Goal: Task Accomplishment & Management: Manage account settings

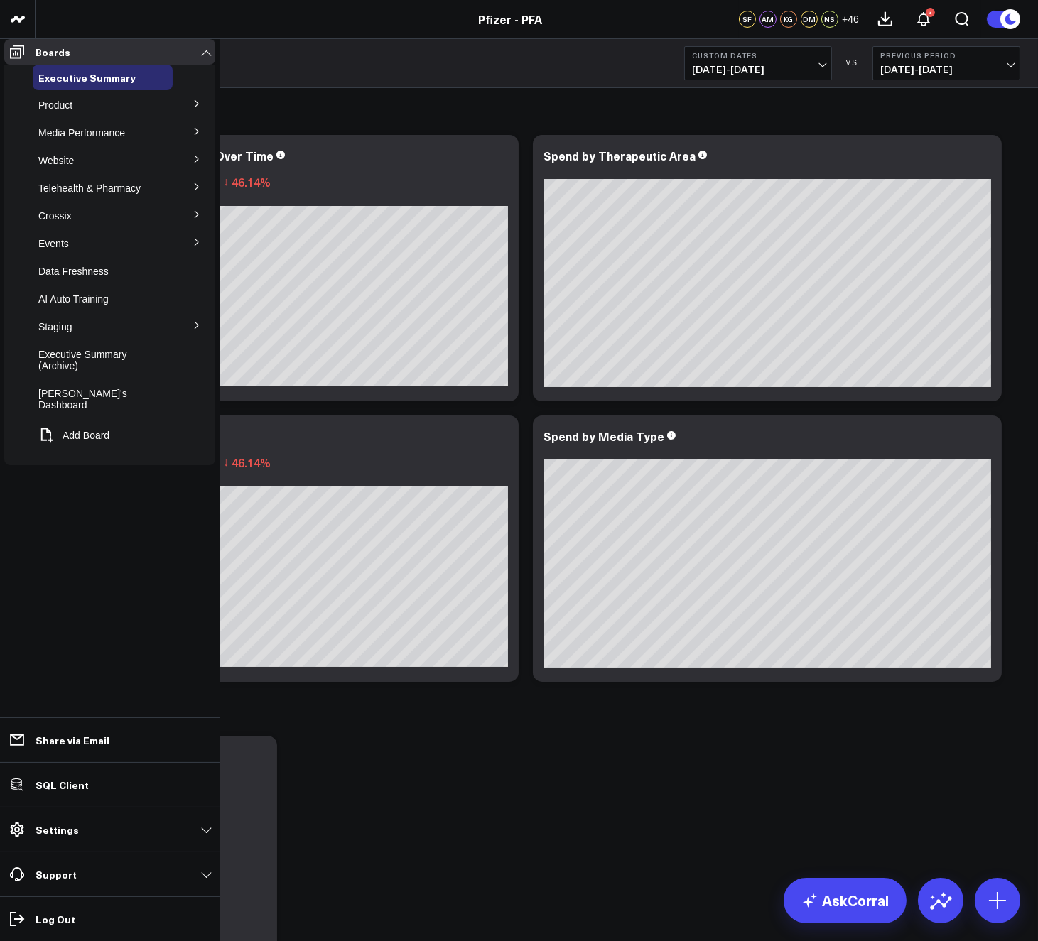
click at [196, 108] on icon at bounding box center [197, 103] width 9 height 9
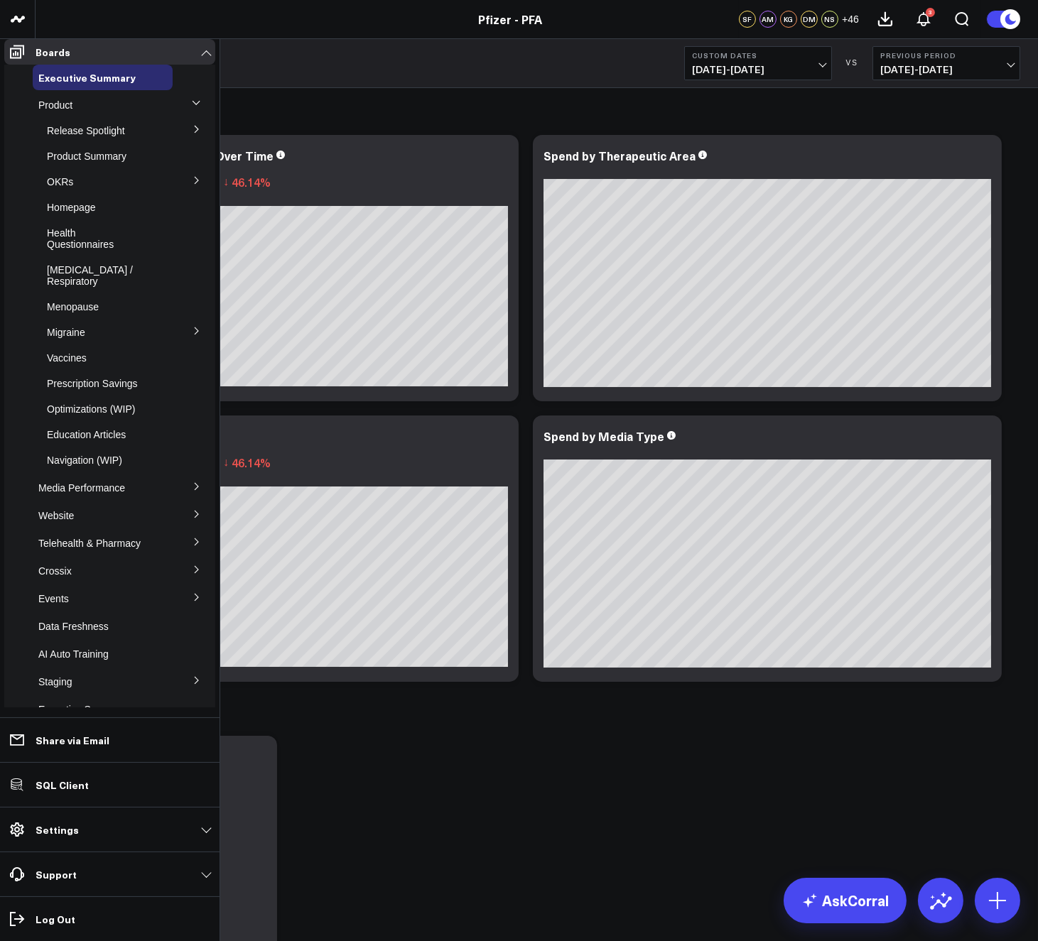
click at [195, 112] on button at bounding box center [196, 103] width 21 height 37
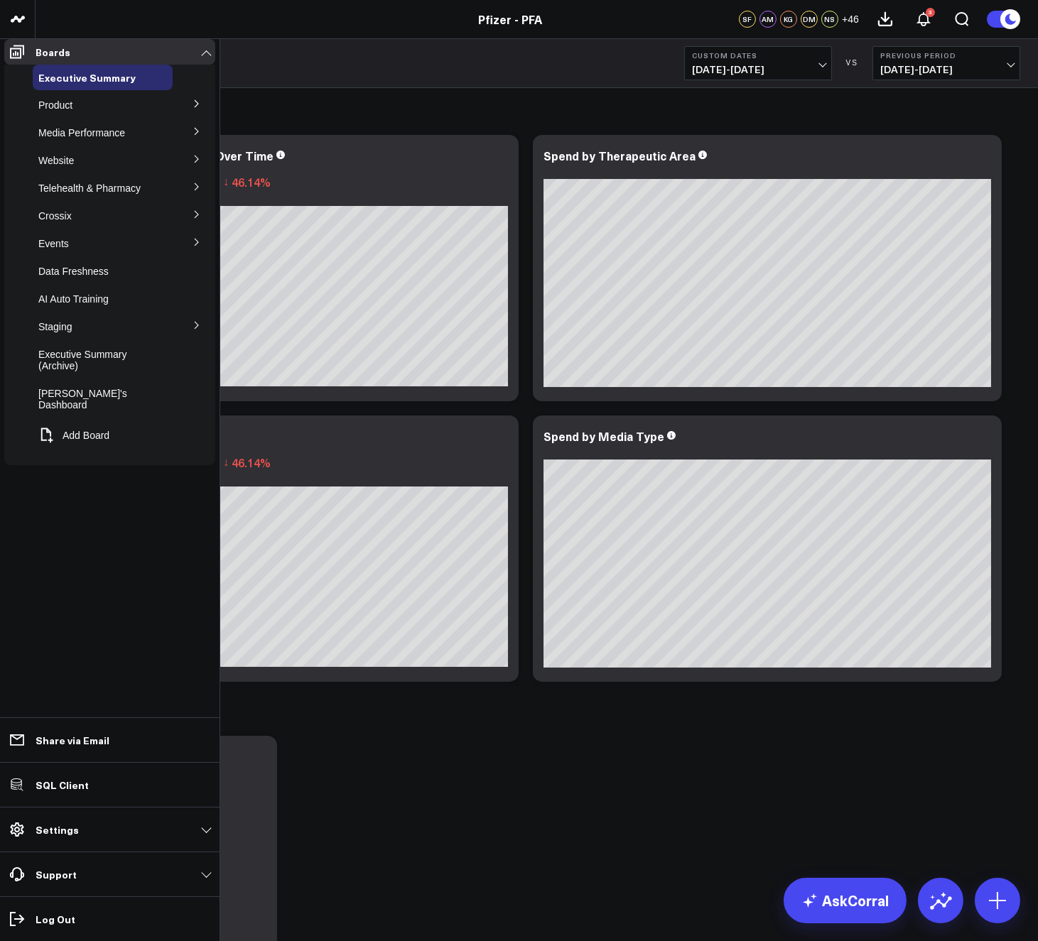
click at [197, 329] on icon at bounding box center [197, 325] width 4 height 7
click at [73, 477] on button "Add Board" at bounding box center [71, 486] width 77 height 31
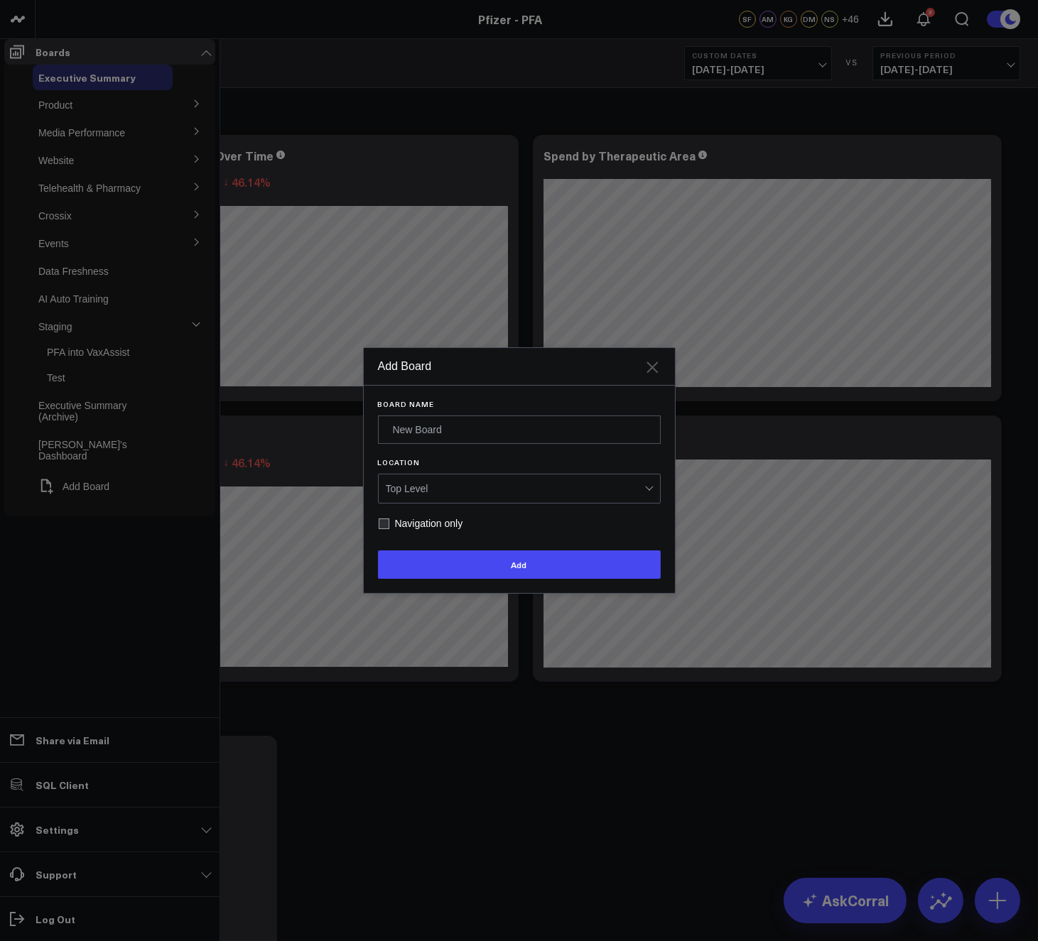
click at [656, 376] on icon "Close" at bounding box center [652, 367] width 17 height 17
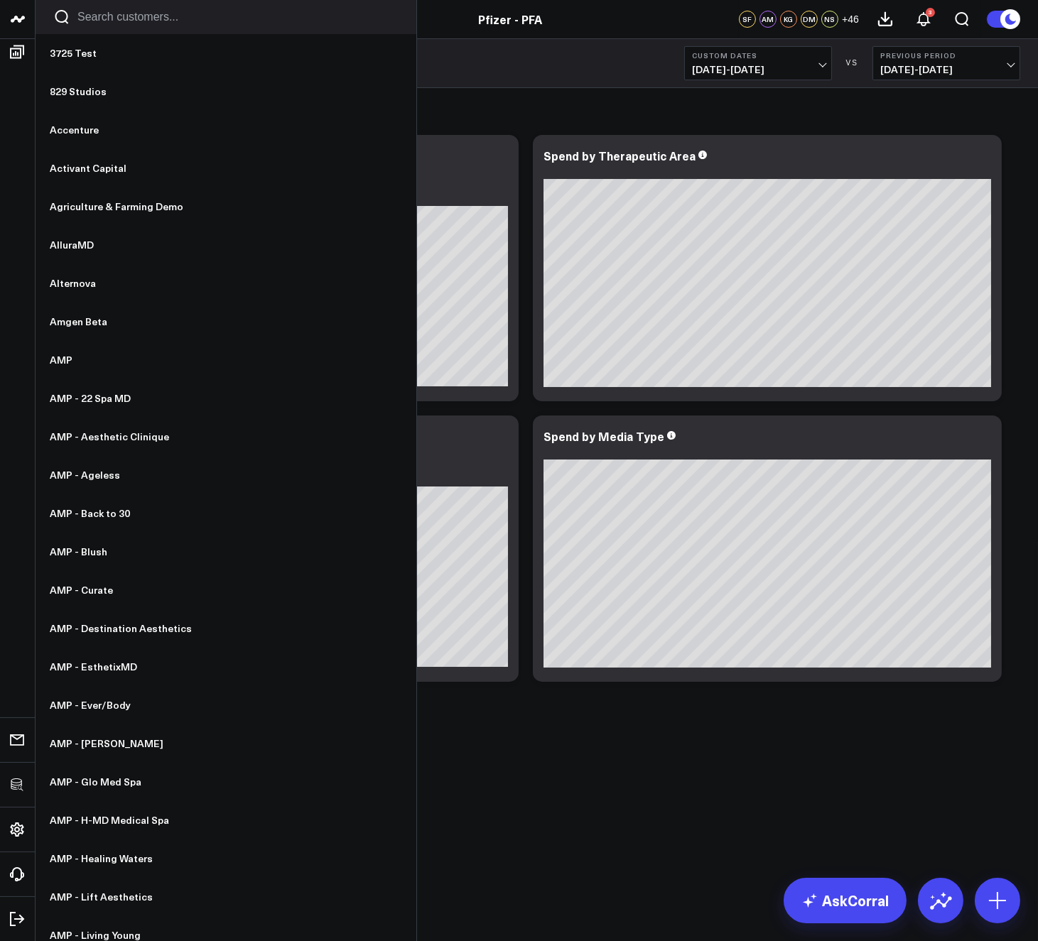
click at [129, 11] on input "Search customers input" at bounding box center [237, 17] width 321 height 16
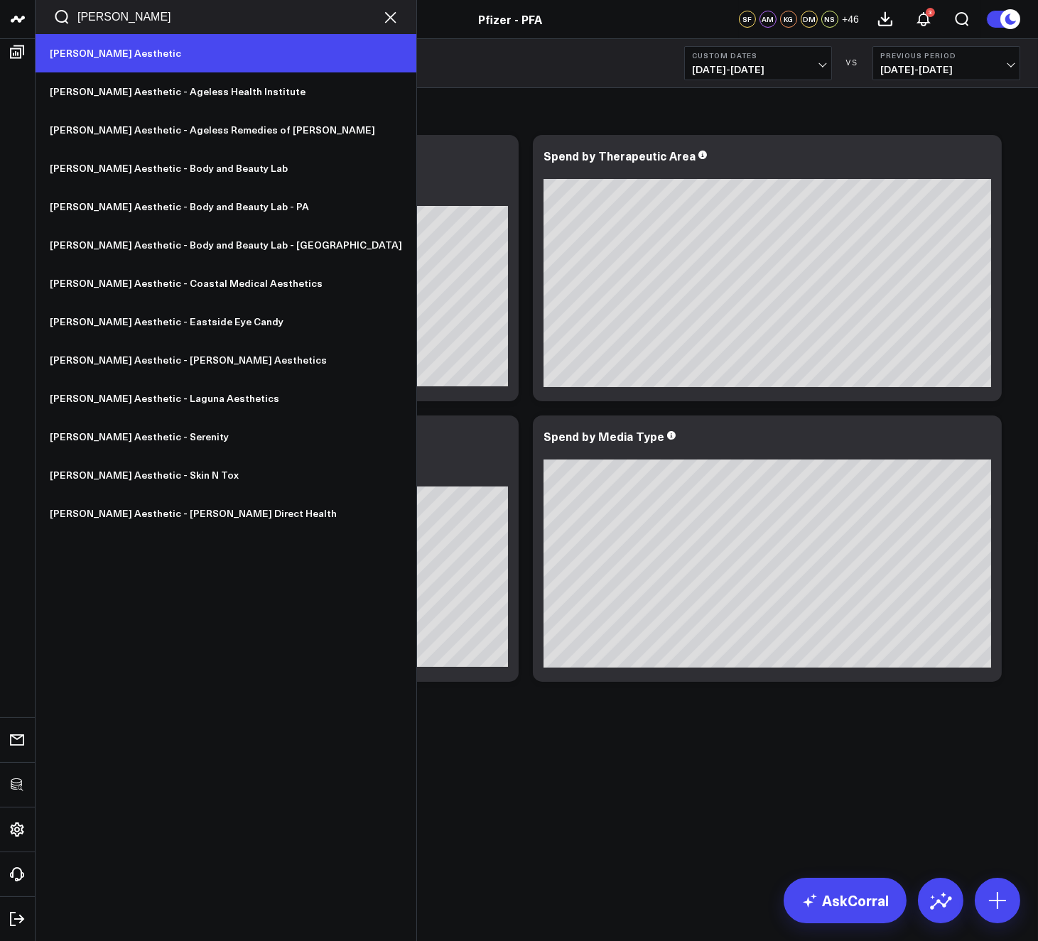
type input "annie"
click at [125, 43] on link "[PERSON_NAME] Aesthetic" at bounding box center [226, 53] width 381 height 38
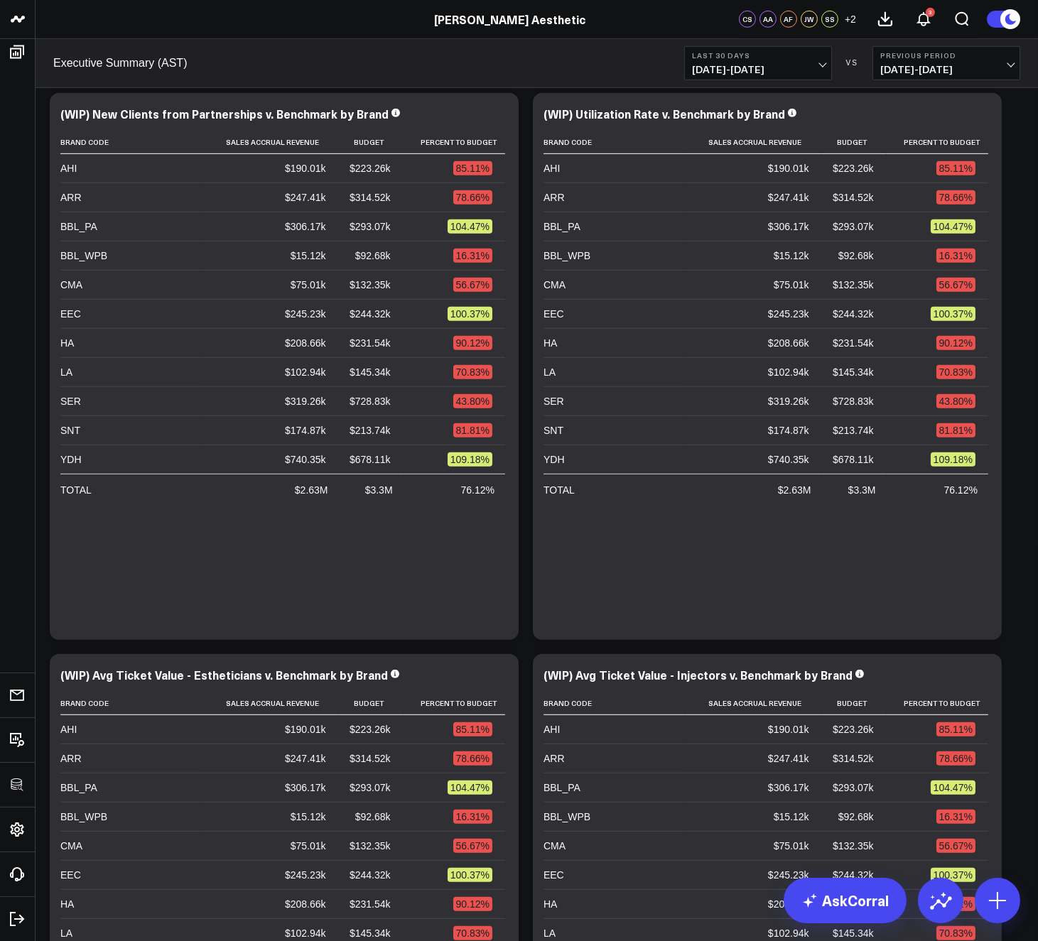
scroll to position [129, 0]
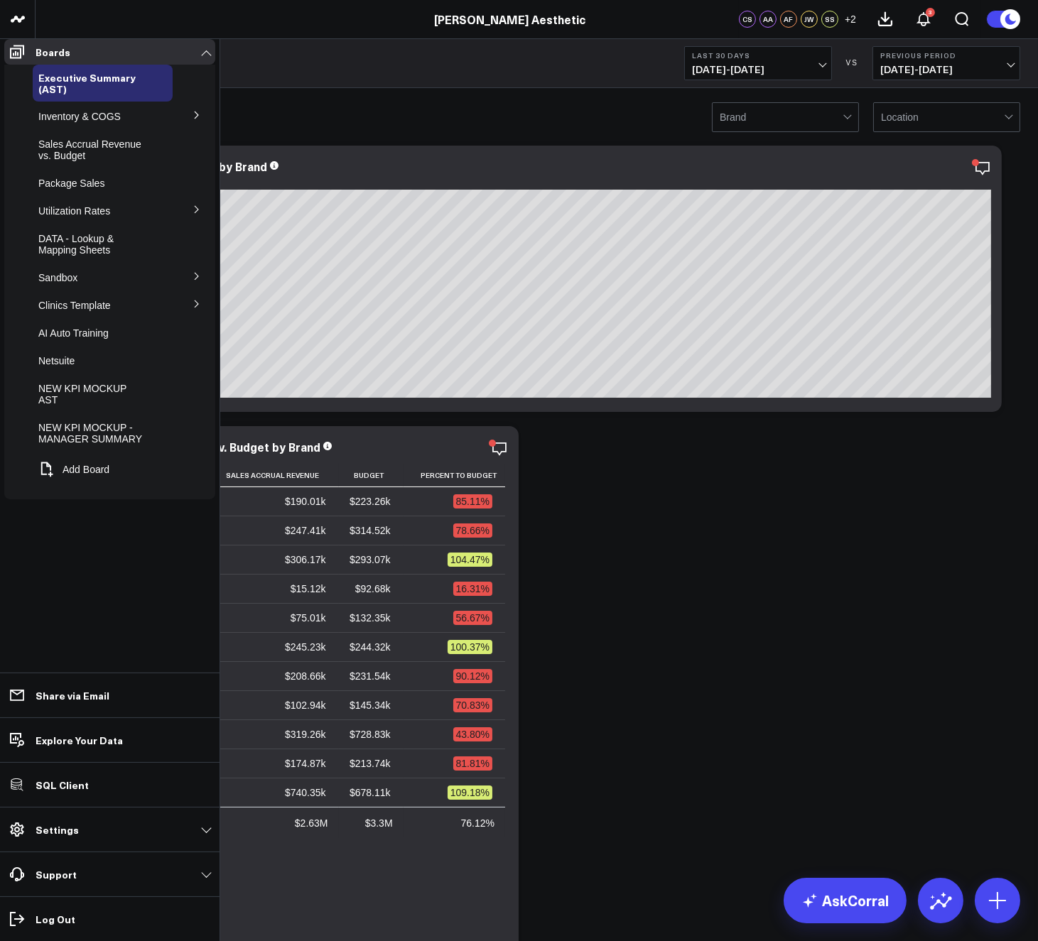
click at [197, 308] on icon at bounding box center [197, 303] width 4 height 7
click at [196, 334] on icon at bounding box center [197, 329] width 9 height 9
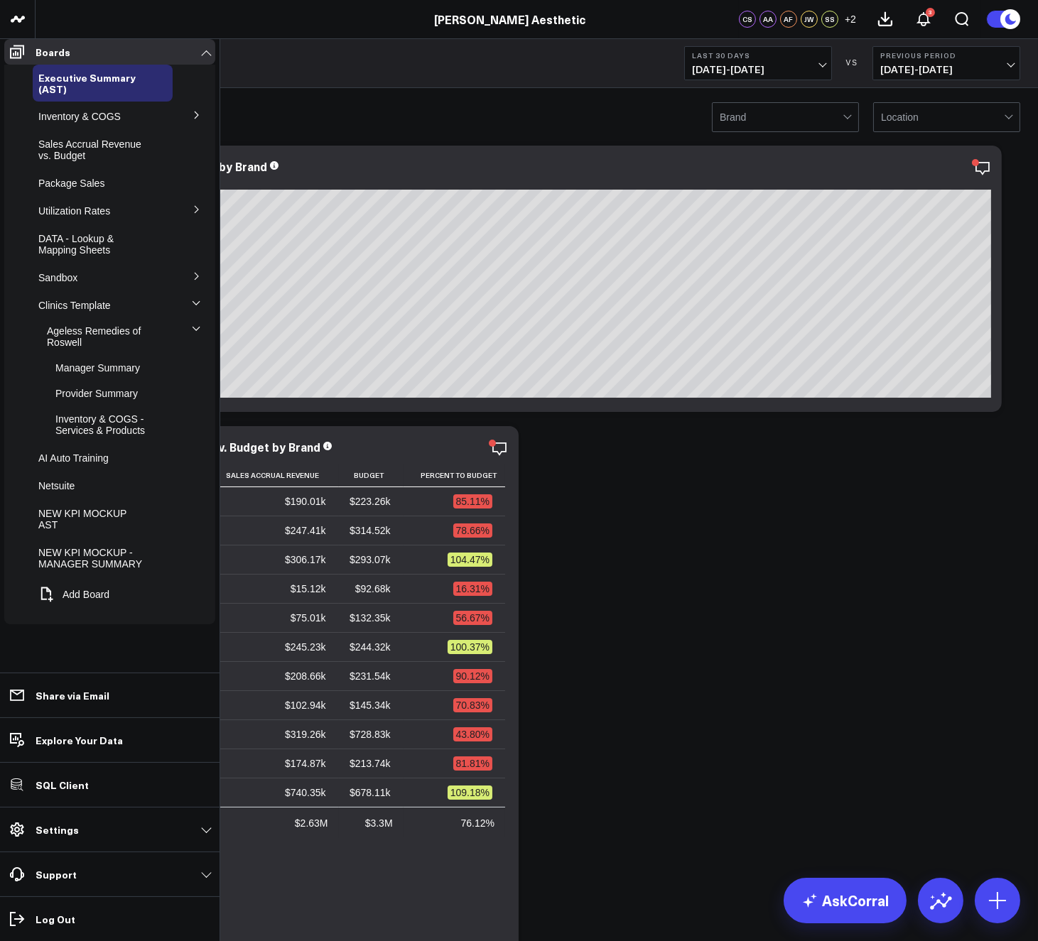
drag, startPoint x: 76, startPoint y: 376, endPoint x: 567, endPoint y: 391, distance: 491.1
click at [76, 374] on span "Manager Summary" at bounding box center [97, 367] width 85 height 11
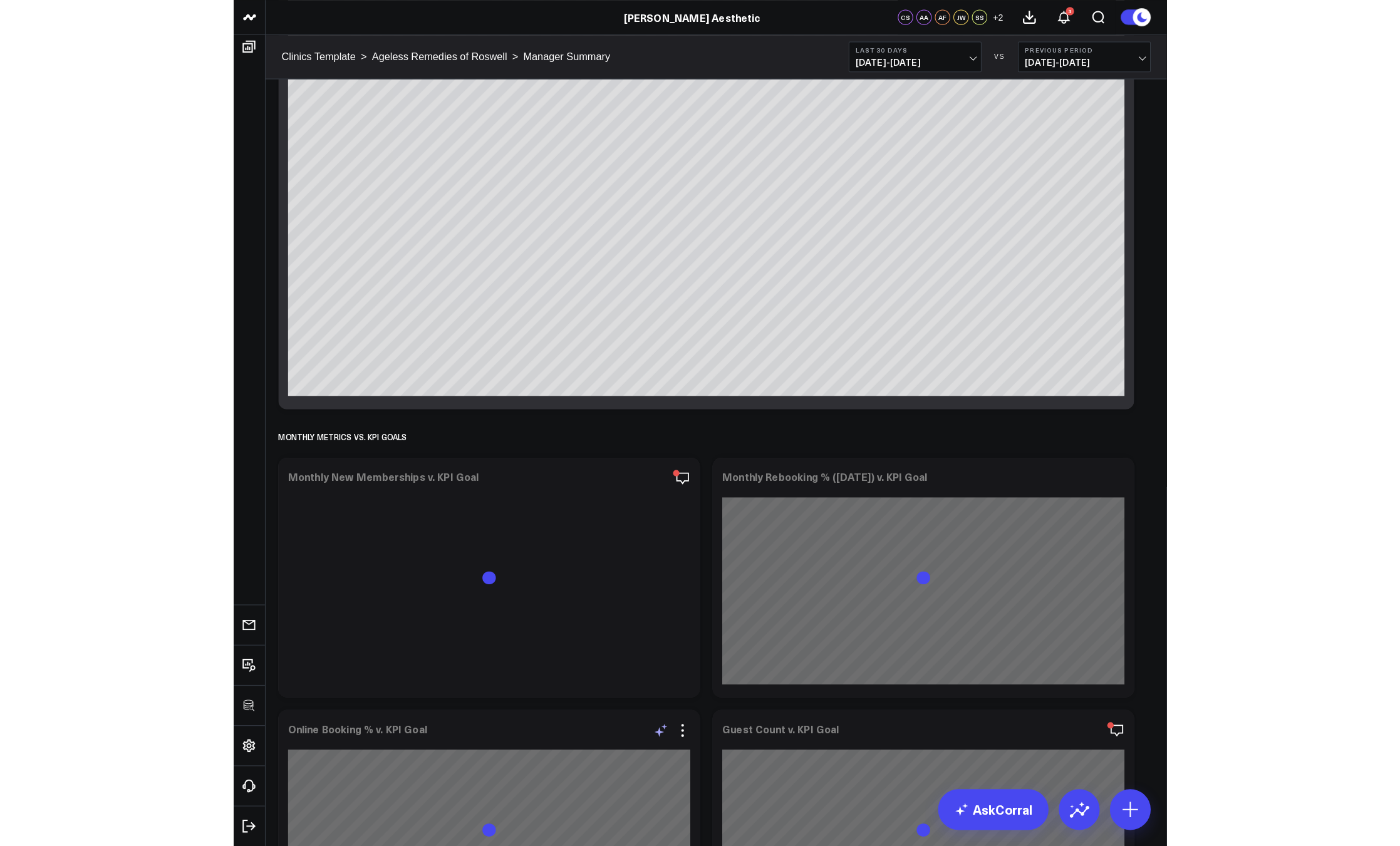
scroll to position [3092, 0]
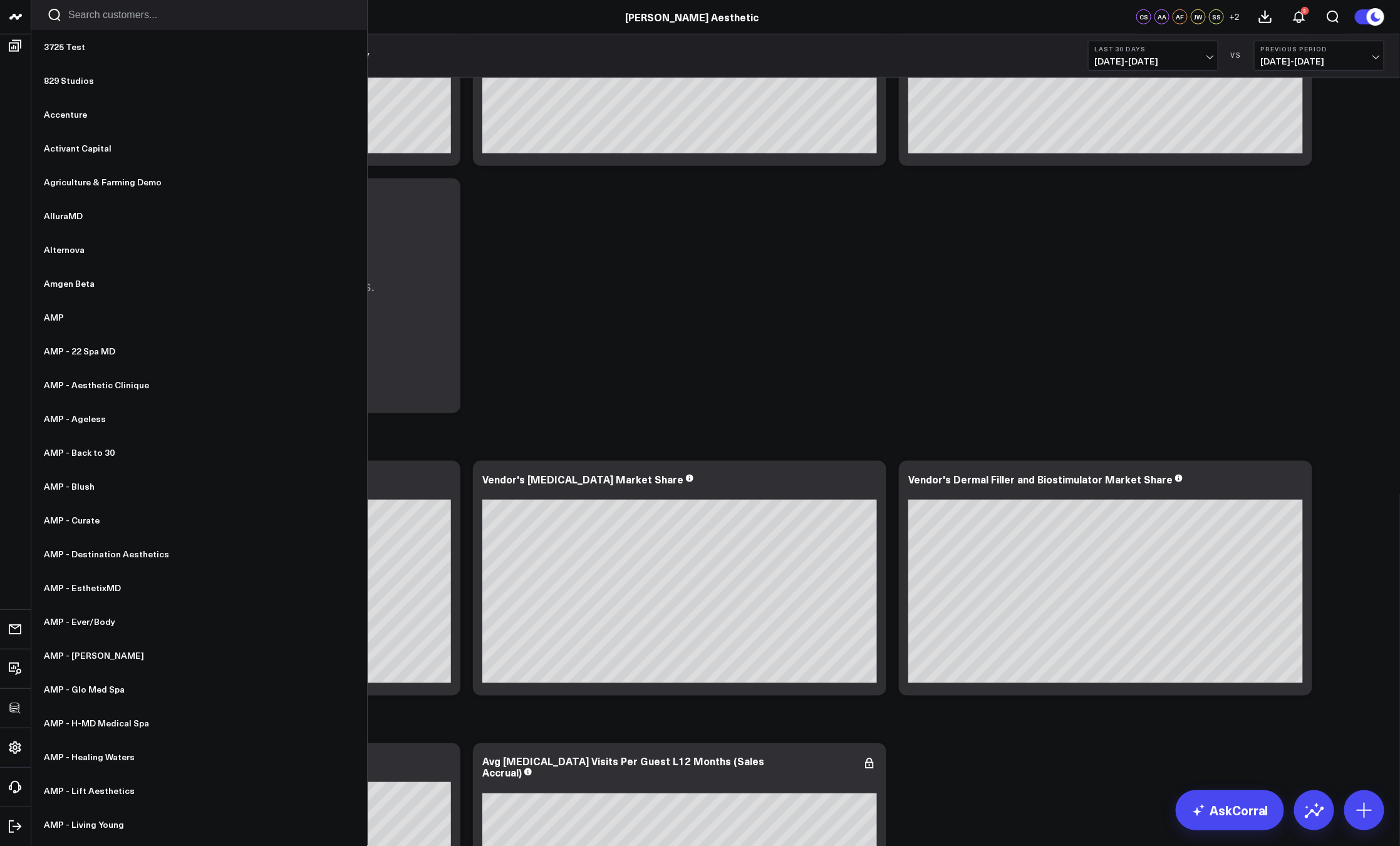
click at [109, 17] on input "Search customers input" at bounding box center [209, 15] width 283 height 14
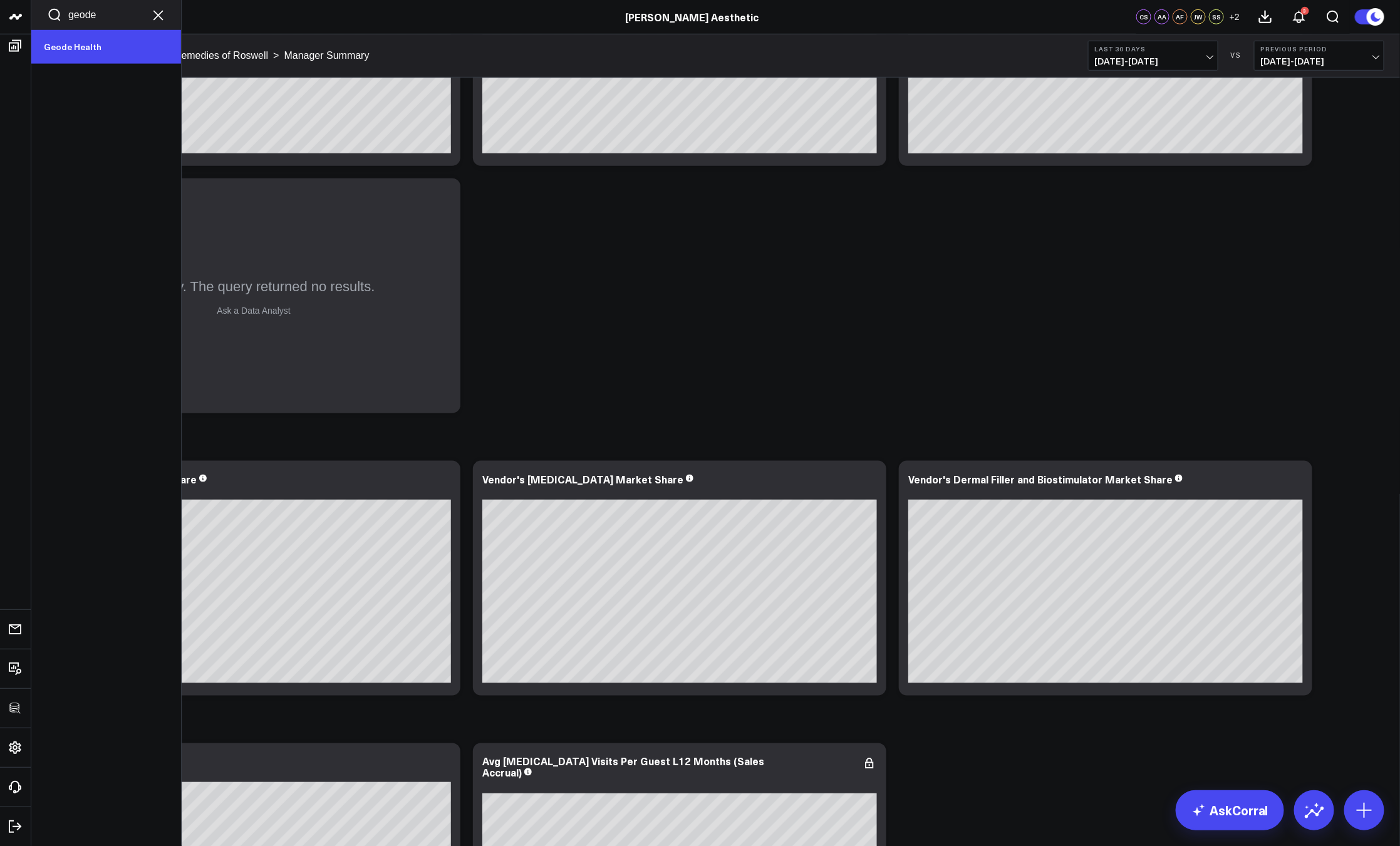
type input "geode"
click at [100, 56] on link "Geode Health" at bounding box center [107, 47] width 150 height 33
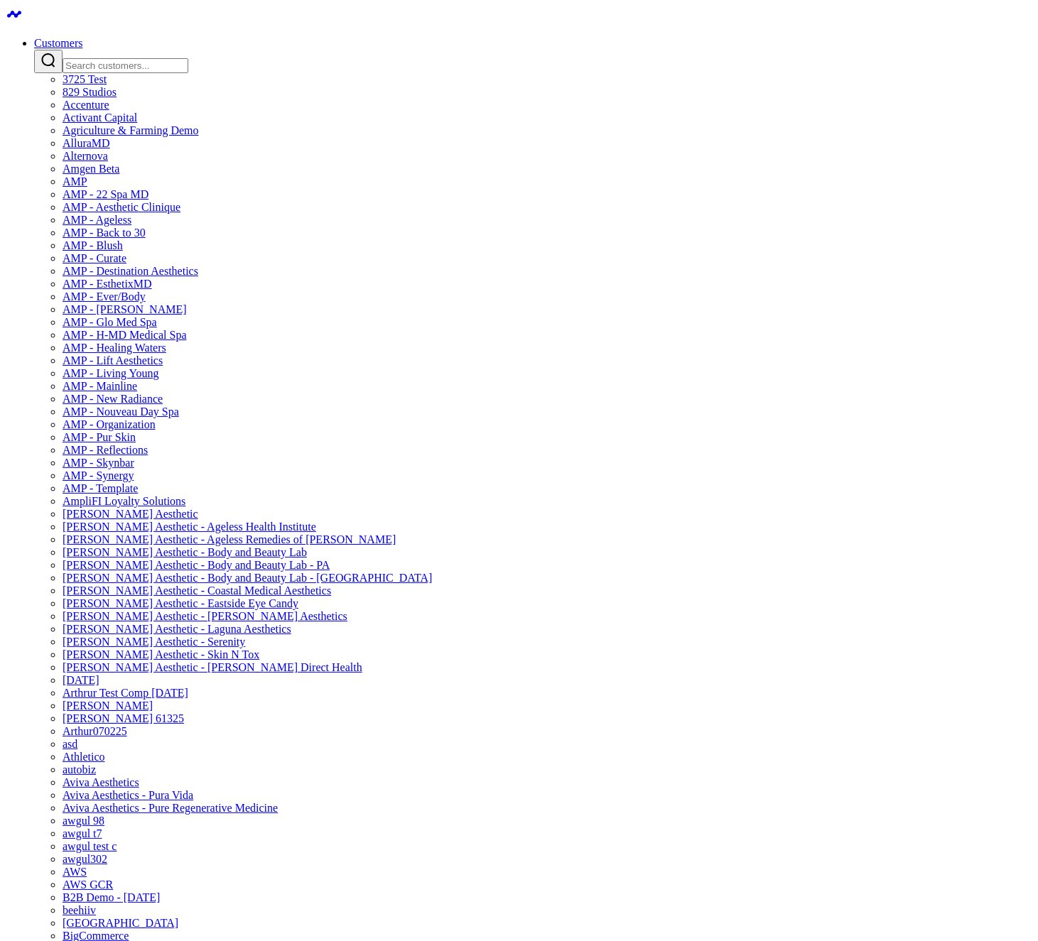
click at [188, 58] on input "Search customers input" at bounding box center [126, 65] width 126 height 15
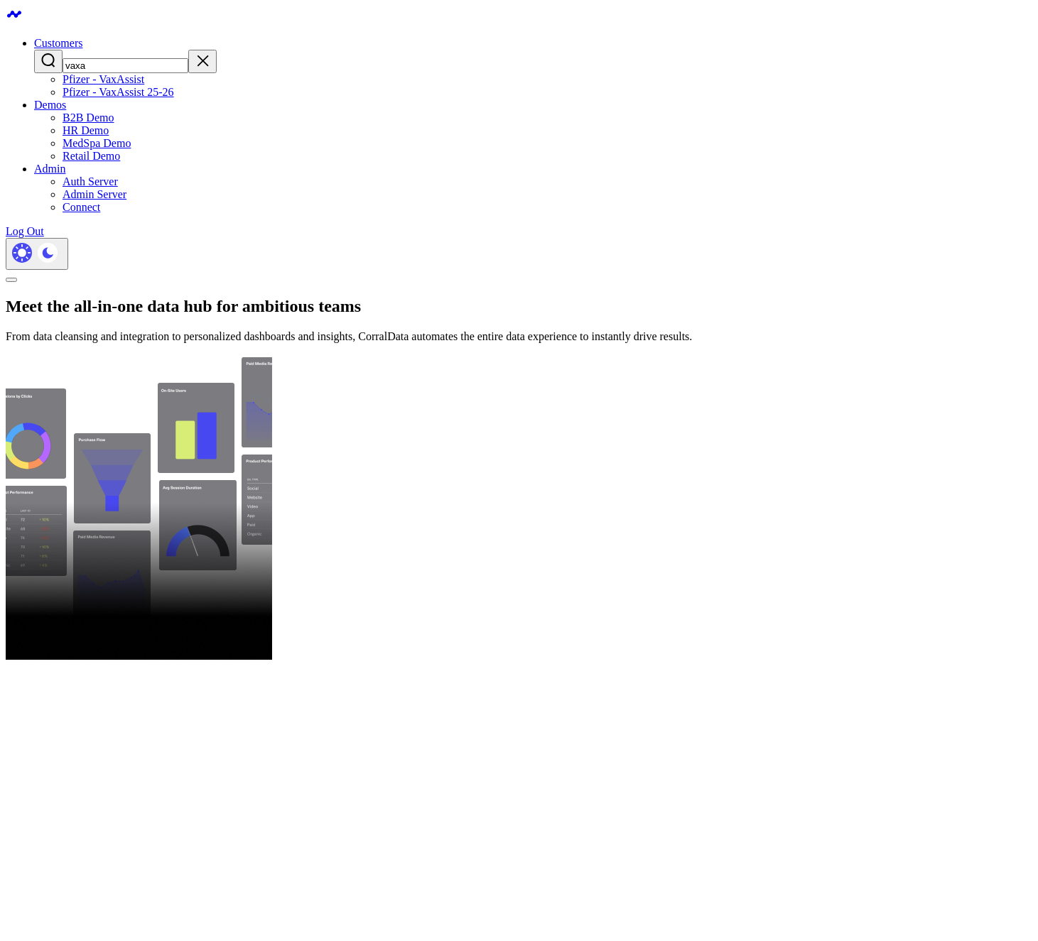
type input "vaxa"
click at [174, 98] on link "Pfizer - VaxAssist 25-26" at bounding box center [119, 92] width 112 height 12
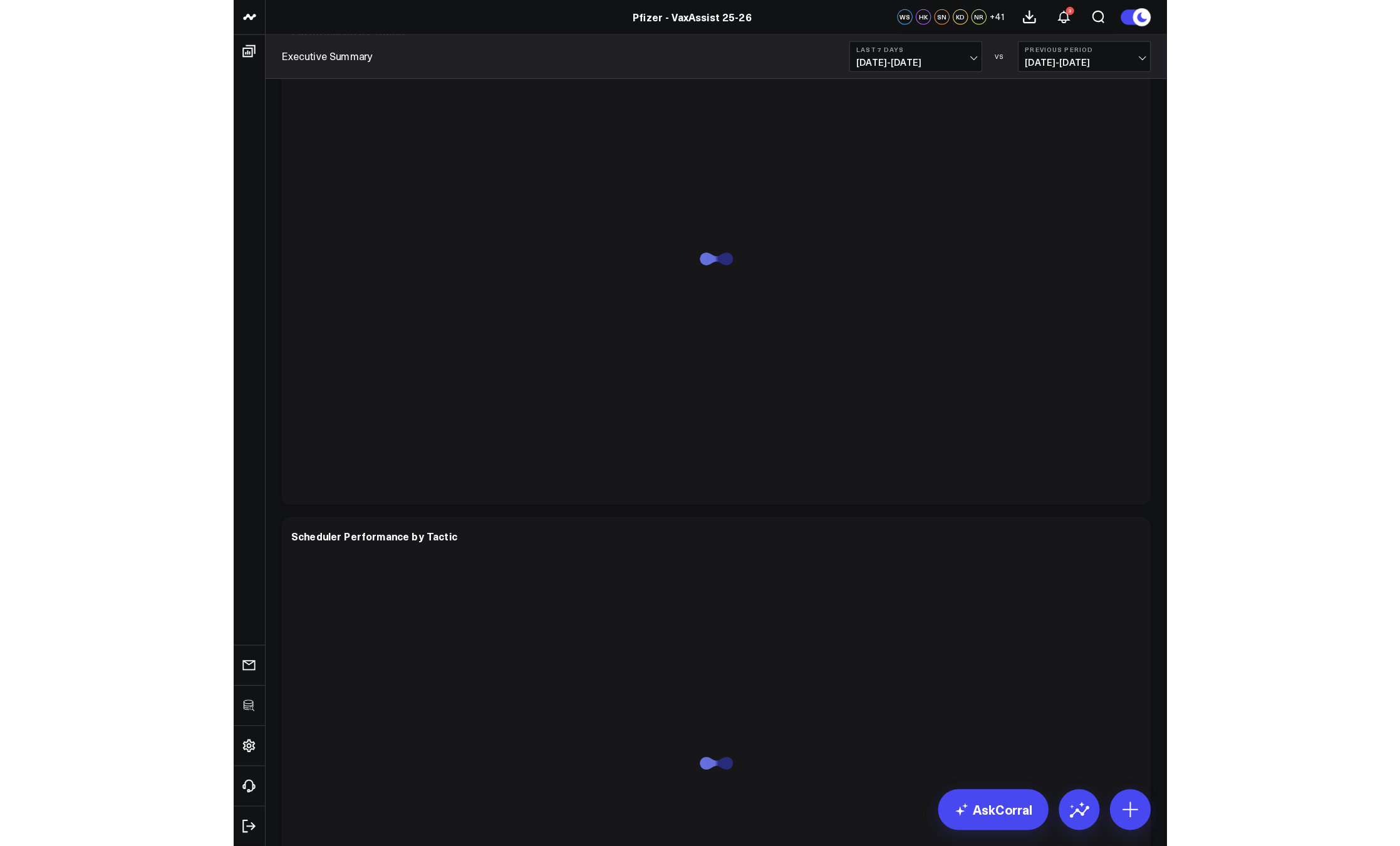
scroll to position [2902, 0]
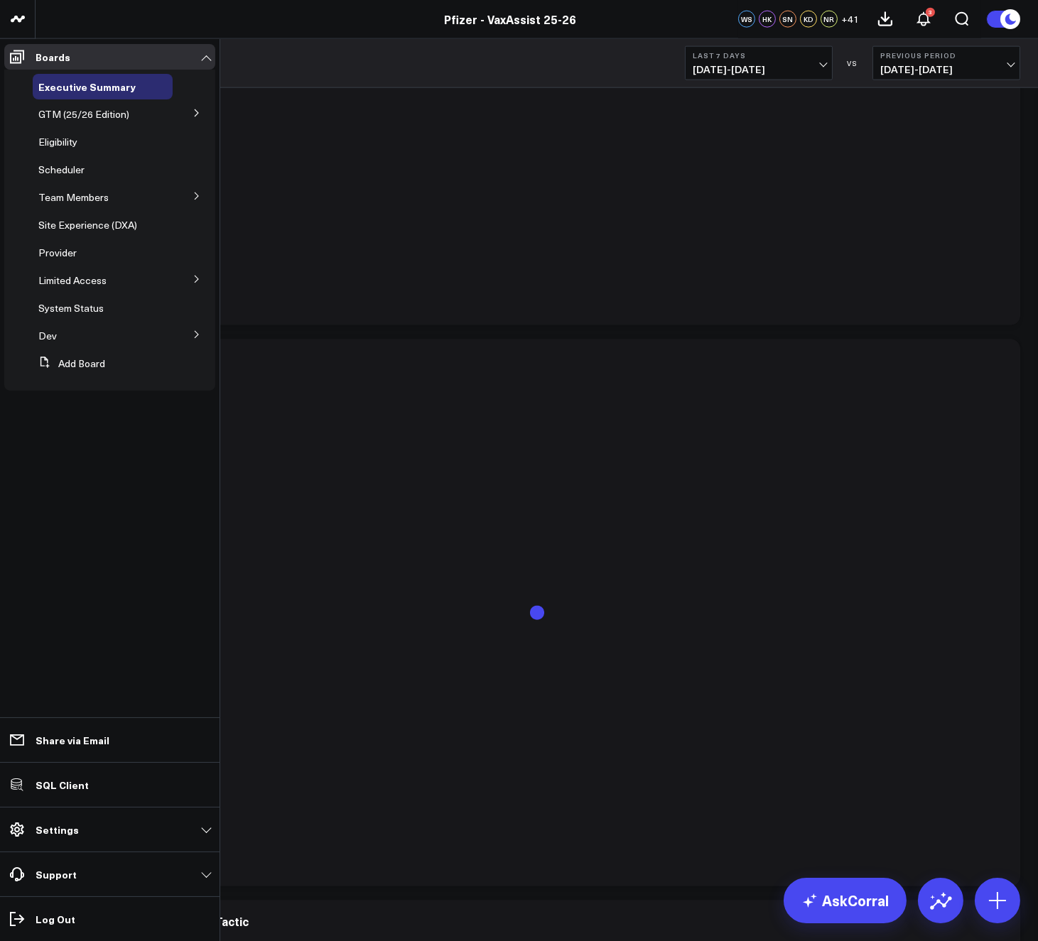
click at [196, 280] on icon at bounding box center [197, 279] width 9 height 9
click at [201, 198] on button at bounding box center [196, 195] width 37 height 21
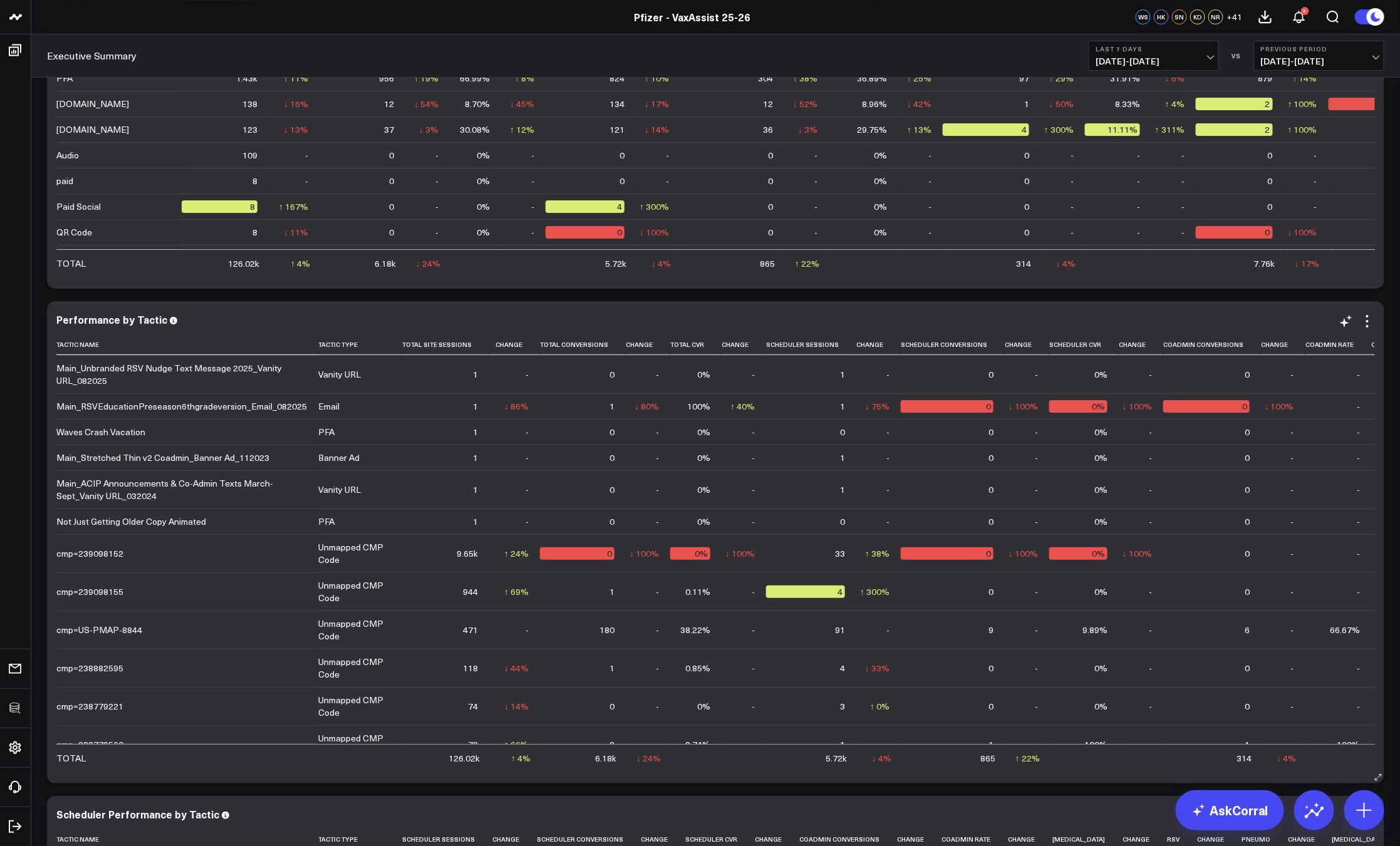
scroll to position [3093, 0]
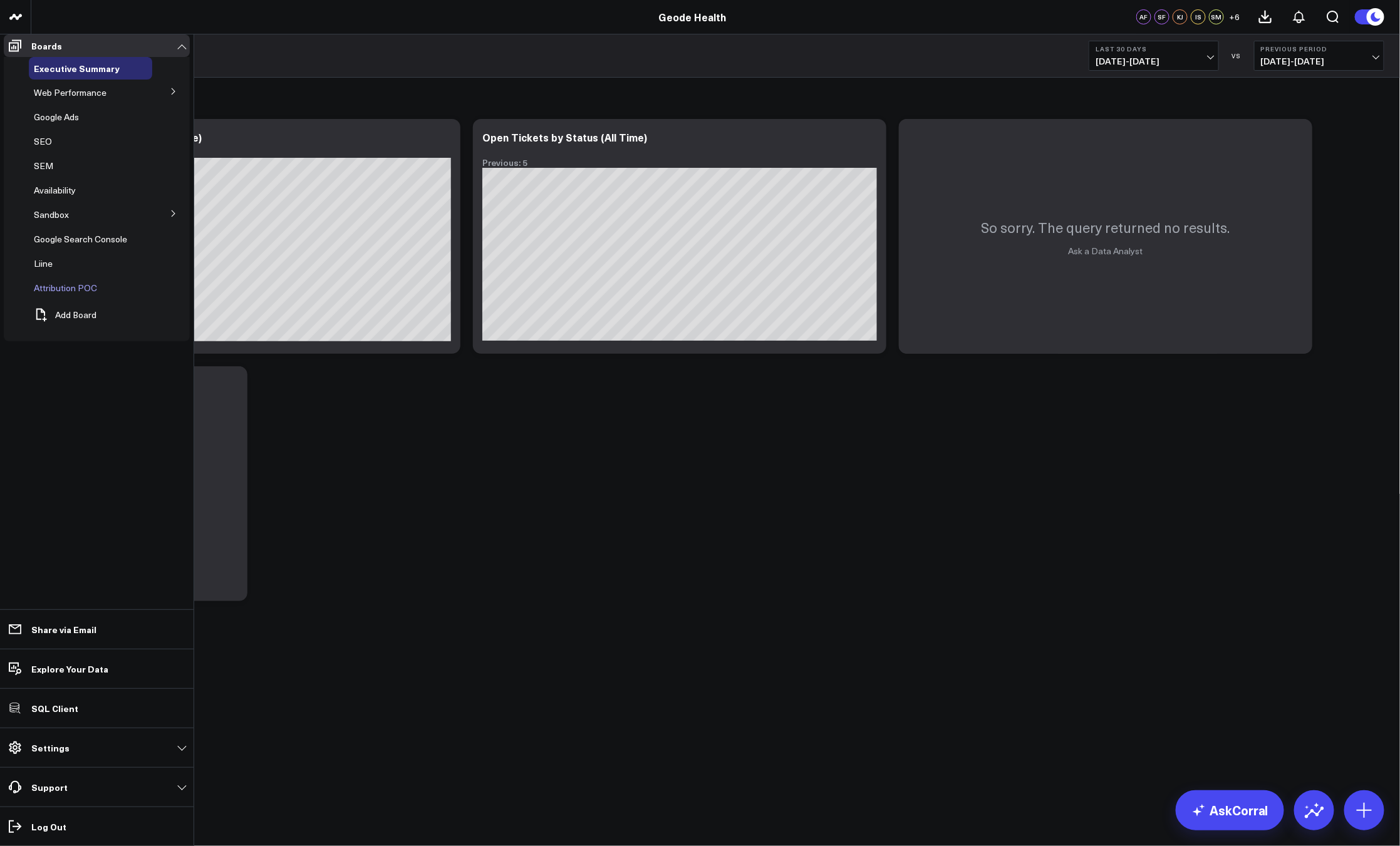
click at [59, 293] on span "Attribution POC" at bounding box center [65, 287] width 63 height 11
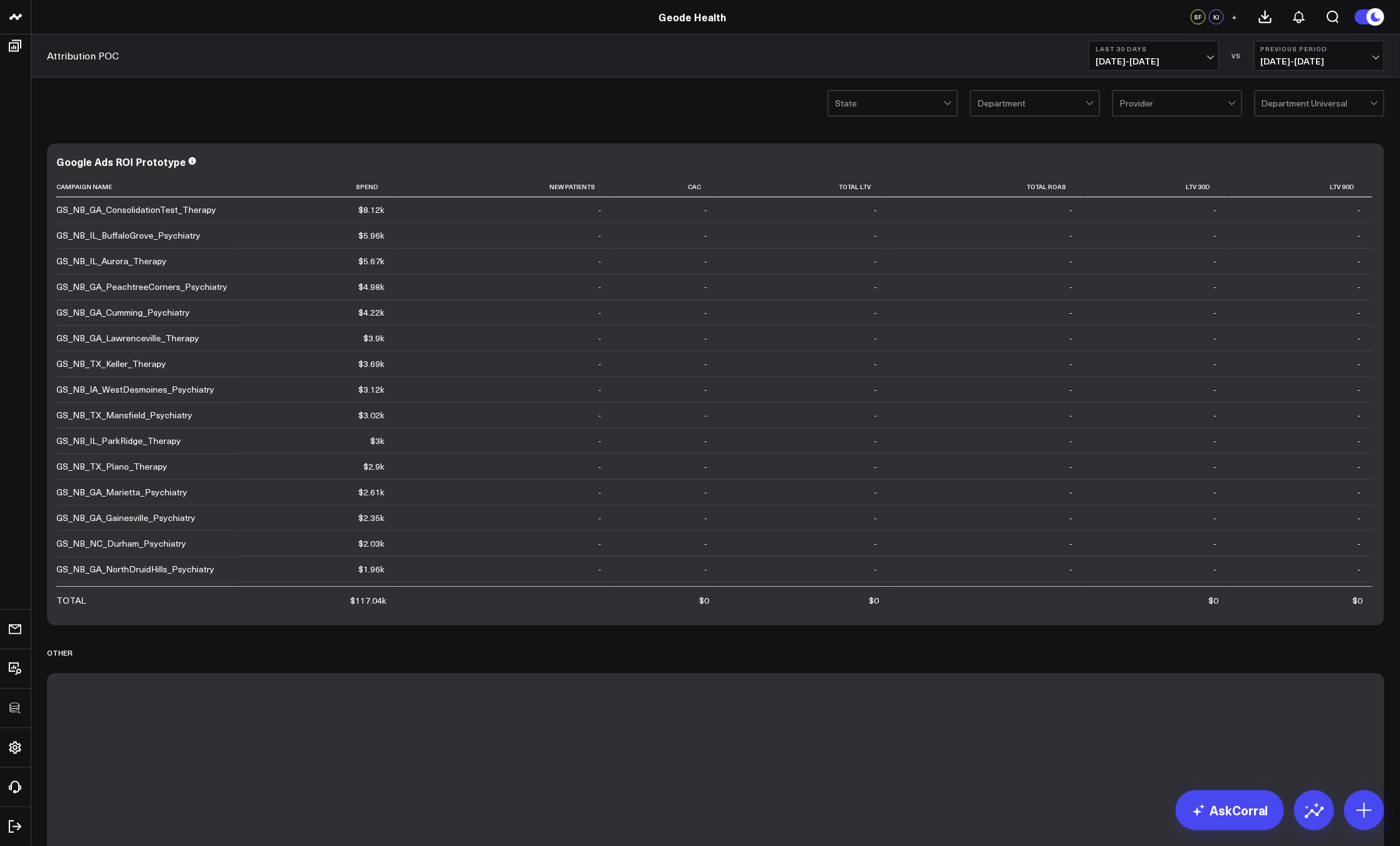
click at [1181, 60] on span "[DATE] - [DATE]" at bounding box center [1153, 61] width 116 height 10
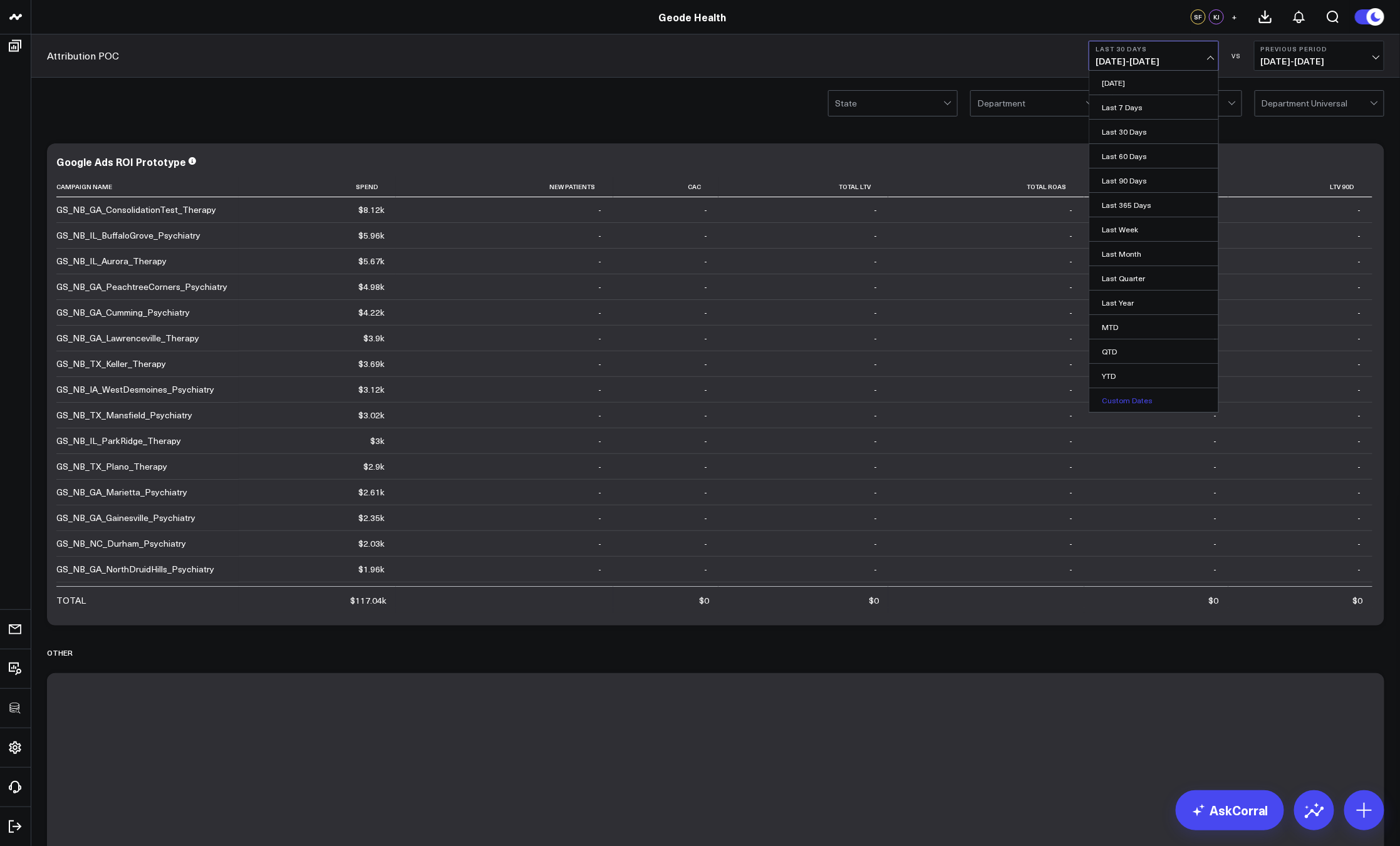
click at [1128, 396] on link "Custom Dates" at bounding box center [1153, 399] width 129 height 24
select select "7"
select select "2025"
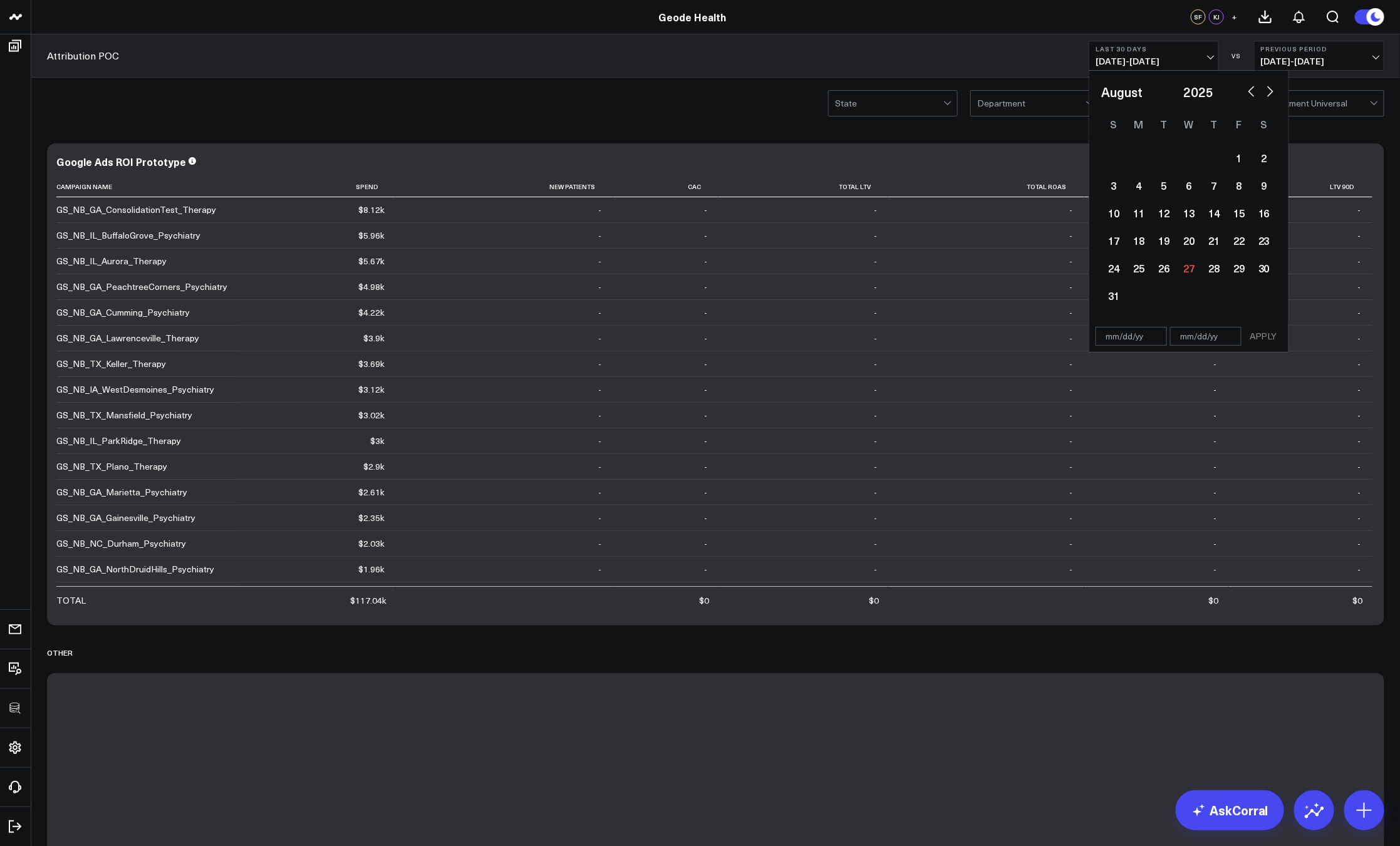
click at [1249, 96] on button "button" at bounding box center [1251, 90] width 12 height 15
select select "6"
select select "2025"
click at [1249, 96] on button "button" at bounding box center [1251, 90] width 12 height 15
click at [1249, 95] on button "button" at bounding box center [1251, 90] width 12 height 15
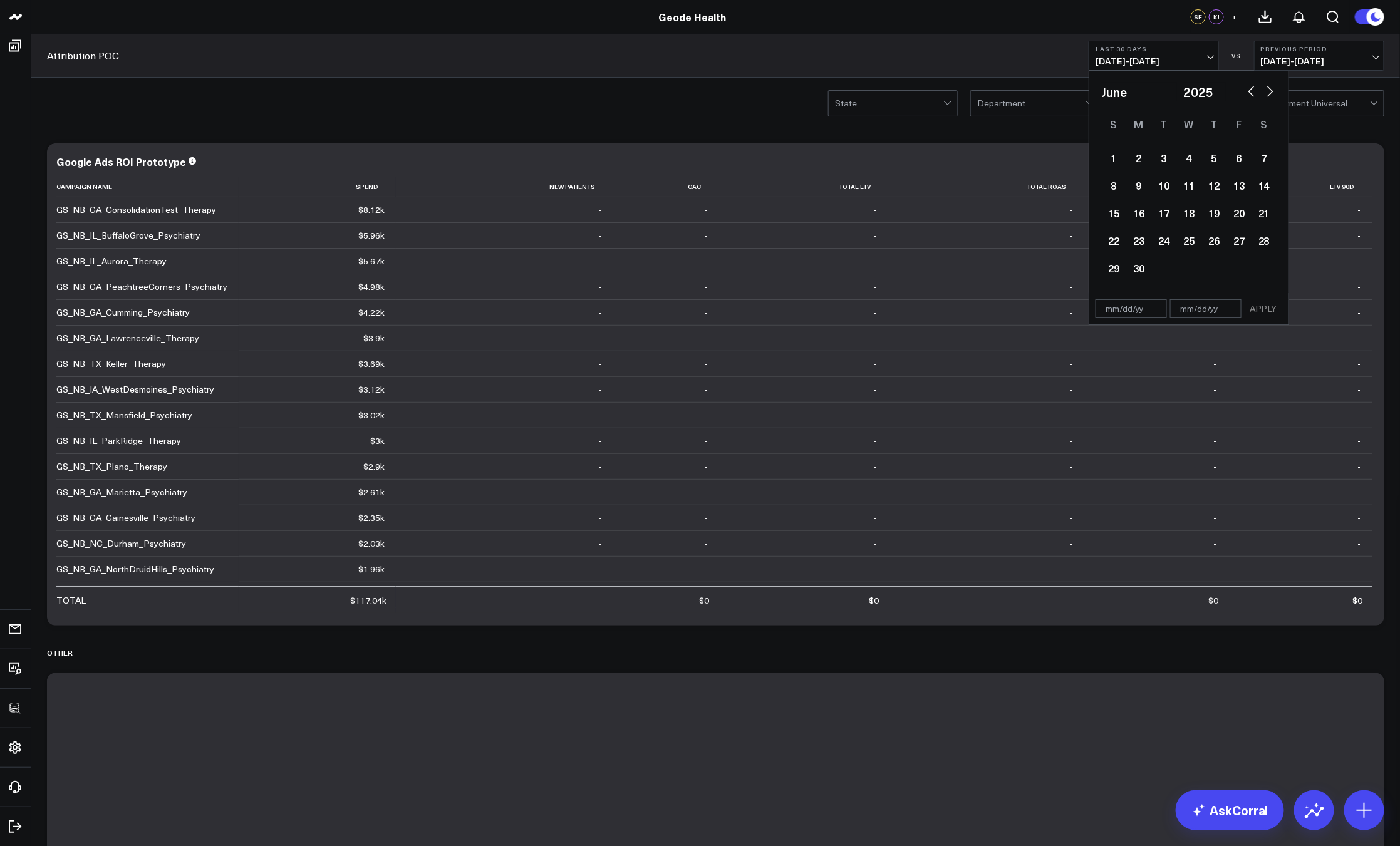
select select "4"
select select "2025"
click at [1218, 159] on div "1" at bounding box center [1213, 158] width 25 height 25
type input "[DATE]"
select select "4"
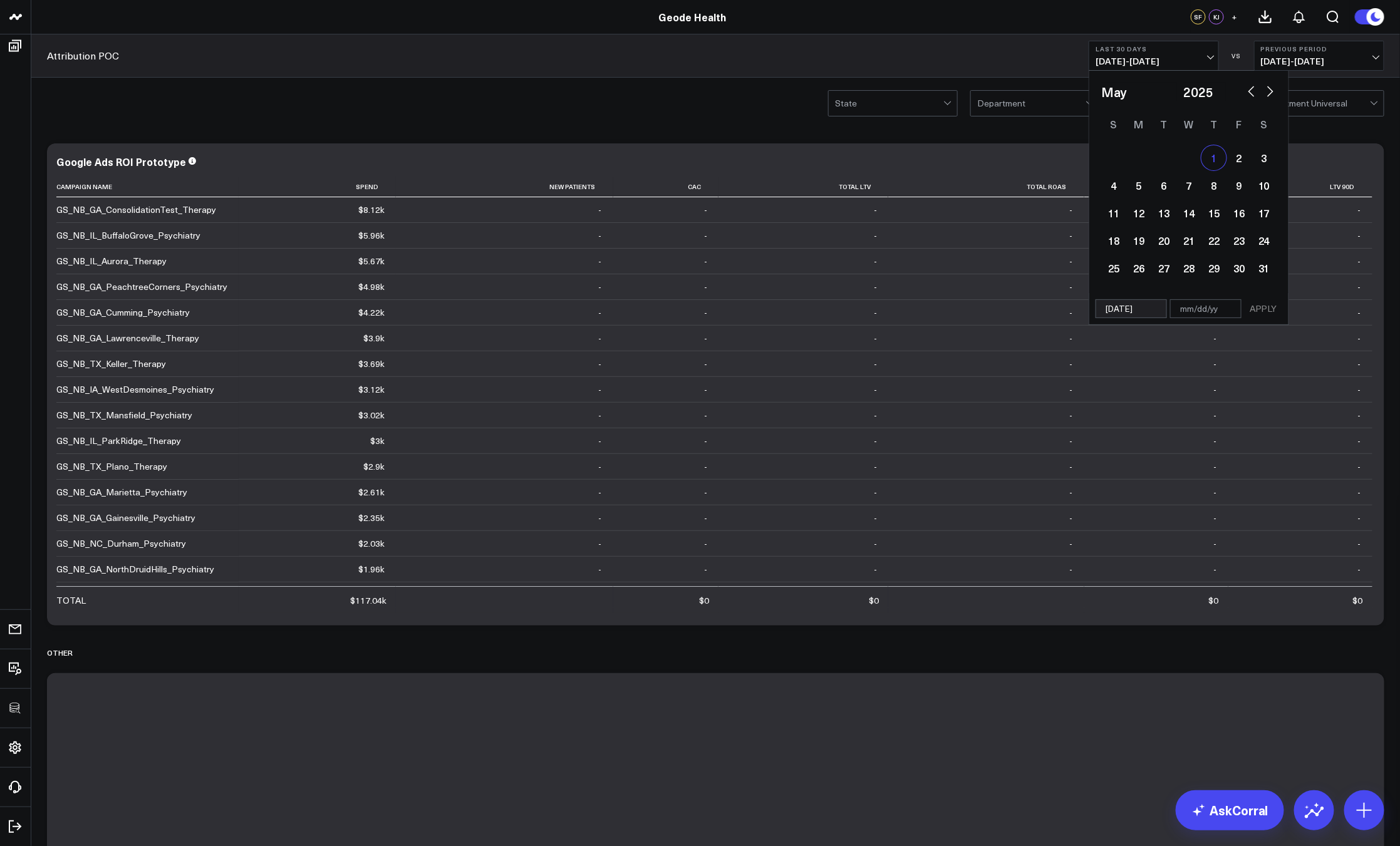
select select "2025"
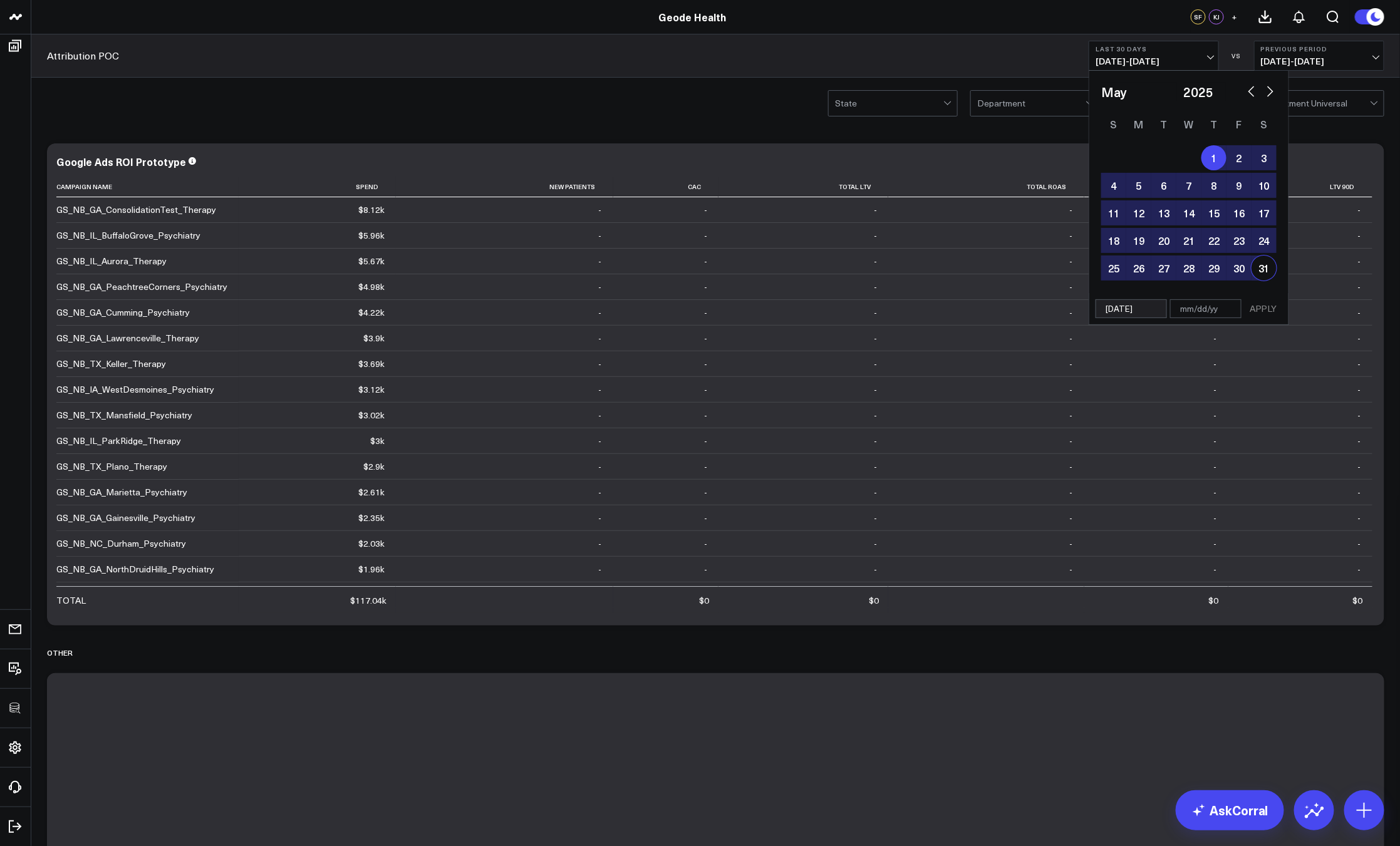
click at [1266, 271] on div "31" at bounding box center [1263, 268] width 25 height 25
type input "[DATE]"
select select "4"
select select "2025"
click at [1265, 308] on button "APPLY" at bounding box center [1262, 308] width 38 height 19
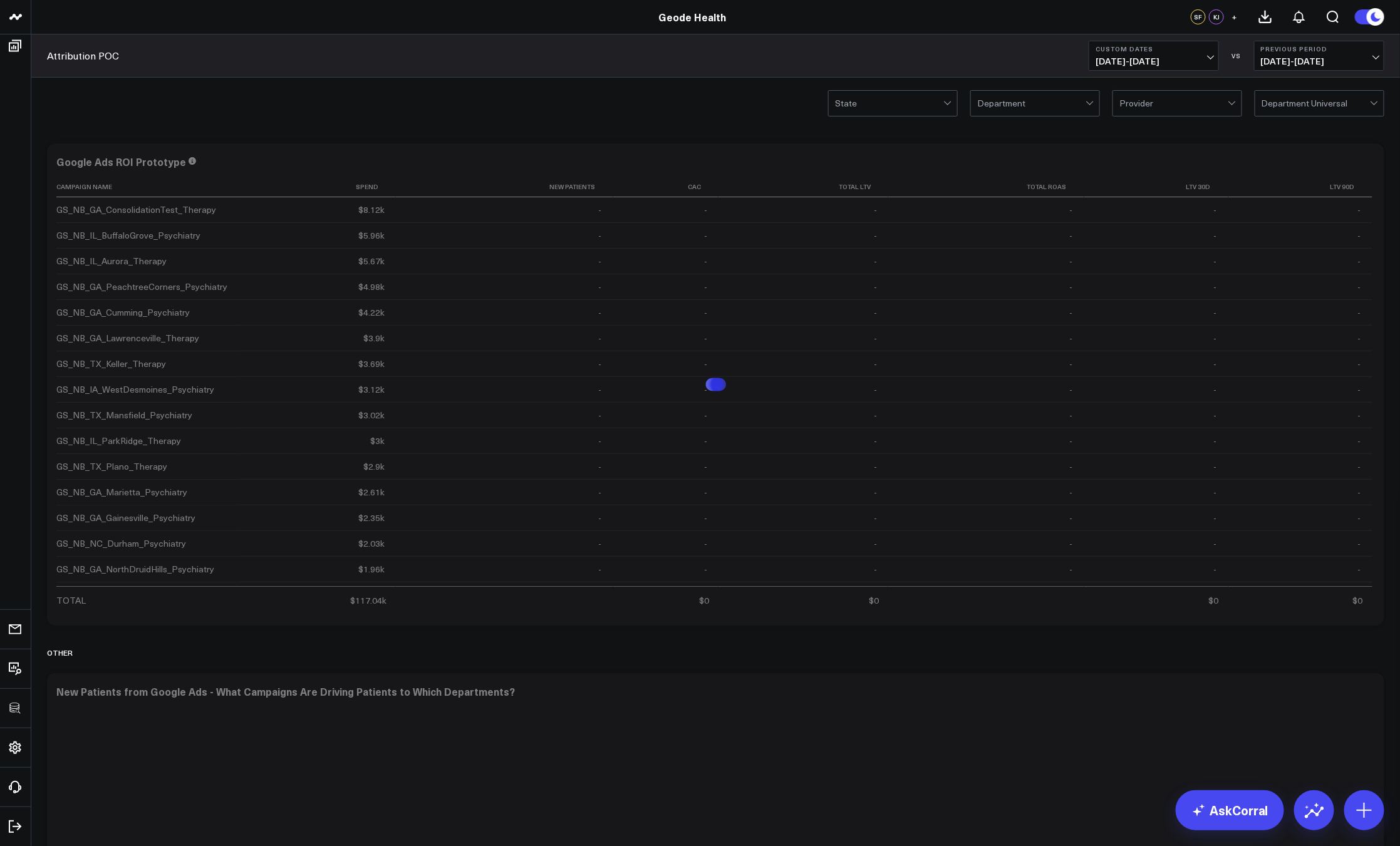
click at [708, 113] on div "State Department Provider Department Universal" at bounding box center [716, 102] width 1368 height 50
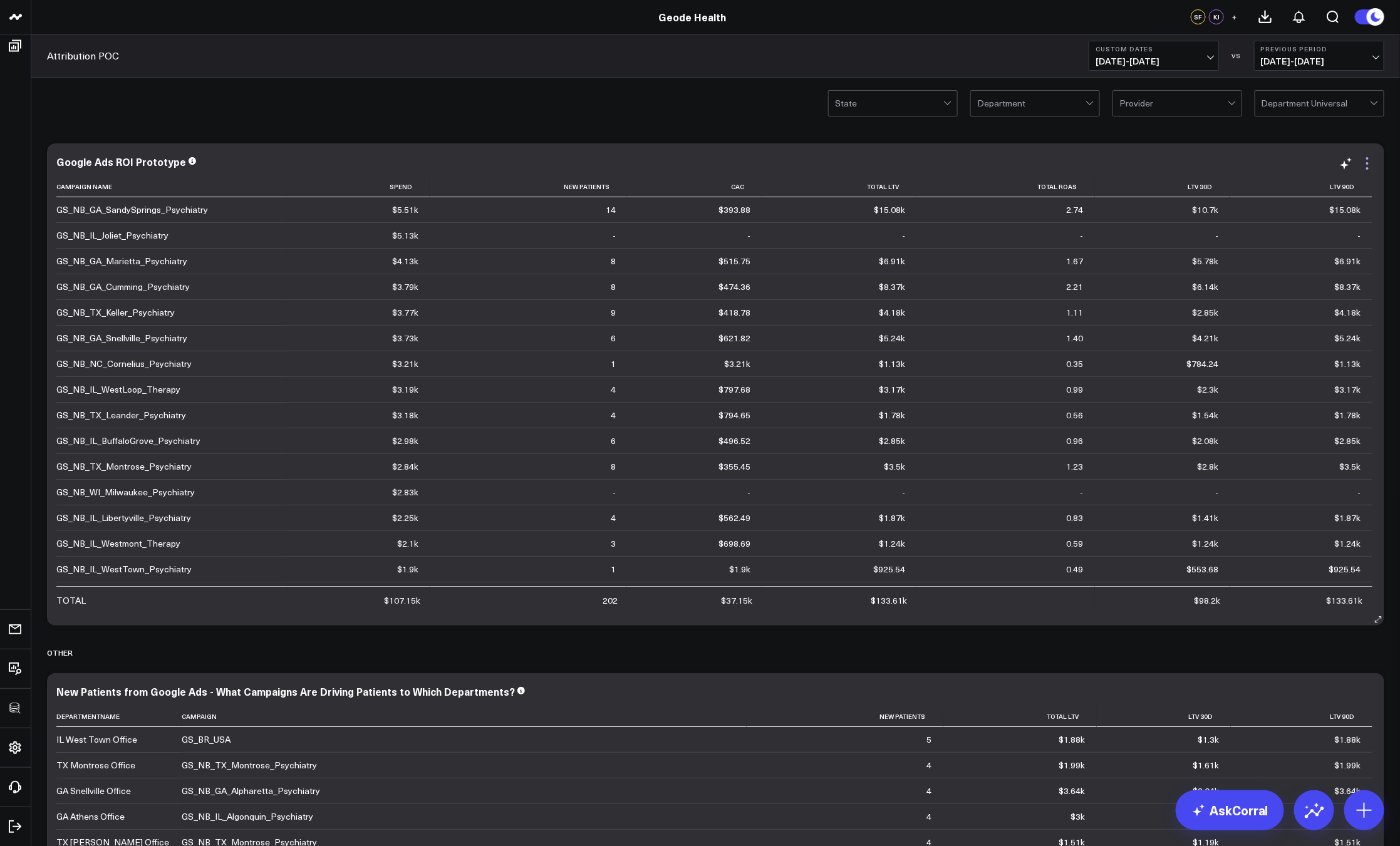
click at [1366, 160] on icon at bounding box center [1366, 163] width 15 height 15
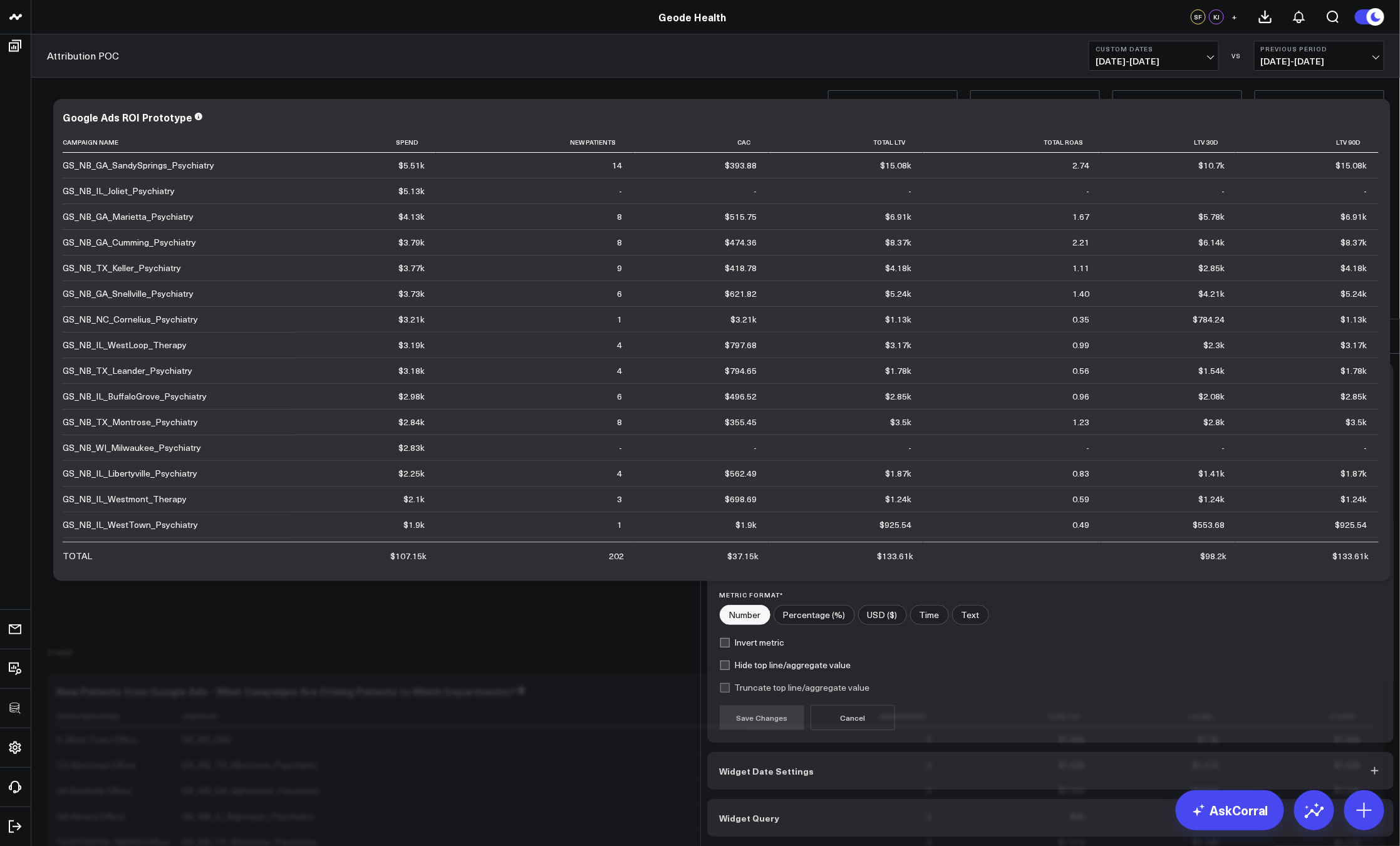
click at [890, 798] on button "Widget Query" at bounding box center [1050, 817] width 687 height 38
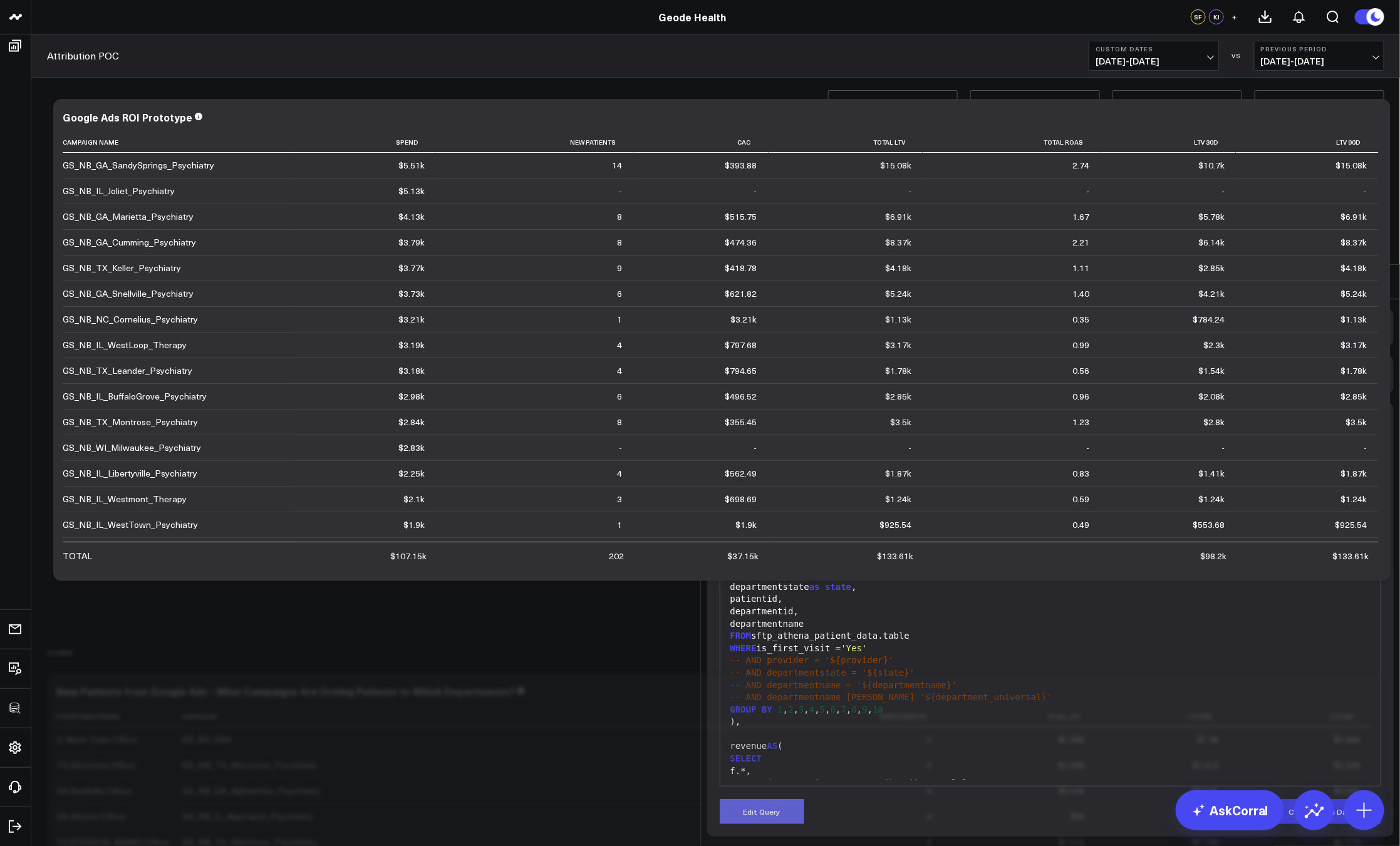
click at [786, 798] on button "Edit Query" at bounding box center [762, 811] width 85 height 25
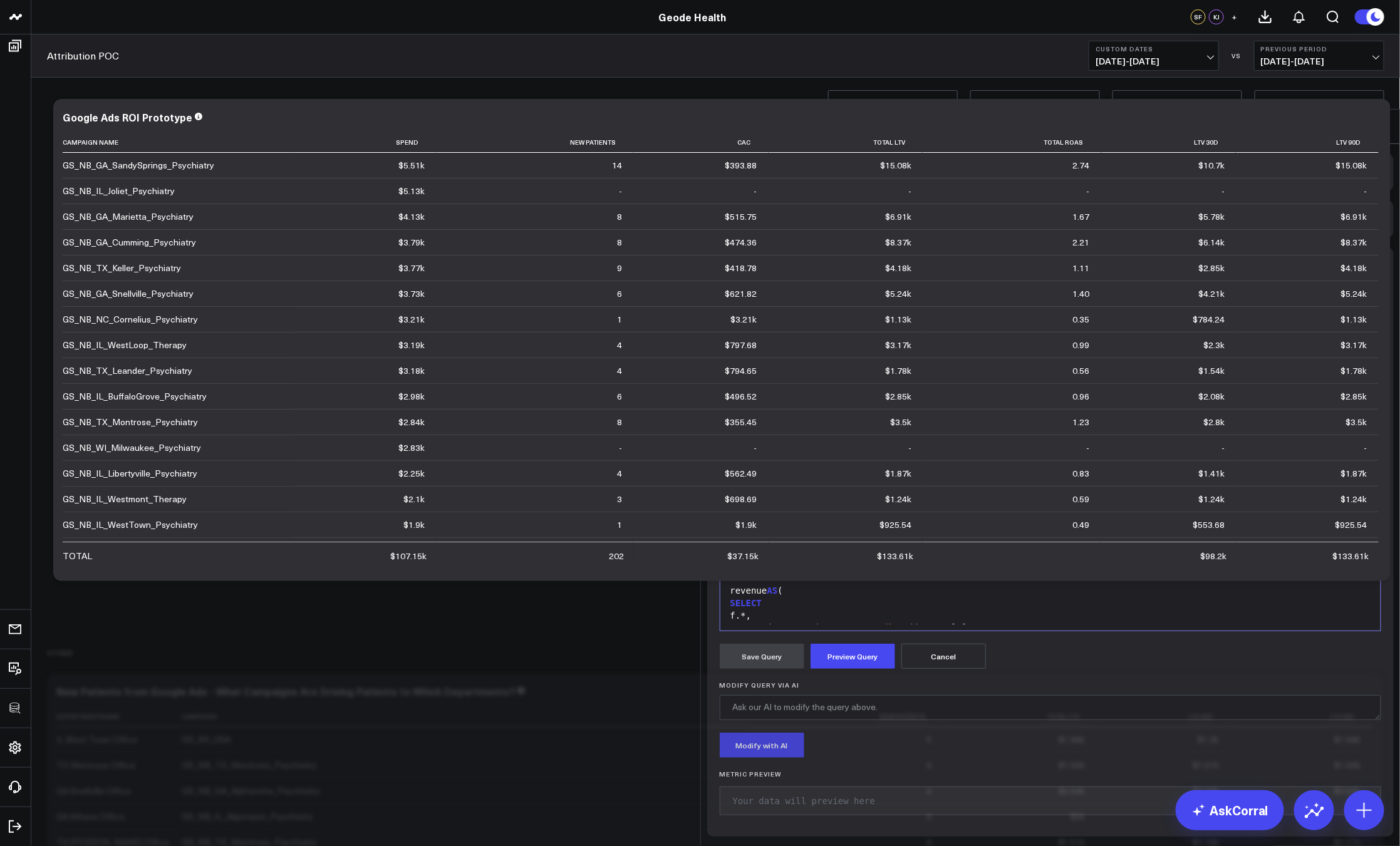
click at [800, 610] on div "f.*," at bounding box center [1050, 616] width 648 height 12
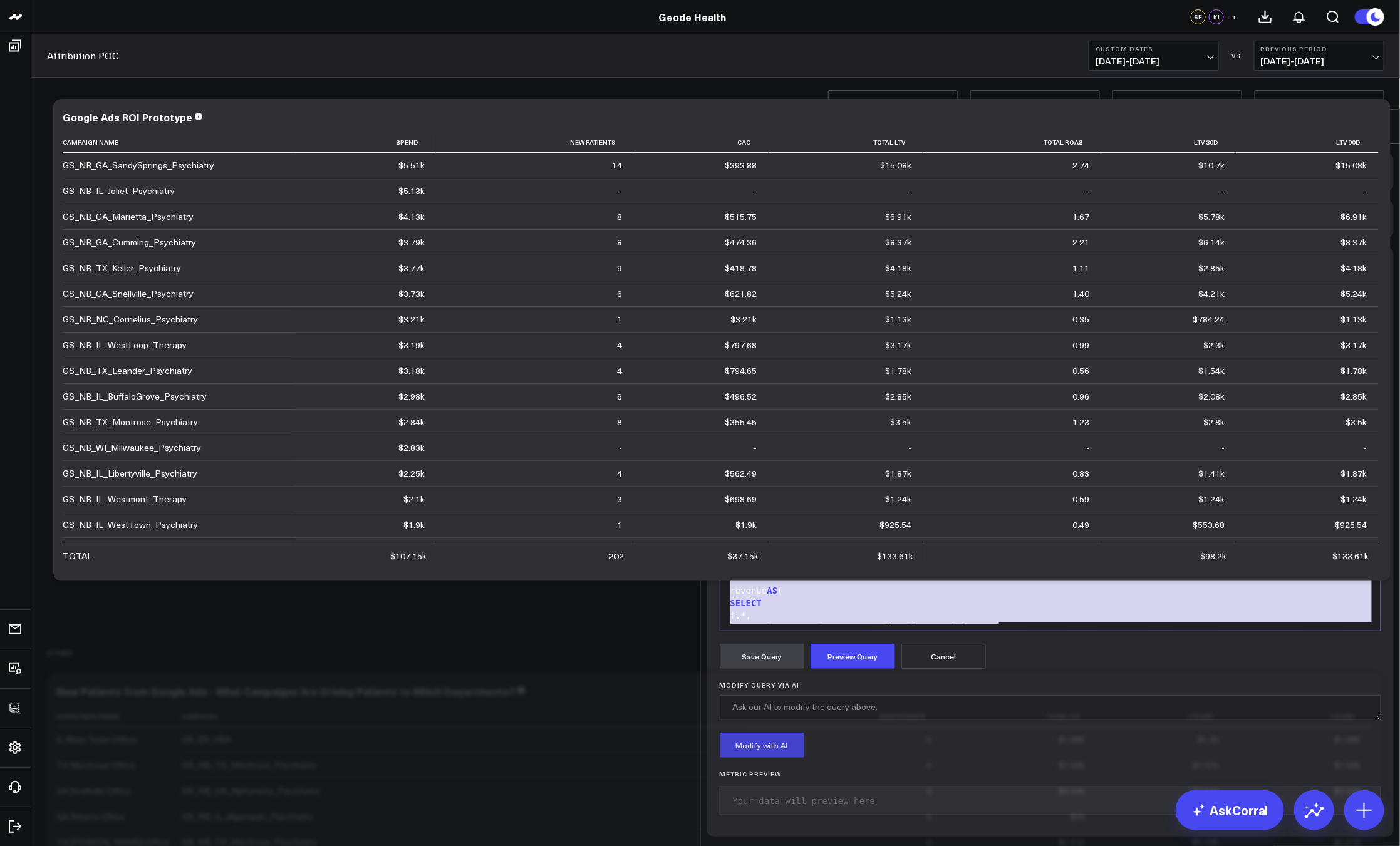
copy div "WITH first_visits AS ( SELECT DATE (apptscheduleddate) as first_appt_creation_d…"
click at [951, 524] on span "-- AND departmentname = '${departmentname}'" at bounding box center [843, 529] width 227 height 10
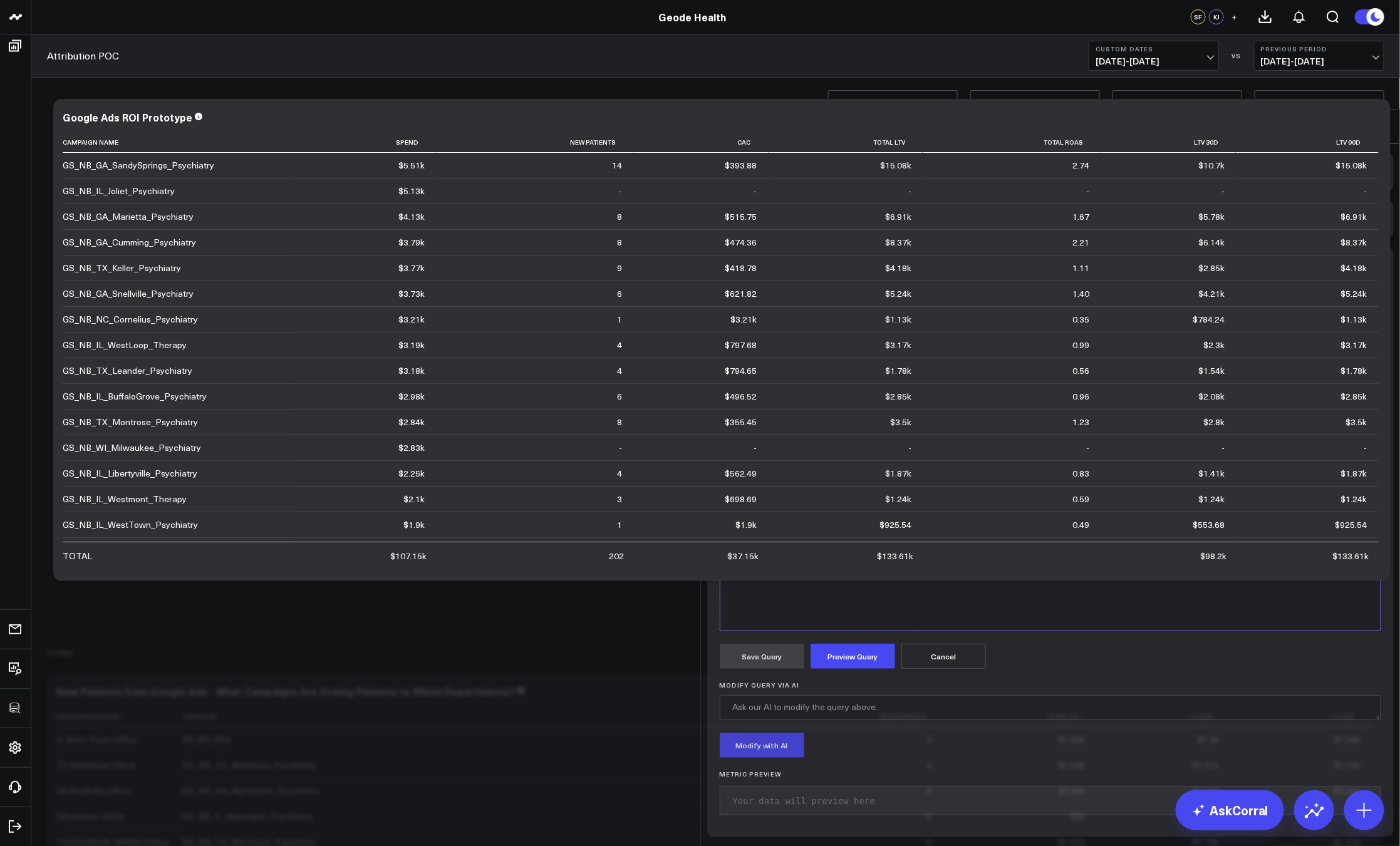
scroll to position [1299, 0]
click at [868, 643] on button "Preview Query" at bounding box center [853, 656] width 85 height 25
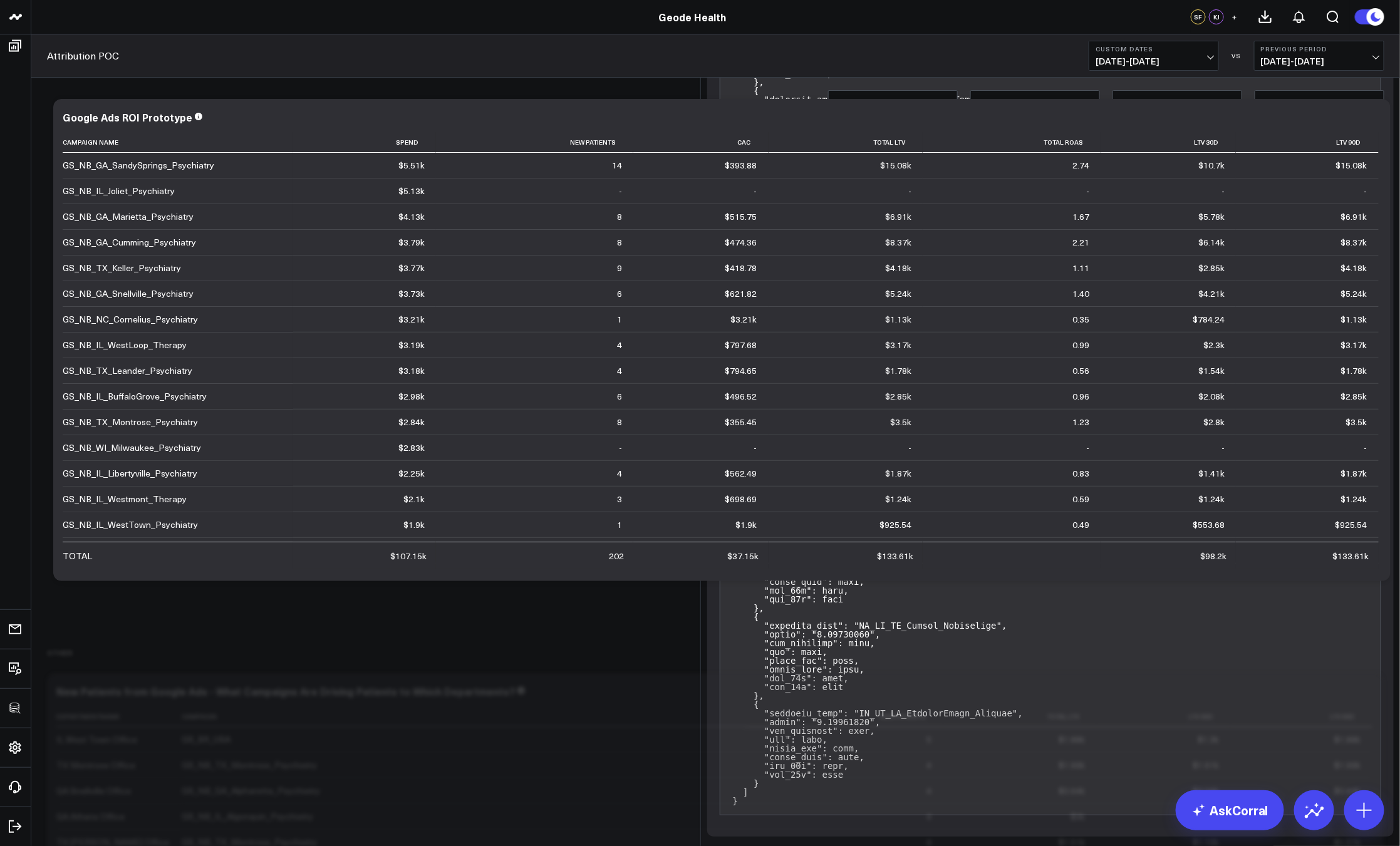
scroll to position [0, 0]
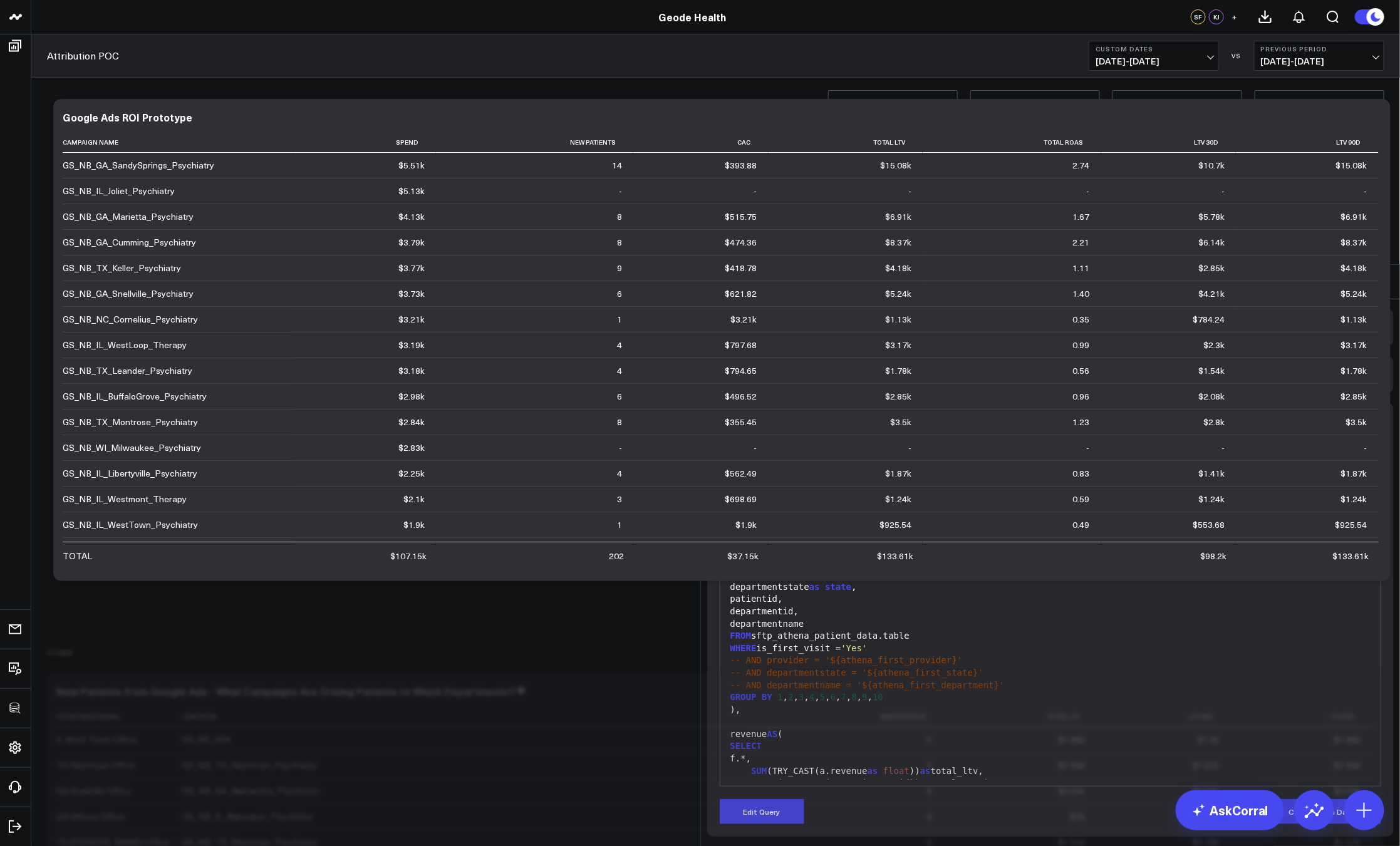
click at [1384, 274] on icon at bounding box center [1379, 281] width 15 height 15
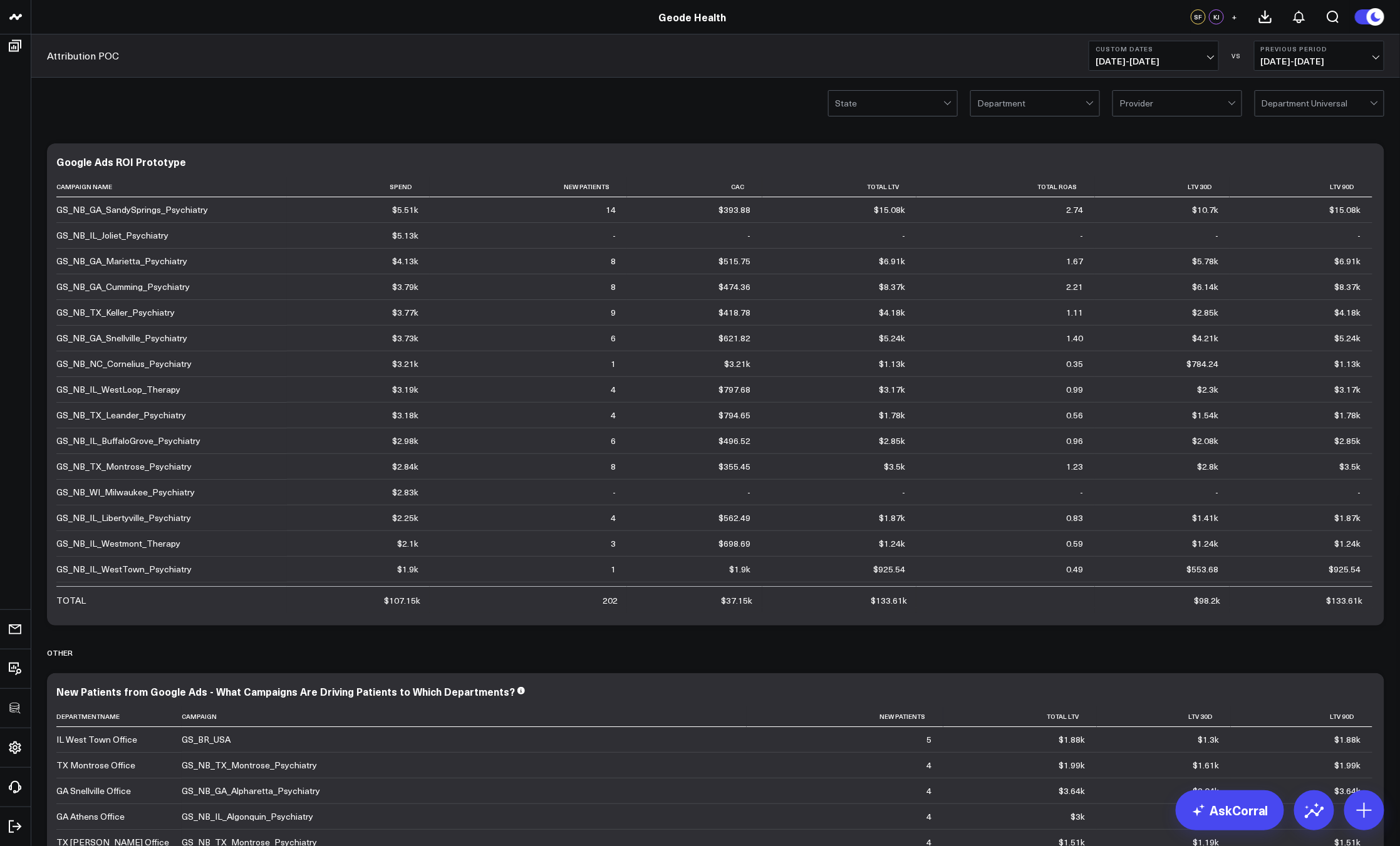
click at [671, 111] on div "State Department Provider Department Universal" at bounding box center [716, 102] width 1368 height 50
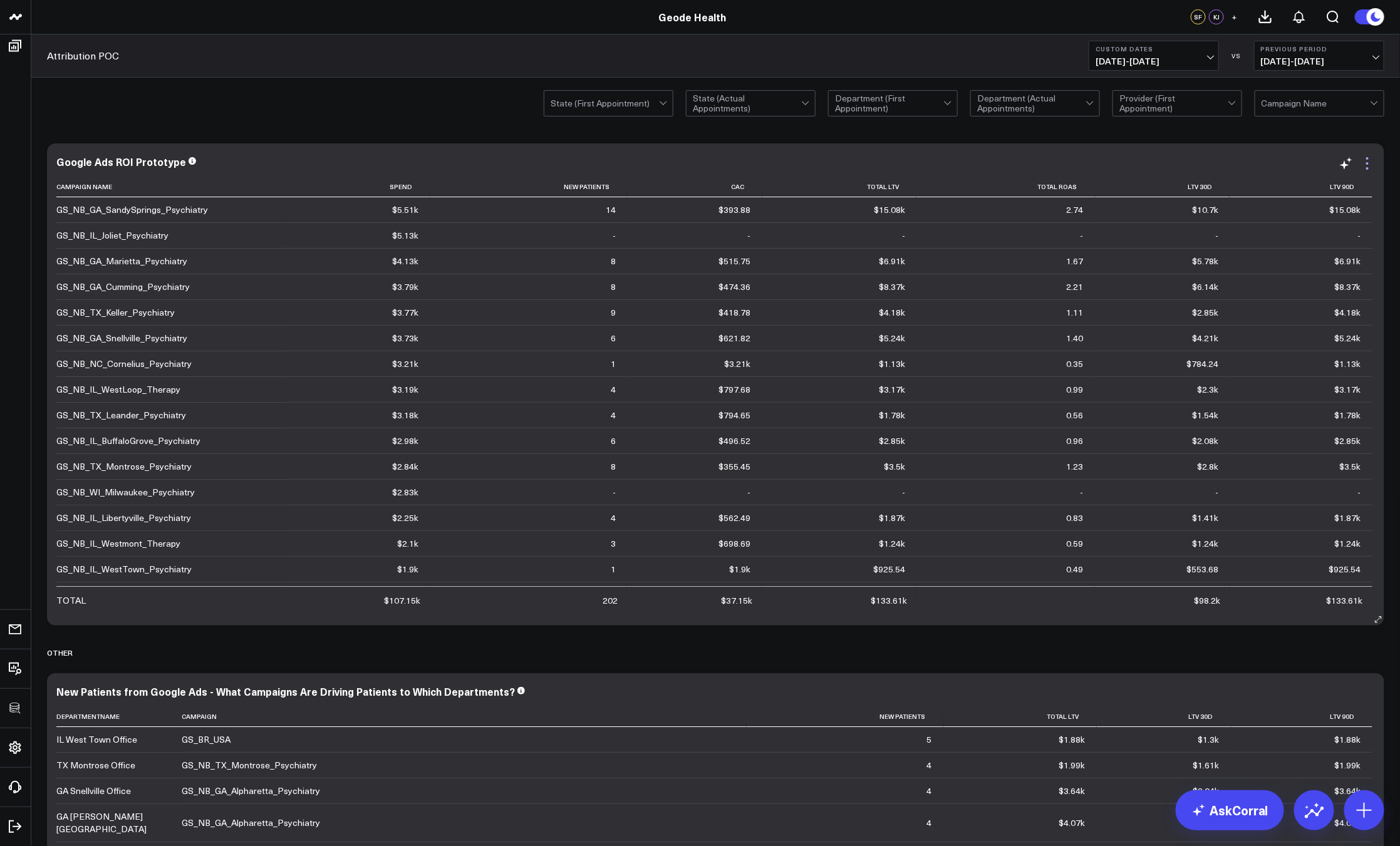
click at [1370, 160] on icon at bounding box center [1366, 163] width 15 height 15
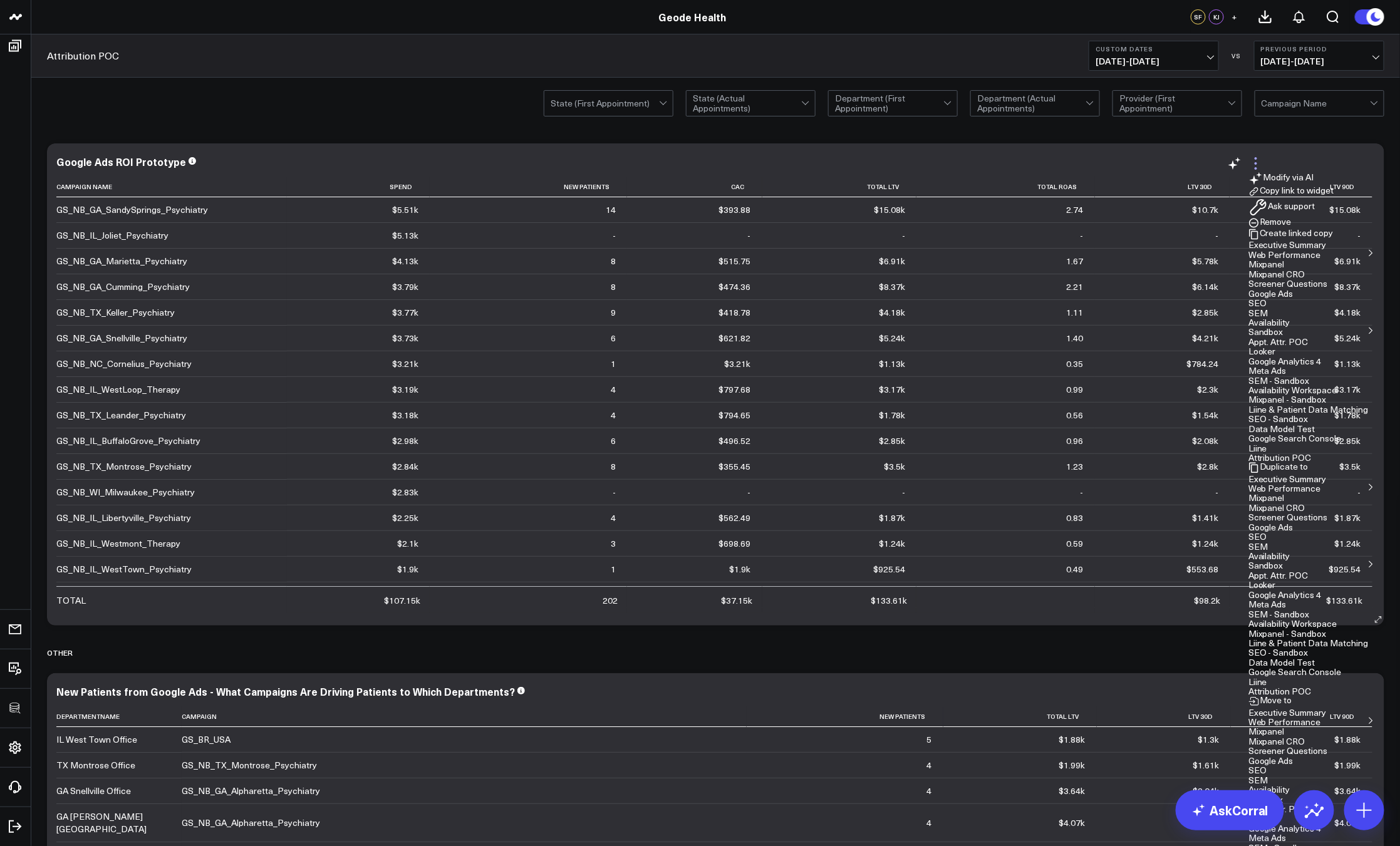
click at [1263, 160] on icon at bounding box center [1255, 163] width 15 height 15
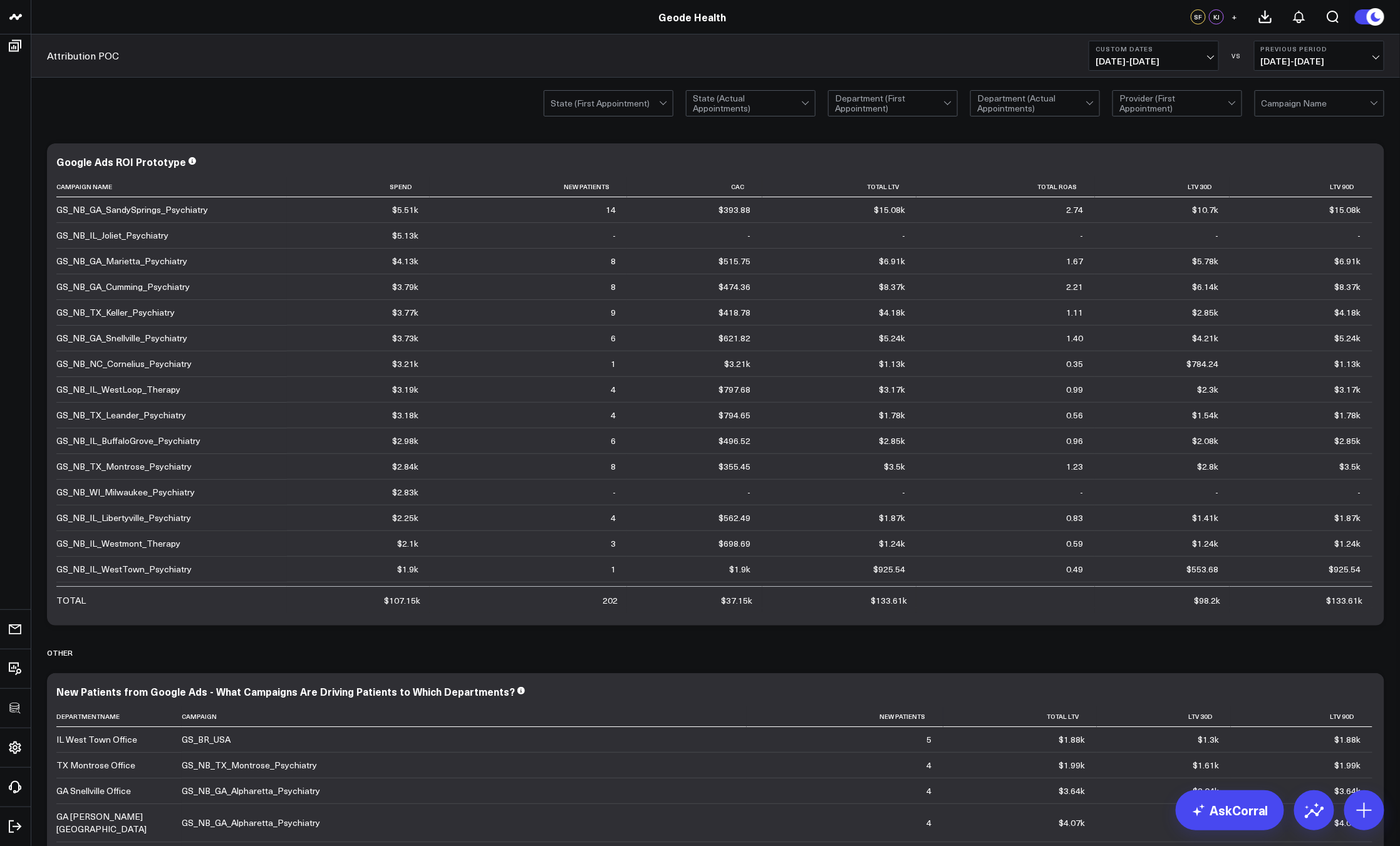
click at [1292, 126] on div "State (First Appointment) State (Actual Appointments) Department (First Appoint…" at bounding box center [716, 102] width 1368 height 50
click at [388, 105] on div "State (First Appointment) State (Actual Appointments) Department (First Appoint…" at bounding box center [716, 102] width 1368 height 50
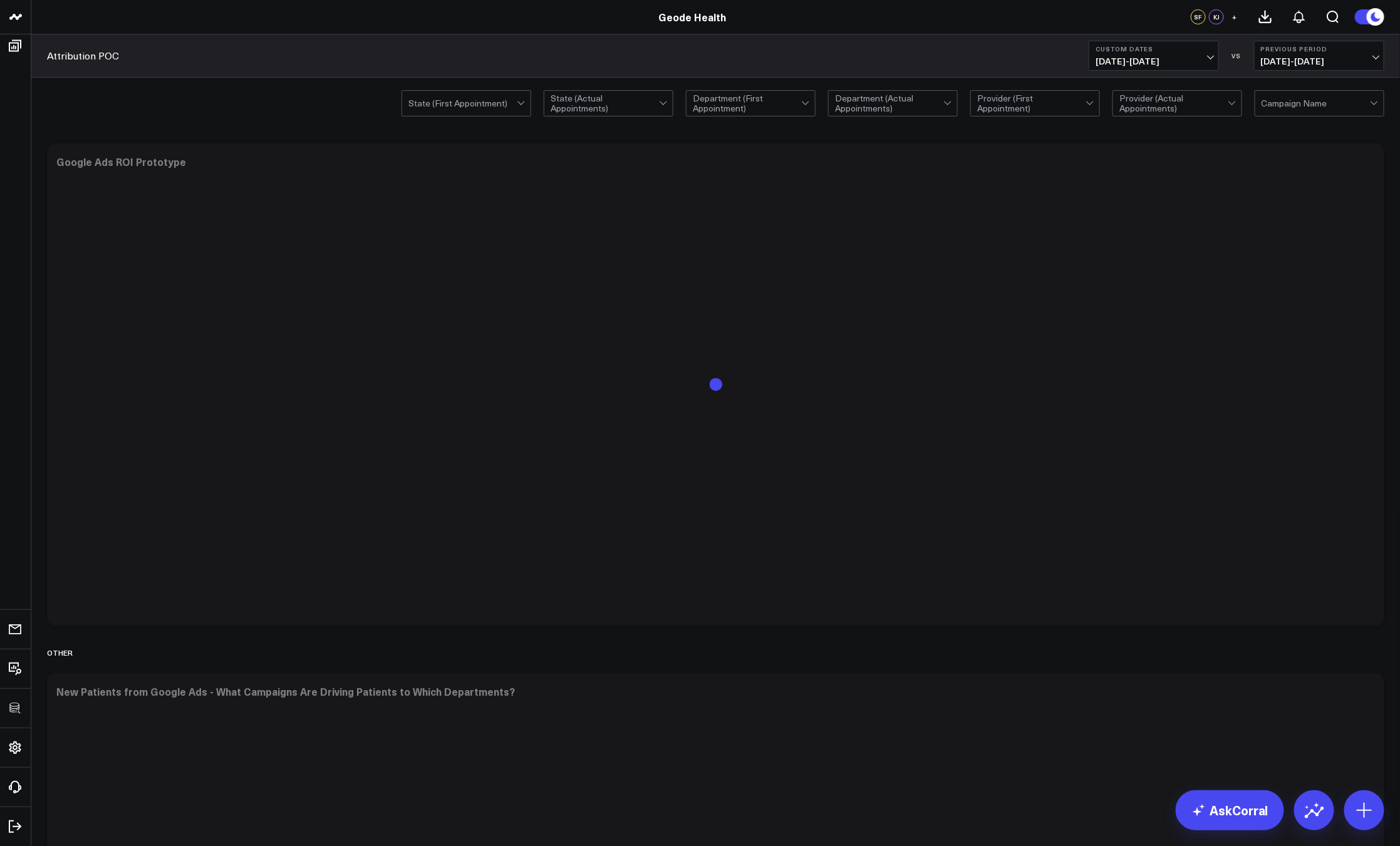
click at [585, 115] on div "State (Actual Appointments)" at bounding box center [608, 103] width 130 height 26
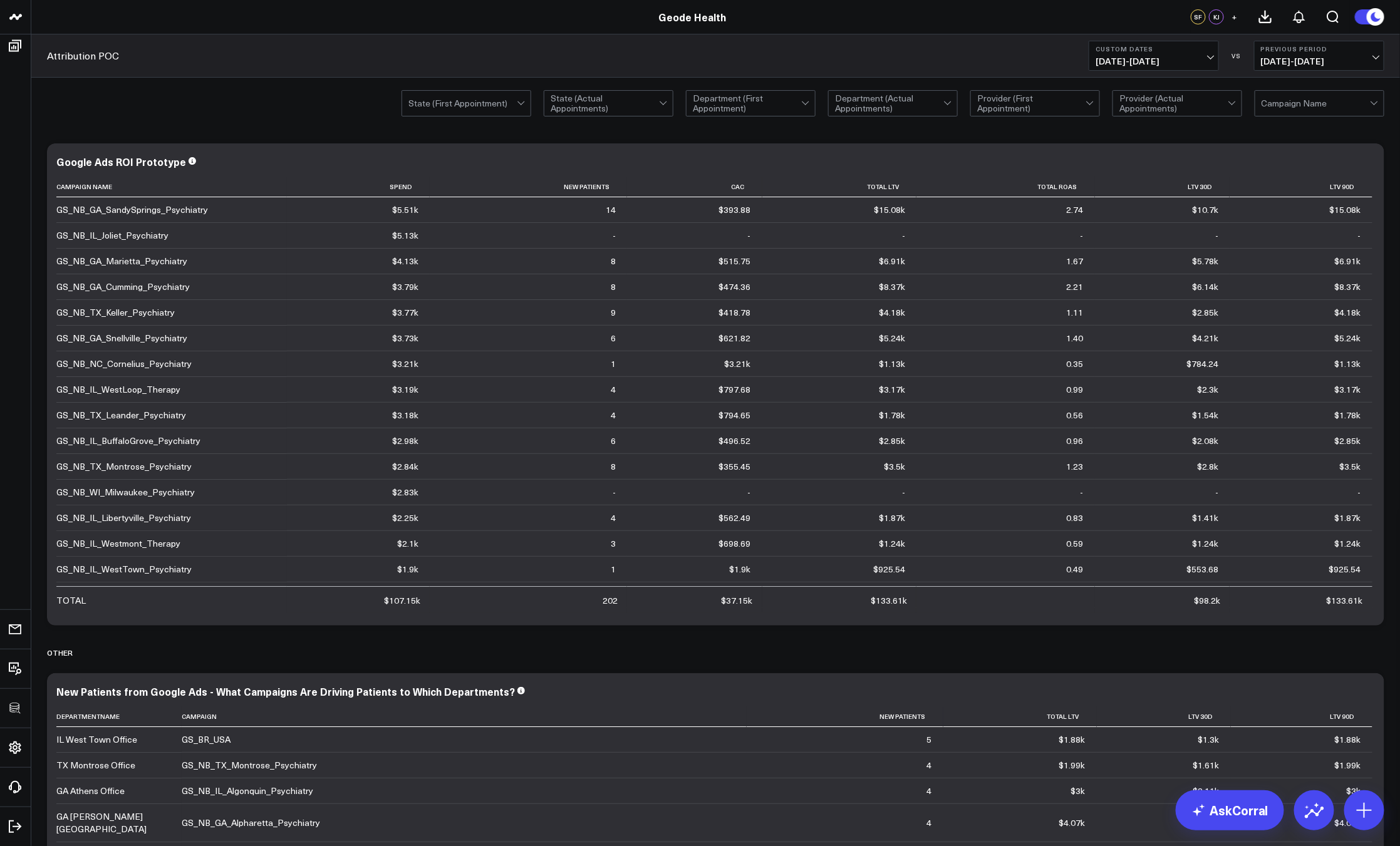
click at [254, 115] on div "State (First Appointment) State (Actual Appointments) Department (First Appoint…" at bounding box center [716, 102] width 1368 height 50
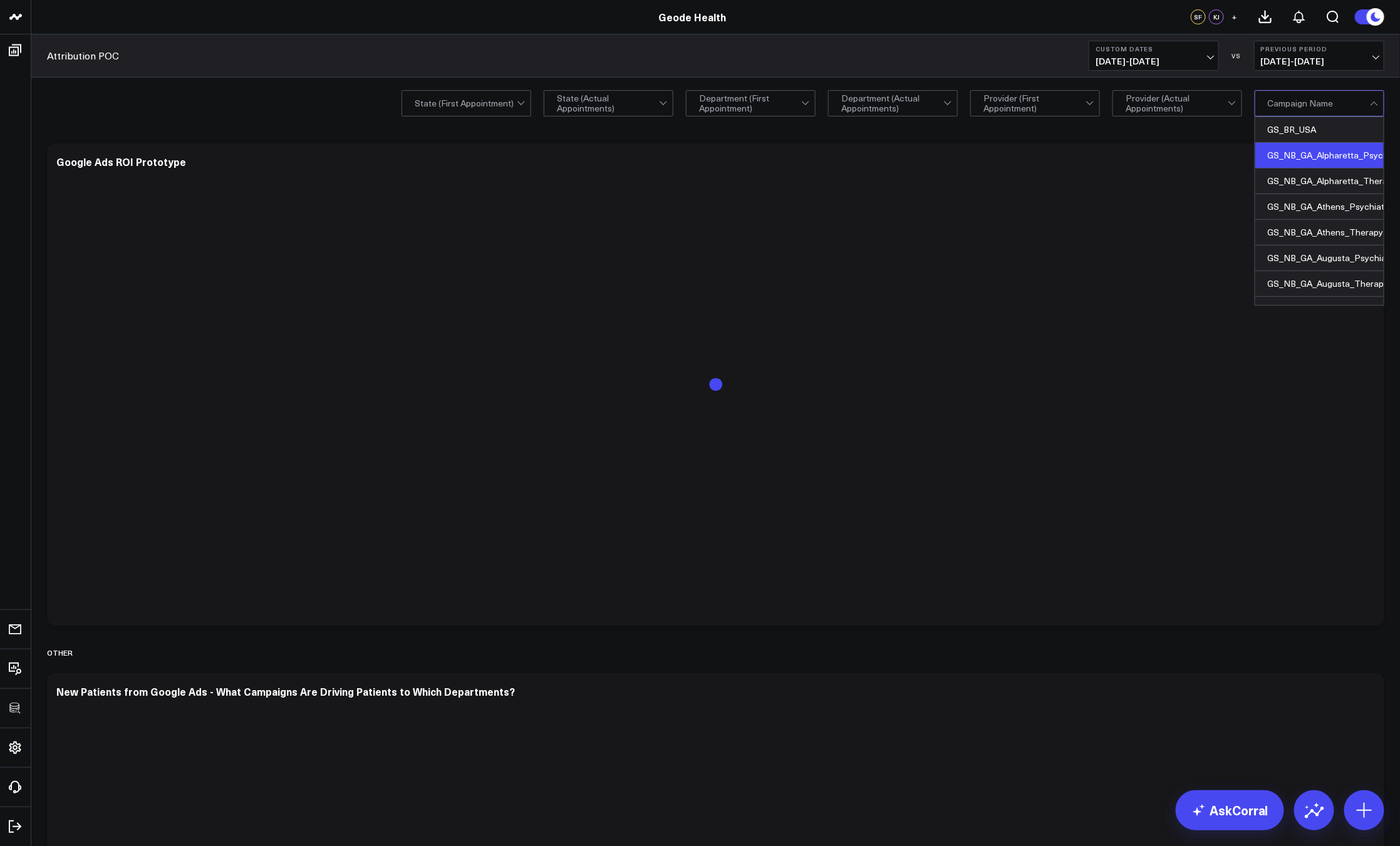
click at [1314, 161] on div "GS_NB_GA_Alpharetta_Psychiatry" at bounding box center [1320, 155] width 129 height 26
click at [1316, 176] on div "GS_NB_GA_Alpharetta_Therapy" at bounding box center [1320, 181] width 129 height 26
click at [212, 96] on div "Clear Filters State (First Appointment) State (Actual Appointments) Department …" at bounding box center [716, 102] width 1368 height 50
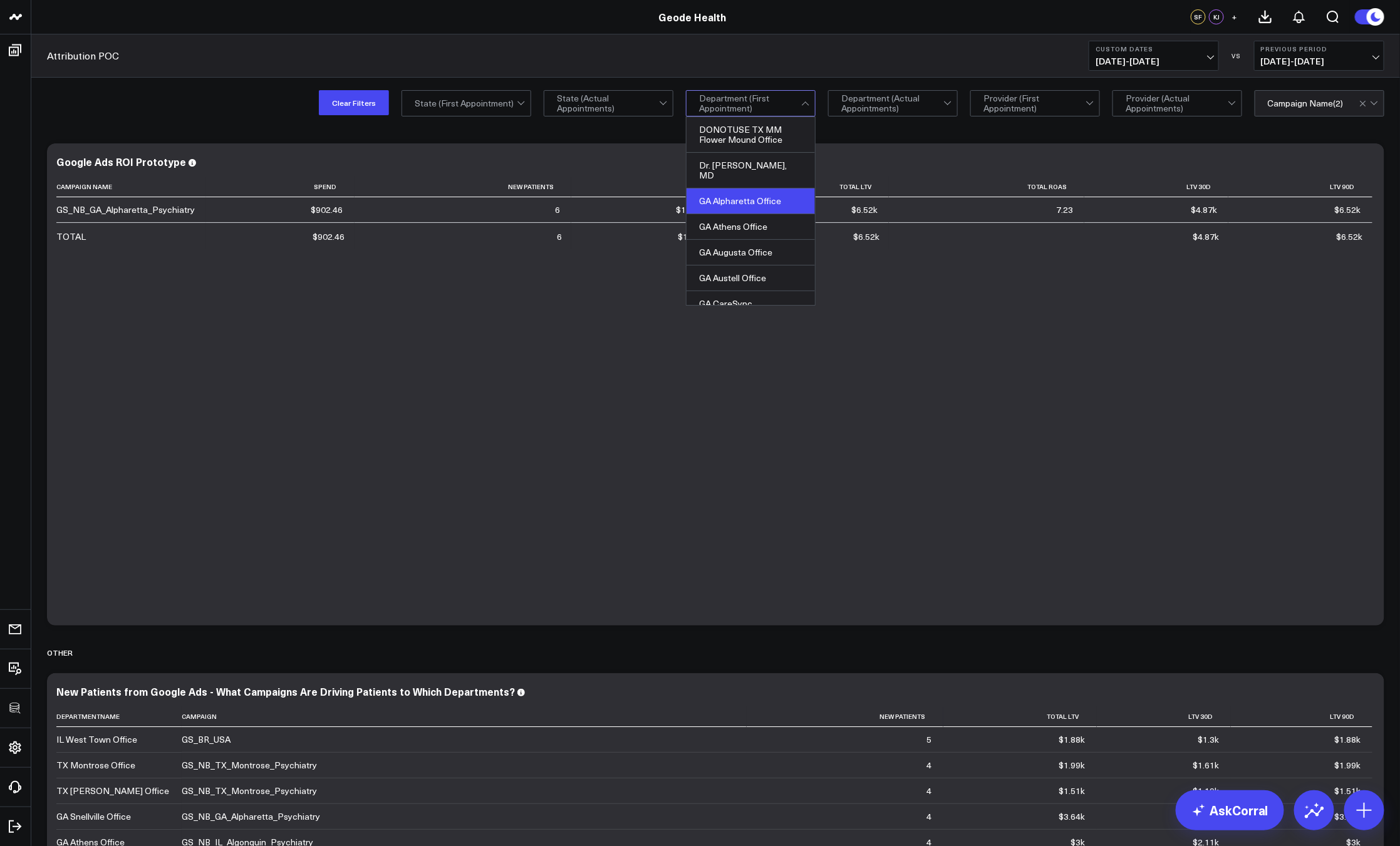
click at [767, 198] on div "GA Alpharetta Office" at bounding box center [751, 201] width 129 height 26
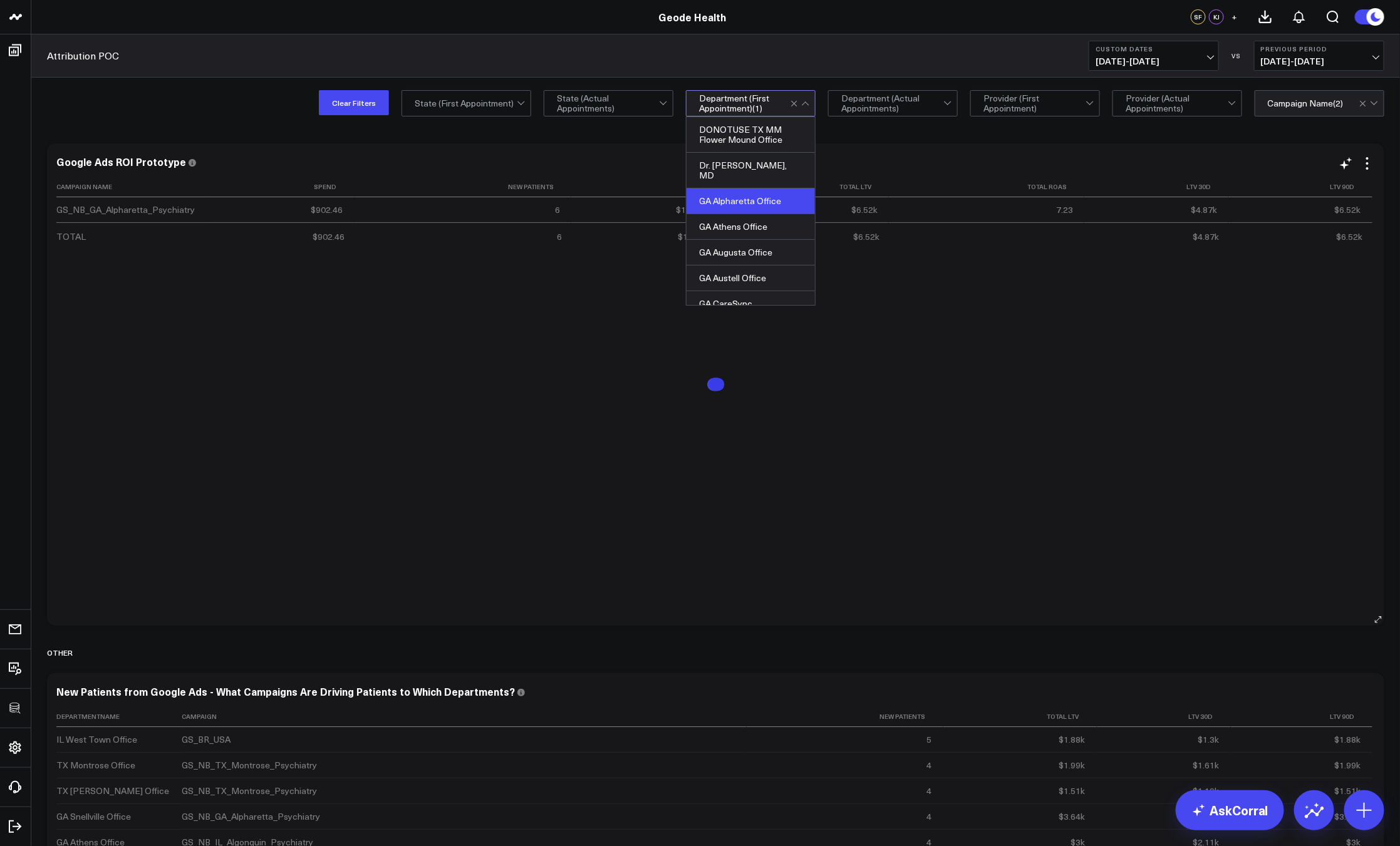
click at [911, 375] on div "Campaign Name Spend New Patients Cac Total Ltv Total Roas Ltv 30d Ltv 90d GS_NB…" at bounding box center [715, 394] width 1318 height 436
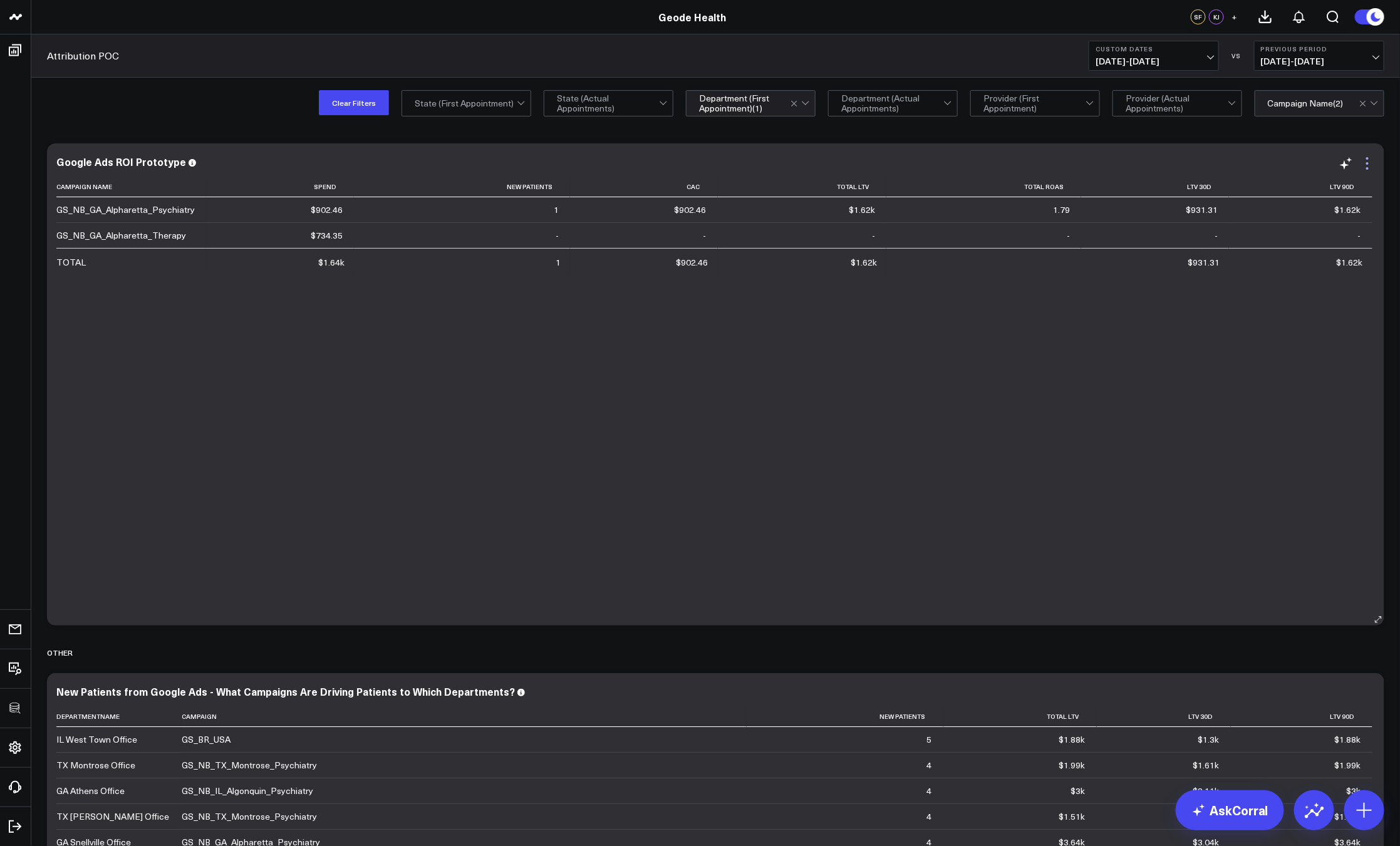
click at [1365, 169] on icon at bounding box center [1366, 163] width 15 height 15
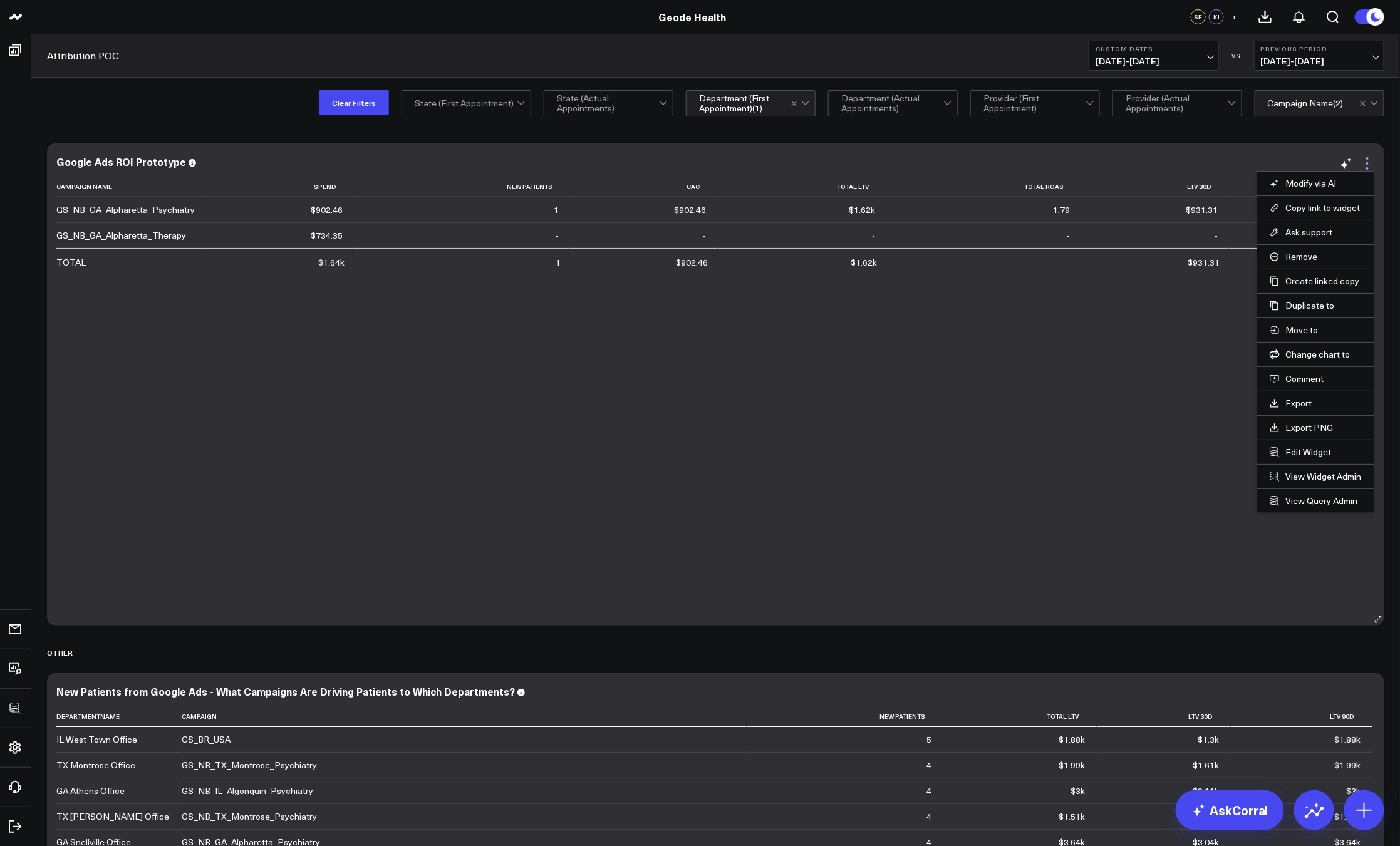
click at [1370, 161] on icon at bounding box center [1366, 163] width 15 height 15
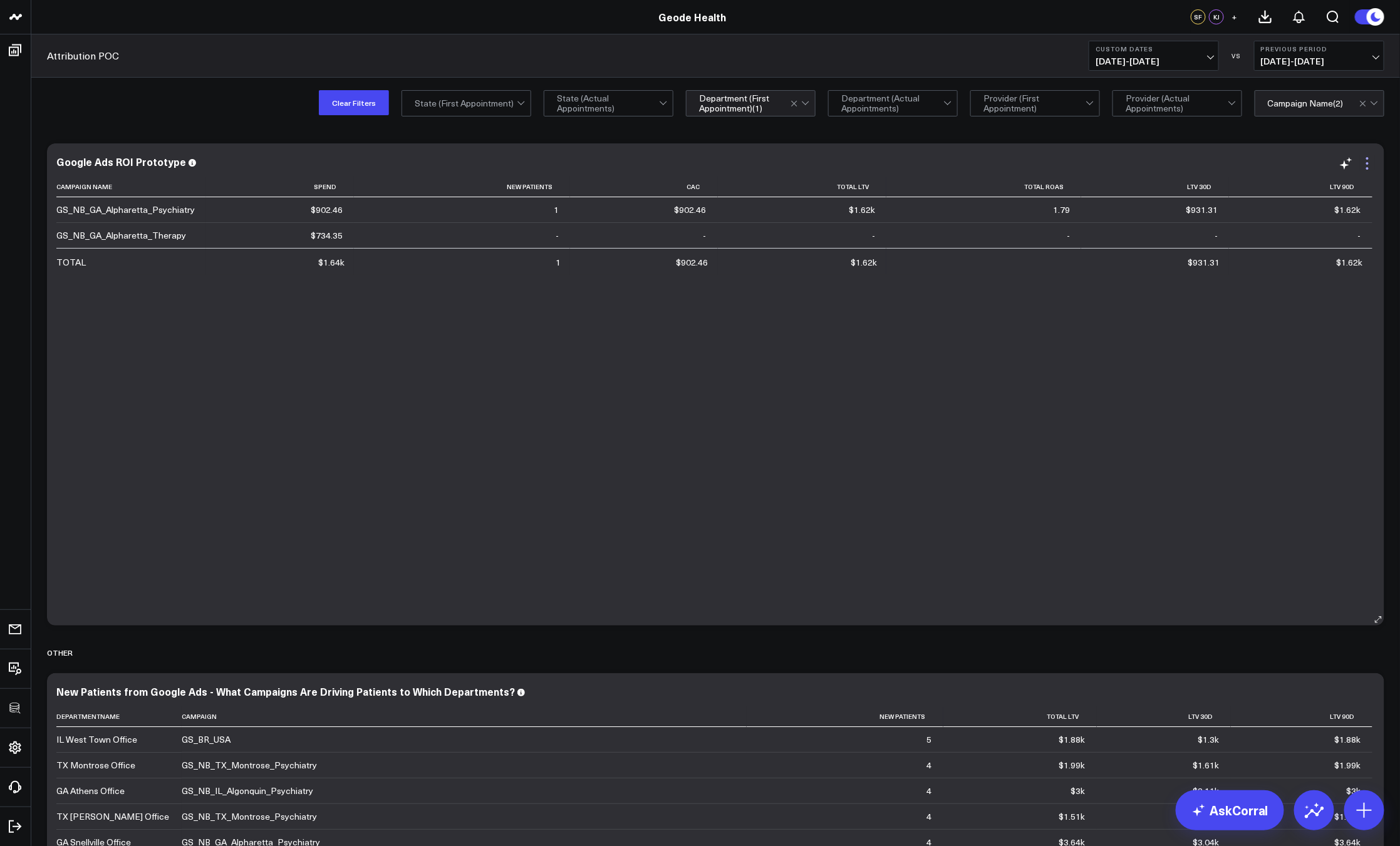
click at [1370, 161] on icon at bounding box center [1366, 163] width 15 height 15
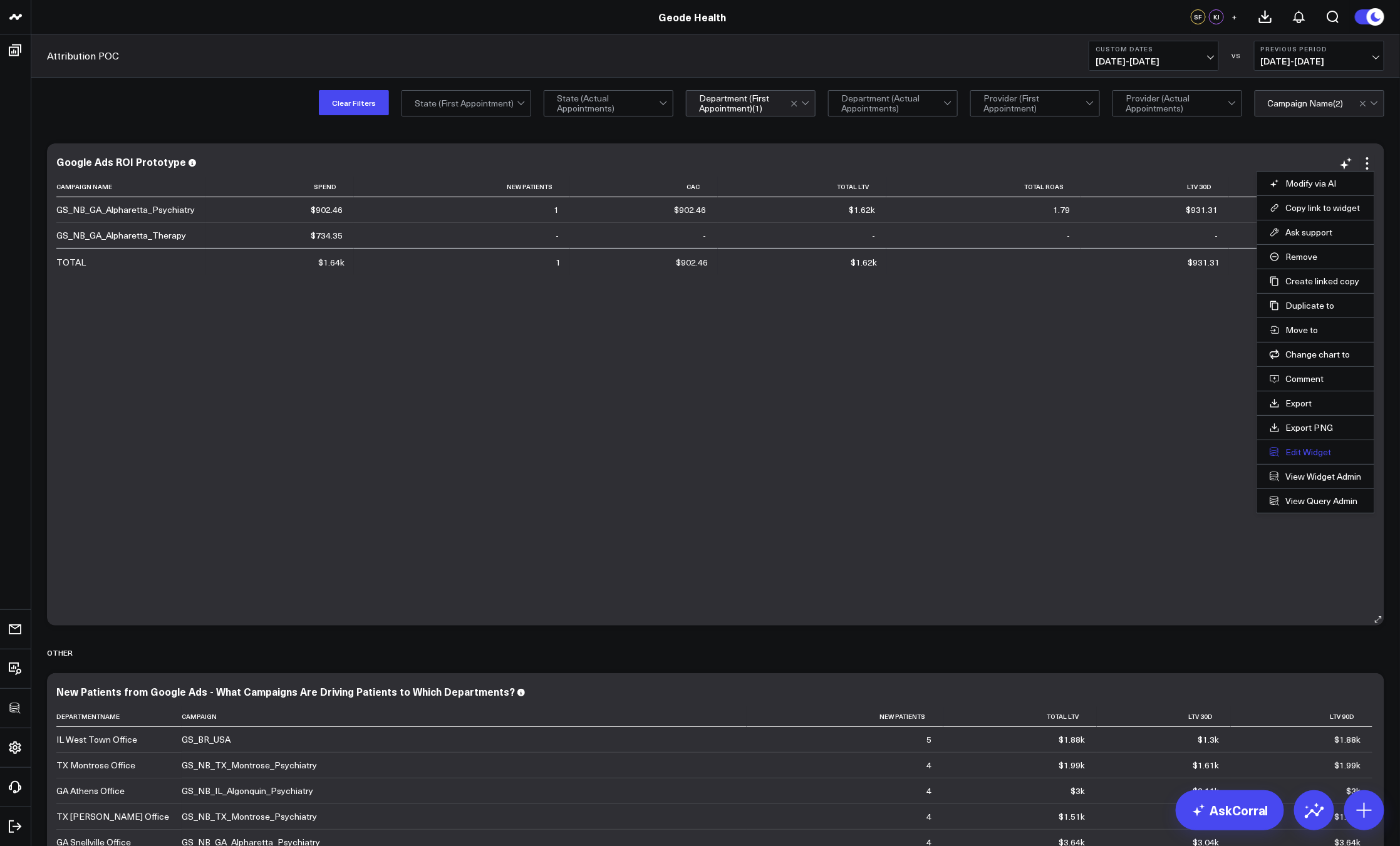
click at [1311, 456] on button "Edit Widget" at bounding box center [1315, 451] width 92 height 11
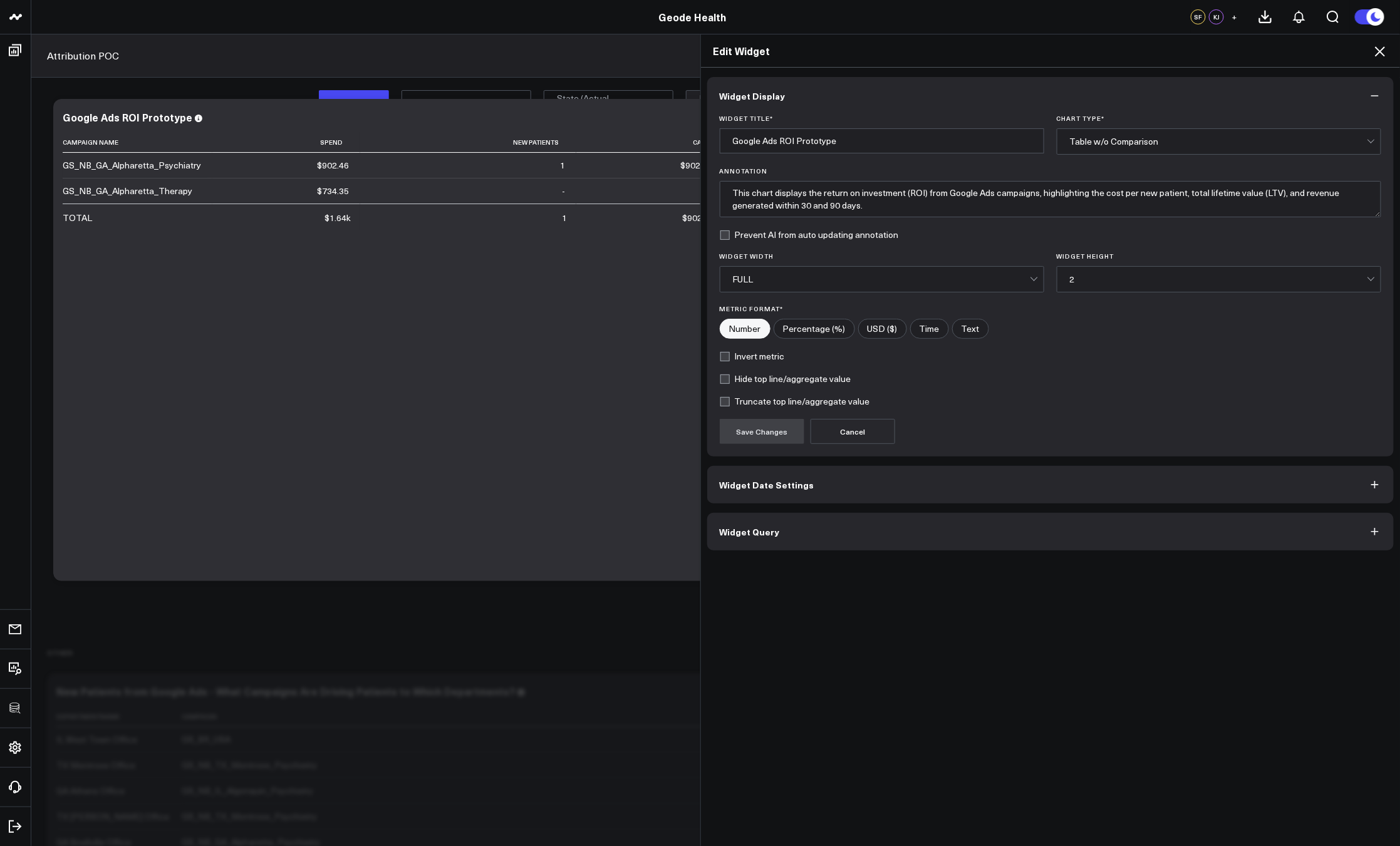
click at [942, 529] on button "Widget Query" at bounding box center [1050, 531] width 687 height 38
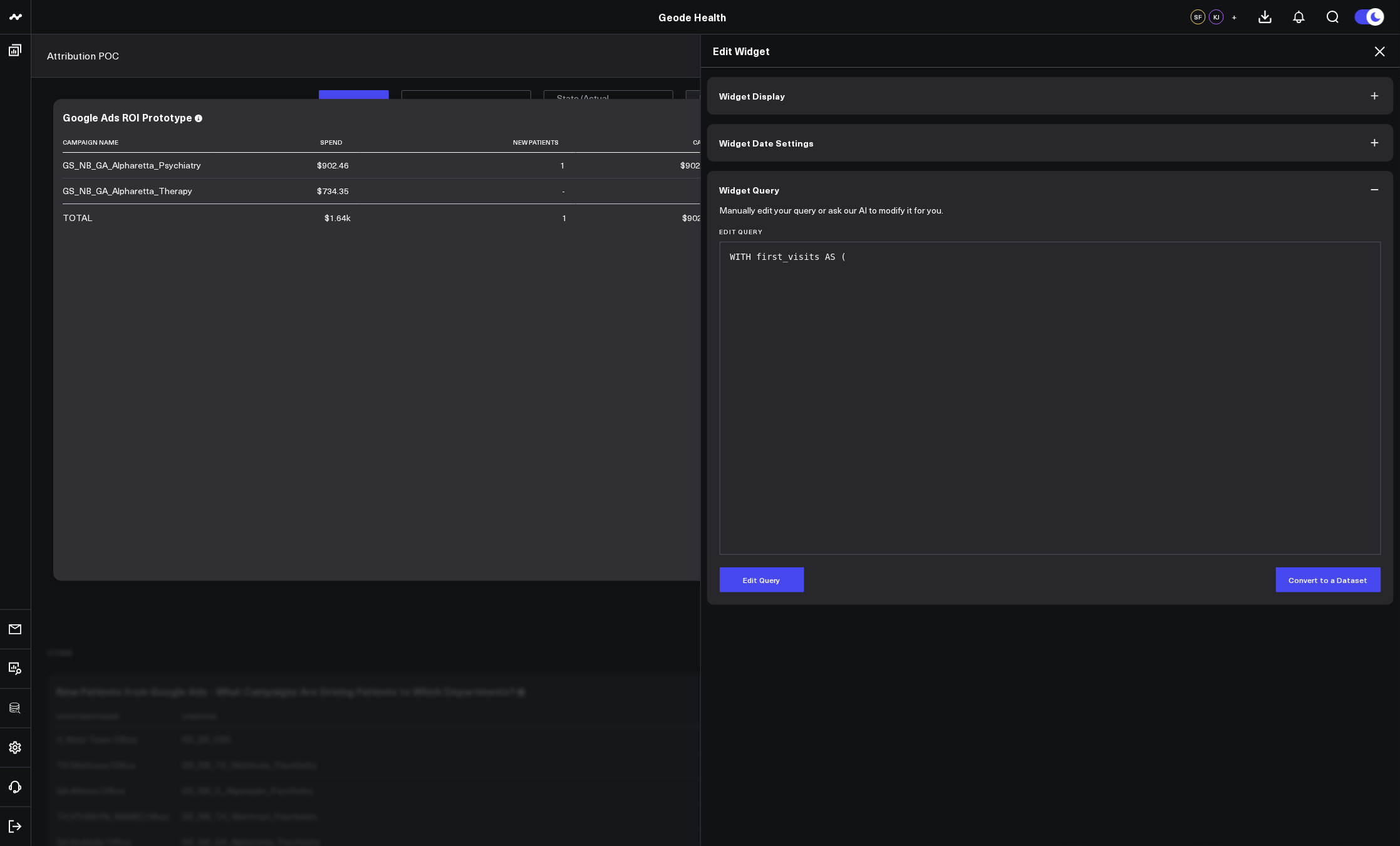
scroll to position [1348, 0]
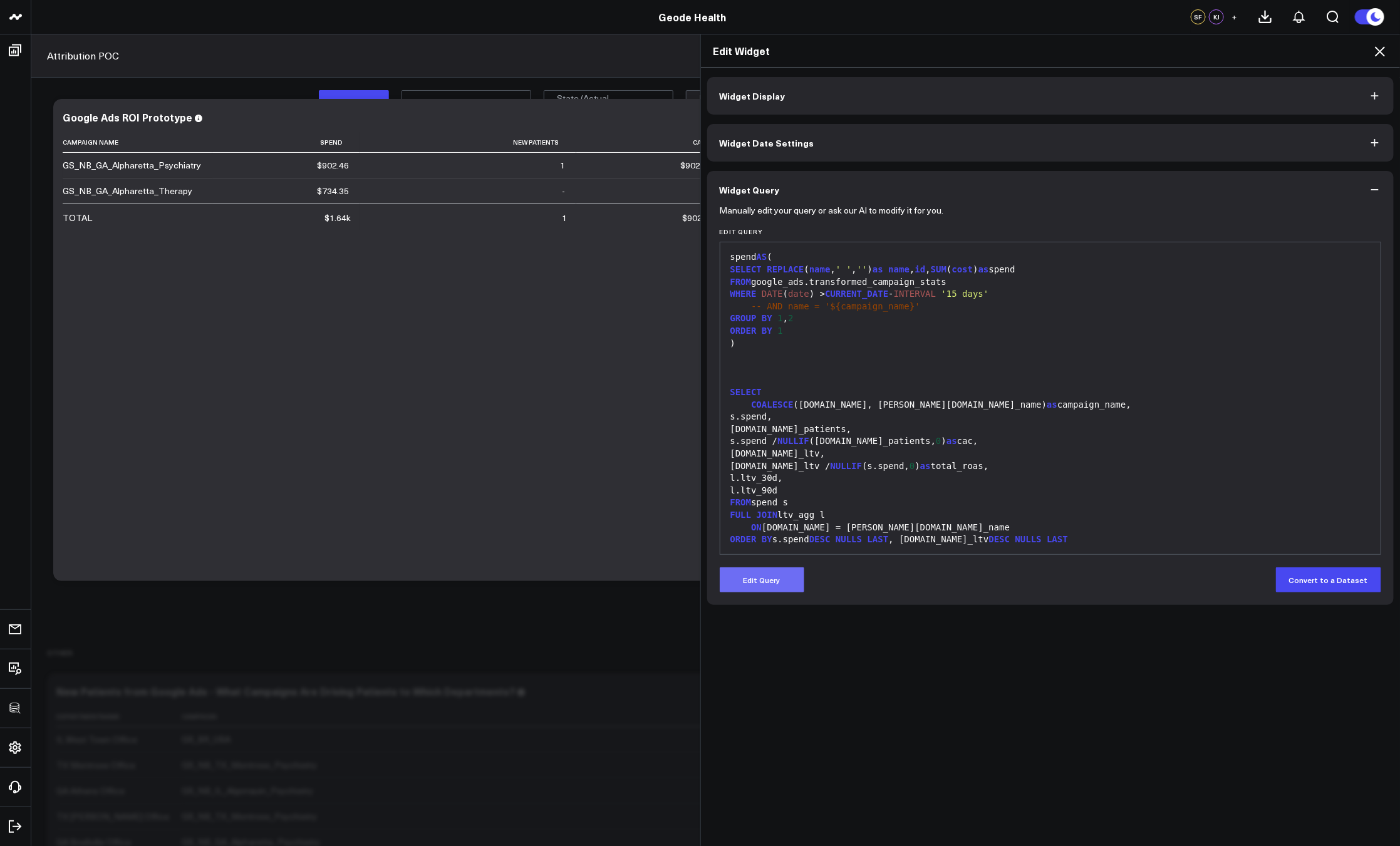
click at [788, 574] on button "Edit Query" at bounding box center [762, 580] width 85 height 25
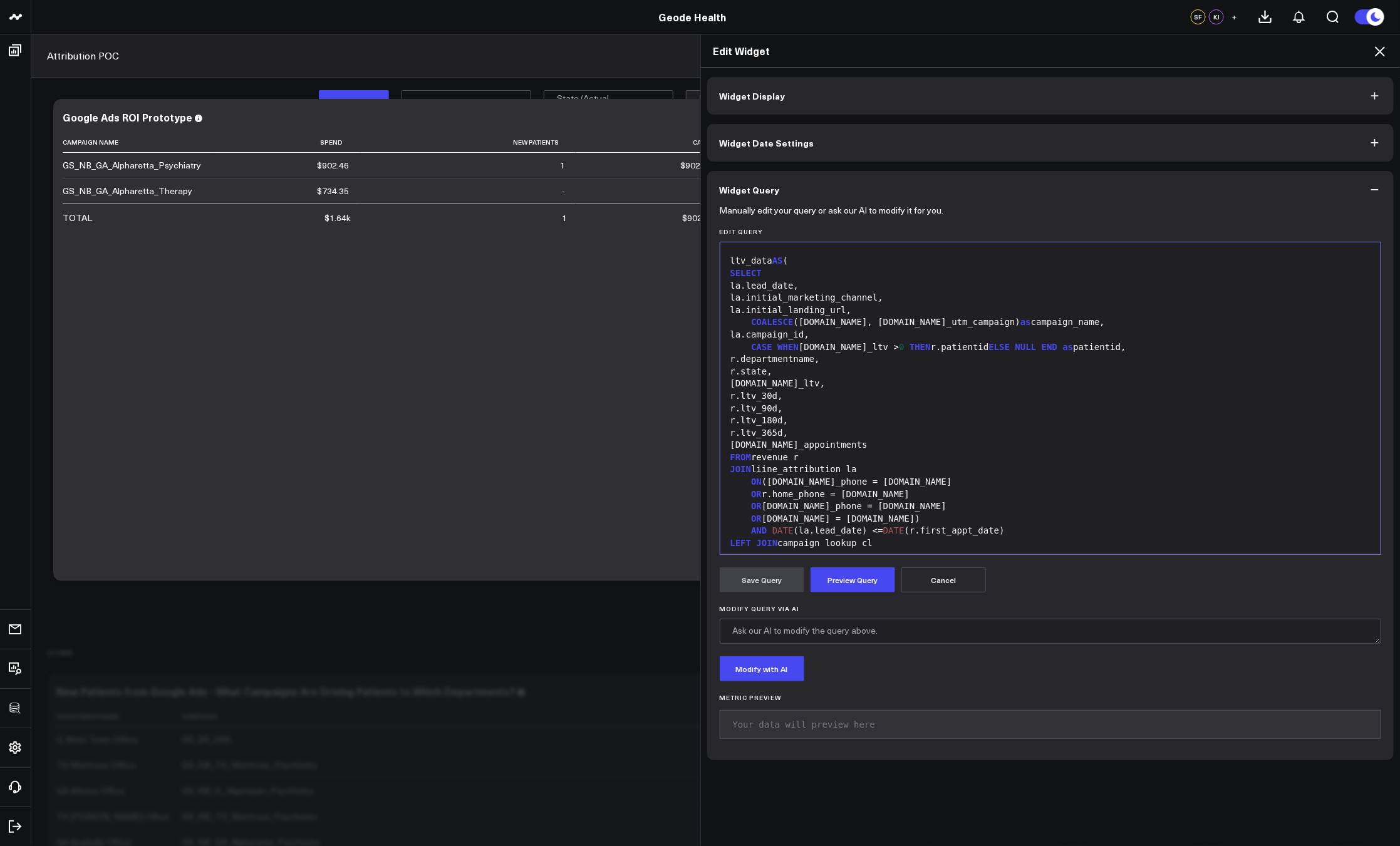
scroll to position [1041, 0]
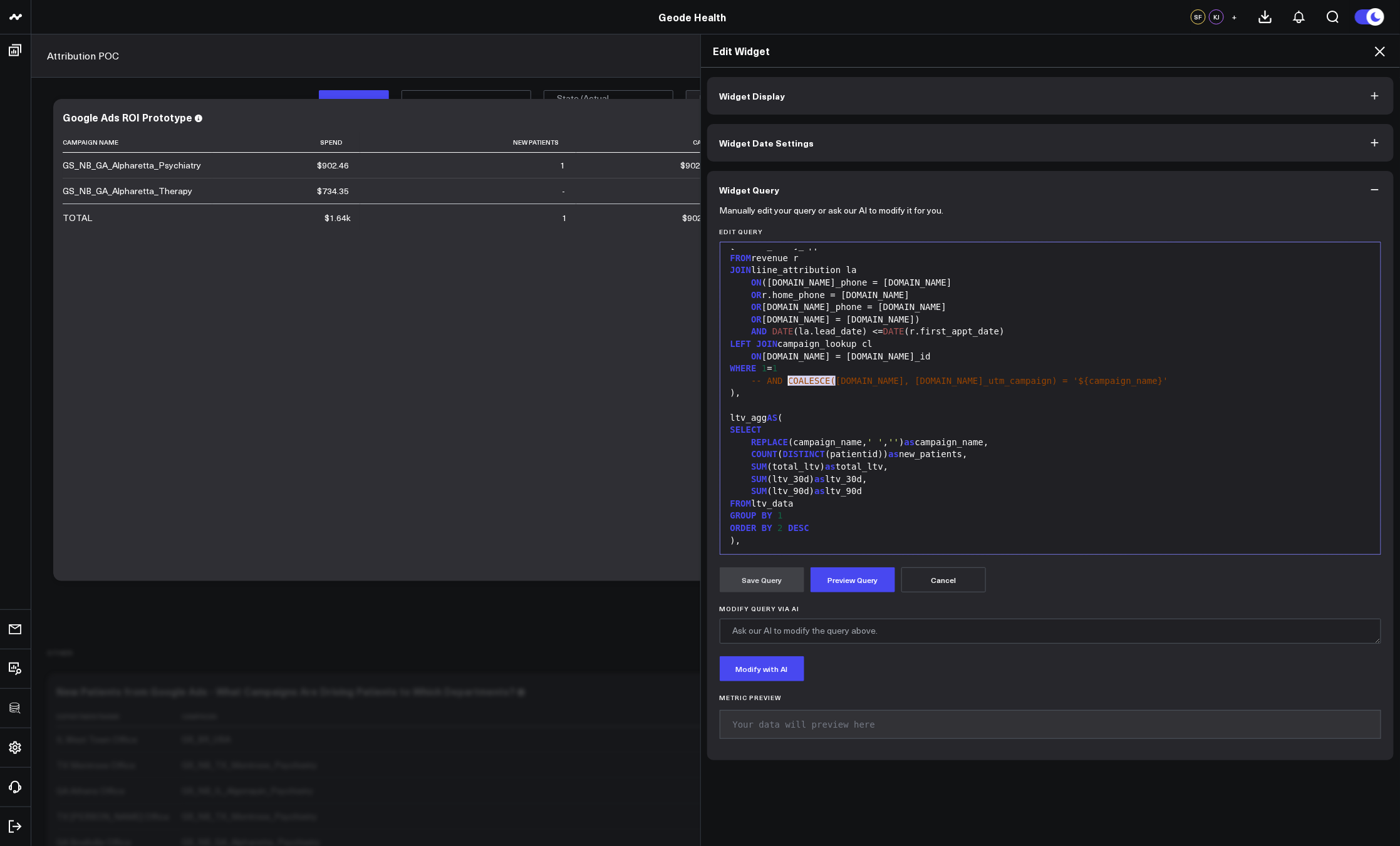
drag, startPoint x: 830, startPoint y: 382, endPoint x: 786, endPoint y: 382, distance: 44.0
click at [784, 380] on span "-- AND COALESCE([DOMAIN_NAME], [DOMAIN_NAME]_utm_campaign) = '${campaign_name}'" at bounding box center [959, 380] width 417 height 10
drag, startPoint x: 821, startPoint y: 386, endPoint x: 957, endPoint y: 384, distance: 136.0
click at [957, 384] on div "-- AND cl.name, la.initial_utm_campaign) = '${campaign_name}'" at bounding box center [1050, 382] width 648 height 12
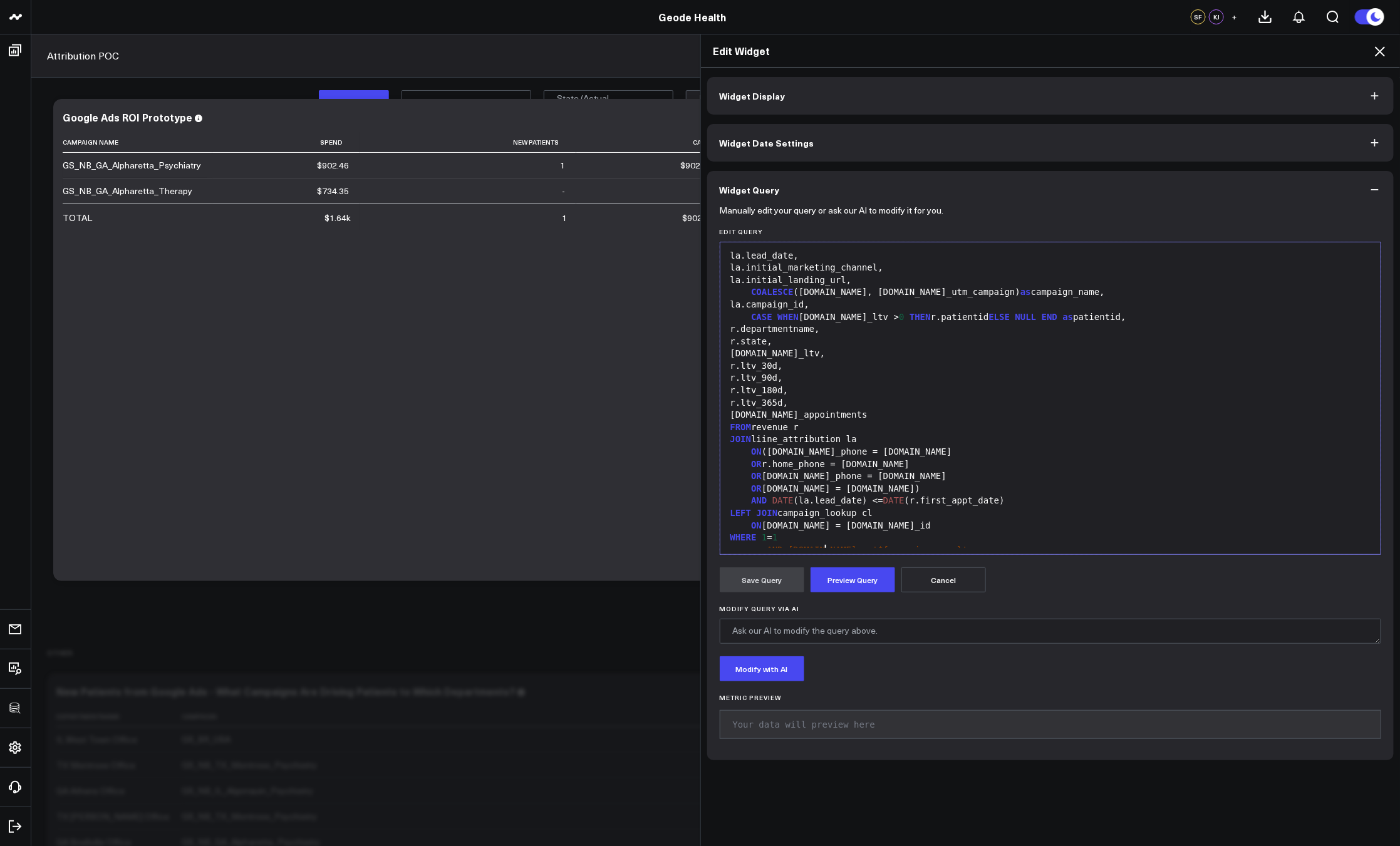
scroll to position [854, 0]
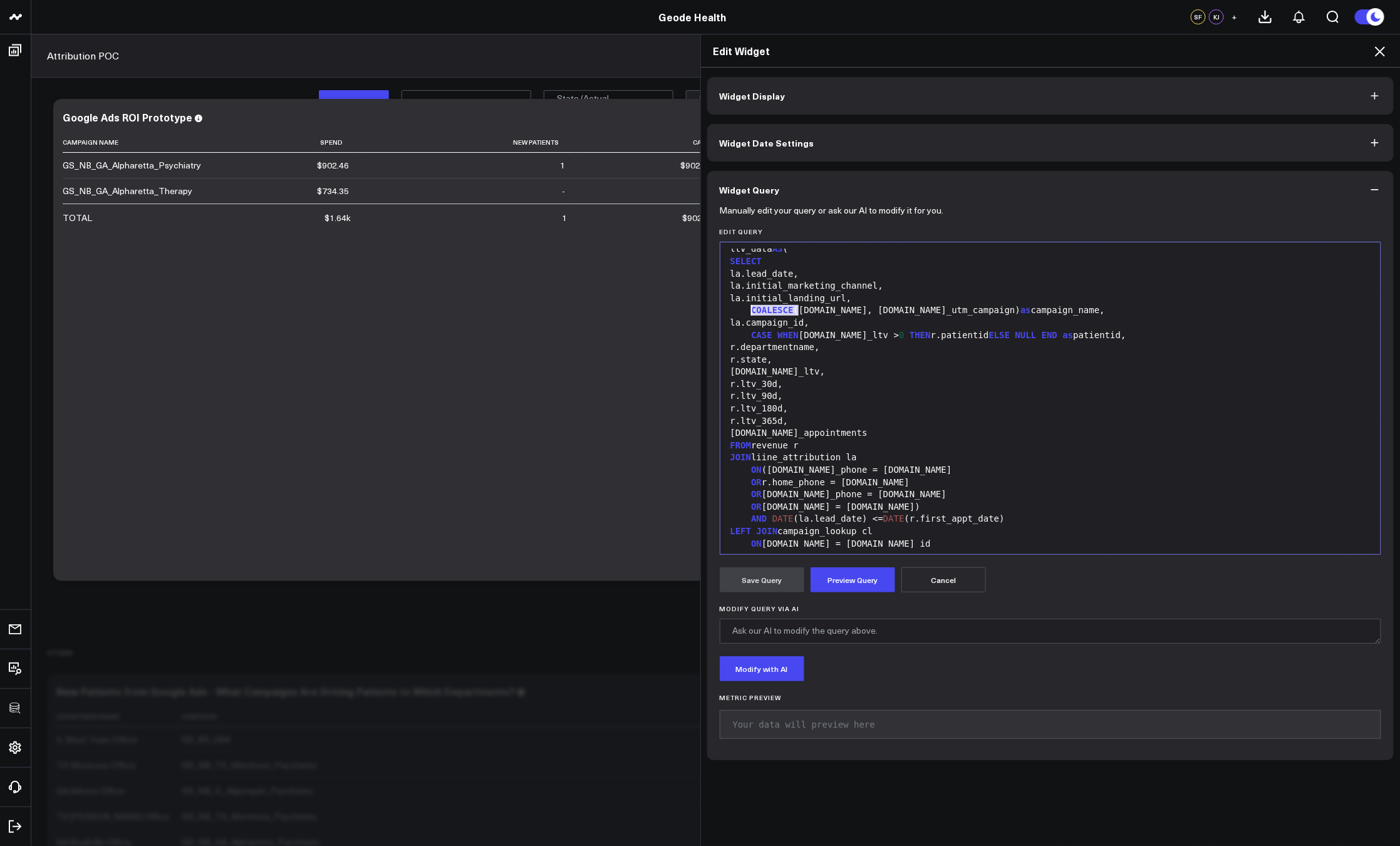
drag, startPoint x: 793, startPoint y: 308, endPoint x: 745, endPoint y: 308, distance: 48.0
click at [745, 308] on div "COALESCE (cl.name, la.initial_utm_campaign) as campaign_name," at bounding box center [1050, 310] width 648 height 12
drag, startPoint x: 785, startPoint y: 311, endPoint x: 922, endPoint y: 312, distance: 137.0
click at [922, 312] on div "cl.name, la.initial_utm_campaign) as campaign_name," at bounding box center [1050, 310] width 648 height 12
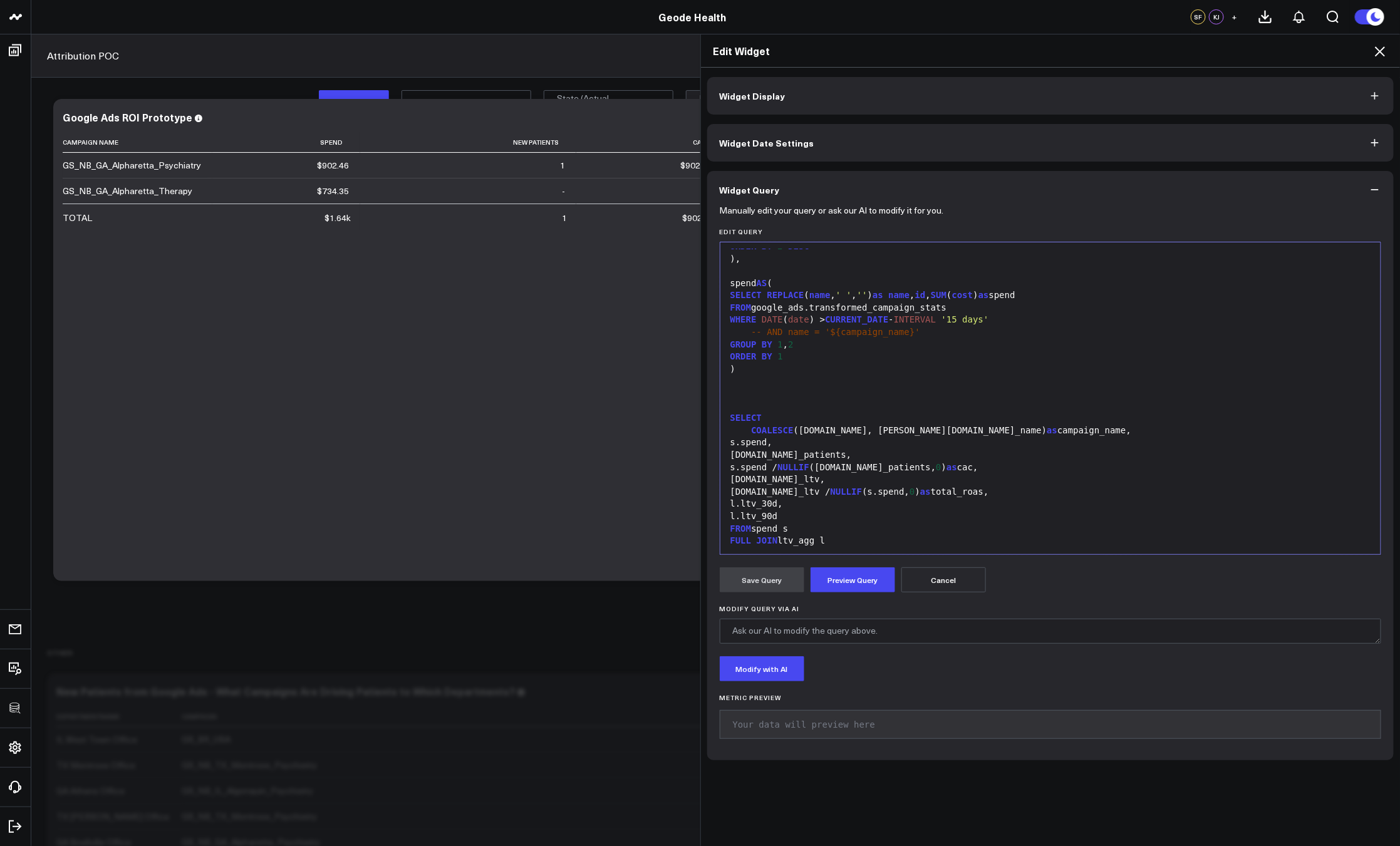
scroll to position [1313, 0]
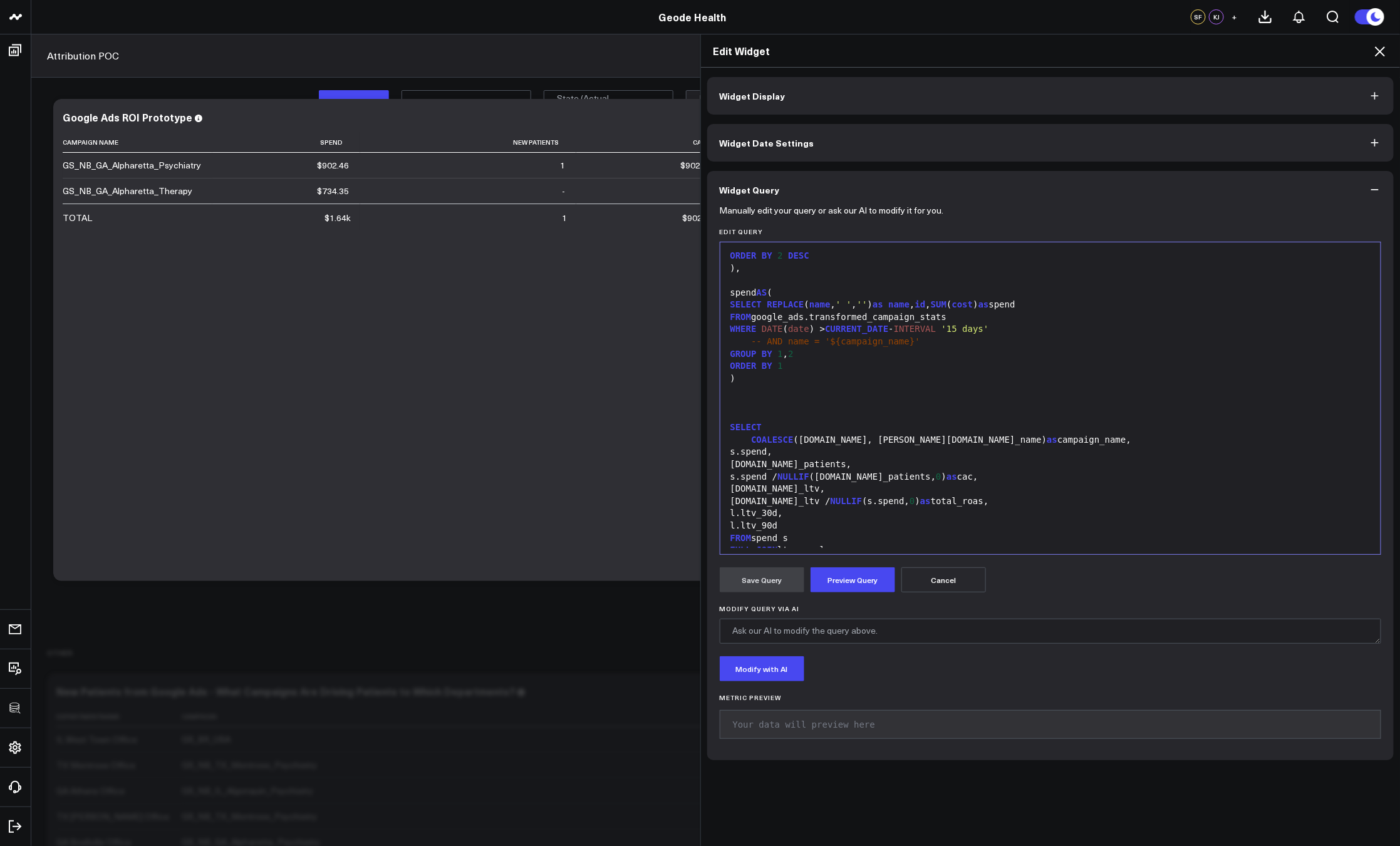
click at [1379, 53] on icon at bounding box center [1379, 51] width 15 height 15
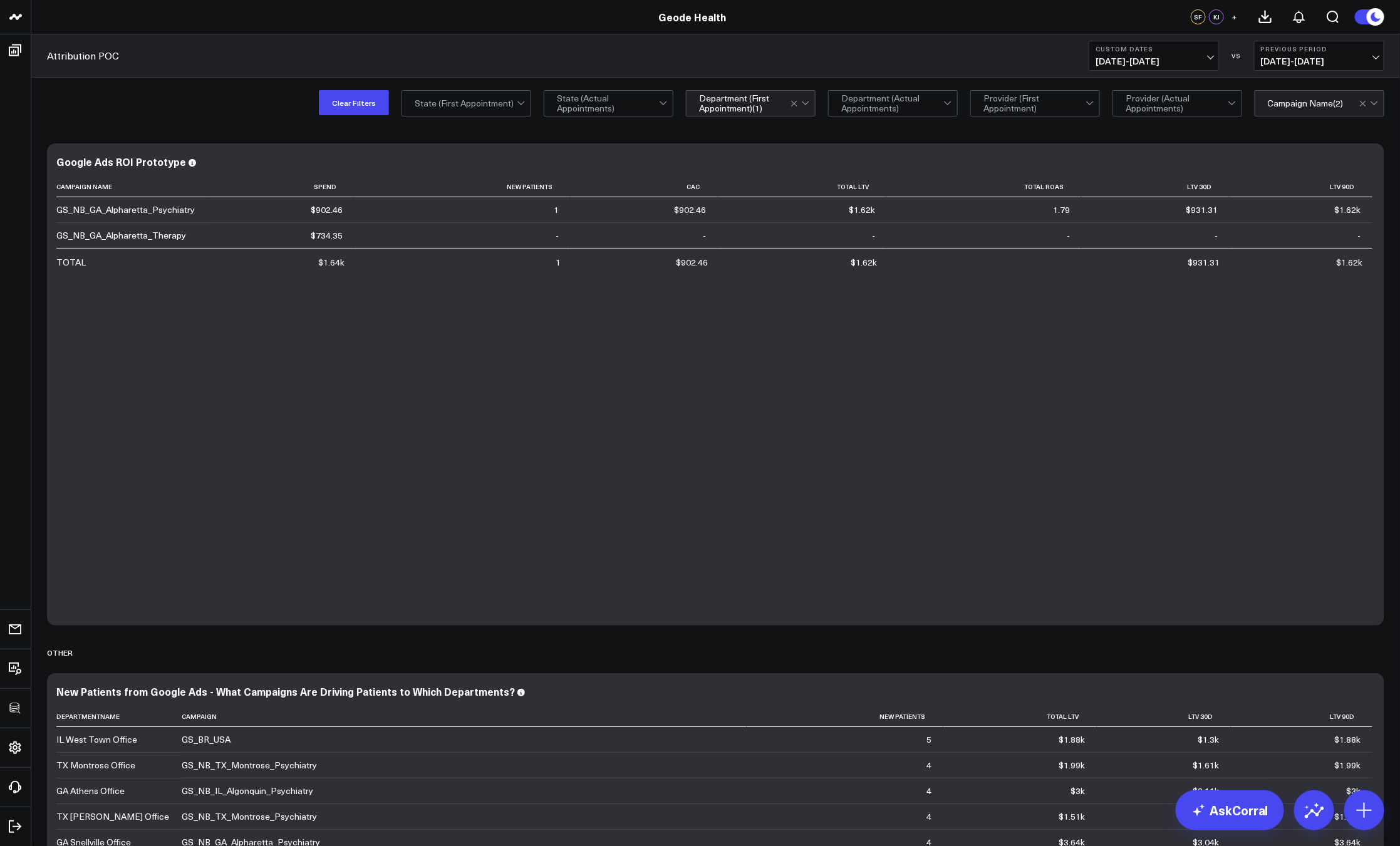
click at [1239, 128] on div "Modify via AI Copy link to widget Ask support Remove Create linked copy Executi…" at bounding box center [716, 682] width 1368 height 1109
click at [1302, 177] on div "GS_NB_GA_Alpharetta_Therapy" at bounding box center [1320, 181] width 129 height 26
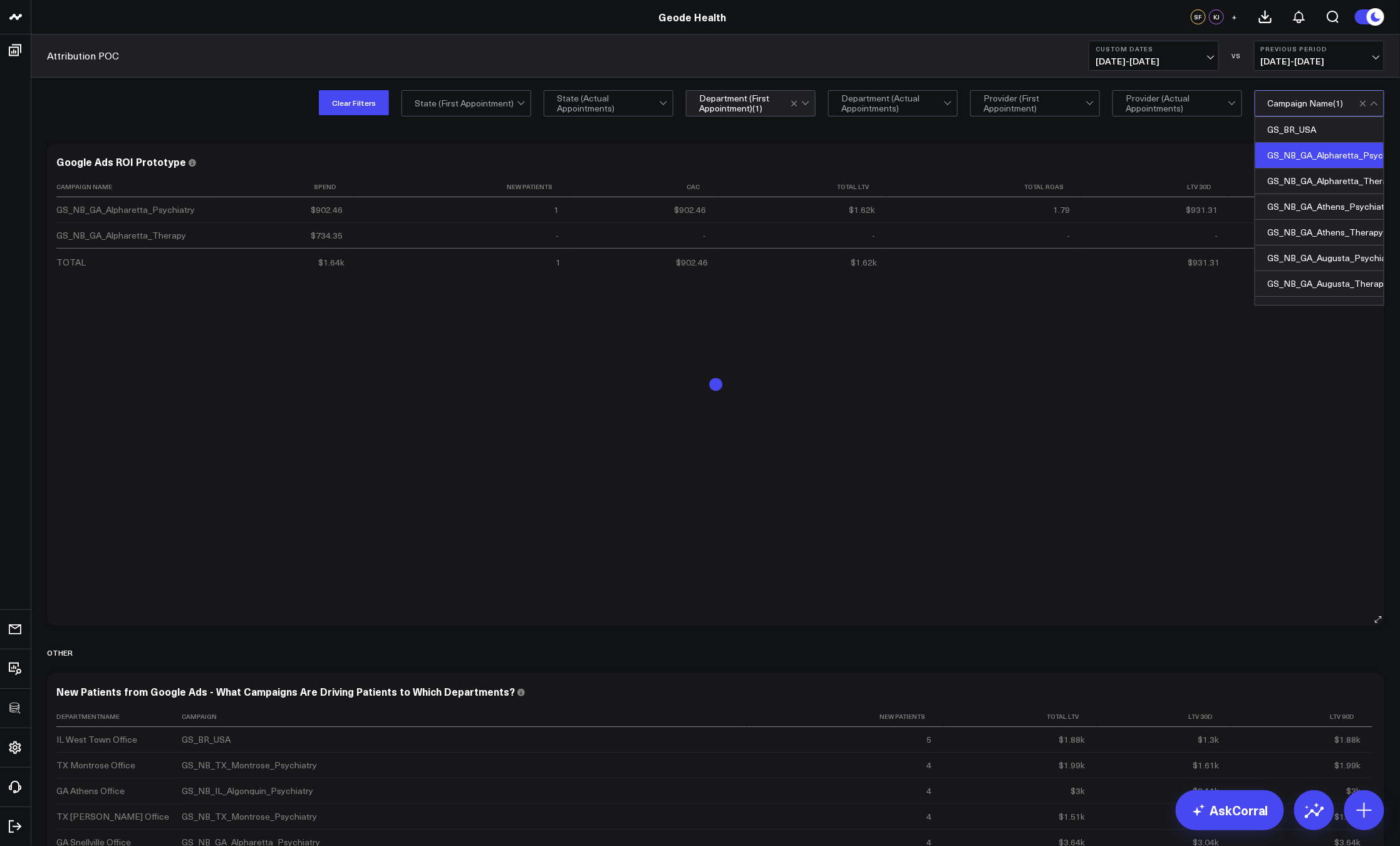
click at [1149, 503] on div "Campaign Name Spend New Patients Cac Total Ltv Total Roas Ltv 30d Ltv 90d GS_NB…" at bounding box center [715, 394] width 1318 height 436
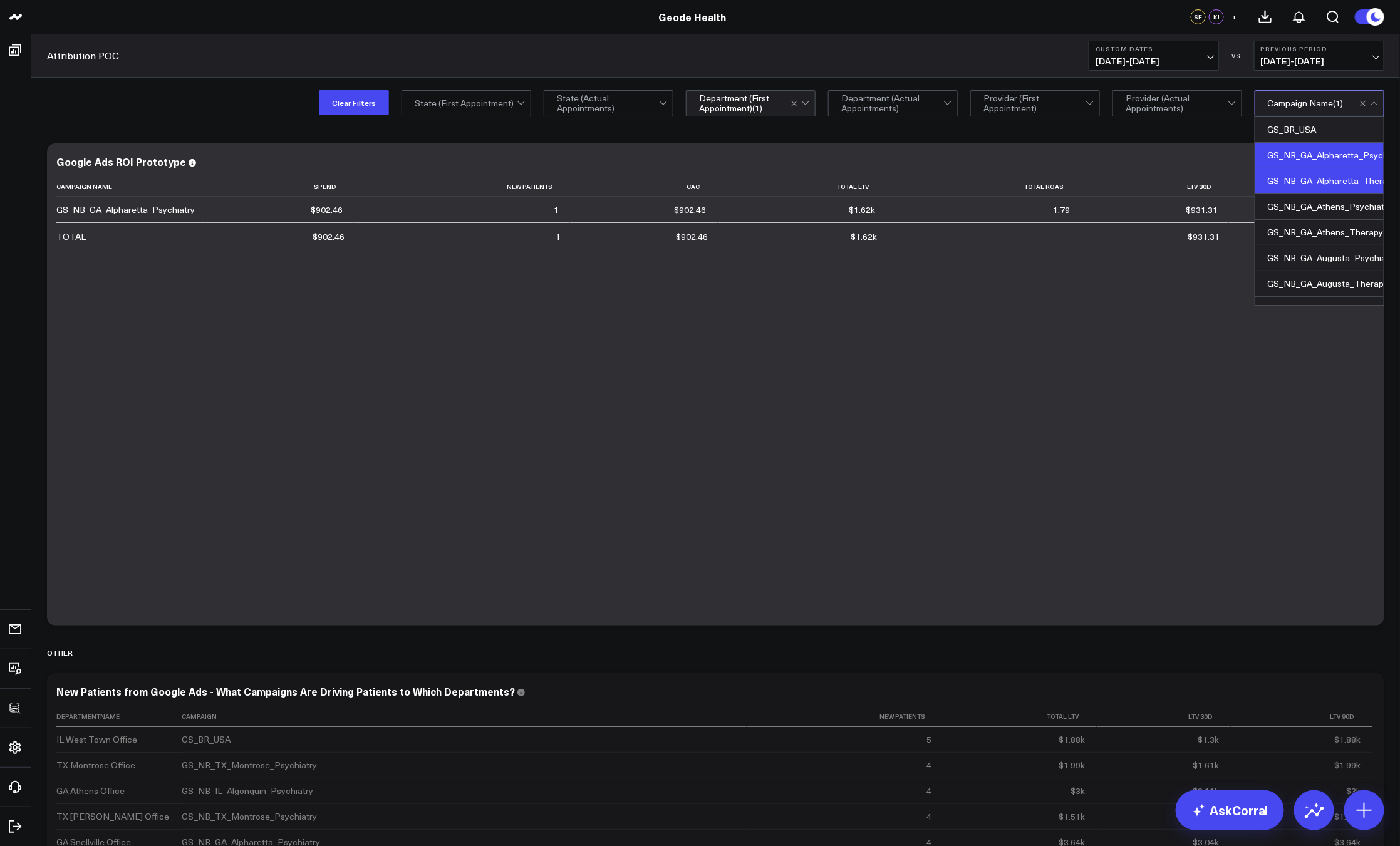
click at [1288, 181] on div "GS_NB_GA_Alpharetta_Therapy" at bounding box center [1320, 181] width 129 height 26
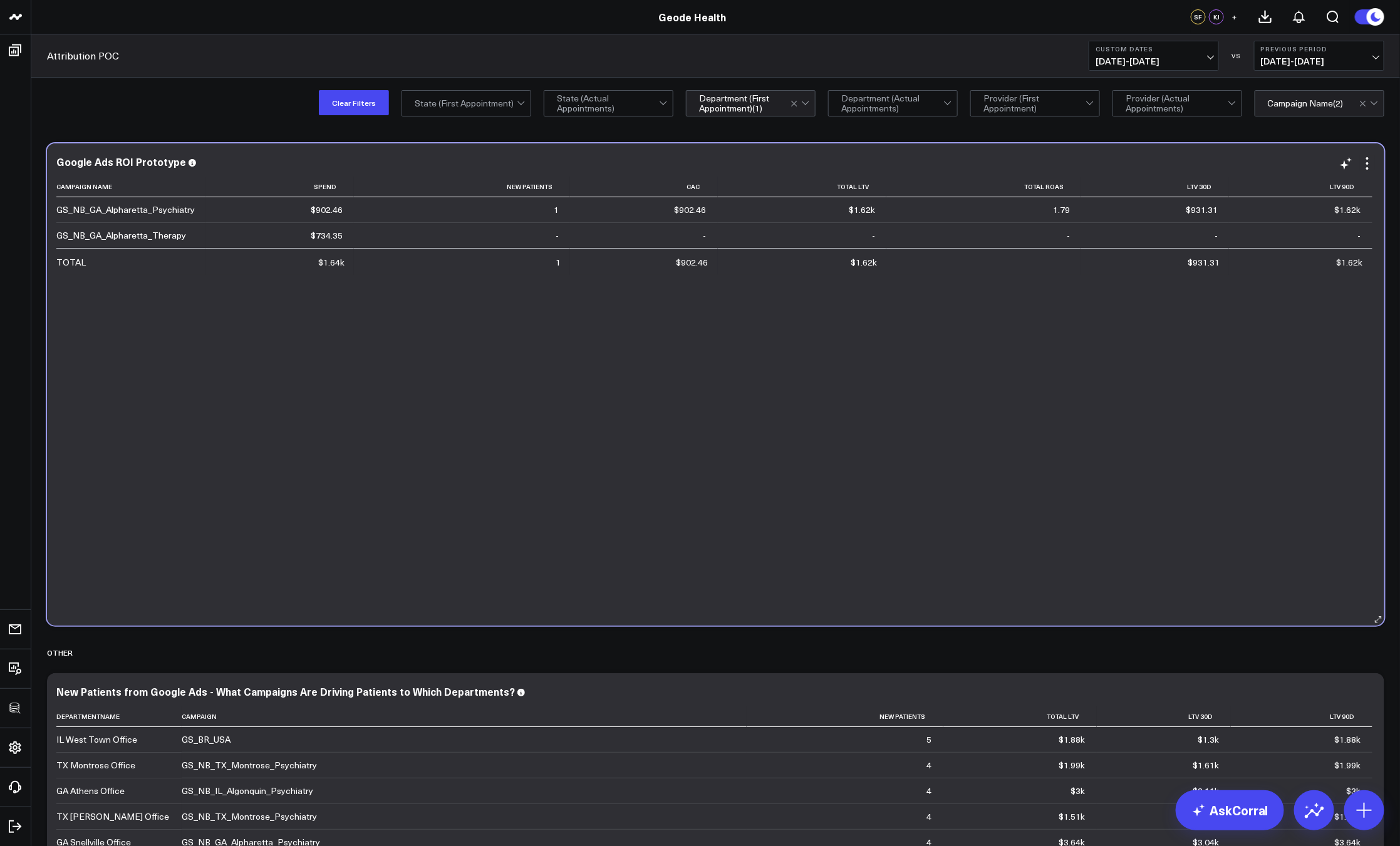
click at [1225, 412] on div "Campaign Name Spend New Patients Cac Total Ltv Total Roas Ltv 30d Ltv 90d GS_NB…" at bounding box center [715, 394] width 1318 height 436
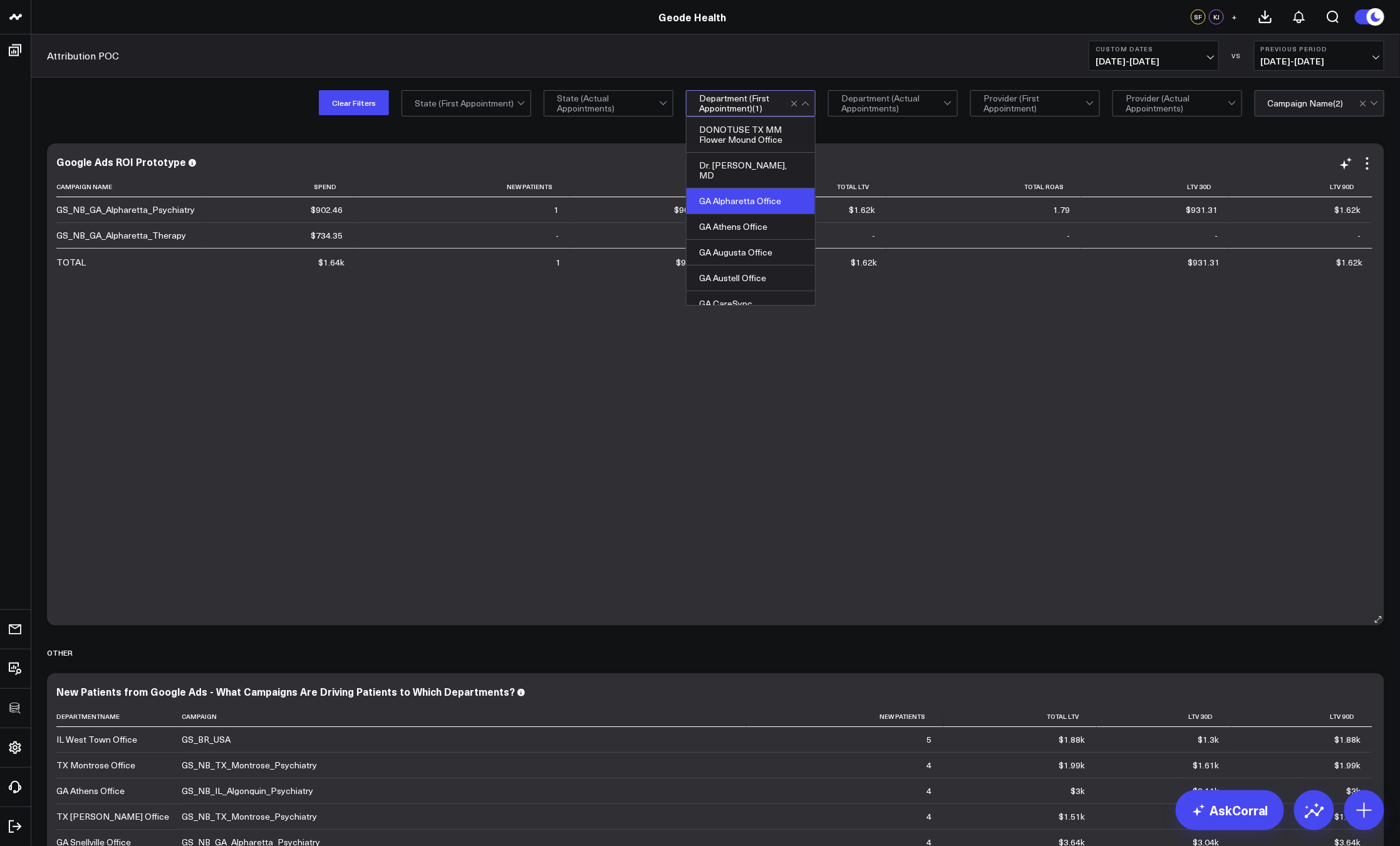
click at [879, 352] on div "Campaign Name Spend New Patients Cac Total Ltv Total Roas Ltv 30d Ltv 90d GS_NB…" at bounding box center [715, 394] width 1318 height 436
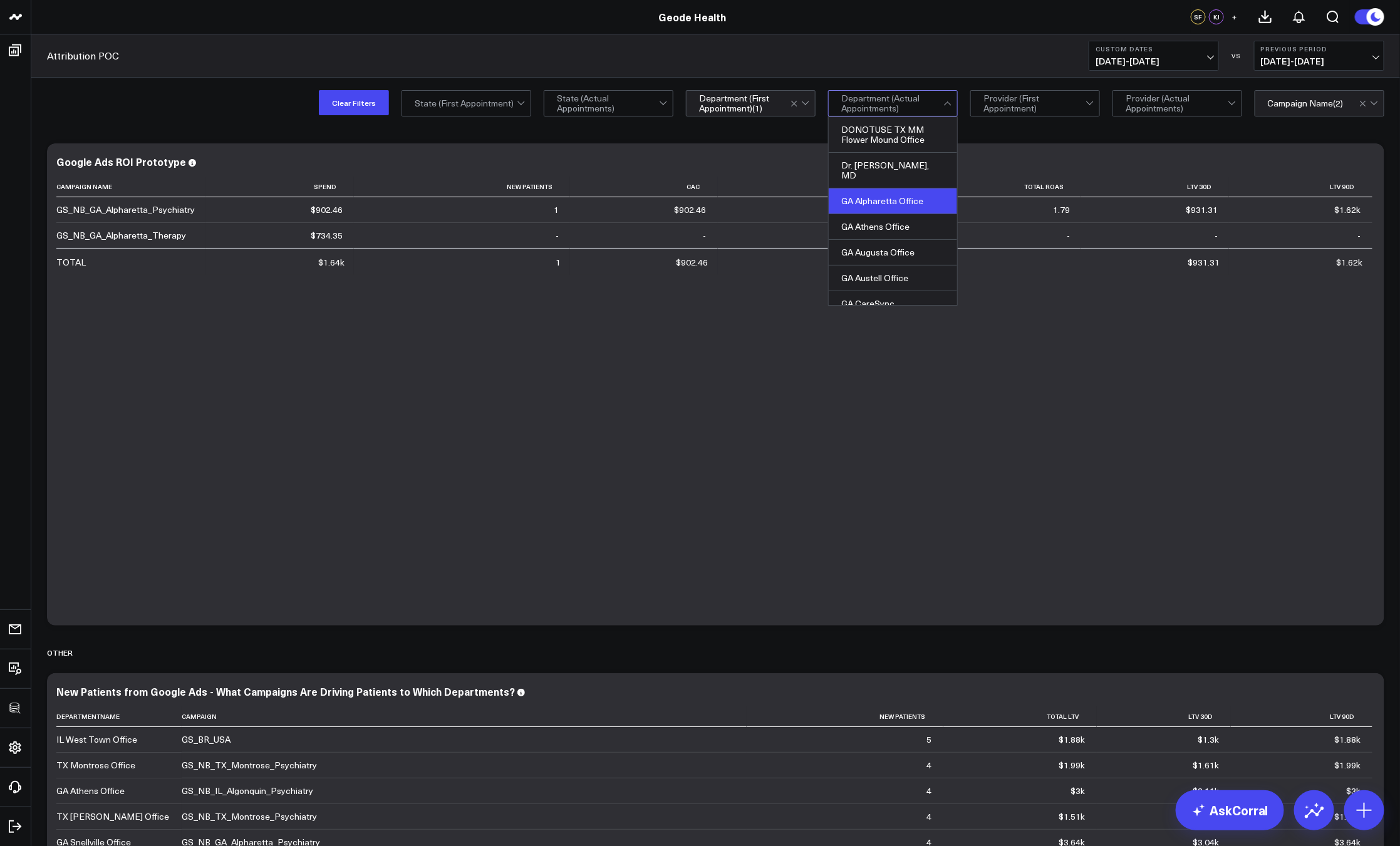
click at [897, 189] on div "GA Alpharetta Office" at bounding box center [893, 201] width 129 height 26
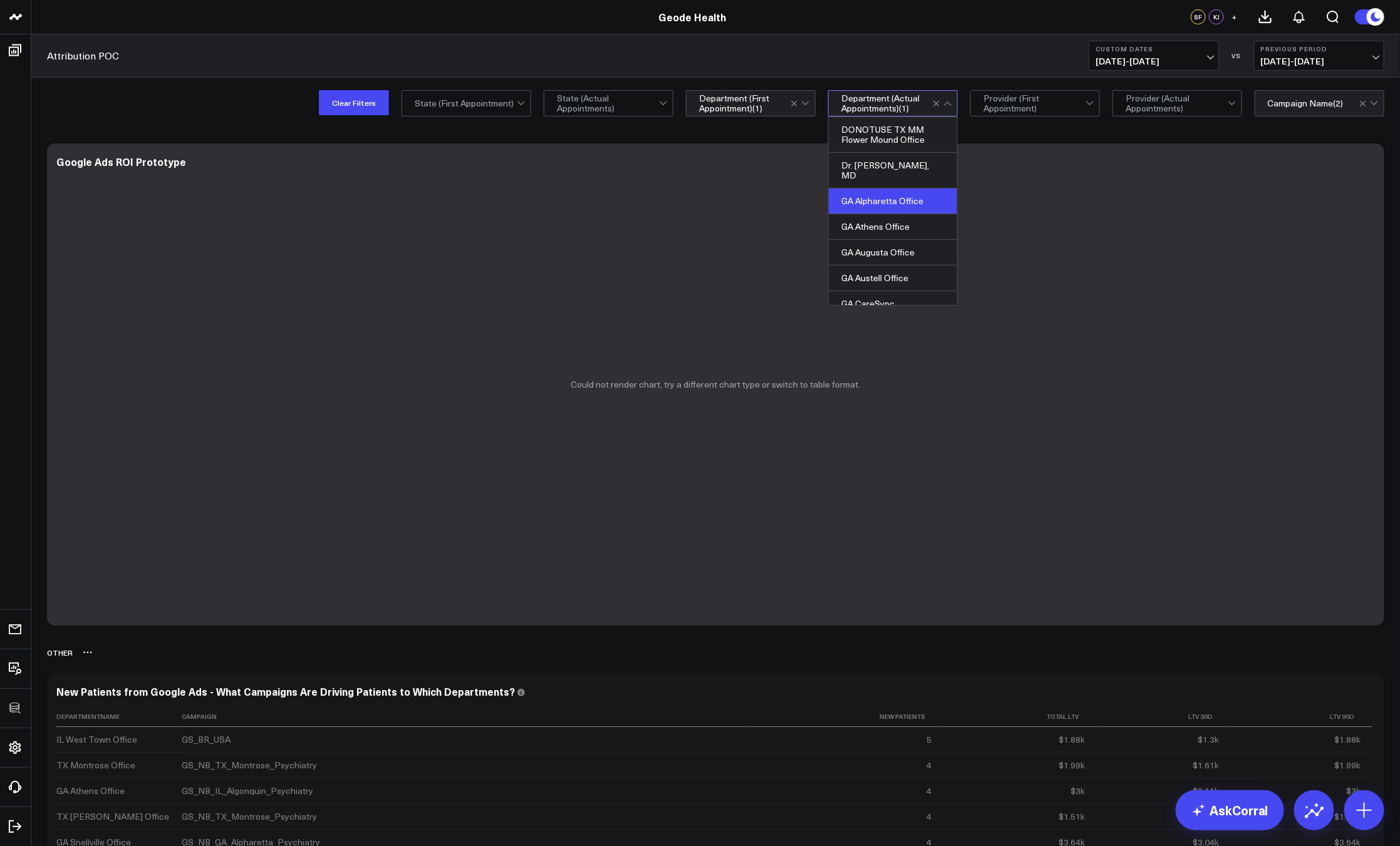
click at [987, 654] on div "Other" at bounding box center [715, 652] width 1337 height 29
click at [920, 133] on div "Modify via AI Copy link to widget Ask support Remove Create linked copy Executi…" at bounding box center [716, 682] width 1368 height 1109
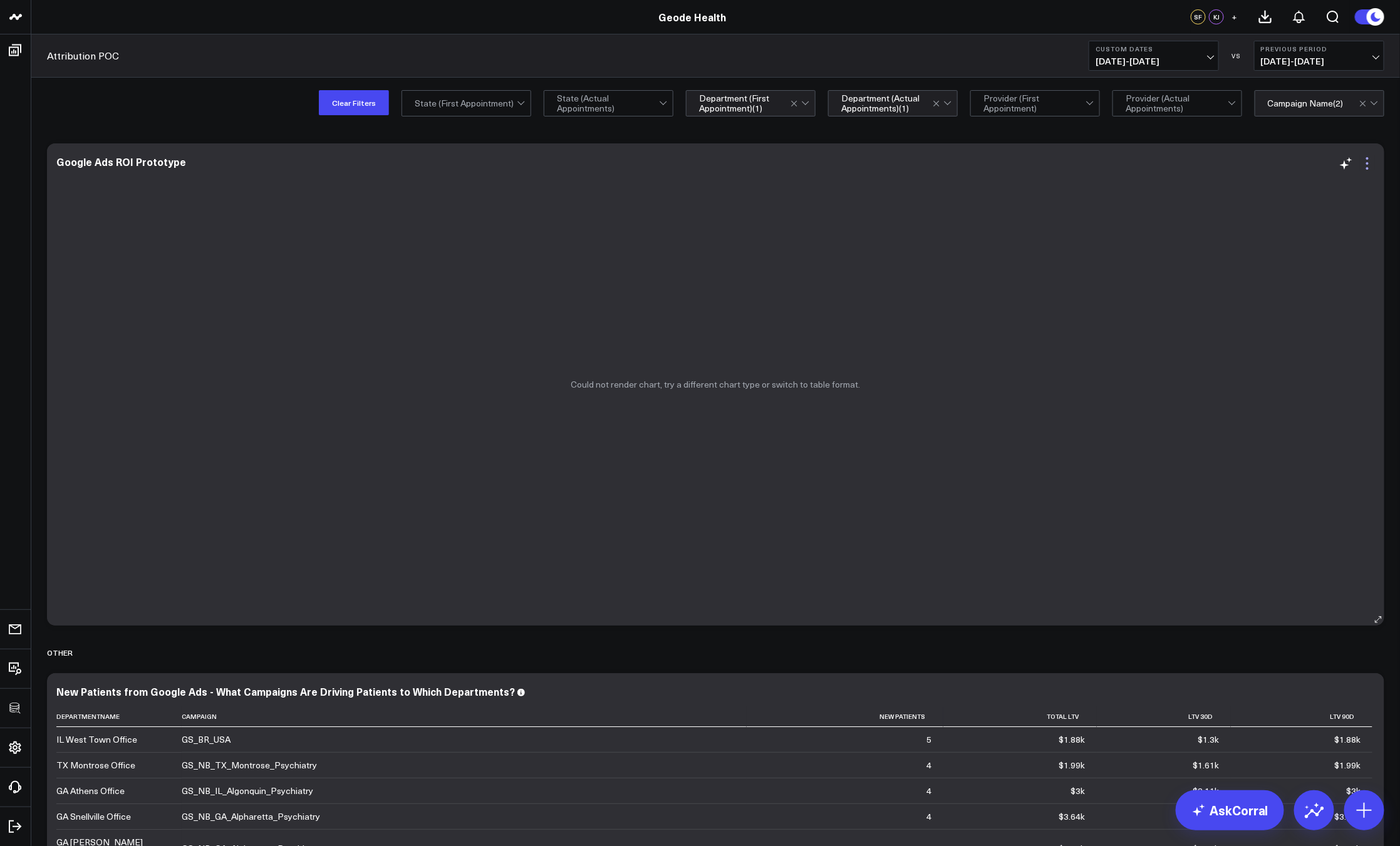
click at [1365, 166] on icon at bounding box center [1366, 163] width 15 height 15
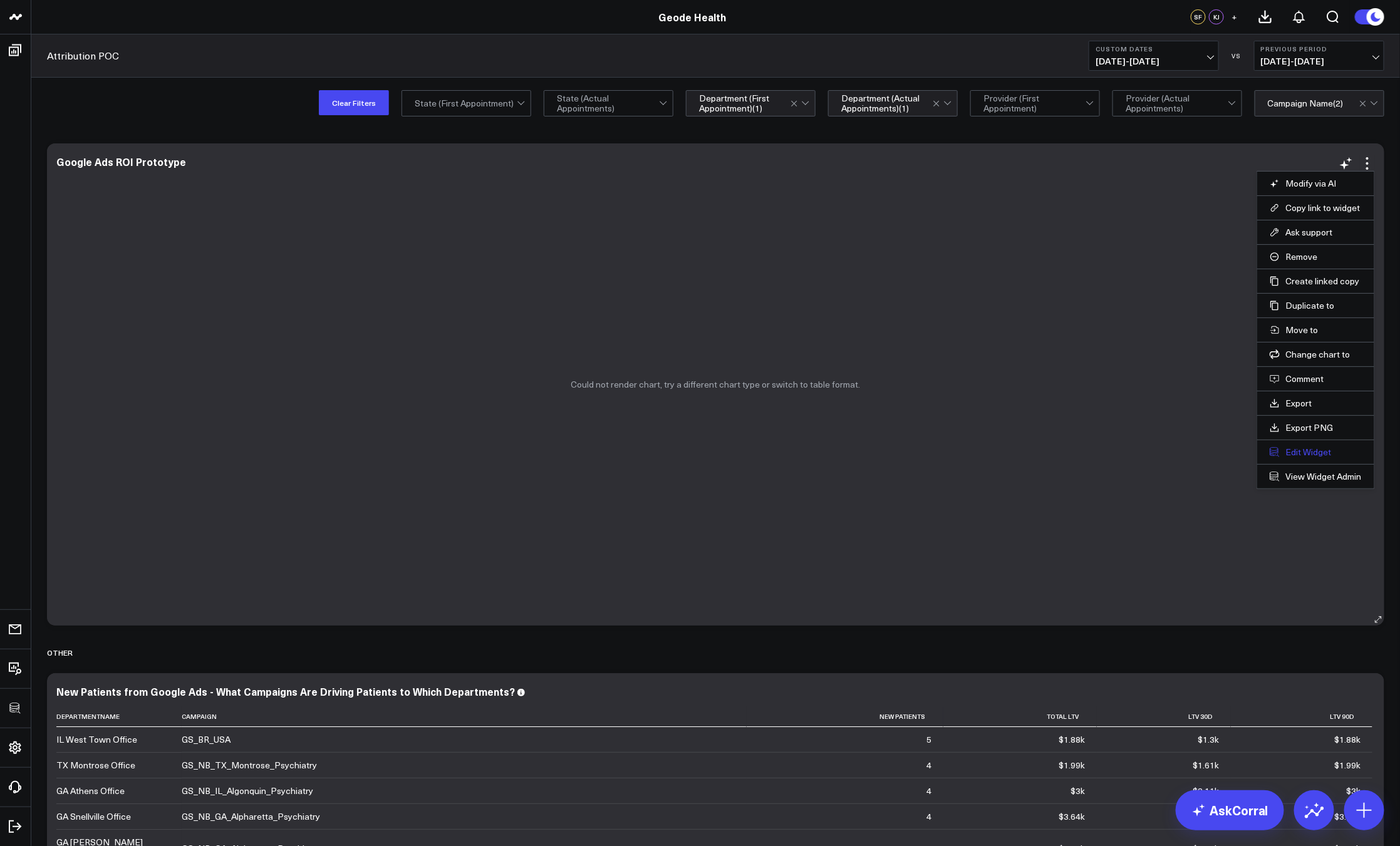
click at [1297, 455] on button "Edit Widget" at bounding box center [1315, 451] width 92 height 11
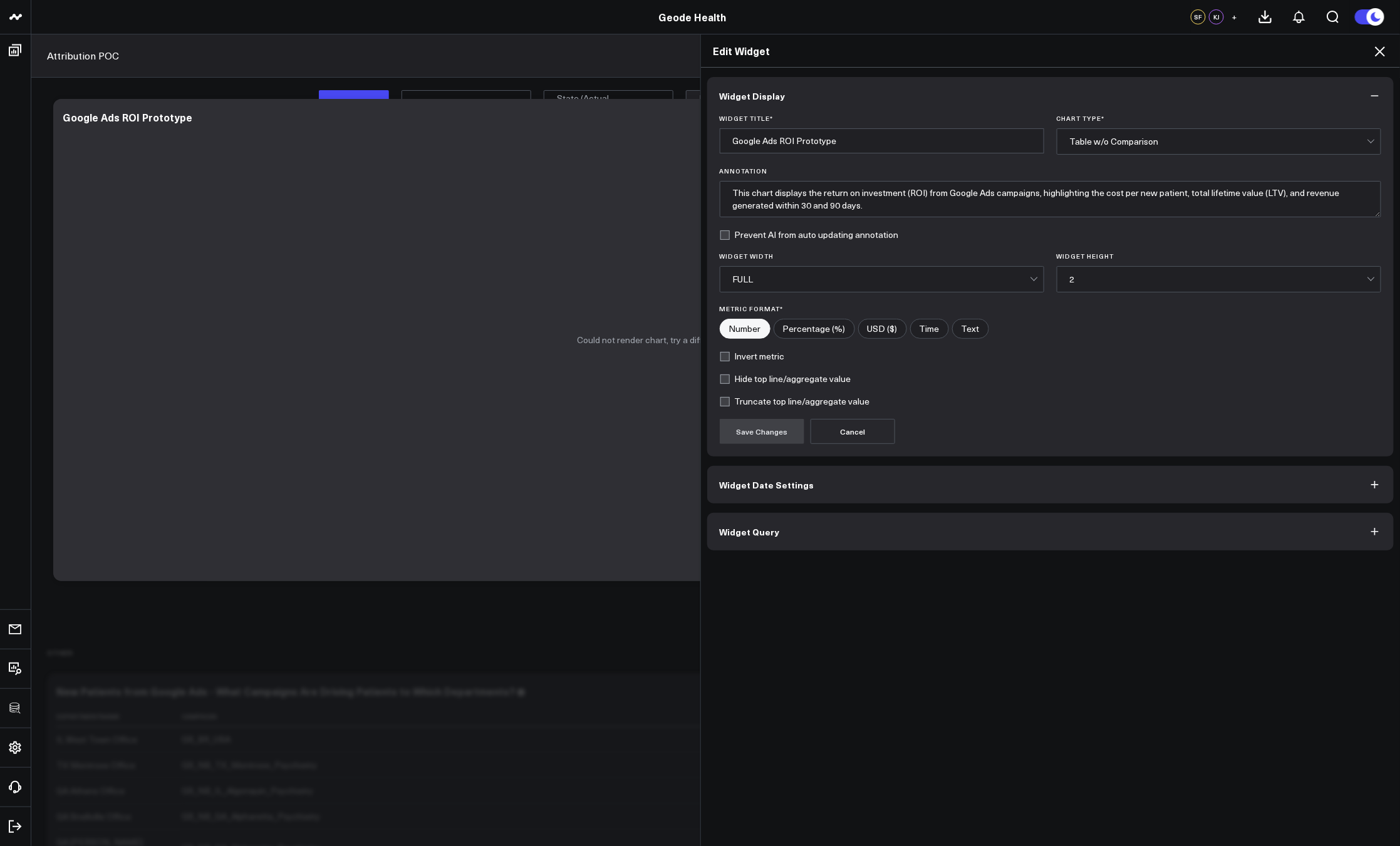
click at [891, 534] on button "Widget Query" at bounding box center [1050, 531] width 687 height 38
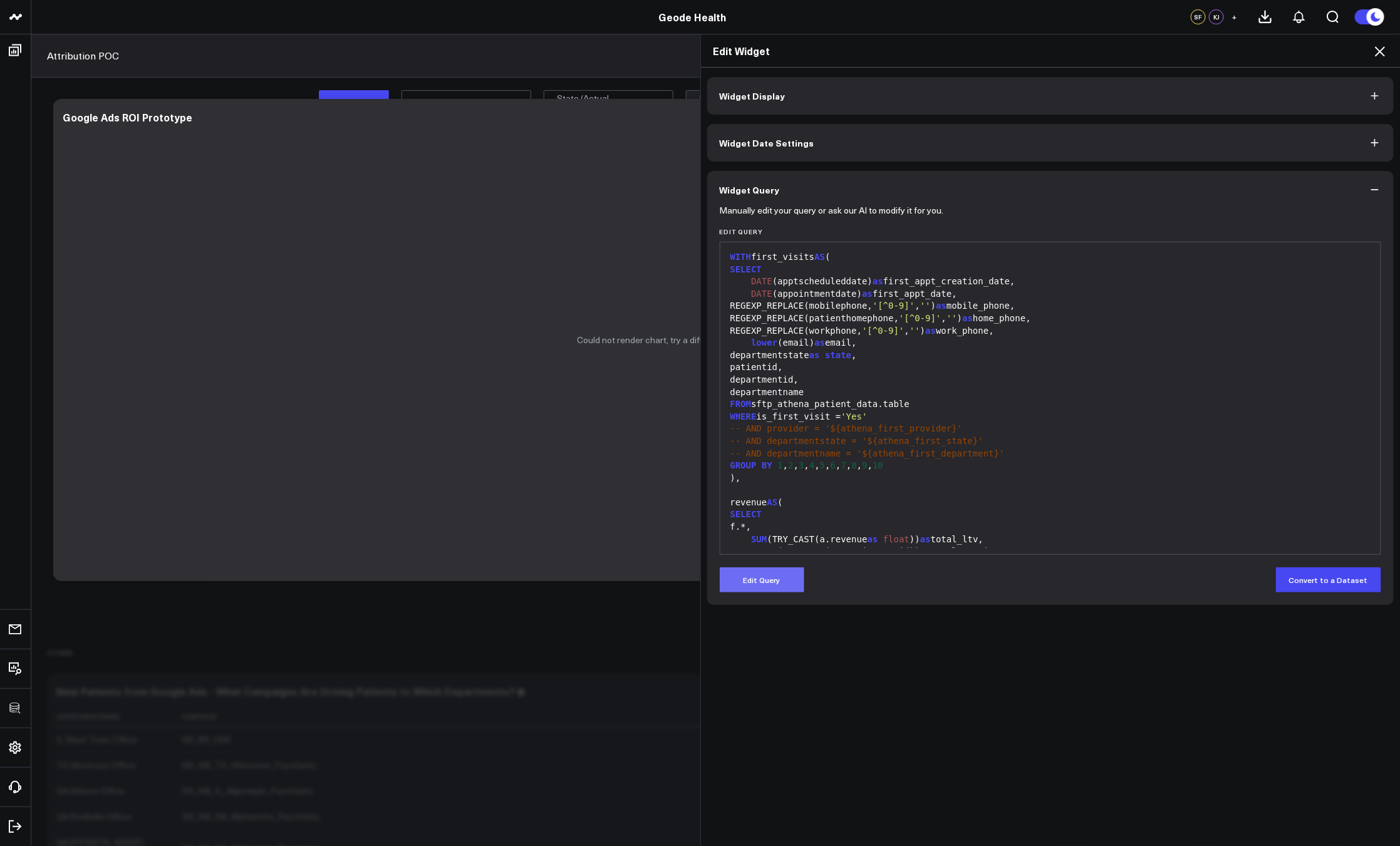
click at [784, 580] on button "Edit Query" at bounding box center [762, 580] width 85 height 25
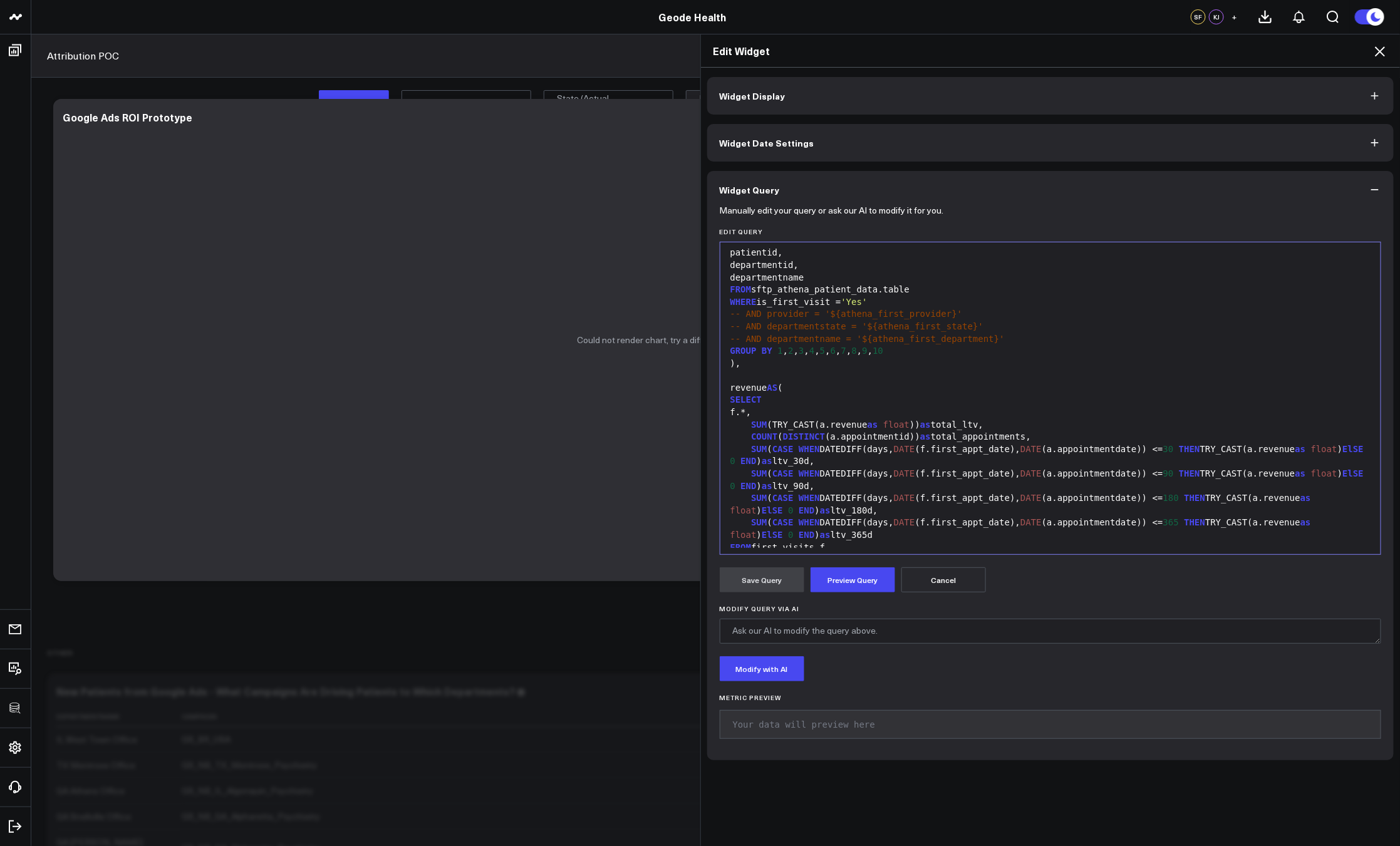
scroll to position [354, 0]
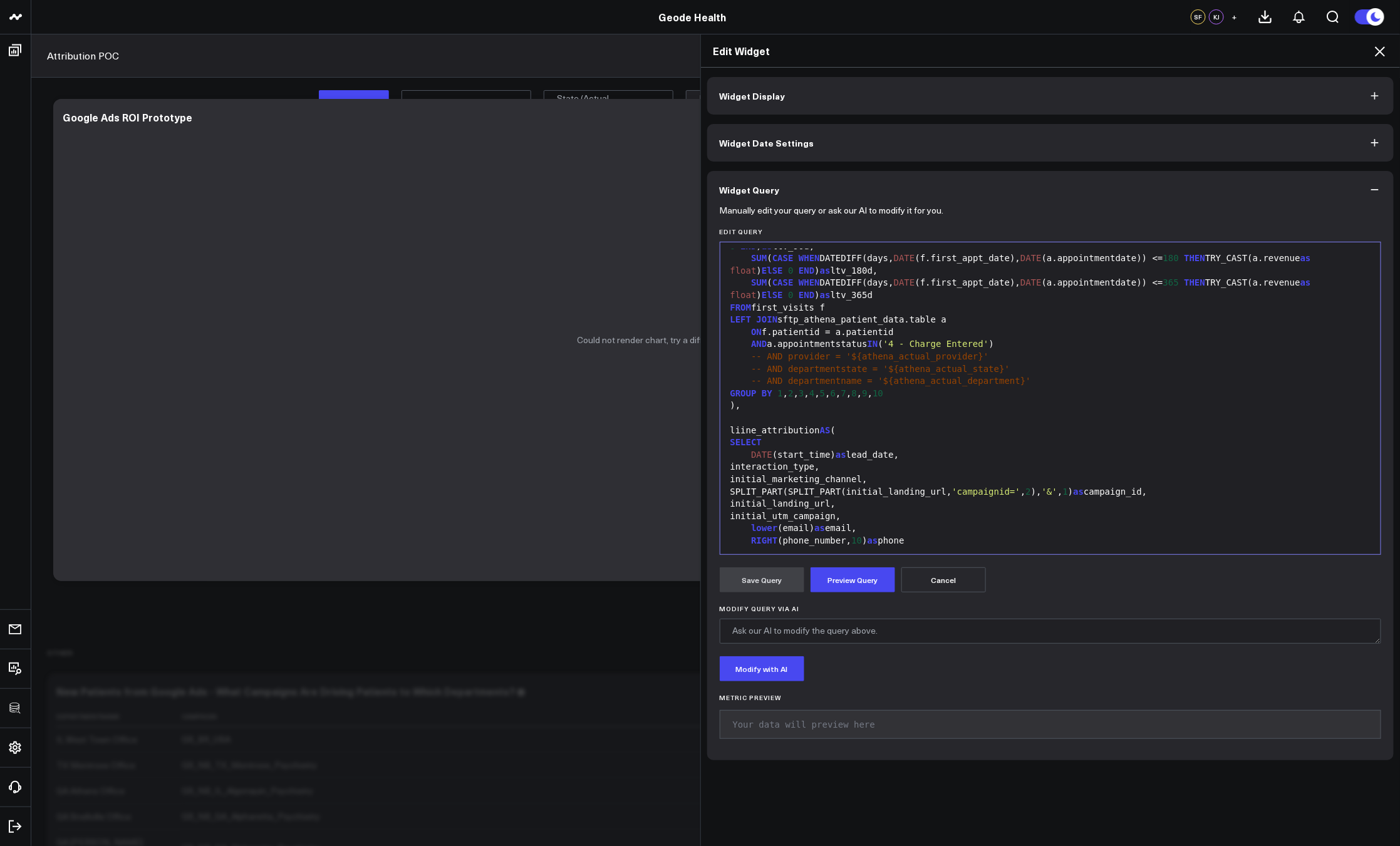
click at [783, 356] on span "-- AND provider = '${athena_actual_provider}'" at bounding box center [869, 356] width 237 height 10
click at [851, 589] on button "Preview Query" at bounding box center [853, 580] width 85 height 25
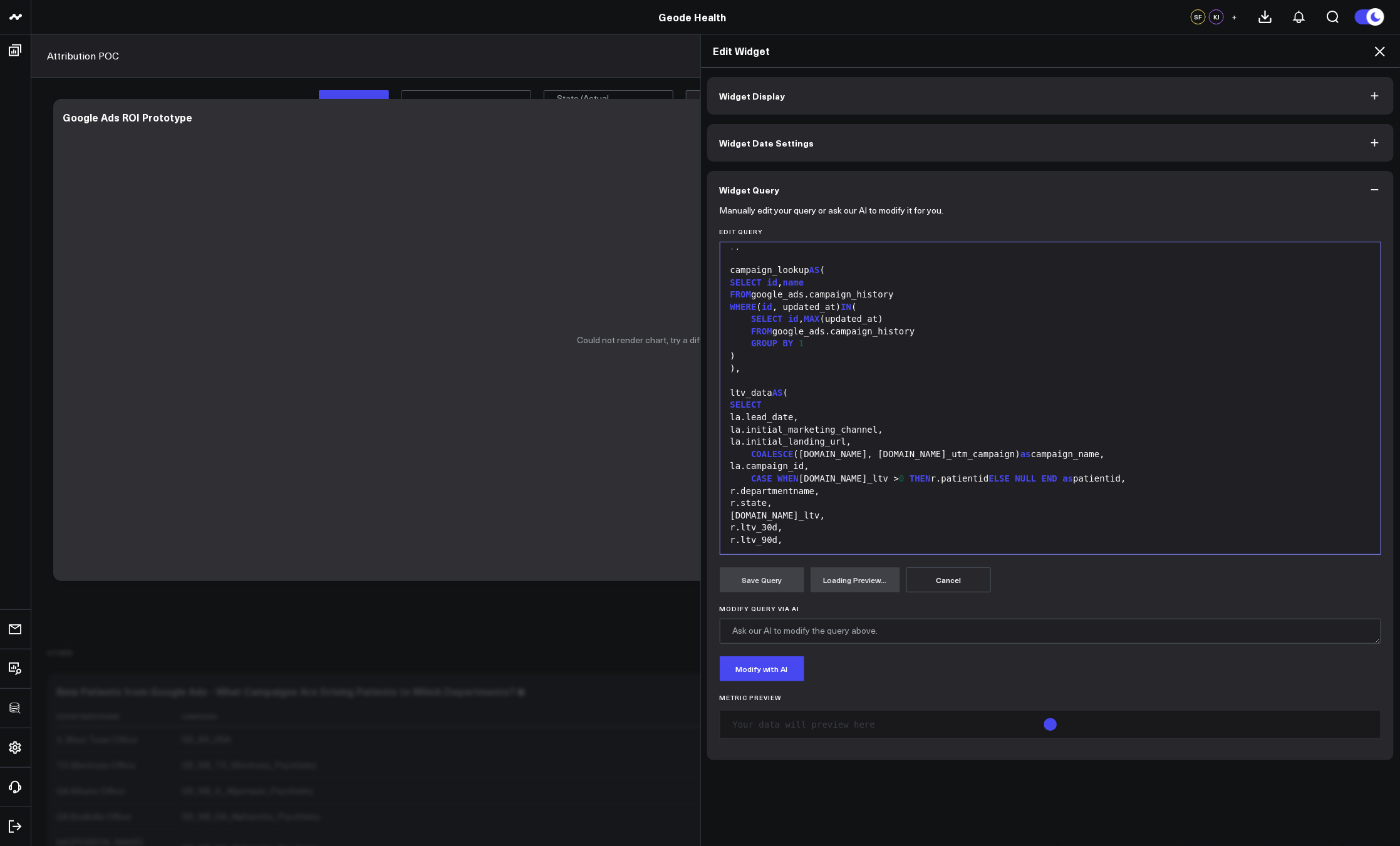
scroll to position [854, 0]
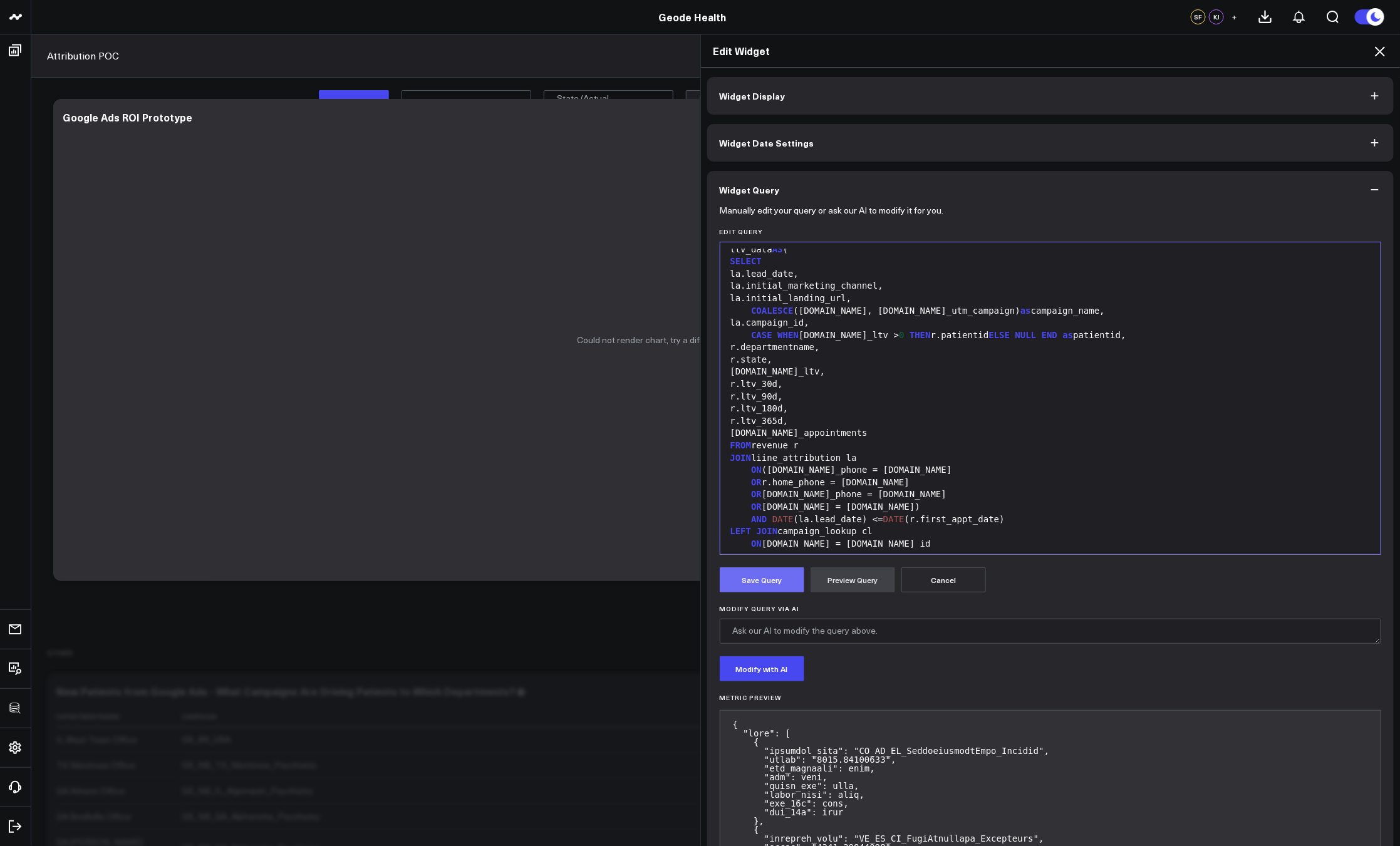
click at [768, 570] on button "Save Query" at bounding box center [762, 580] width 85 height 25
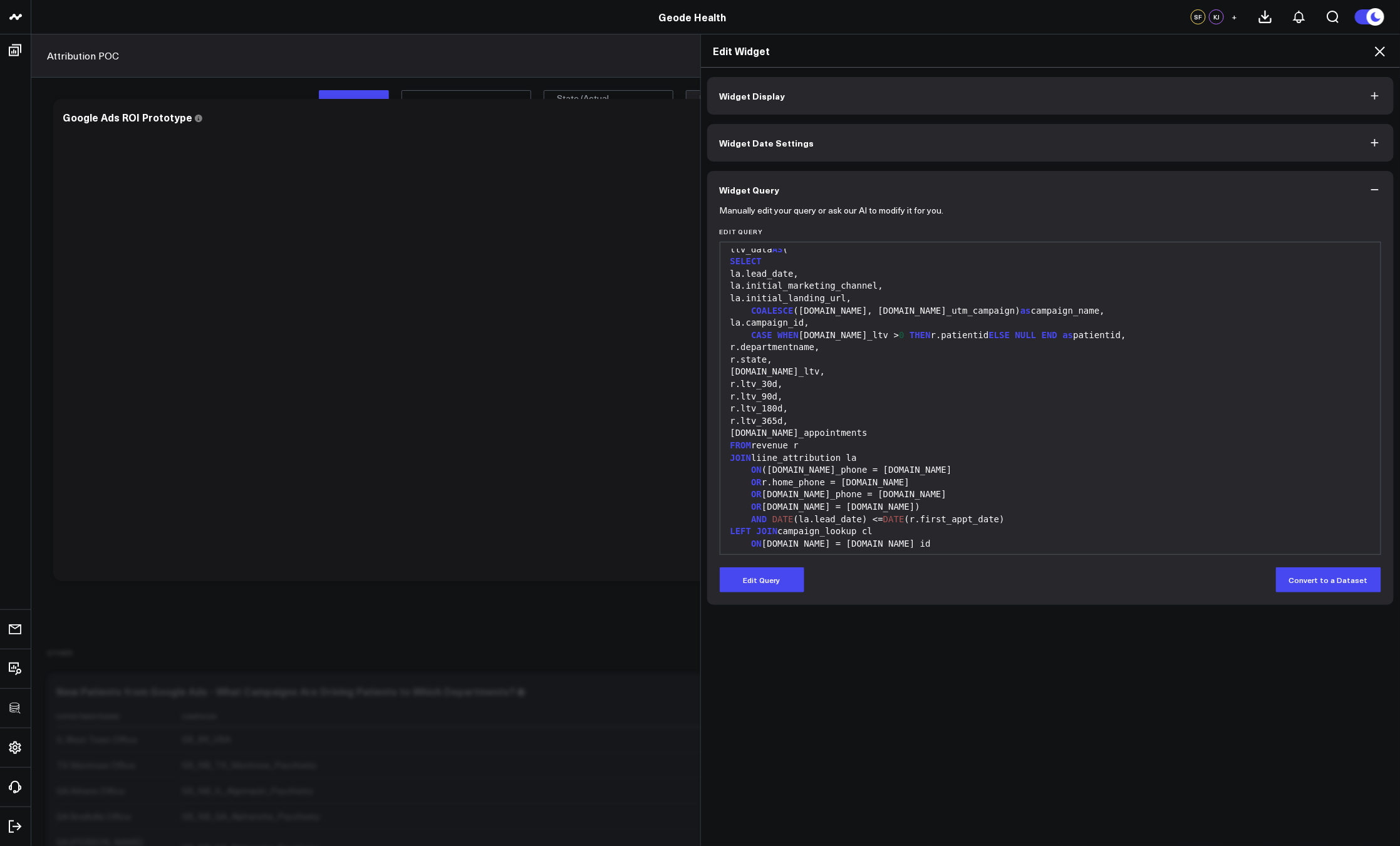
click at [1381, 48] on icon at bounding box center [1379, 51] width 15 height 15
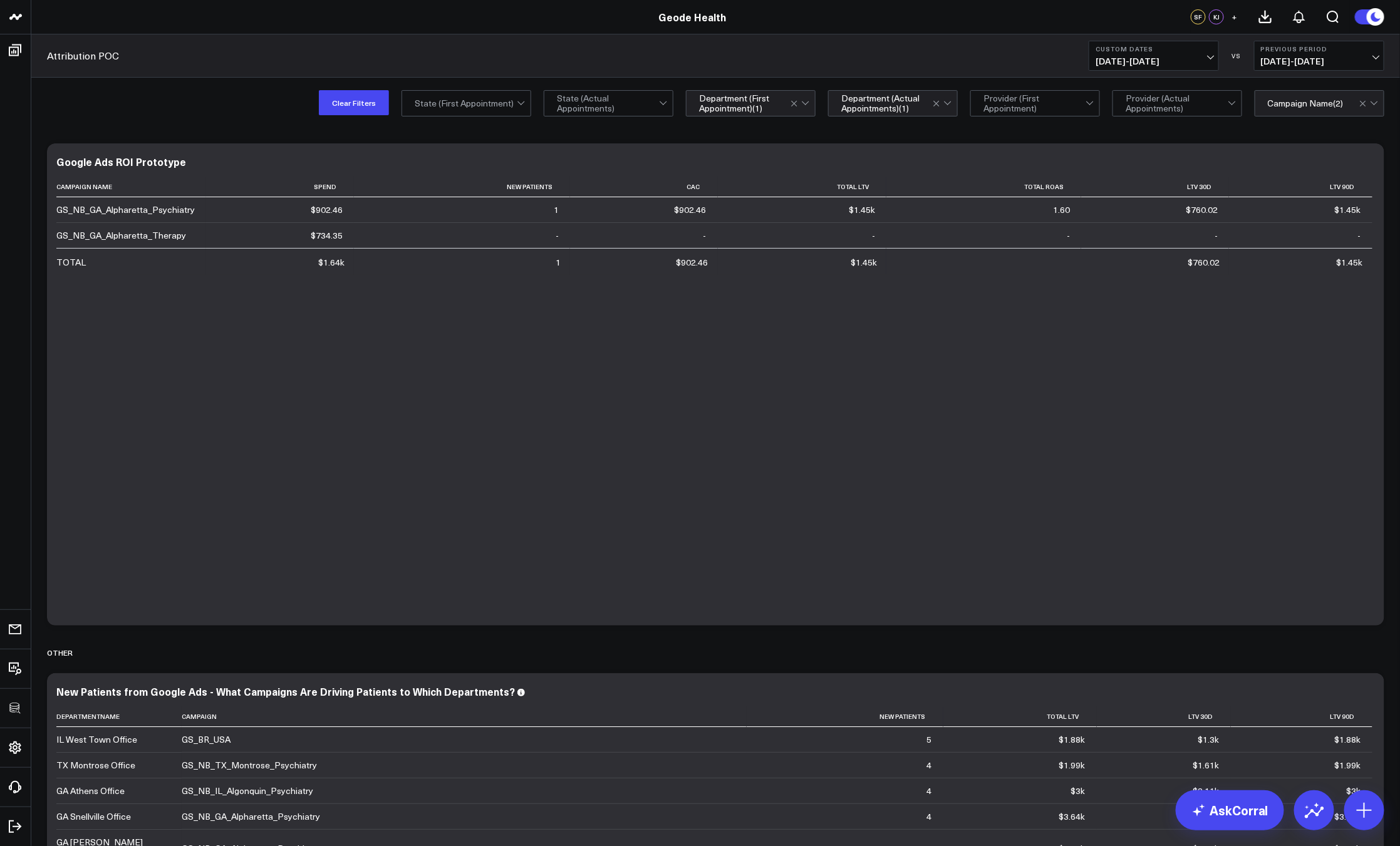
click at [942, 130] on div "Modify via AI Copy link to widget Ask support Remove Create linked copy Executi…" at bounding box center [716, 682] width 1368 height 1109
click at [353, 101] on button "Clear Filters" at bounding box center [354, 102] width 71 height 25
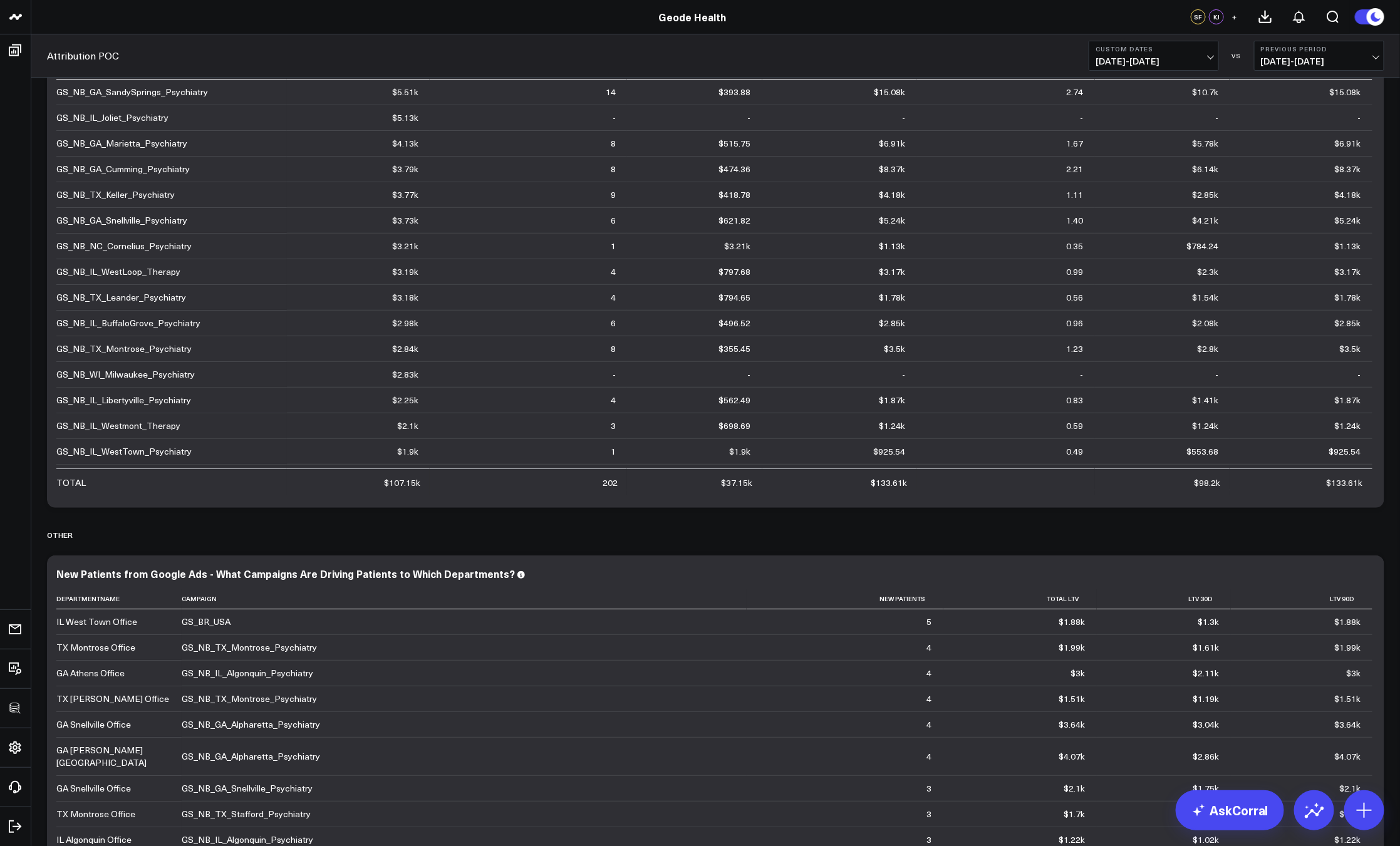
scroll to position [189, 0]
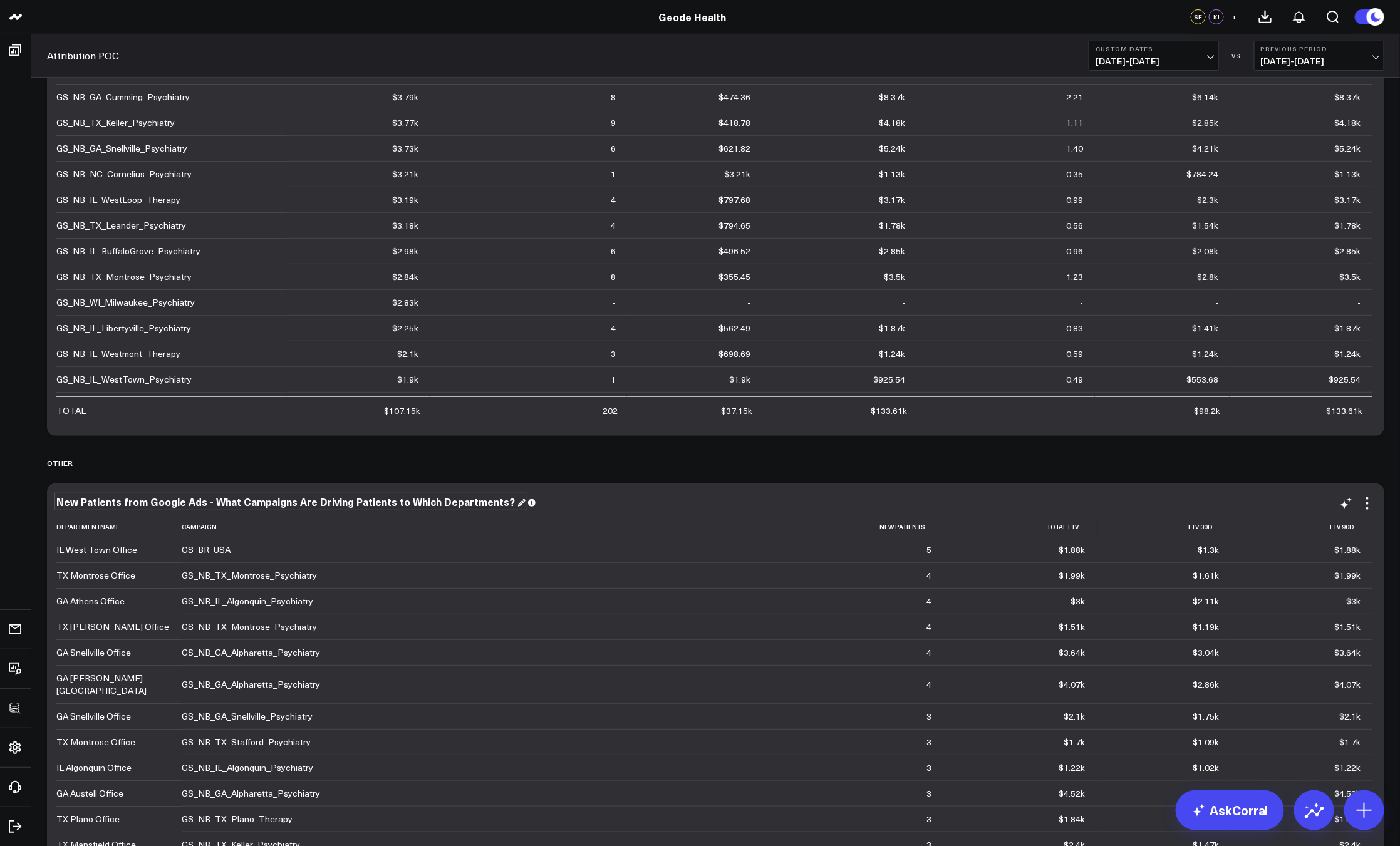
click at [270, 501] on div "New Patients from Google Ads - What Campaigns Are Driving Patients to Which Dep…" at bounding box center [291, 501] width 469 height 14
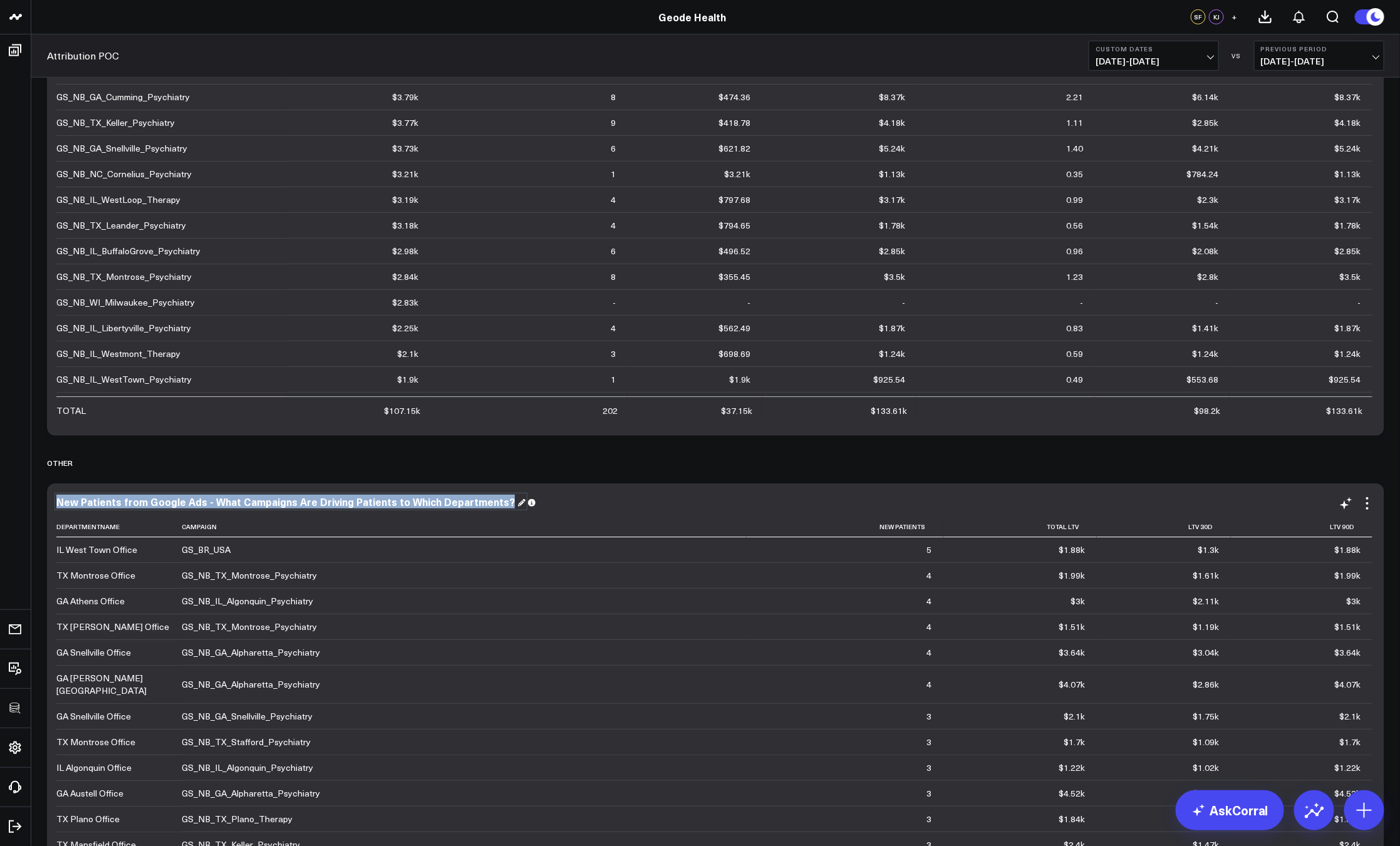
click at [270, 501] on div "New Patients from Google Ads - What Campaigns Are Driving Patients to Which Dep…" at bounding box center [291, 501] width 469 height 14
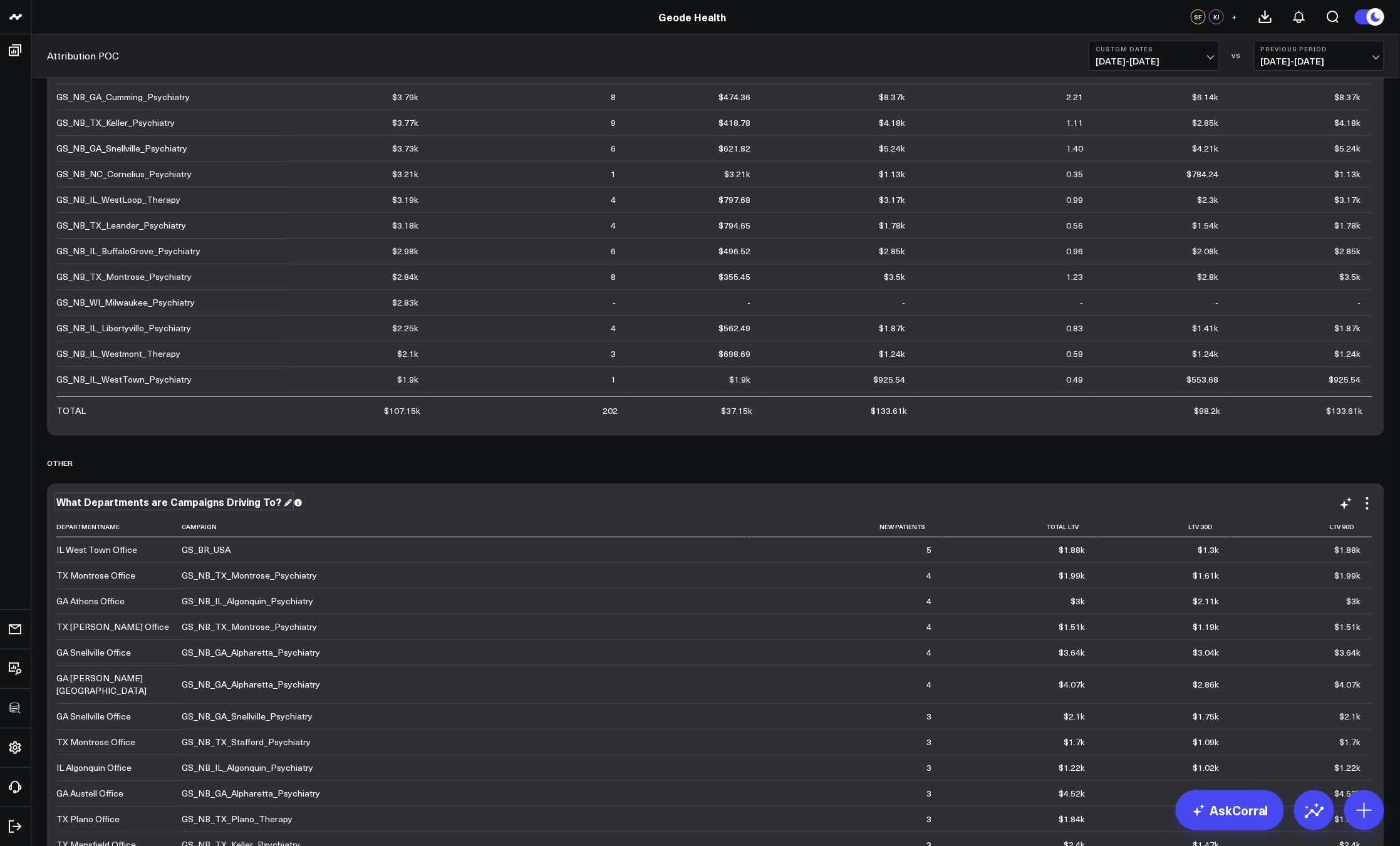
scroll to position [268, 0]
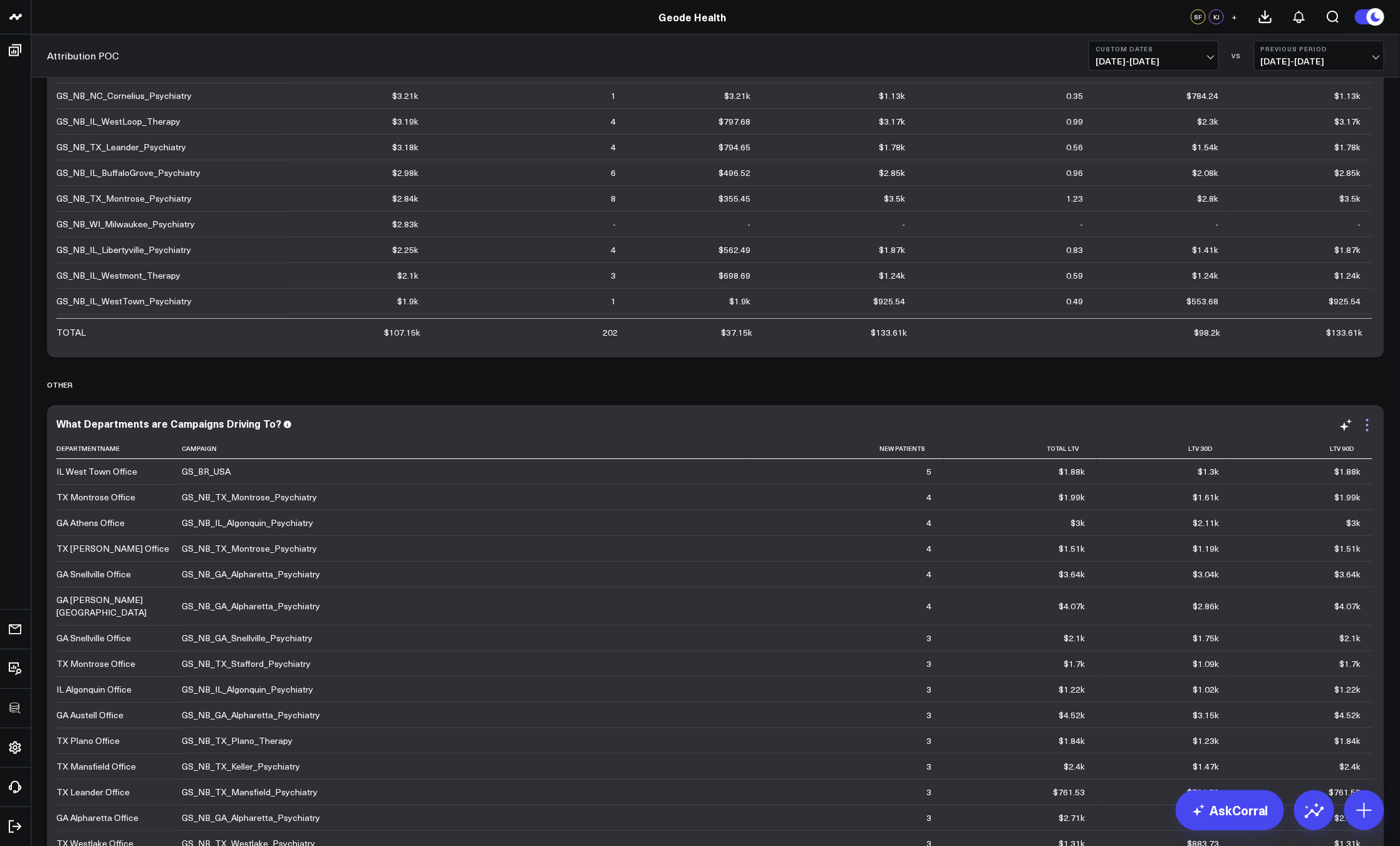
click at [1368, 427] on icon at bounding box center [1366, 425] width 15 height 15
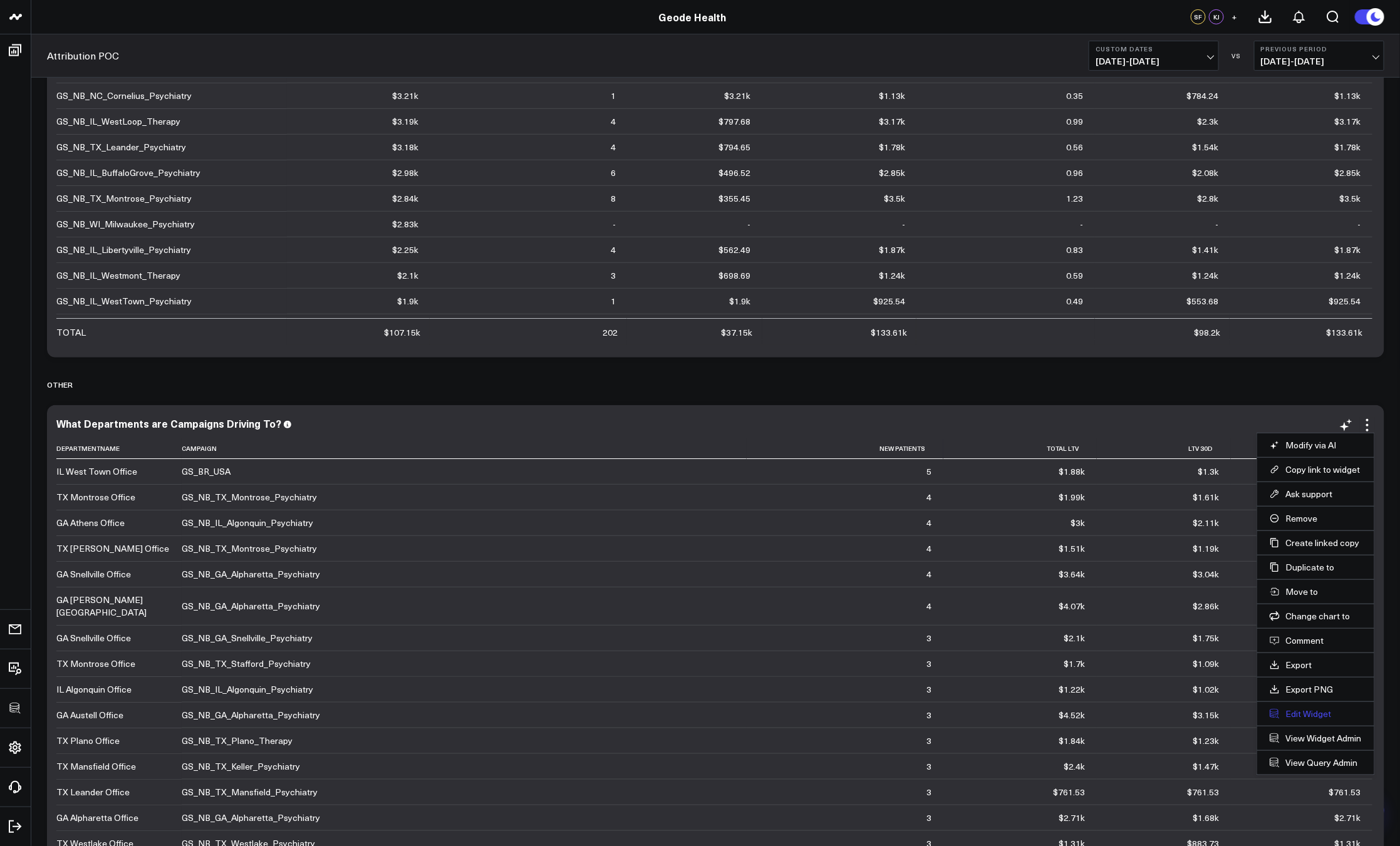
scroll to position [390, 0]
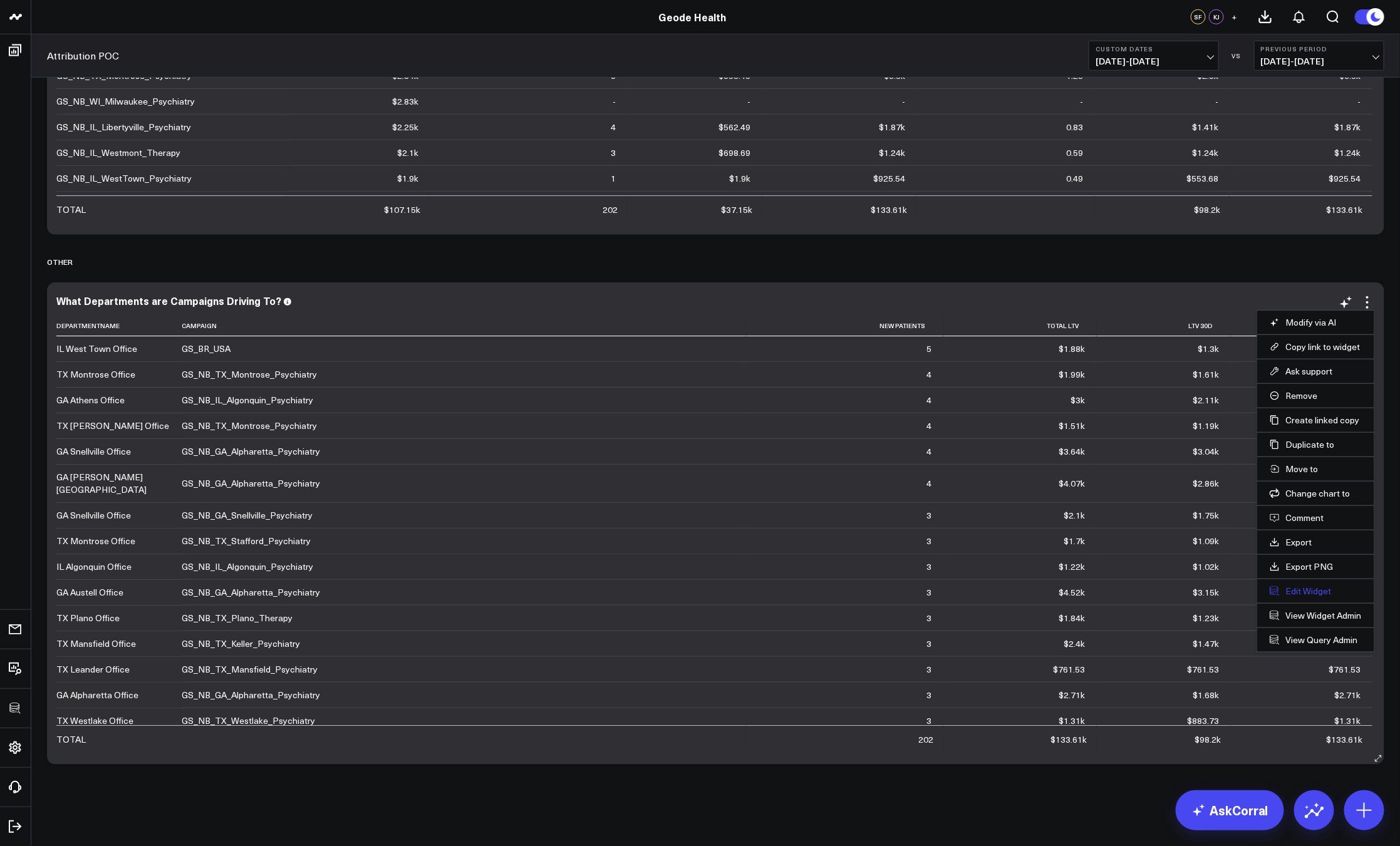
click at [1304, 589] on button "Edit Widget" at bounding box center [1315, 590] width 92 height 11
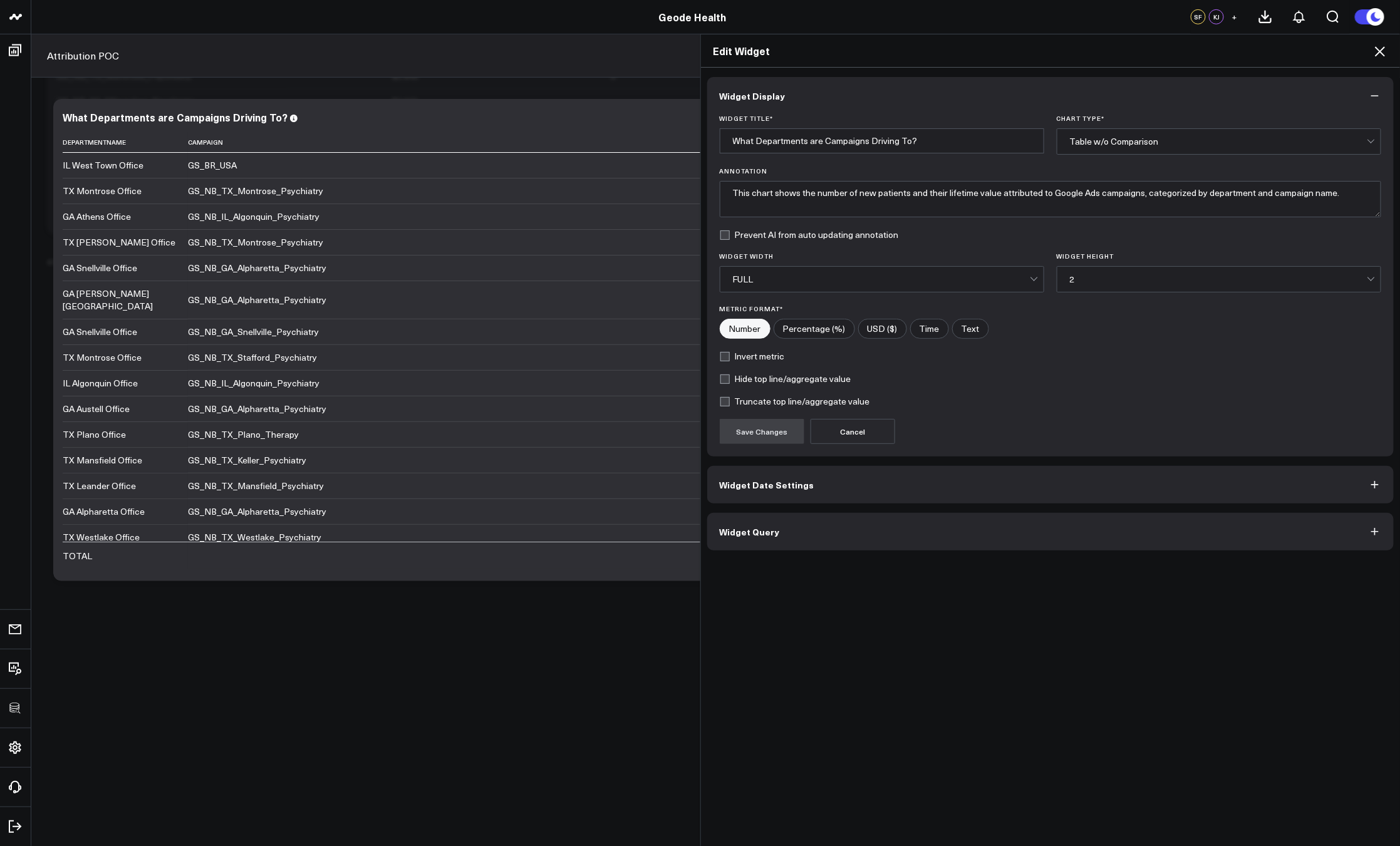
click at [840, 528] on button "Widget Query" at bounding box center [1050, 531] width 687 height 38
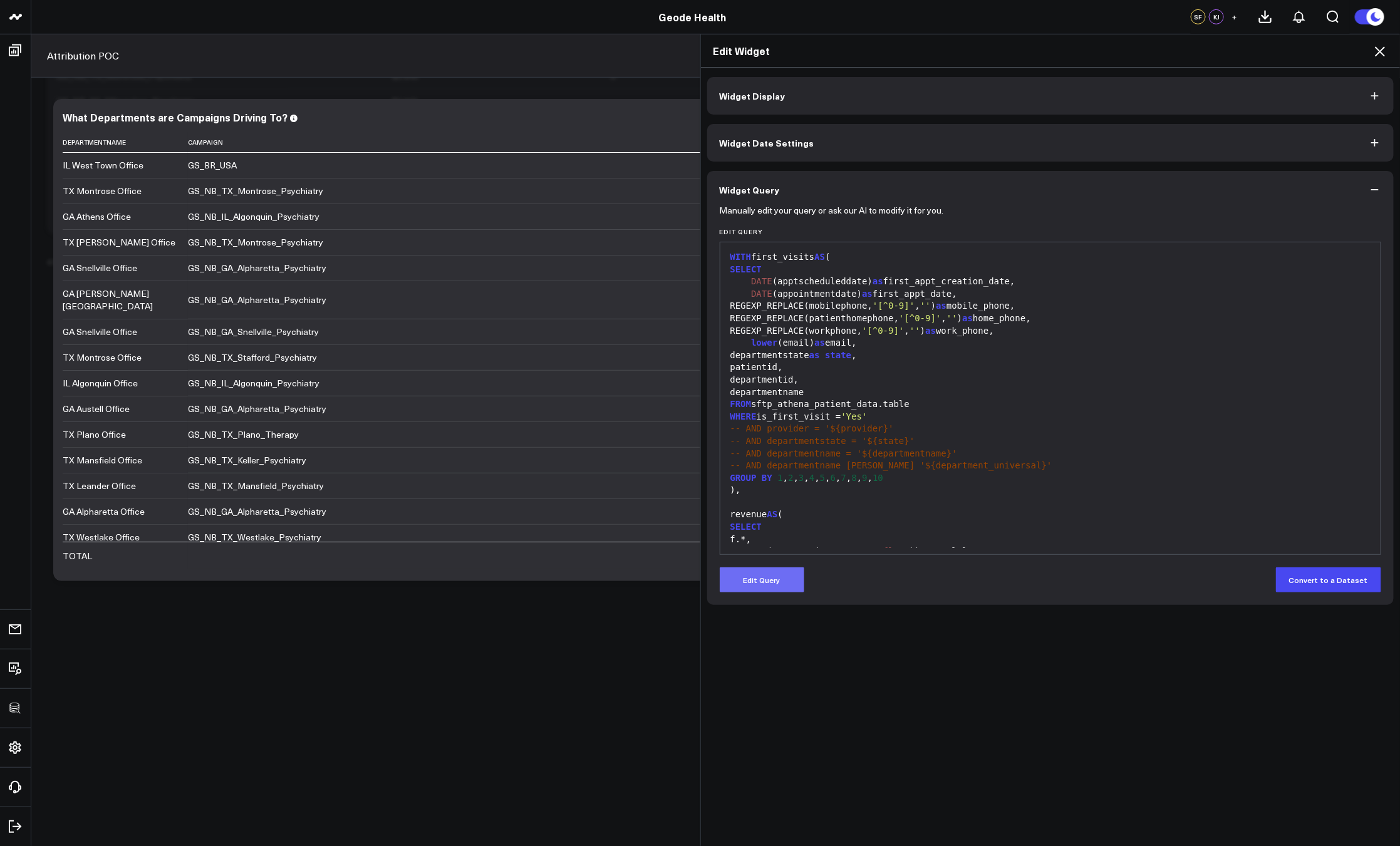
click at [763, 580] on button "Edit Query" at bounding box center [762, 580] width 85 height 25
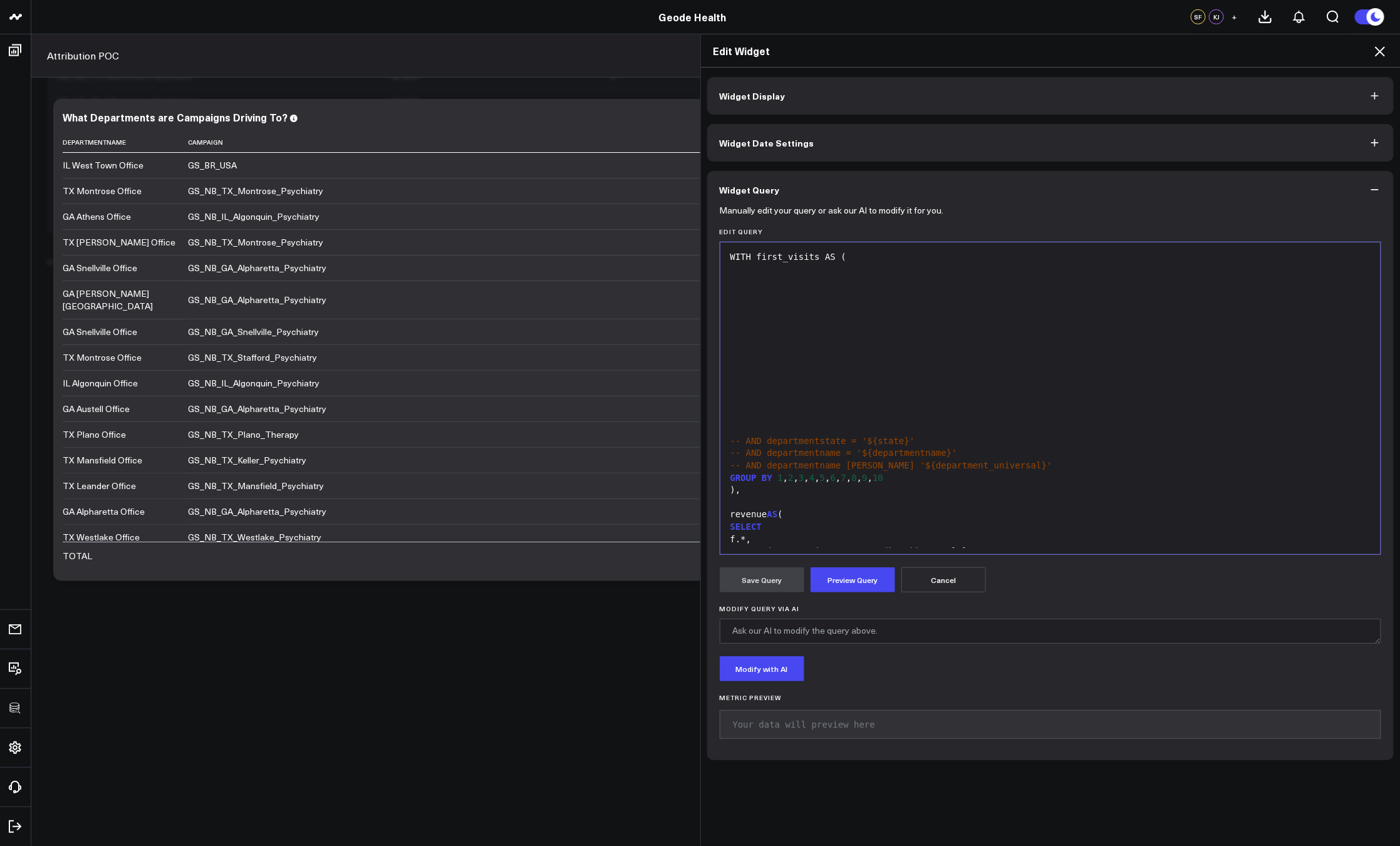
scroll to position [1005, 0]
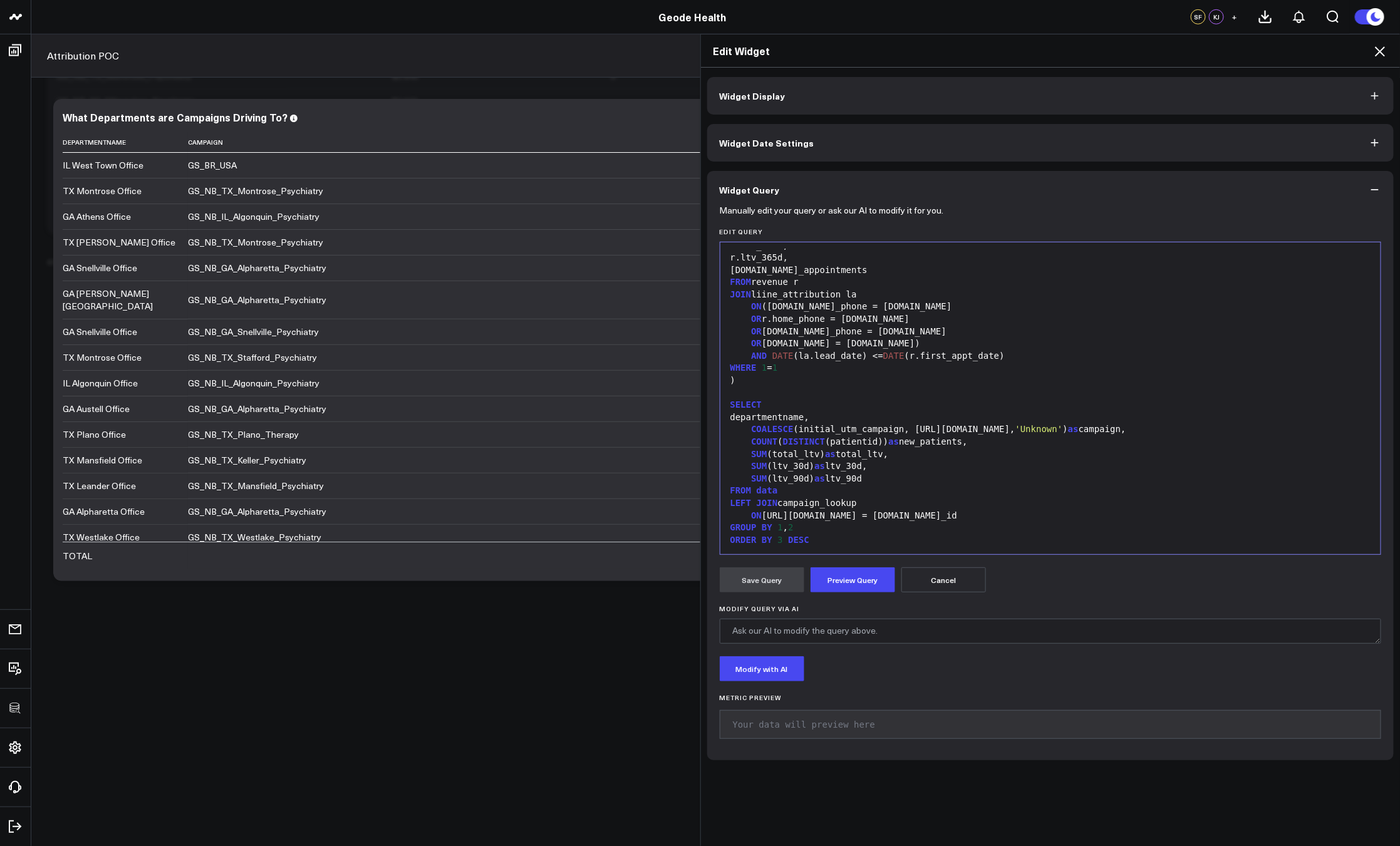
click at [830, 472] on div "SUM (ltv_90d) as ltv_90d" at bounding box center [1050, 479] width 648 height 12
click at [920, 426] on div "COALESCE (initial_utm_campaign, campaign_lookup.name, 'Unknown' ) as campaign," at bounding box center [1050, 429] width 648 height 12
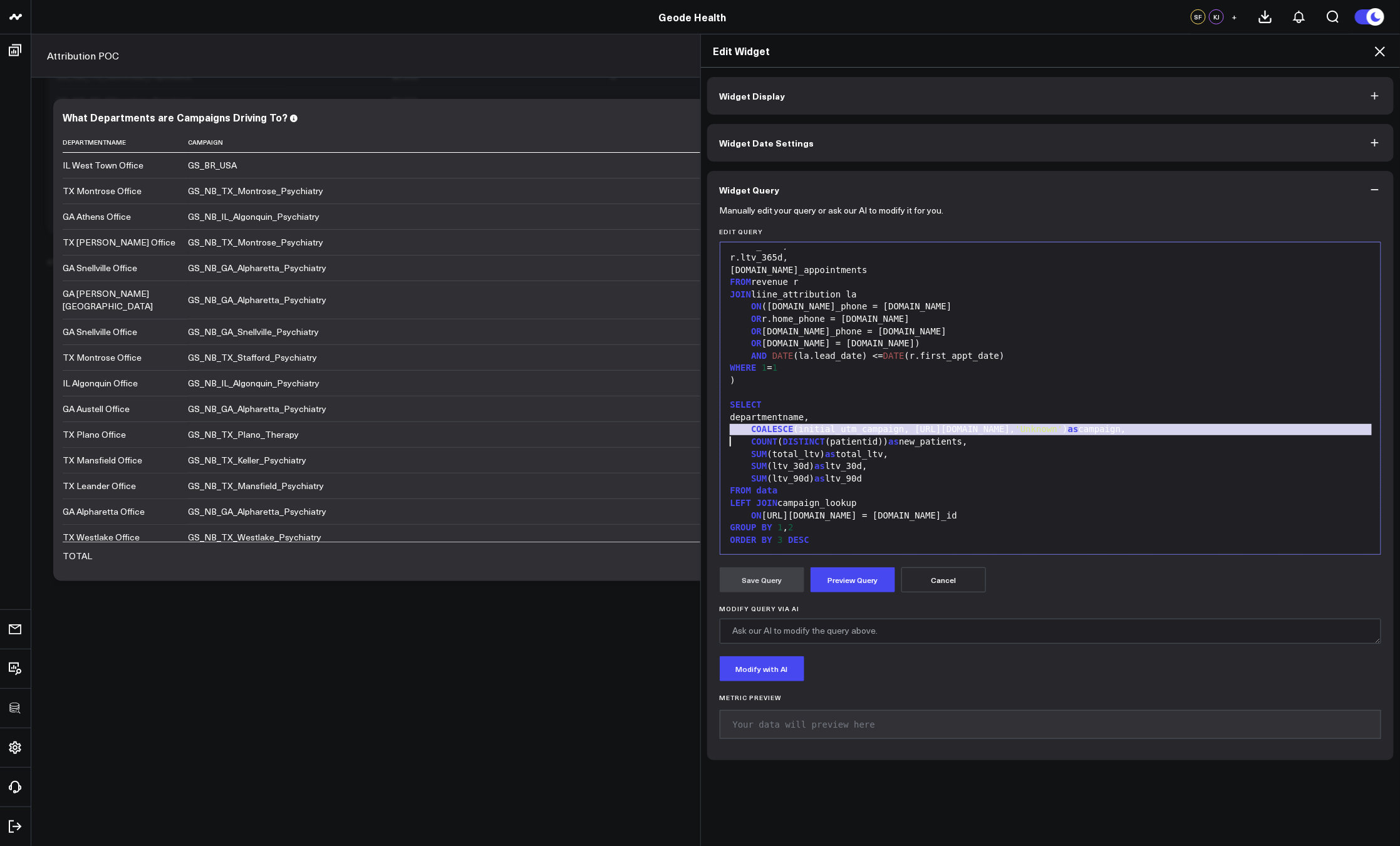
scroll to position [993, 0]
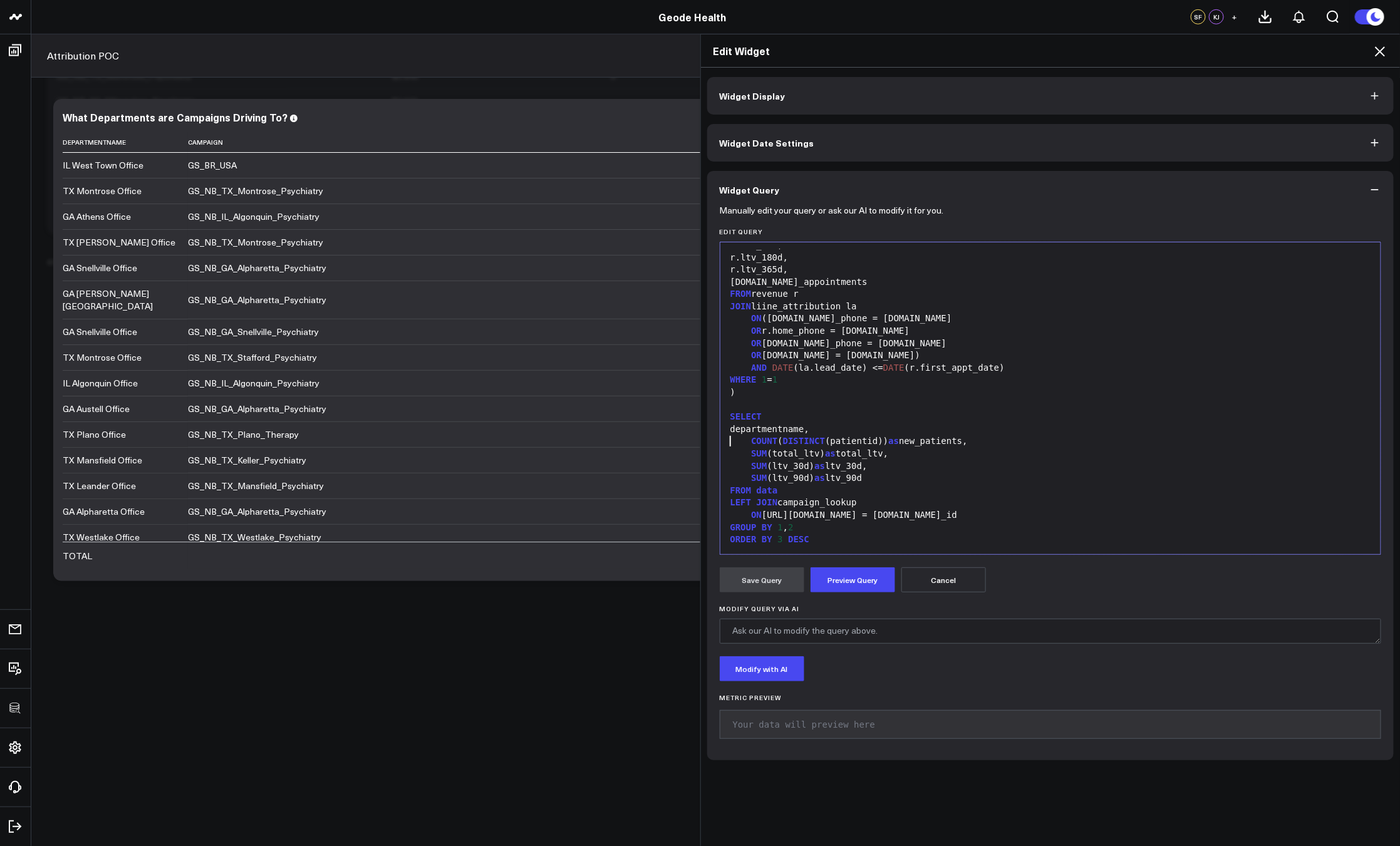
click at [784, 416] on div "SELECT" at bounding box center [1050, 417] width 648 height 12
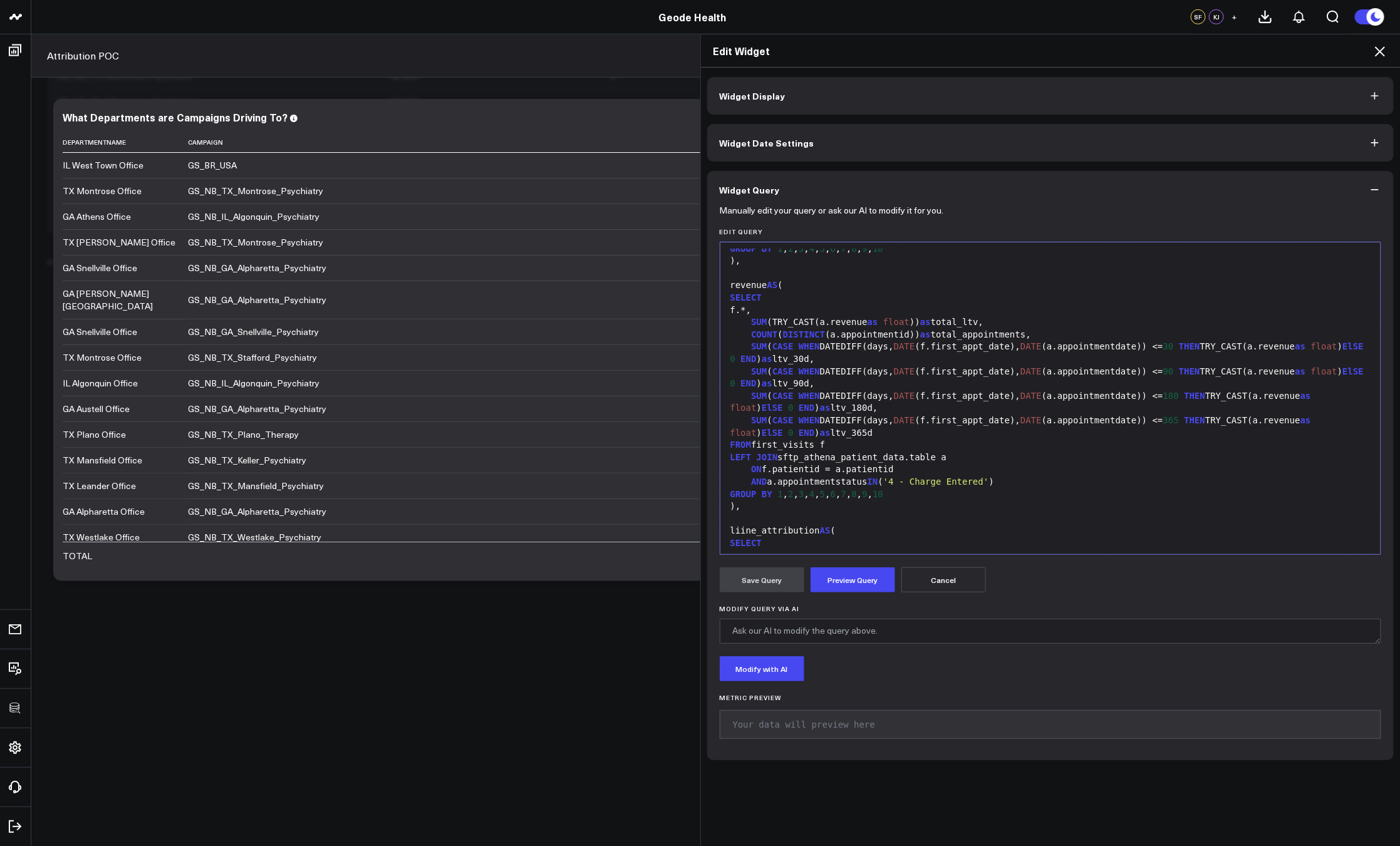
scroll to position [0, 0]
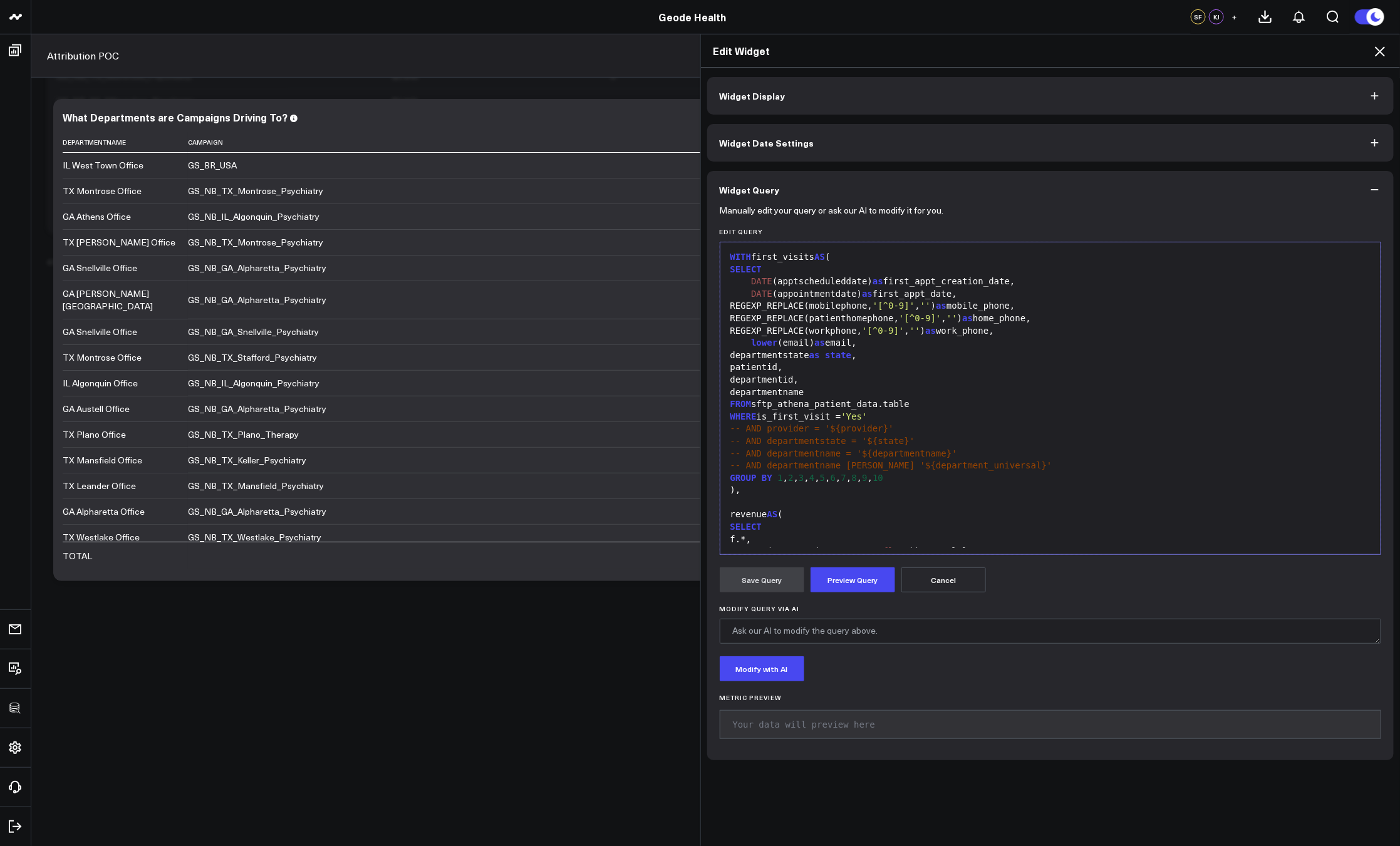
click at [762, 431] on span "-- AND provider = '${provider}'" at bounding box center [811, 427] width 163 height 10
click at [836, 429] on div "-- AND provider = '${provider}'" at bounding box center [1050, 428] width 648 height 12
click at [875, 439] on div "-- AND departmentstate = '${state}'" at bounding box center [1050, 442] width 648 height 12
click at [867, 451] on div "-- AND departmentname = '${departmentname}'" at bounding box center [1050, 454] width 648 height 12
click at [1009, 454] on div "-- AND department name = '${athena_first_departmentname}'" at bounding box center [1050, 454] width 648 height 12
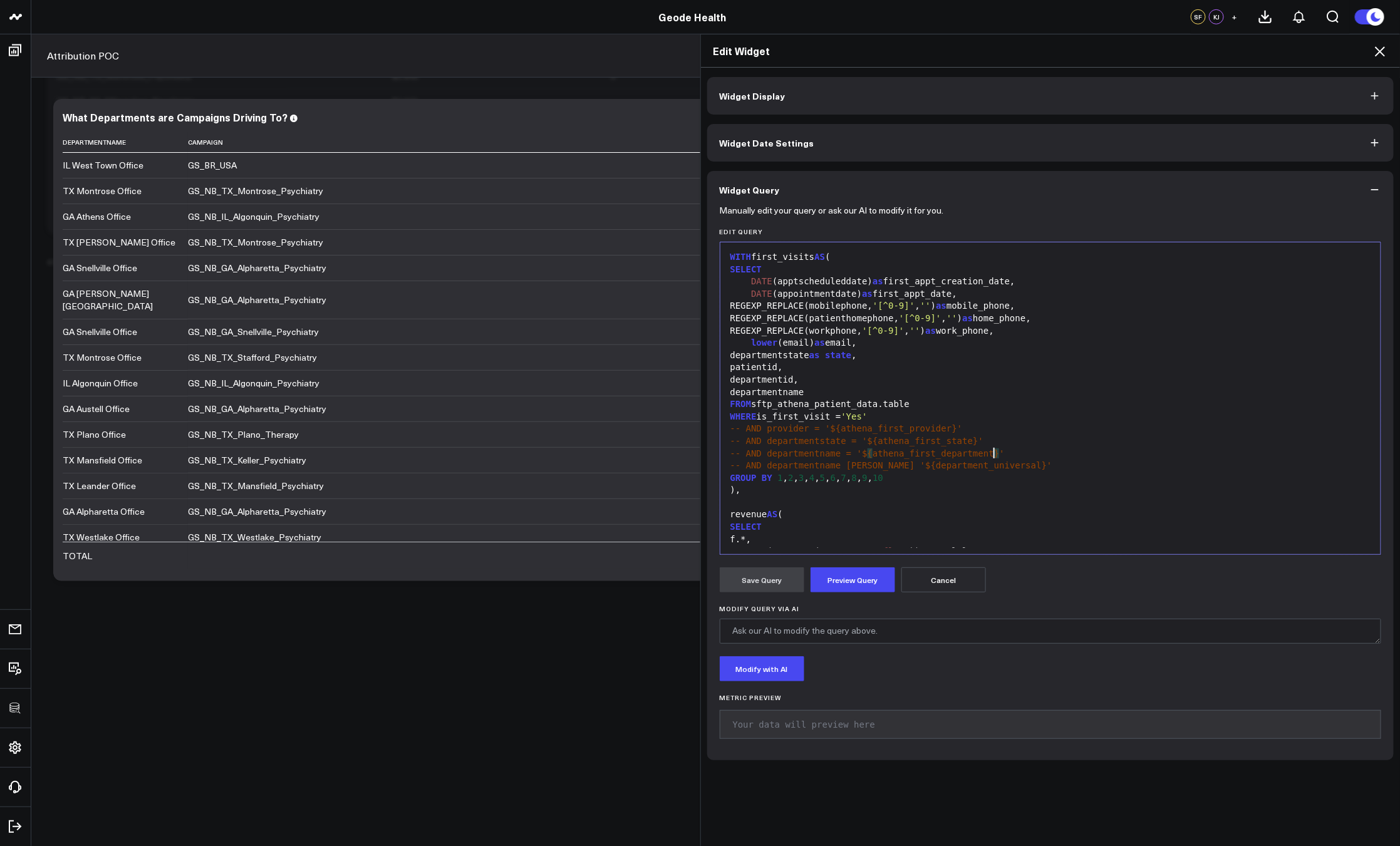
click at [995, 466] on div "-- AND departmentname ILIKE '${department_universal}'" at bounding box center [1050, 465] width 648 height 12
click at [995, 466] on span "-- AND departmentname ILIKE '${department_universal}'" at bounding box center [890, 464] width 322 height 10
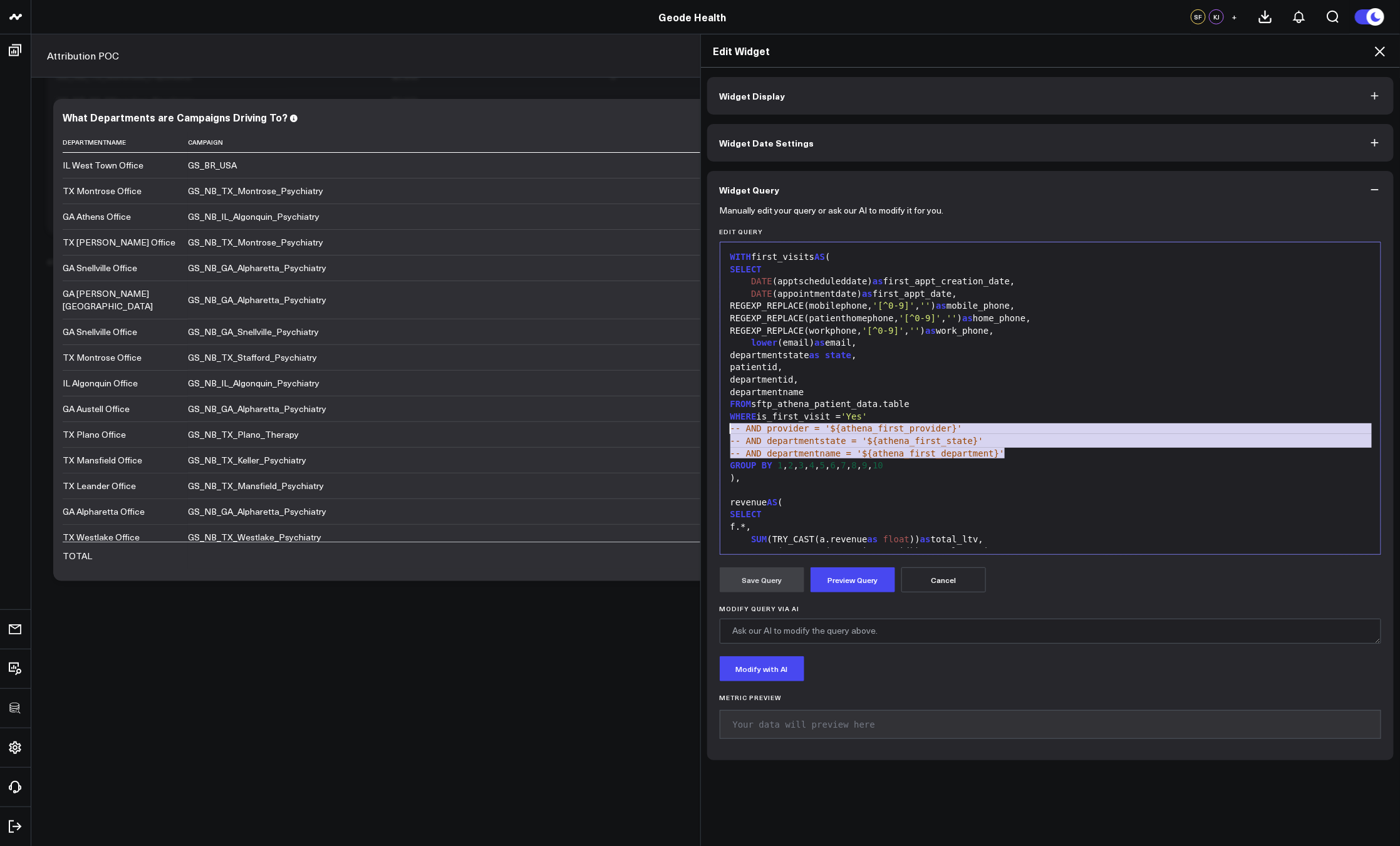
drag, startPoint x: 1009, startPoint y: 452, endPoint x: 702, endPoint y: 422, distance: 308.5
click at [707, 422] on div "Manually edit your query or ask our AI to modify it for you. Edit Query Selecti…" at bounding box center [1050, 485] width 687 height 552
copy div "-- AND provider = '${athena_first_provider}' -- AND departmentstate = '${athena…"
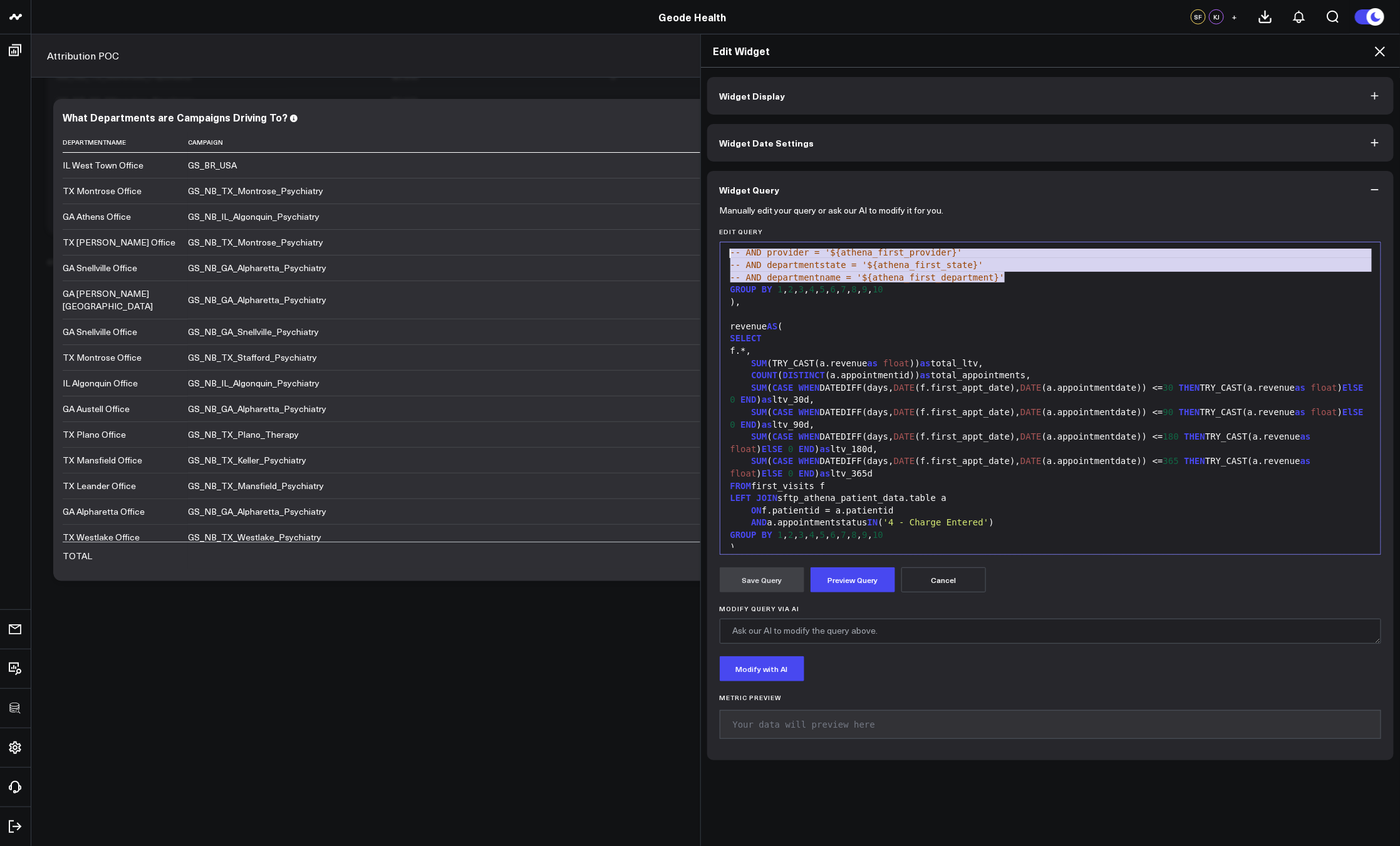
scroll to position [194, 0]
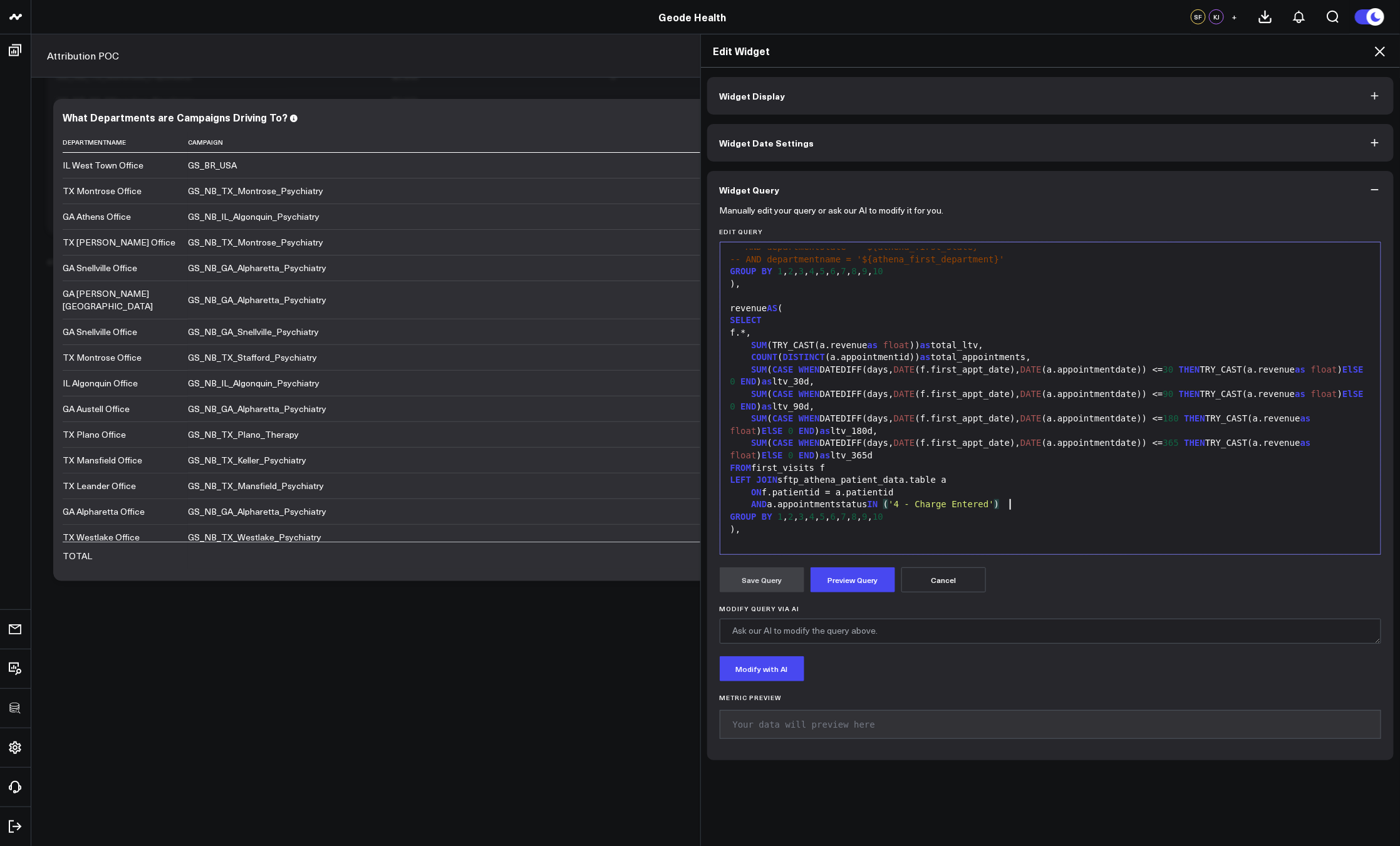
click at [1018, 504] on div "AND a.appointmentstatus IN ( '4 - Charge Entered' )" at bounding box center [1050, 504] width 648 height 12
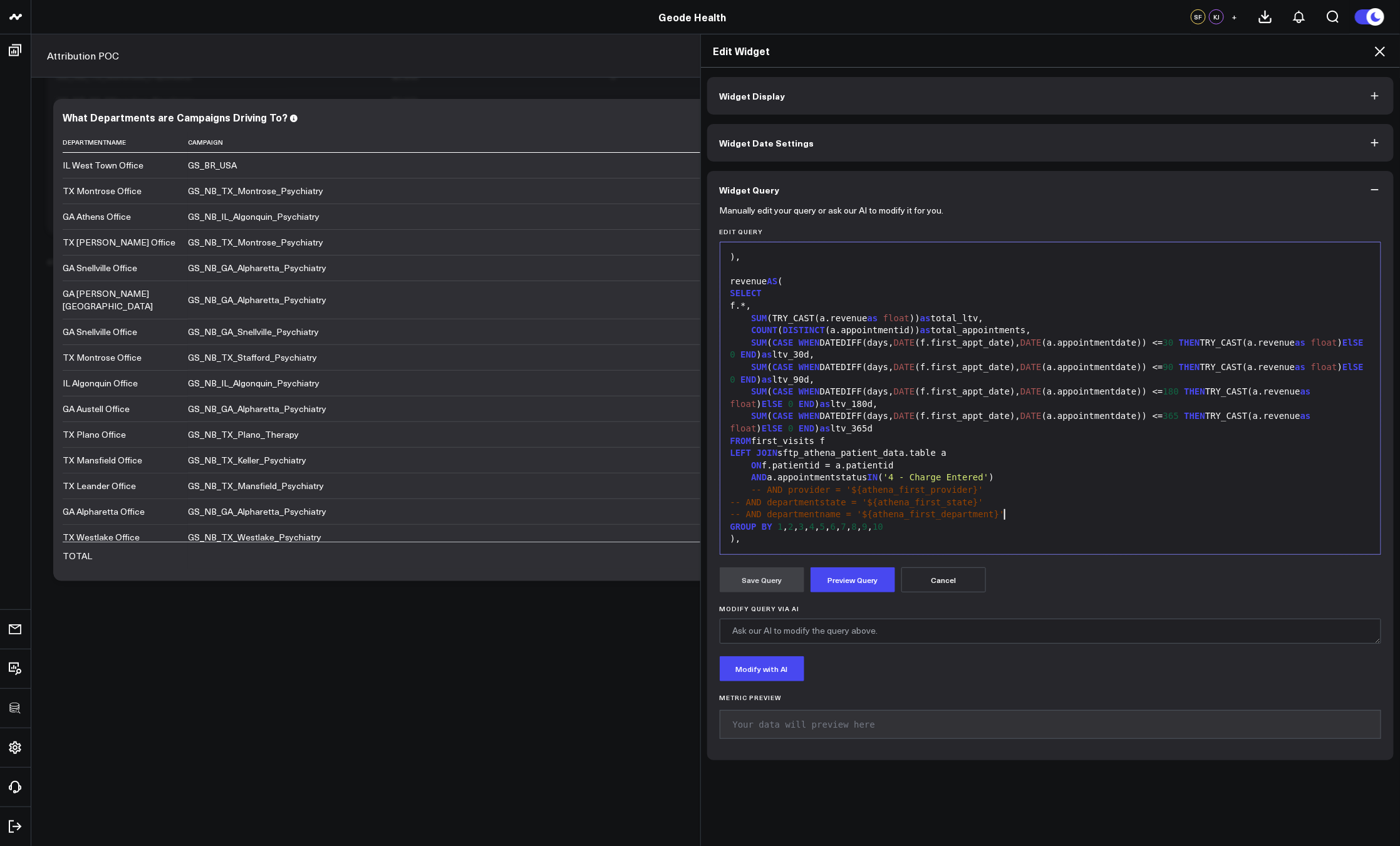
scroll to position [318, 0]
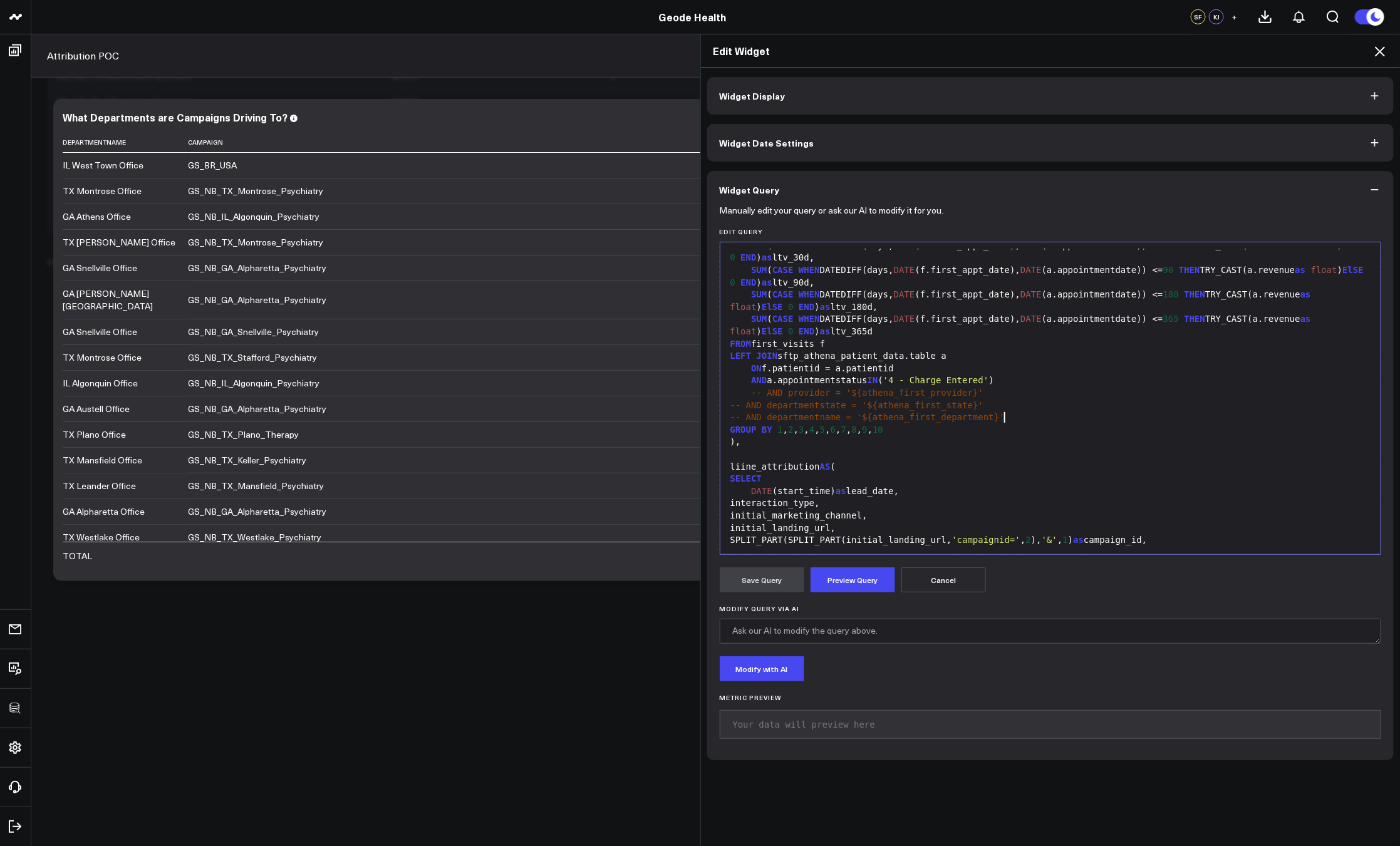
click at [726, 402] on div "-- AND departmentstate = '${athena_first_state}'" at bounding box center [1050, 405] width 648 height 12
click at [726, 416] on div "-- AND departmentname = '${athena_first_department}'" at bounding box center [1050, 418] width 648 height 12
click at [726, 405] on div "-- AND departmentstate = '${athena_first_state}'" at bounding box center [1050, 405] width 648 height 12
click at [730, 416] on div "-- AND departmentname = '${athena_first_department}'" at bounding box center [1050, 418] width 648 height 12
drag, startPoint x: 919, startPoint y: 395, endPoint x: 897, endPoint y: 392, distance: 22.2
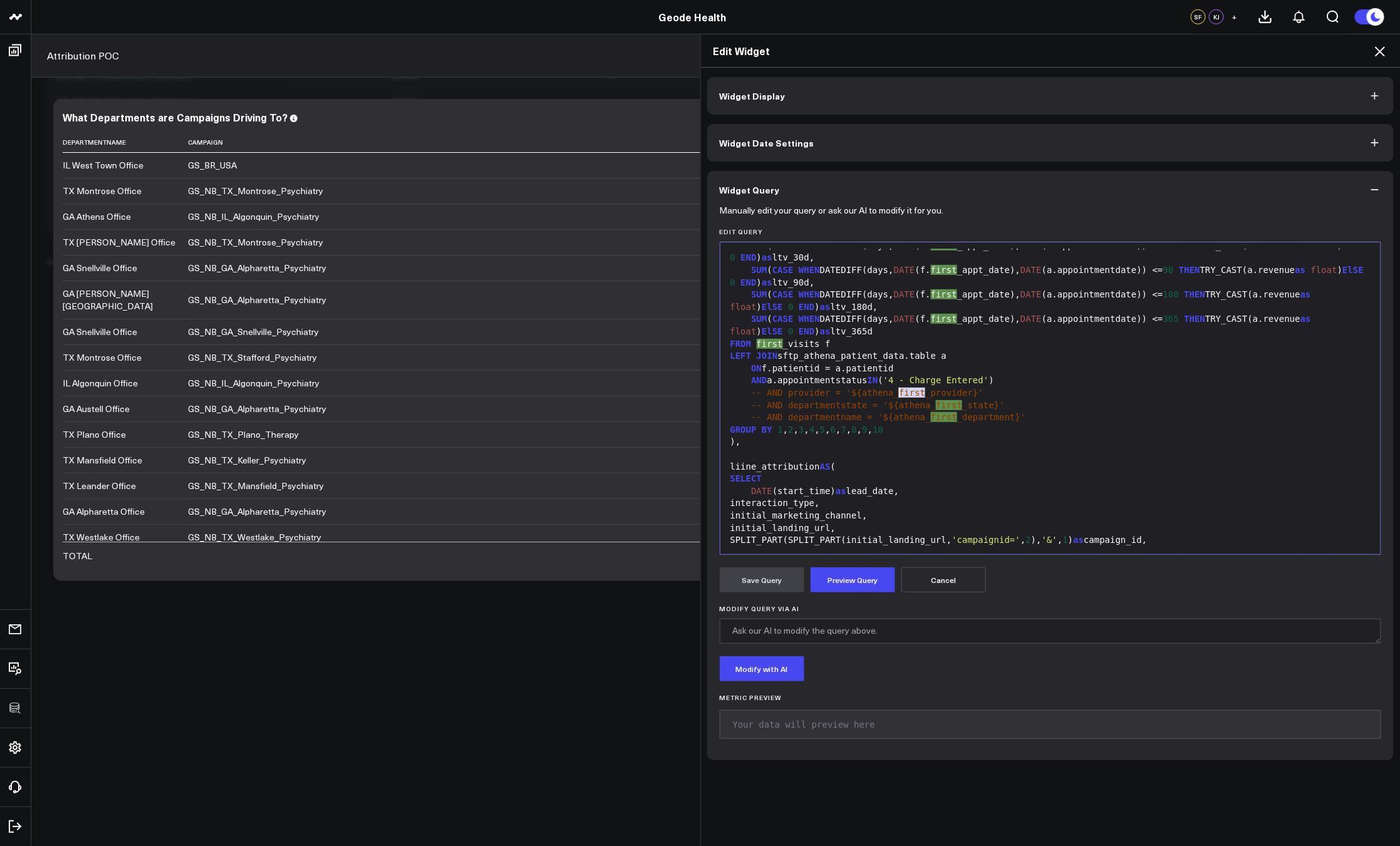
click at [897, 392] on span "-- AND provider = '${athena_first_provider}'" at bounding box center [868, 392] width 233 height 10
drag, startPoint x: 931, startPoint y: 405, endPoint x: 957, endPoint y: 404, distance: 26.0
click at [957, 404] on span "-- AND departmentstate = '${athena_first_state}'" at bounding box center [878, 404] width 254 height 10
drag, startPoint x: 927, startPoint y: 416, endPoint x: 951, endPoint y: 417, distance: 24.0
click at [951, 417] on span "-- AND departmentname = '${athena_first_department}'" at bounding box center [888, 416] width 274 height 10
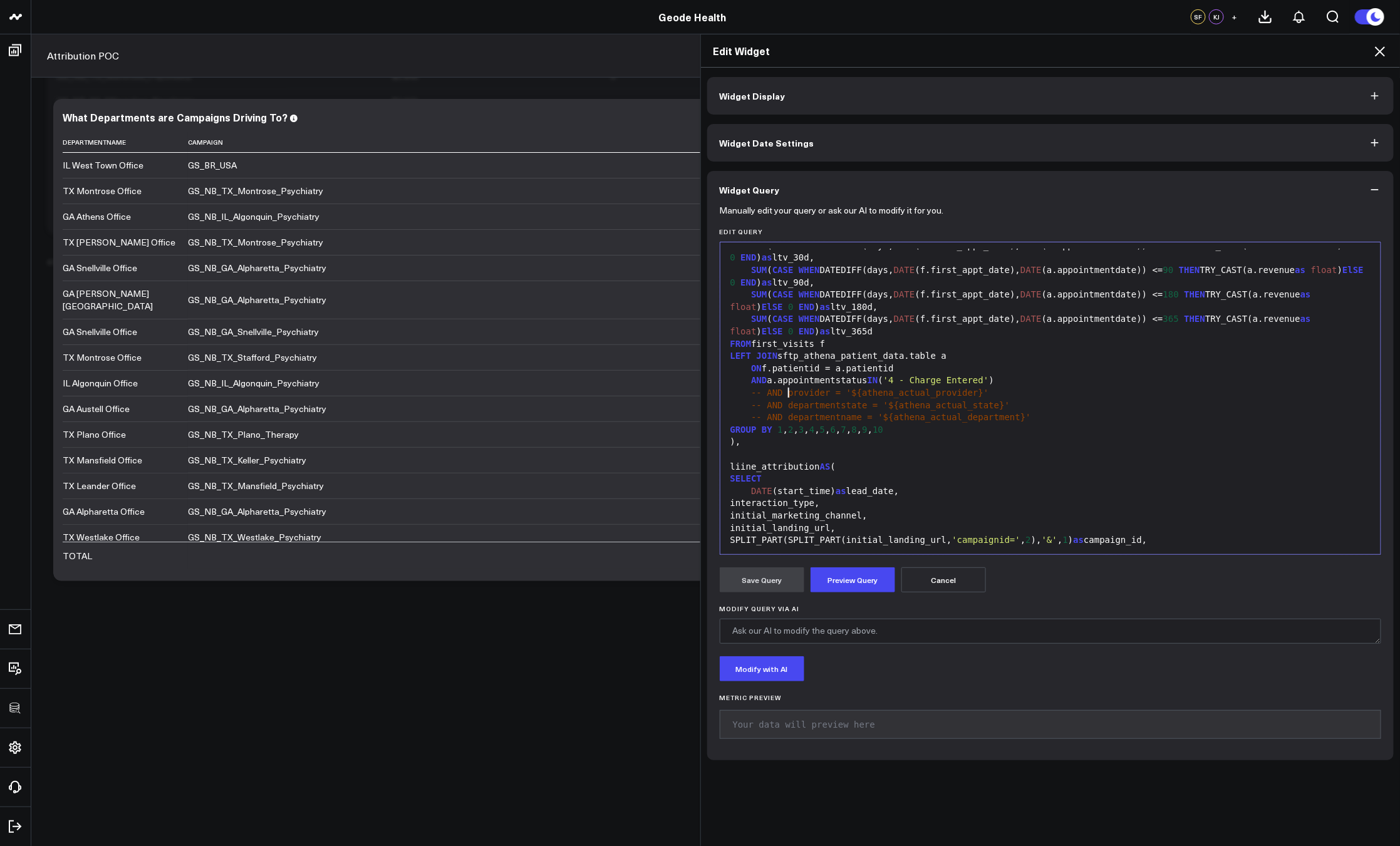
click at [784, 392] on span "-- AND provider = '${athena_actual_provider}'" at bounding box center [869, 392] width 237 height 10
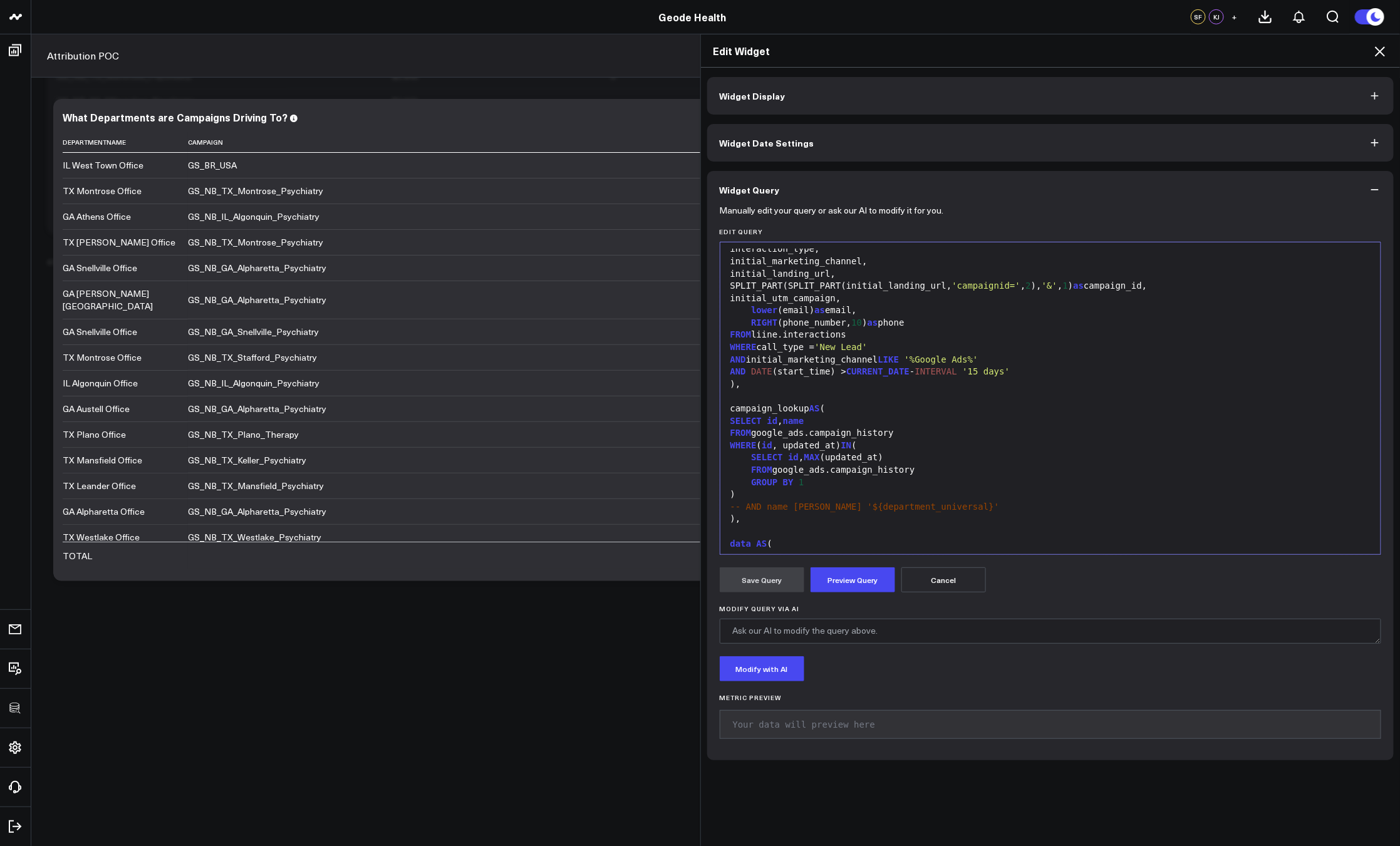
scroll to position [581, 0]
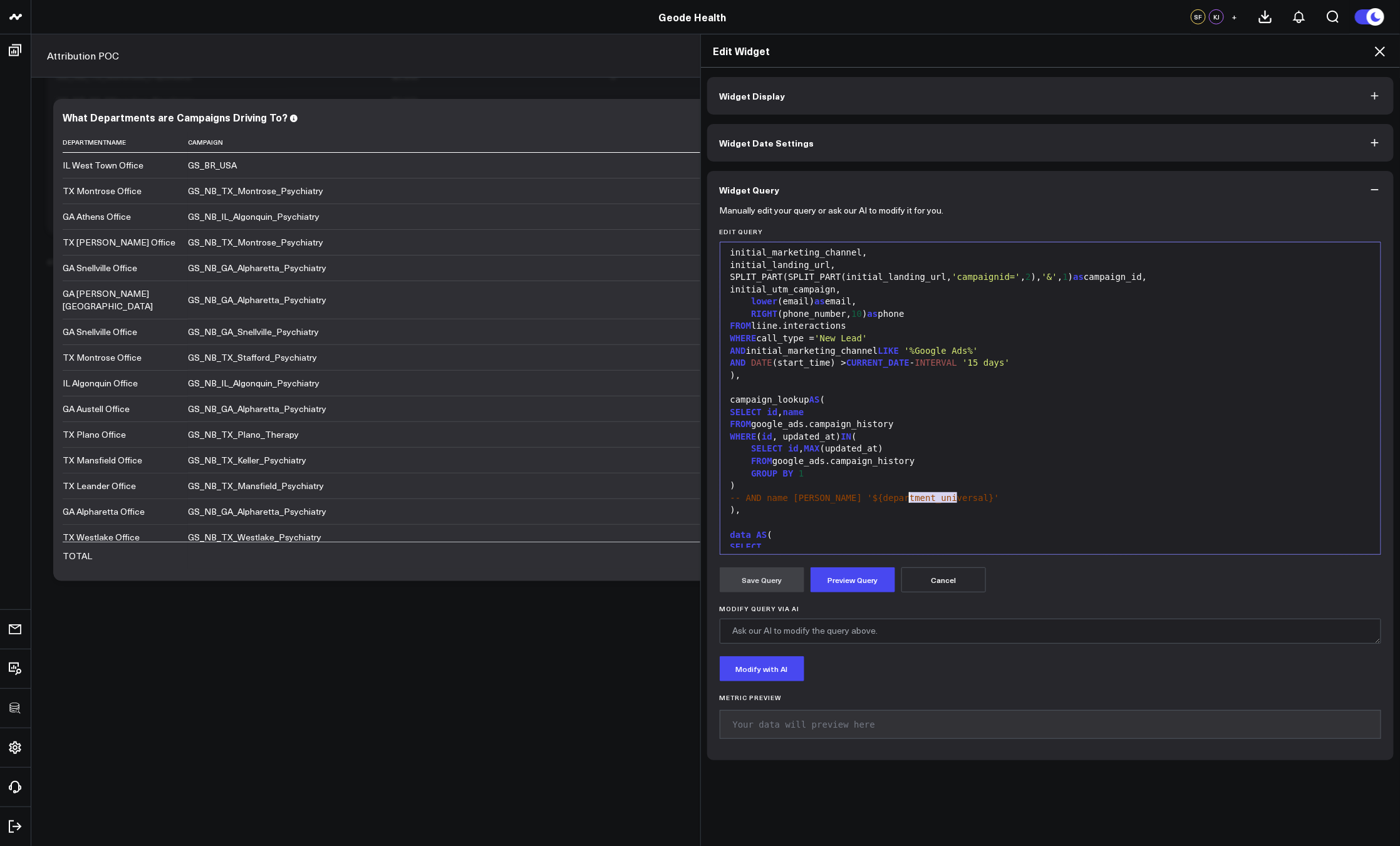
drag, startPoint x: 985, startPoint y: 497, endPoint x: 905, endPoint y: 496, distance: 80.0
click at [904, 496] on div "-- AND name ILIKE '${department_universal}'" at bounding box center [1050, 498] width 648 height 12
drag, startPoint x: 905, startPoint y: 496, endPoint x: 854, endPoint y: 490, distance: 51.4
click at [905, 496] on span "-- AND name ILIKE '${department_universal}'" at bounding box center [864, 497] width 269 height 10
click at [831, 492] on div "-- AND name ILIKE '${department_universal}'" at bounding box center [1050, 498] width 648 height 12
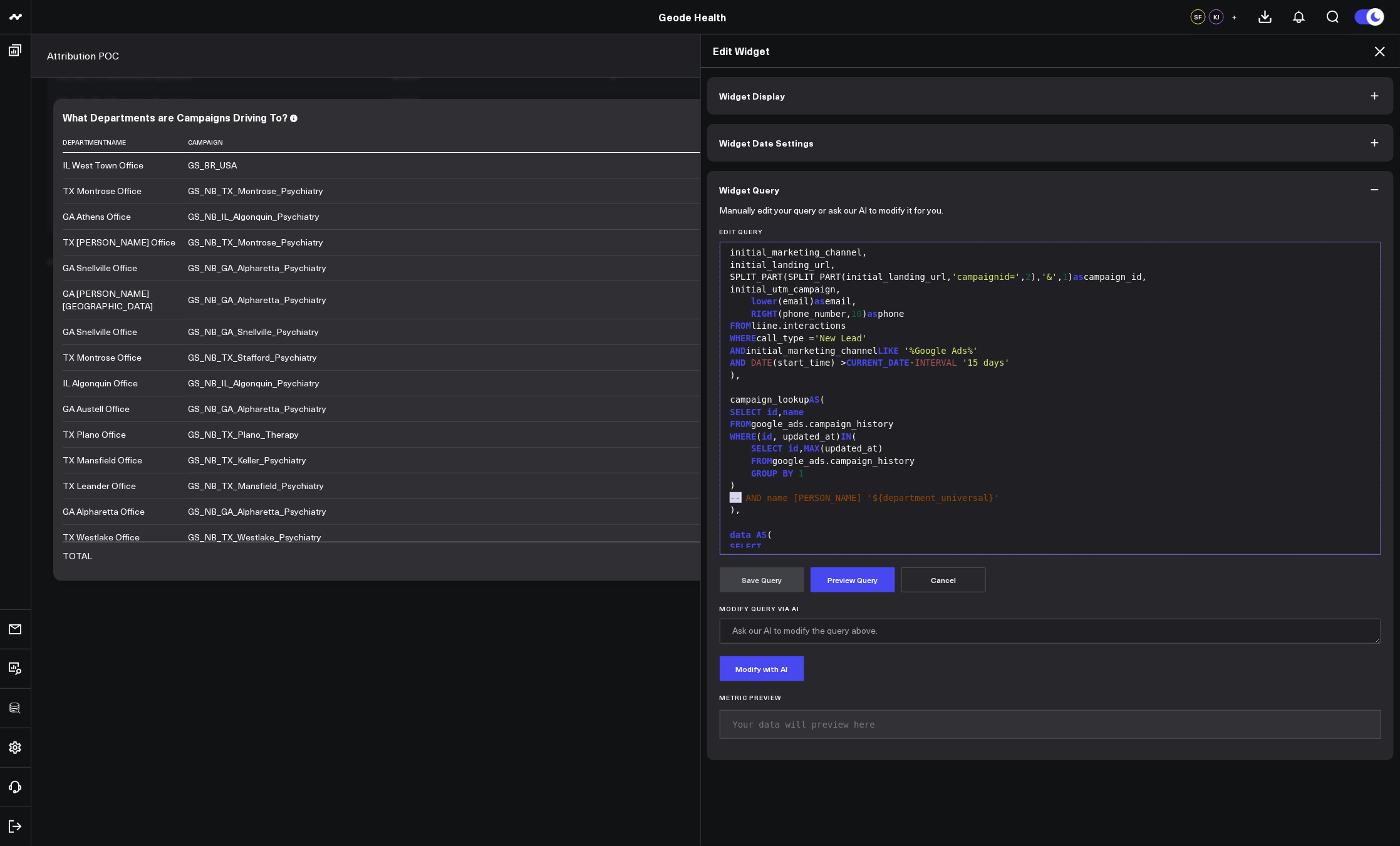
click at [831, 492] on div "-- AND name ILIKE '${department_universal}'" at bounding box center [1050, 498] width 648 height 12
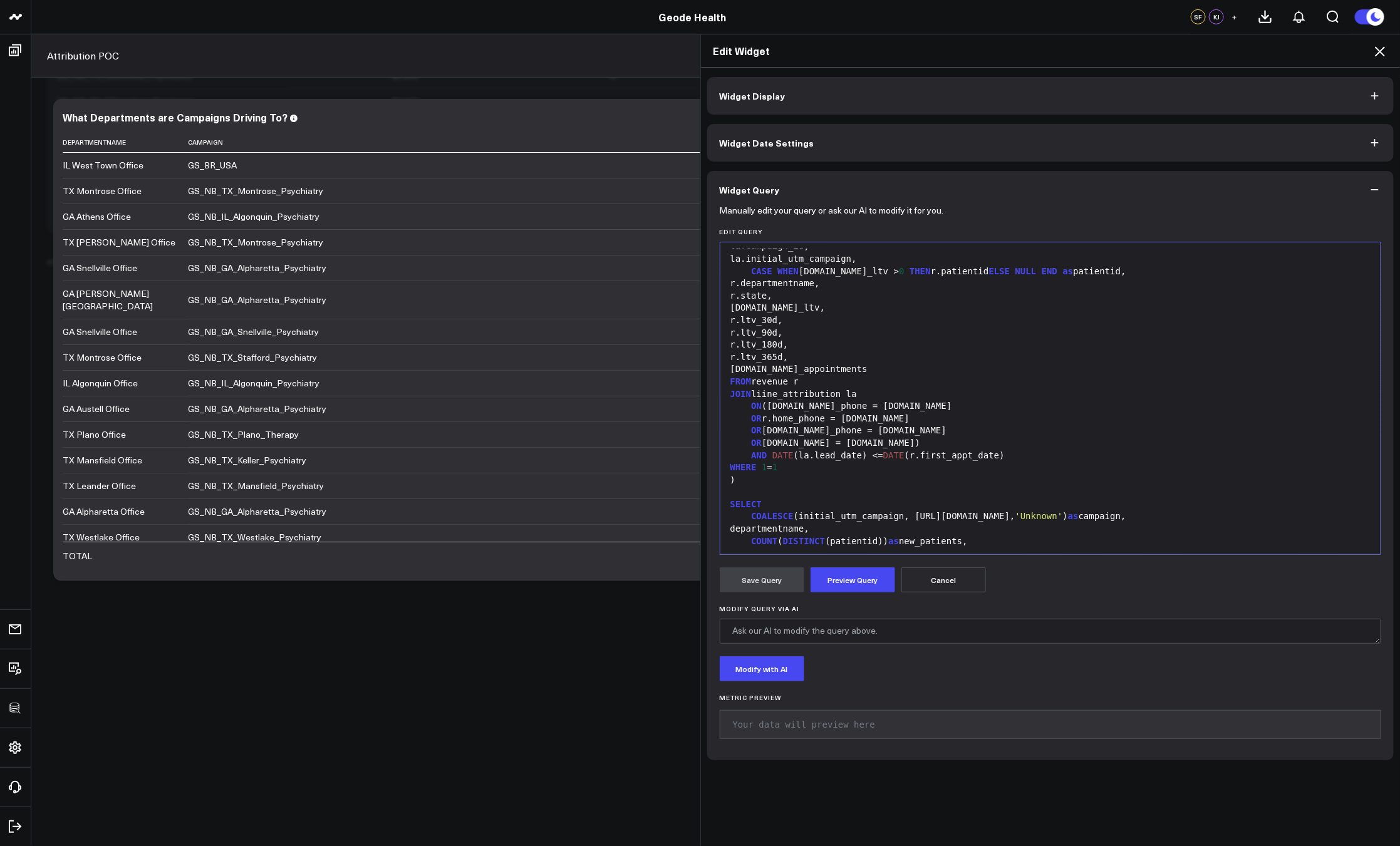
scroll to position [1017, 0]
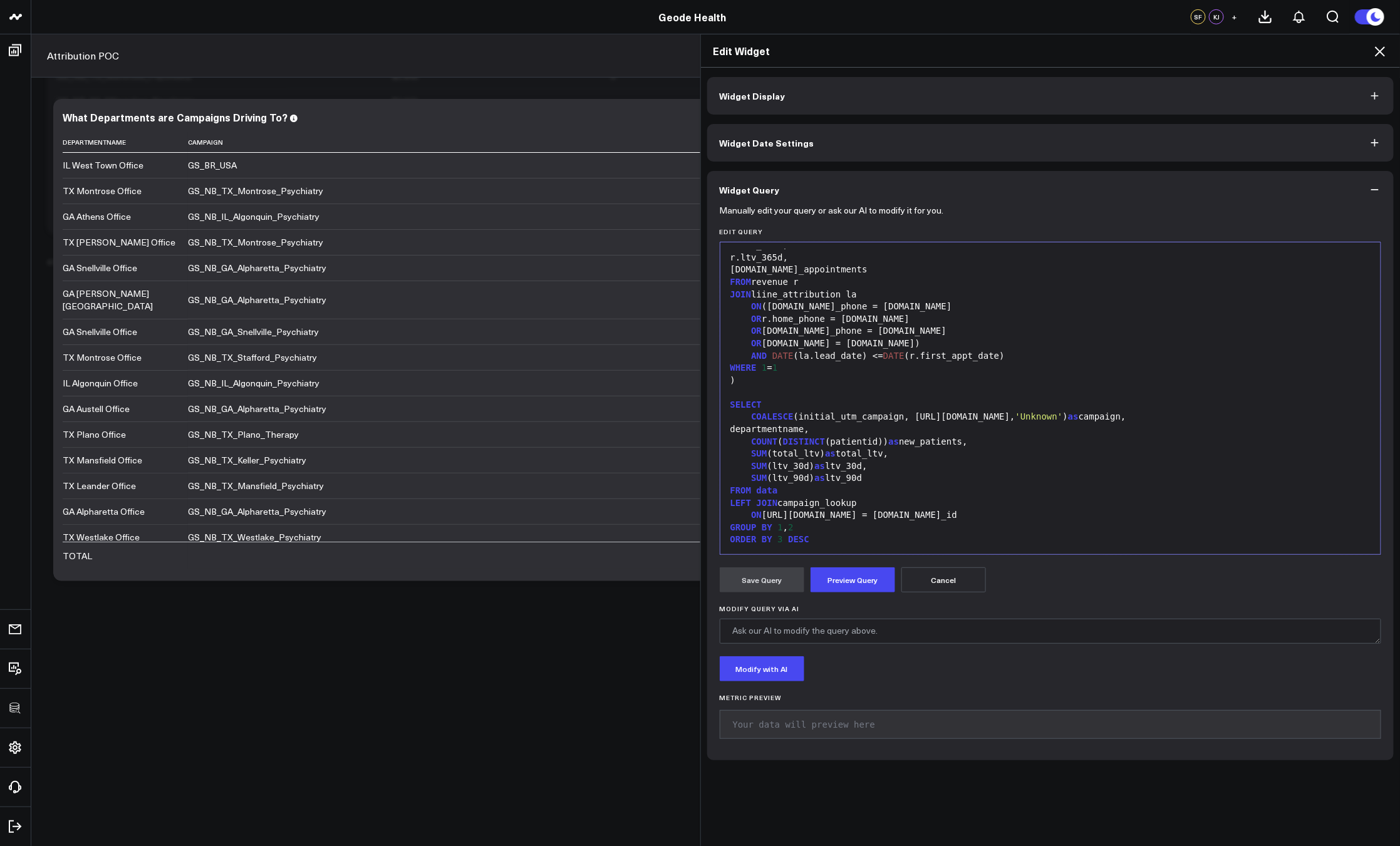
click at [1007, 514] on div "ON campaign_lookup.id = data.campaign_id" at bounding box center [1050, 516] width 648 height 12
click at [879, 572] on button "Preview Query" at bounding box center [853, 580] width 85 height 25
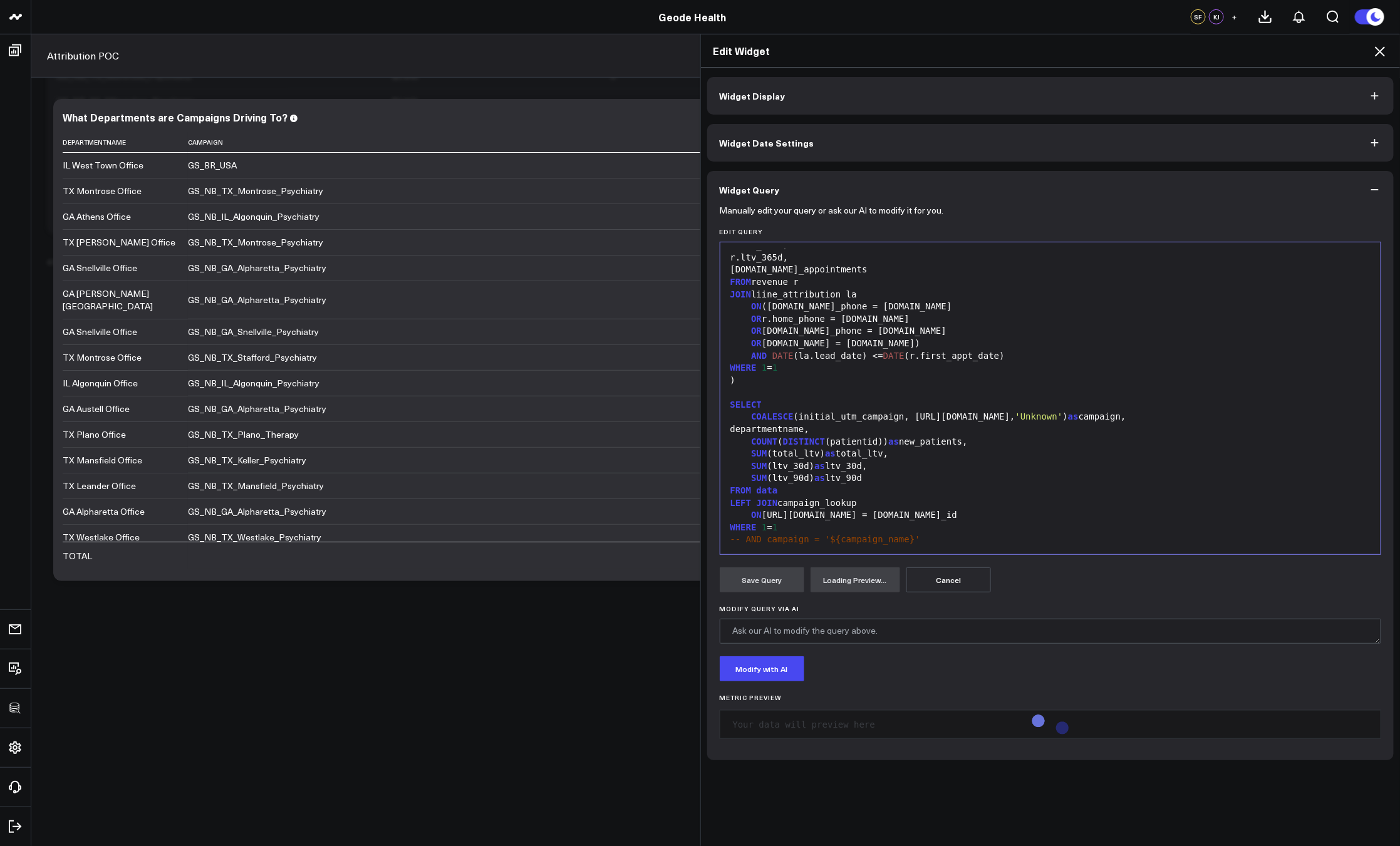
scroll to position [1042, 0]
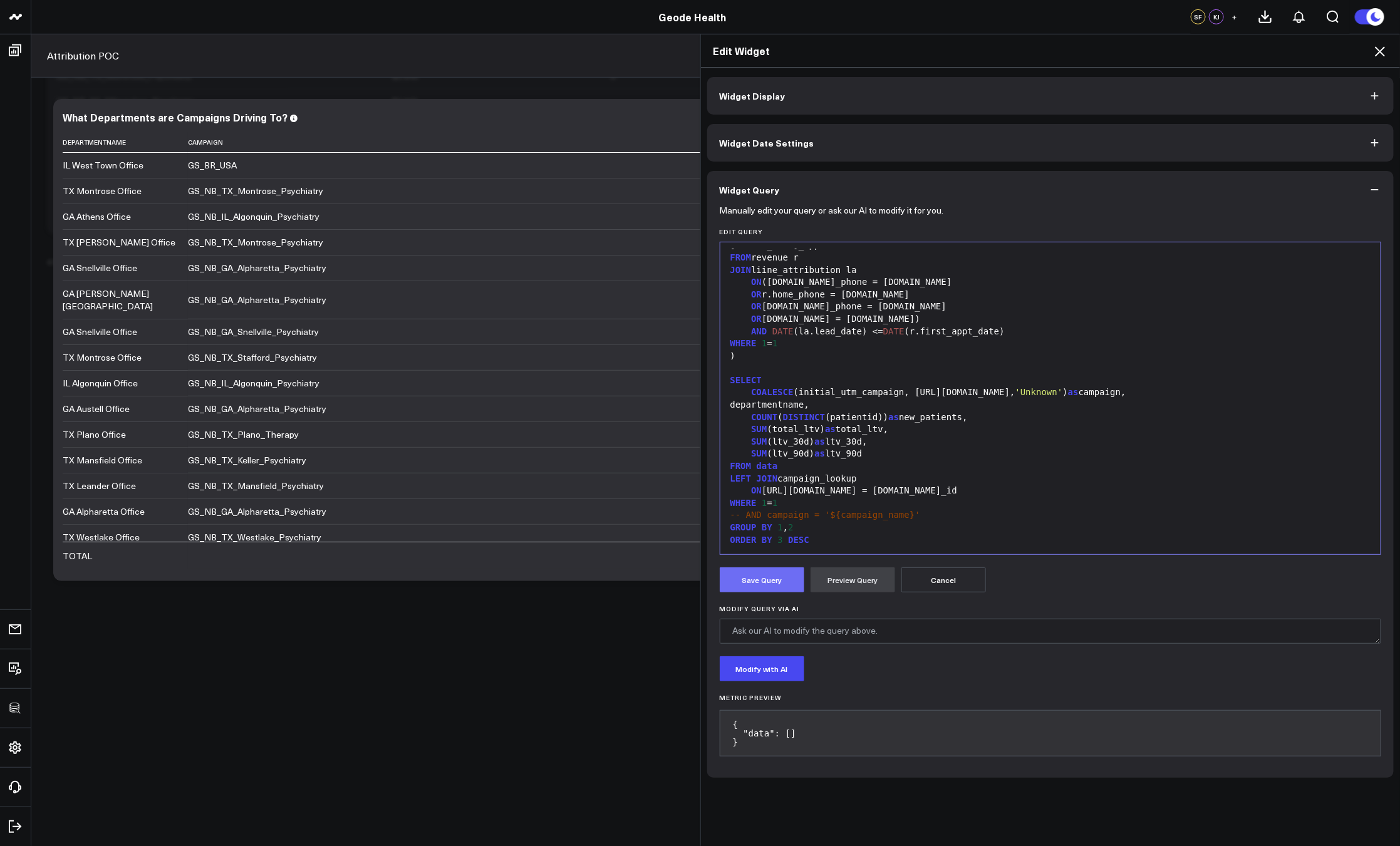
click at [752, 586] on button "Save Query" at bounding box center [762, 580] width 85 height 25
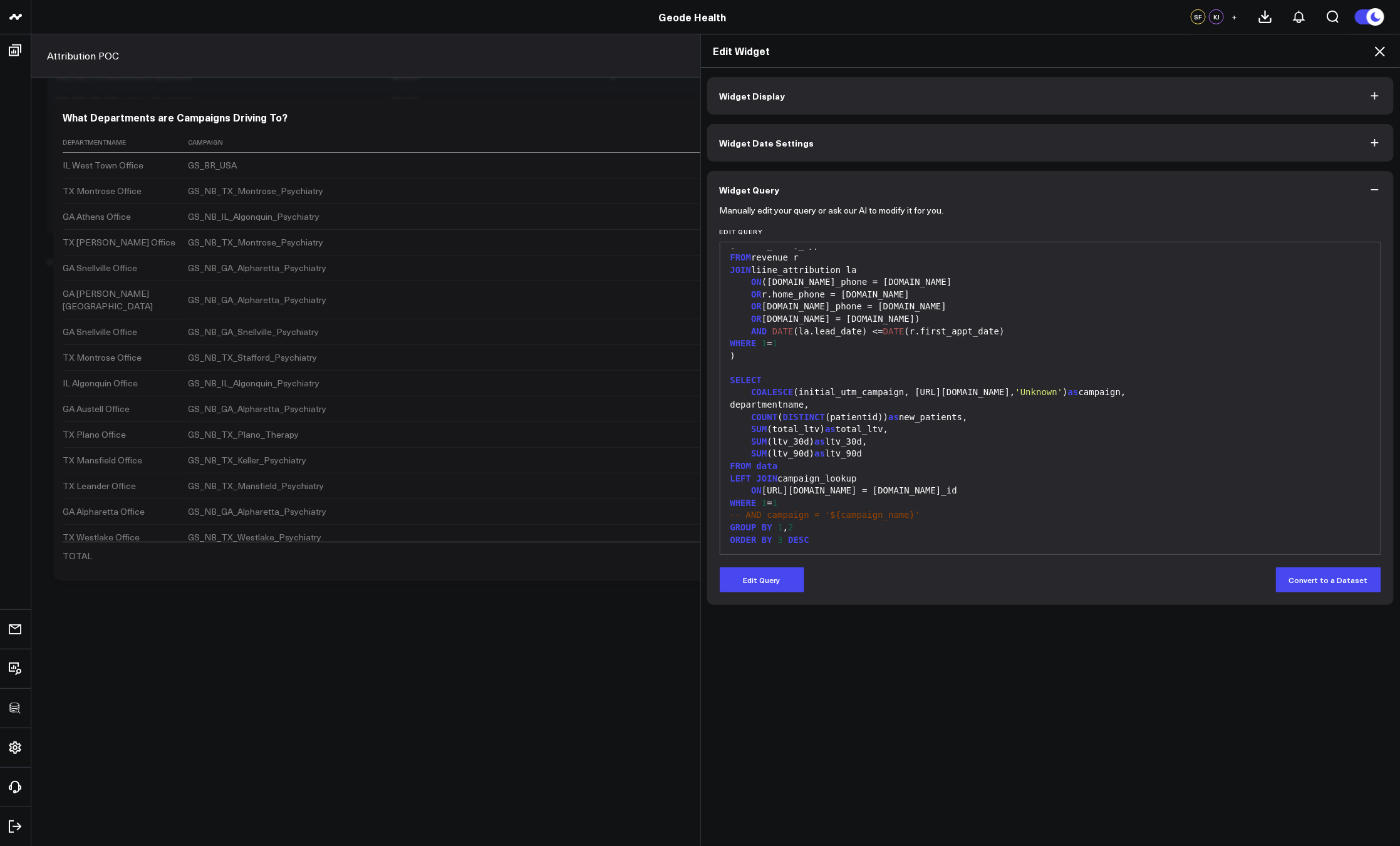
click at [948, 397] on div "COALESCE (initial_utm_campaign, campaign_lookup.name, 'Unknown' ) as campaign," at bounding box center [1050, 392] width 648 height 12
click at [1382, 51] on icon at bounding box center [1379, 51] width 15 height 15
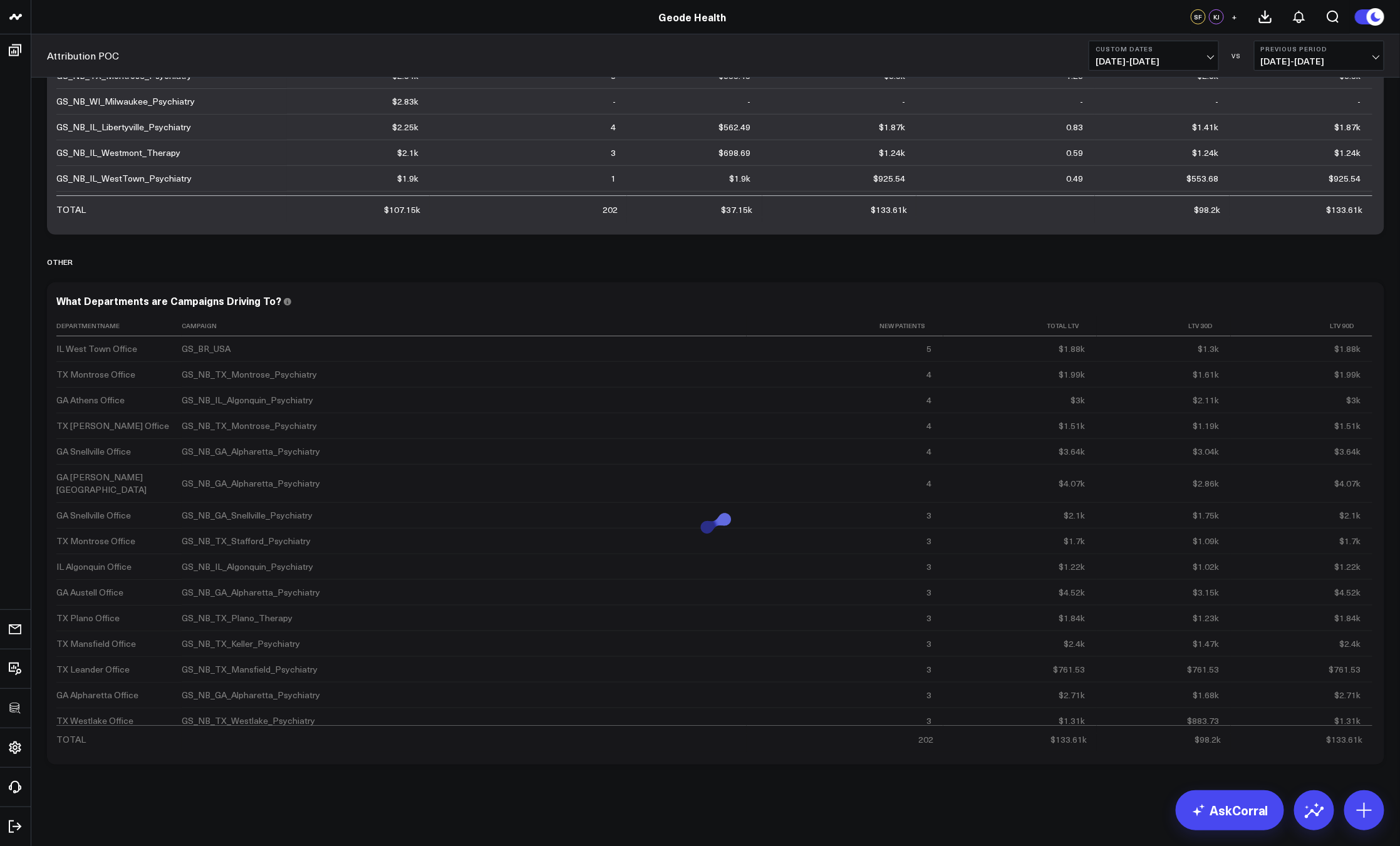
click at [1390, 196] on div "Modify via AI Copy link to widget Ask support Remove Create linked copy Executi…" at bounding box center [716, 292] width 1368 height 1109
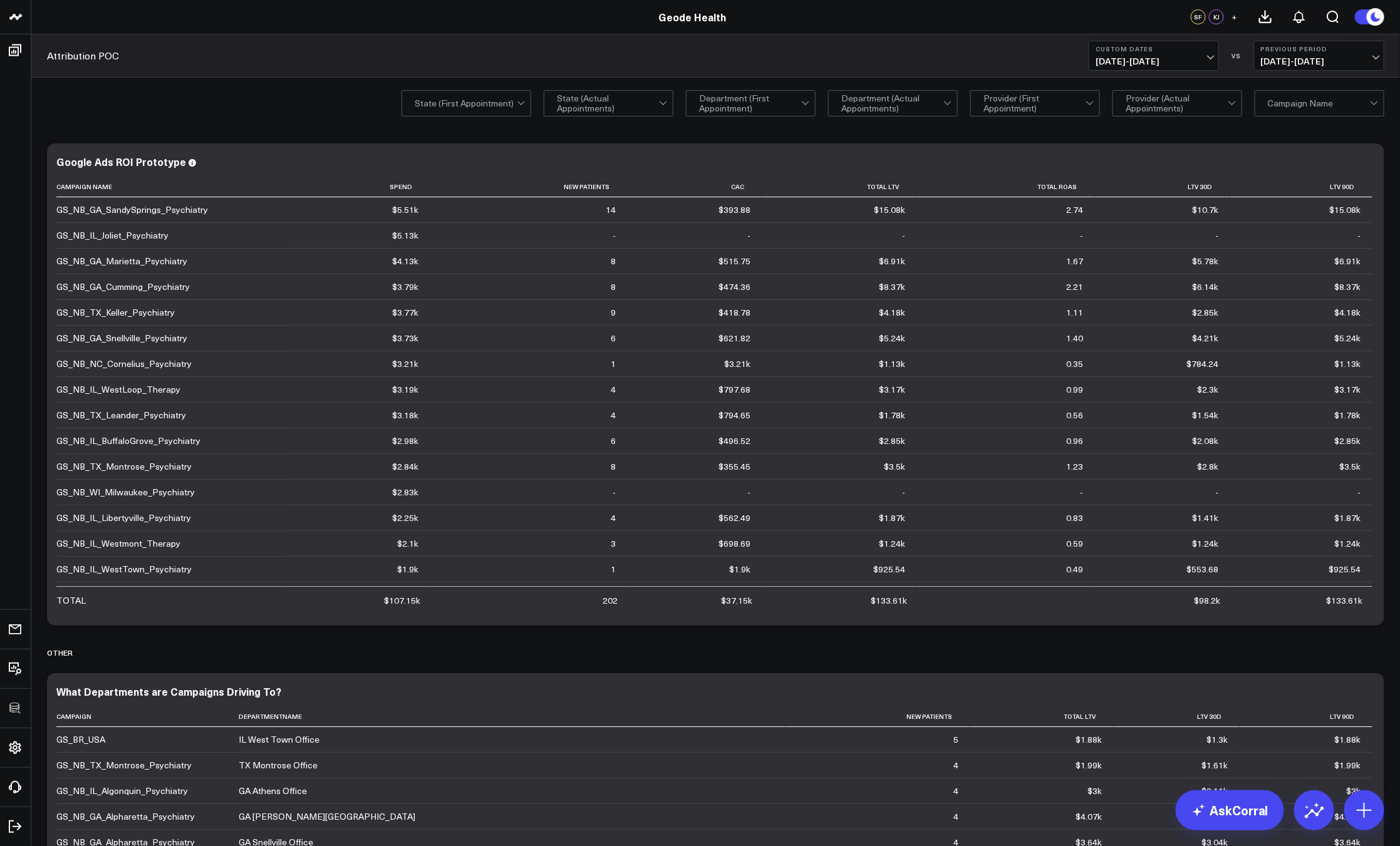
click at [1257, 99] on div "Campaign Name" at bounding box center [1319, 103] width 130 height 26
click at [1306, 154] on div "GS_NB_GA_Alpharetta_Psychiatry" at bounding box center [1320, 155] width 129 height 26
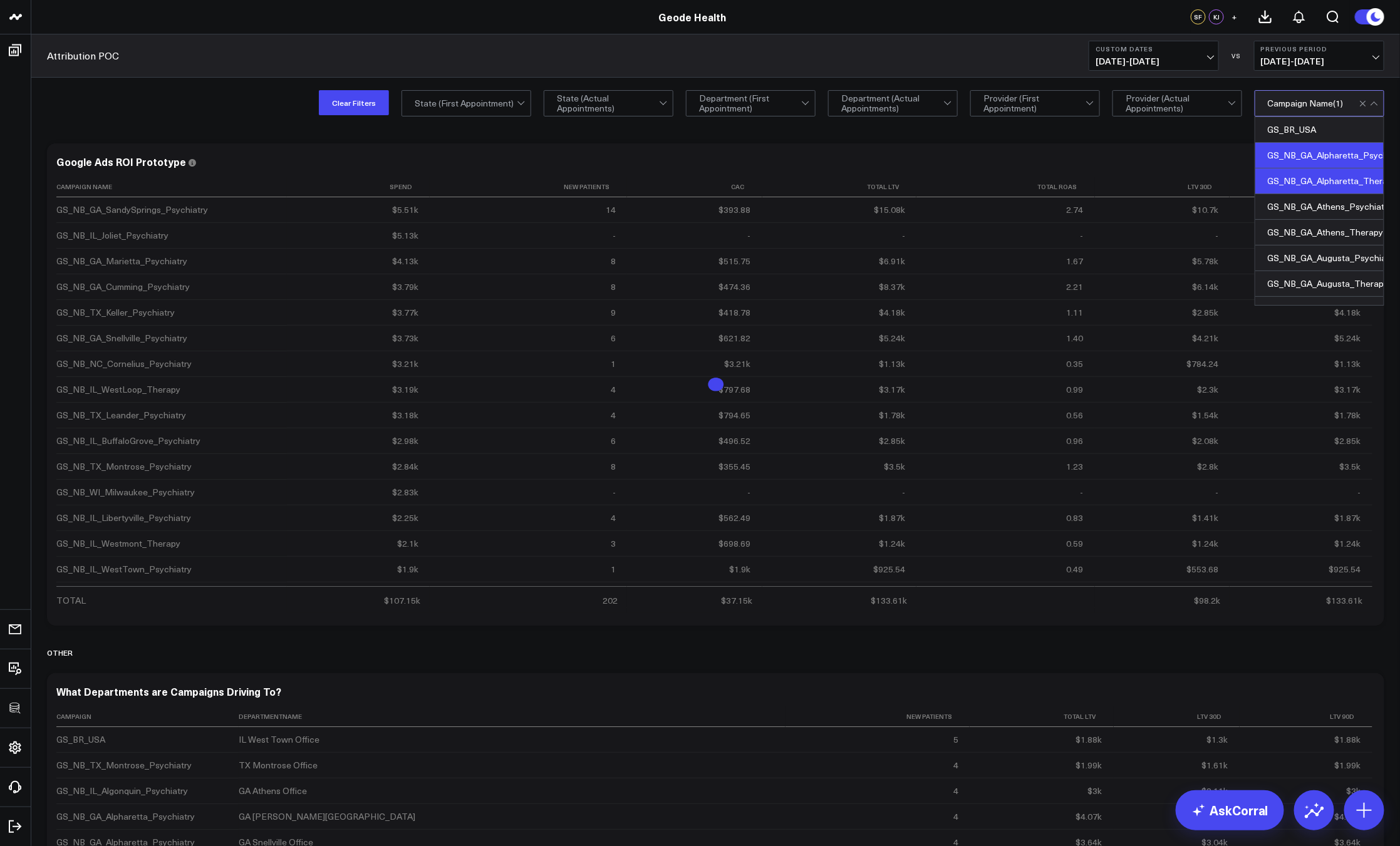
click at [1307, 174] on div "GS_NB_GA_Alpharetta_Therapy" at bounding box center [1320, 181] width 129 height 26
click at [274, 105] on div "Clear Filters State (First Appointment) State (Actual Appointments) Department …" at bounding box center [716, 102] width 1368 height 50
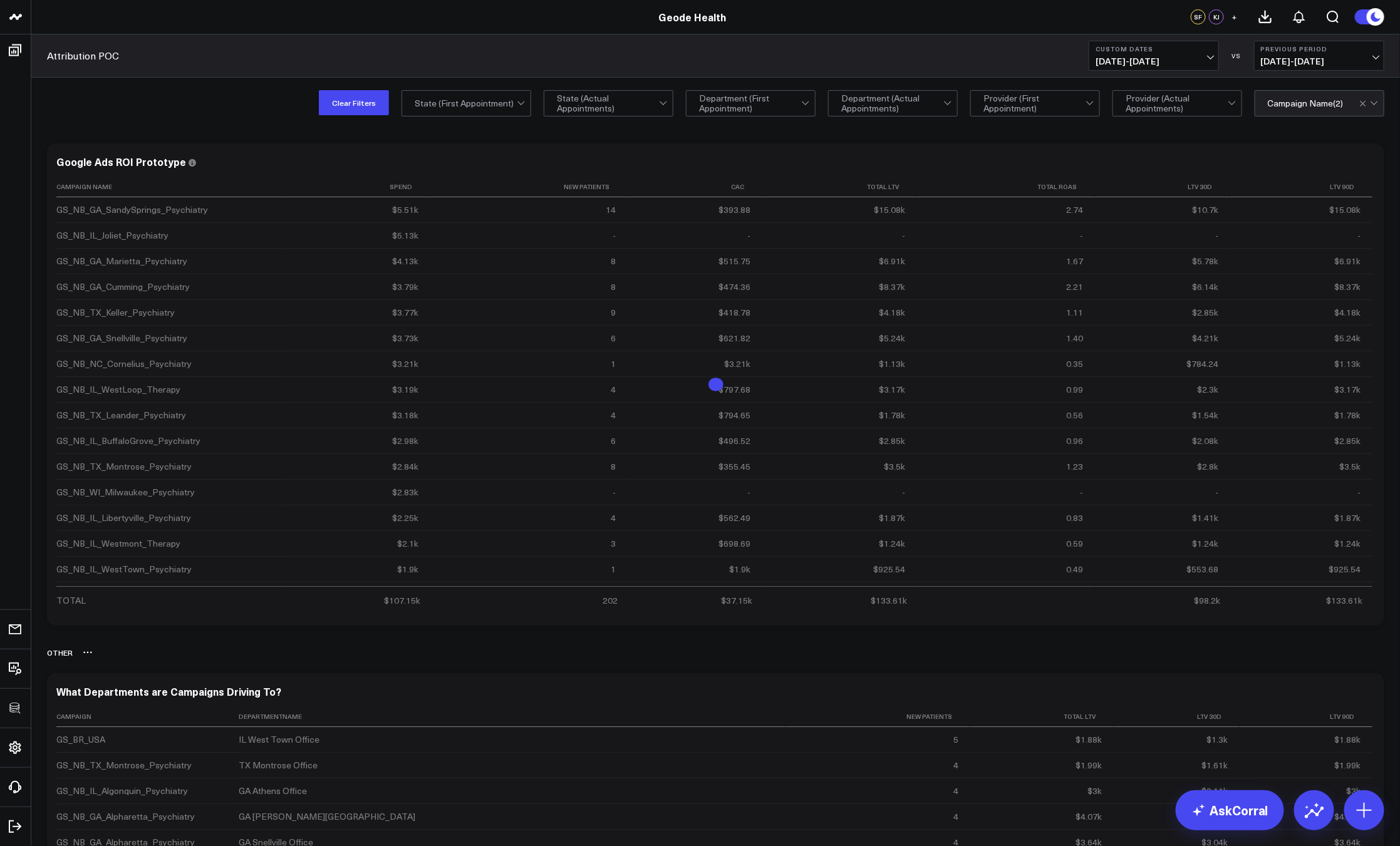
scroll to position [390, 0]
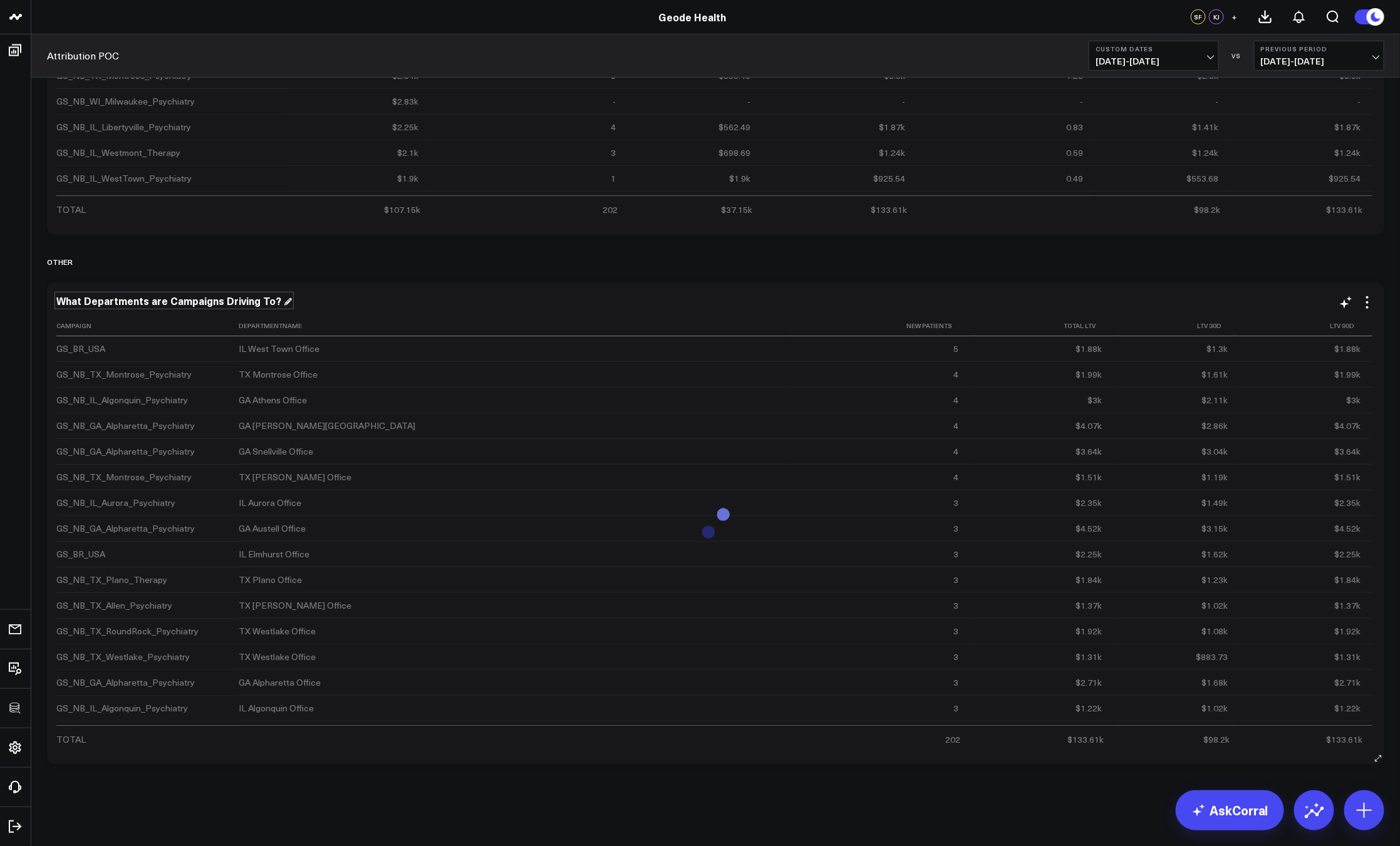
click at [257, 300] on div "What Departments are Campaigns Driving To?" at bounding box center [174, 301] width 235 height 14
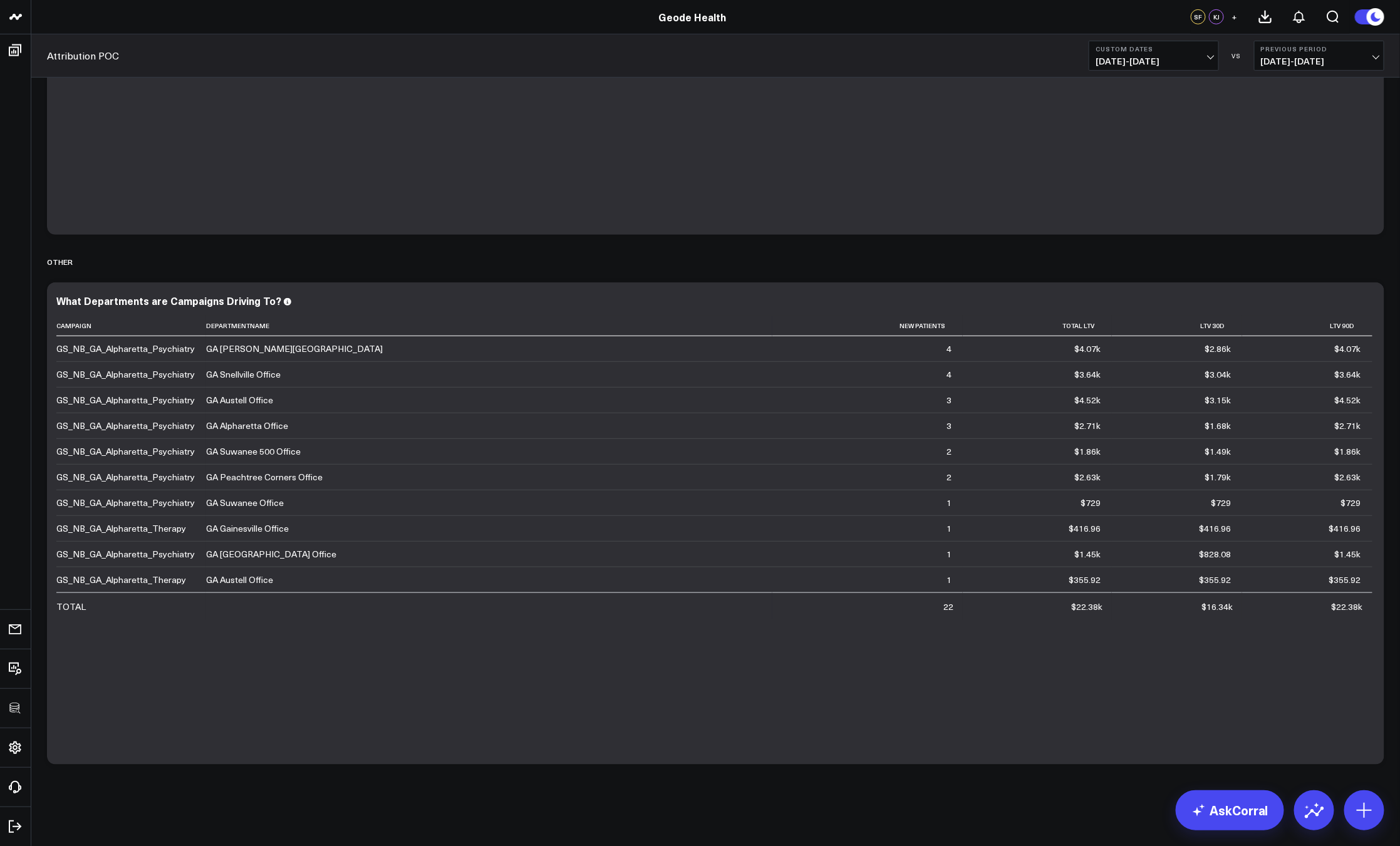
click at [611, 776] on div "Modify via AI Copy link to widget Ask support Remove Create linked copy Executi…" at bounding box center [716, 292] width 1368 height 1109
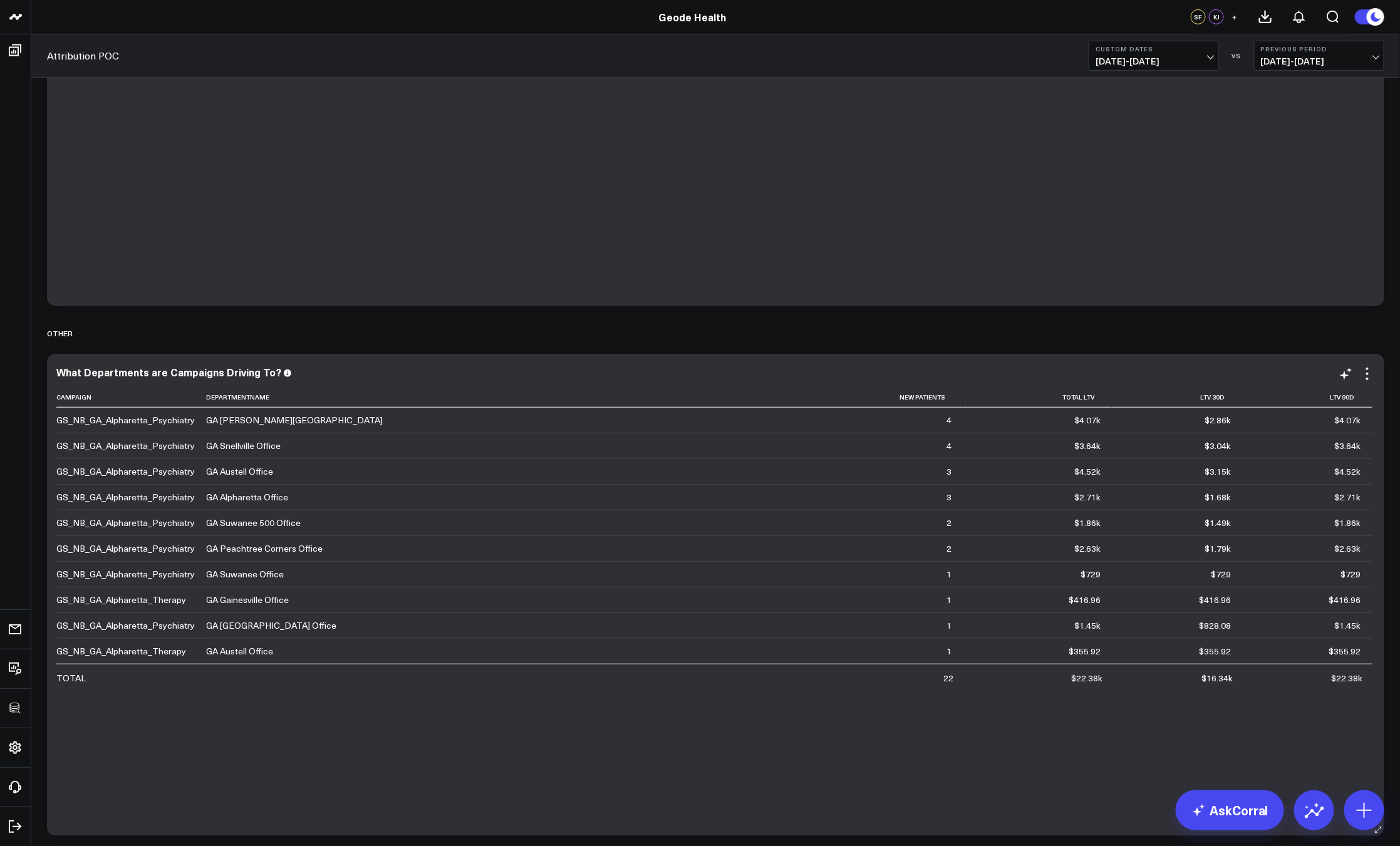
scroll to position [0, 0]
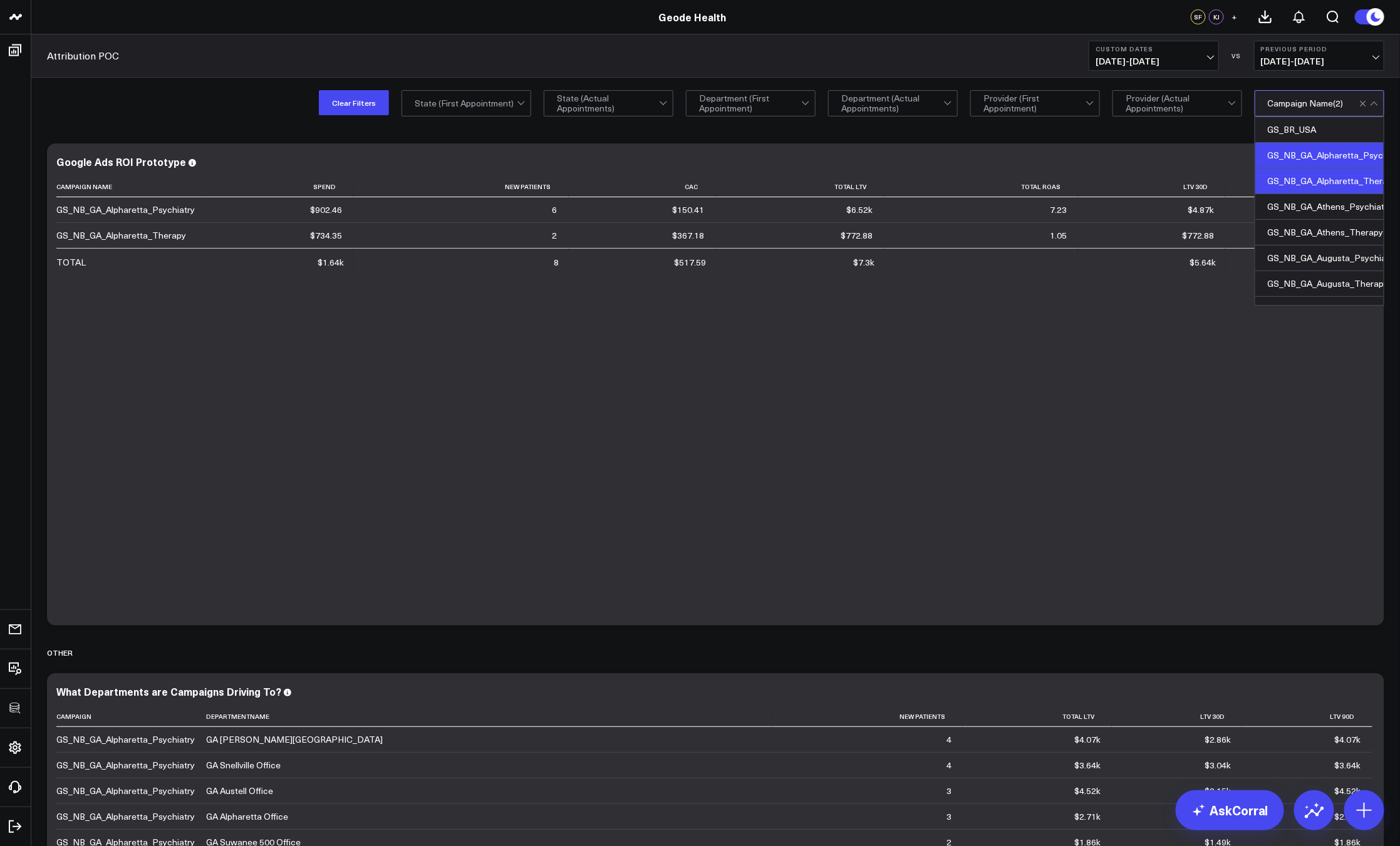
click at [1279, 145] on div "GS_NB_GA_Alpharetta_Psychiatry" at bounding box center [1320, 155] width 129 height 26
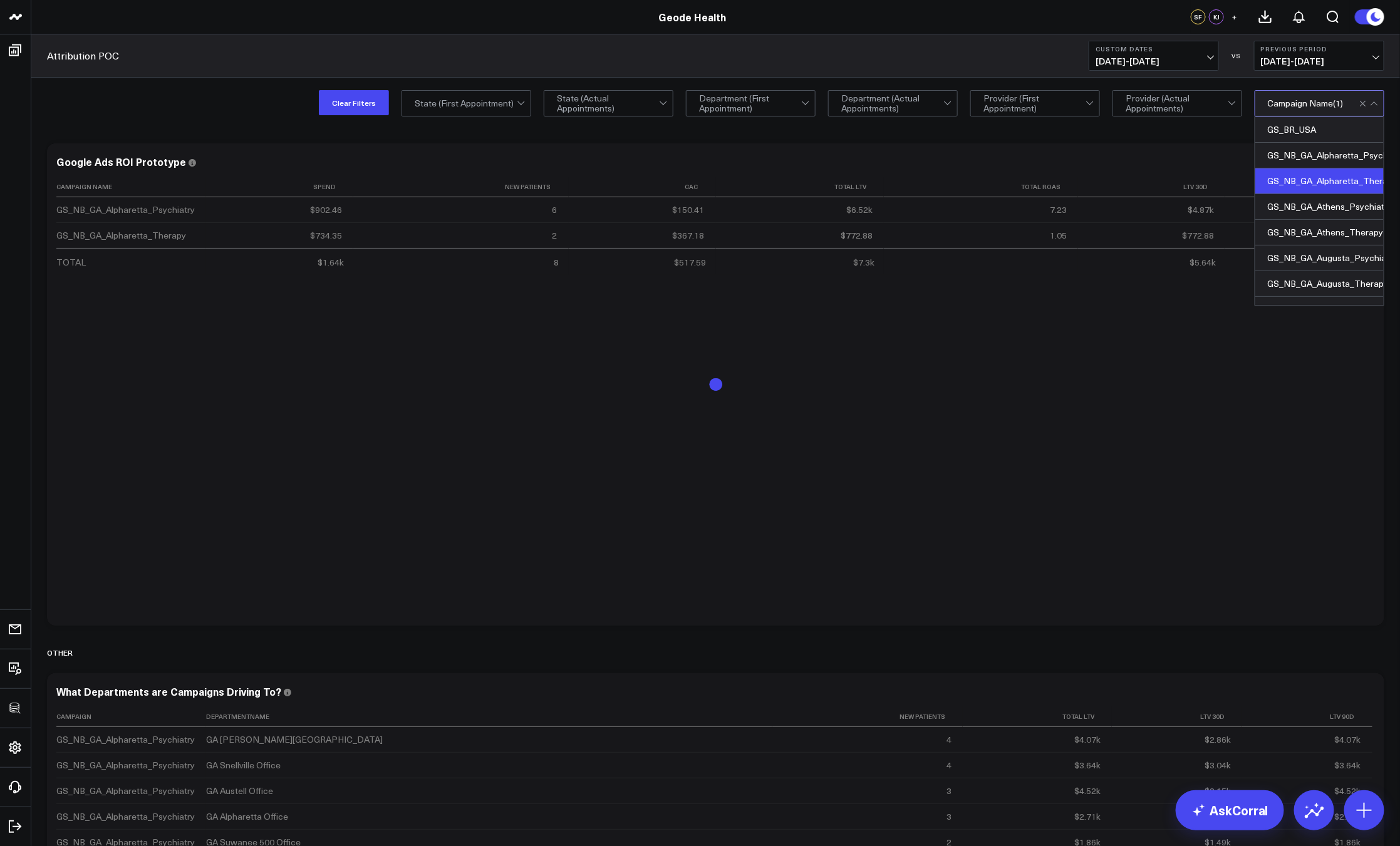
click at [1280, 173] on div "GS_NB_GA_Alpharetta_Therapy" at bounding box center [1320, 181] width 129 height 26
click at [1279, 158] on div "GS_NB_GA_Alpharetta_Psychiatry" at bounding box center [1320, 155] width 129 height 26
click at [1280, 180] on div "GS_NB_GA_Alpharetta_Therapy" at bounding box center [1320, 181] width 129 height 26
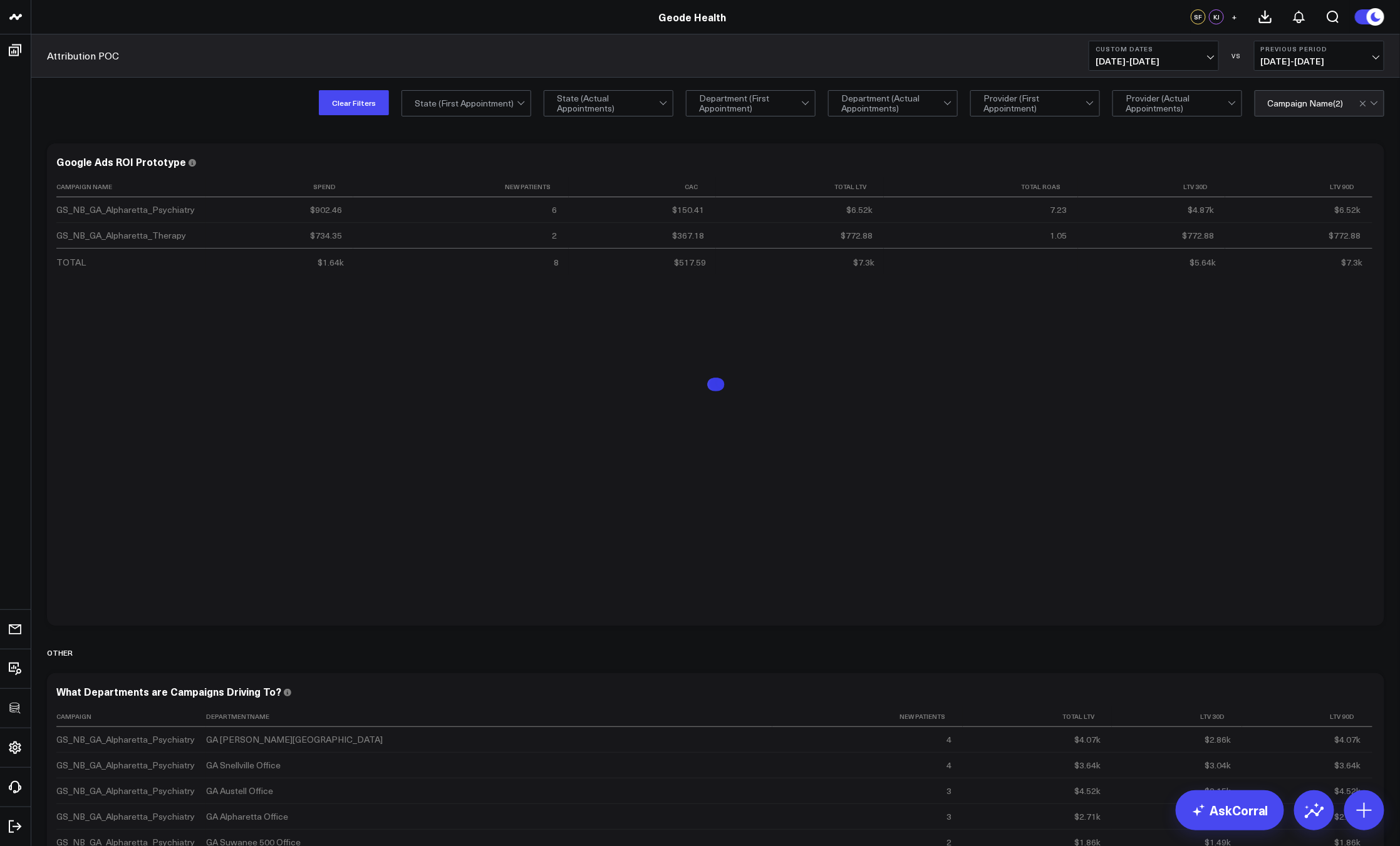
click at [1042, 140] on div "Modify via AI Copy link to widget Ask support Remove Create linked copy Executi…" at bounding box center [715, 649] width 1350 height 1024
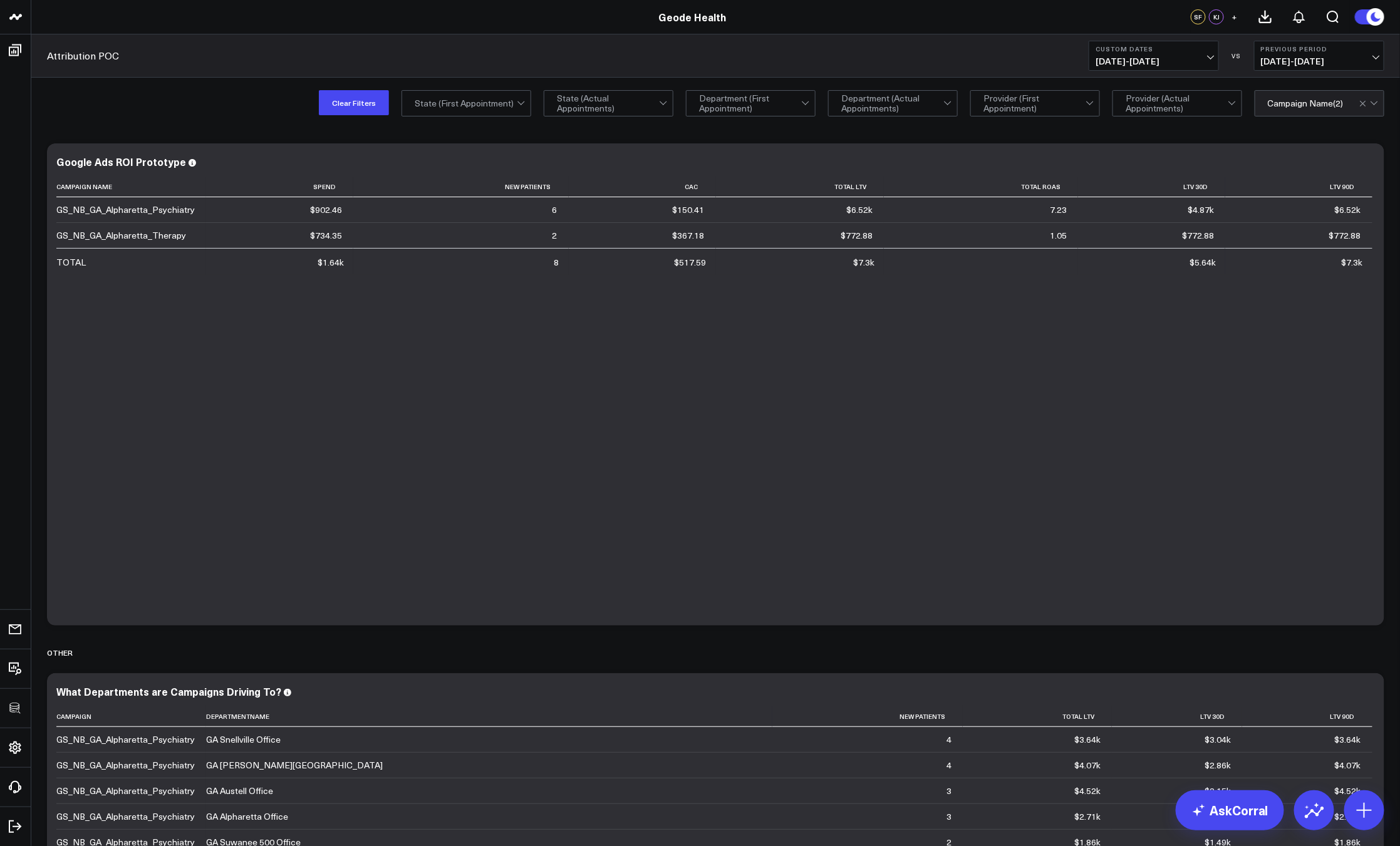
click at [1388, 176] on div "Modify via AI Copy link to widget Ask support Remove Create linked copy Executi…" at bounding box center [715, 649] width 1350 height 1024
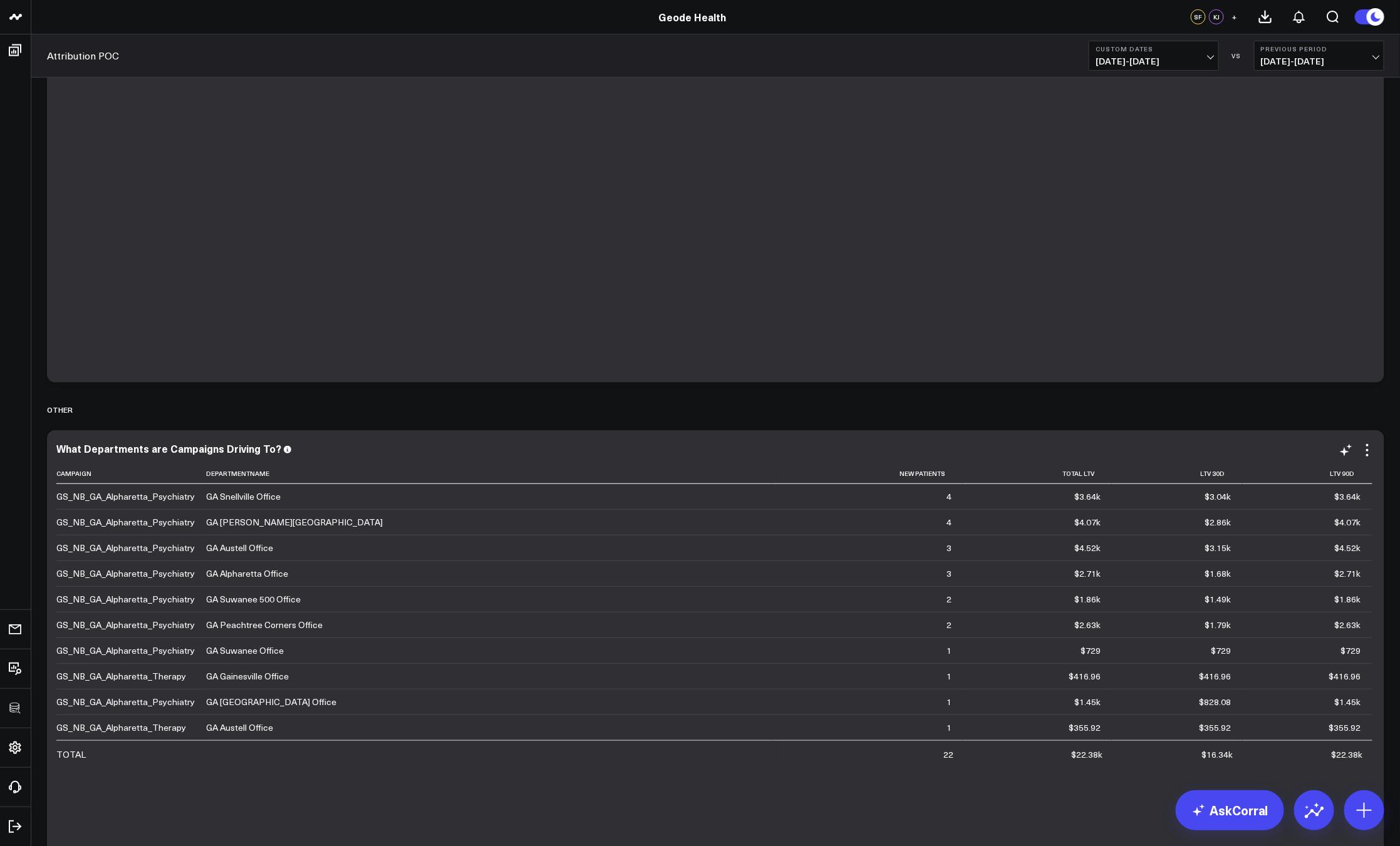
scroll to position [310, 0]
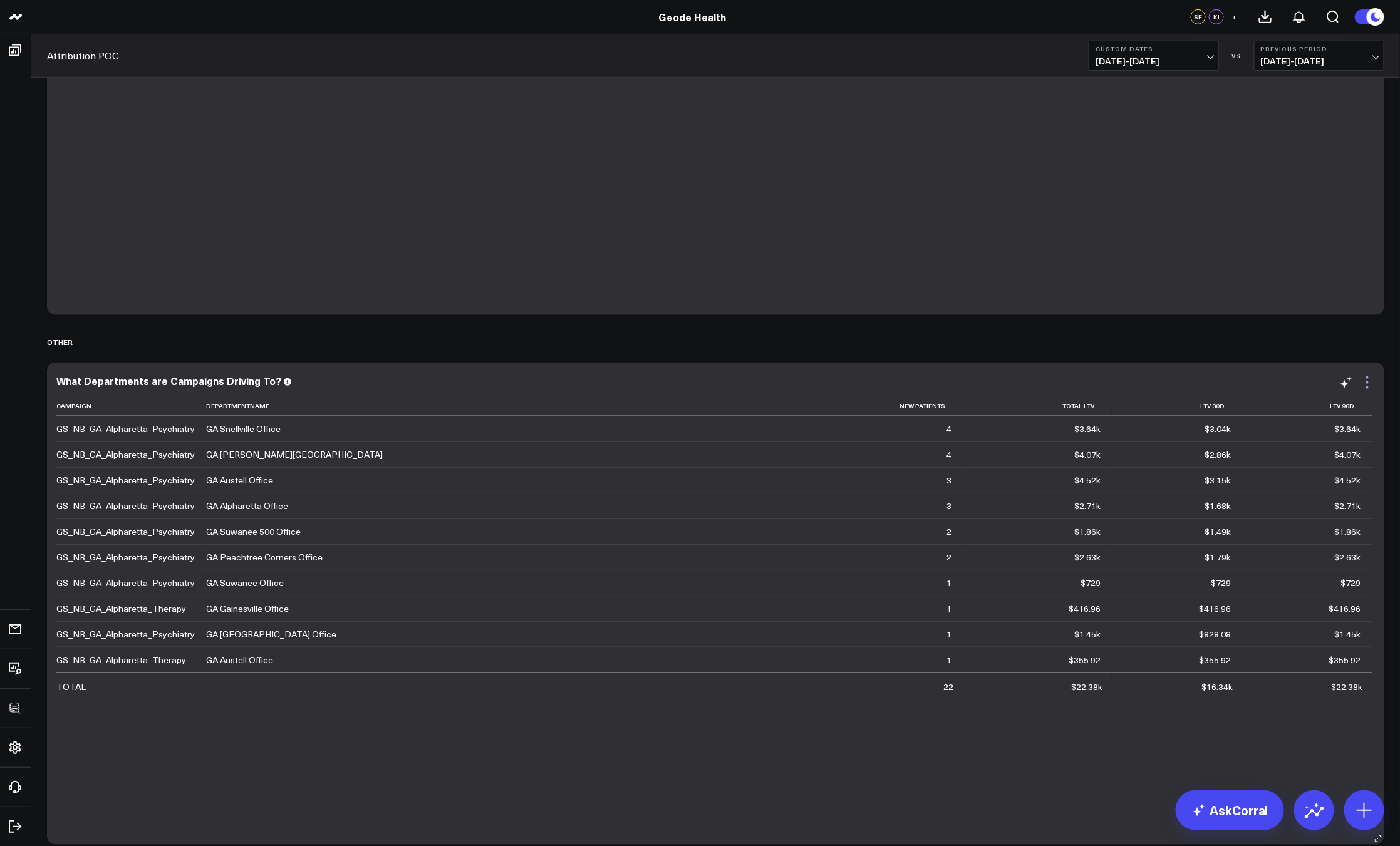
click at [1372, 378] on icon at bounding box center [1366, 382] width 15 height 15
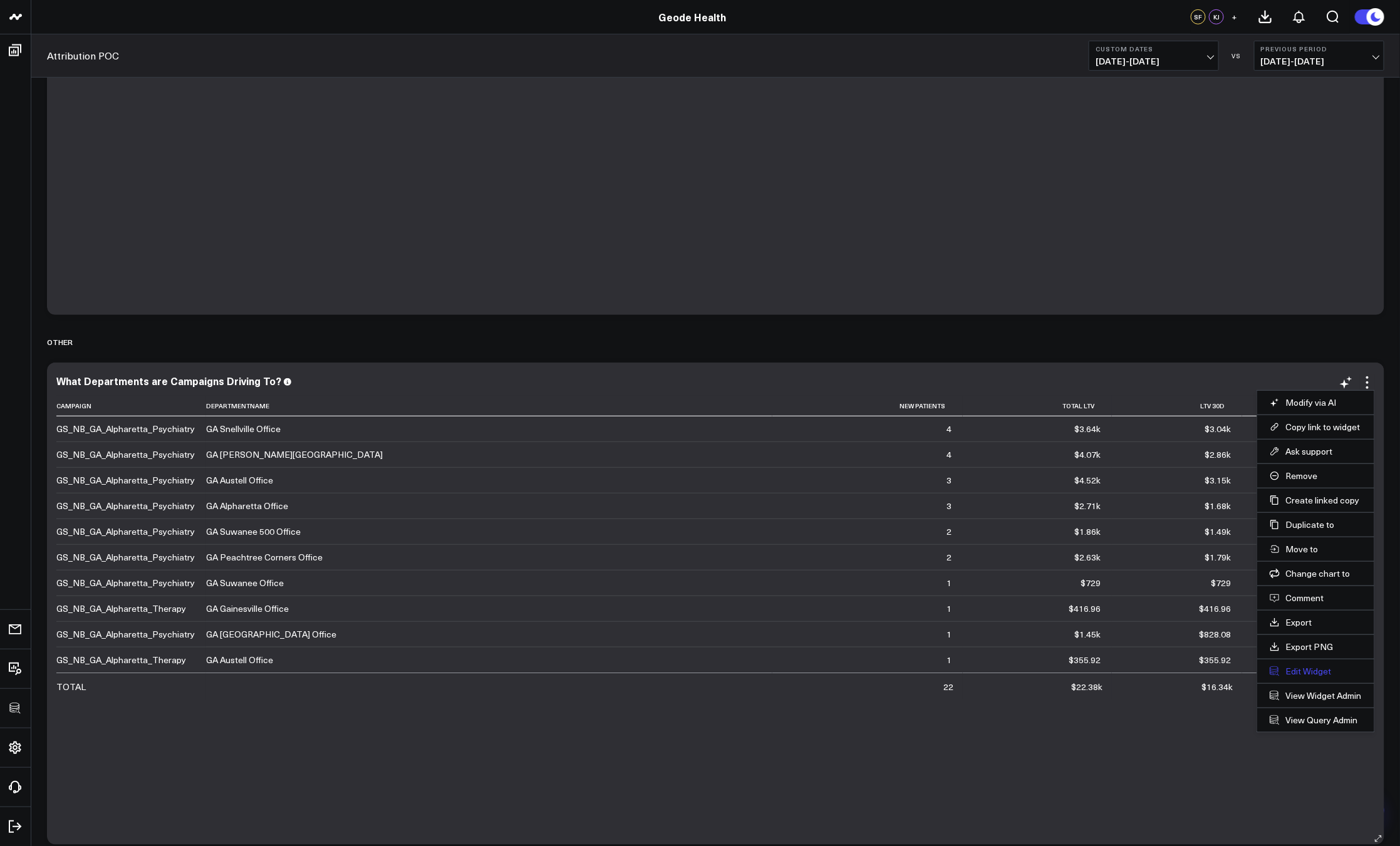
click at [1294, 672] on button "Edit Widget" at bounding box center [1315, 671] width 92 height 11
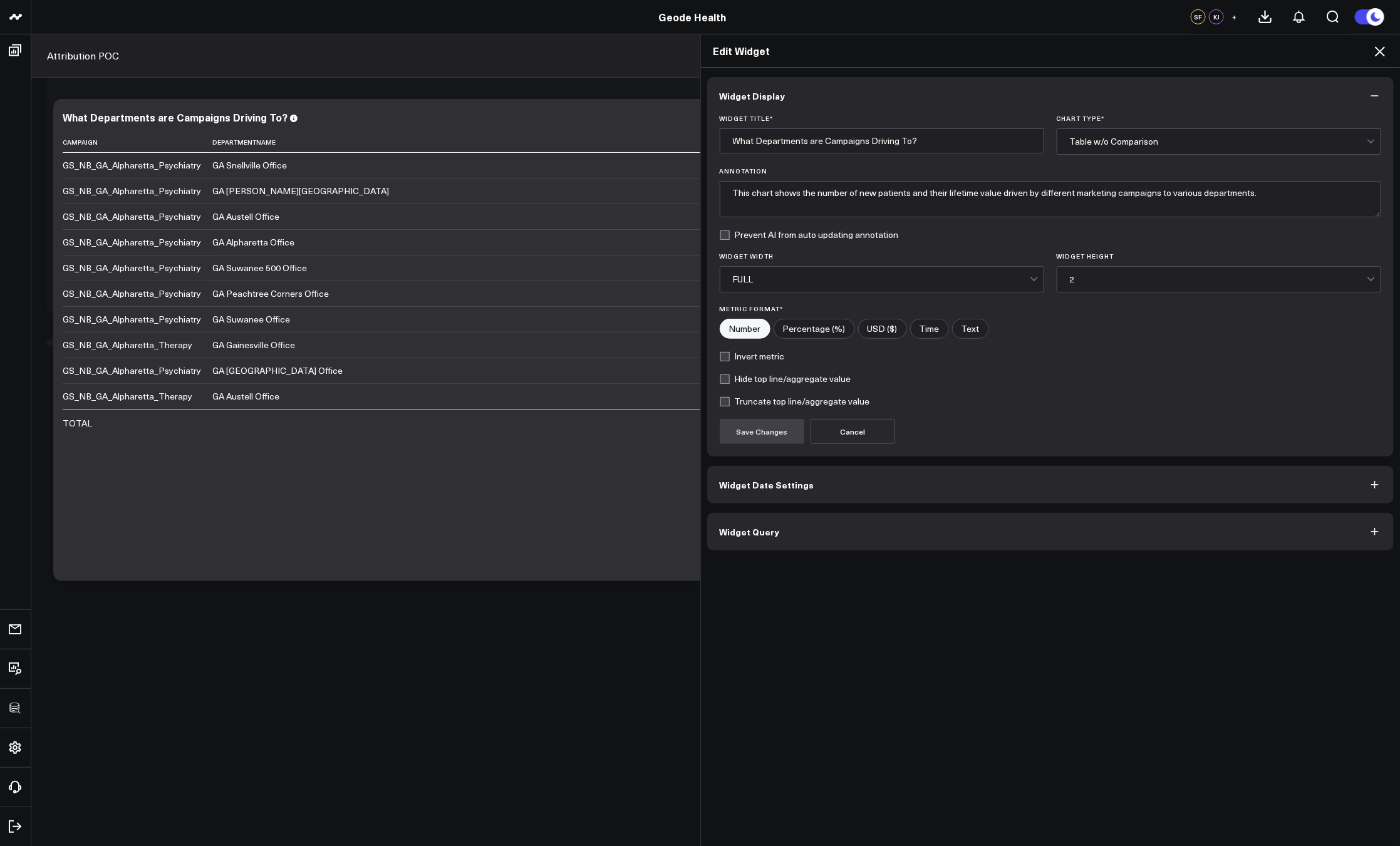
click at [888, 548] on button "Widget Query" at bounding box center [1050, 531] width 687 height 38
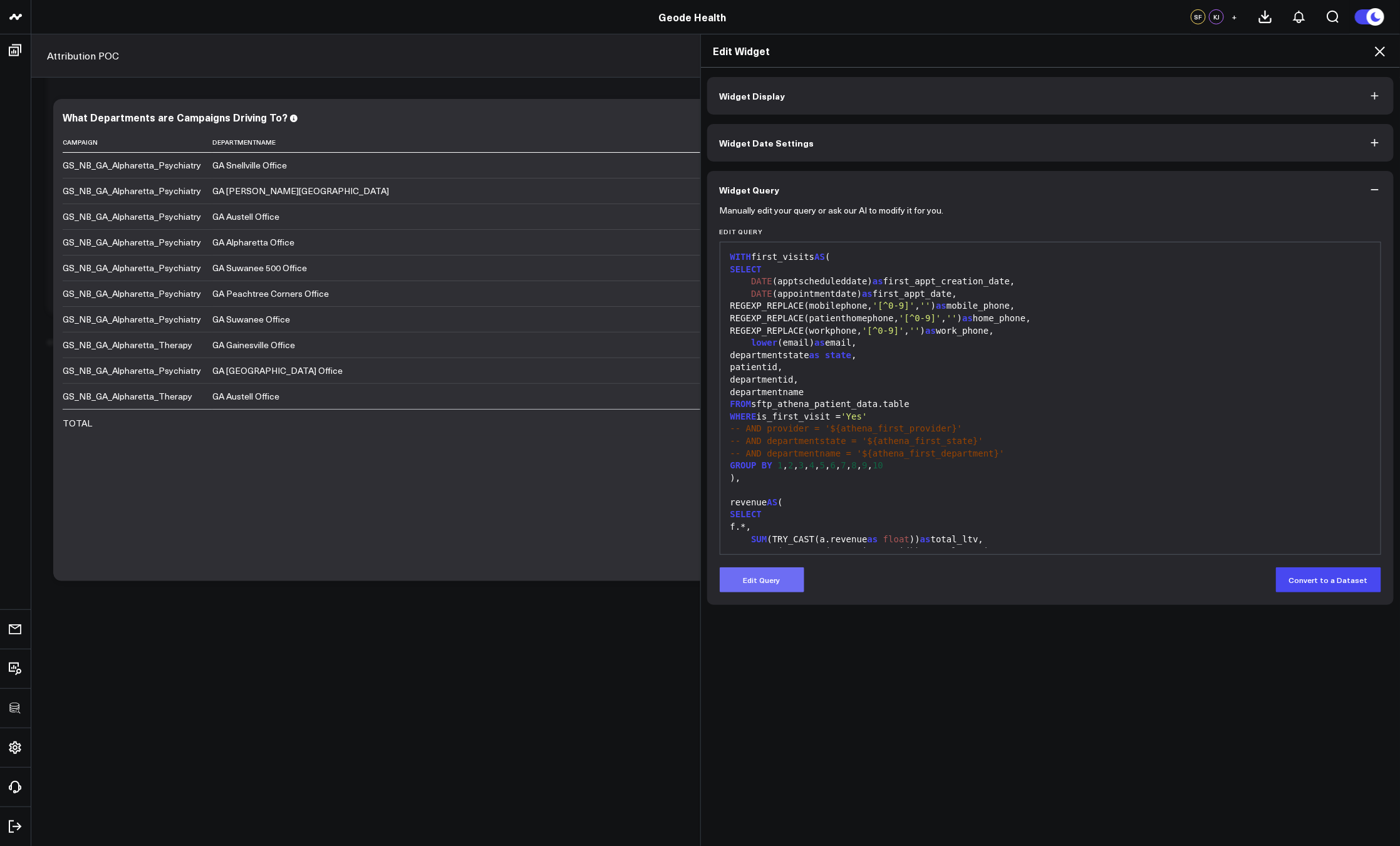
click at [782, 573] on button "Edit Query" at bounding box center [762, 580] width 85 height 25
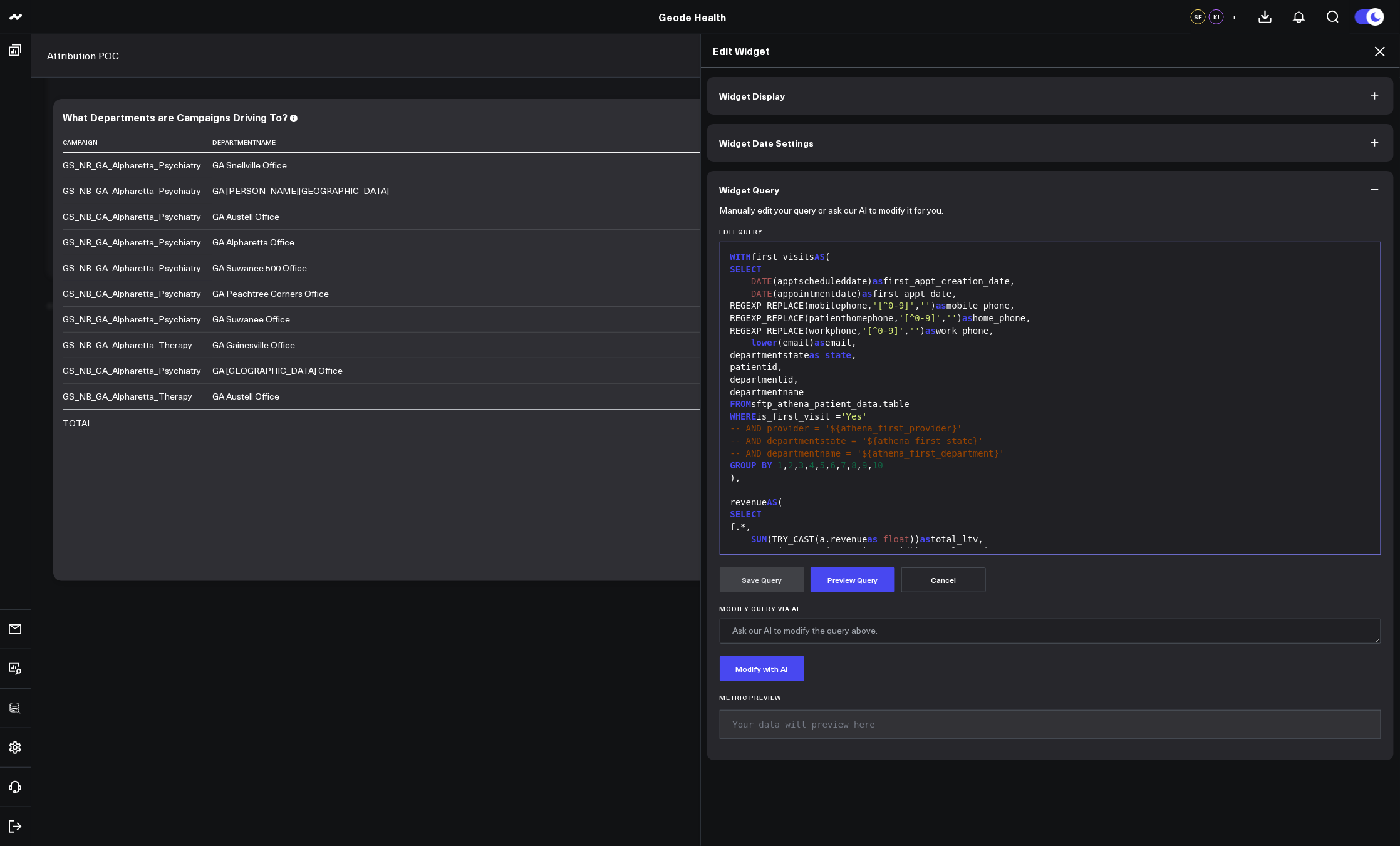
click at [1022, 412] on div "WHERE is_first_visit = 'Yes'" at bounding box center [1050, 417] width 648 height 12
click at [1383, 52] on icon at bounding box center [1379, 51] width 15 height 15
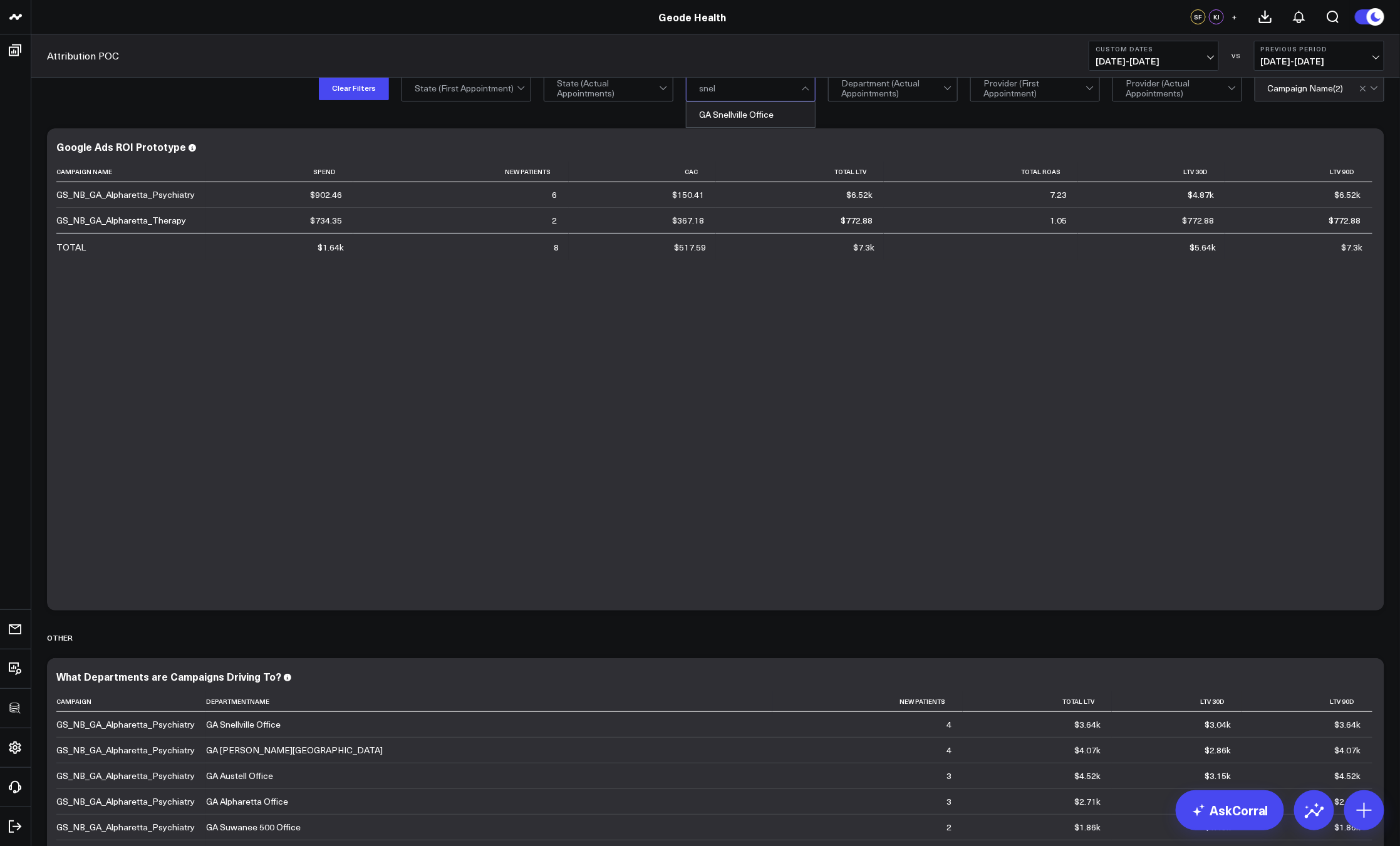
type input "[PERSON_NAME]"
click at [707, 107] on div "GA Snellville Office" at bounding box center [751, 115] width 129 height 25
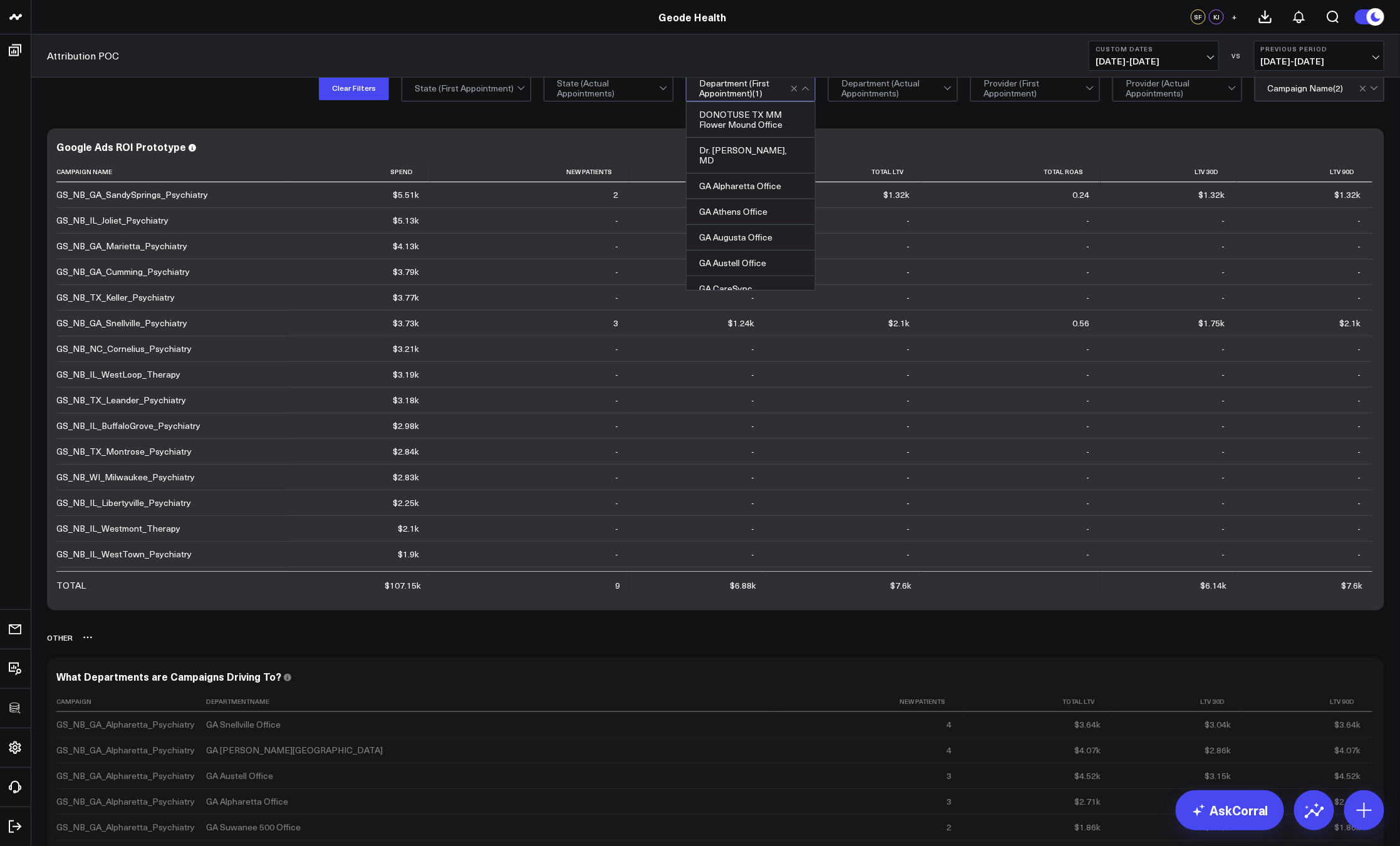
click at [1363, 638] on div "Other" at bounding box center [715, 637] width 1337 height 29
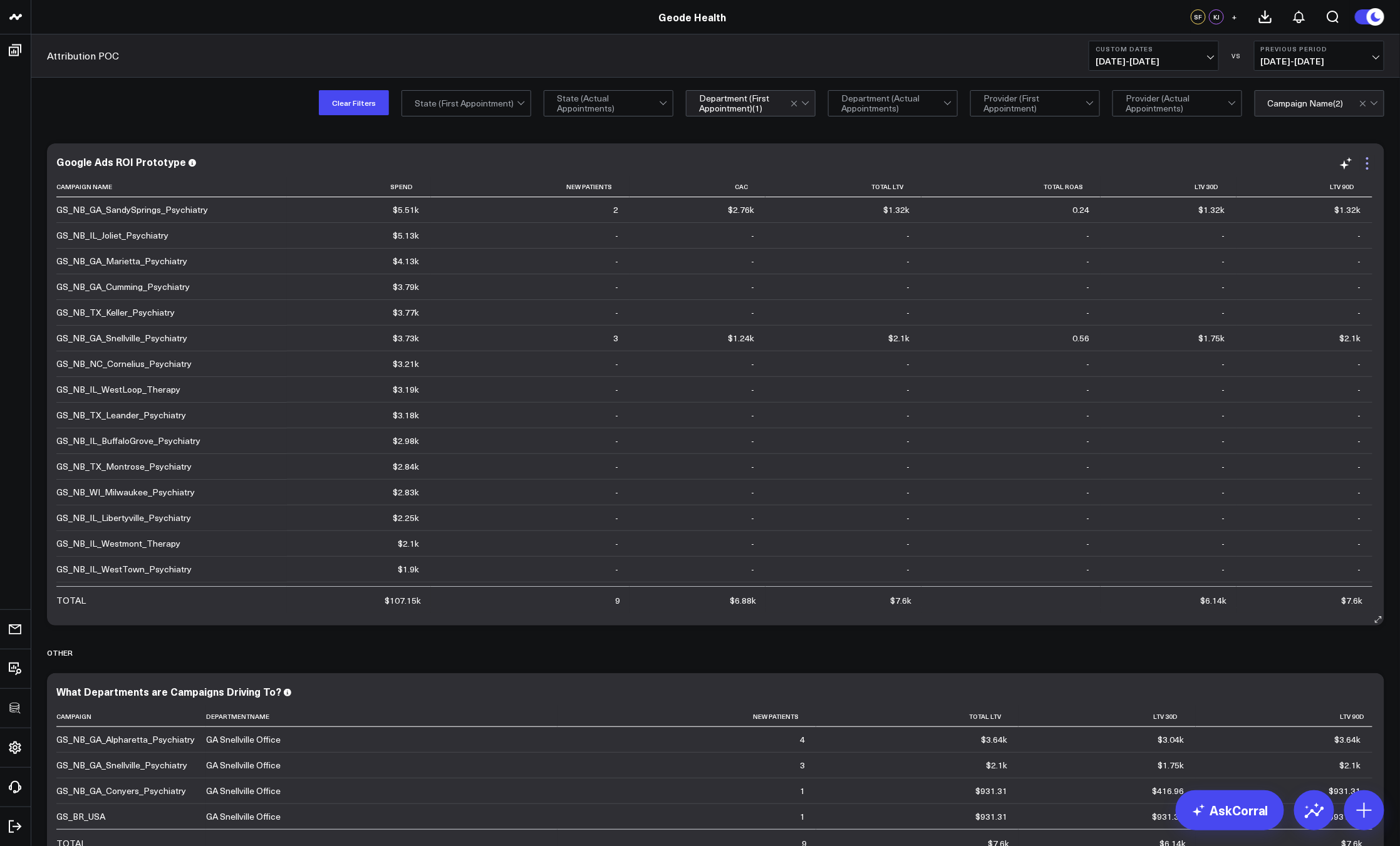
click at [1367, 159] on icon at bounding box center [1366, 158] width 3 height 3
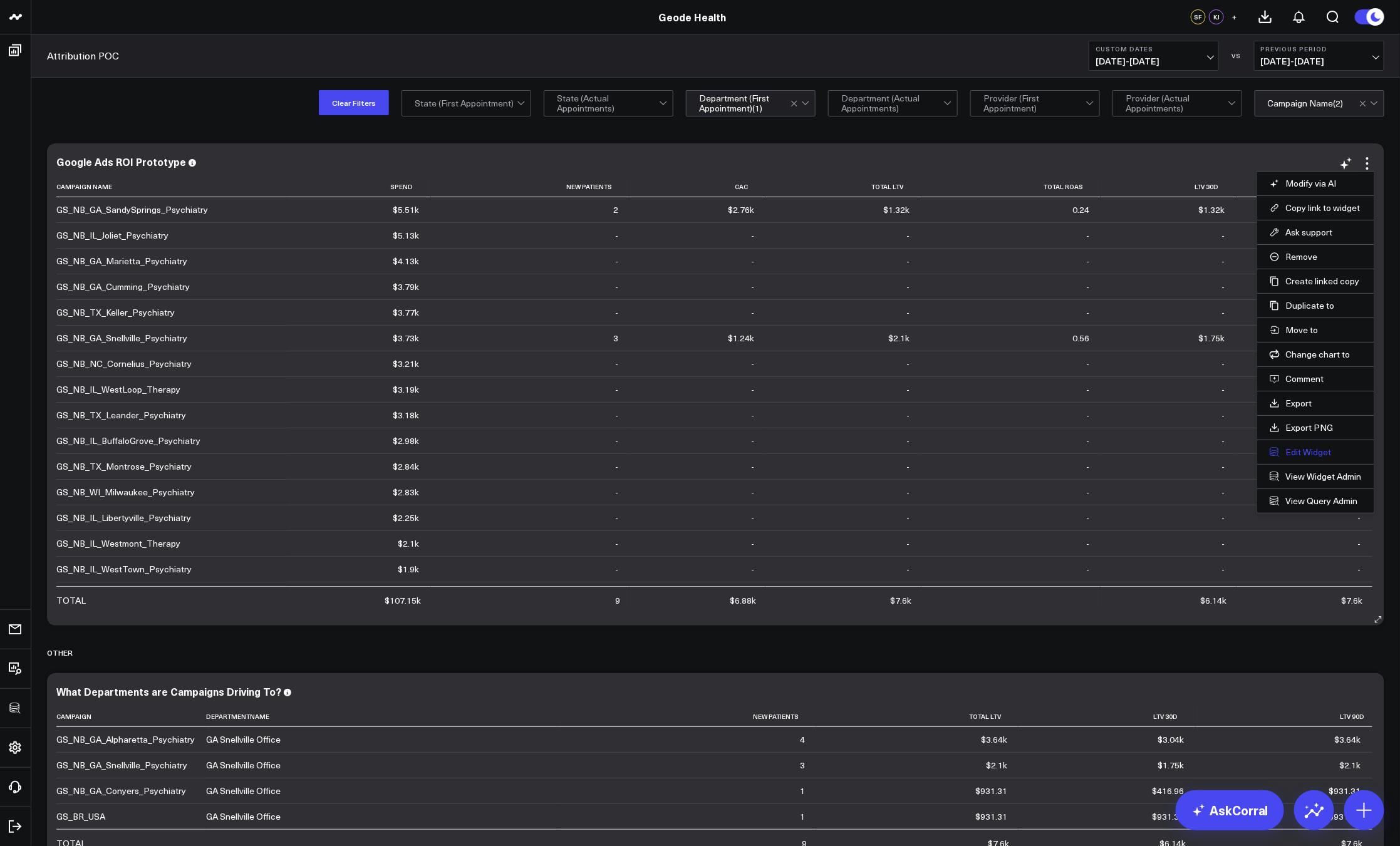
click at [1327, 453] on button "Edit Widget" at bounding box center [1315, 451] width 92 height 11
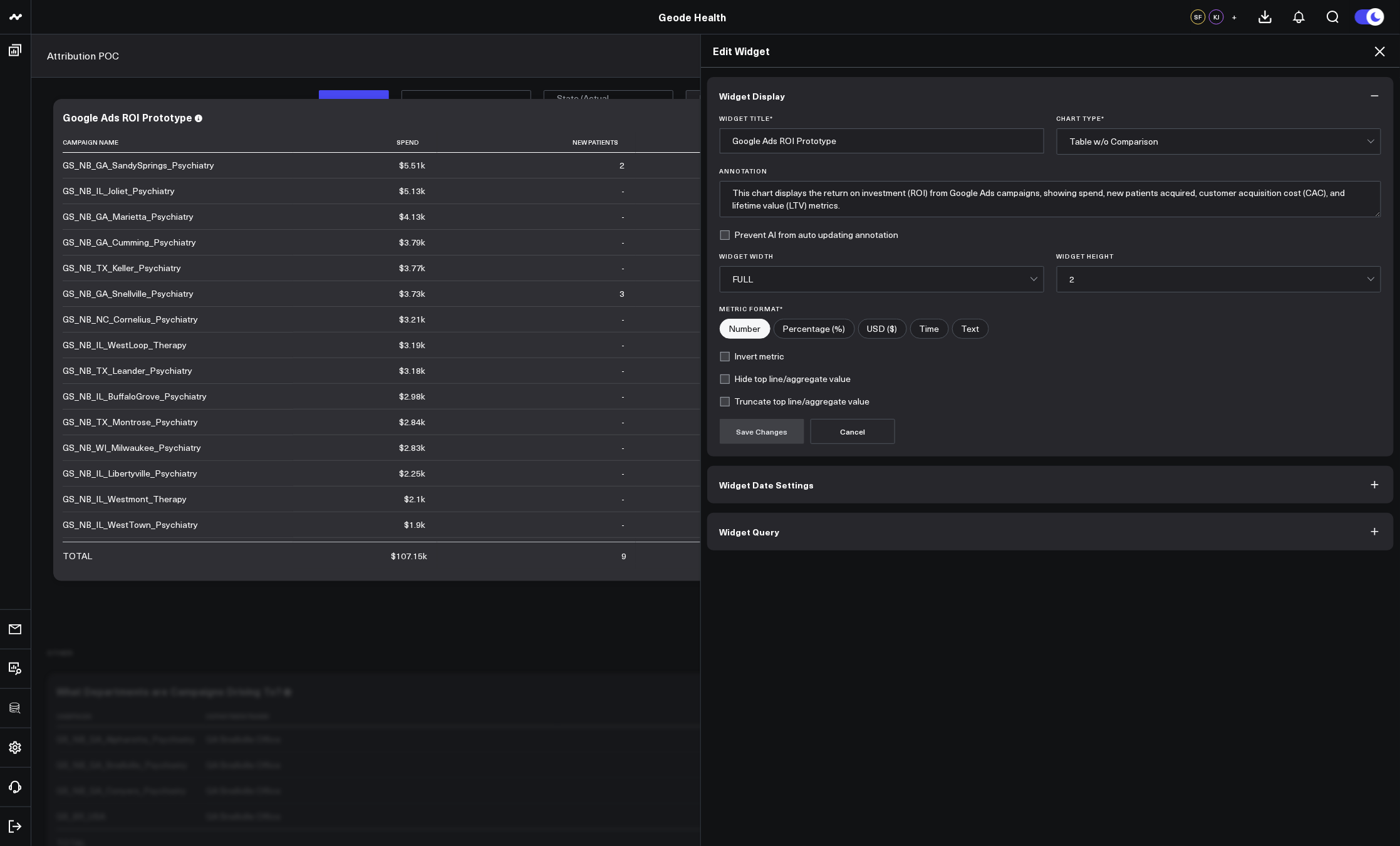
click at [896, 537] on button "Widget Query" at bounding box center [1050, 531] width 687 height 38
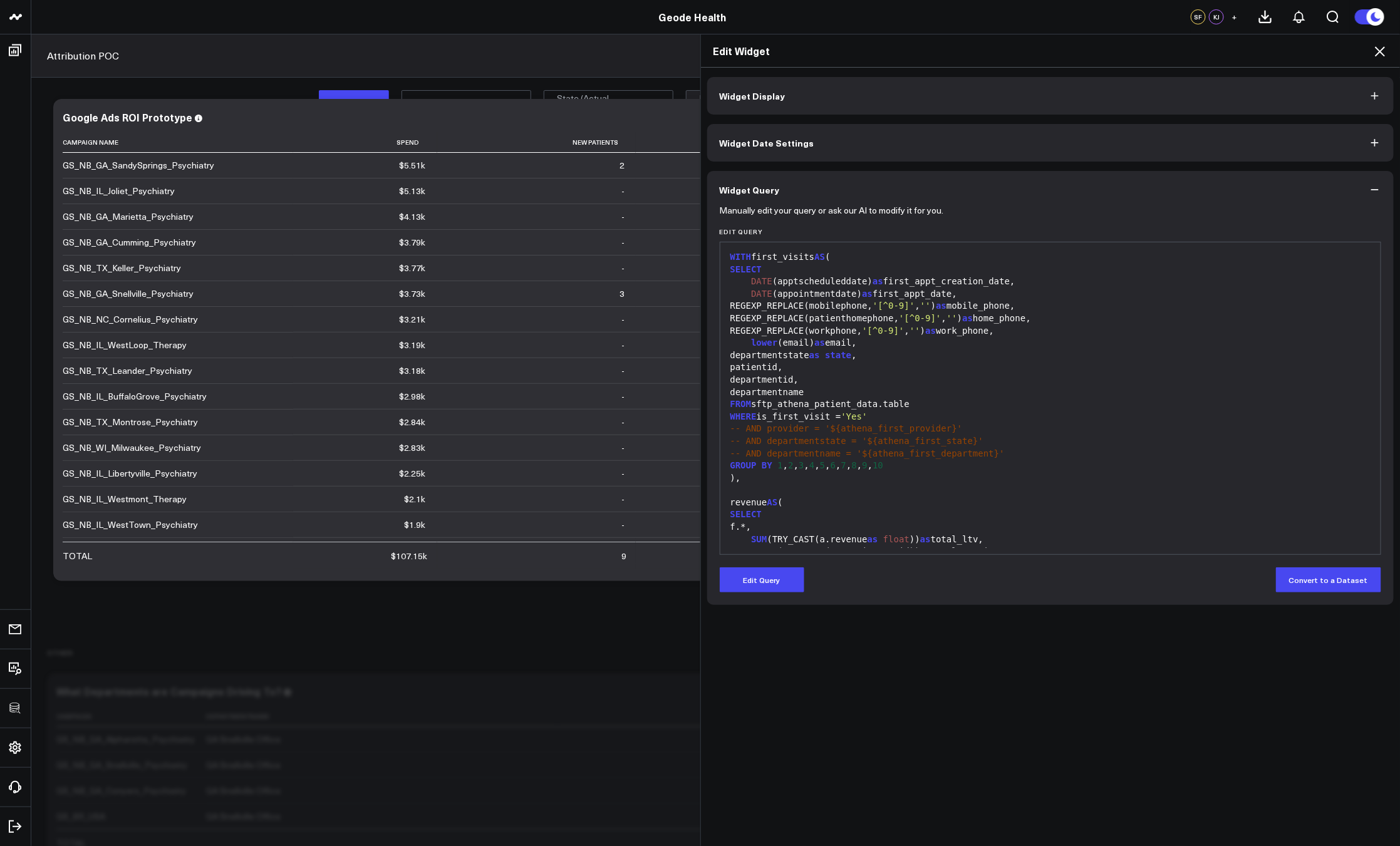
click at [754, 597] on div "Manually edit your query or ask our AI to modify it for you. Edit Query 999 1 2…" at bounding box center [1050, 407] width 687 height 397
click at [771, 578] on button "Edit Query" at bounding box center [762, 580] width 85 height 25
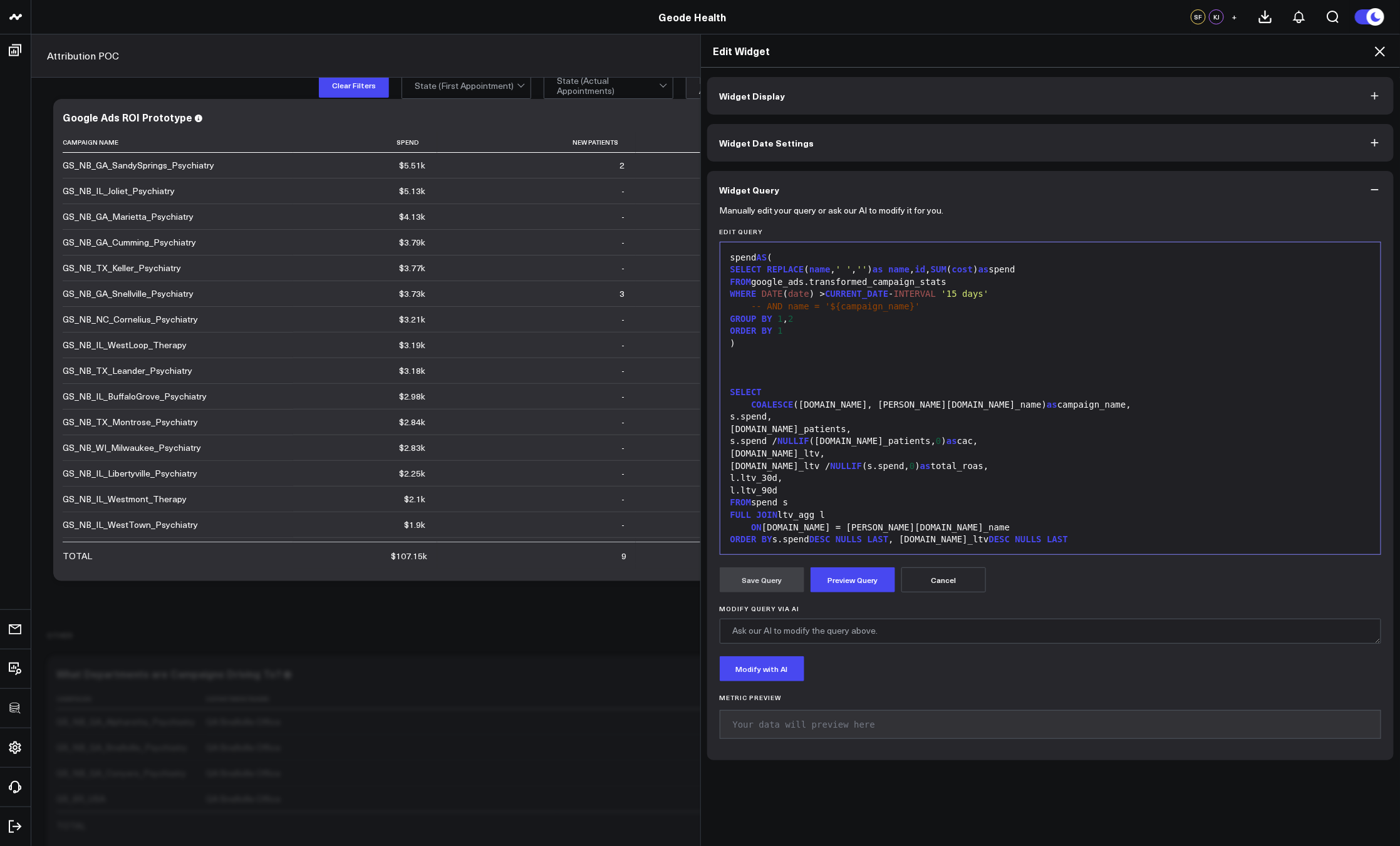
scroll to position [10, 0]
click at [901, 524] on div "ON s.name = l.campaign_name" at bounding box center [1050, 528] width 648 height 12
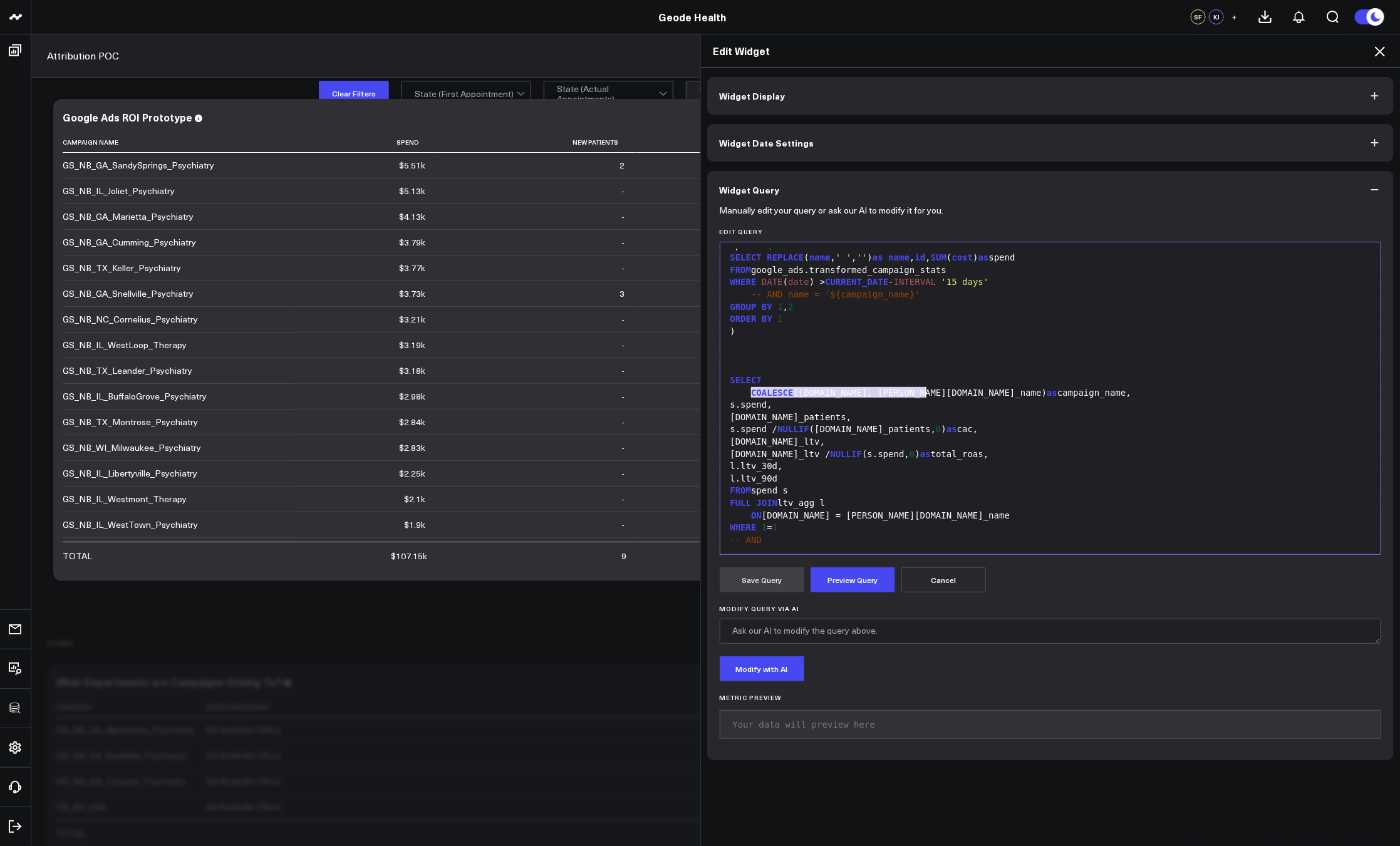
drag, startPoint x: 746, startPoint y: 393, endPoint x: 919, endPoint y: 390, distance: 173.0
click at [919, 390] on div "COALESCE (s.name, l.campaign_name) as campaign_name," at bounding box center [1050, 393] width 648 height 12
copy div "COALESCE (s.name, l.campaign_name)"
click at [830, 538] on div "-- AND" at bounding box center [1050, 540] width 648 height 12
drag, startPoint x: 808, startPoint y: 293, endPoint x: 936, endPoint y: 295, distance: 128.0
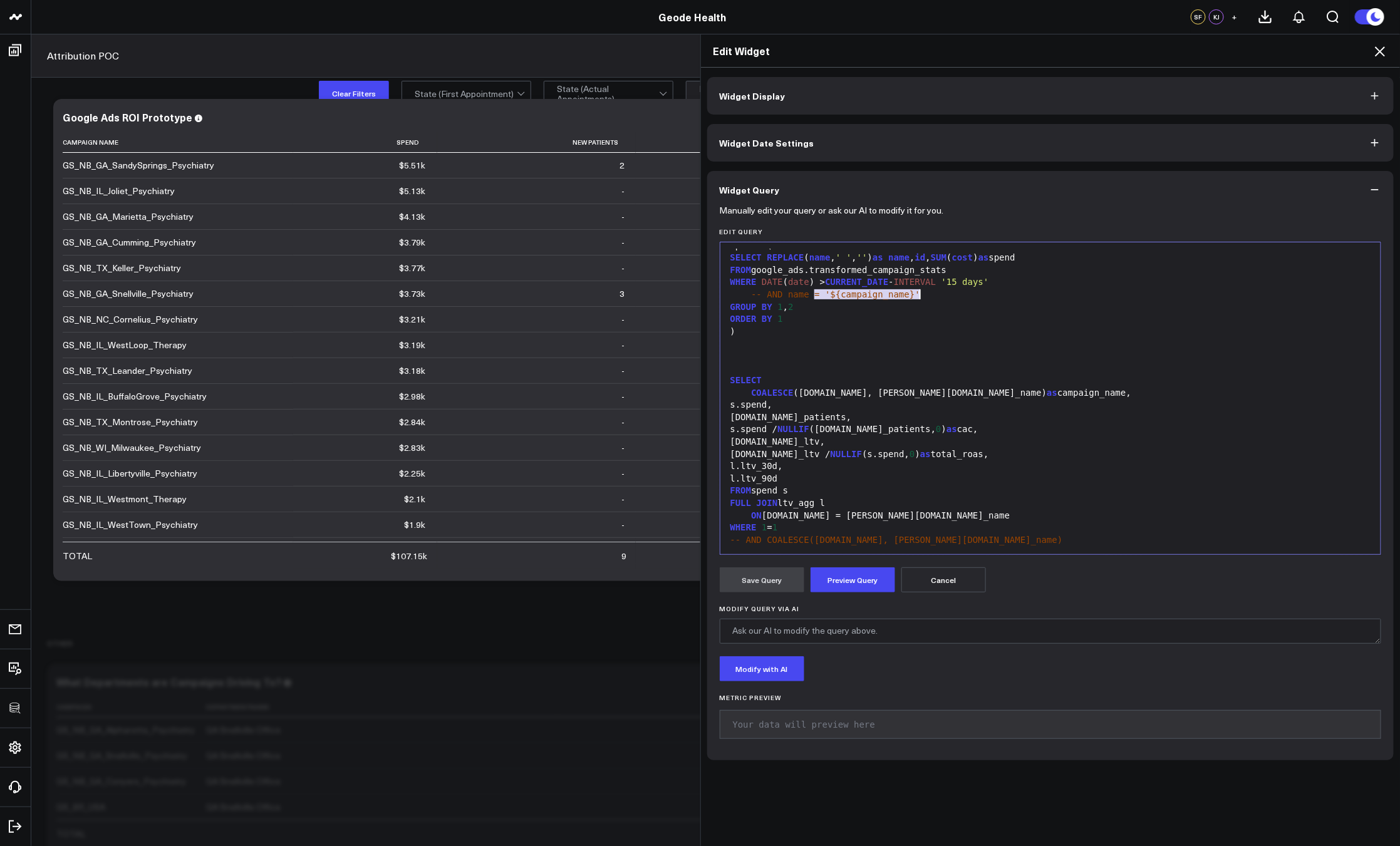
click at [936, 295] on div "-- AND name = '${campaign_name}'" at bounding box center [1050, 294] width 648 height 12
copy span "= '${campaign_name}'"
click at [965, 540] on div "-- AND COALESCE(s.name, l.campaign_name)" at bounding box center [1050, 540] width 648 height 12
click at [853, 583] on button "Preview Query" at bounding box center [853, 580] width 85 height 25
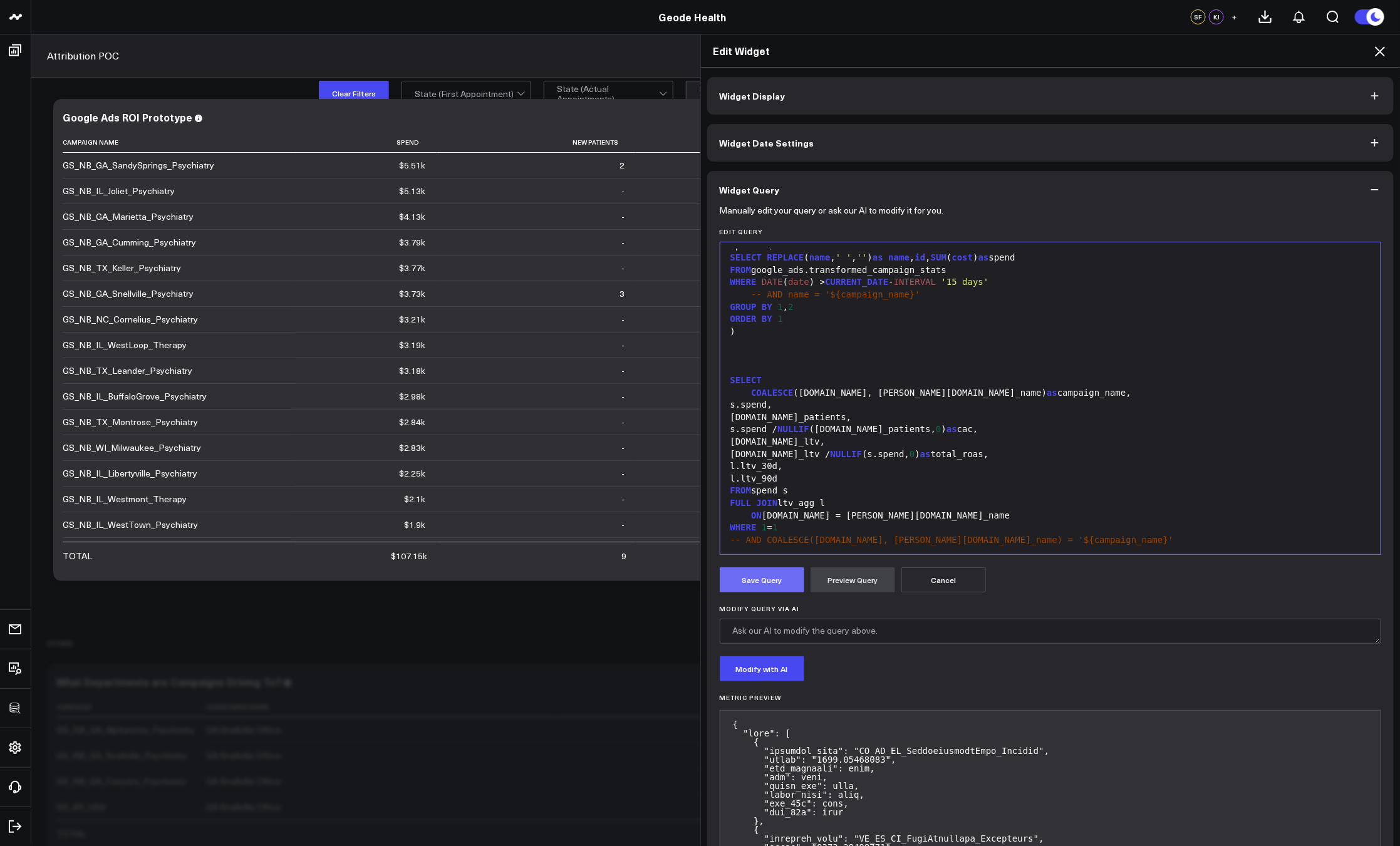
click at [776, 568] on button "Save Query" at bounding box center [762, 580] width 85 height 25
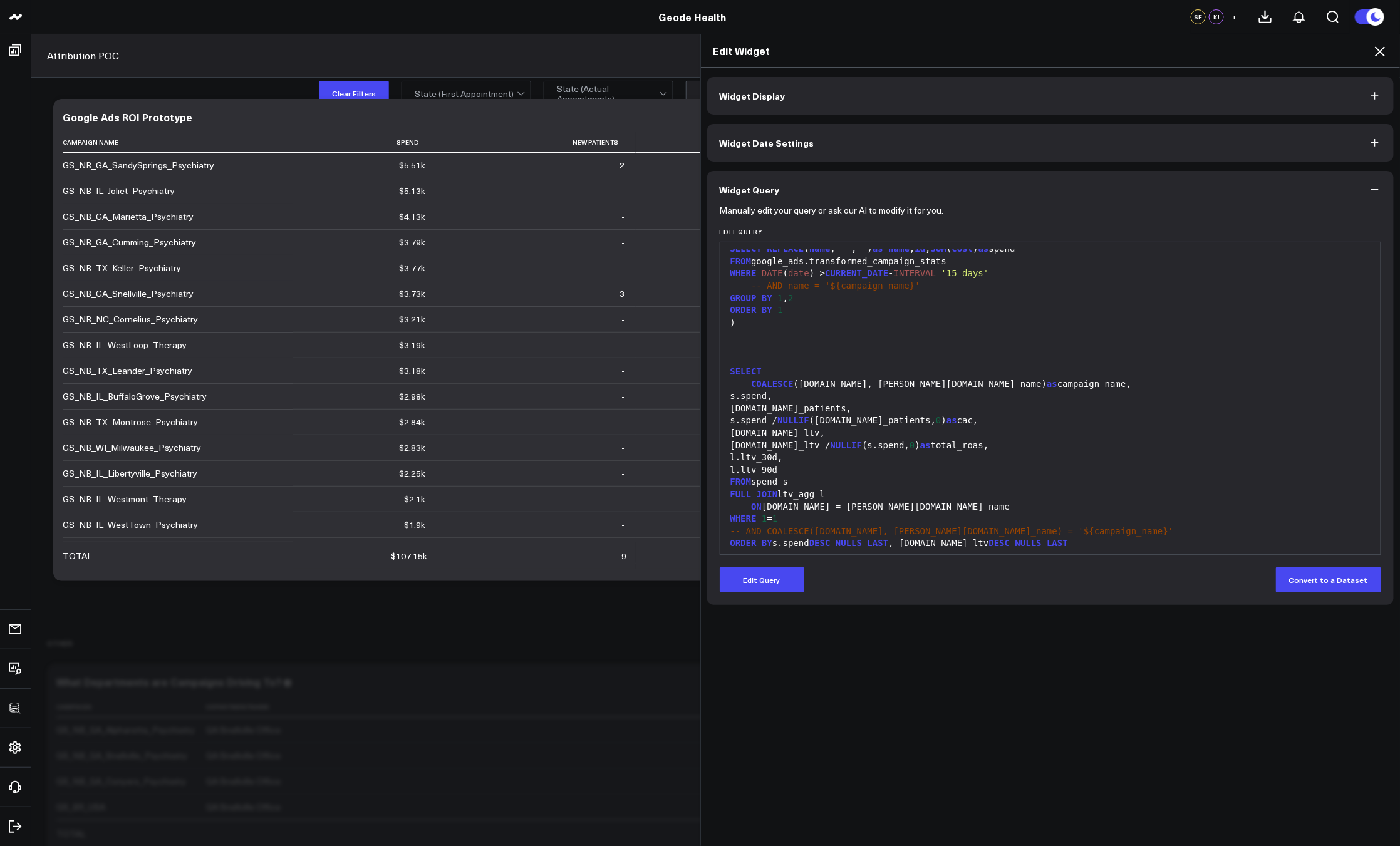
scroll to position [1373, 0]
click at [1033, 501] on div "ON s.name = l.campaign_name" at bounding box center [1050, 503] width 648 height 12
click at [1377, 48] on icon at bounding box center [1379, 51] width 10 height 10
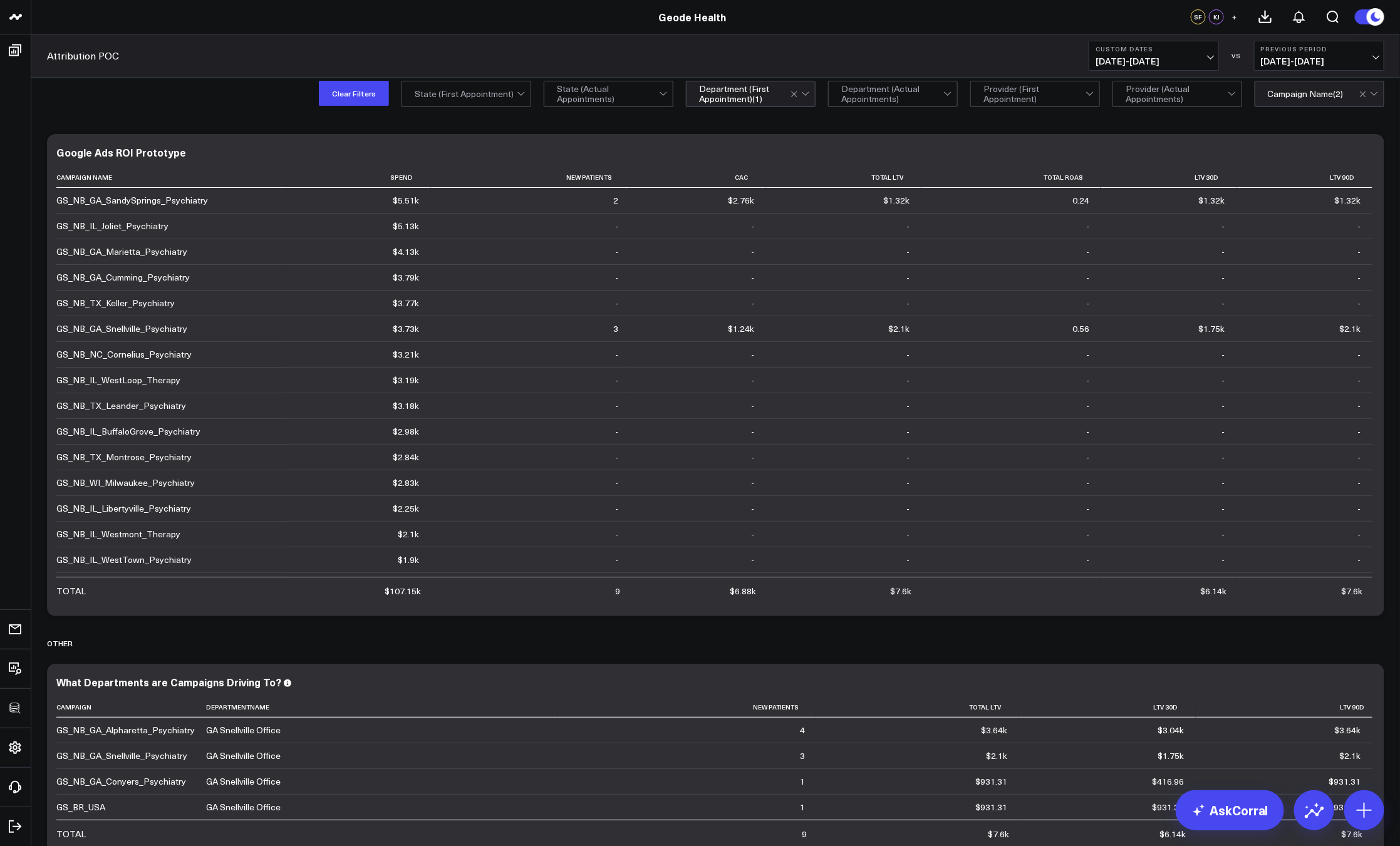
click at [272, 101] on div "Clear Filters State (First Appointment) State (Actual Appointments) option GA S…" at bounding box center [716, 93] width 1368 height 50
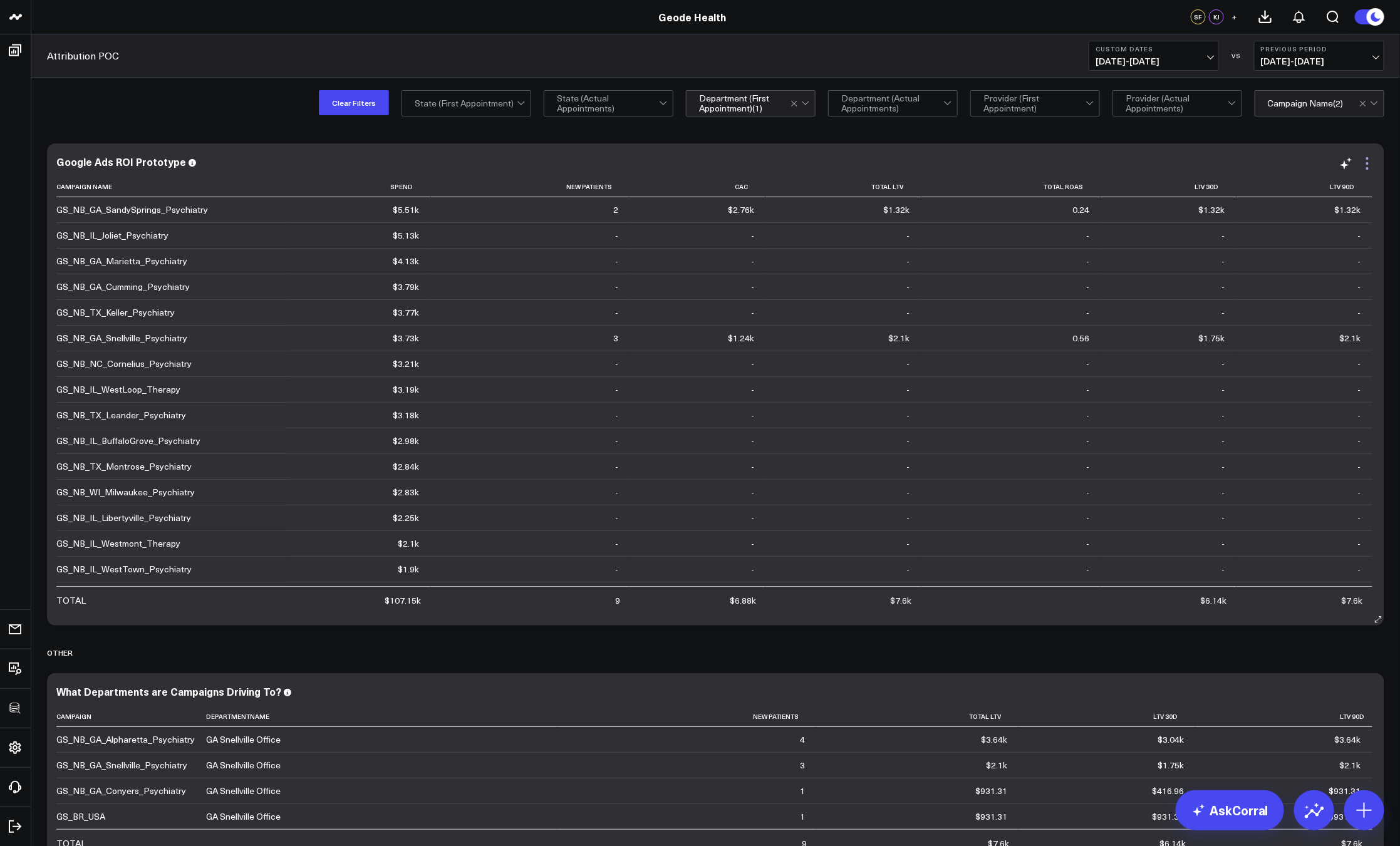
click at [1365, 163] on icon at bounding box center [1366, 163] width 15 height 15
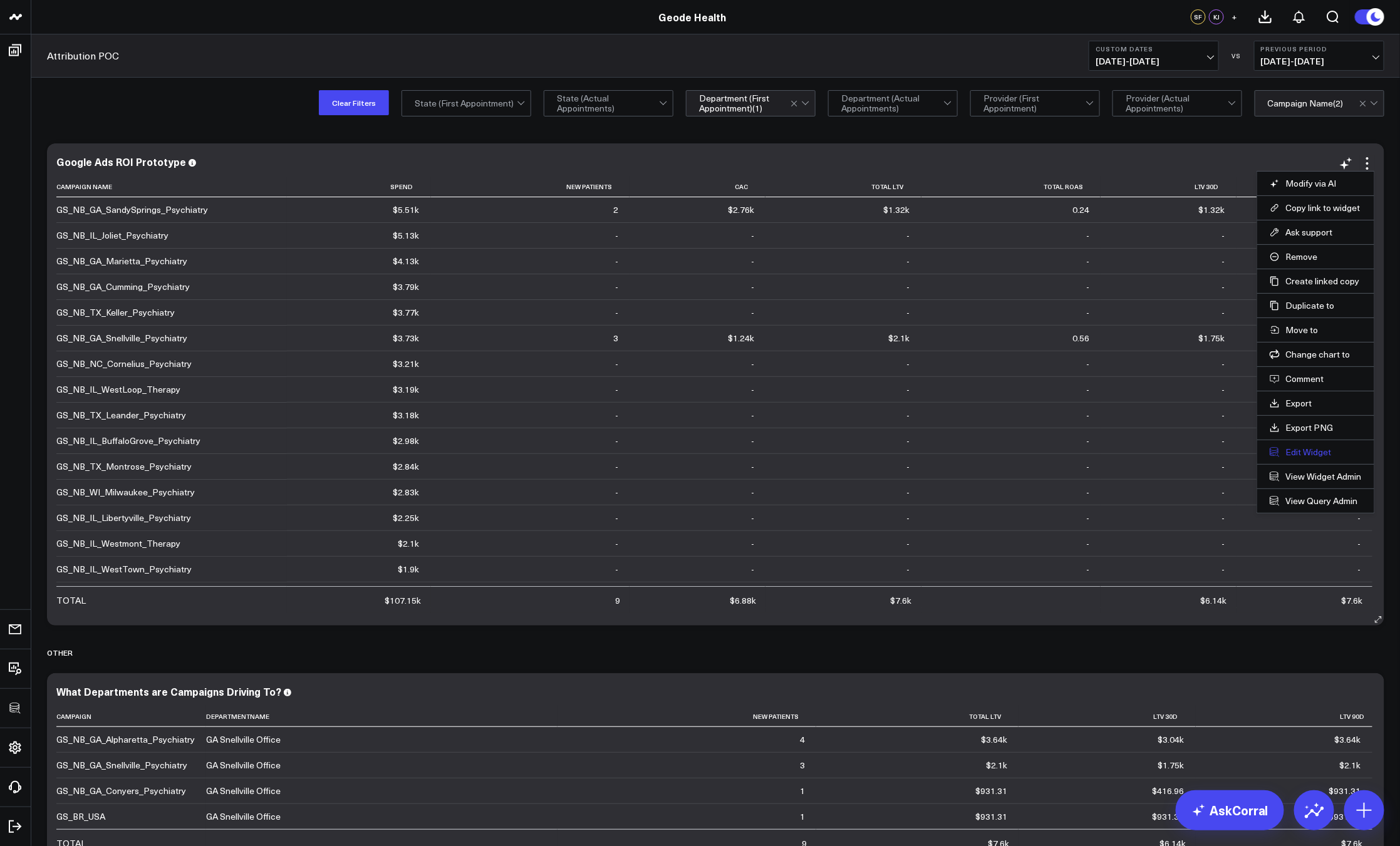
click at [1307, 449] on button "Edit Widget" at bounding box center [1315, 451] width 92 height 11
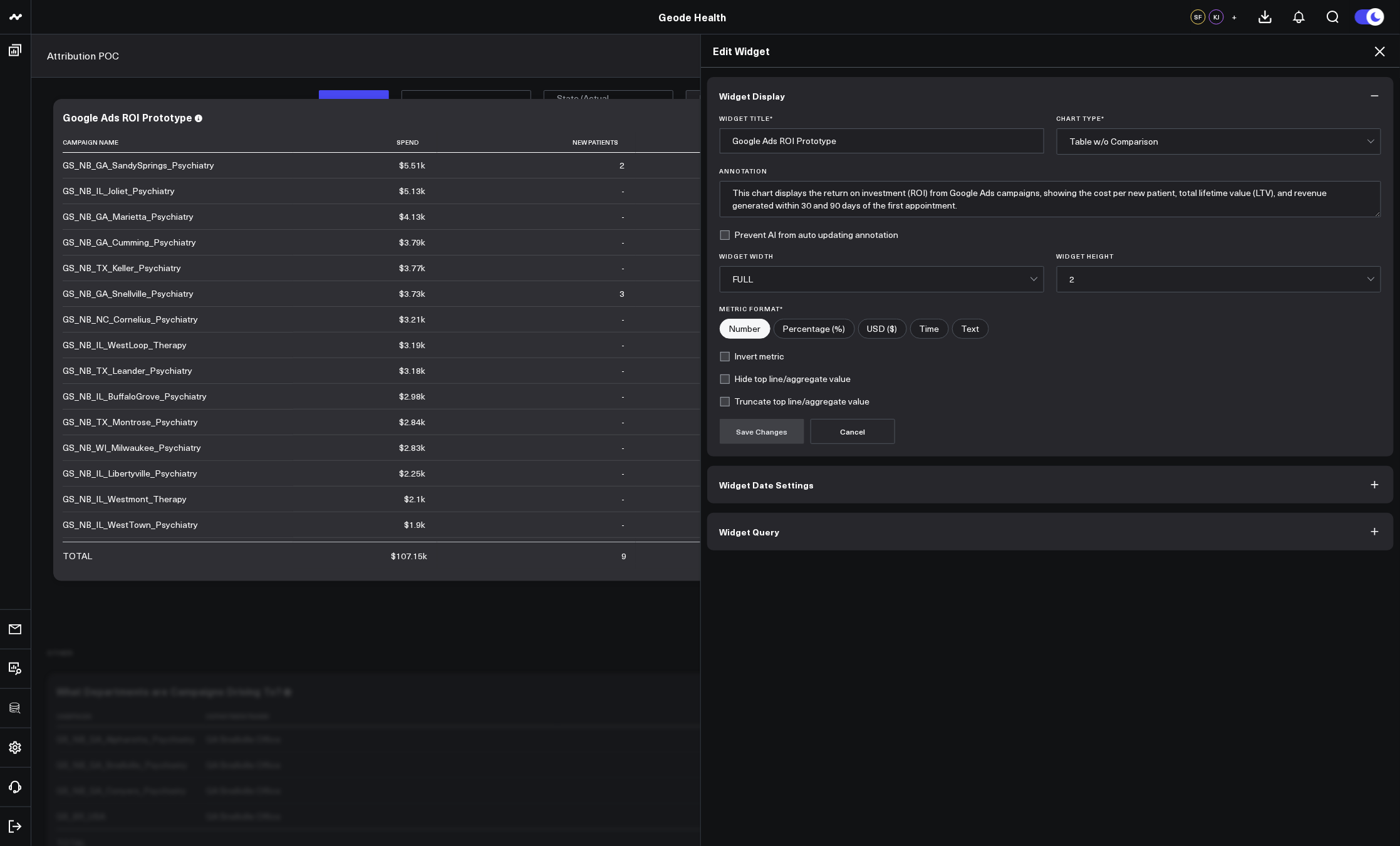
click at [900, 535] on button "Widget Query" at bounding box center [1050, 531] width 687 height 38
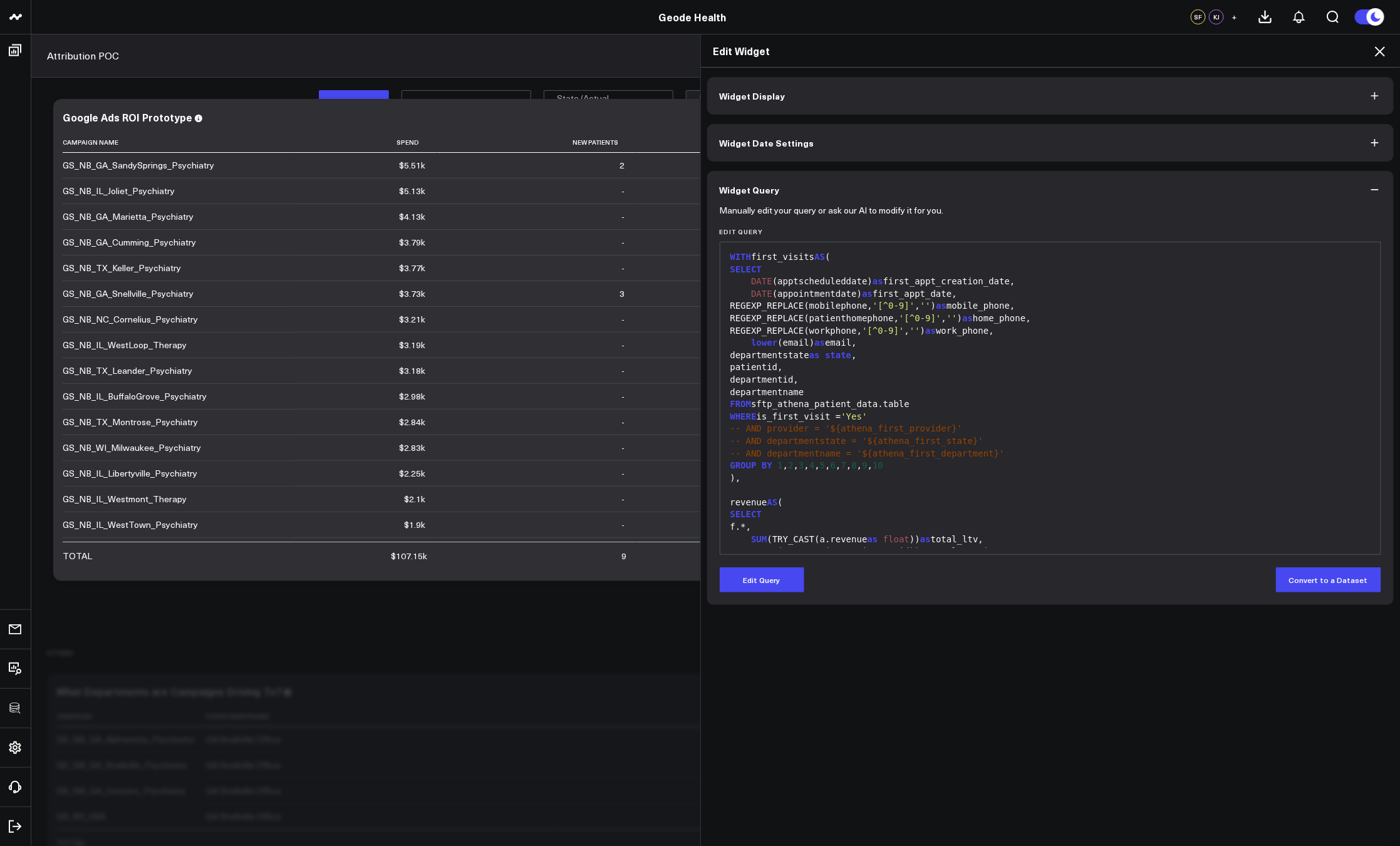
click at [1376, 51] on icon at bounding box center [1379, 51] width 15 height 15
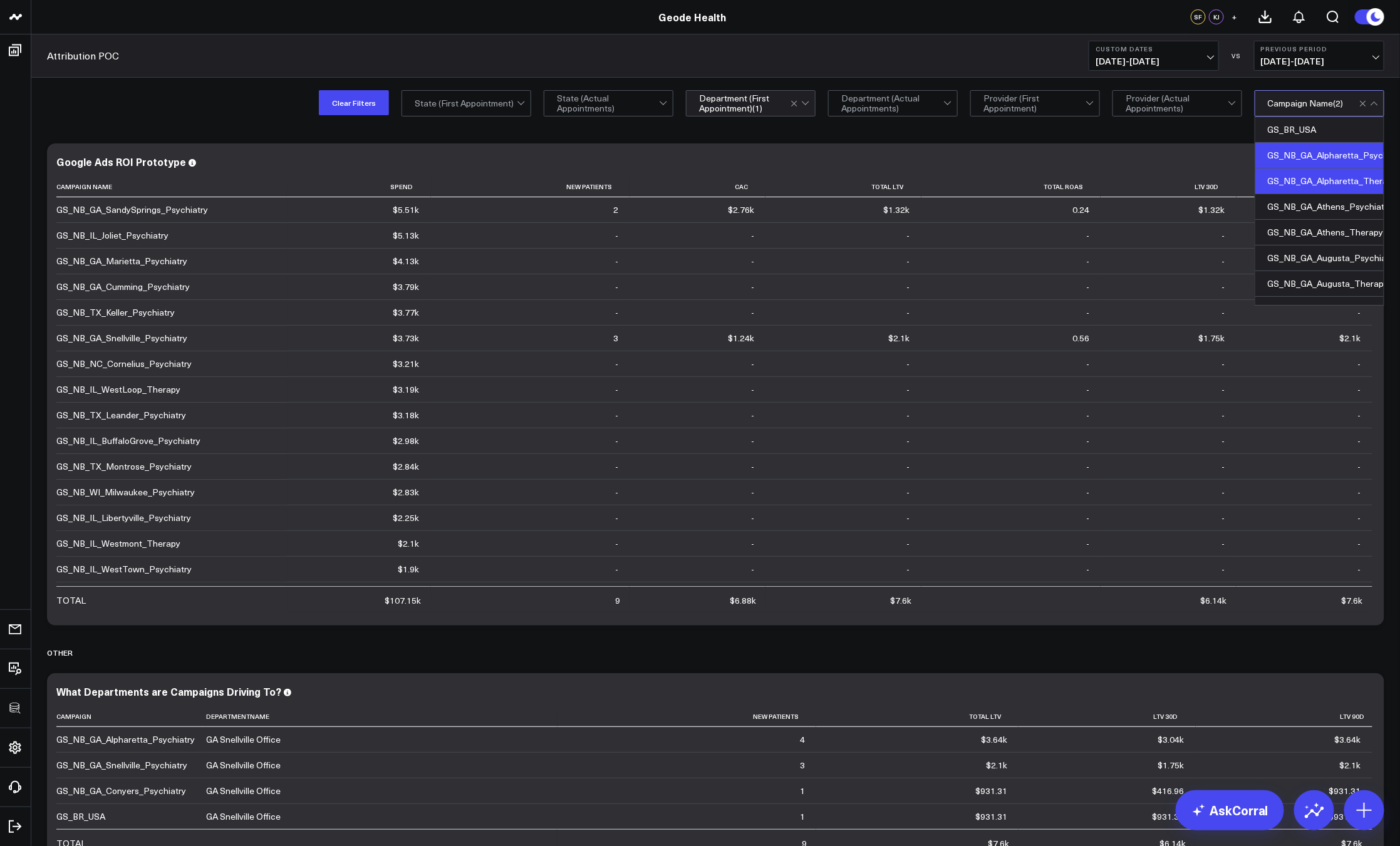
click at [1311, 179] on div "GS_NB_GA_Alpharetta_Therapy" at bounding box center [1320, 181] width 129 height 26
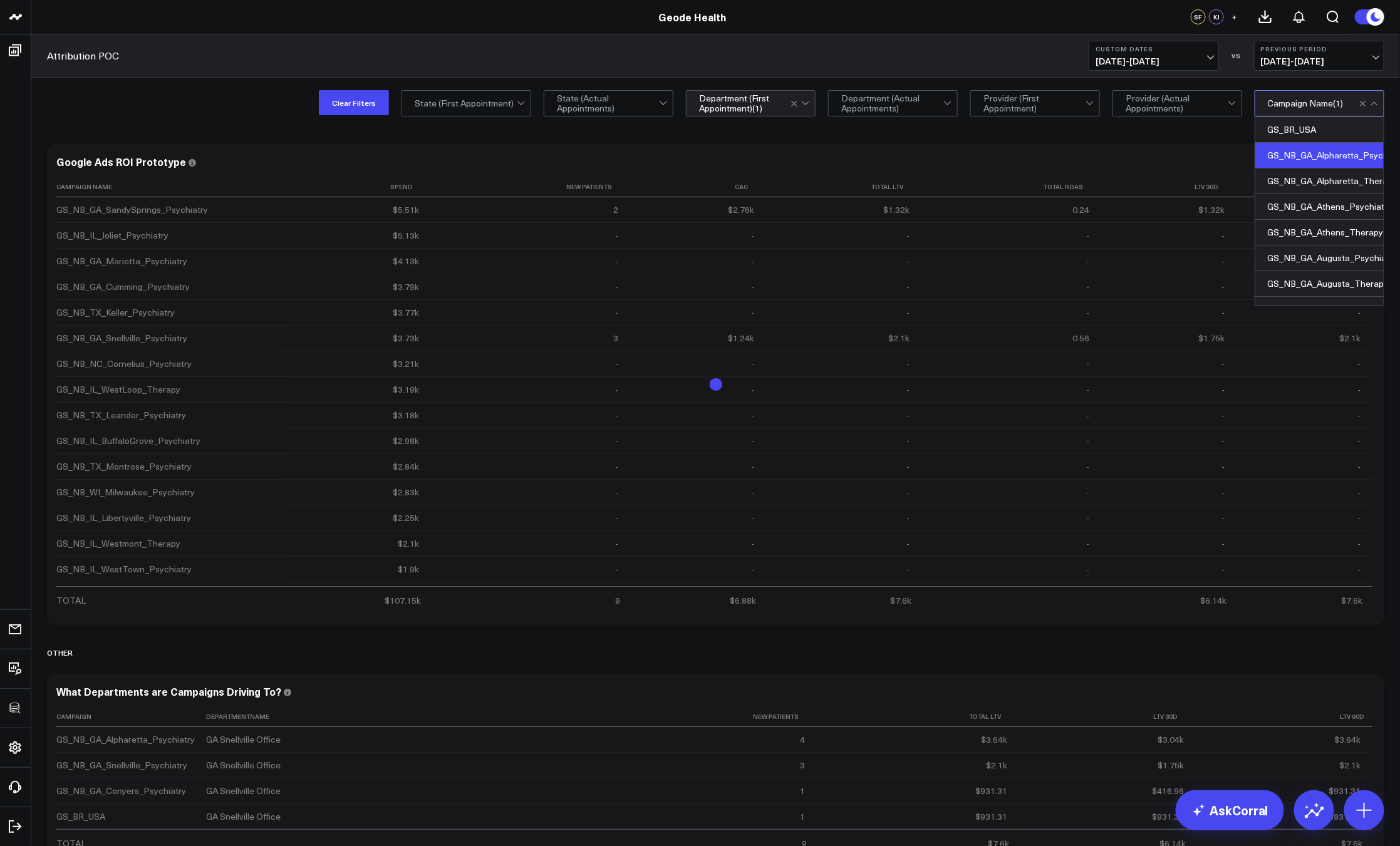
click at [1307, 157] on div "GS_NB_GA_Alpharetta_Psychiatry" at bounding box center [1320, 155] width 129 height 26
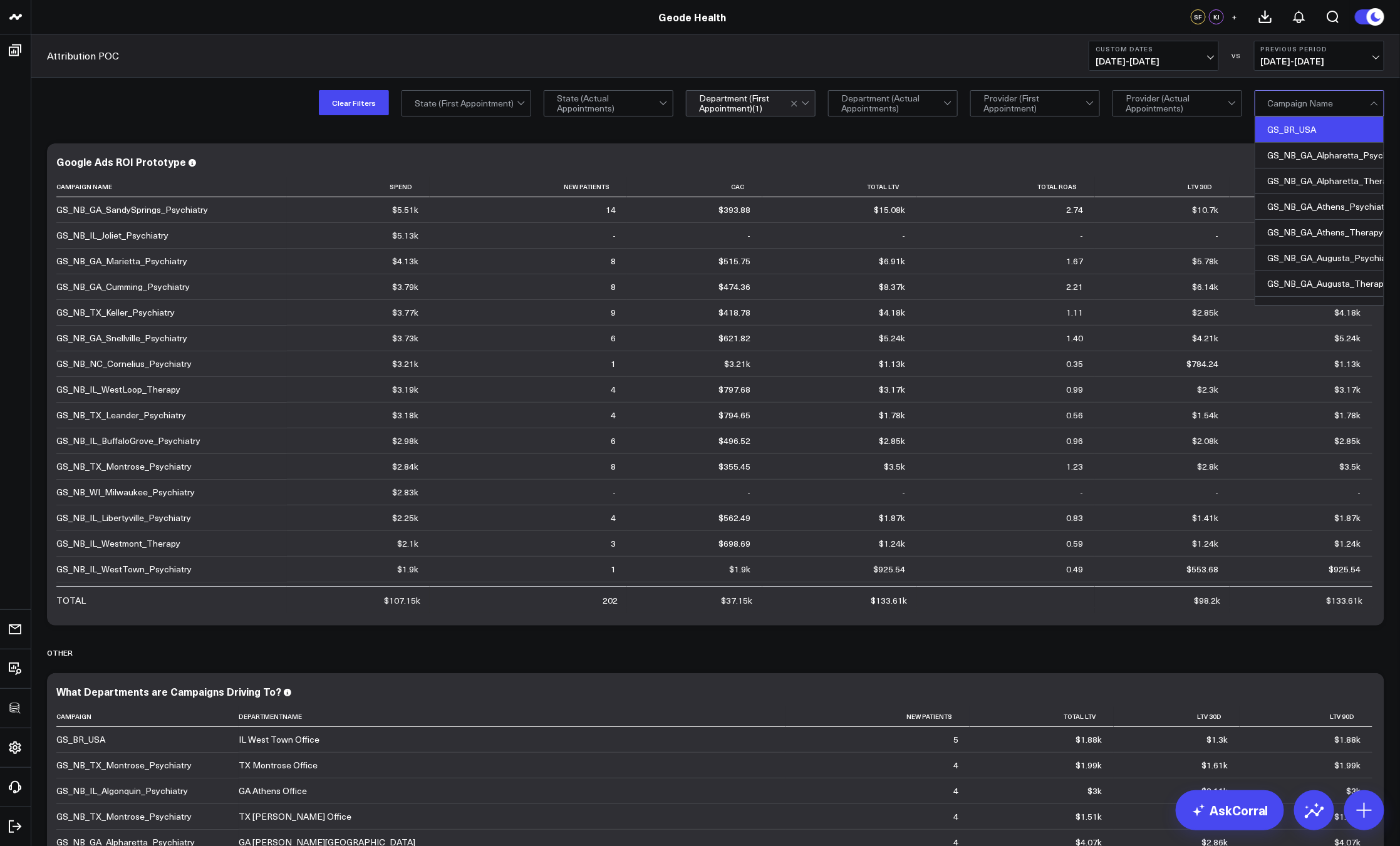
click at [1302, 134] on div "GS_BR_USA" at bounding box center [1320, 130] width 129 height 26
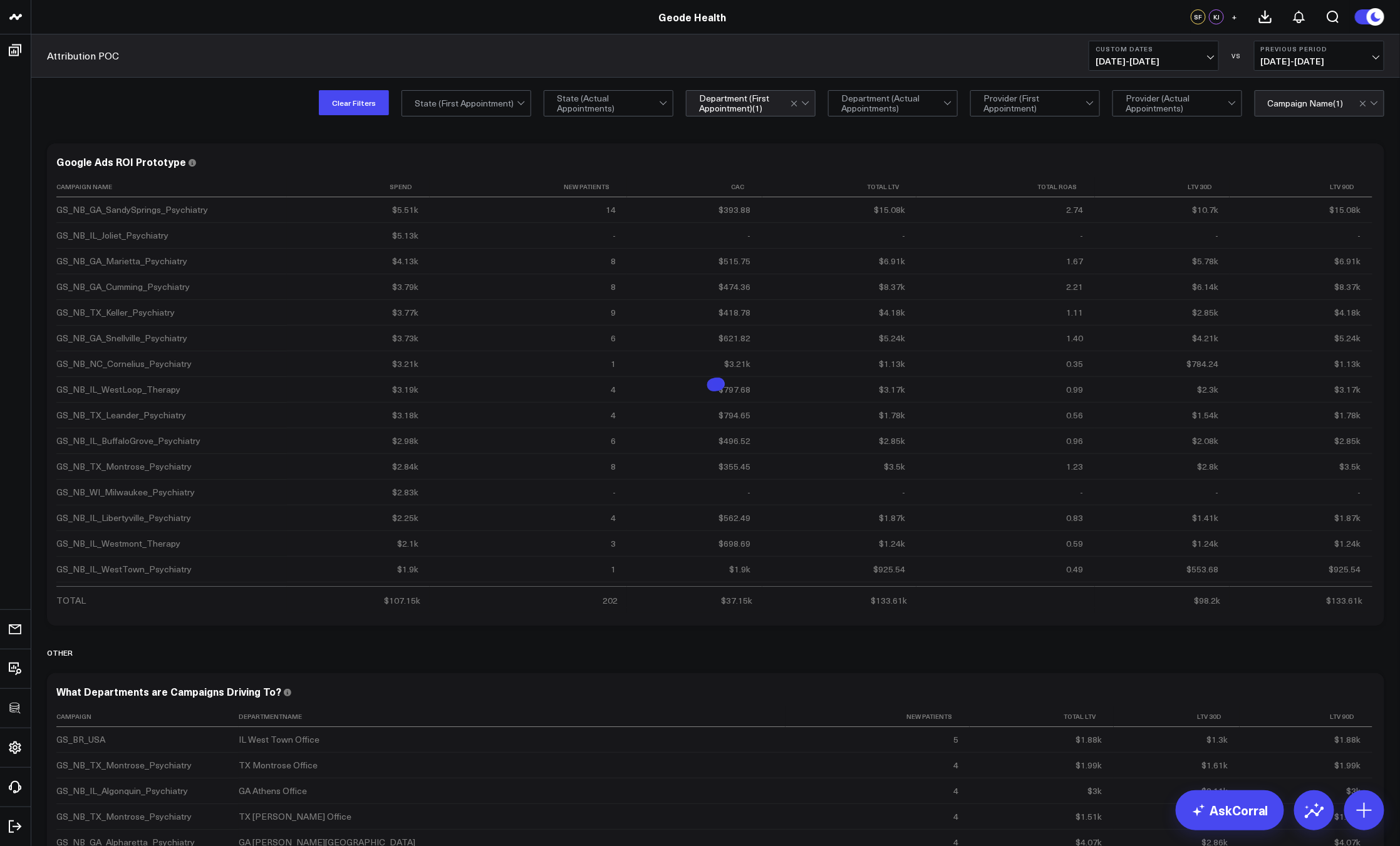
click at [160, 114] on div "Clear Filters State (First Appointment) State (Actual Appointments) Department …" at bounding box center [716, 102] width 1368 height 50
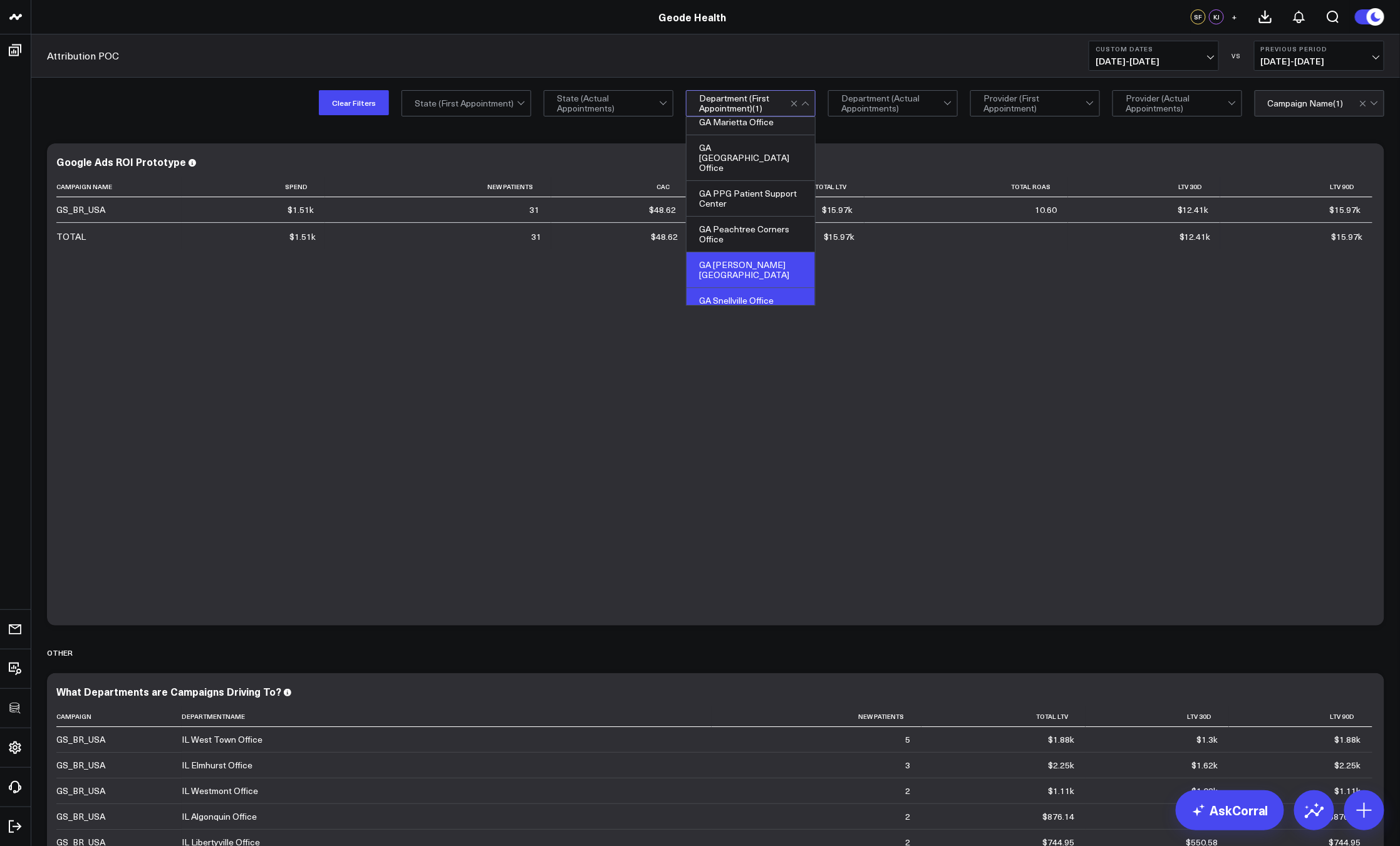
scroll to position [354, 0]
click at [763, 325] on div "GA Snellville Office" at bounding box center [751, 338] width 129 height 26
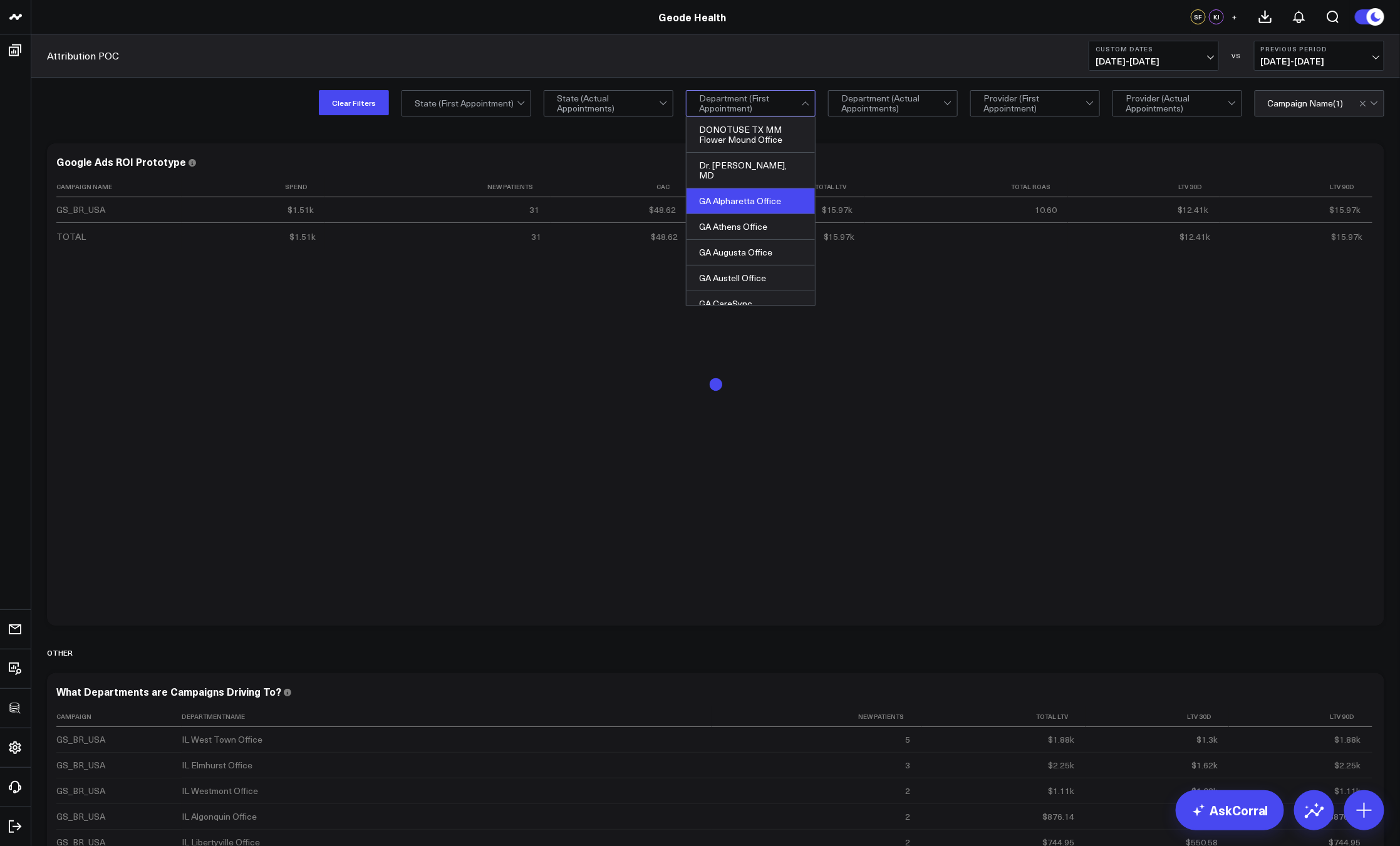
click at [763, 189] on div "GA Alpharetta Office" at bounding box center [751, 201] width 129 height 26
click at [229, 116] on div "Clear Filters State (First Appointment) State (Actual Appointments) option GA A…" at bounding box center [716, 102] width 1368 height 50
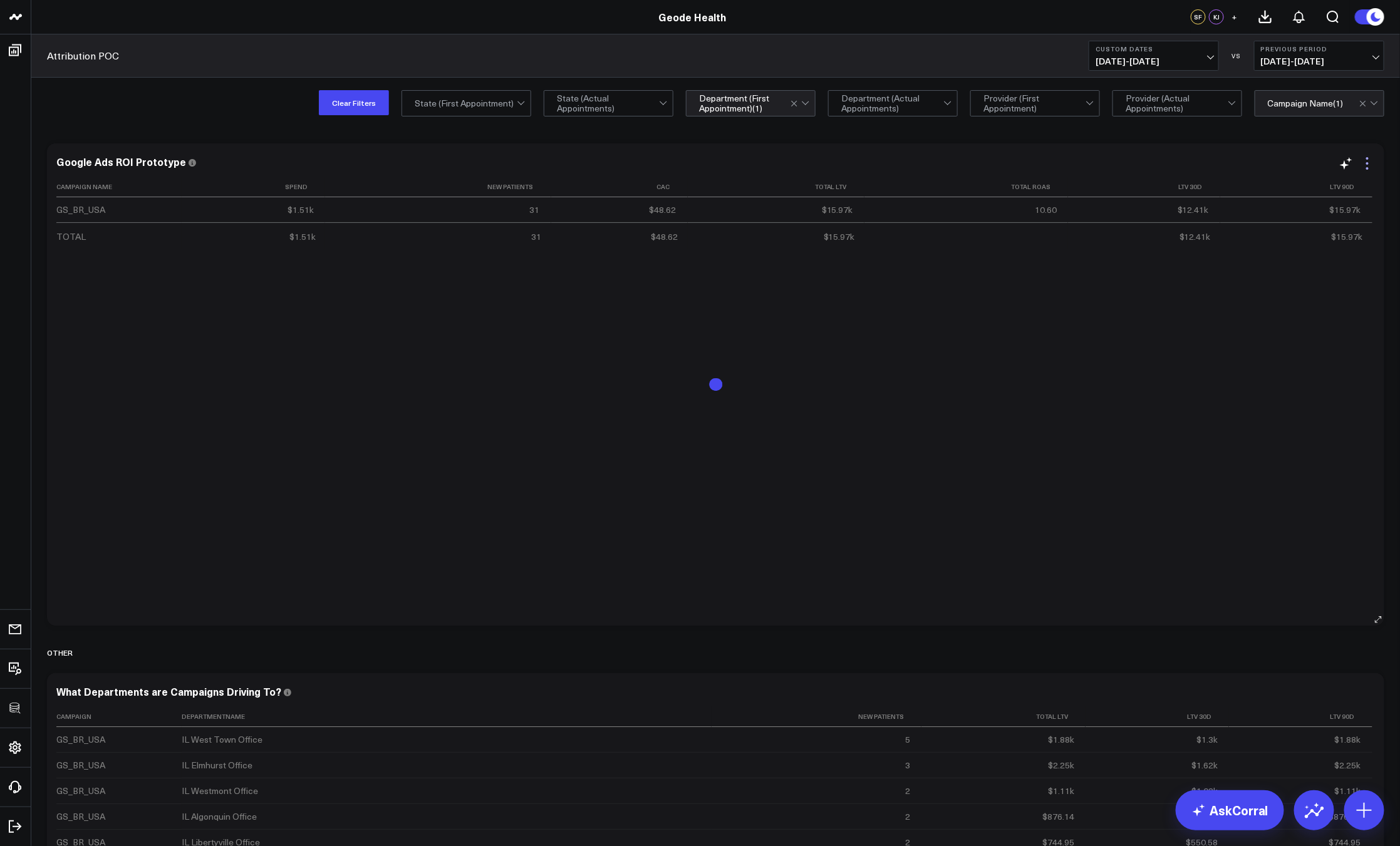
click at [1369, 165] on icon at bounding box center [1366, 163] width 15 height 15
click at [1310, 453] on button "Edit Widget" at bounding box center [1315, 451] width 92 height 11
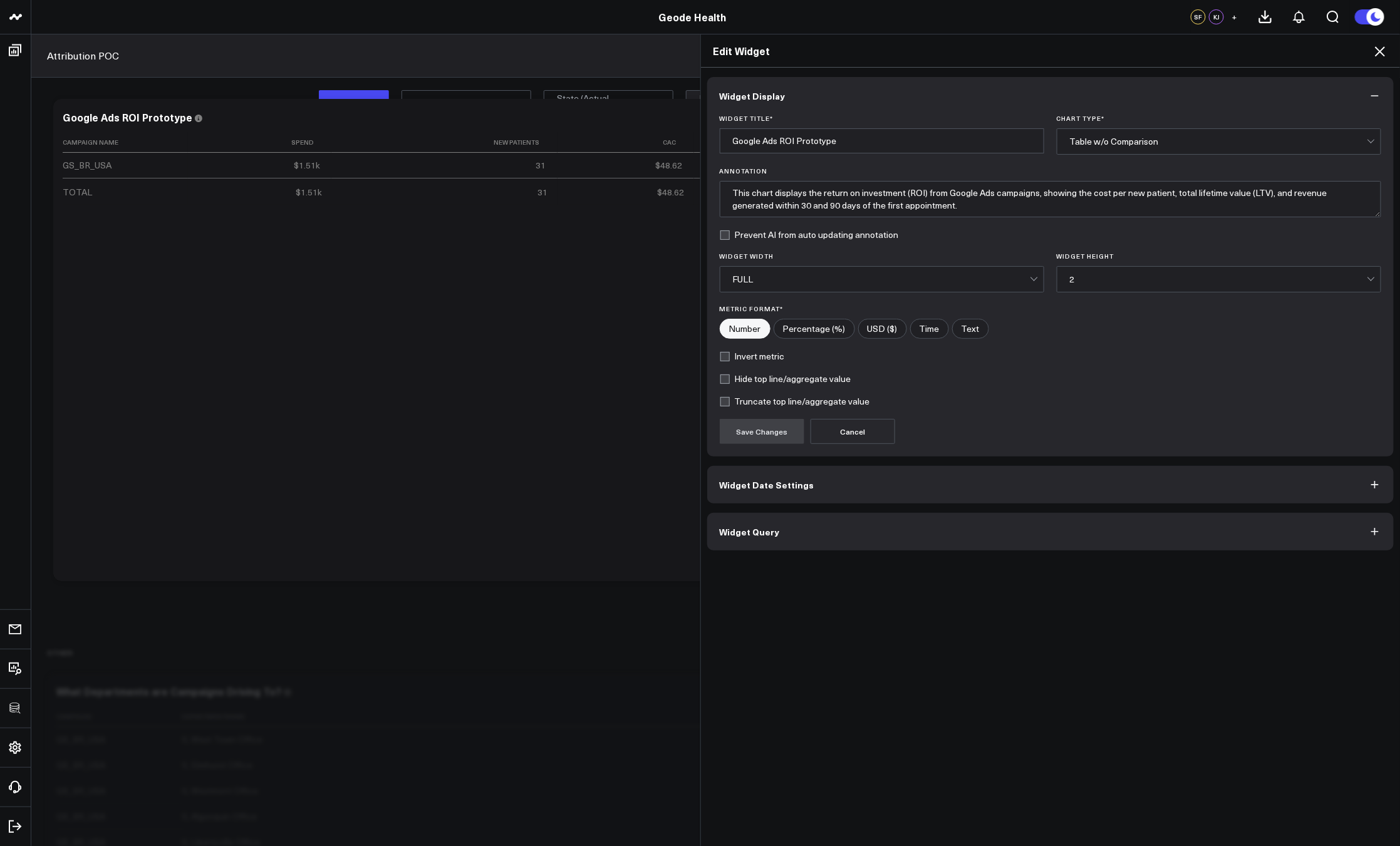
click at [950, 526] on button "Widget Query" at bounding box center [1050, 531] width 687 height 38
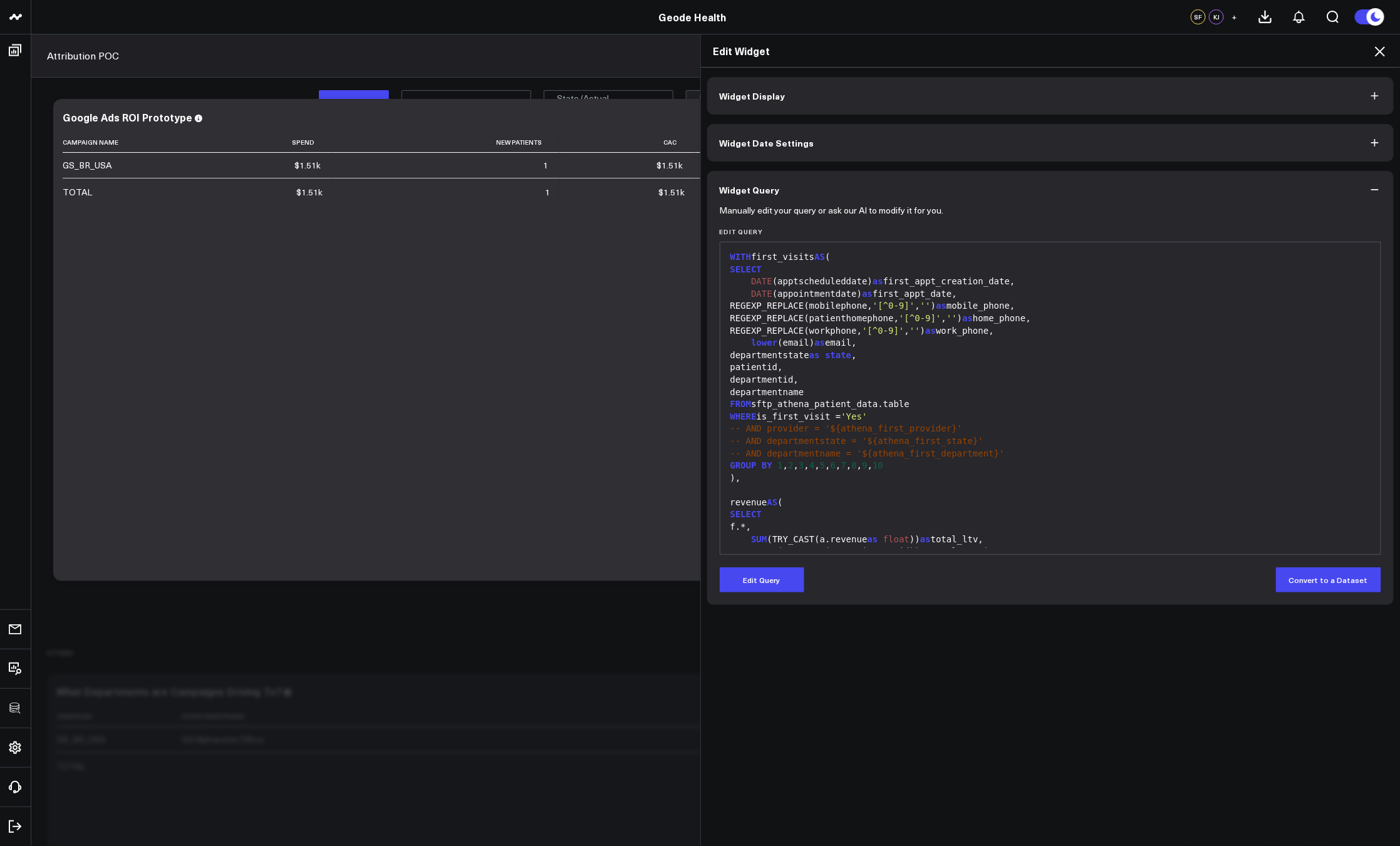
click at [1382, 52] on icon at bounding box center [1379, 51] width 15 height 15
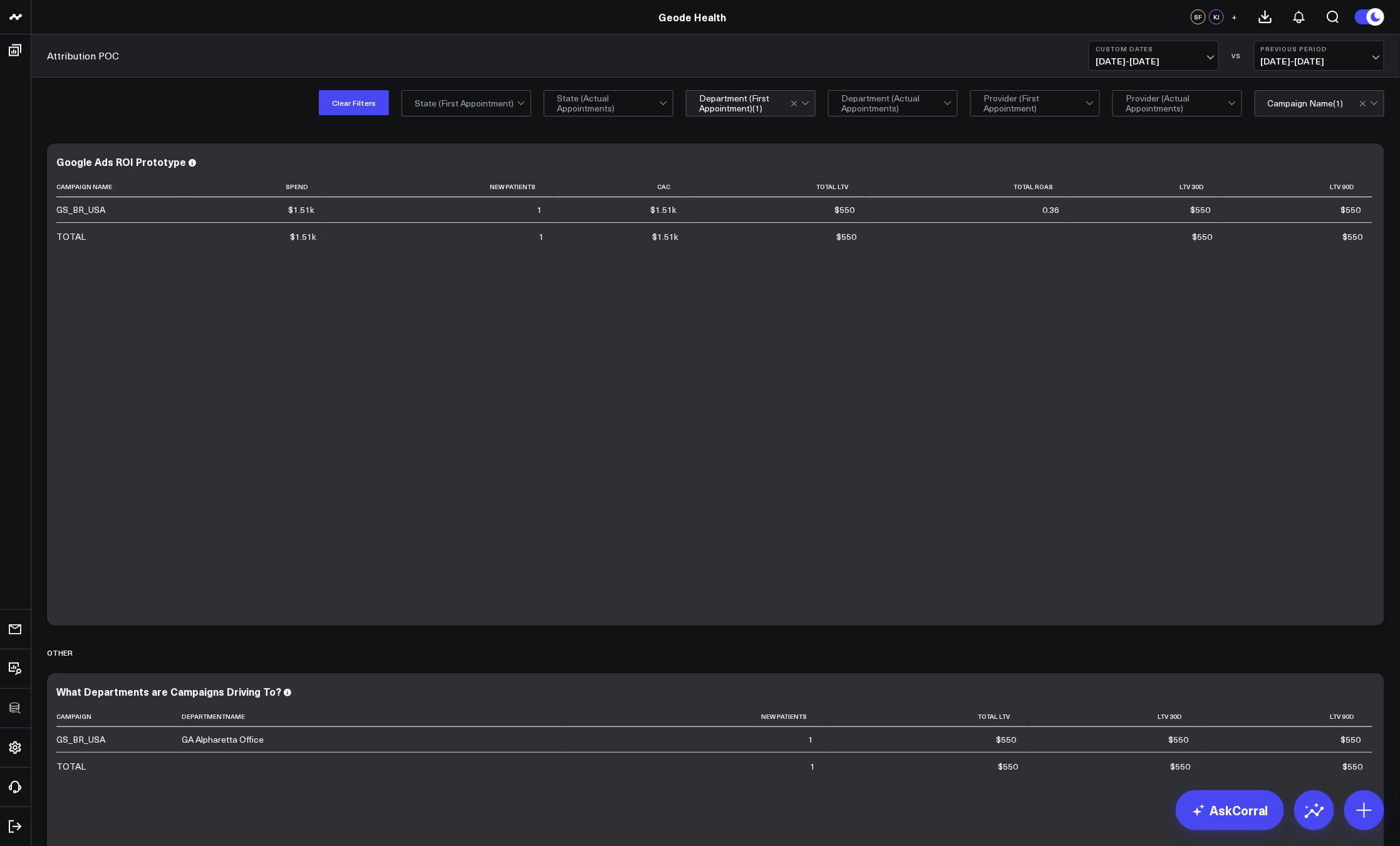
click at [144, 114] on div "Clear Filters State (First Appointment) State (Actual Appointments) option GA A…" at bounding box center [716, 102] width 1368 height 50
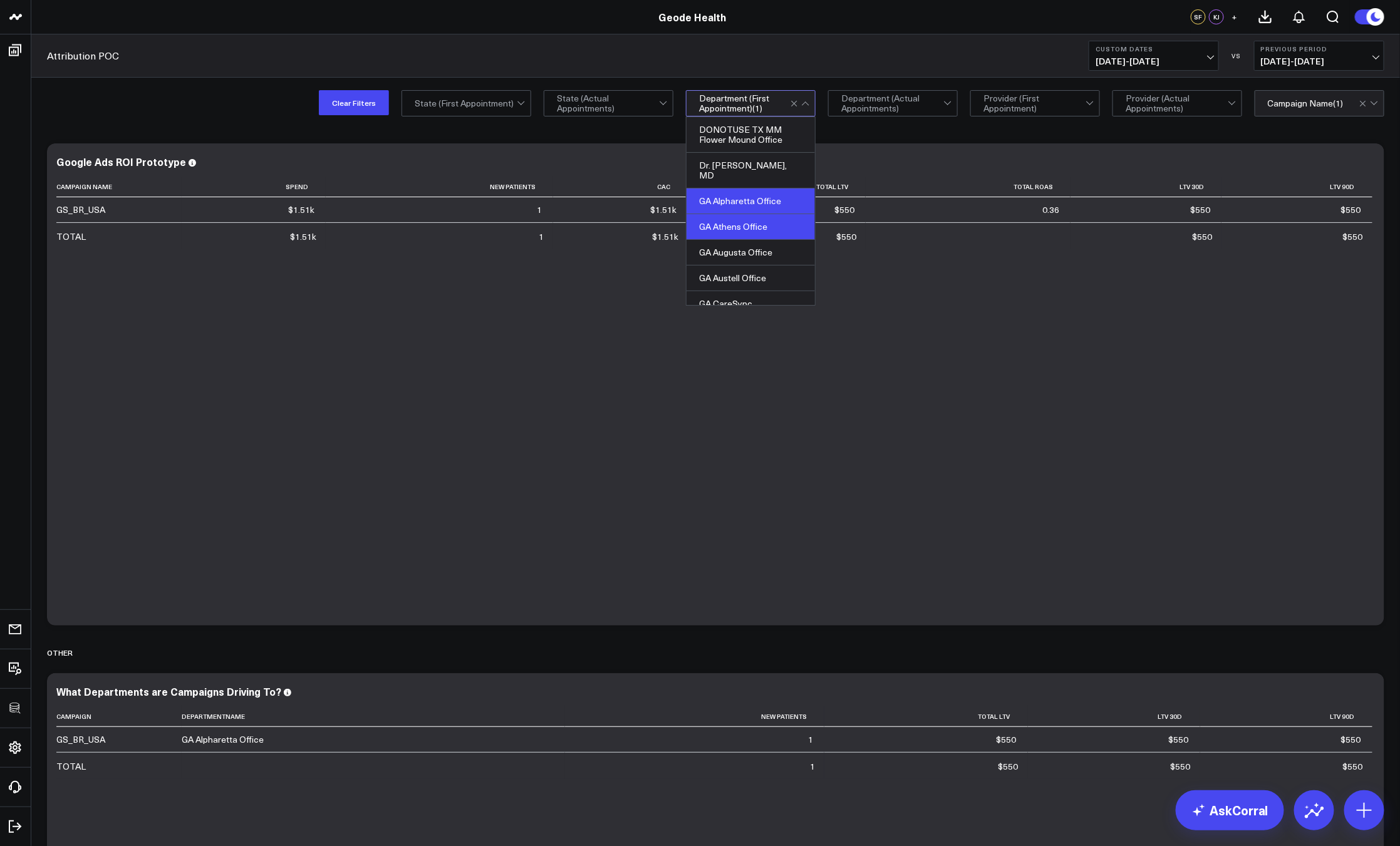
click at [751, 219] on div "GA Athens Office" at bounding box center [751, 226] width 129 height 26
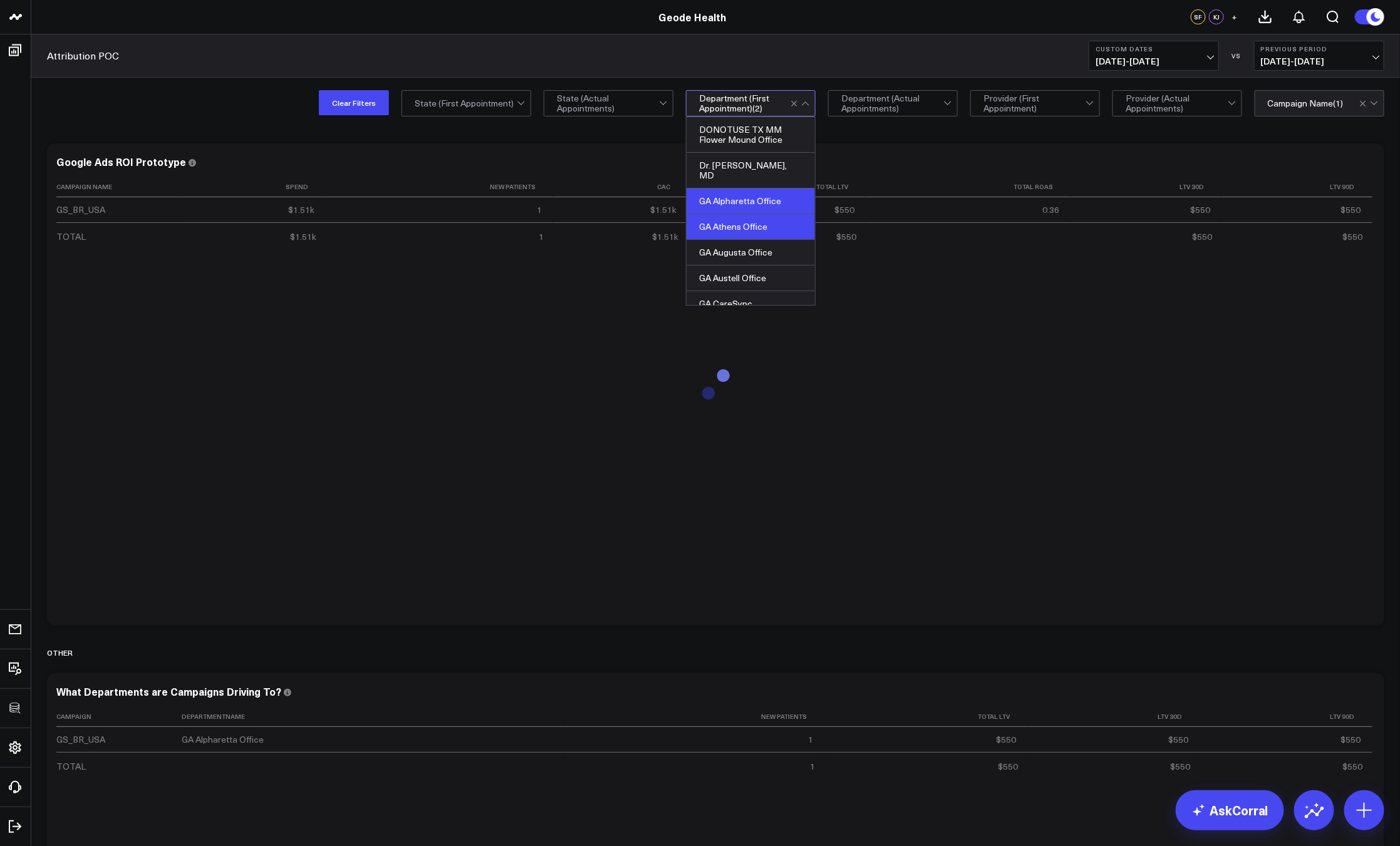
click at [220, 120] on div "Clear Filters State (First Appointment) State (Actual Appointments) option GA A…" at bounding box center [716, 102] width 1368 height 50
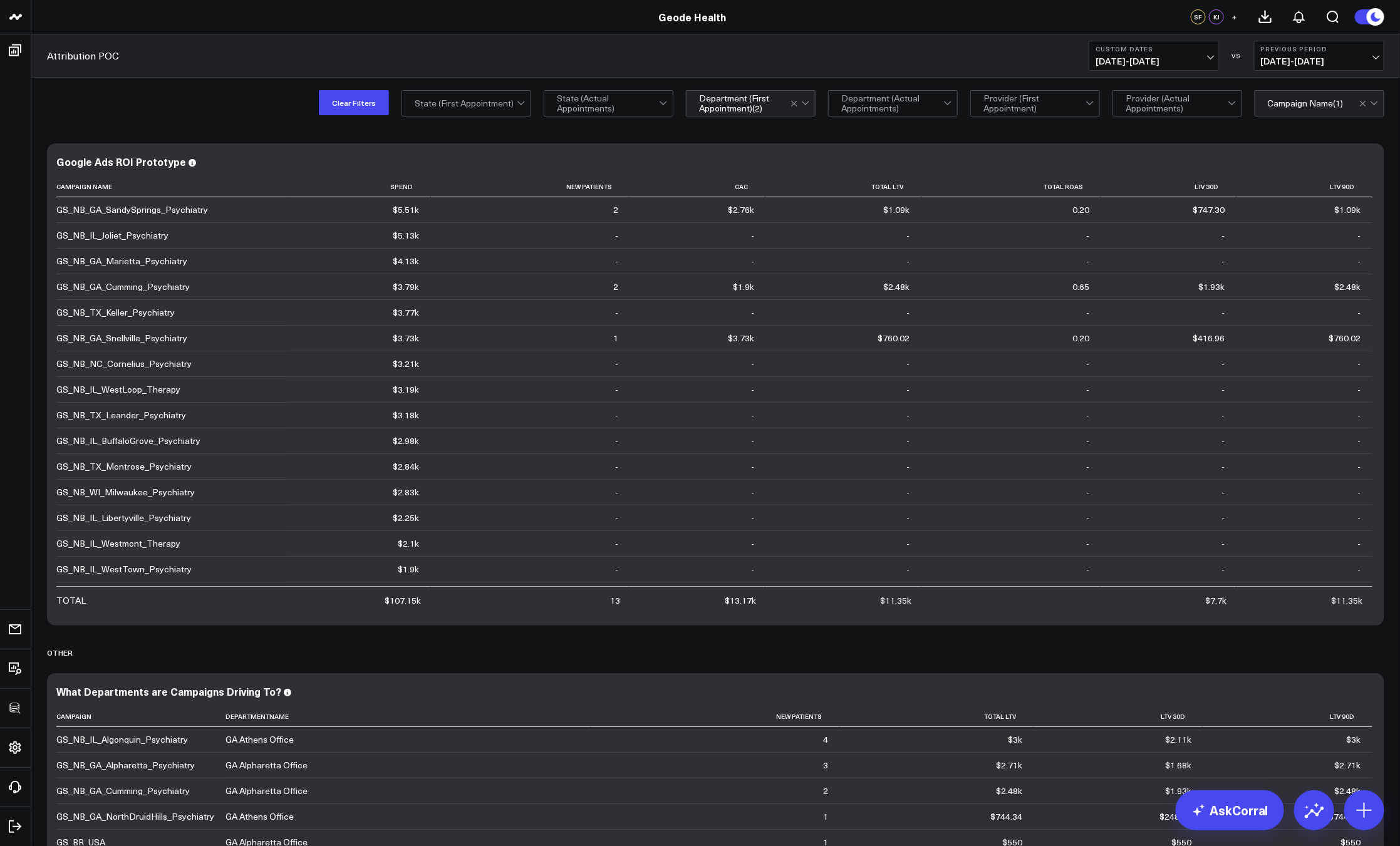
click at [263, 114] on div "Clear Filters State (First Appointment) State (Actual Appointments) option GA A…" at bounding box center [716, 102] width 1368 height 50
click at [1366, 163] on icon at bounding box center [1366, 163] width 15 height 15
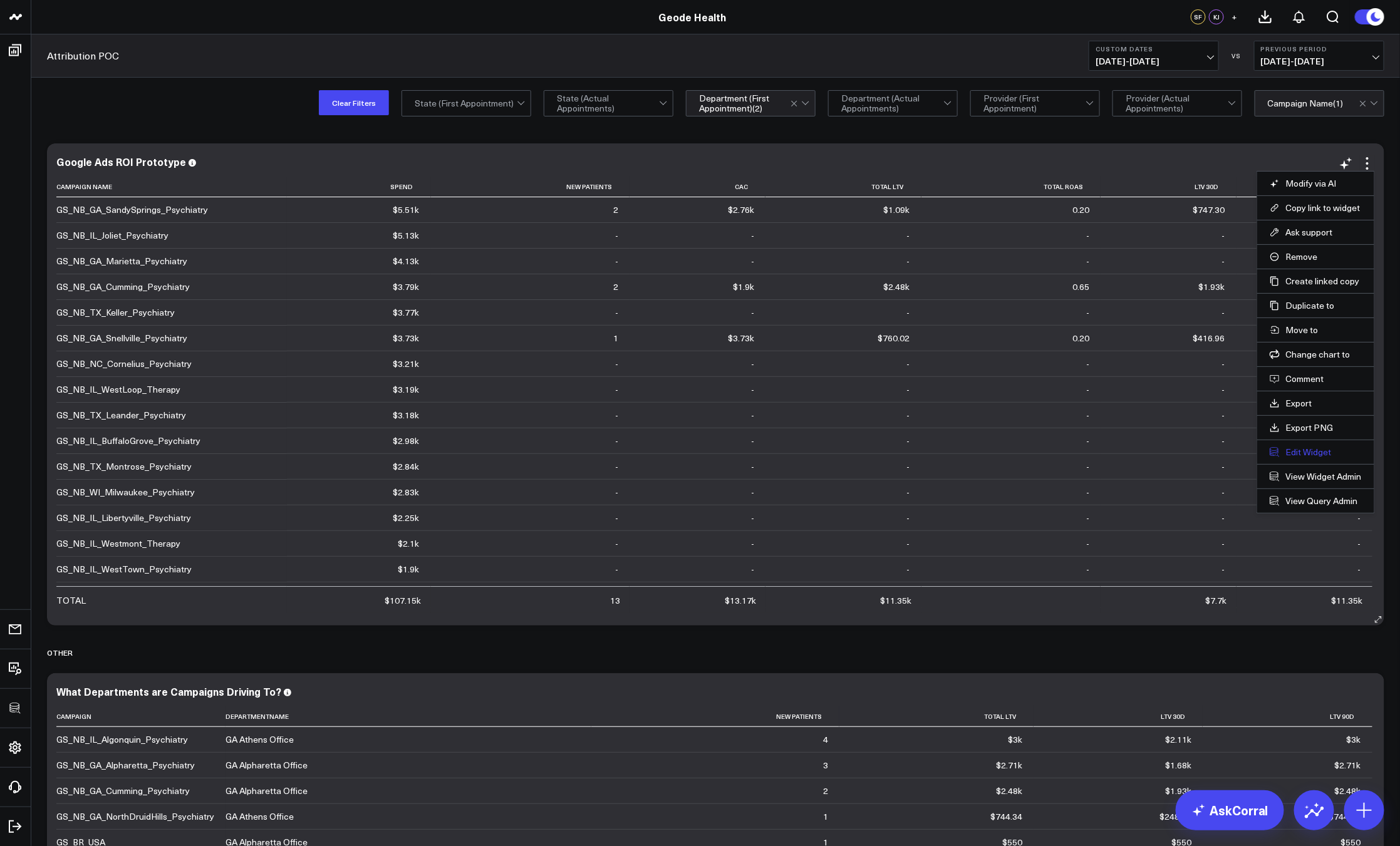
click at [1307, 449] on button "Edit Widget" at bounding box center [1315, 451] width 92 height 11
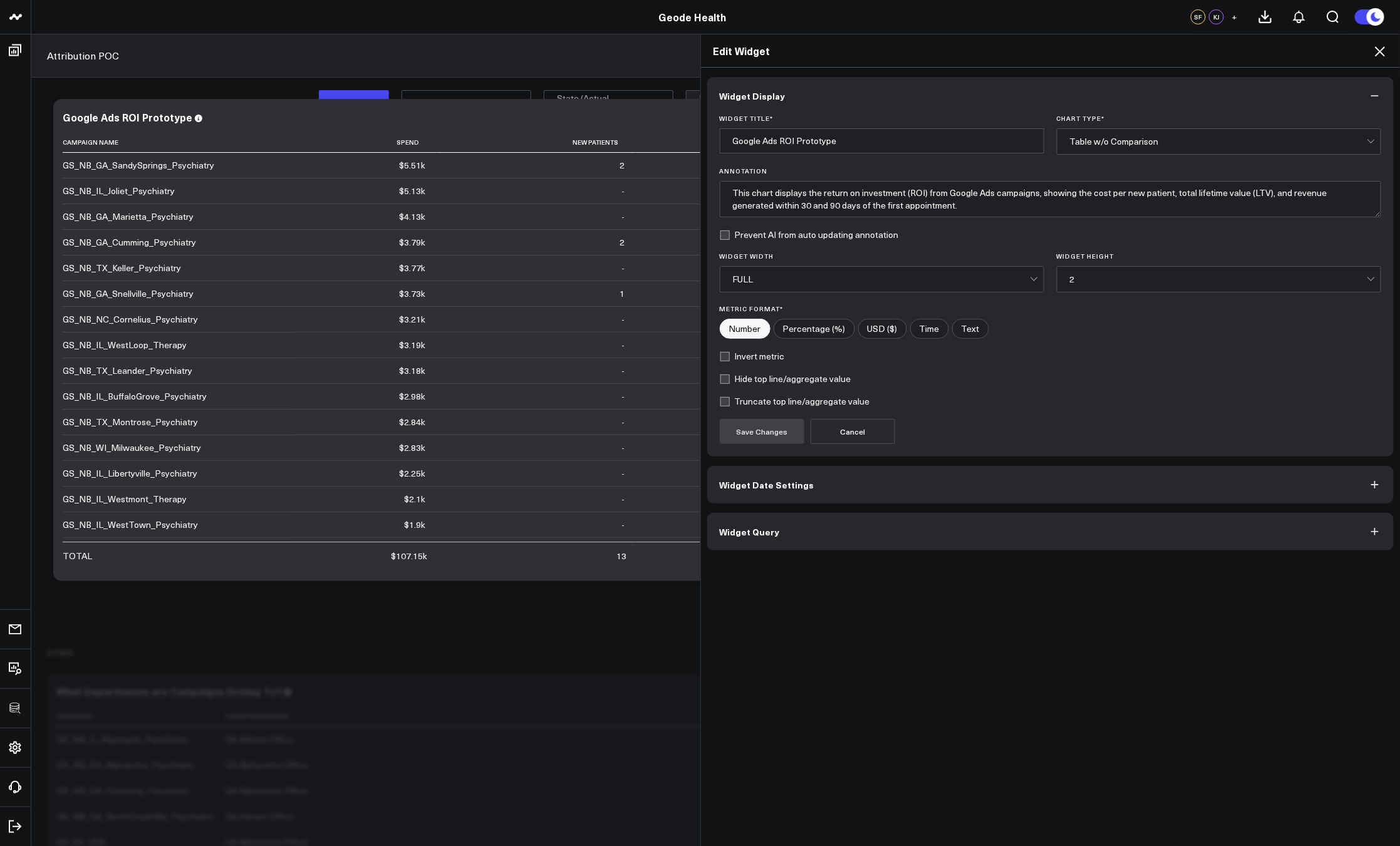
click at [927, 527] on button "Widget Query" at bounding box center [1050, 531] width 687 height 38
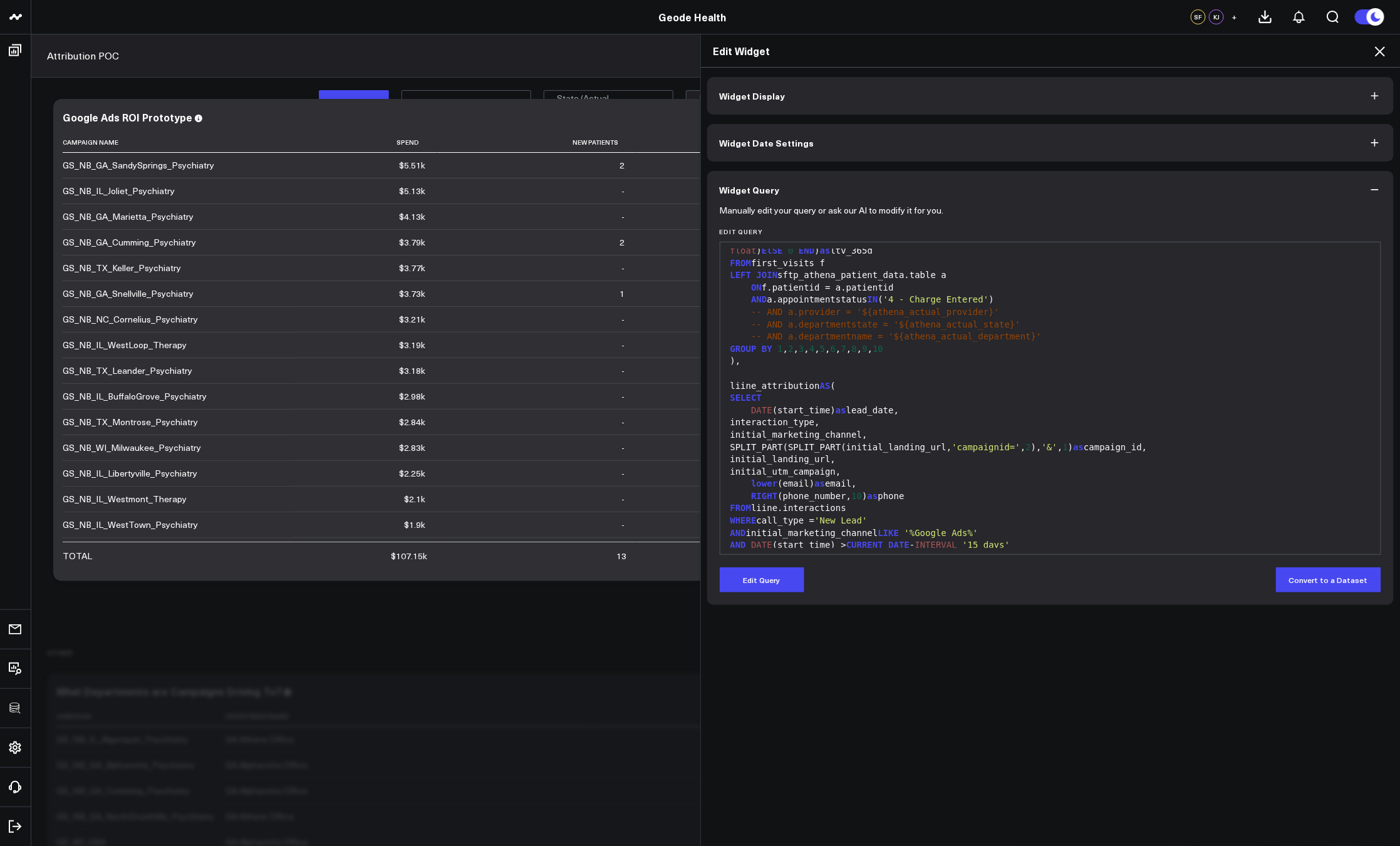
scroll to position [1373, 0]
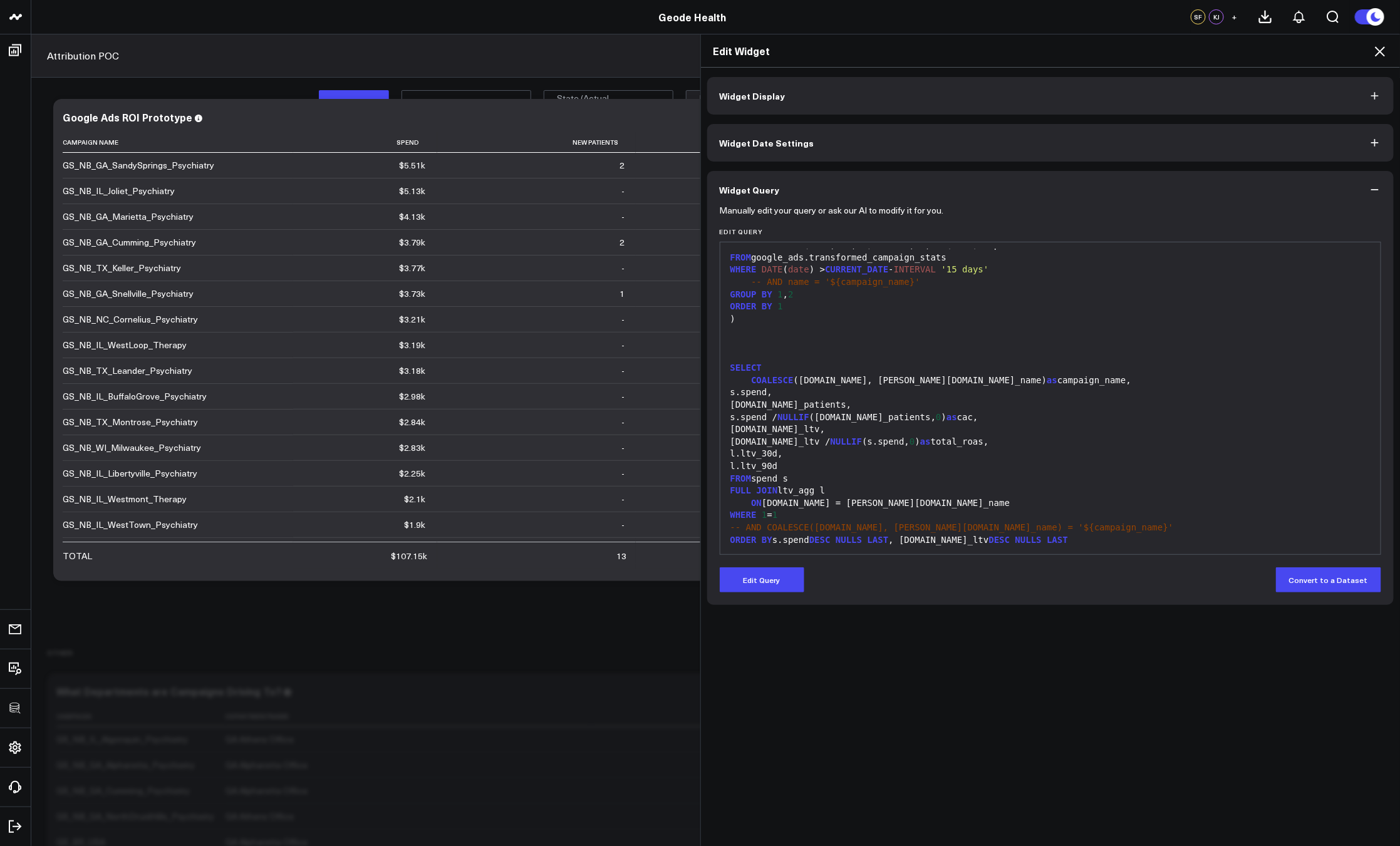
click at [1379, 47] on icon at bounding box center [1379, 51] width 15 height 15
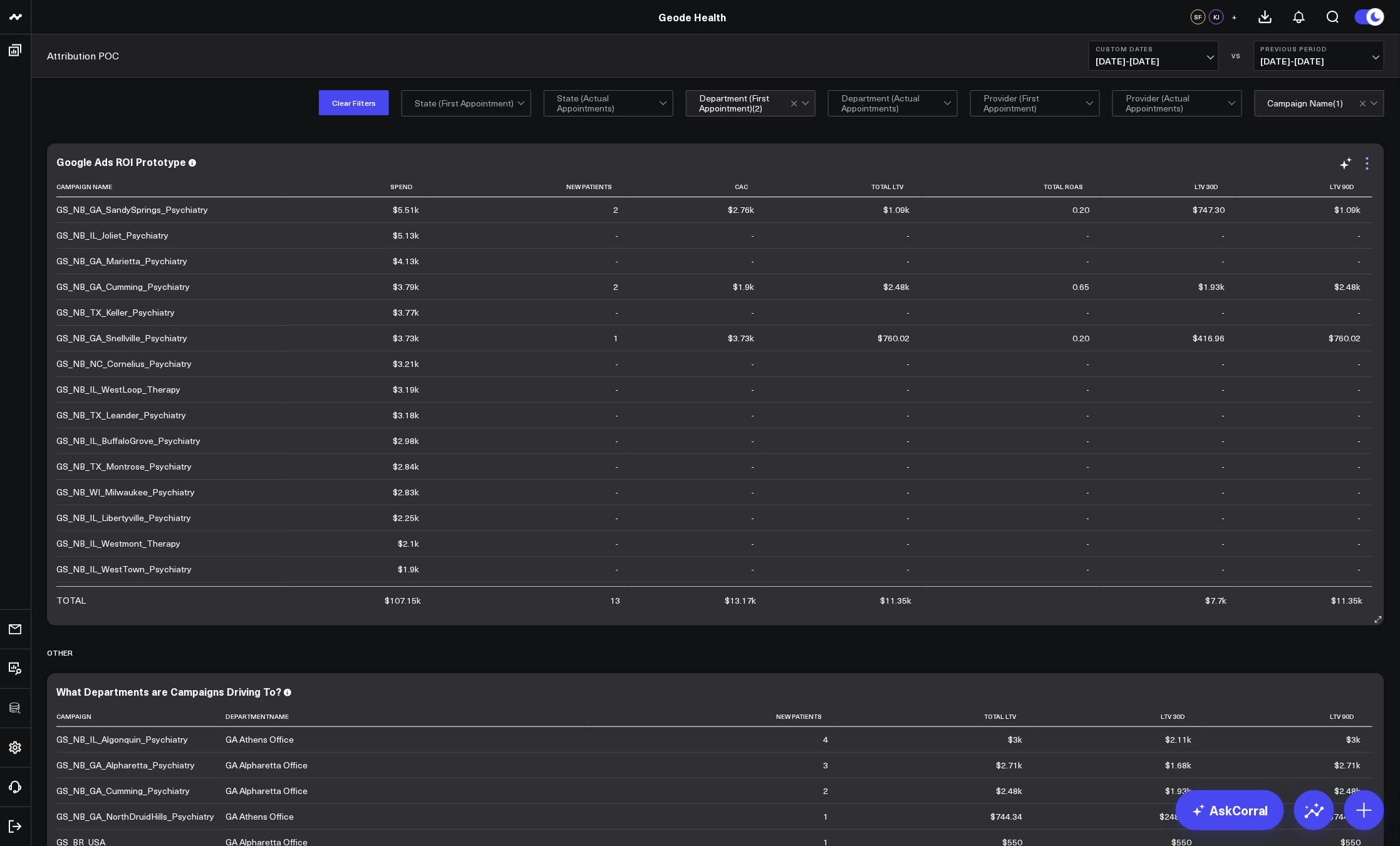
click at [1368, 170] on icon at bounding box center [1366, 163] width 15 height 15
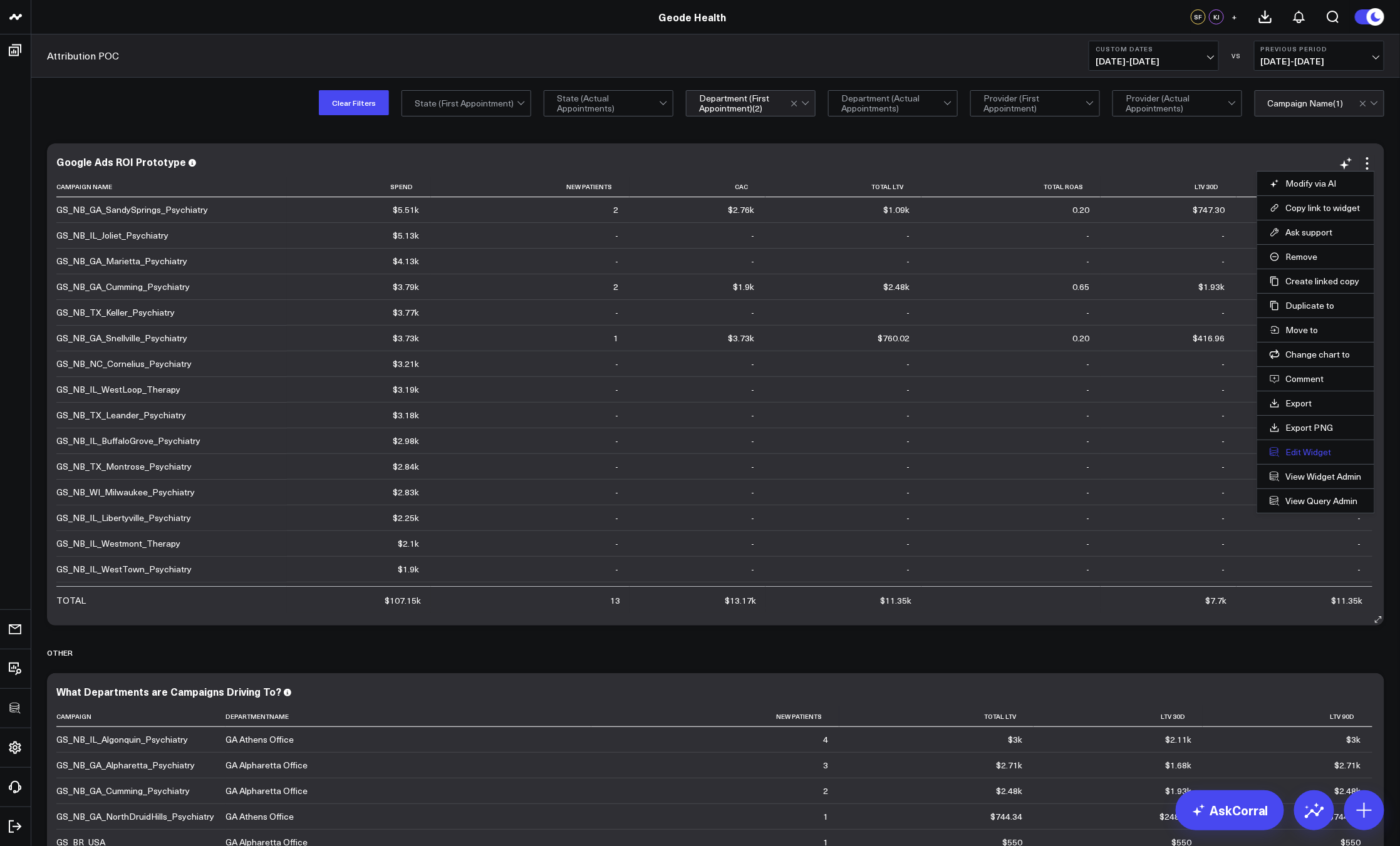
click at [1314, 450] on button "Edit Widget" at bounding box center [1315, 451] width 92 height 11
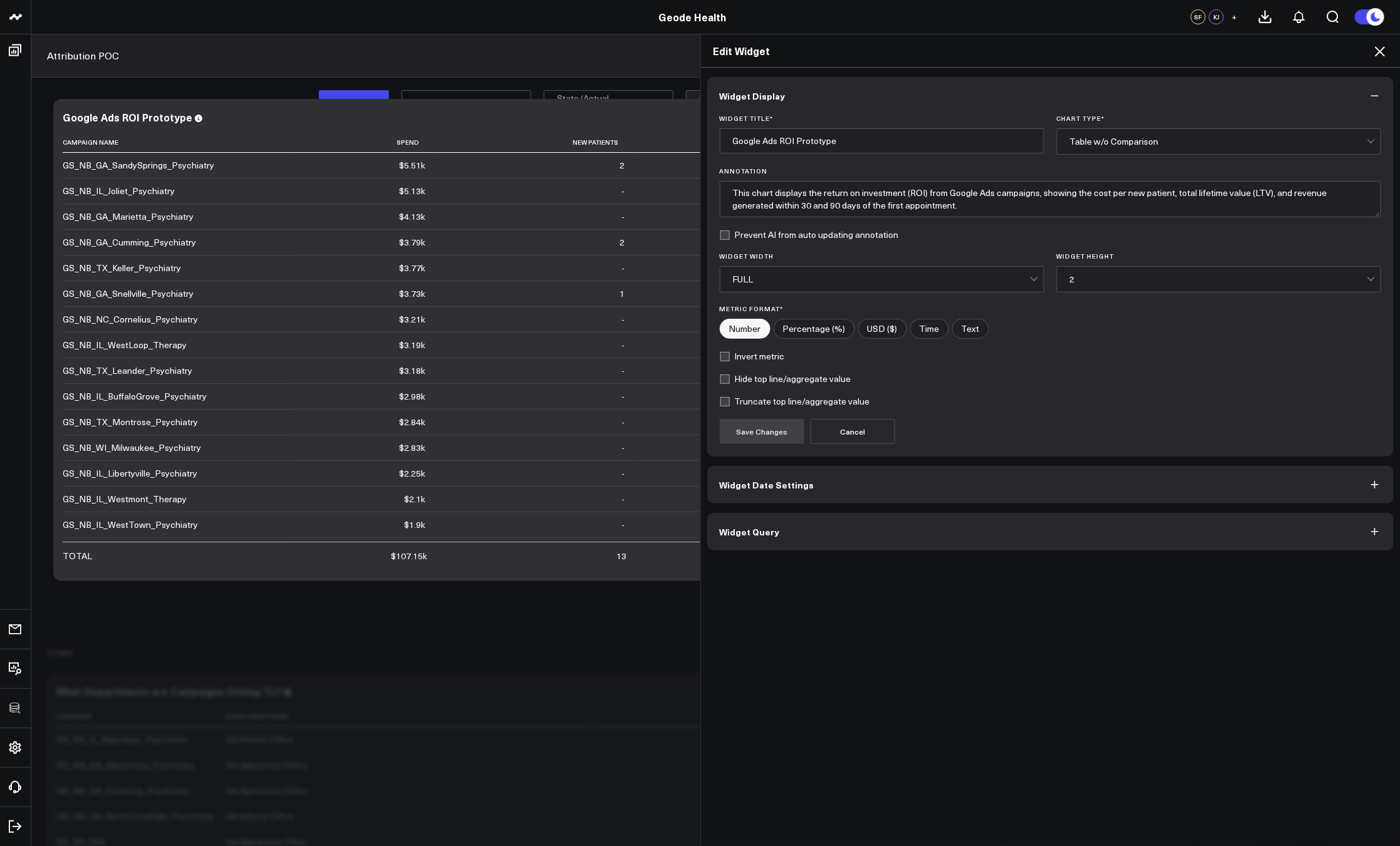
click at [928, 542] on button "Widget Query" at bounding box center [1050, 531] width 687 height 38
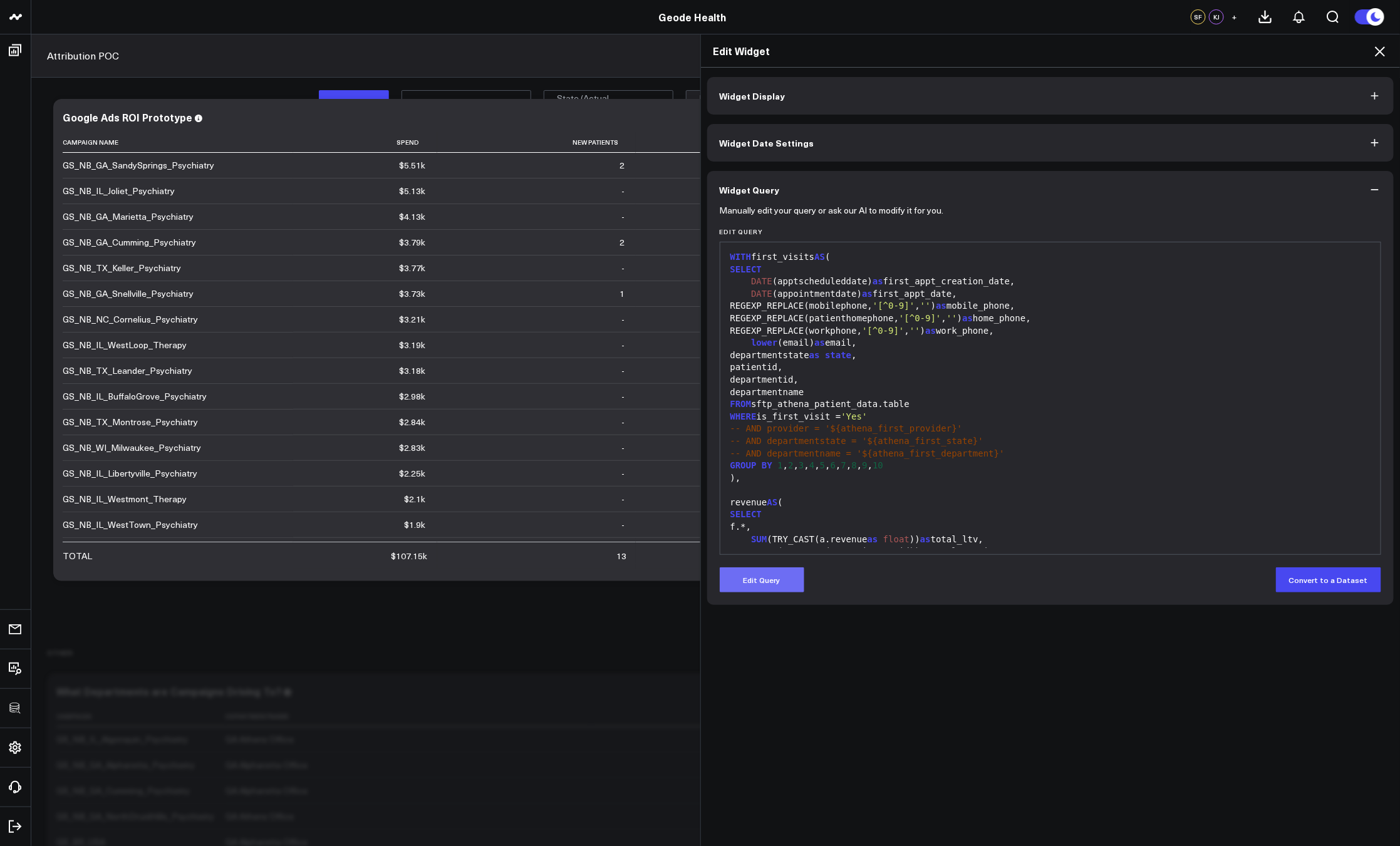
click at [773, 574] on button "Edit Query" at bounding box center [762, 580] width 85 height 25
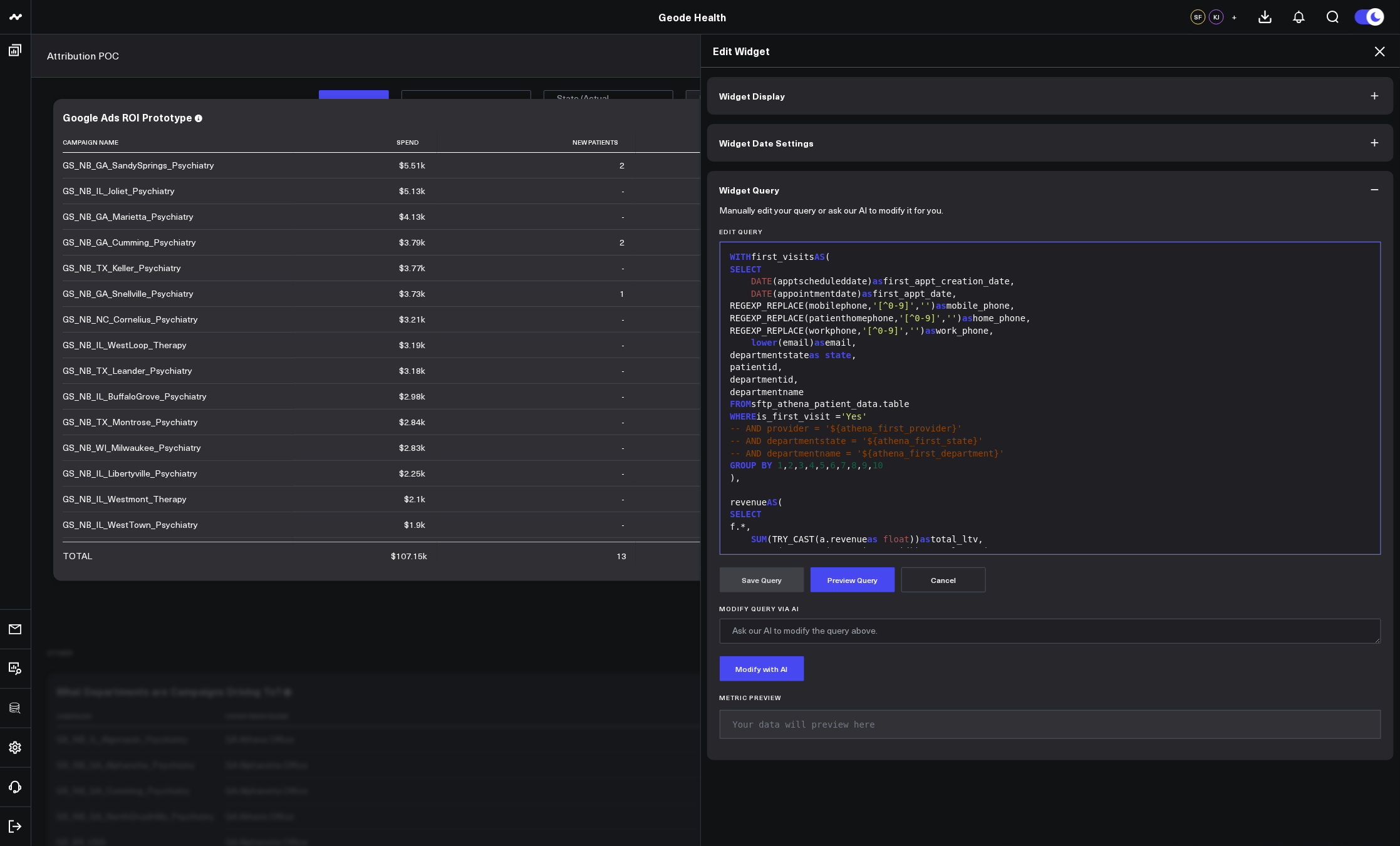
click at [795, 512] on div "SELECT" at bounding box center [1050, 515] width 648 height 12
copy div "WITH first_visits AS ( SELECT DATE (apptscheduleddate) as first_appt_creation_d…"
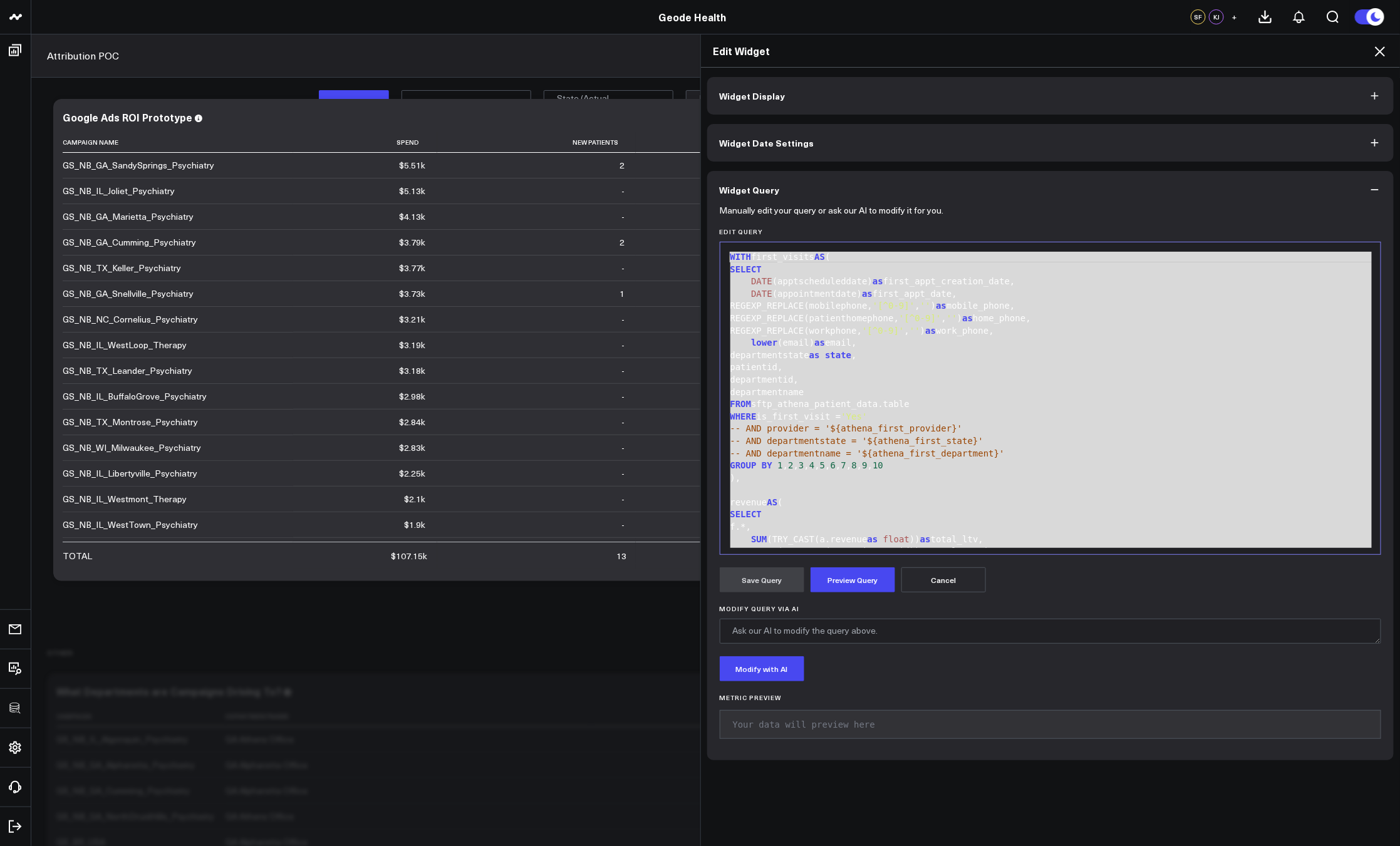
click at [1385, 53] on icon at bounding box center [1379, 51] width 15 height 15
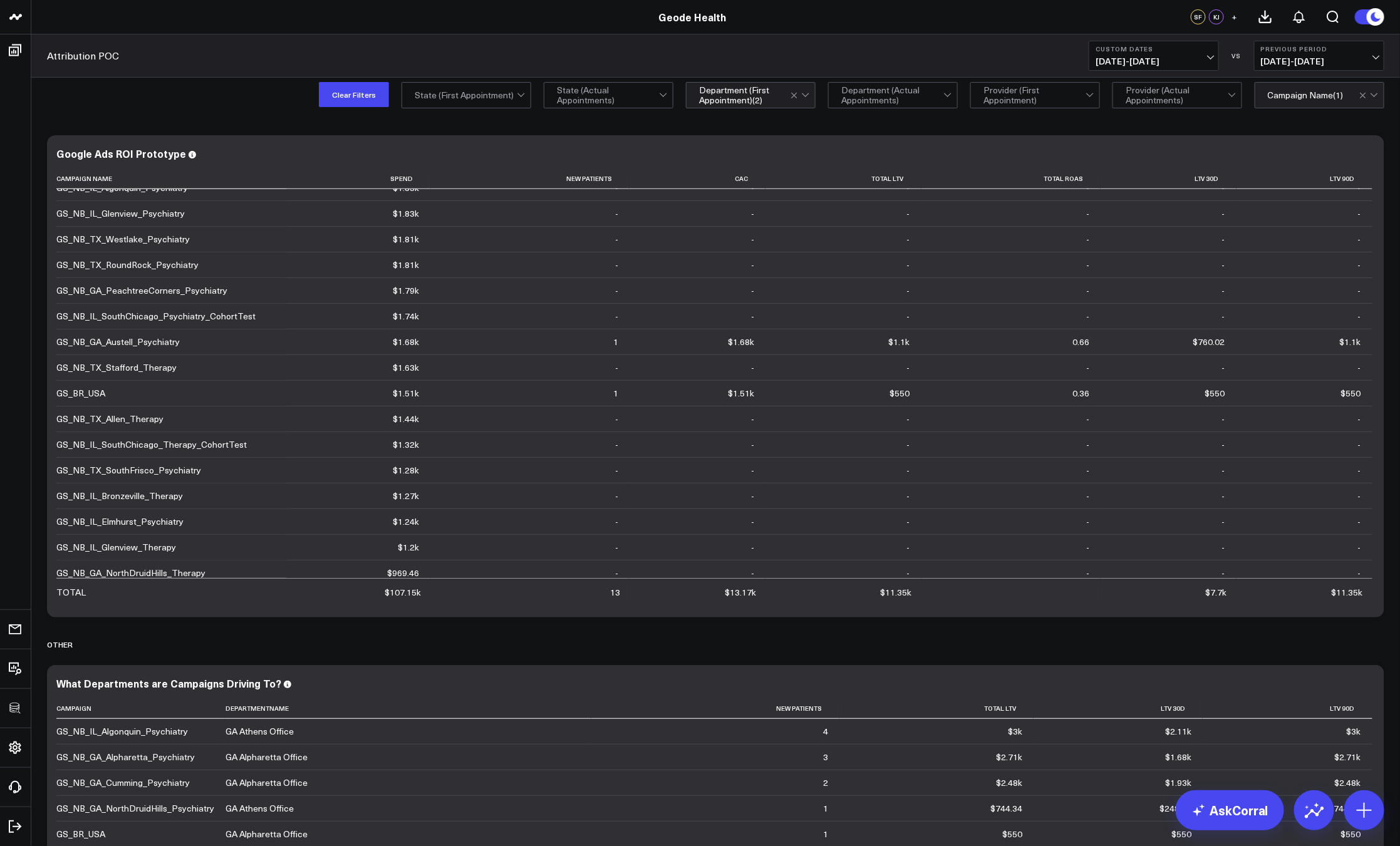
scroll to position [481, 0]
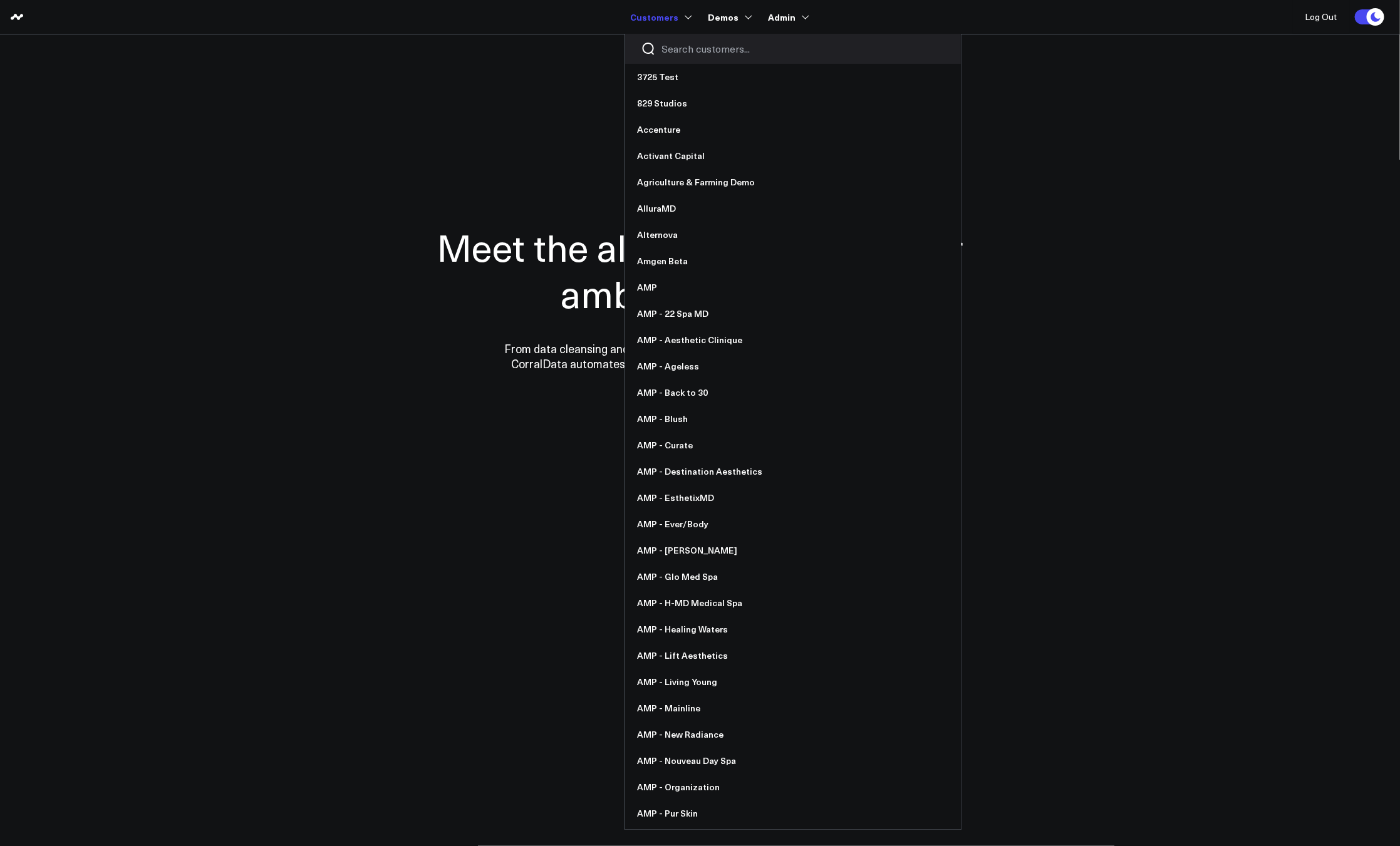
click at [688, 44] on input "Search customers input" at bounding box center [803, 49] width 283 height 14
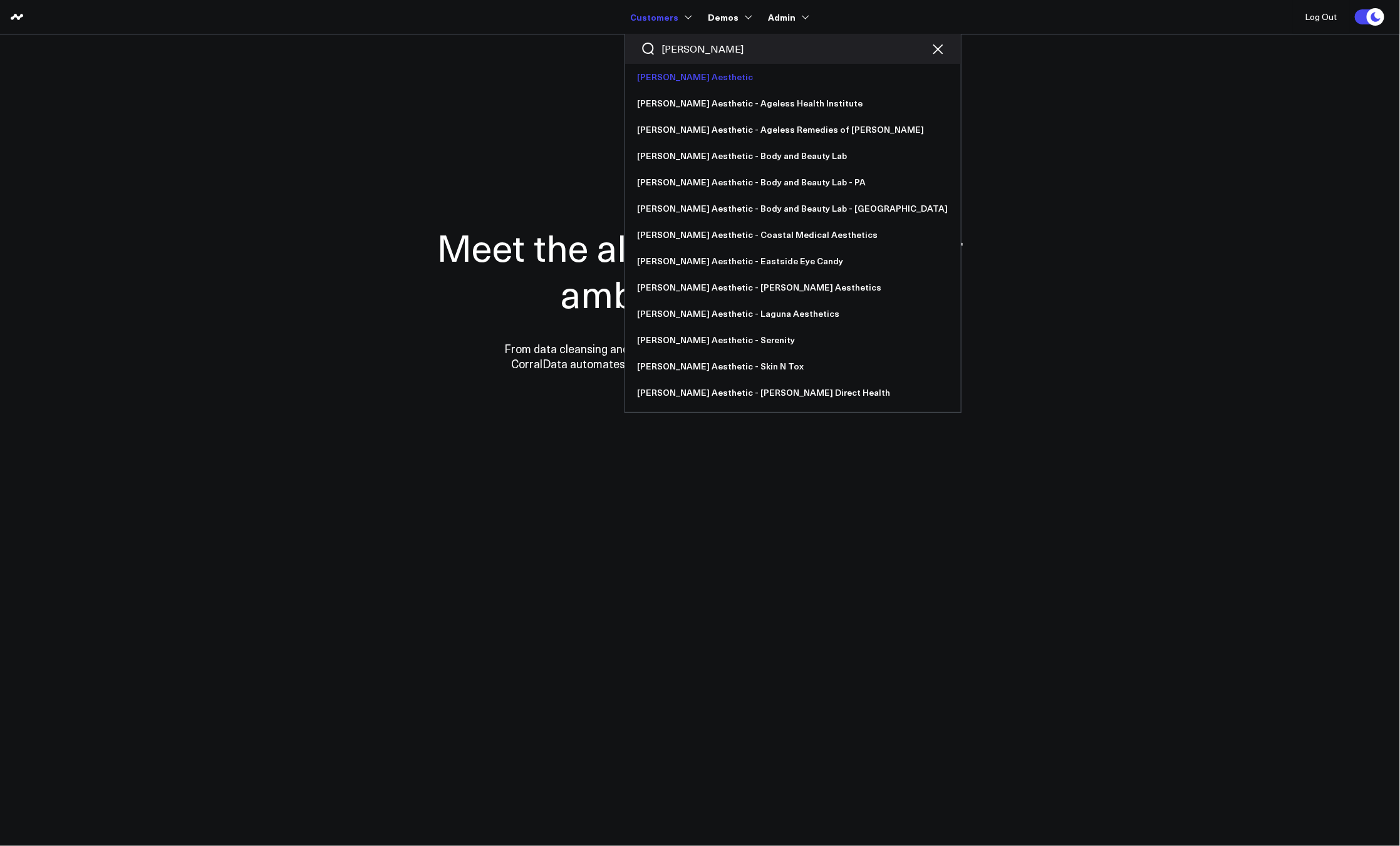
type input "[PERSON_NAME]"
click at [691, 75] on link "[PERSON_NAME] Aesthetic" at bounding box center [793, 77] width 336 height 26
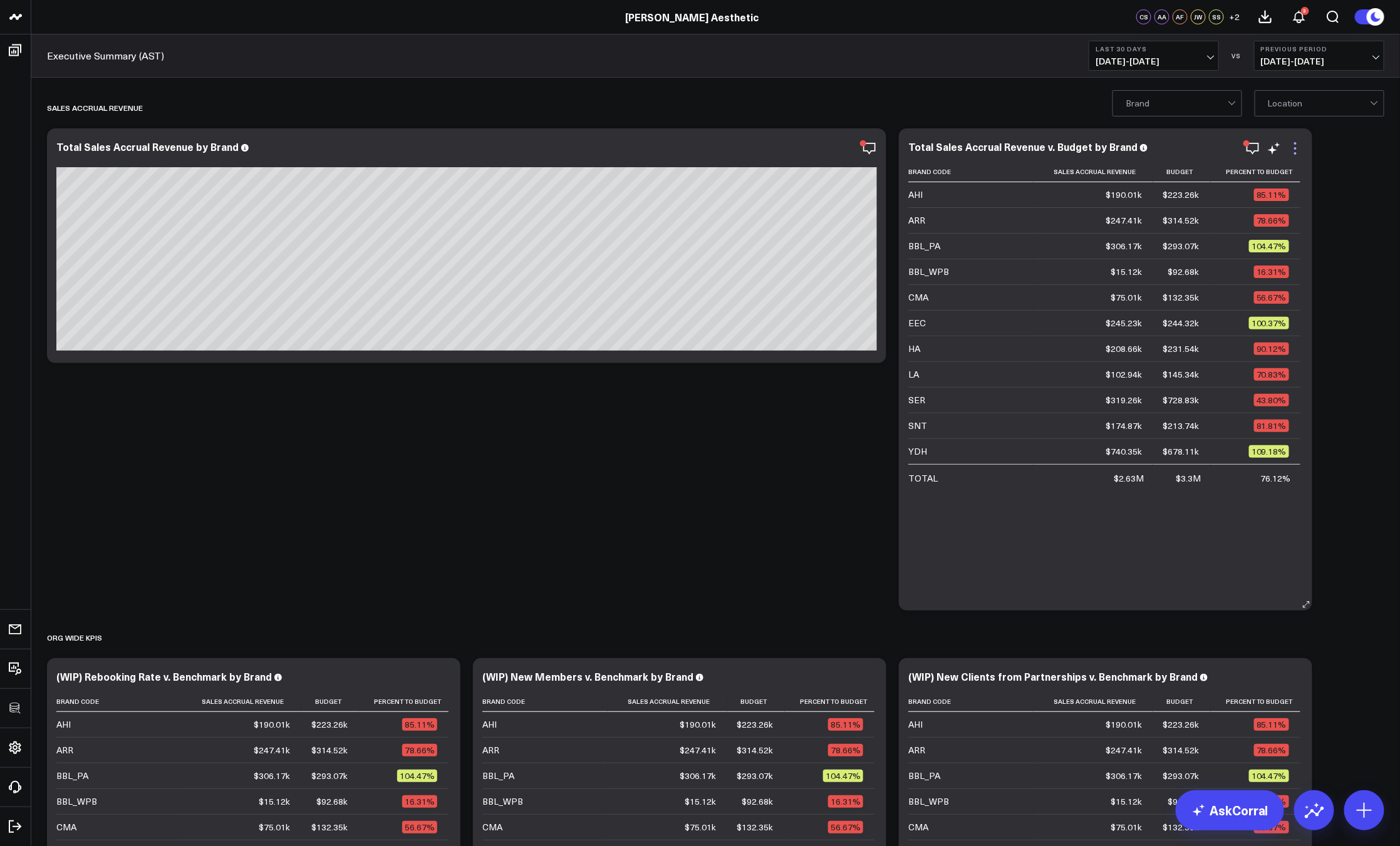
click at [1299, 150] on icon at bounding box center [1295, 148] width 15 height 15
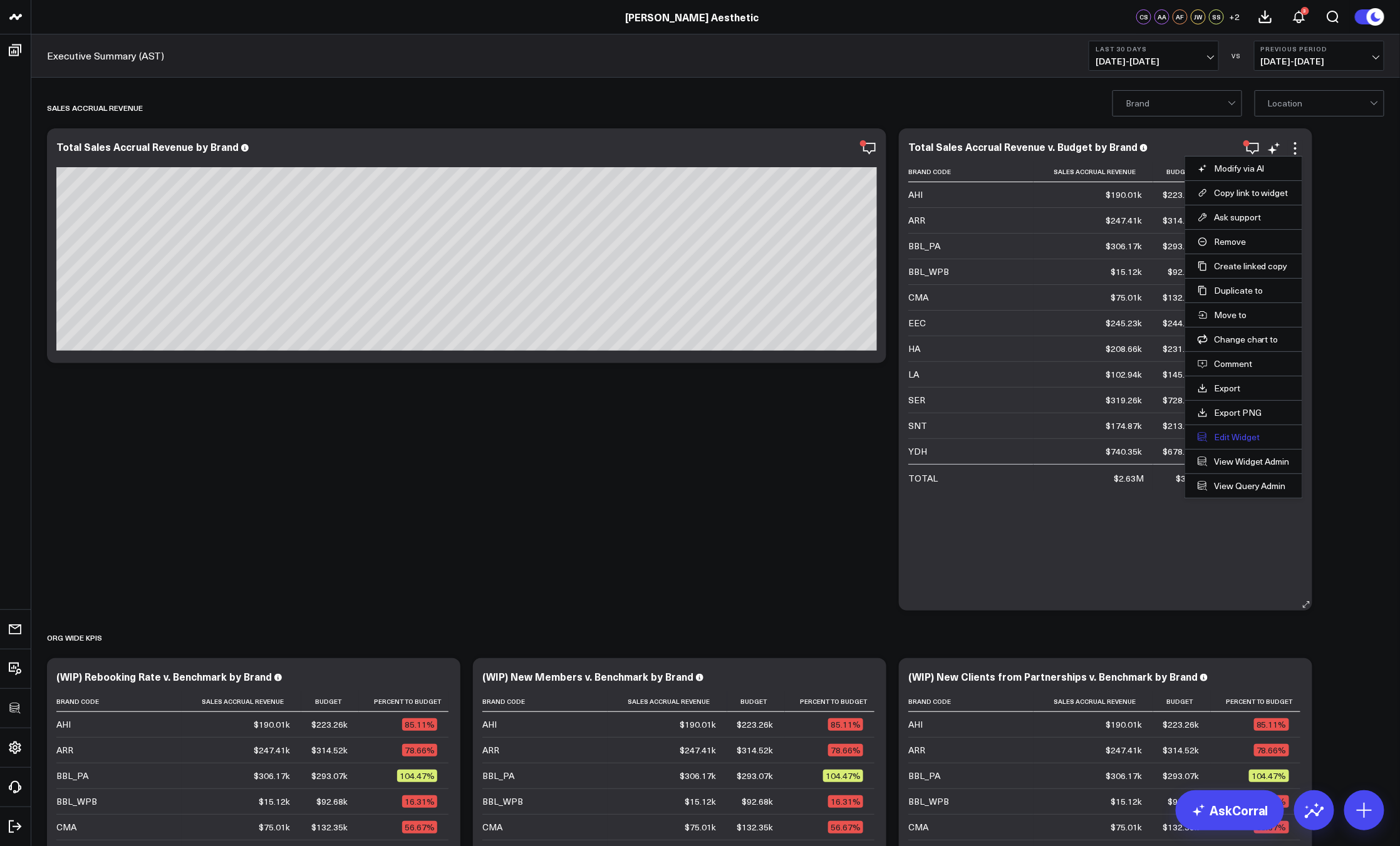
click at [1243, 439] on button "Edit Widget" at bounding box center [1243, 436] width 92 height 11
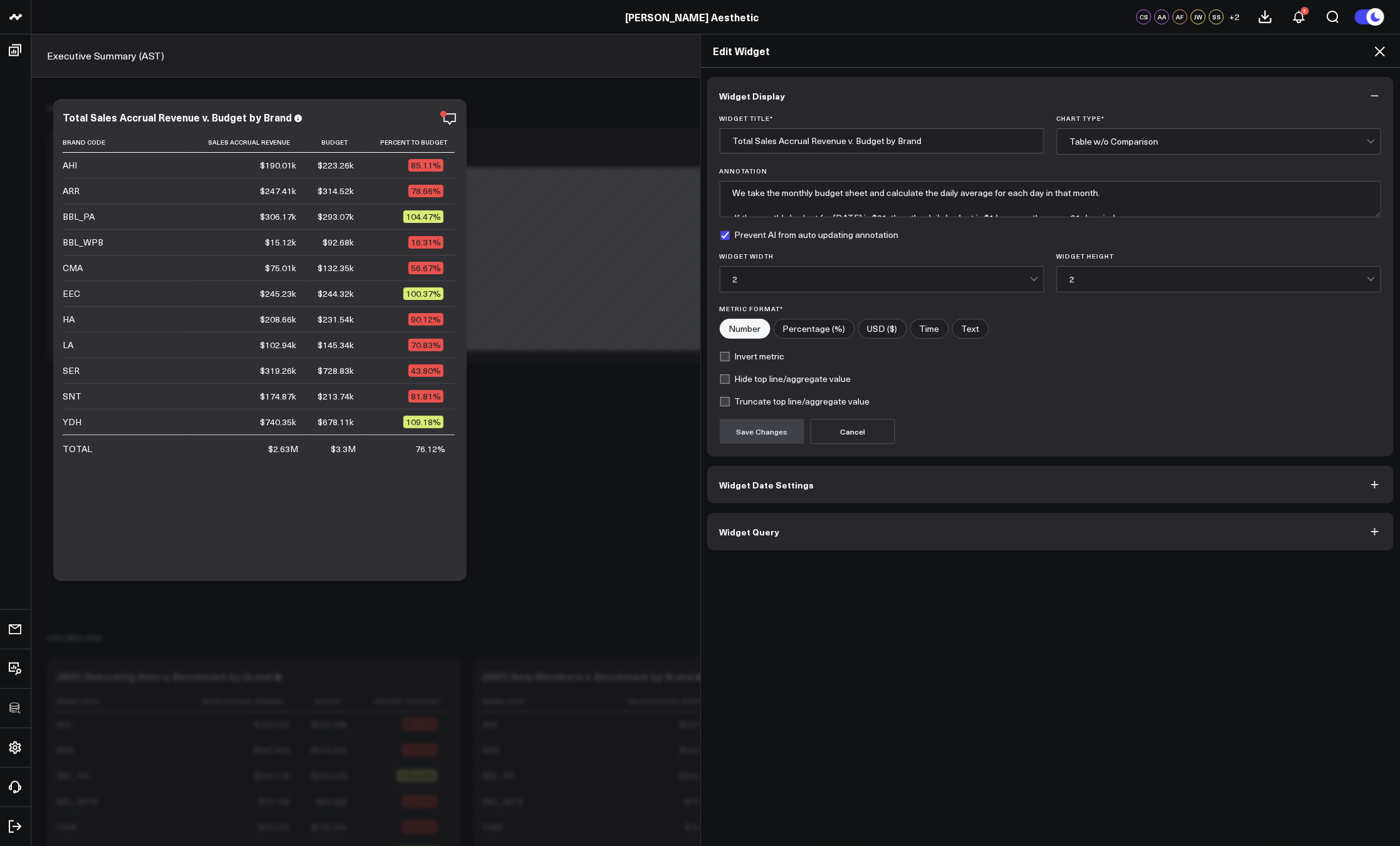
click at [830, 539] on button "Widget Query" at bounding box center [1050, 531] width 687 height 38
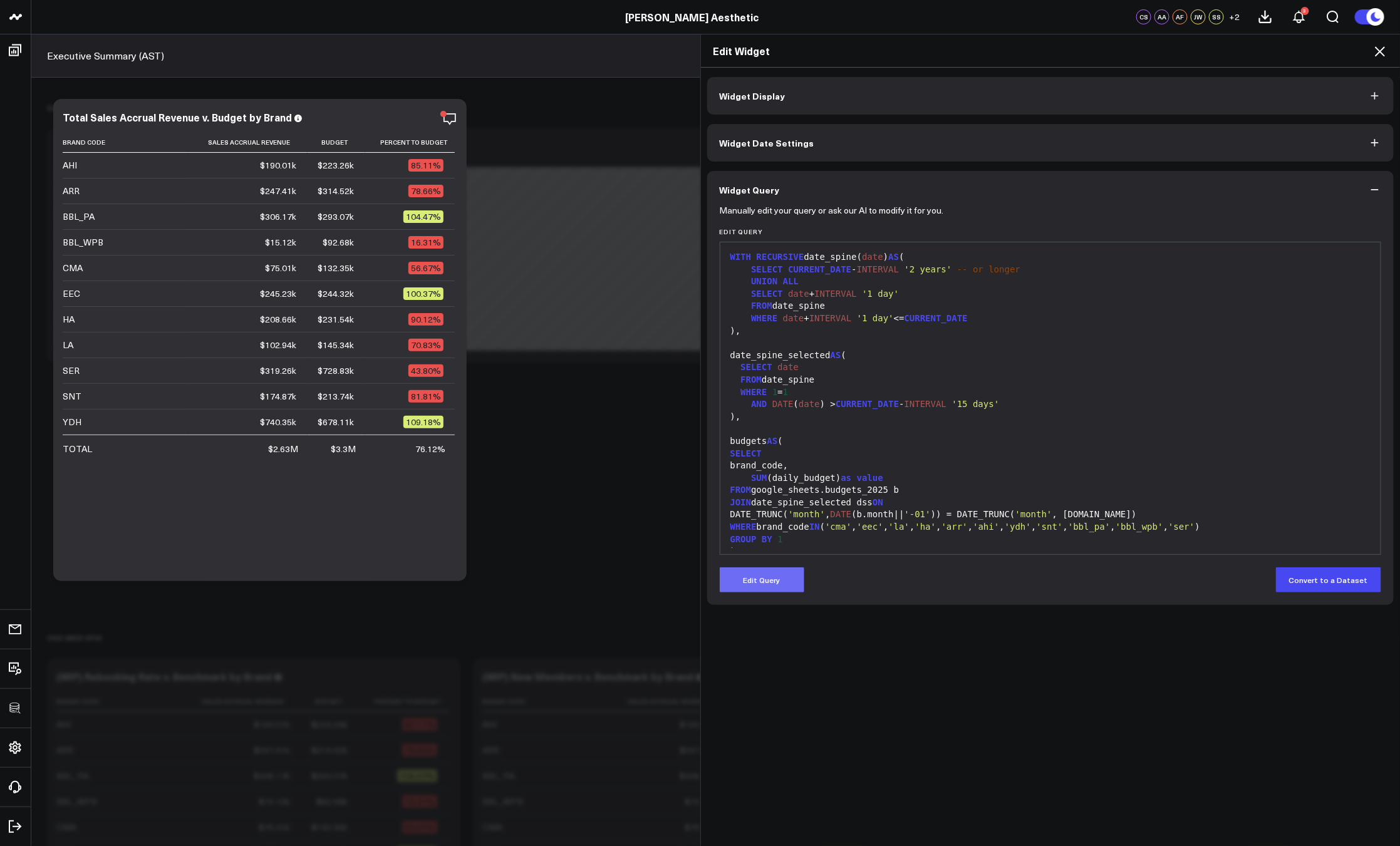
click at [763, 586] on button "Edit Query" at bounding box center [762, 580] width 85 height 25
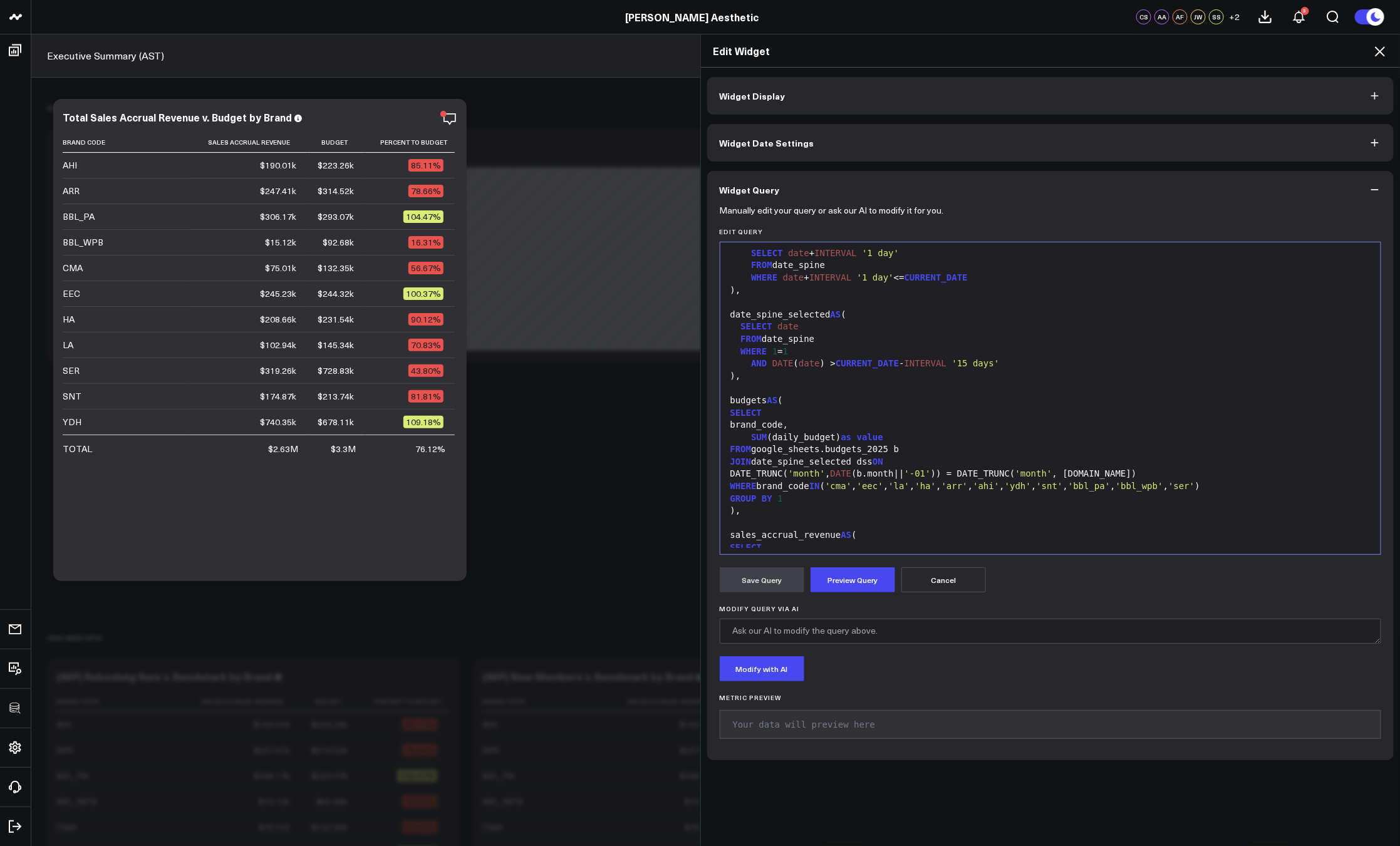
scroll to position [81, 0]
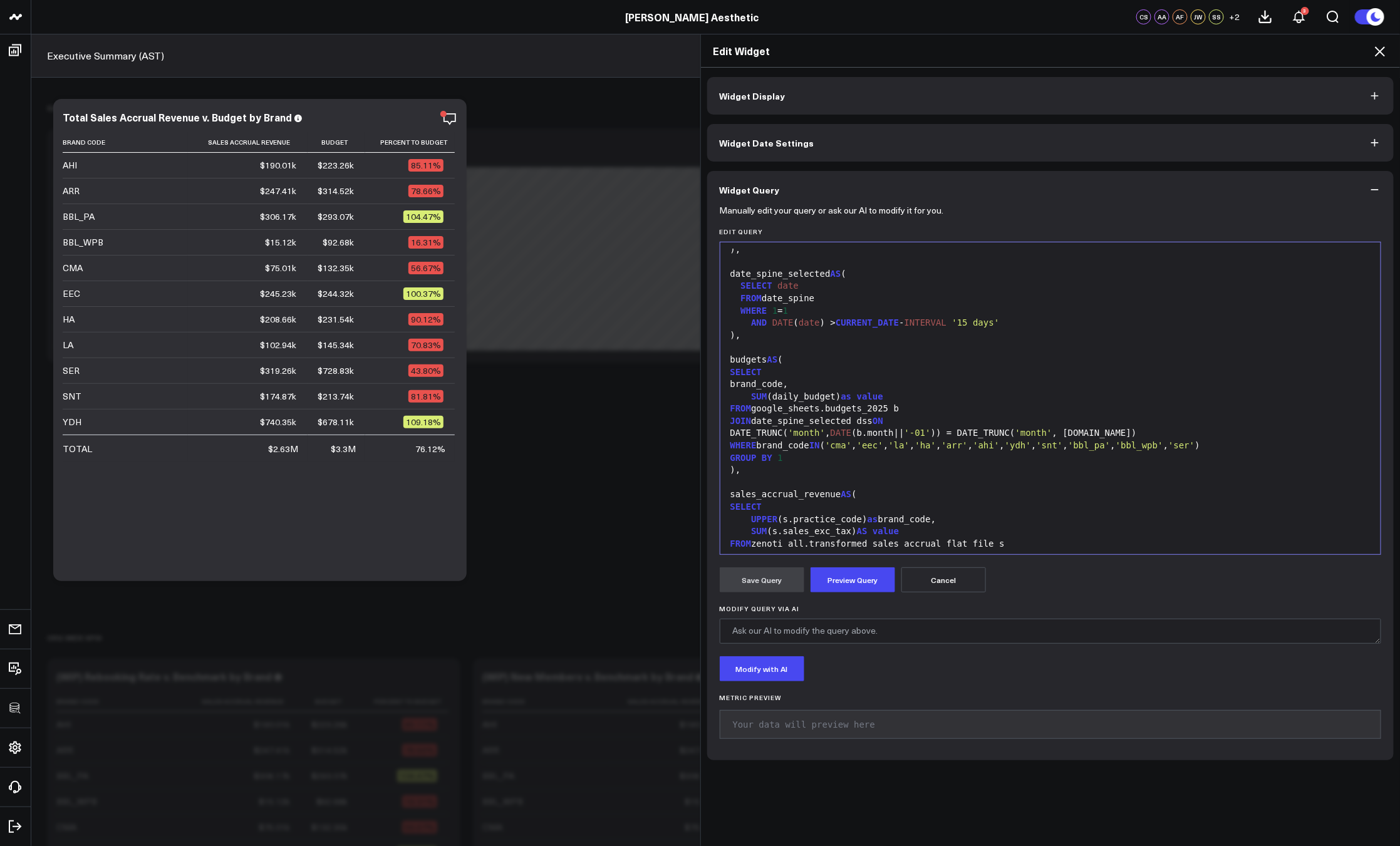
click at [1381, 53] on icon at bounding box center [1379, 51] width 15 height 15
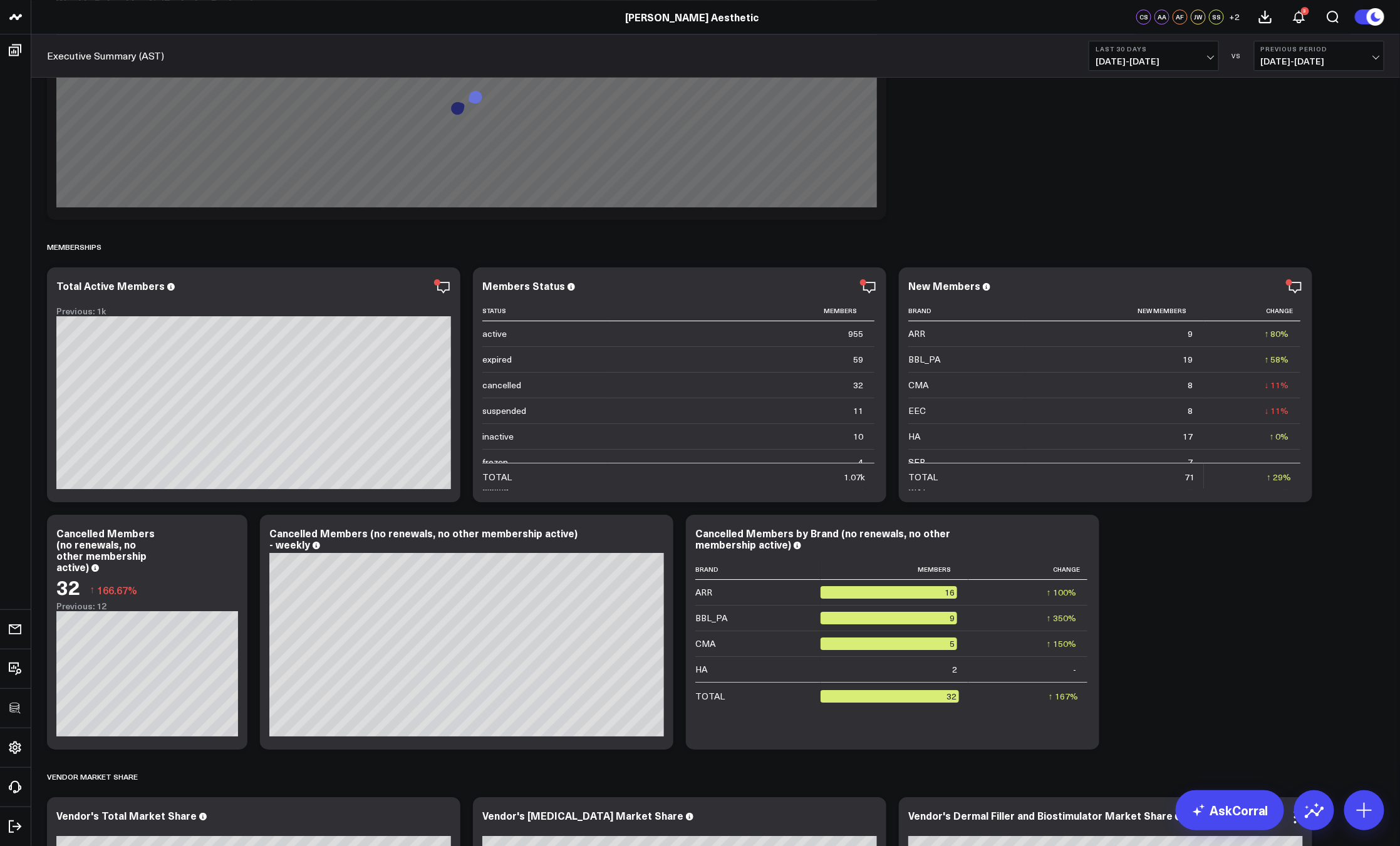
scroll to position [6507, 0]
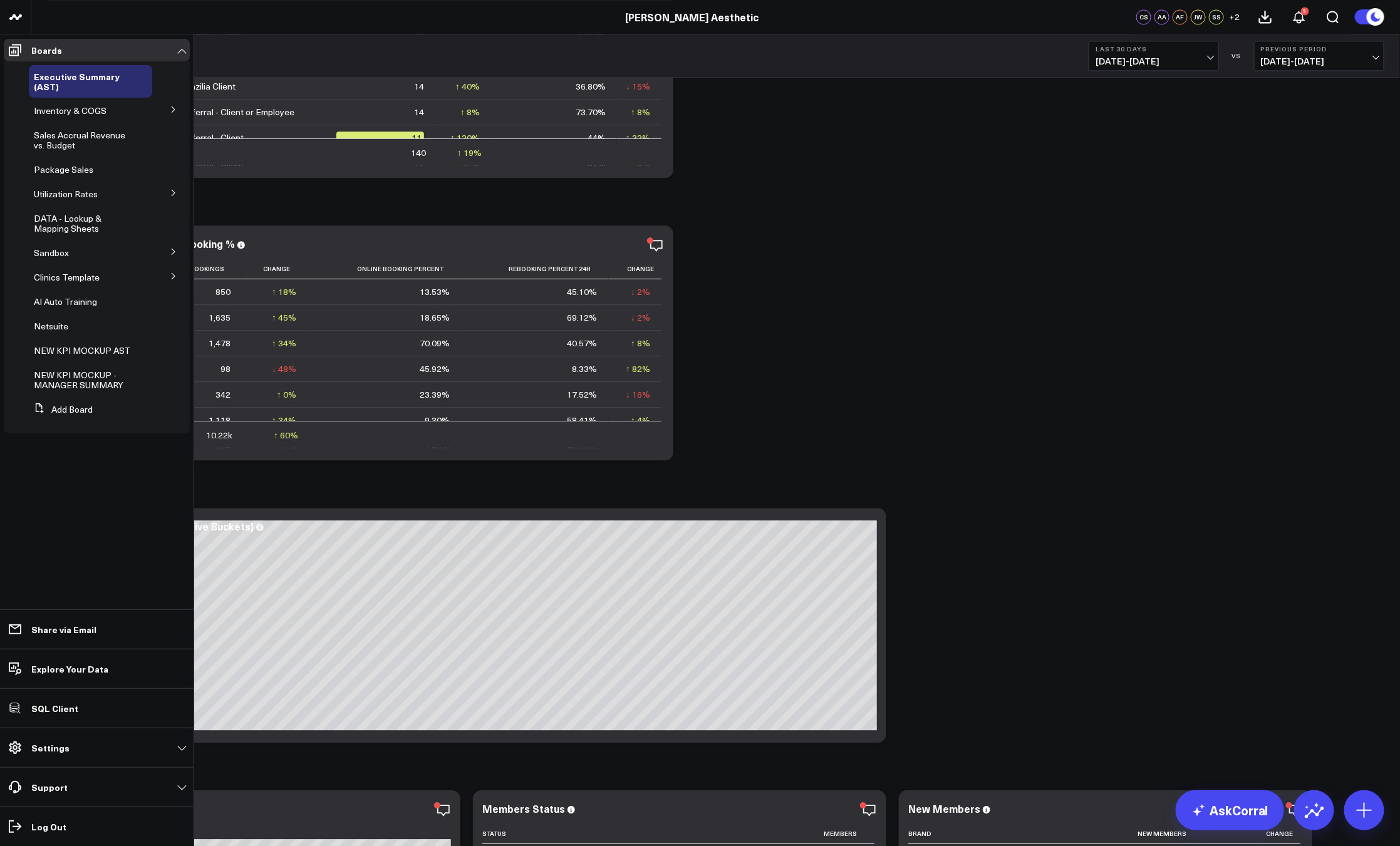
click at [168, 278] on button at bounding box center [173, 275] width 33 height 19
click at [179, 300] on button at bounding box center [173, 297] width 33 height 19
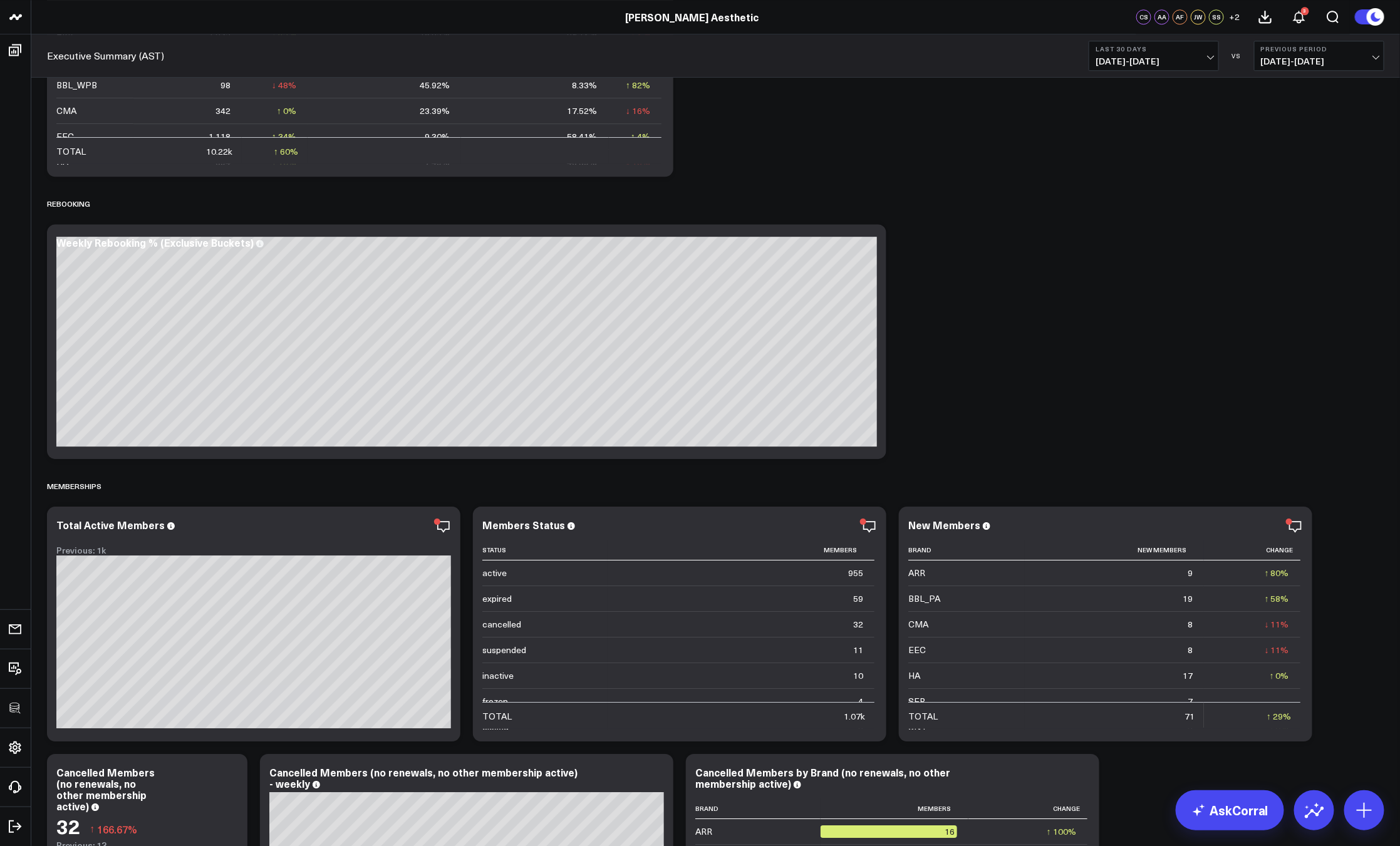
scroll to position [6863, 0]
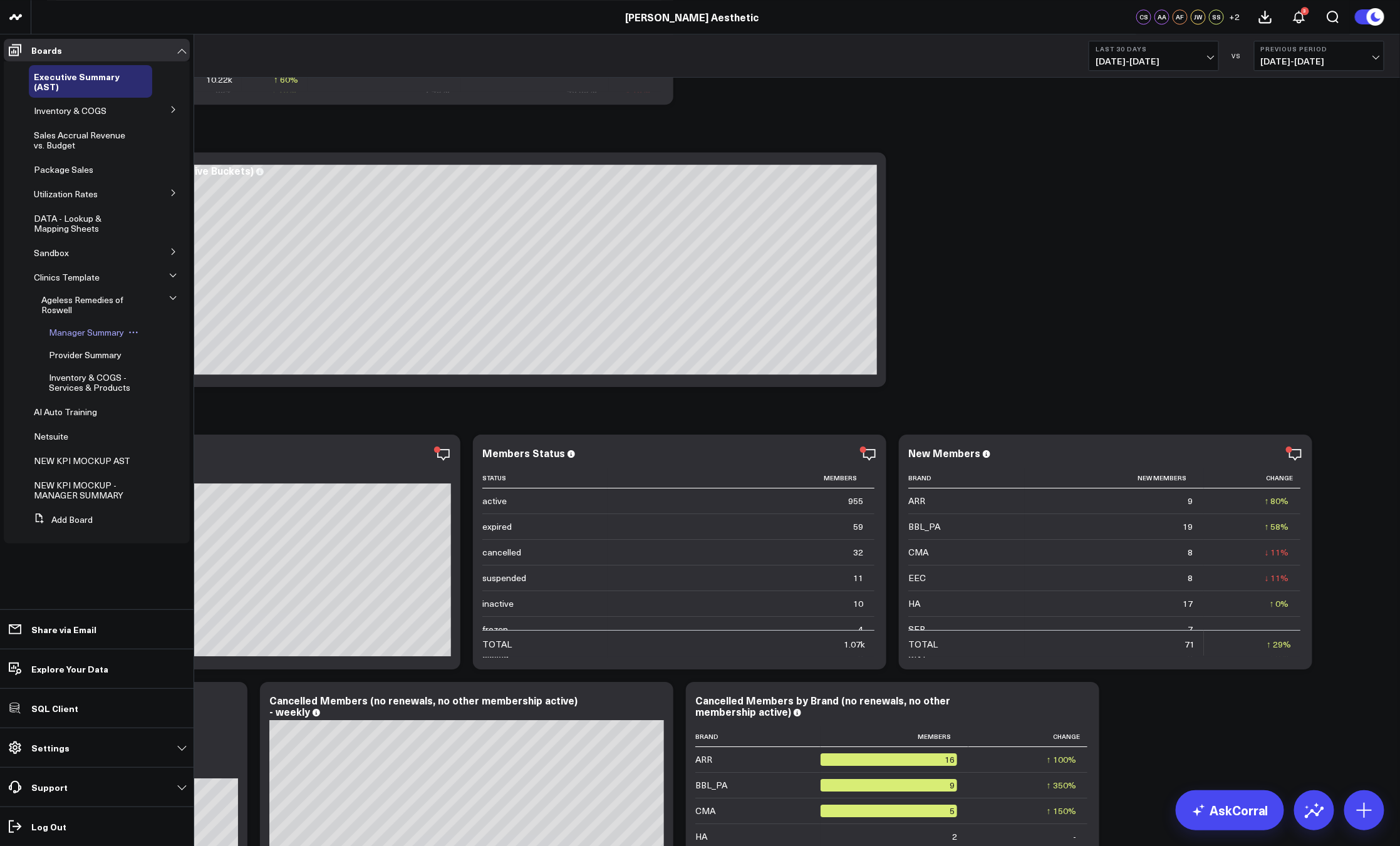
click at [84, 338] on span "Manager Summary" at bounding box center [86, 331] width 75 height 11
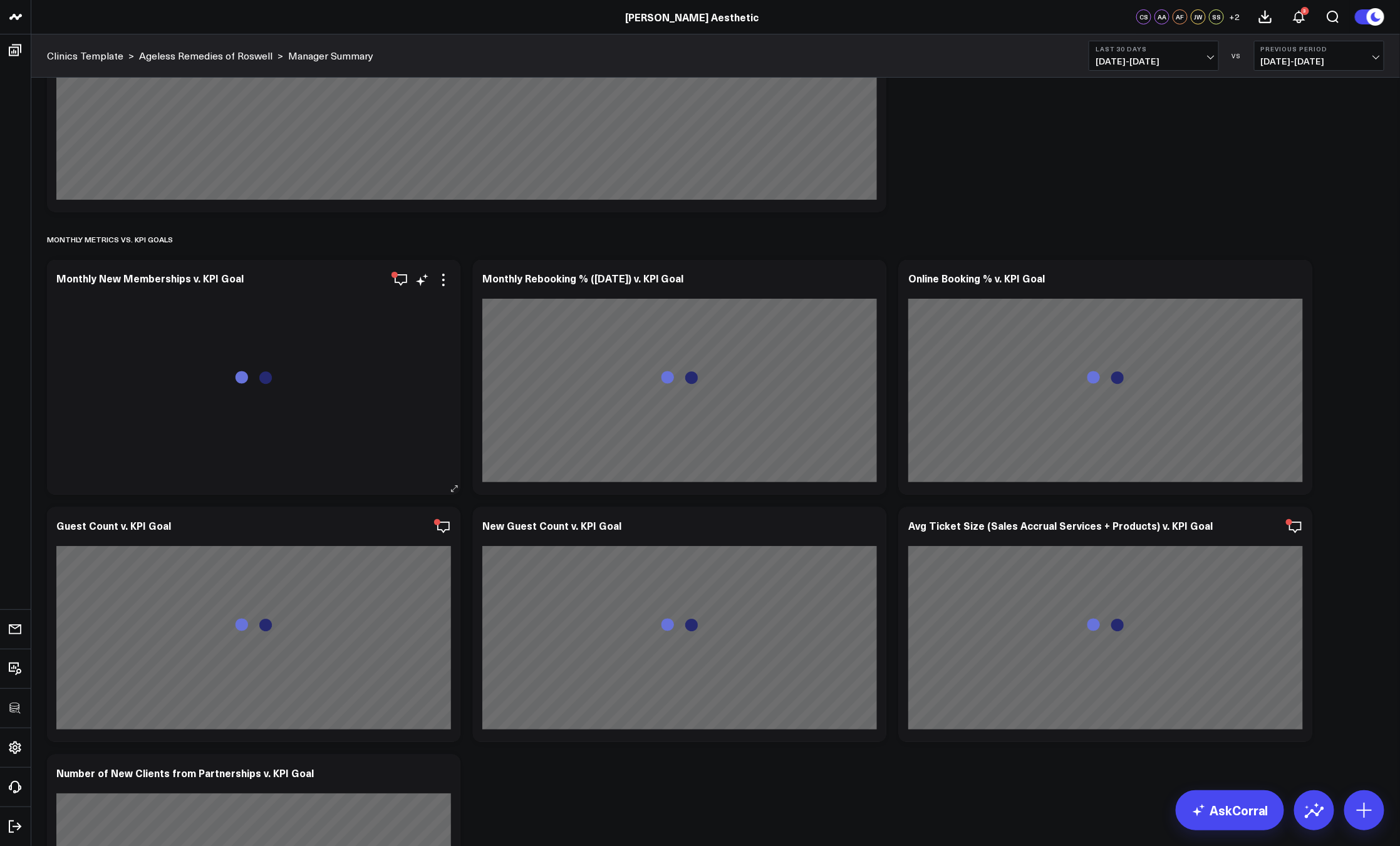
scroll to position [2540, 0]
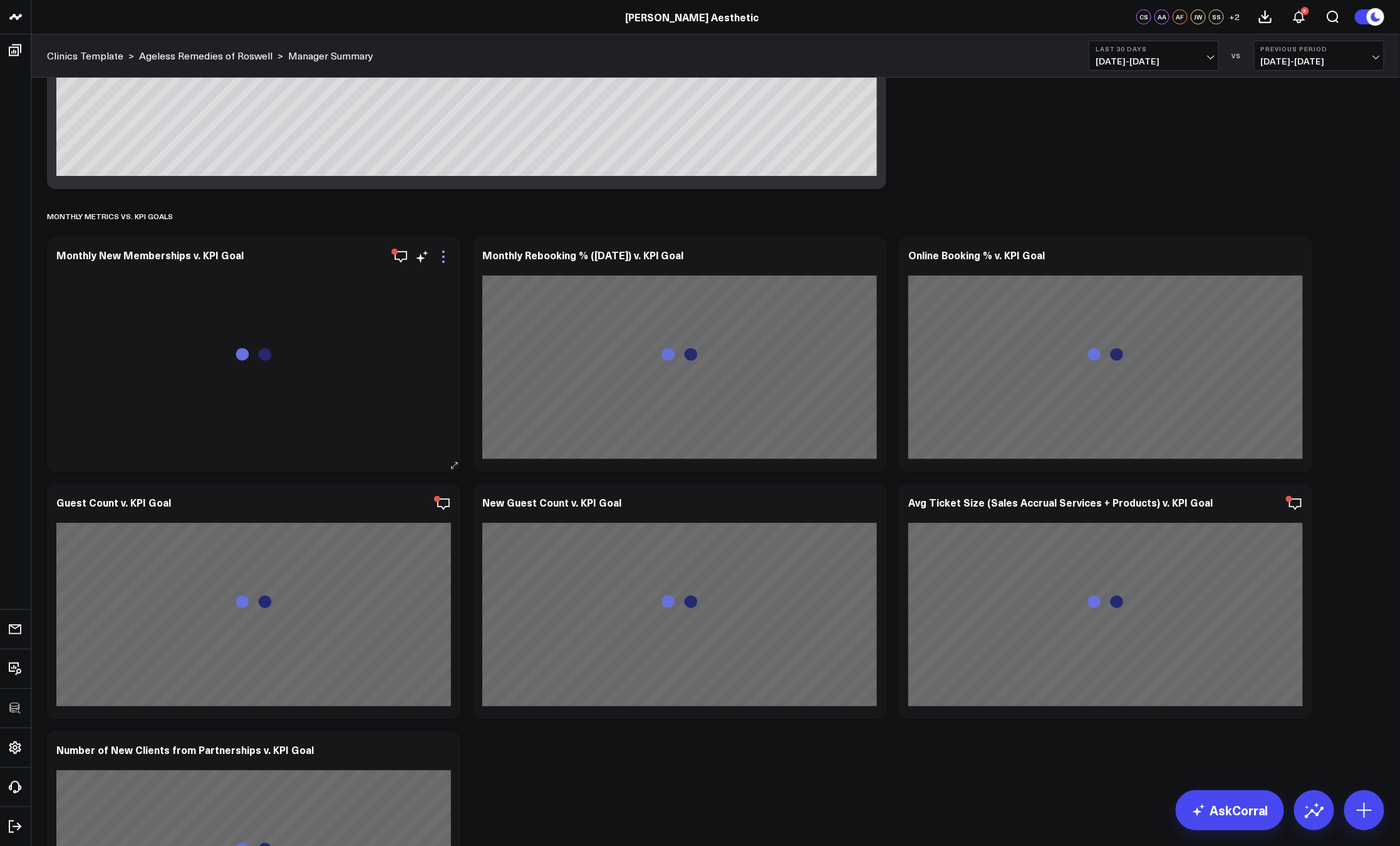
click at [444, 259] on icon at bounding box center [443, 256] width 15 height 15
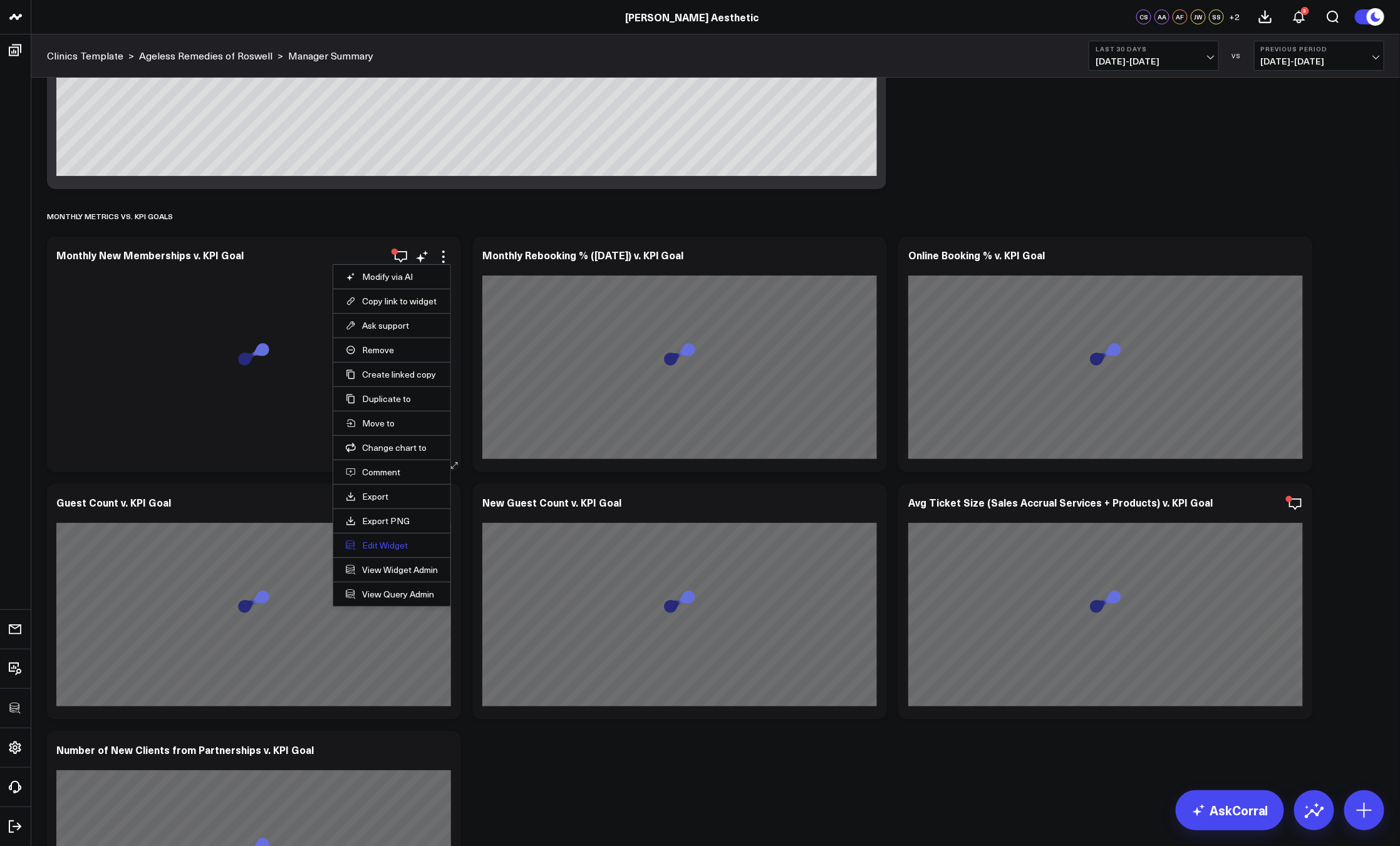
click at [395, 544] on button "Edit Widget" at bounding box center [391, 545] width 92 height 11
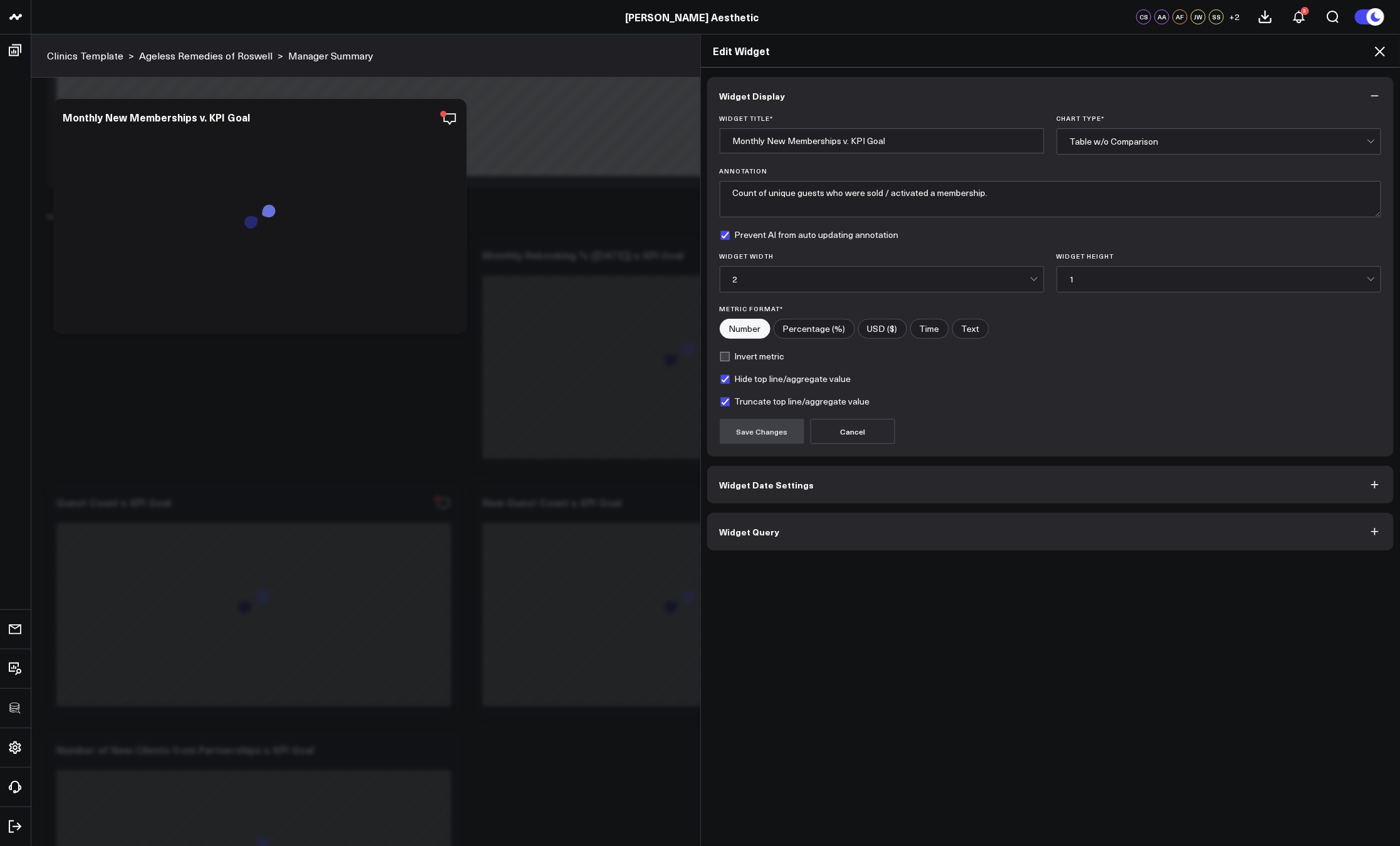
click at [890, 537] on button "Widget Query" at bounding box center [1050, 531] width 687 height 38
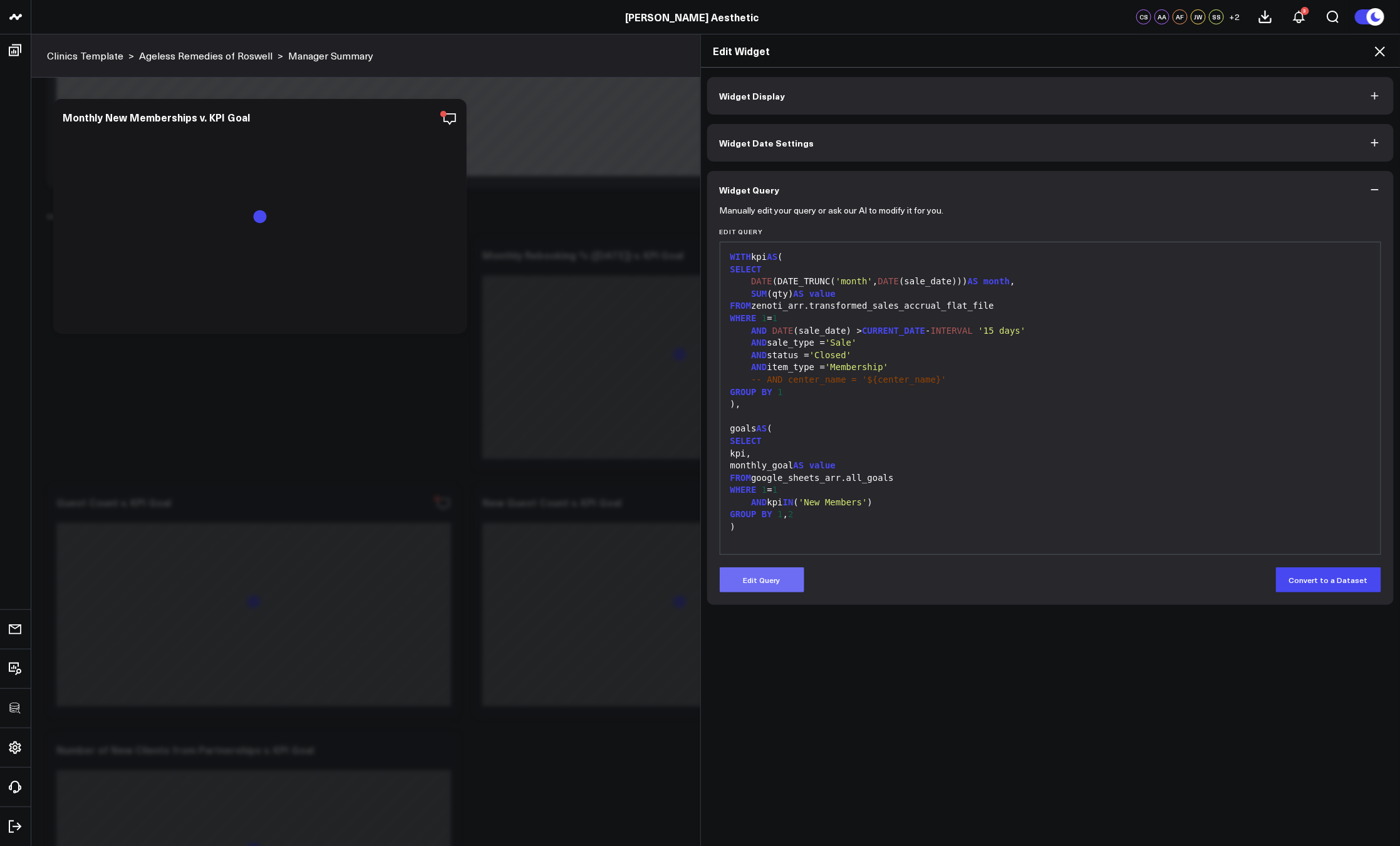
click at [766, 581] on button "Edit Query" at bounding box center [762, 580] width 85 height 25
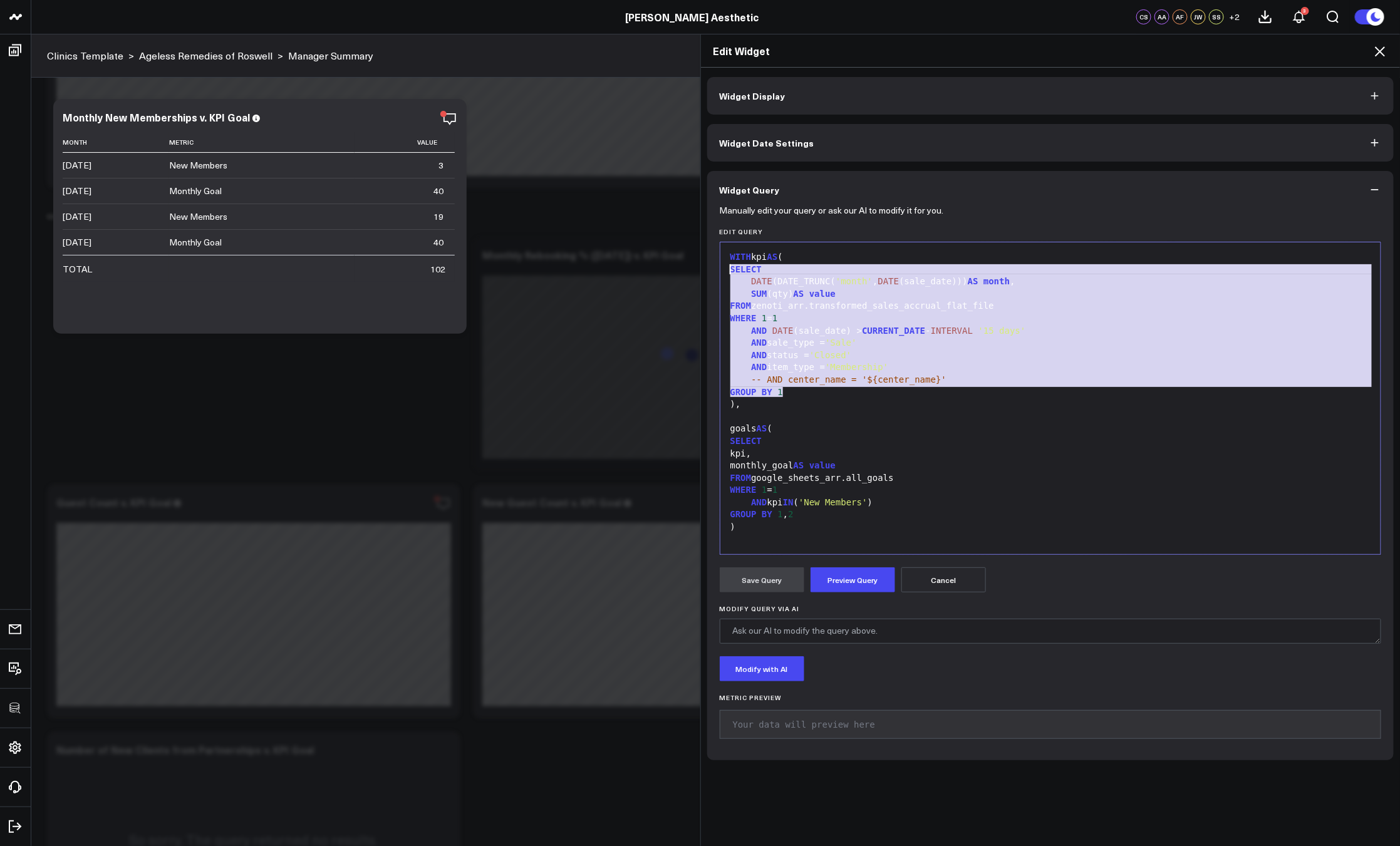
drag, startPoint x: 842, startPoint y: 395, endPoint x: 696, endPoint y: 252, distance: 204.4
click at [701, 269] on div "Widget Display Widget Date Settings Widget Query Manually edit your query or as…" at bounding box center [1050, 457] width 699 height 779
copy div "SELECT DATE (DATE_TRUNC( 'month' , DATE (sale_date))) AS month , SUM (qty) AS v…"
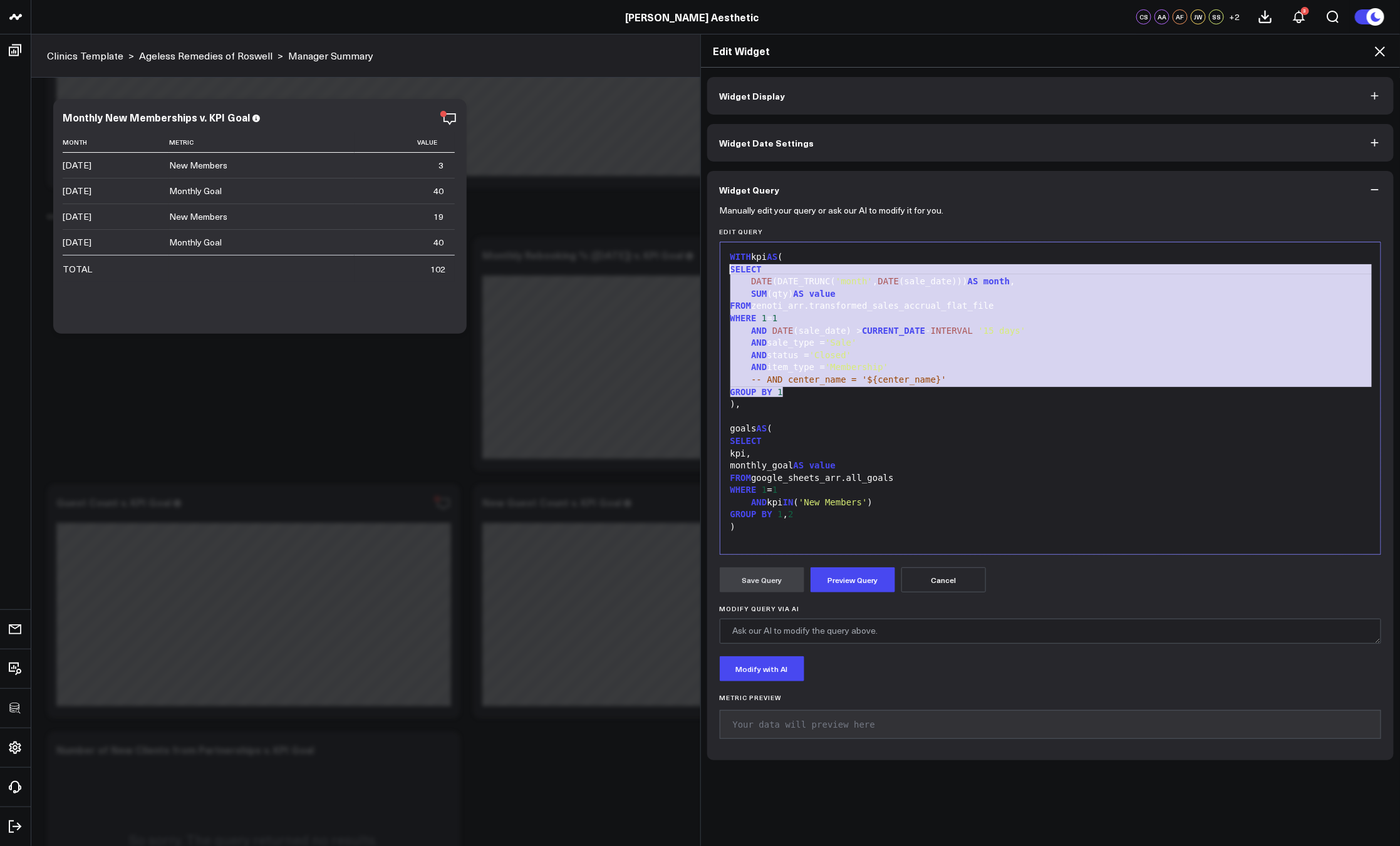
click at [899, 417] on div at bounding box center [1050, 417] width 648 height 12
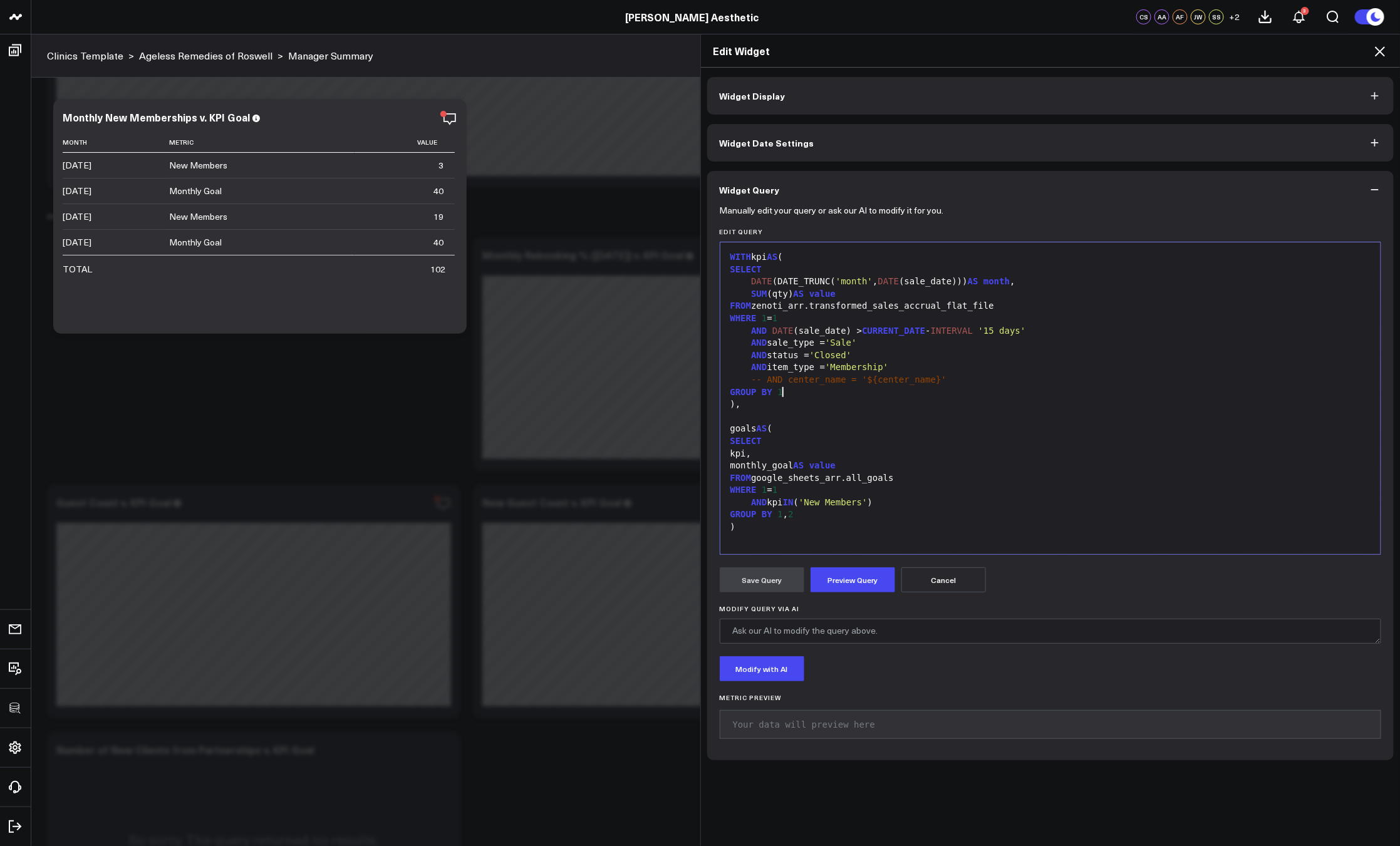
click at [836, 396] on div "GROUP BY 1" at bounding box center [1050, 392] width 648 height 12
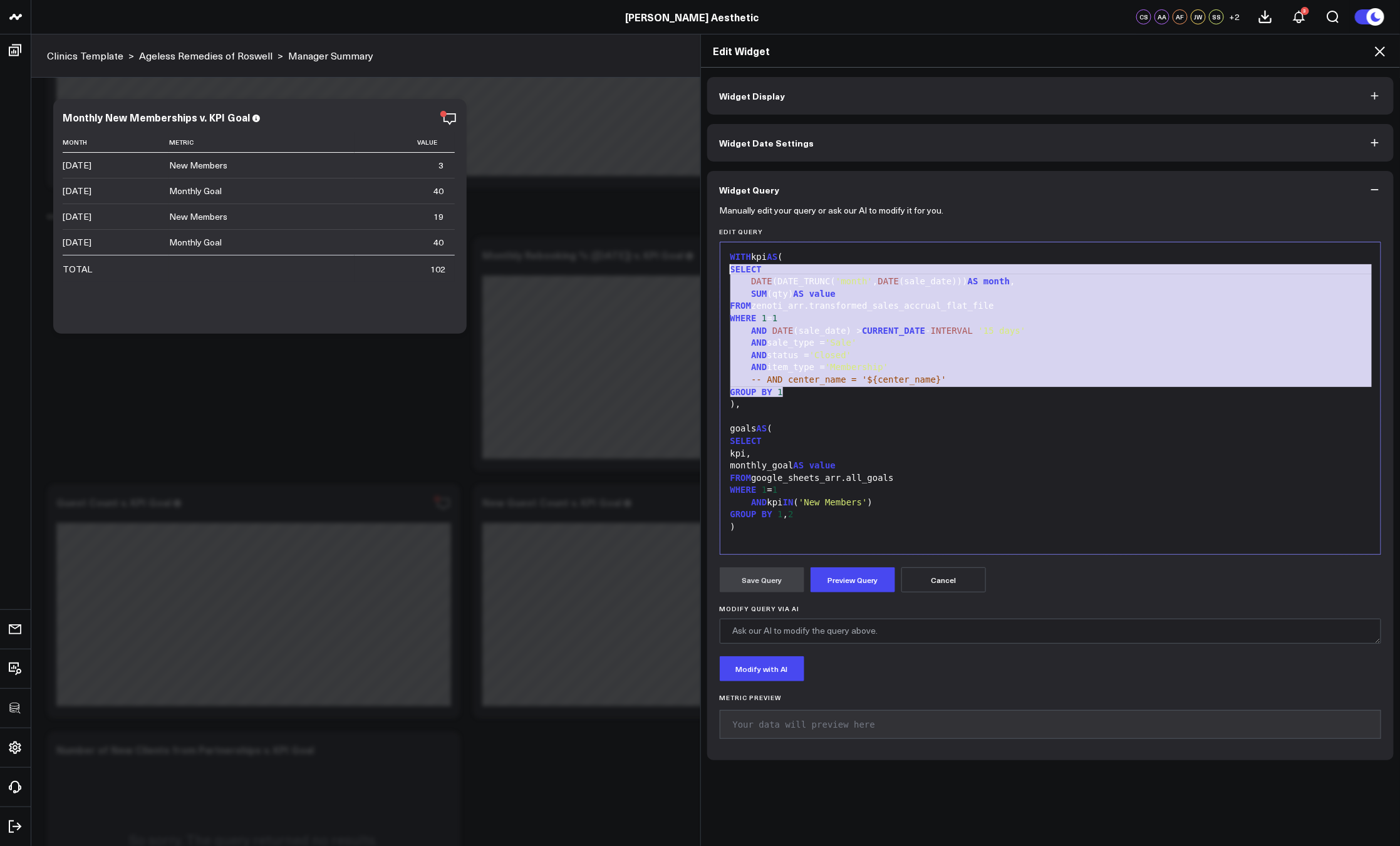
drag, startPoint x: 801, startPoint y: 392, endPoint x: 696, endPoint y: 271, distance: 160.2
click at [701, 271] on div "Widget Display Widget Date Settings Widget Query Manually edit your query or as…" at bounding box center [1050, 457] width 699 height 779
copy div "SELECT DATE (DATE_TRUNC( 'month' , DATE (sale_date))) AS month , SUM (qty) AS v…"
click at [1376, 51] on icon at bounding box center [1379, 51] width 15 height 15
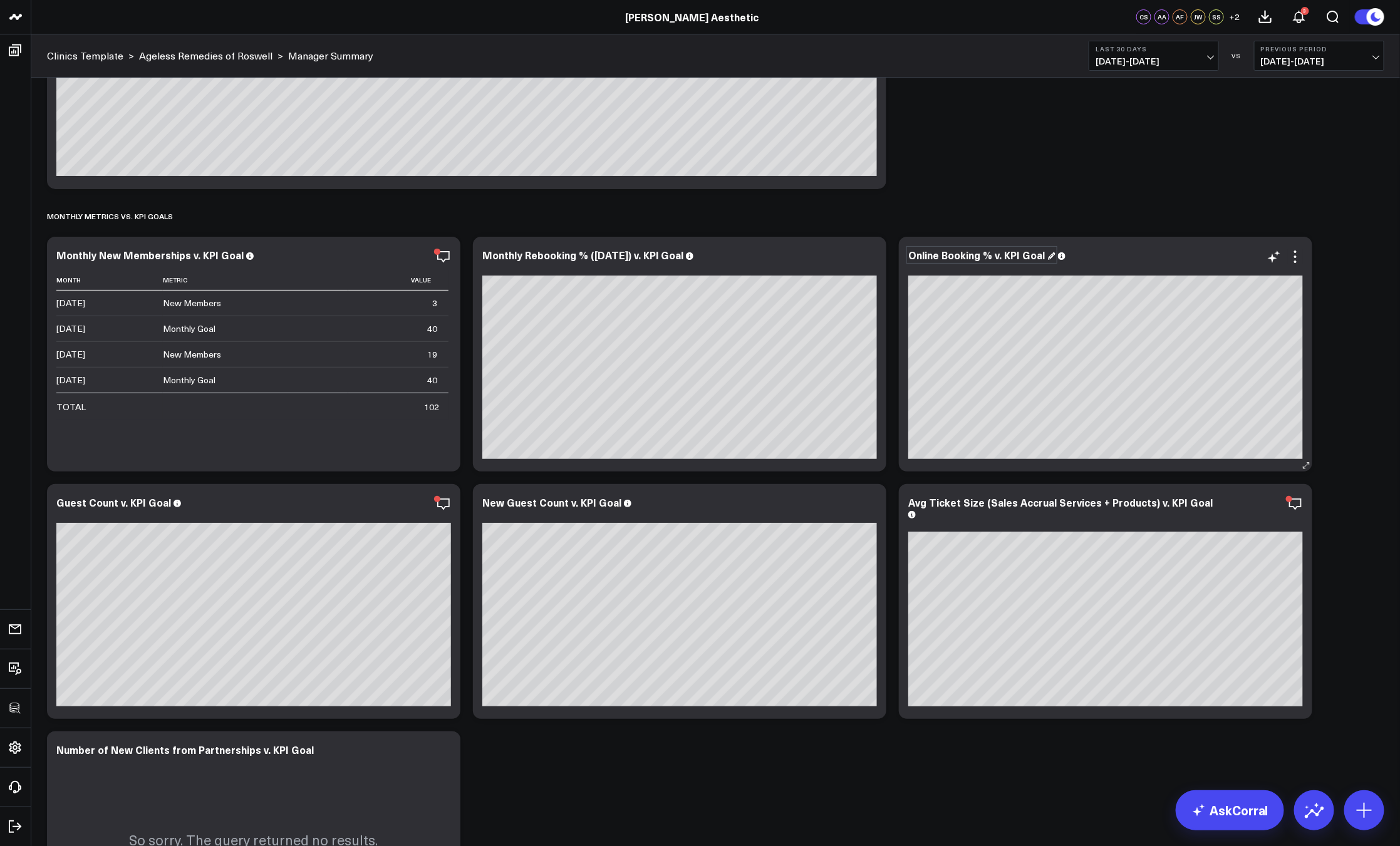
scroll to position [2744, 0]
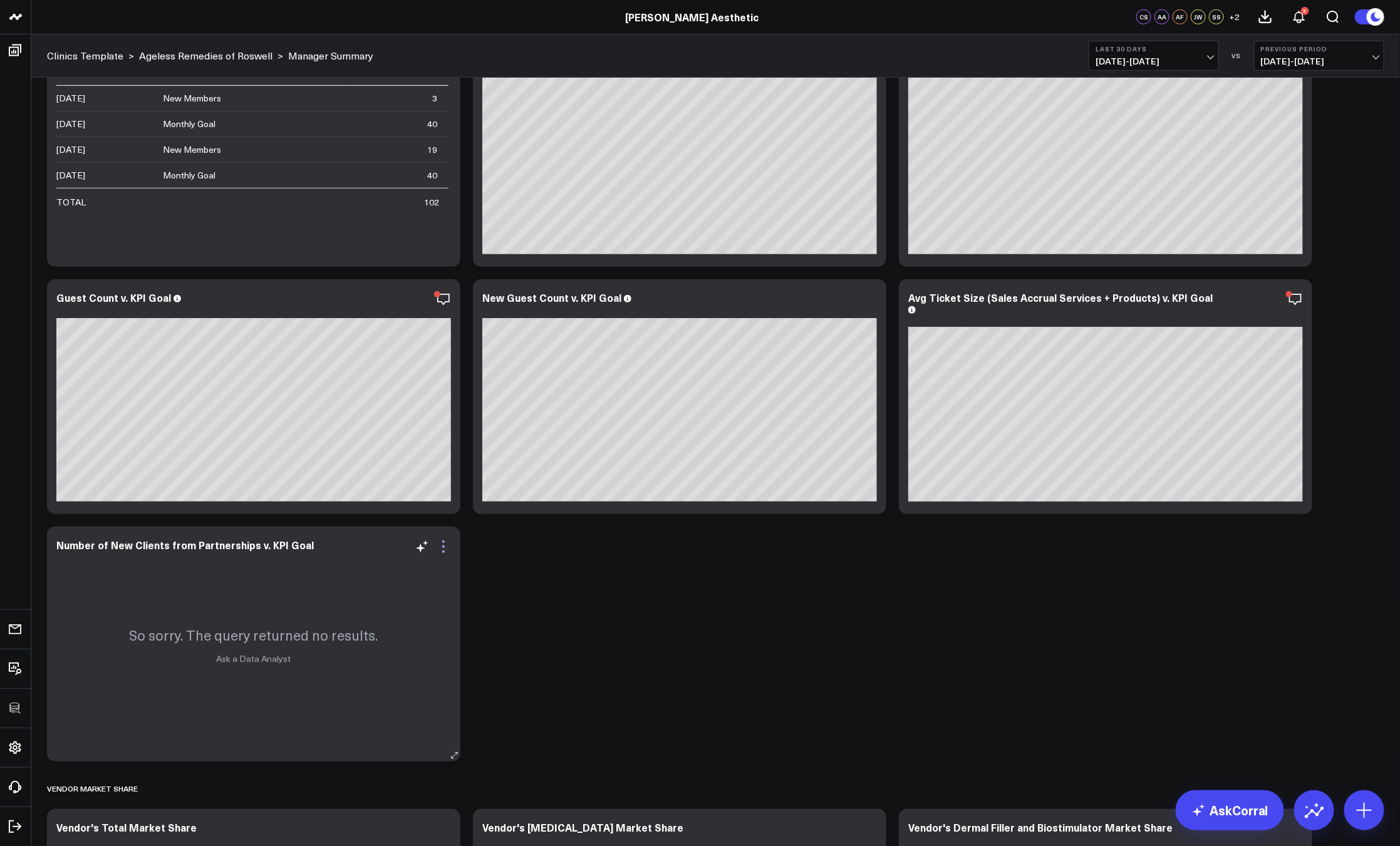
click at [440, 548] on icon at bounding box center [443, 546] width 15 height 15
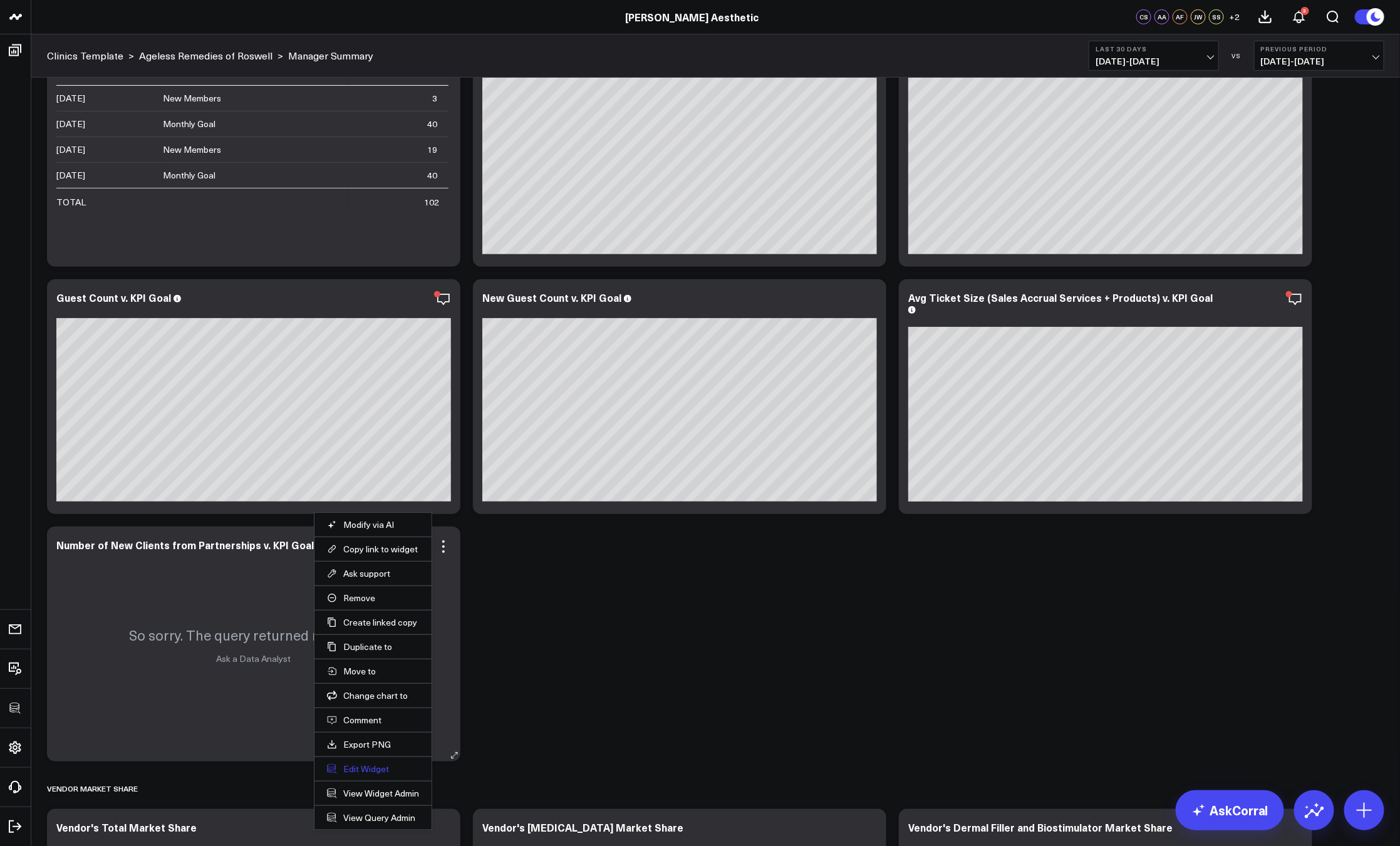
click at [377, 764] on button "Edit Widget" at bounding box center [373, 768] width 92 height 11
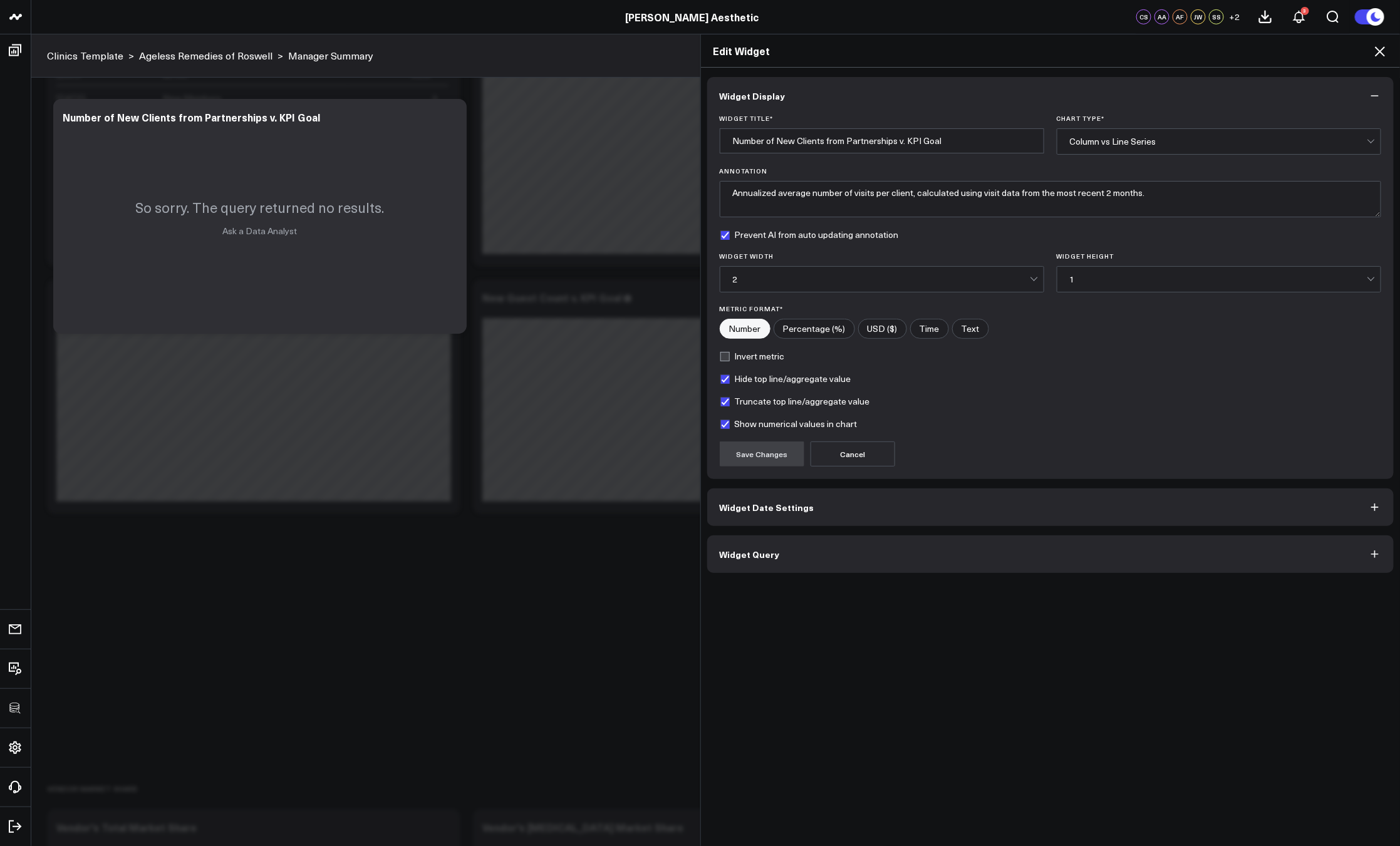
click at [769, 557] on span "Widget Query" at bounding box center [749, 553] width 60 height 10
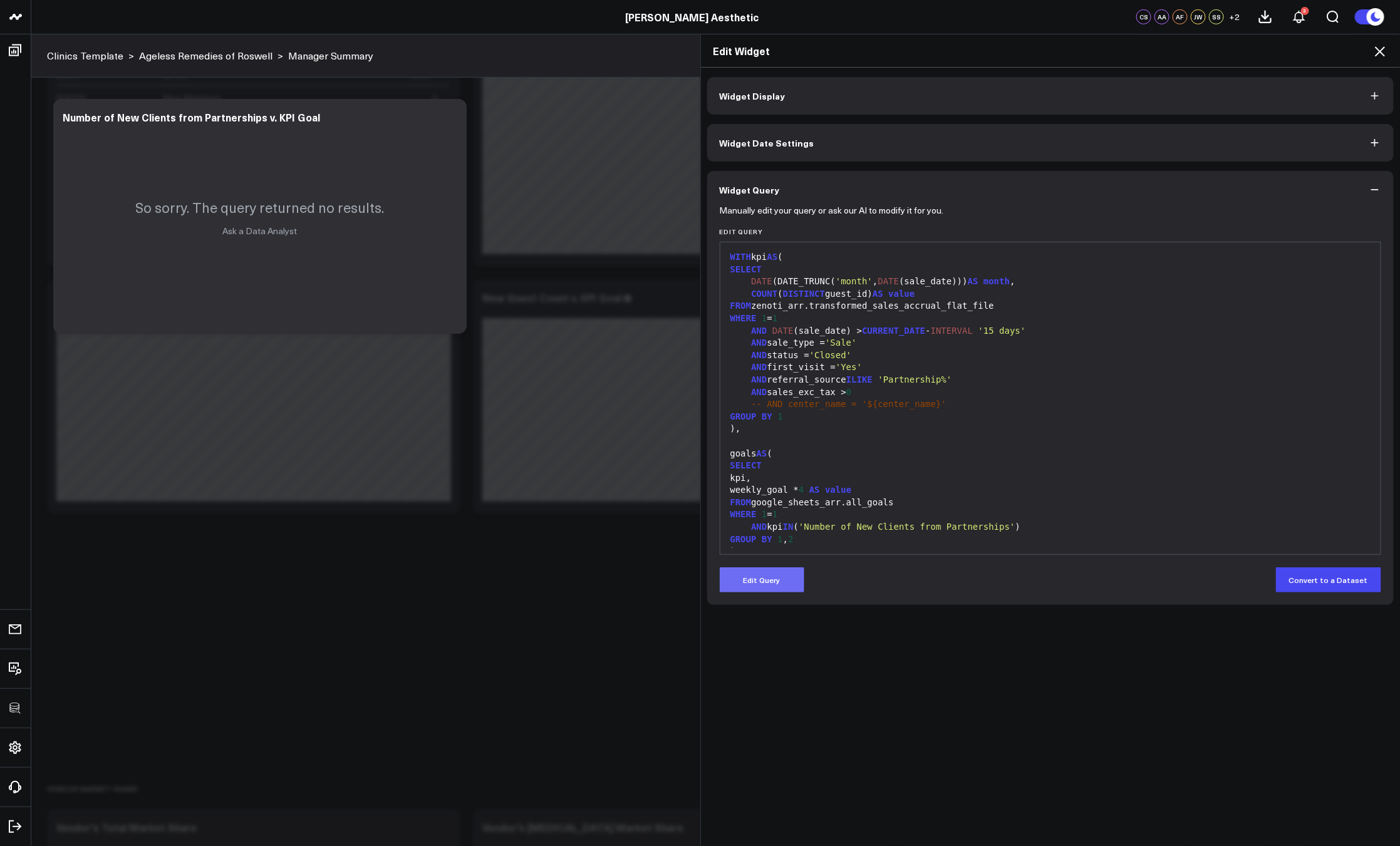
click at [793, 589] on button "Edit Query" at bounding box center [762, 580] width 85 height 25
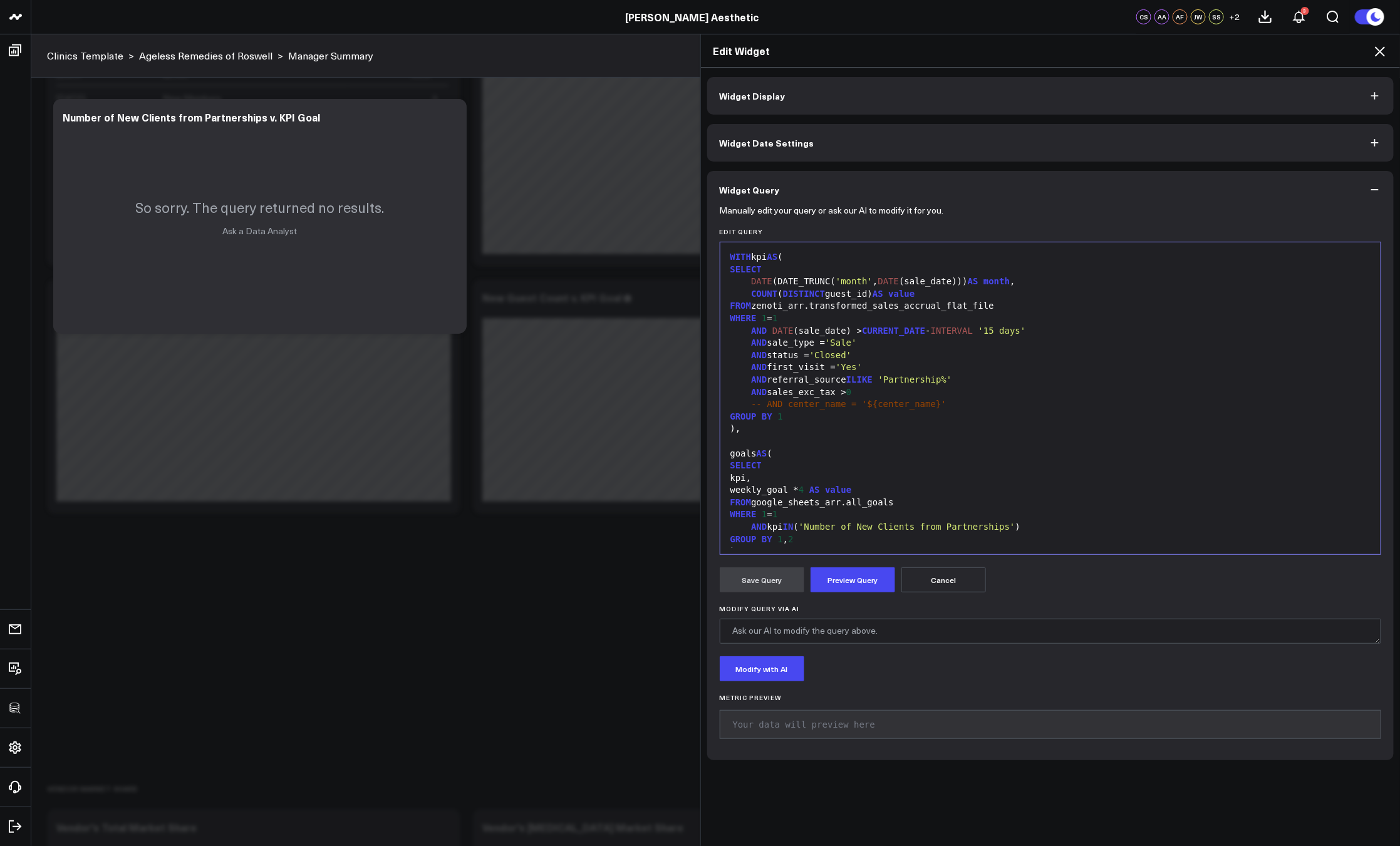
click at [806, 395] on div "AND sales_exc_tax > 0" at bounding box center [1050, 392] width 648 height 12
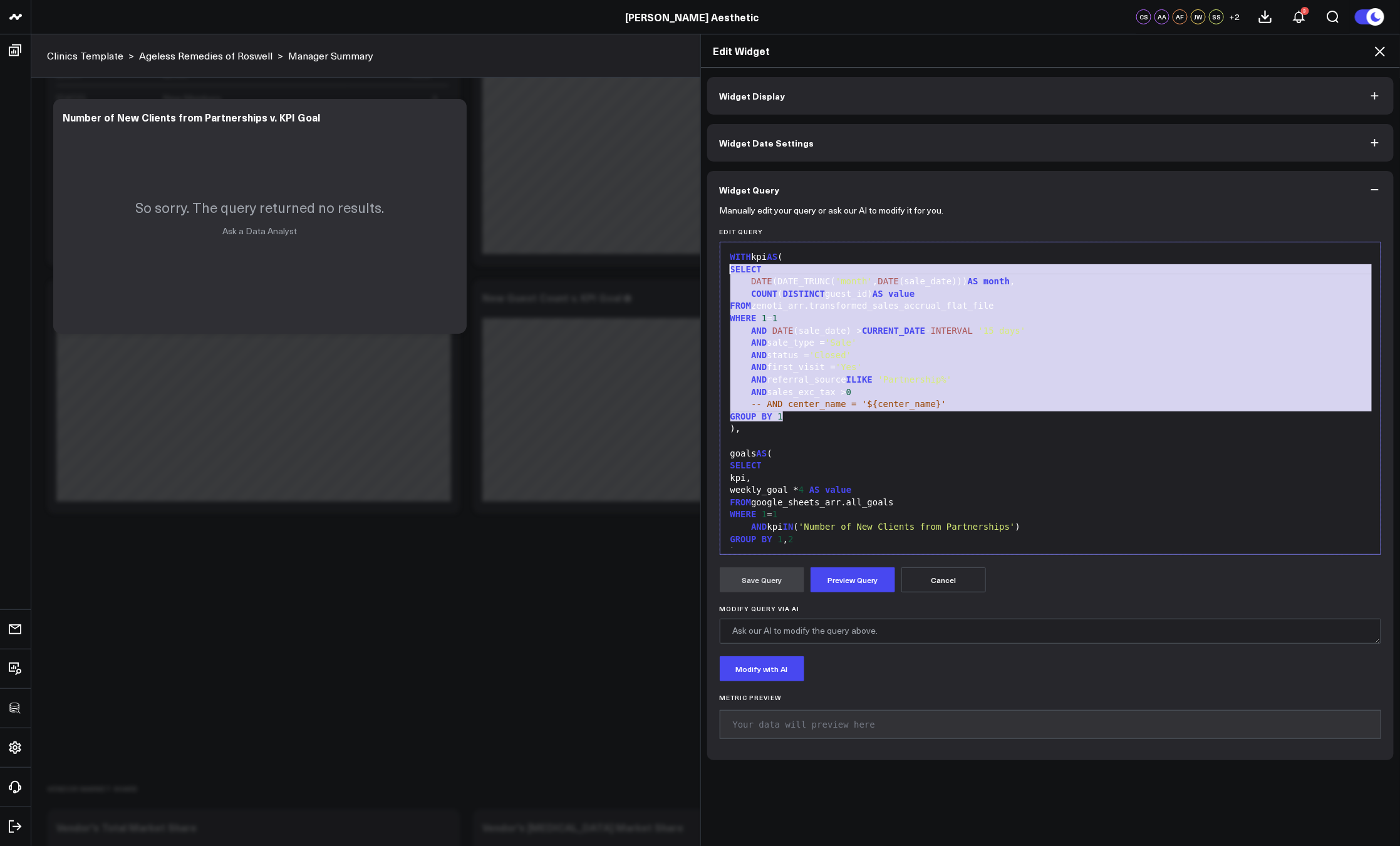
drag, startPoint x: 794, startPoint y: 418, endPoint x: 713, endPoint y: 267, distance: 171.4
click at [719, 267] on div "99 1 2 3 4 5 6 7 8 9 10 11 12 13 14 15 16 17 18 19 20 21 22 23 24 25 26 27 28 2…" at bounding box center [1050, 397] width 662 height 313
copy div "SELECT DATE (DATE_TRUNC( 'month' , DATE (sale_date))) AS month , COUNT ( DISTIN…"
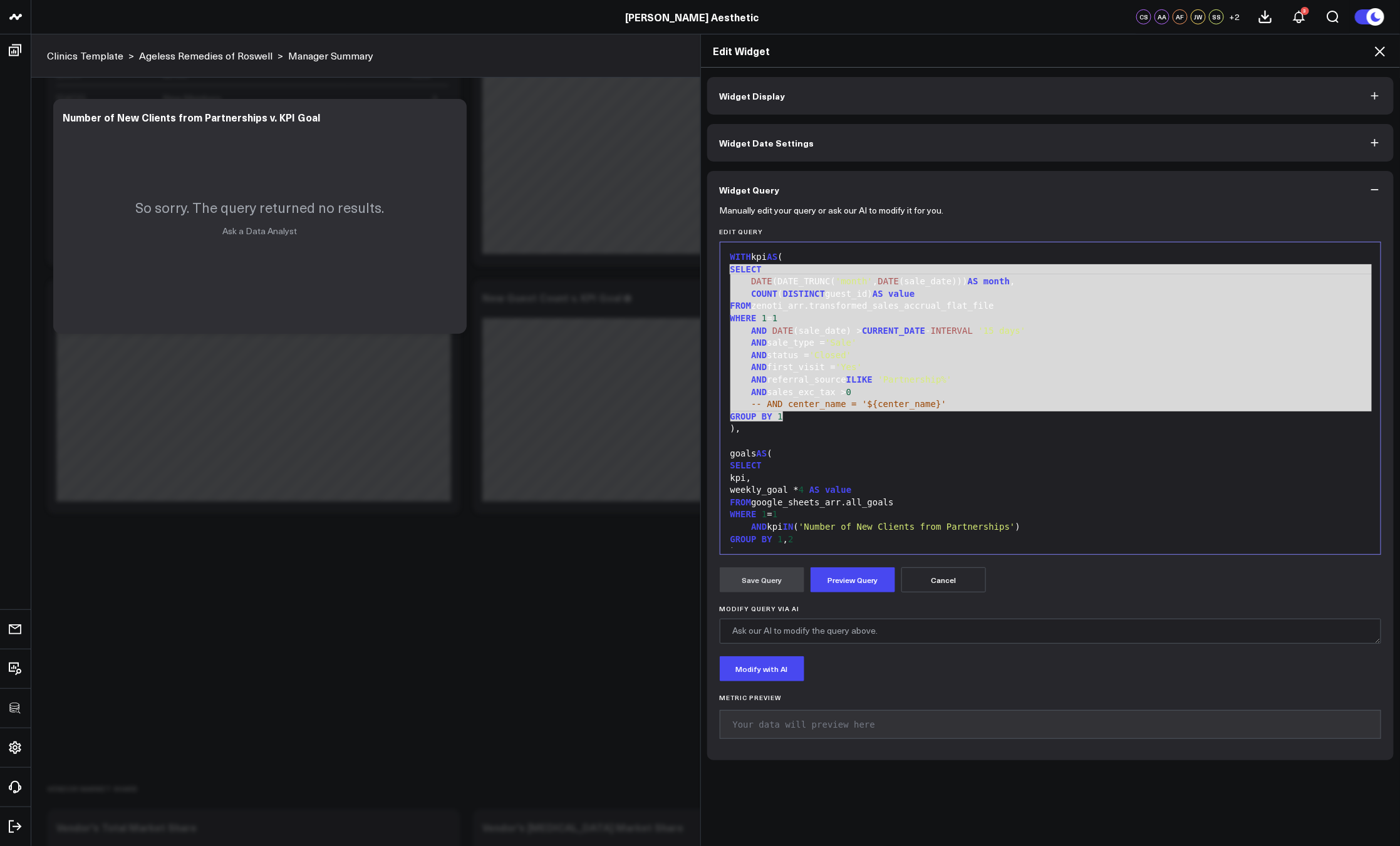
click at [1387, 53] on icon at bounding box center [1379, 51] width 15 height 15
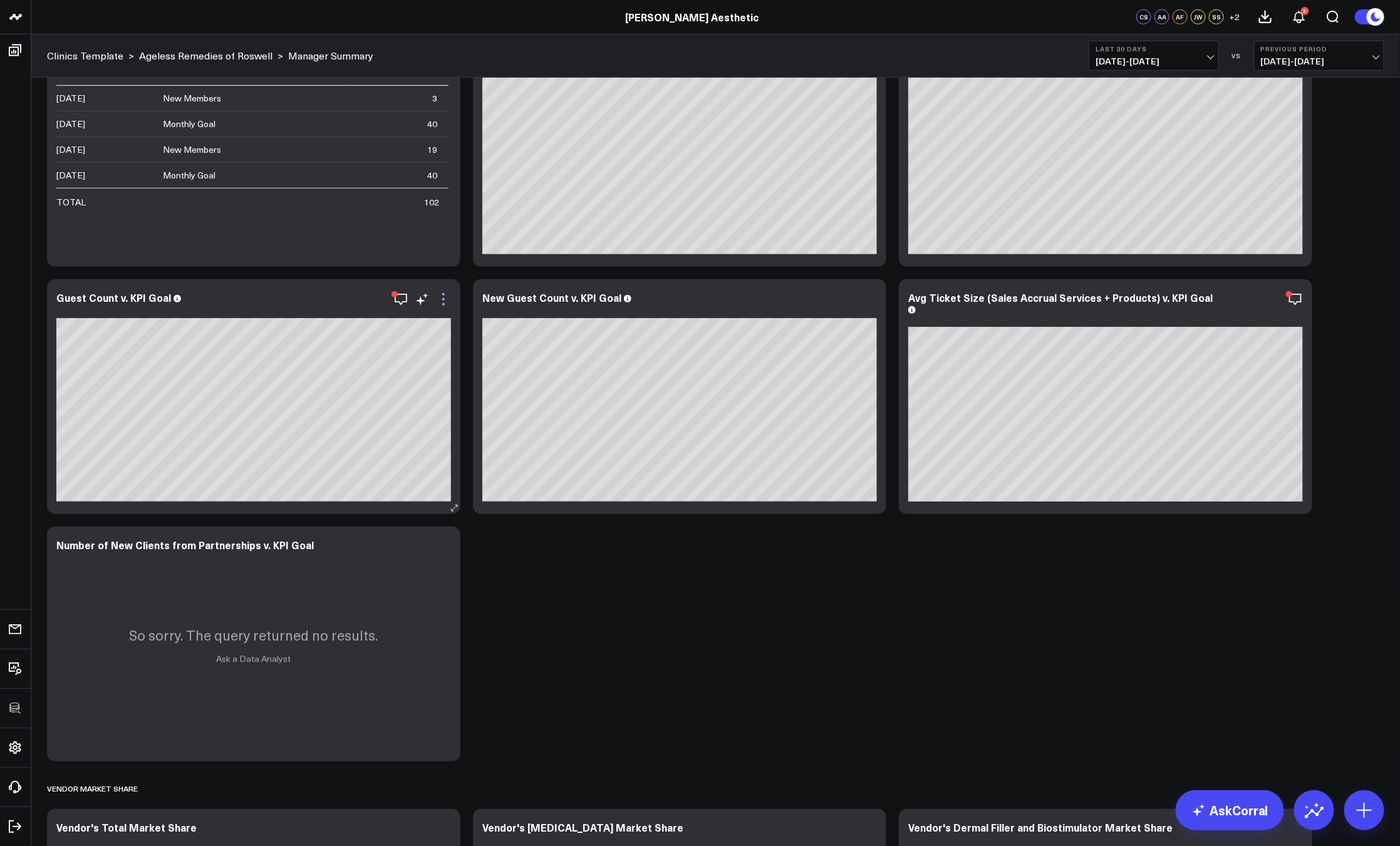
click at [444, 297] on icon at bounding box center [443, 299] width 15 height 15
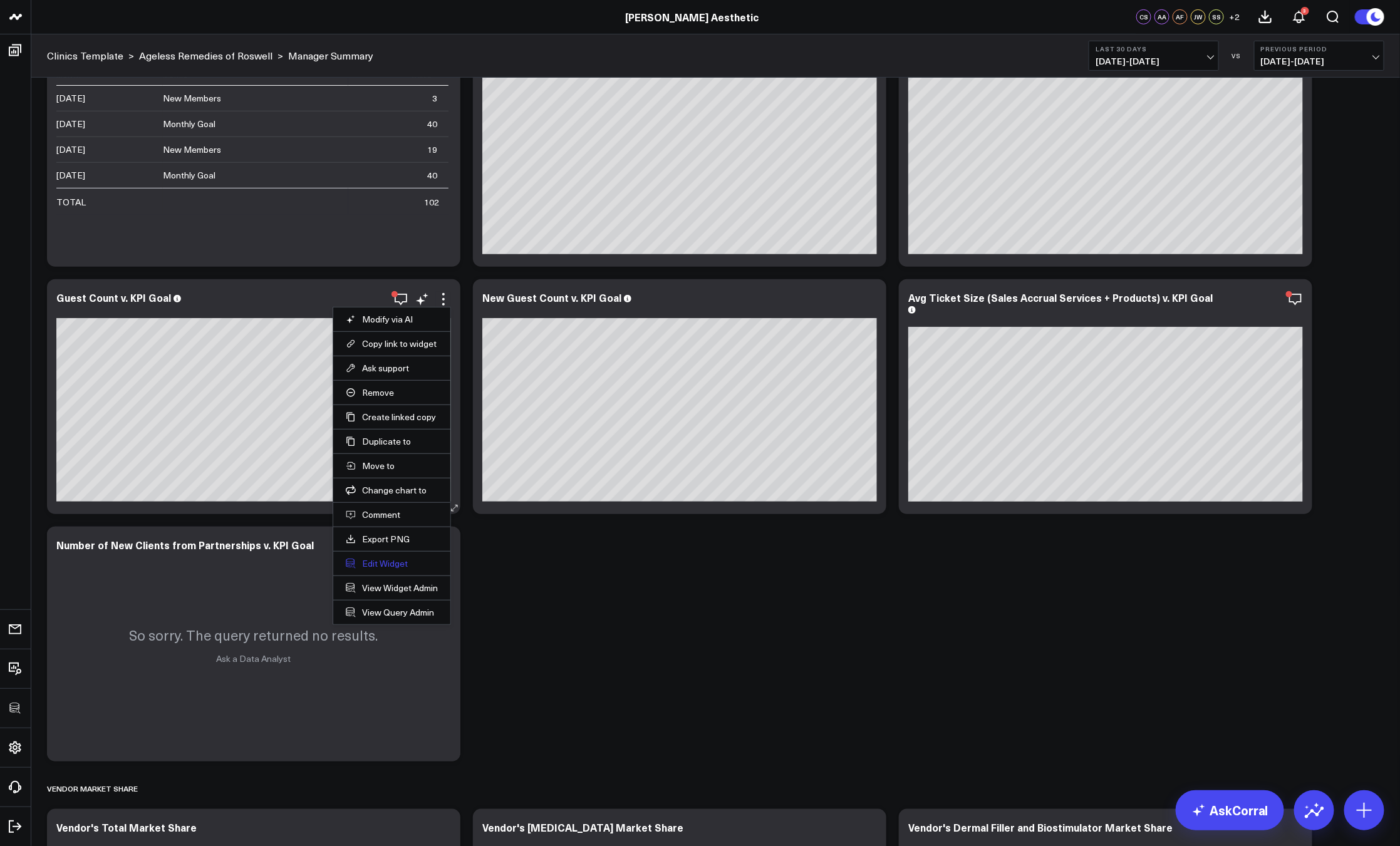
click at [391, 567] on button "Edit Widget" at bounding box center [391, 563] width 92 height 11
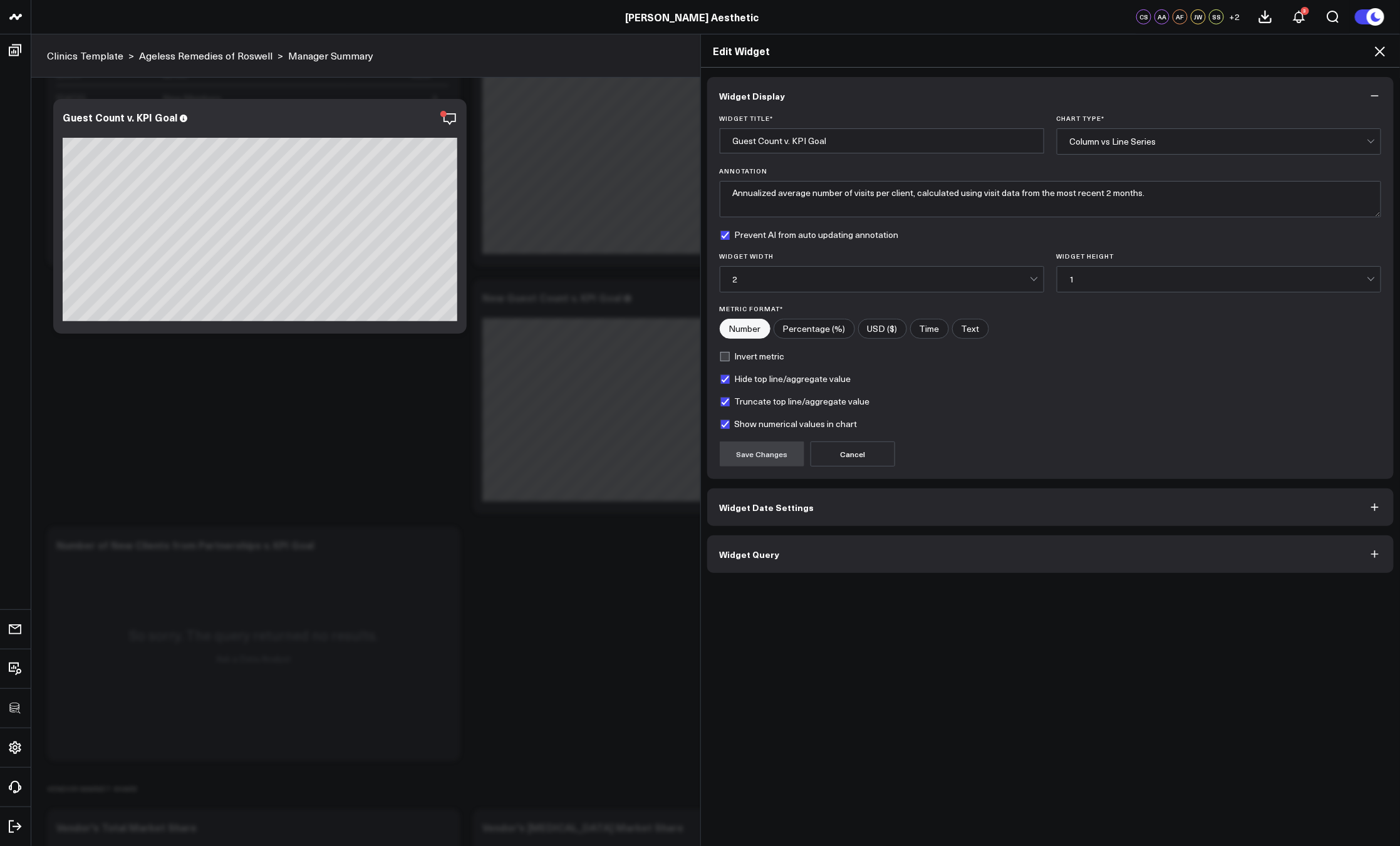
click at [797, 560] on button "Widget Query" at bounding box center [1050, 553] width 687 height 38
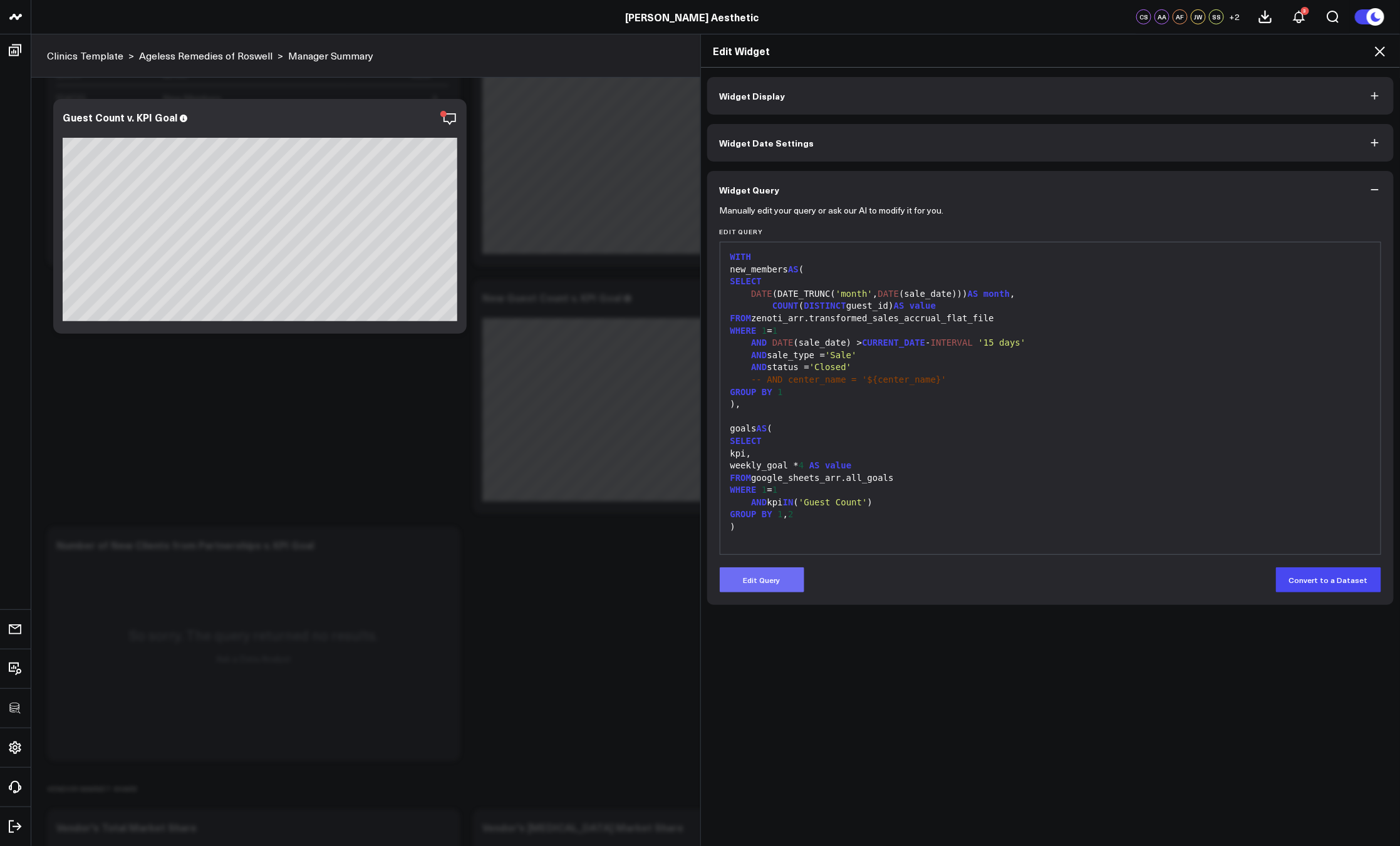
click at [765, 584] on button "Edit Query" at bounding box center [762, 580] width 85 height 25
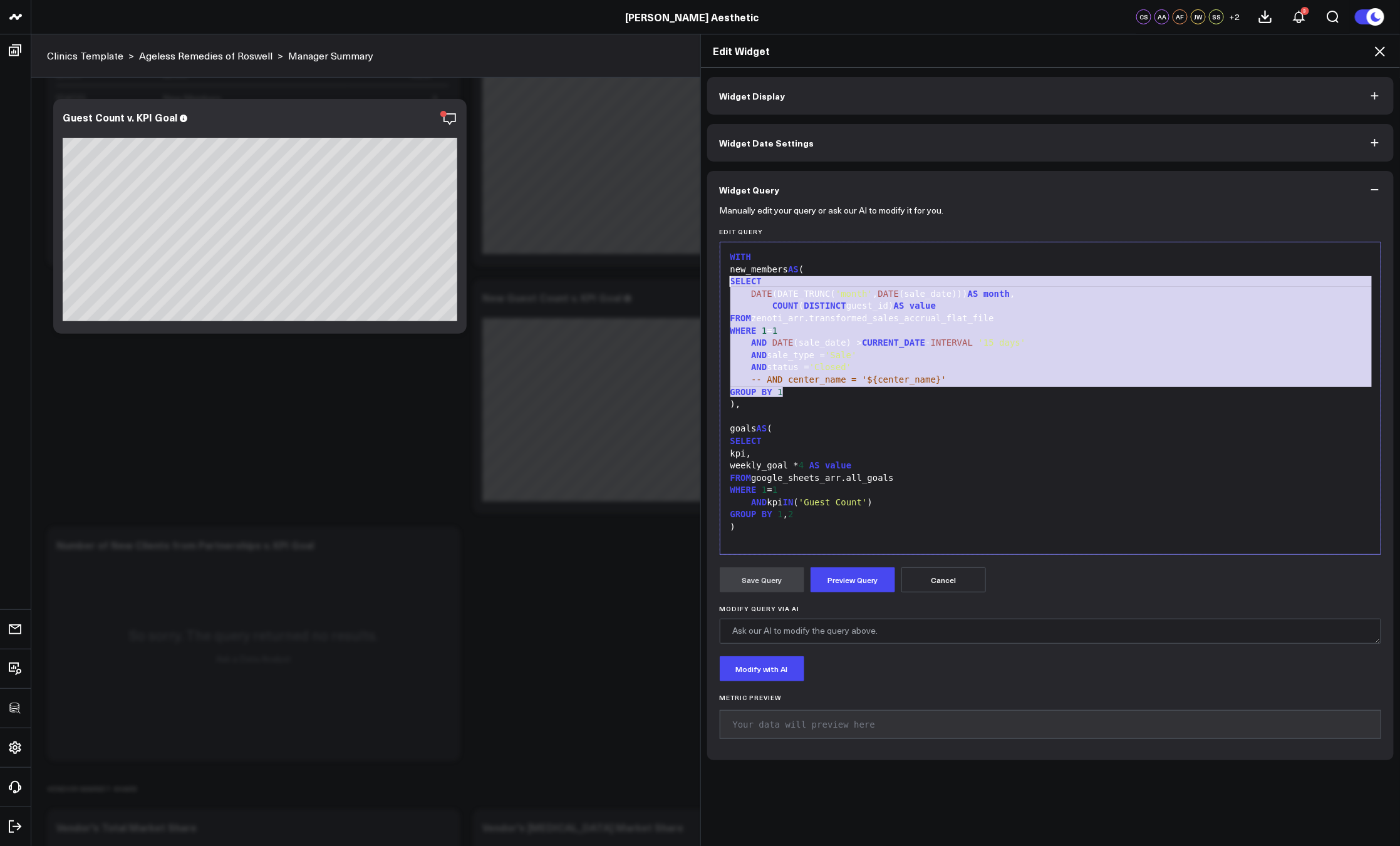
drag, startPoint x: 848, startPoint y: 394, endPoint x: 683, endPoint y: 283, distance: 198.9
click at [683, 283] on div "Edit Widget Widget Display Widget Date Settings Widget Query Manually edit your…" at bounding box center [700, 439] width 1400 height 812
copy div "SELECT DATE (DATE_TRUNC( 'month' , DATE (sale_date))) AS month , COUNT ( DISTIN…"
click at [965, 440] on div "SELECT" at bounding box center [1050, 442] width 648 height 12
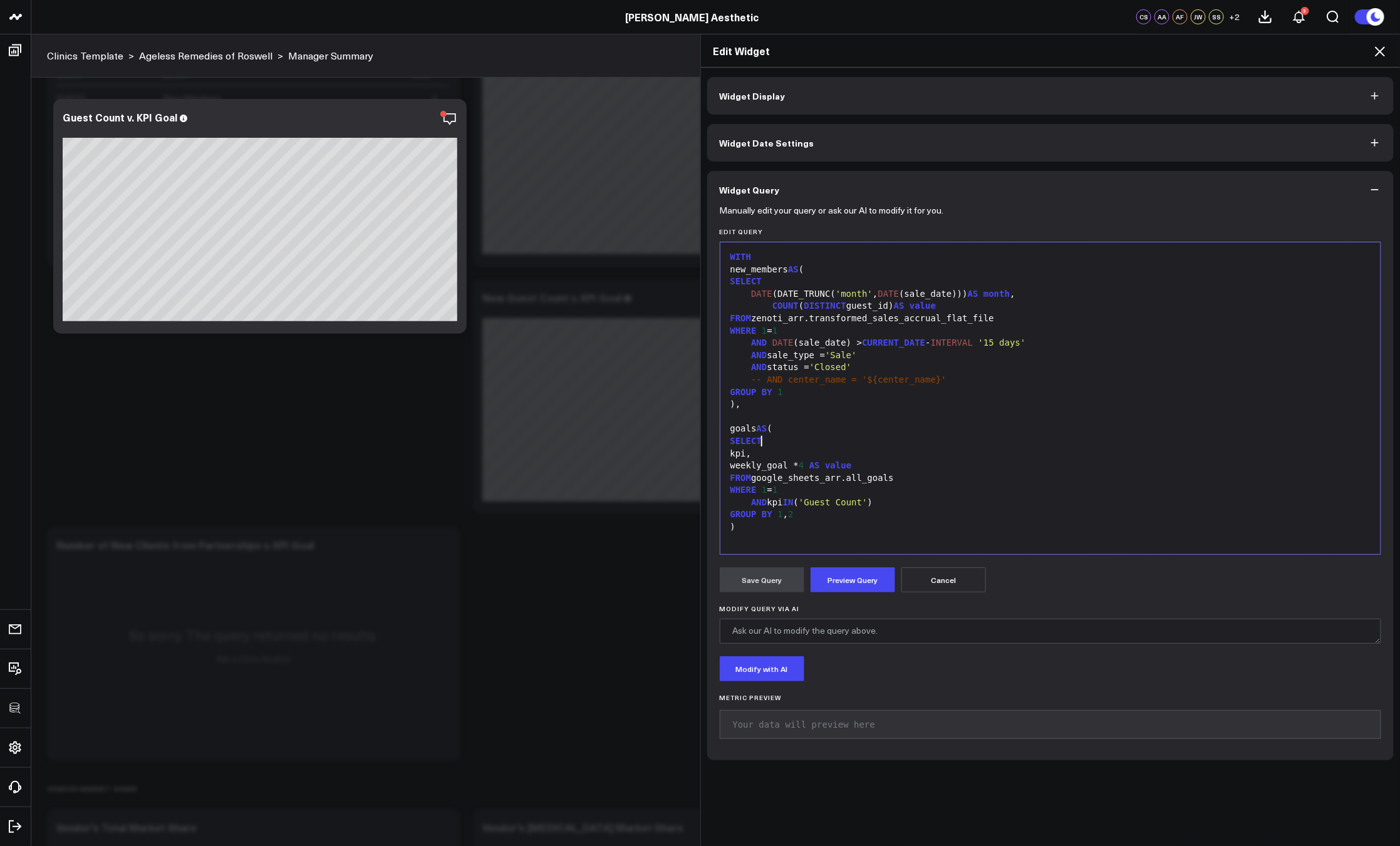
click at [1377, 56] on icon at bounding box center [1379, 51] width 15 height 15
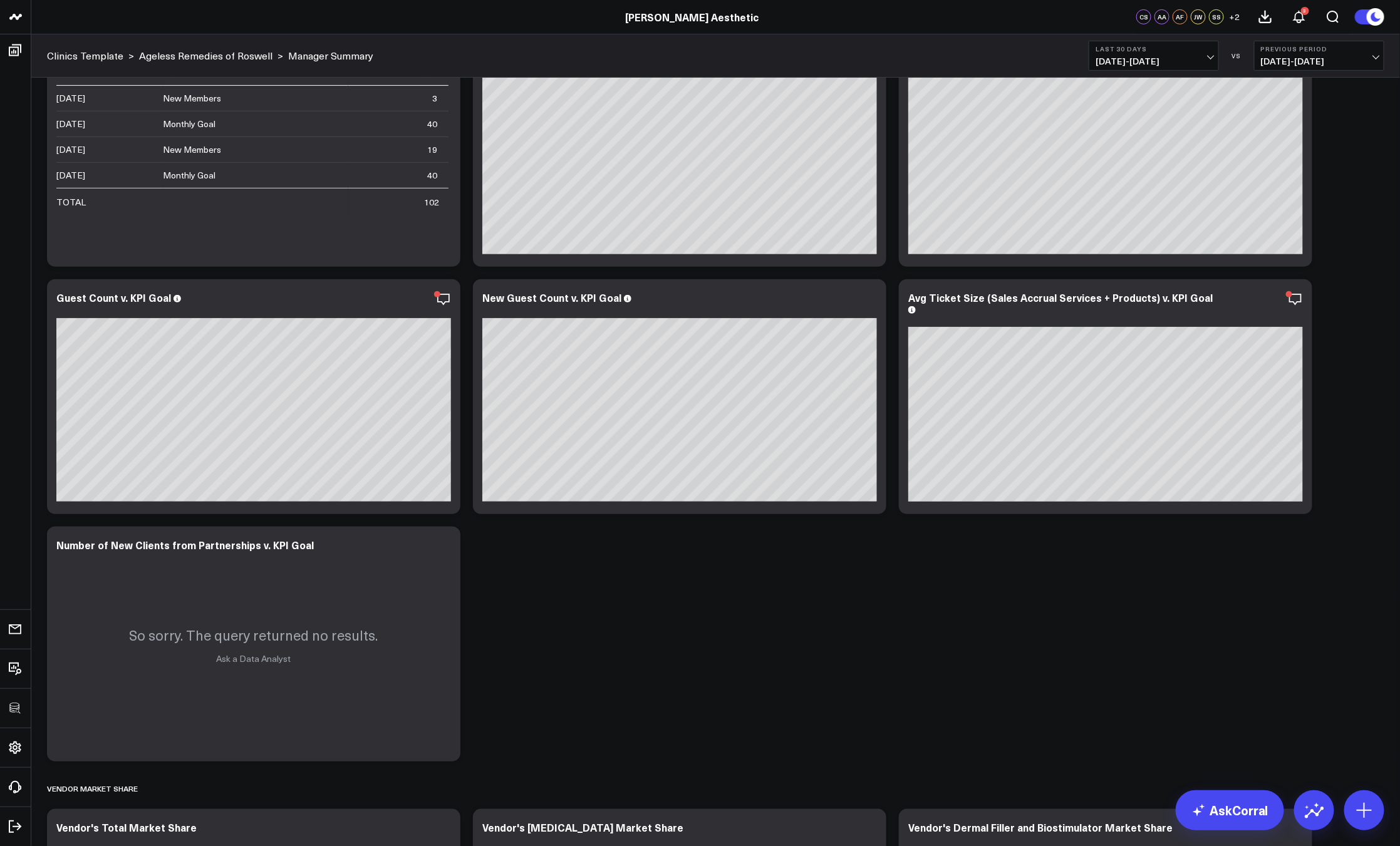
scroll to position [2512, 0]
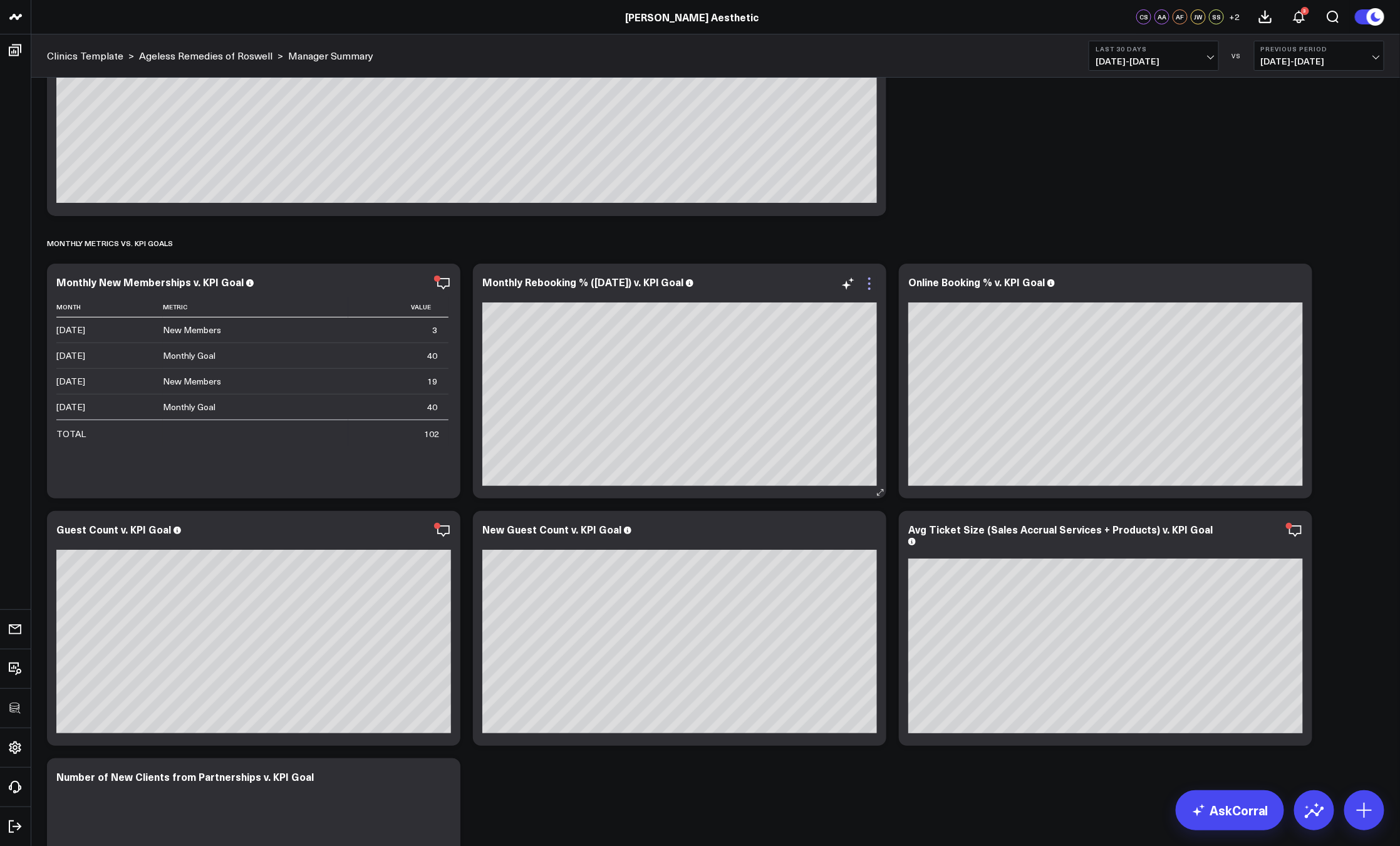
click at [872, 280] on icon at bounding box center [868, 283] width 15 height 15
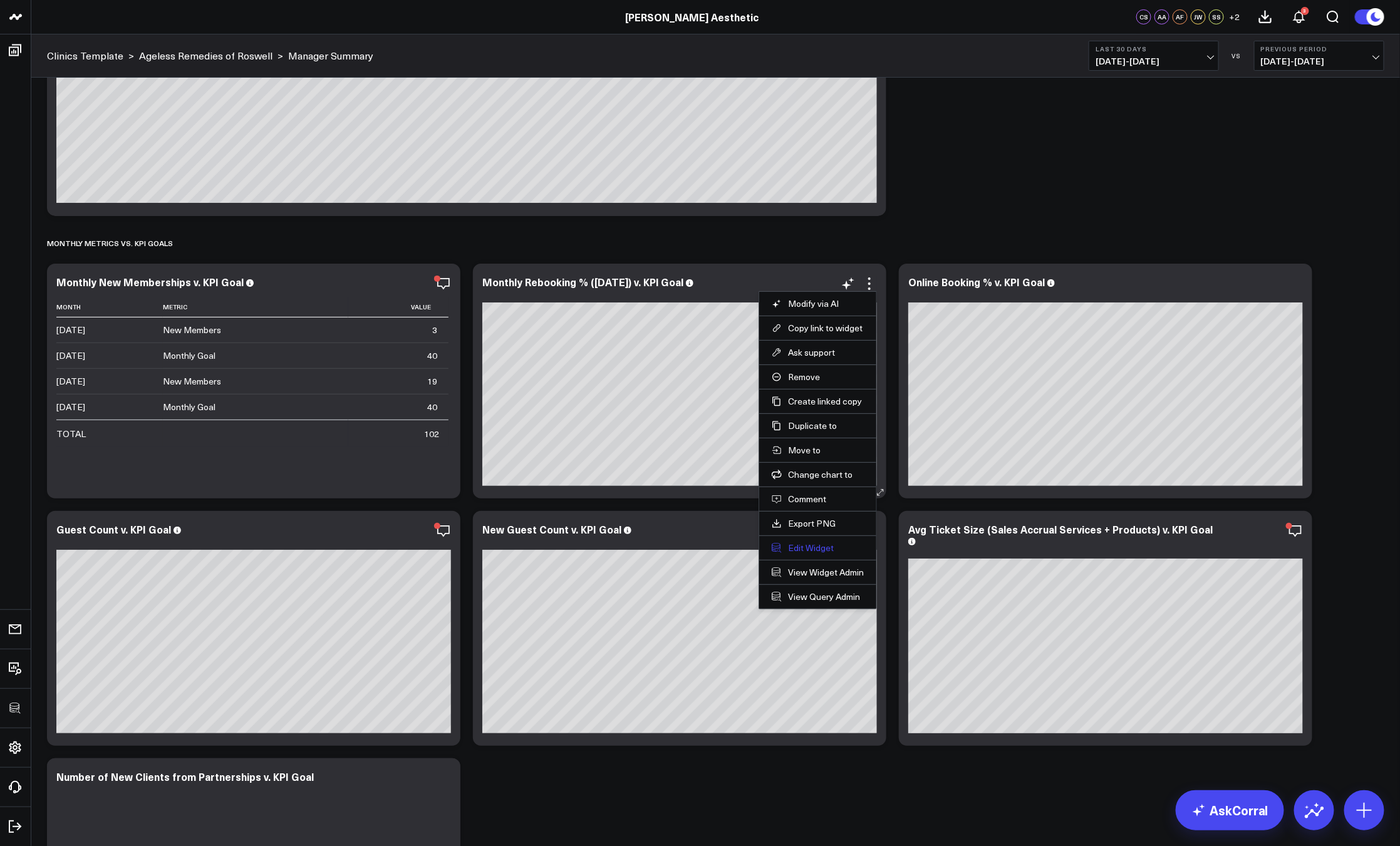
click at [804, 550] on button "Edit Widget" at bounding box center [817, 547] width 92 height 11
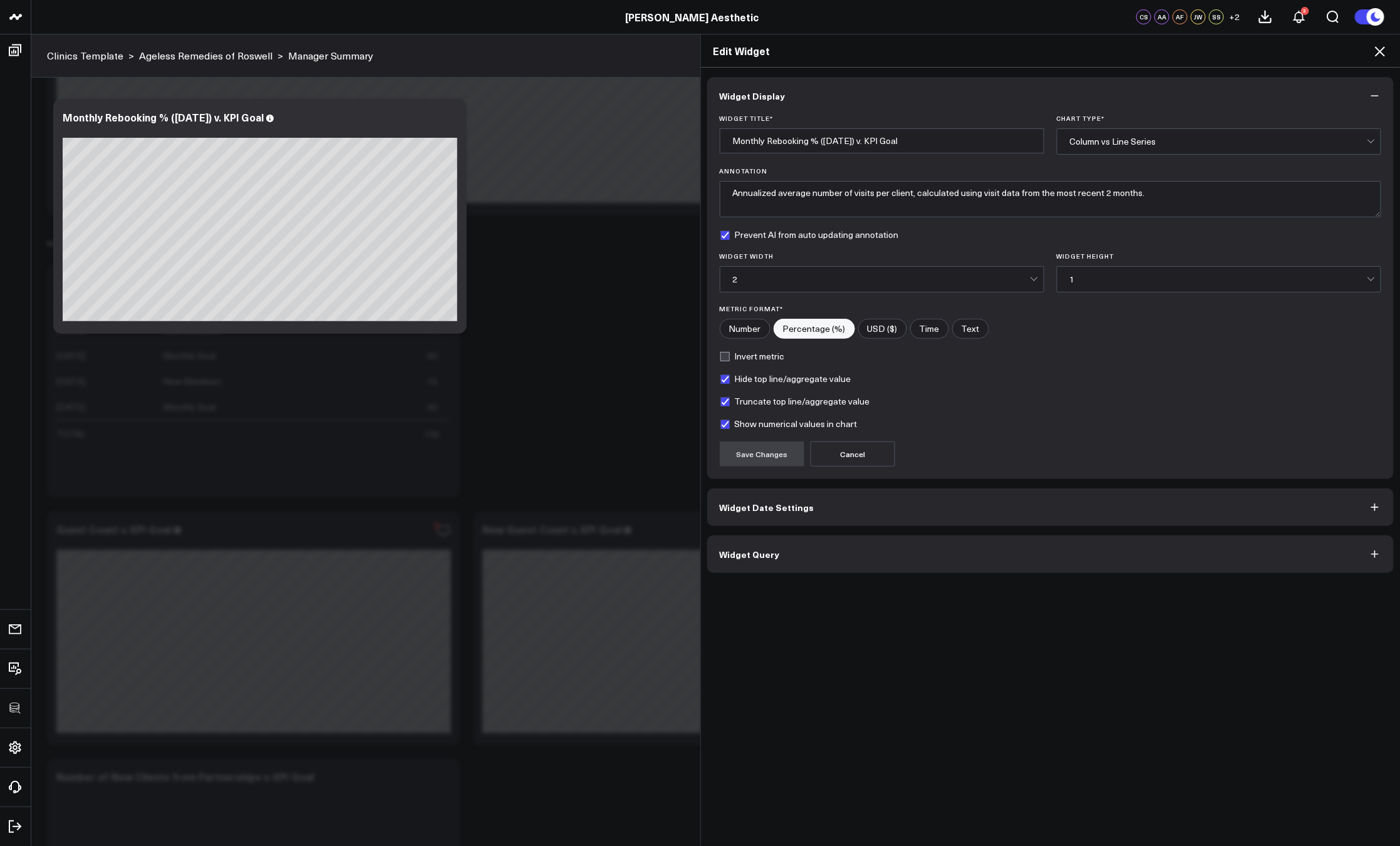
click at [798, 556] on button "Widget Query" at bounding box center [1050, 553] width 687 height 38
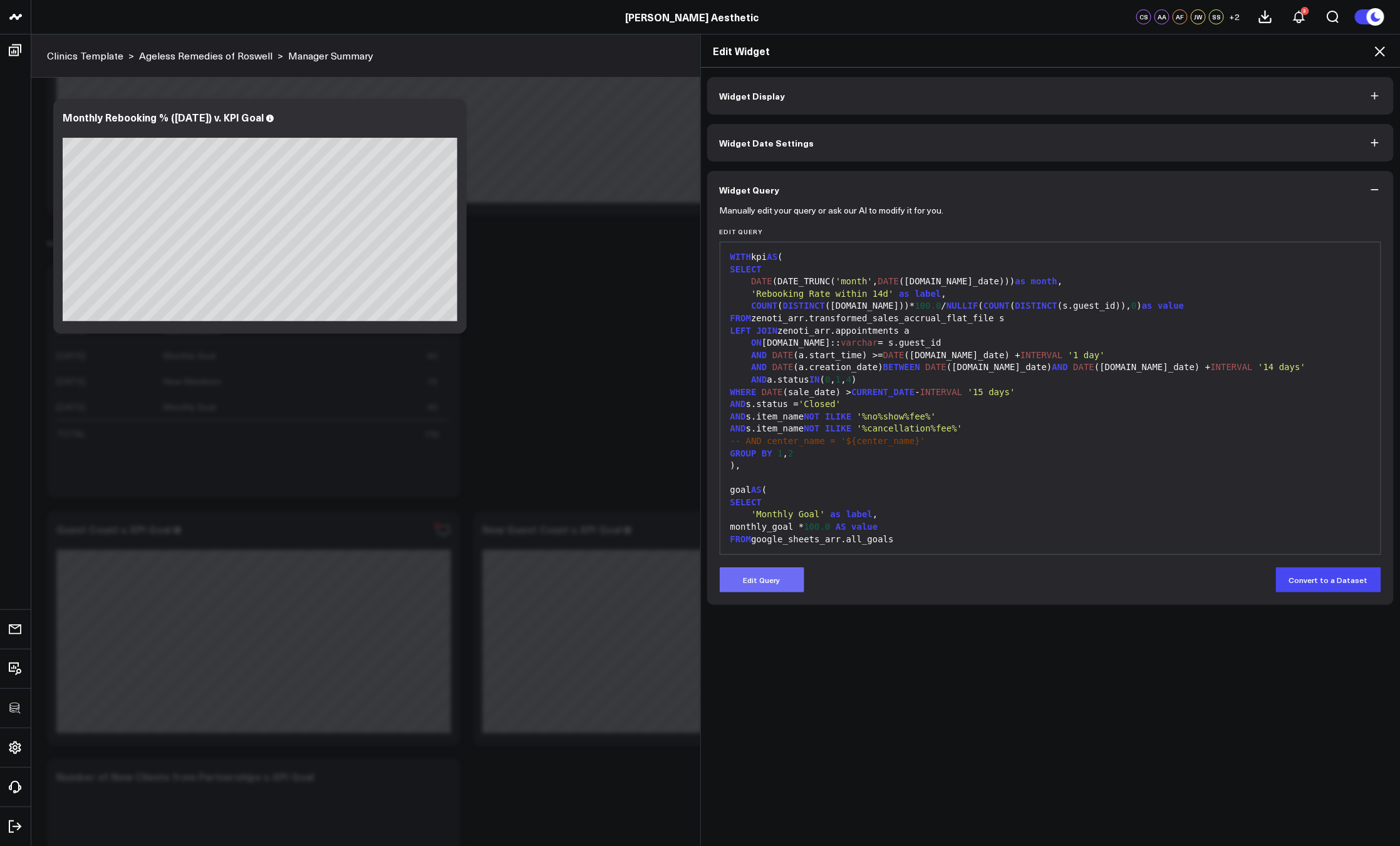
click at [769, 586] on button "Edit Query" at bounding box center [762, 580] width 85 height 25
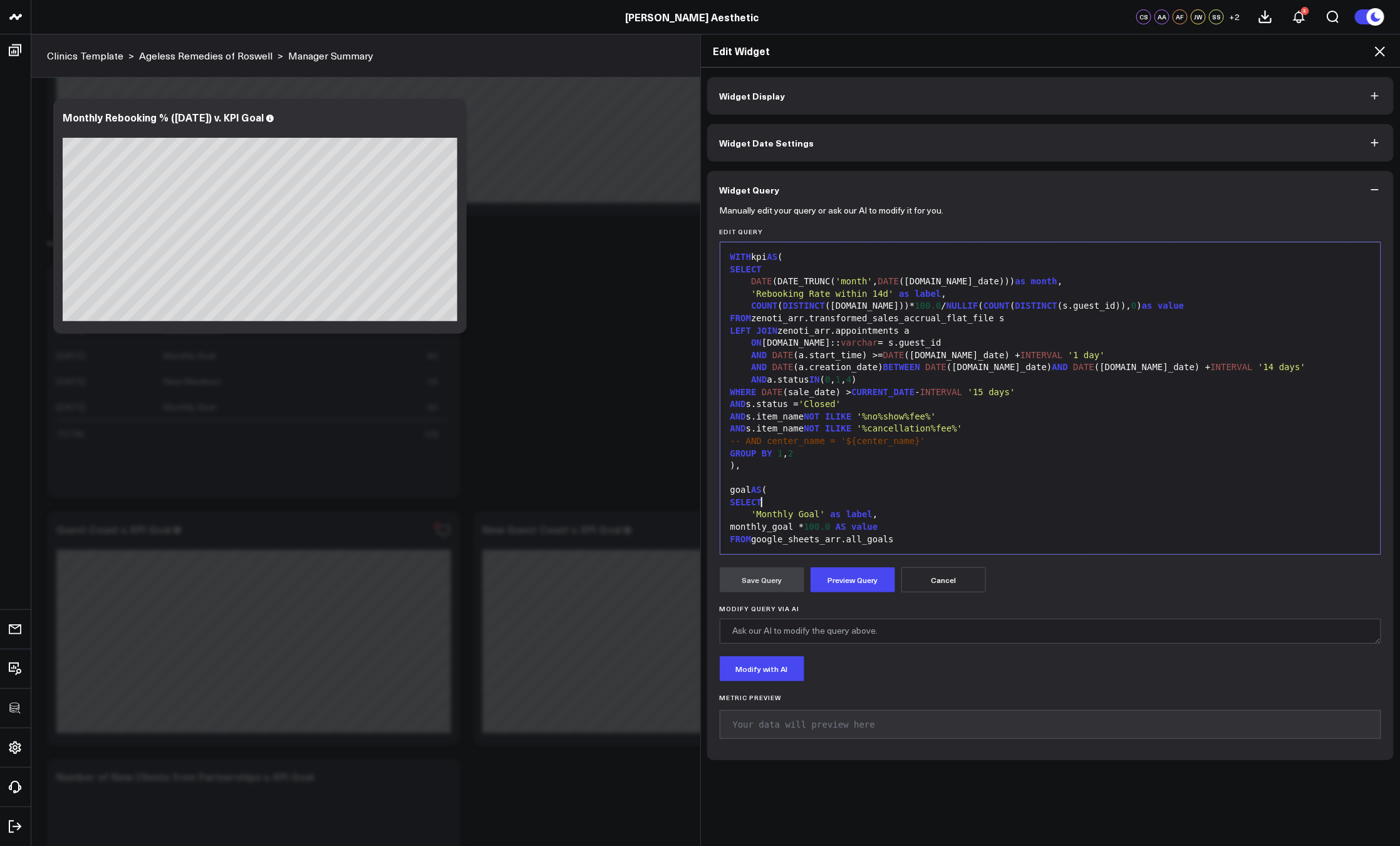
click at [897, 498] on div "SELECT" at bounding box center [1050, 502] width 648 height 12
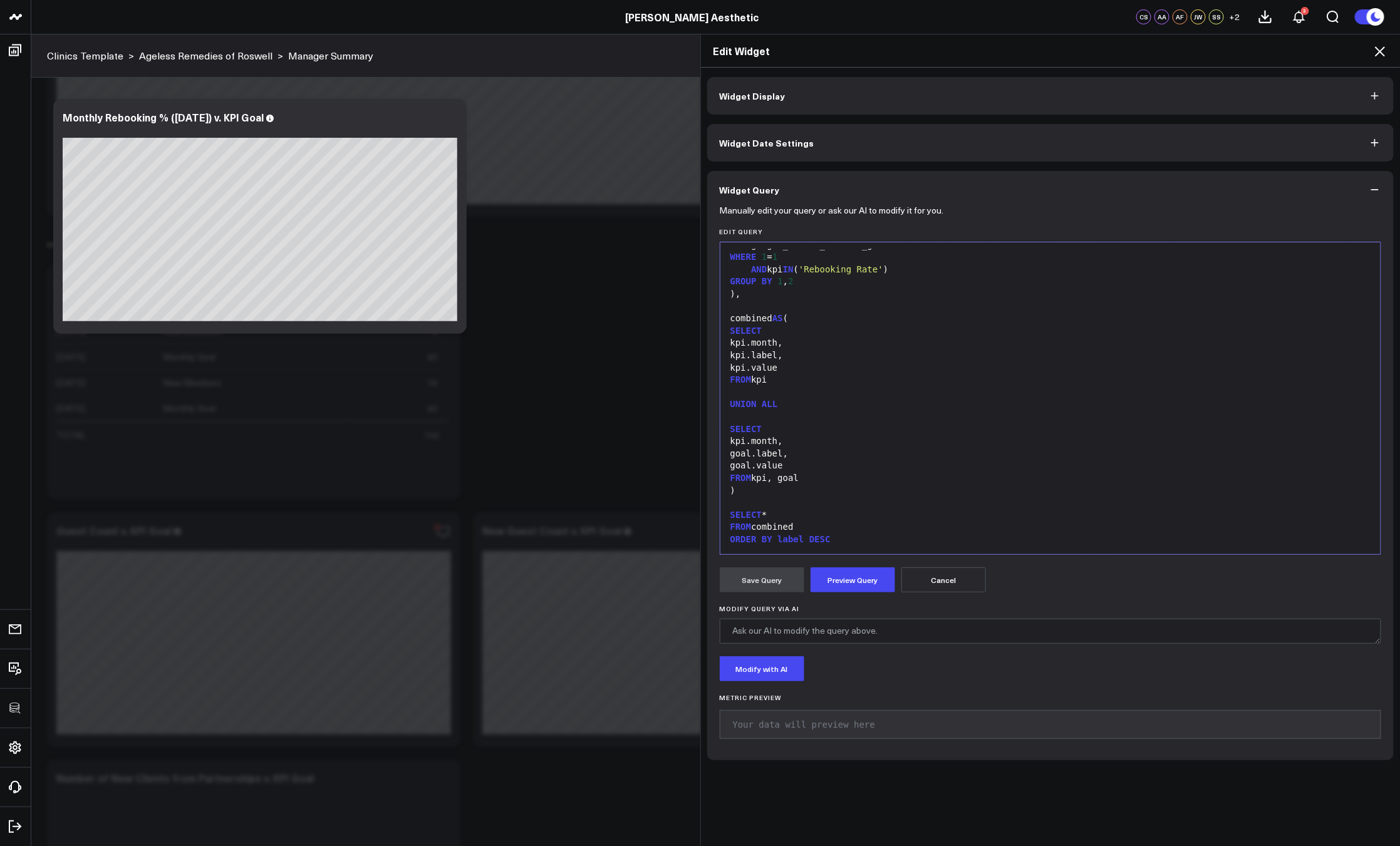
scroll to position [2484, 0]
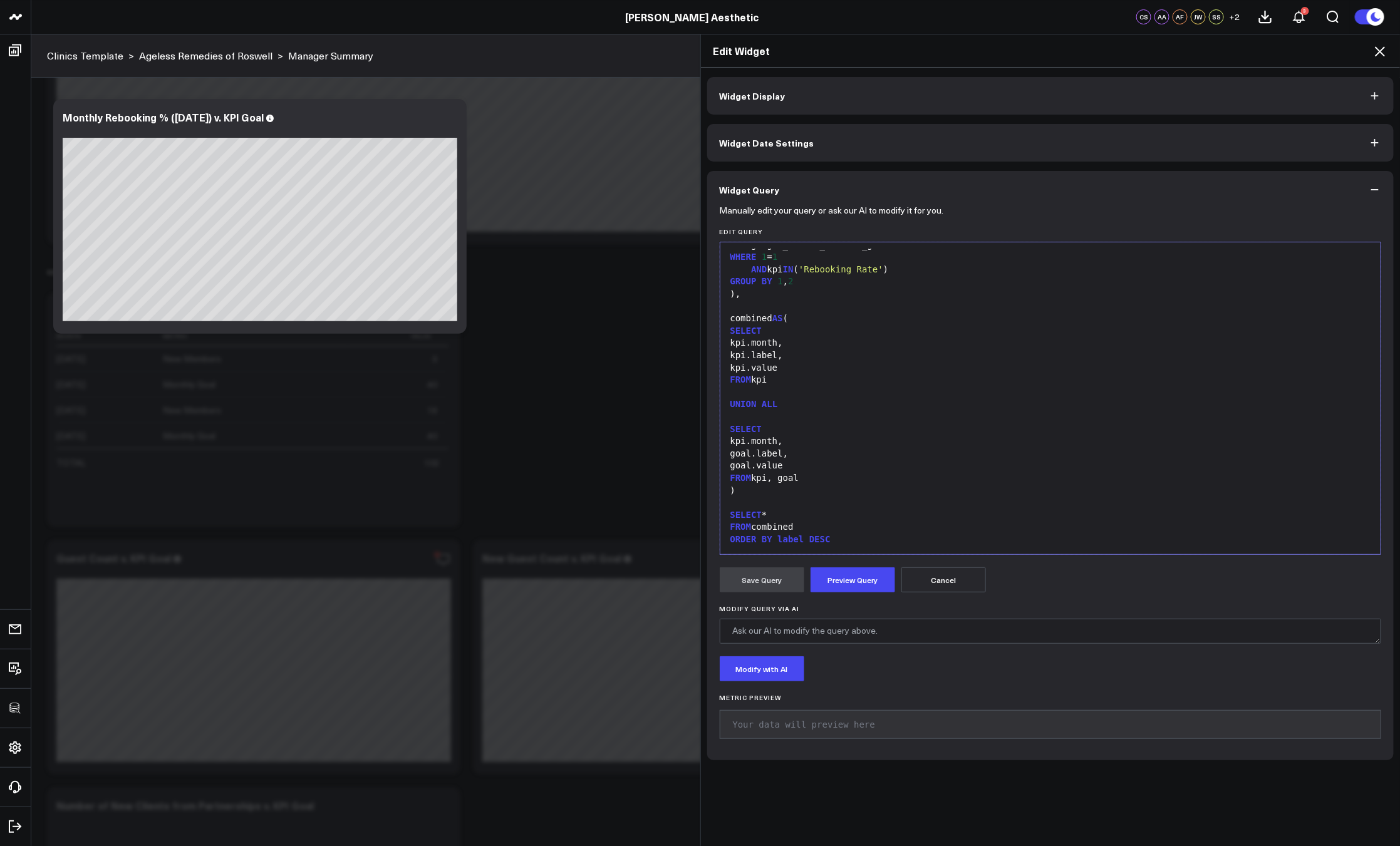
click at [862, 453] on div "goal.label," at bounding box center [1050, 454] width 648 height 12
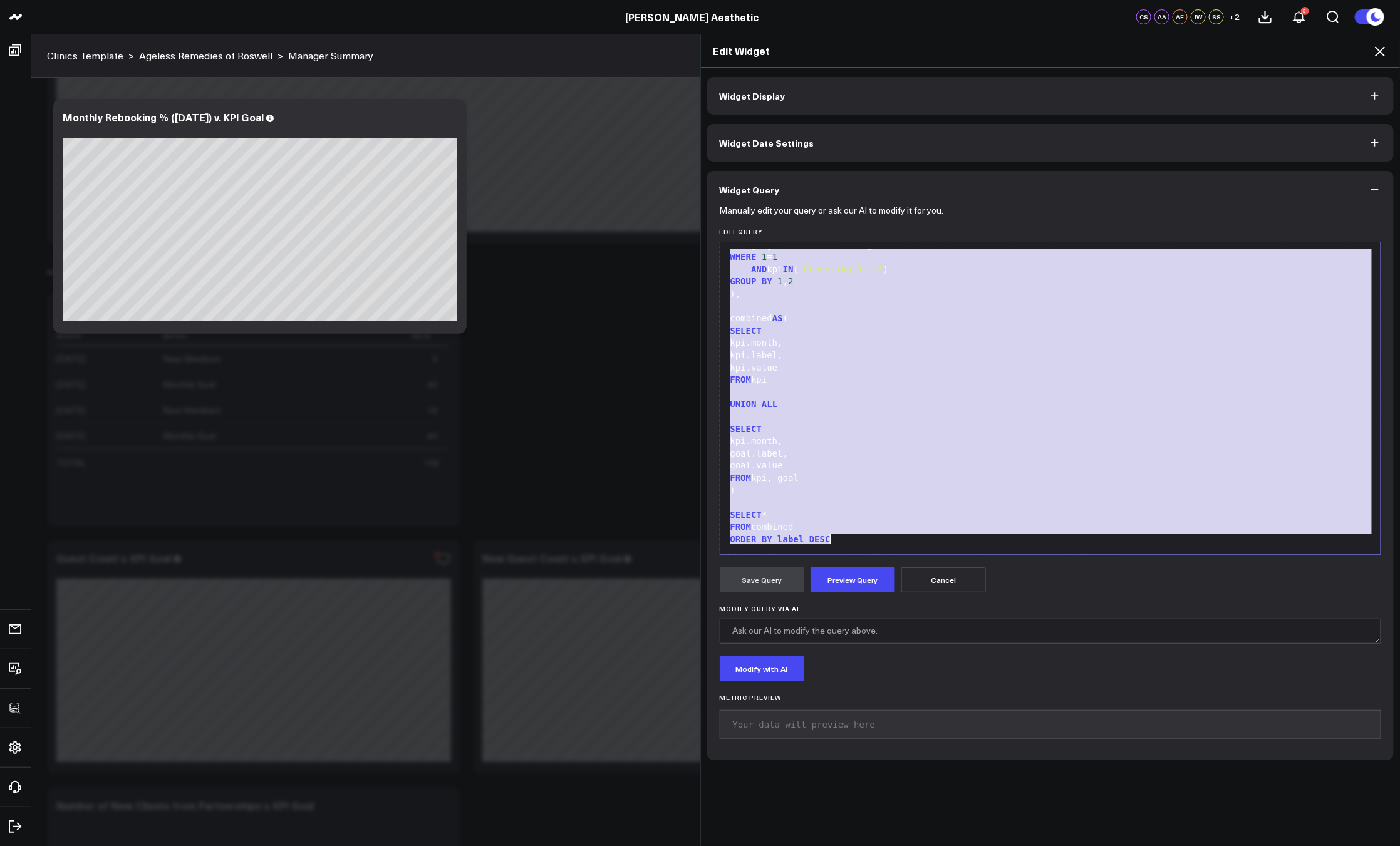
scroll to position [172, 0]
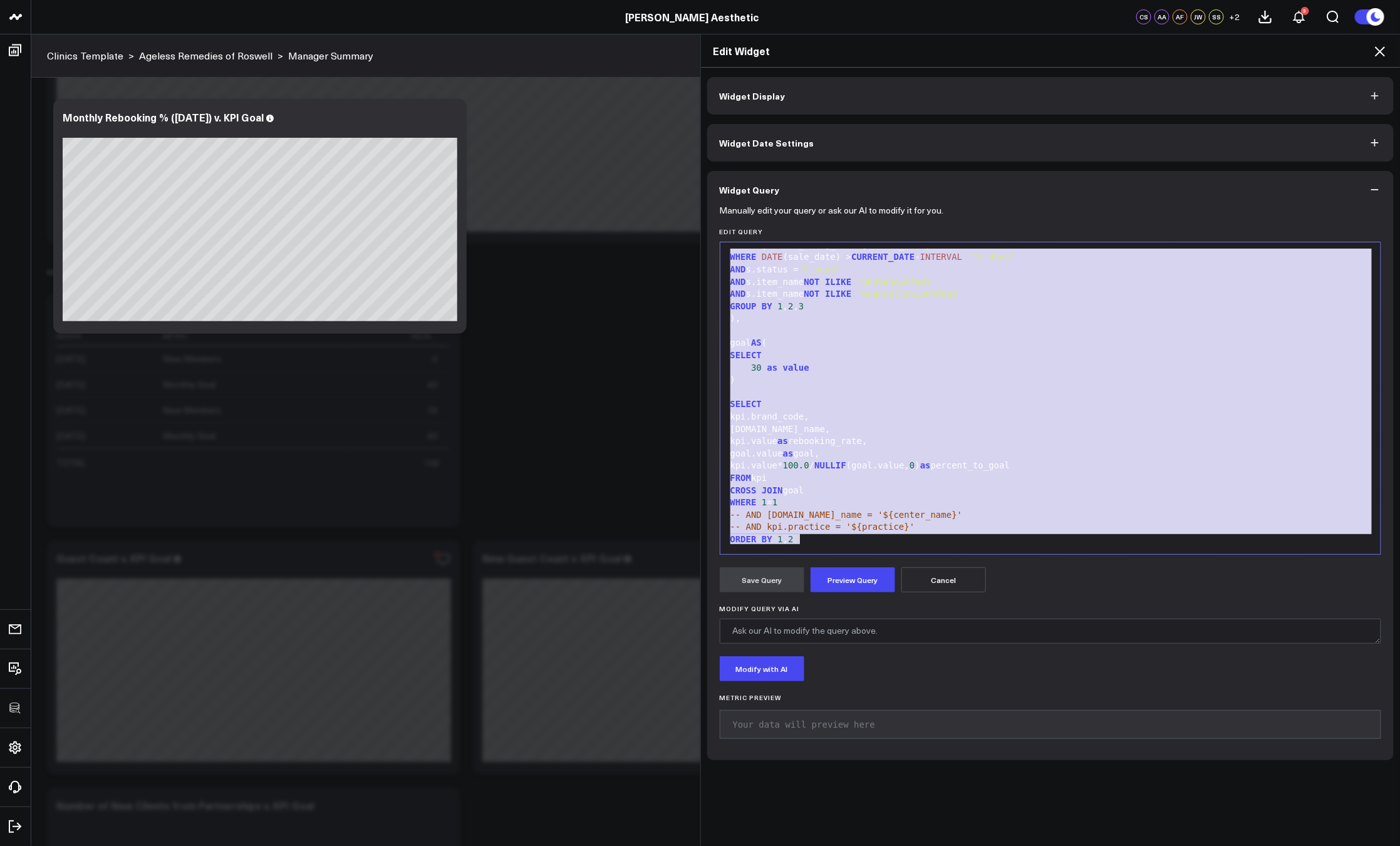
click at [897, 464] on div "kpi.value* 100.0 / NULLIF (goal.value, 0 ) as percent_to_goal" at bounding box center [1050, 465] width 648 height 12
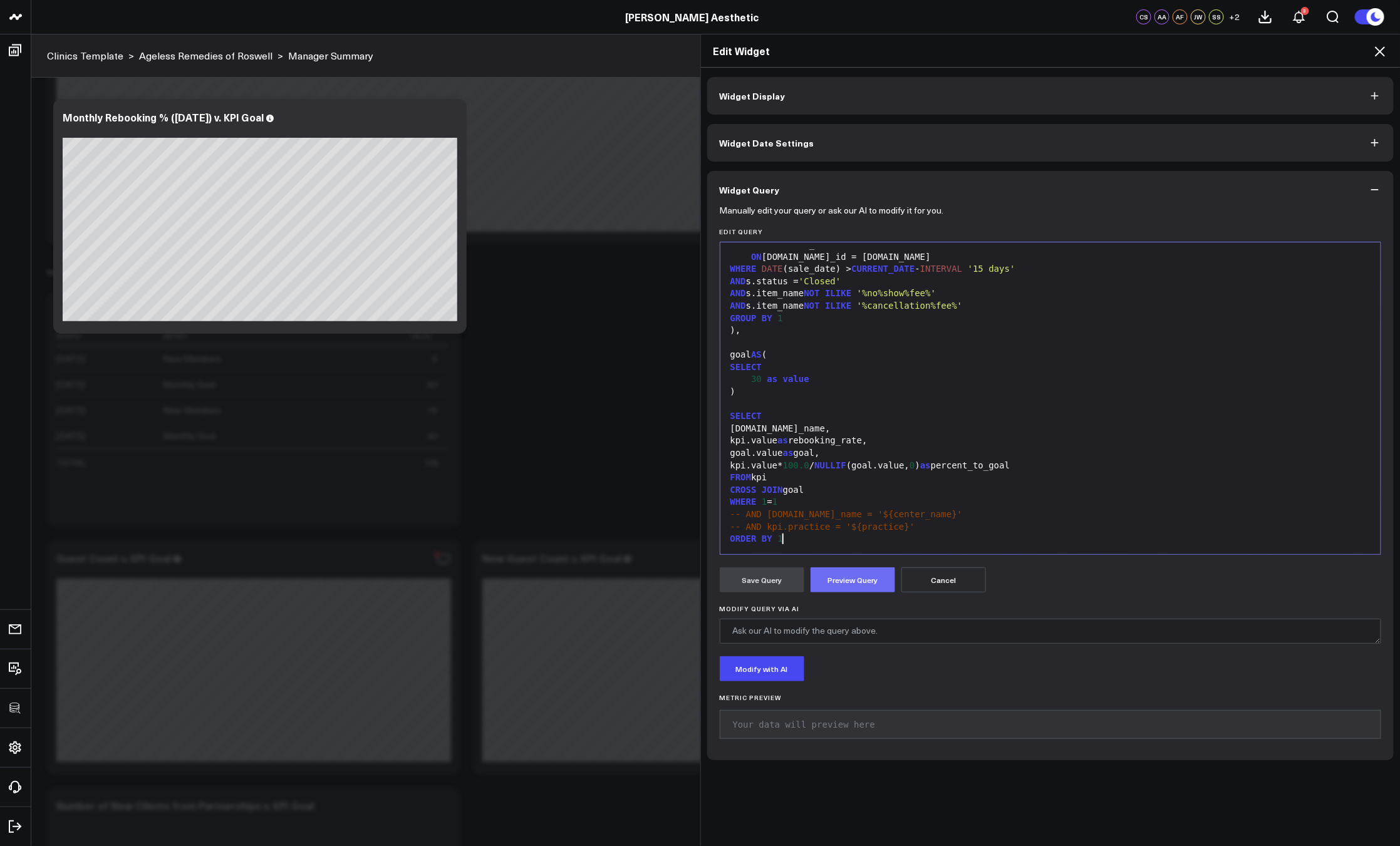
scroll to position [135, 0]
click at [855, 575] on button "Preview Query" at bounding box center [853, 580] width 85 height 25
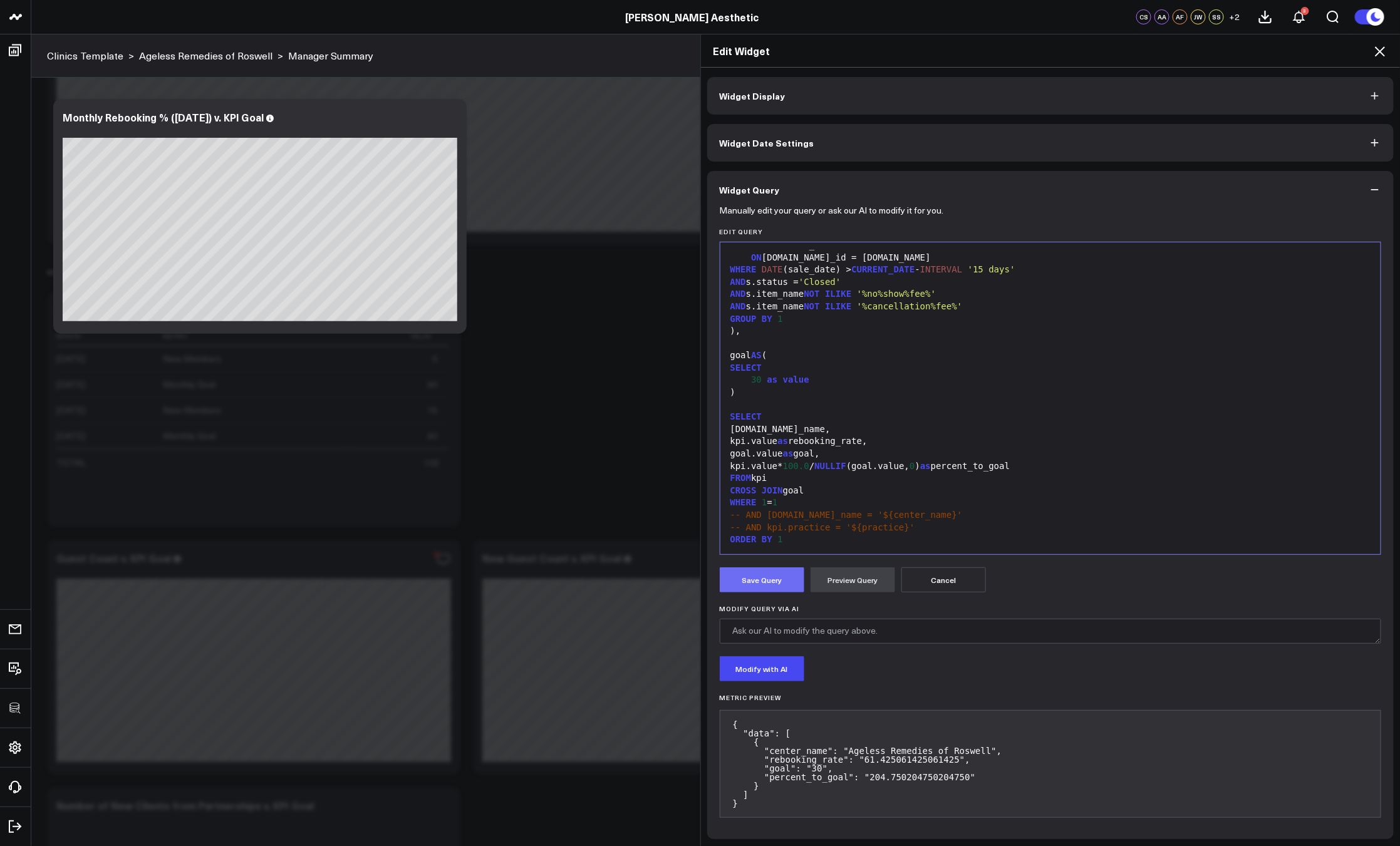
click at [760, 584] on button "Save Query" at bounding box center [762, 580] width 85 height 25
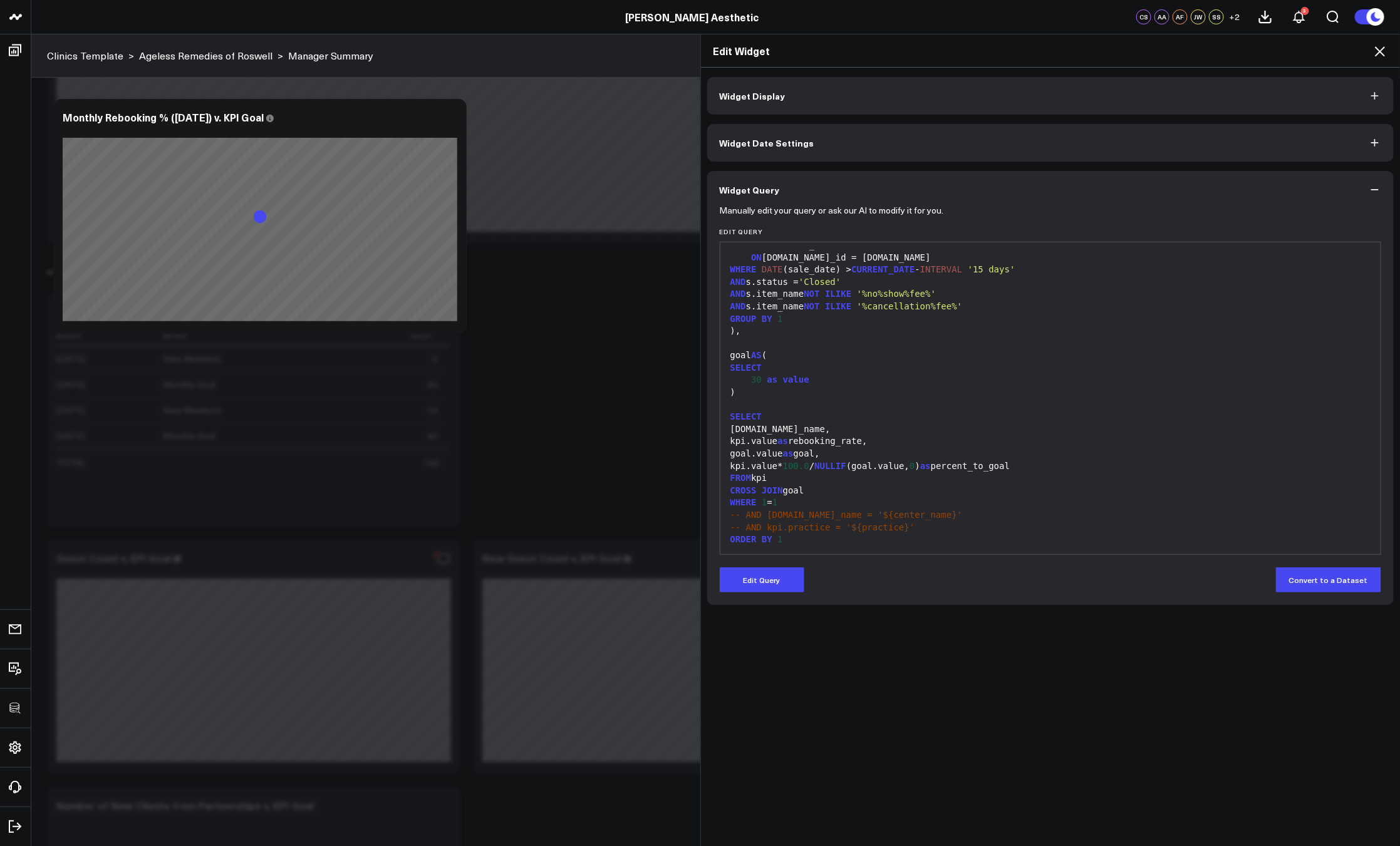
click at [1380, 54] on icon at bounding box center [1379, 51] width 15 height 15
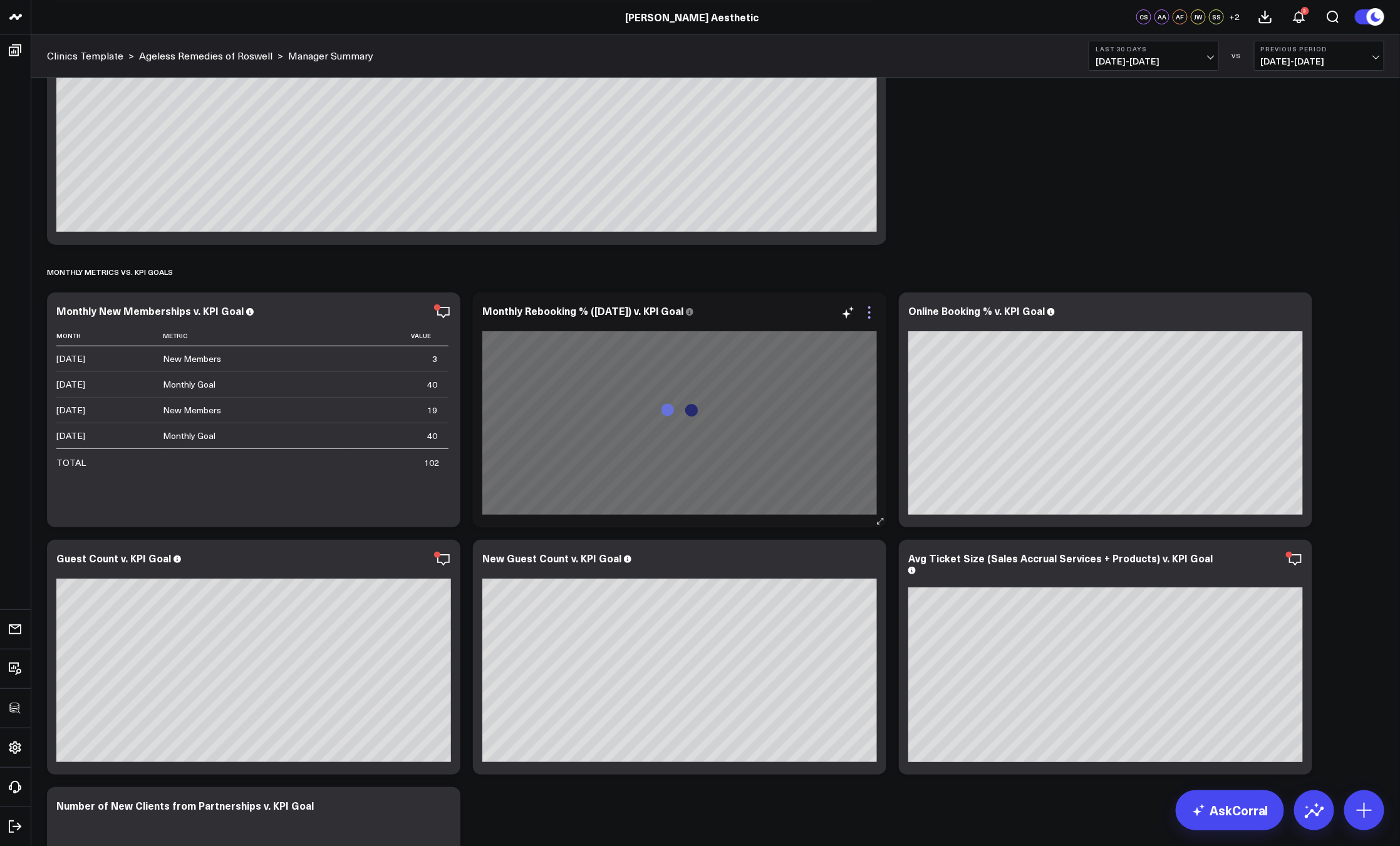
click at [875, 312] on icon at bounding box center [868, 312] width 15 height 15
click at [0, 0] on button "Table" at bounding box center [0, 0] width 0 height 0
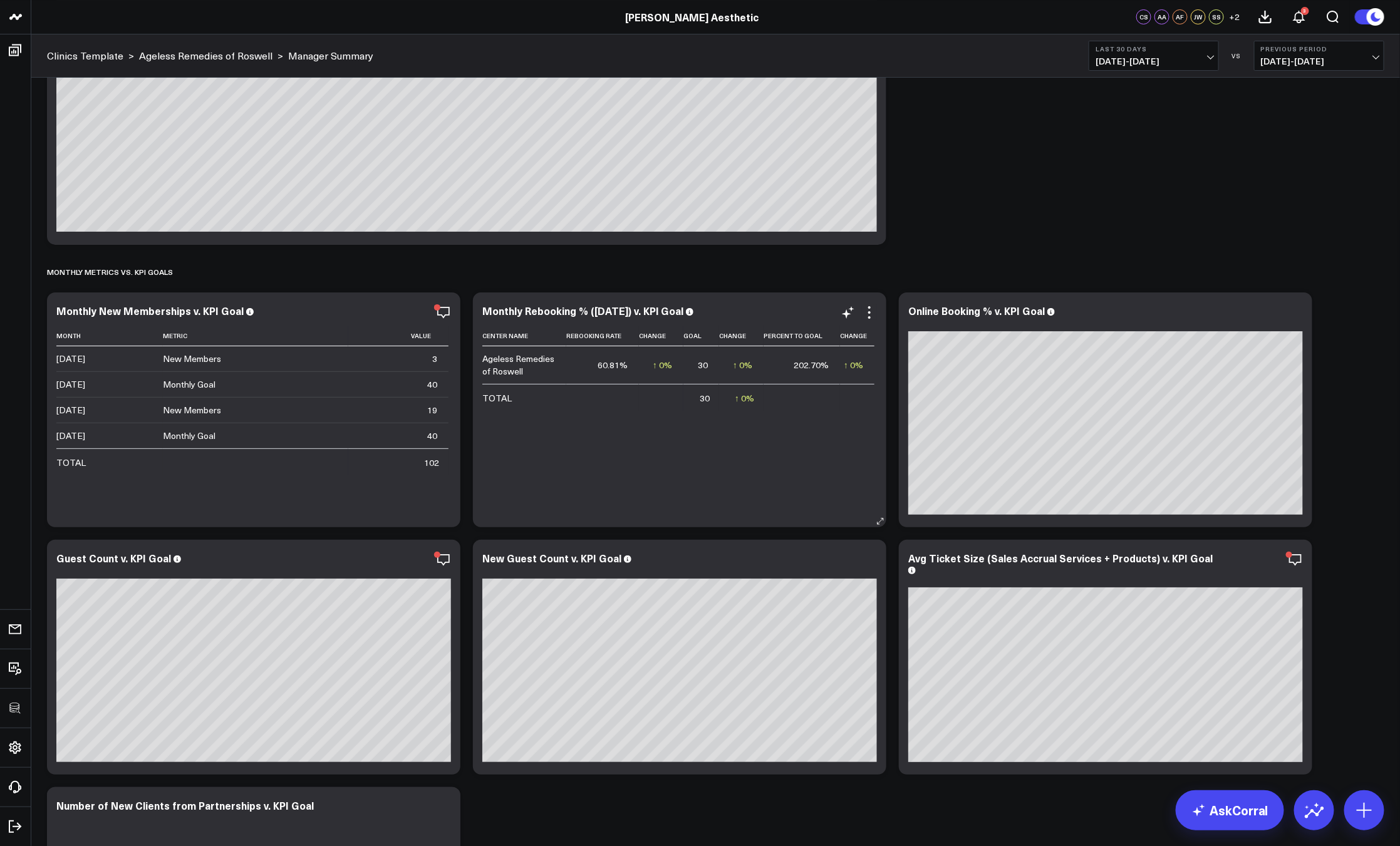
click at [879, 314] on div "Monthly Rebooking % (Within 14 Days) v. KPl Goal Center Name Rebooking Rate Cha…" at bounding box center [679, 410] width 413 height 234
click at [876, 312] on icon at bounding box center [868, 312] width 15 height 15
click at [0, 0] on button "Table w/o Comparison" at bounding box center [0, 0] width 0 height 0
click at [871, 310] on icon at bounding box center [868, 312] width 15 height 15
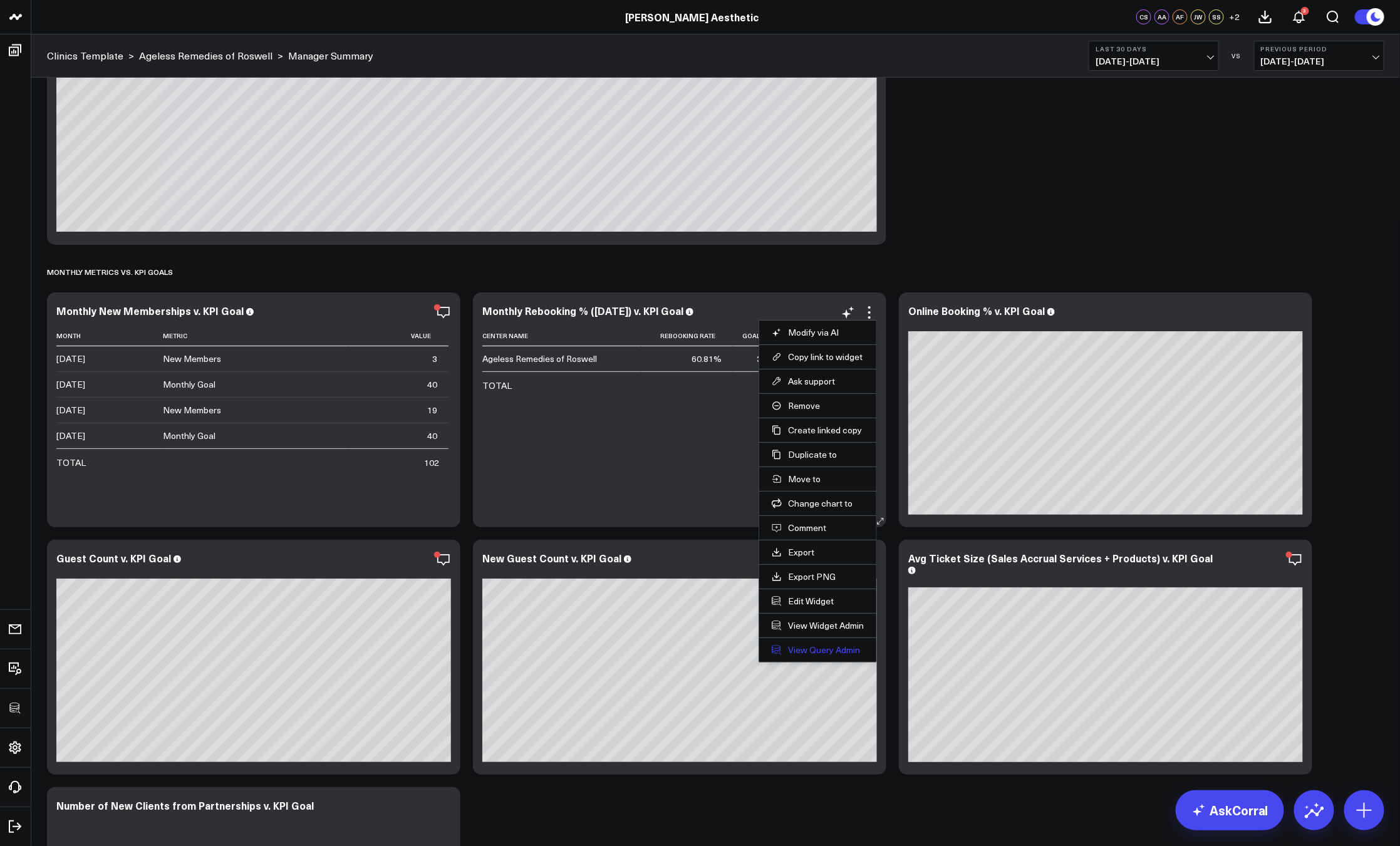
click at [820, 648] on link "View Query Admin" at bounding box center [817, 649] width 92 height 11
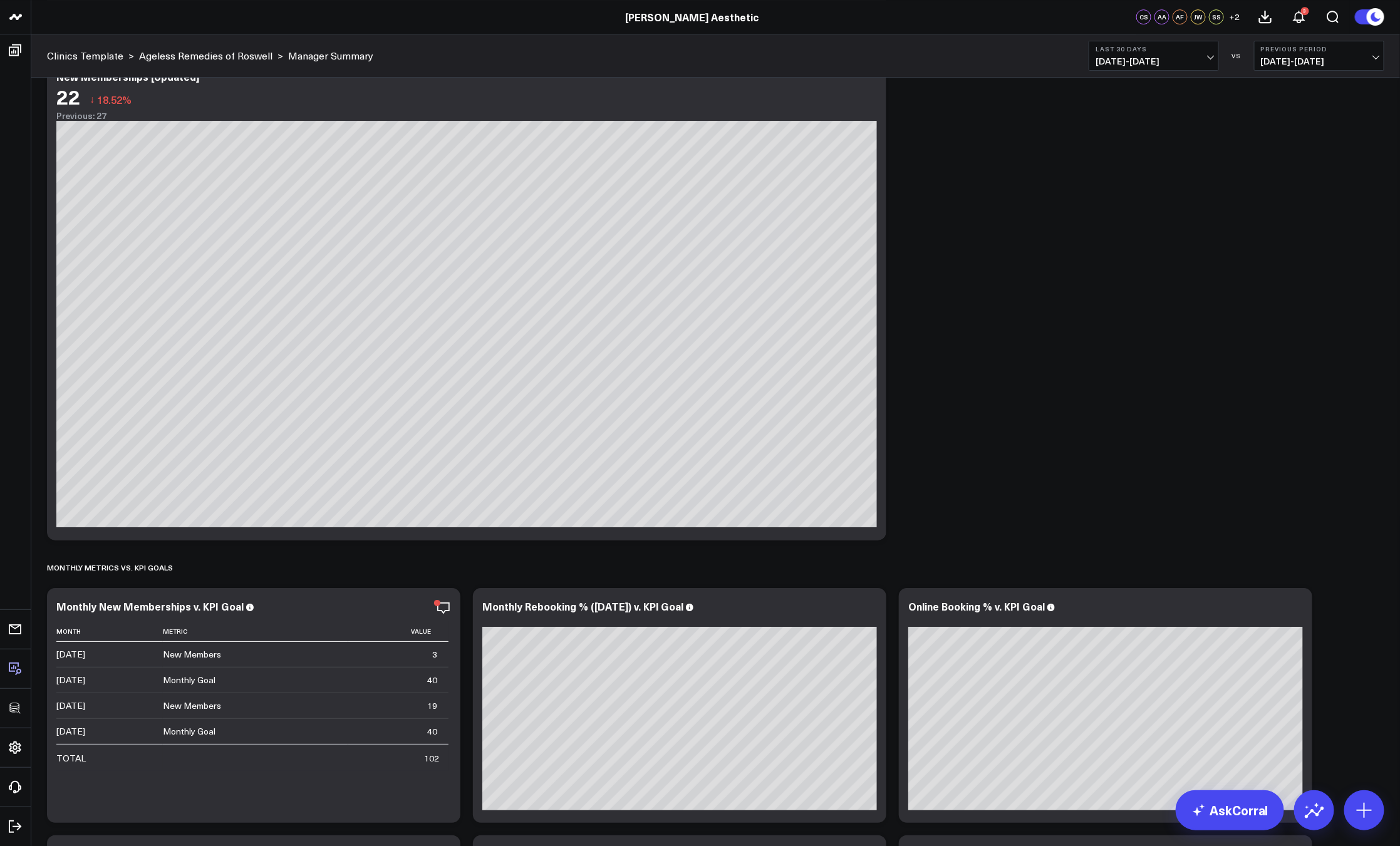
scroll to position [2459, 0]
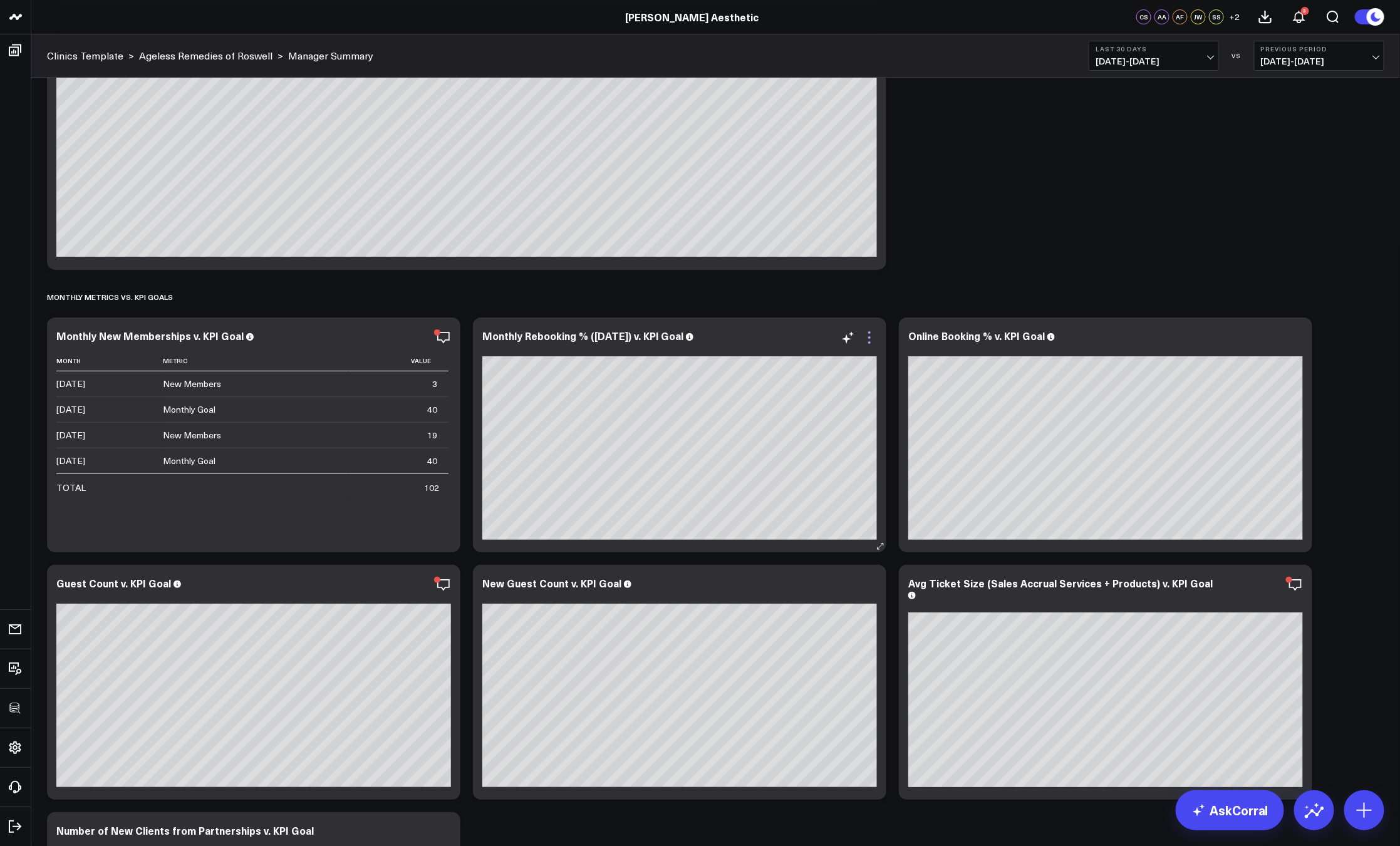
click at [866, 330] on icon at bounding box center [868, 337] width 15 height 15
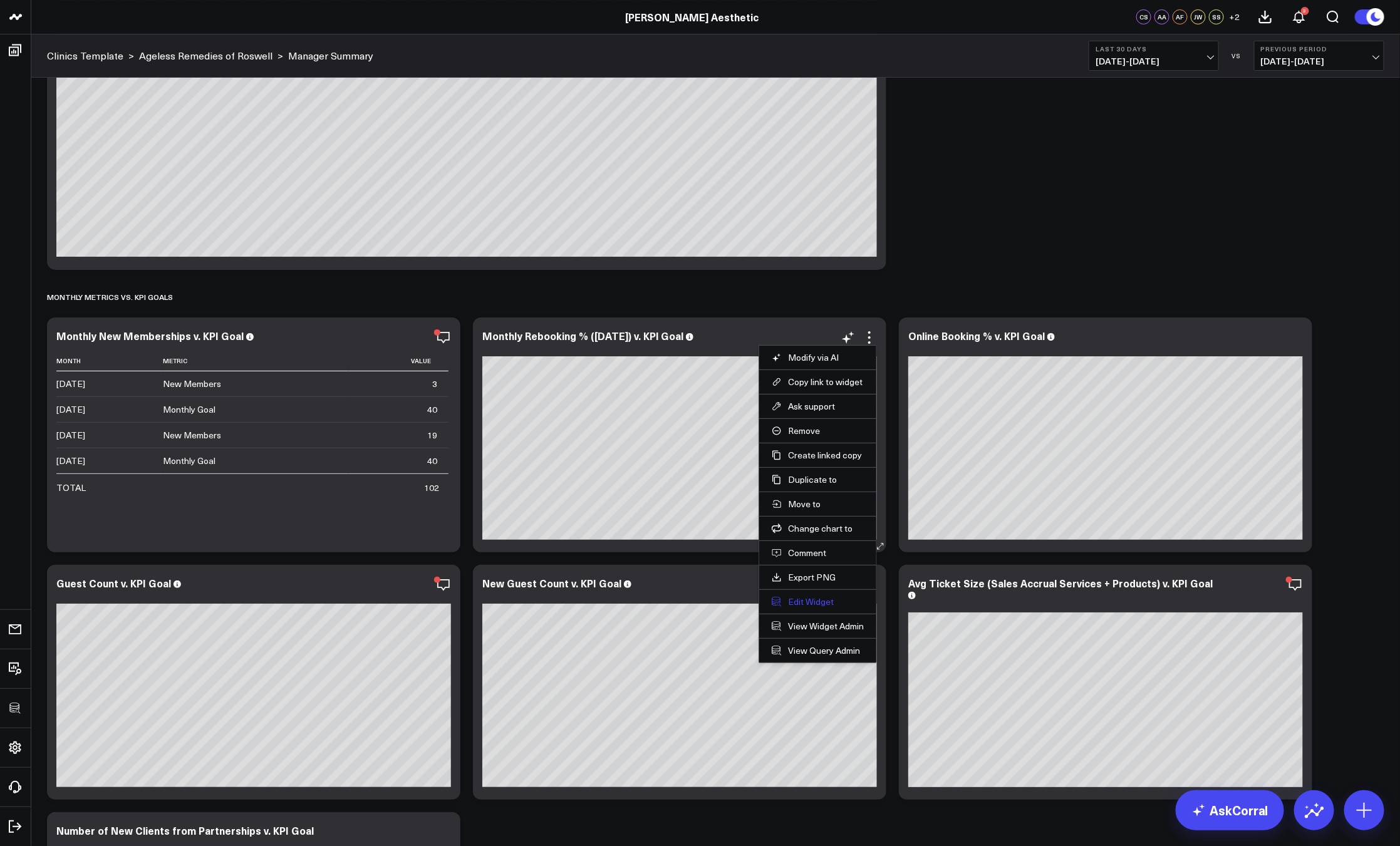
click at [796, 601] on button "Edit Widget" at bounding box center [817, 601] width 92 height 11
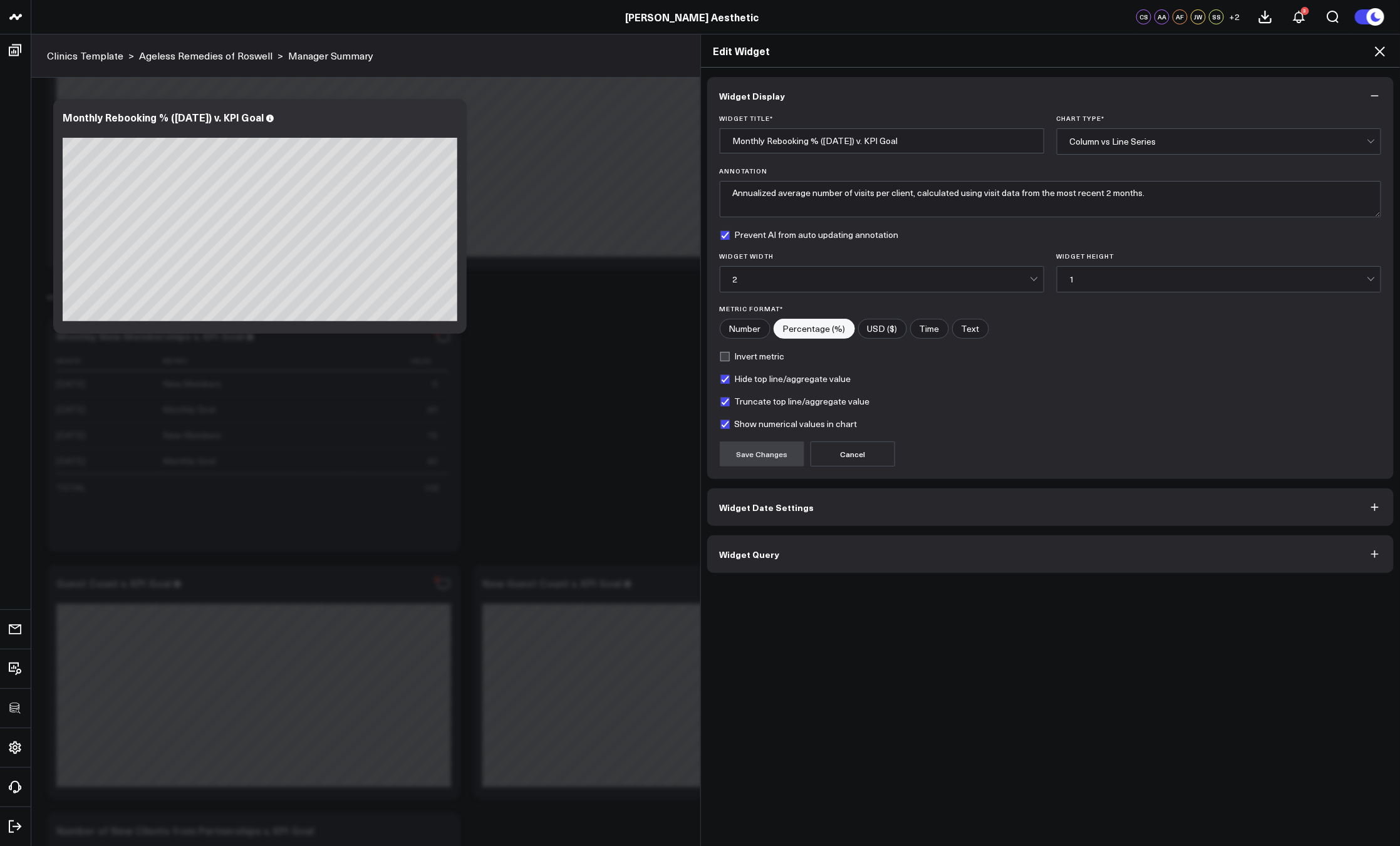
click at [876, 559] on button "Widget Query" at bounding box center [1050, 553] width 687 height 38
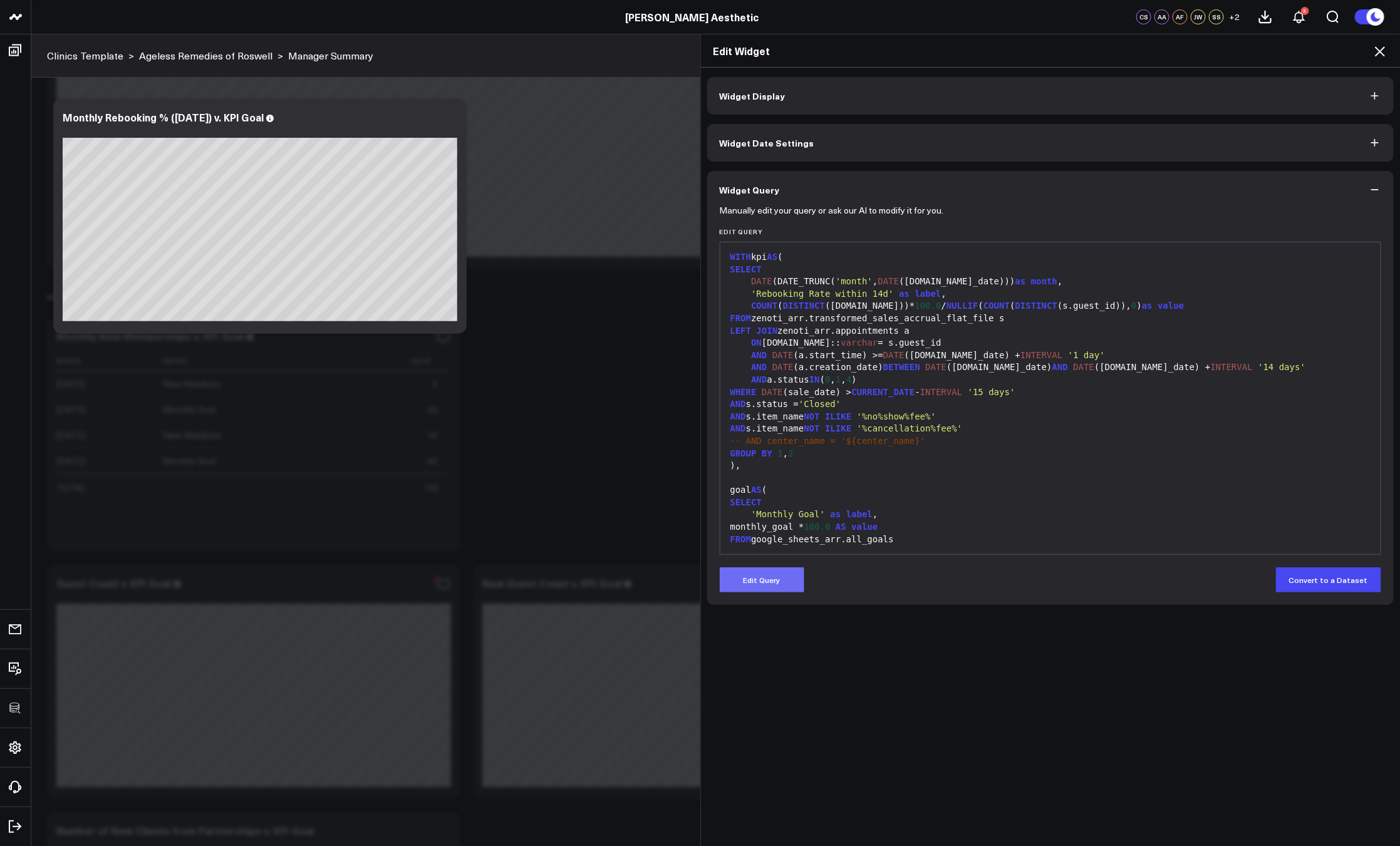
click at [748, 572] on button "Edit Query" at bounding box center [762, 580] width 85 height 25
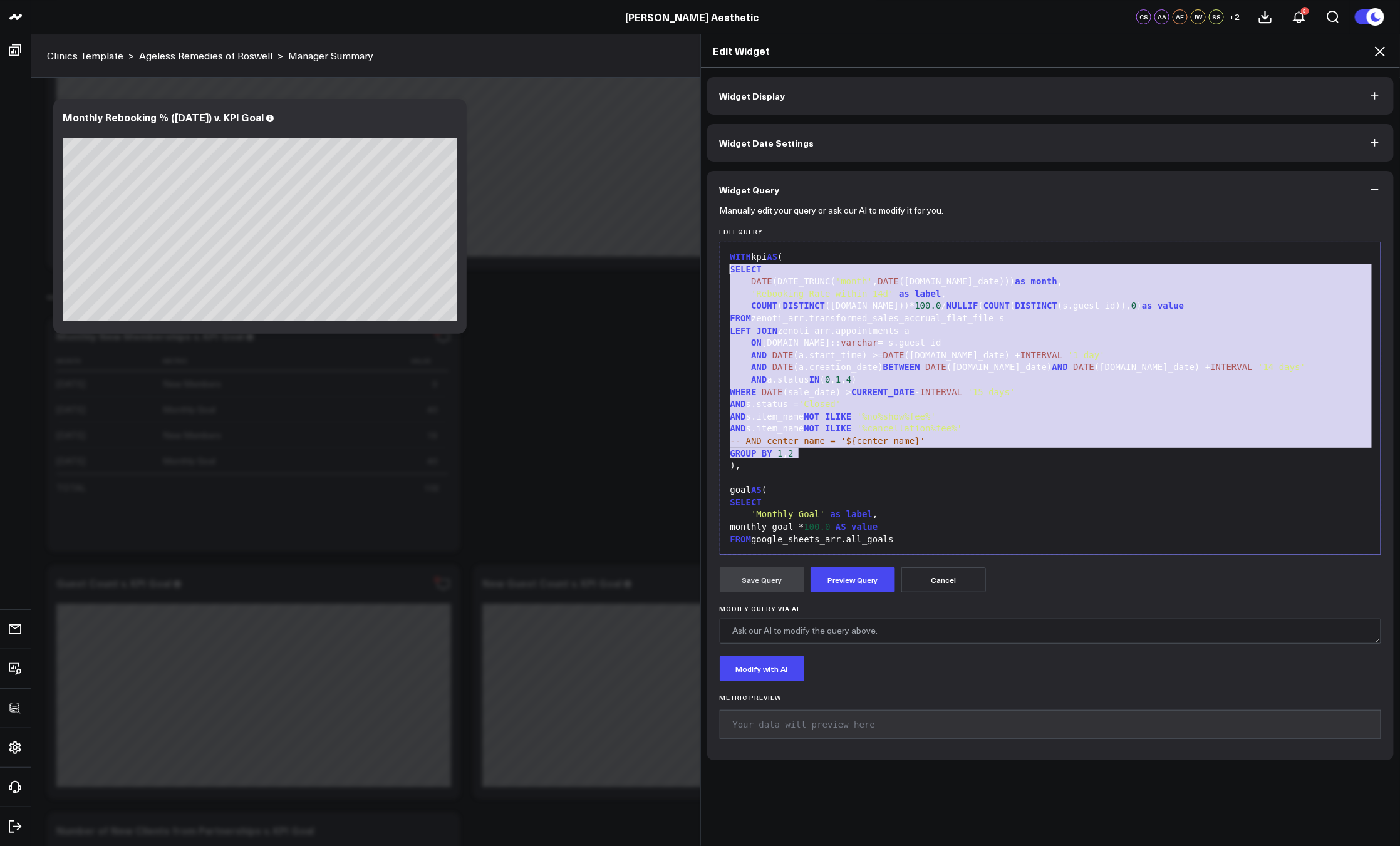
drag, startPoint x: 803, startPoint y: 456, endPoint x: 689, endPoint y: 271, distance: 217.3
click at [689, 271] on div "Edit Widget Widget Display Widget Date Settings Widget Query Manually edit your…" at bounding box center [700, 439] width 1400 height 812
copy div "SELECT DATE (DATE_TRUNC( 'month' , DATE (s.sale_date))) as month , 'Rebooking R…"
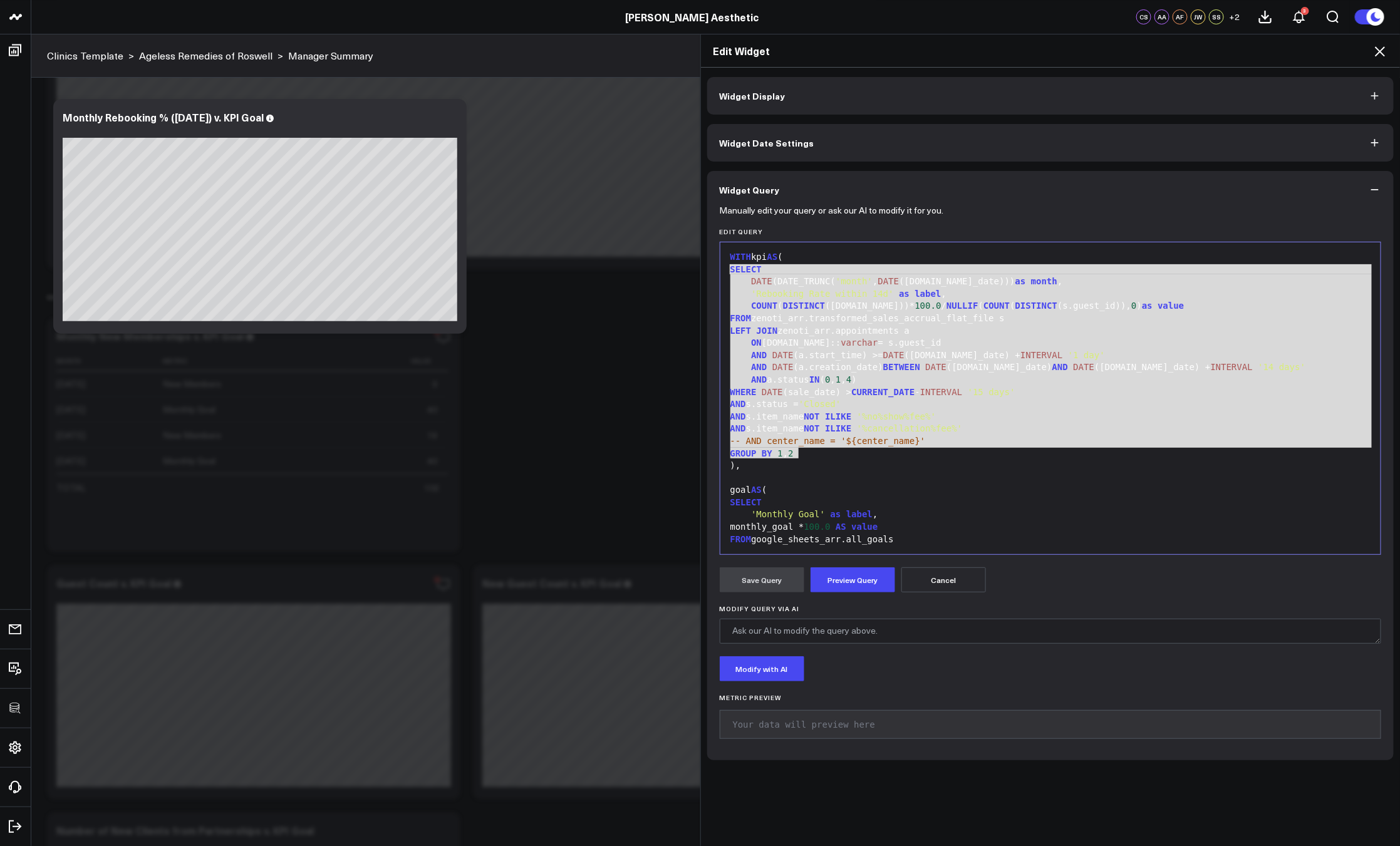
click at [1381, 53] on icon at bounding box center [1379, 51] width 10 height 10
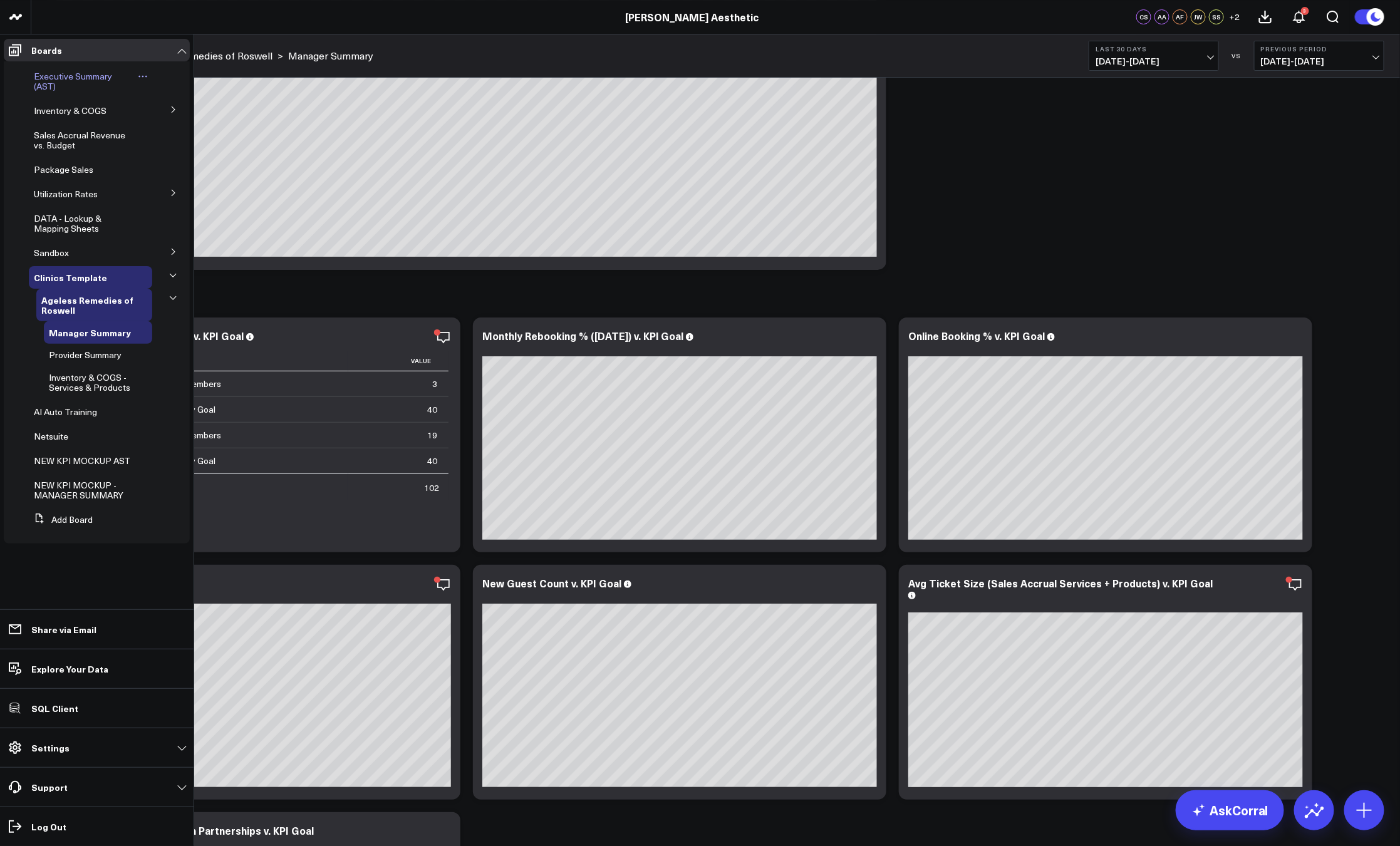
click at [71, 77] on span "Executive Summary (AST)" at bounding box center [72, 81] width 78 height 22
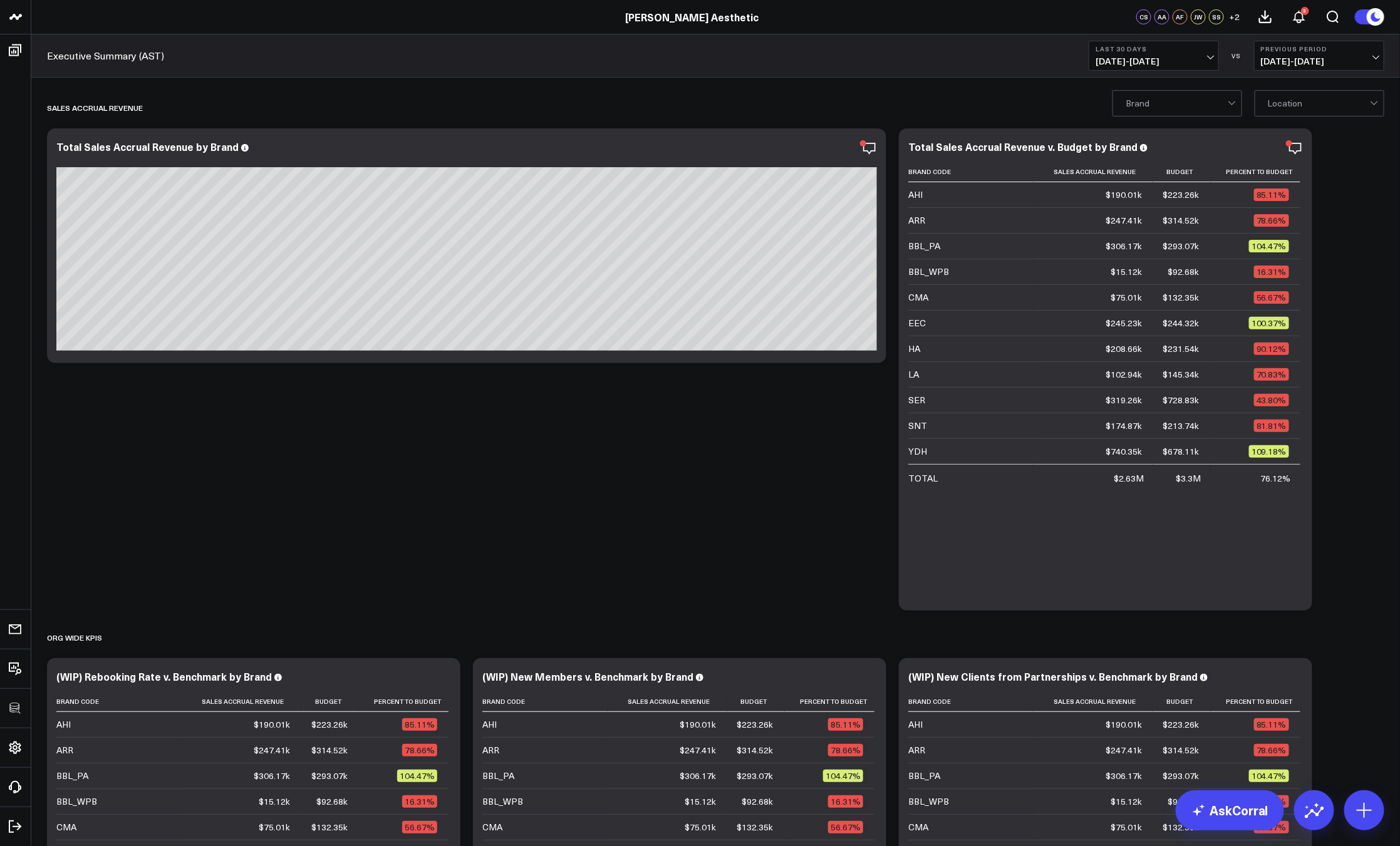
scroll to position [209, 0]
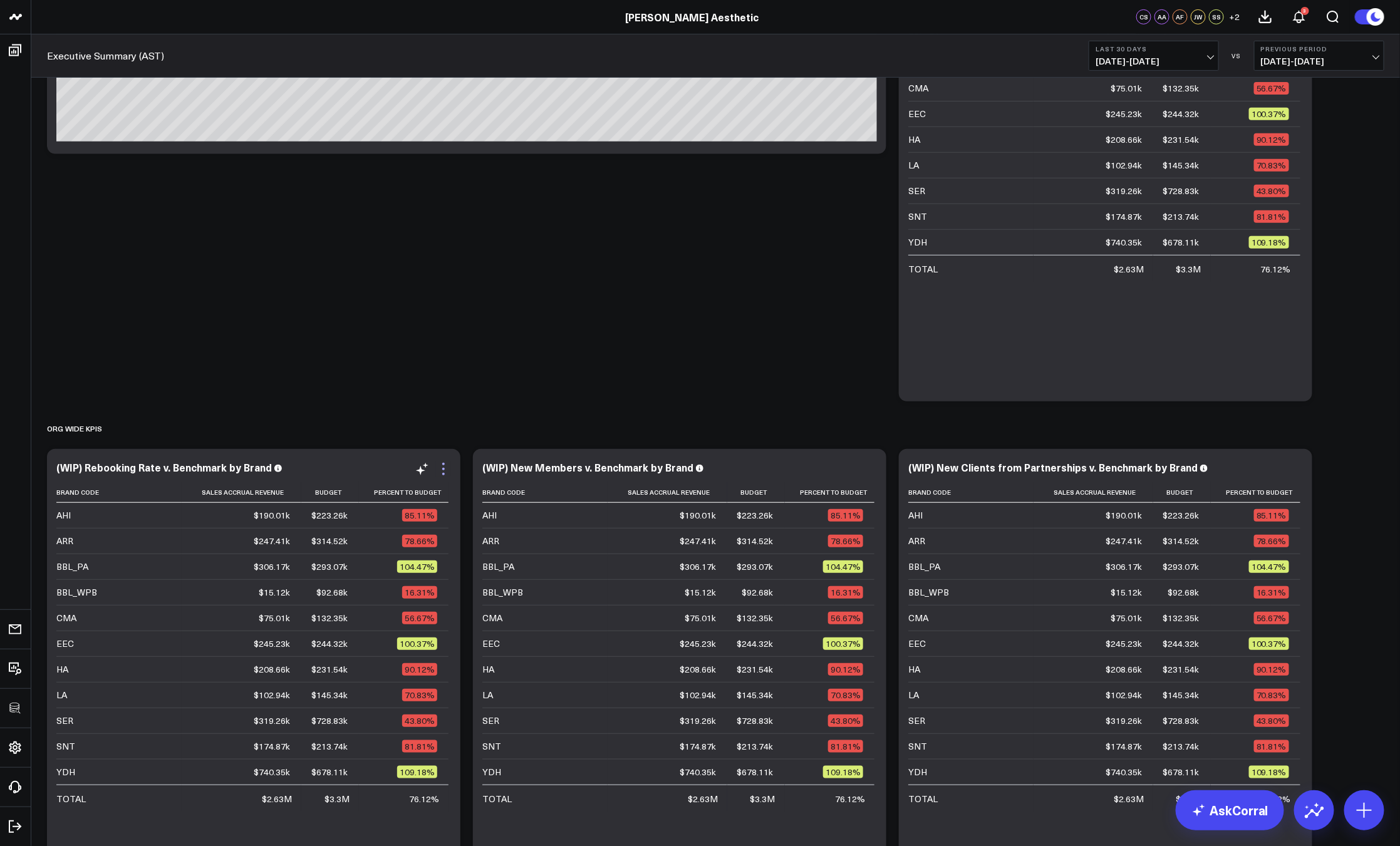
click at [439, 472] on icon at bounding box center [443, 469] width 15 height 15
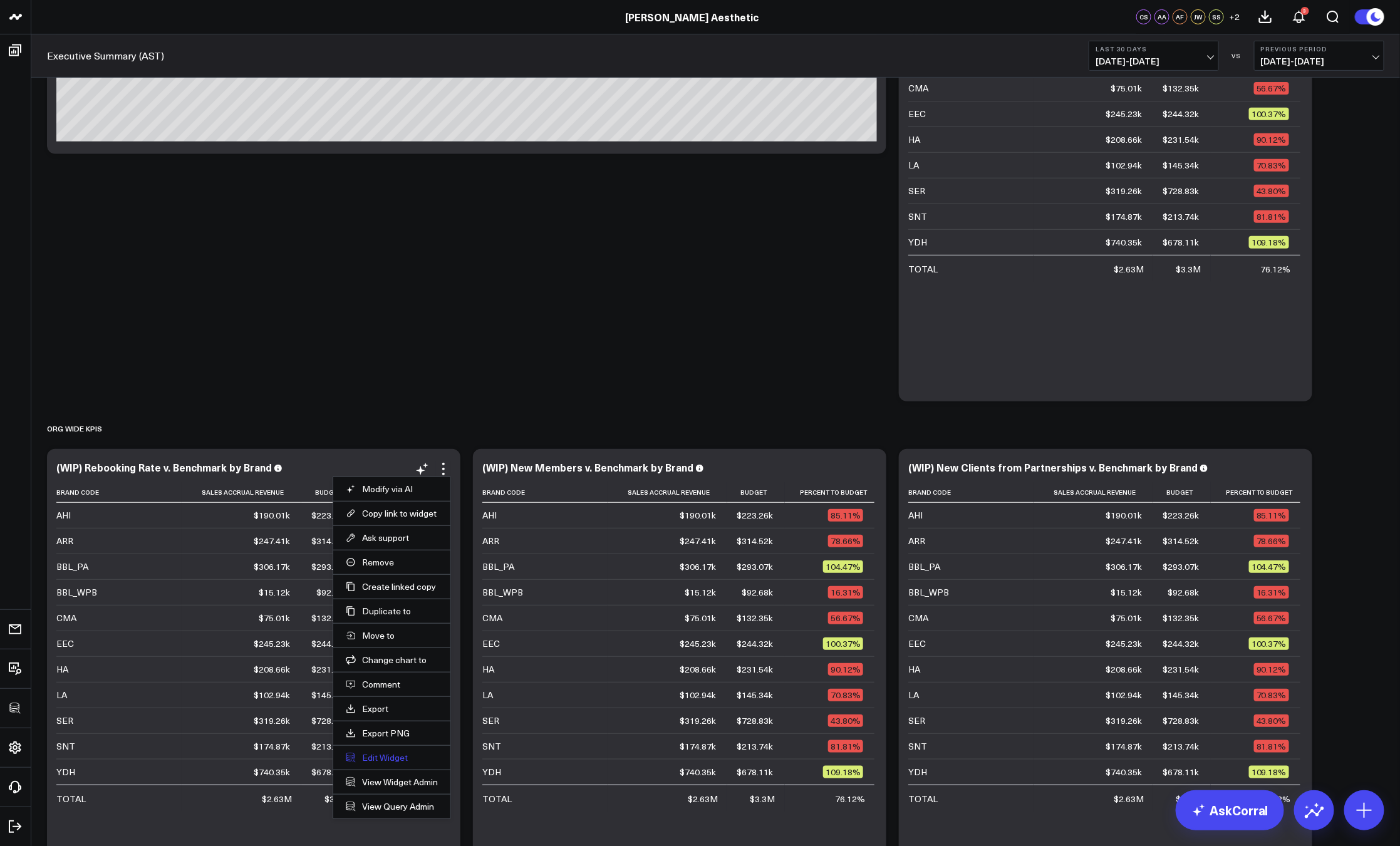
click at [386, 753] on button "Edit Widget" at bounding box center [391, 757] width 92 height 11
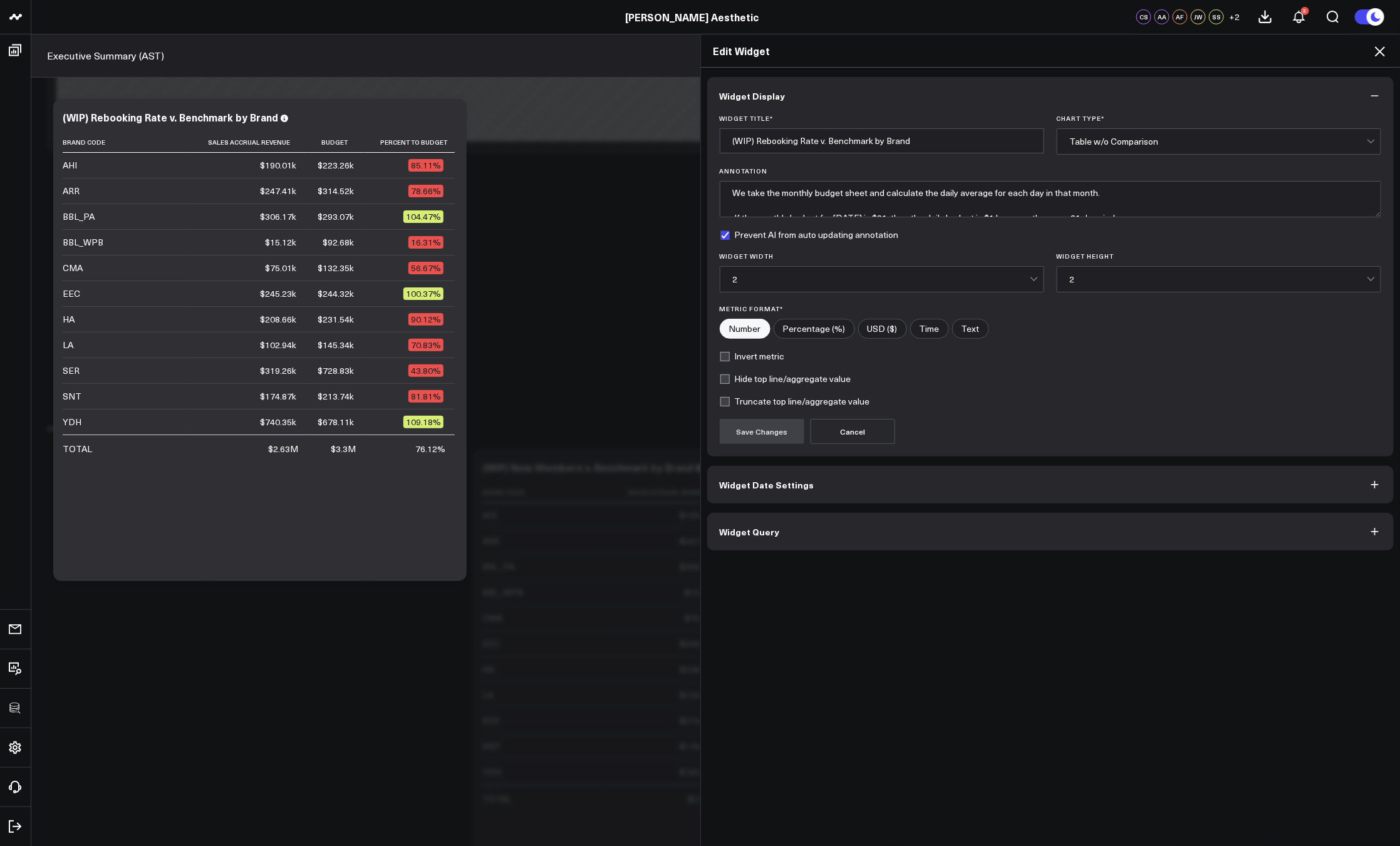
click at [767, 543] on button "Widget Query" at bounding box center [1050, 531] width 687 height 38
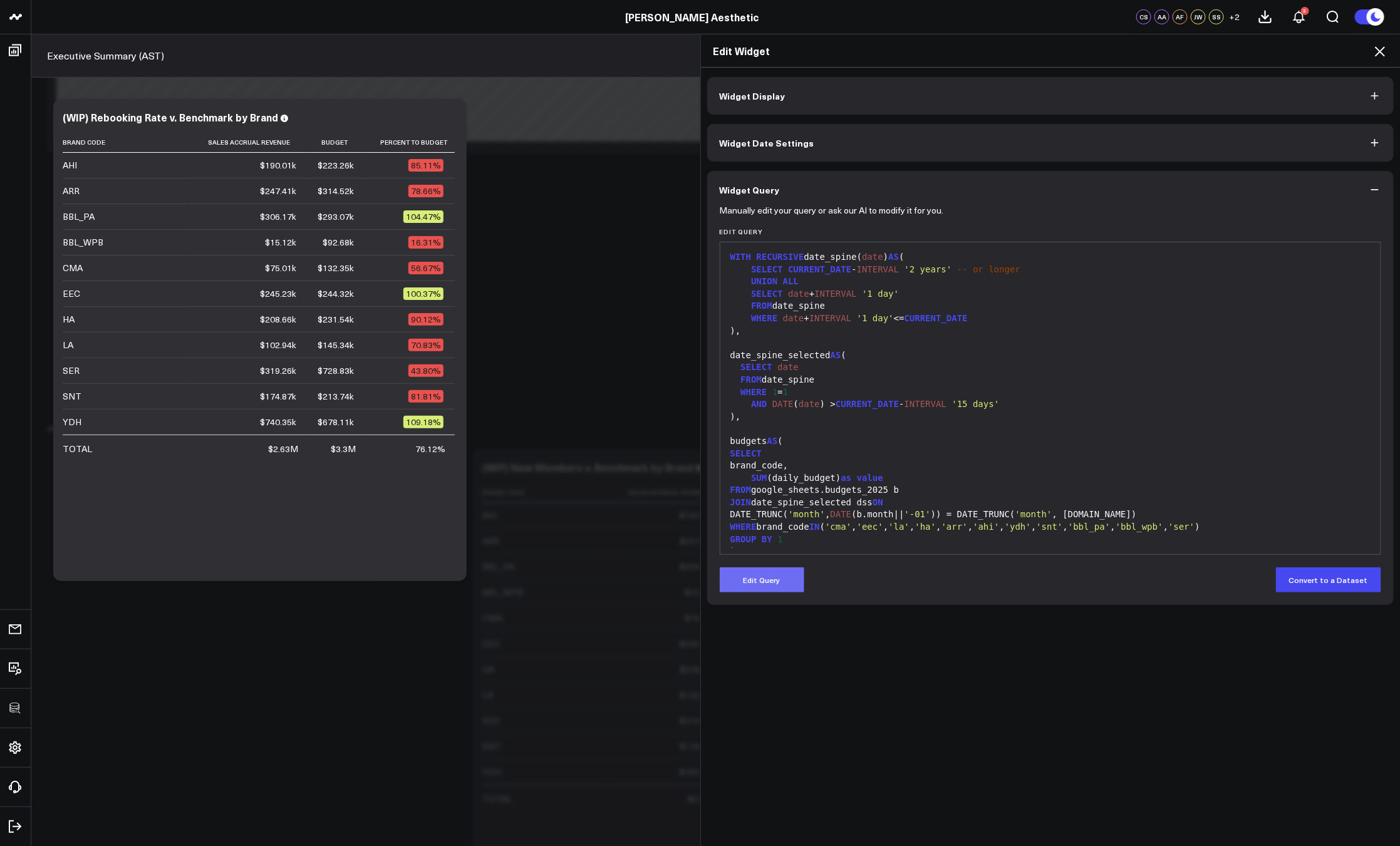
click at [766, 583] on button "Edit Query" at bounding box center [762, 580] width 85 height 25
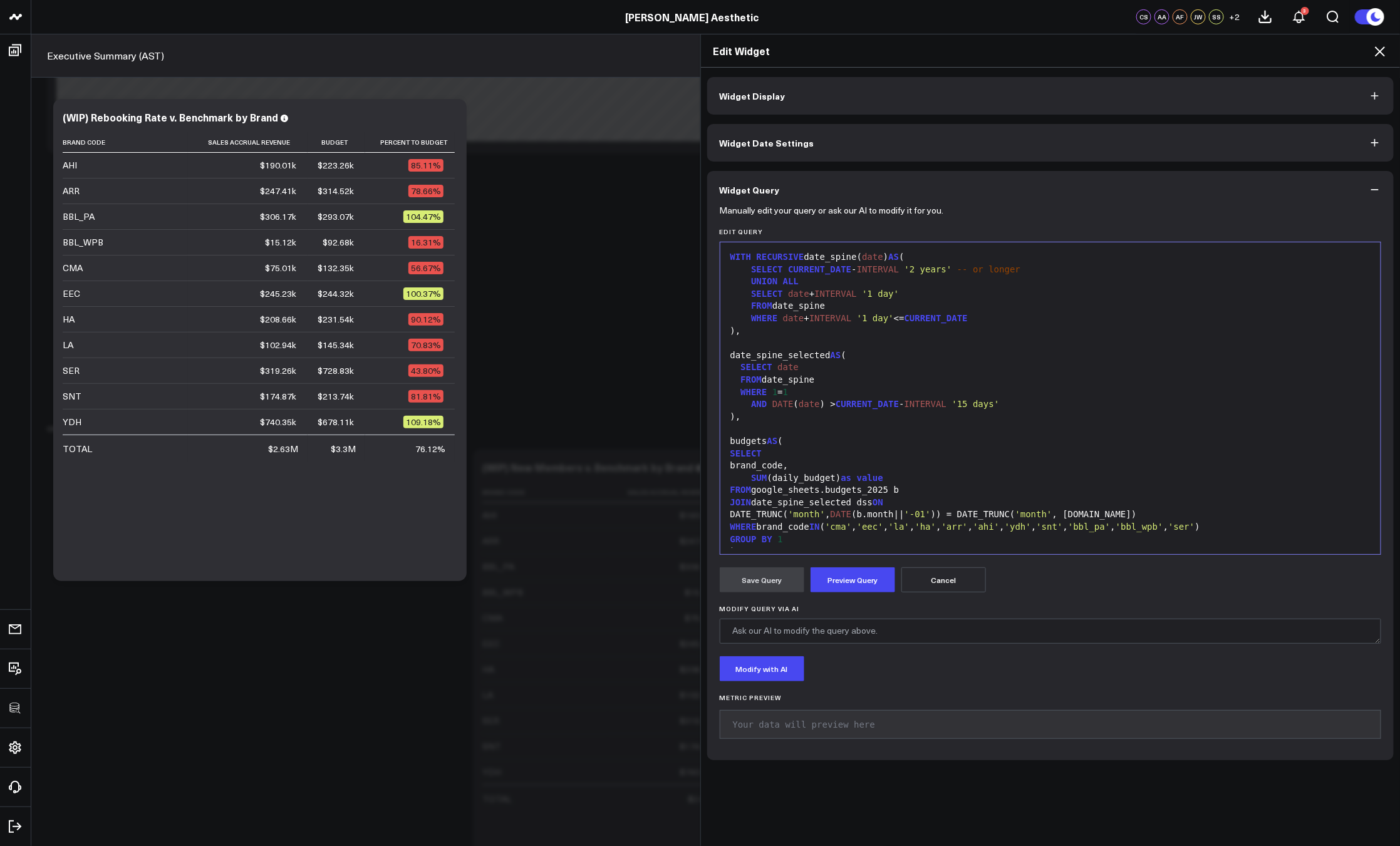
click at [818, 538] on div "GROUP BY 1" at bounding box center [1050, 539] width 648 height 12
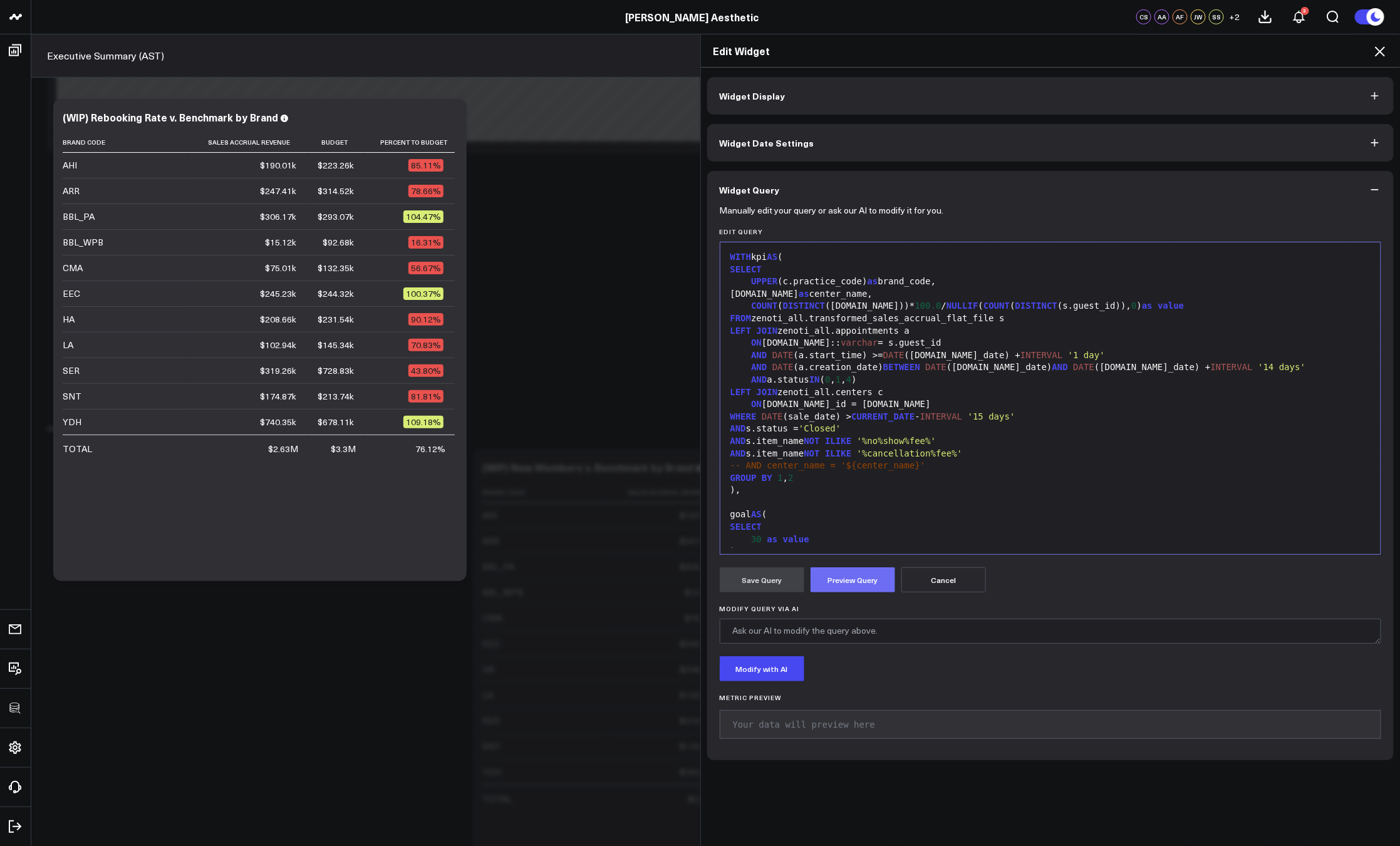
scroll to position [122, 0]
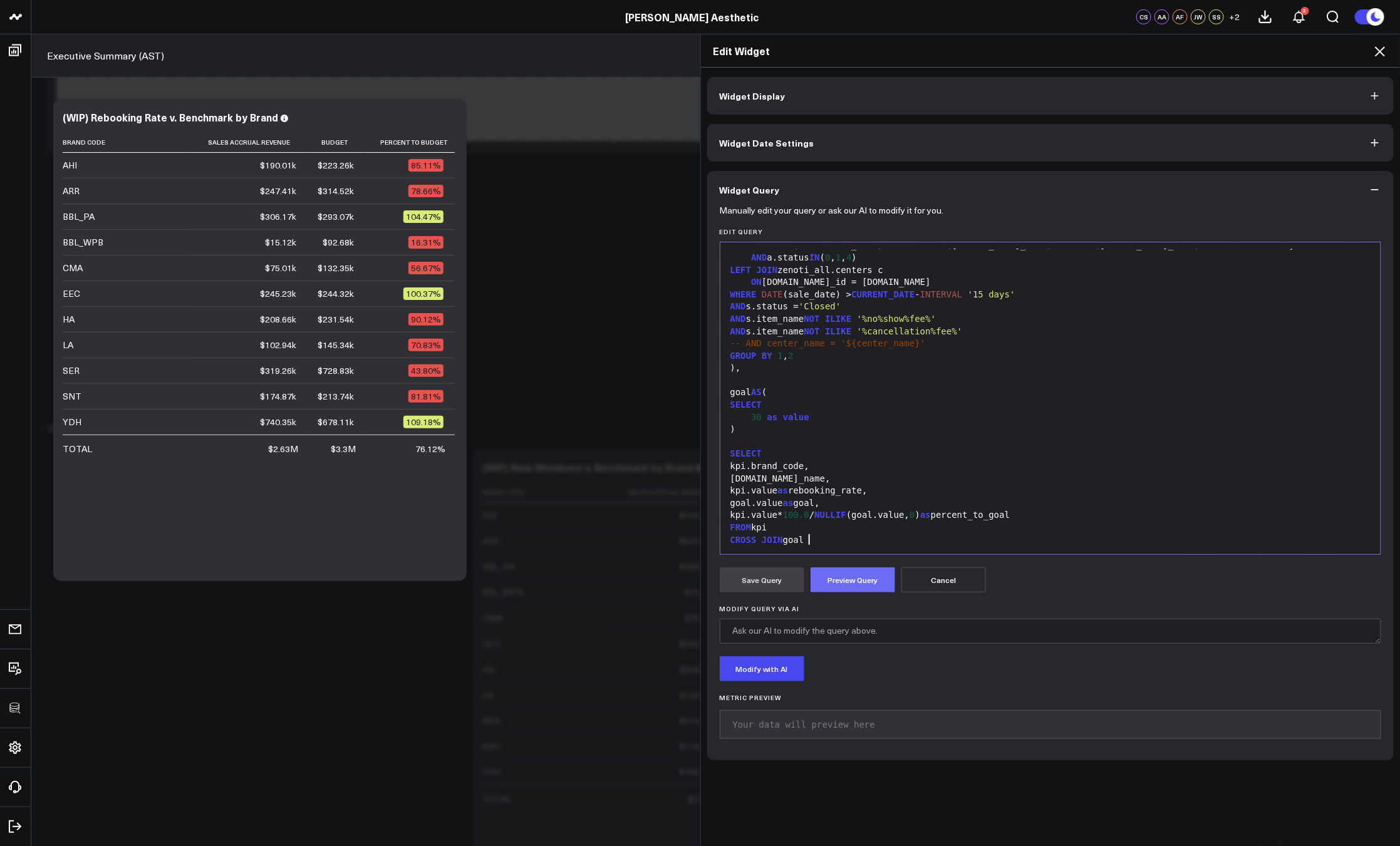
click at [840, 571] on button "Preview Query" at bounding box center [853, 580] width 85 height 25
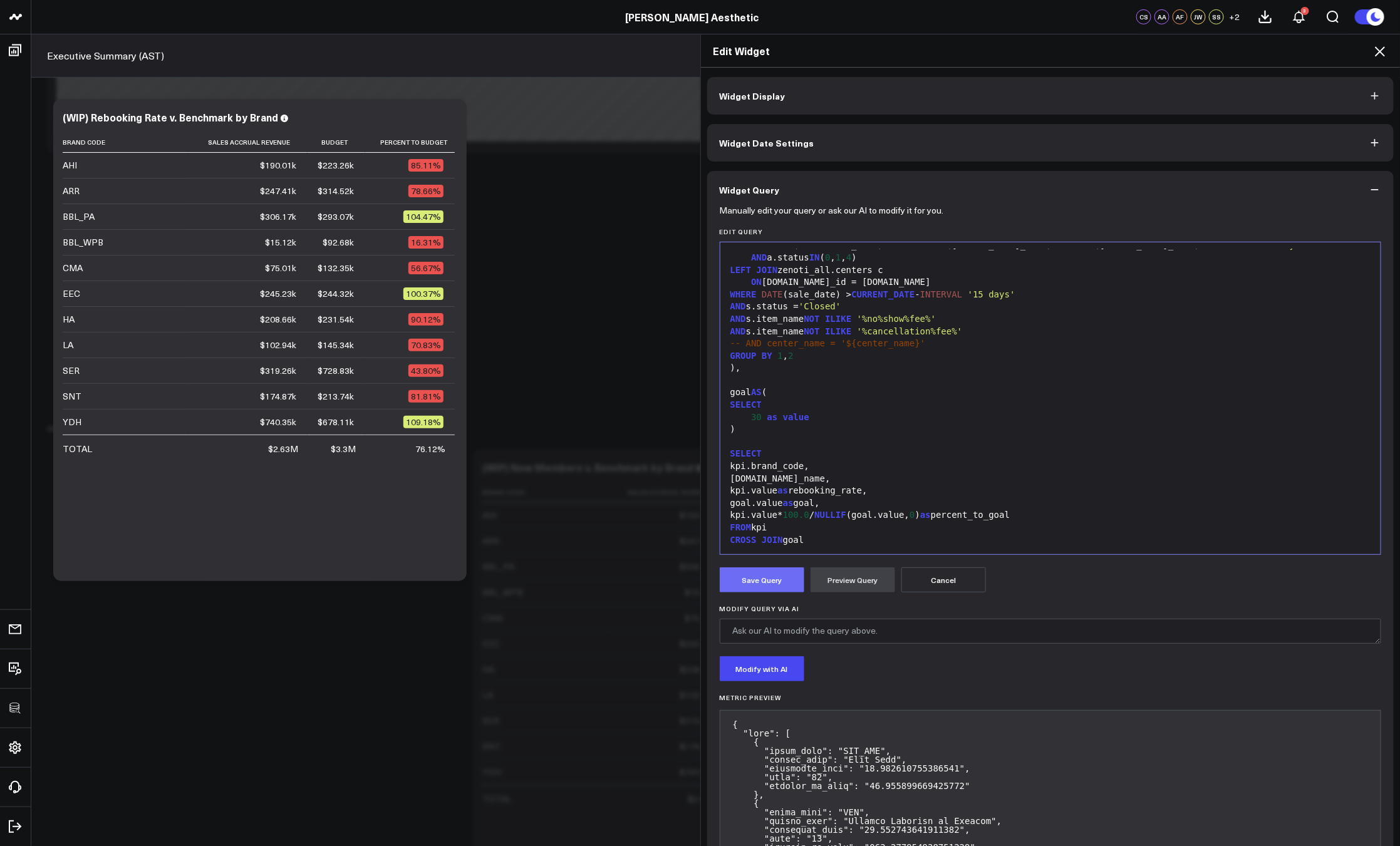
click at [779, 584] on button "Save Query" at bounding box center [762, 580] width 85 height 25
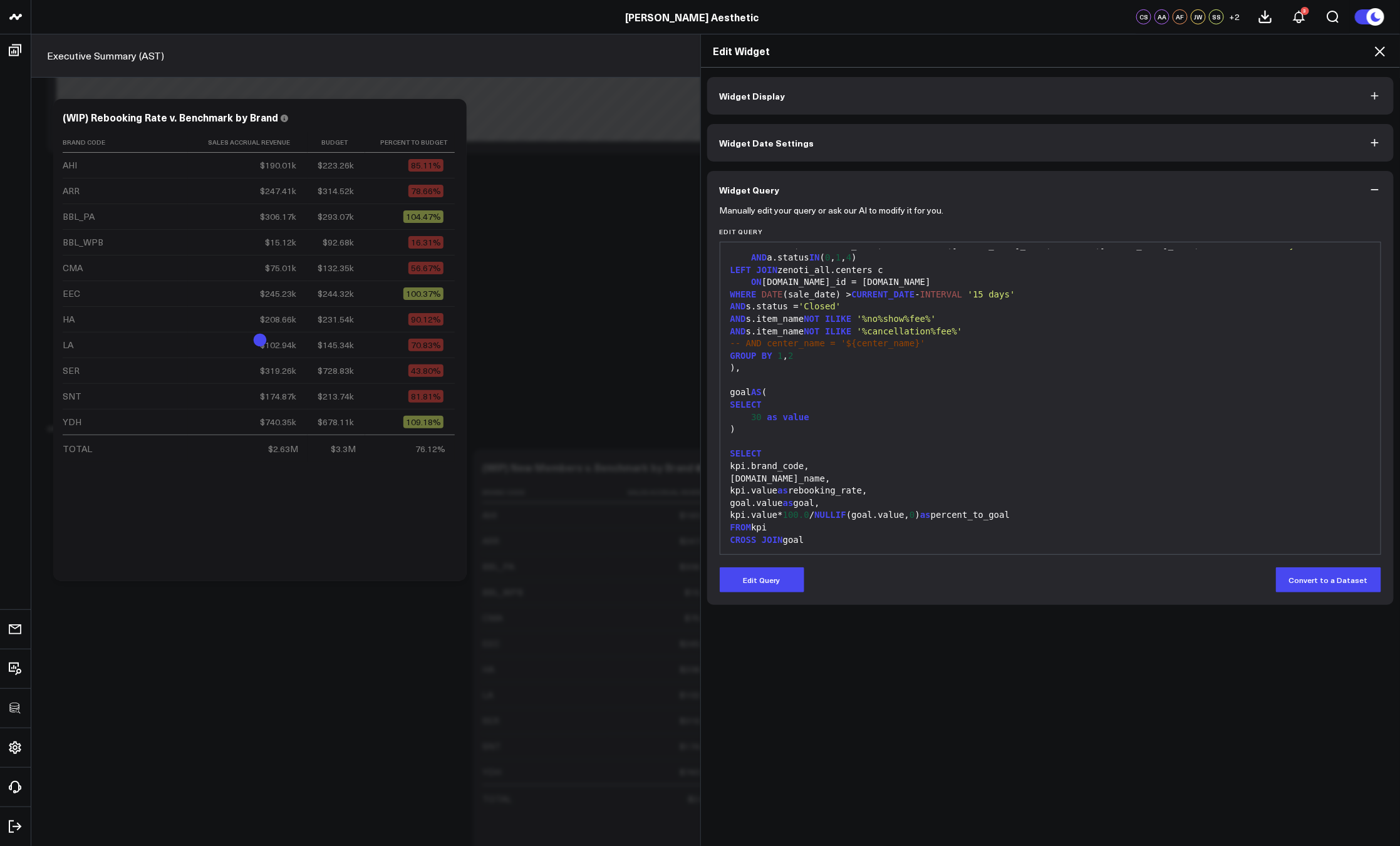
click at [1381, 49] on icon at bounding box center [1379, 51] width 10 height 10
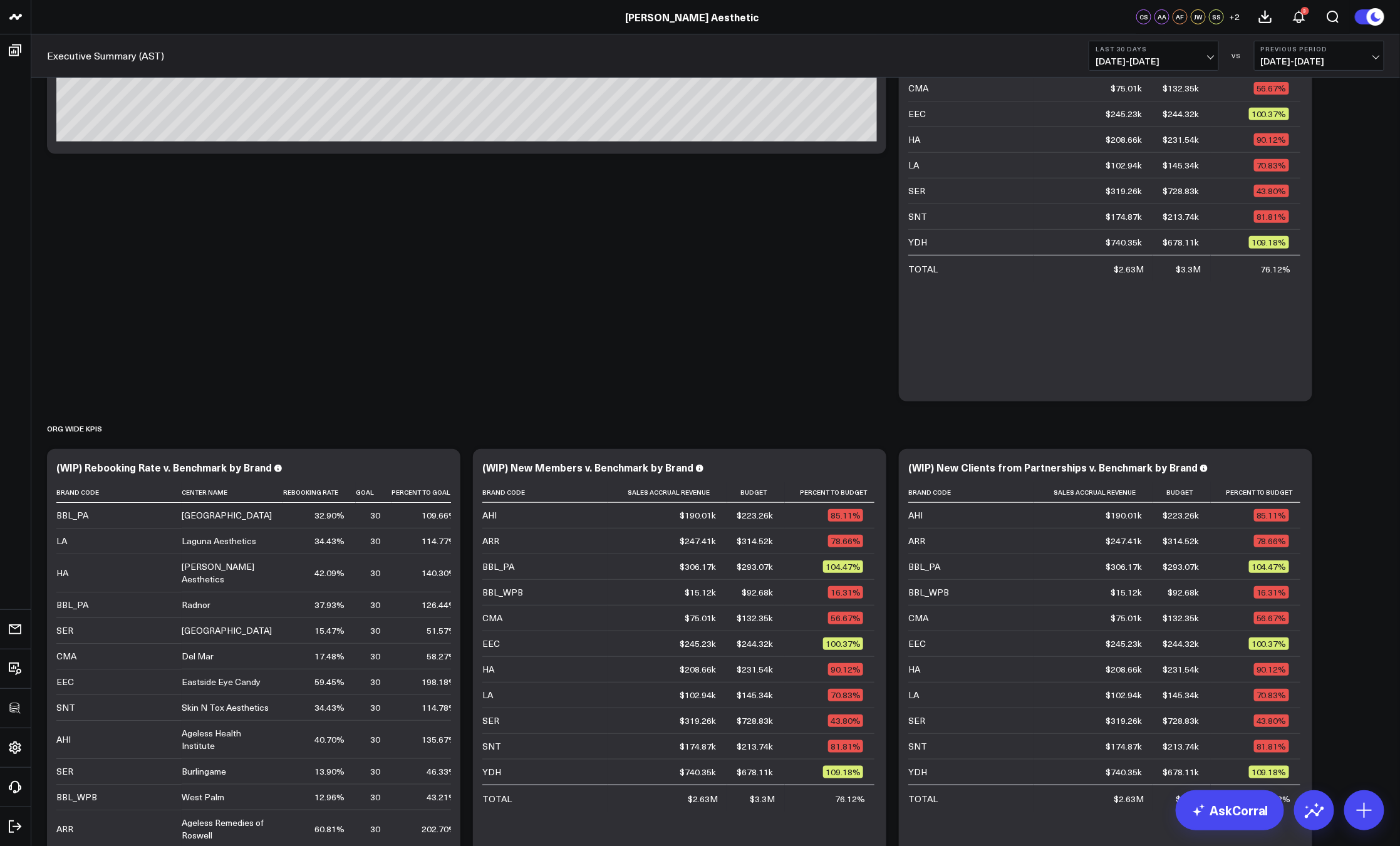
scroll to position [336, 0]
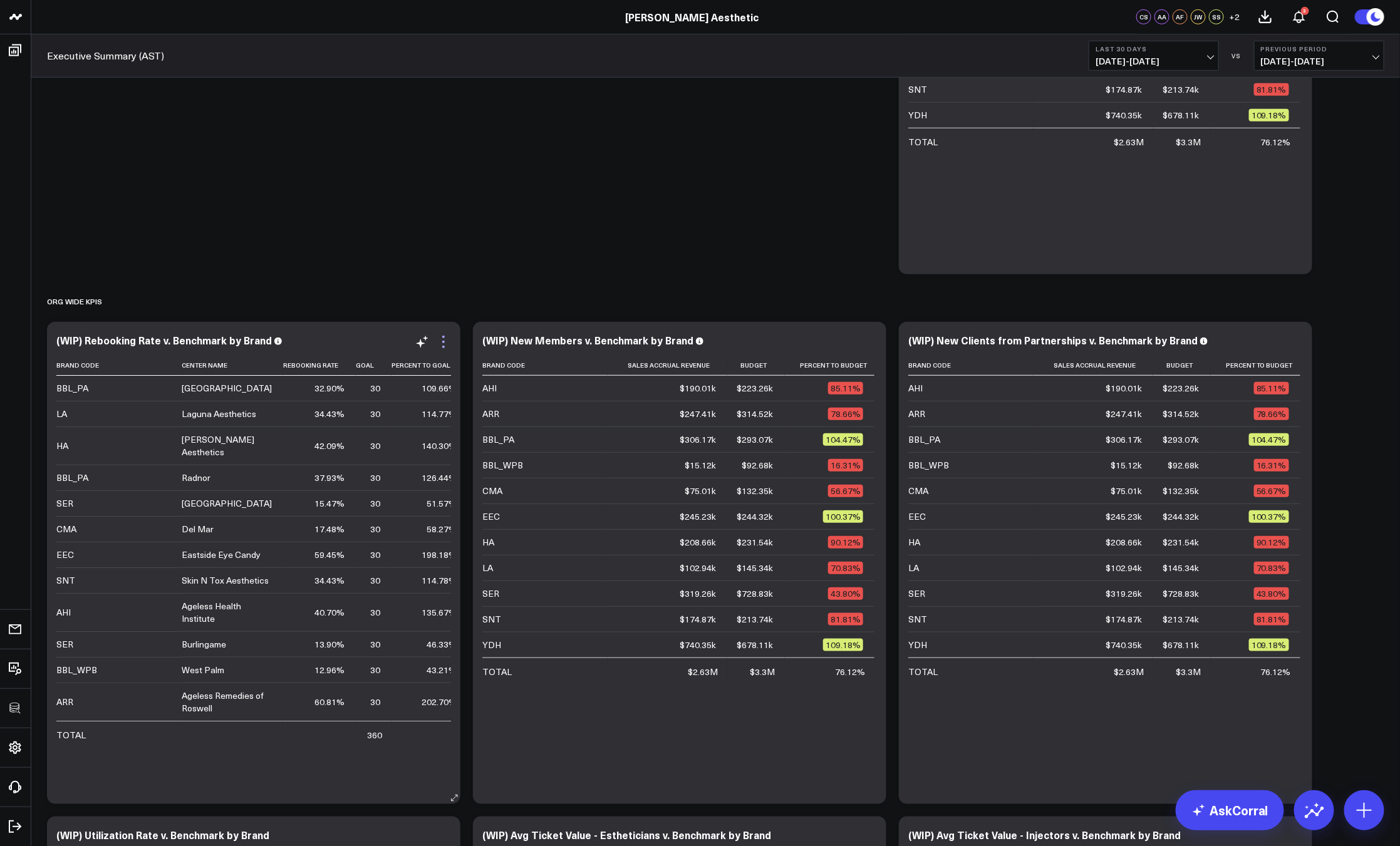
click at [441, 344] on icon at bounding box center [443, 341] width 15 height 15
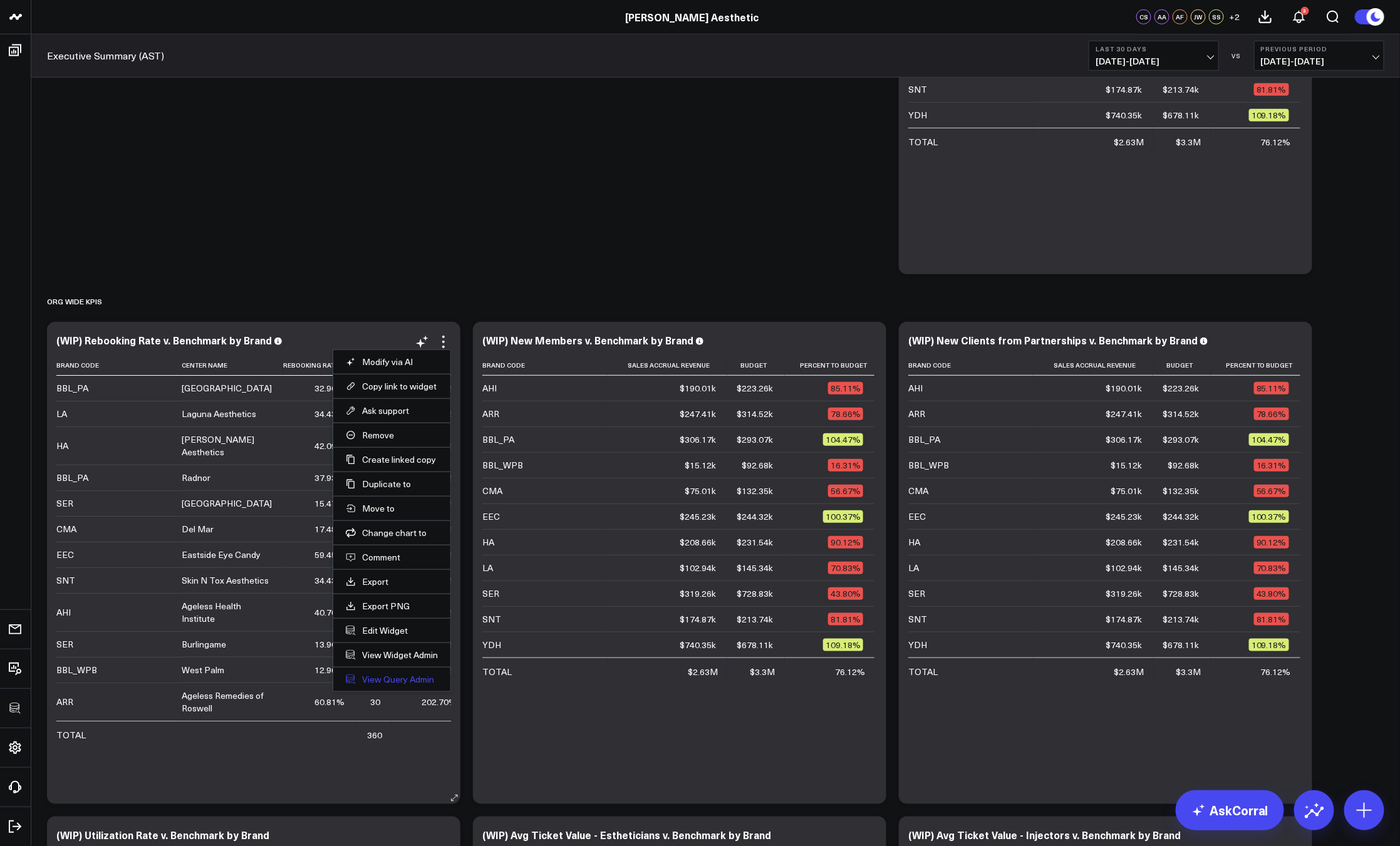
click at [393, 677] on link "View Query Admin" at bounding box center [391, 679] width 92 height 11
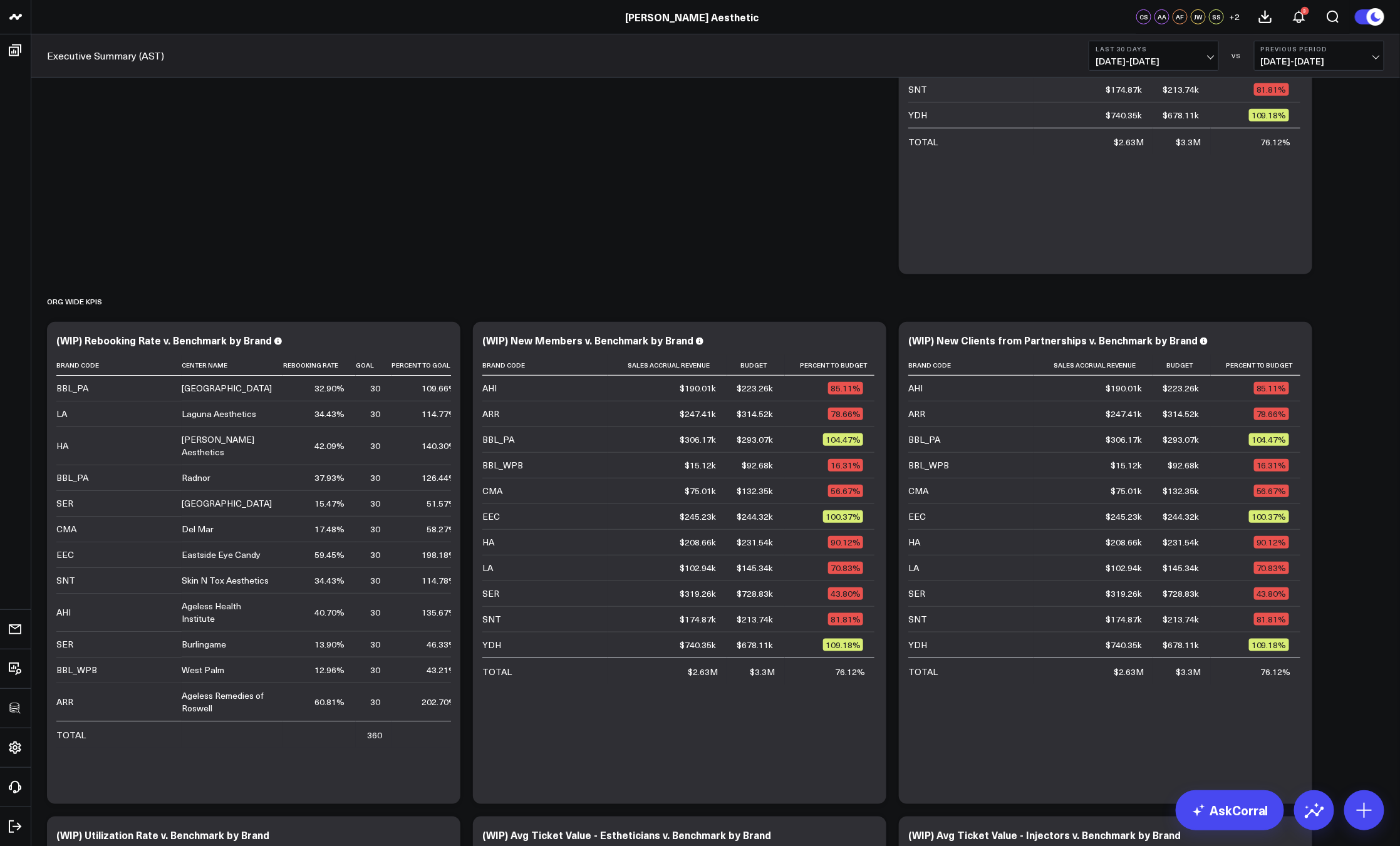
click at [709, 293] on div "Org Wide KPIs" at bounding box center [715, 301] width 1337 height 29
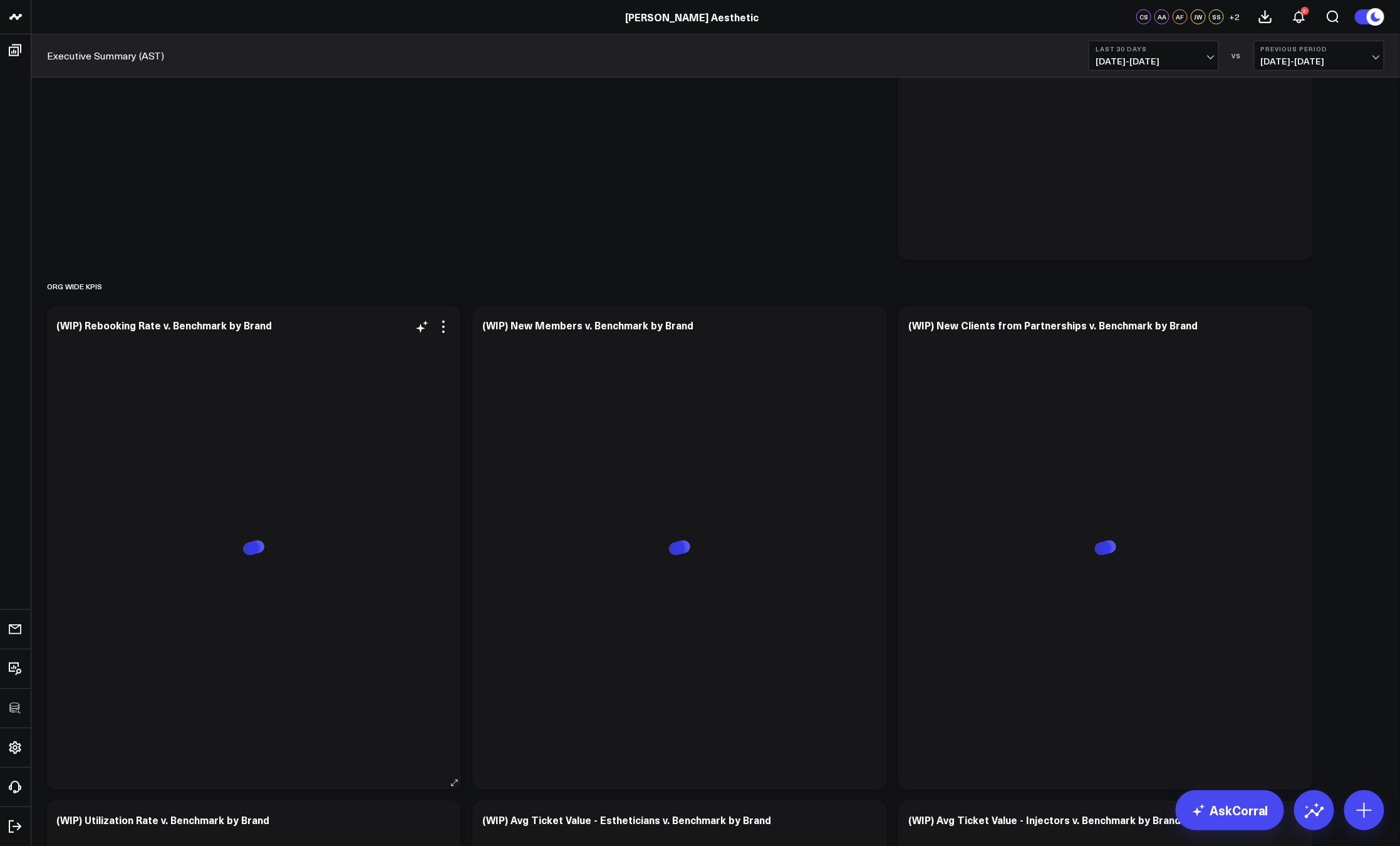
scroll to position [422, 0]
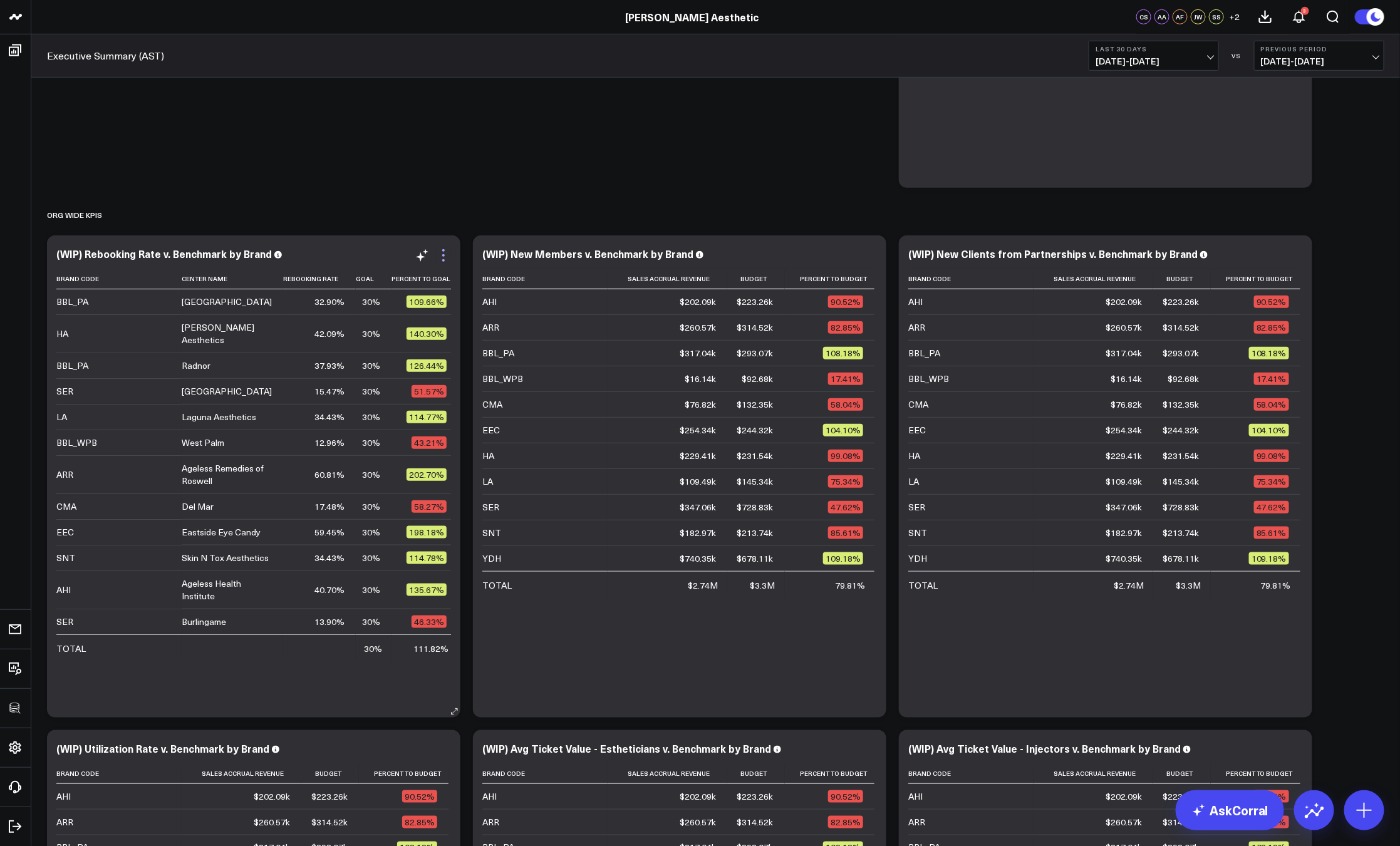
click at [444, 249] on icon at bounding box center [443, 255] width 15 height 15
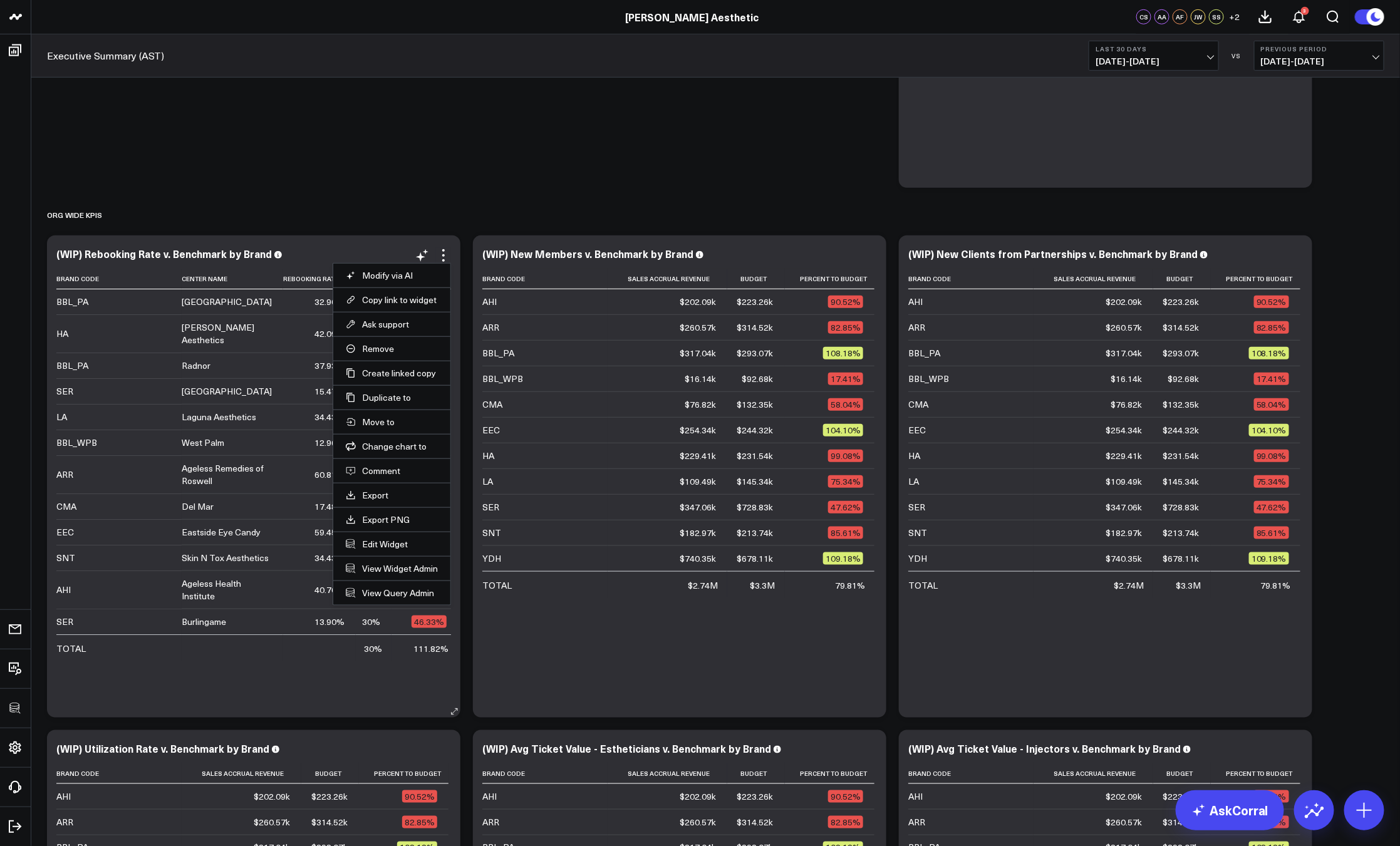
click at [382, 535] on li "Edit Widget" at bounding box center [391, 544] width 117 height 25
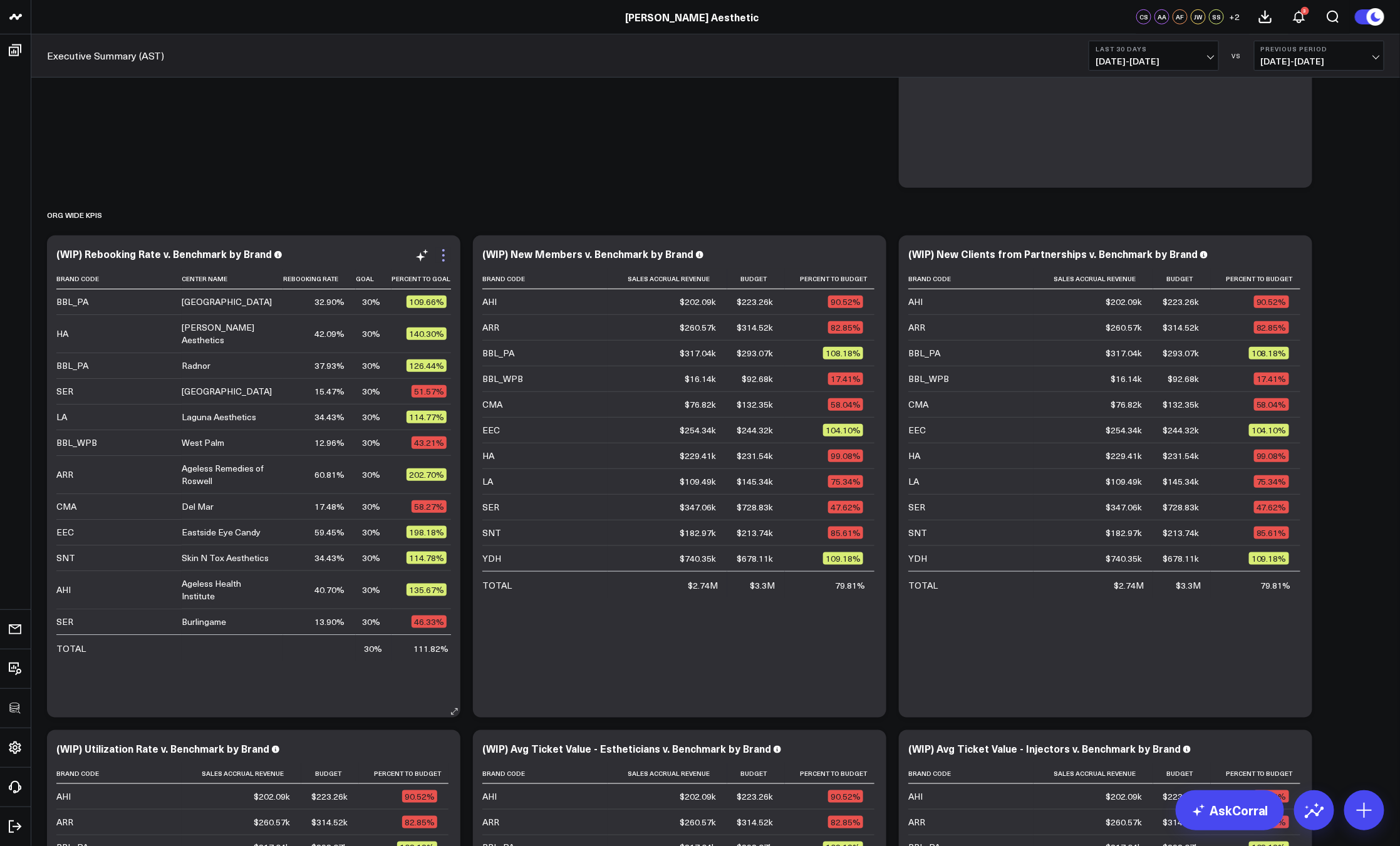
click at [438, 258] on icon at bounding box center [443, 255] width 15 height 15
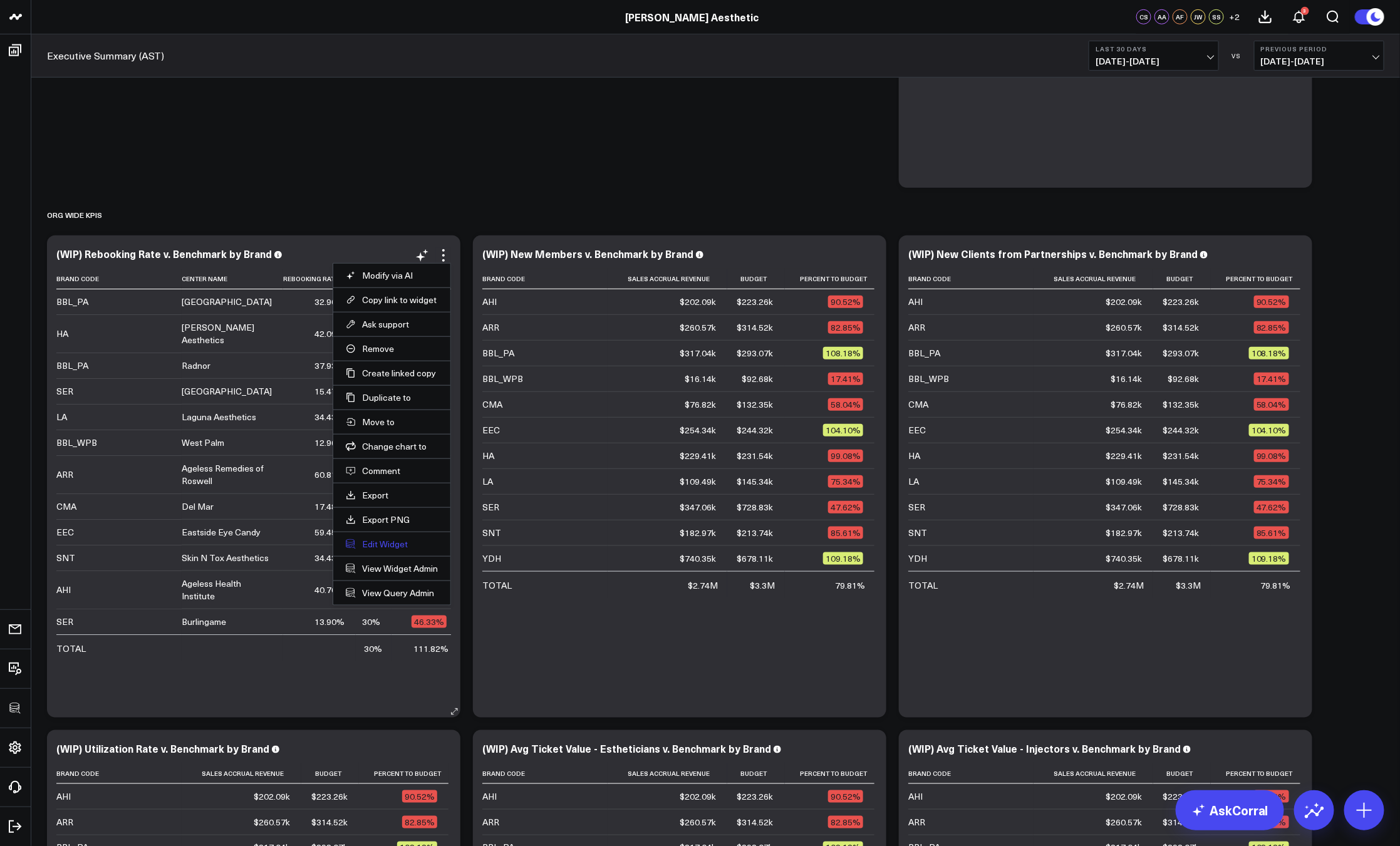
click at [373, 541] on button "Edit Widget" at bounding box center [391, 544] width 92 height 11
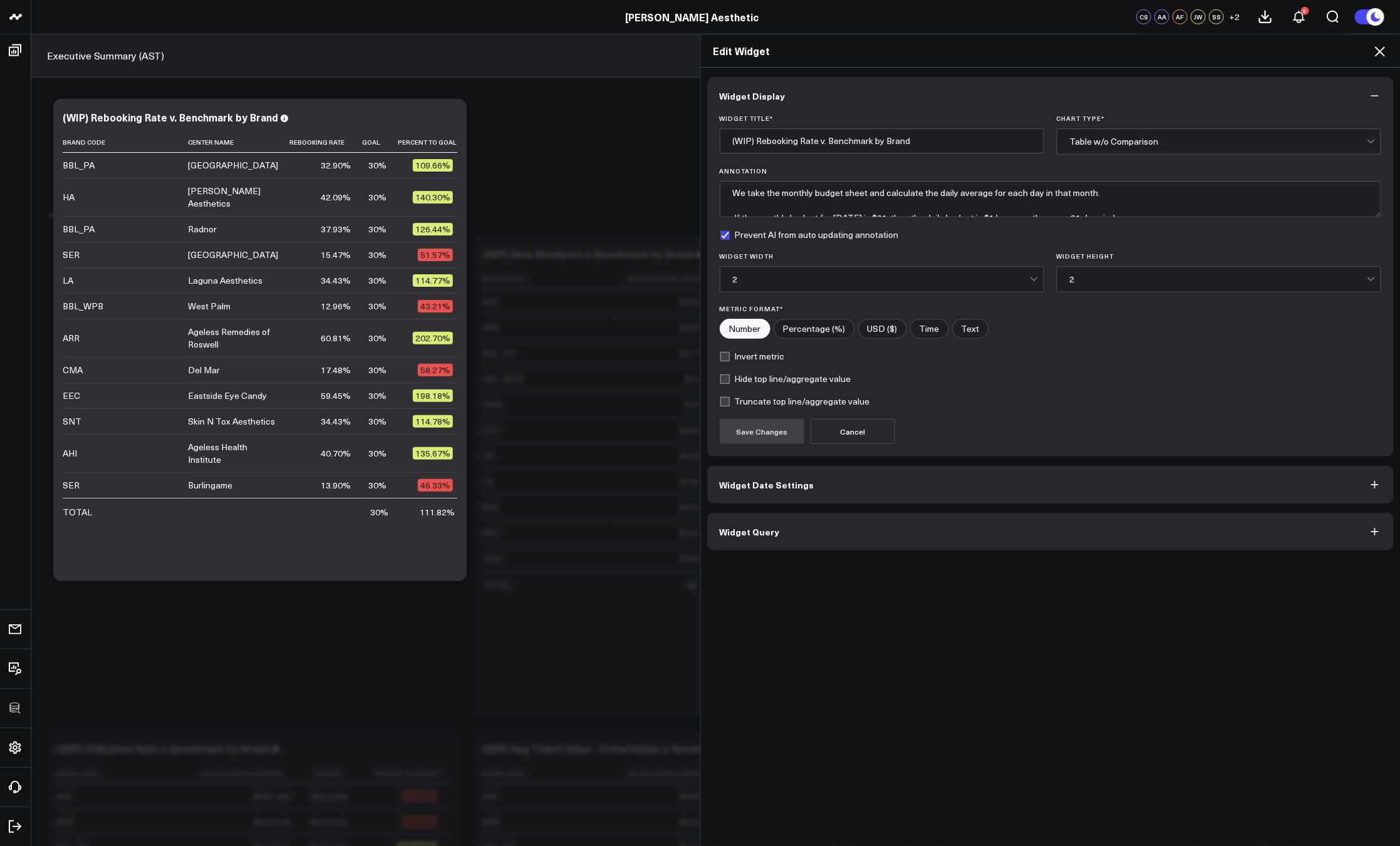
click at [801, 534] on button "Widget Query" at bounding box center [1050, 531] width 687 height 38
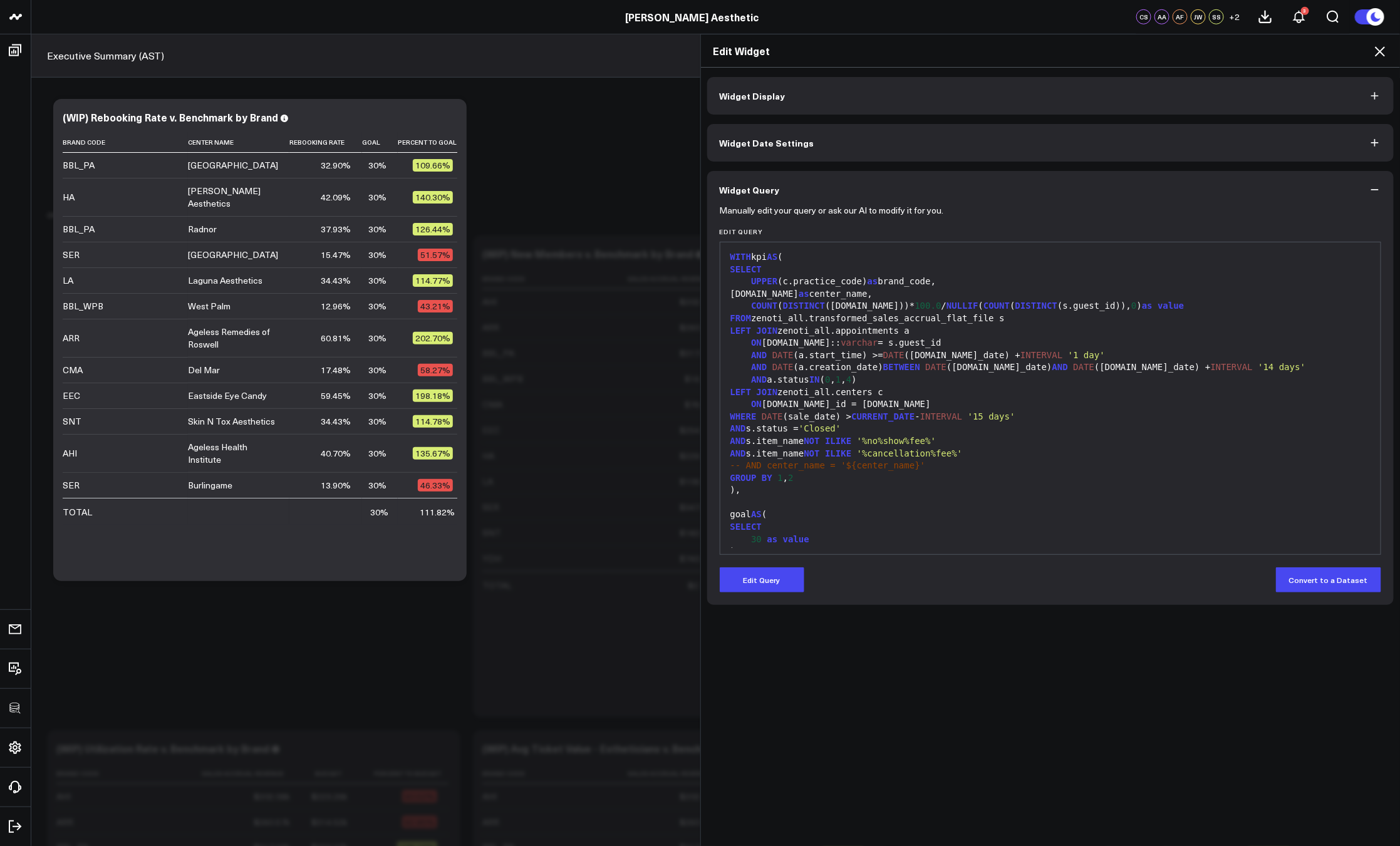
drag, startPoint x: 763, startPoint y: 575, endPoint x: 780, endPoint y: 516, distance: 61.4
click at [763, 575] on button "Edit Query" at bounding box center [762, 580] width 85 height 25
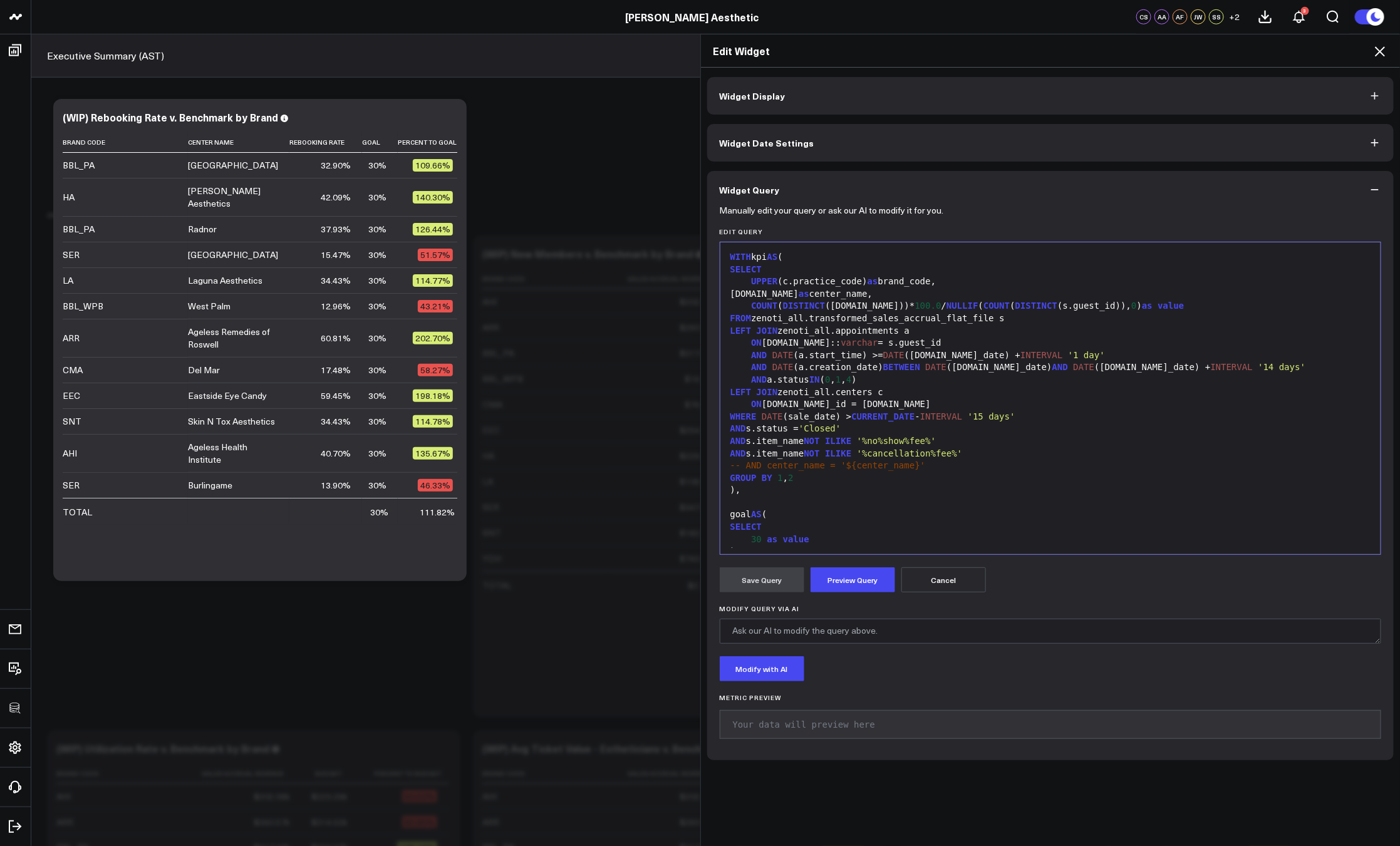
scroll to position [122, 0]
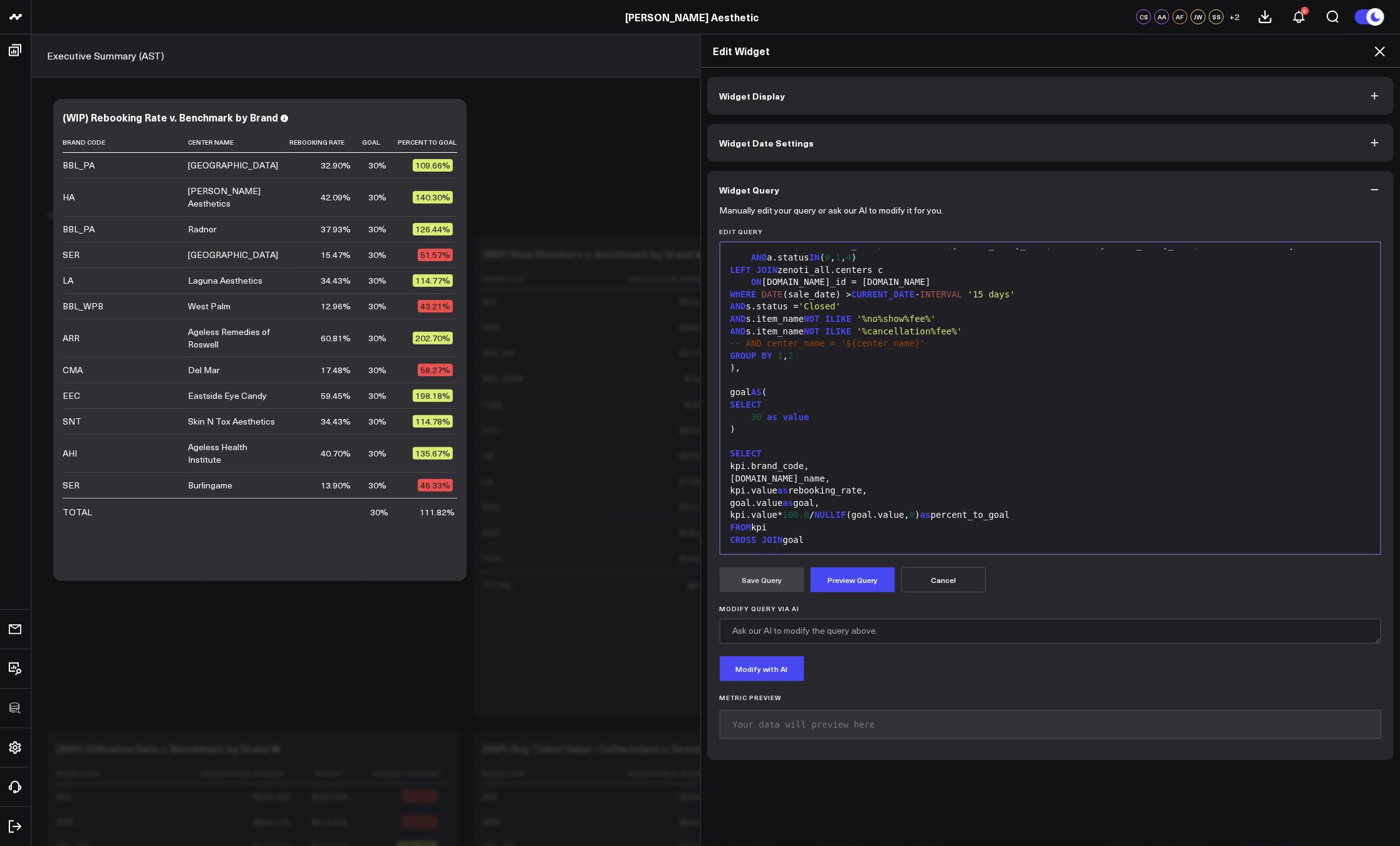
click at [839, 539] on div "CROSS JOIN goal" at bounding box center [1050, 540] width 648 height 12
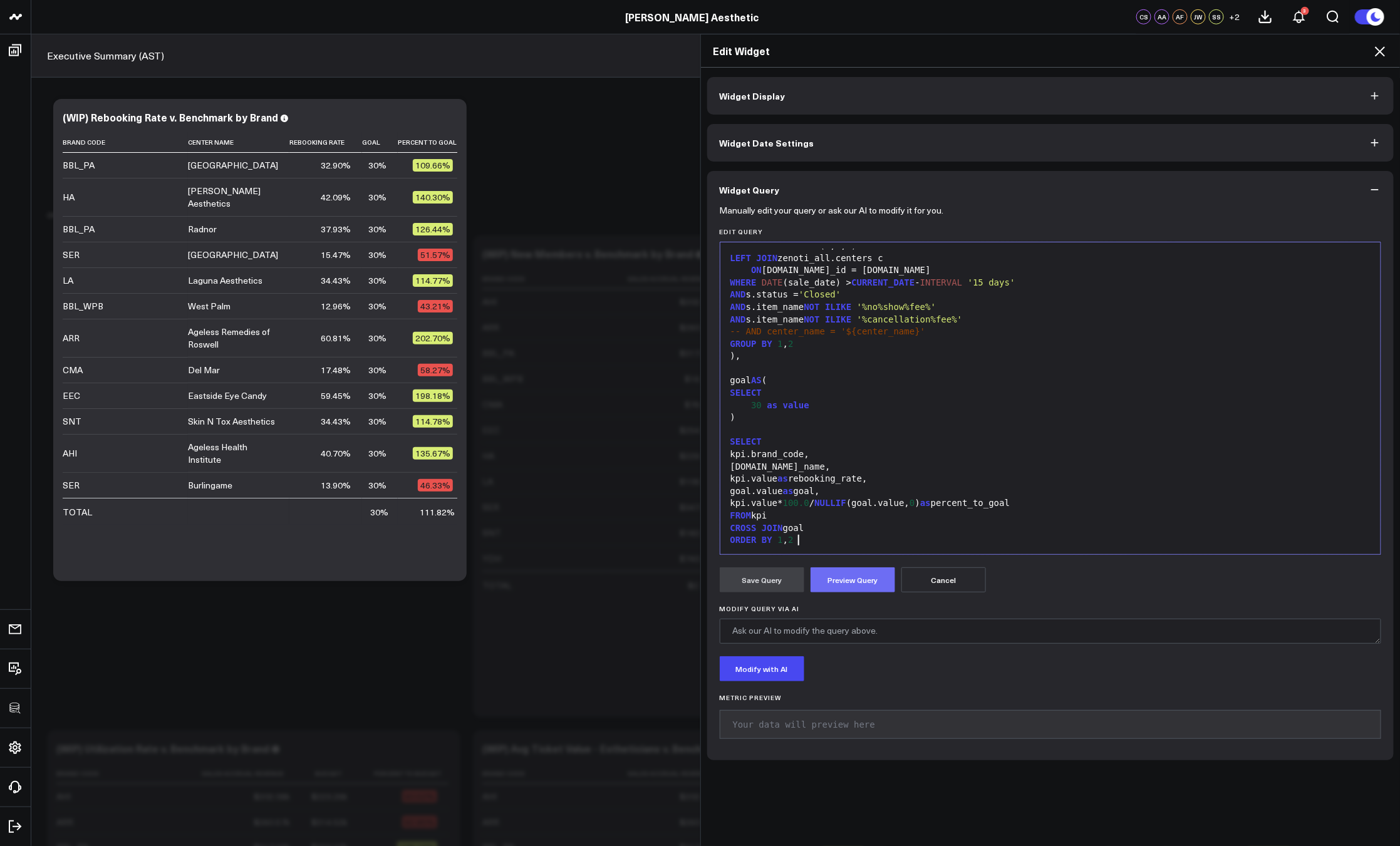
click at [865, 585] on button "Preview Query" at bounding box center [853, 580] width 85 height 25
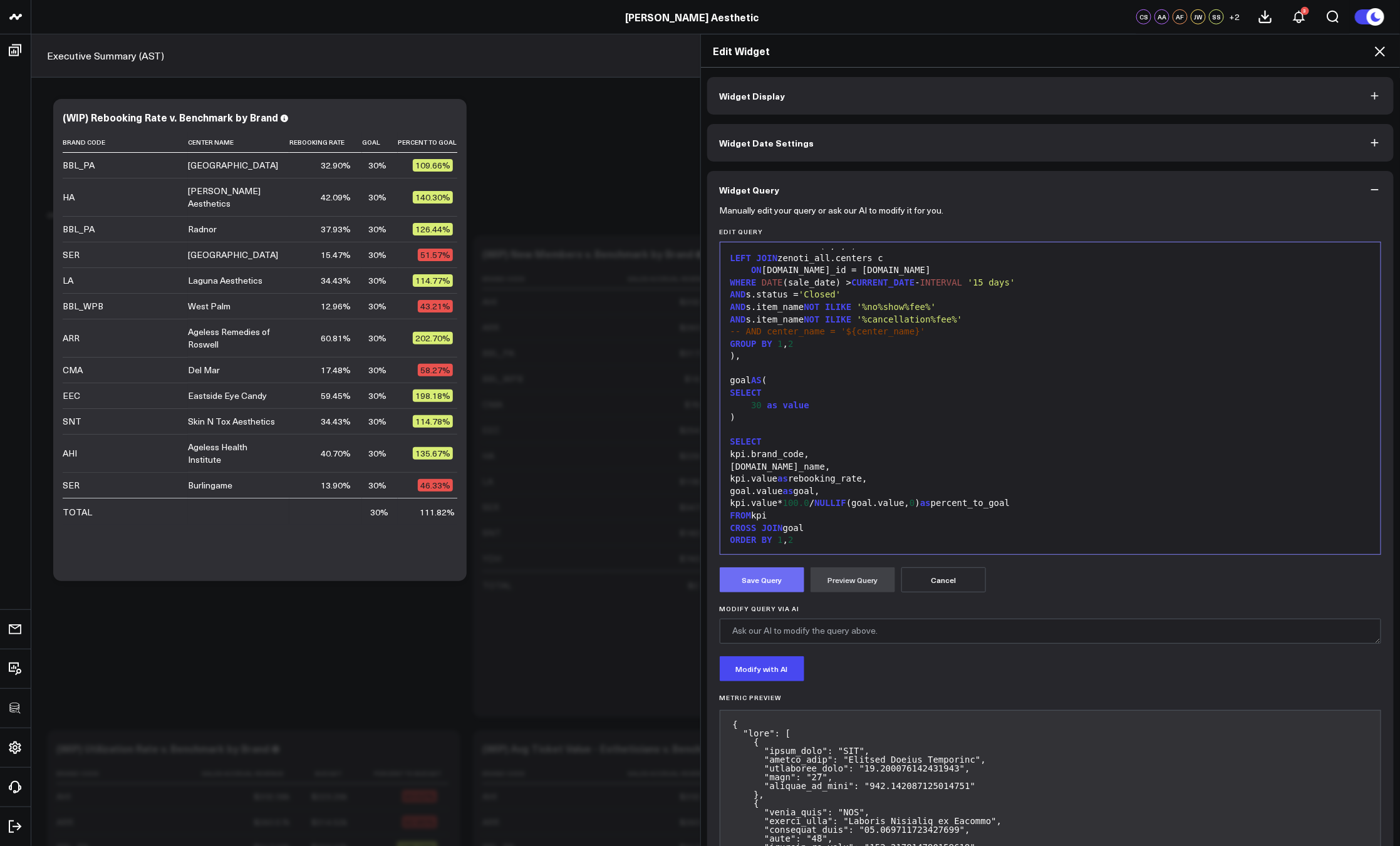
click at [757, 584] on button "Save Query" at bounding box center [762, 580] width 85 height 25
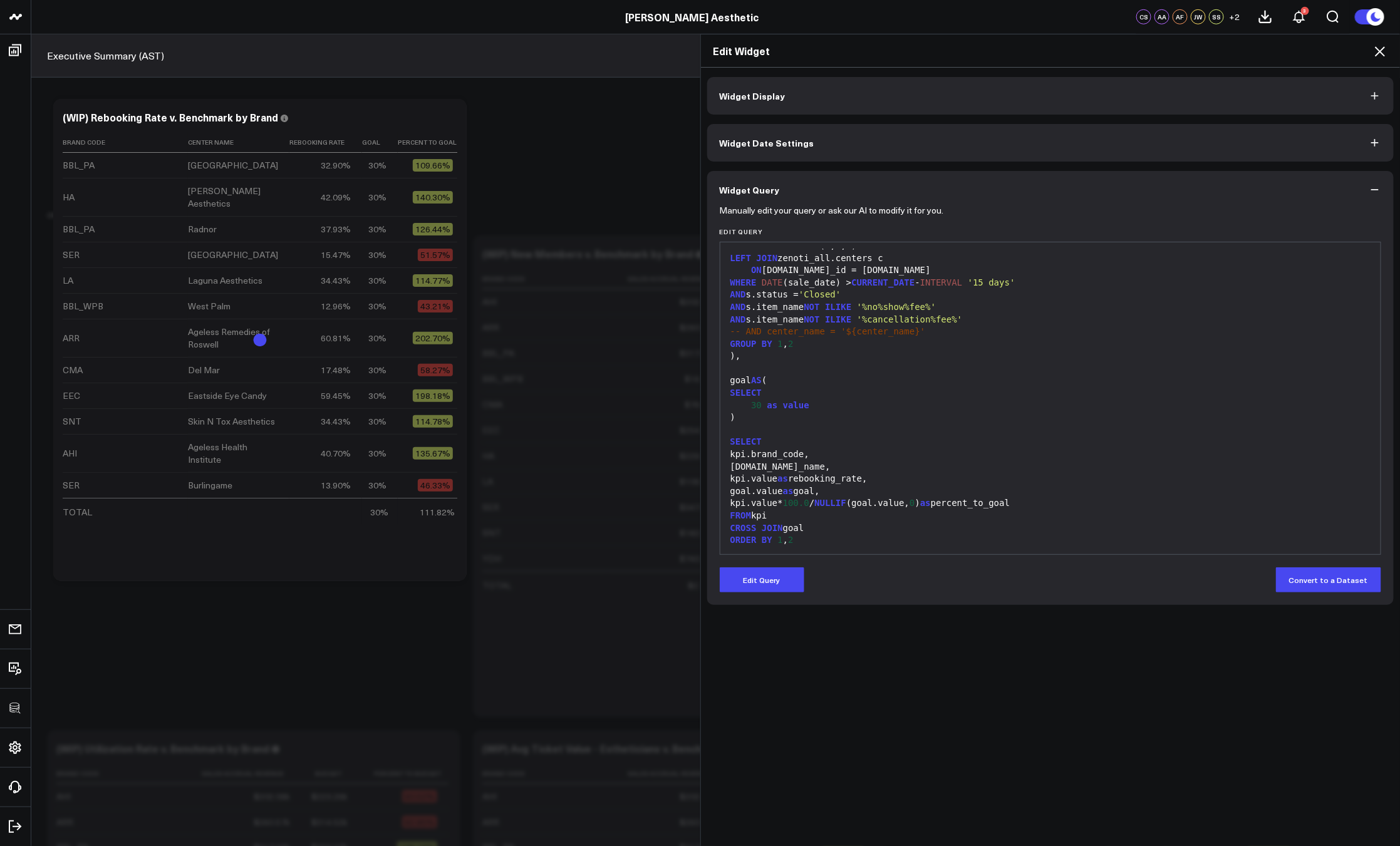
click at [1382, 49] on icon at bounding box center [1379, 51] width 10 height 10
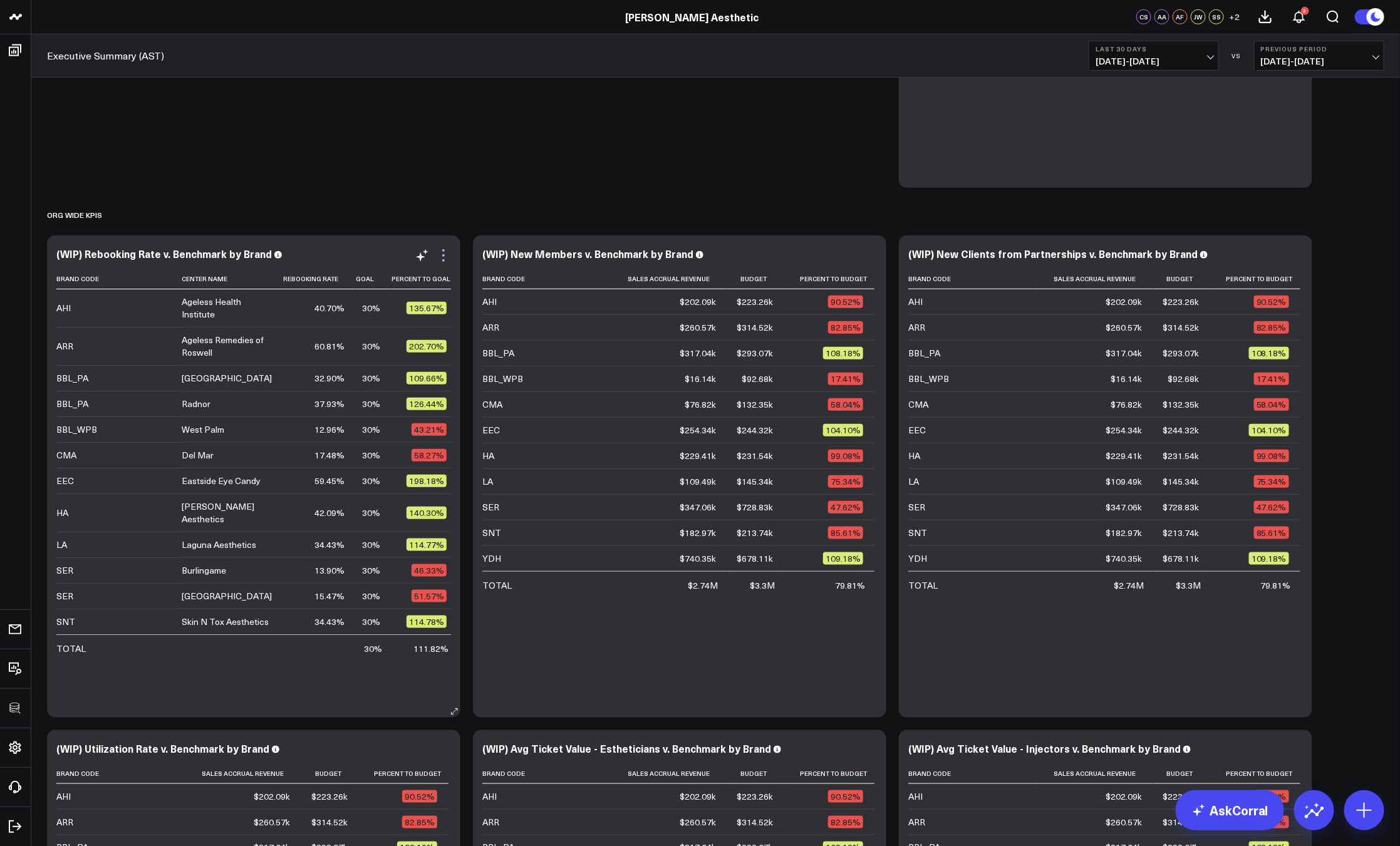
click at [442, 251] on icon at bounding box center [443, 255] width 15 height 15
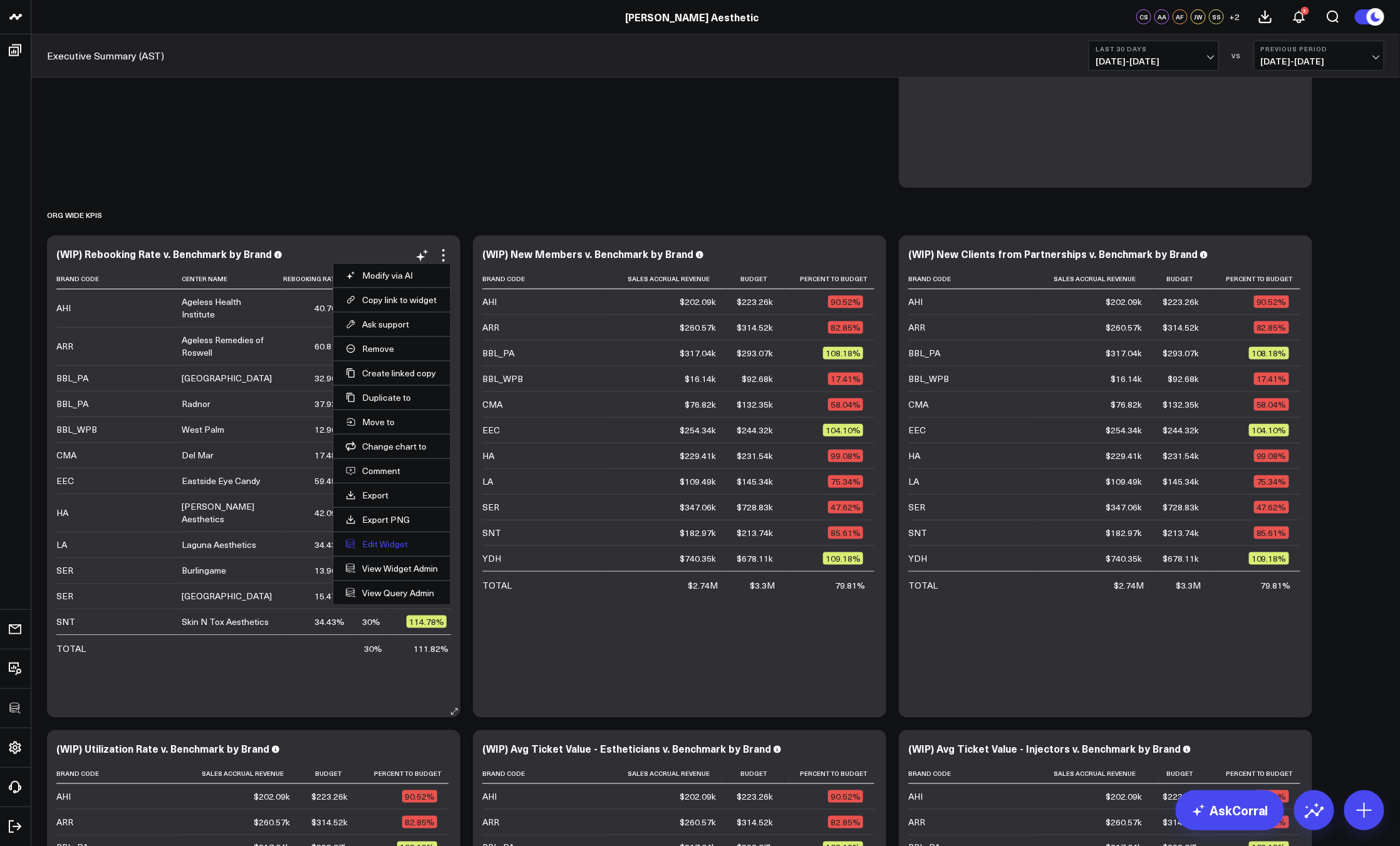
click at [384, 550] on button "Edit Widget" at bounding box center [391, 544] width 92 height 11
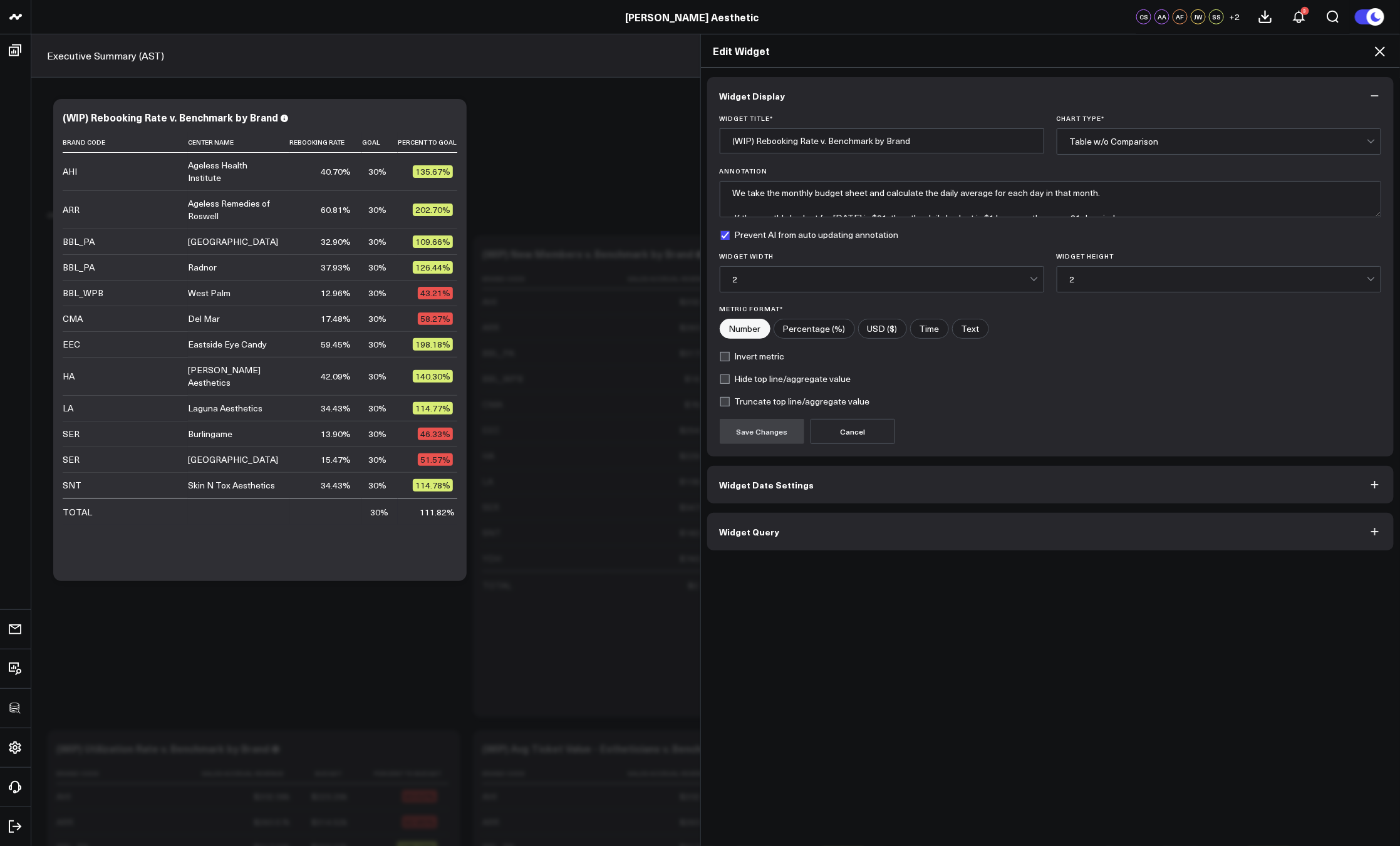
click at [918, 548] on button "Widget Query" at bounding box center [1050, 531] width 687 height 38
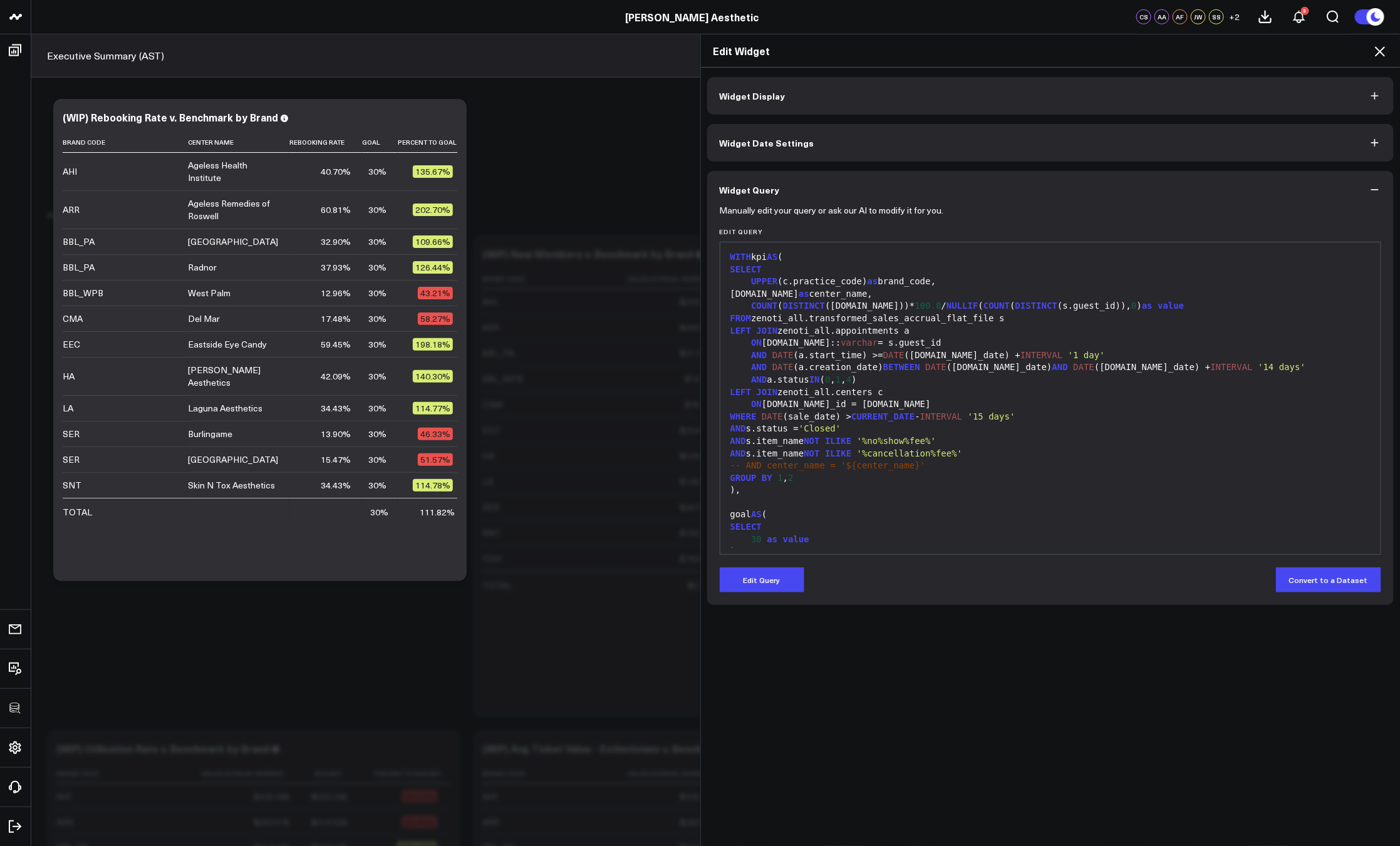
click at [781, 574] on button "Edit Query" at bounding box center [762, 580] width 85 height 25
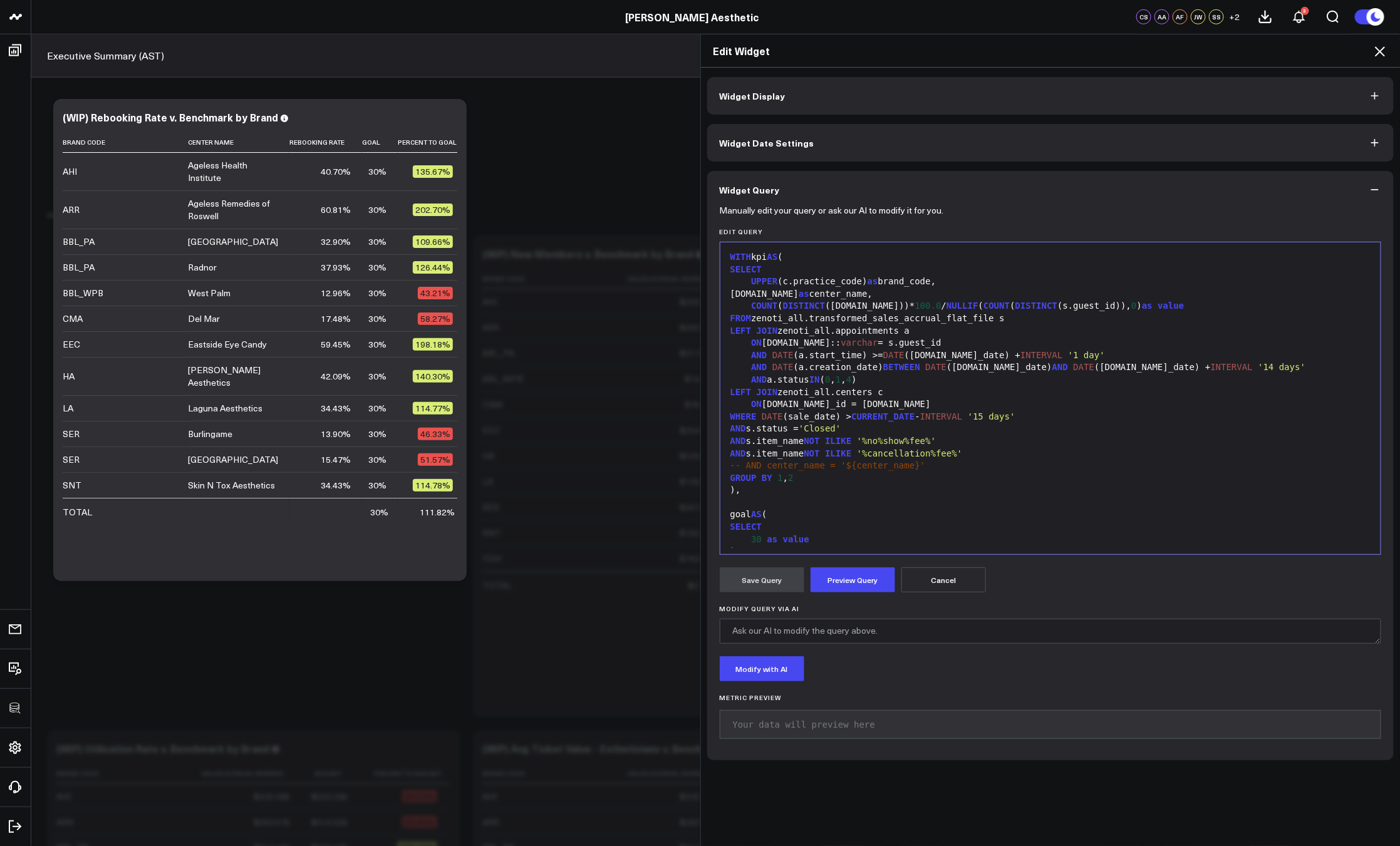
click at [940, 468] on div "-- AND center_name = '${center_name}'" at bounding box center [1050, 465] width 648 height 12
click at [763, 468] on span "-- AND center_name = '${center_name}'" at bounding box center [828, 464] width 196 height 10
click at [845, 582] on button "Preview Query" at bounding box center [853, 580] width 85 height 25
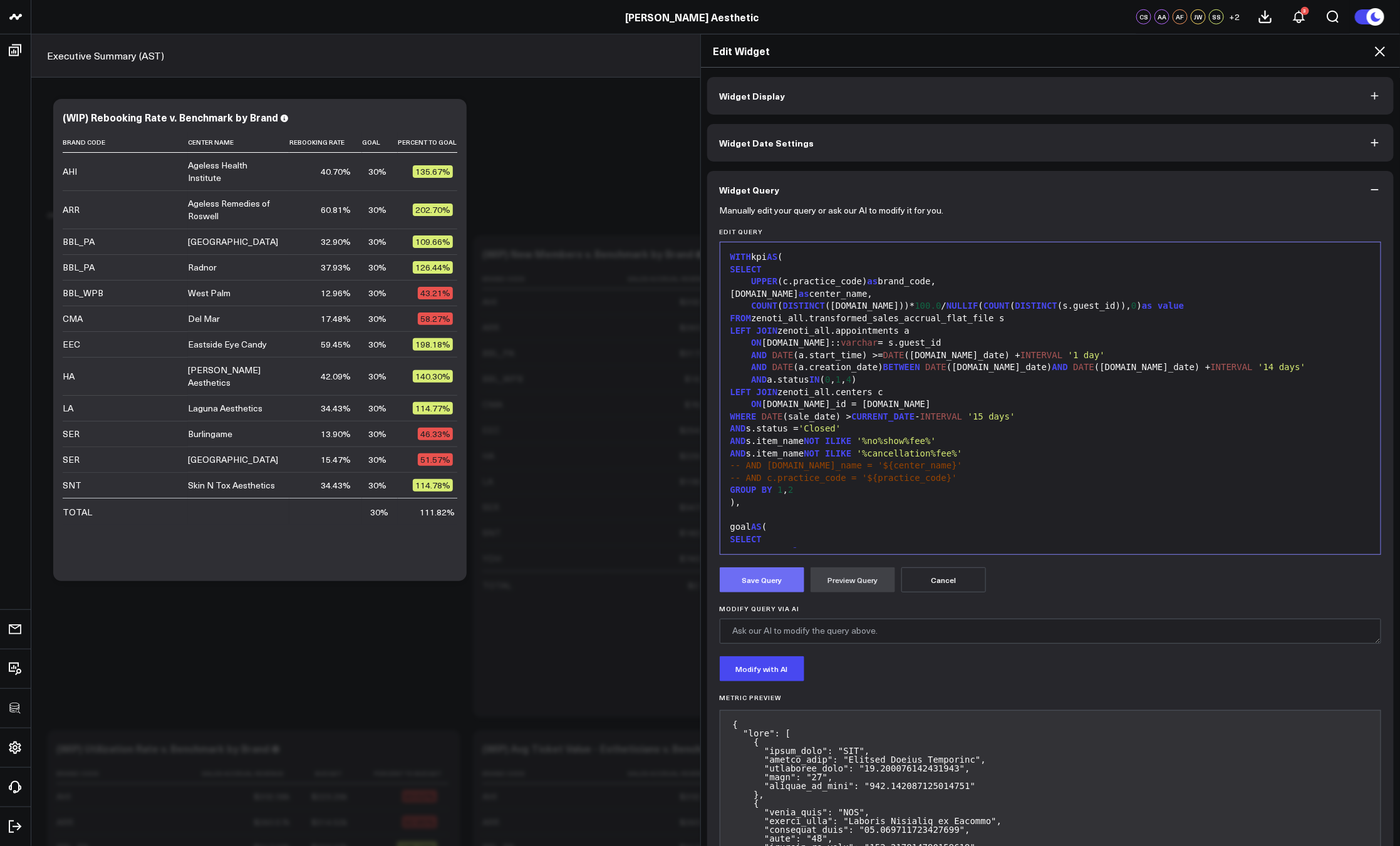
click at [745, 579] on button "Save Query" at bounding box center [762, 580] width 85 height 25
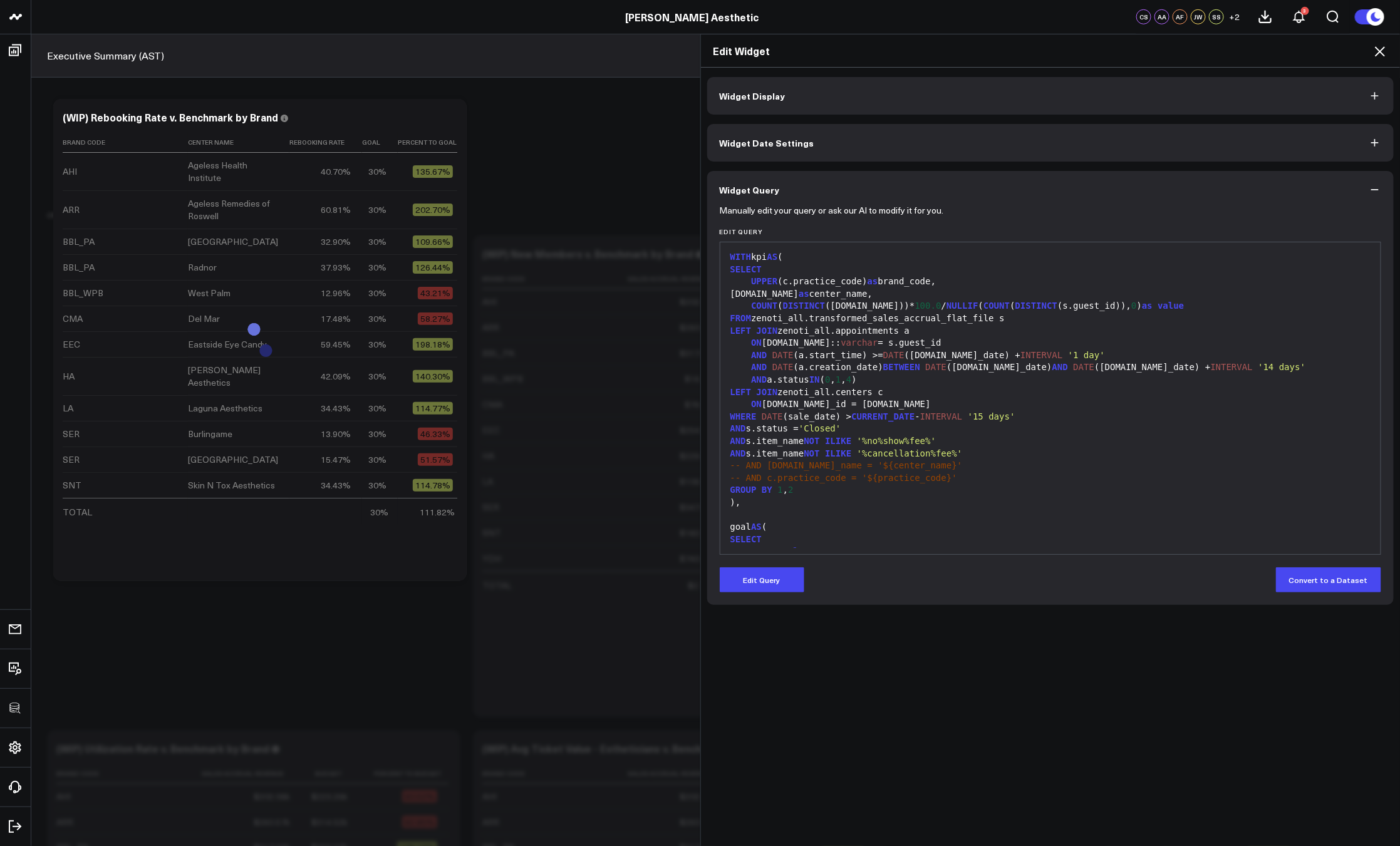
click at [1376, 51] on icon at bounding box center [1379, 51] width 15 height 15
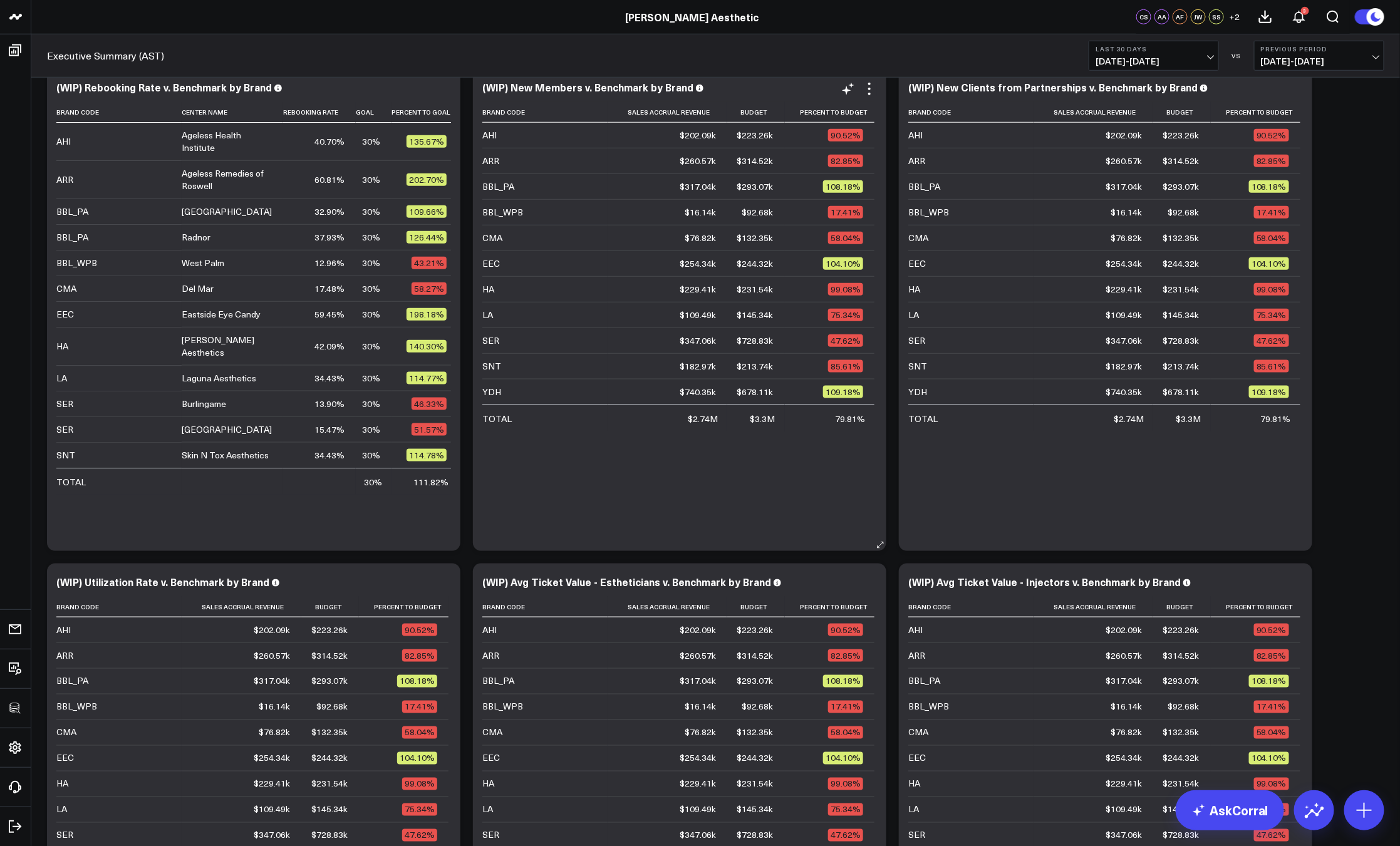
scroll to position [539, 0]
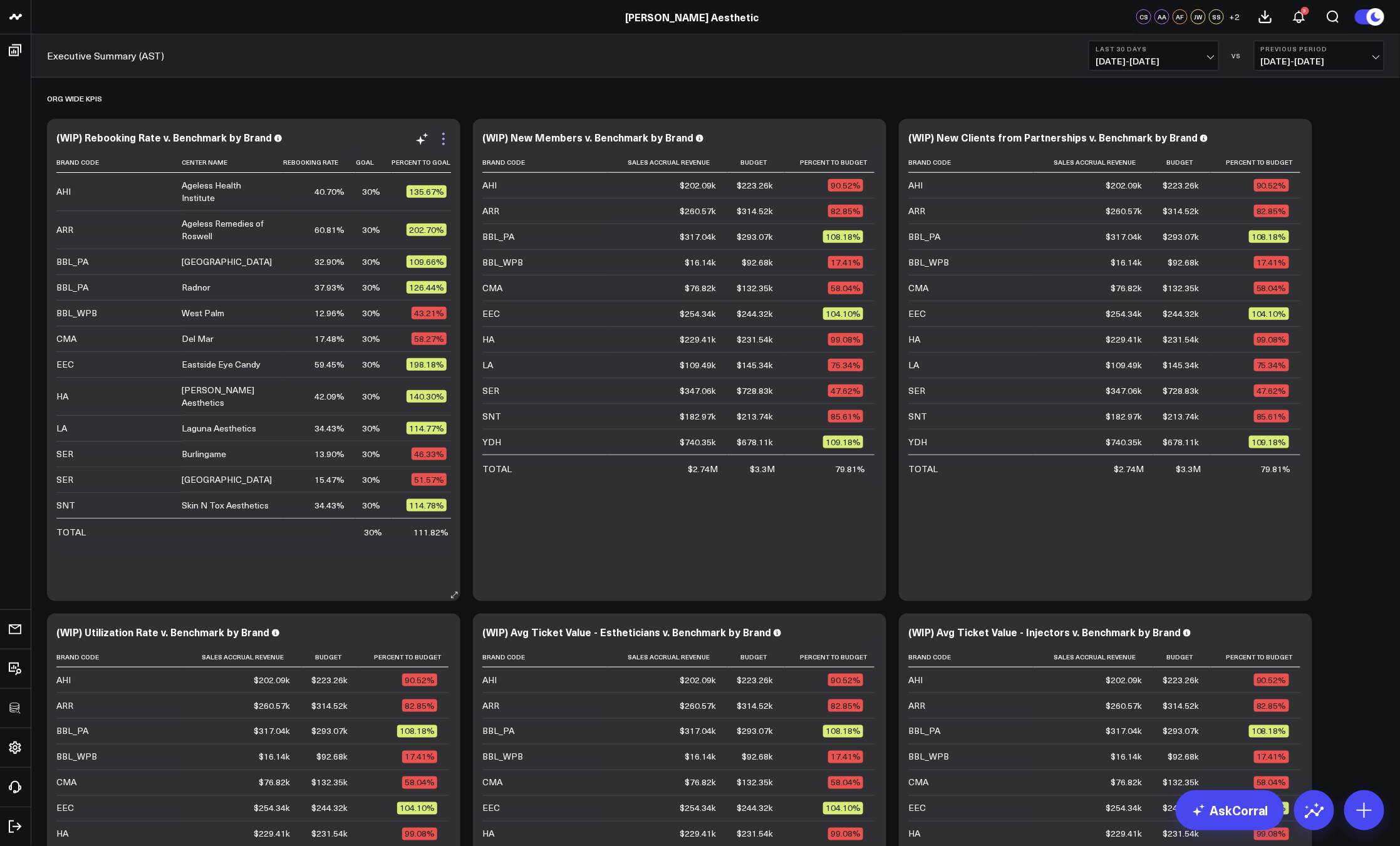
click at [443, 142] on icon at bounding box center [443, 138] width 15 height 15
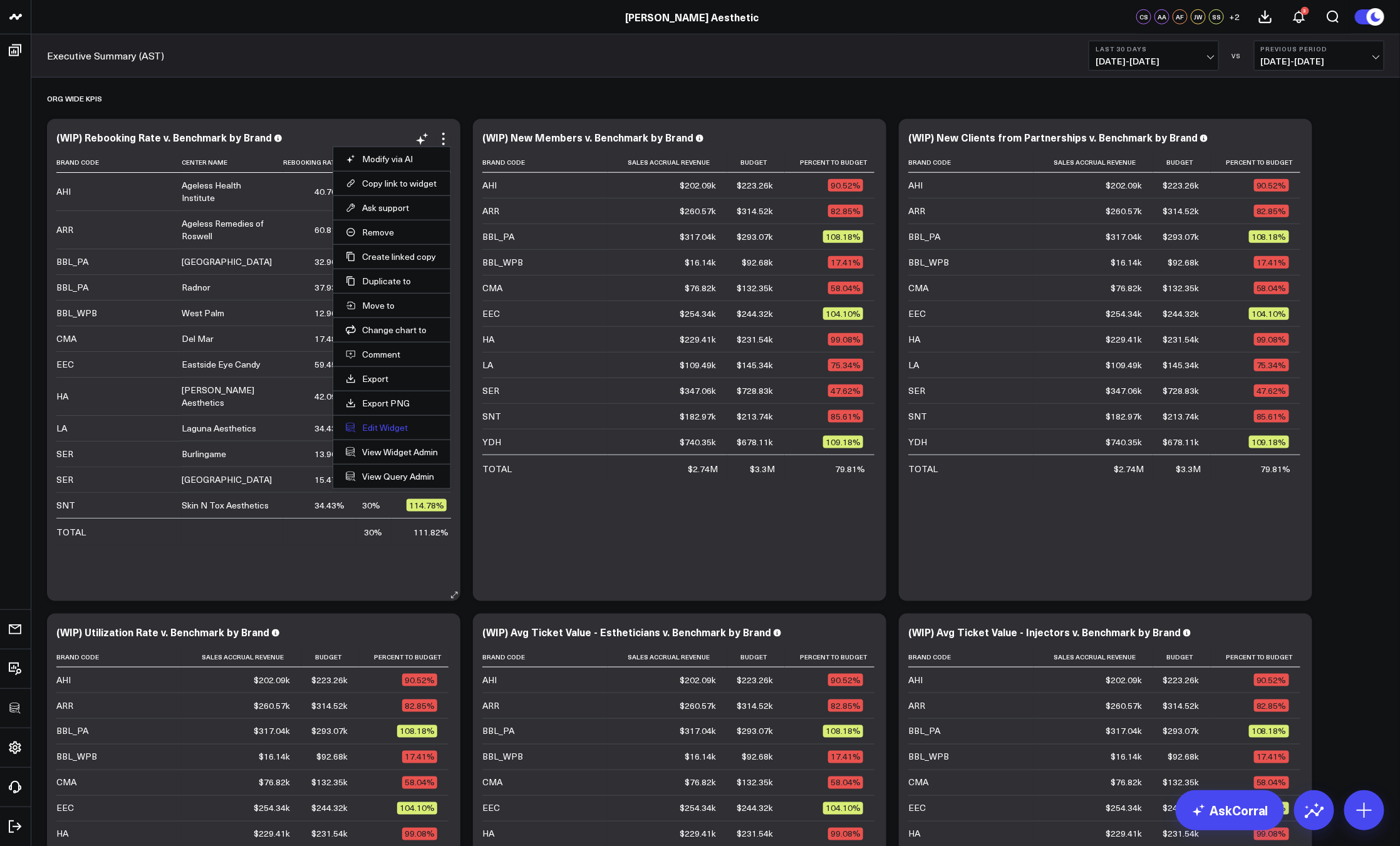
click at [392, 424] on button "Edit Widget" at bounding box center [391, 427] width 92 height 11
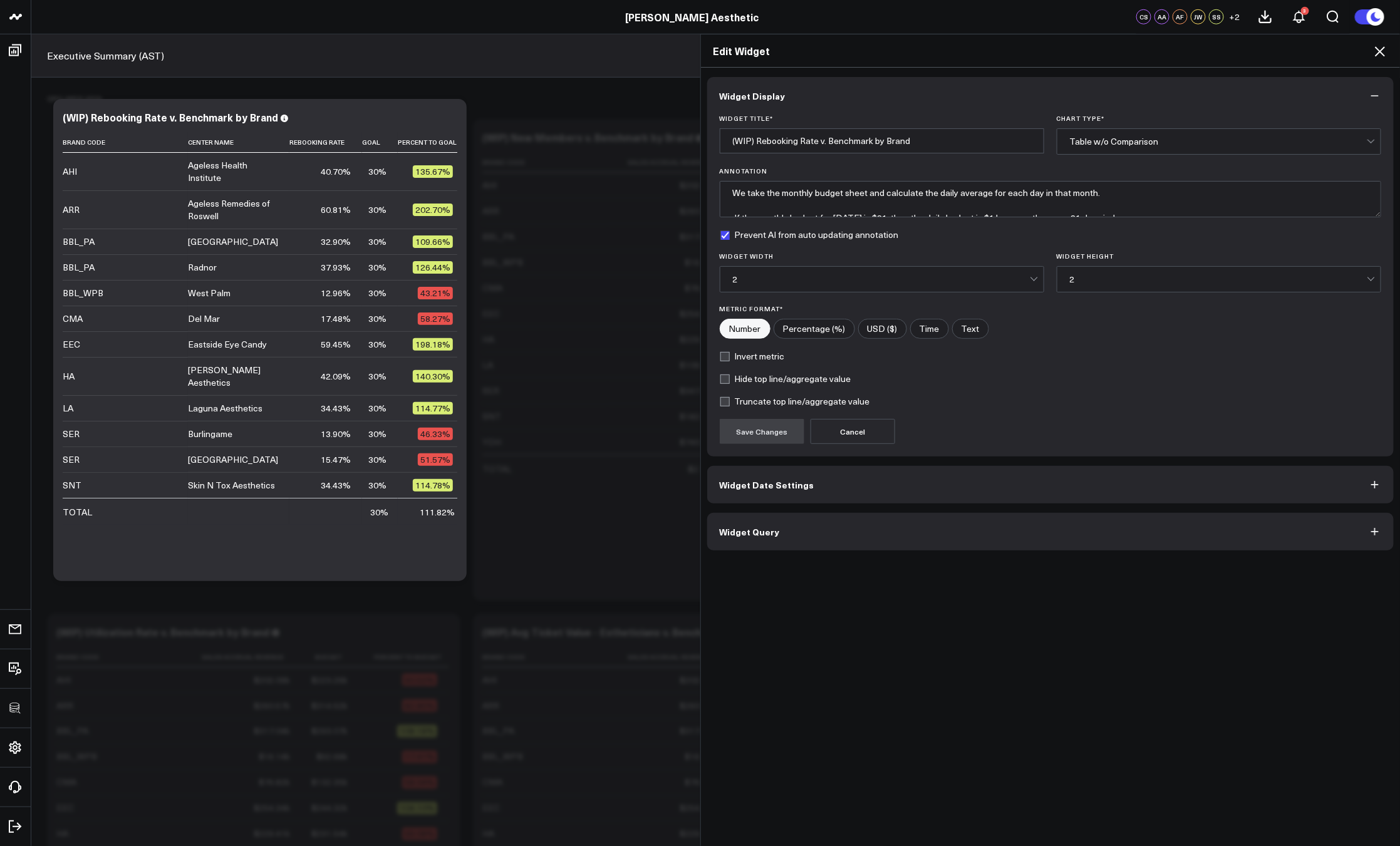
click at [849, 517] on button "Widget Query" at bounding box center [1050, 531] width 687 height 38
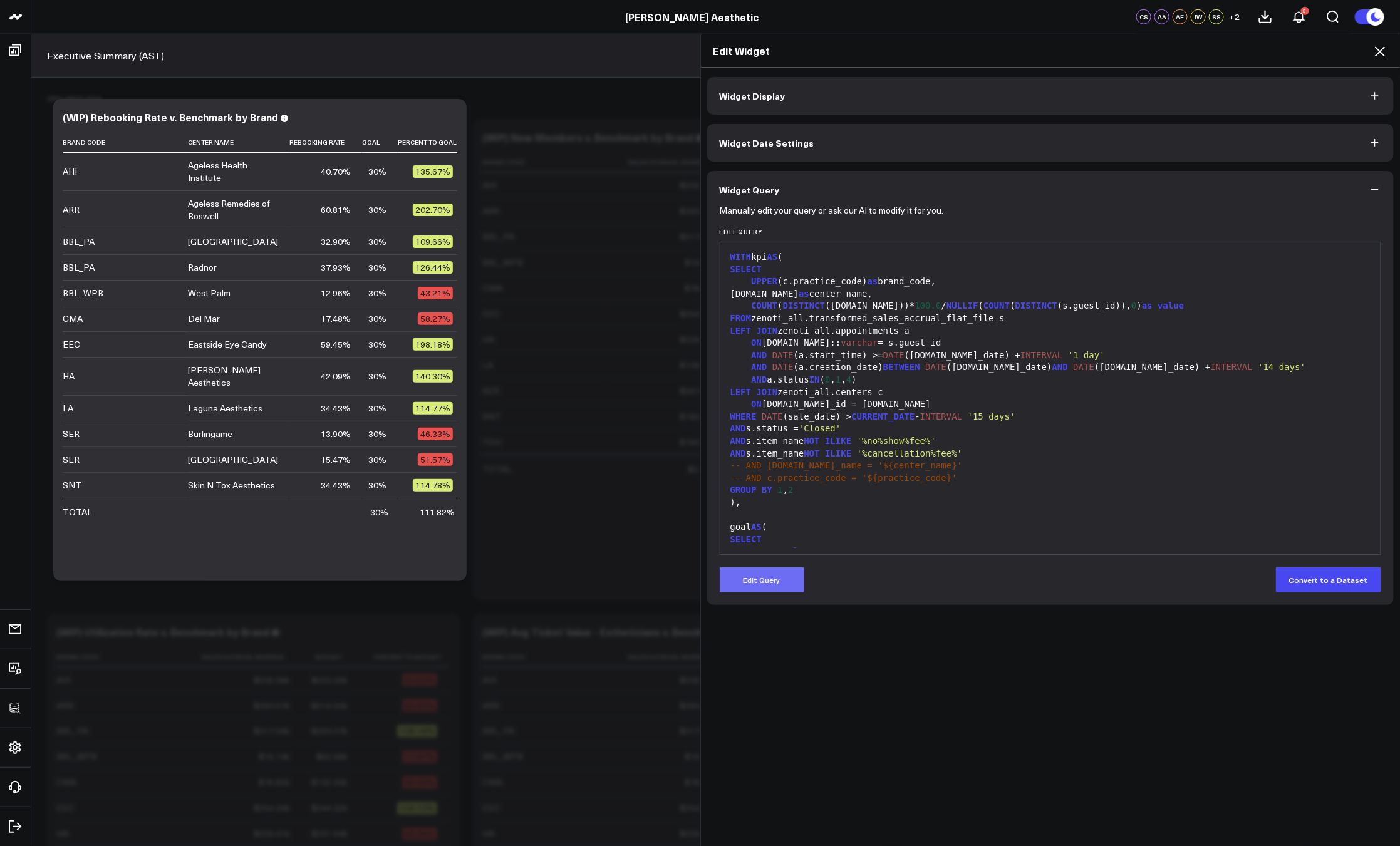
click at [776, 578] on button "Edit Query" at bounding box center [762, 580] width 85 height 25
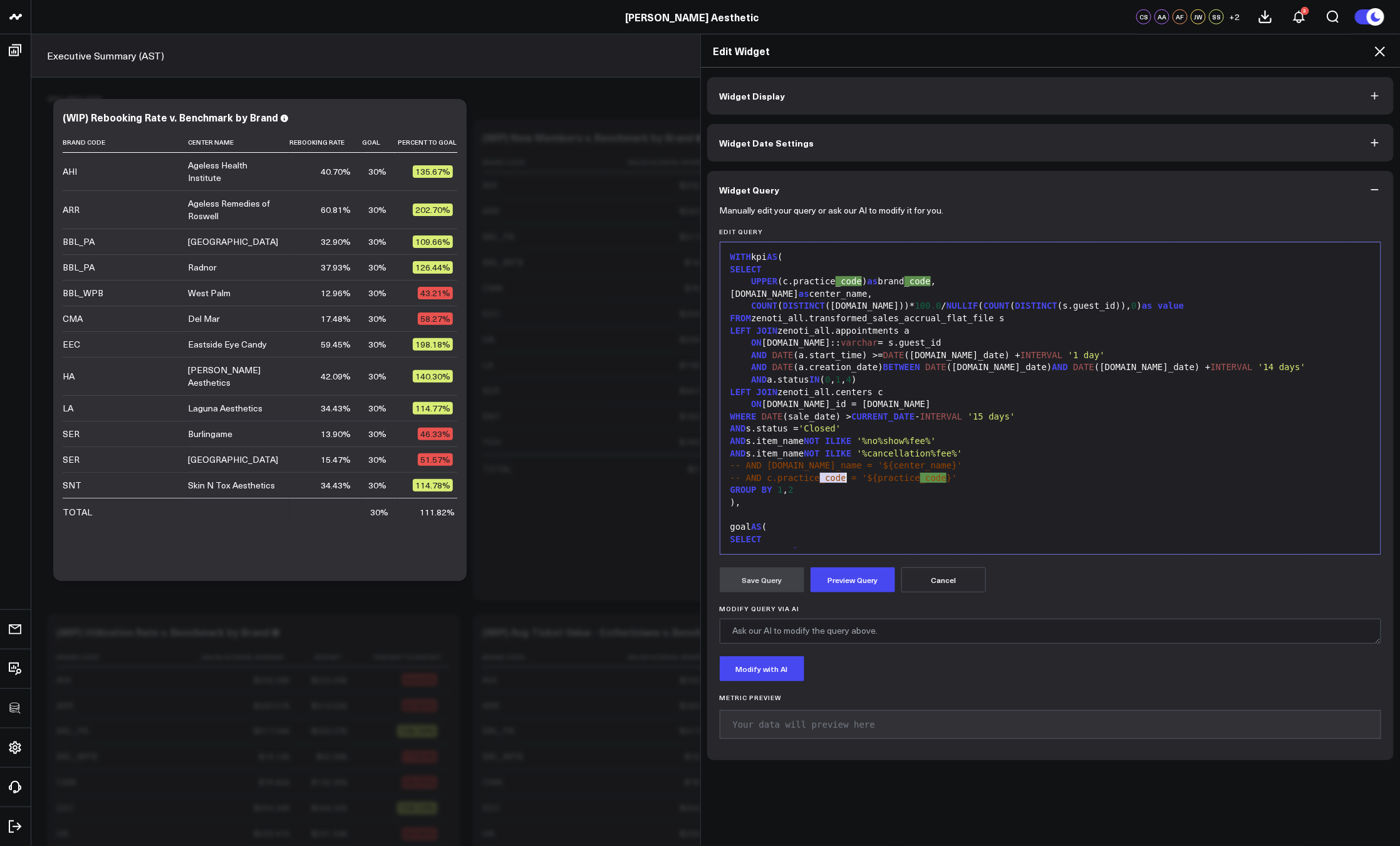
drag, startPoint x: 816, startPoint y: 478, endPoint x: 842, endPoint y: 479, distance: 26.0
click at [842, 479] on span "-- AND c.practice_code = '${practice" at bounding box center [824, 477] width 190 height 10
drag, startPoint x: 916, startPoint y: 479, endPoint x: 891, endPoint y: 479, distance: 25.0
click at [891, 479] on span "-- AND c.practice = '${practice_code}'" at bounding box center [830, 477] width 200 height 10
click at [864, 571] on button "Preview Query" at bounding box center [853, 580] width 85 height 25
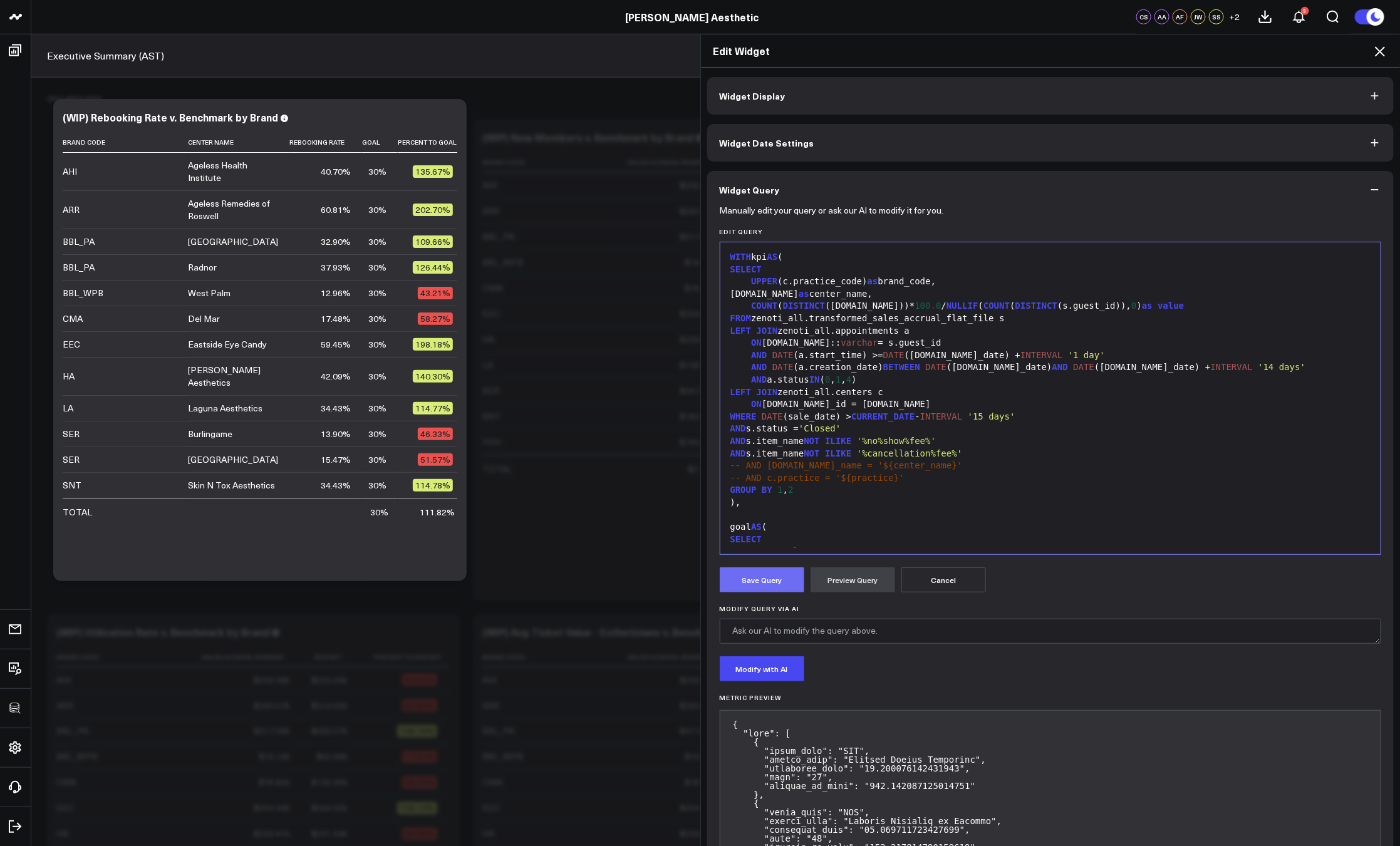
click at [757, 583] on button "Save Query" at bounding box center [762, 580] width 85 height 25
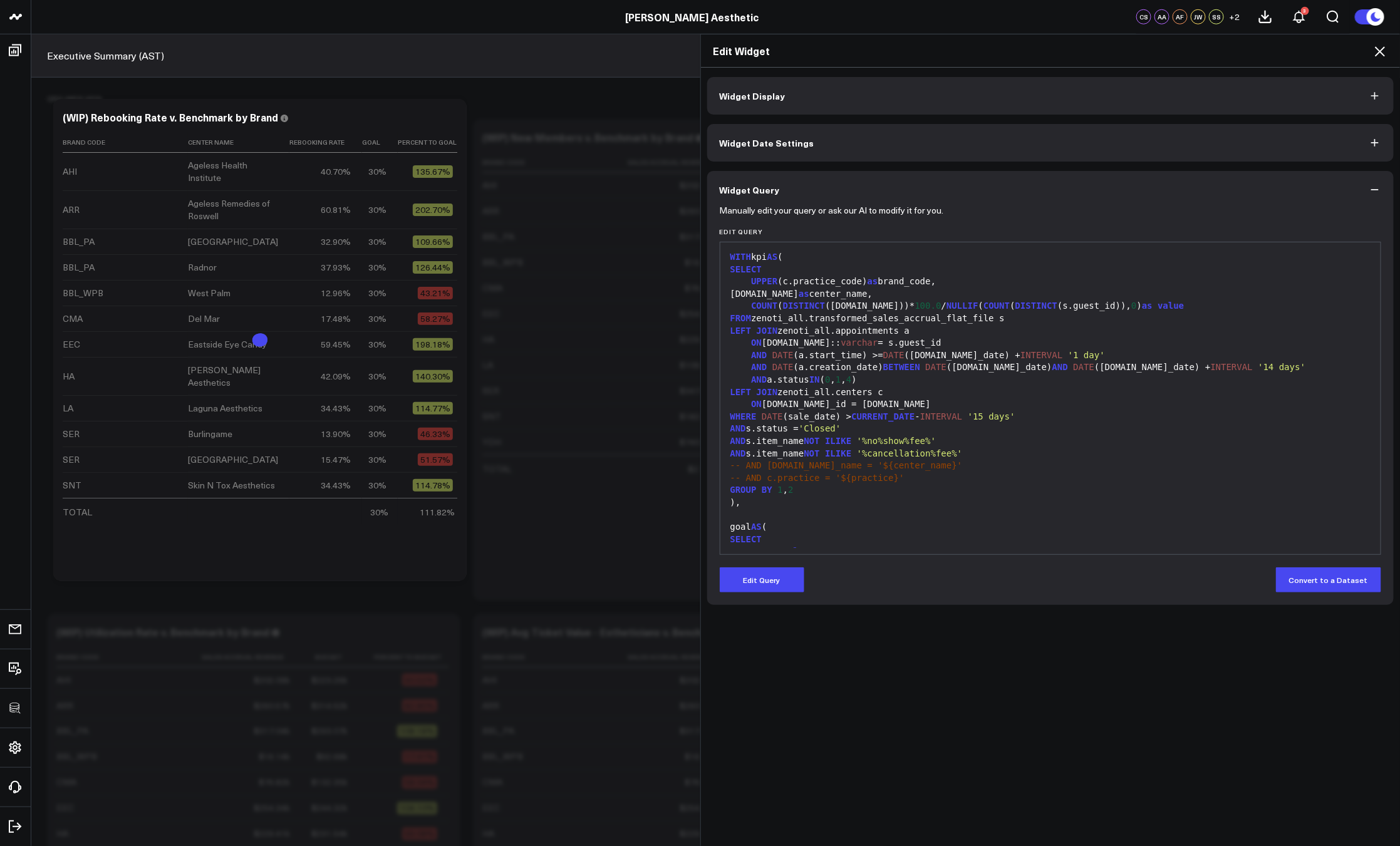
click at [1376, 53] on icon at bounding box center [1379, 51] width 15 height 15
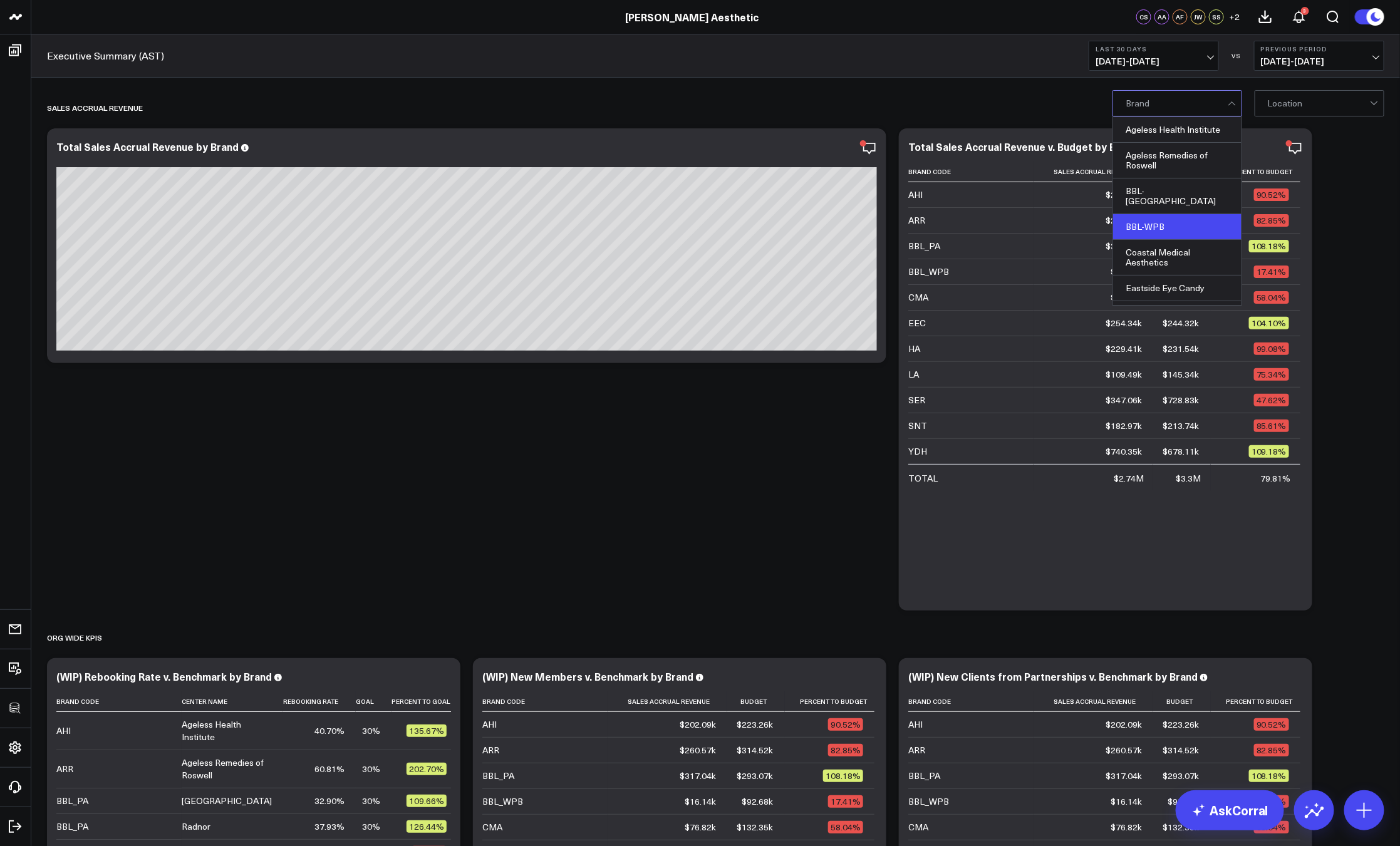
click at [1182, 214] on div "BBL-WPB" at bounding box center [1177, 226] width 129 height 26
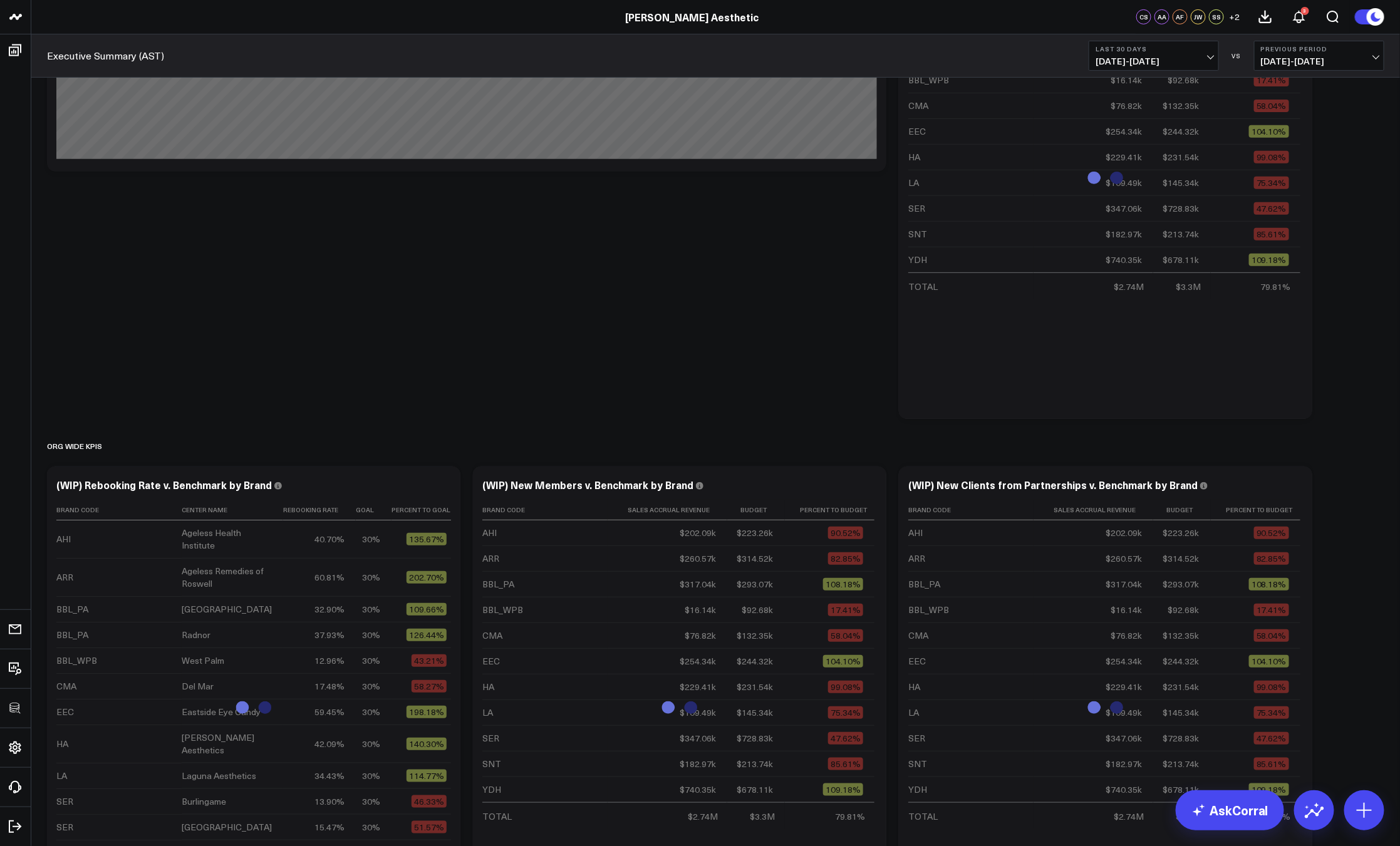
scroll to position [334, 0]
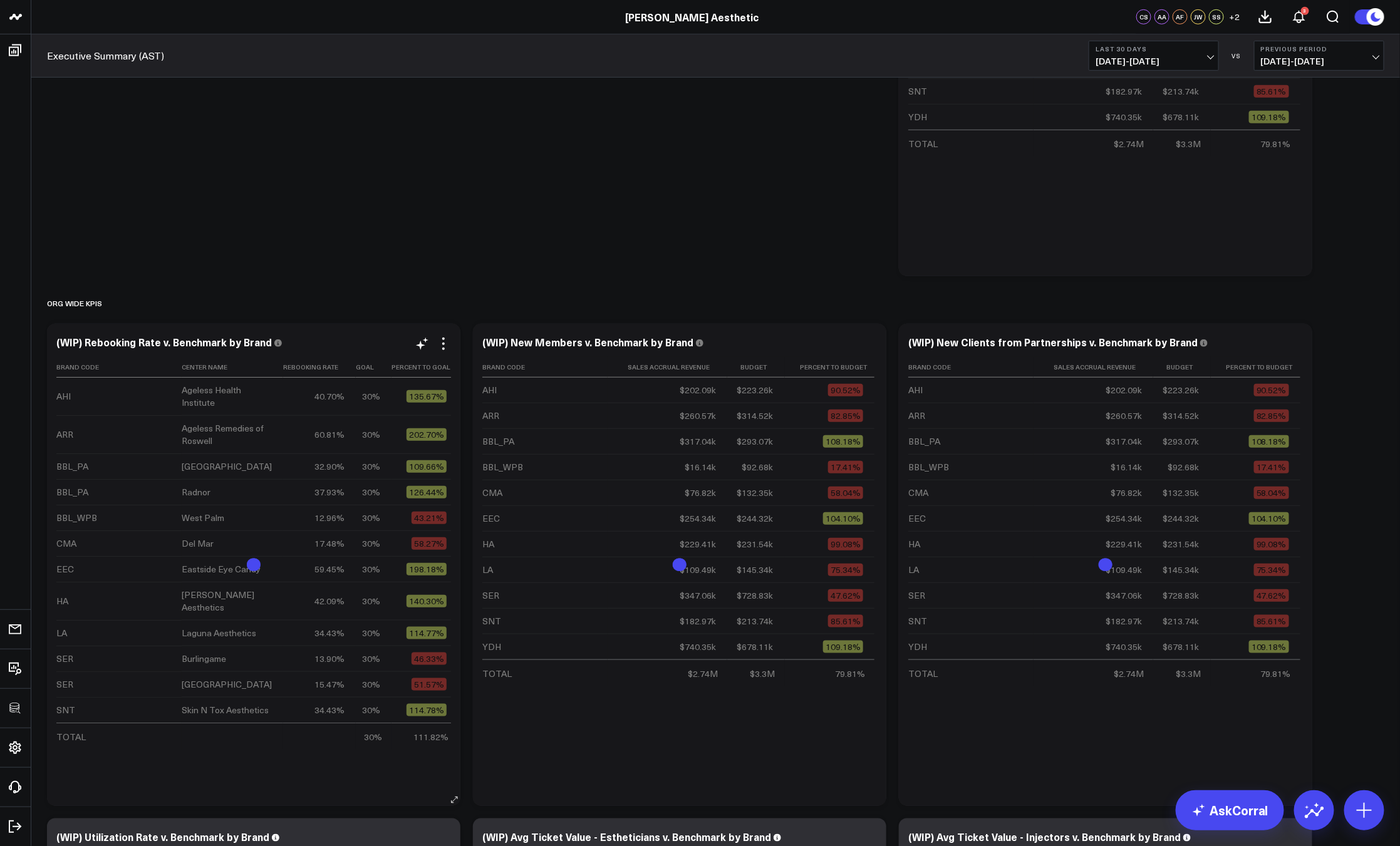
drag, startPoint x: 480, startPoint y: 313, endPoint x: 454, endPoint y: 347, distance: 42.8
click at [480, 313] on div "Org Wide KPIs" at bounding box center [715, 302] width 1337 height 29
click at [440, 340] on icon at bounding box center [443, 343] width 15 height 15
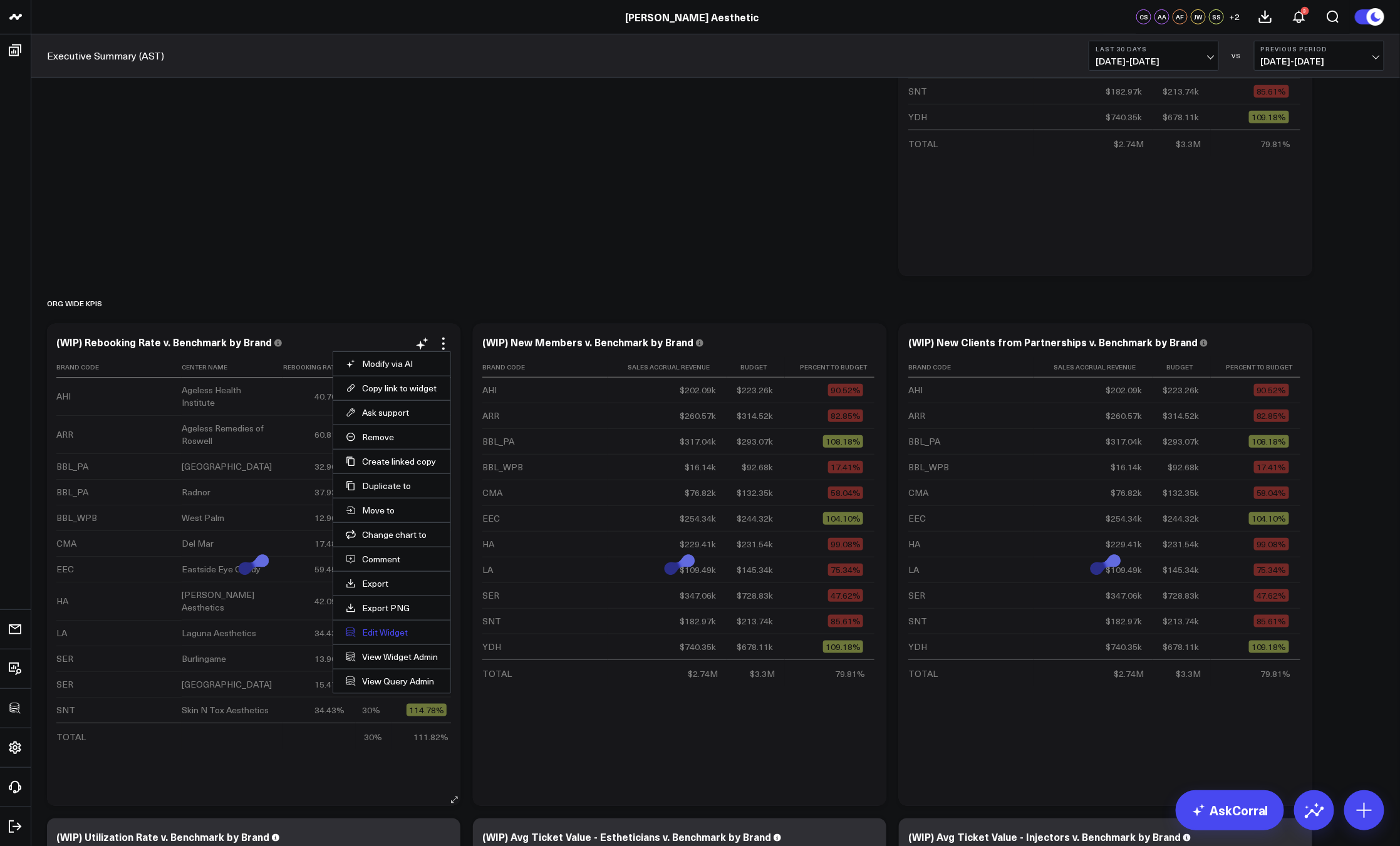
click at [386, 637] on button "Edit Widget" at bounding box center [391, 632] width 92 height 11
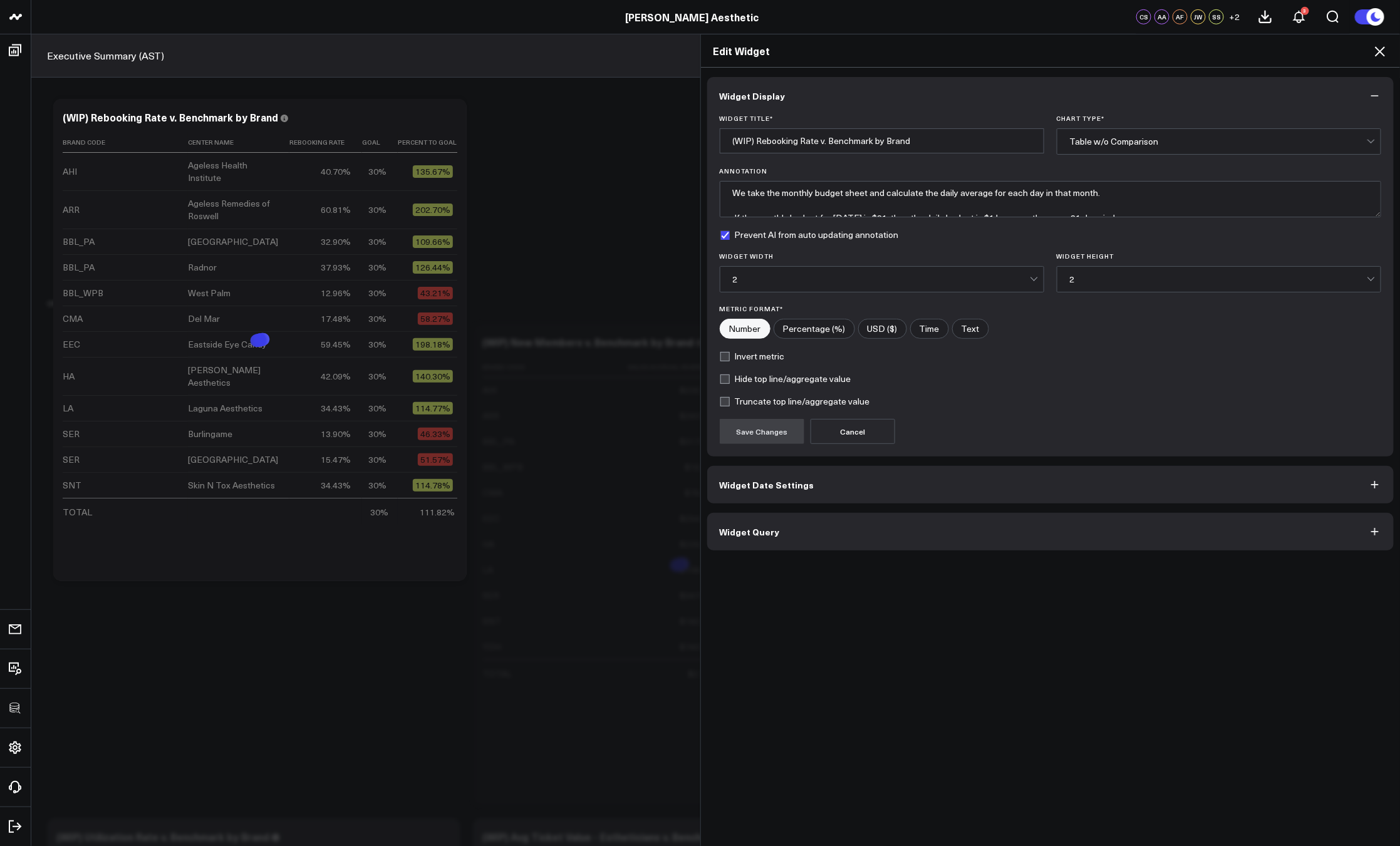
click at [772, 538] on button "Widget Query" at bounding box center [1050, 531] width 687 height 38
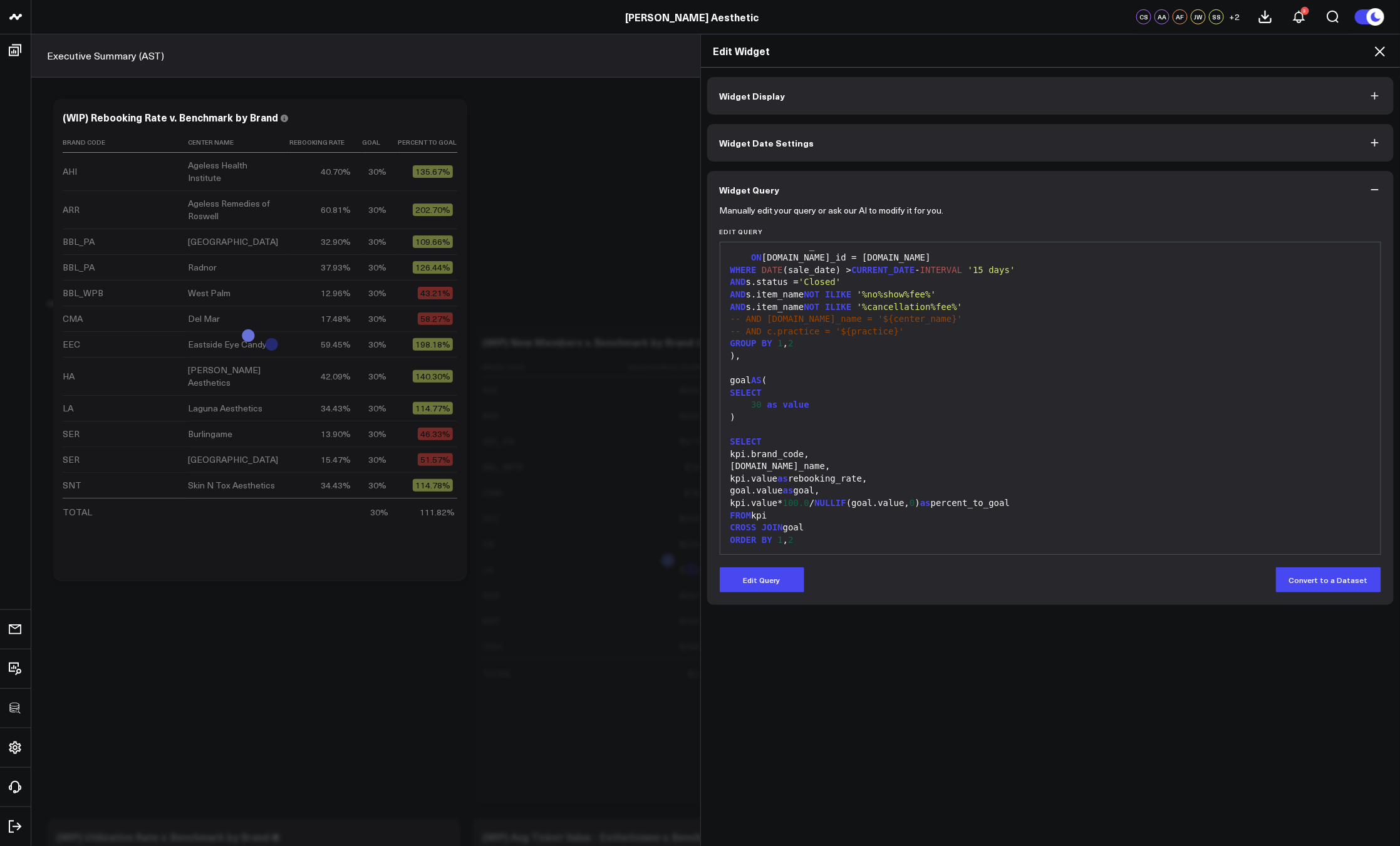
scroll to position [129, 0]
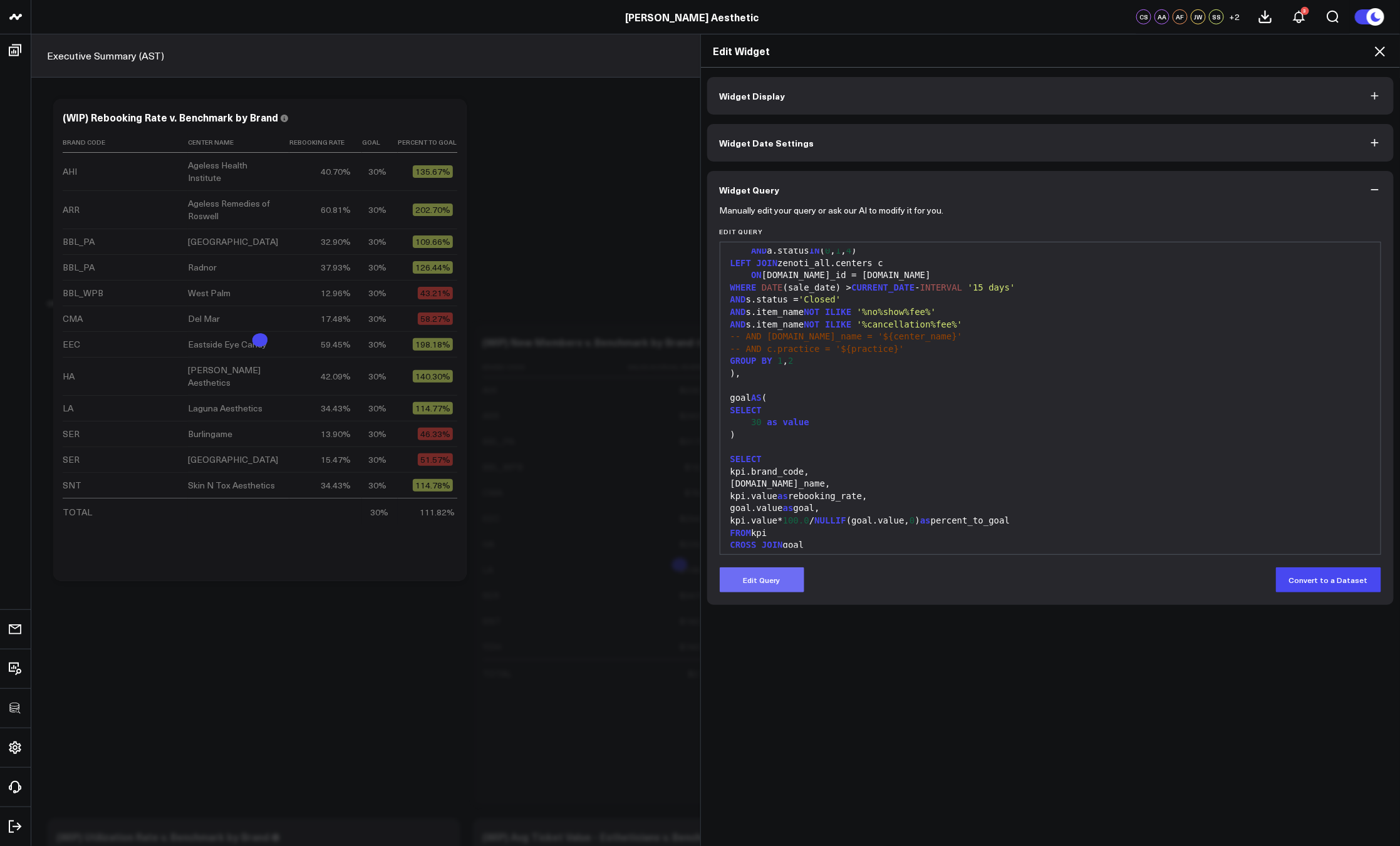
click at [769, 583] on button "Edit Query" at bounding box center [762, 580] width 85 height 25
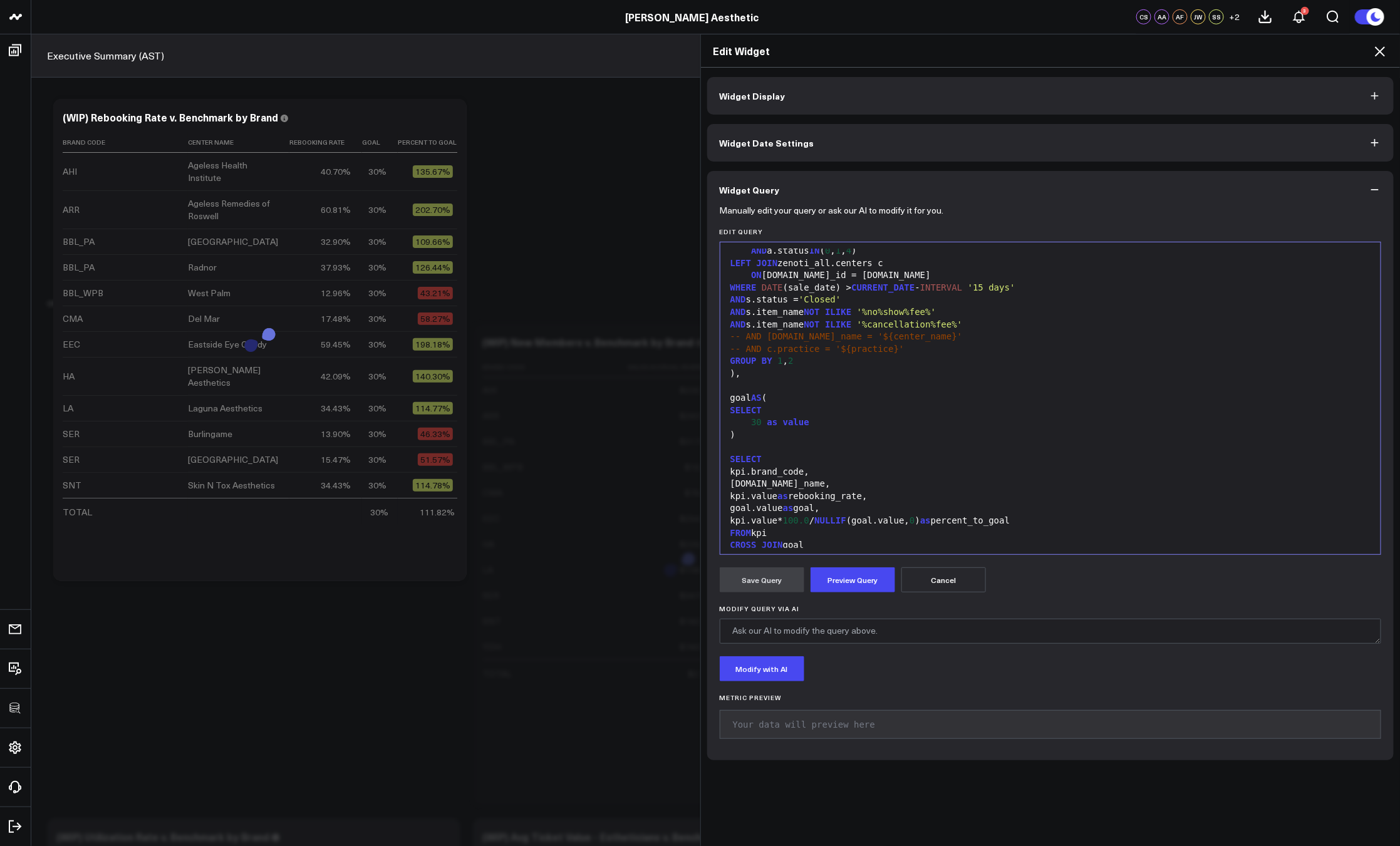
click at [821, 513] on div "goal.value as goal," at bounding box center [1050, 508] width 648 height 12
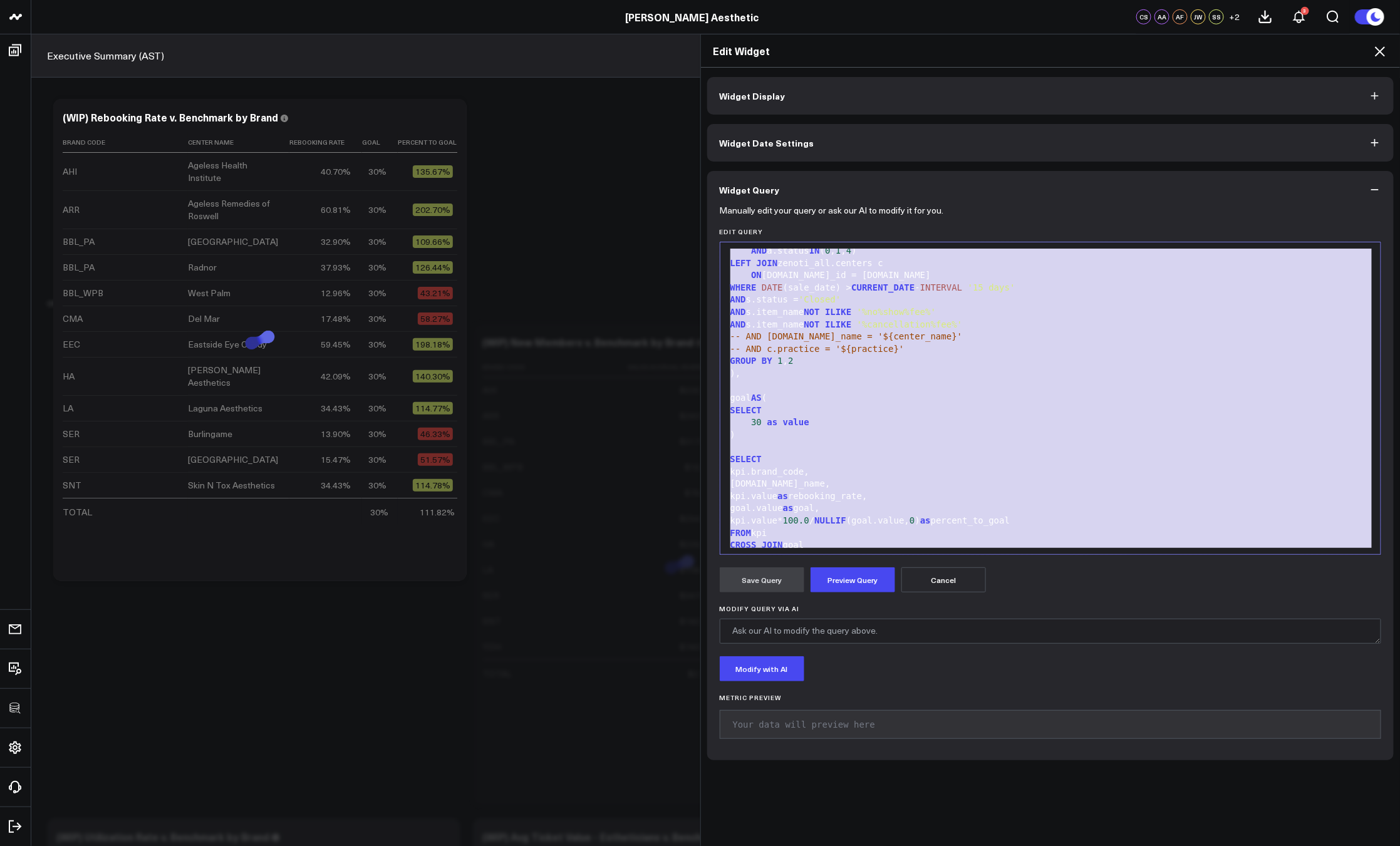
copy div "WITH kpi AS ( SELECT UPPER (c.practice_code) as brand_code, c.name as center_na…"
click at [830, 502] on div "goal.value as goal," at bounding box center [1050, 508] width 648 height 12
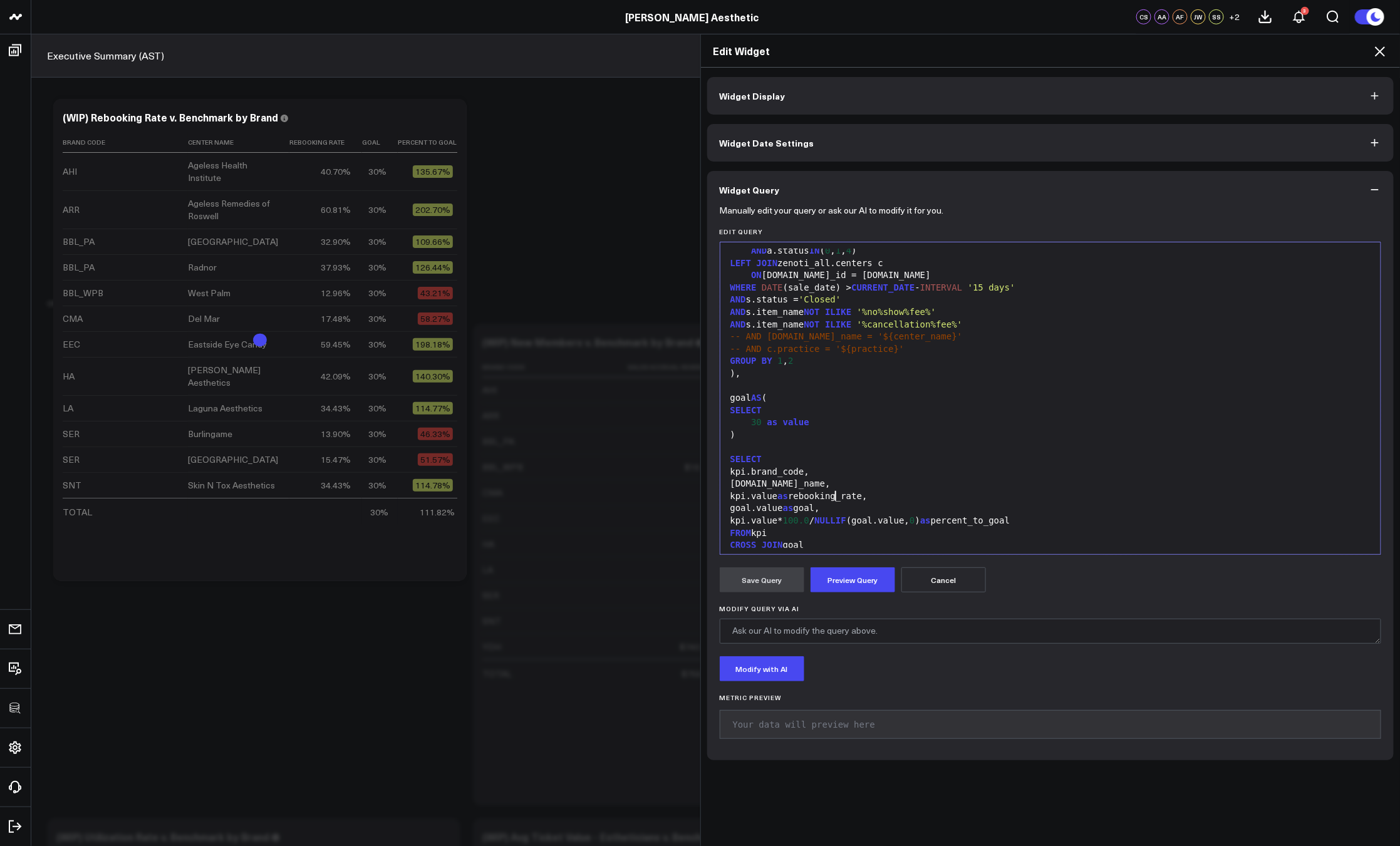
click at [1374, 53] on icon at bounding box center [1379, 51] width 15 height 15
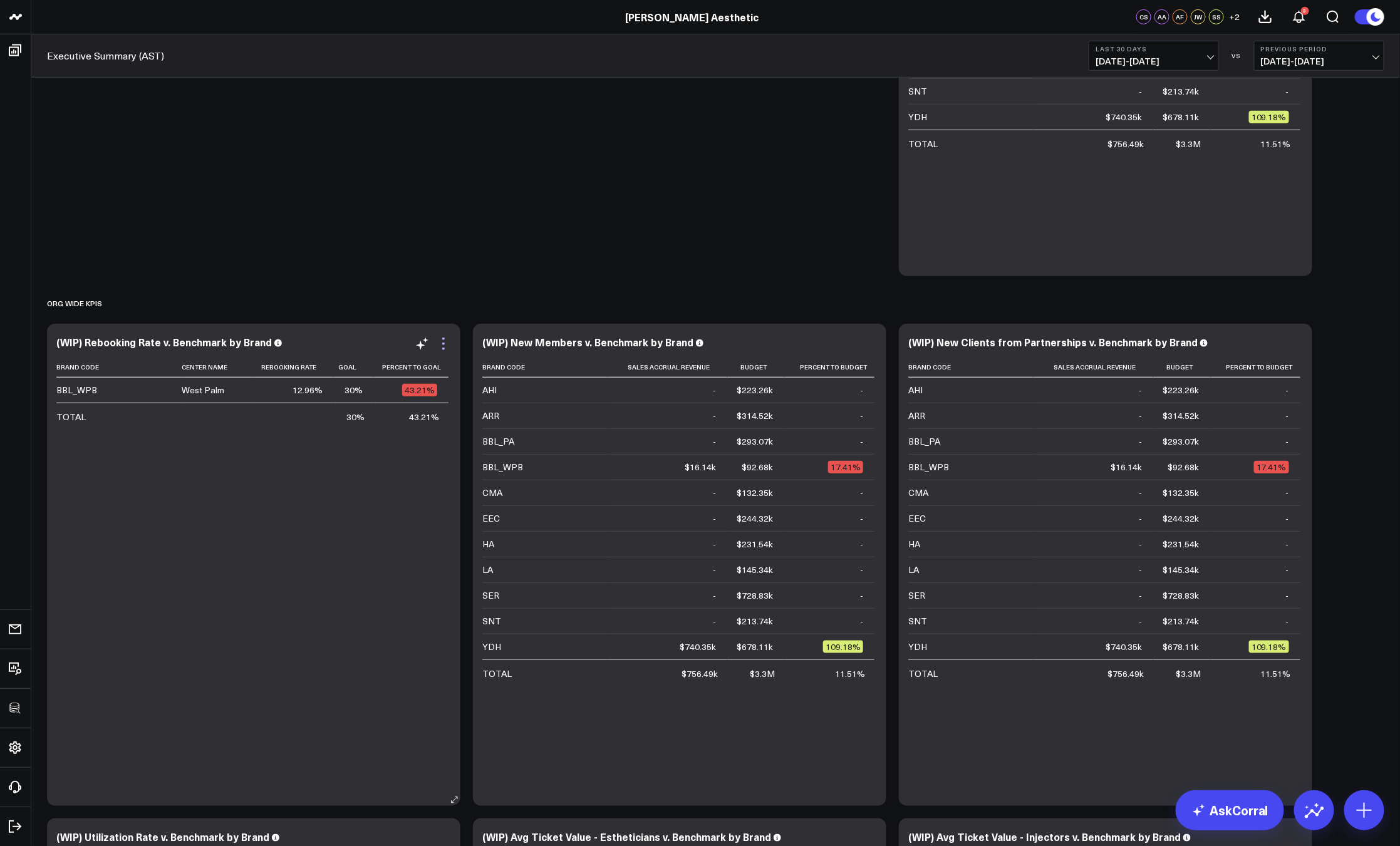
click at [442, 345] on icon at bounding box center [443, 343] width 15 height 15
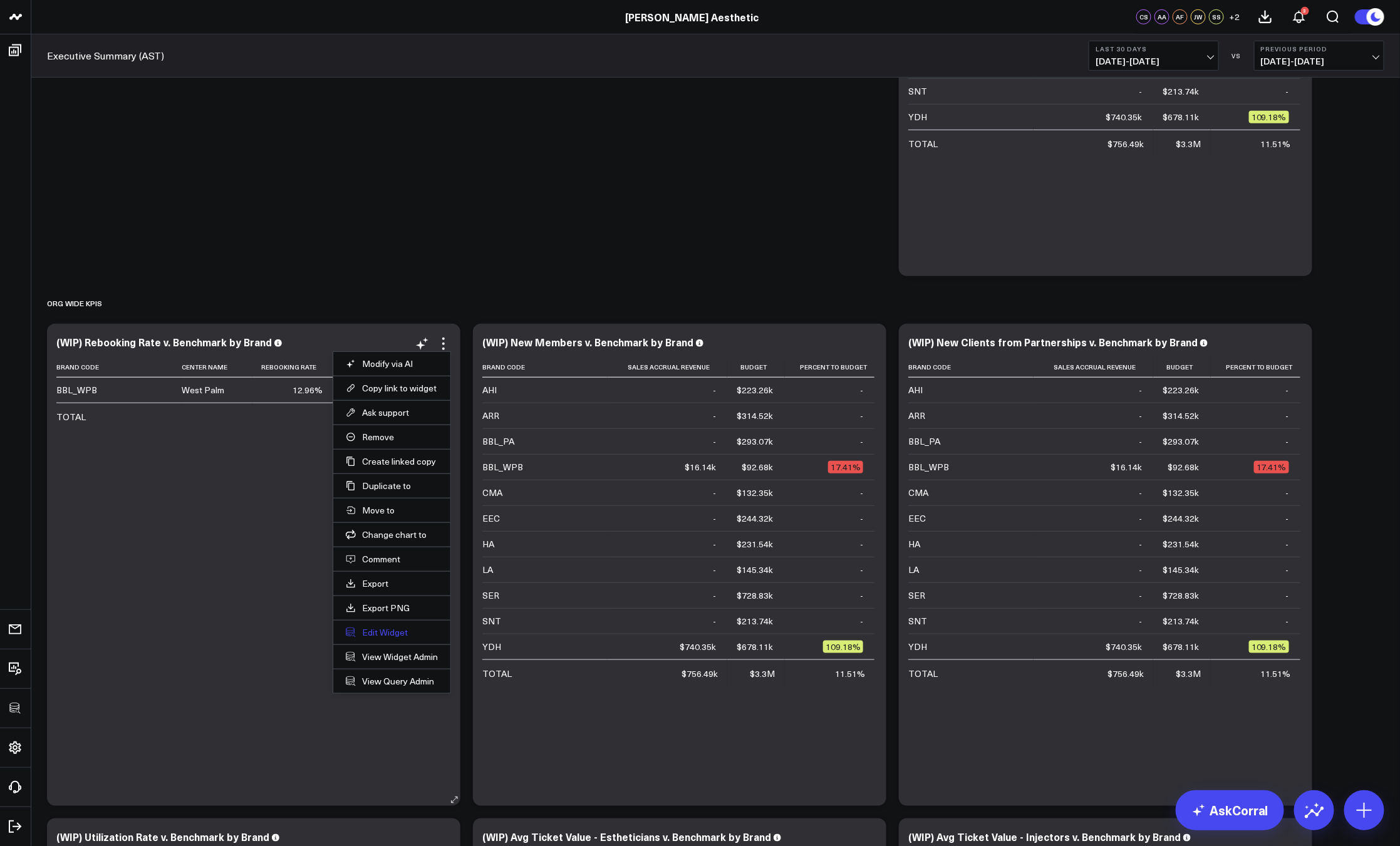
click at [372, 628] on button "Edit Widget" at bounding box center [391, 632] width 92 height 11
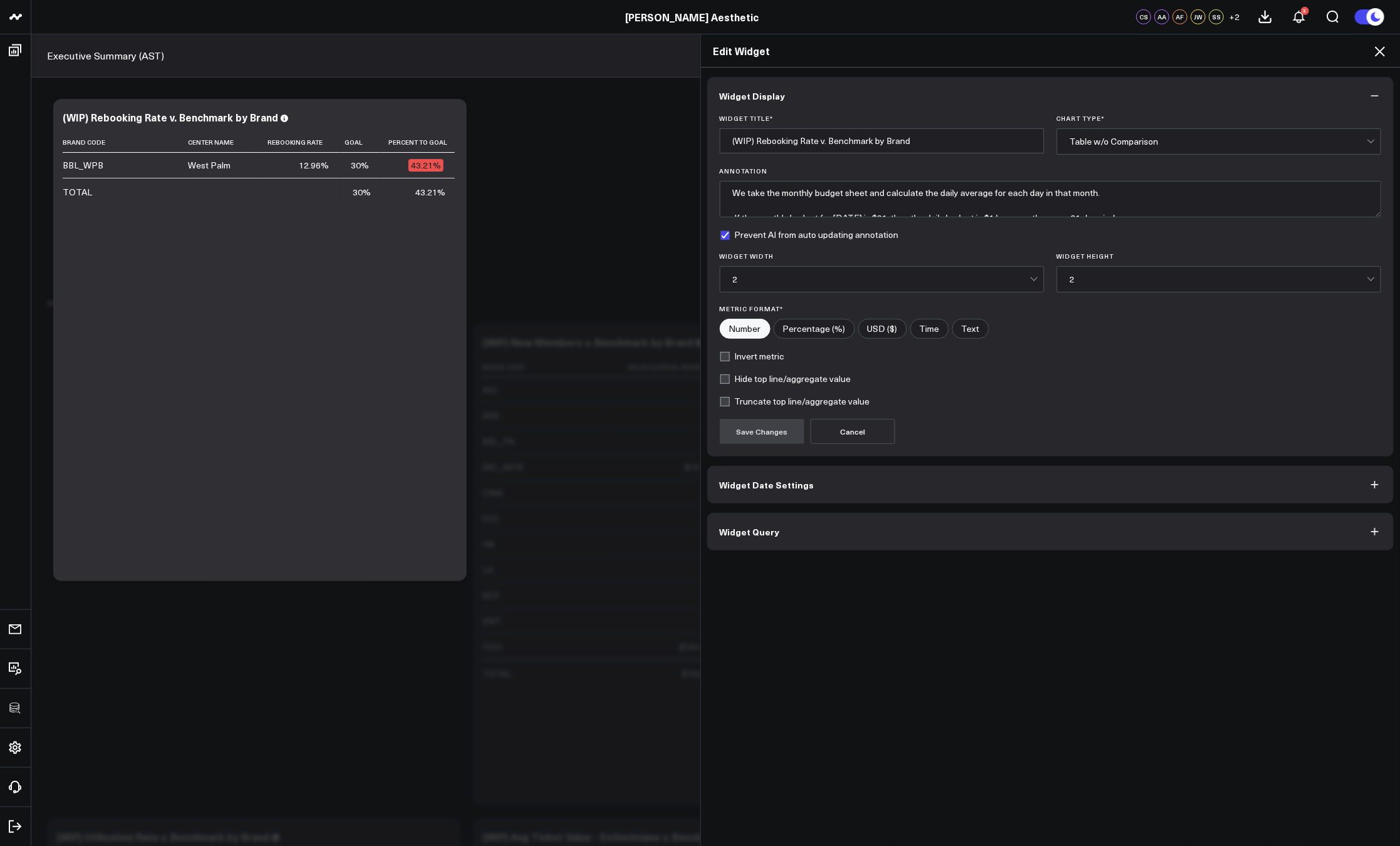
click at [819, 557] on div "Widget Display Widget Title * (WIP) Rebooking Rate v. Benchmark by Brand Chart …" at bounding box center [1050, 457] width 699 height 779
click at [814, 544] on button "Widget Query" at bounding box center [1050, 531] width 687 height 38
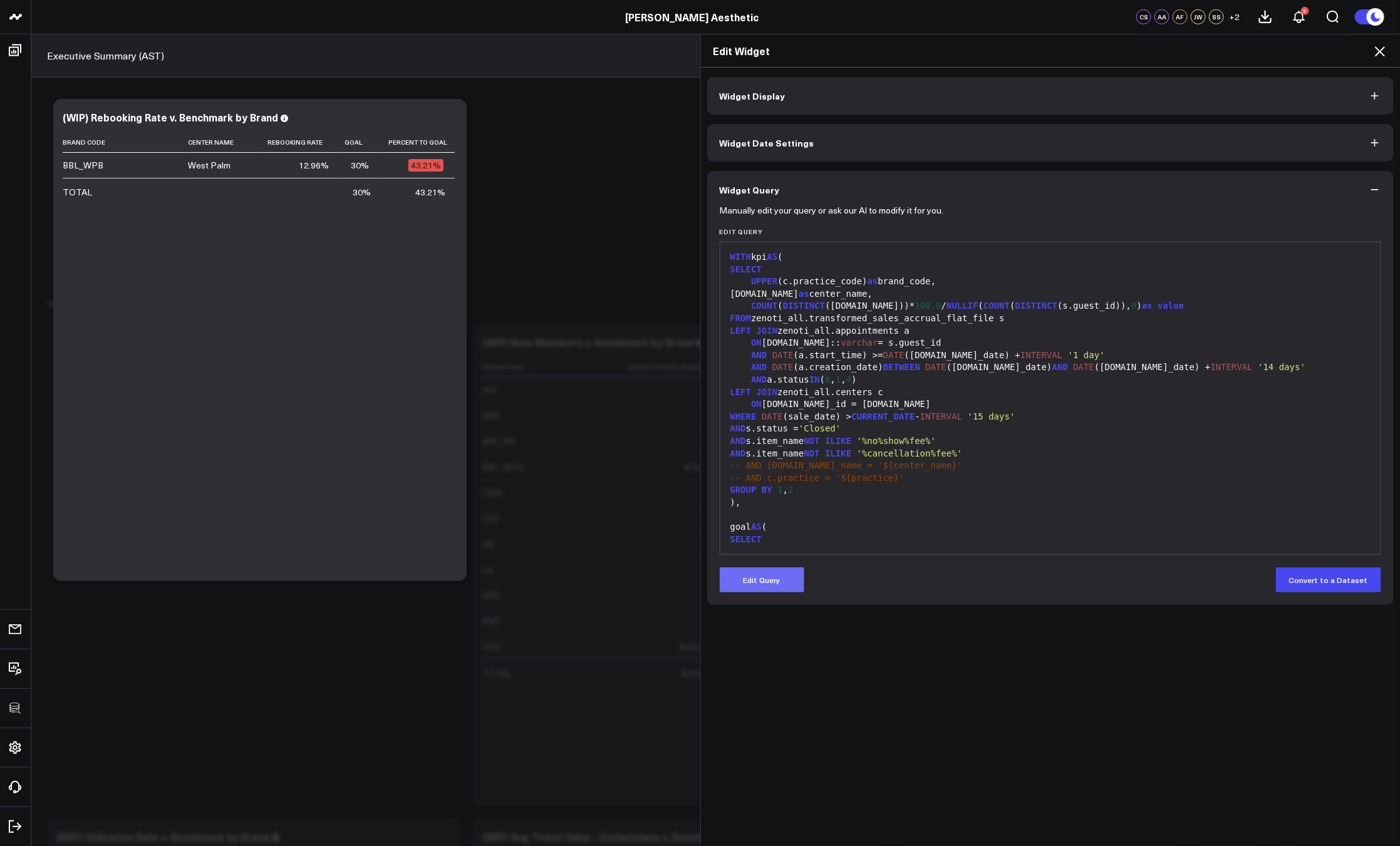
click at [789, 576] on button "Edit Query" at bounding box center [762, 580] width 85 height 25
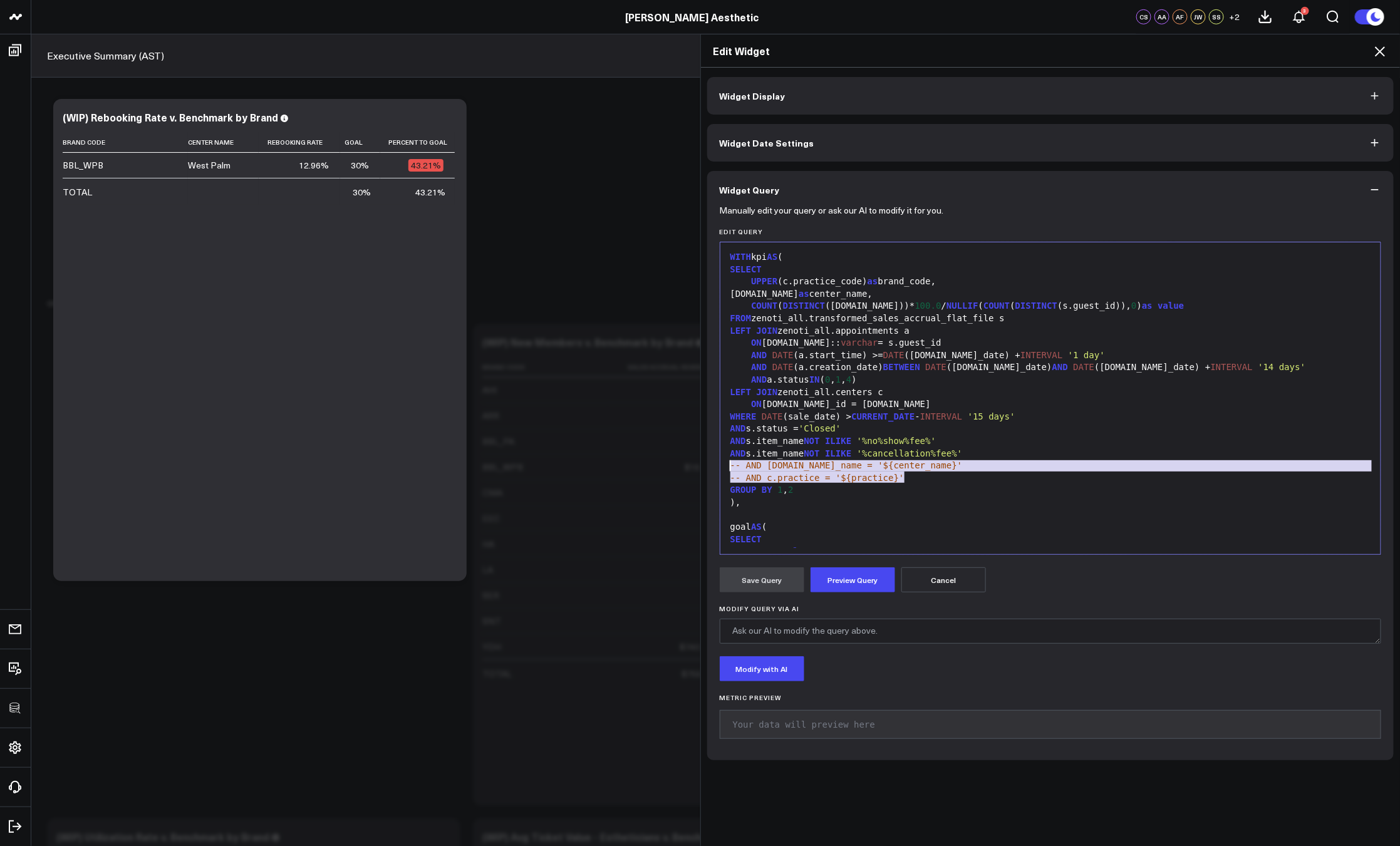
drag, startPoint x: 927, startPoint y: 475, endPoint x: 711, endPoint y: 464, distance: 216.3
click at [711, 464] on div "Manually edit your query or ask our AI to modify it for you. Edit Query 99 1 2 …" at bounding box center [1050, 485] width 687 height 552
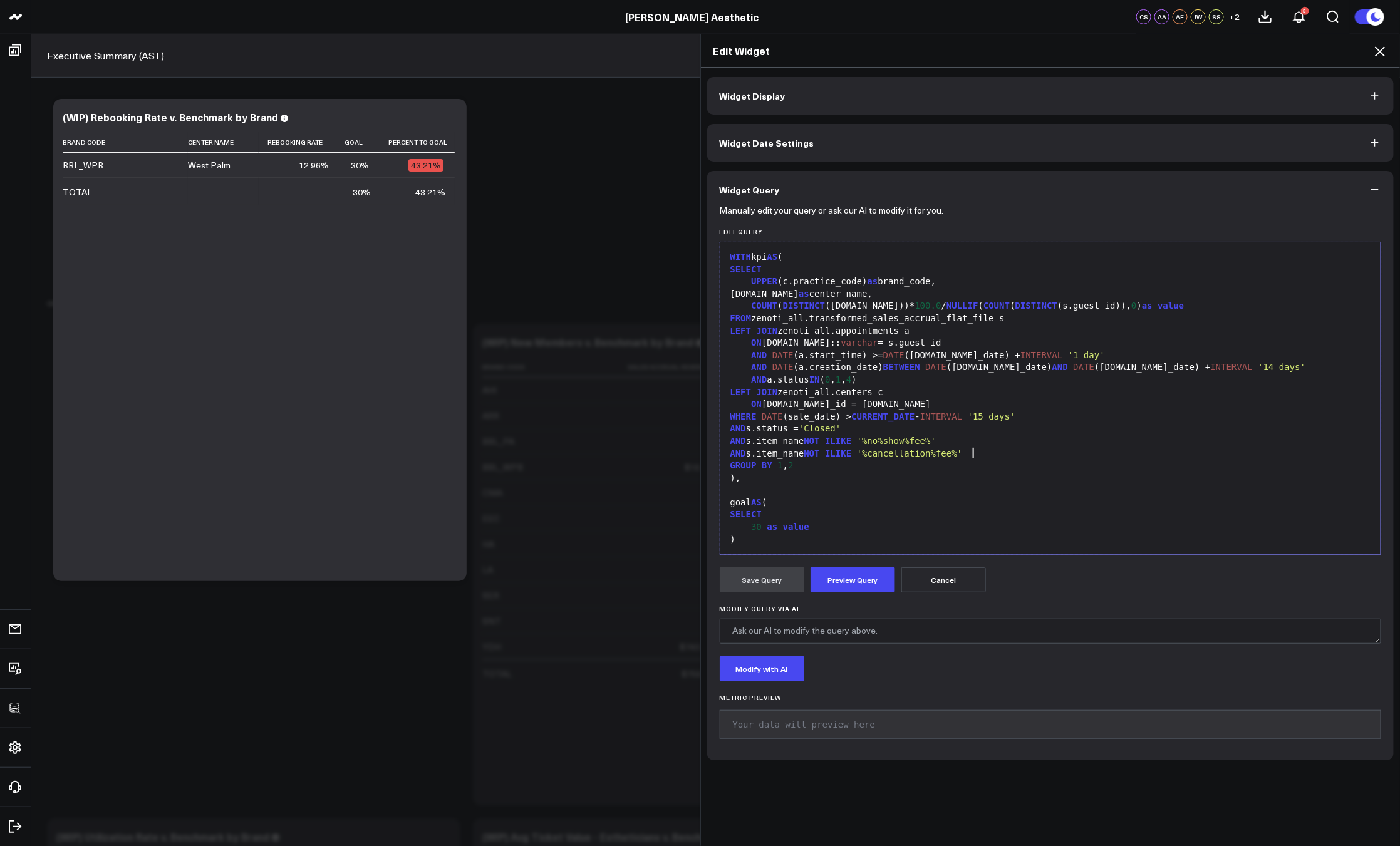
scroll to position [122, 0]
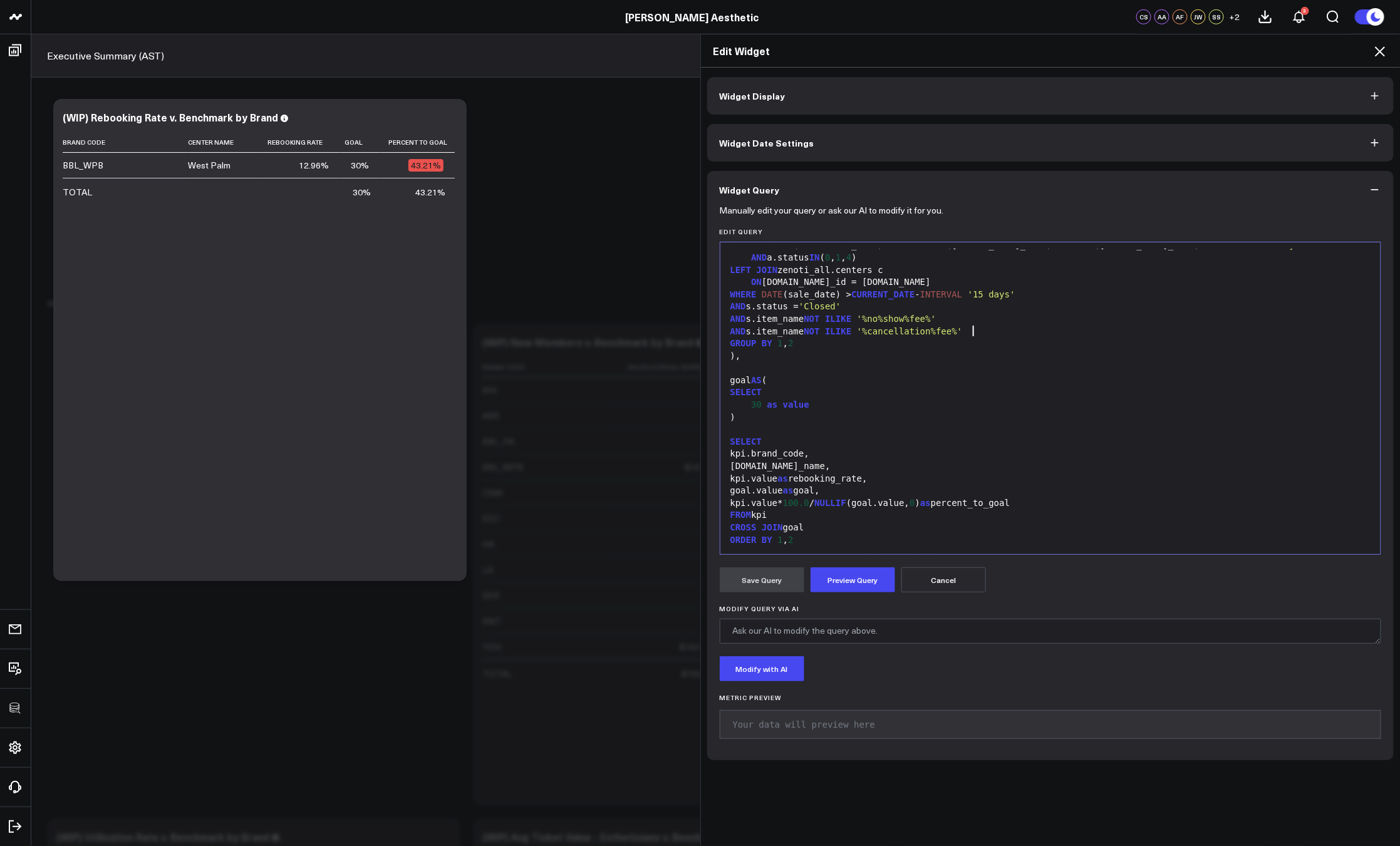
click at [839, 522] on div "CROSS JOIN goal" at bounding box center [1050, 528] width 648 height 12
click at [816, 526] on div "CROSS JOIN goal" at bounding box center [1050, 528] width 648 height 12
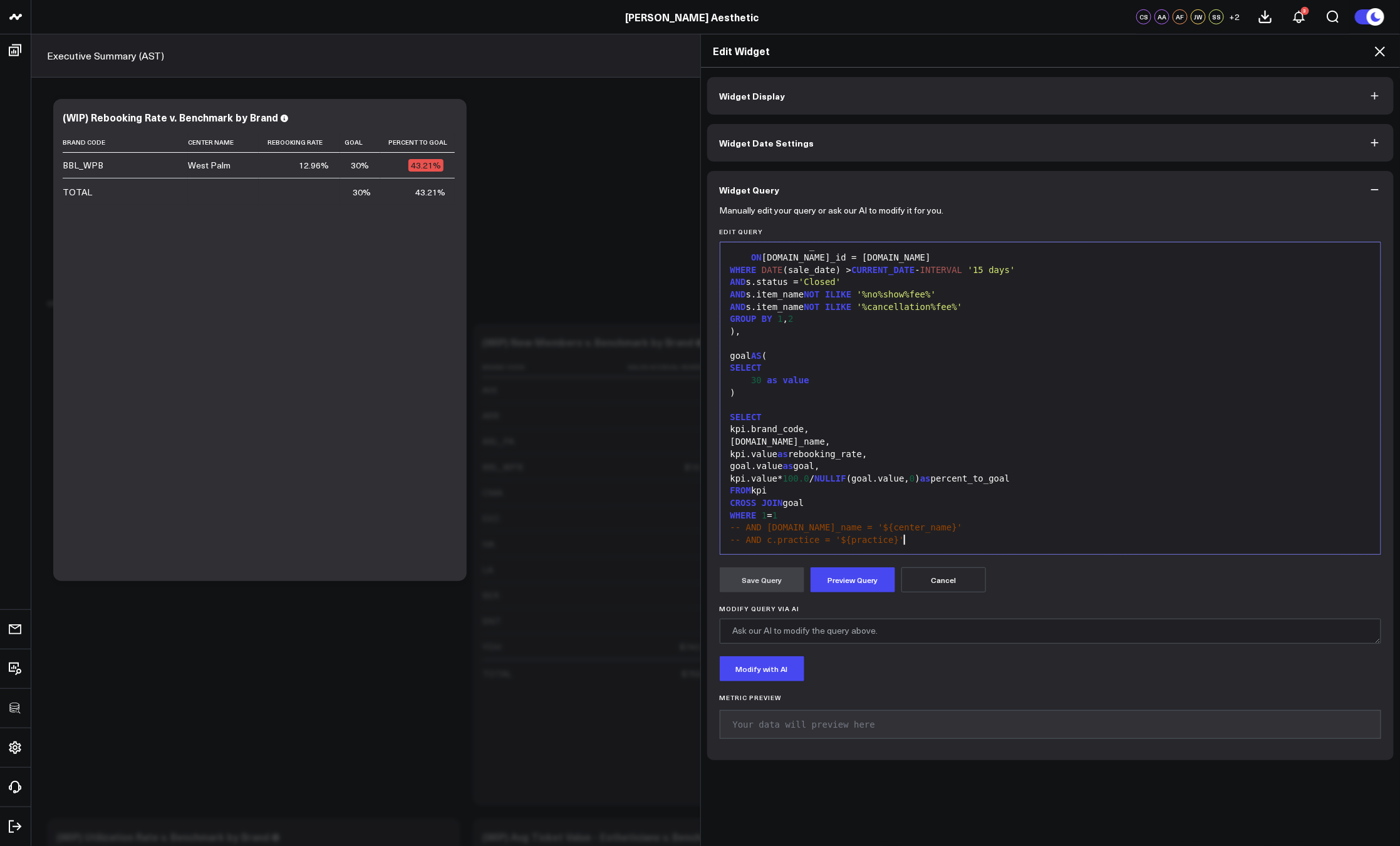
scroll to position [159, 0]
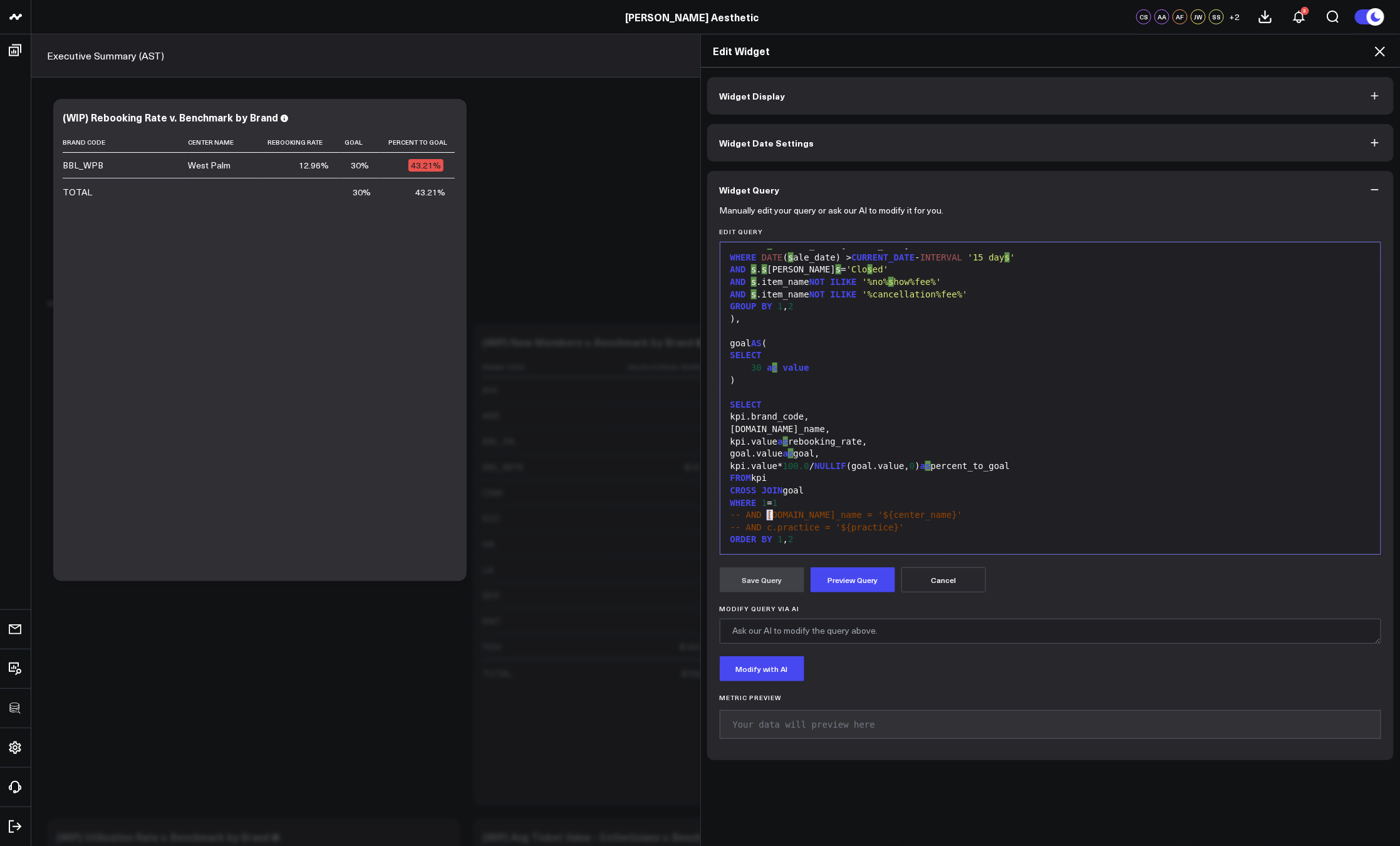
click at [766, 513] on span "-- AND s.center_name = '${center_name}'" at bounding box center [846, 514] width 233 height 10
drag, startPoint x: 769, startPoint y: 529, endPoint x: 763, endPoint y: 529, distance: 6.0
click at [763, 529] on span "-- AND c.pra" at bounding box center [762, 526] width 63 height 10
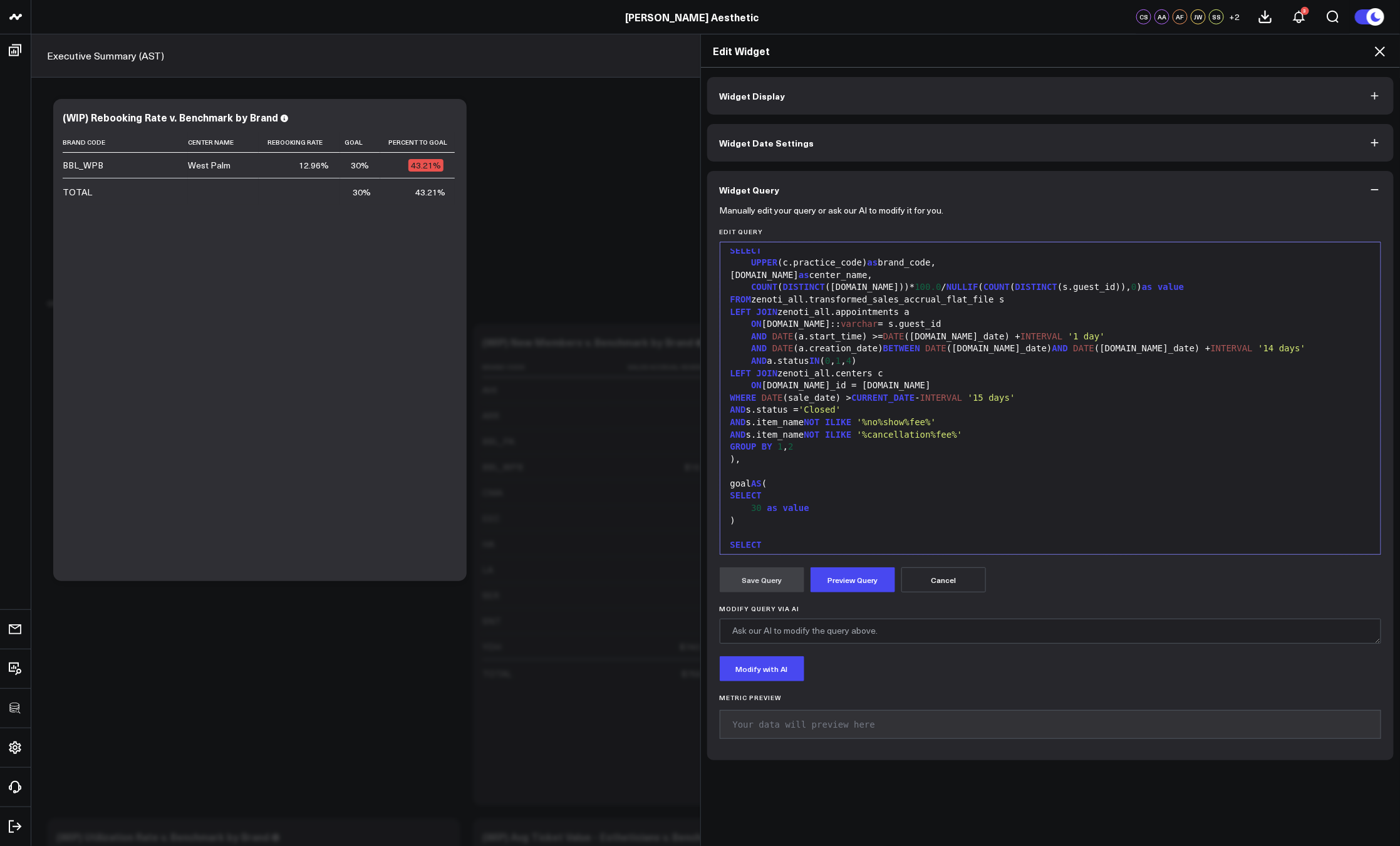
scroll to position [0, 0]
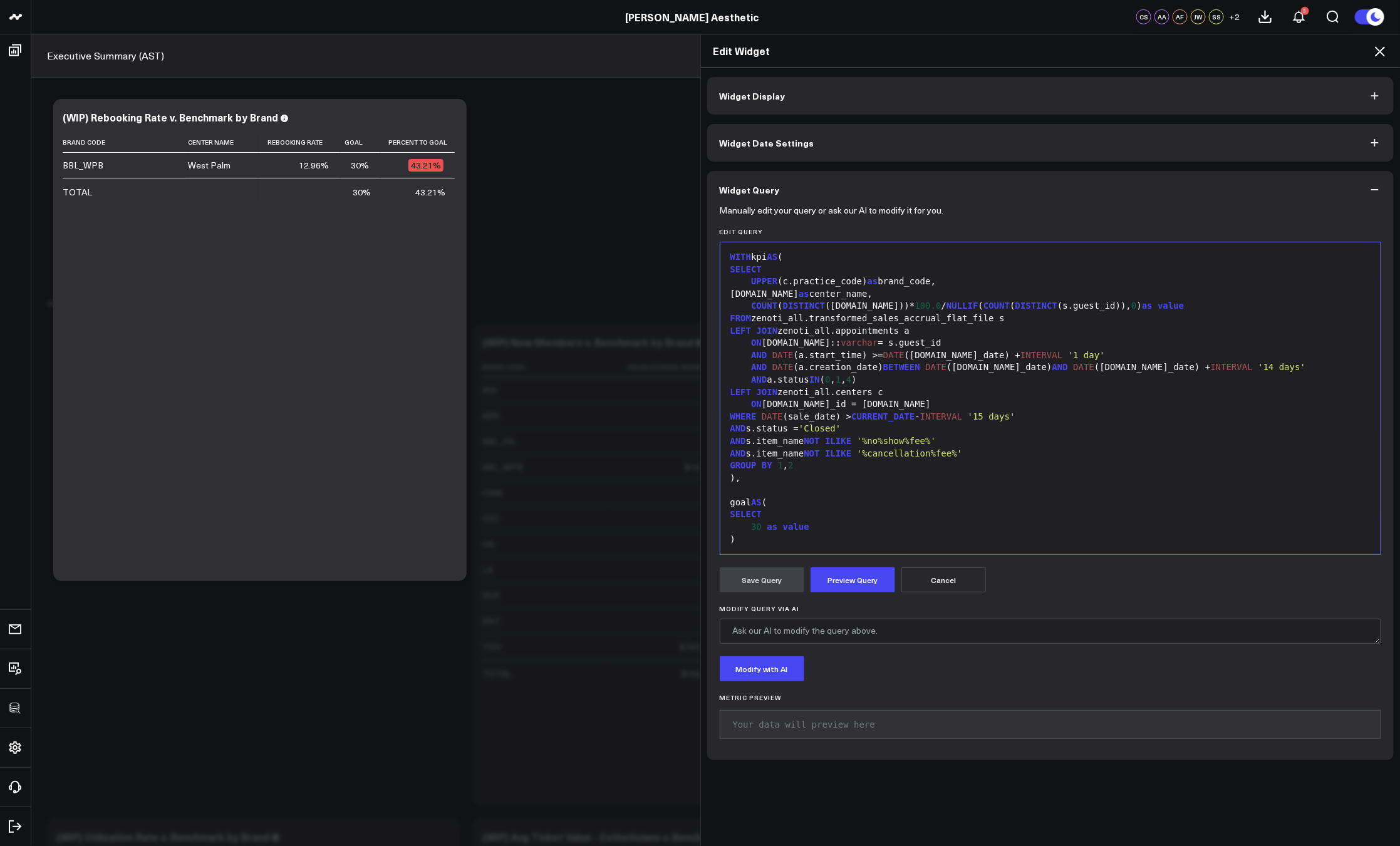
click at [961, 283] on div "UPPER (c.practice_code) as brand_code," at bounding box center [1050, 282] width 648 height 12
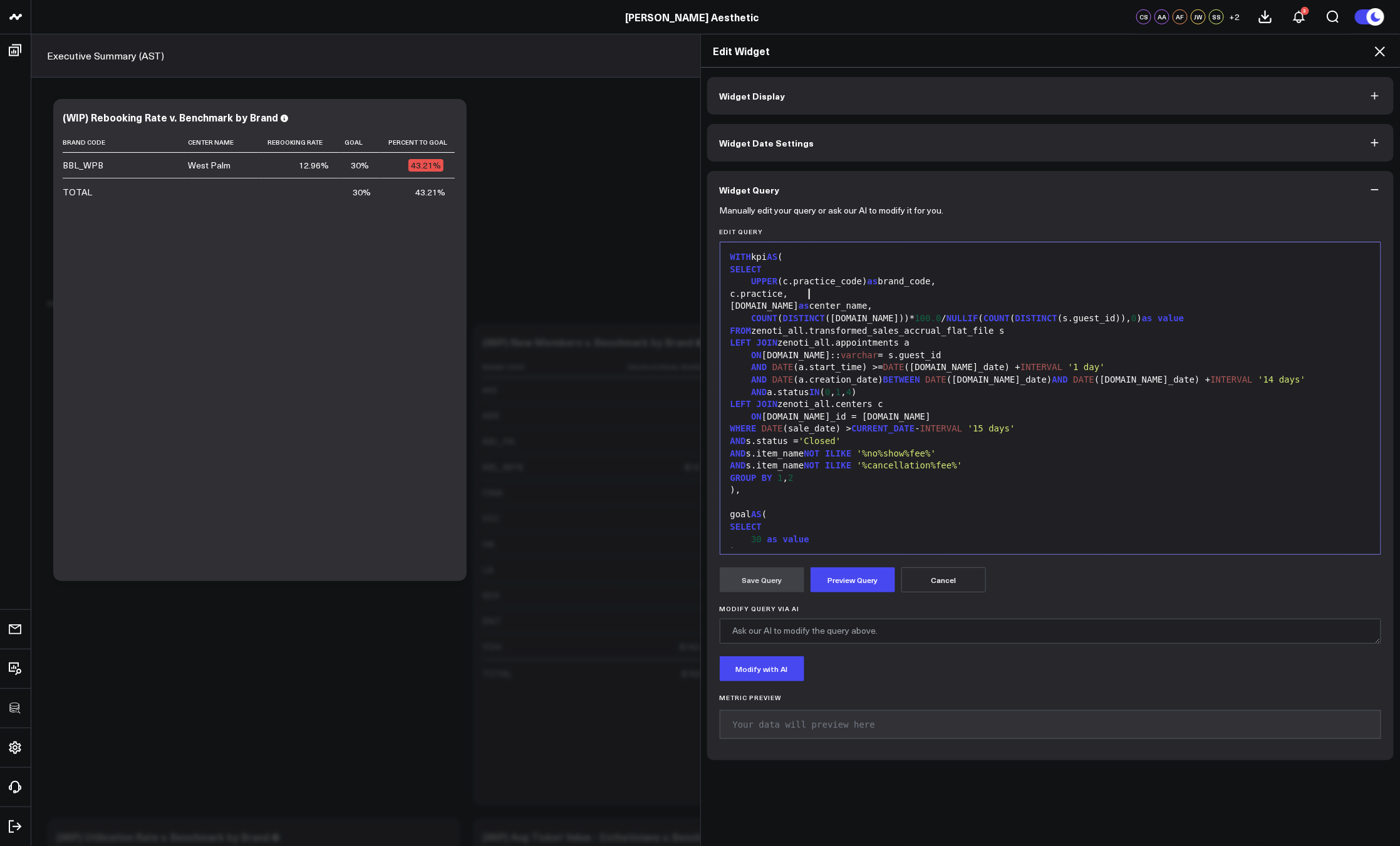
click at [850, 476] on div "GROUP BY 1 , 2" at bounding box center [1050, 479] width 648 height 12
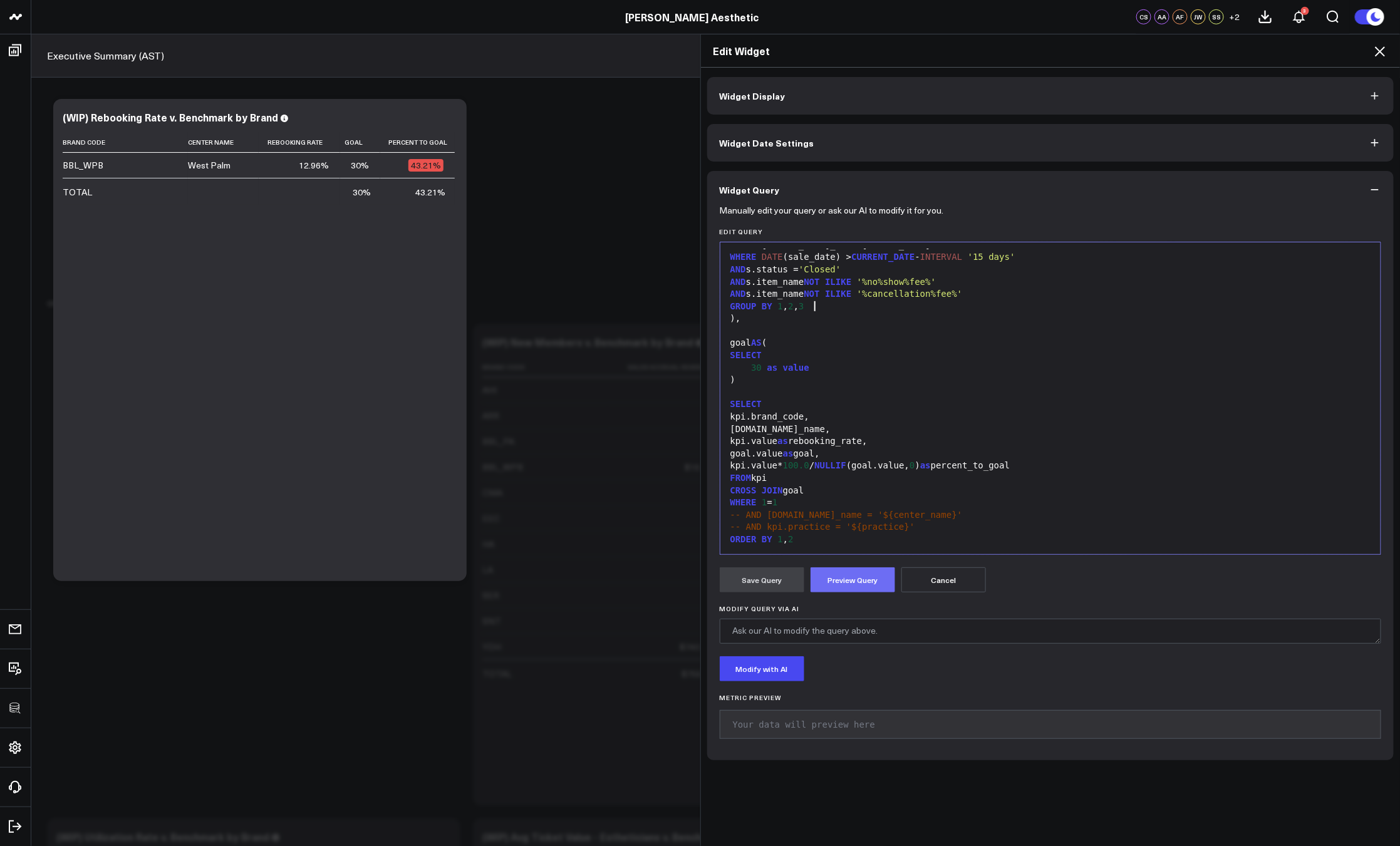
click at [853, 583] on button "Preview Query" at bounding box center [853, 580] width 85 height 25
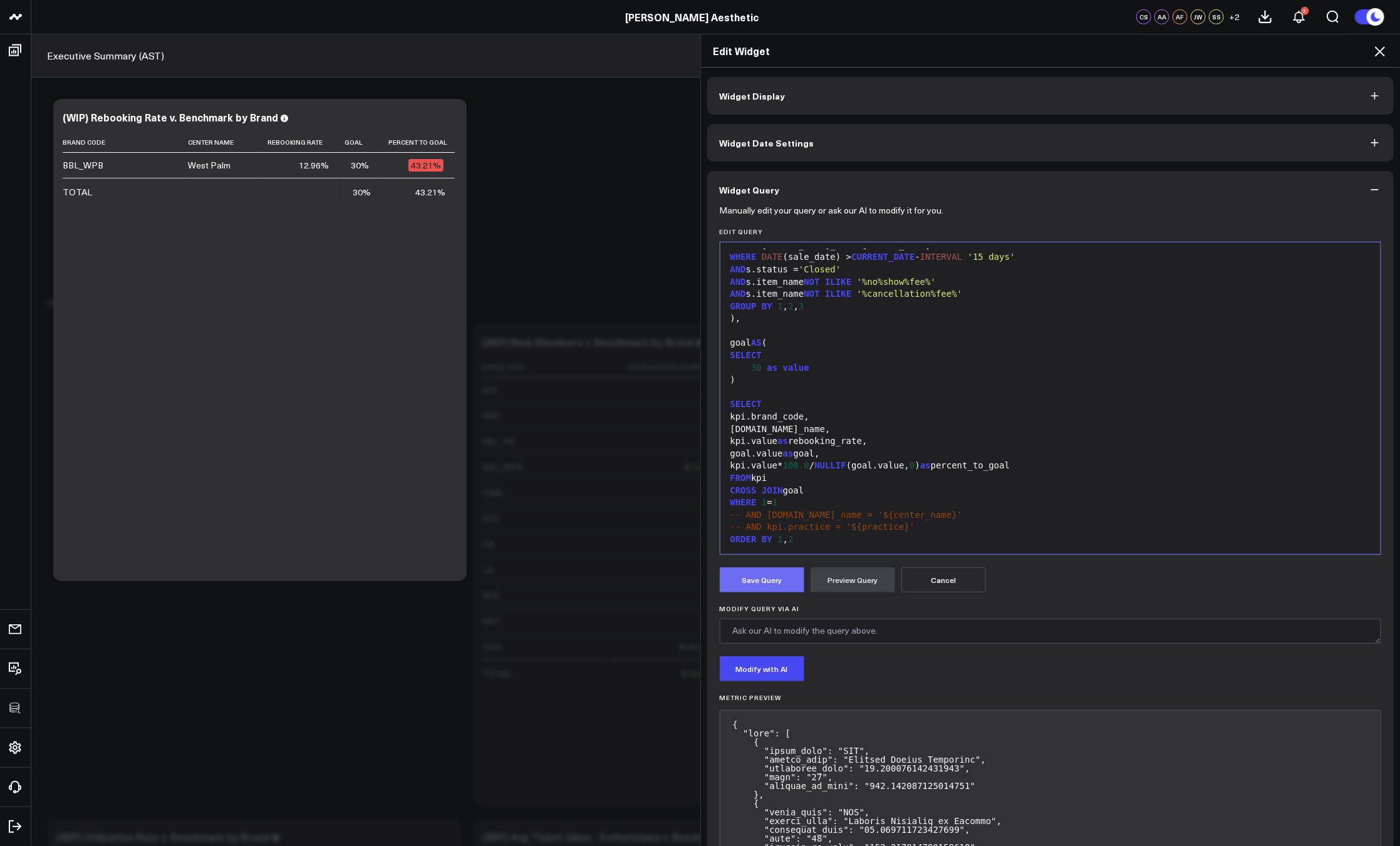
click at [771, 583] on button "Save Query" at bounding box center [762, 580] width 85 height 25
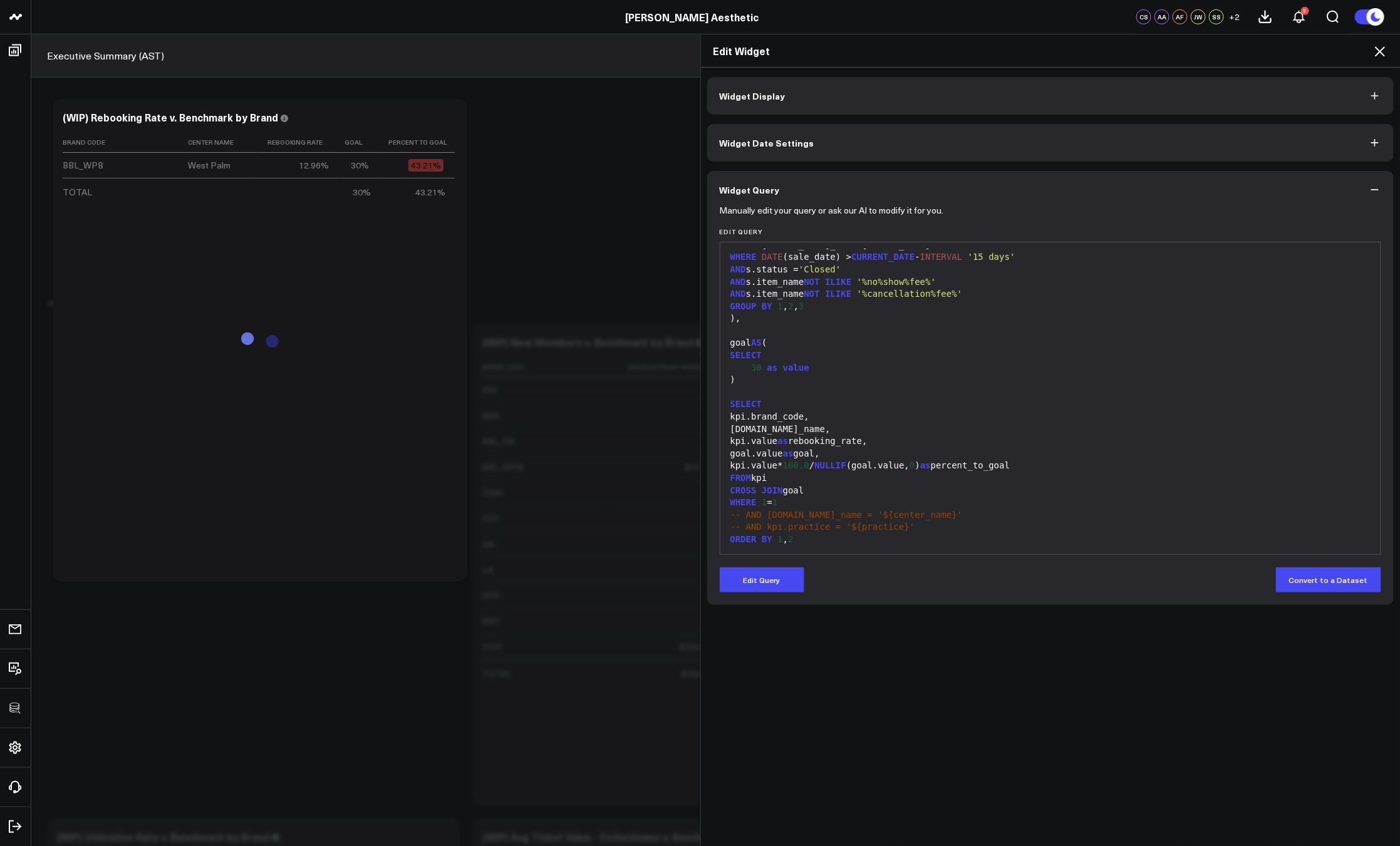
click at [1377, 49] on icon at bounding box center [1379, 51] width 15 height 15
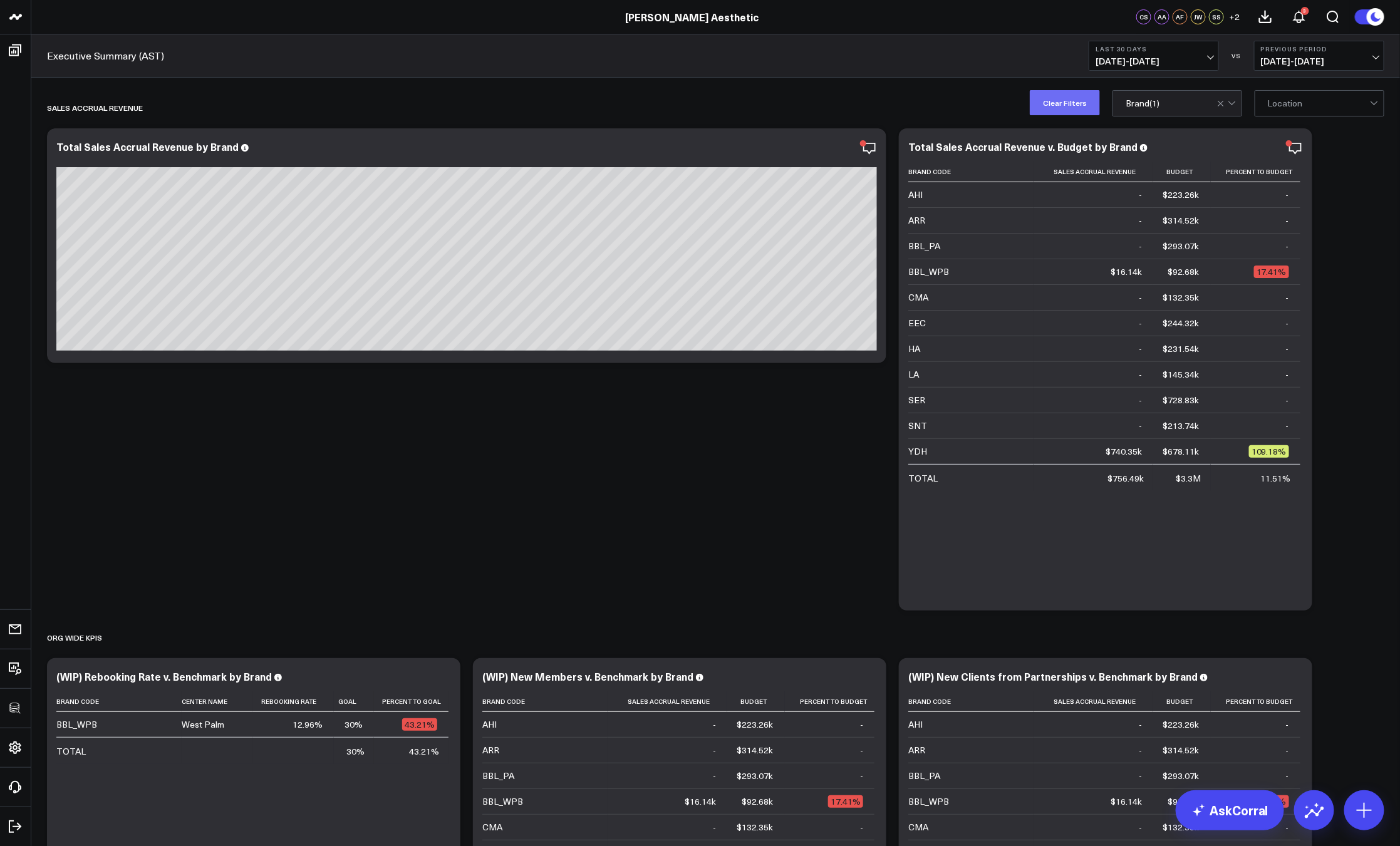
click at [1031, 100] on button "Clear Filters" at bounding box center [1065, 102] width 71 height 25
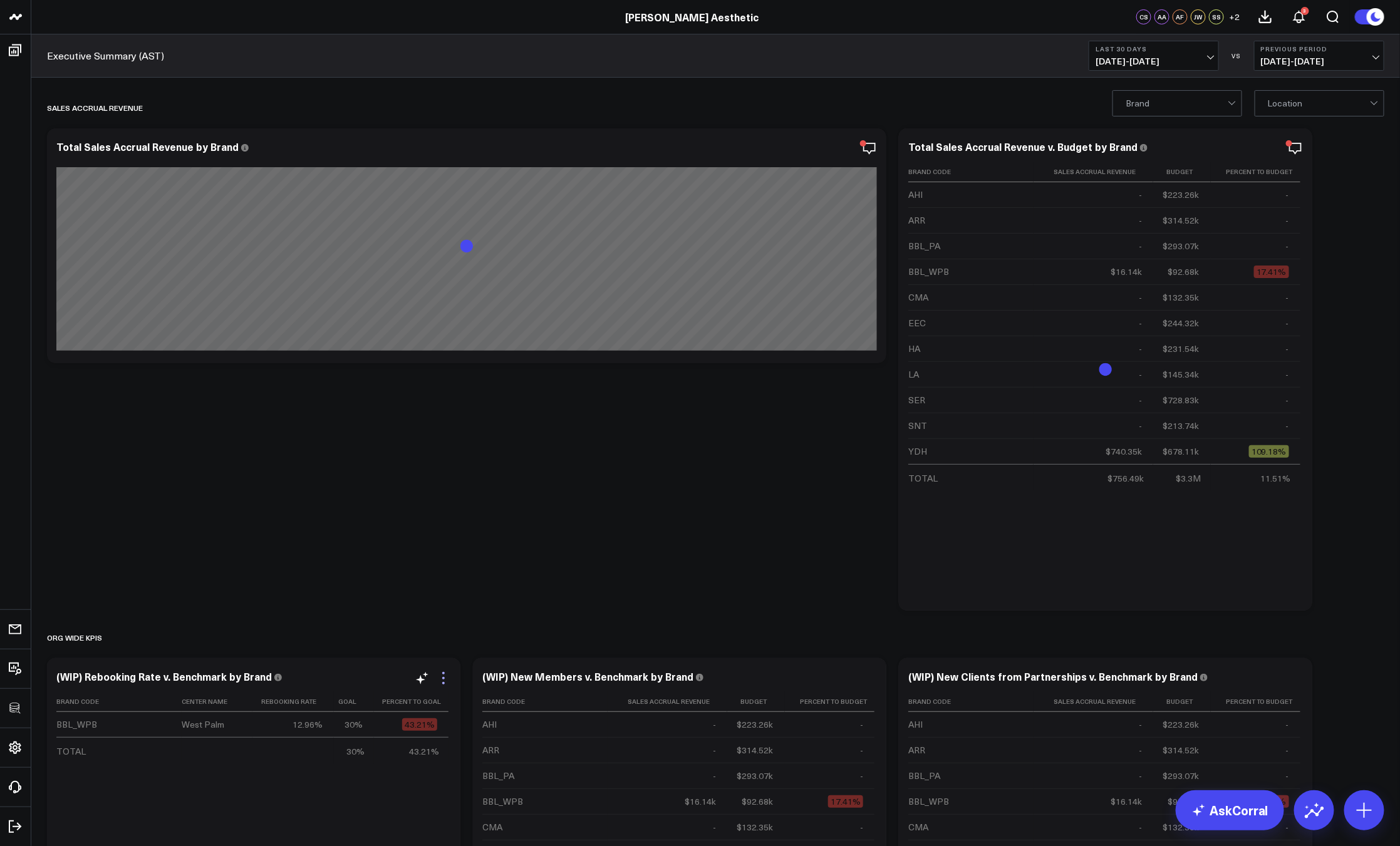
click at [442, 675] on icon at bounding box center [443, 678] width 15 height 15
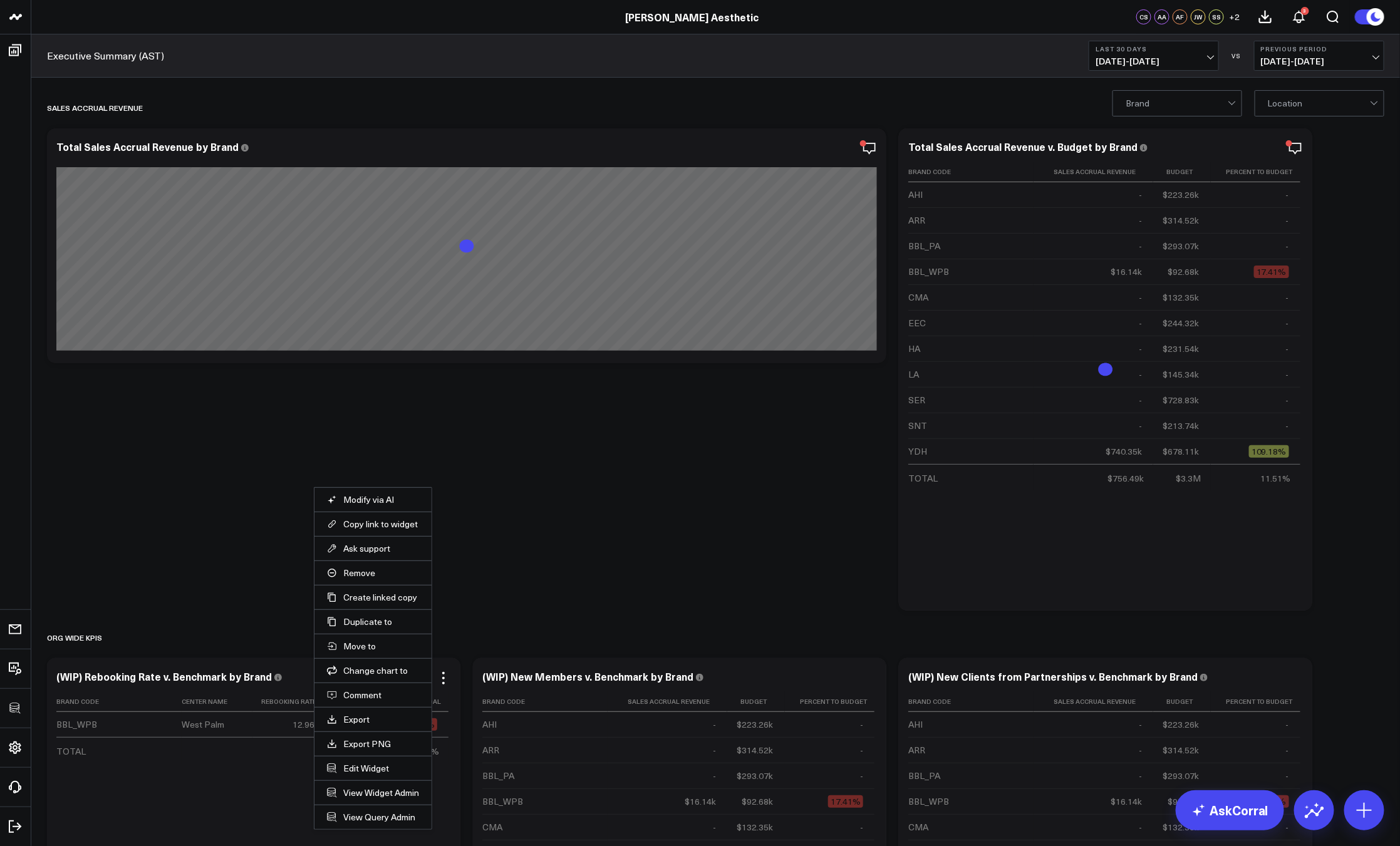
scroll to position [223, 0]
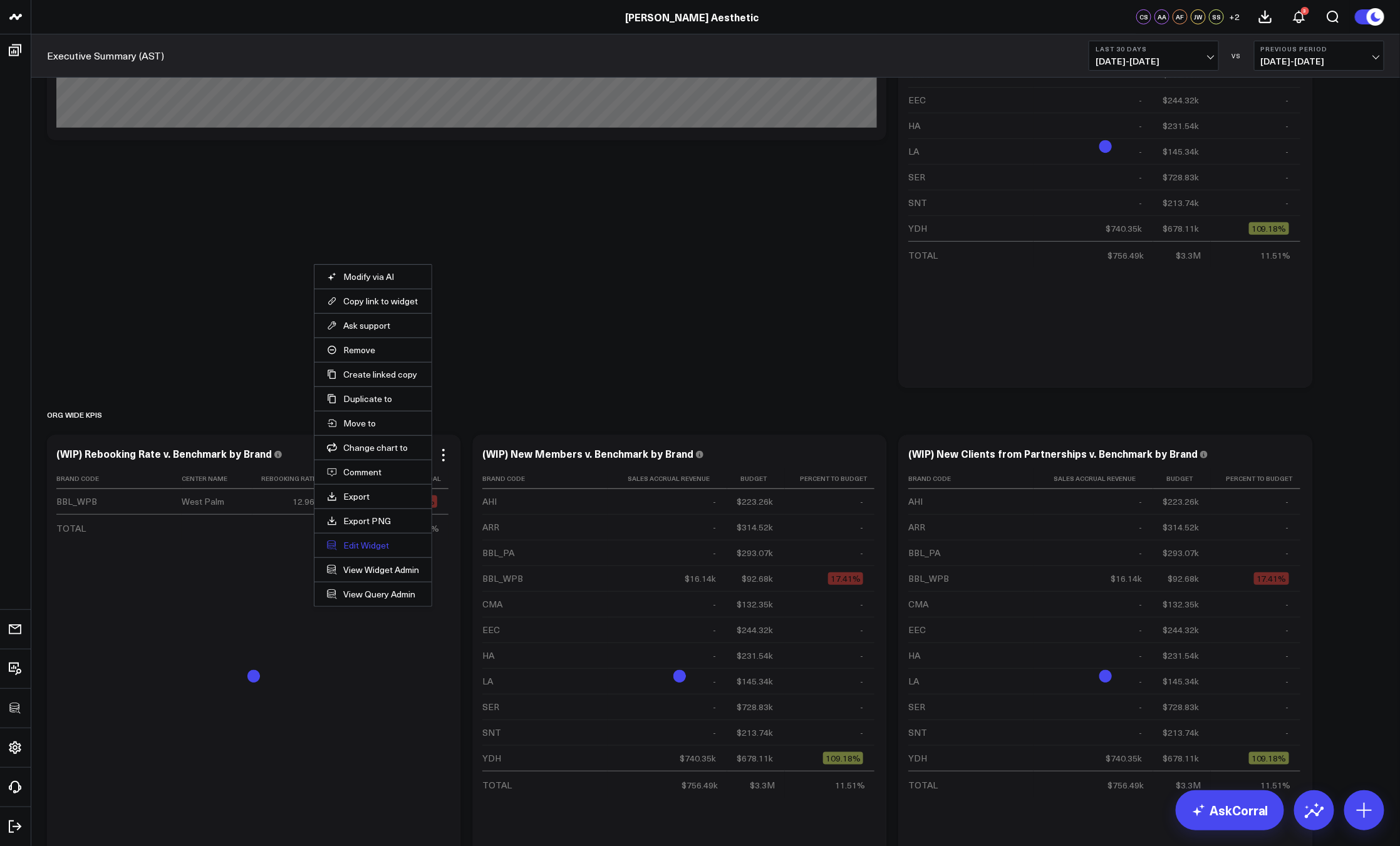
click at [370, 550] on button "Edit Widget" at bounding box center [373, 545] width 92 height 11
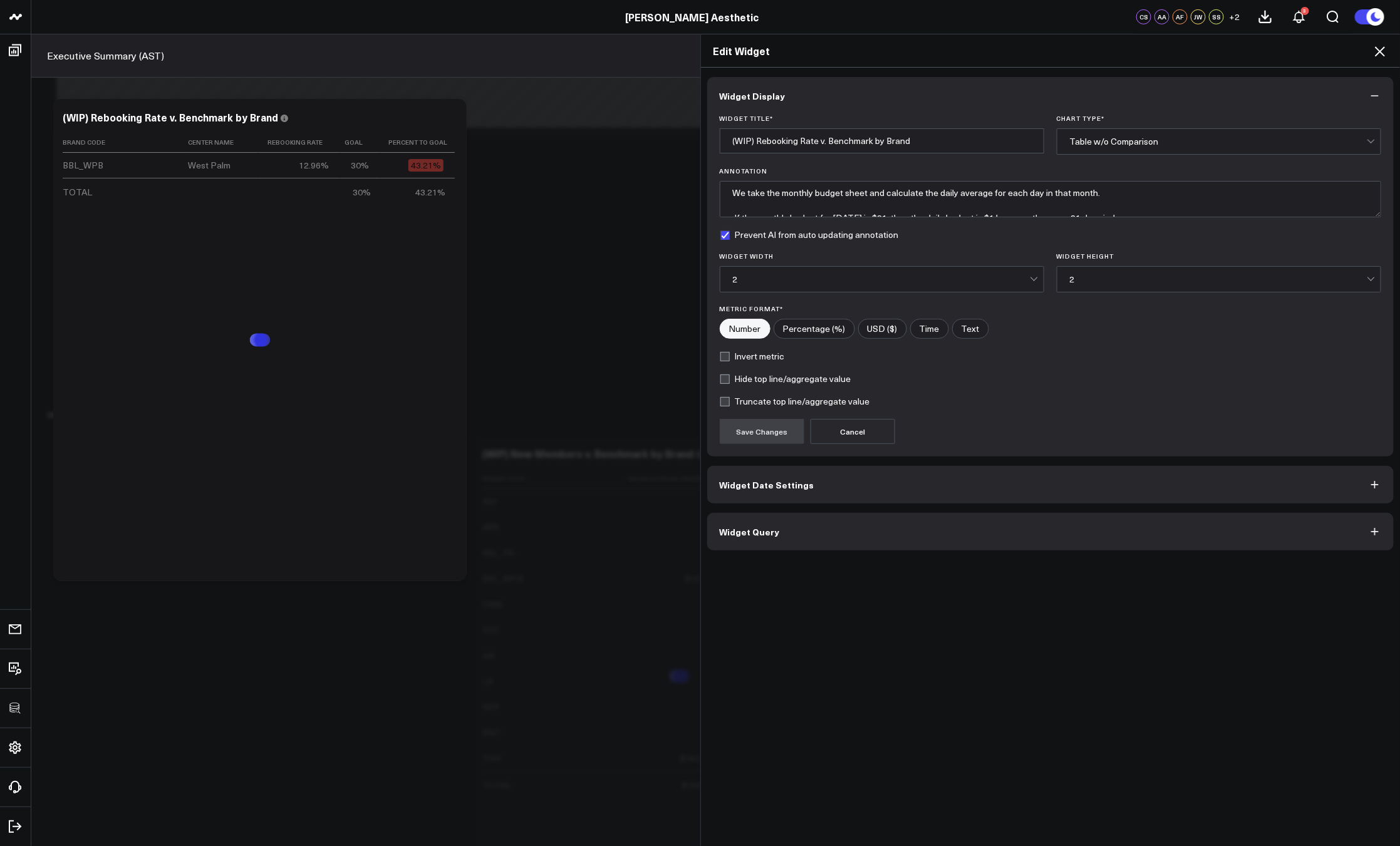
click at [905, 541] on button "Widget Query" at bounding box center [1050, 531] width 687 height 38
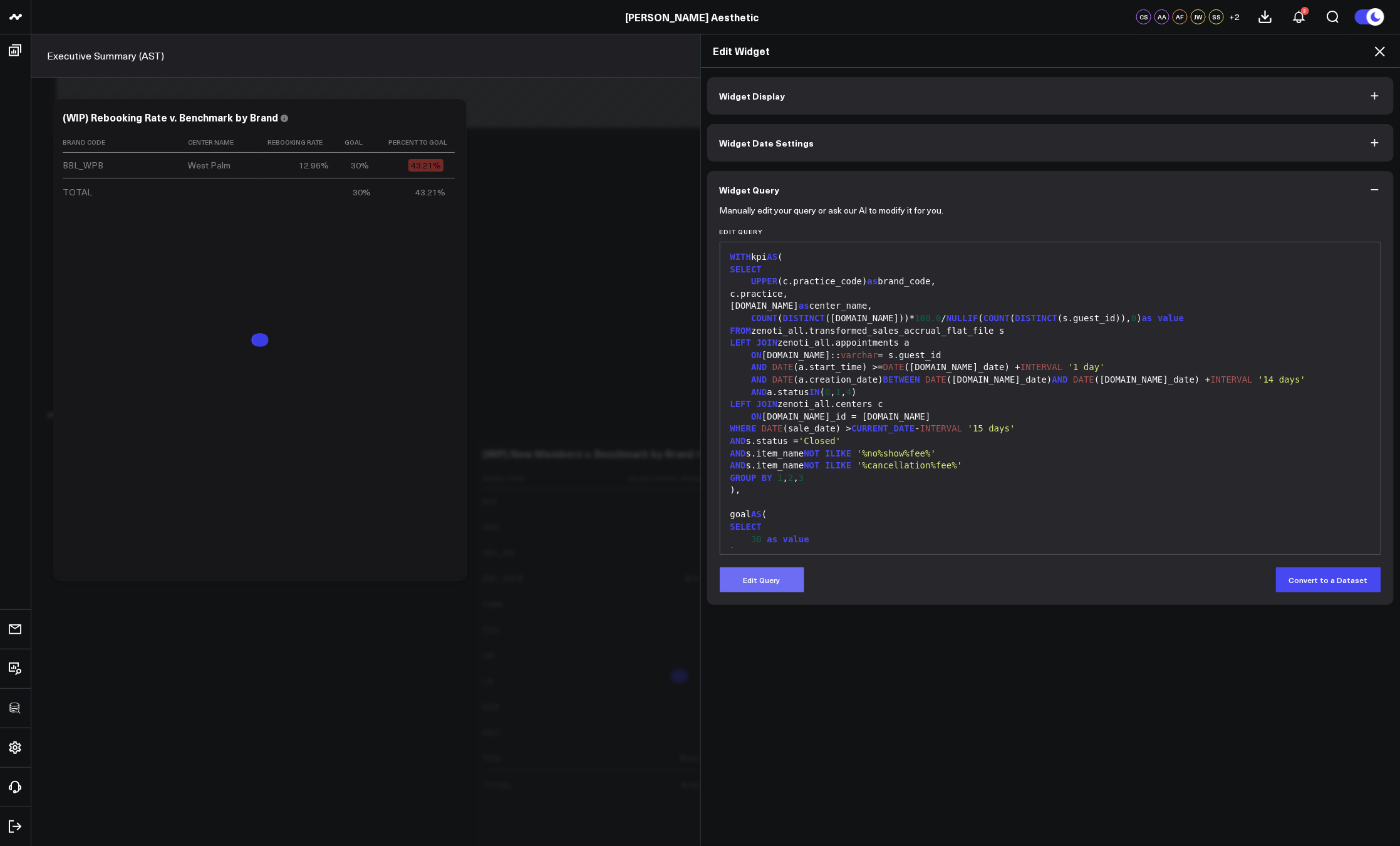
click at [781, 578] on button "Edit Query" at bounding box center [762, 580] width 85 height 25
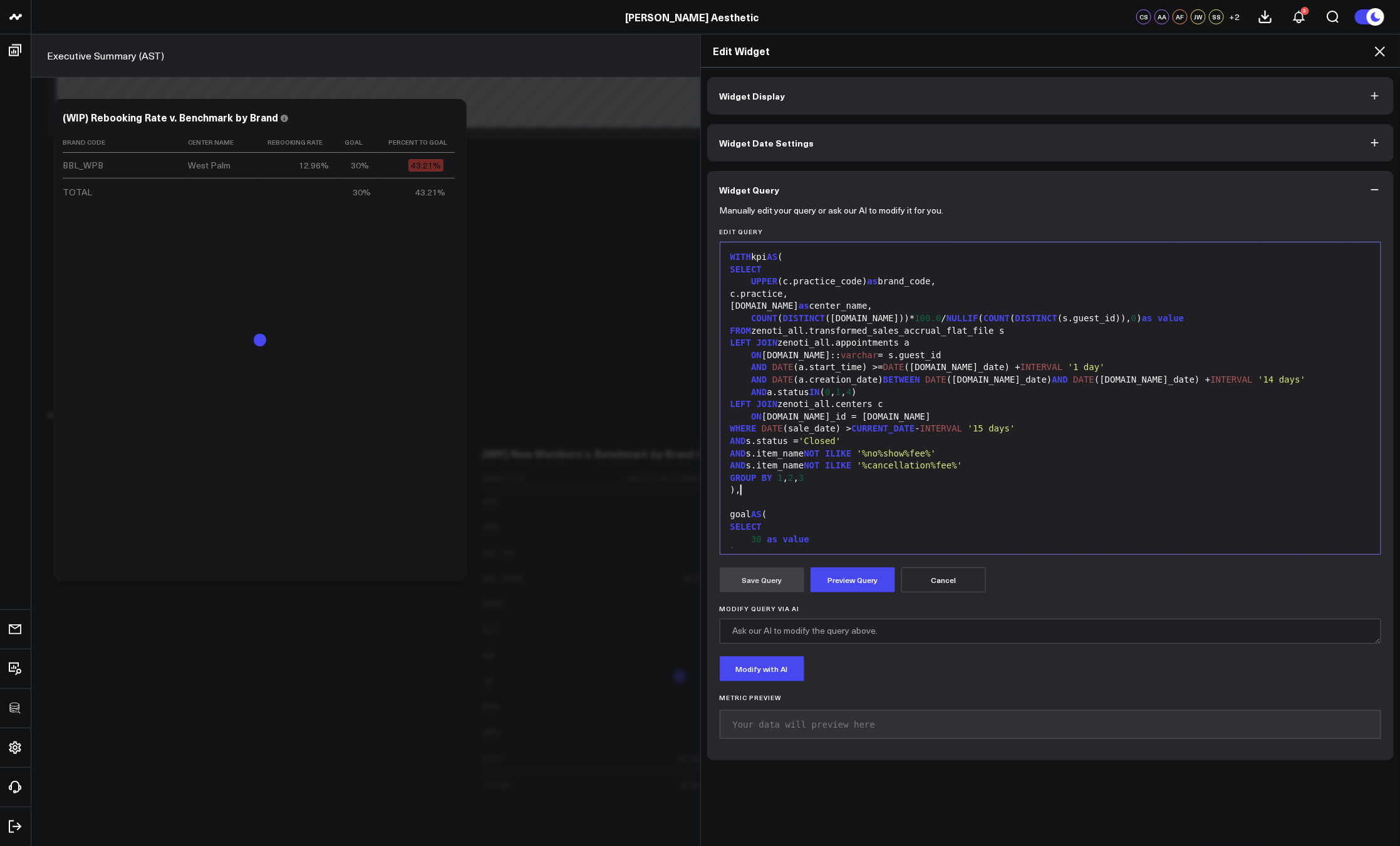
click at [861, 494] on div ")," at bounding box center [1050, 490] width 648 height 12
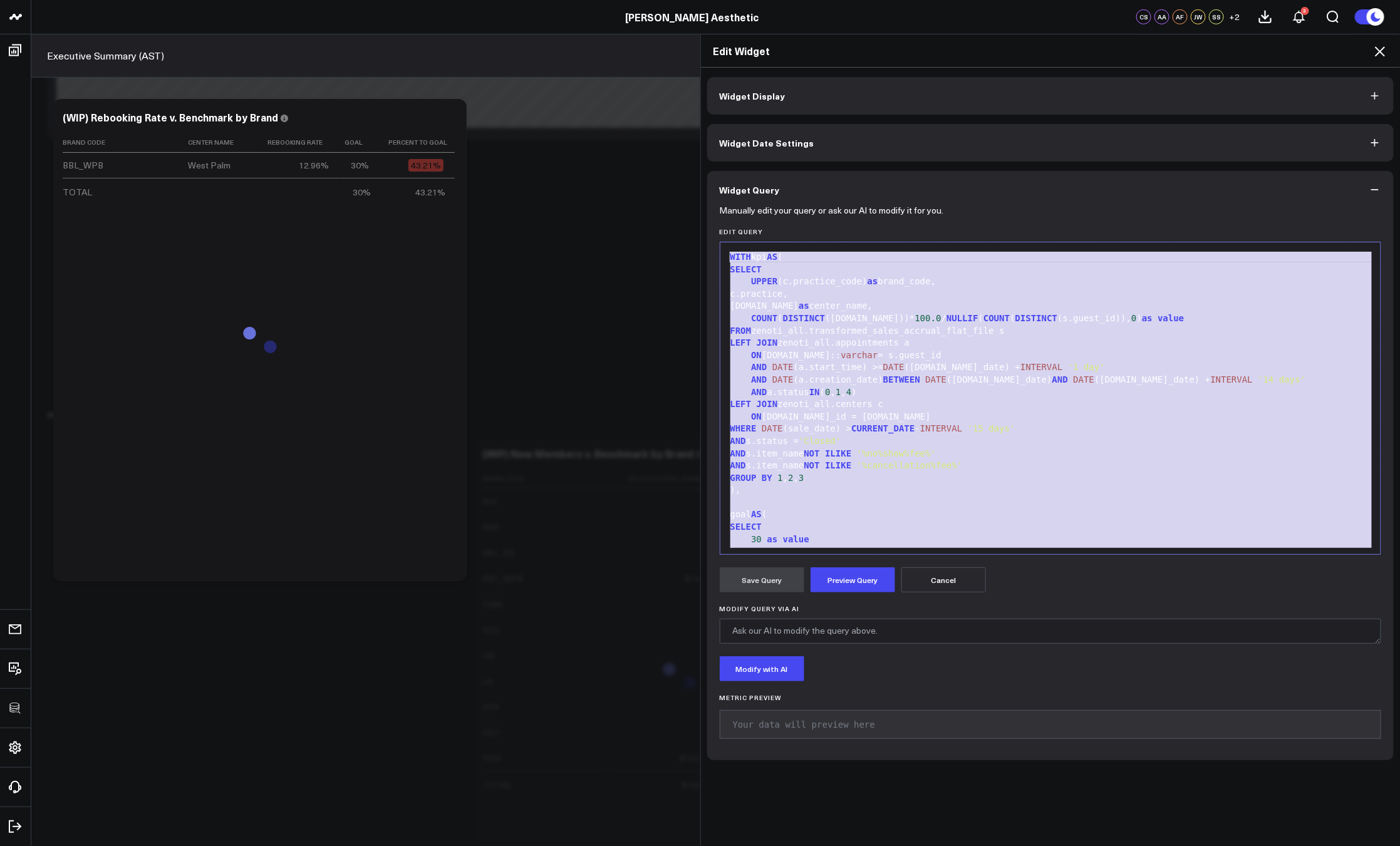
copy div "WITH kpi AS ( SELECT UPPER (c.practice_code) as brand_code, c.practice, c.name …"
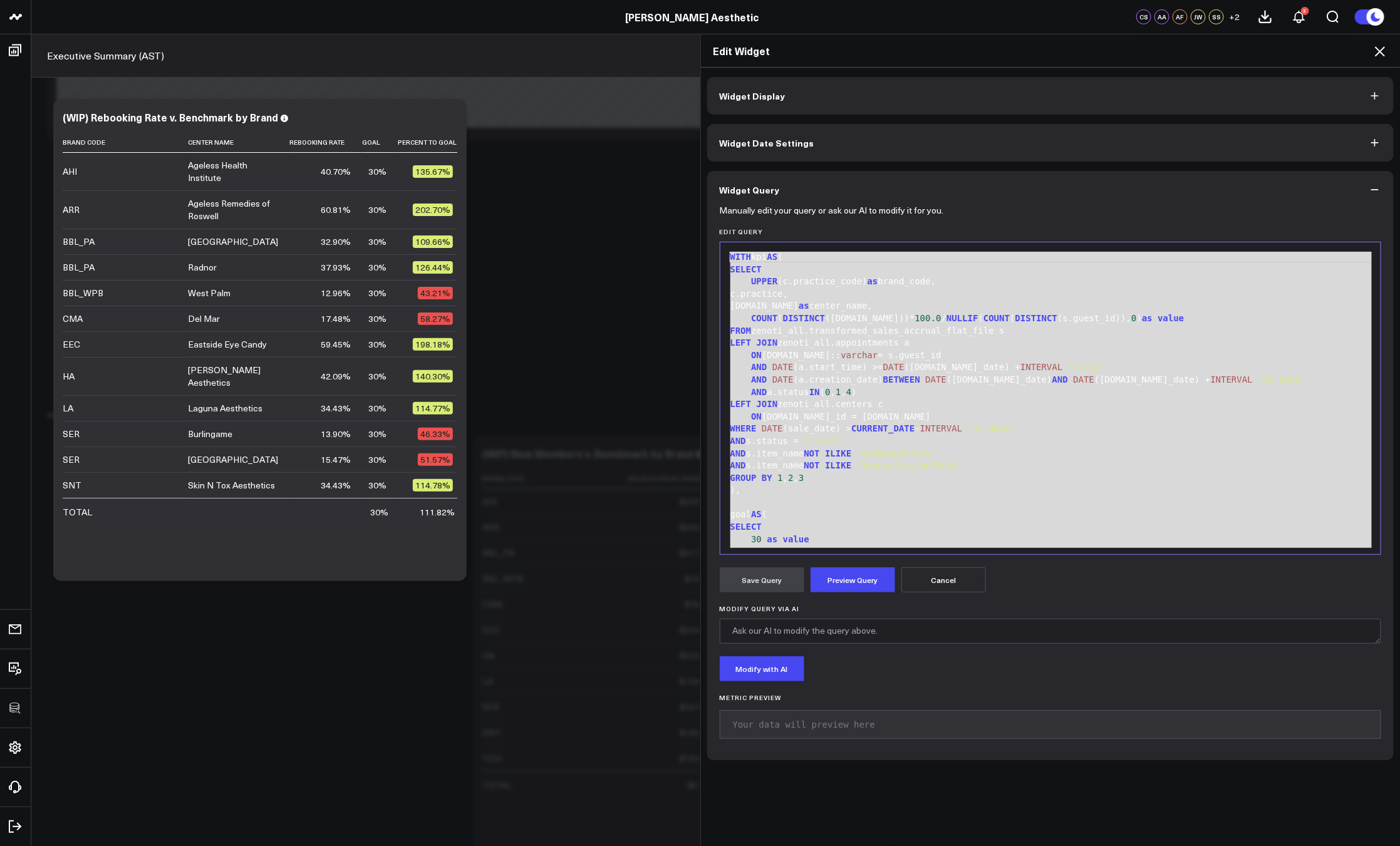
click at [1381, 56] on icon at bounding box center [1379, 51] width 15 height 15
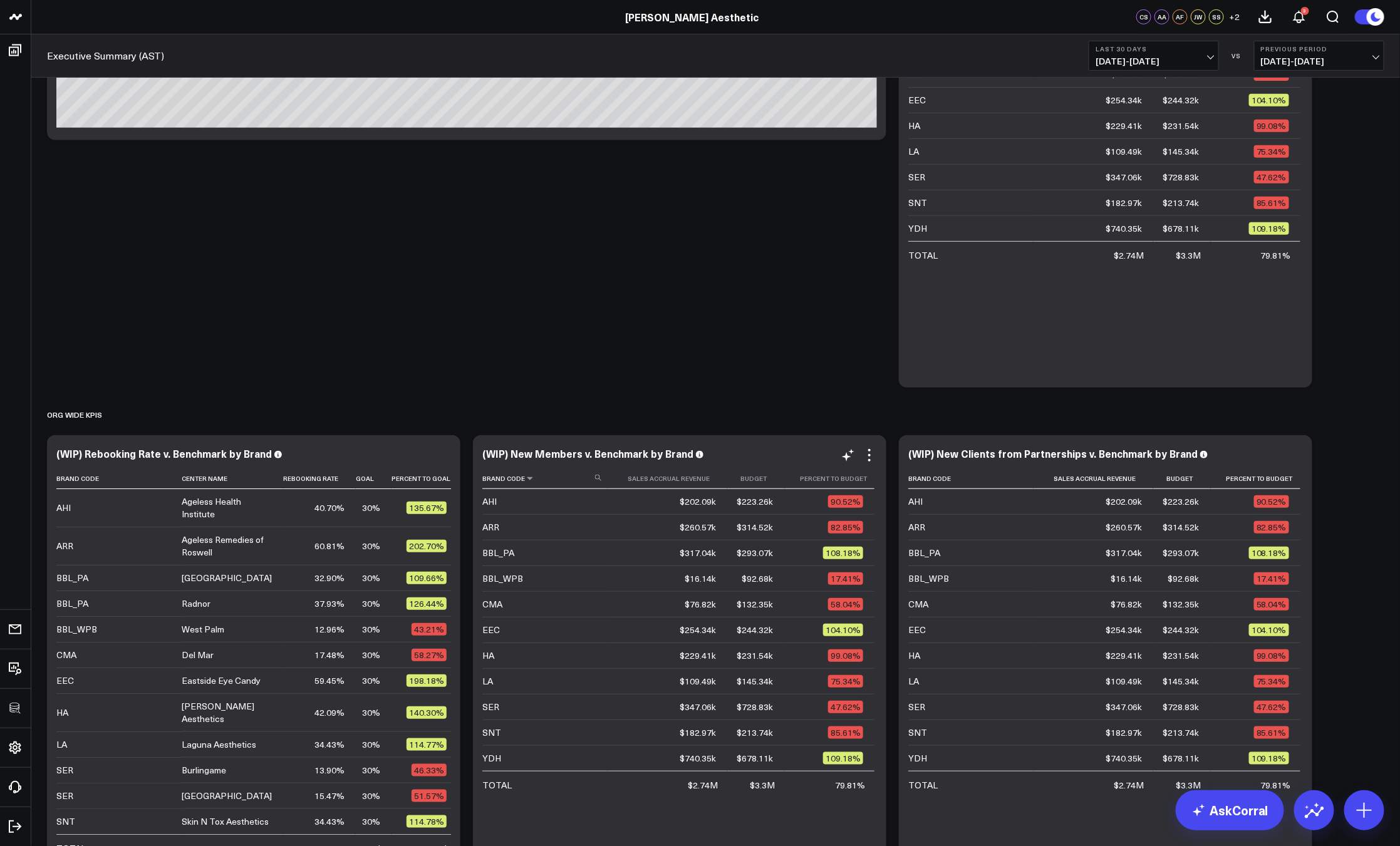
scroll to position [323, 0]
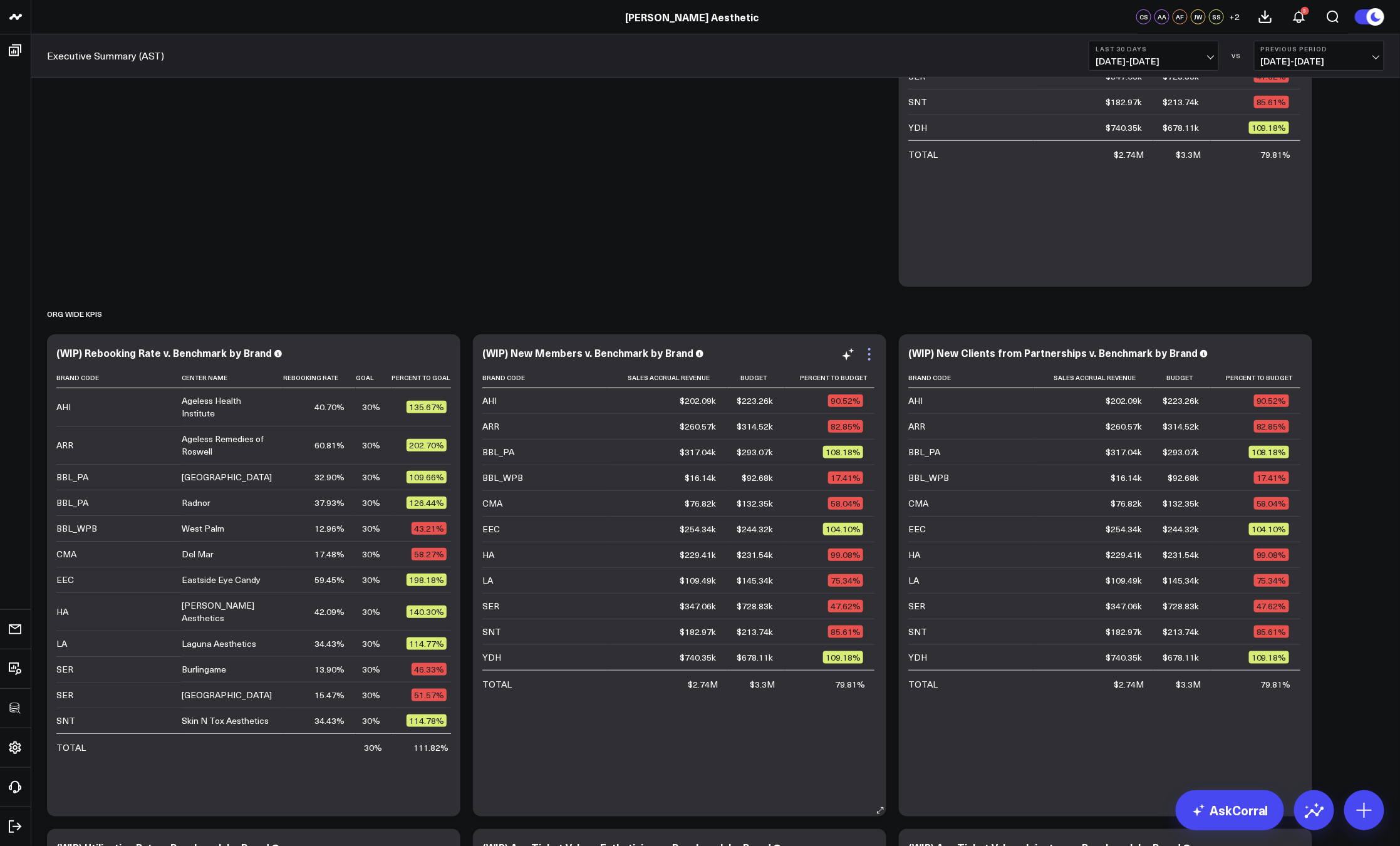
click at [873, 353] on icon at bounding box center [868, 354] width 15 height 15
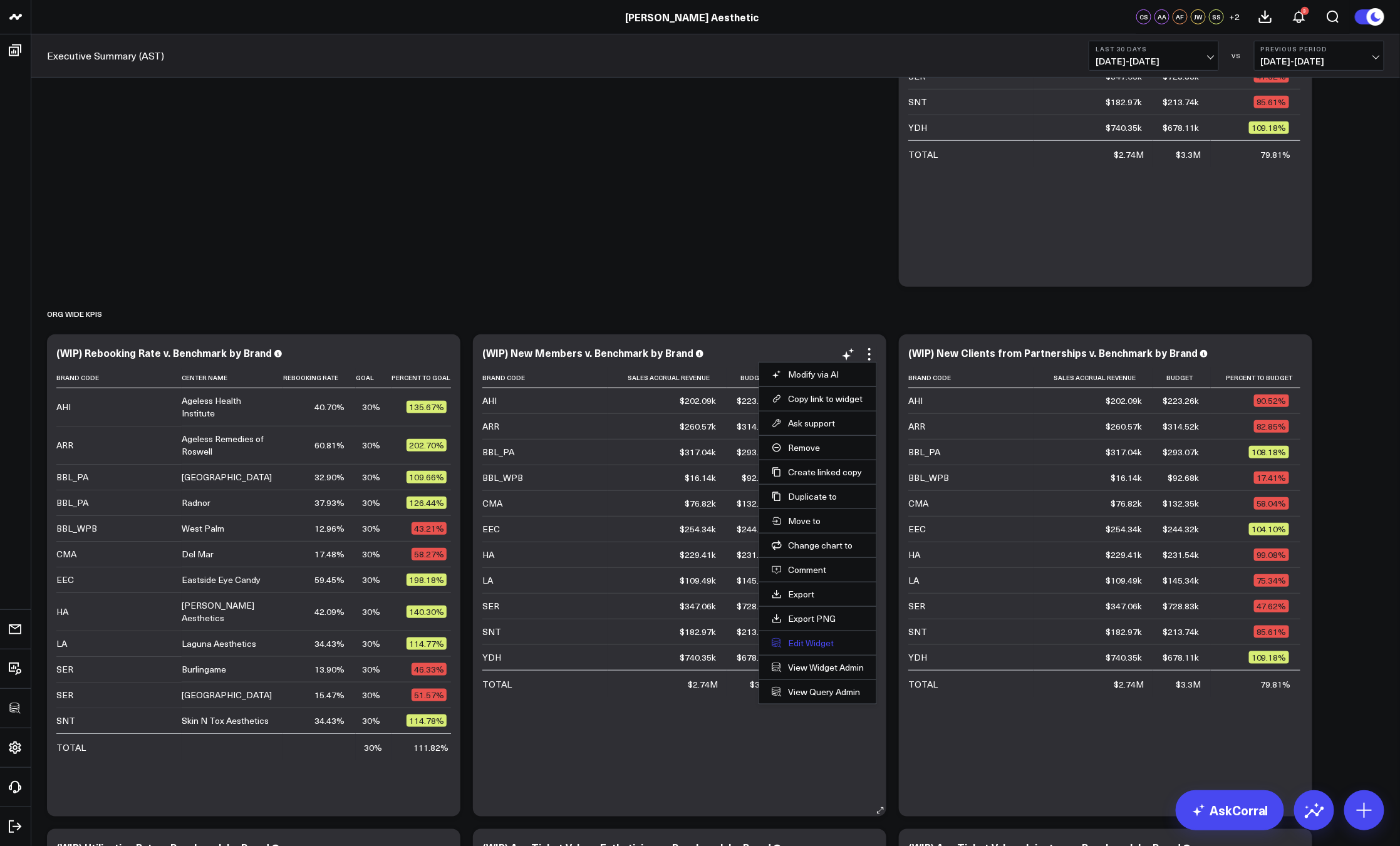
click at [809, 641] on button "Edit Widget" at bounding box center [817, 642] width 92 height 11
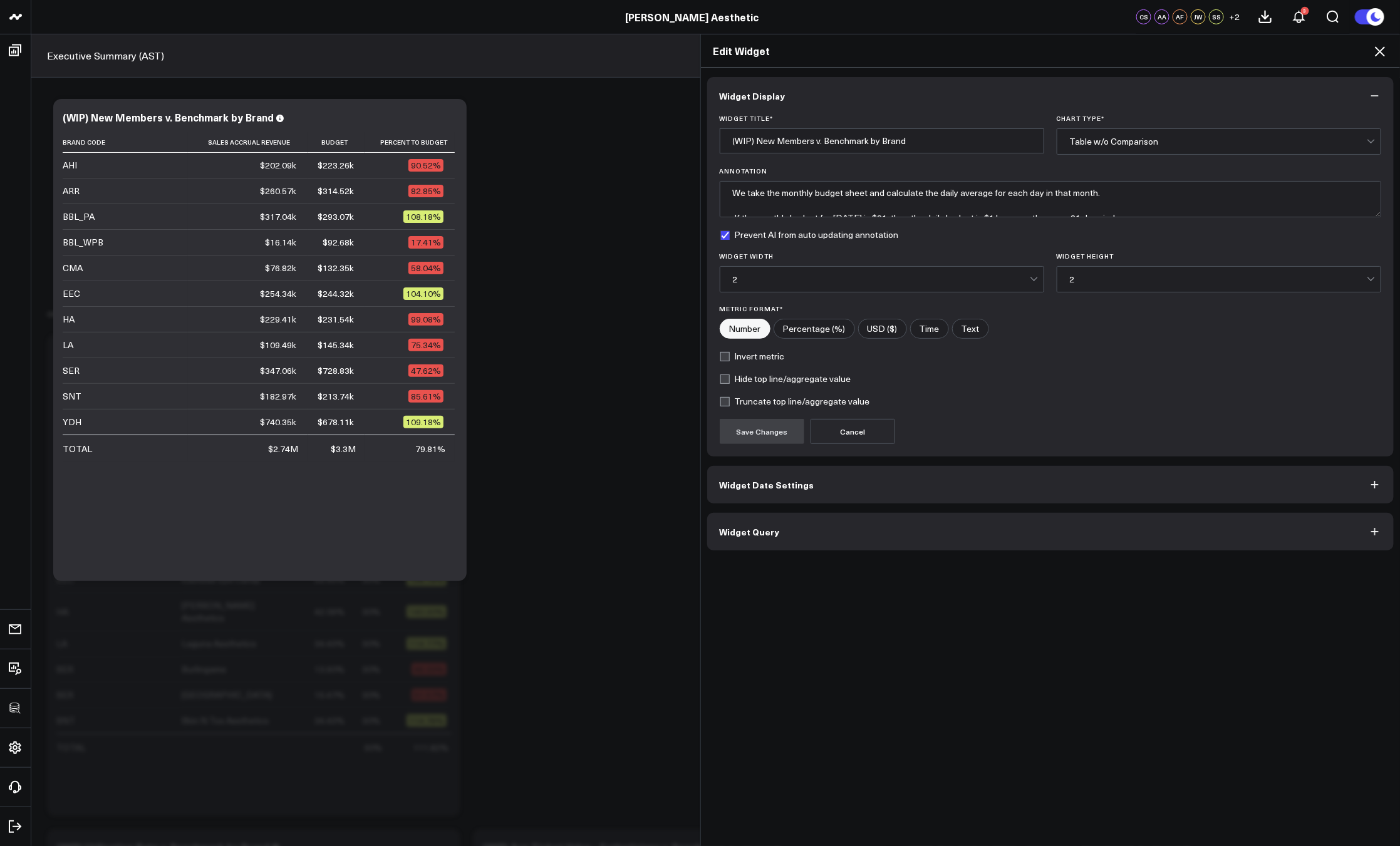
click at [836, 543] on button "Widget Query" at bounding box center [1050, 531] width 687 height 38
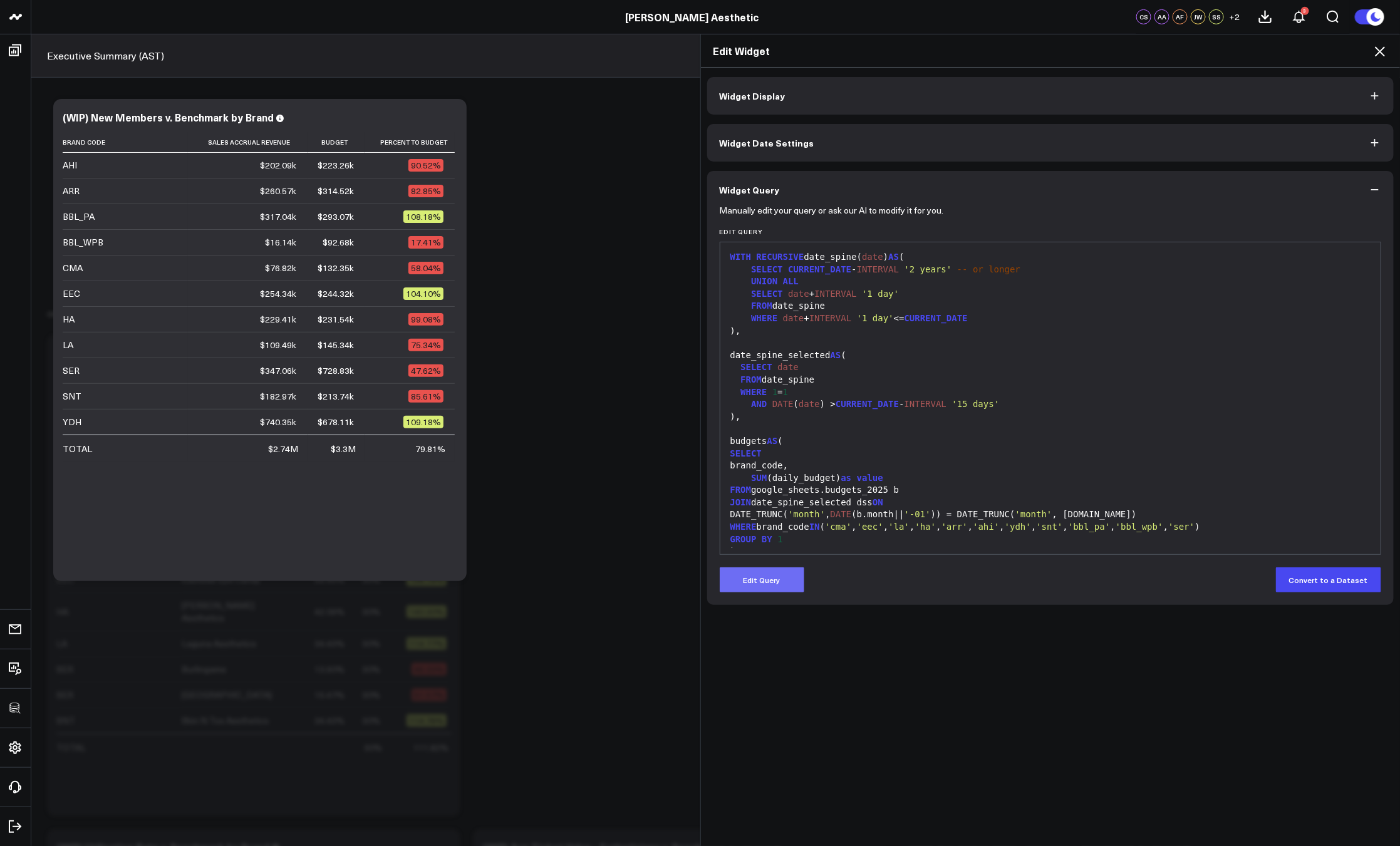
click at [795, 581] on button "Edit Query" at bounding box center [762, 580] width 85 height 25
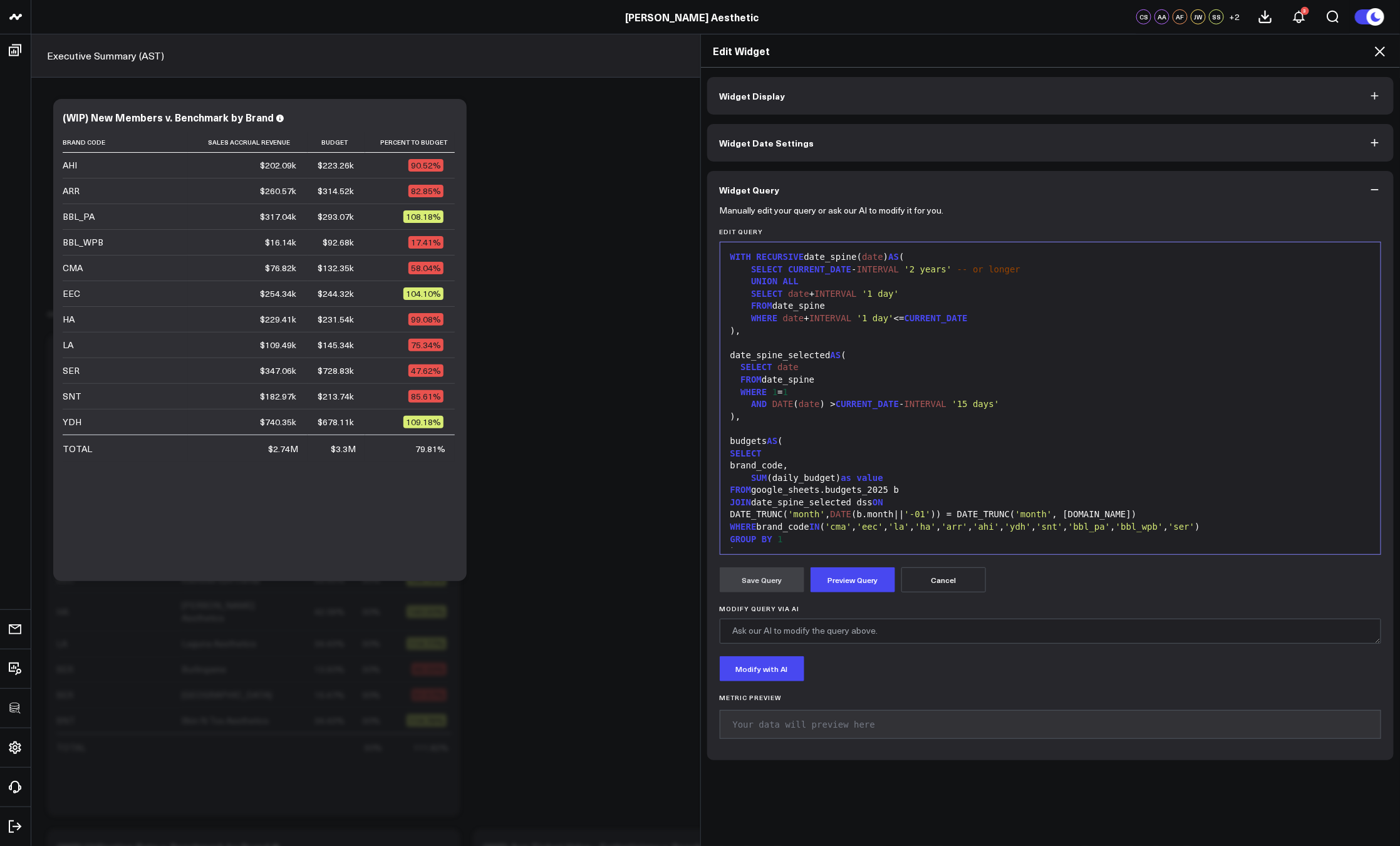
click at [836, 533] on div "WHERE brand_code IN ( 'cma' , 'eec' , 'la' , 'ha' , 'arr' , 'ahi' , 'ydh' , 'sn…" at bounding box center [1050, 527] width 648 height 12
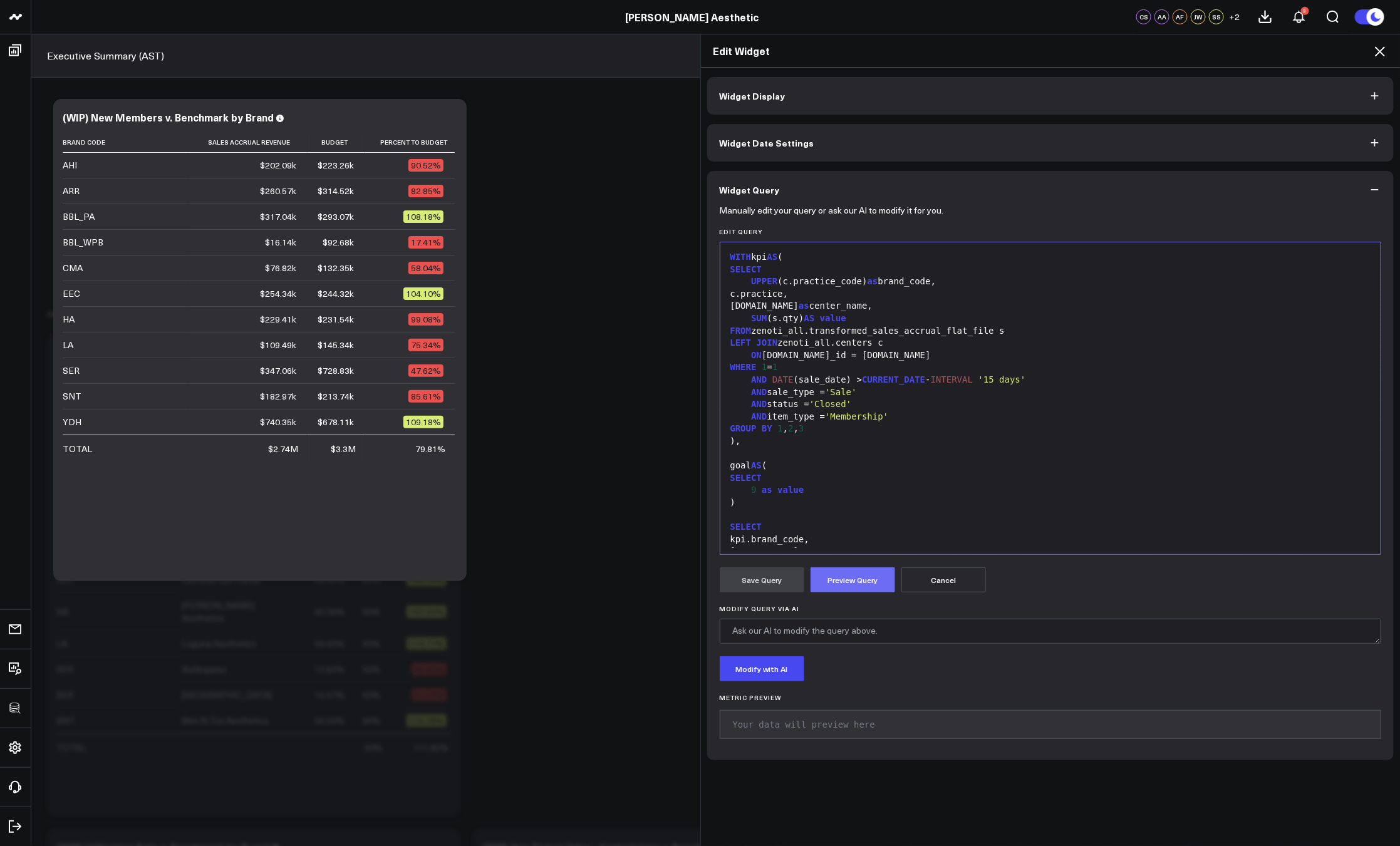
scroll to position [122, 0]
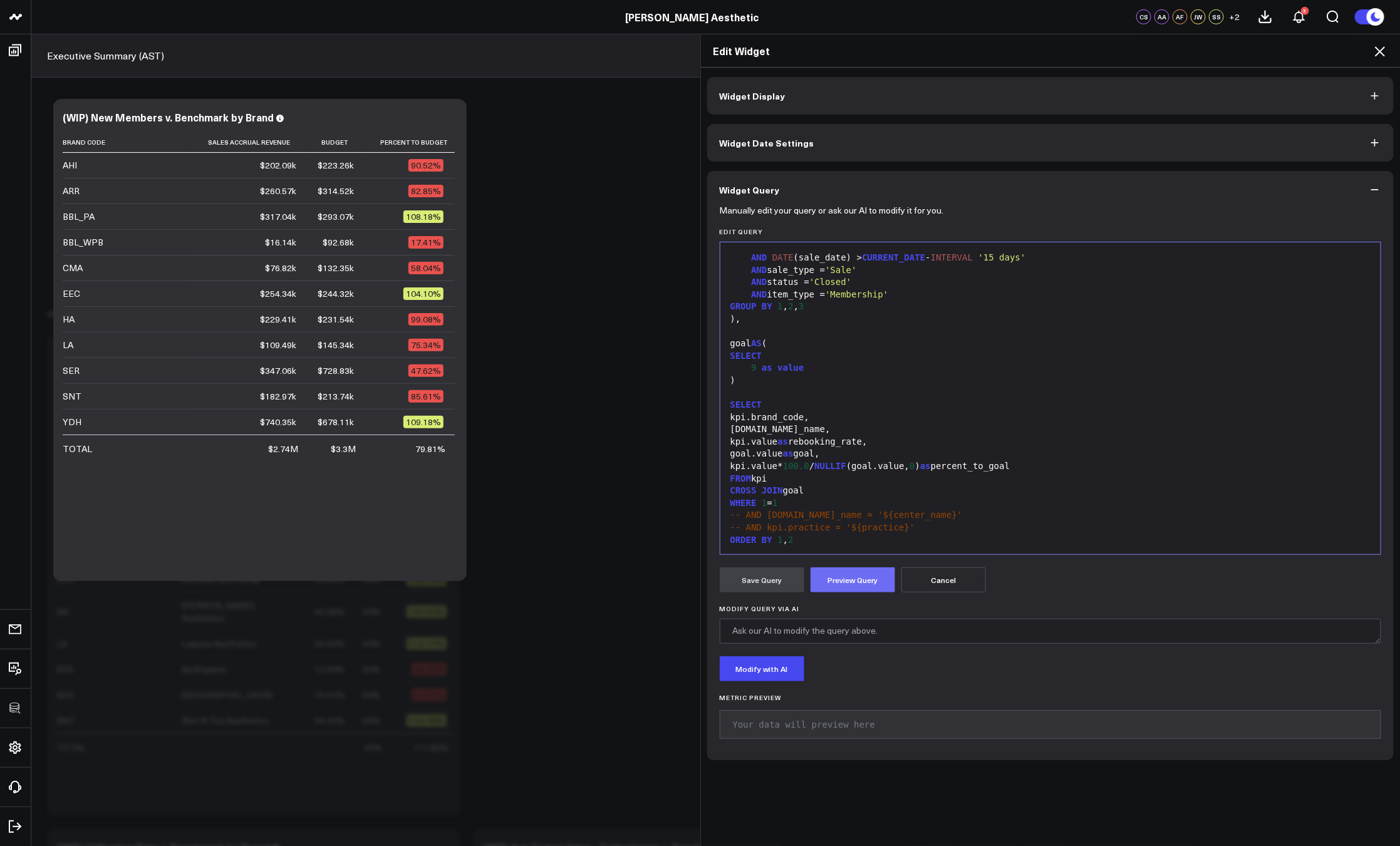
click at [845, 579] on button "Preview Query" at bounding box center [853, 580] width 85 height 25
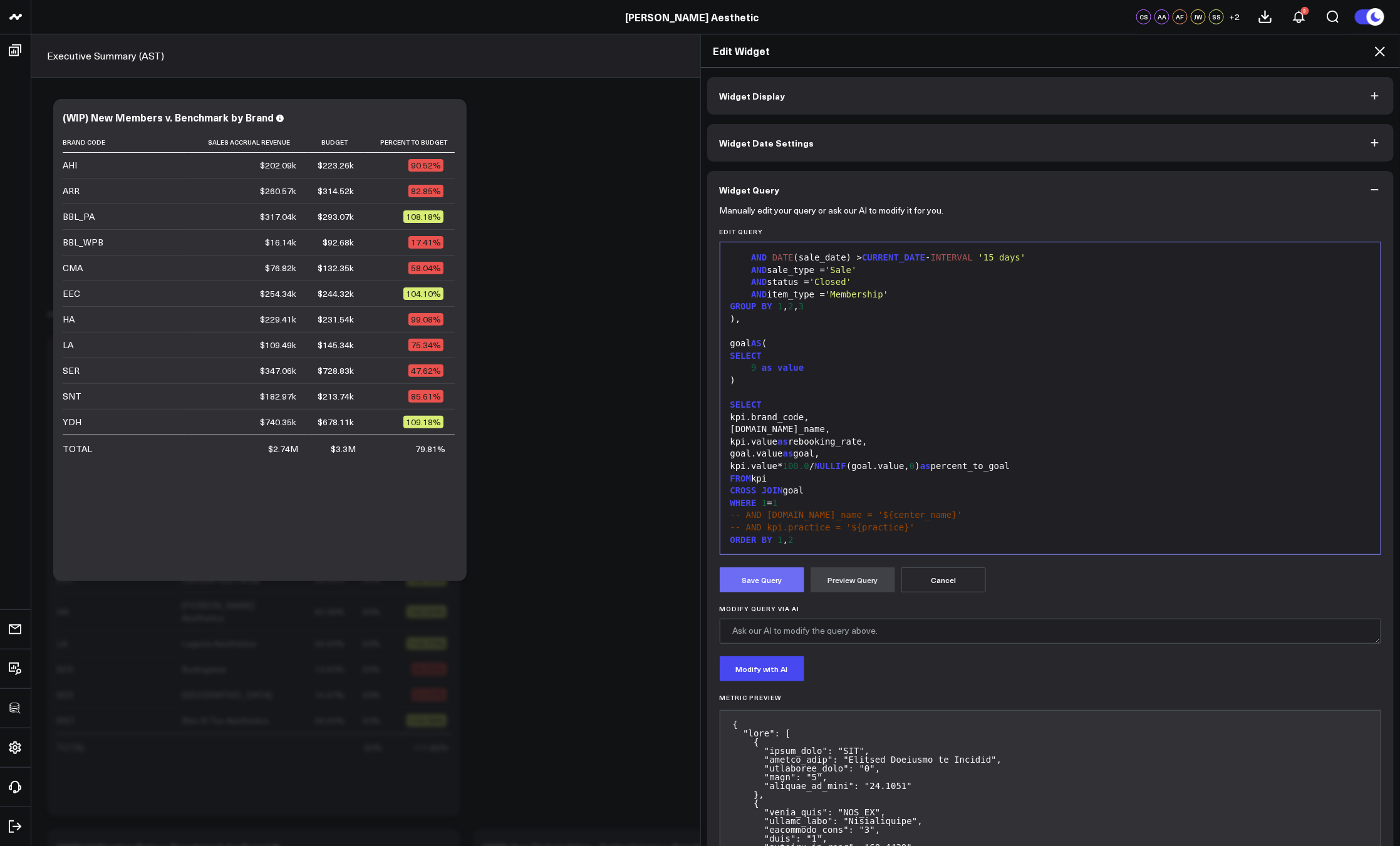
click at [775, 583] on button "Save Query" at bounding box center [762, 580] width 85 height 25
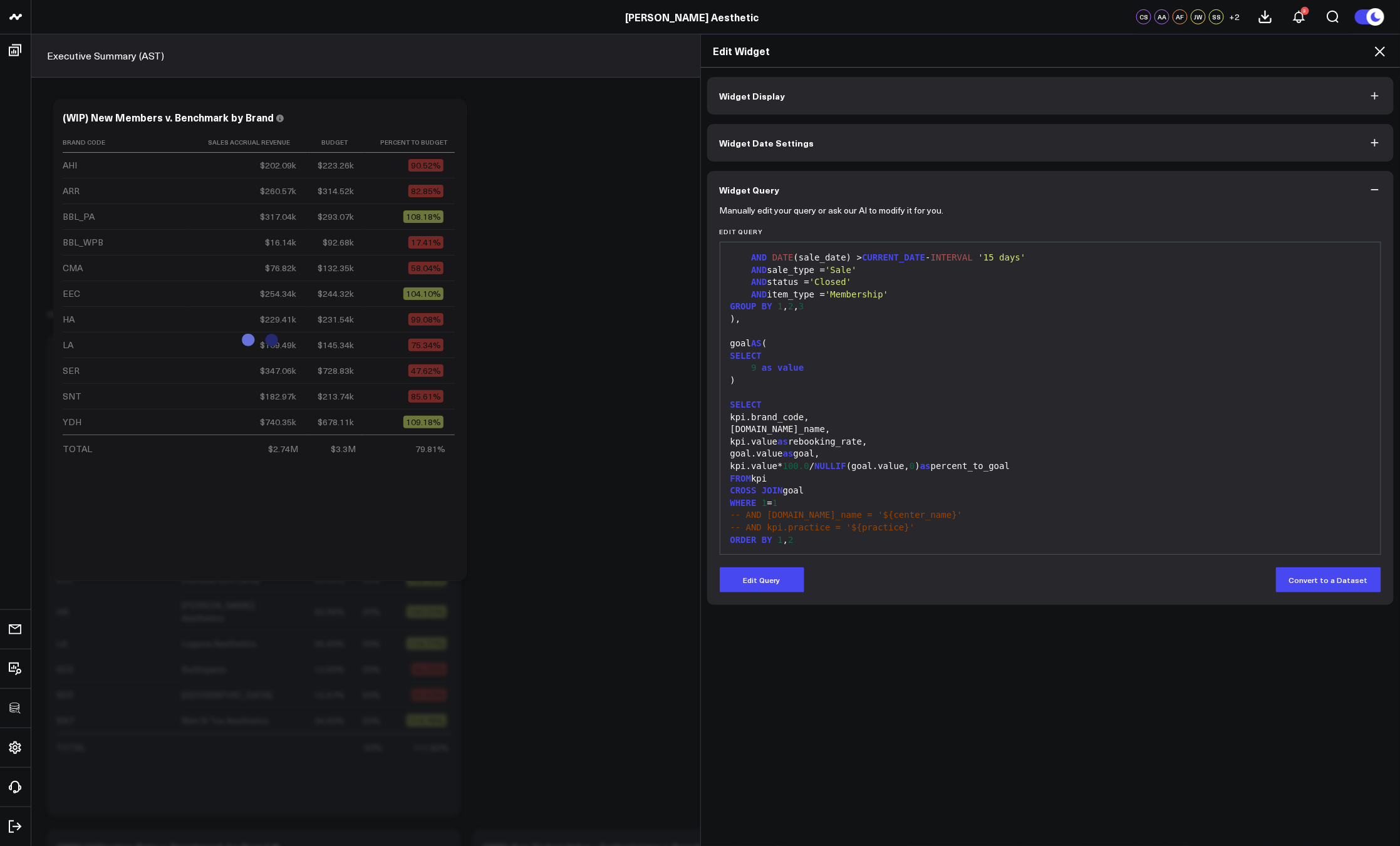
click at [1378, 48] on icon at bounding box center [1379, 51] width 10 height 10
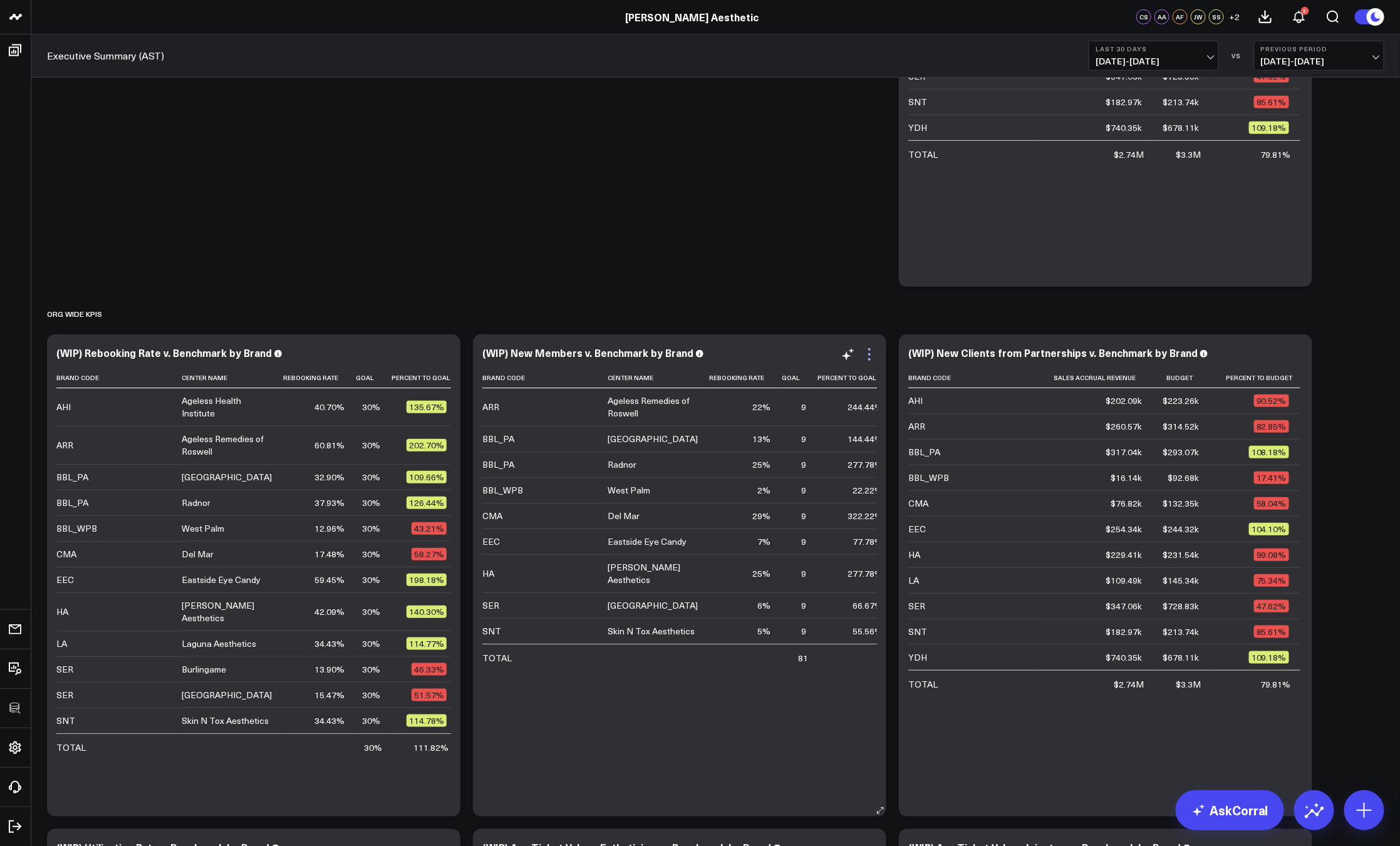
click at [871, 351] on icon at bounding box center [868, 354] width 15 height 15
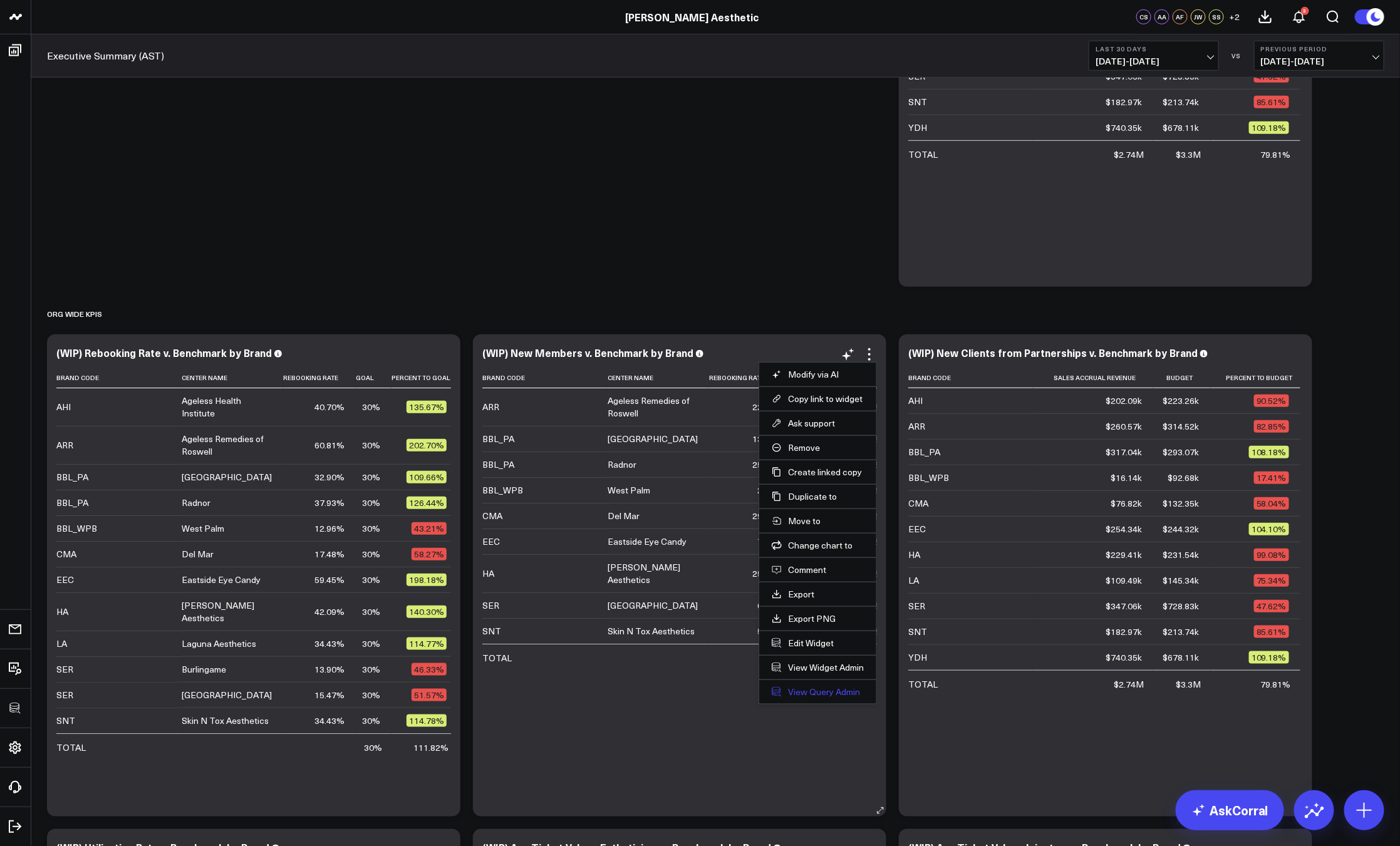
click at [821, 691] on link "View Query Admin" at bounding box center [817, 692] width 92 height 11
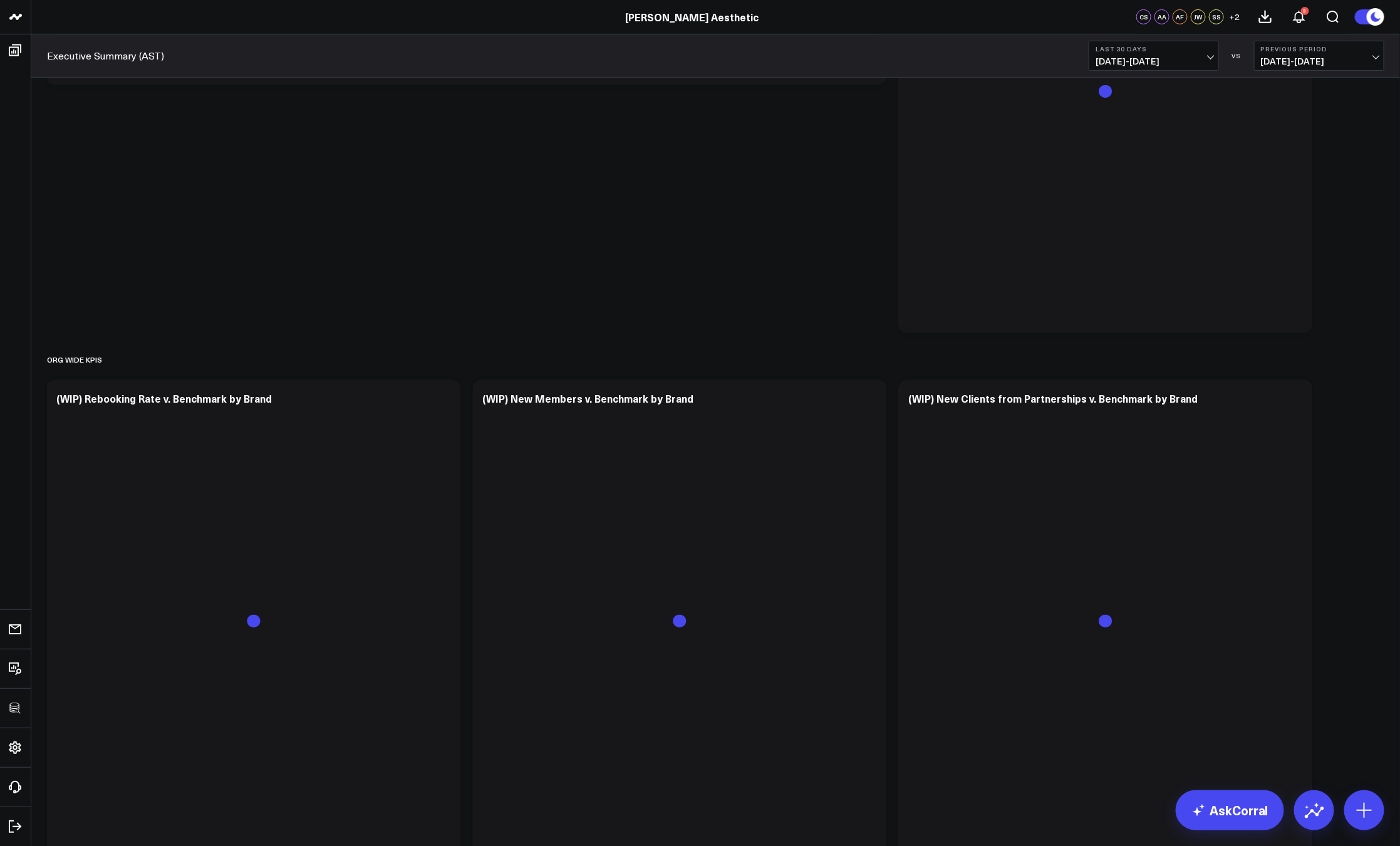
scroll to position [487, 0]
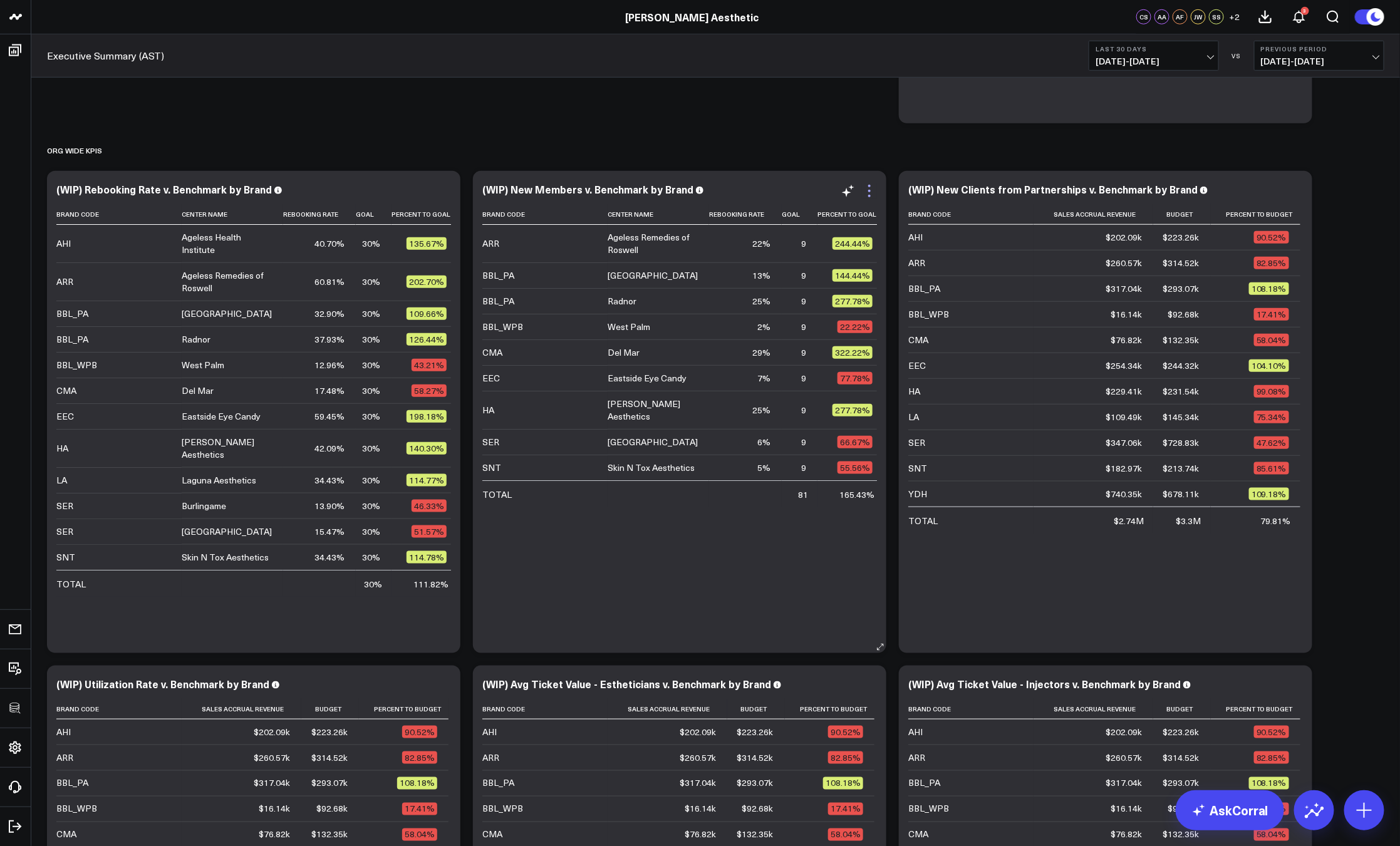
click at [871, 187] on icon at bounding box center [868, 190] width 15 height 15
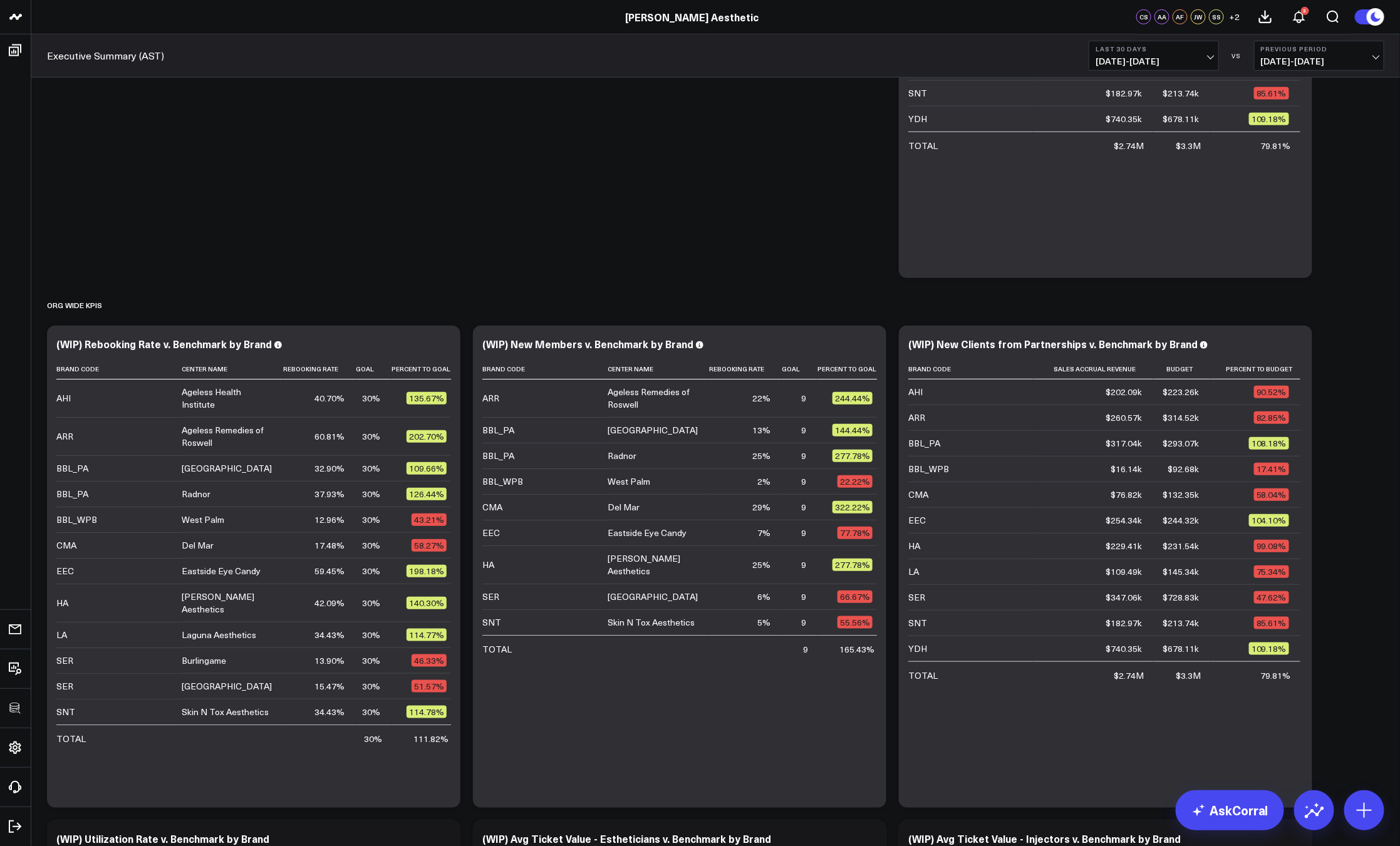
scroll to position [360, 0]
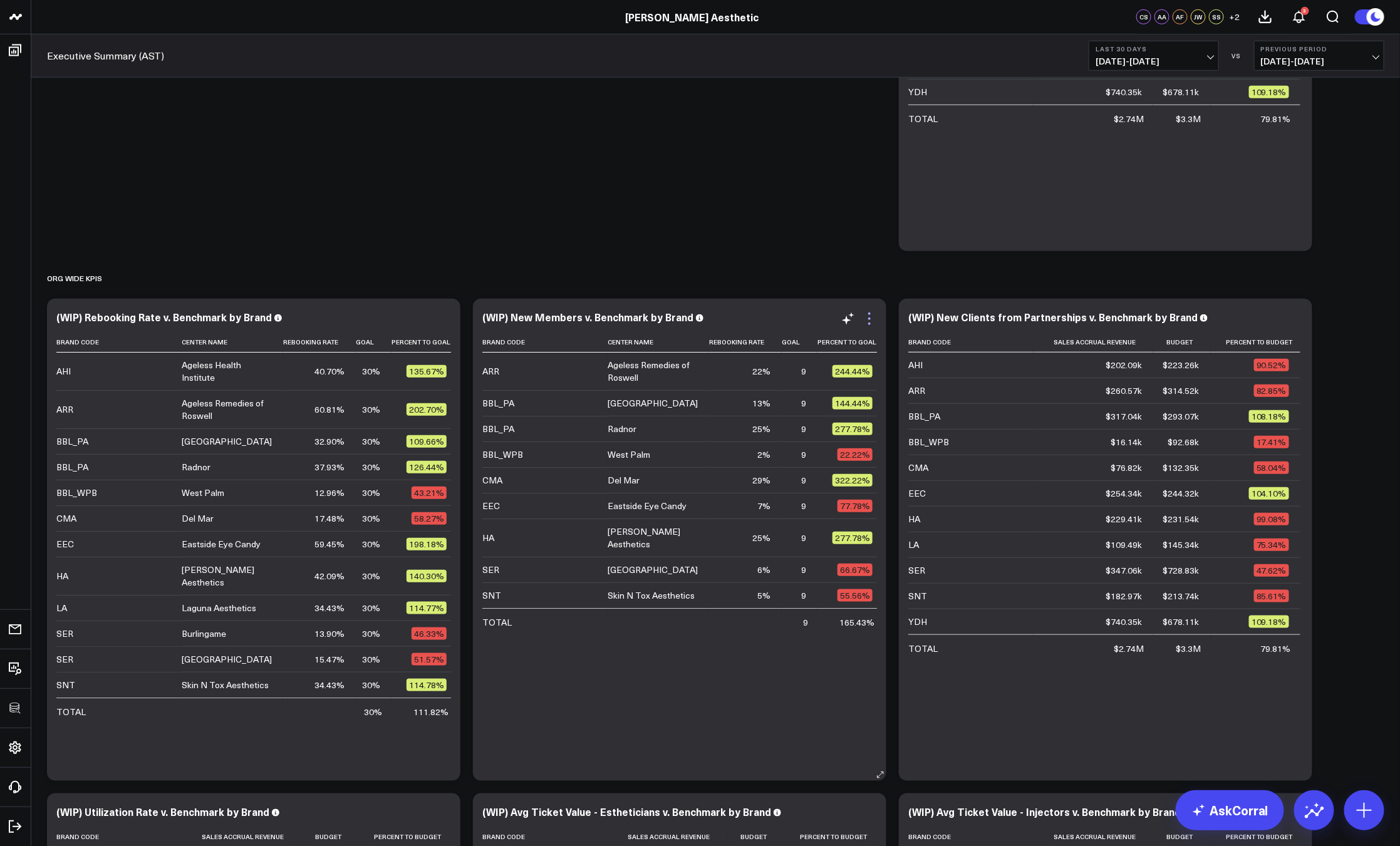
click at [873, 323] on icon at bounding box center [868, 318] width 15 height 15
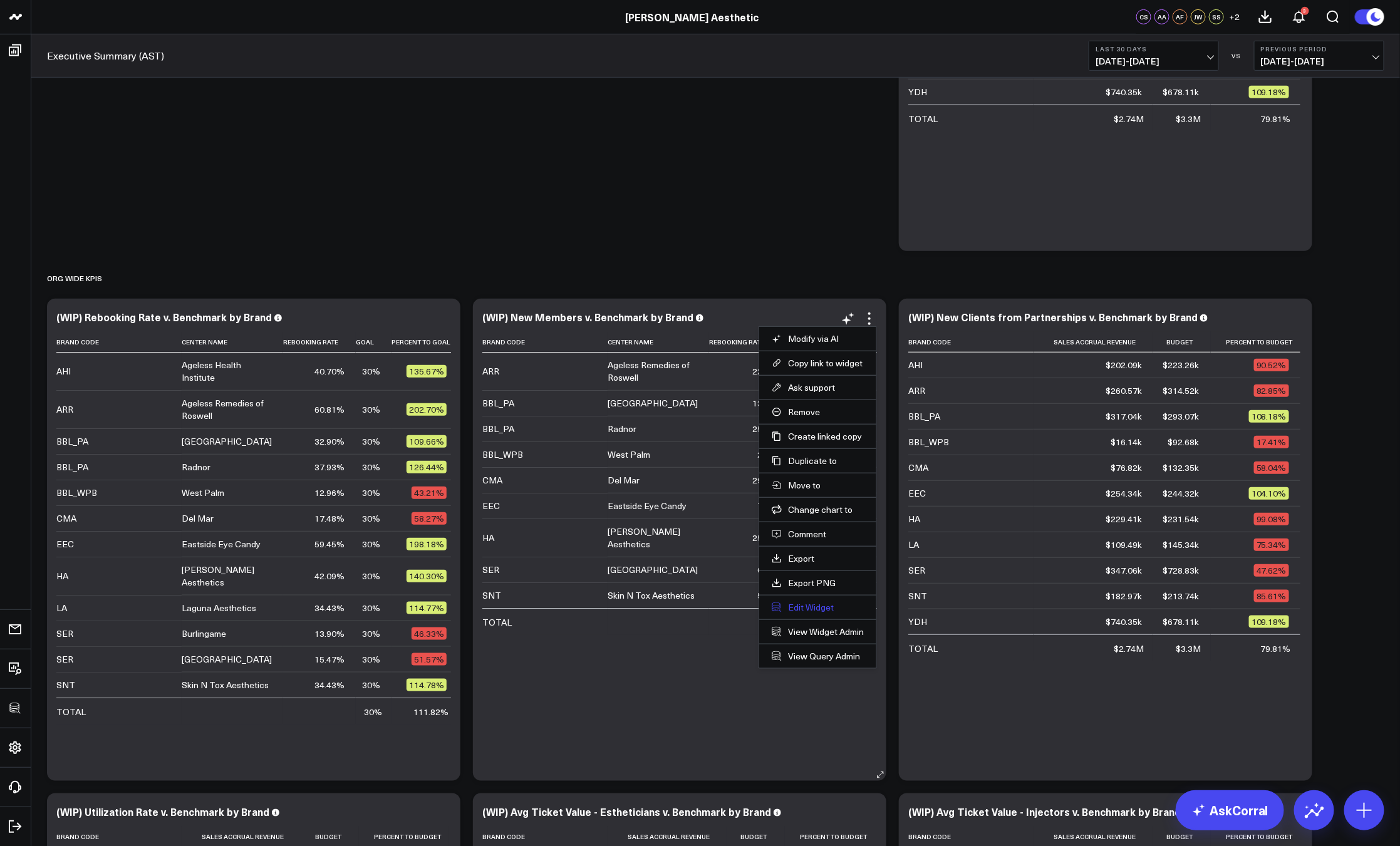
click at [818, 603] on button "Edit Widget" at bounding box center [817, 607] width 92 height 11
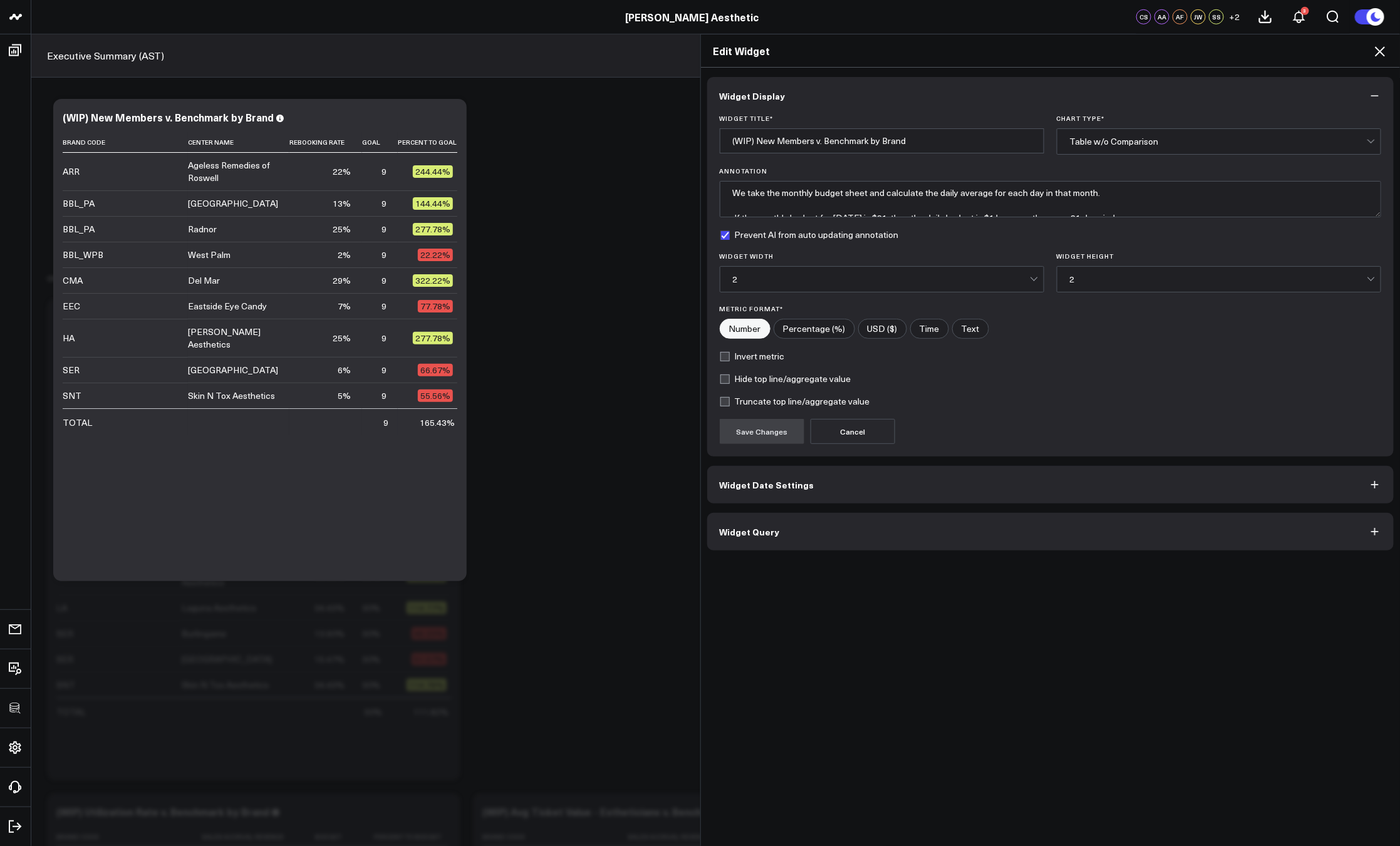
click at [812, 538] on button "Widget Query" at bounding box center [1050, 531] width 687 height 38
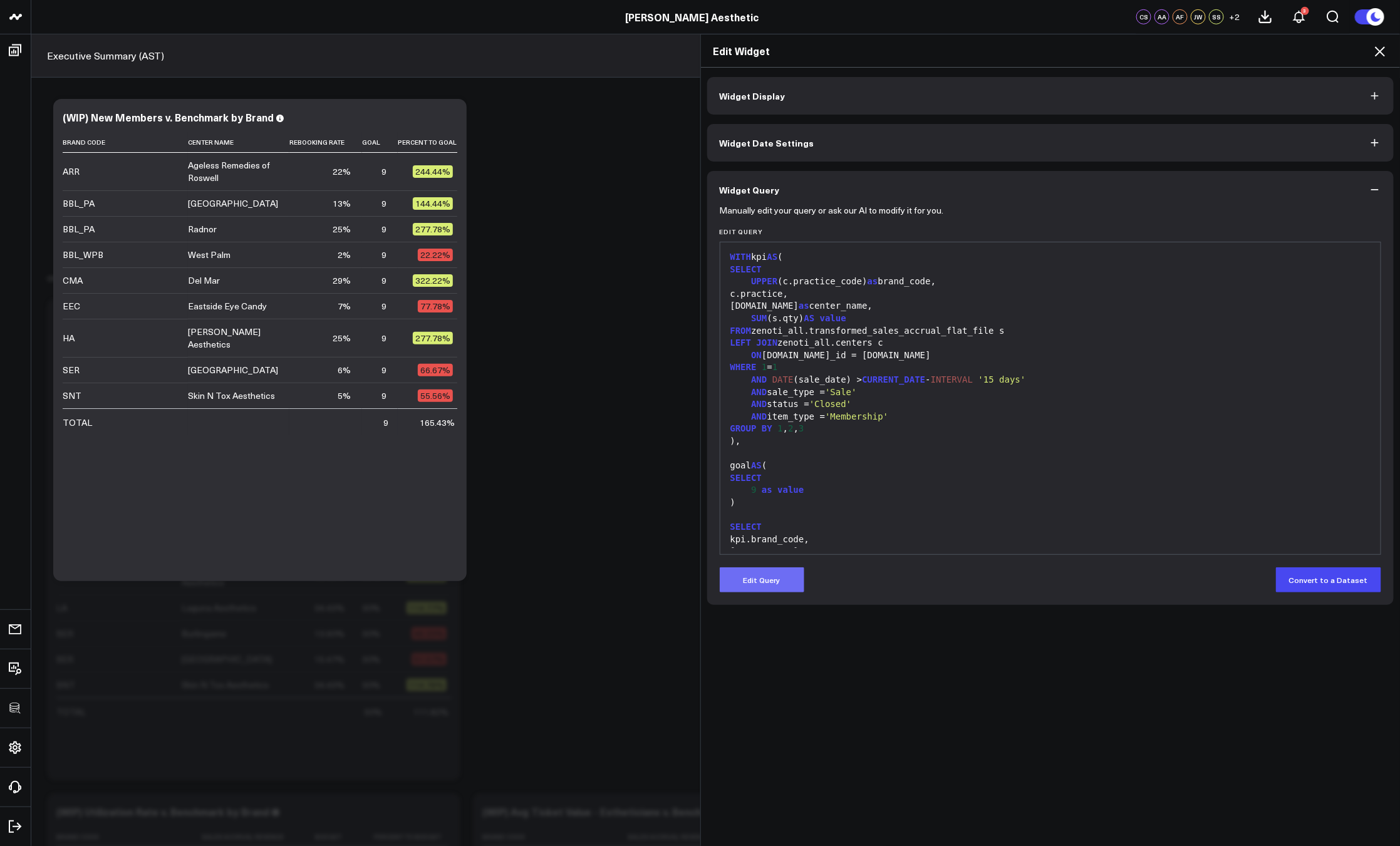
click at [766, 578] on button "Edit Query" at bounding box center [762, 580] width 85 height 25
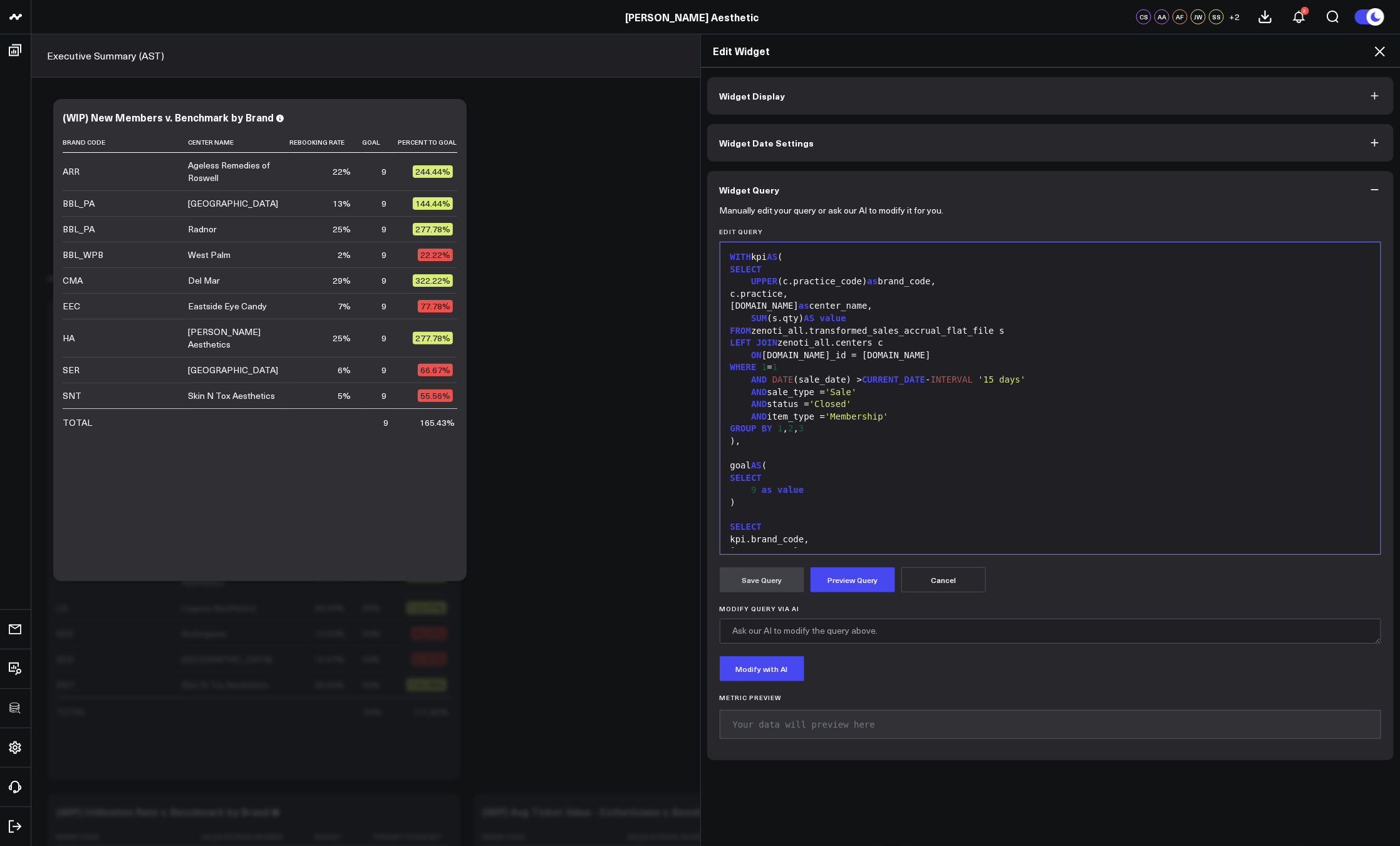
scroll to position [82, 0]
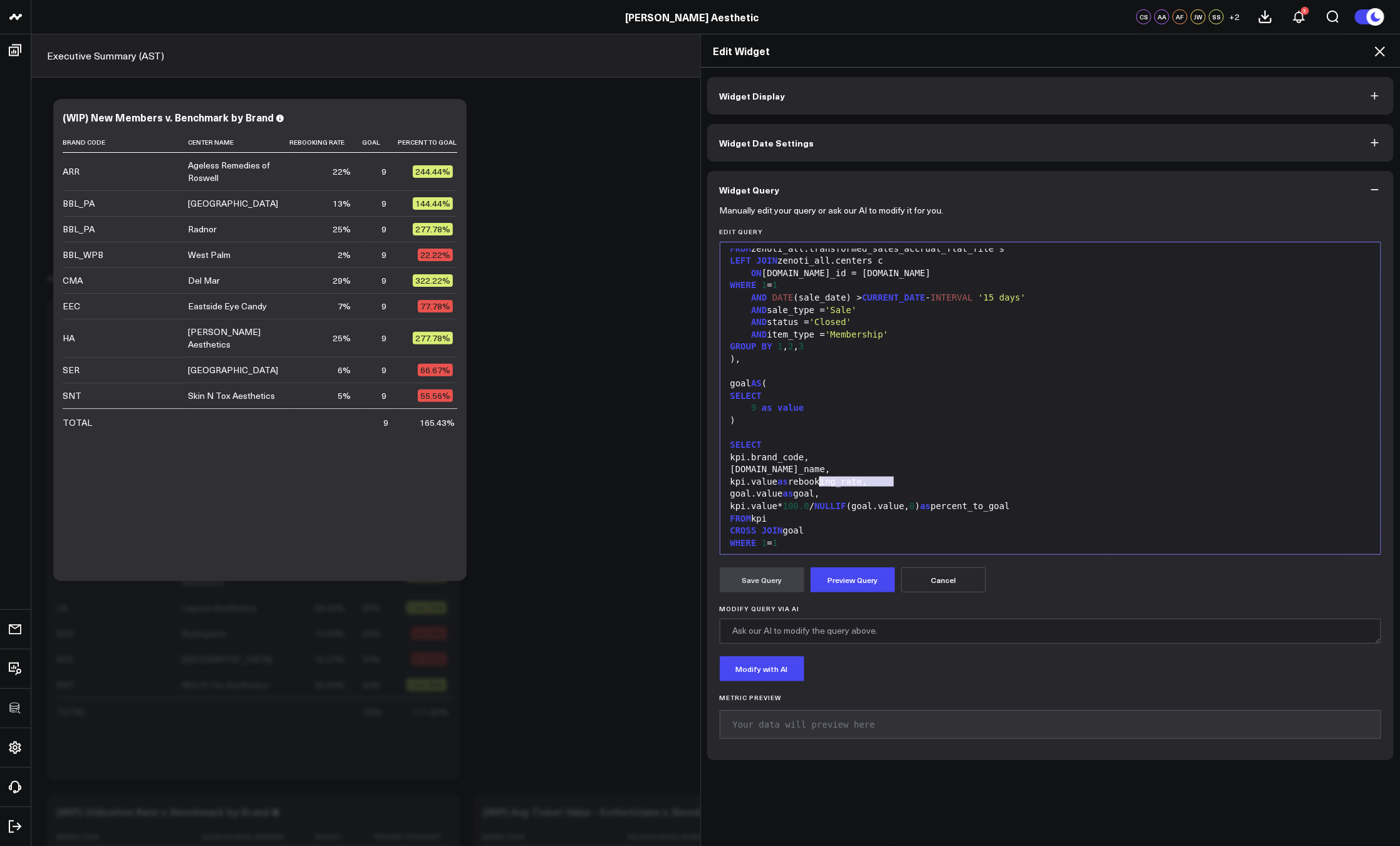
drag, startPoint x: 890, startPoint y: 482, endPoint x: 815, endPoint y: 481, distance: 75.0
click at [815, 481] on div "kpi.value as rebooking_rate," at bounding box center [1050, 482] width 648 height 12
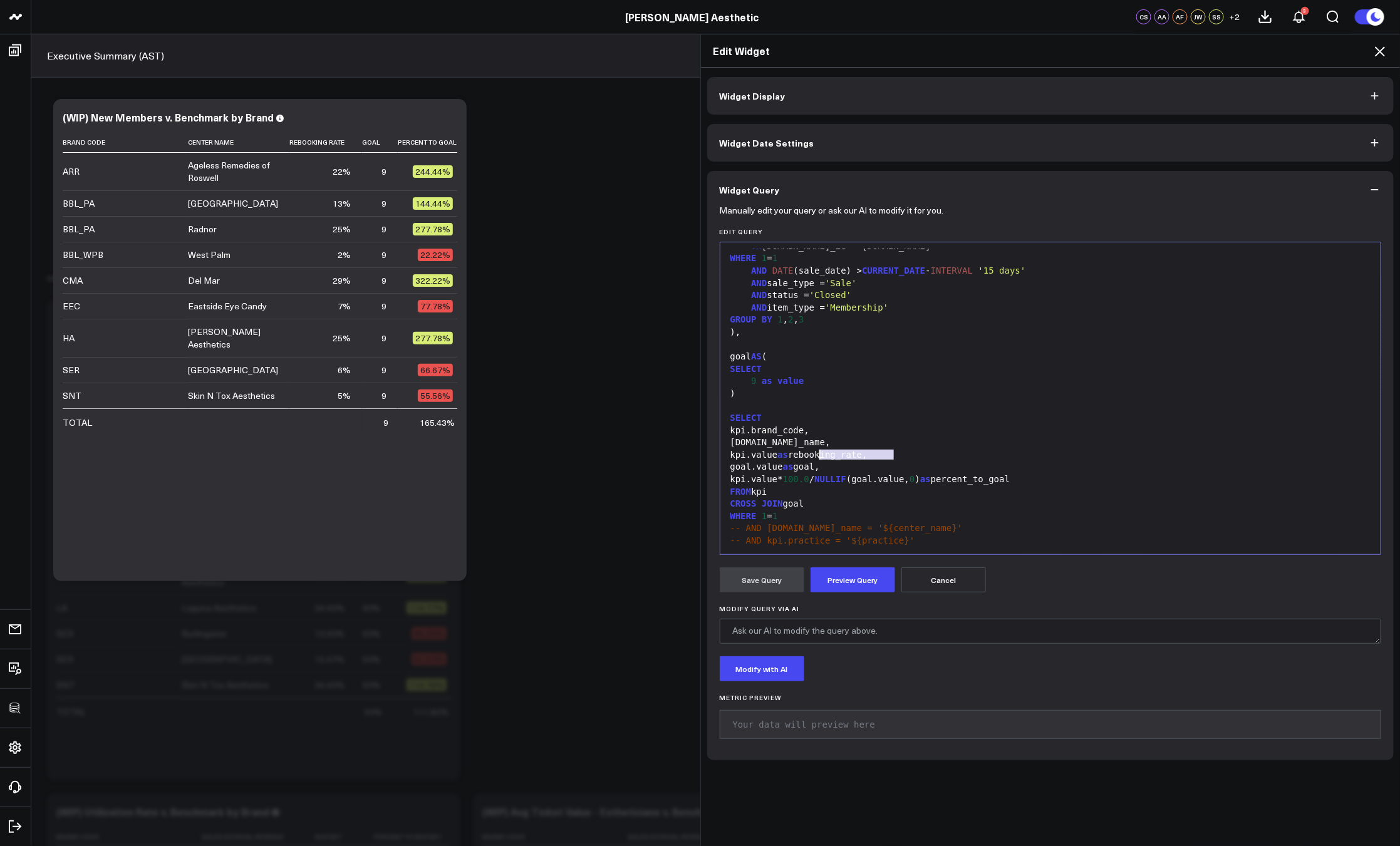
scroll to position [122, 0]
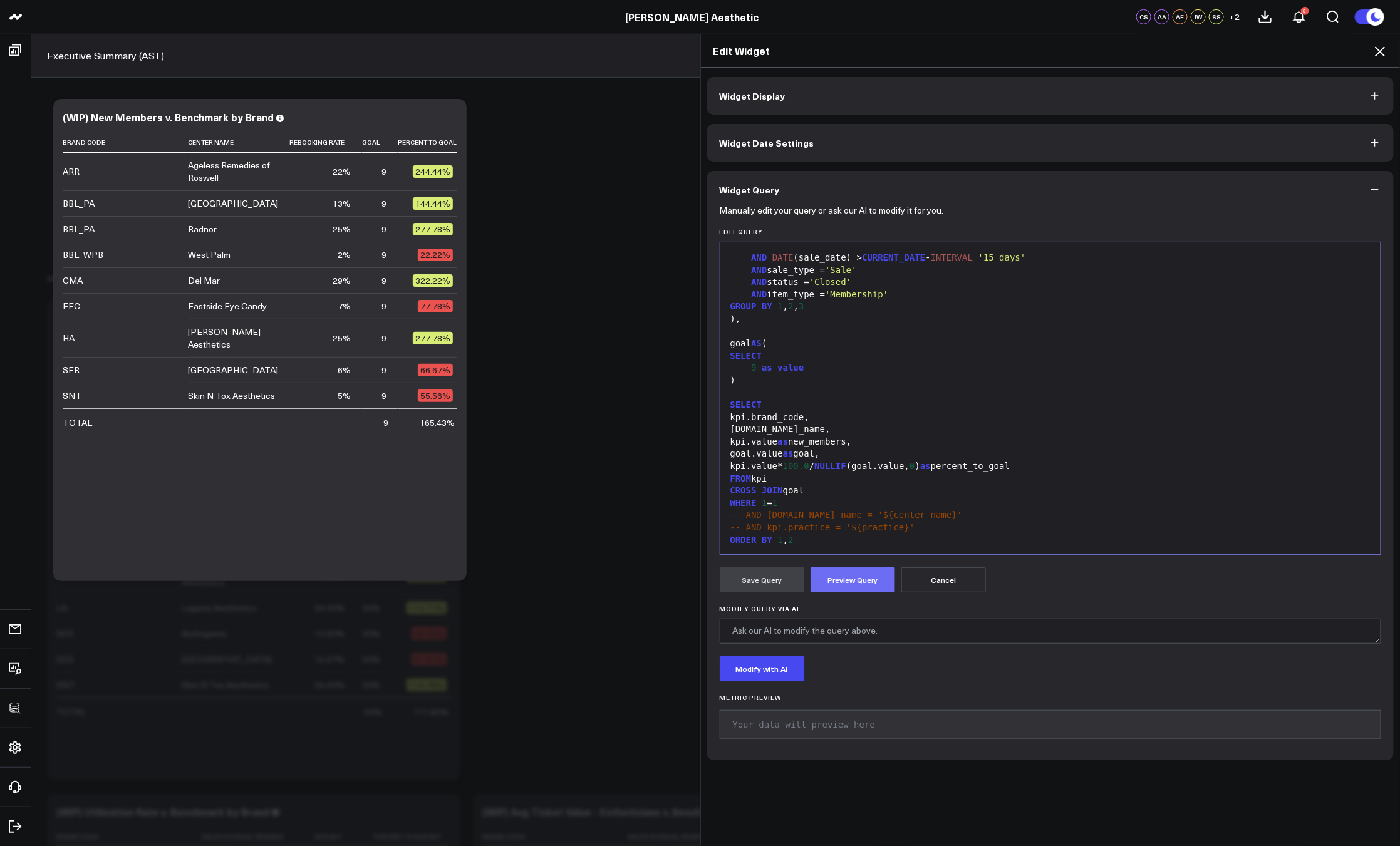
click at [848, 580] on button "Preview Query" at bounding box center [853, 580] width 85 height 25
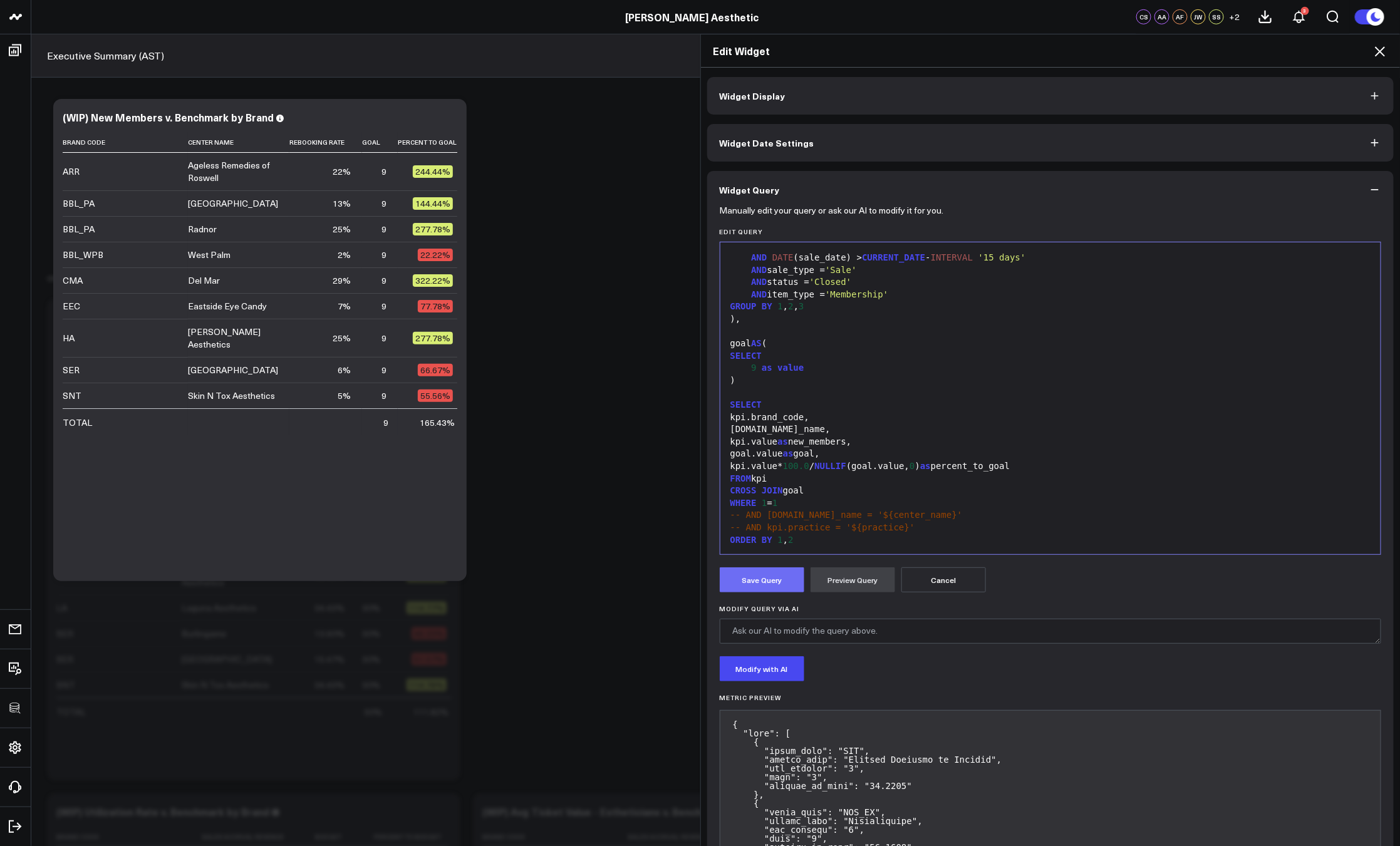
click at [754, 578] on button "Save Query" at bounding box center [762, 580] width 85 height 25
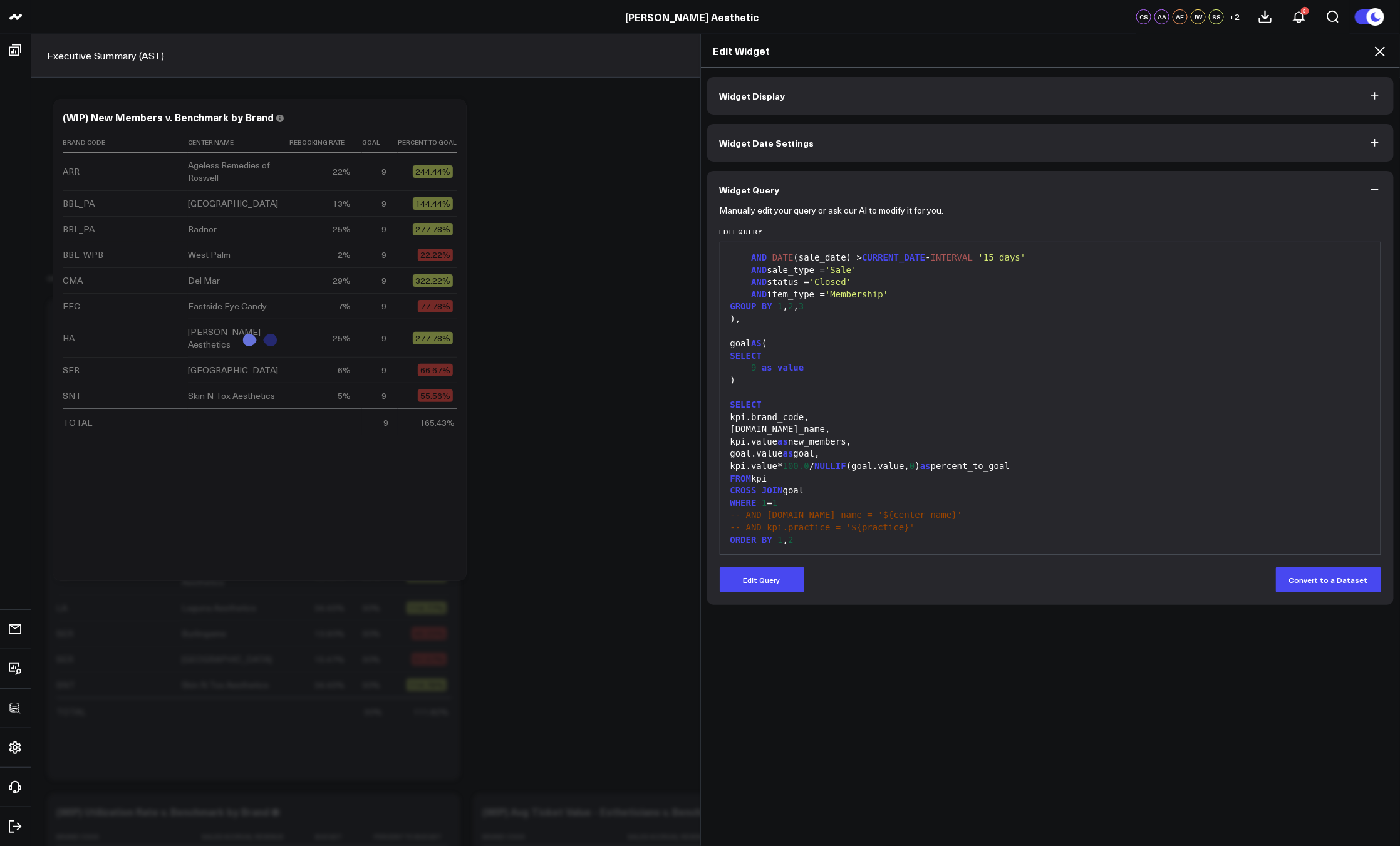
click at [1382, 52] on icon at bounding box center [1379, 51] width 15 height 15
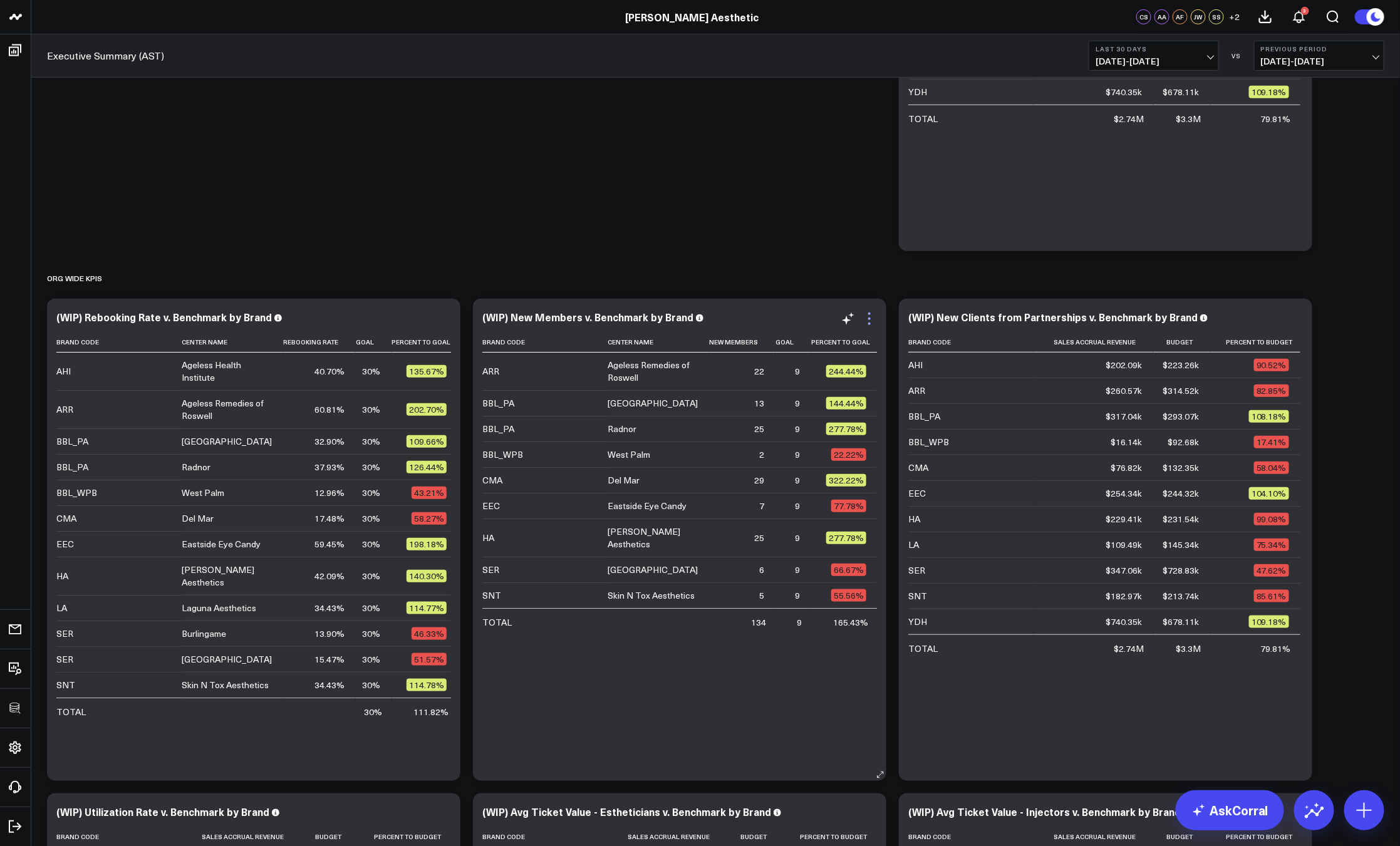
click at [875, 316] on icon at bounding box center [868, 318] width 15 height 15
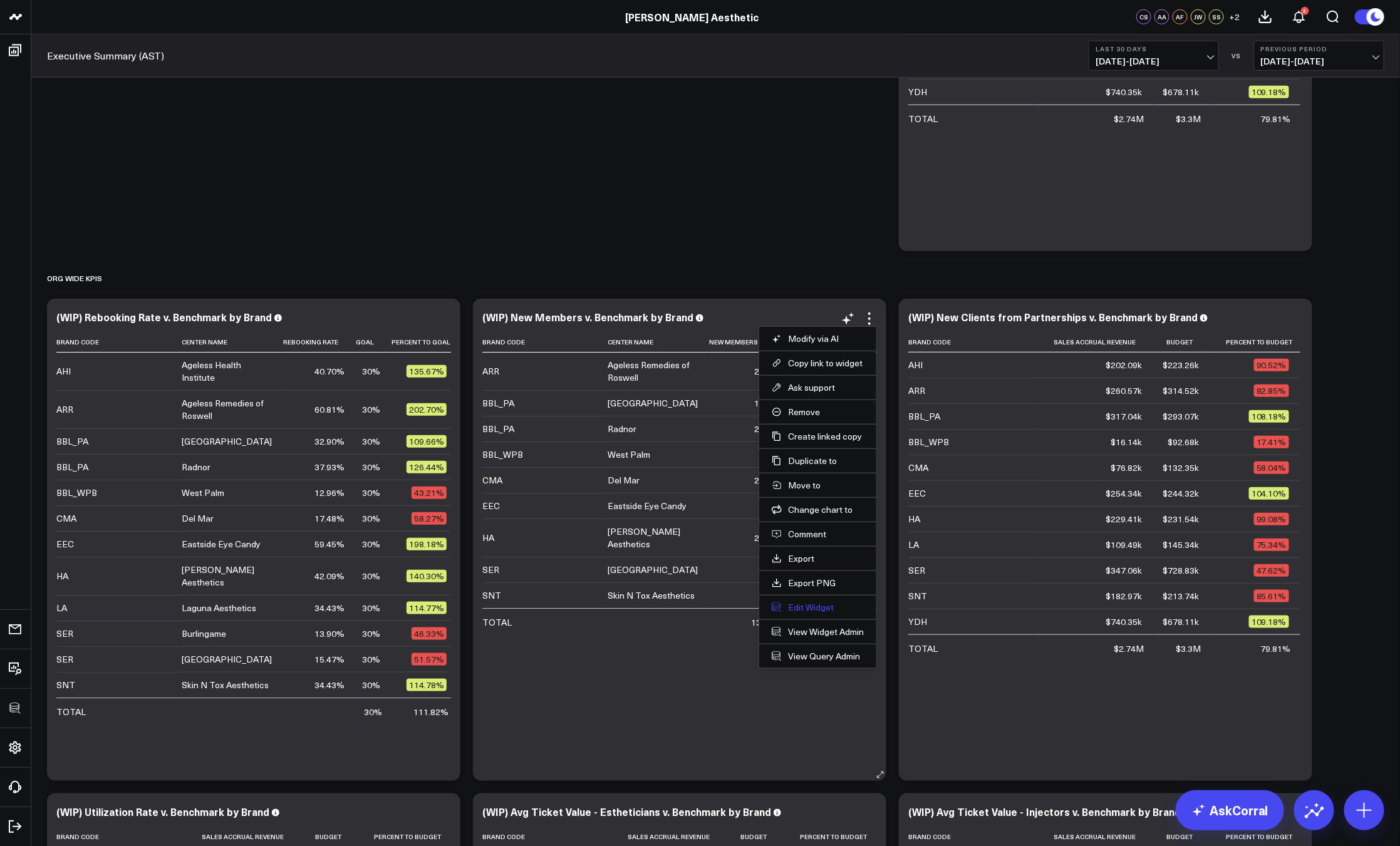
click at [815, 609] on button "Edit Widget" at bounding box center [817, 607] width 92 height 11
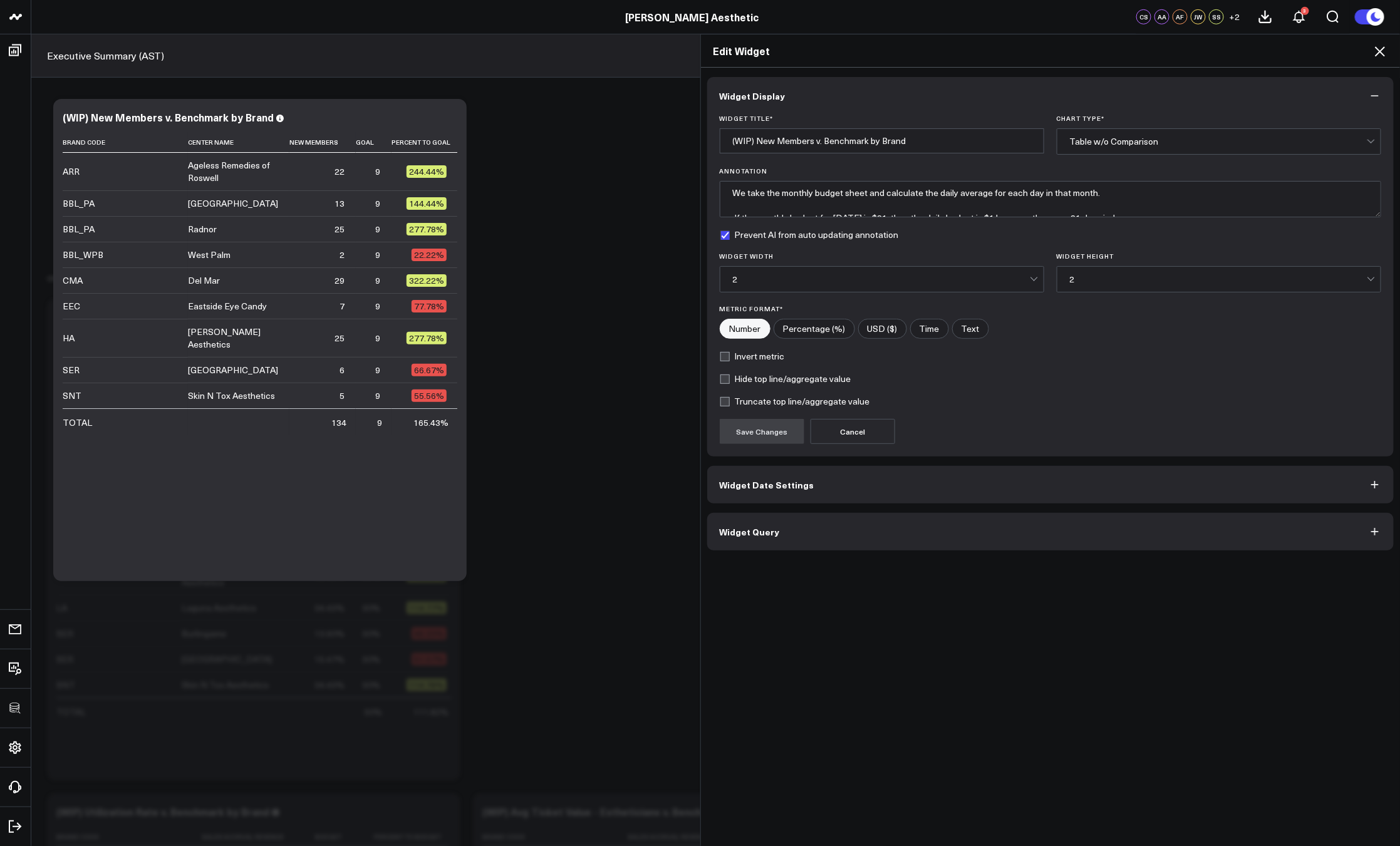
click at [882, 545] on button "Widget Query" at bounding box center [1050, 531] width 687 height 38
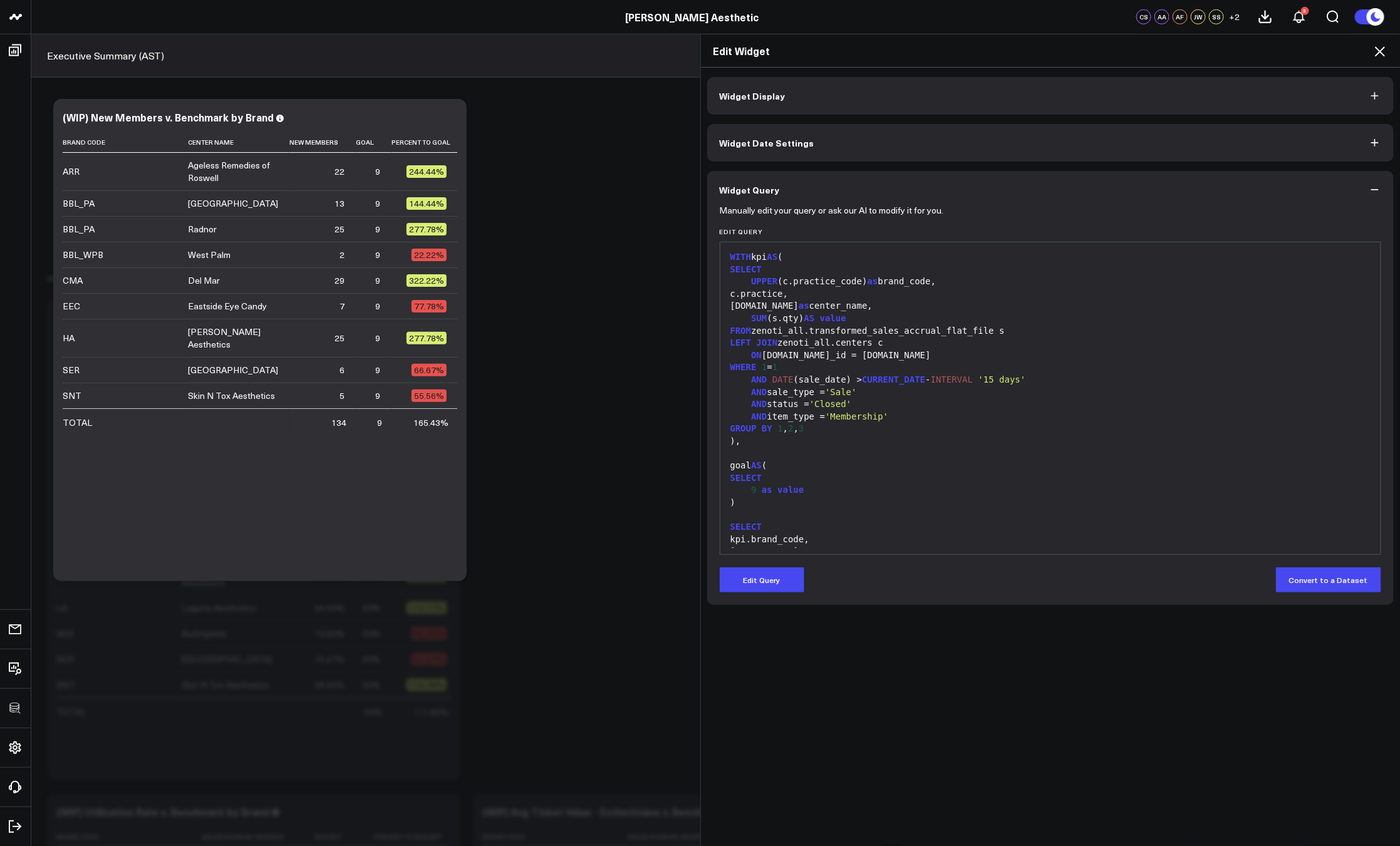
click at [1372, 53] on icon at bounding box center [1379, 51] width 15 height 15
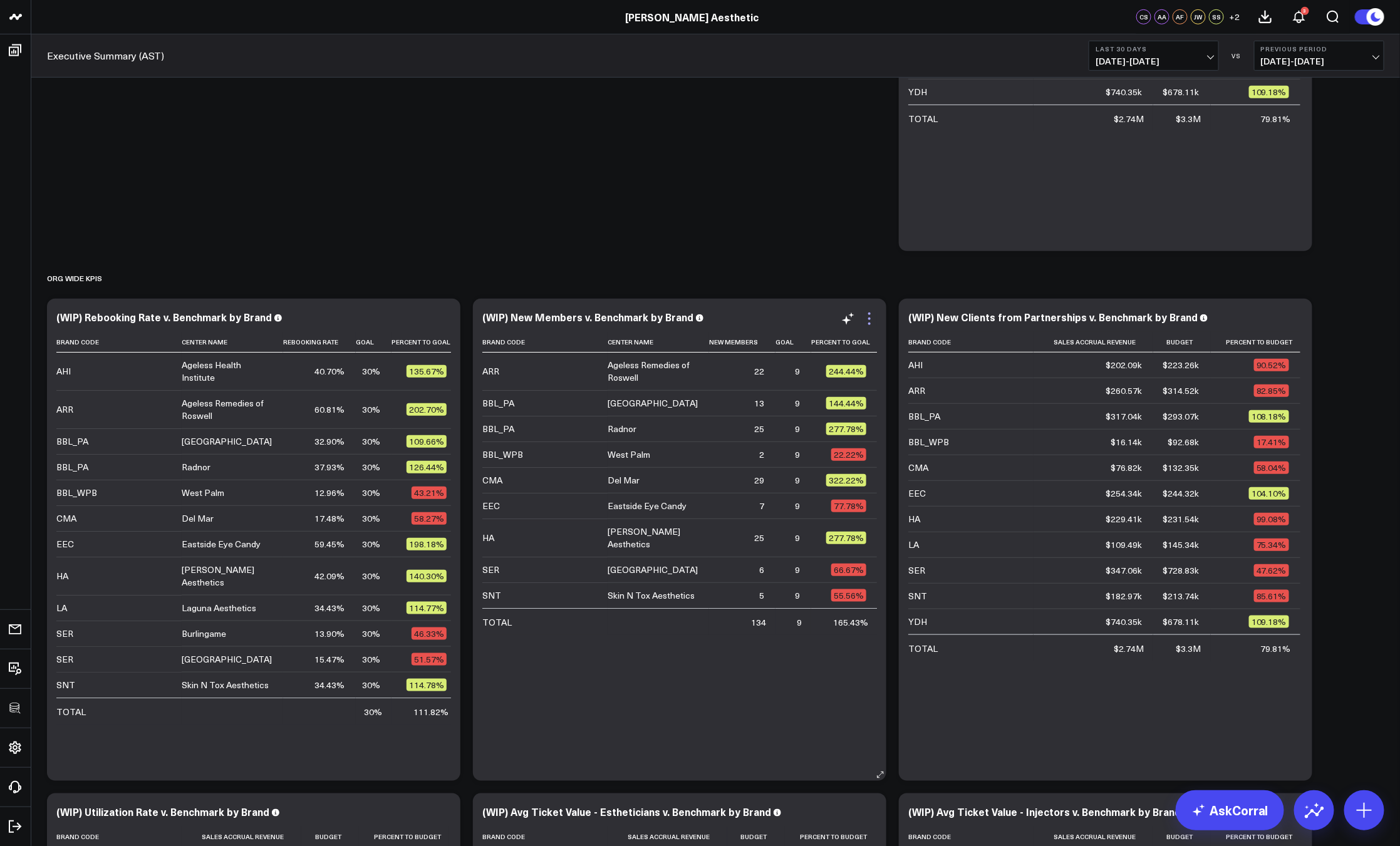
click at [872, 322] on icon at bounding box center [868, 318] width 15 height 15
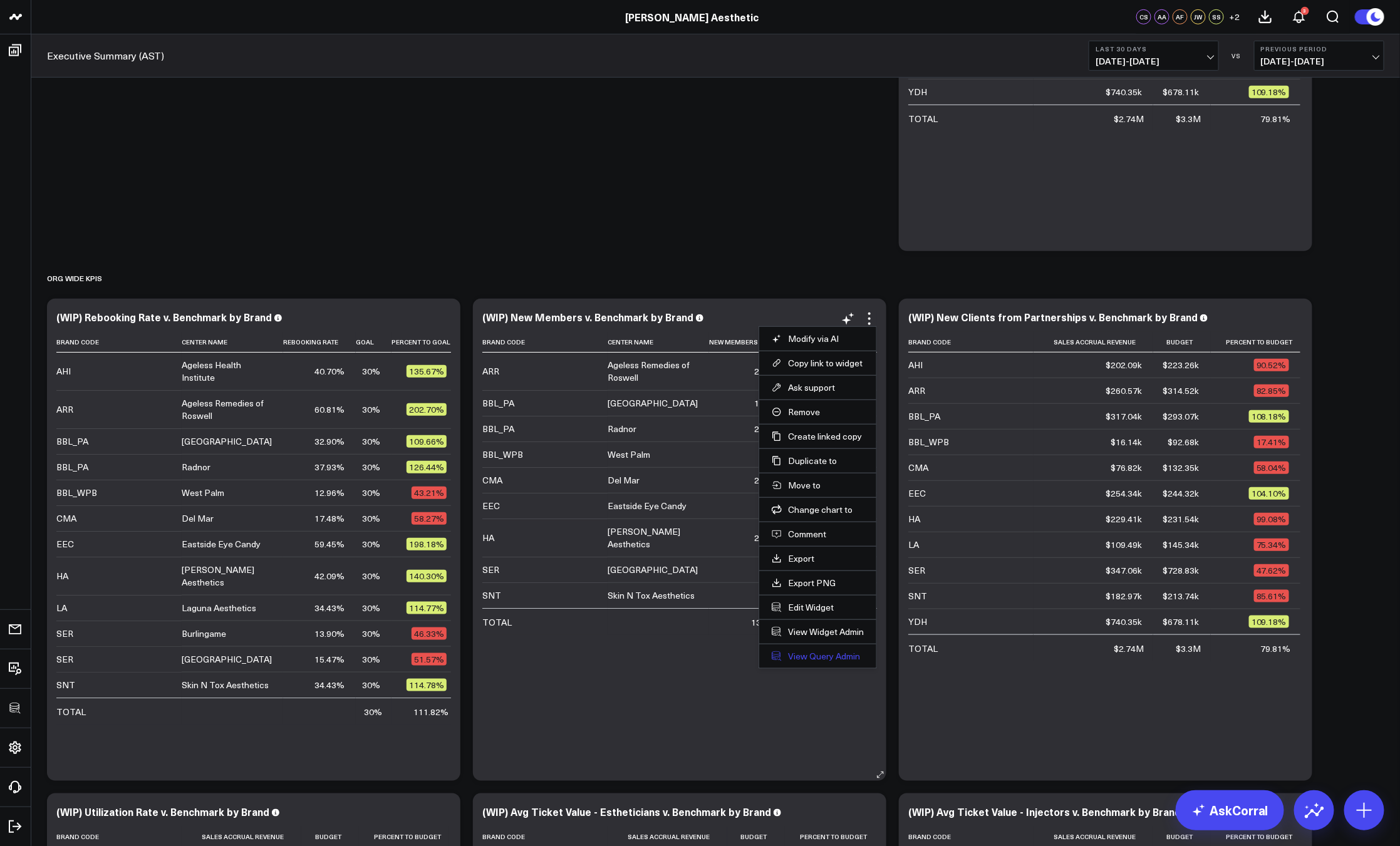
click at [801, 657] on link "View Query Admin" at bounding box center [817, 656] width 92 height 11
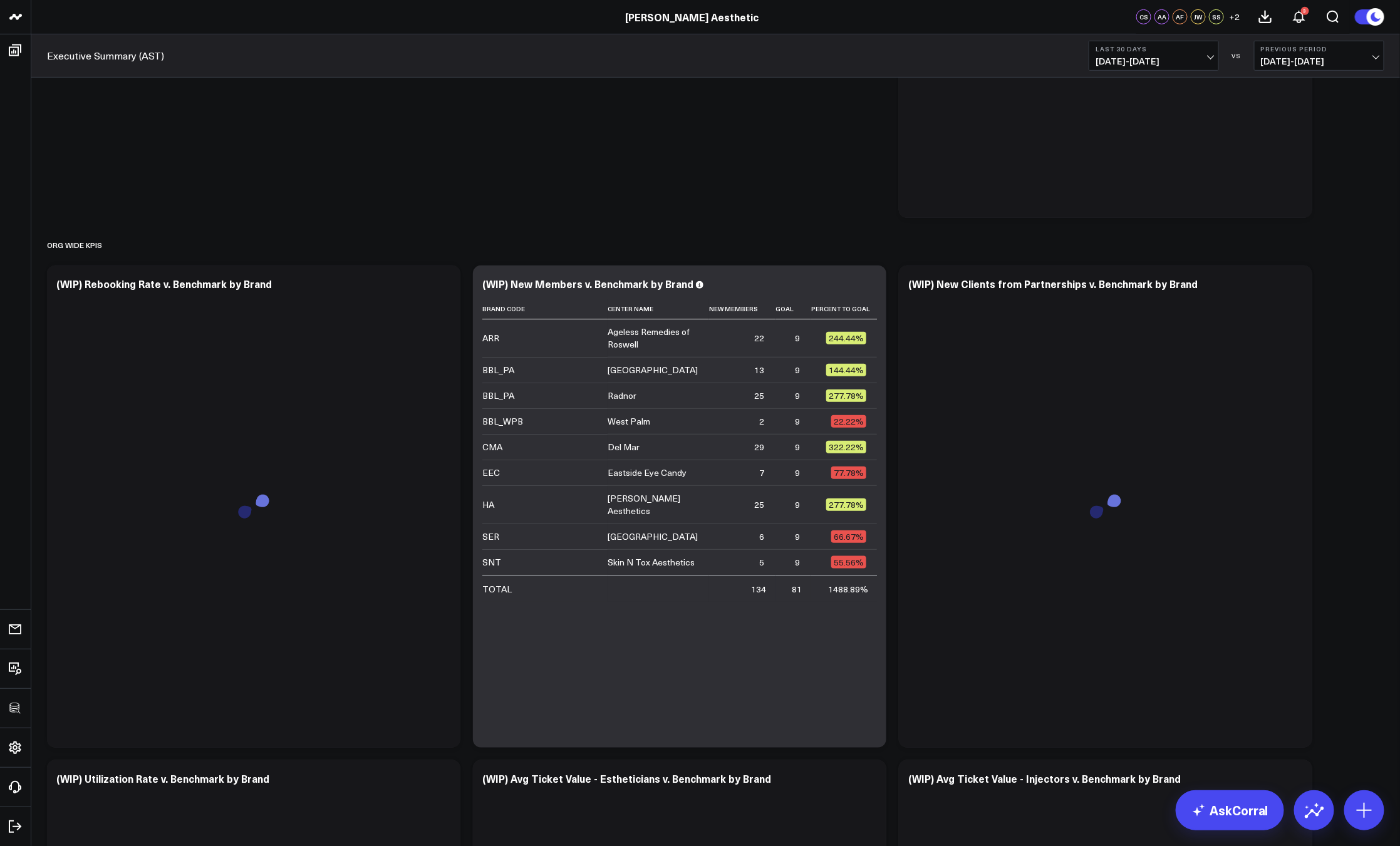
scroll to position [458, 0]
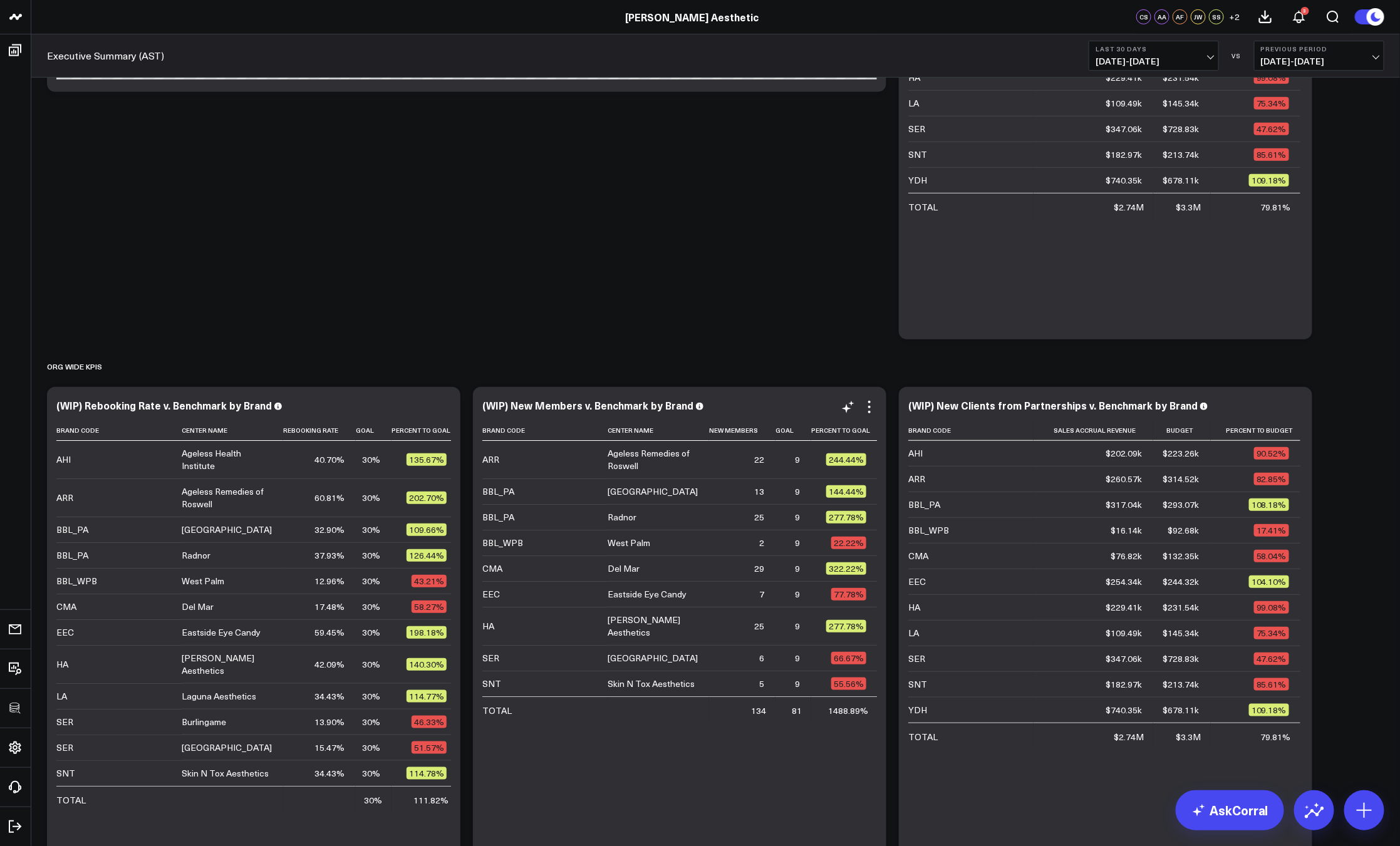
scroll to position [343, 0]
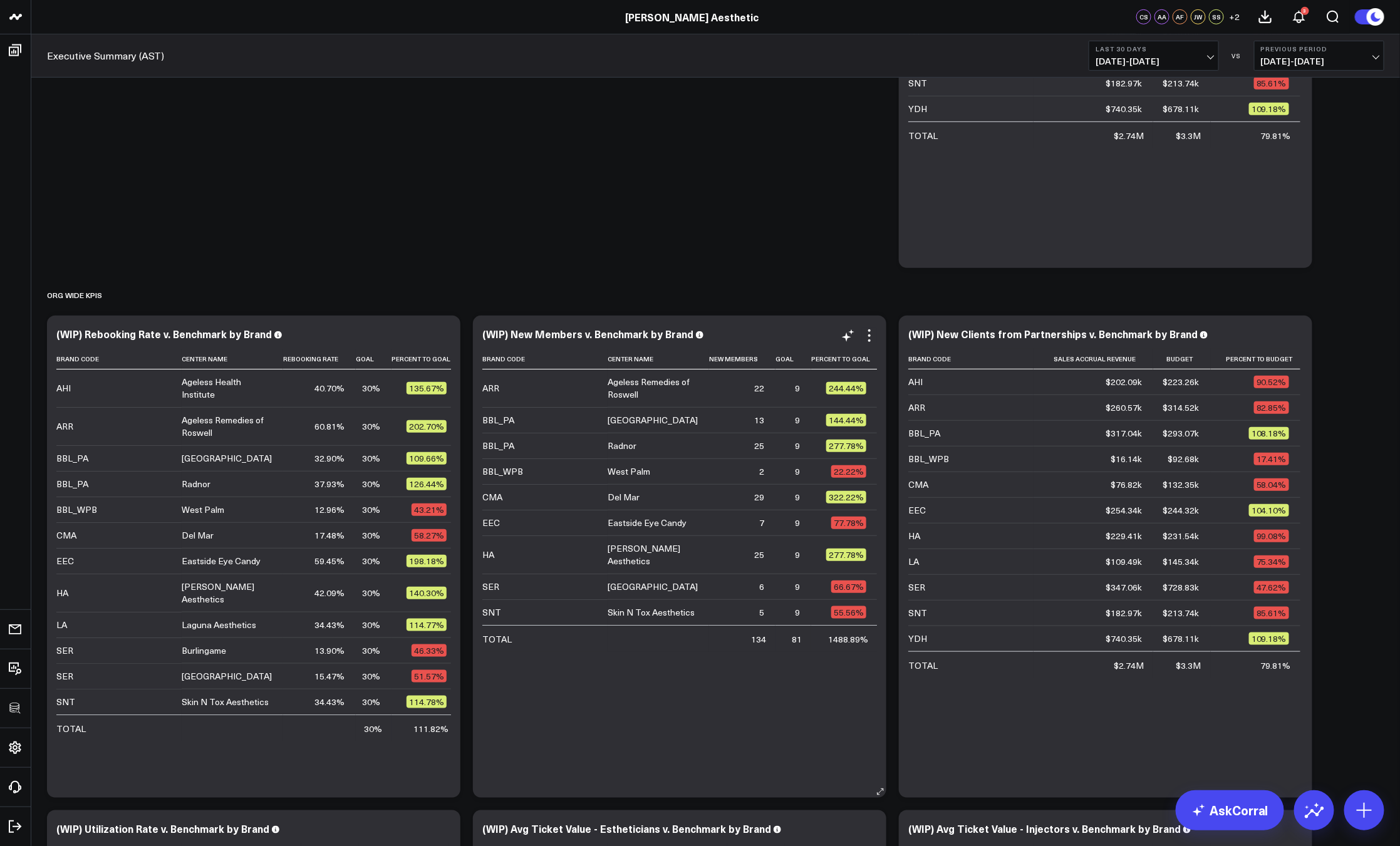
click at [870, 344] on div "(WIP) New Members v. Benchmark by Brand Brand Code Center Name New Members Goal…" at bounding box center [680, 556] width 395 height 457
click at [869, 336] on icon at bounding box center [868, 335] width 15 height 15
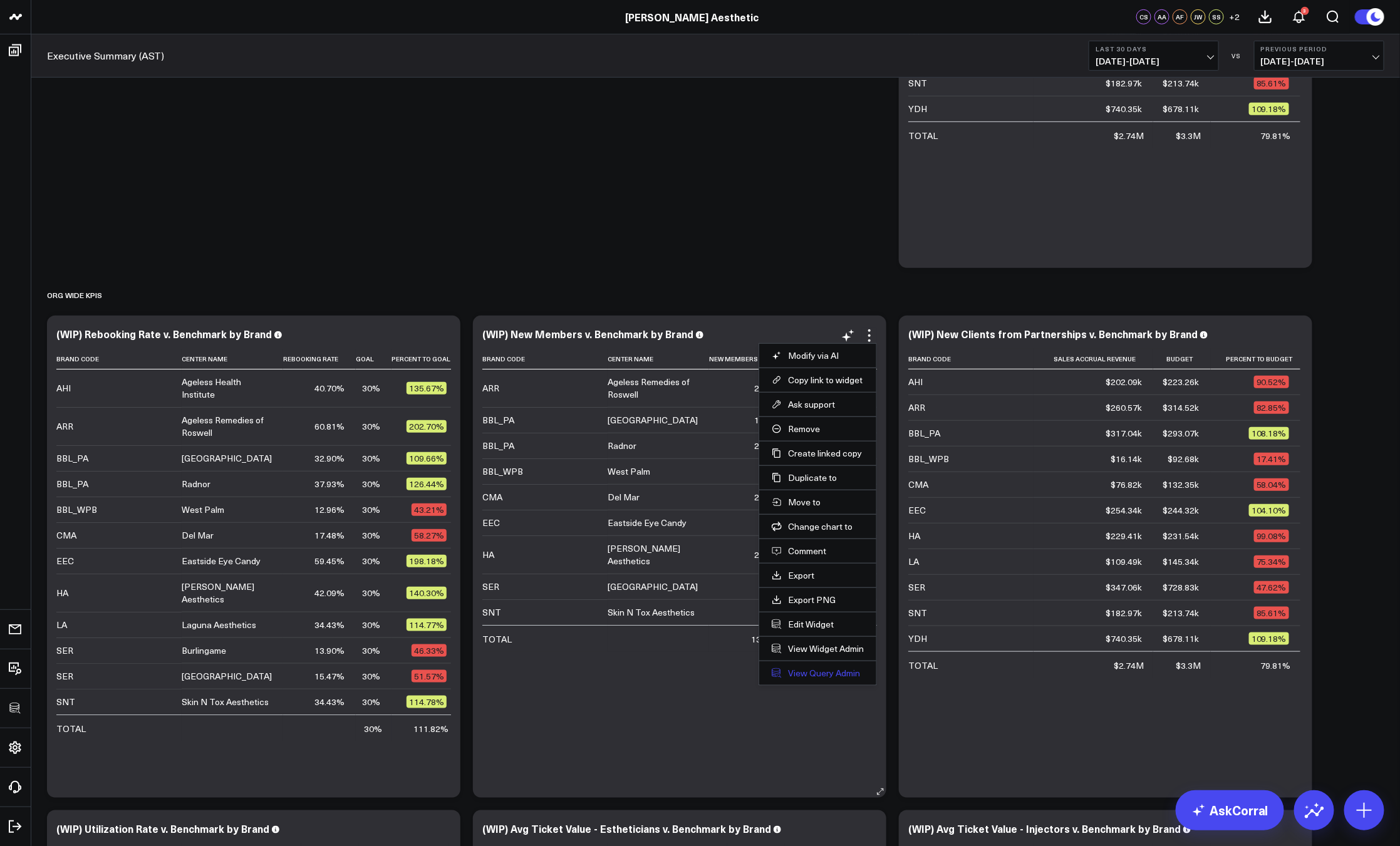
click at [815, 670] on link "View Query Admin" at bounding box center [817, 672] width 92 height 11
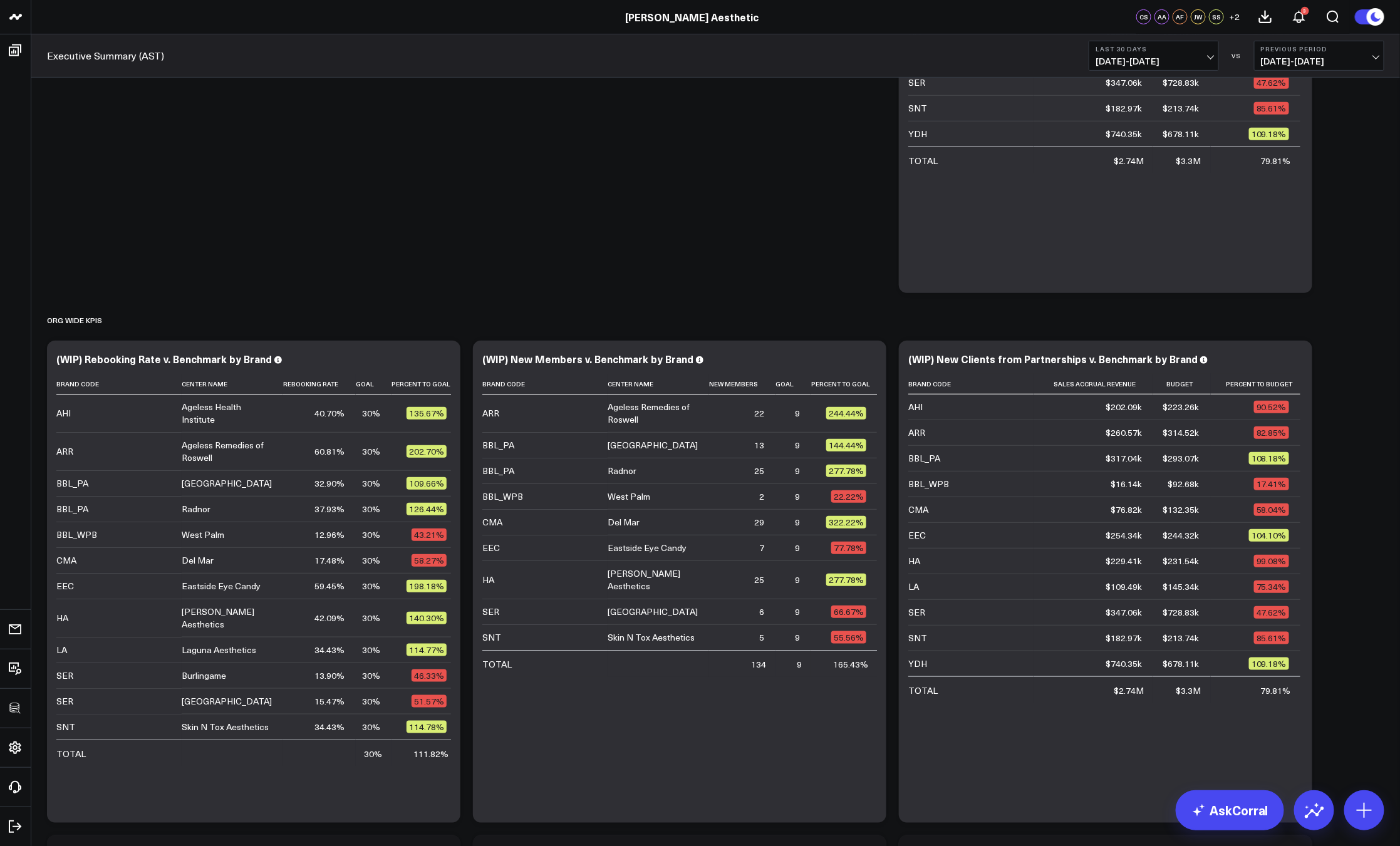
scroll to position [349, 0]
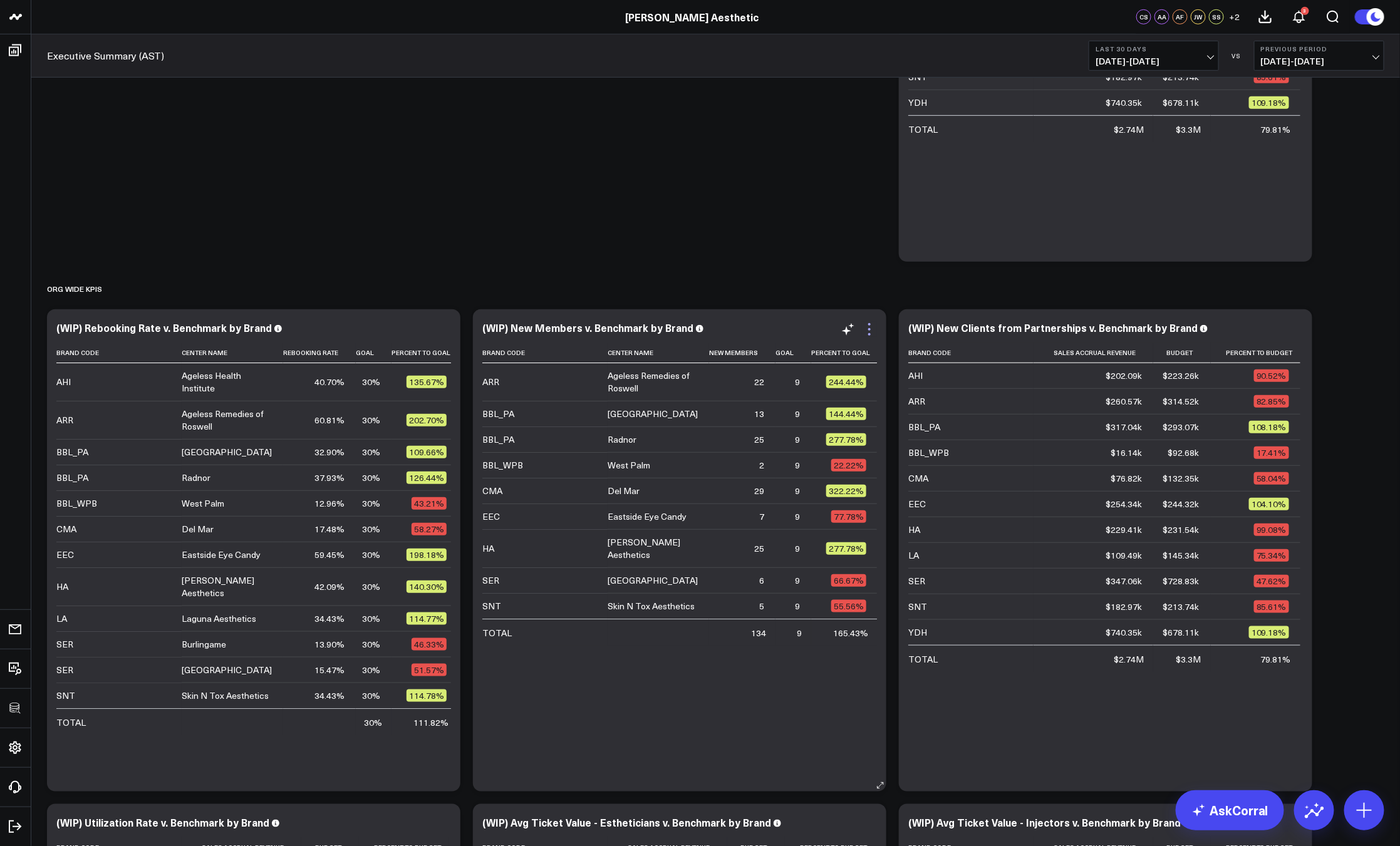
click at [875, 331] on icon at bounding box center [868, 329] width 15 height 15
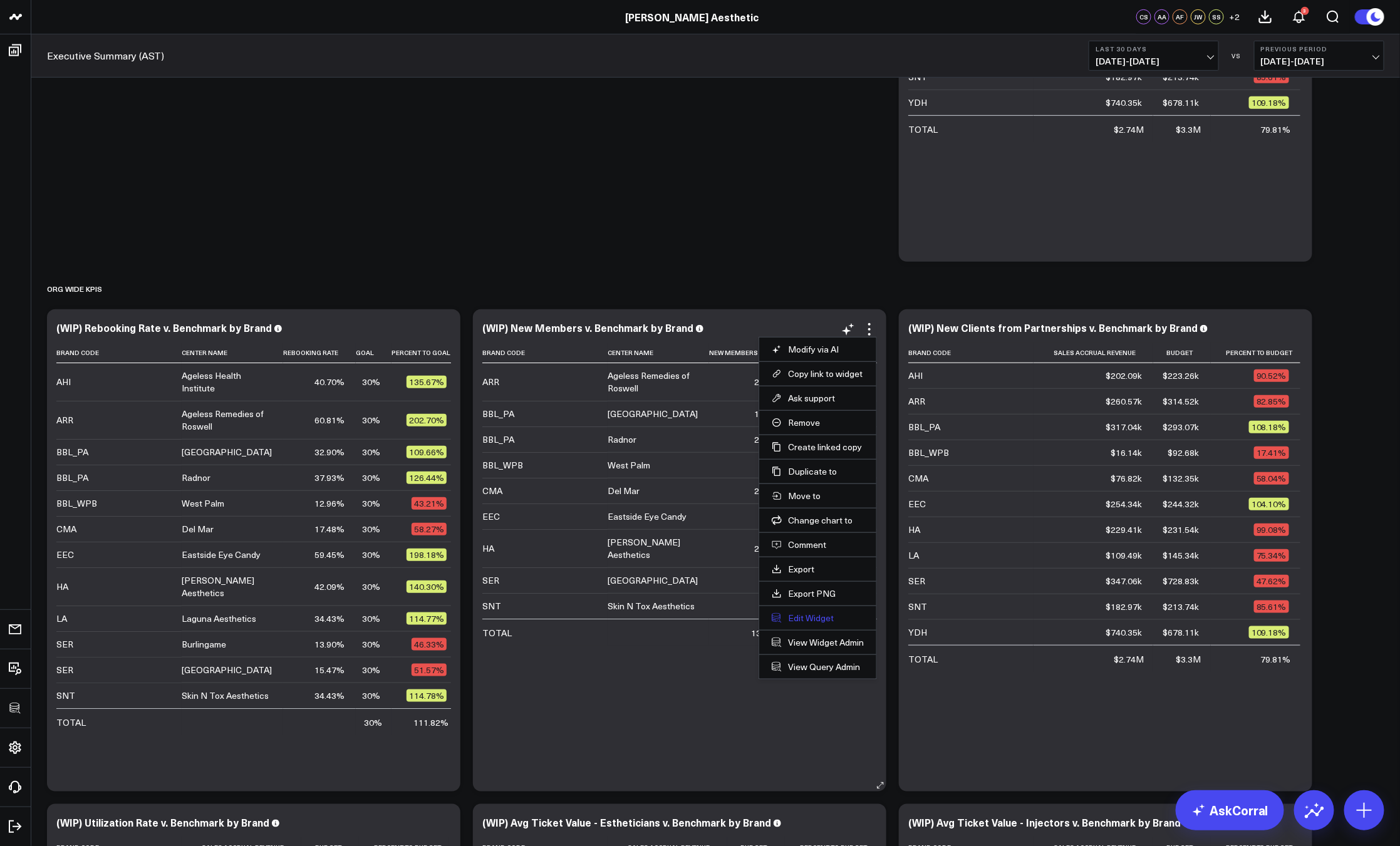
click at [820, 620] on button "Edit Widget" at bounding box center [817, 618] width 92 height 11
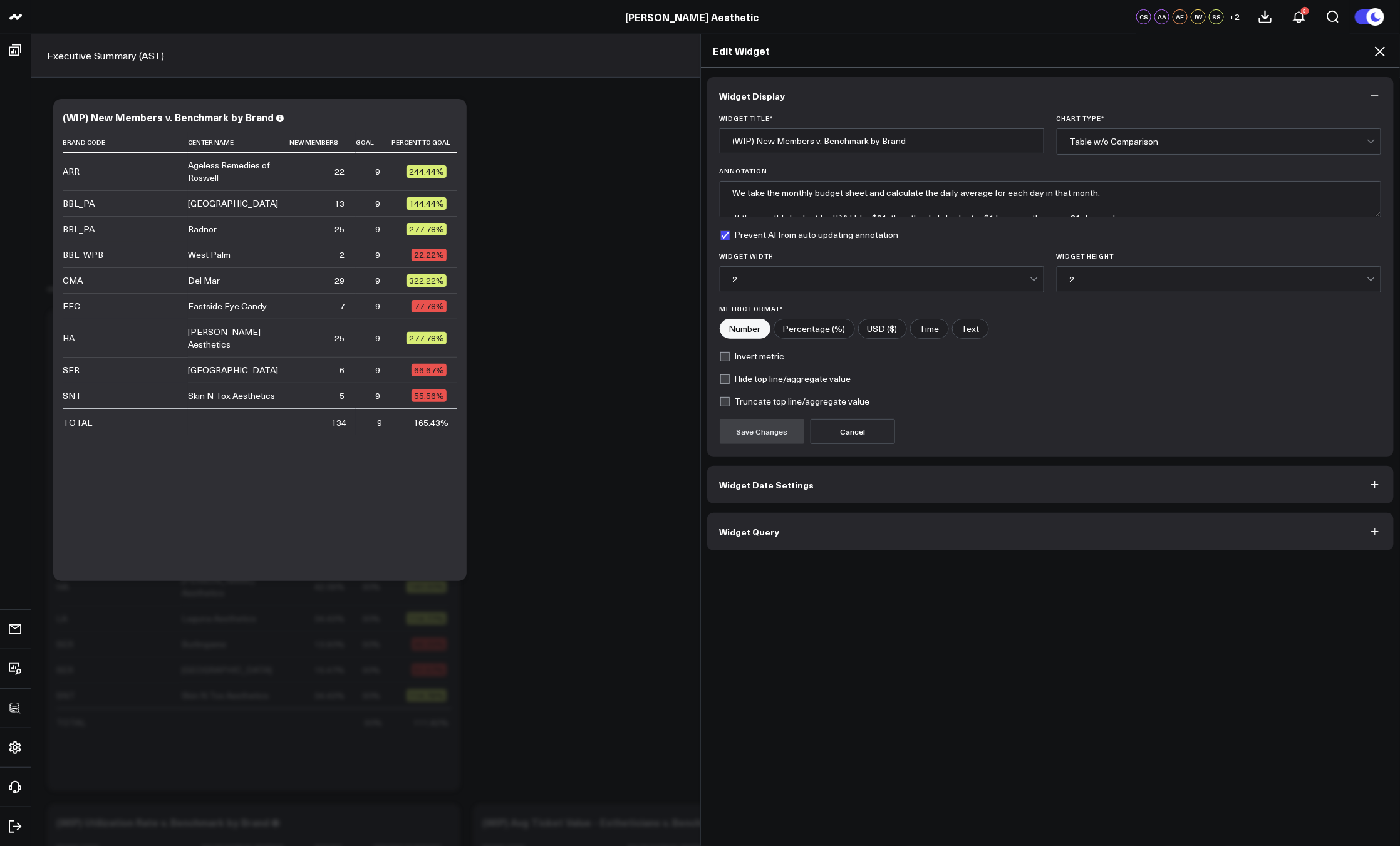
click at [821, 523] on button "Widget Query" at bounding box center [1050, 531] width 687 height 38
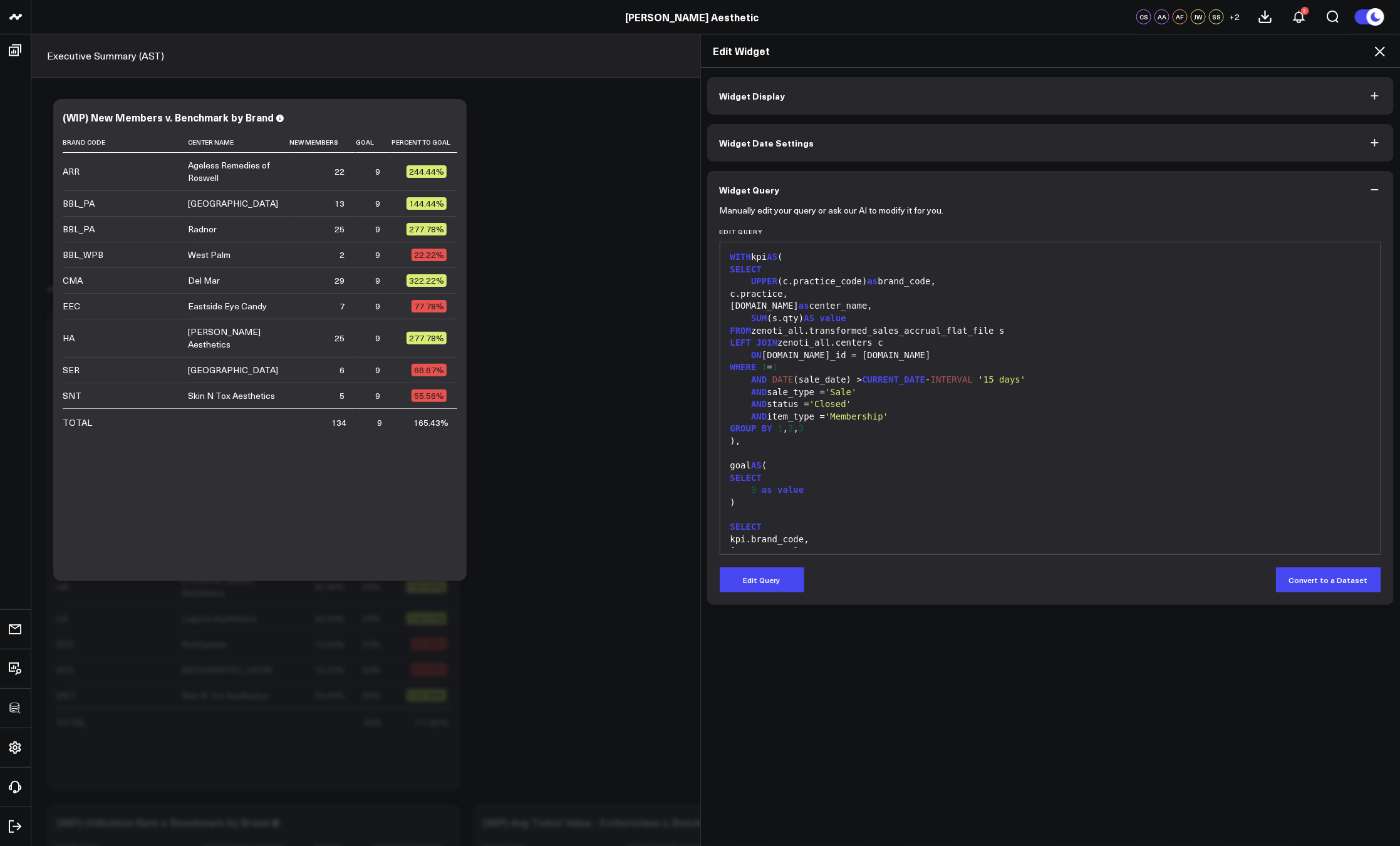
click at [1377, 52] on icon at bounding box center [1379, 51] width 15 height 15
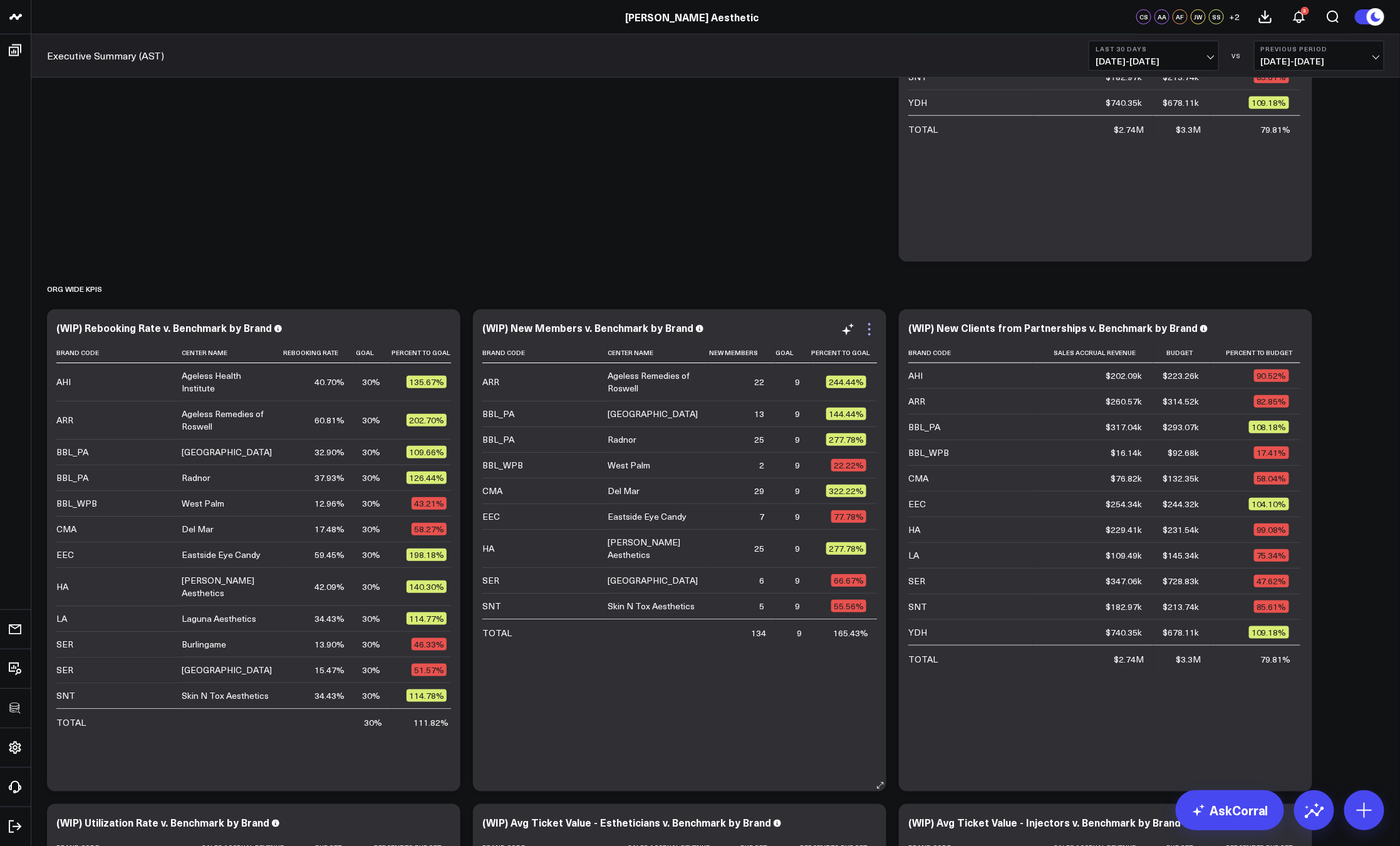
click at [869, 328] on icon at bounding box center [869, 329] width 3 height 3
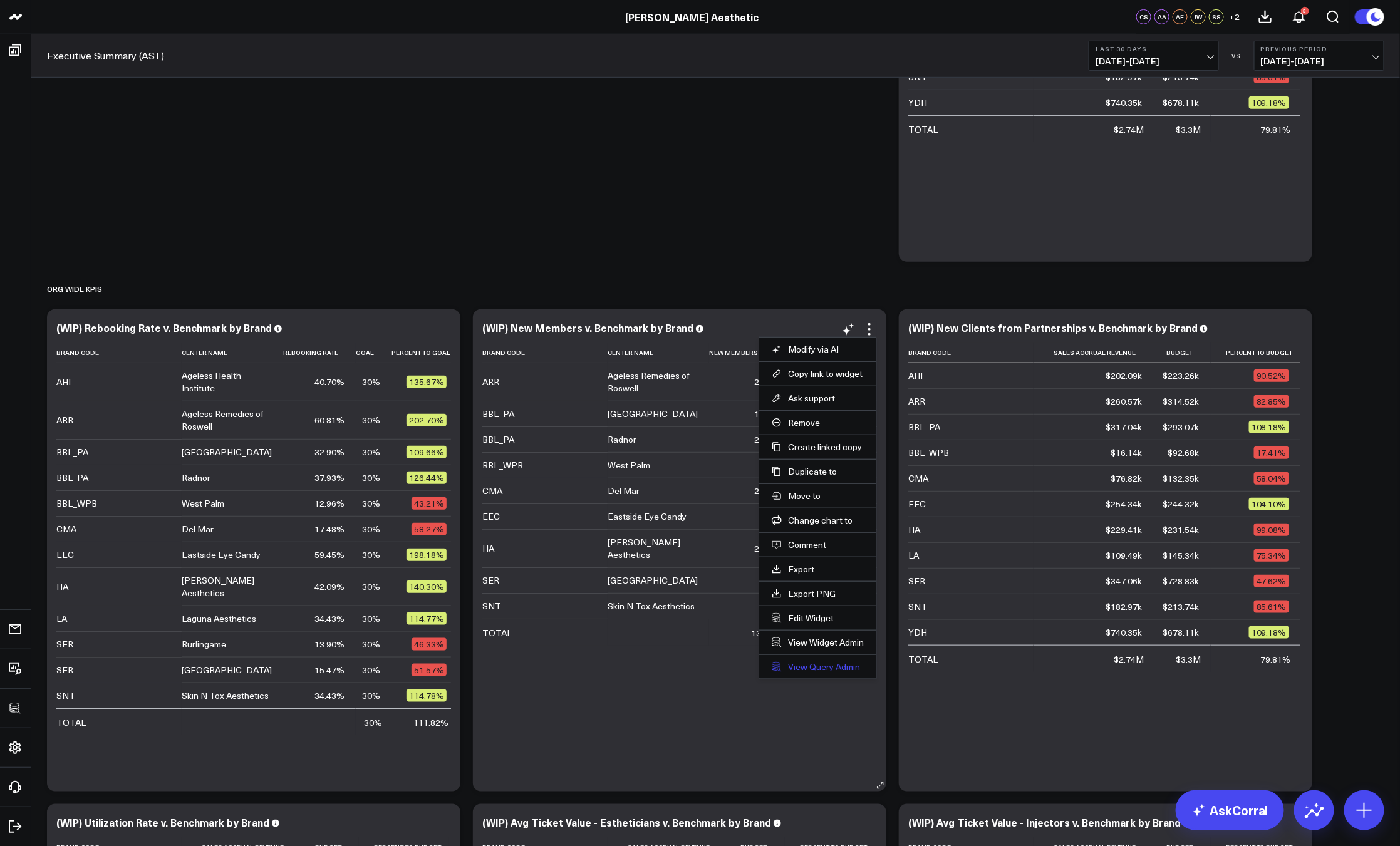
click at [811, 664] on link "View Query Admin" at bounding box center [817, 666] width 92 height 11
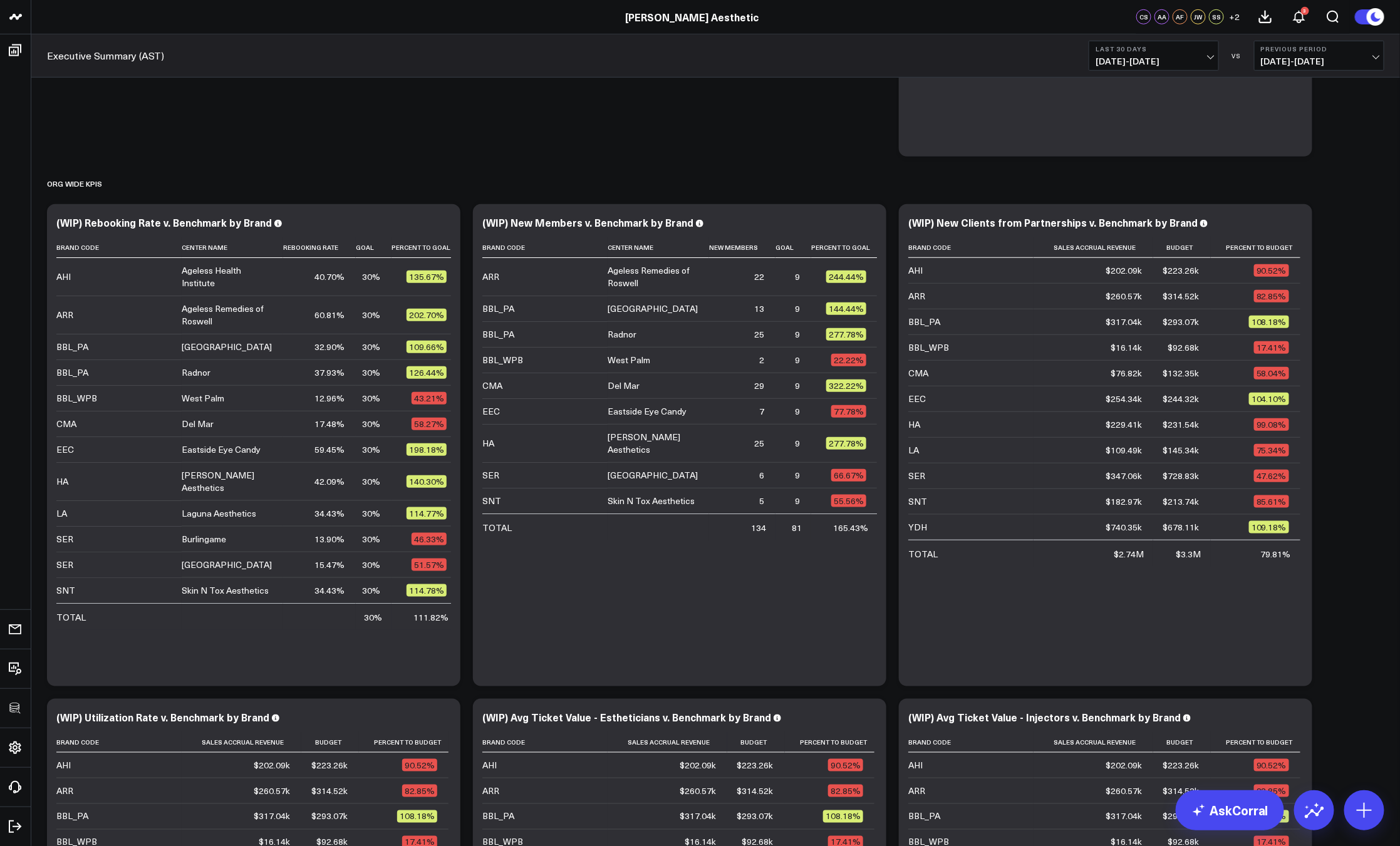
scroll to position [382, 0]
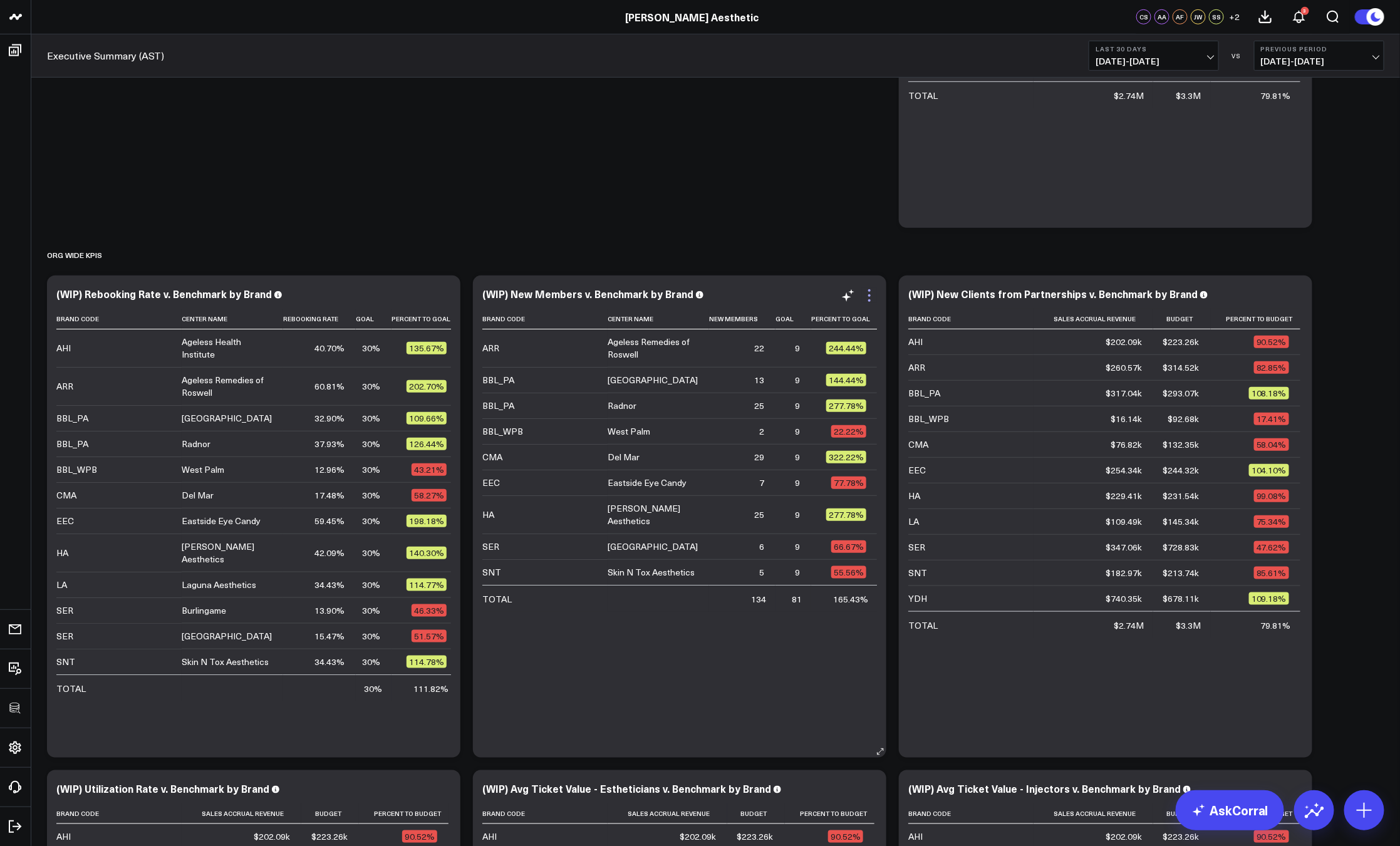
click at [873, 300] on icon at bounding box center [868, 295] width 15 height 15
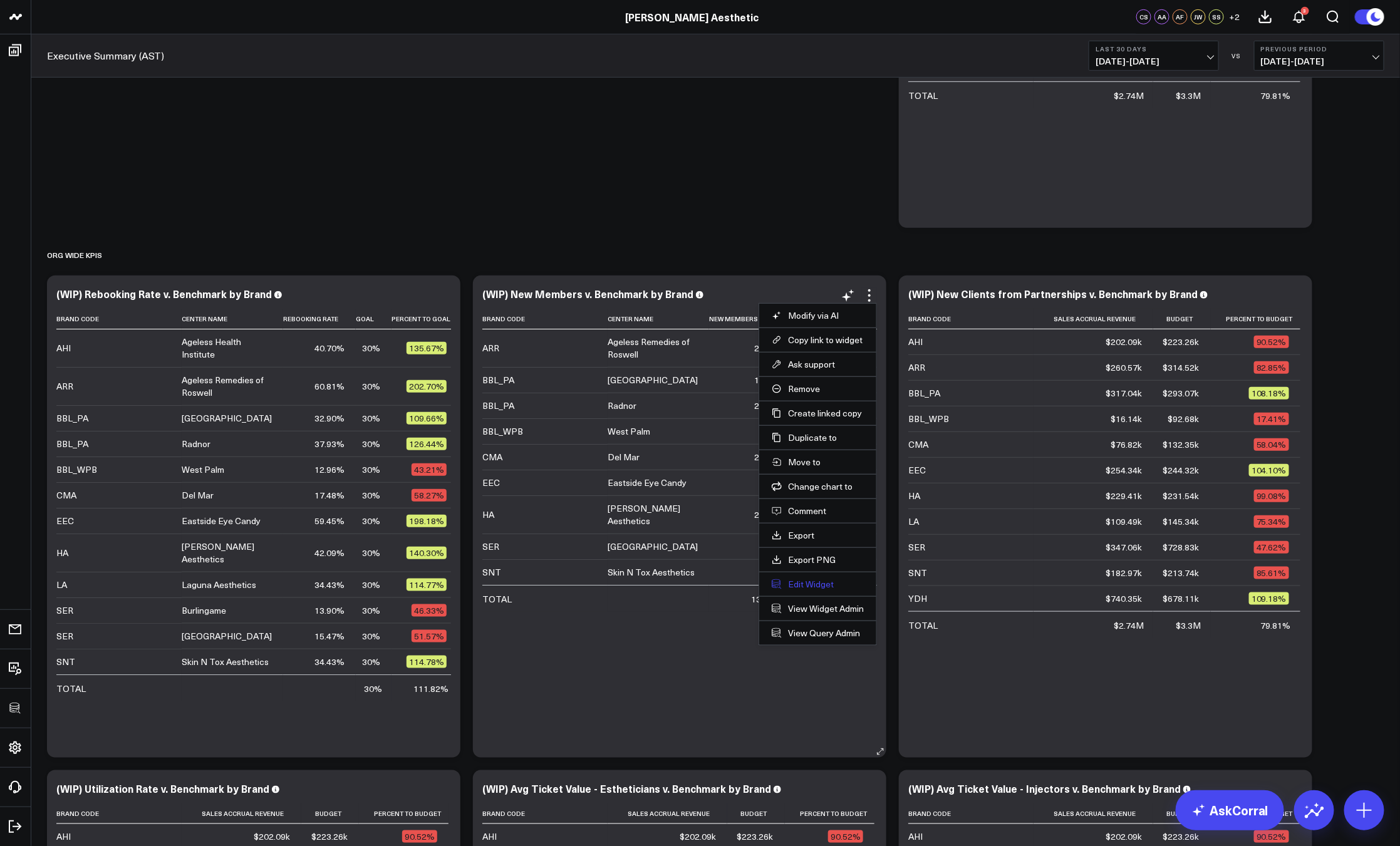
click at [814, 584] on button "Edit Widget" at bounding box center [817, 583] width 92 height 11
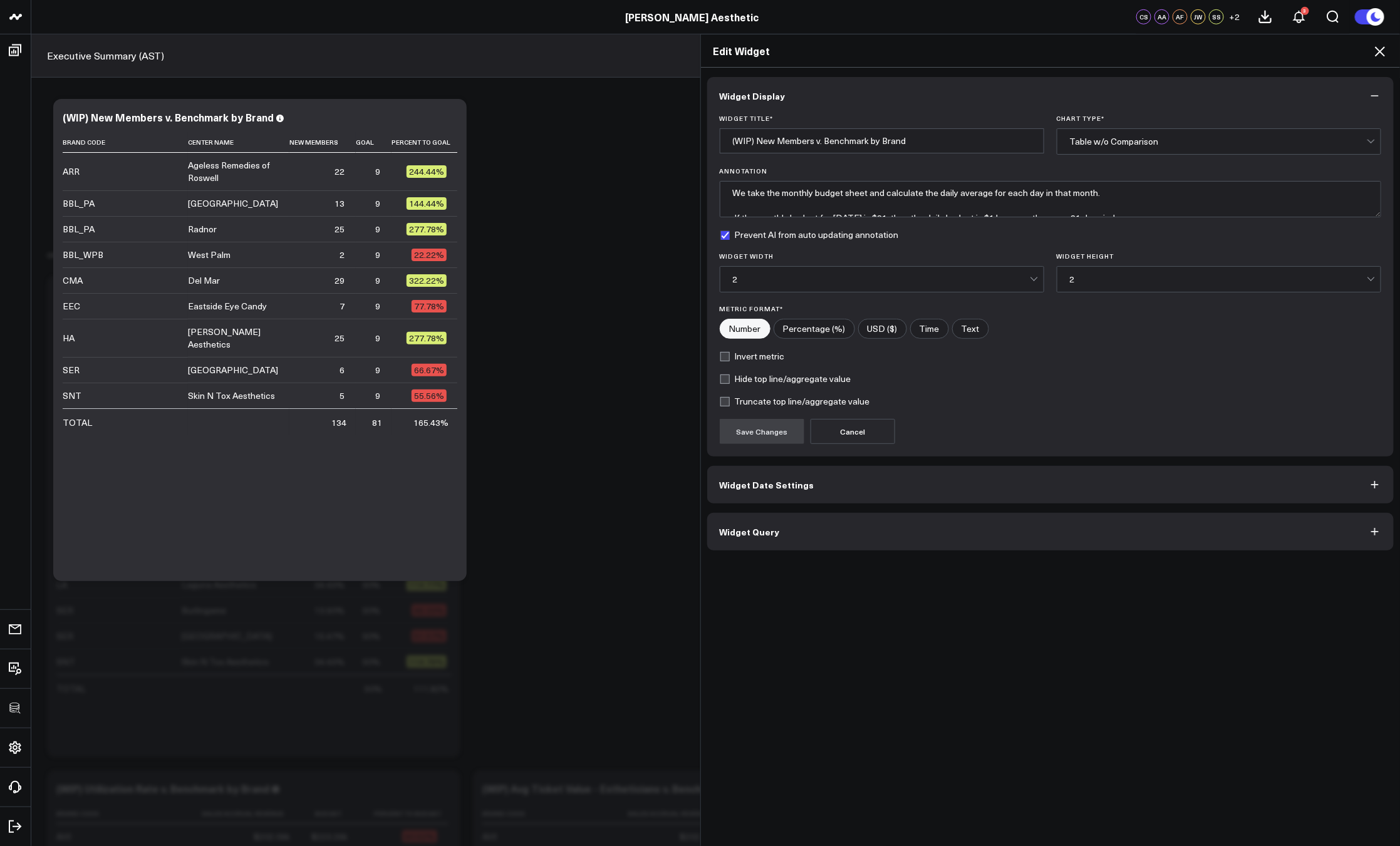
click at [876, 523] on button "Widget Query" at bounding box center [1050, 531] width 687 height 38
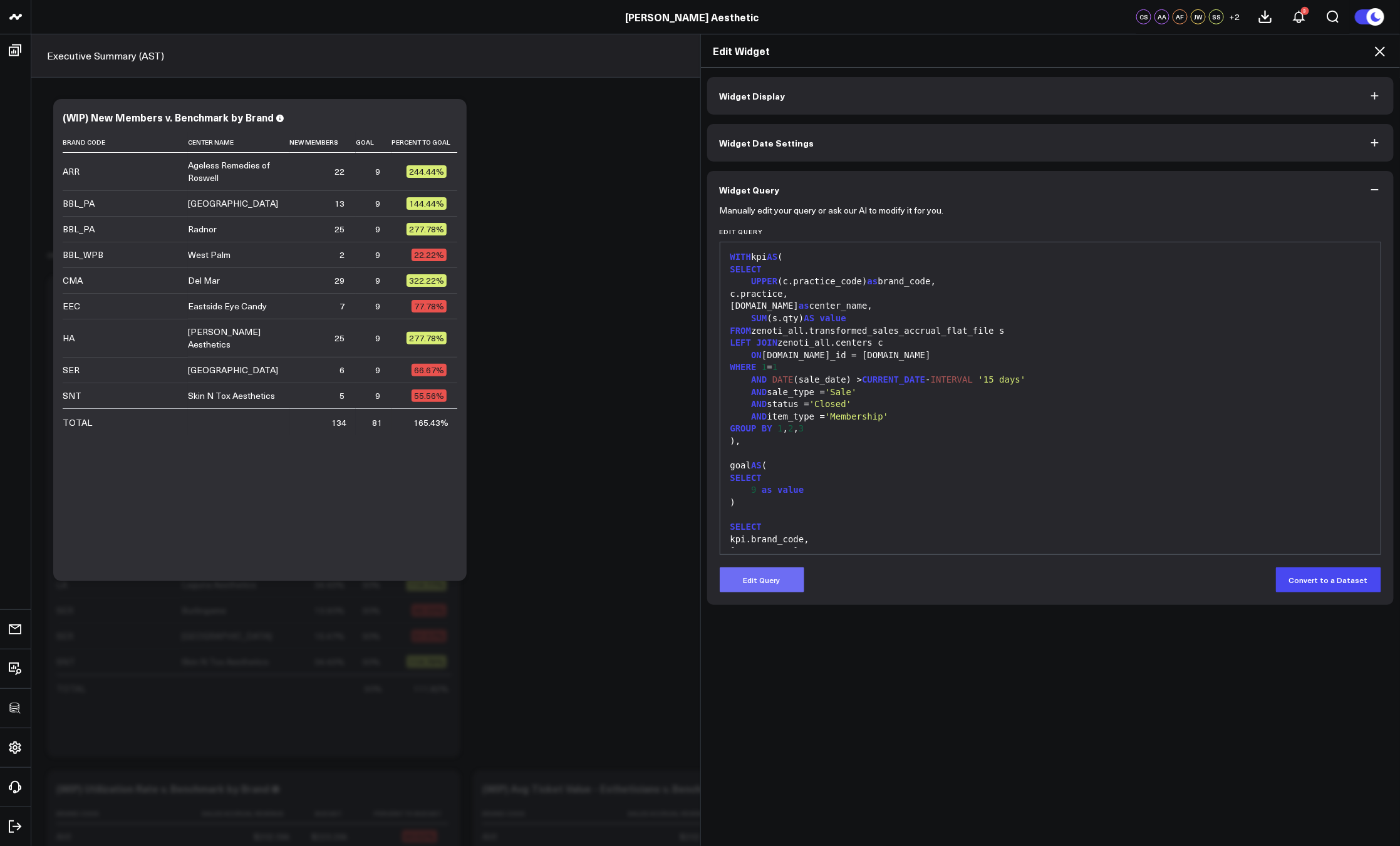
click at [761, 569] on button "Edit Query" at bounding box center [762, 580] width 85 height 25
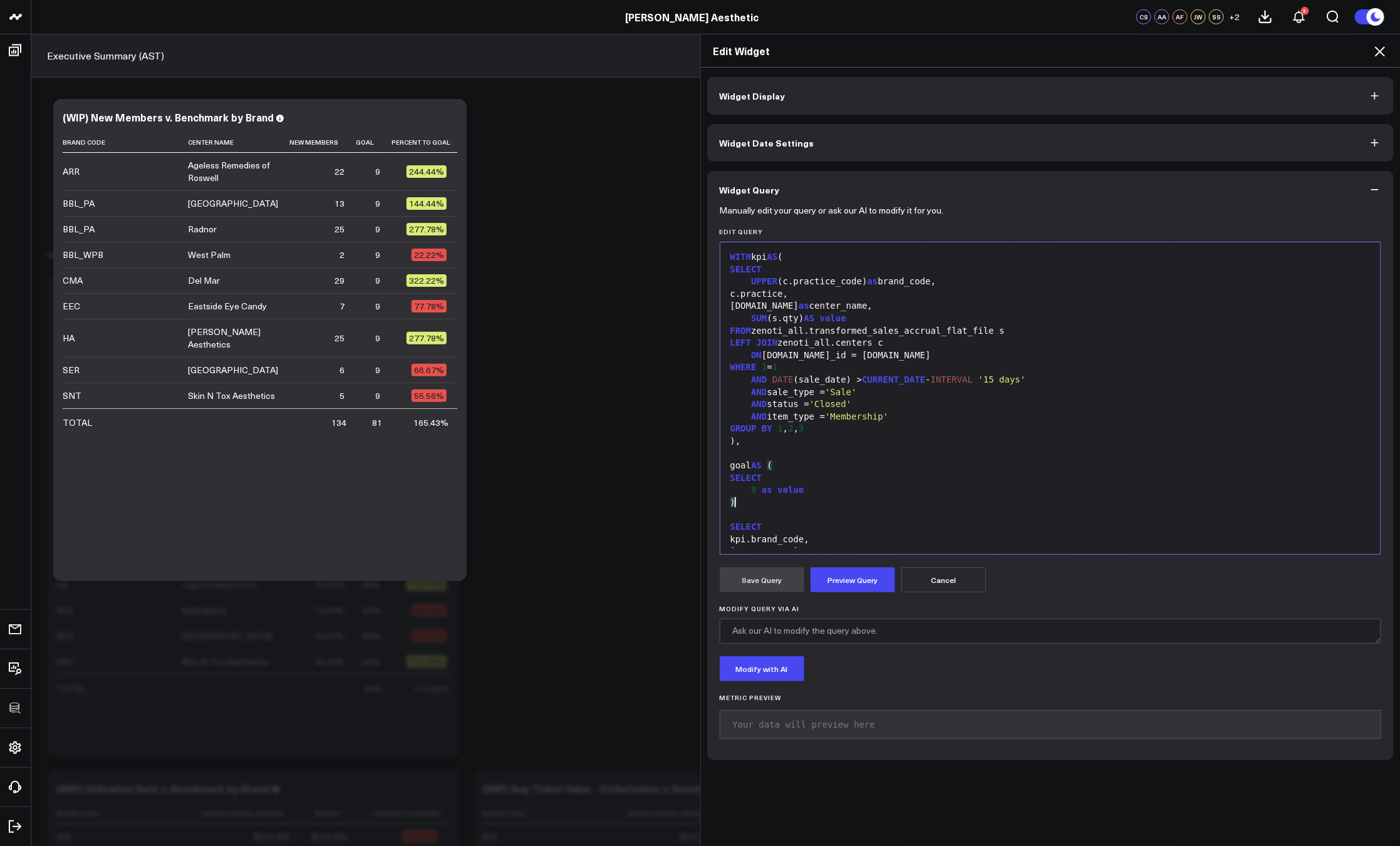
click at [808, 501] on div ")" at bounding box center [1050, 502] width 648 height 12
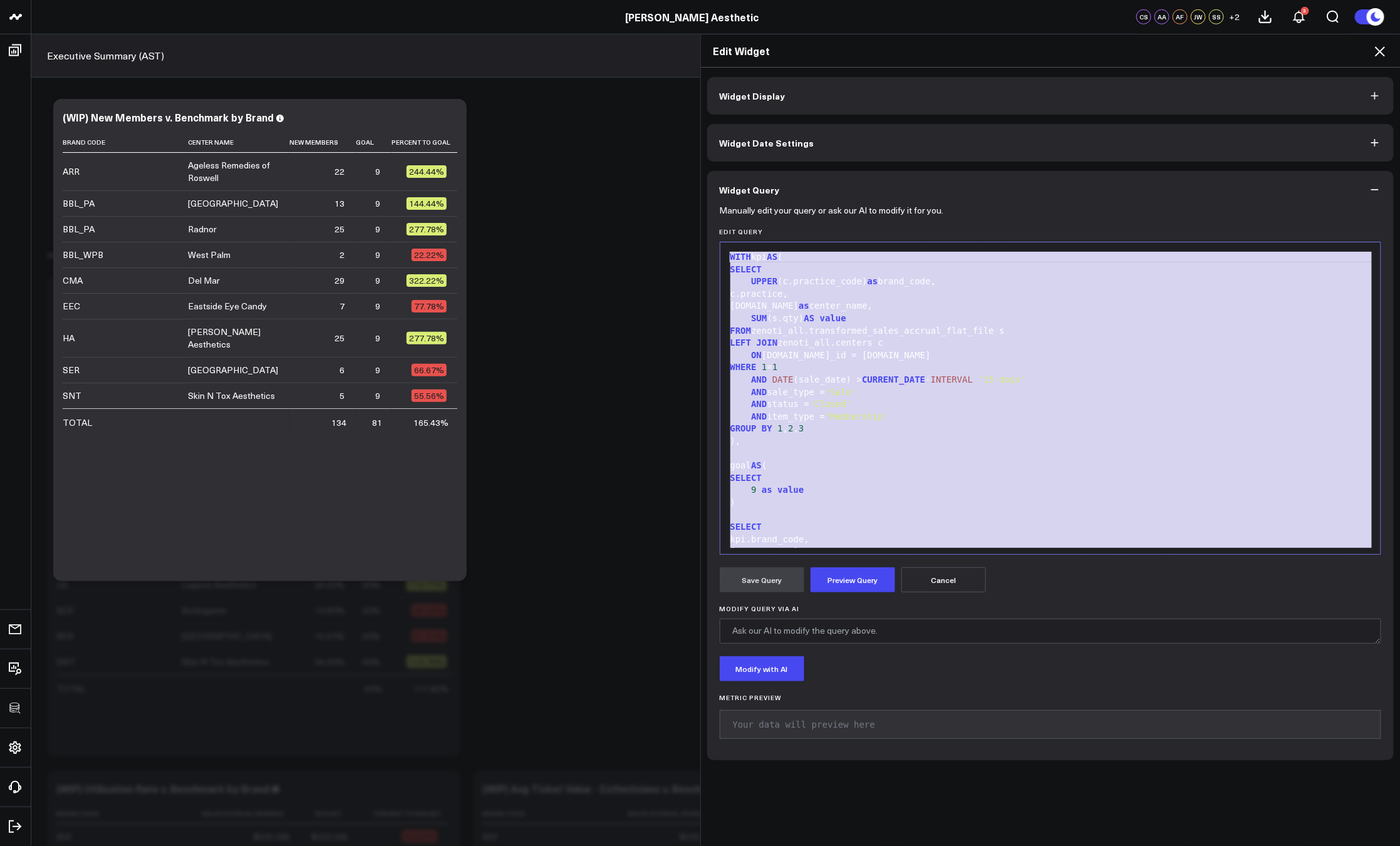
copy div "WITH kpi AS ( SELECT UPPER (c.practice_code) as brand_code, c.practice, c.name …"
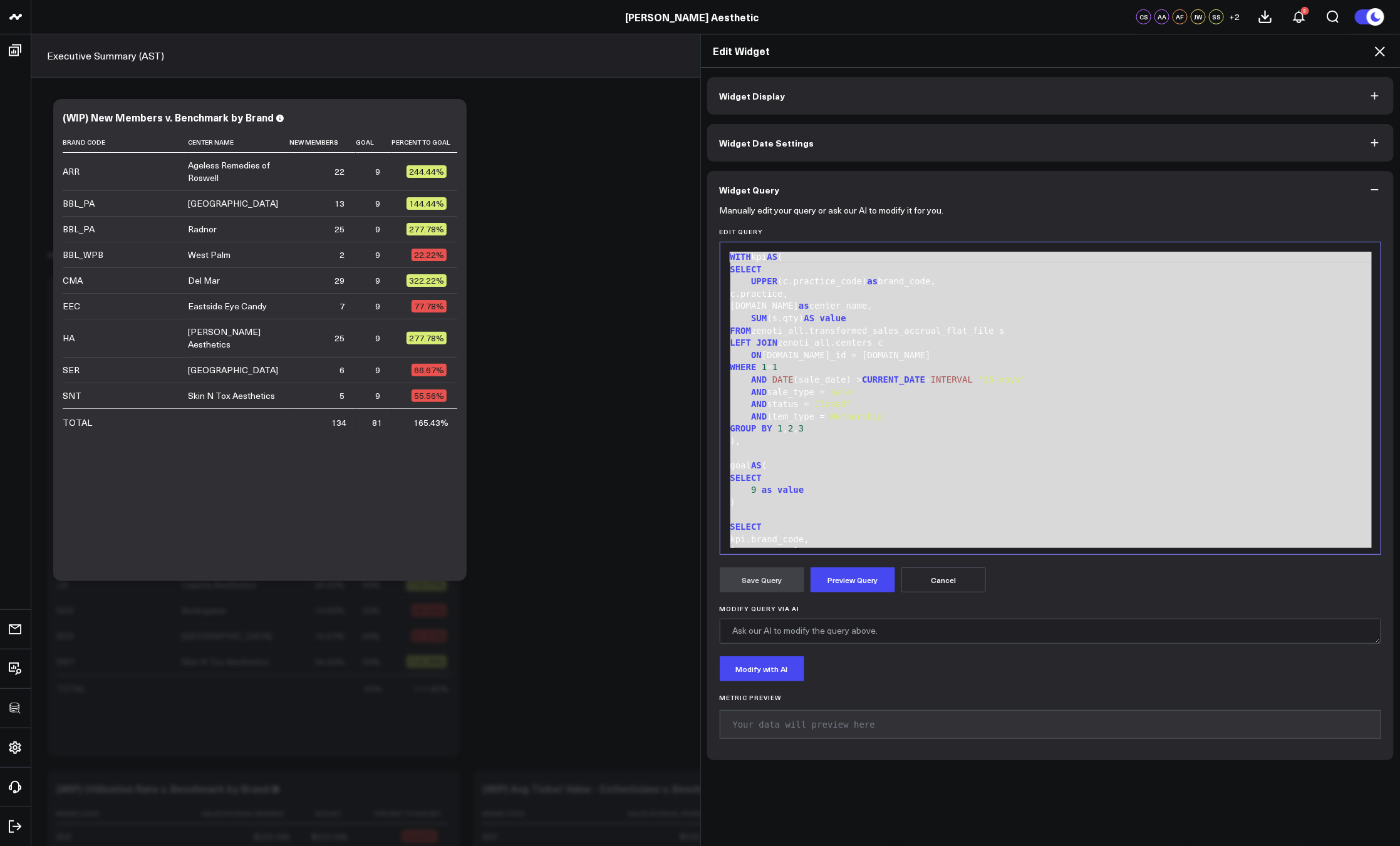
click at [1381, 52] on icon at bounding box center [1379, 51] width 15 height 15
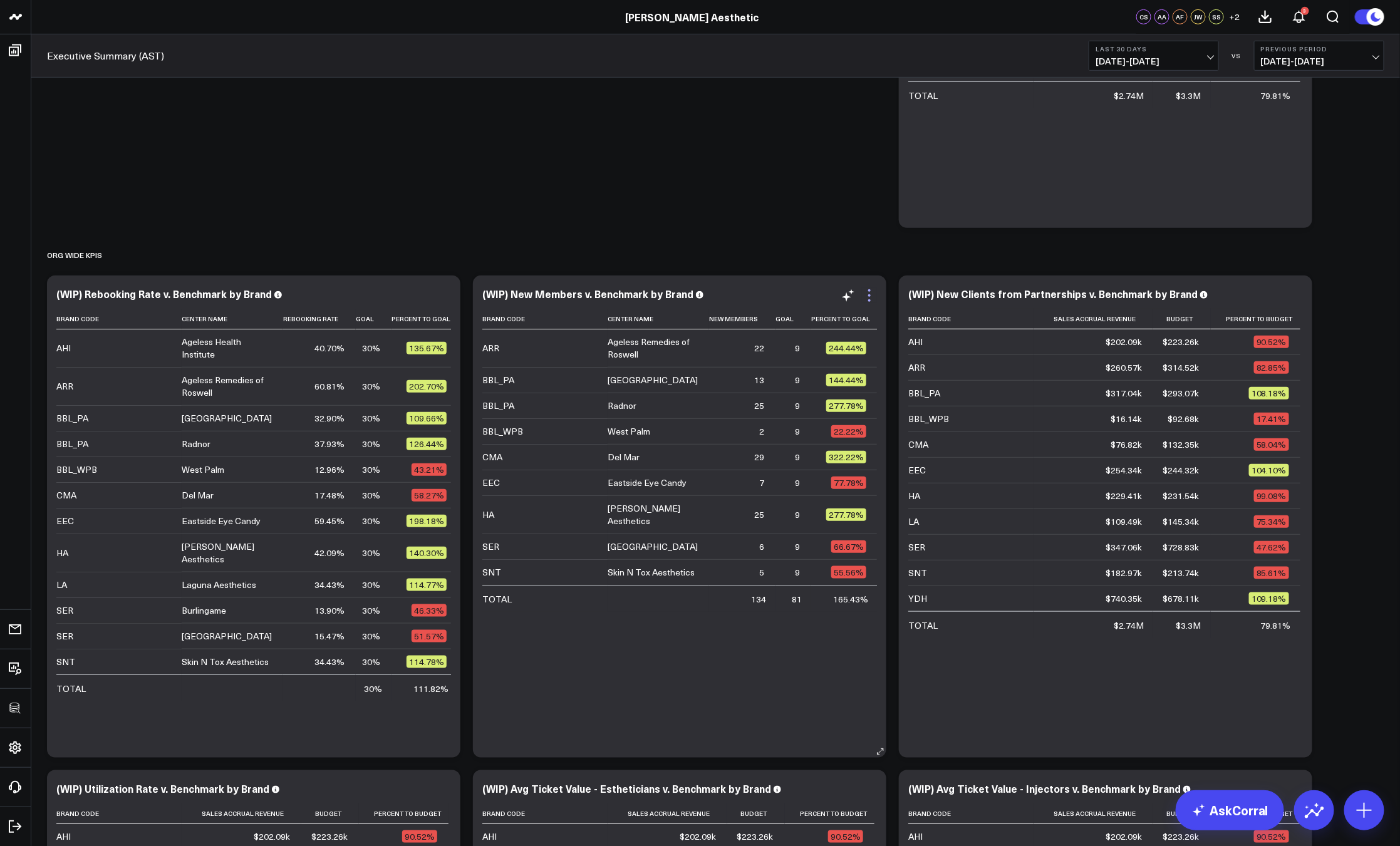
click at [871, 295] on icon at bounding box center [868, 295] width 15 height 15
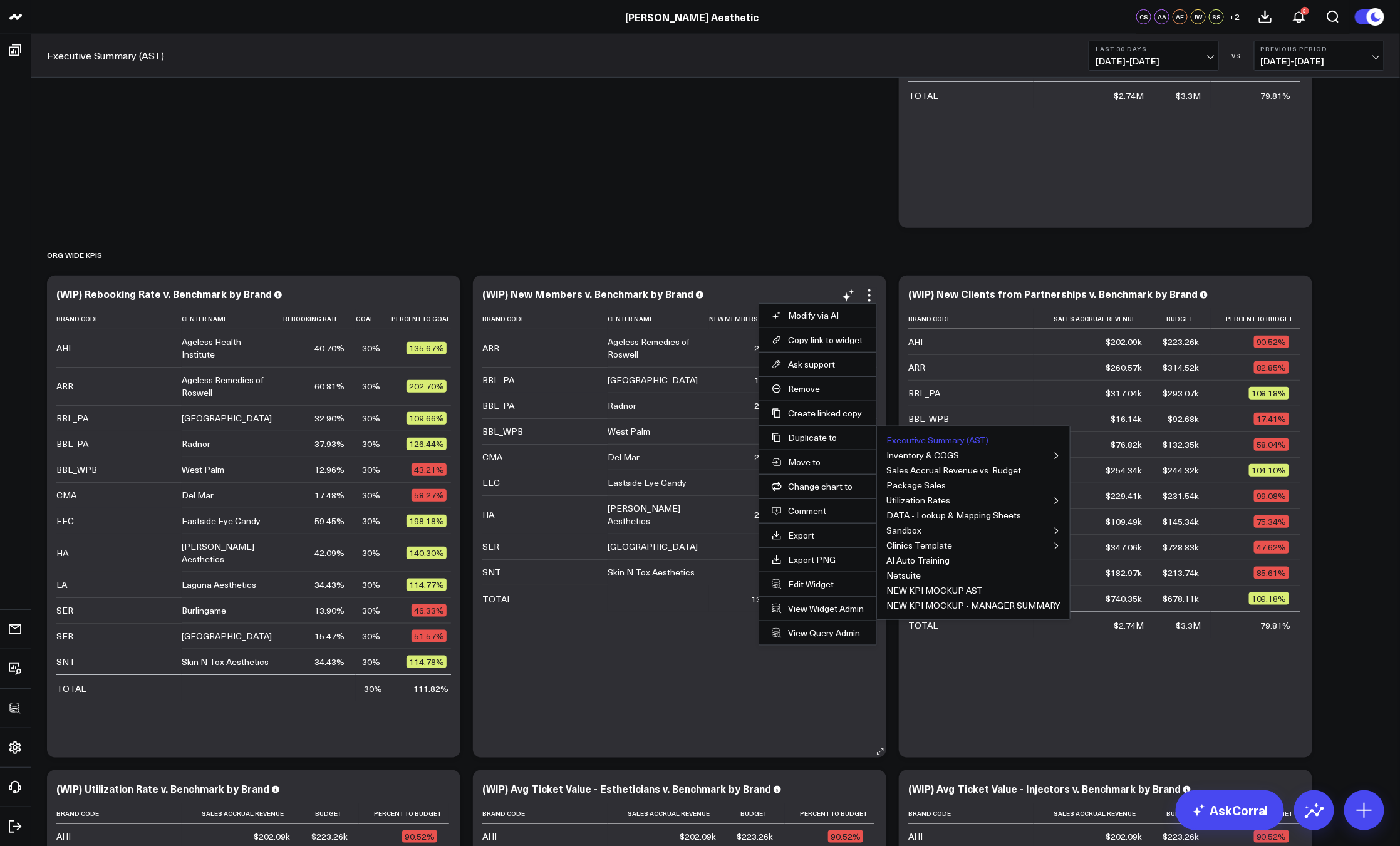
click at [906, 435] on button "Executive Summary (AST)" at bounding box center [937, 440] width 102 height 9
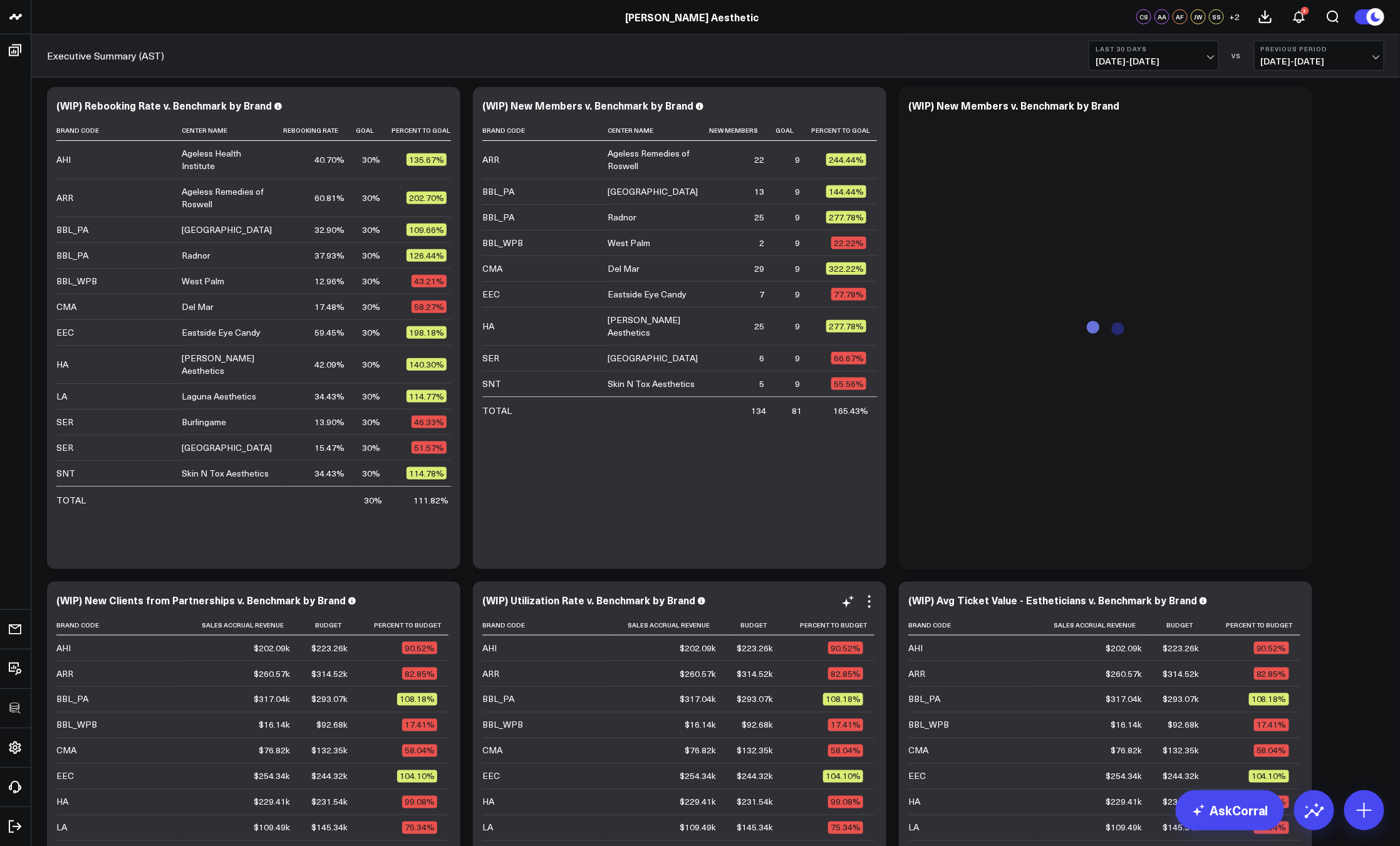
scroll to position [714, 0]
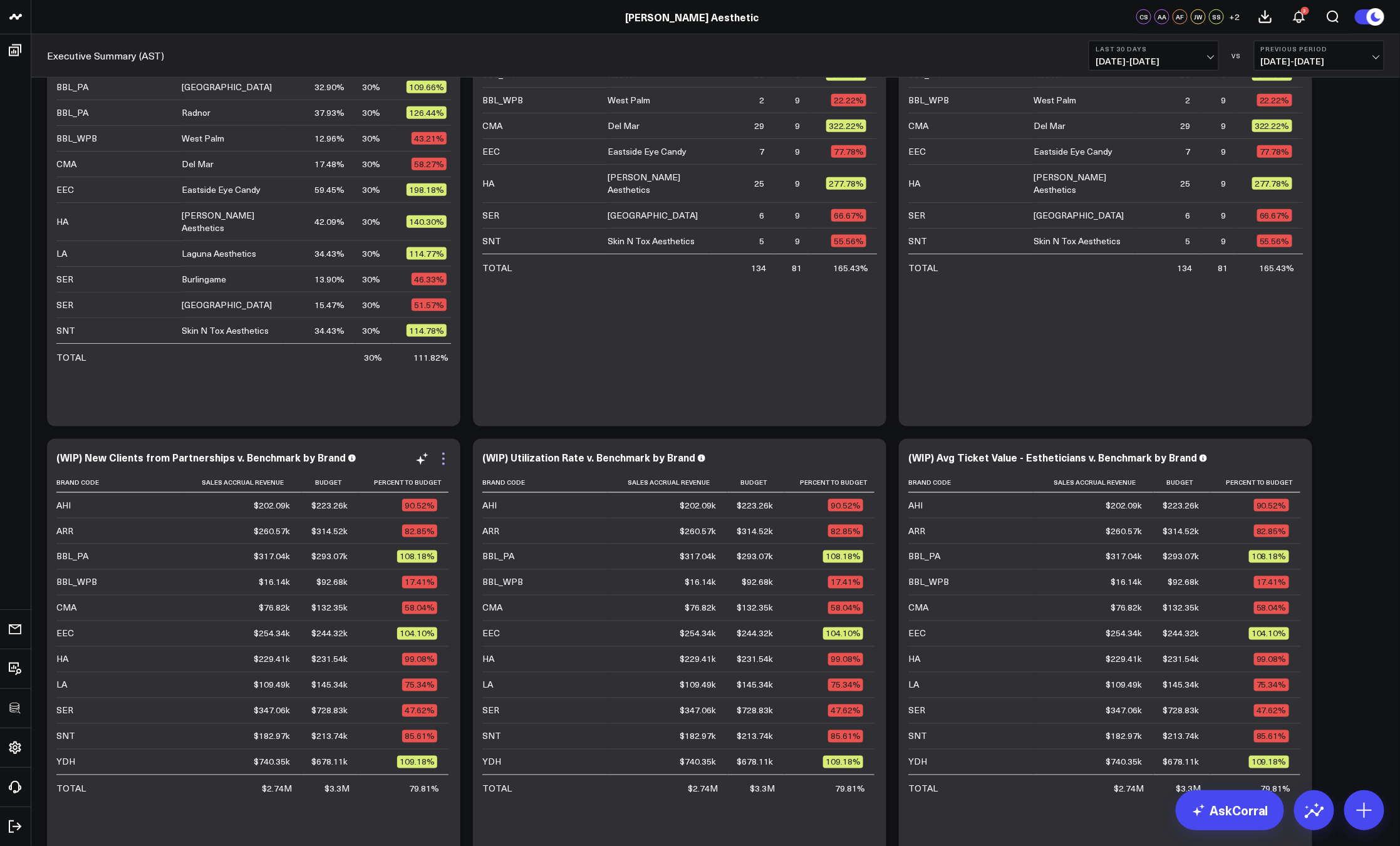
click at [443, 458] on icon at bounding box center [443, 458] width 3 height 3
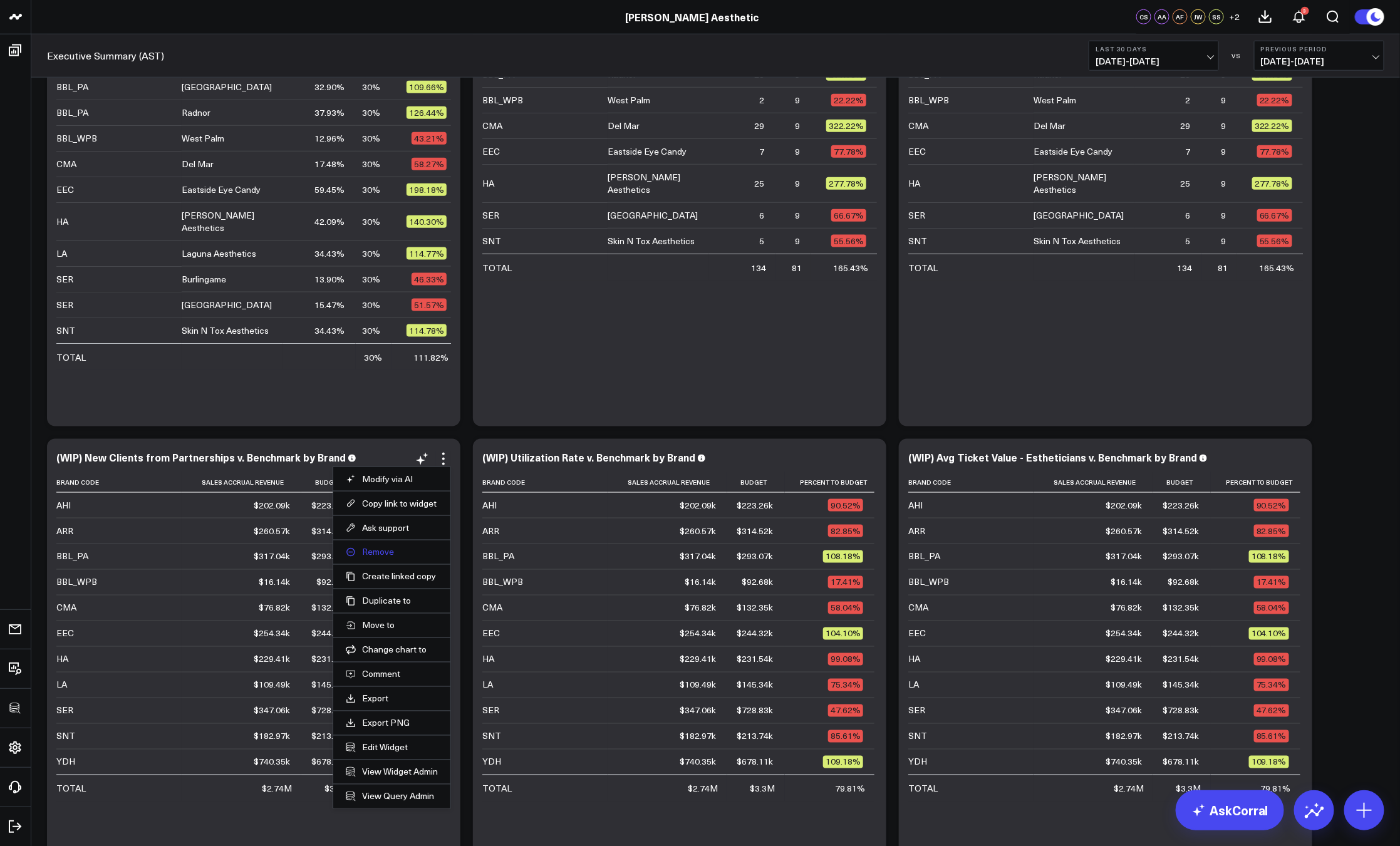
click at [377, 550] on button "Remove" at bounding box center [391, 552] width 92 height 11
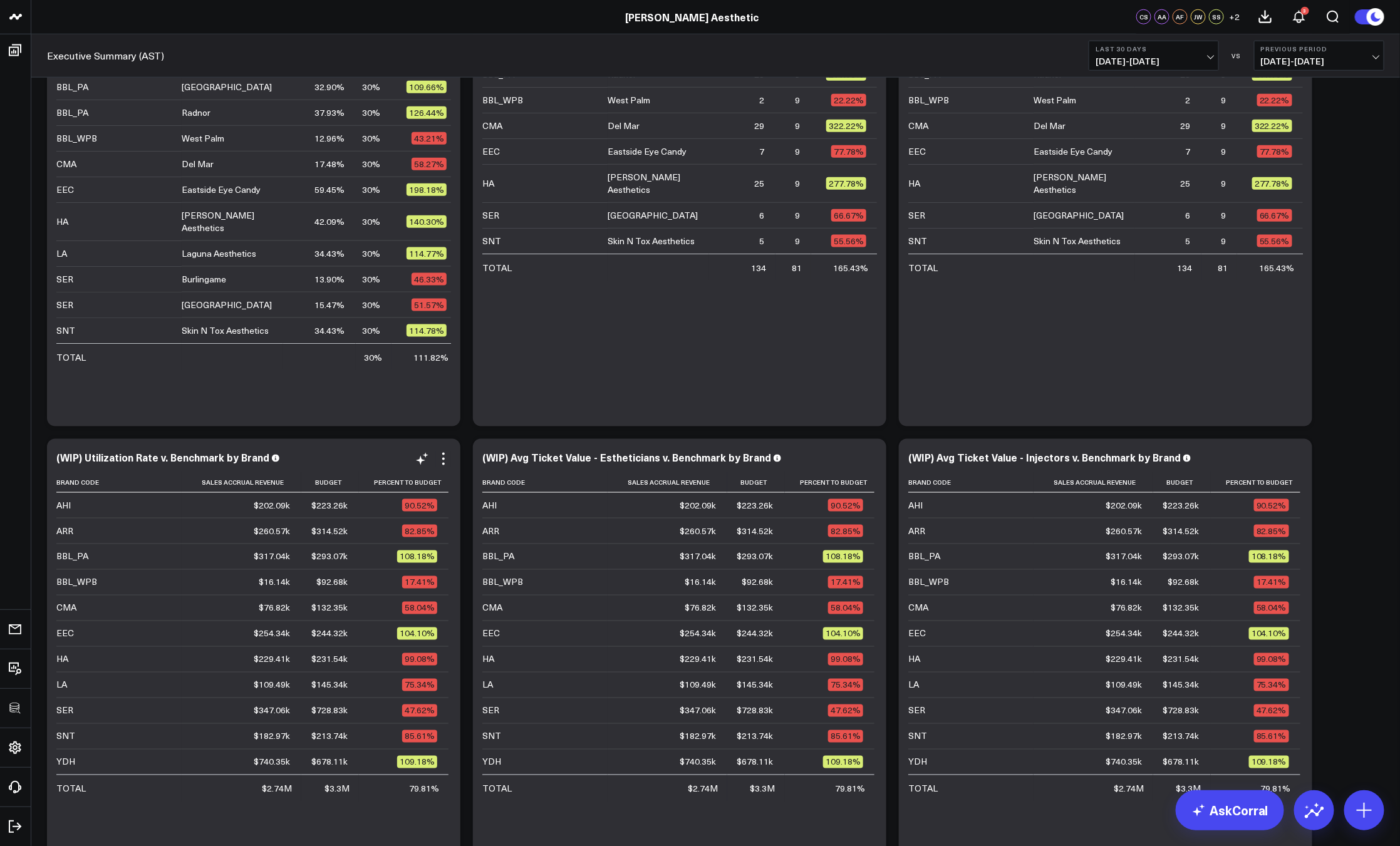
scroll to position [492, 0]
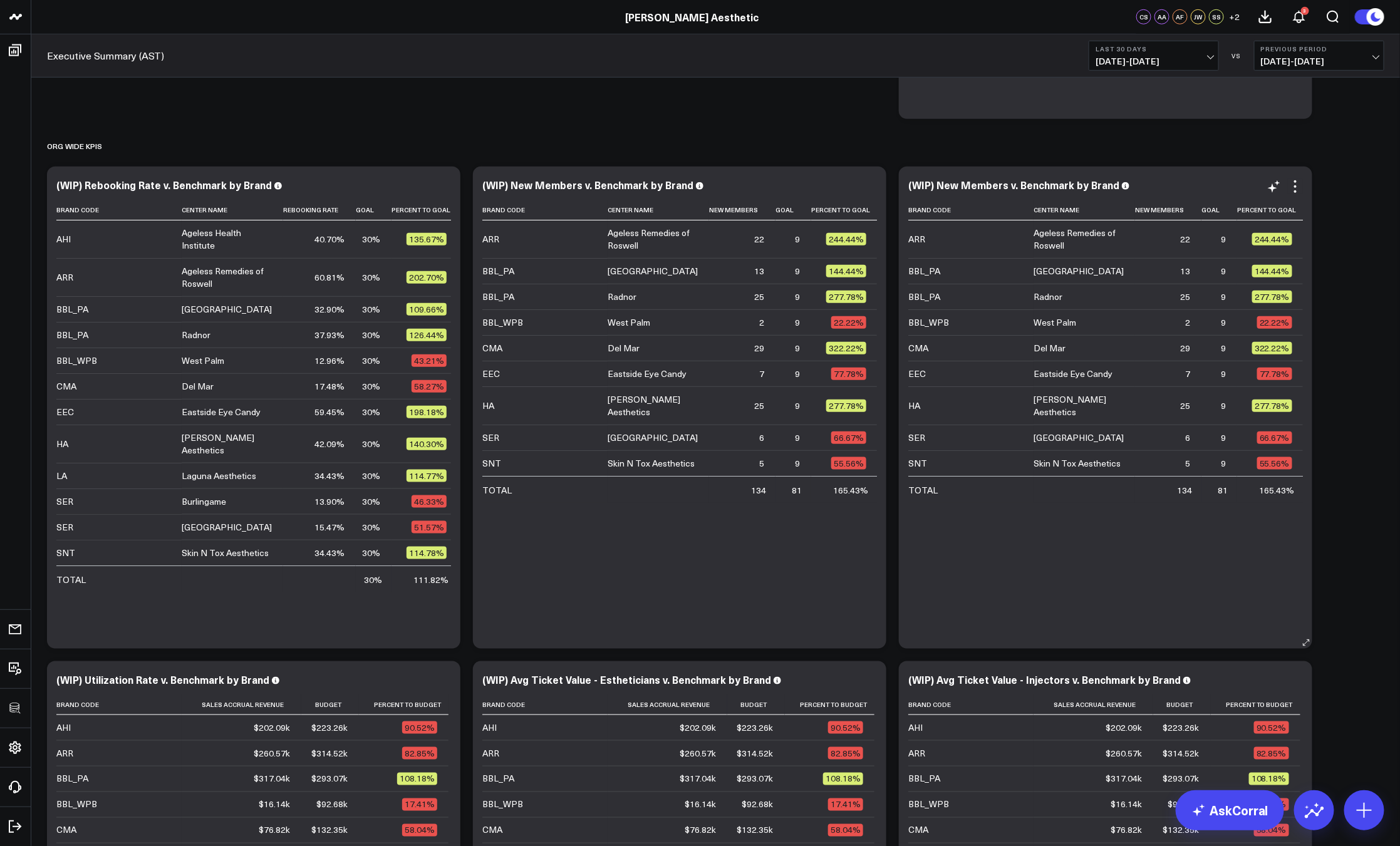
click at [1292, 195] on div "(WIP) New Members v. Benchmark by Brand Brand Code Center Name New Members Goal…" at bounding box center [1106, 407] width 395 height 457
click at [1294, 190] on icon at bounding box center [1295, 191] width 3 height 3
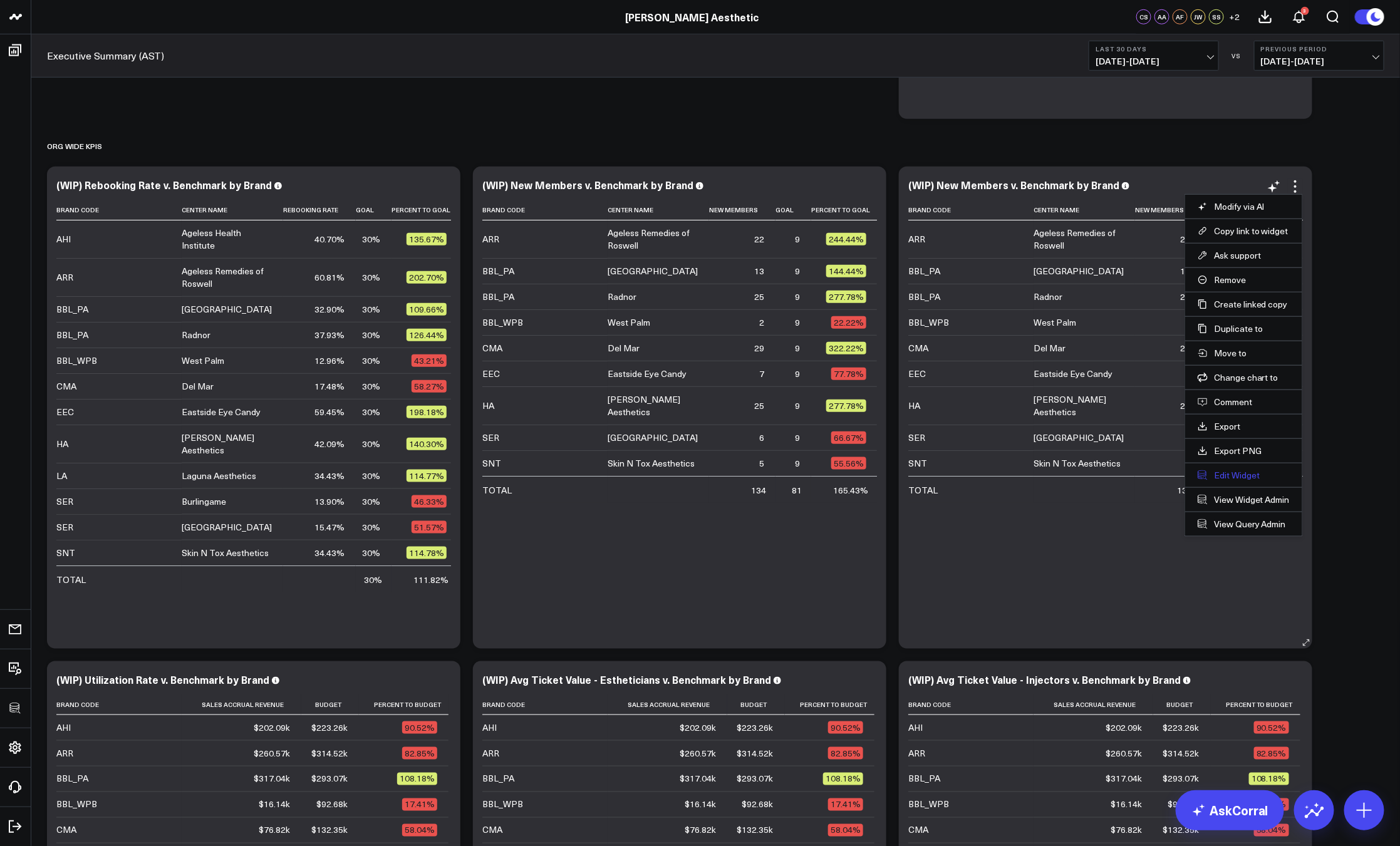
click at [1223, 474] on button "Edit Widget" at bounding box center [1243, 475] width 92 height 11
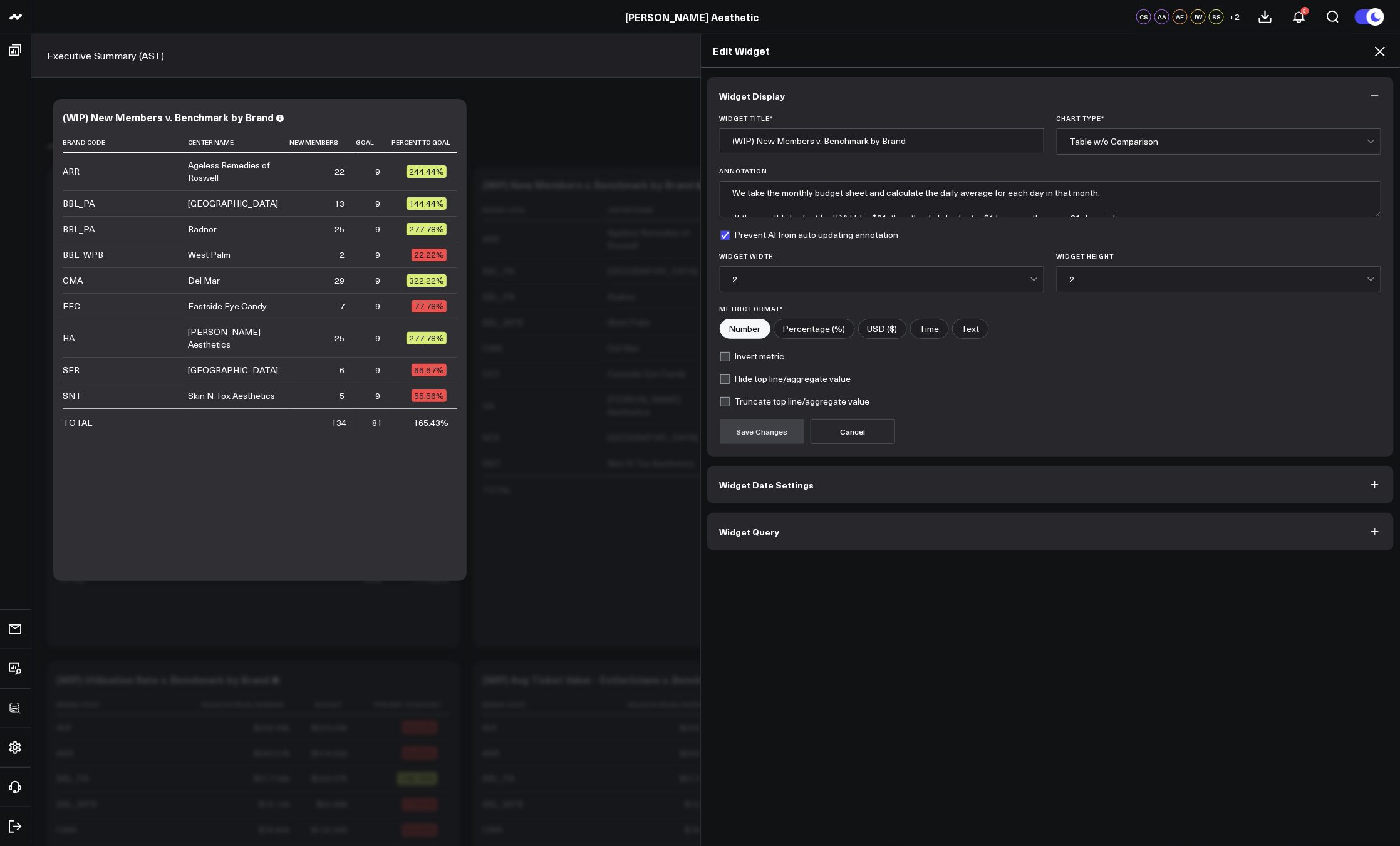
click at [801, 531] on button "Widget Query" at bounding box center [1050, 531] width 687 height 38
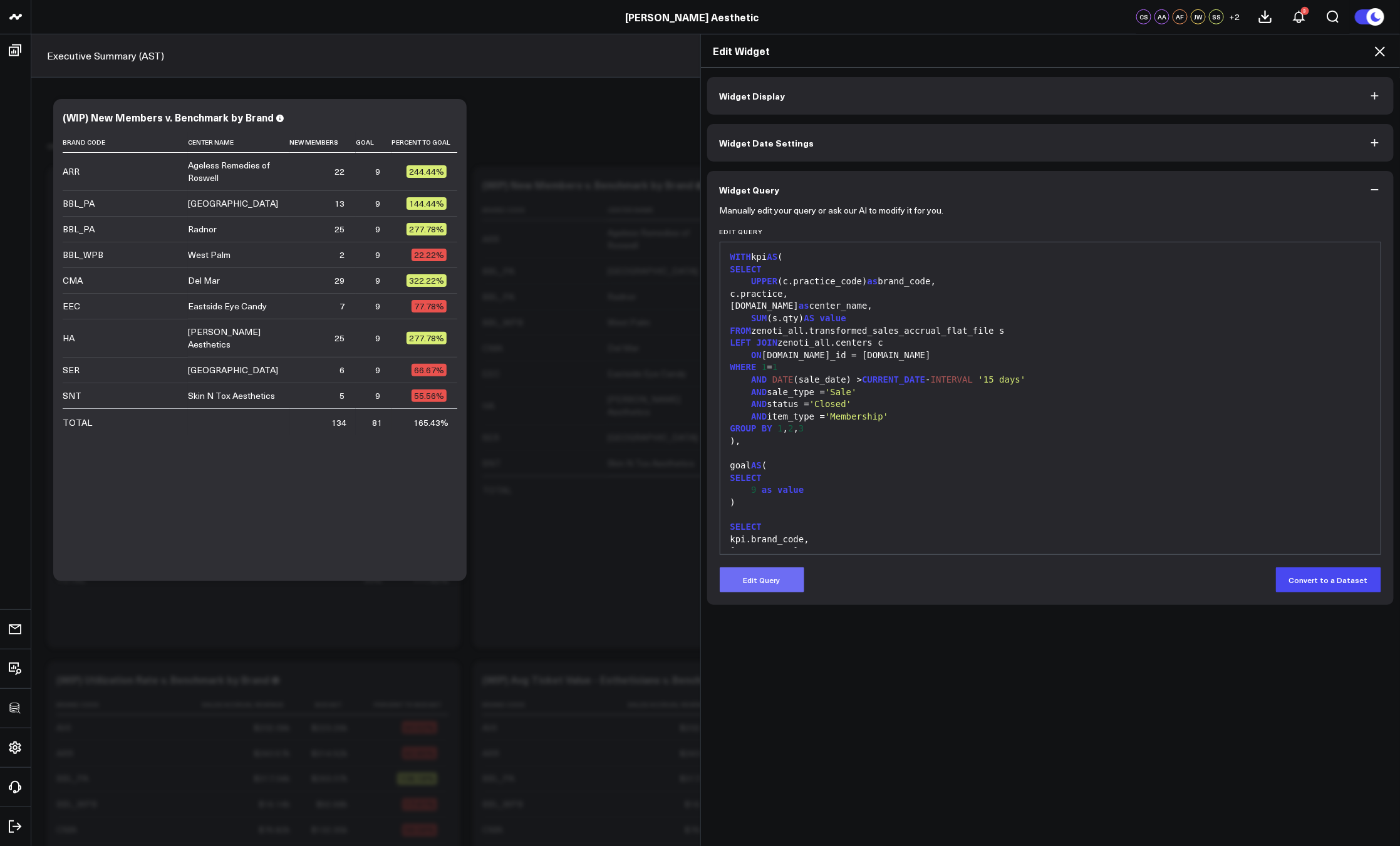
click at [756, 576] on button "Edit Query" at bounding box center [762, 580] width 85 height 25
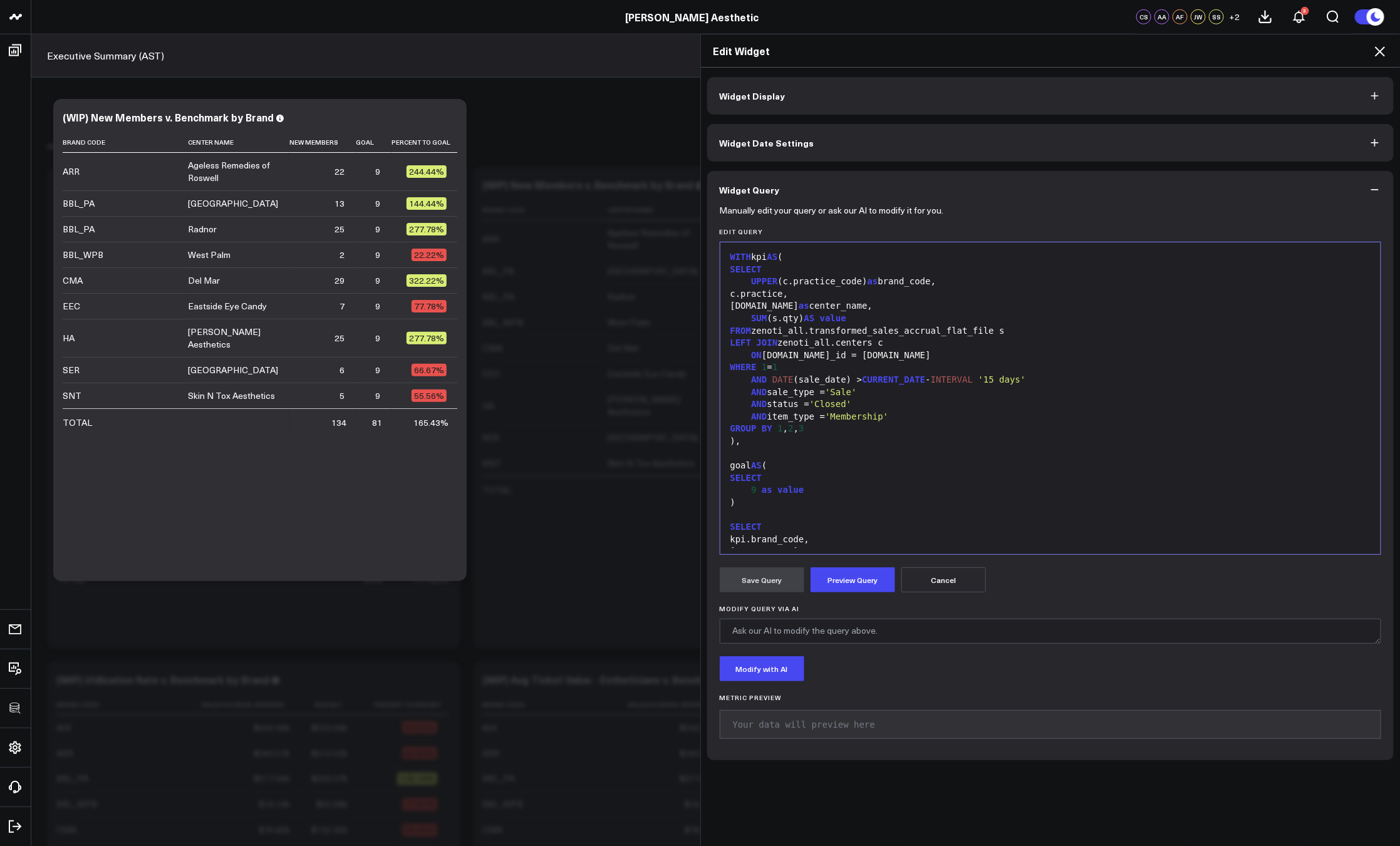
click at [844, 504] on div ")" at bounding box center [1050, 502] width 648 height 12
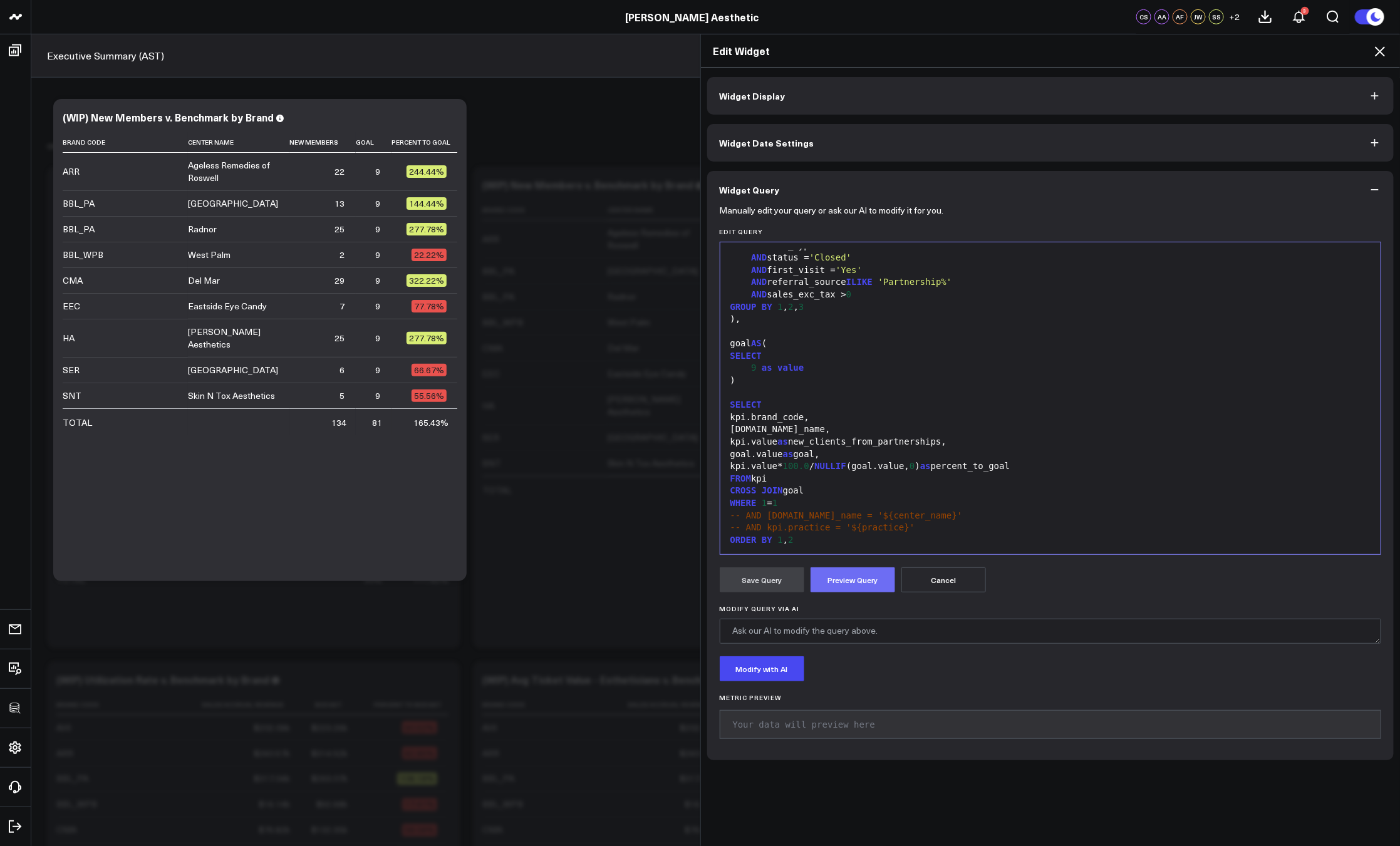
click at [851, 574] on button "Preview Query" at bounding box center [853, 580] width 85 height 25
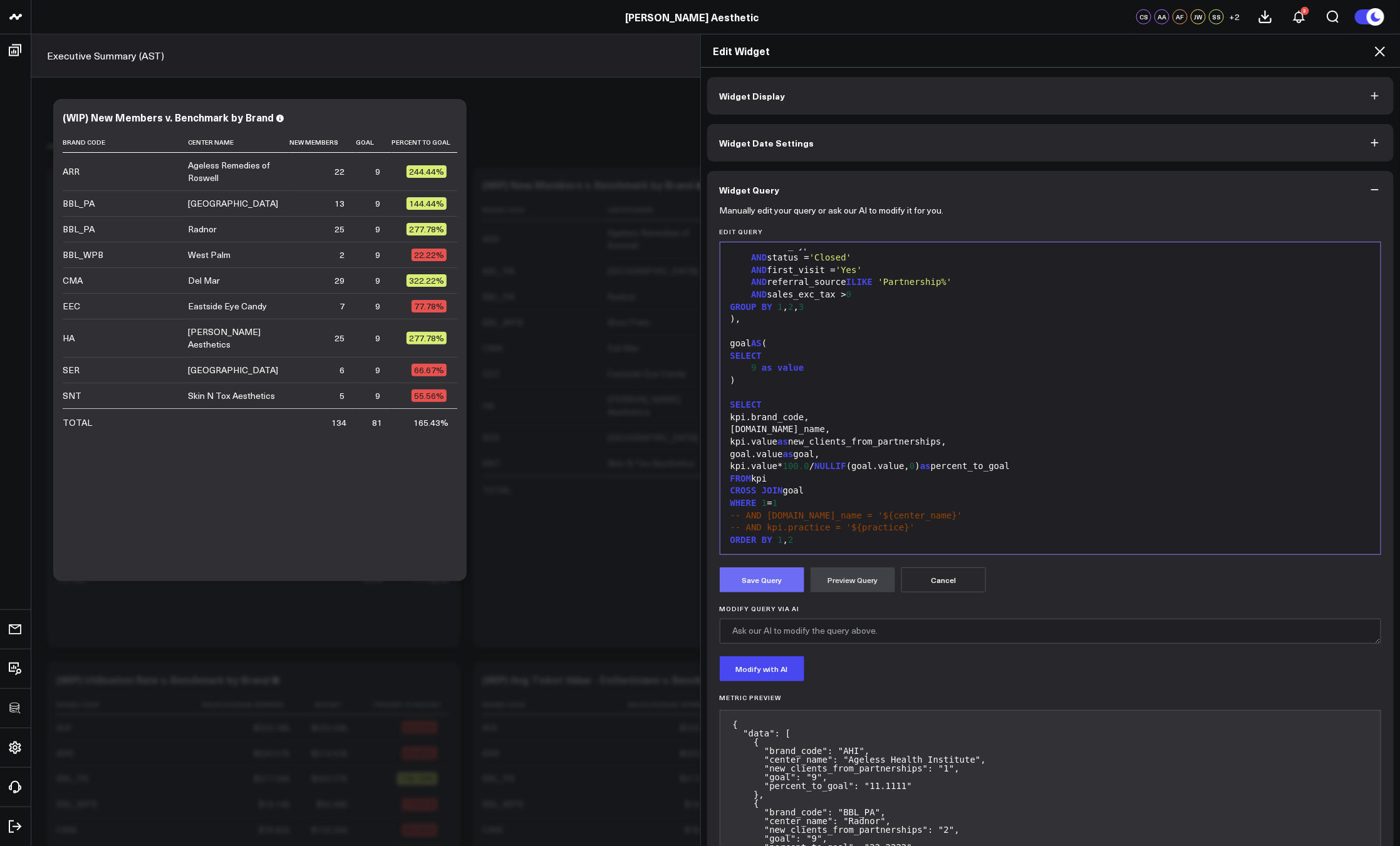
click at [771, 576] on button "Save Query" at bounding box center [762, 580] width 85 height 25
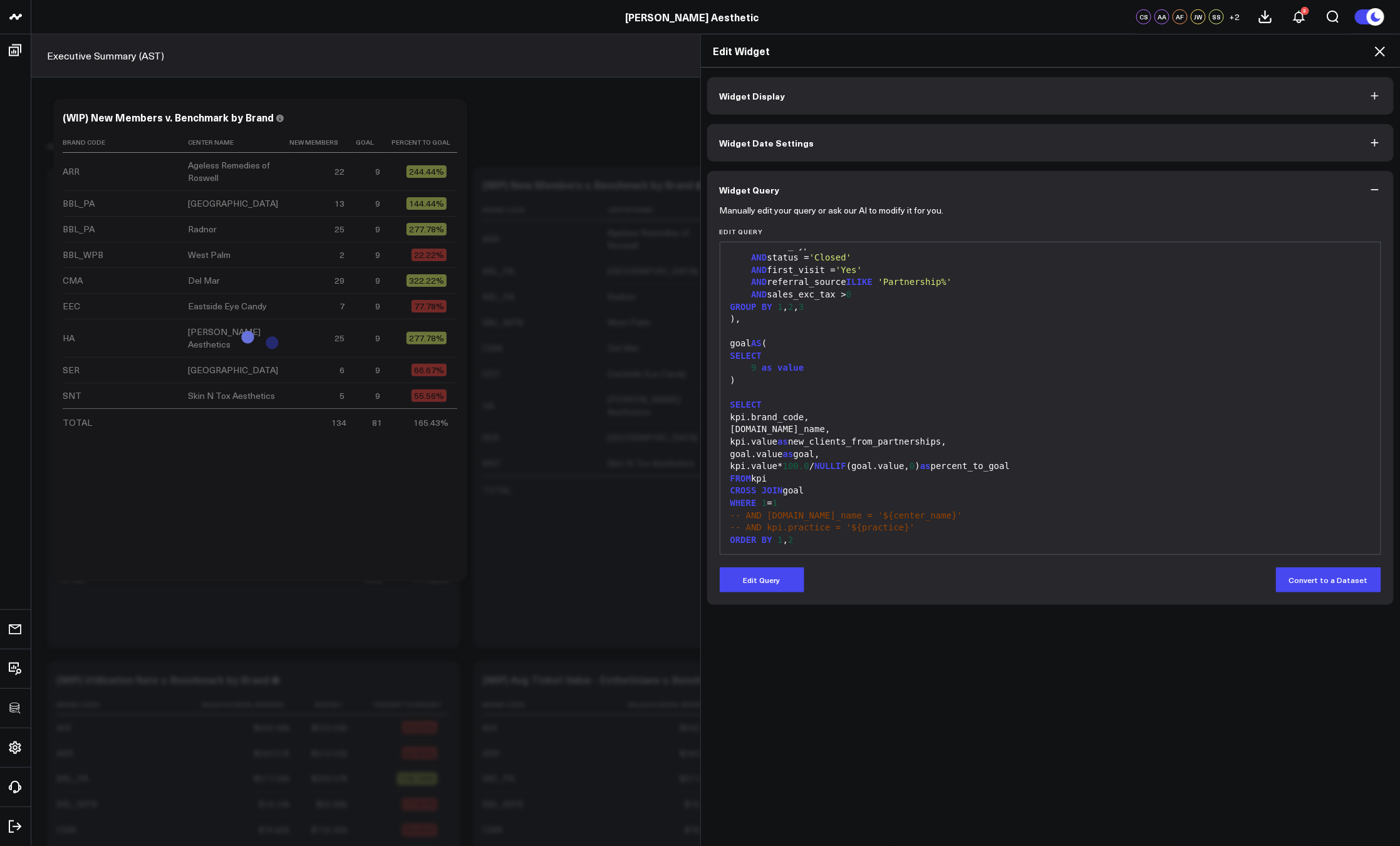
click at [1381, 51] on icon at bounding box center [1379, 51] width 10 height 10
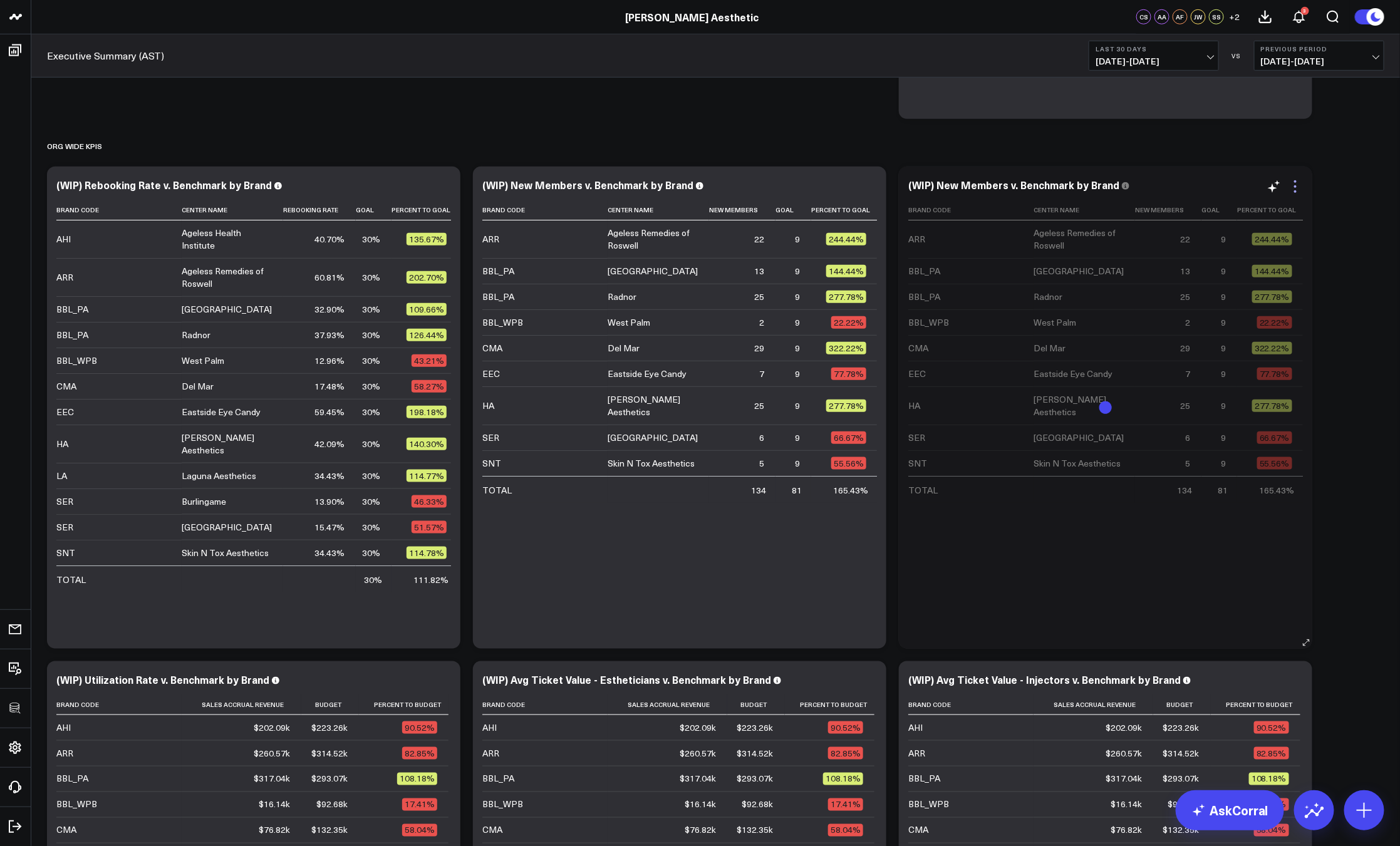
click at [1291, 190] on icon at bounding box center [1295, 186] width 15 height 15
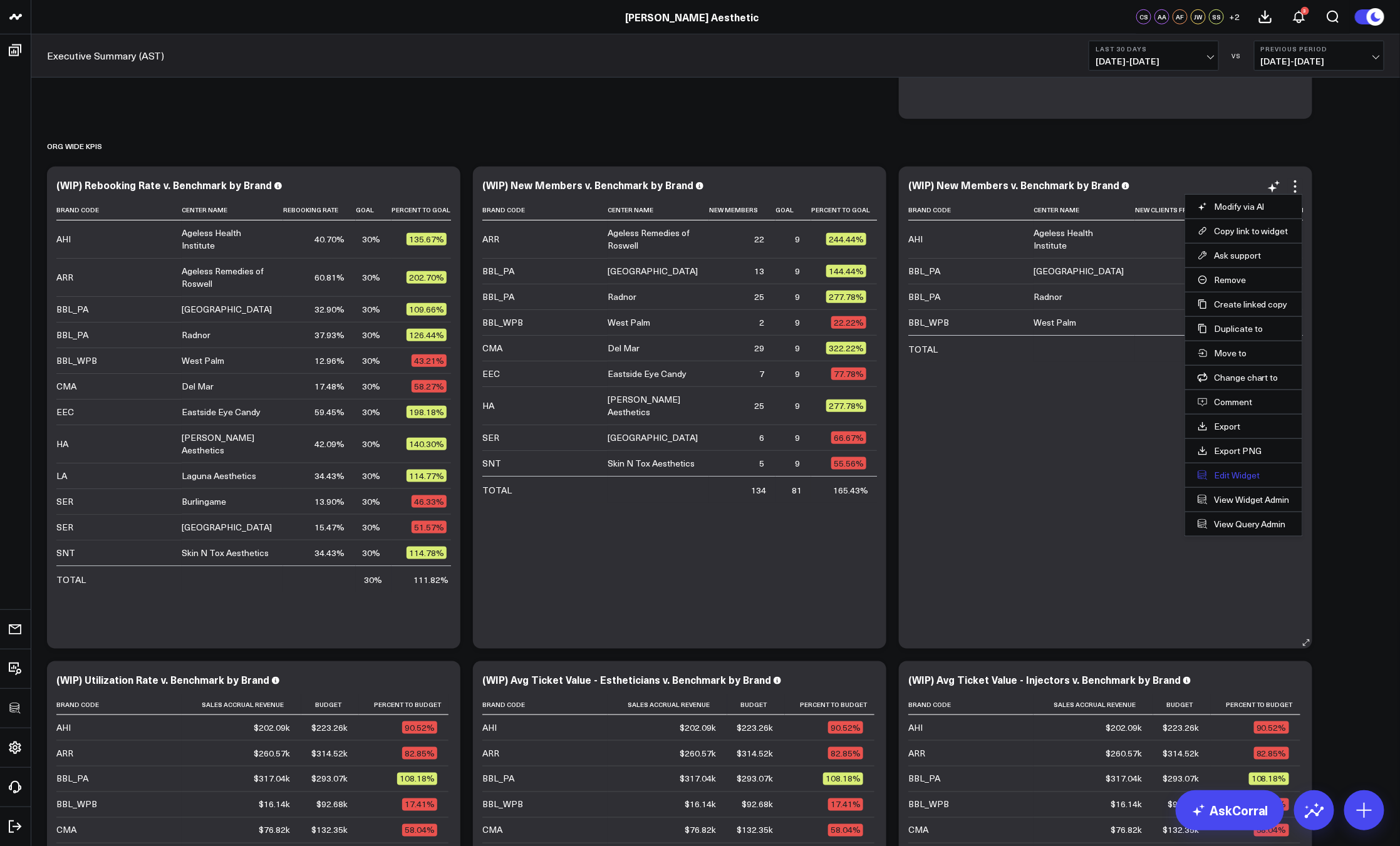
click at [1240, 474] on button "Edit Widget" at bounding box center [1243, 475] width 92 height 11
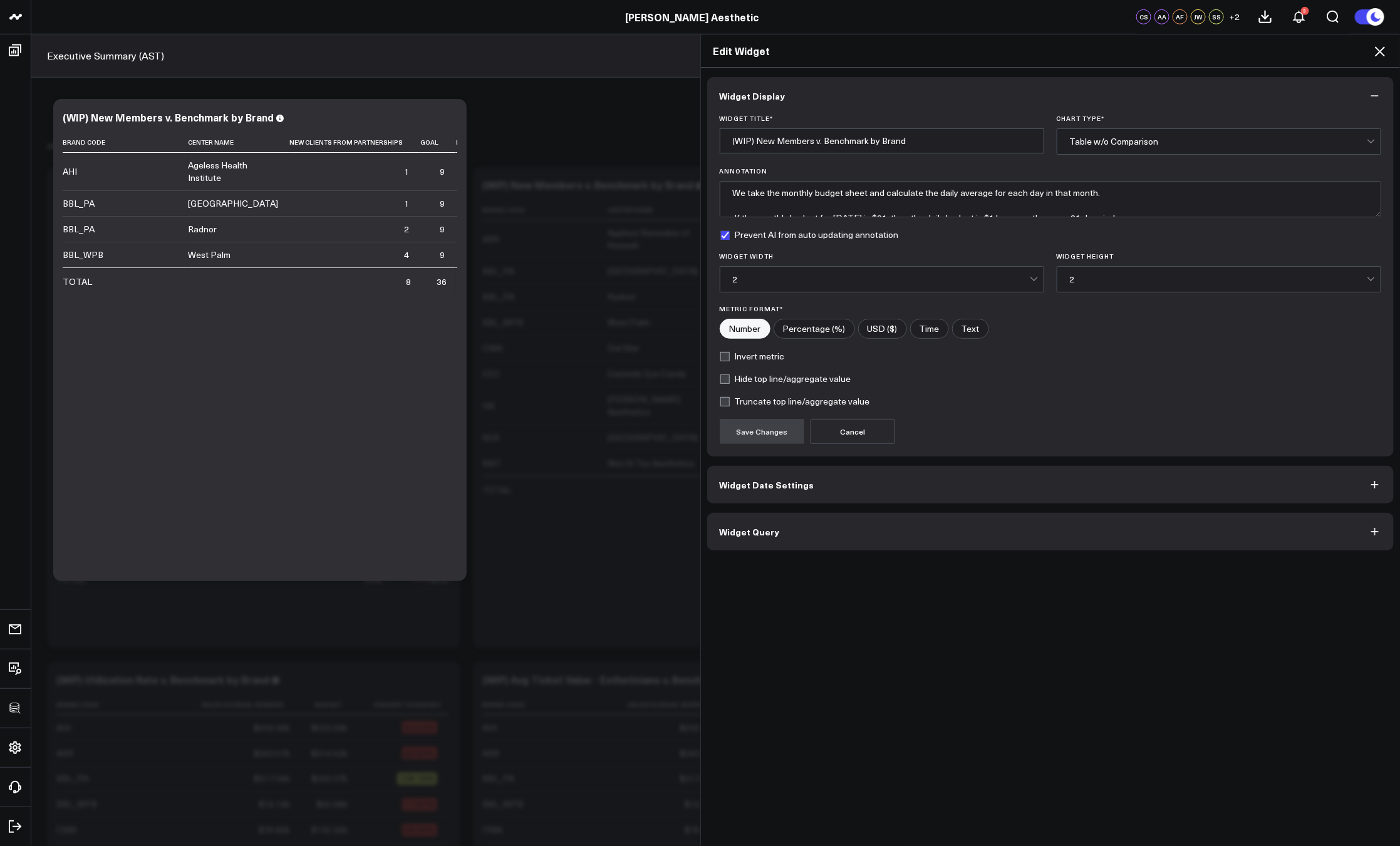
click at [864, 549] on button "Widget Query" at bounding box center [1050, 531] width 687 height 38
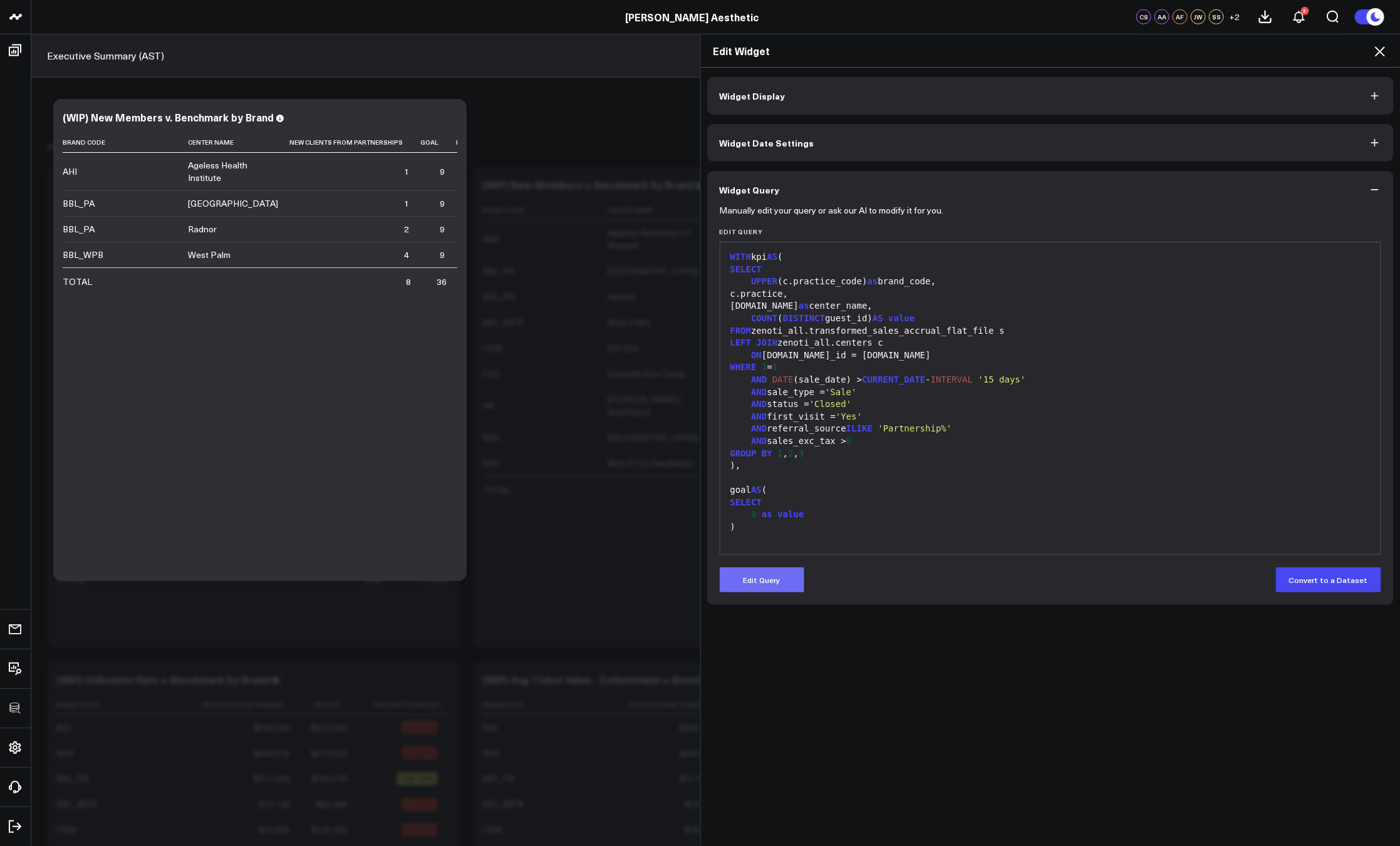
click at [785, 576] on button "Edit Query" at bounding box center [762, 580] width 85 height 25
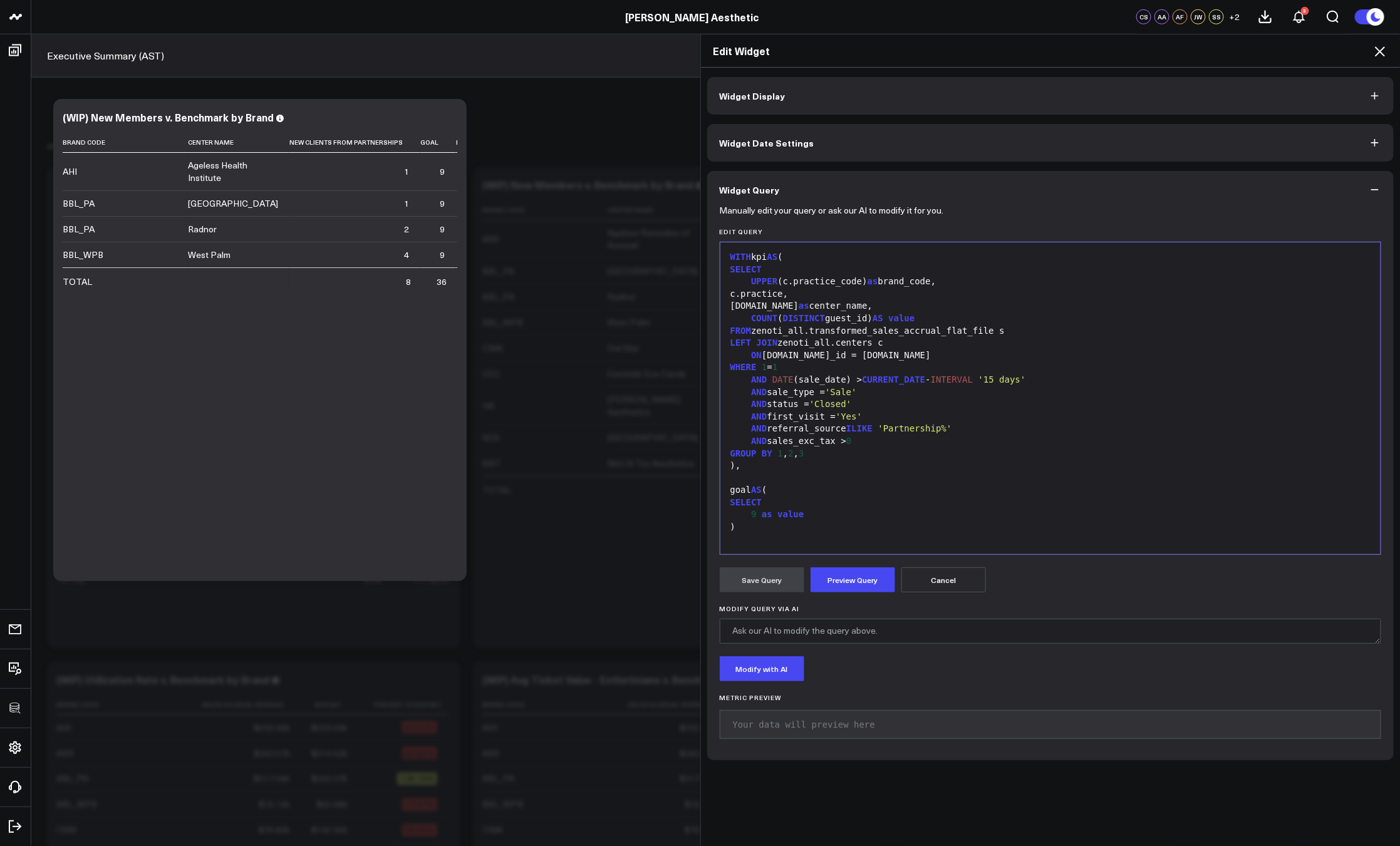
scroll to position [146, 0]
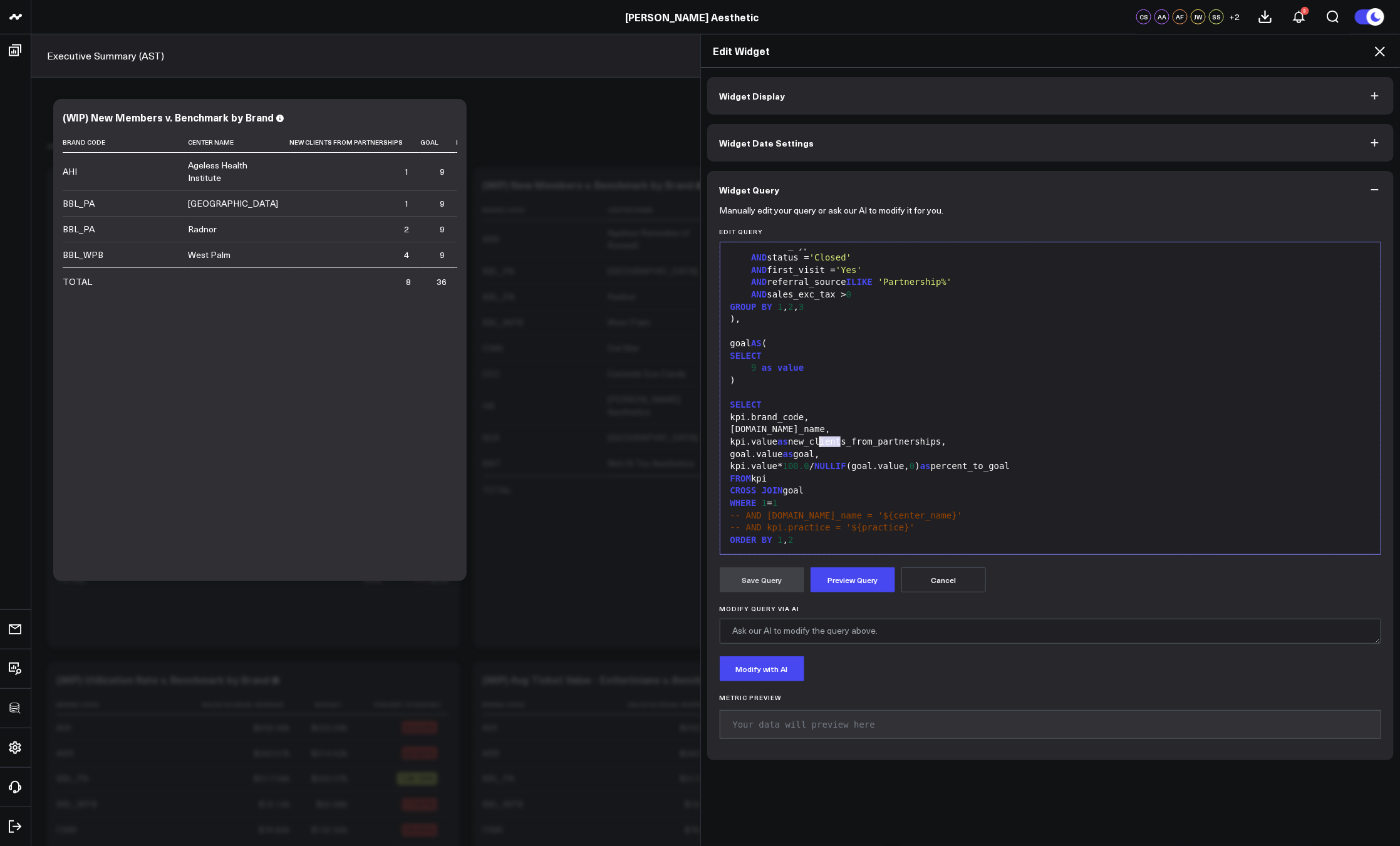
drag, startPoint x: 838, startPoint y: 442, endPoint x: 817, endPoint y: 440, distance: 21.1
click at [817, 440] on div "kpi.value as new_clients_from_partnerships," at bounding box center [1050, 442] width 648 height 12
click at [921, 436] on div "kpi.value as new_clients_from_partnerships," at bounding box center [1050, 442] width 648 height 12
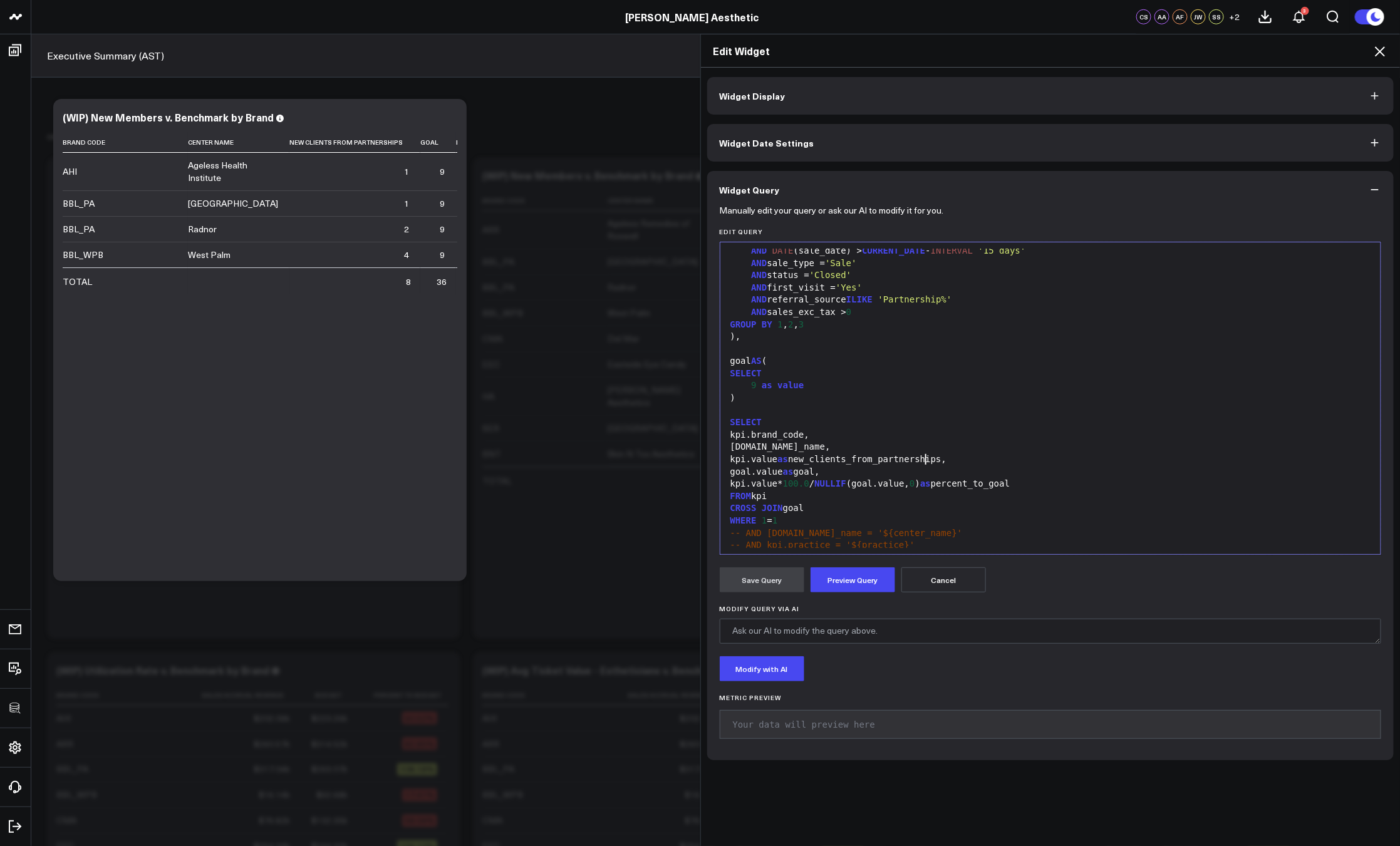
scroll to position [120, 0]
click at [751, 392] on span "9" at bounding box center [754, 393] width 5 height 10
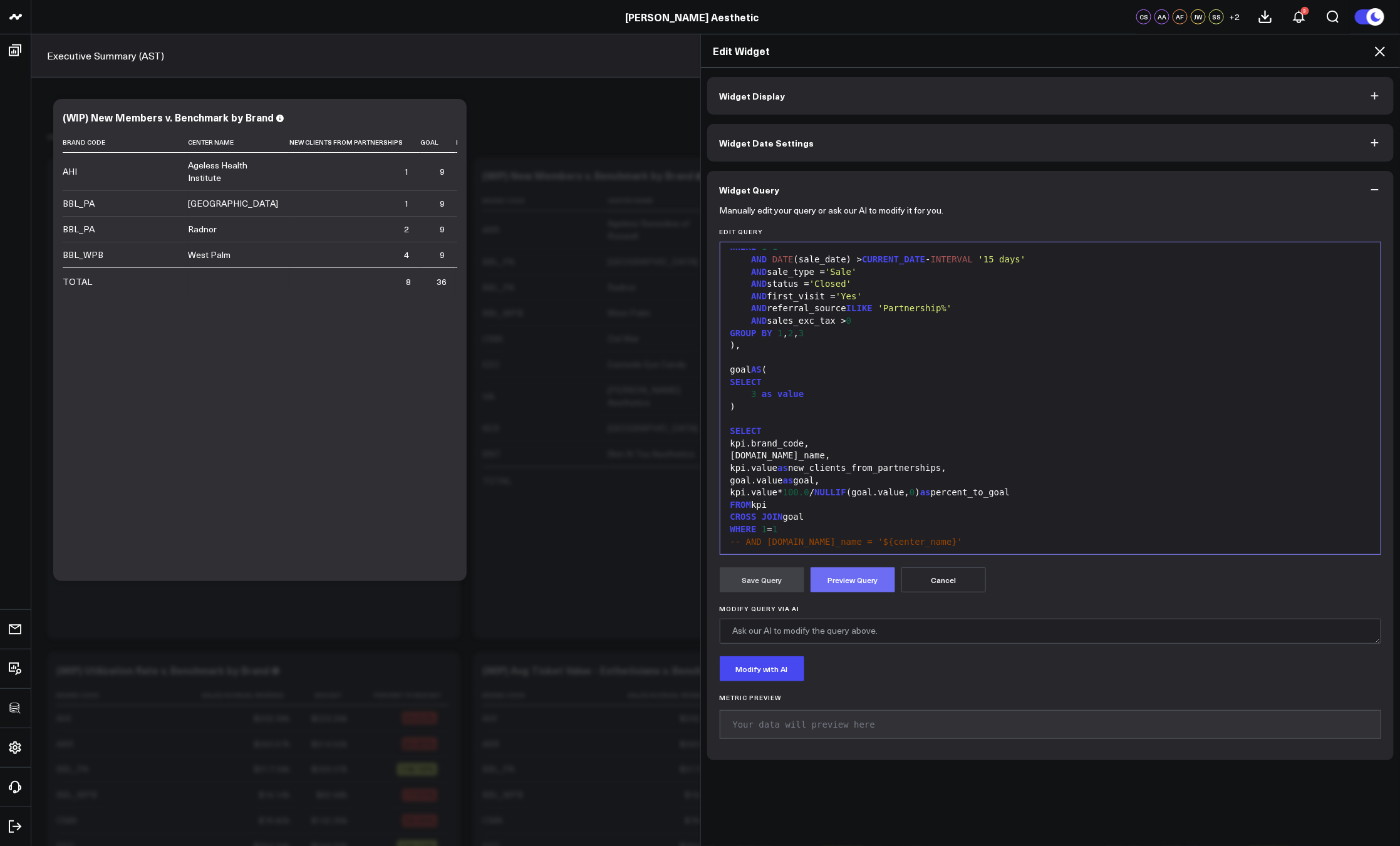
click at [853, 591] on button "Preview Query" at bounding box center [853, 580] width 85 height 25
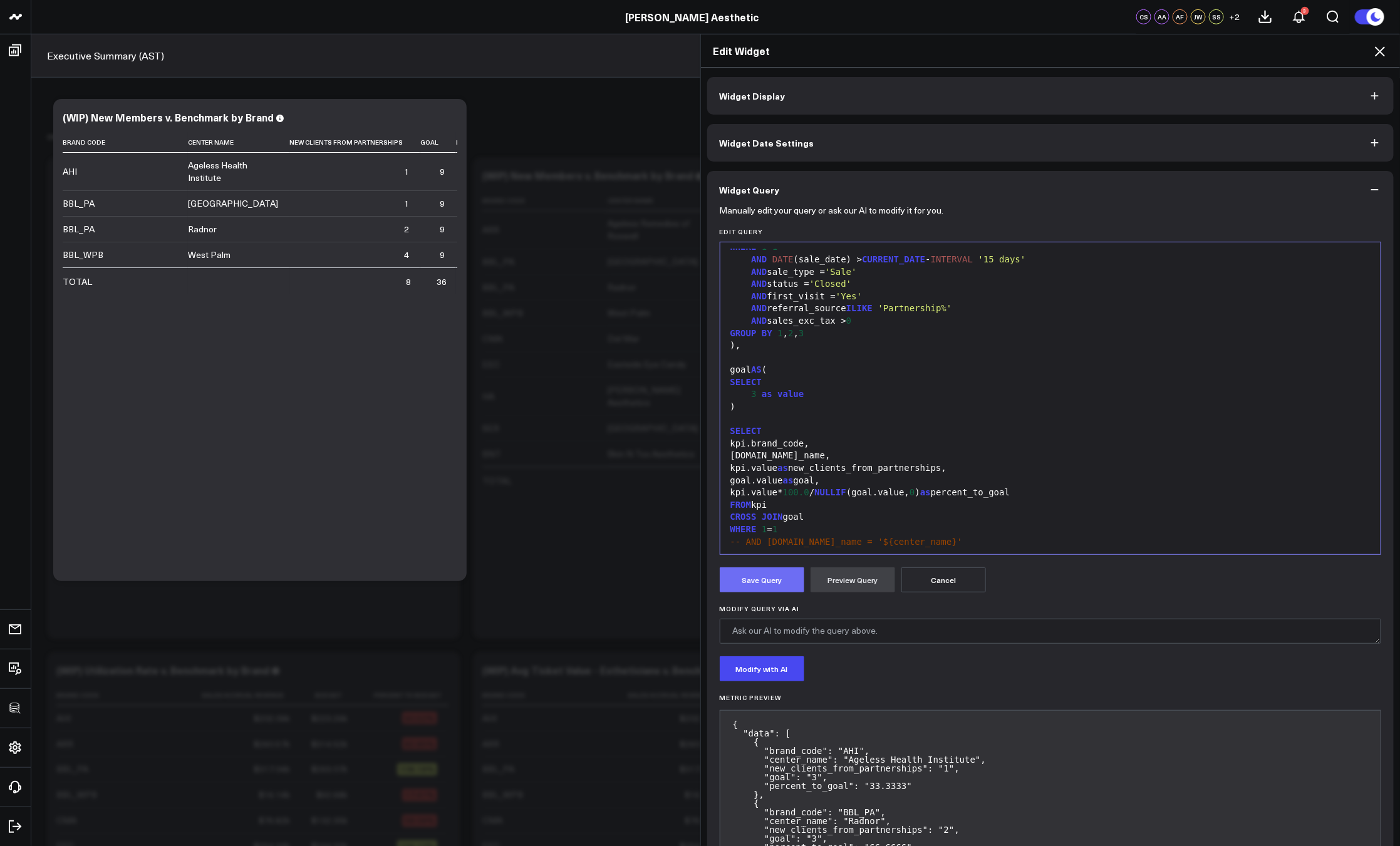
click at [764, 584] on button "Save Query" at bounding box center [762, 580] width 85 height 25
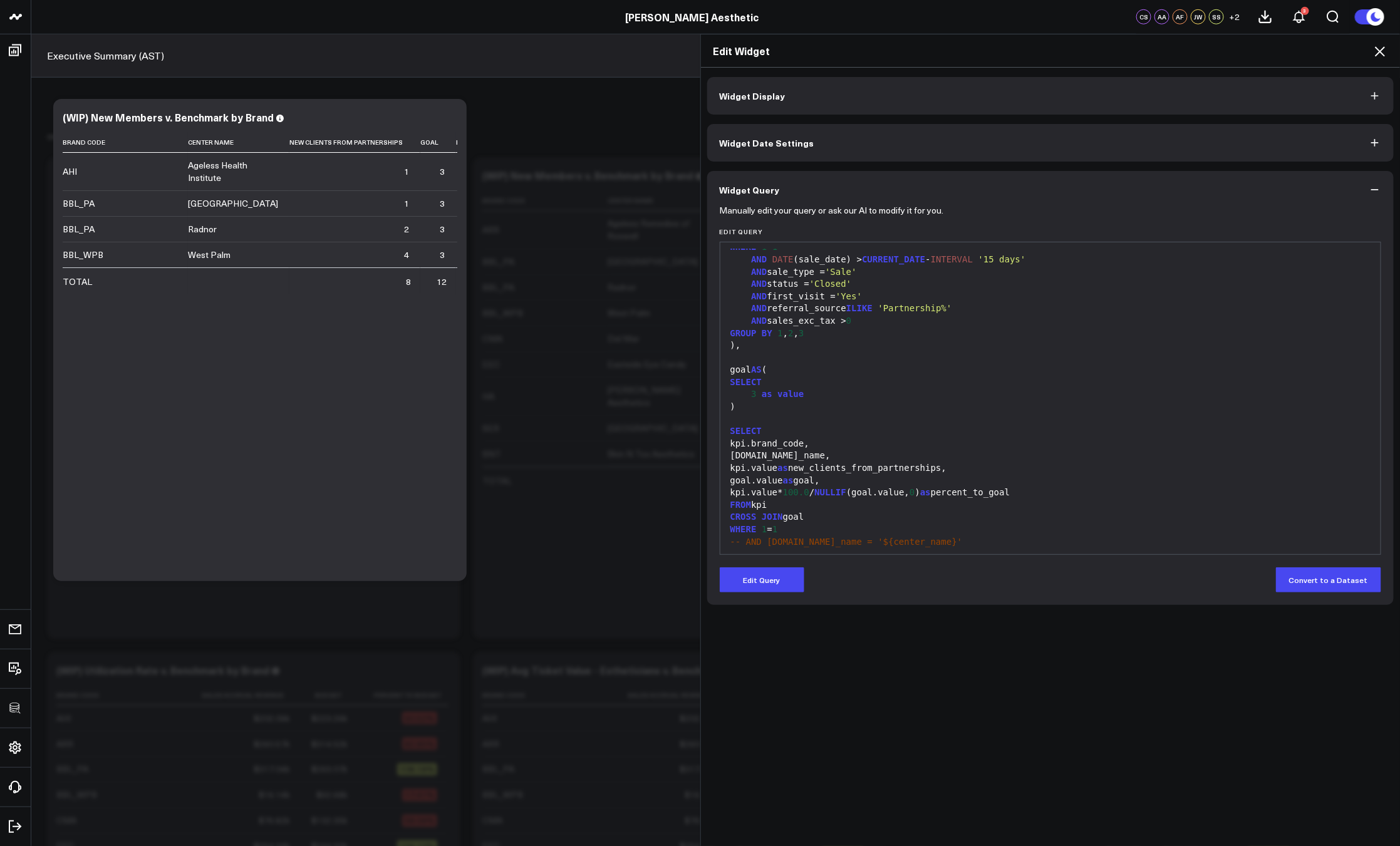
click at [1376, 52] on icon at bounding box center [1379, 51] width 15 height 15
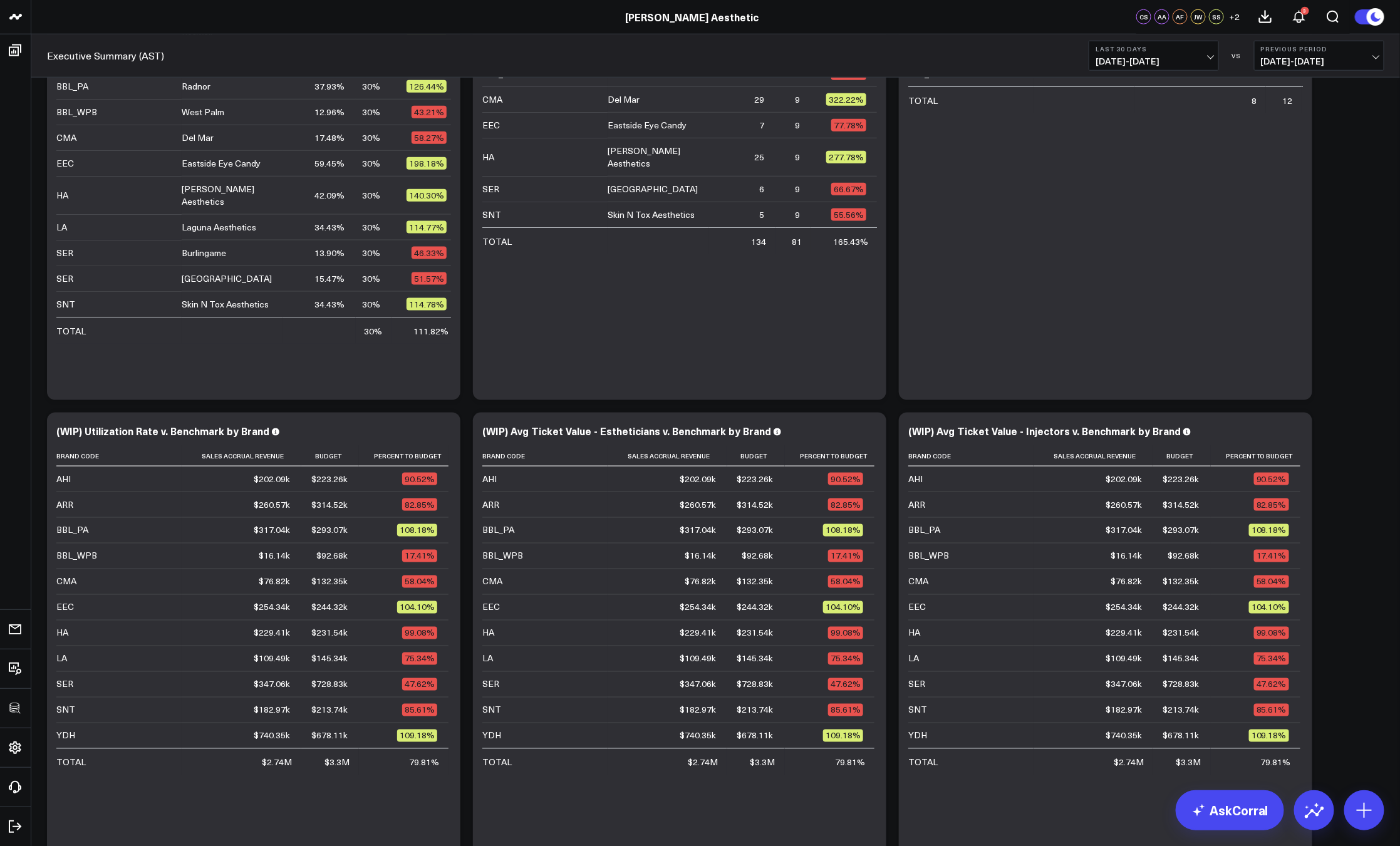
scroll to position [373, 0]
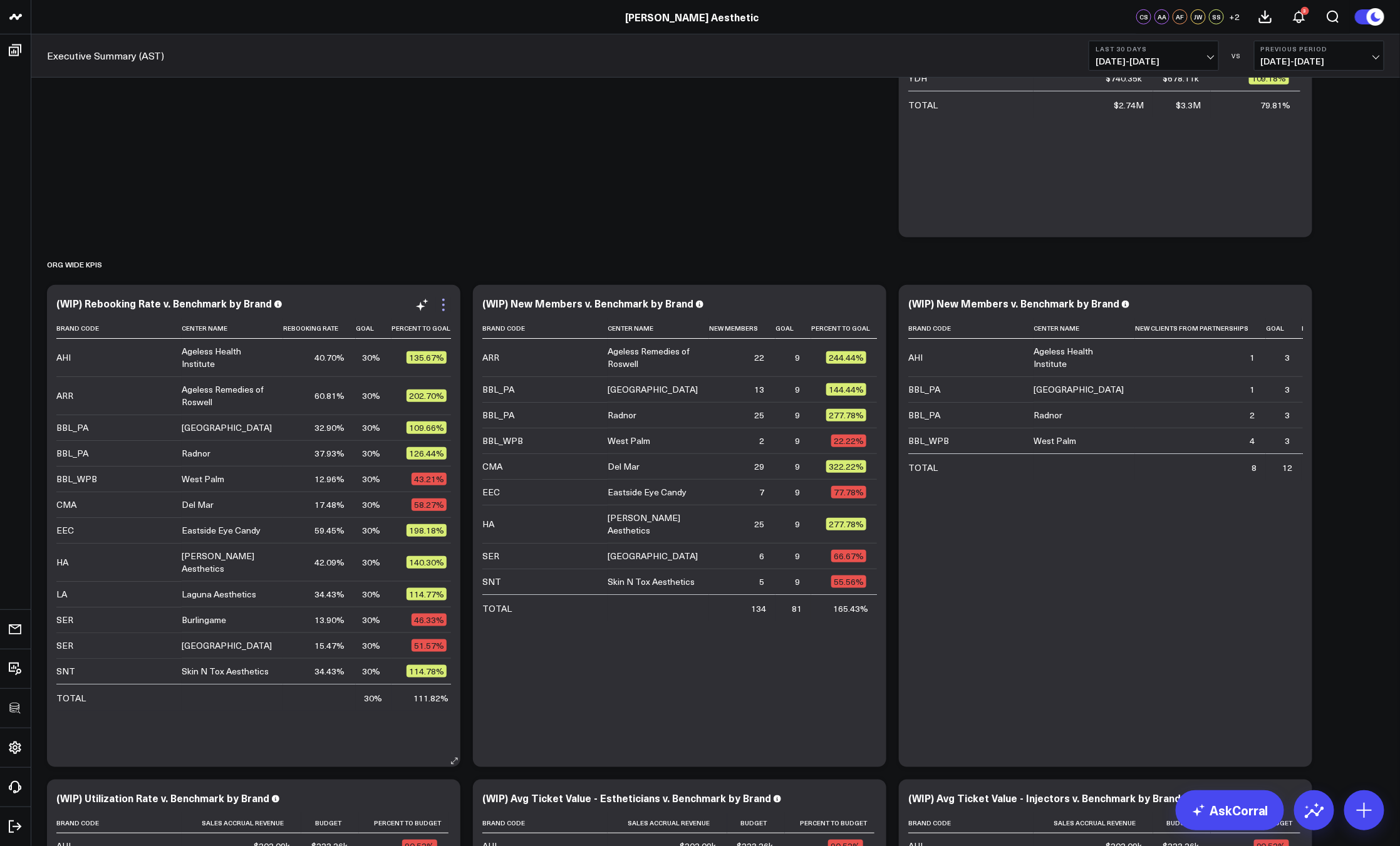
click at [443, 306] on icon at bounding box center [443, 305] width 3 height 3
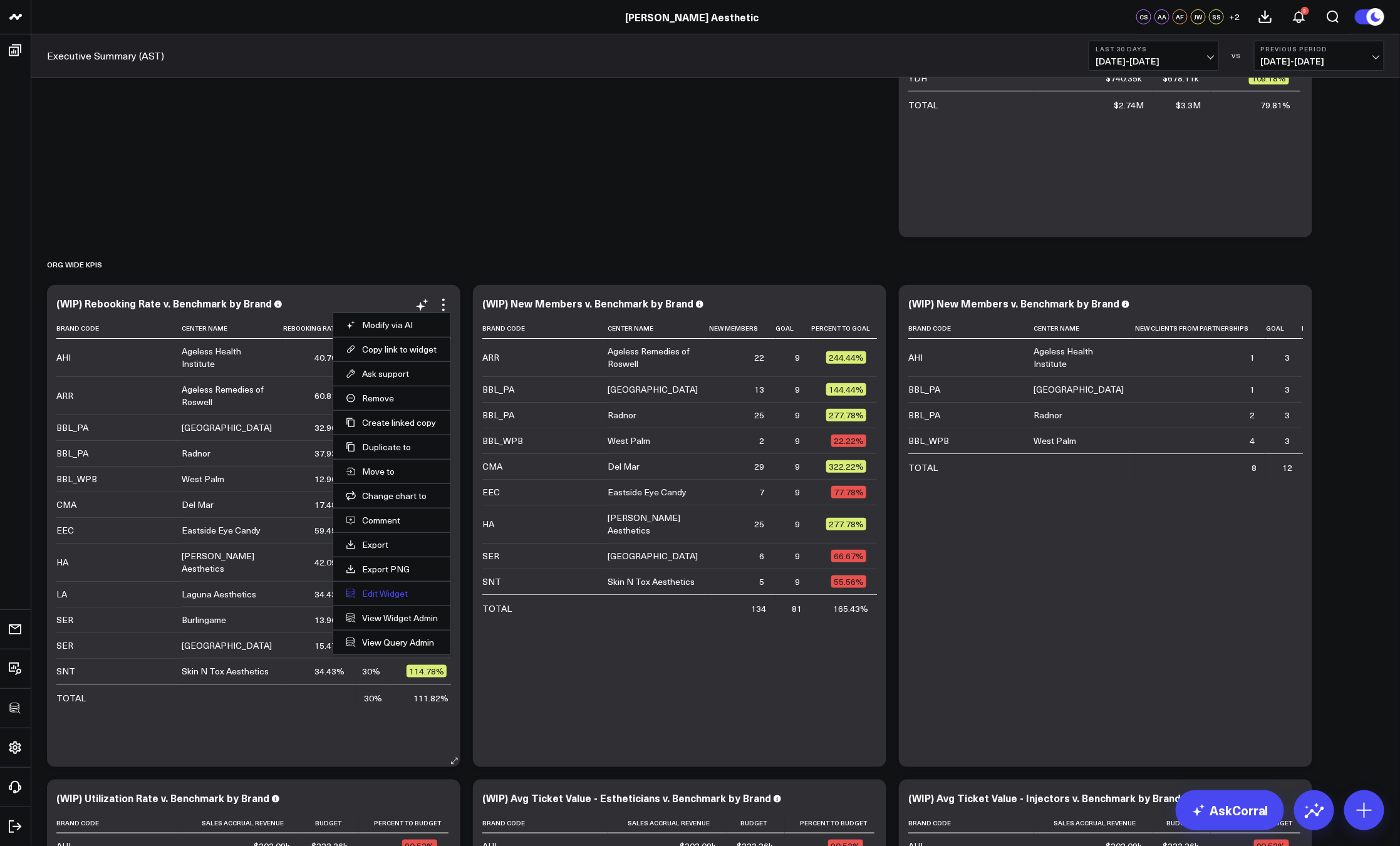
click at [377, 596] on button "Edit Widget" at bounding box center [391, 593] width 92 height 11
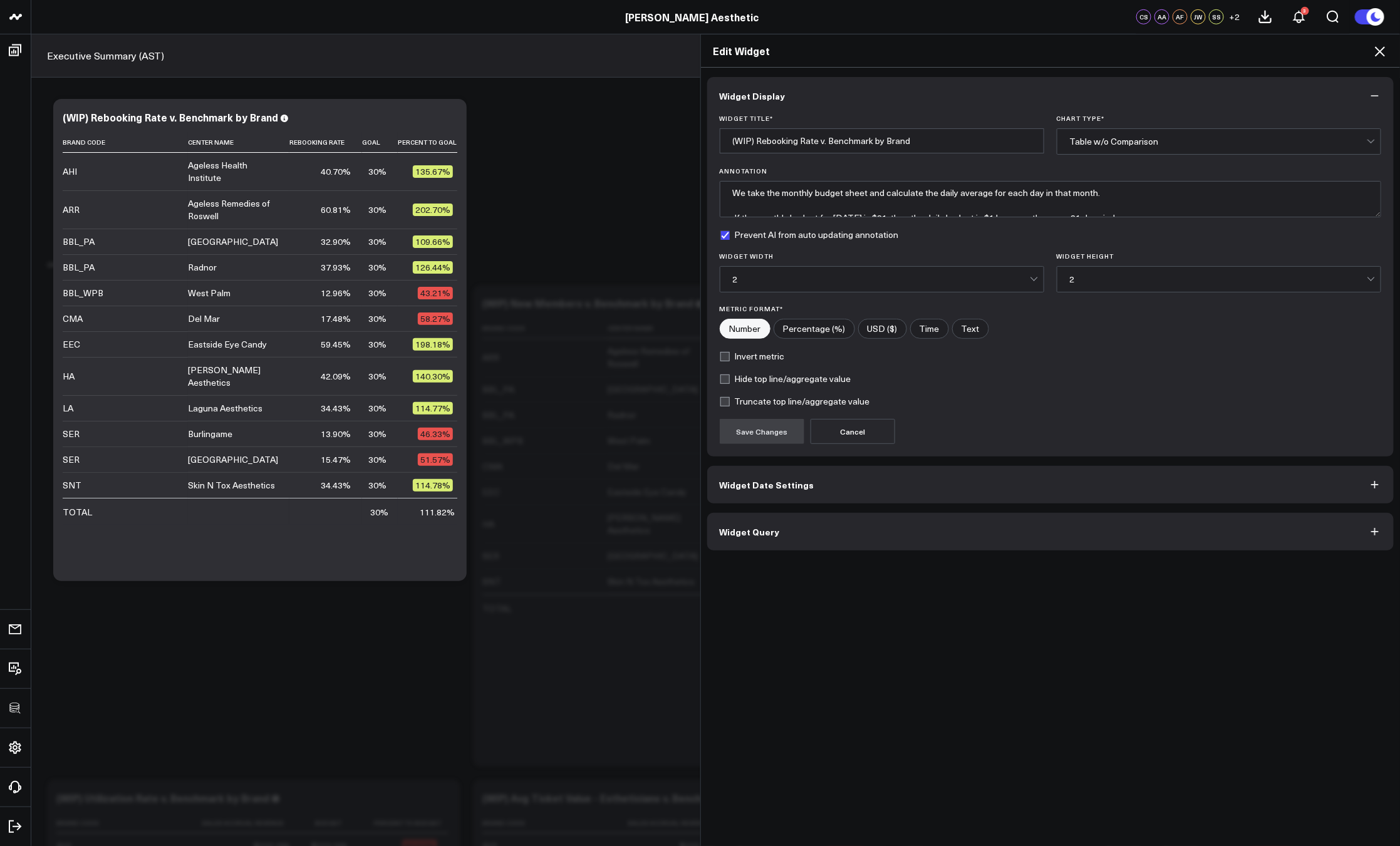
click at [790, 537] on button "Widget Query" at bounding box center [1050, 531] width 687 height 38
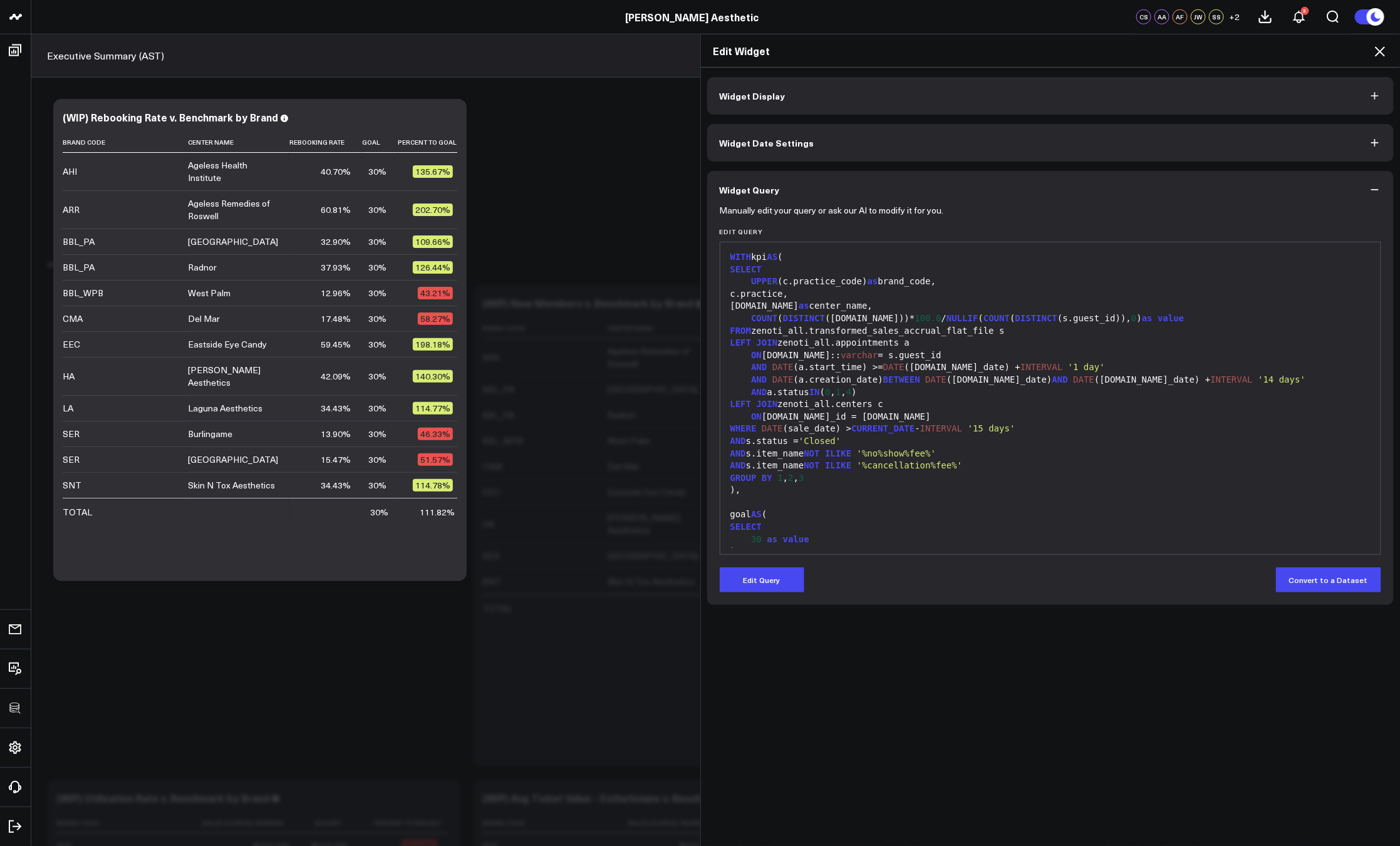
drag, startPoint x: 763, startPoint y: 583, endPoint x: 803, endPoint y: 533, distance: 64.0
click at [763, 583] on button "Edit Query" at bounding box center [762, 580] width 85 height 25
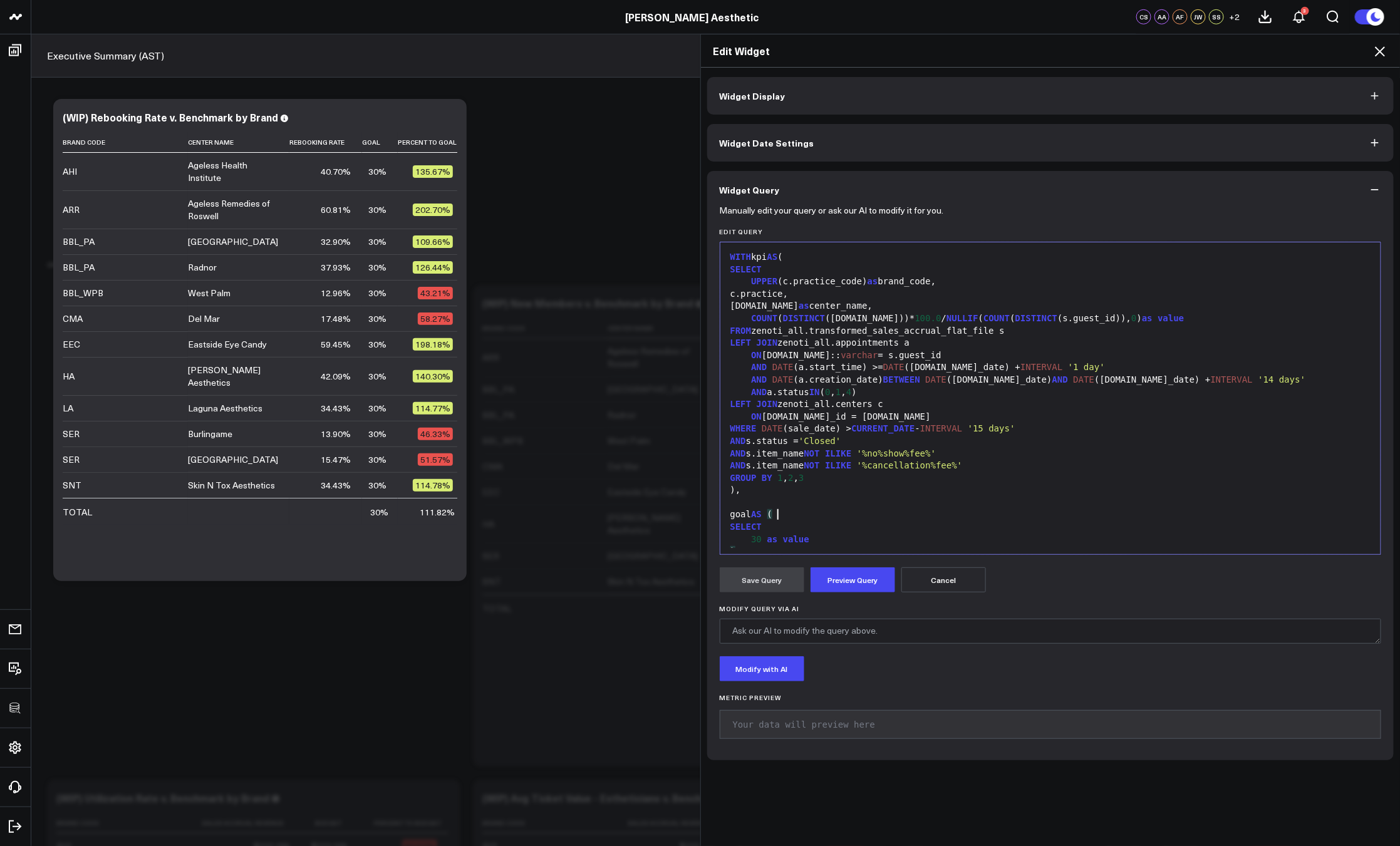
click at [830, 509] on div "goal AS (" at bounding box center [1050, 515] width 648 height 12
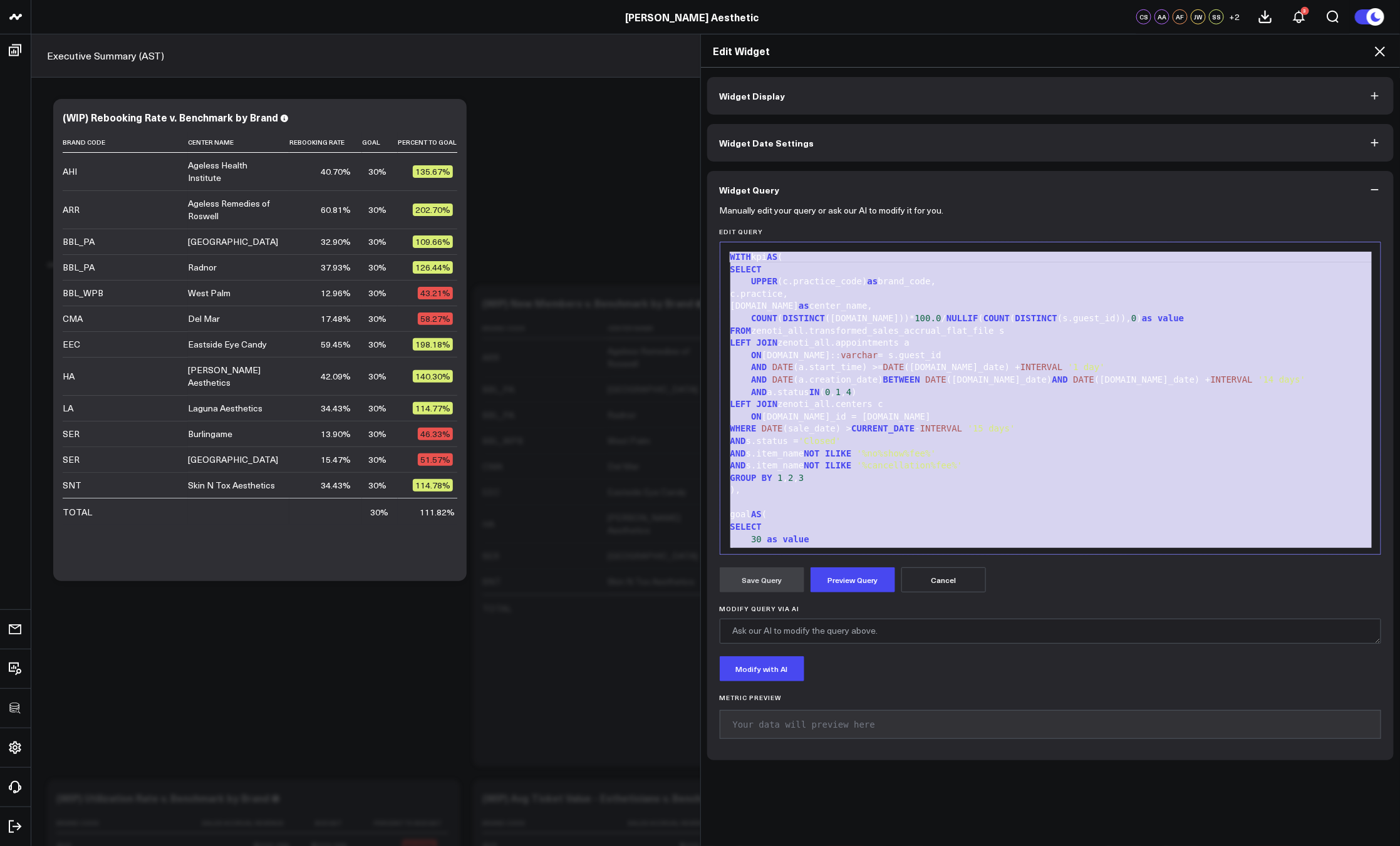
copy div "WITH kpi AS ( SELECT UPPER (c.practice_code) as brand_code, c.practice, c.name …"
click at [1380, 48] on icon at bounding box center [1379, 51] width 15 height 15
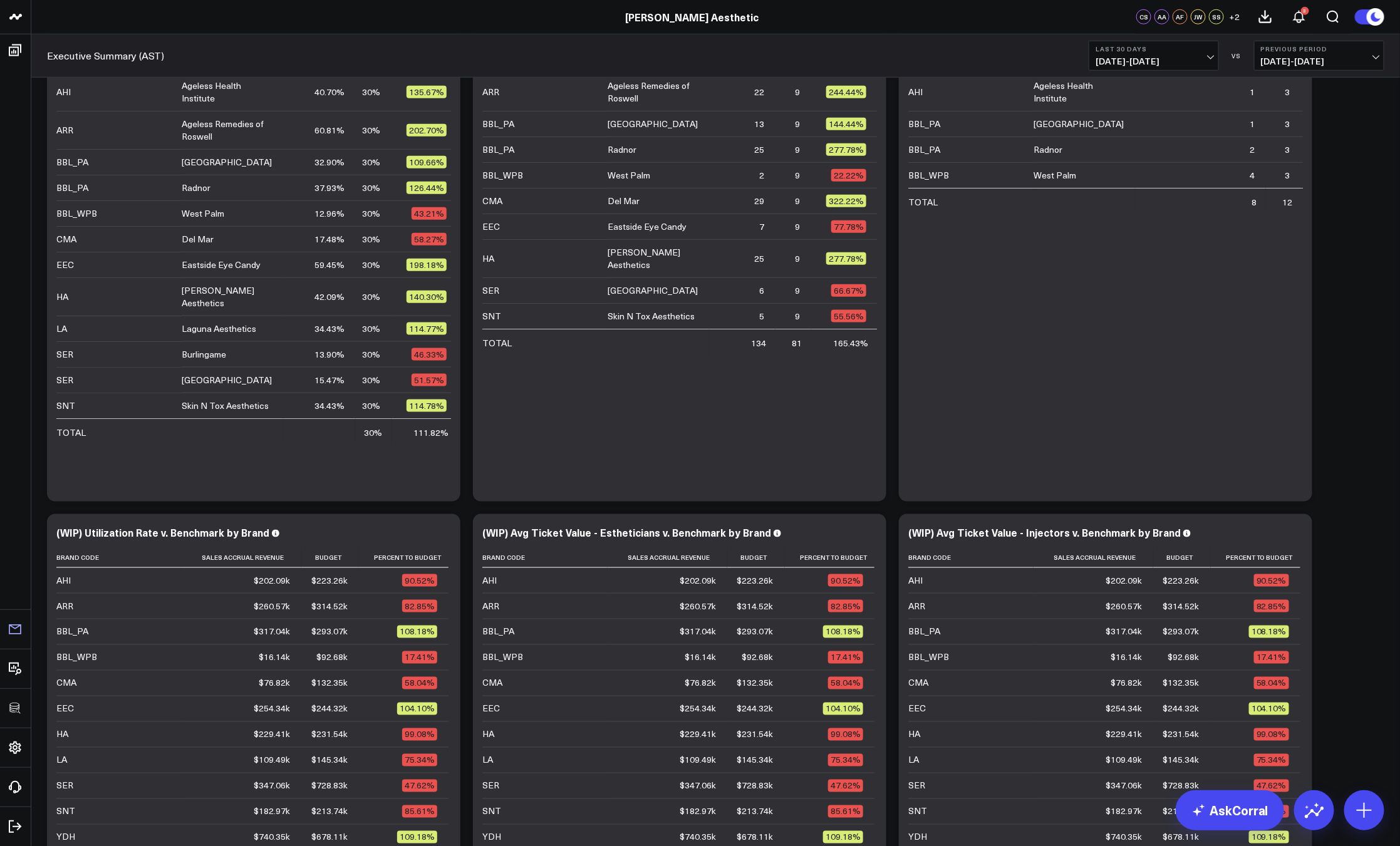
scroll to position [755, 0]
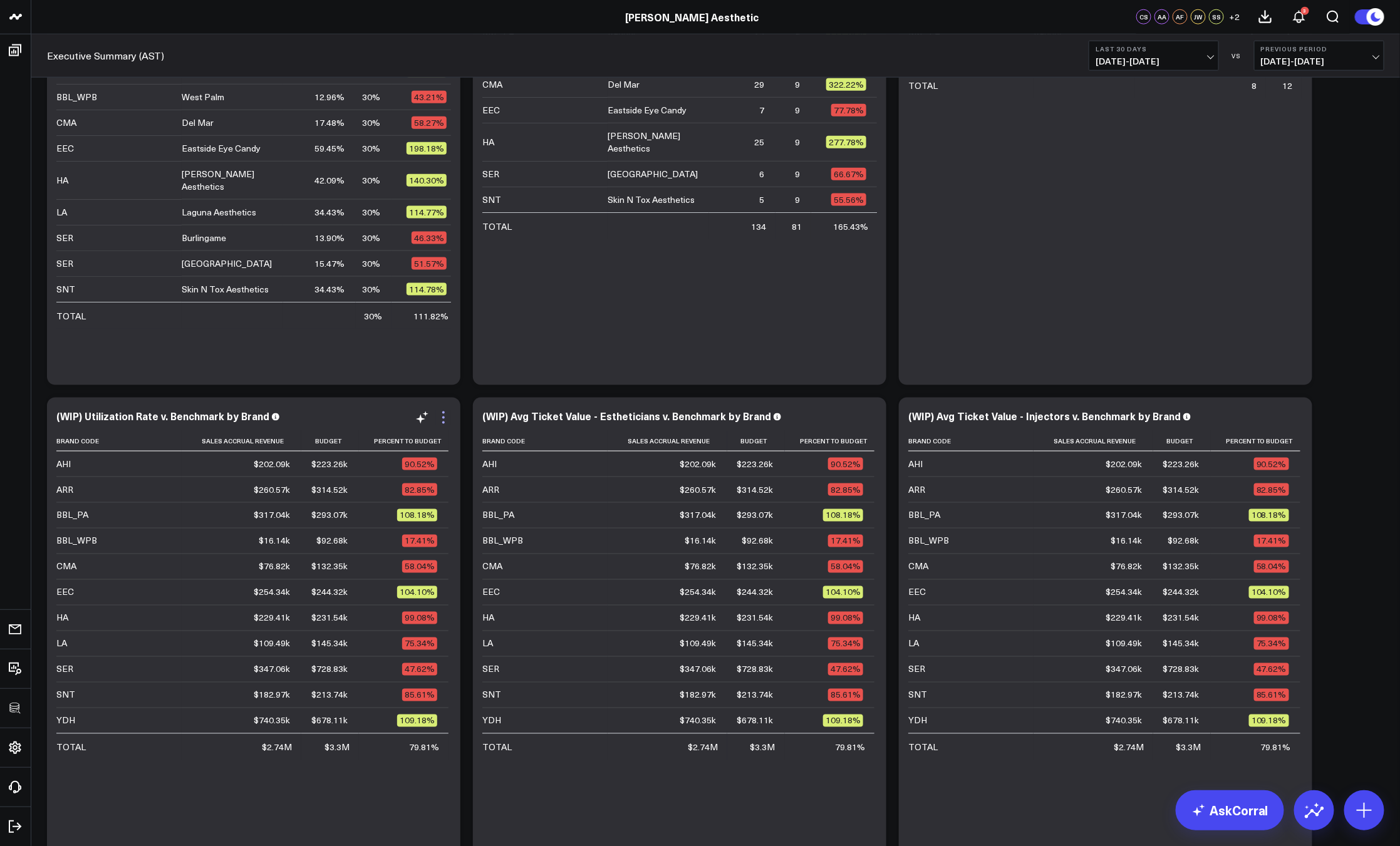
click at [446, 416] on icon at bounding box center [443, 417] width 15 height 15
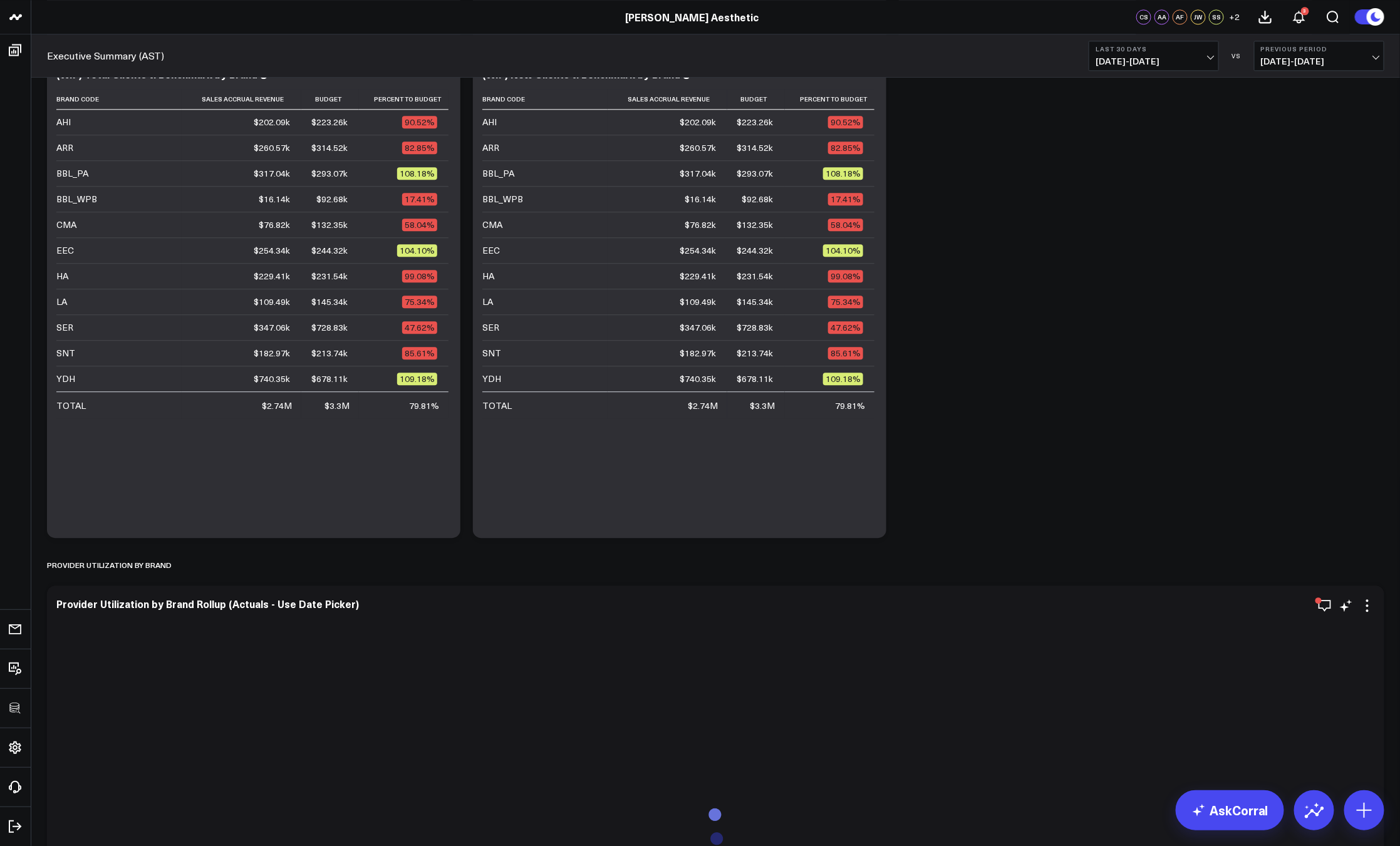
scroll to position [2037, 0]
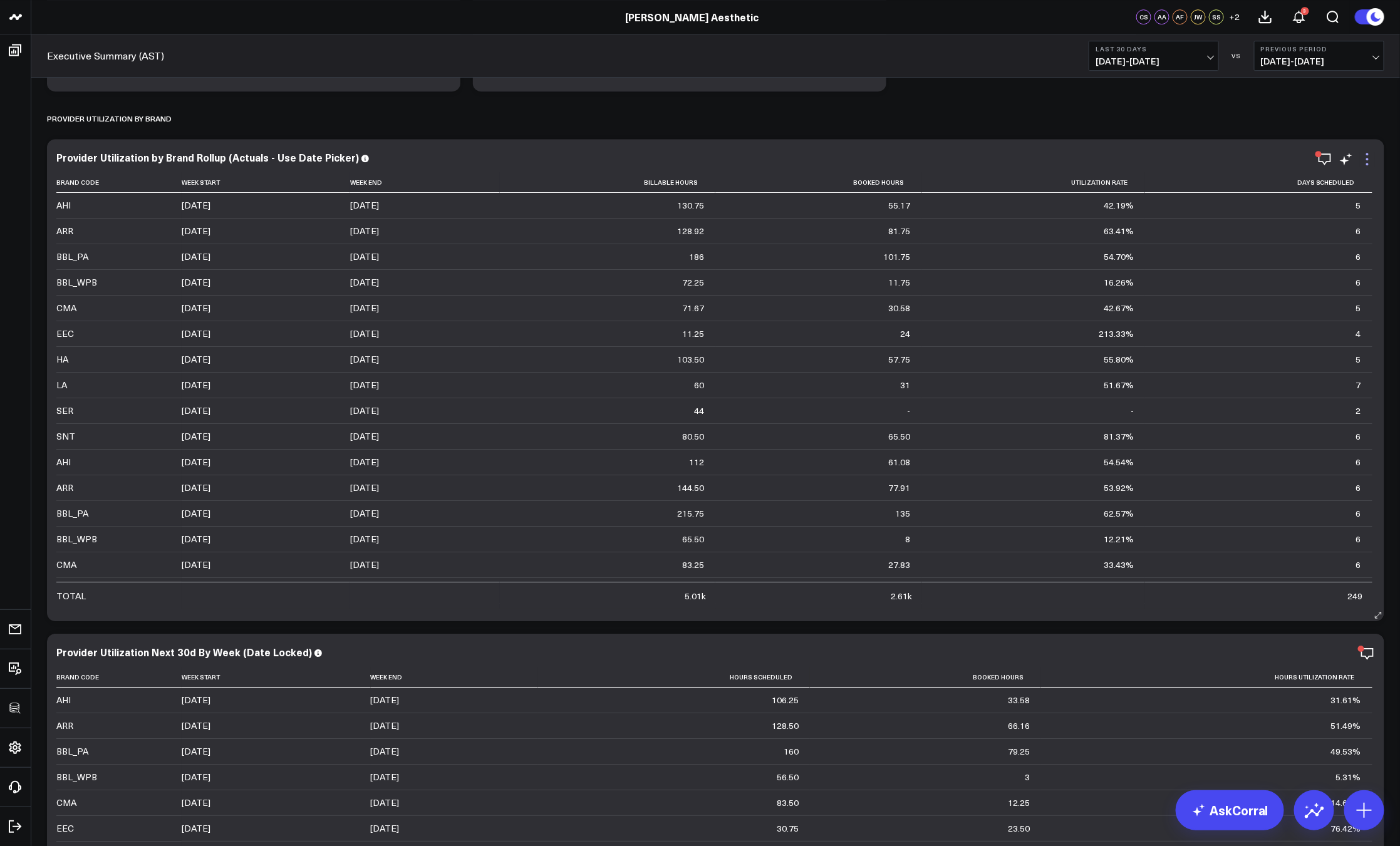
click at [1374, 158] on icon at bounding box center [1366, 159] width 15 height 15
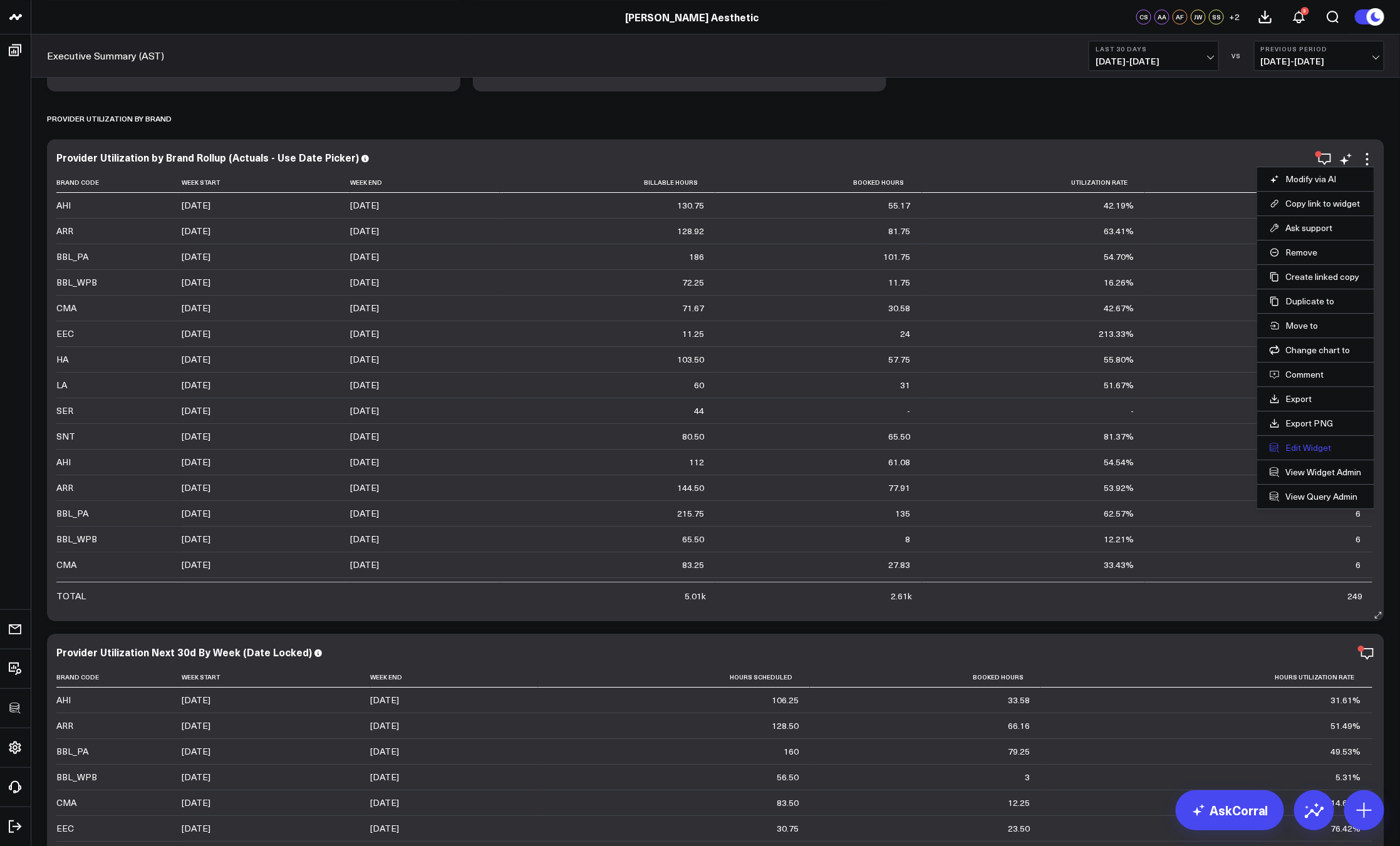
click at [1310, 443] on button "Edit Widget" at bounding box center [1315, 448] width 92 height 11
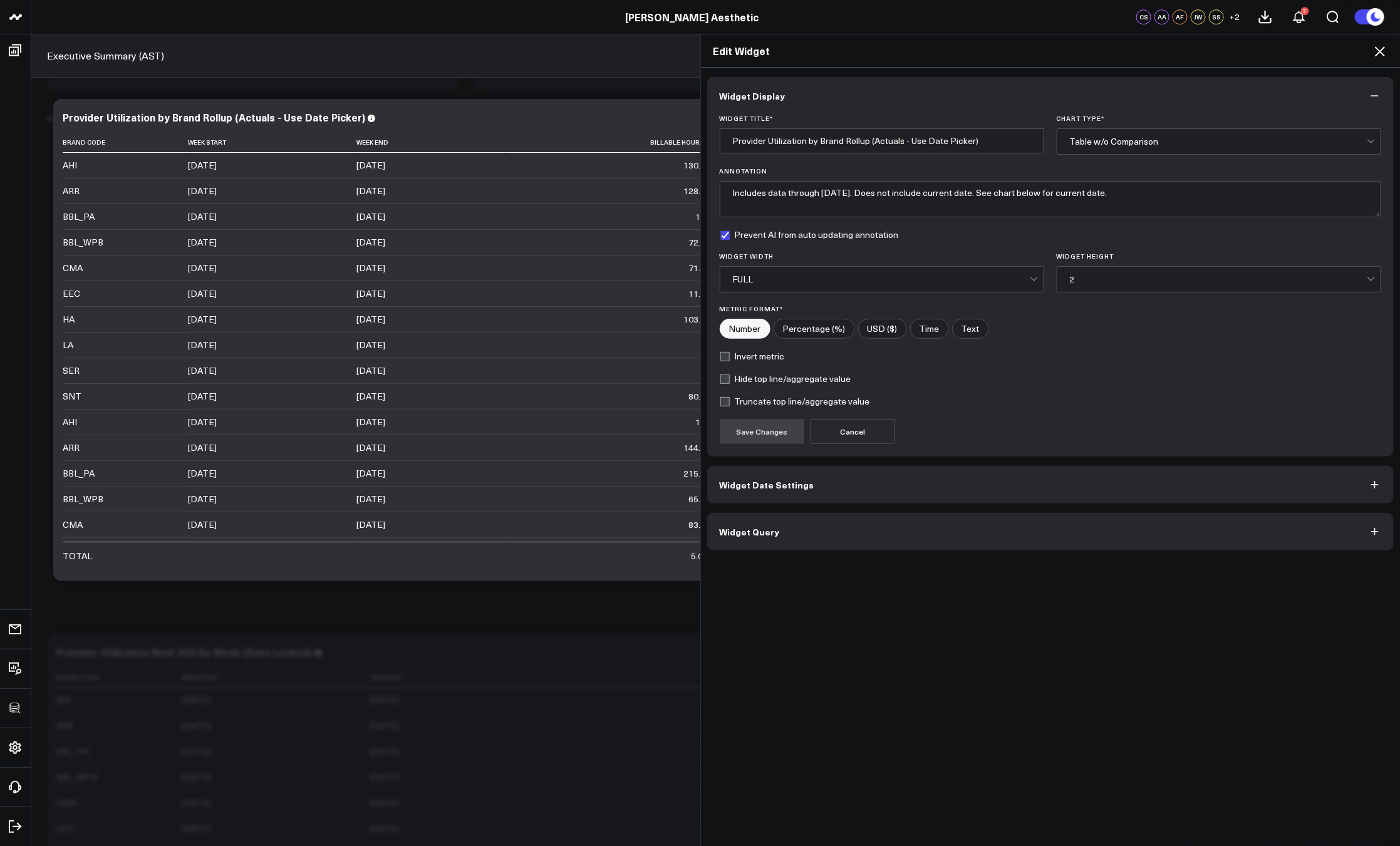
click at [951, 530] on button "Widget Query" at bounding box center [1050, 531] width 687 height 38
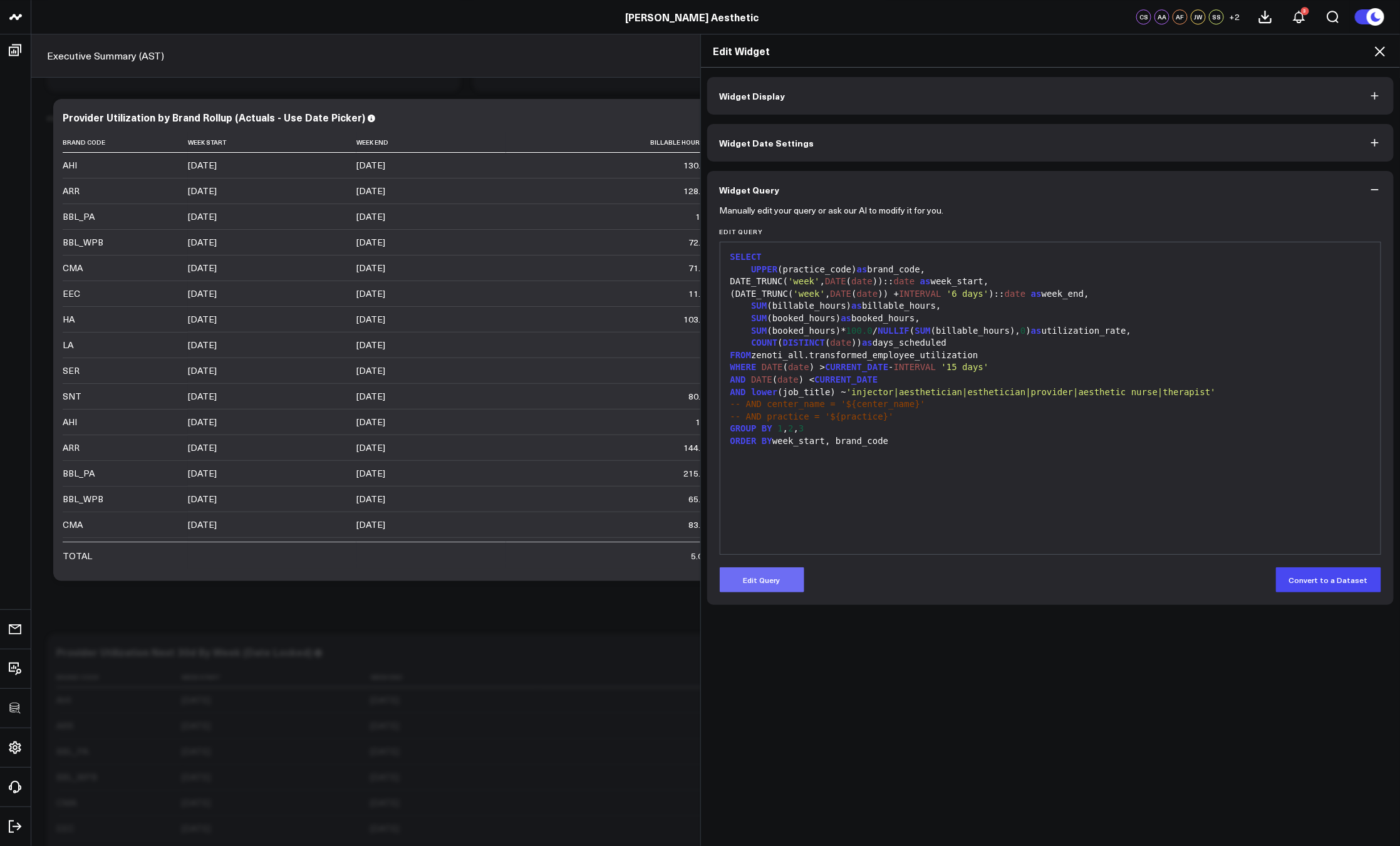
click at [777, 581] on button "Edit Query" at bounding box center [762, 580] width 85 height 25
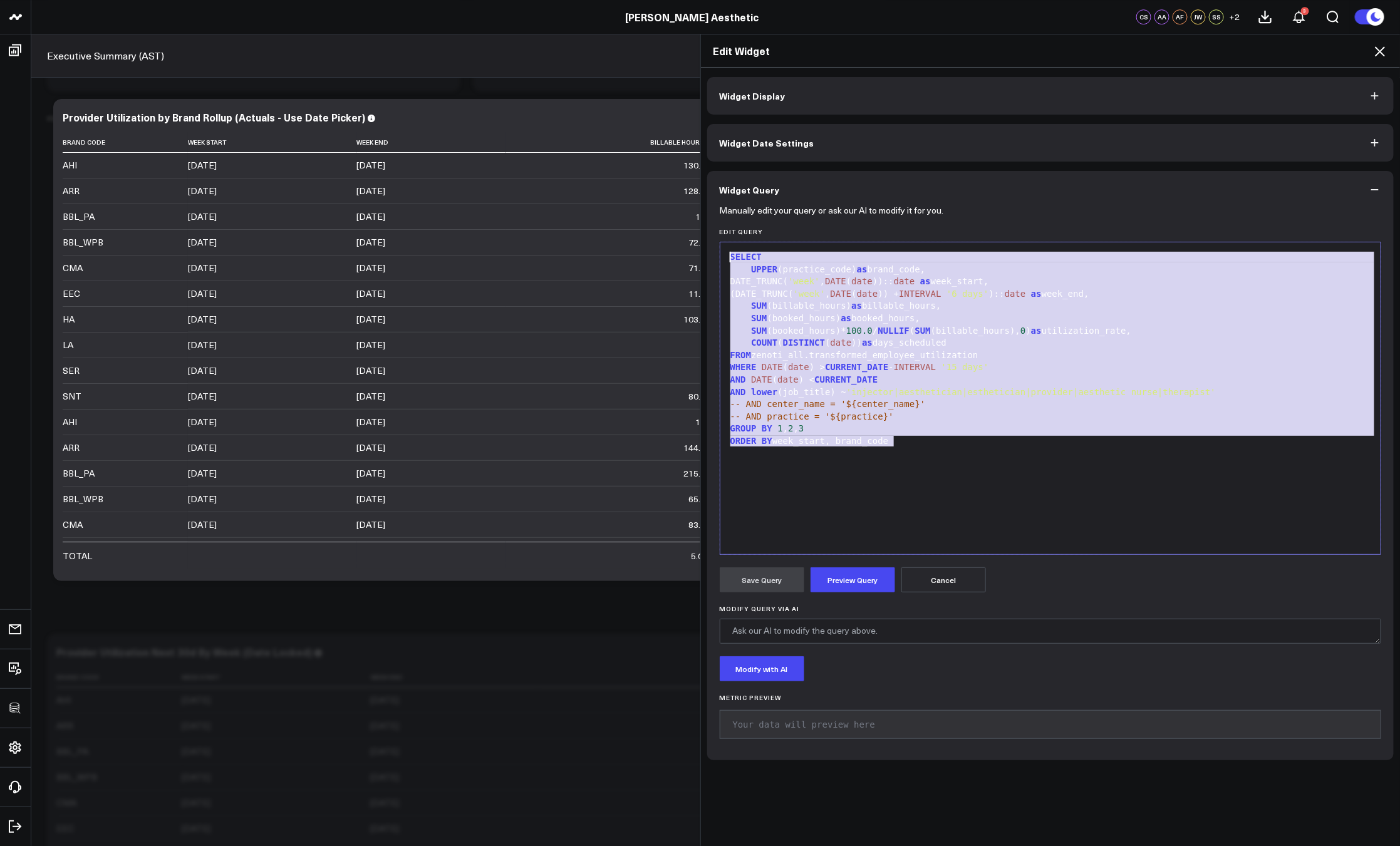
drag, startPoint x: 957, startPoint y: 500, endPoint x: 666, endPoint y: 252, distance: 382.3
click at [666, 252] on div "Edit Widget Widget Display Widget Date Settings Widget Query Manually edit your…" at bounding box center [700, 439] width 1400 height 812
copy div "SELECT UPPER (practice_code) as brand_code, DATE_TRUNC( 'week' , DATE ( date ))…"
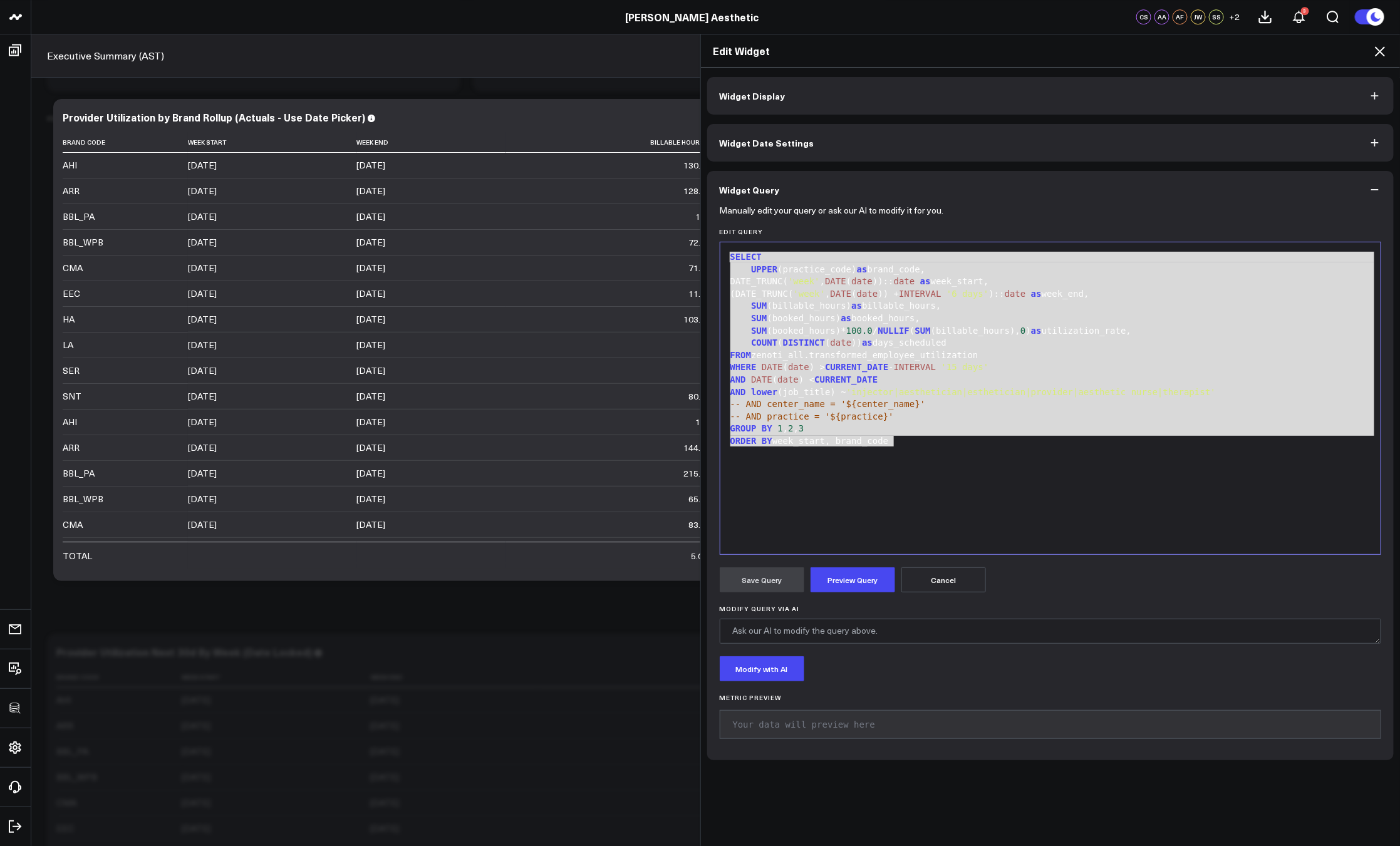
click at [1387, 51] on icon at bounding box center [1379, 51] width 15 height 15
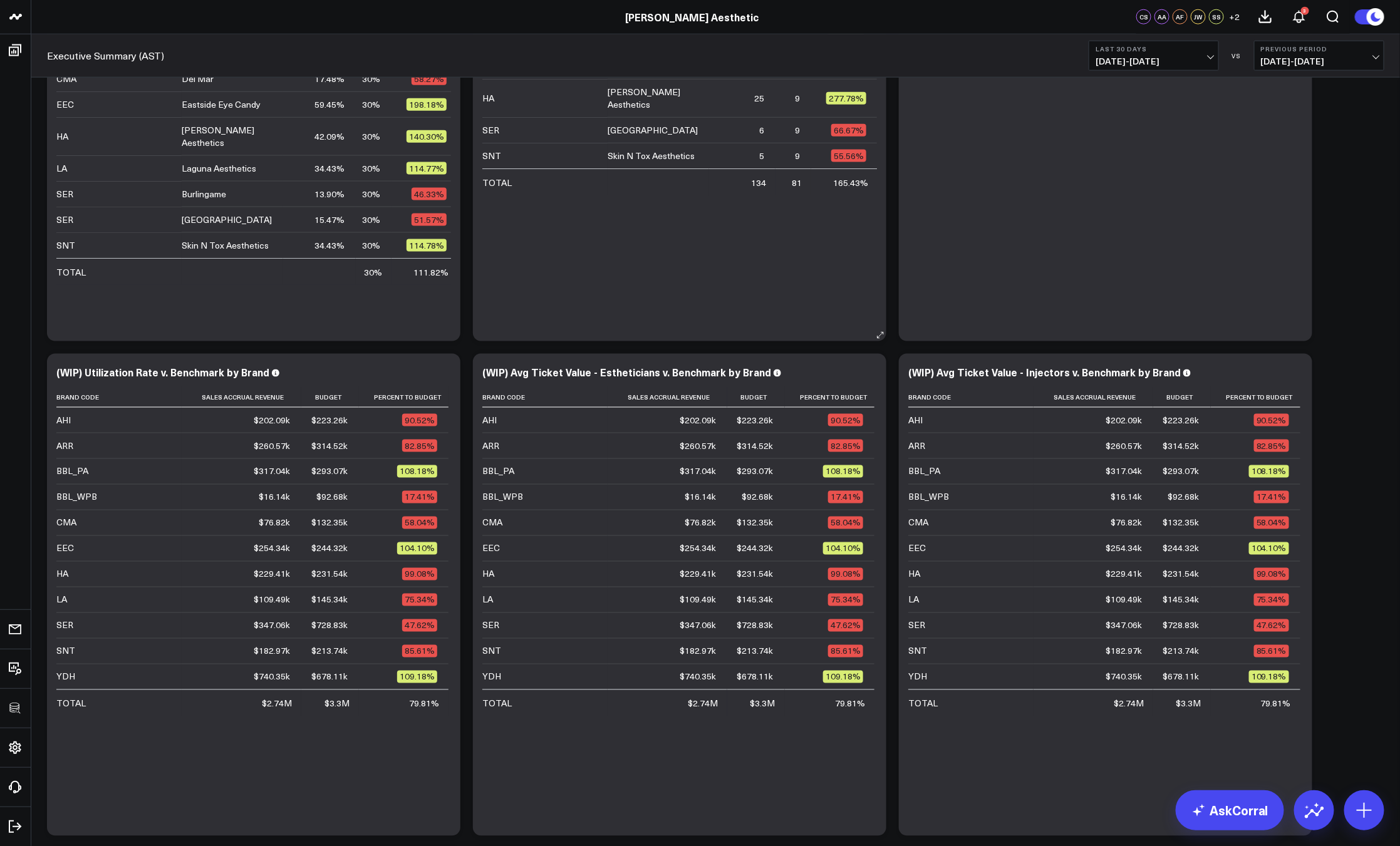
scroll to position [441, 0]
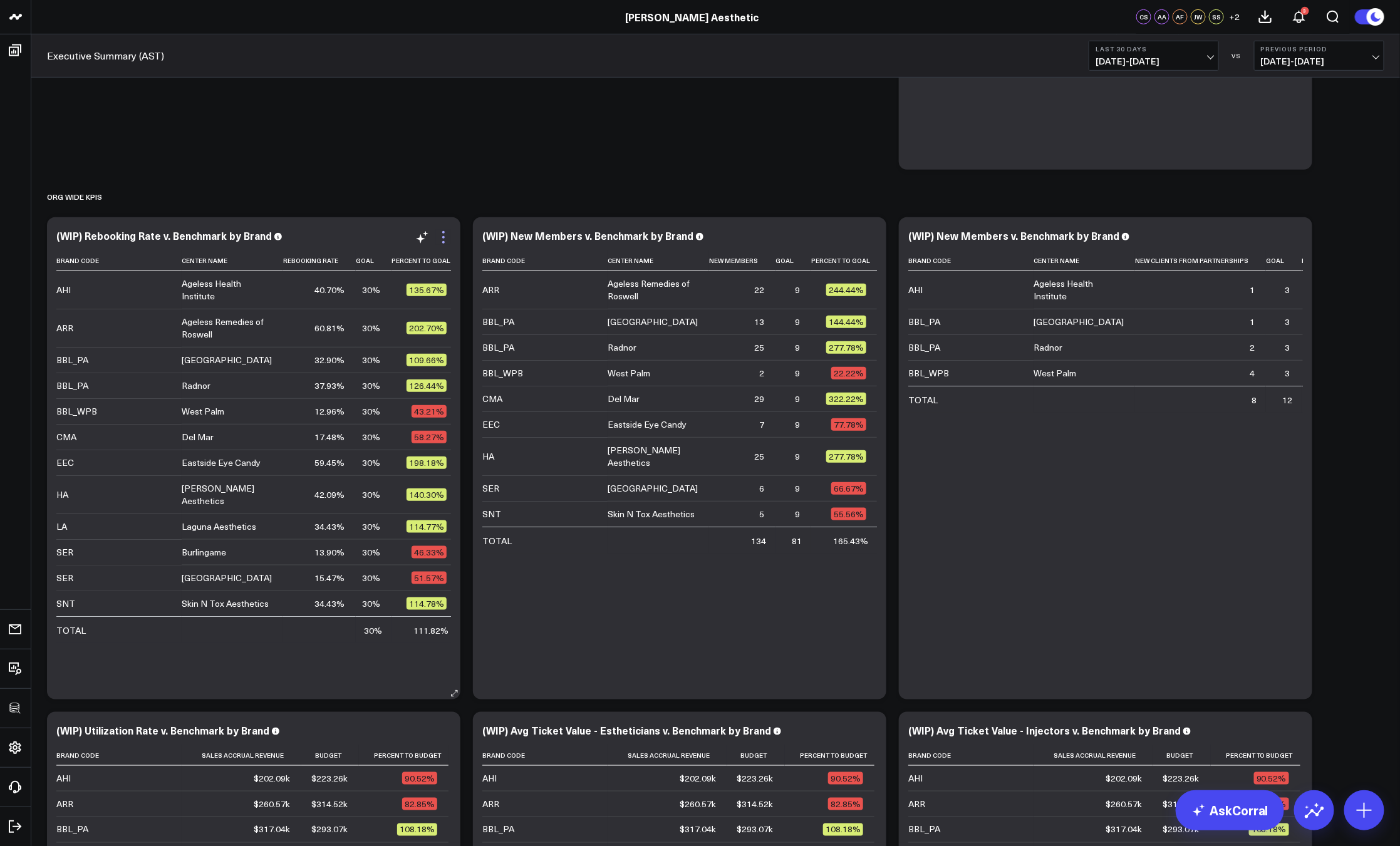
click at [448, 234] on icon at bounding box center [443, 237] width 15 height 15
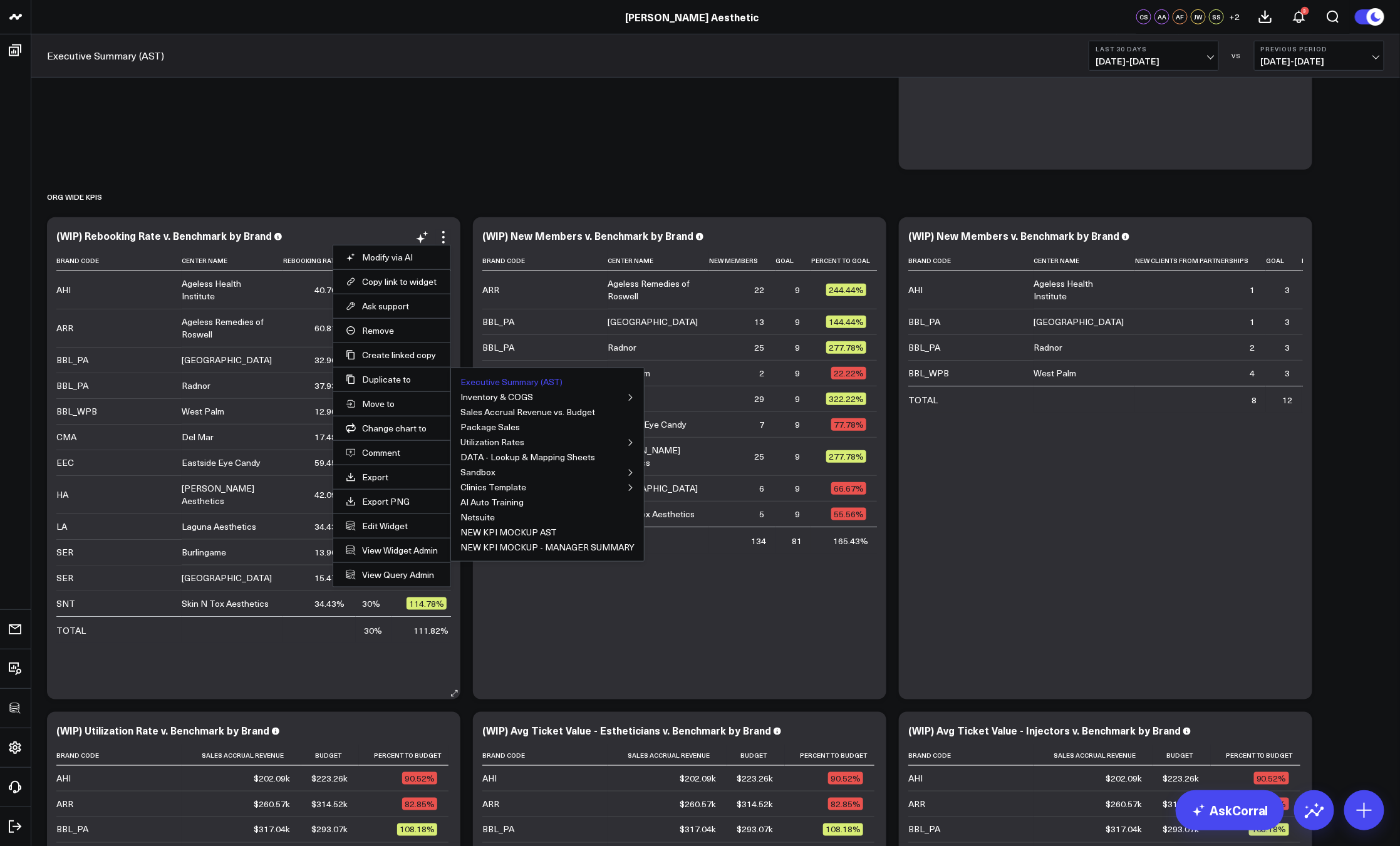
click at [477, 379] on button "Executive Summary (AST)" at bounding box center [511, 382] width 102 height 9
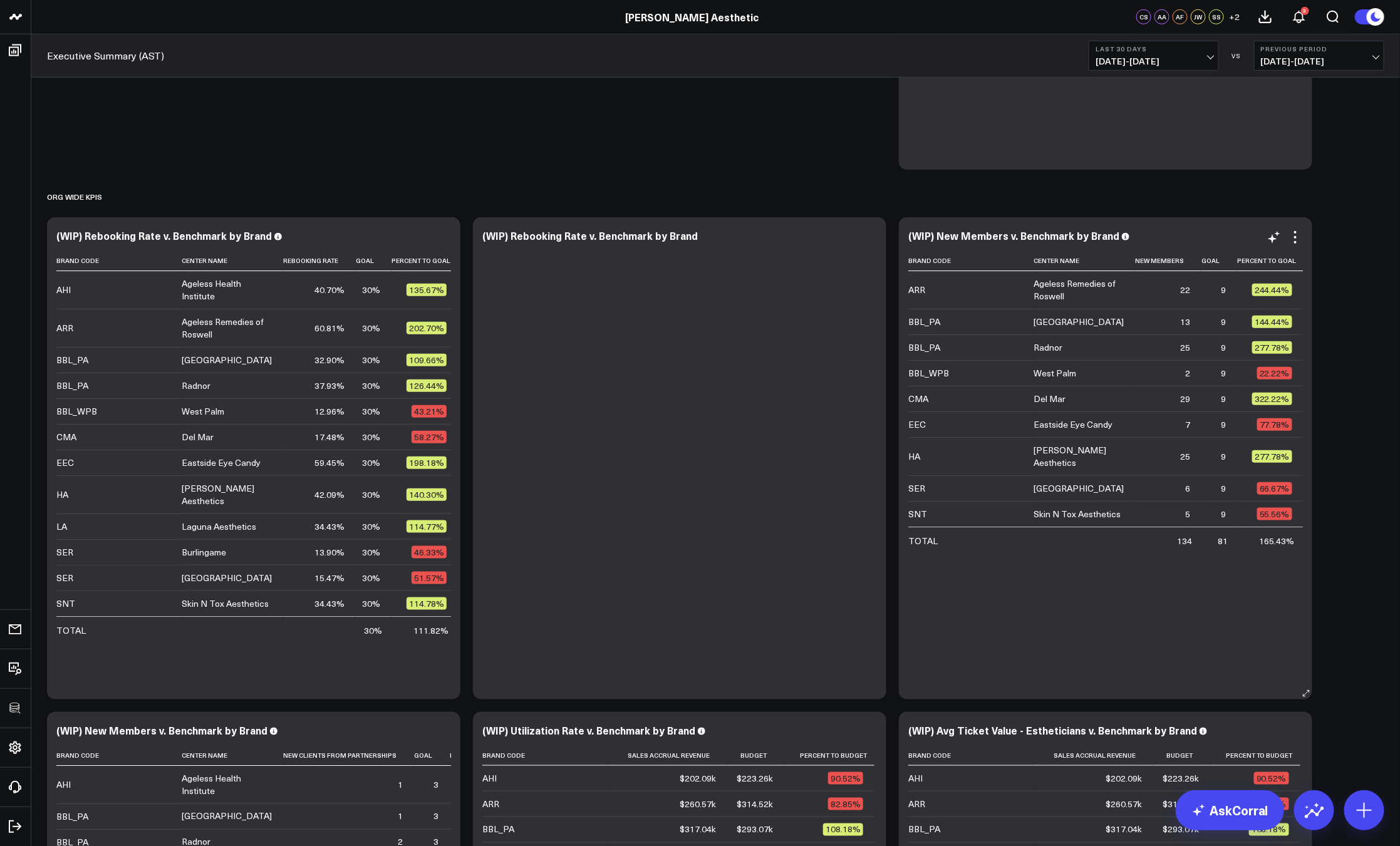
scroll to position [592, 0]
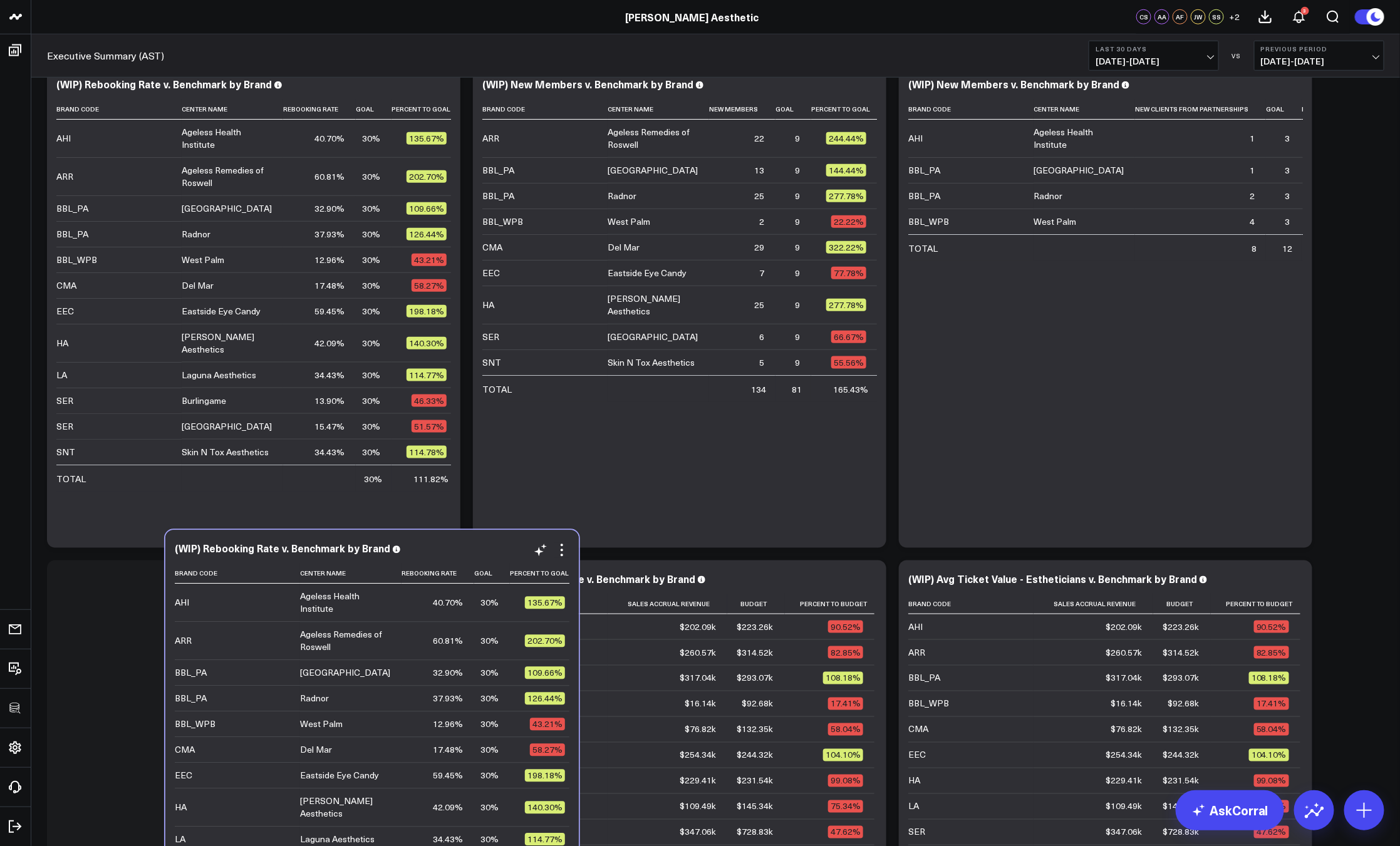
drag, startPoint x: 687, startPoint y: 229, endPoint x: 379, endPoint y: 694, distance: 557.8
click at [379, 694] on div "Brand Code Center Name Rebooking Rate Goal Percent To Goal AHI Ageless Health I…" at bounding box center [372, 781] width 395 height 436
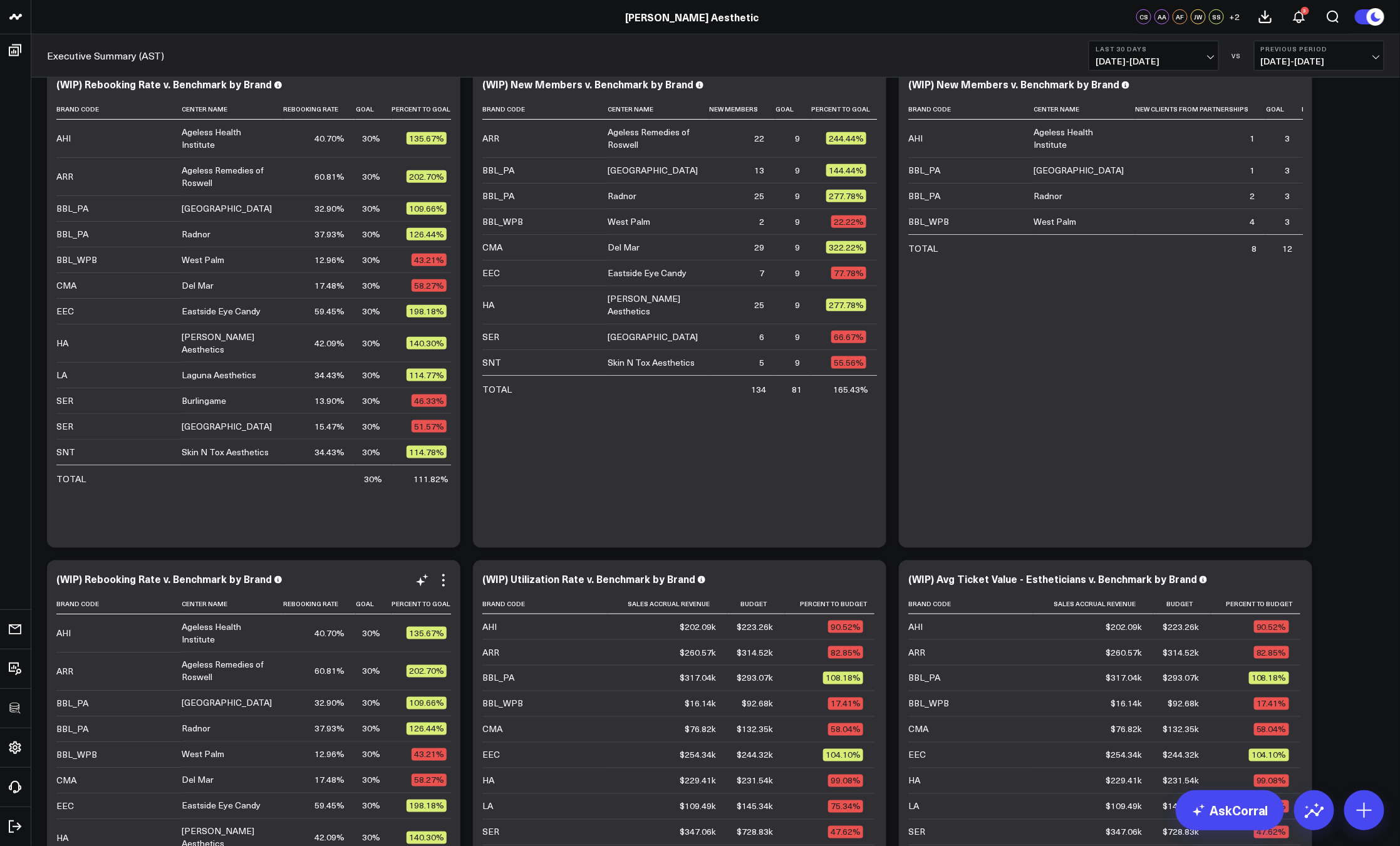
scroll to position [813, 0]
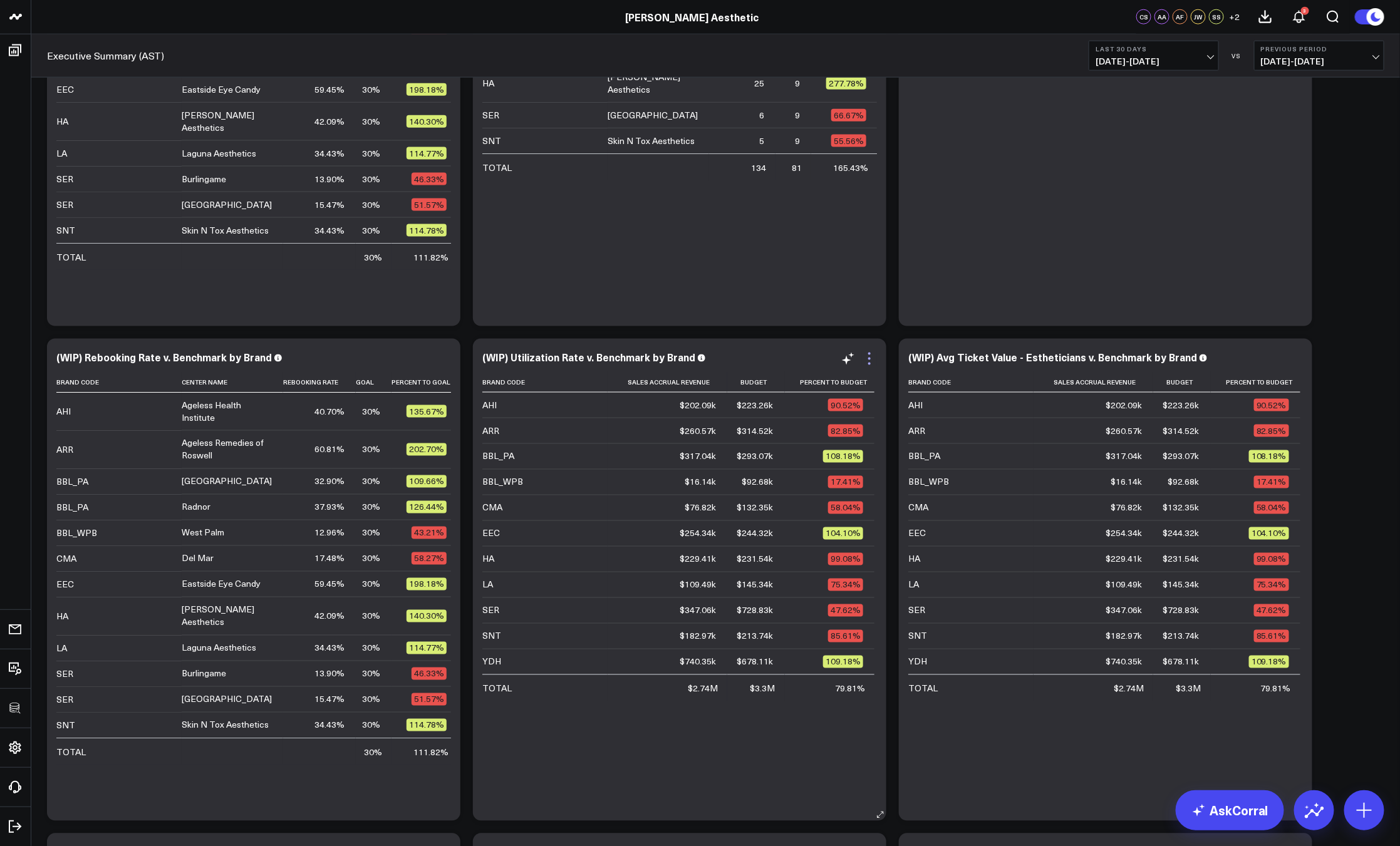
click at [875, 356] on icon at bounding box center [868, 359] width 15 height 15
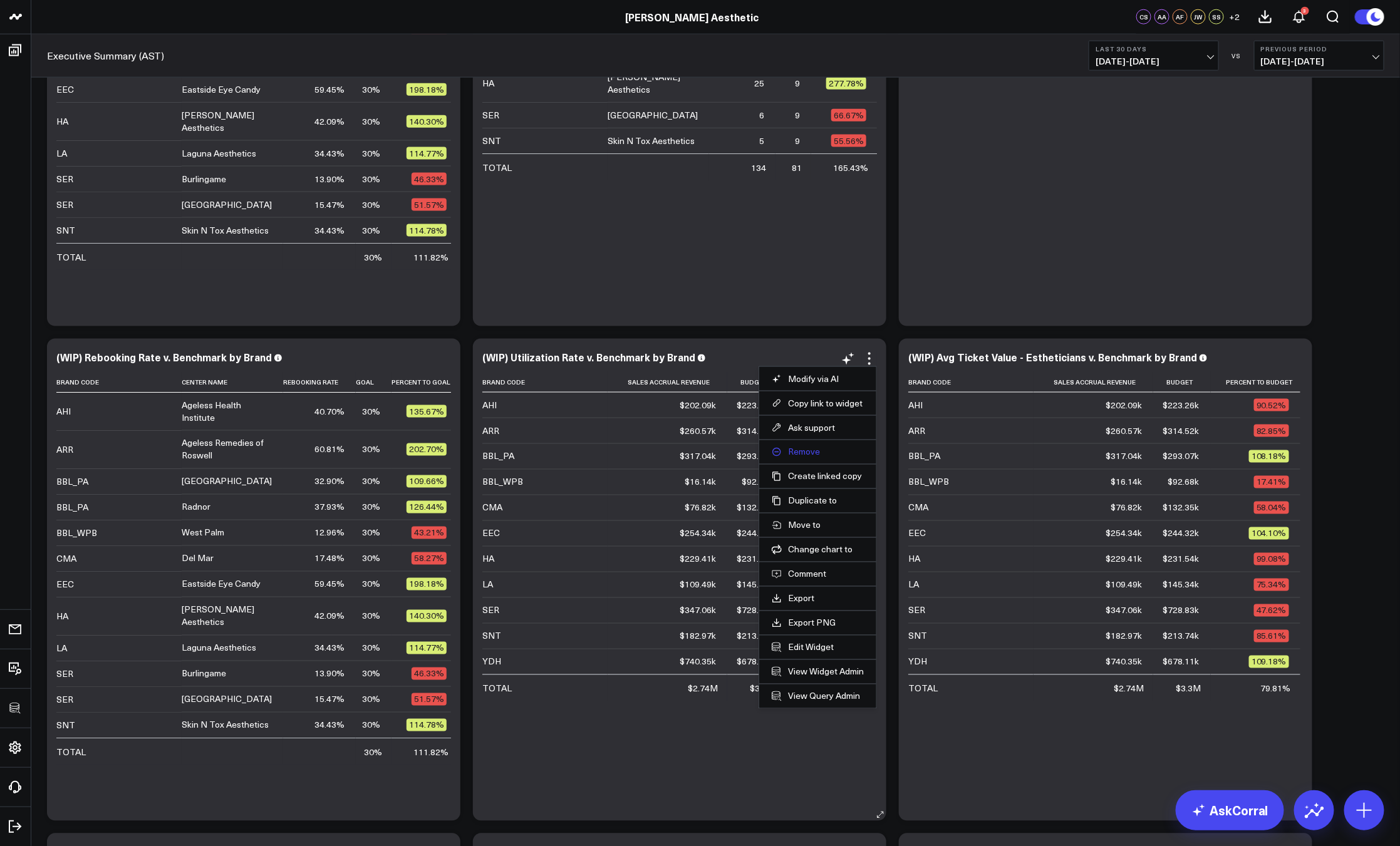
click at [808, 452] on button "Remove" at bounding box center [817, 451] width 92 height 11
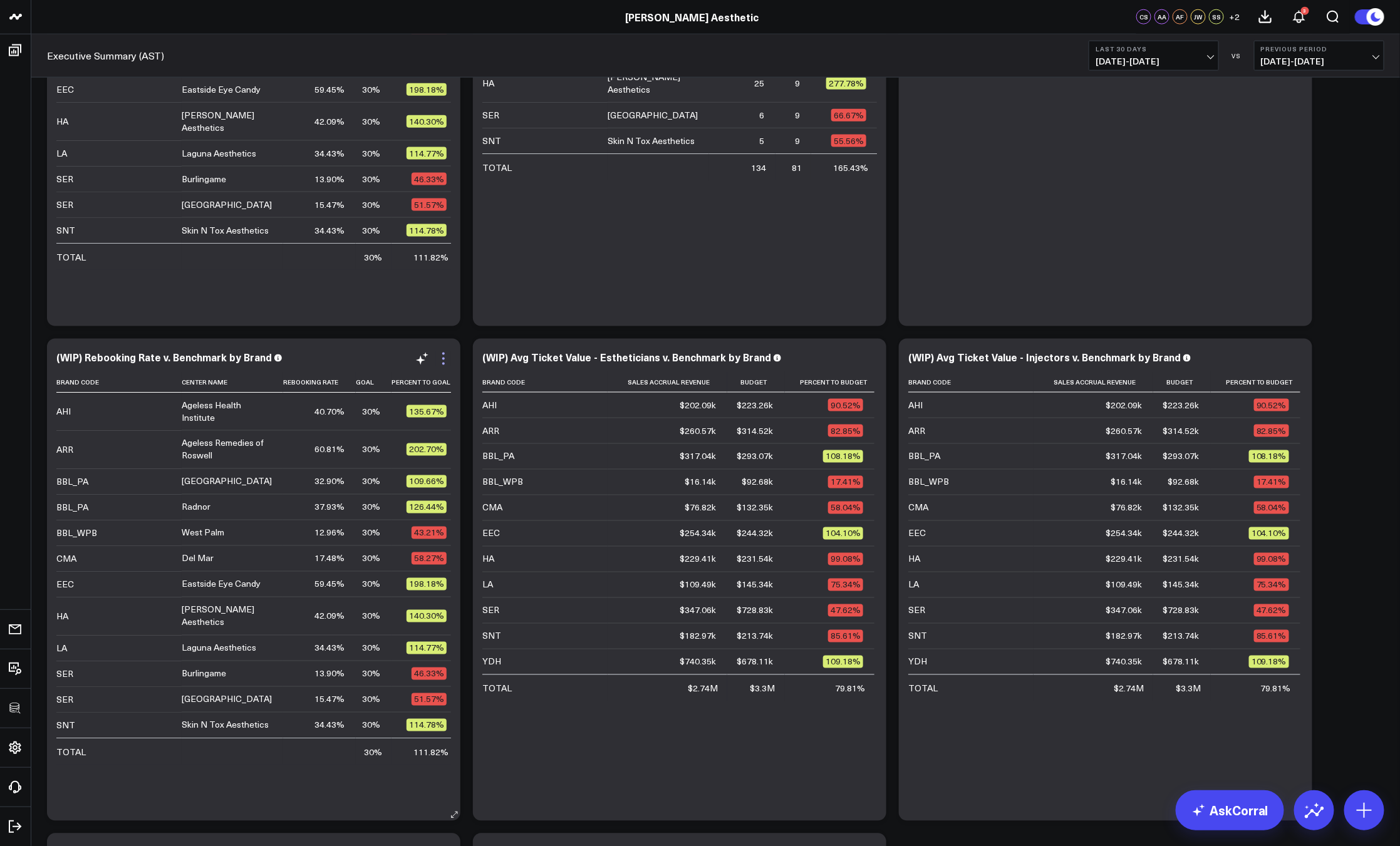
click at [445, 361] on icon at bounding box center [443, 359] width 15 height 15
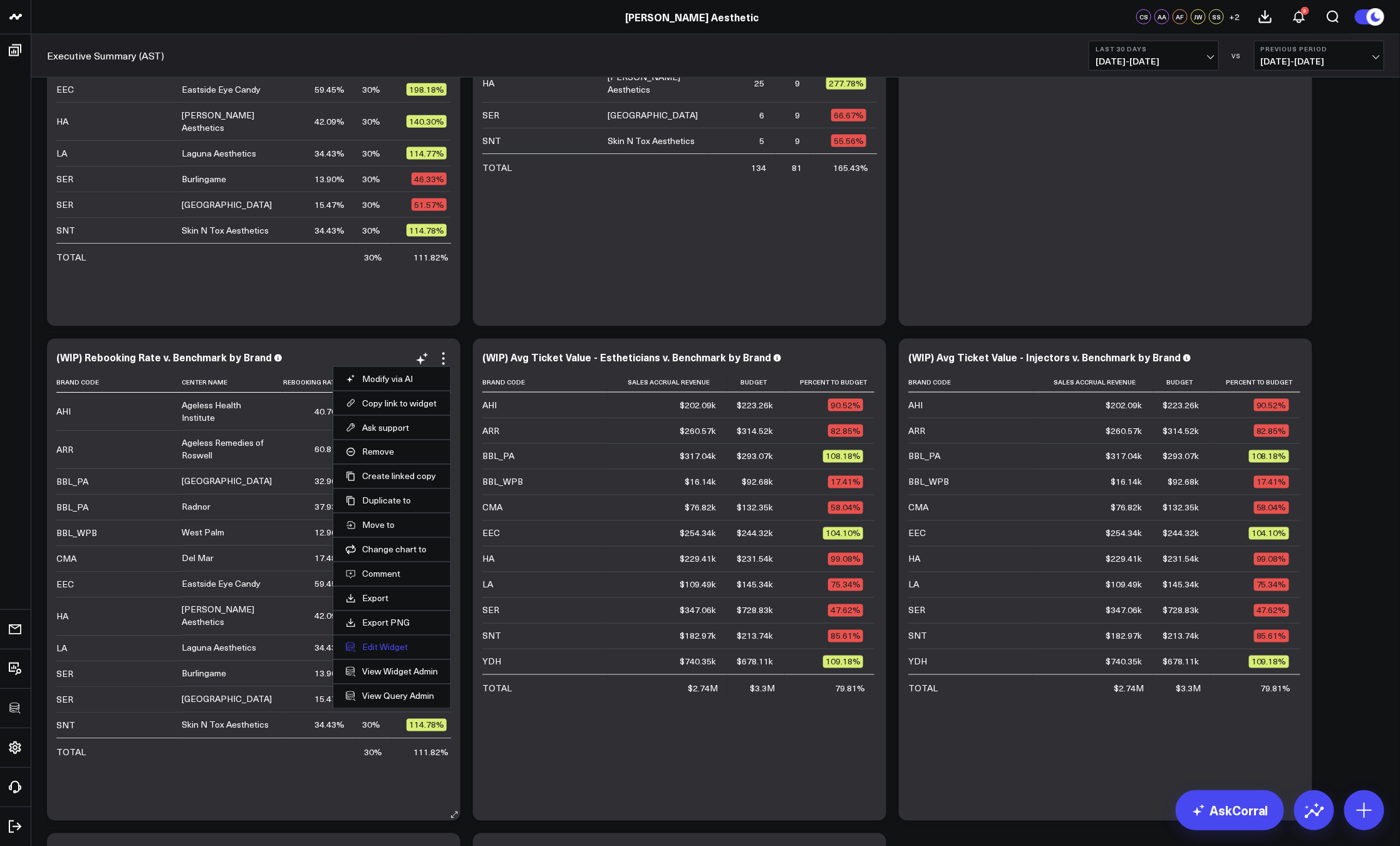
click at [373, 645] on button "Edit Widget" at bounding box center [391, 647] width 92 height 11
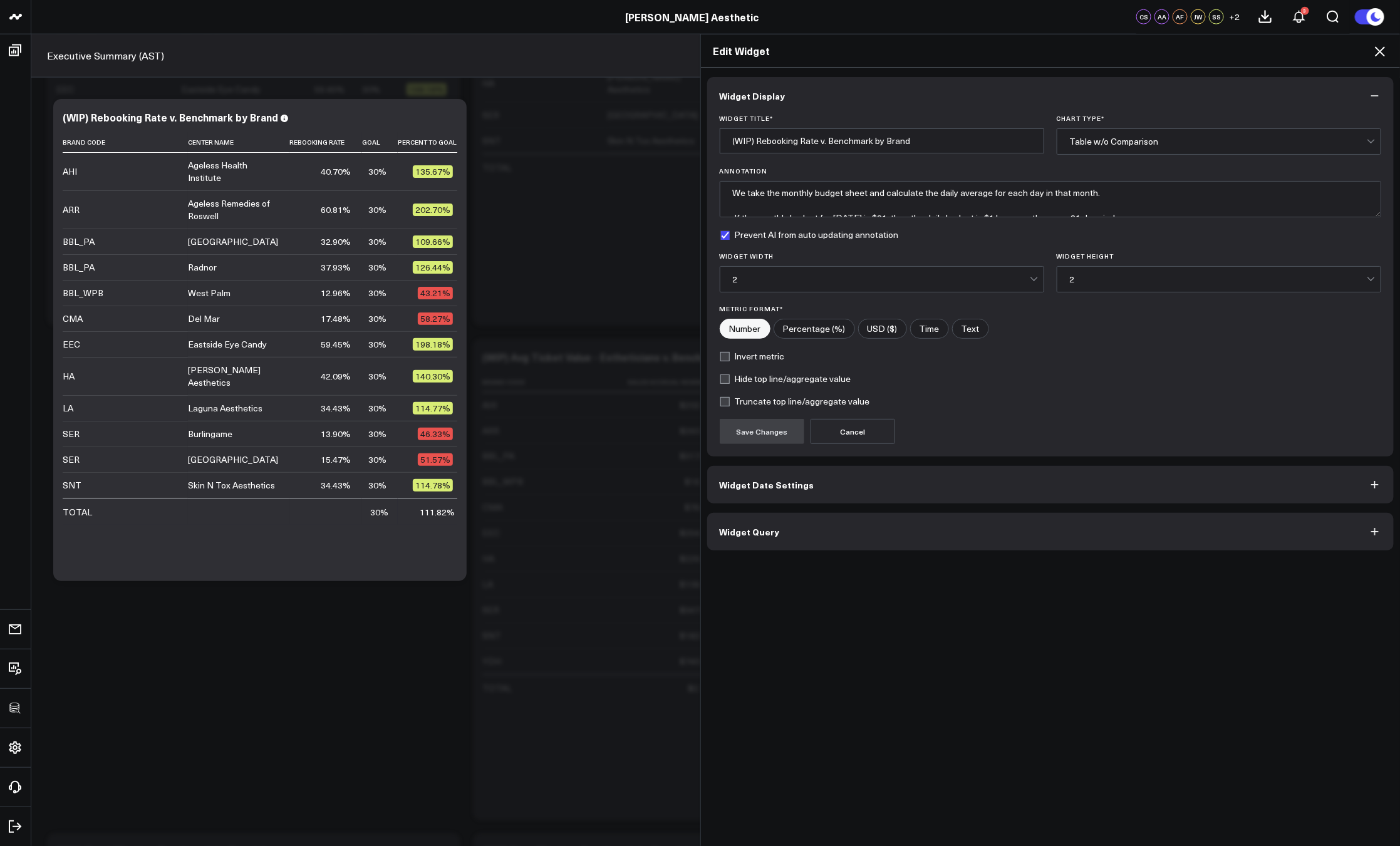
click at [797, 530] on button "Widget Query" at bounding box center [1050, 531] width 687 height 38
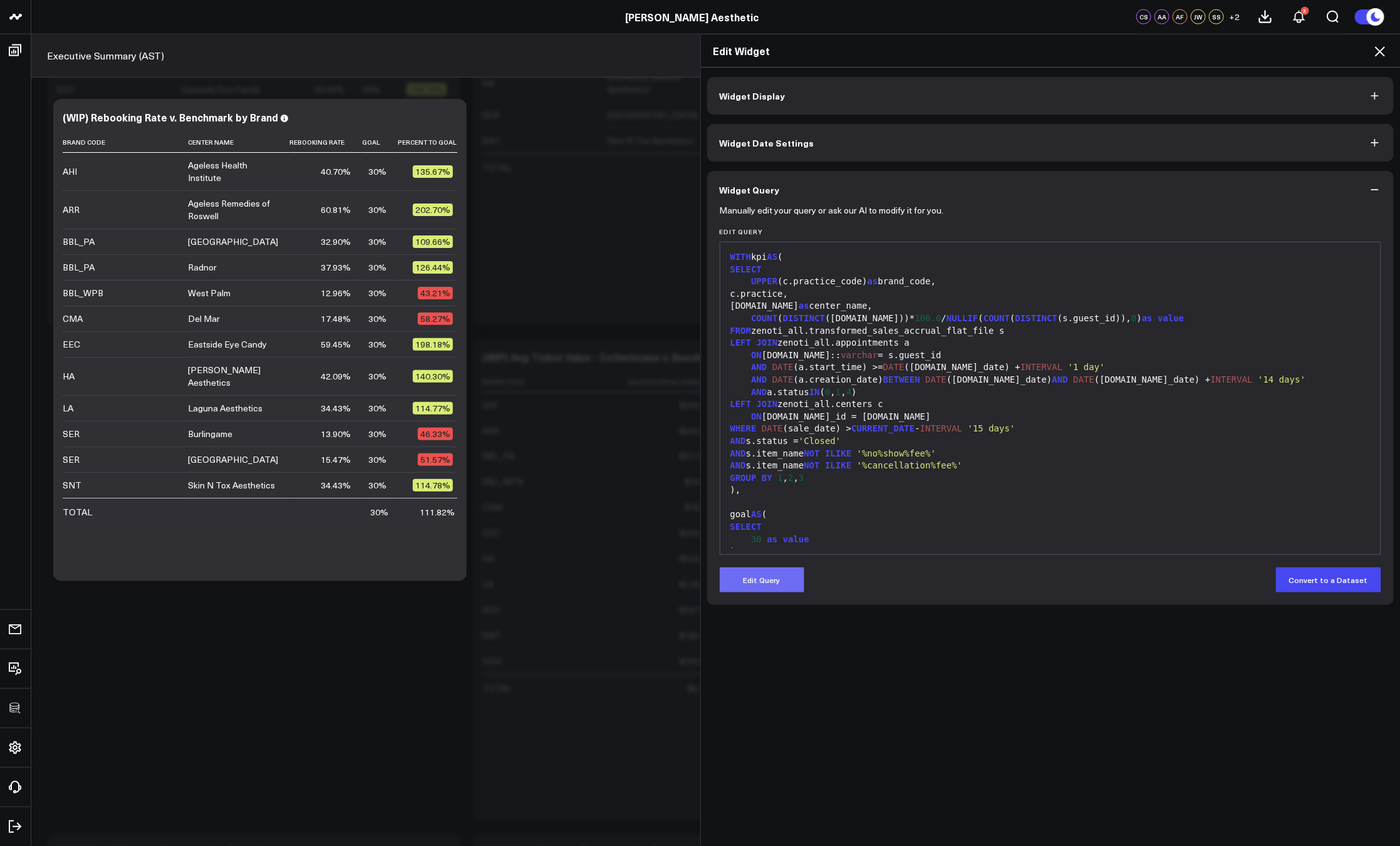
click at [778, 578] on button "Edit Query" at bounding box center [762, 580] width 85 height 25
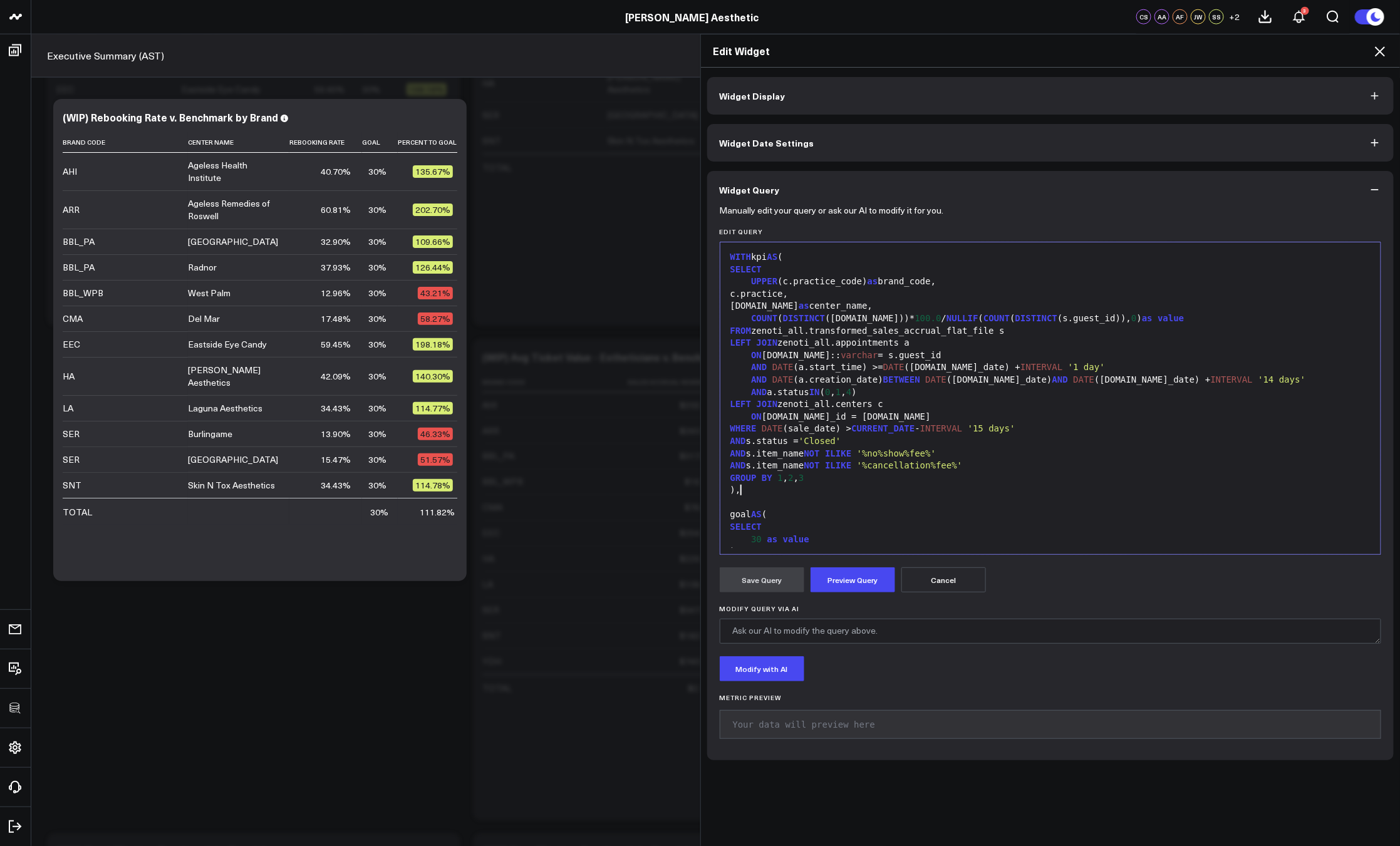
click at [853, 485] on div ")," at bounding box center [1050, 490] width 648 height 12
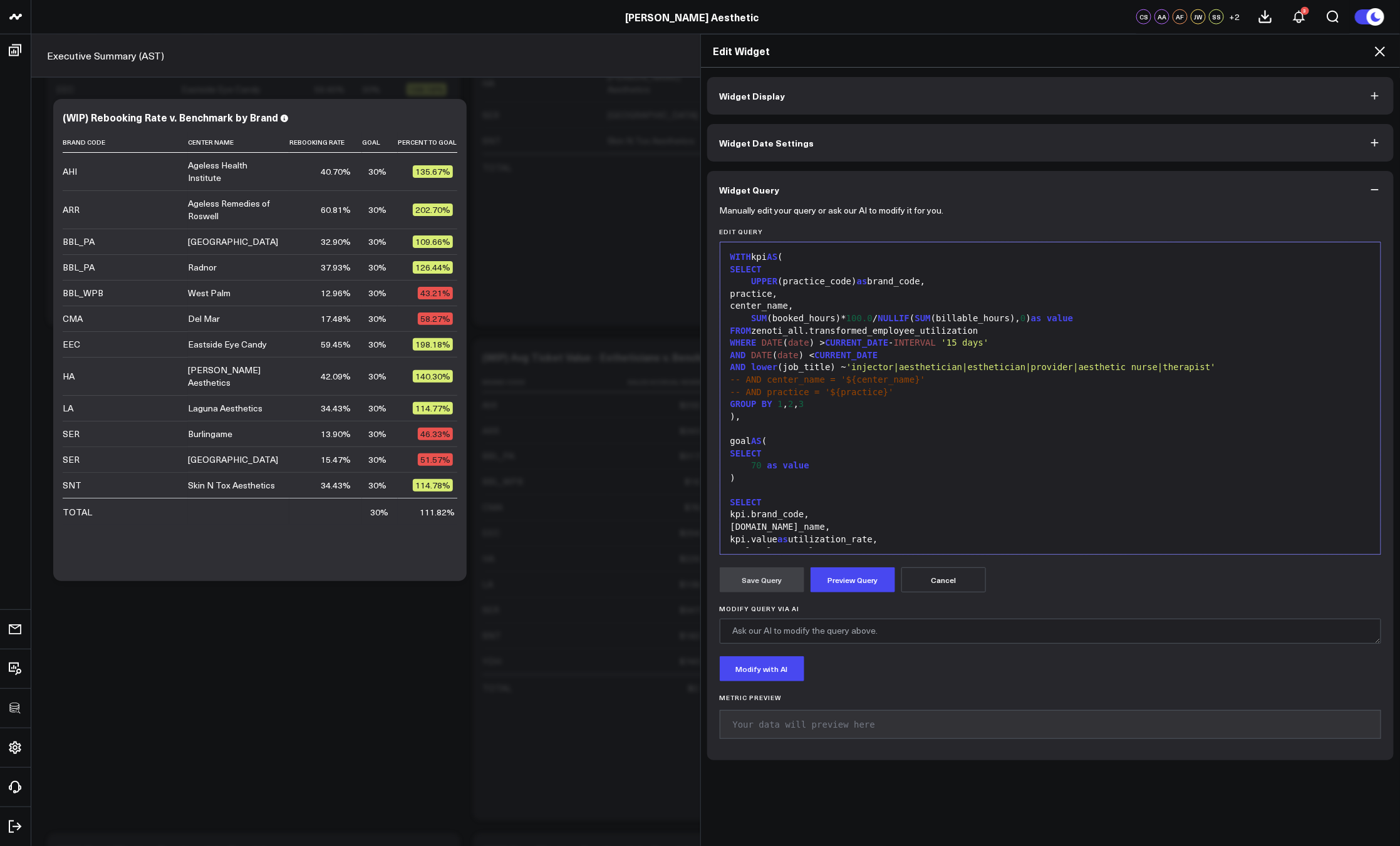
scroll to position [97, 0]
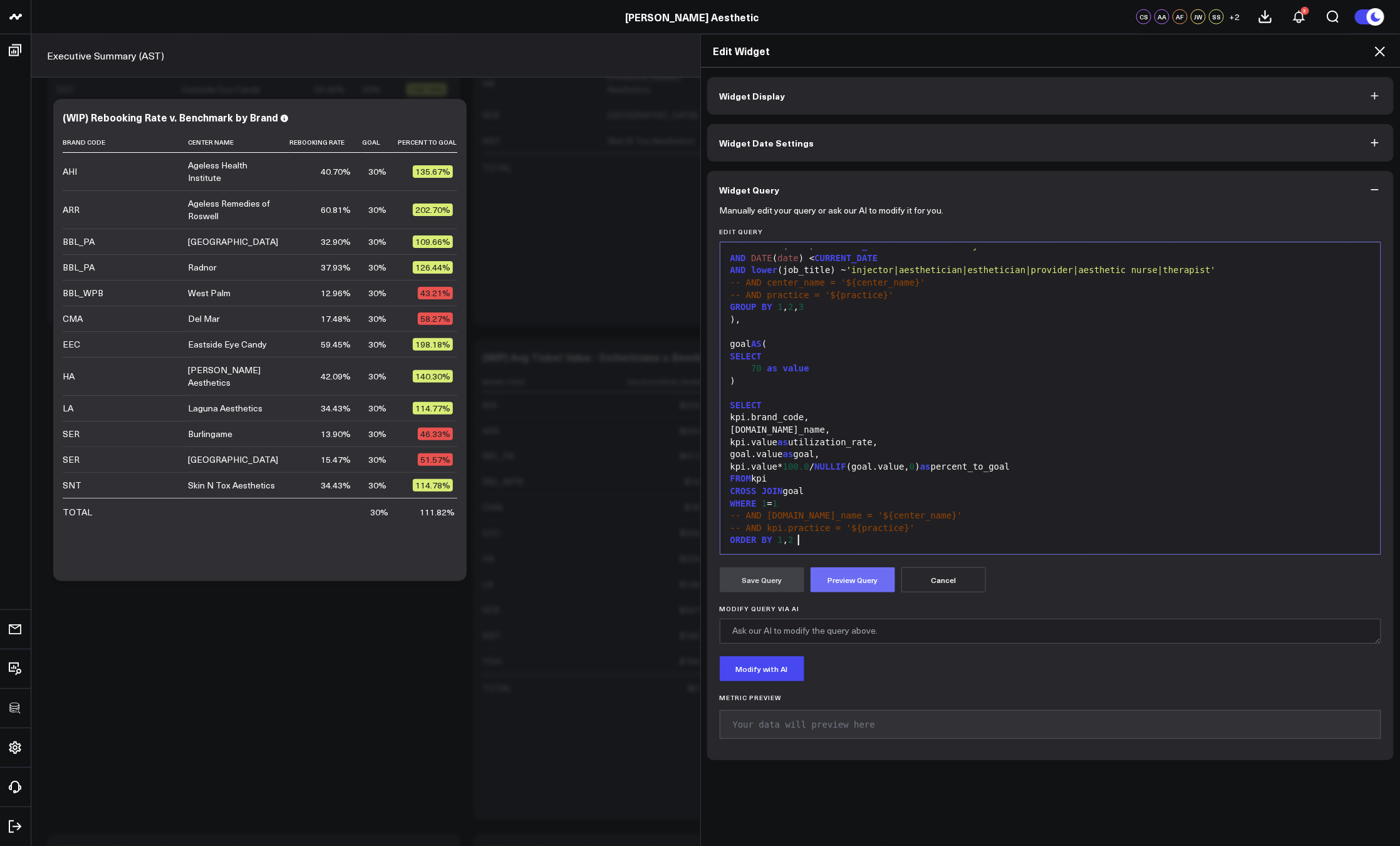
click at [837, 581] on button "Preview Query" at bounding box center [853, 580] width 85 height 25
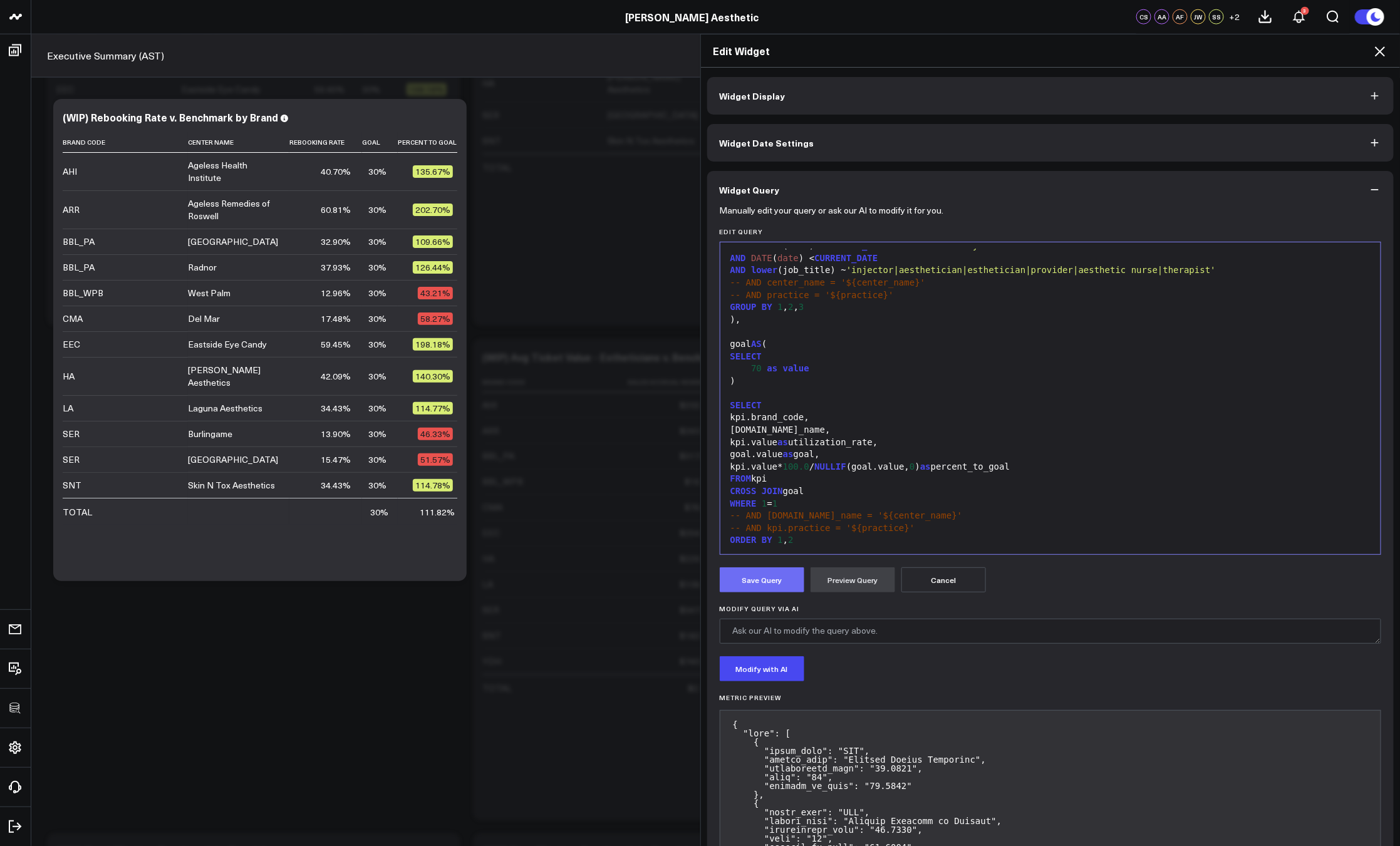
click at [762, 584] on button "Save Query" at bounding box center [762, 580] width 85 height 25
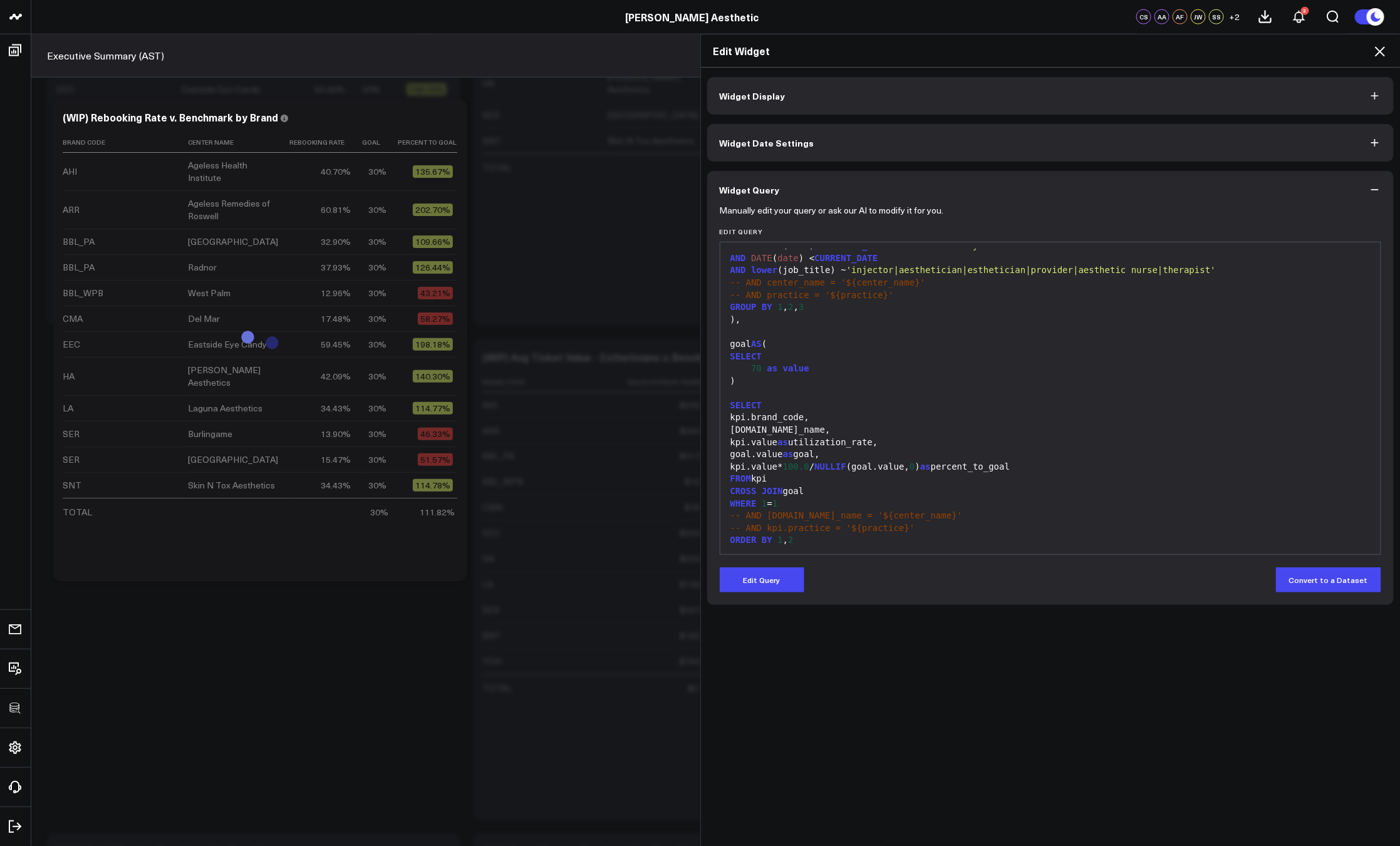
click at [1375, 53] on icon at bounding box center [1379, 51] width 15 height 15
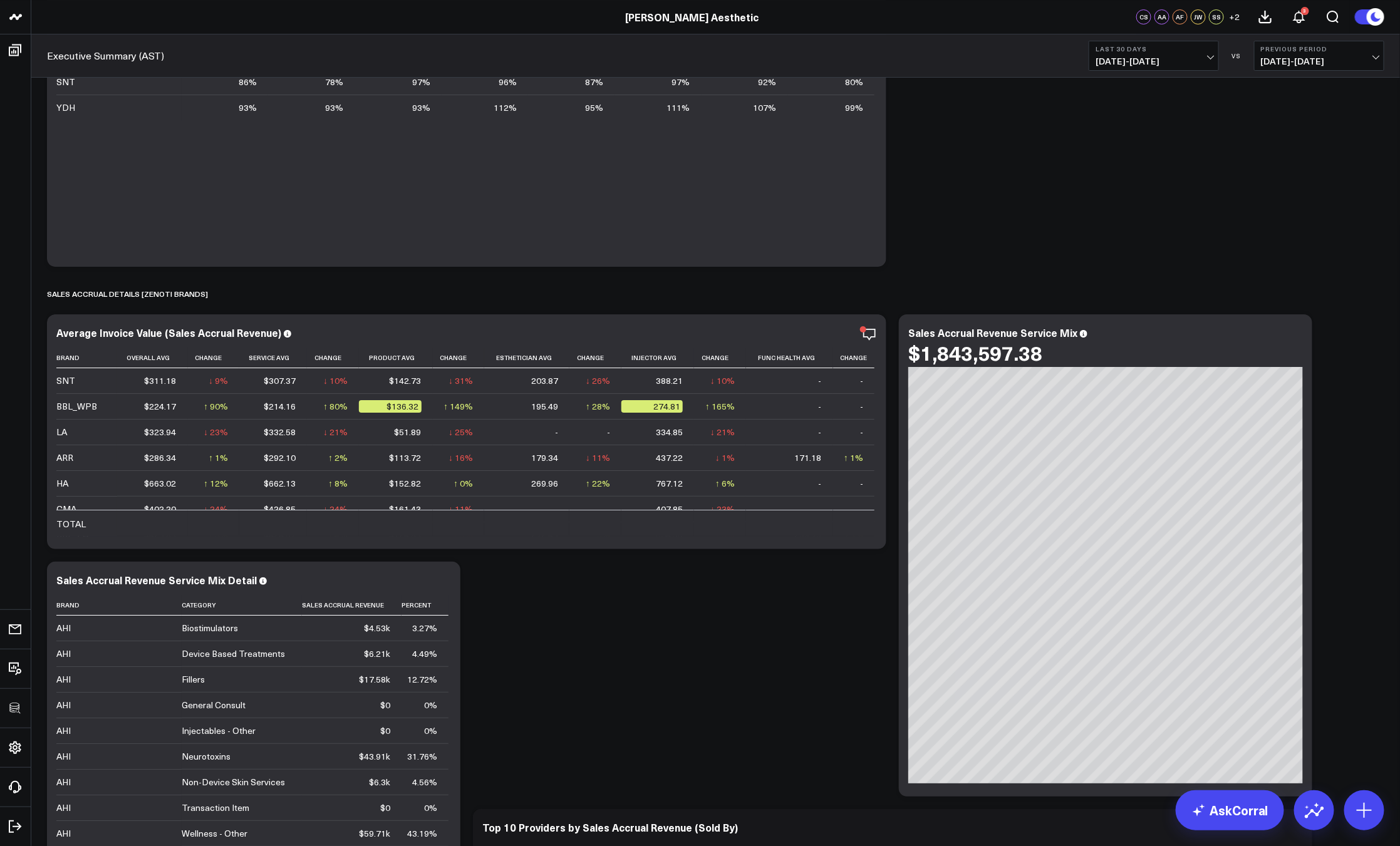
scroll to position [4793, 0]
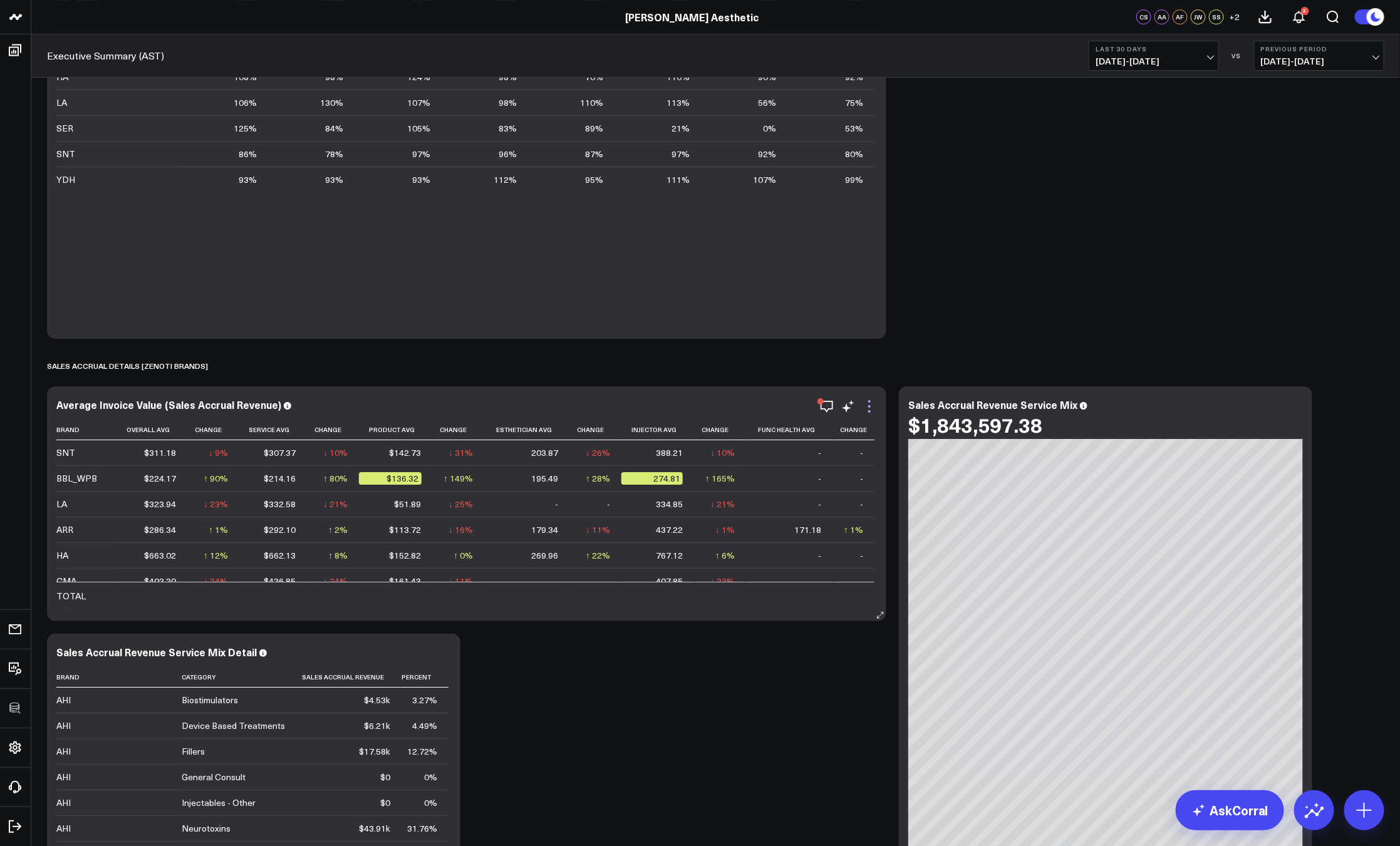
click at [873, 409] on icon at bounding box center [868, 406] width 15 height 15
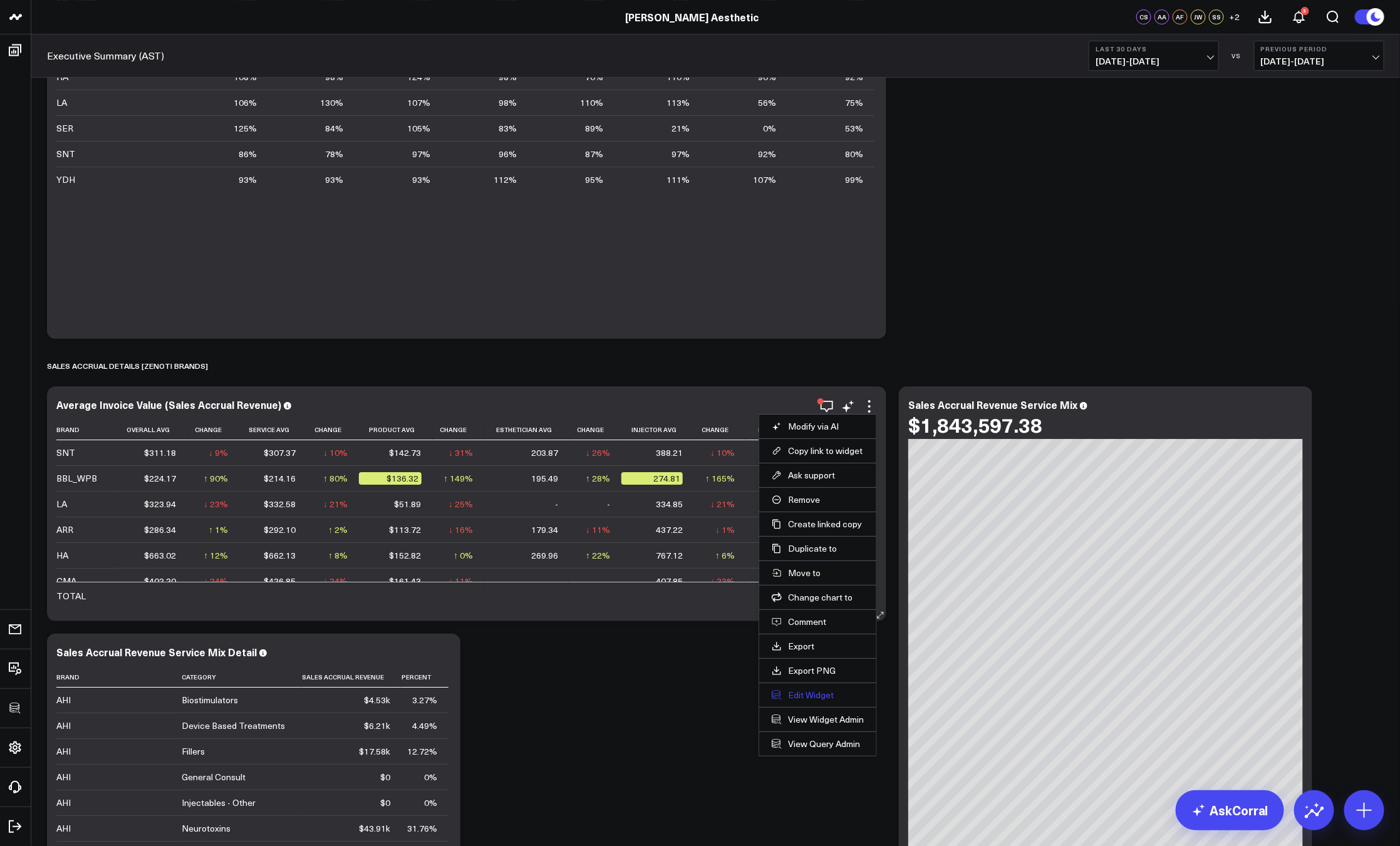
click at [810, 694] on button "Edit Widget" at bounding box center [817, 694] width 92 height 11
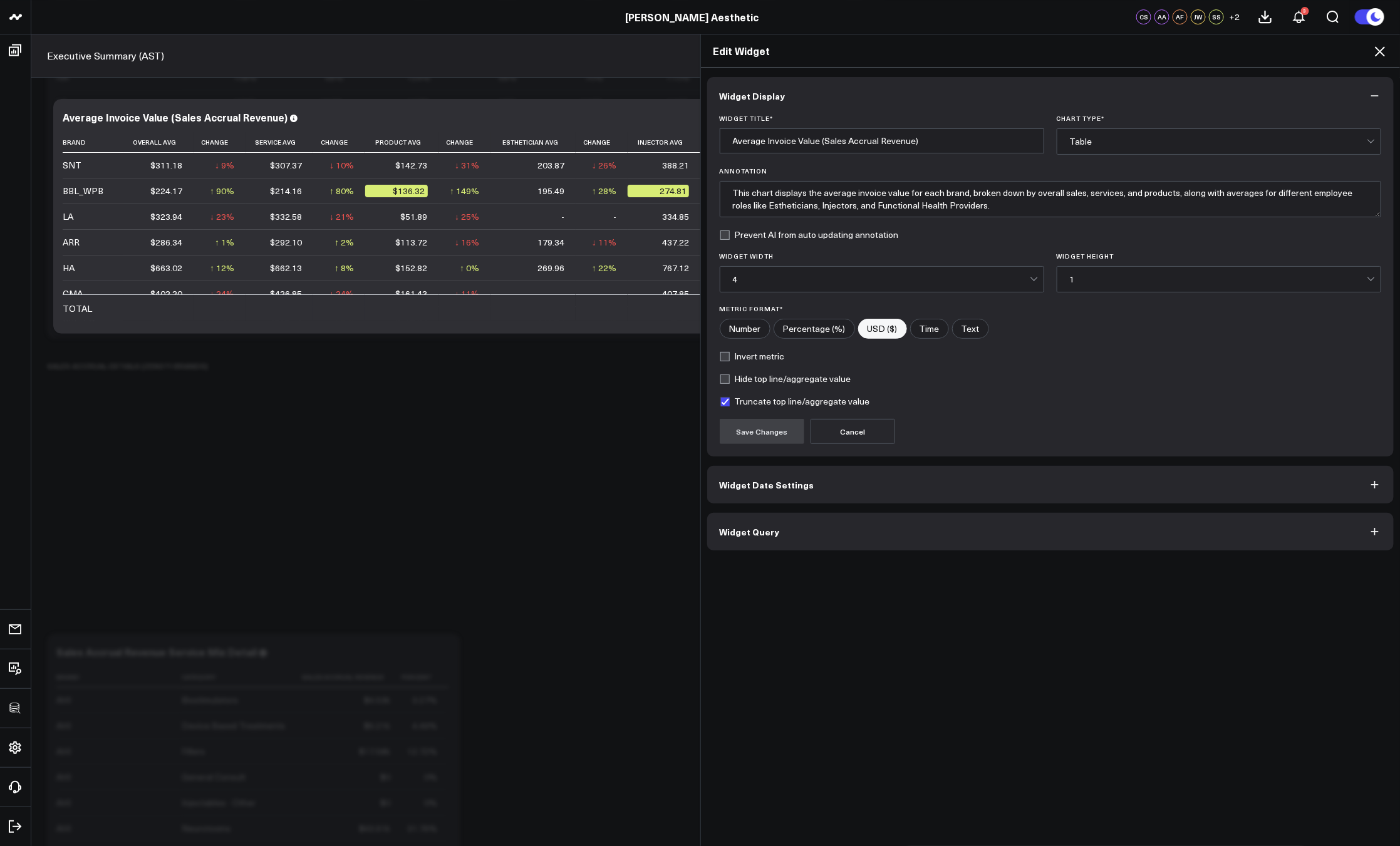
click at [793, 537] on button "Widget Query" at bounding box center [1050, 531] width 687 height 38
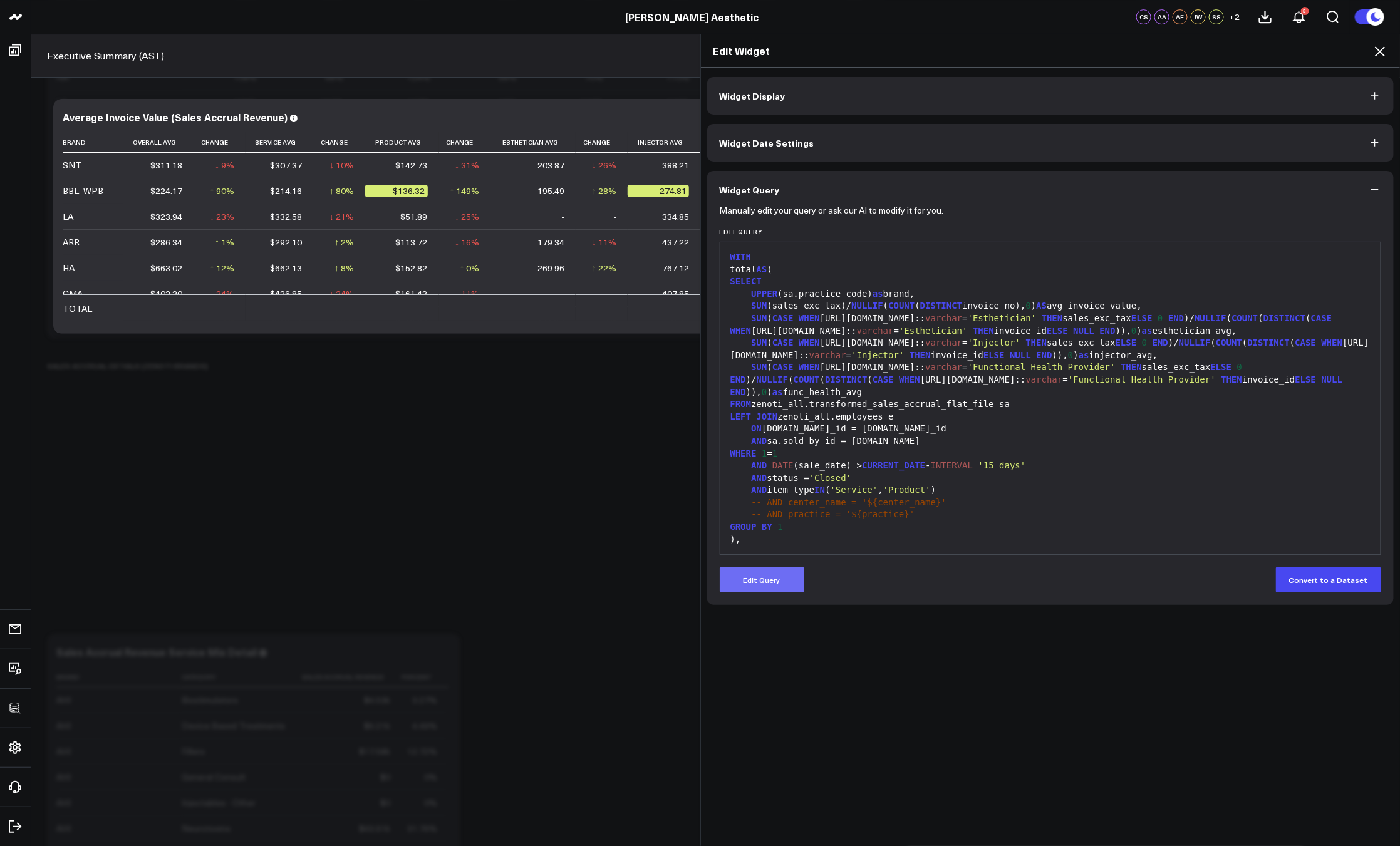
click at [768, 585] on button "Edit Query" at bounding box center [762, 580] width 85 height 25
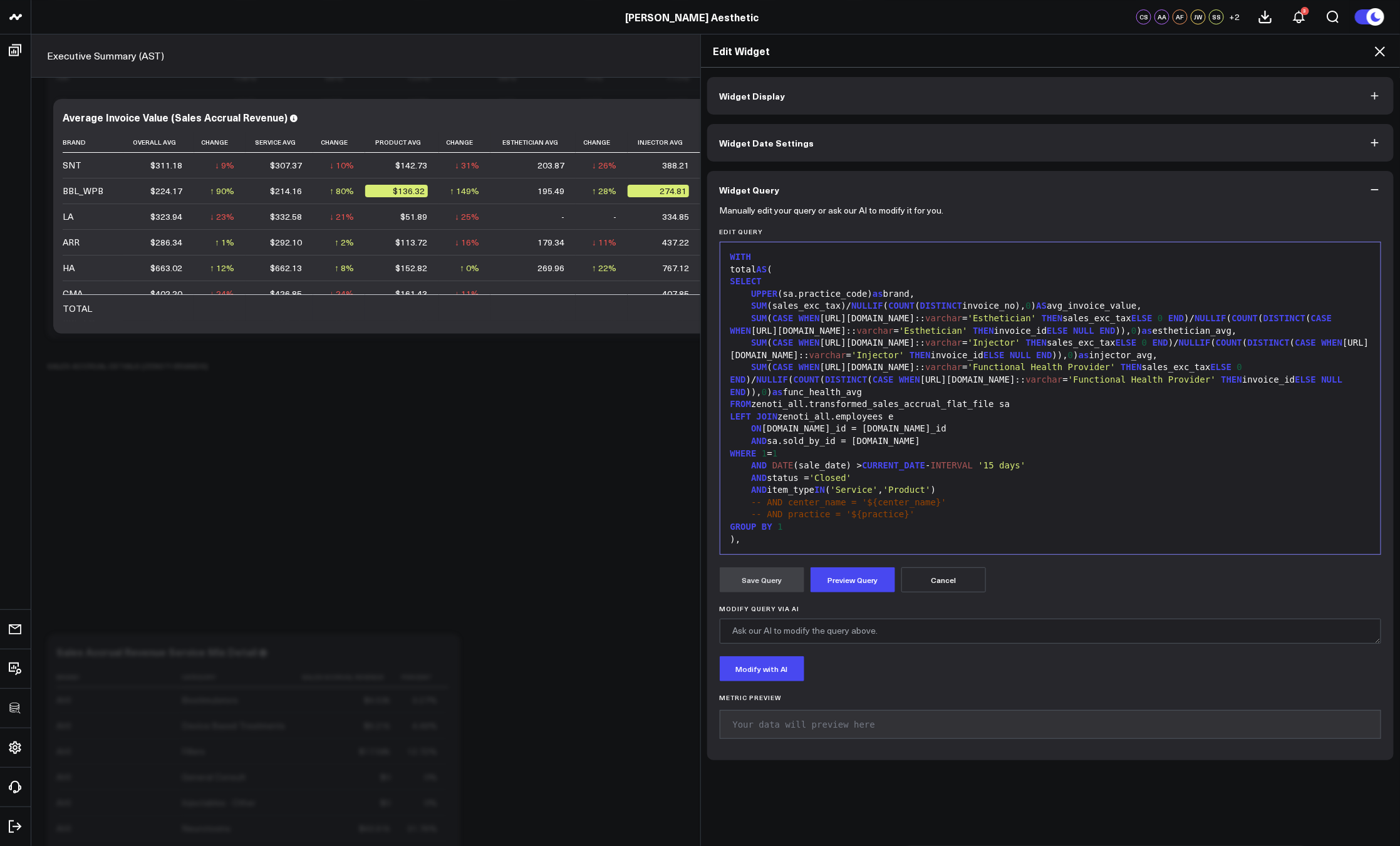
click at [783, 531] on div "GROUP BY 1" at bounding box center [1050, 527] width 648 height 12
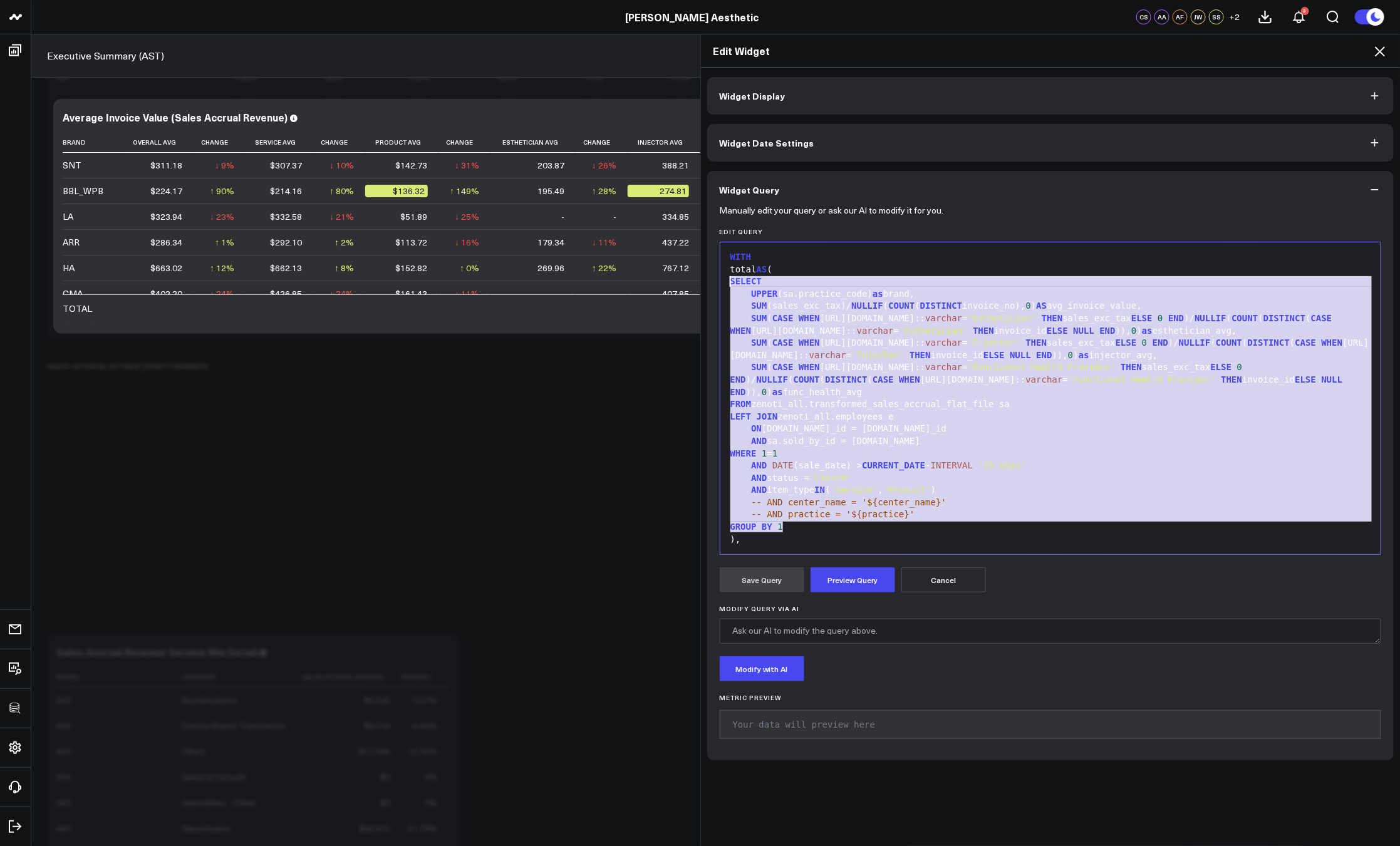
drag, startPoint x: 798, startPoint y: 524, endPoint x: 696, endPoint y: 278, distance: 266.3
click at [701, 278] on div "Widget Display Widget Date Settings Widget Query Manually edit your query or as…" at bounding box center [1050, 457] width 699 height 779
copy div "SELECT UPPER (sa.practice_code) as brand, SUM (sales_exc_tax)/ NULLIF ( COUNT (…"
drag, startPoint x: 1382, startPoint y: 51, endPoint x: 826, endPoint y: 347, distance: 629.9
click at [1382, 51] on icon at bounding box center [1379, 51] width 15 height 15
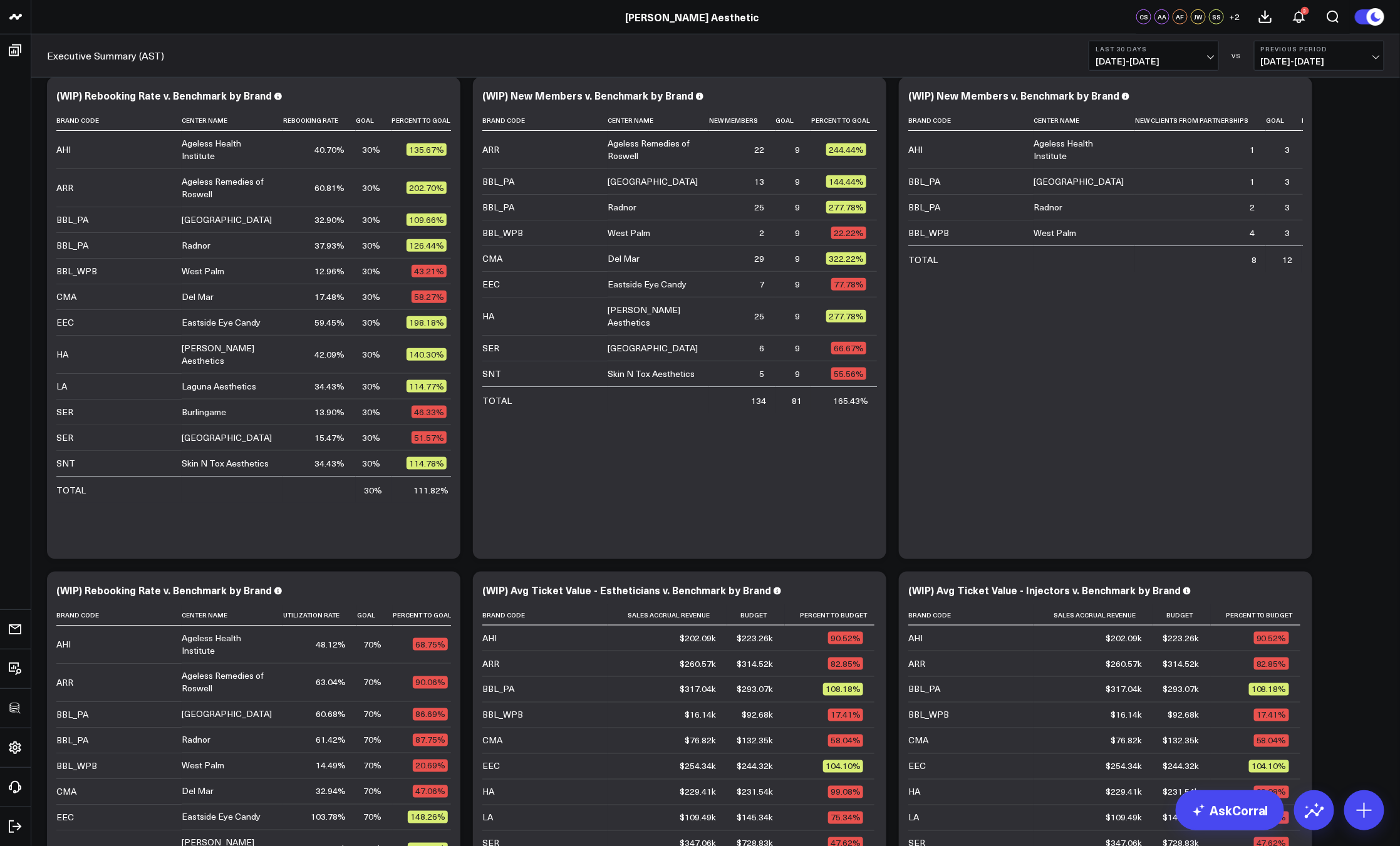
scroll to position [419, 0]
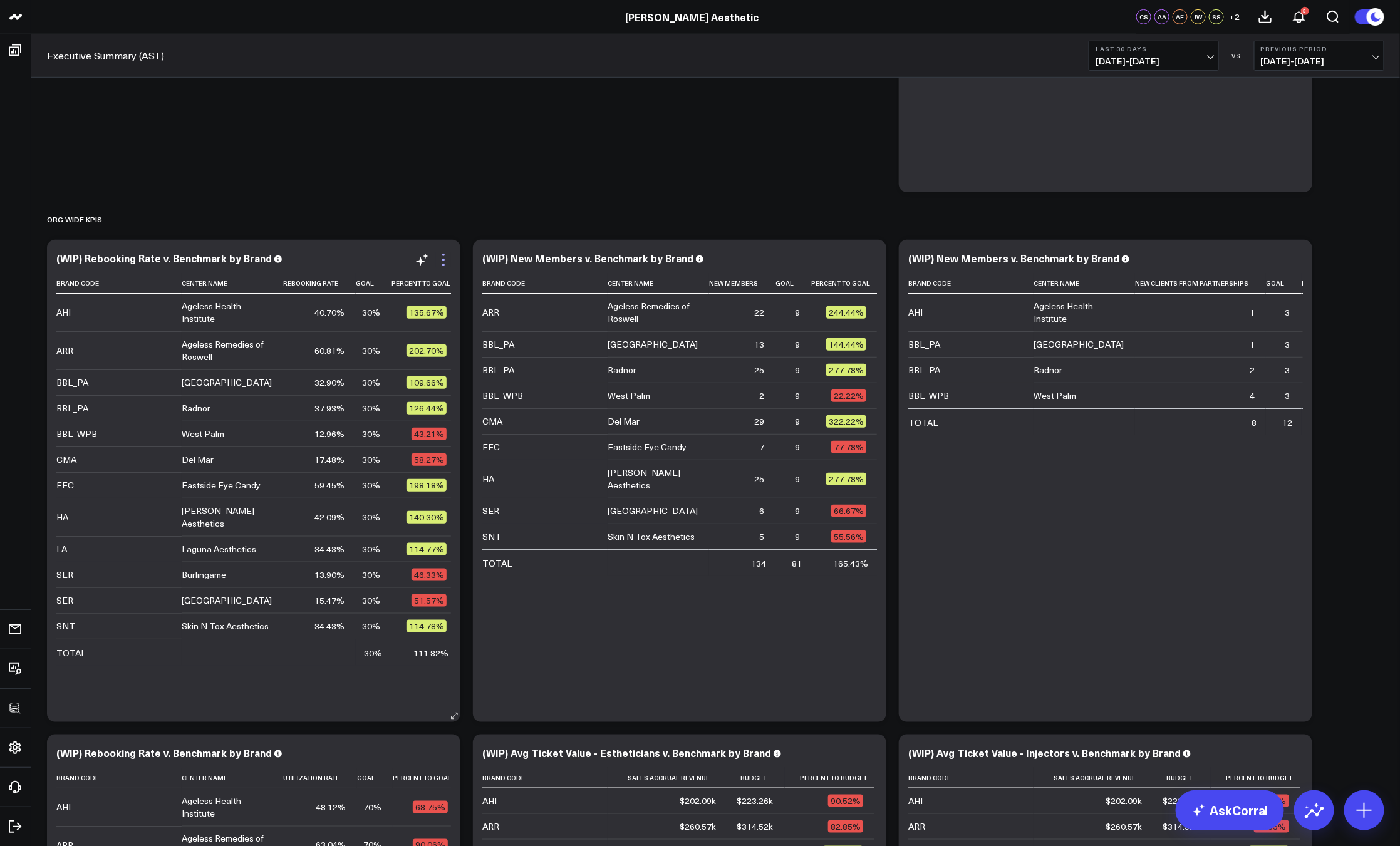
click at [449, 264] on icon at bounding box center [443, 259] width 15 height 15
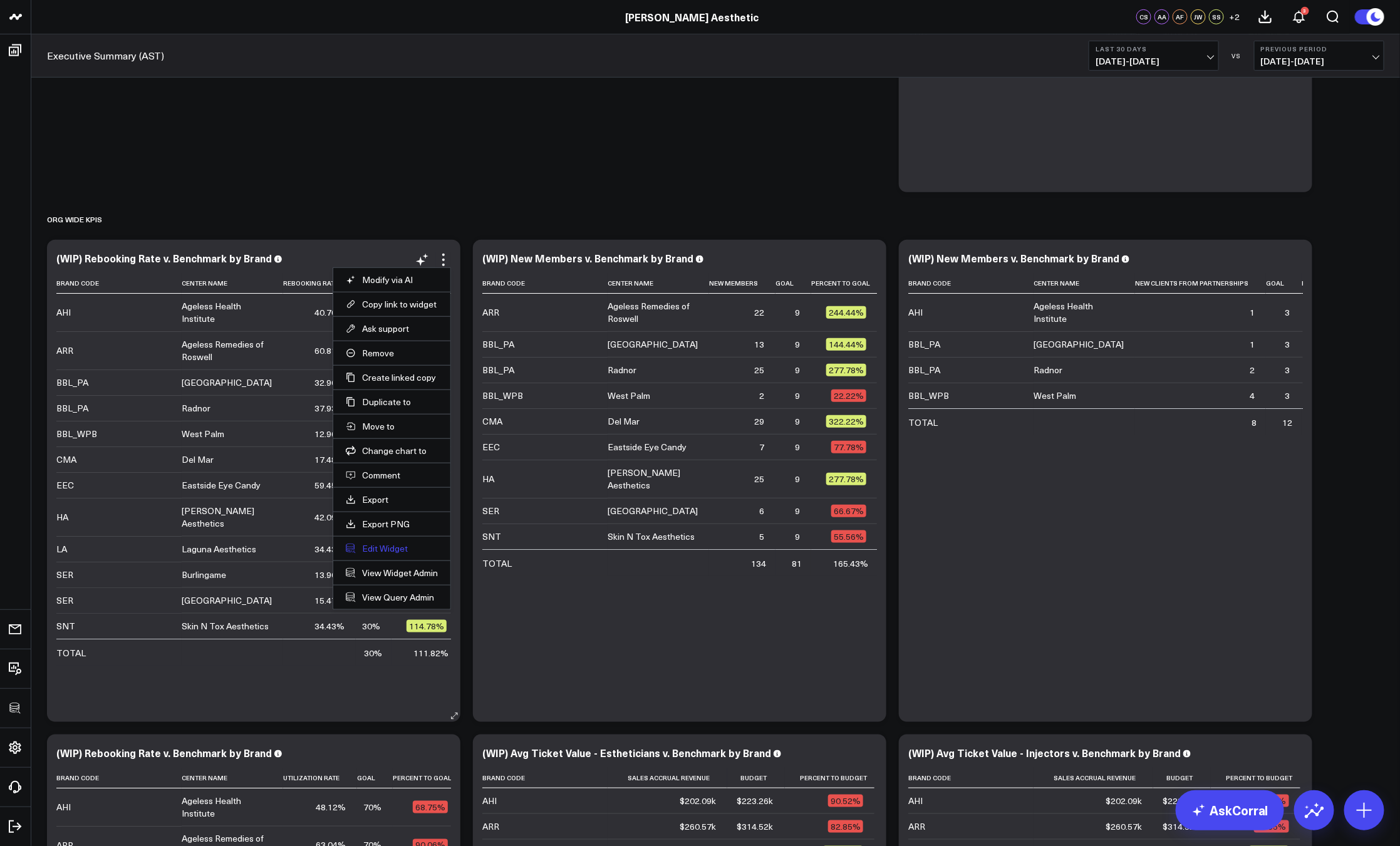
click at [377, 553] on button "Edit Widget" at bounding box center [391, 548] width 92 height 11
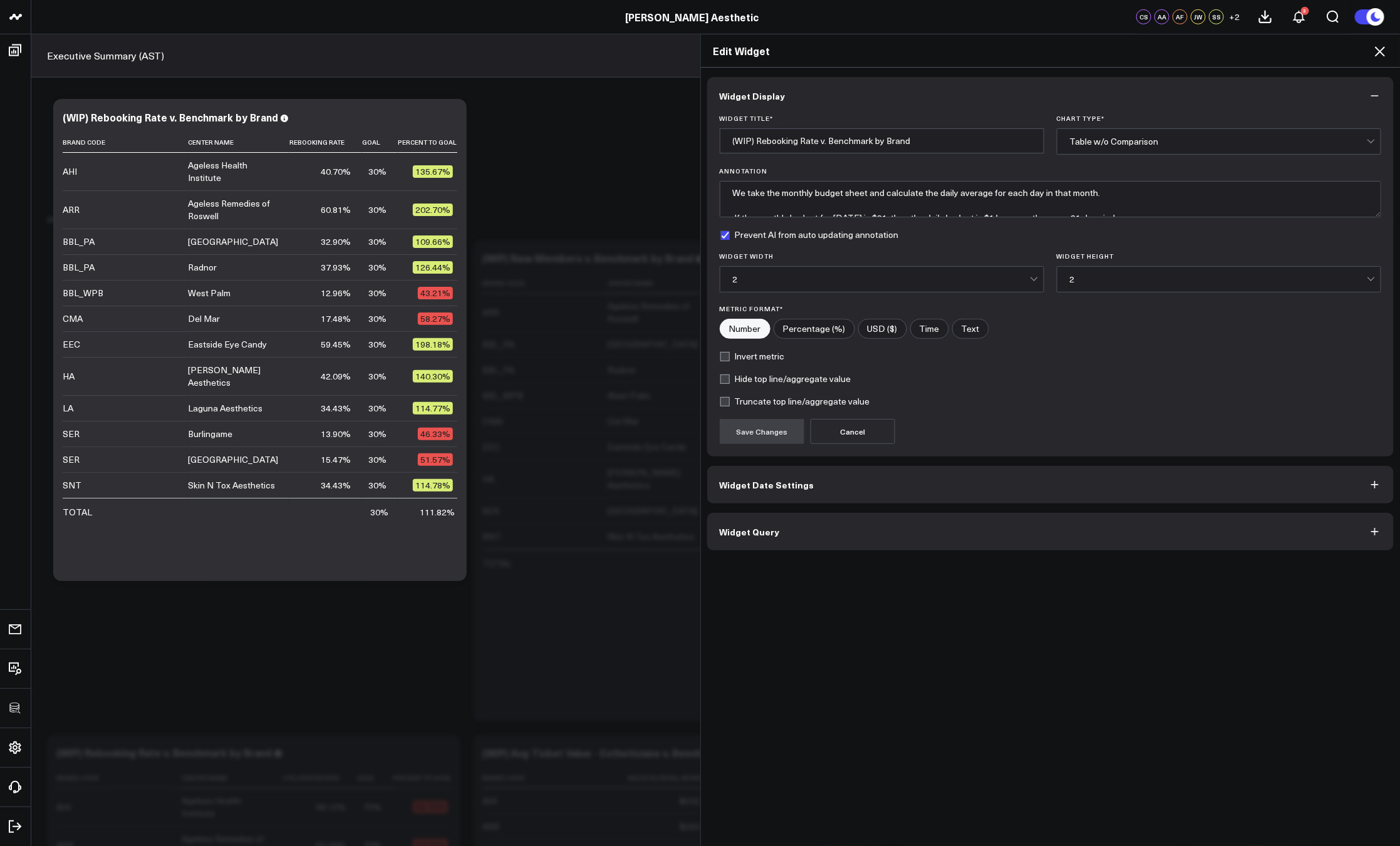
click at [763, 530] on span "Widget Query" at bounding box center [749, 531] width 60 height 10
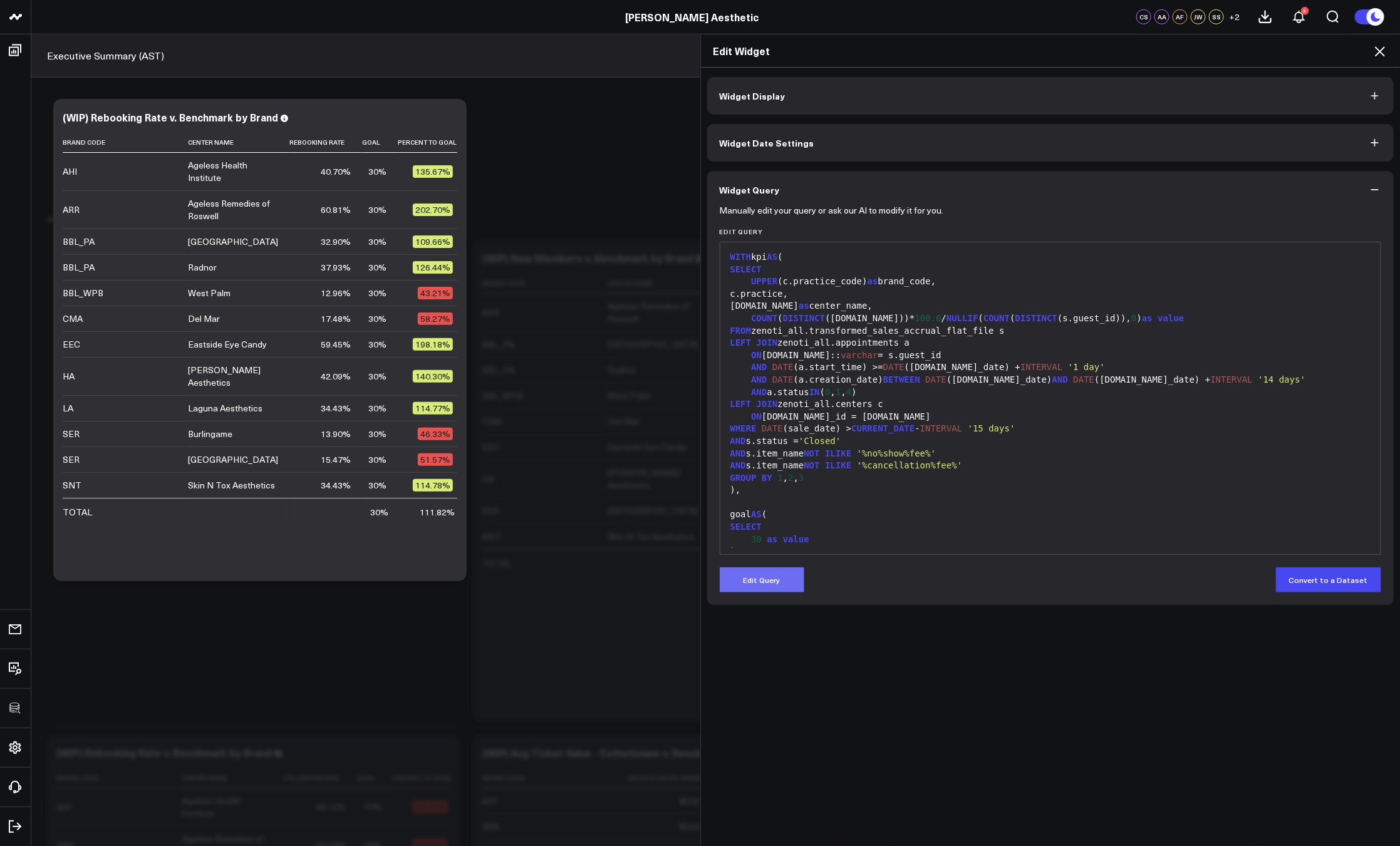
click at [763, 577] on button "Edit Query" at bounding box center [762, 580] width 85 height 25
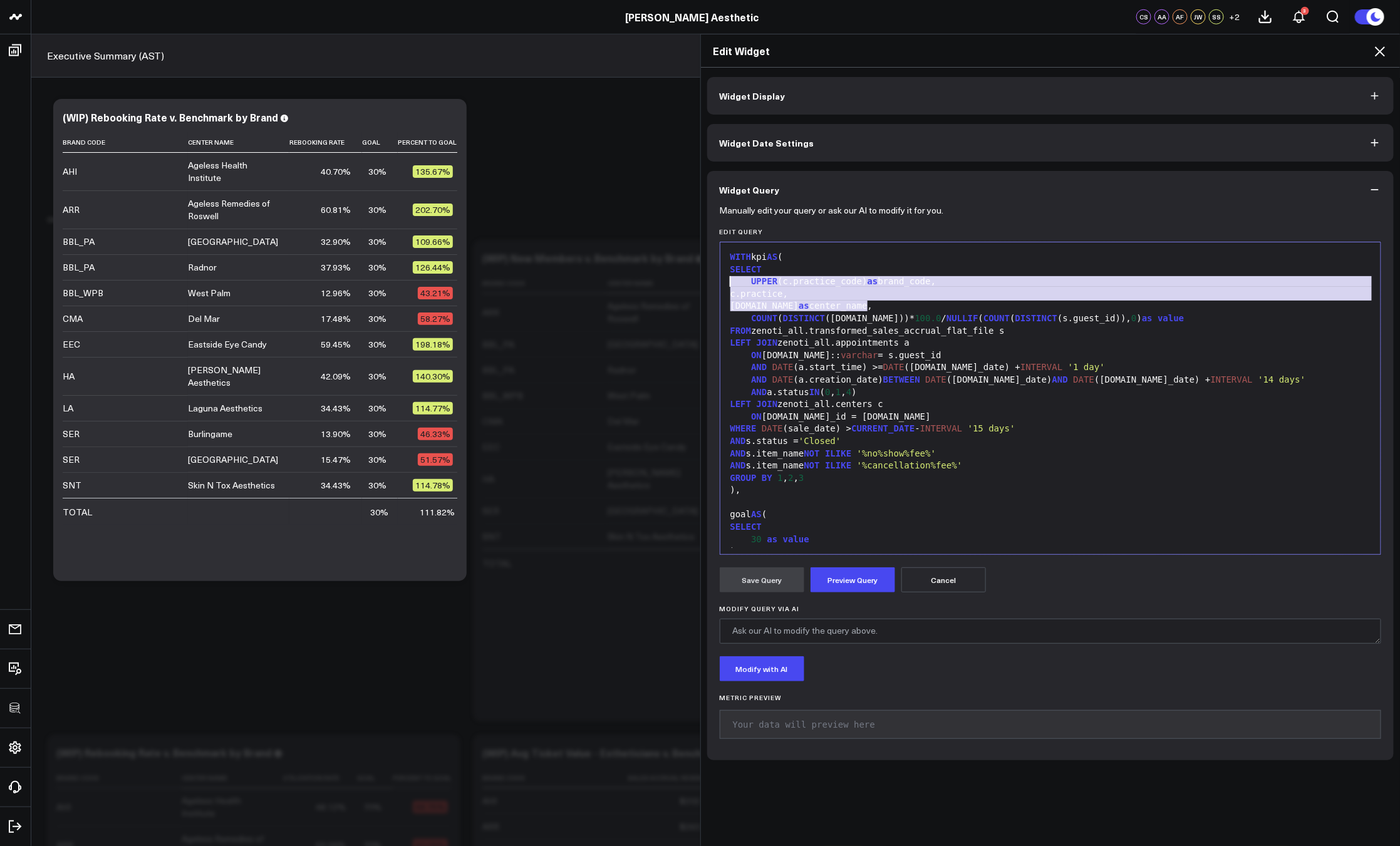
drag, startPoint x: 873, startPoint y: 306, endPoint x: 664, endPoint y: 282, distance: 210.4
click at [664, 282] on div "Edit Widget Widget Display Widget Date Settings Widget Query Manually edit your…" at bounding box center [700, 439] width 1400 height 812
copy div "UPPER (c.practice_code) as brand_code, c.practice, c.name as center_name,"
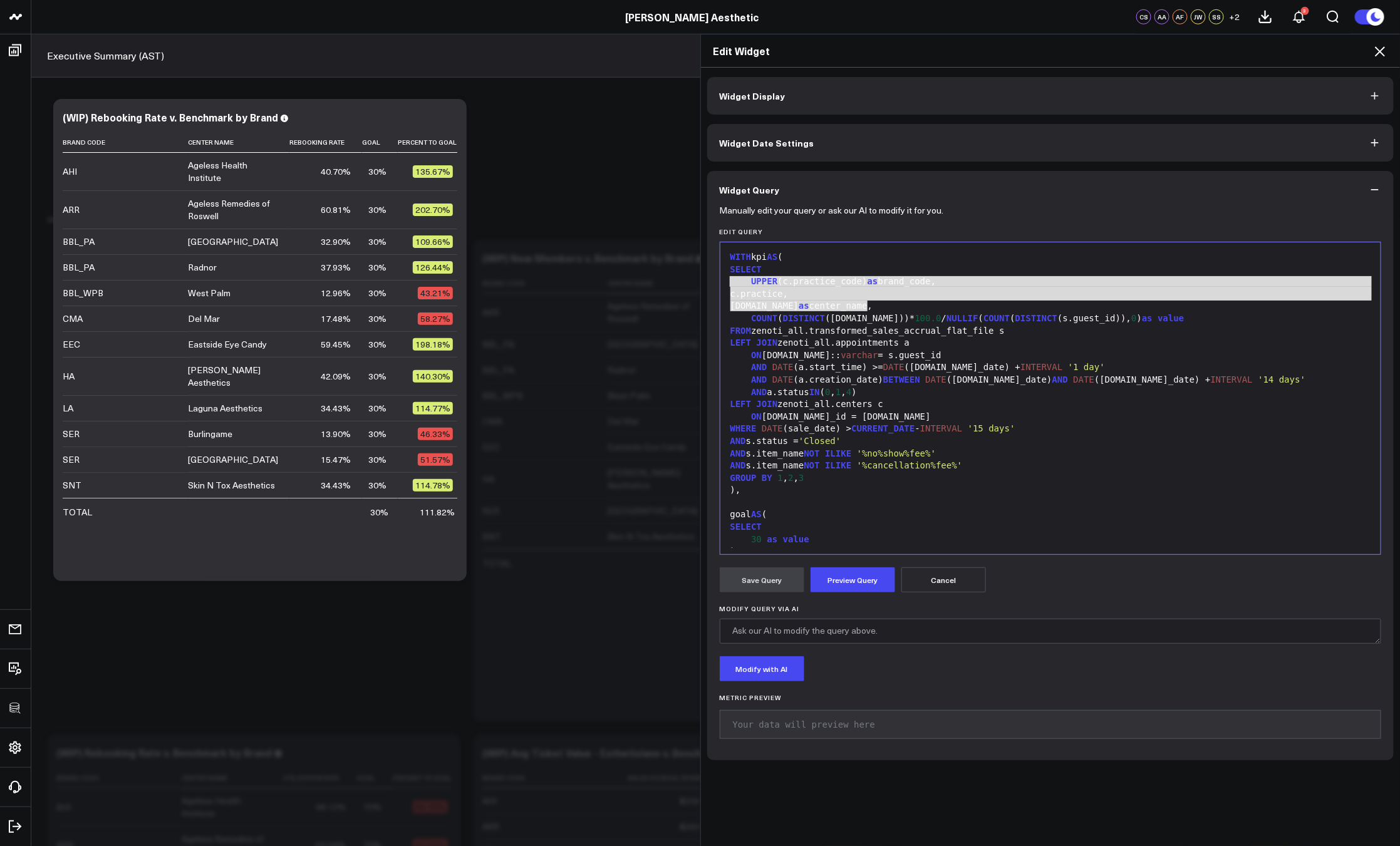
click at [1380, 53] on icon at bounding box center [1379, 51] width 15 height 15
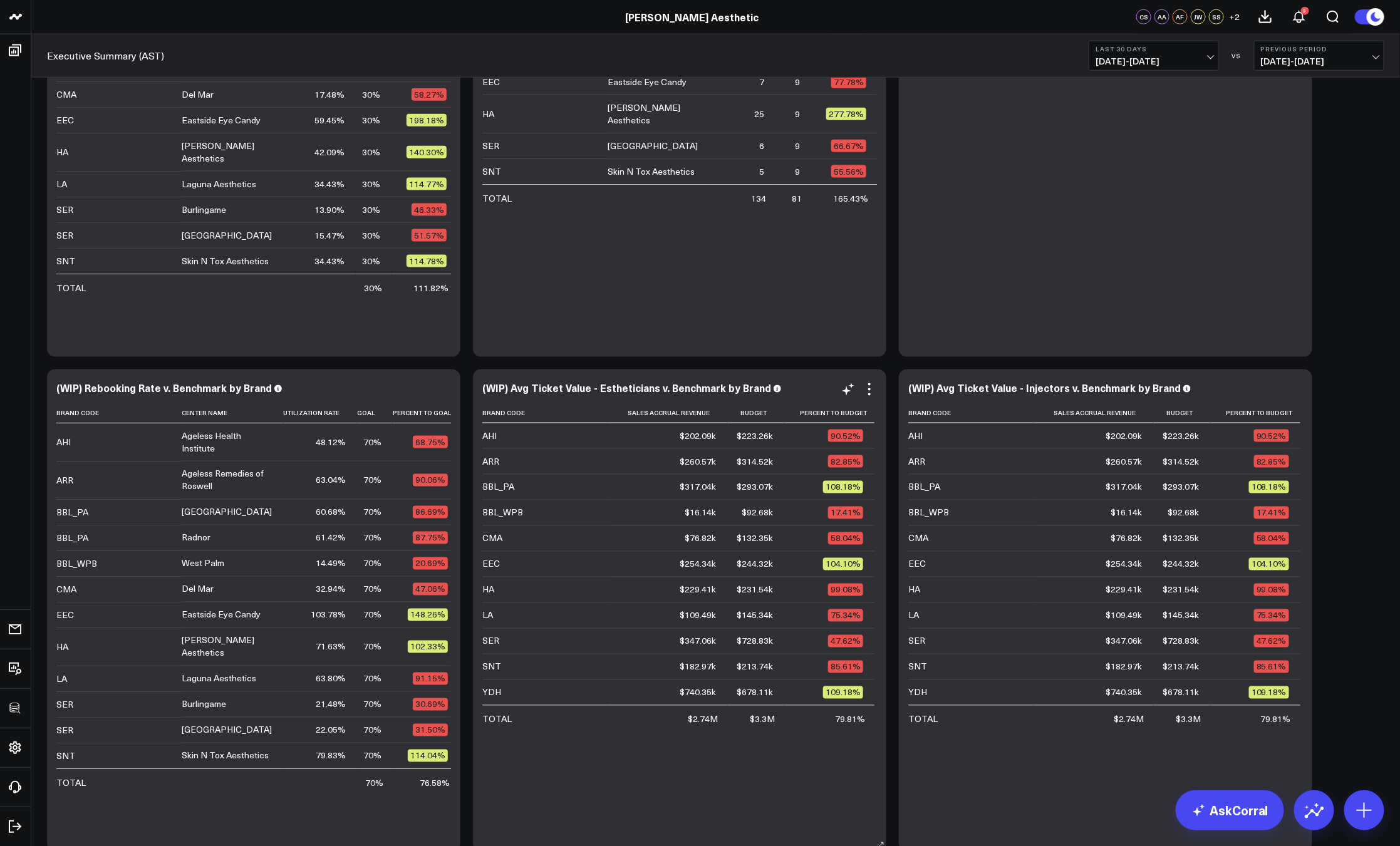
scroll to position [855, 0]
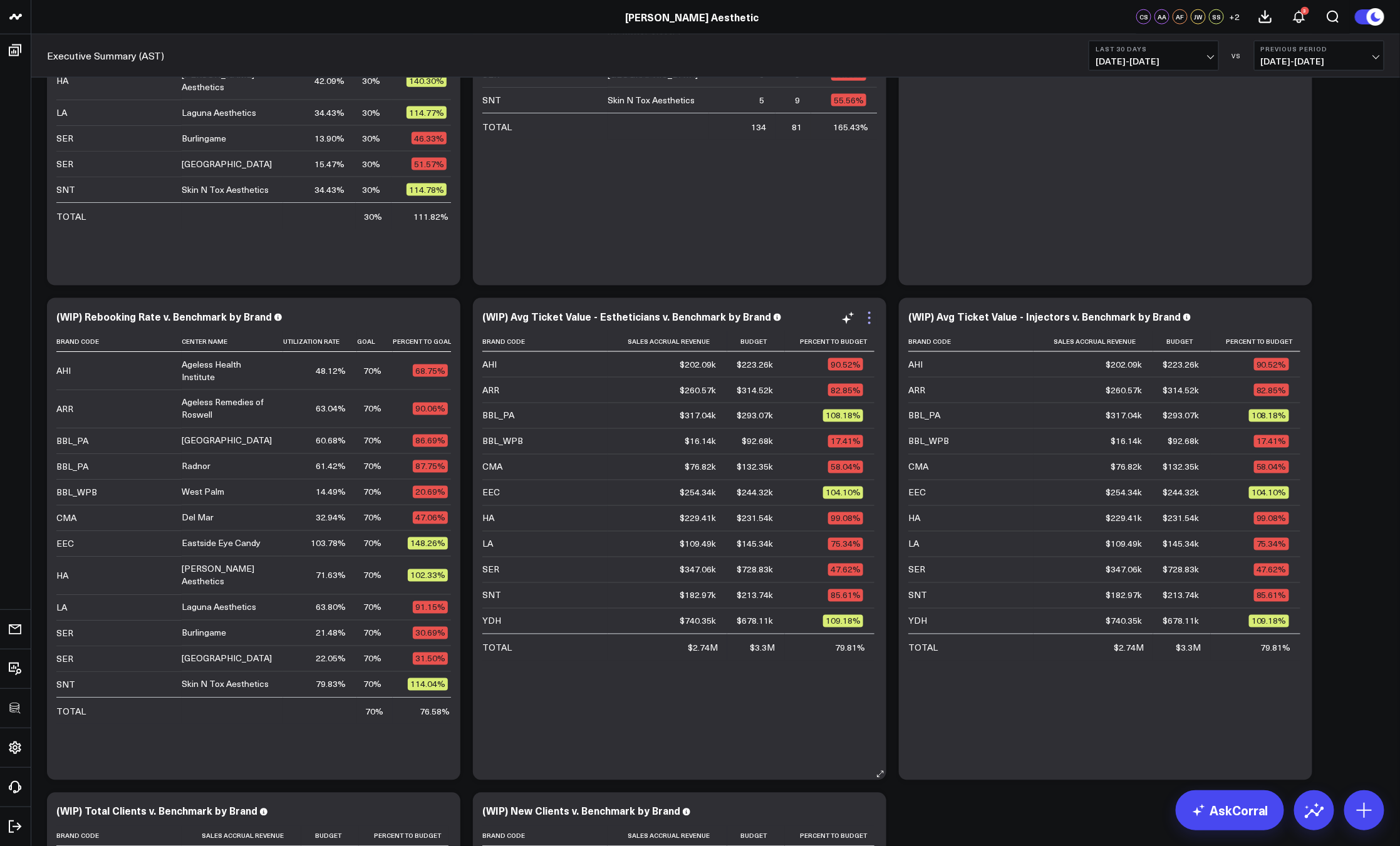
click at [875, 321] on icon at bounding box center [868, 317] width 15 height 15
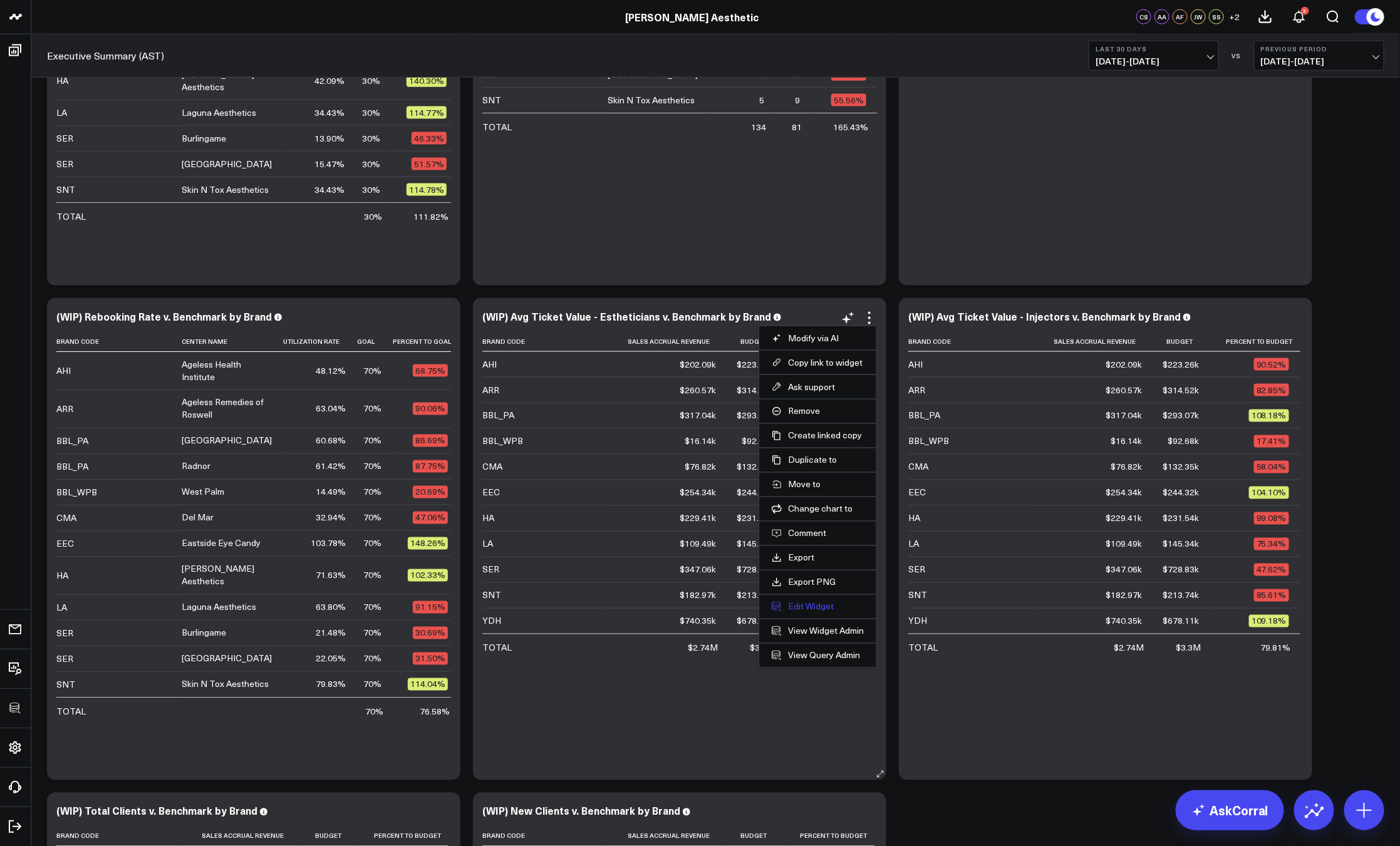
click at [811, 611] on button "Edit Widget" at bounding box center [817, 606] width 92 height 11
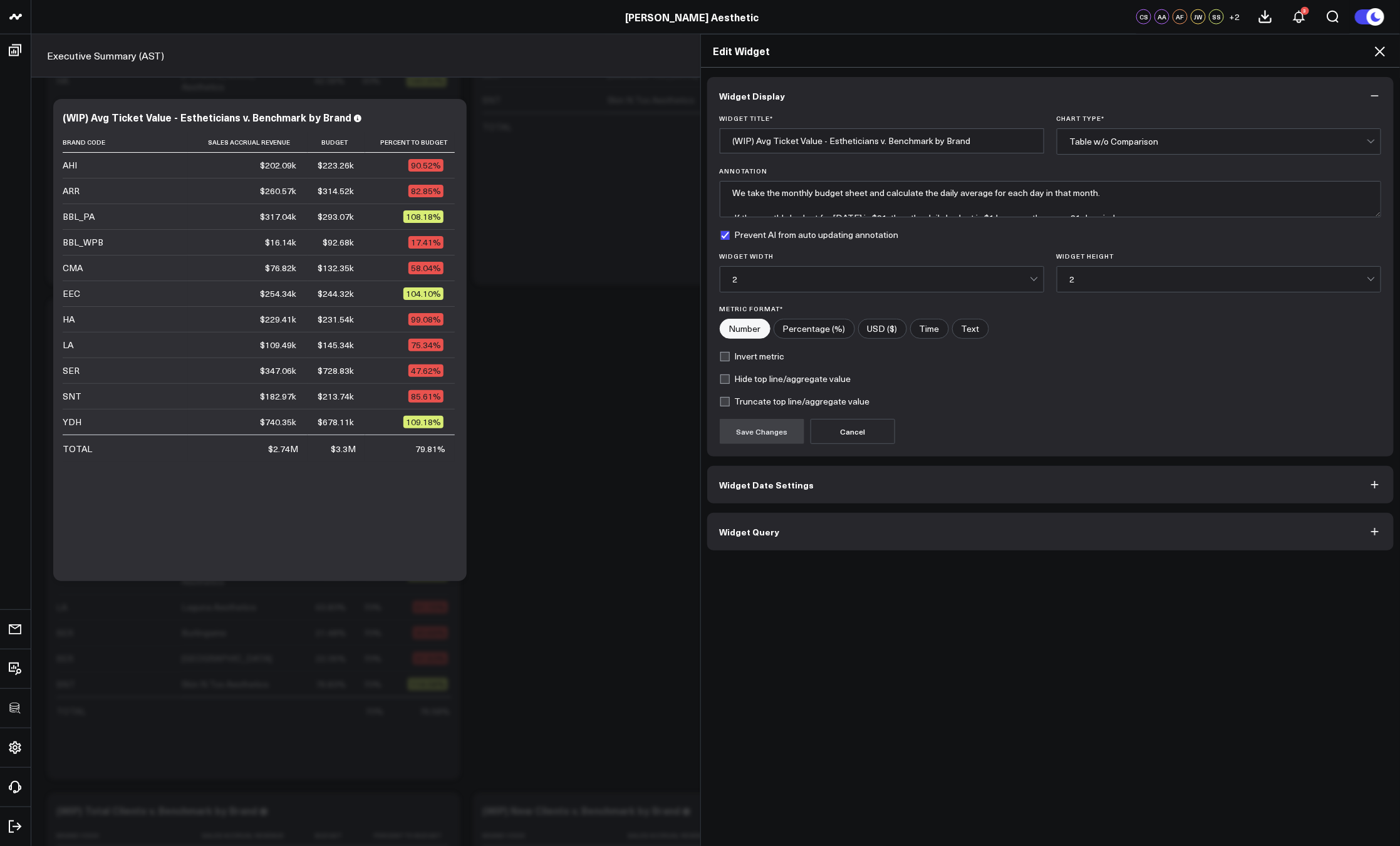
click at [873, 531] on button "Widget Query" at bounding box center [1050, 531] width 687 height 38
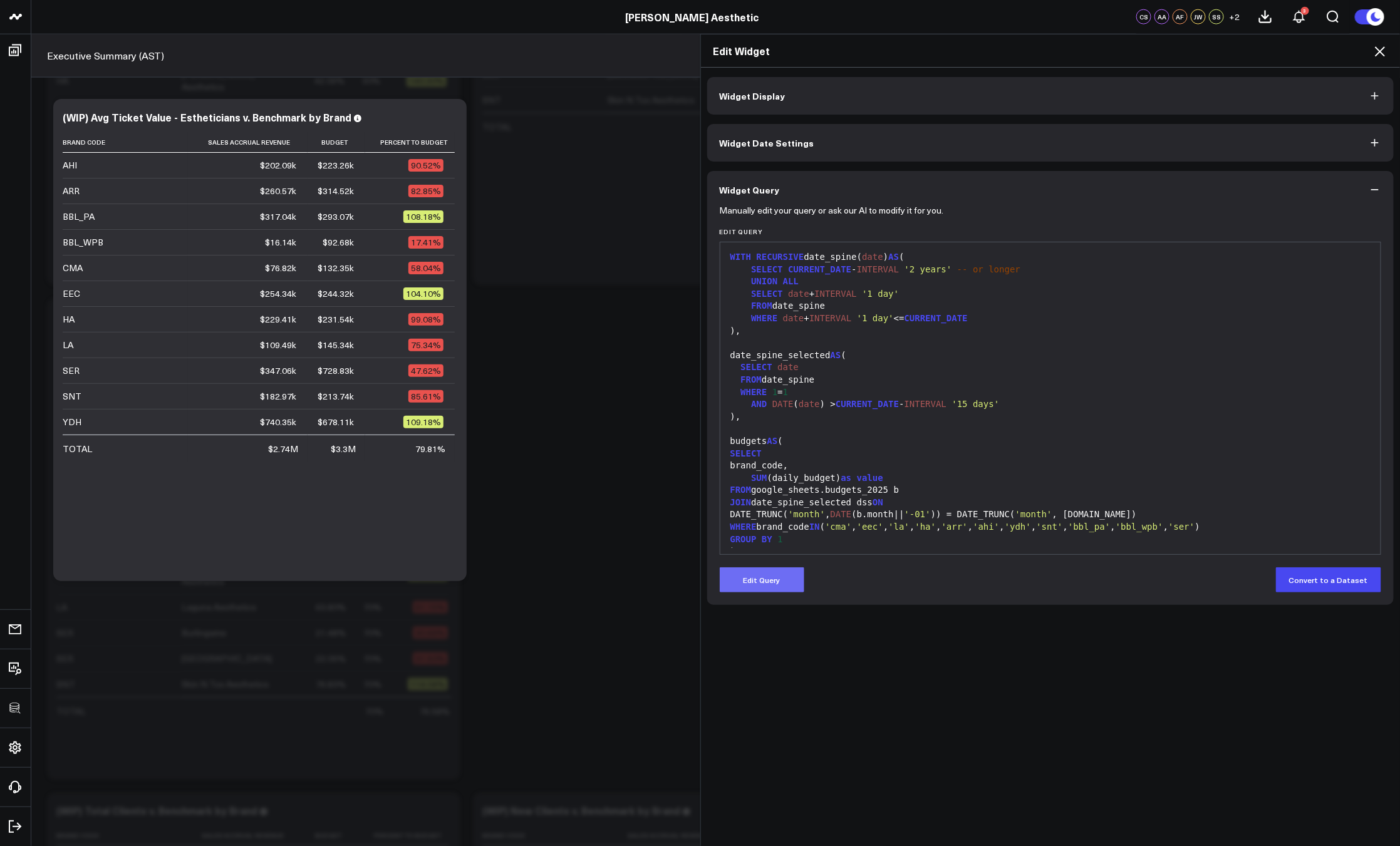
click at [781, 577] on button "Edit Query" at bounding box center [762, 580] width 85 height 25
click at [834, 522] on div "WHERE brand_code IN ( 'cma' , 'eec' , 'la' , 'ha' , 'arr' , 'ahi' , 'ydh' , 'sn…" at bounding box center [1050, 527] width 648 height 12
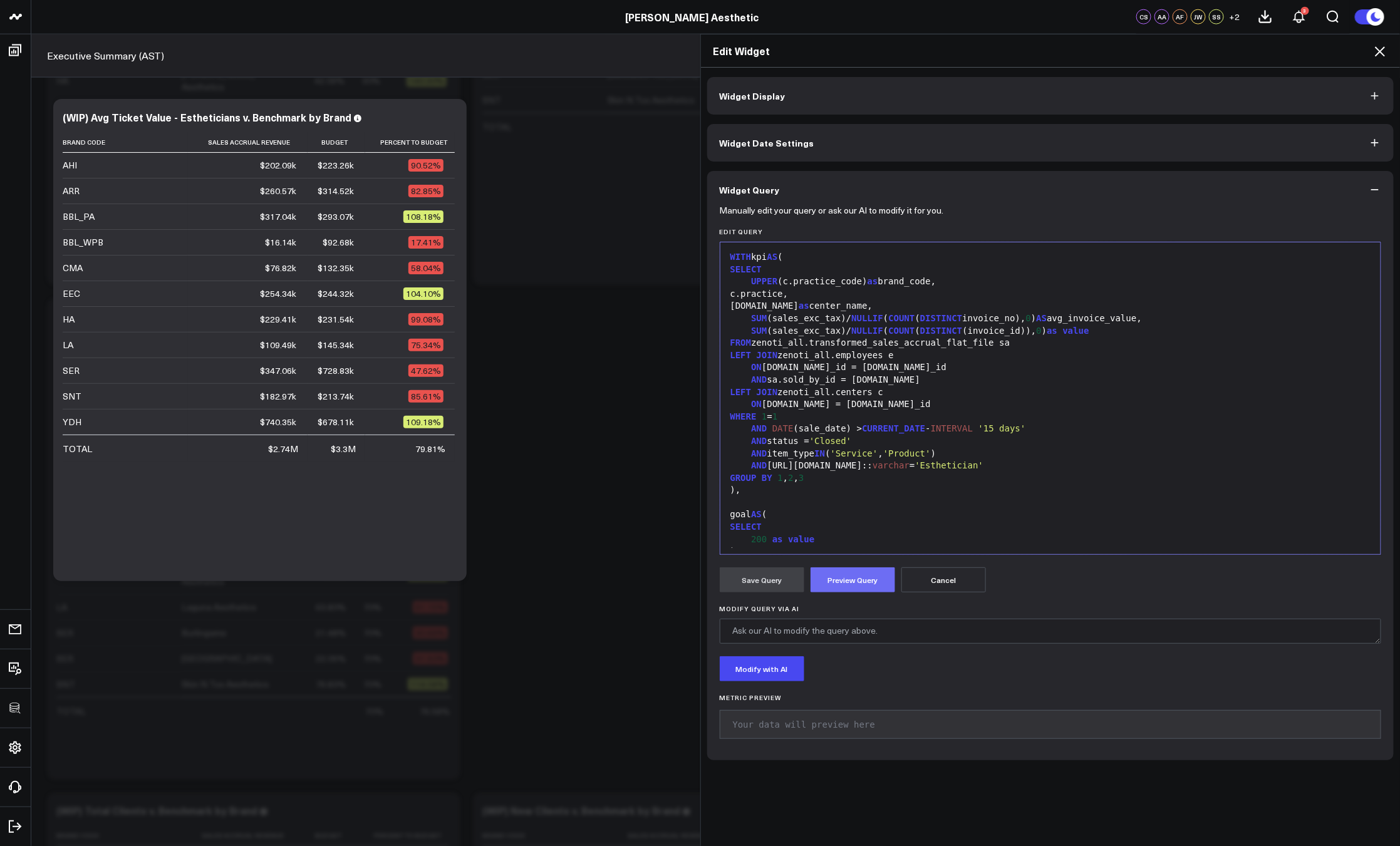
scroll to position [171, 0]
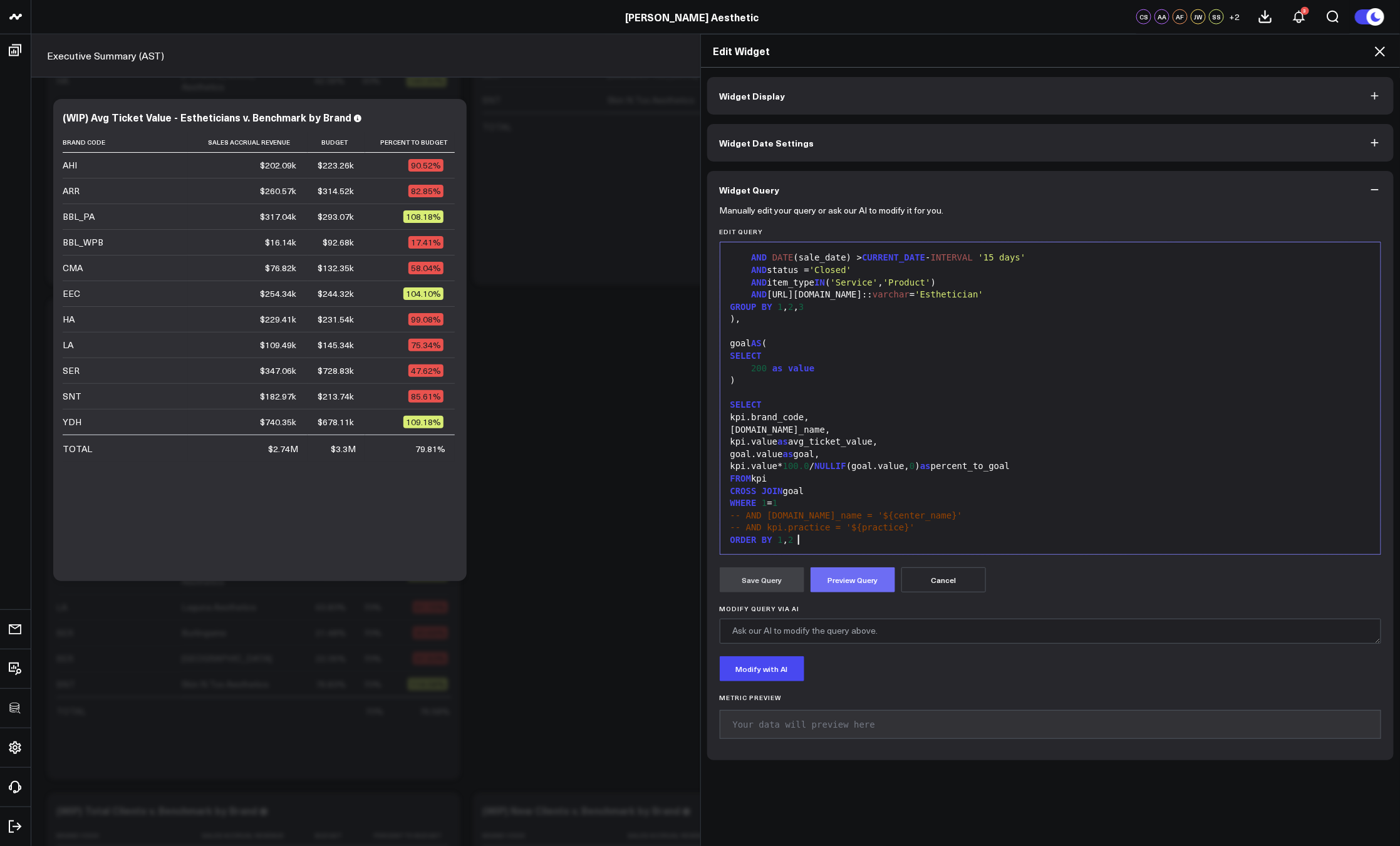
click at [845, 582] on button "Preview Query" at bounding box center [853, 580] width 85 height 25
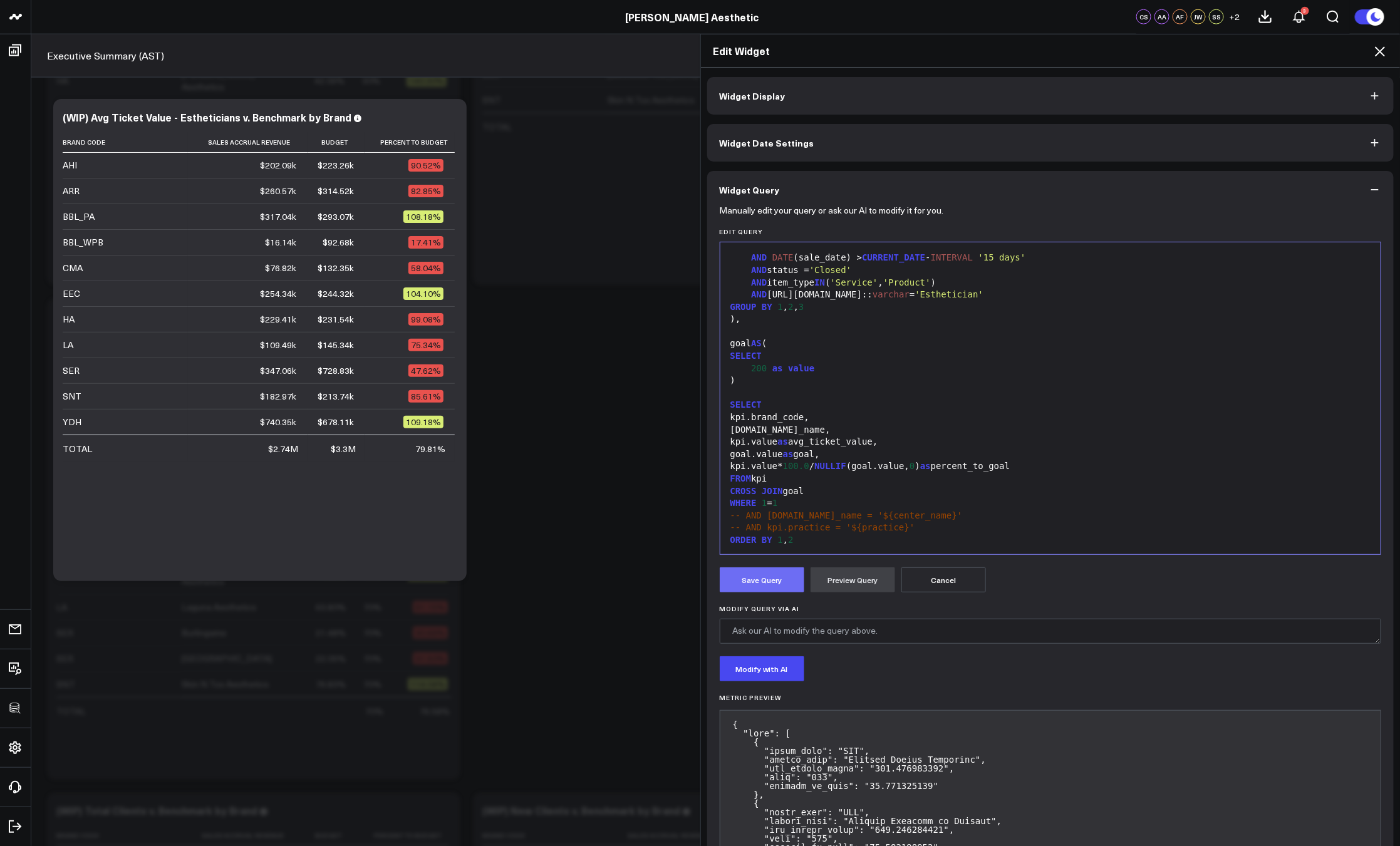
click at [764, 583] on button "Save Query" at bounding box center [762, 580] width 85 height 25
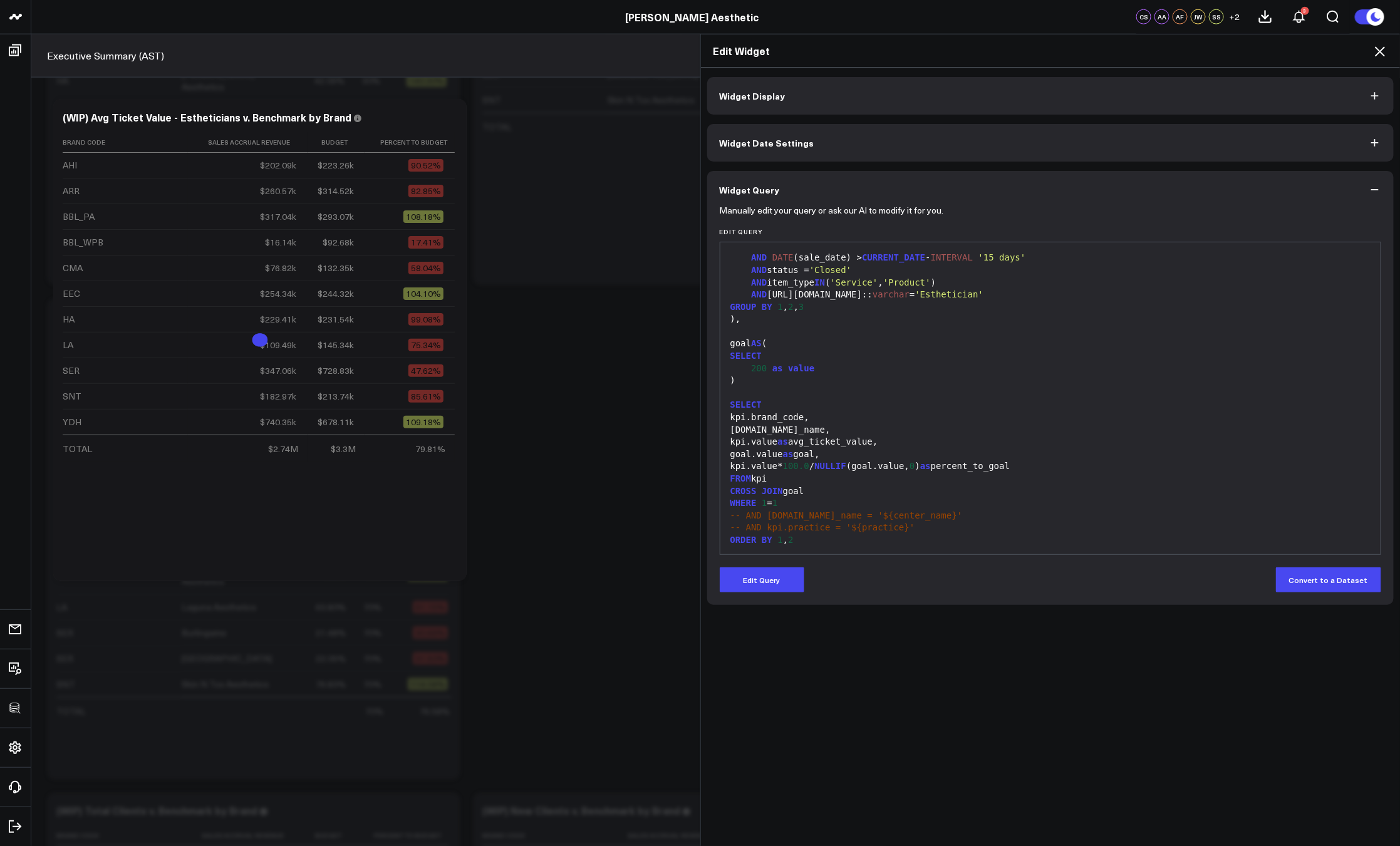
click at [1383, 48] on icon at bounding box center [1379, 51] width 10 height 10
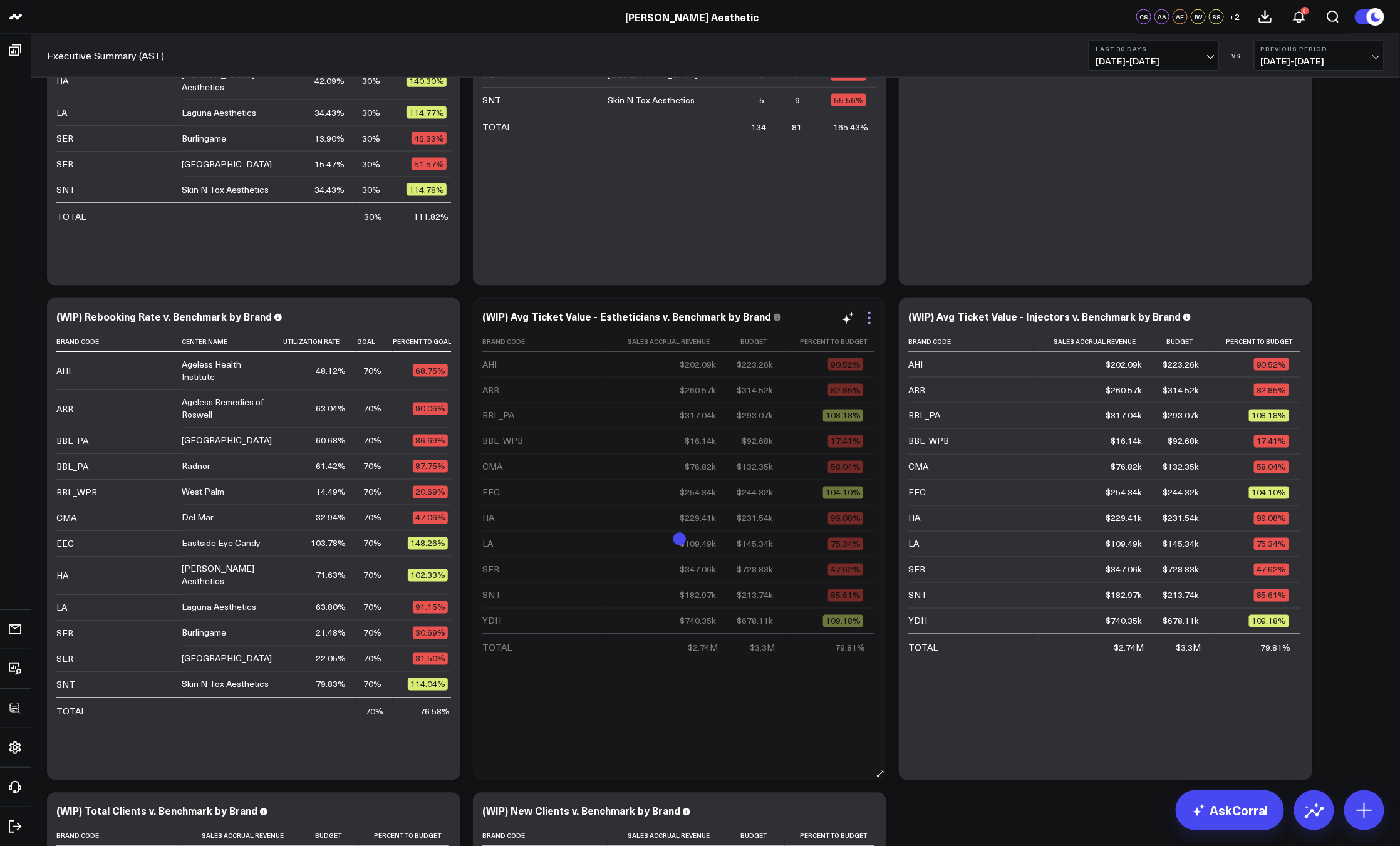
click at [870, 315] on icon at bounding box center [868, 317] width 15 height 15
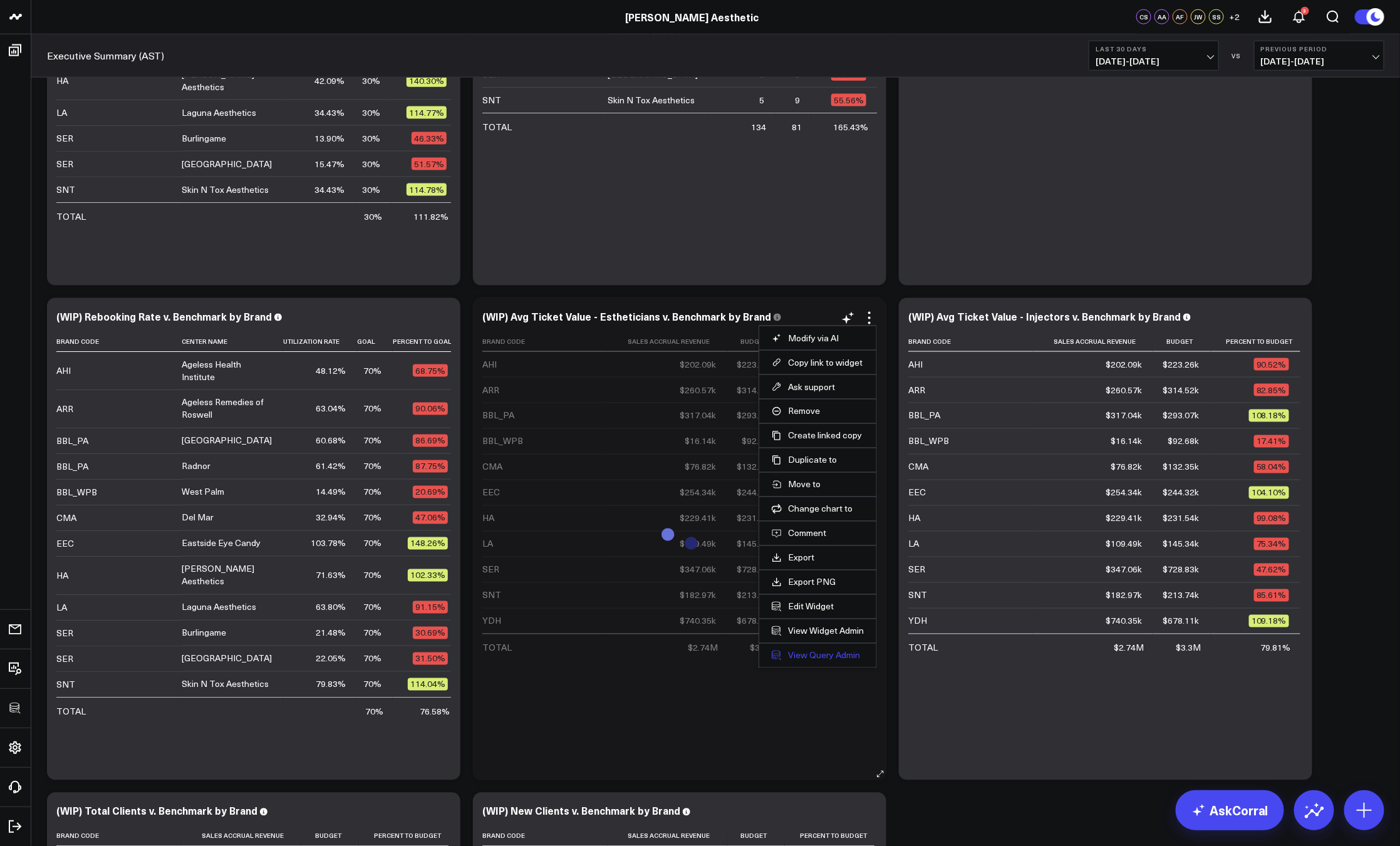
click at [831, 656] on link "View Query Admin" at bounding box center [817, 655] width 92 height 11
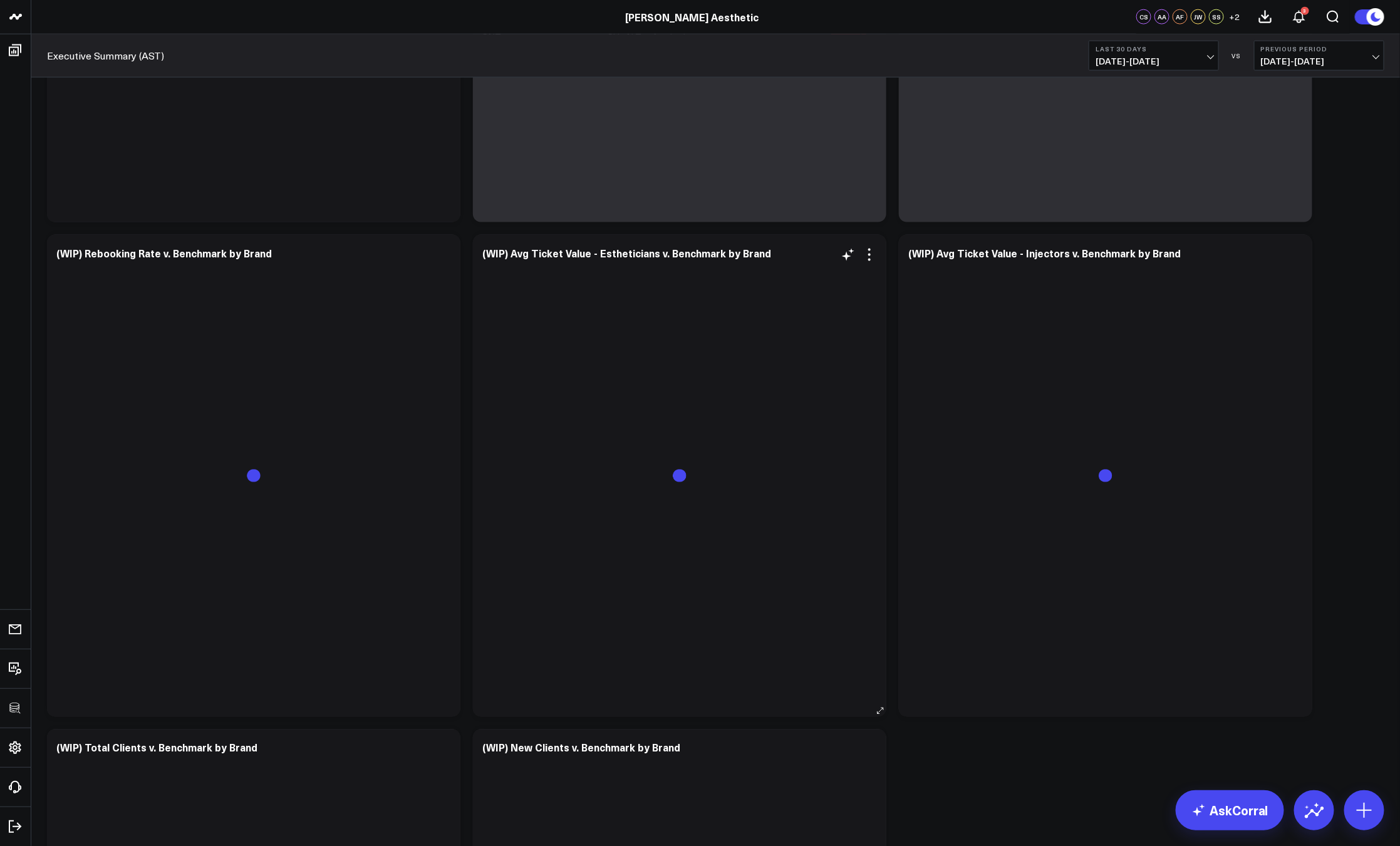
scroll to position [990, 0]
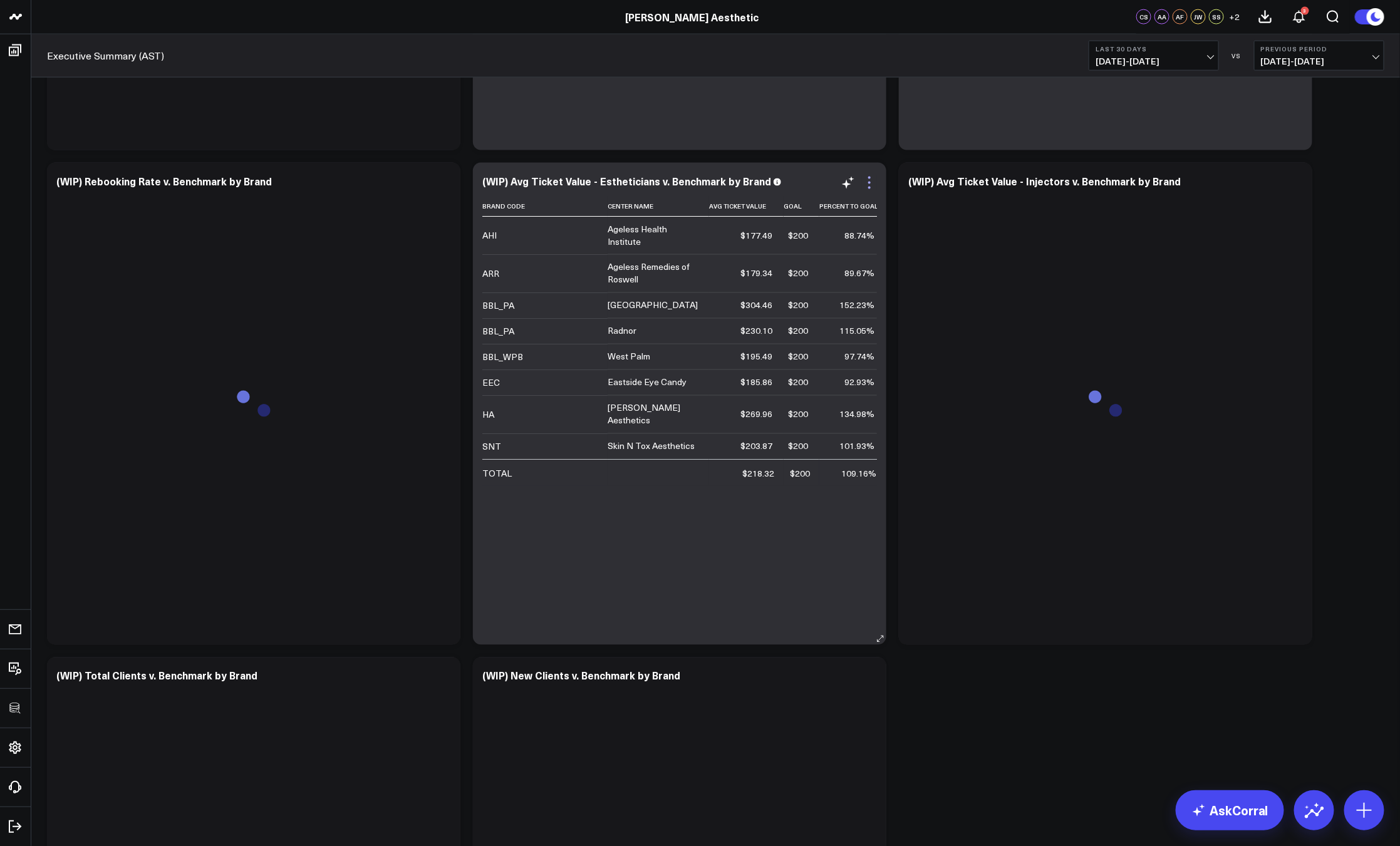
click at [869, 185] on icon at bounding box center [868, 182] width 15 height 15
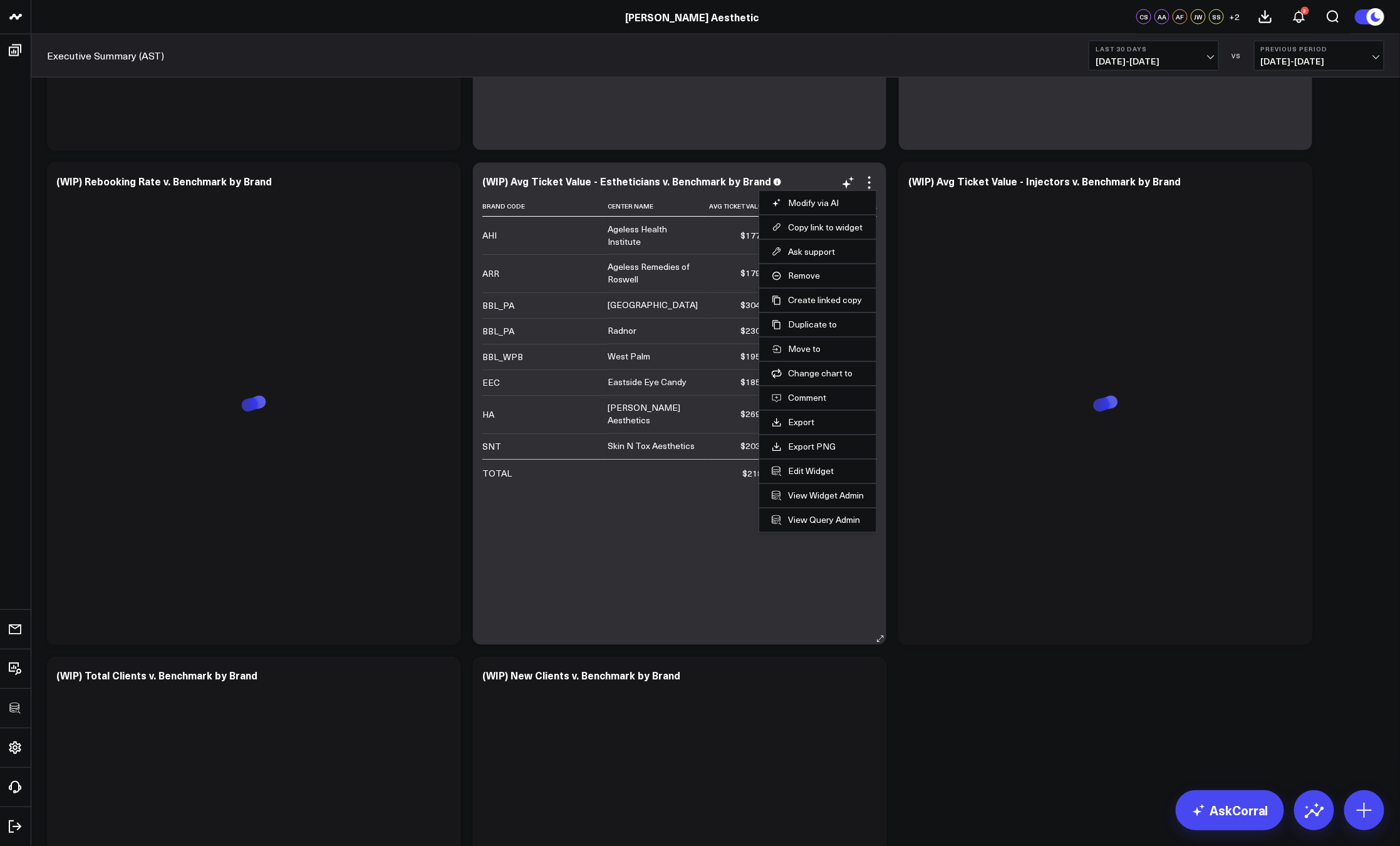
click at [673, 497] on div "Brand Code Center Name Avg Ticket Value Goal Percent To Goal AHI Ageless Health…" at bounding box center [680, 413] width 395 height 436
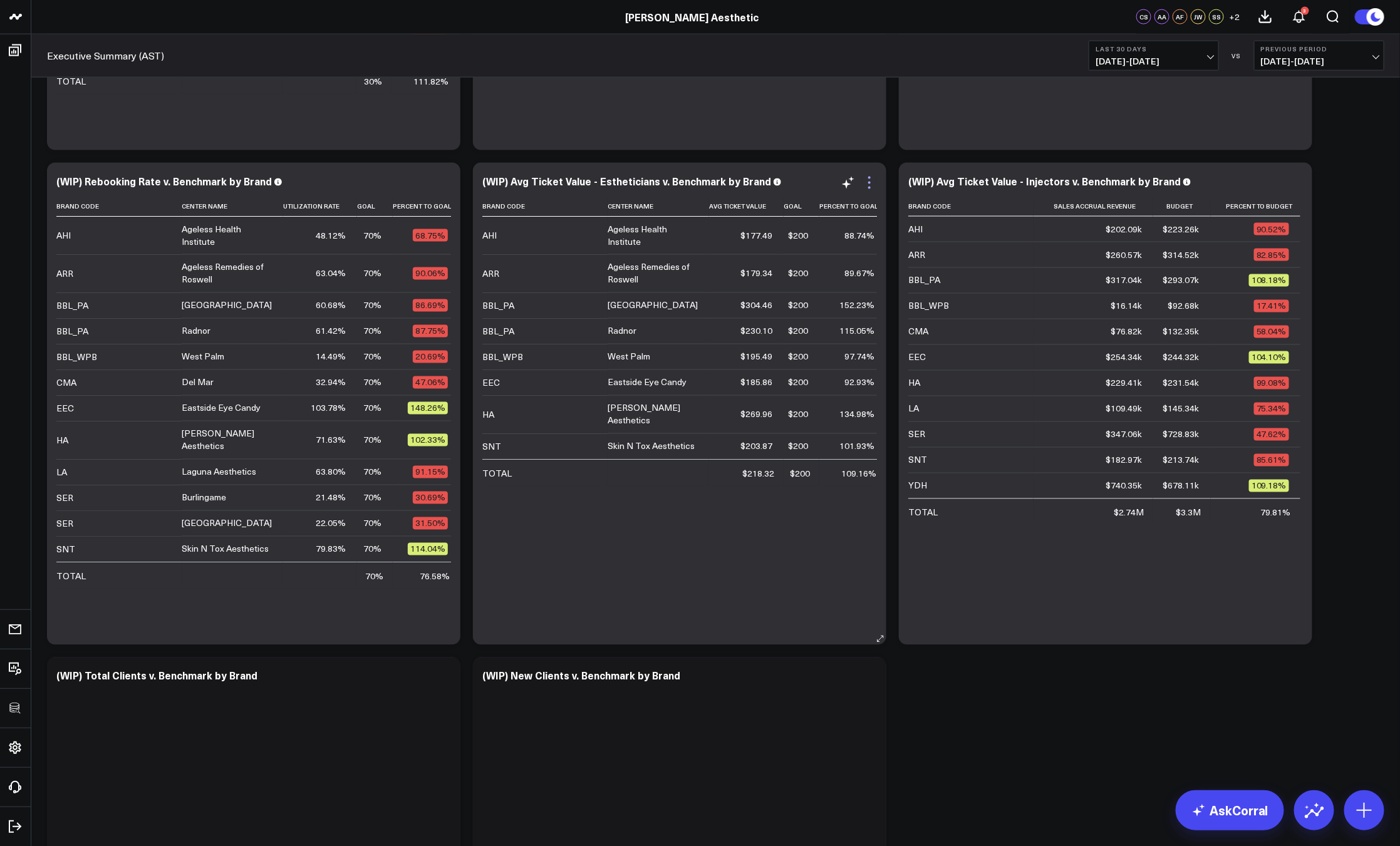
click at [871, 182] on icon at bounding box center [868, 182] width 15 height 15
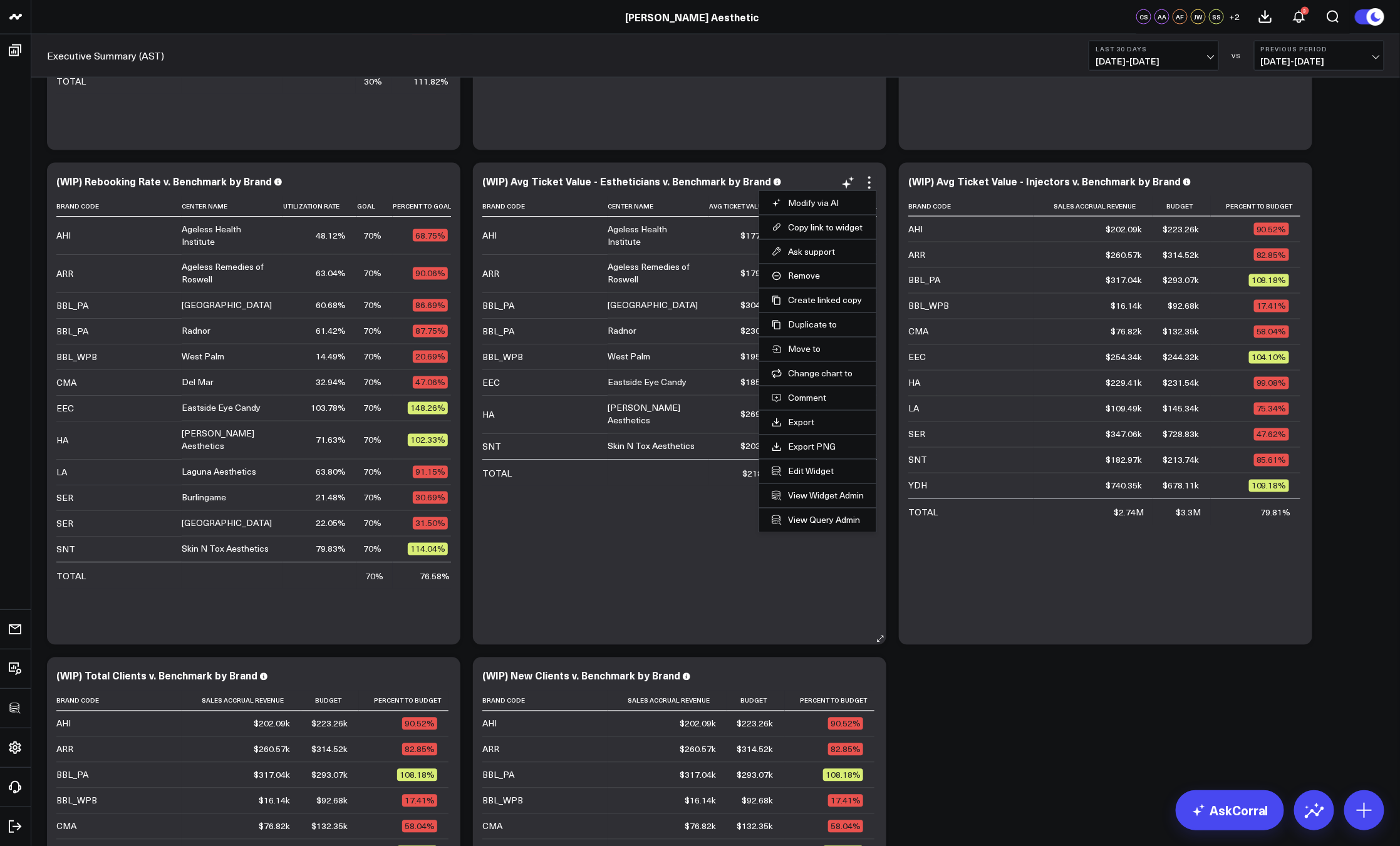
drag, startPoint x: 821, startPoint y: 519, endPoint x: 825, endPoint y: 486, distance: 33.2
click at [821, 519] on link "View Query Admin" at bounding box center [817, 520] width 92 height 11
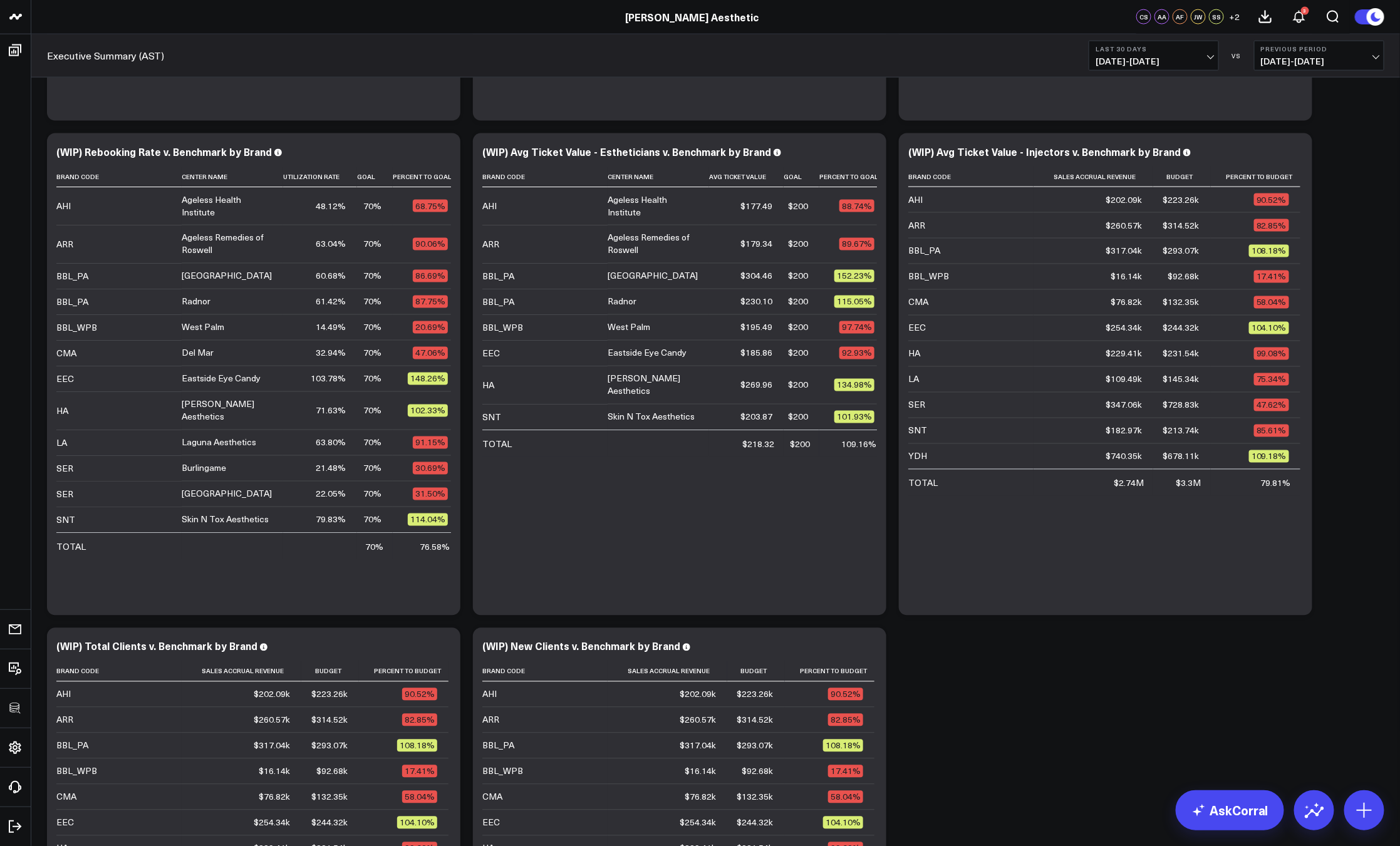
scroll to position [983, 0]
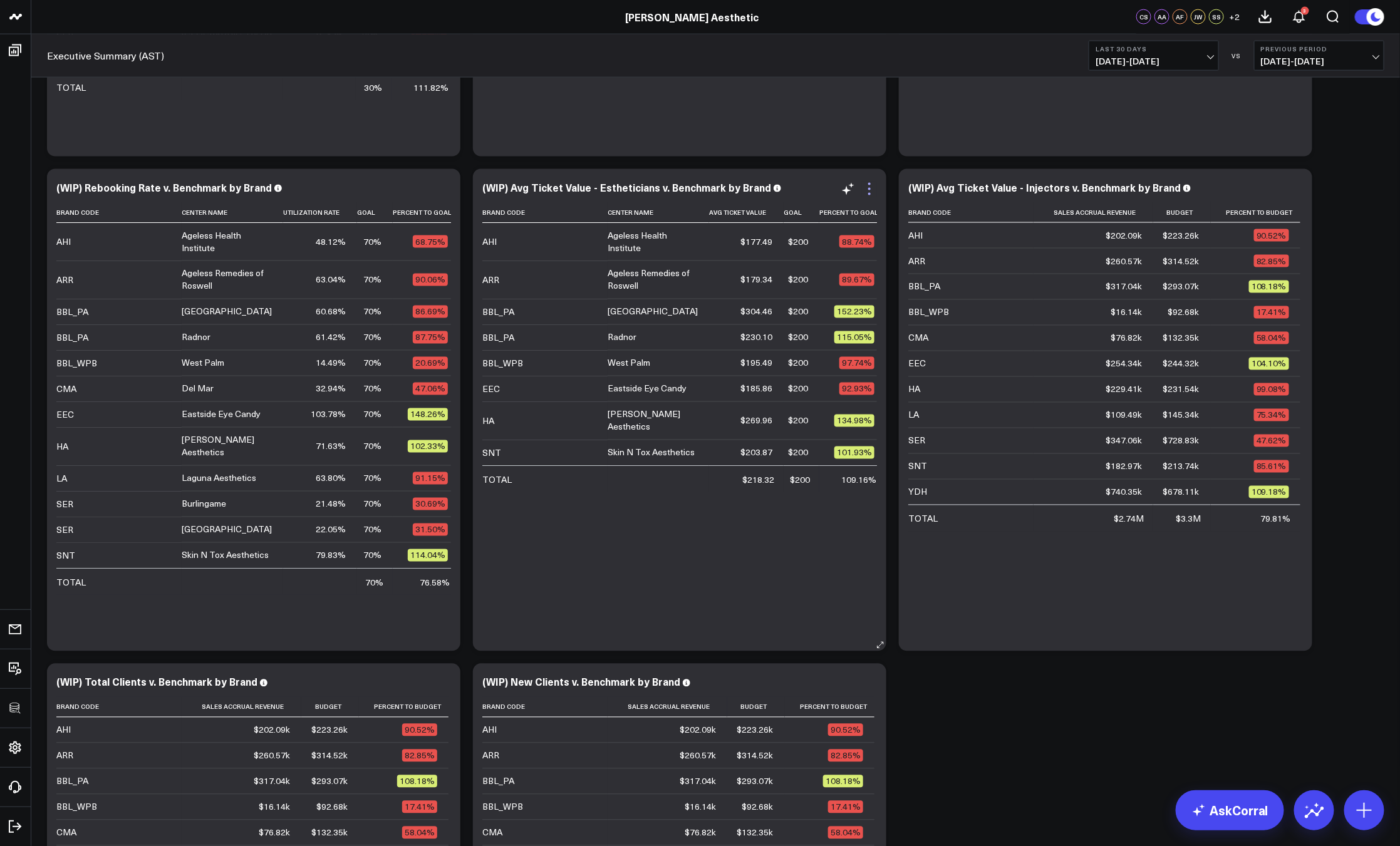
click at [875, 191] on icon at bounding box center [868, 189] width 15 height 15
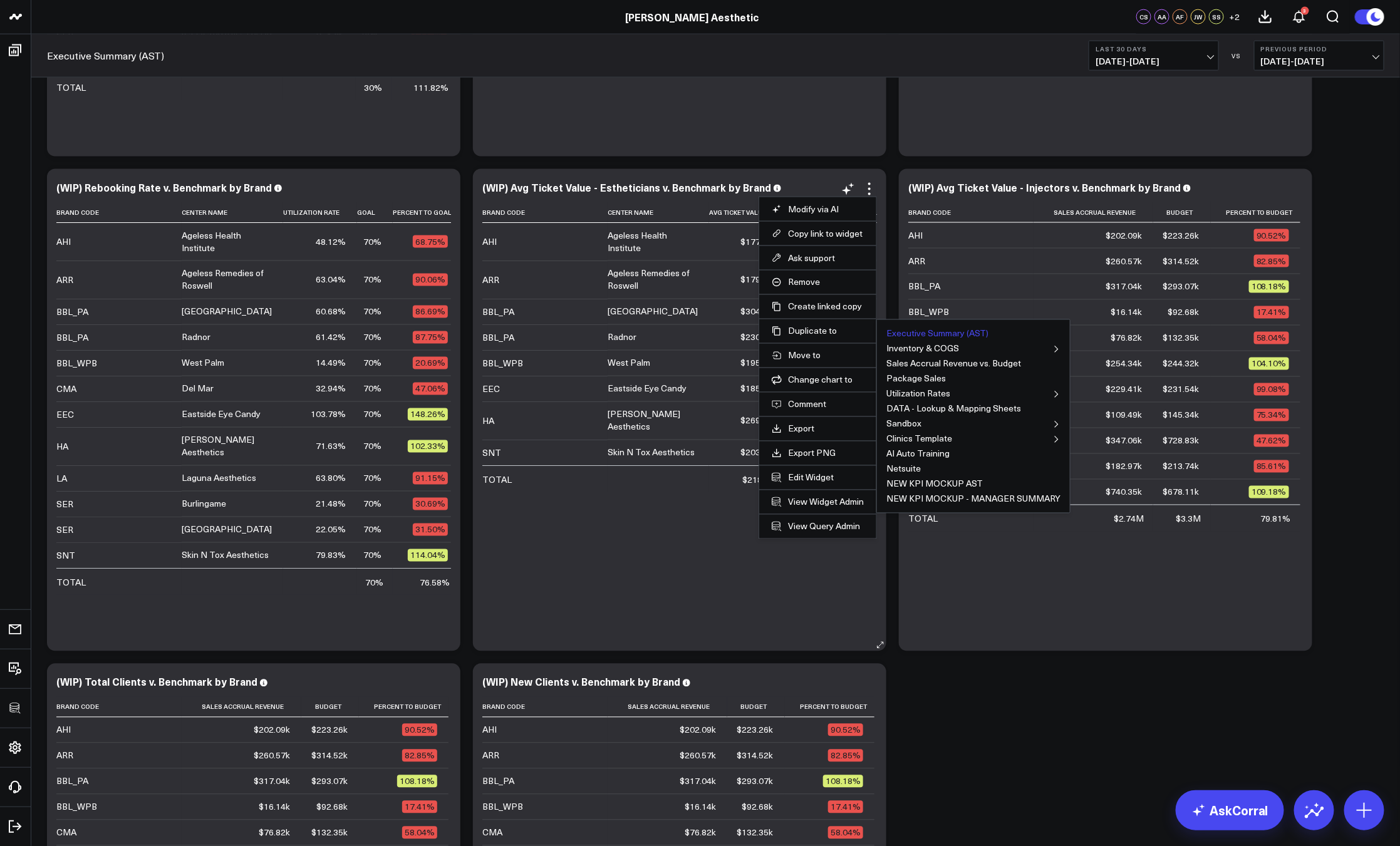
click at [918, 330] on button "Executive Summary (AST)" at bounding box center [937, 334] width 102 height 9
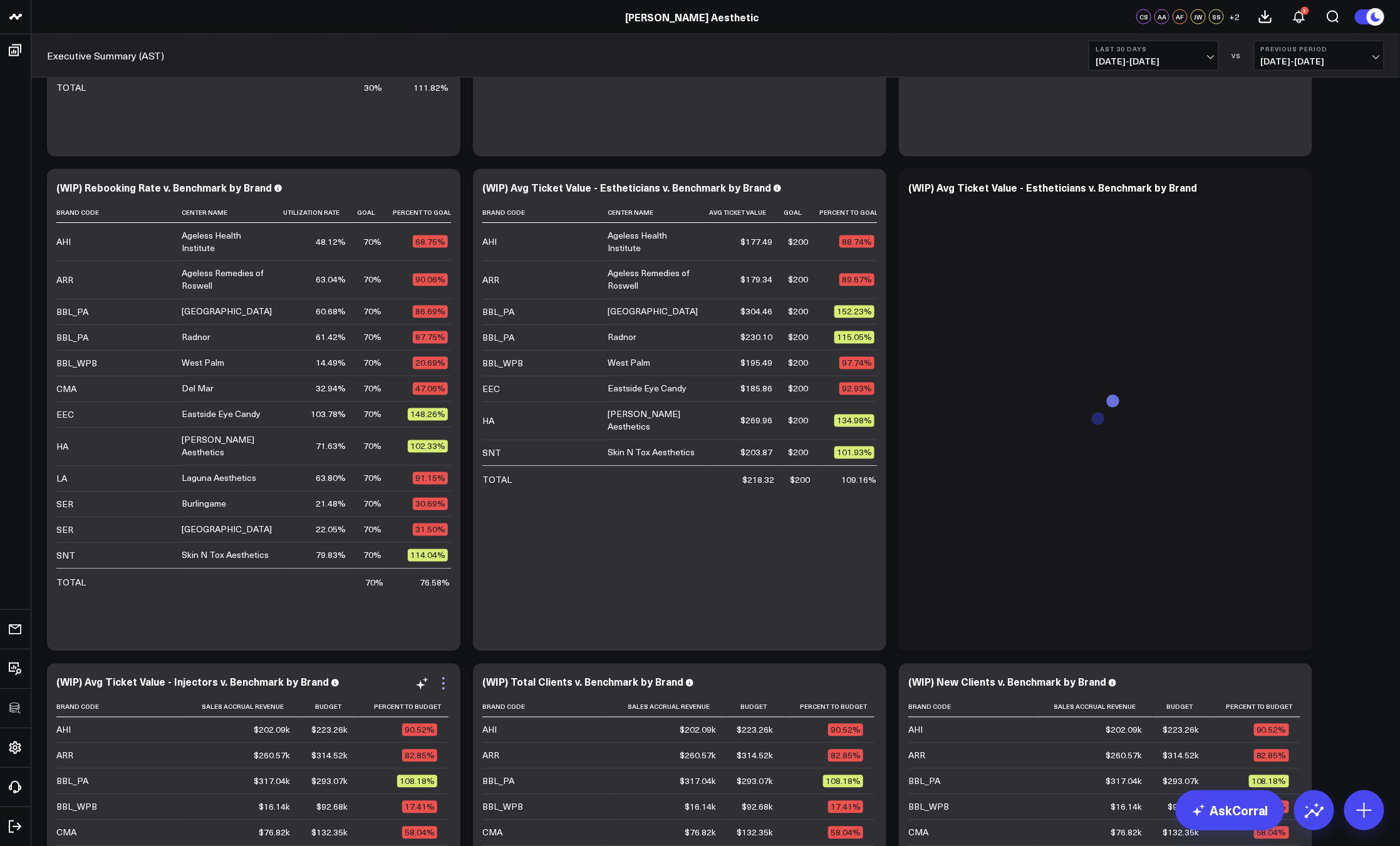
click at [440, 686] on icon at bounding box center [443, 683] width 15 height 15
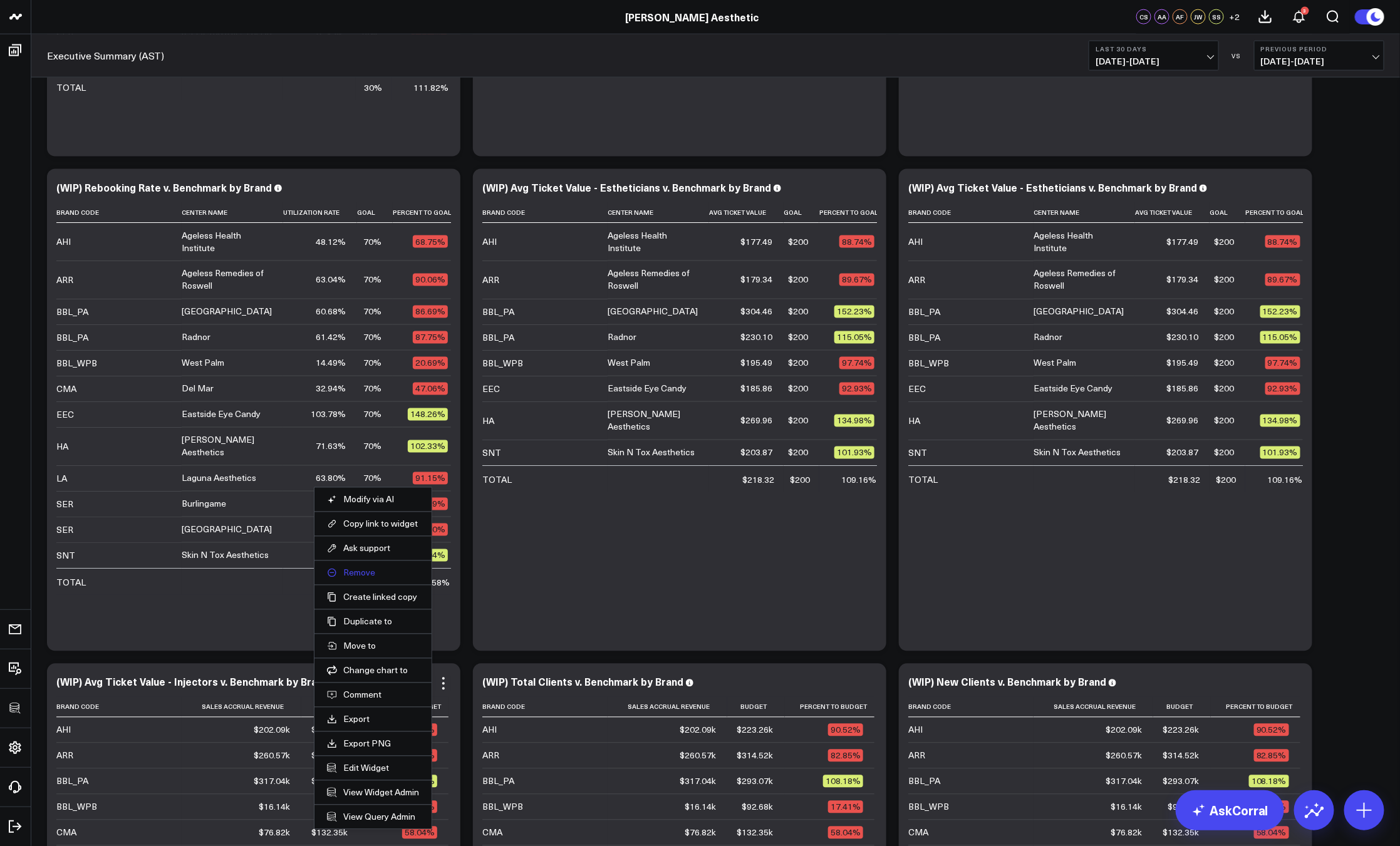
click at [354, 569] on button "Remove" at bounding box center [373, 573] width 92 height 11
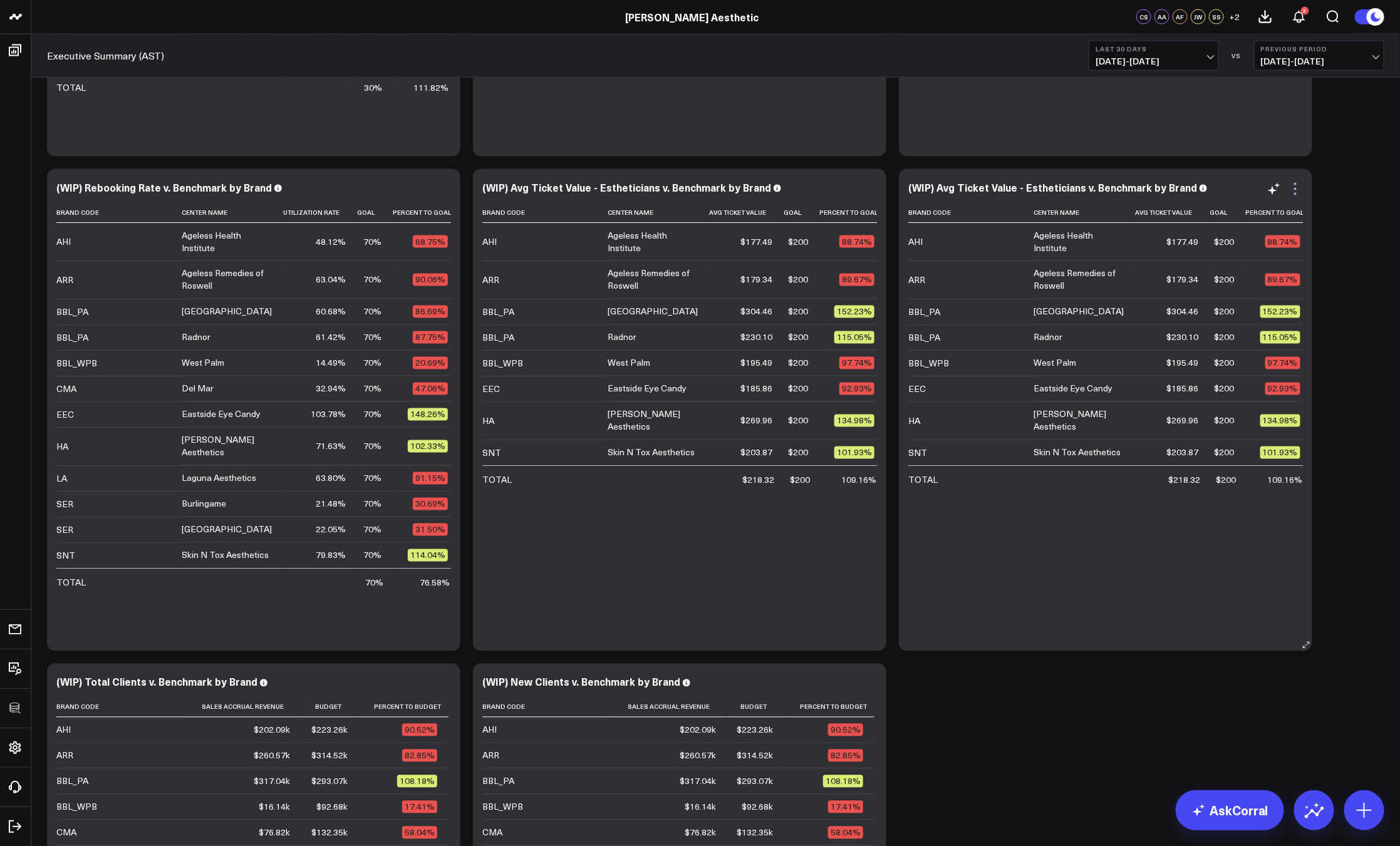
click at [1298, 188] on icon at bounding box center [1295, 189] width 15 height 15
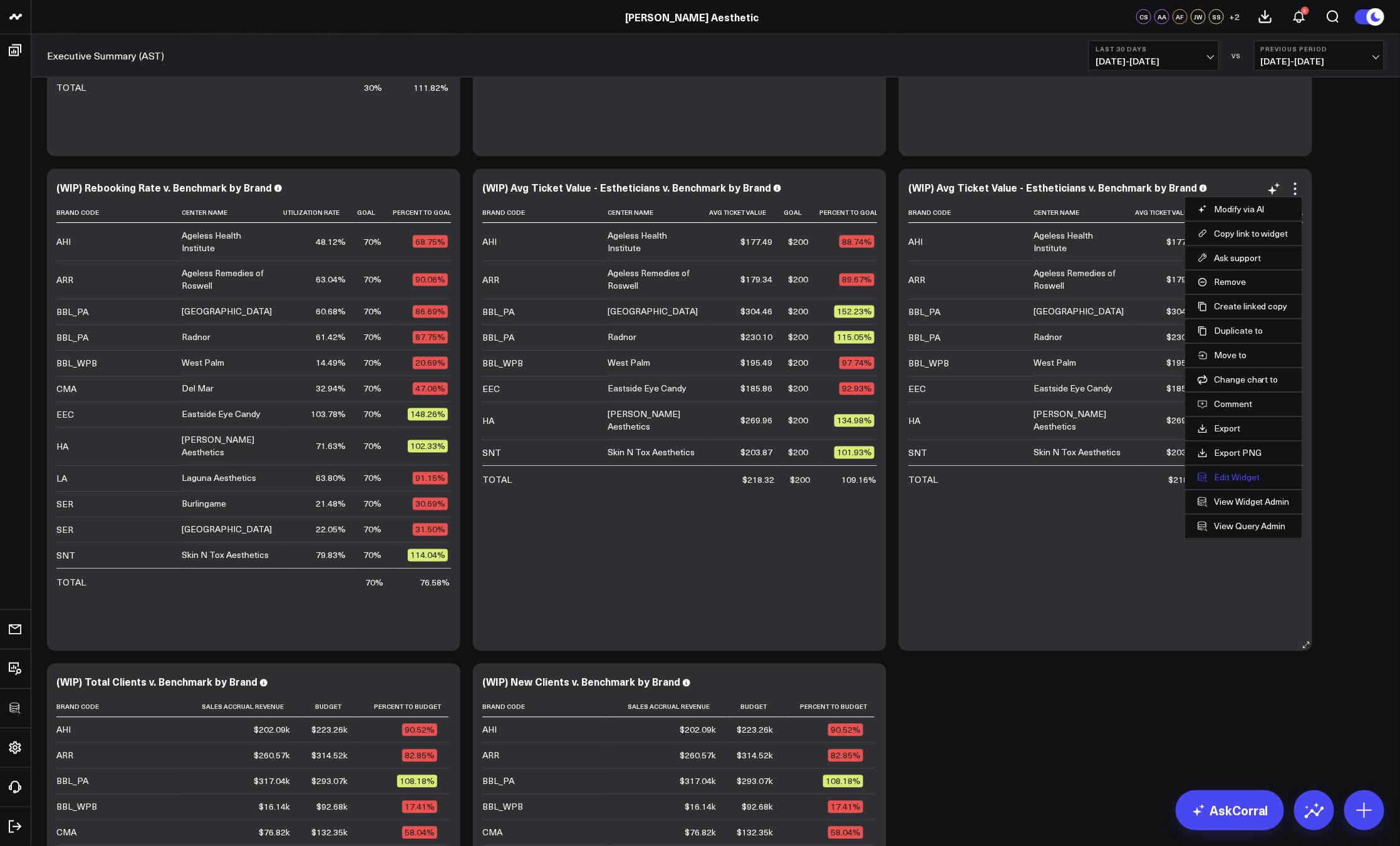
click at [1232, 475] on button "Edit Widget" at bounding box center [1243, 478] width 92 height 11
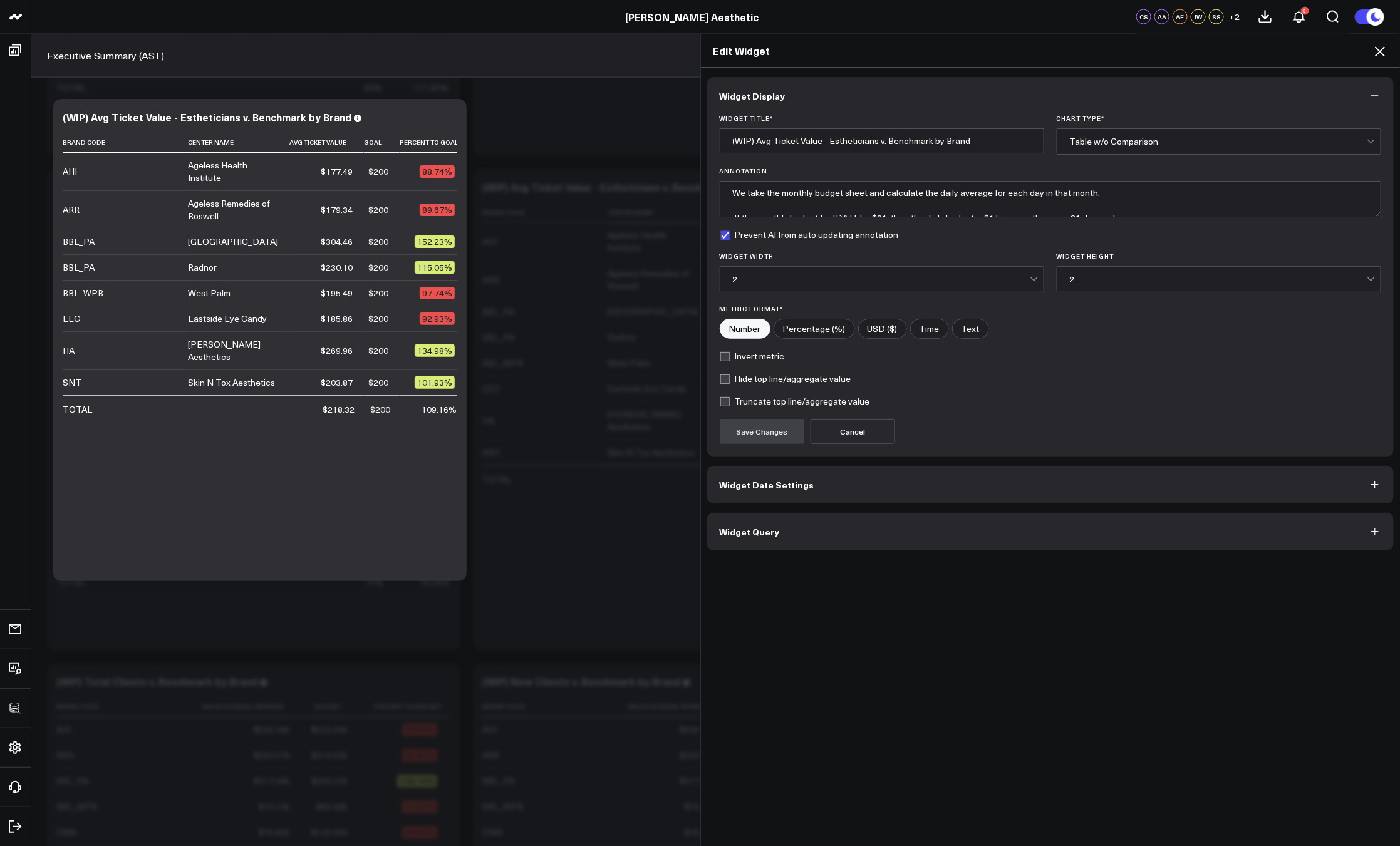
click at [890, 542] on button "Widget Query" at bounding box center [1050, 531] width 687 height 38
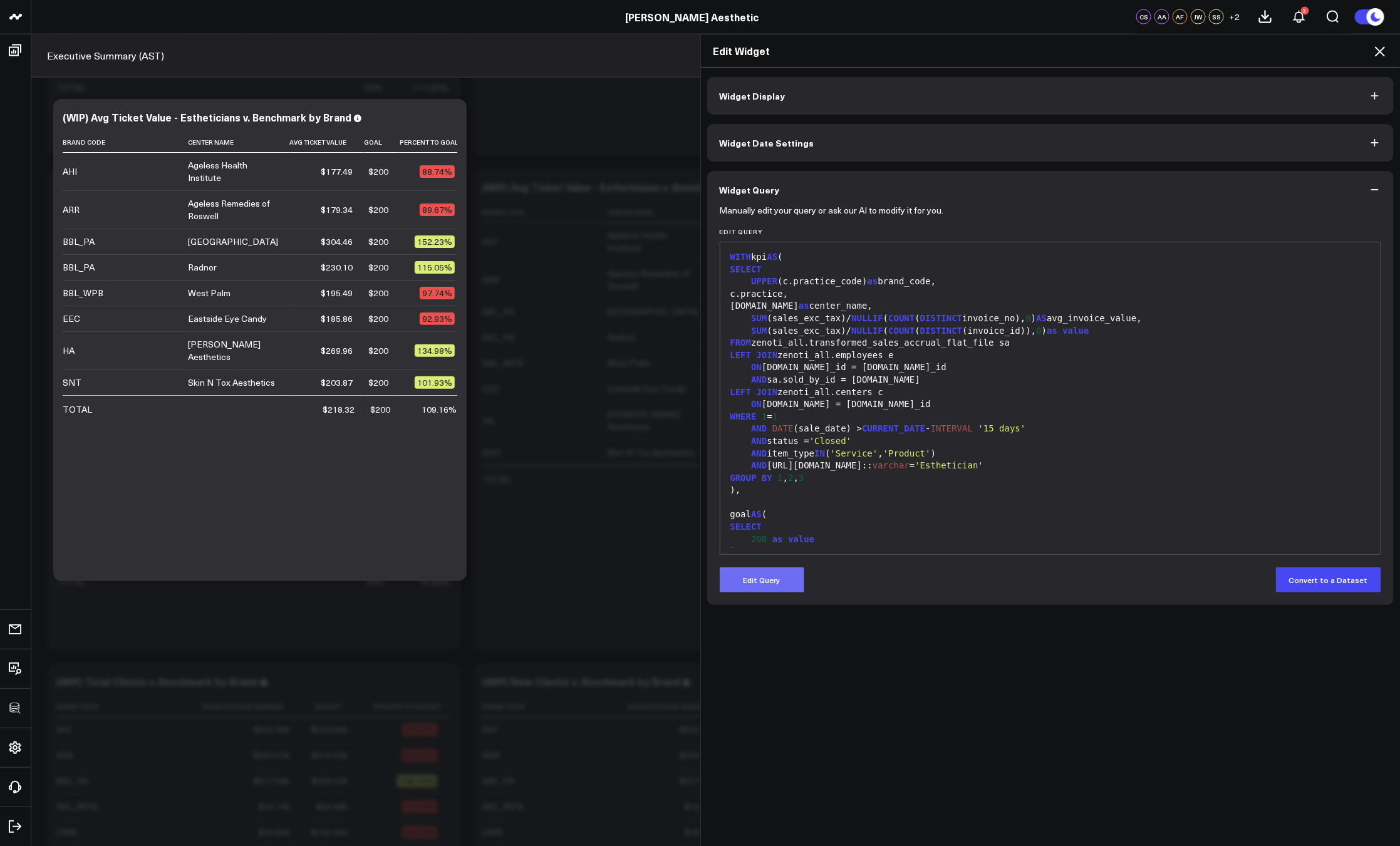
click at [754, 580] on button "Edit Query" at bounding box center [762, 580] width 85 height 25
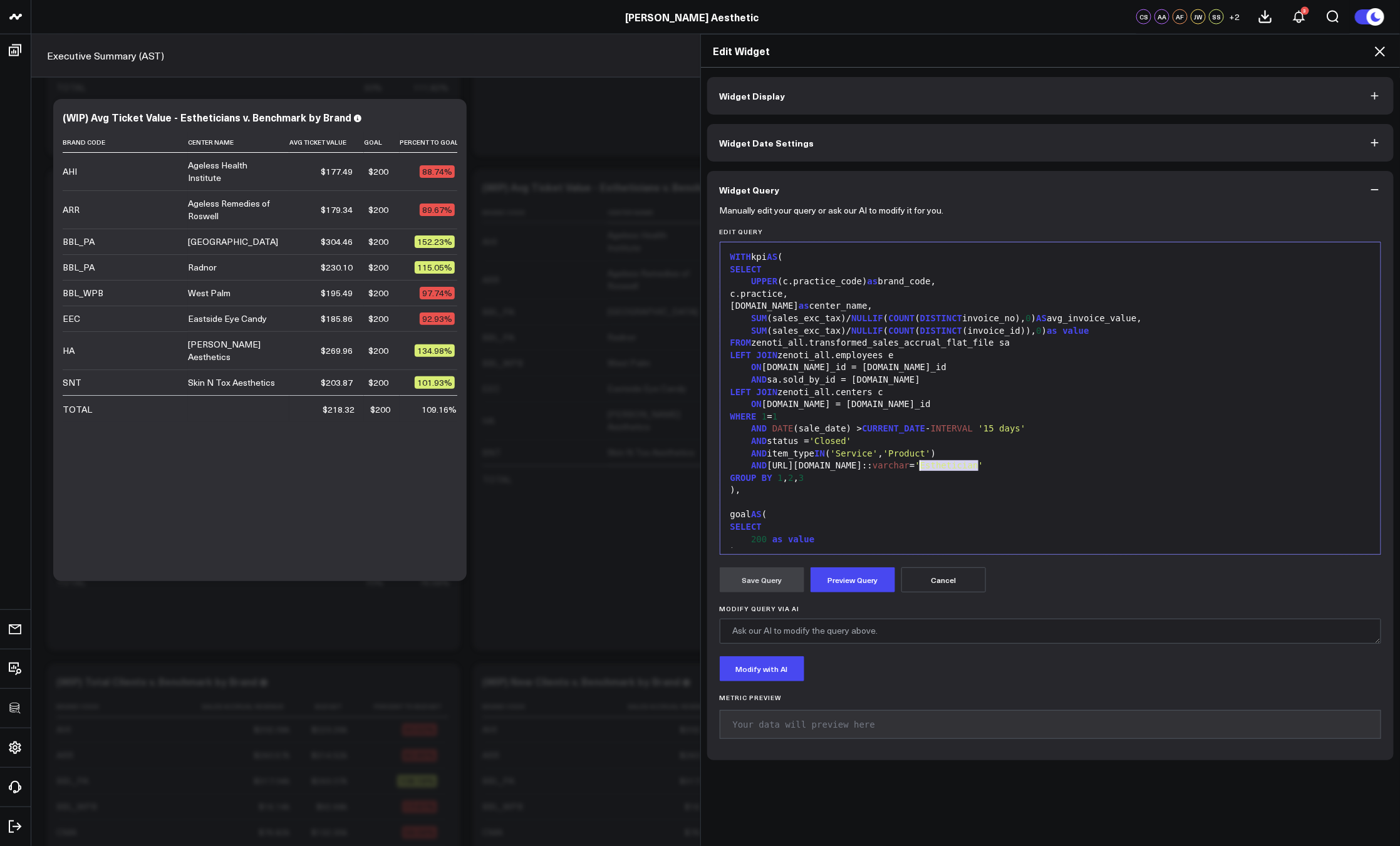
drag, startPoint x: 973, startPoint y: 468, endPoint x: 917, endPoint y: 466, distance: 56.0
click at [917, 466] on span "'Esthetician'" at bounding box center [949, 464] width 69 height 10
click at [852, 579] on button "Preview Query" at bounding box center [853, 580] width 85 height 25
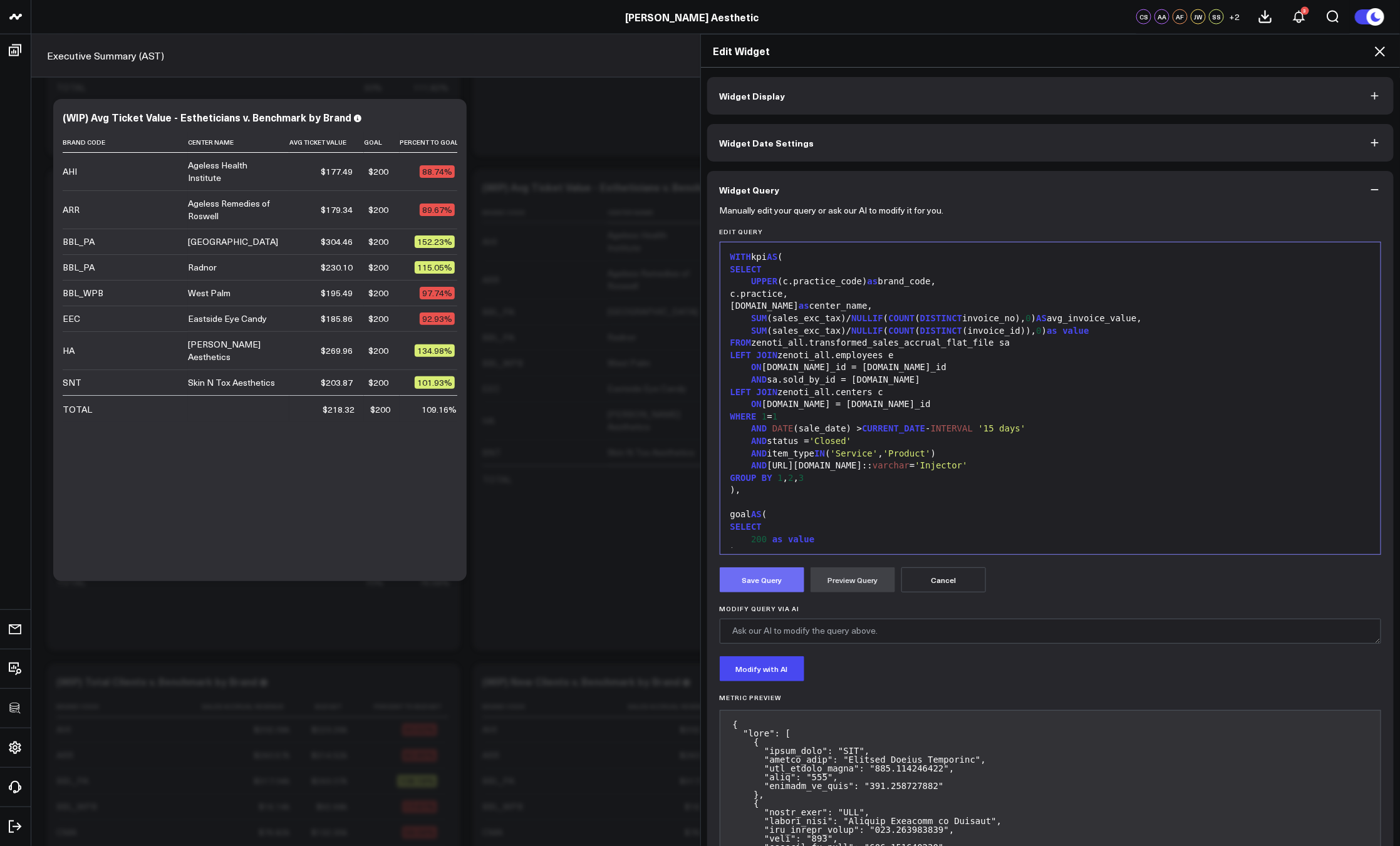
click at [764, 579] on button "Save Query" at bounding box center [762, 580] width 85 height 25
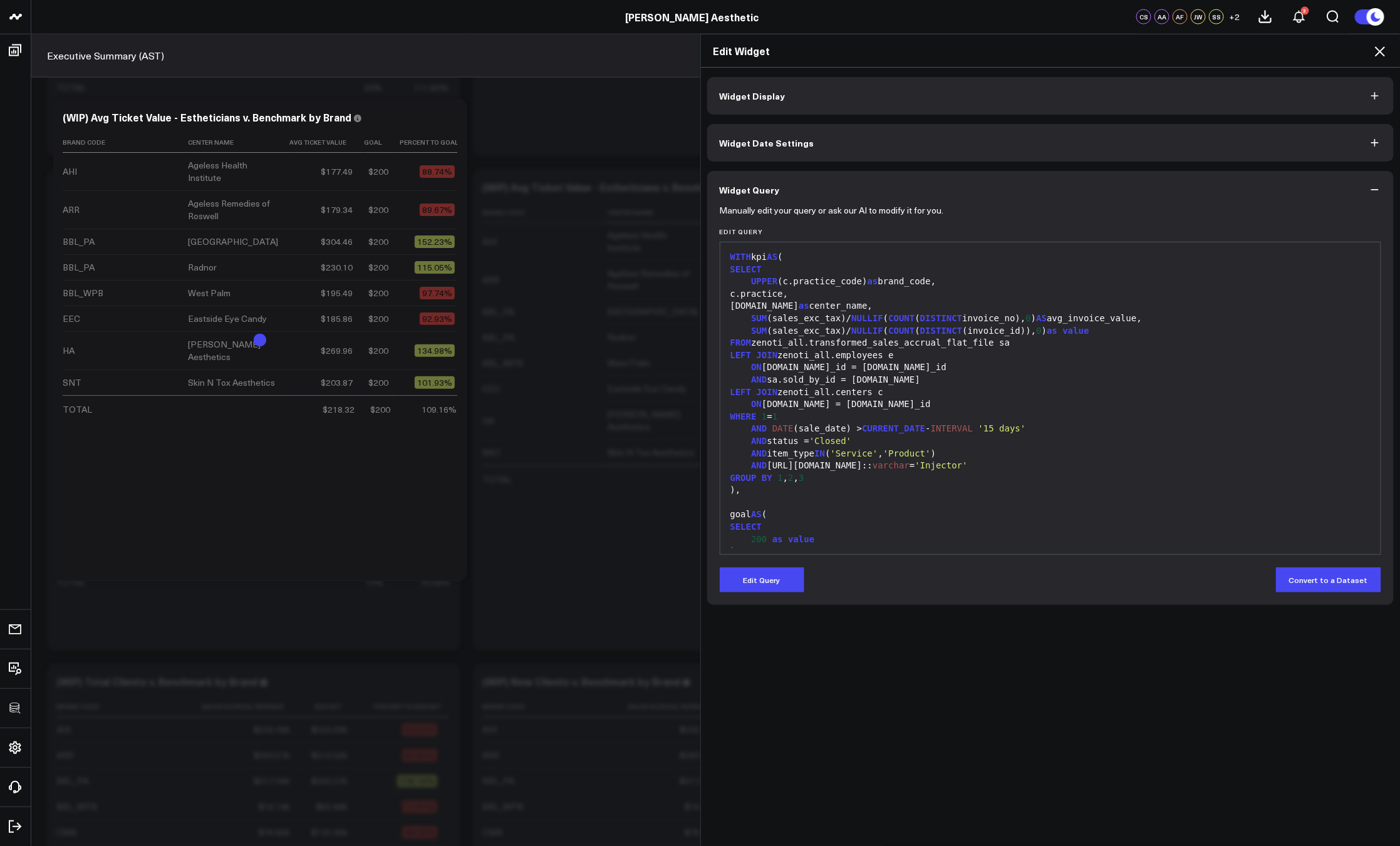
click at [1380, 48] on icon at bounding box center [1379, 51] width 15 height 15
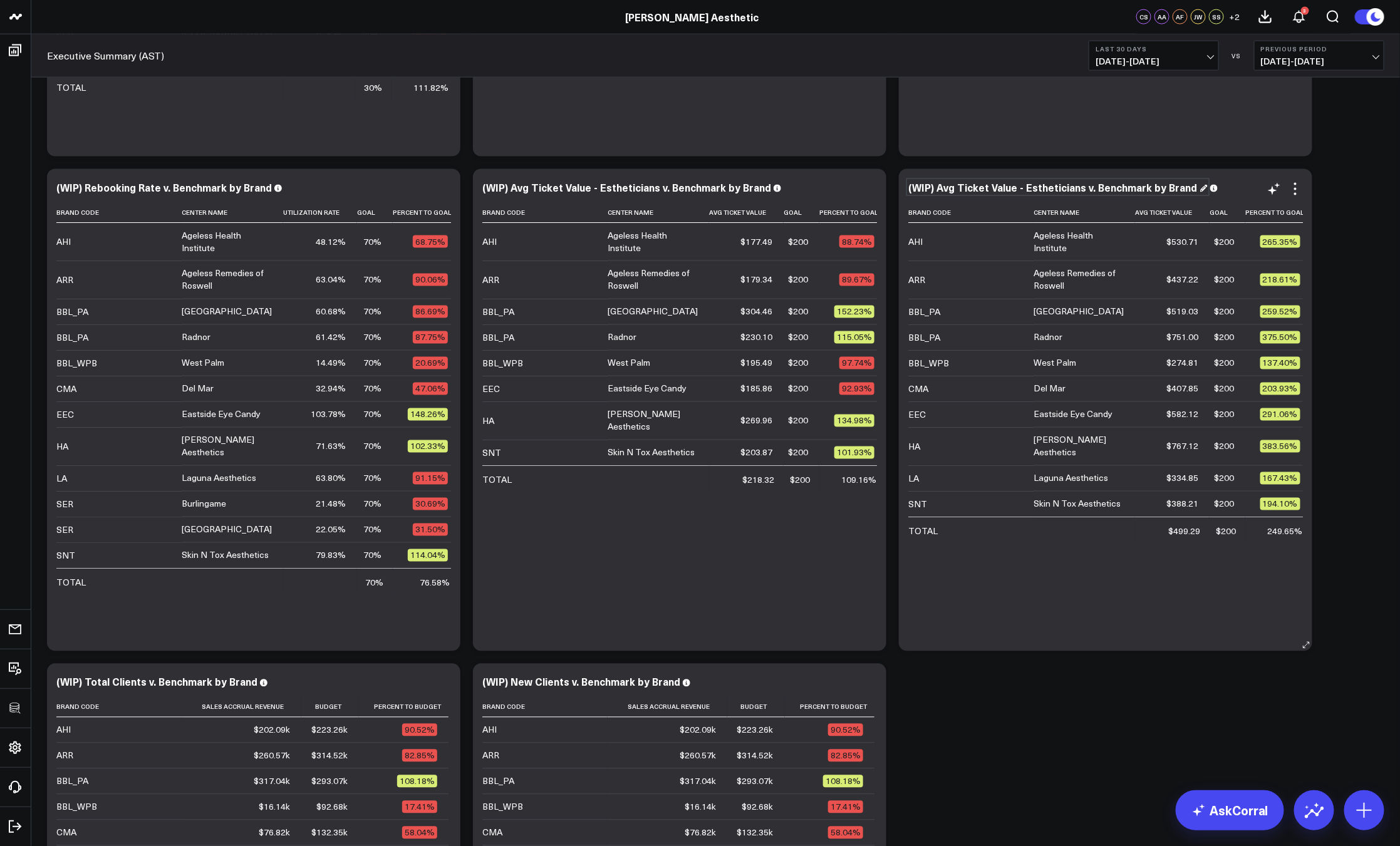
click at [1014, 193] on div "(WIP) Avg Ticket Value - Estheticians v. Benchmark by Brand" at bounding box center [1058, 188] width 300 height 14
drag, startPoint x: 1076, startPoint y: 187, endPoint x: 1024, endPoint y: 189, distance: 52.0
click at [1024, 189] on div "(WIP) Avg Ticket Value - Estheticians v. Benchmark by Brand" at bounding box center [1058, 188] width 300 height 14
click at [1298, 187] on icon at bounding box center [1295, 189] width 15 height 15
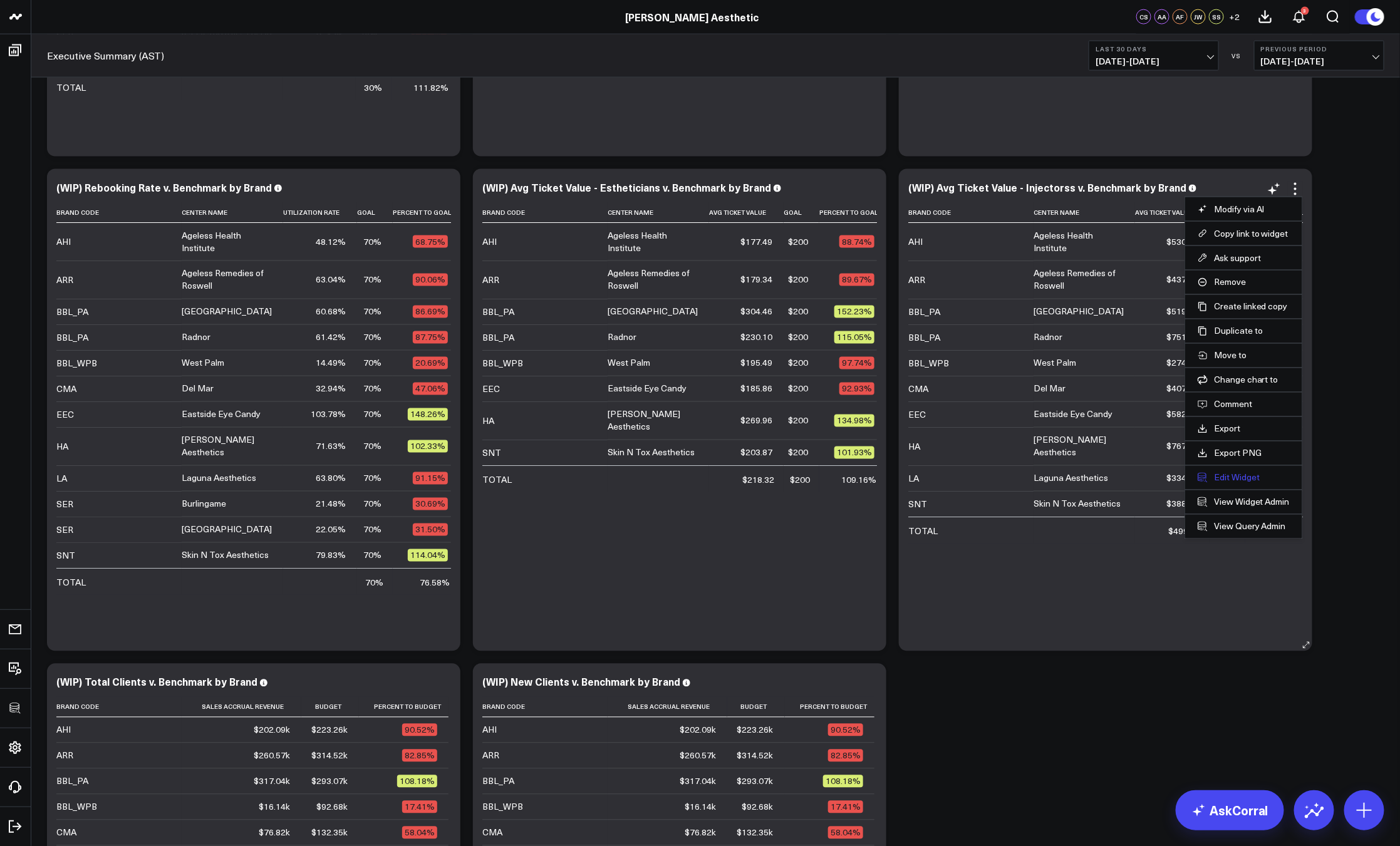
click at [1249, 475] on button "Edit Widget" at bounding box center [1243, 478] width 92 height 11
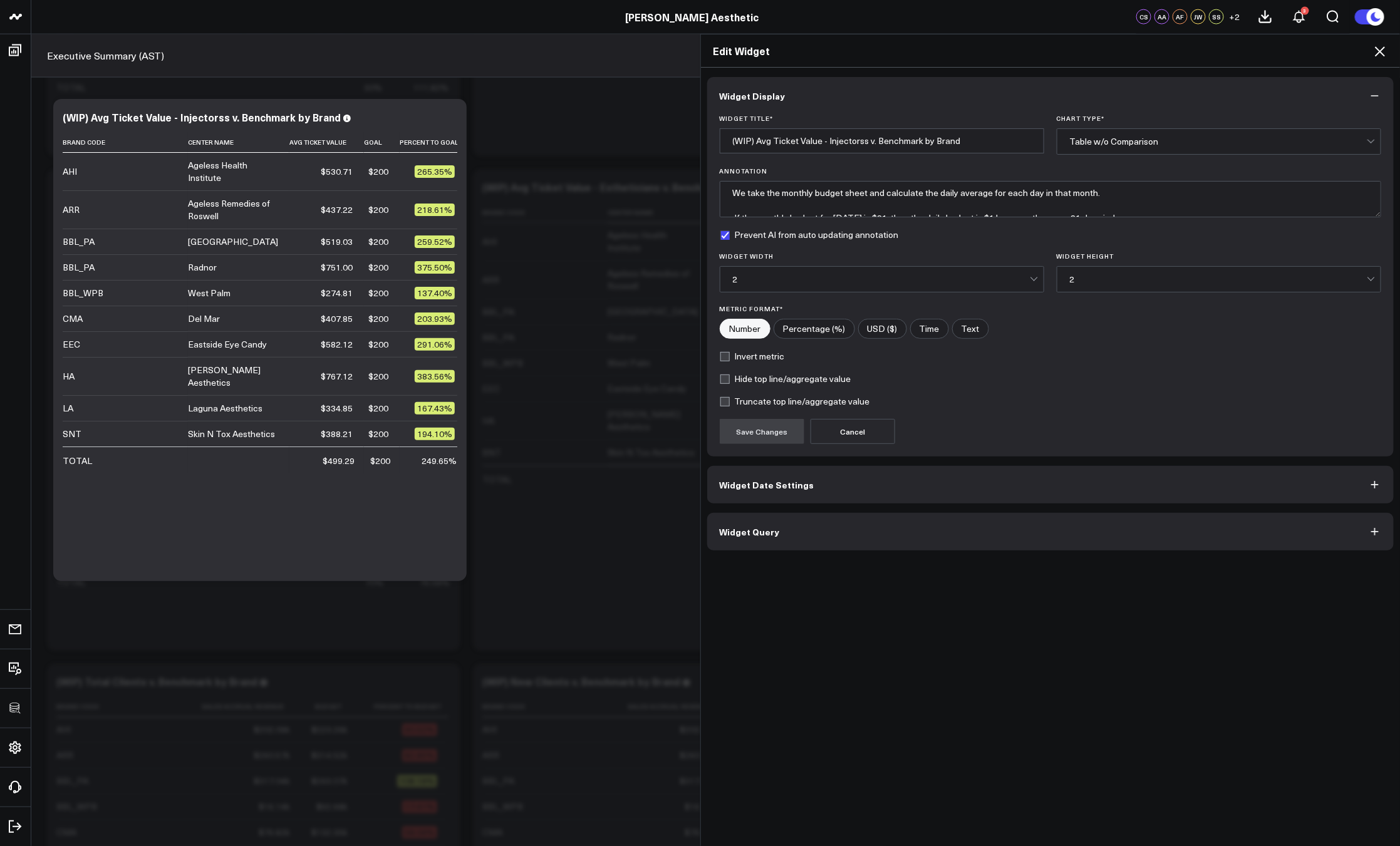
click at [834, 522] on button "Widget Query" at bounding box center [1050, 531] width 687 height 38
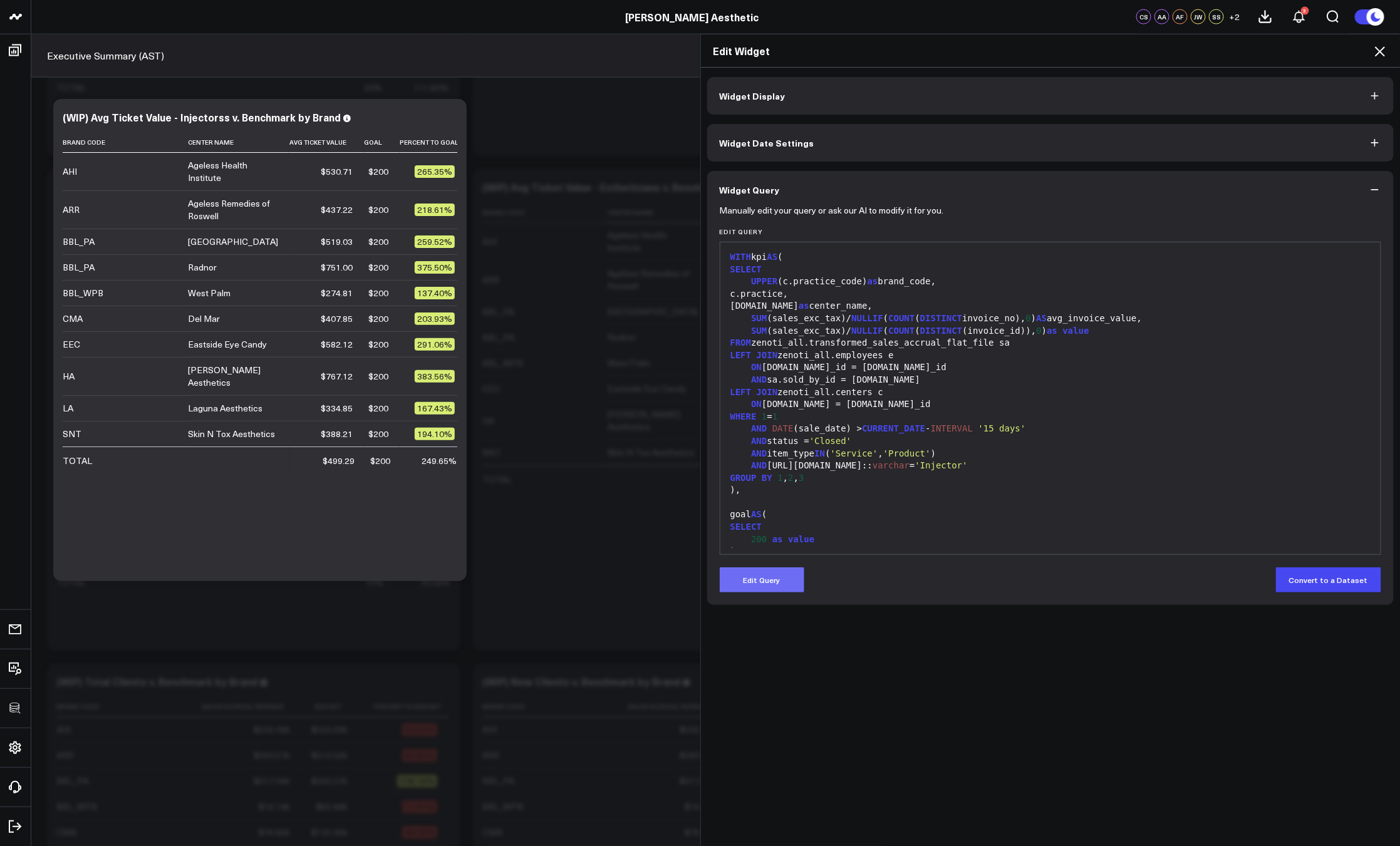
click at [779, 576] on button "Edit Query" at bounding box center [762, 580] width 85 height 25
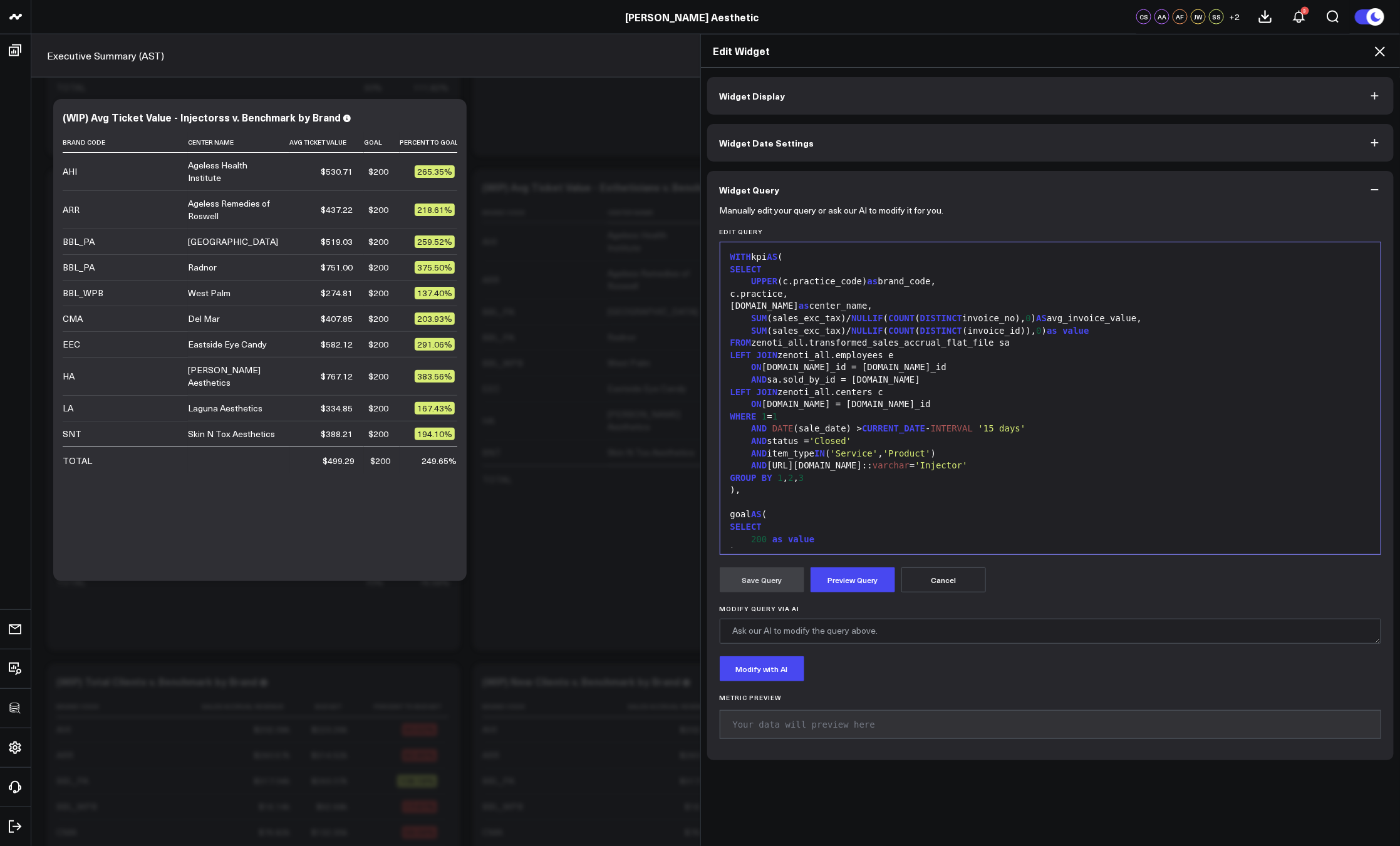
scroll to position [172, 0]
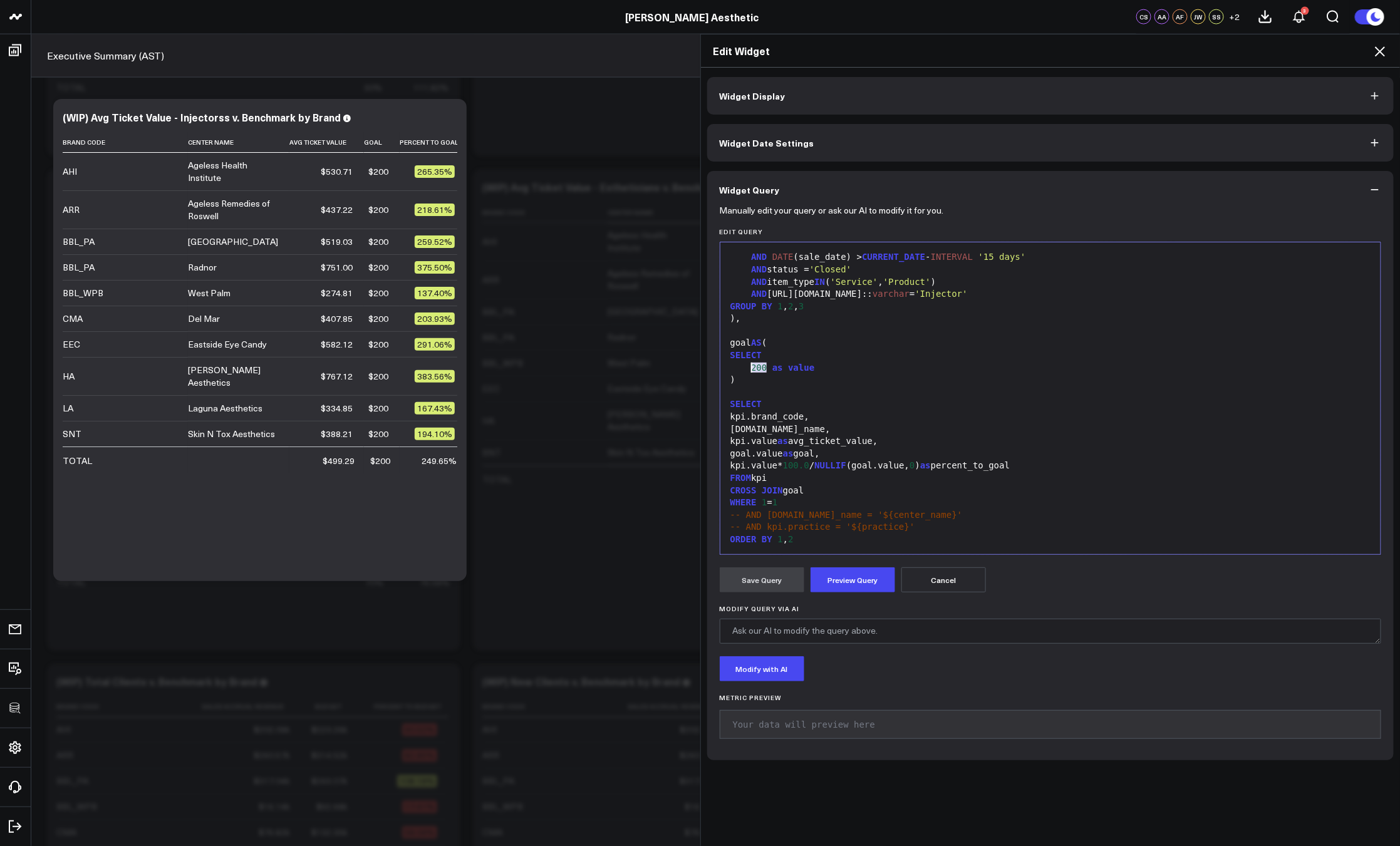
drag, startPoint x: 761, startPoint y: 367, endPoint x: 747, endPoint y: 366, distance: 14.0
click at [751, 366] on span "200" at bounding box center [759, 367] width 16 height 10
click at [825, 591] on button "Preview Query" at bounding box center [853, 580] width 85 height 25
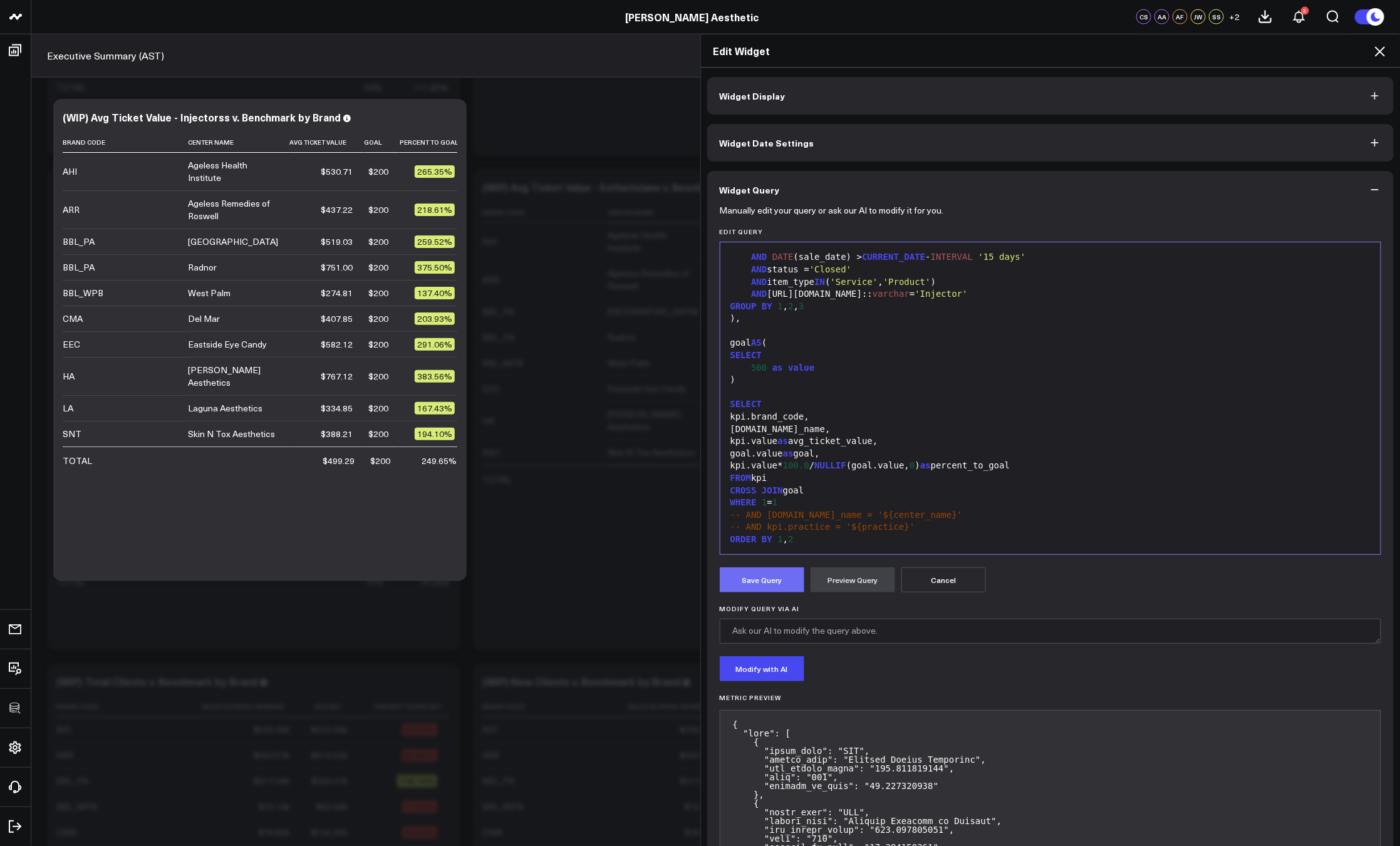
click at [760, 589] on button "Save Query" at bounding box center [762, 580] width 85 height 25
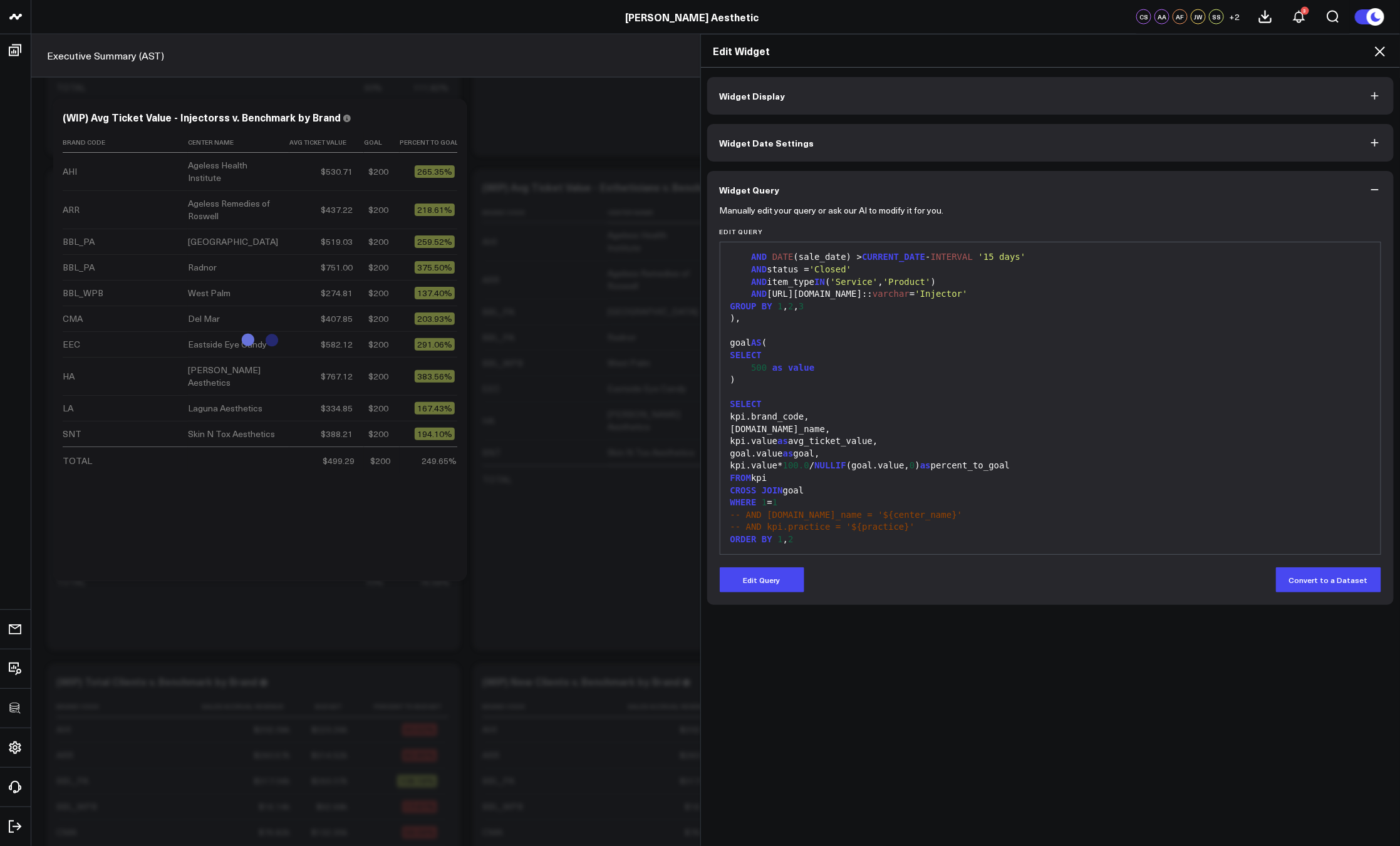
click at [1374, 56] on icon at bounding box center [1379, 51] width 15 height 15
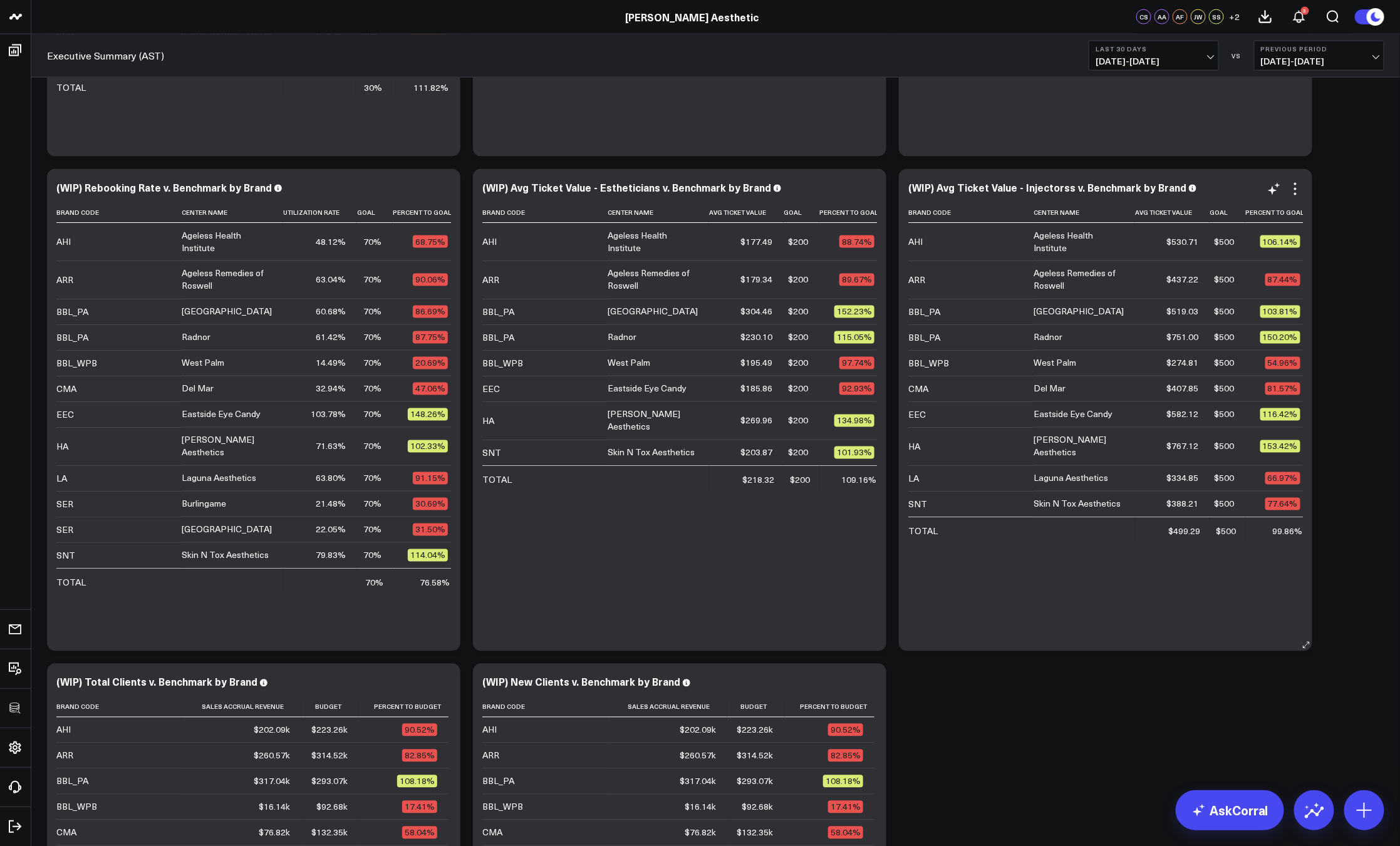
click at [1057, 195] on div "(WIP) Avg Ticket Value - Injectorss v. Benchmark by Brand" at bounding box center [1106, 189] width 395 height 14
click at [1062, 193] on div "(WIP) Avg Ticket Value - Injectorss v. Benchmark by Brand" at bounding box center [1052, 188] width 288 height 14
click at [1064, 189] on div "(WIP) Avg Ticket Value - Injectorss v. Benchmark by Brand" at bounding box center [1052, 188] width 288 height 14
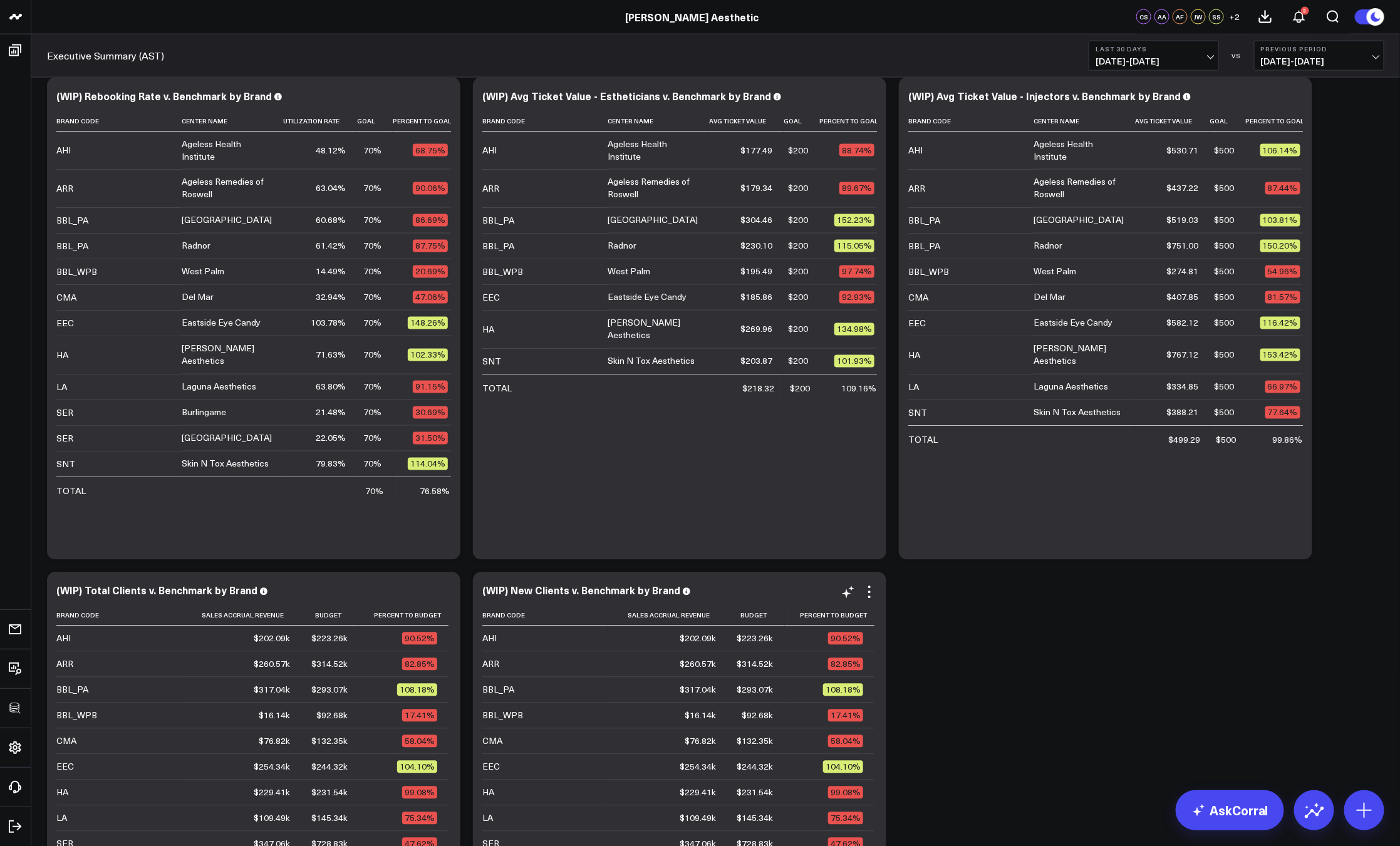
scroll to position [861, 0]
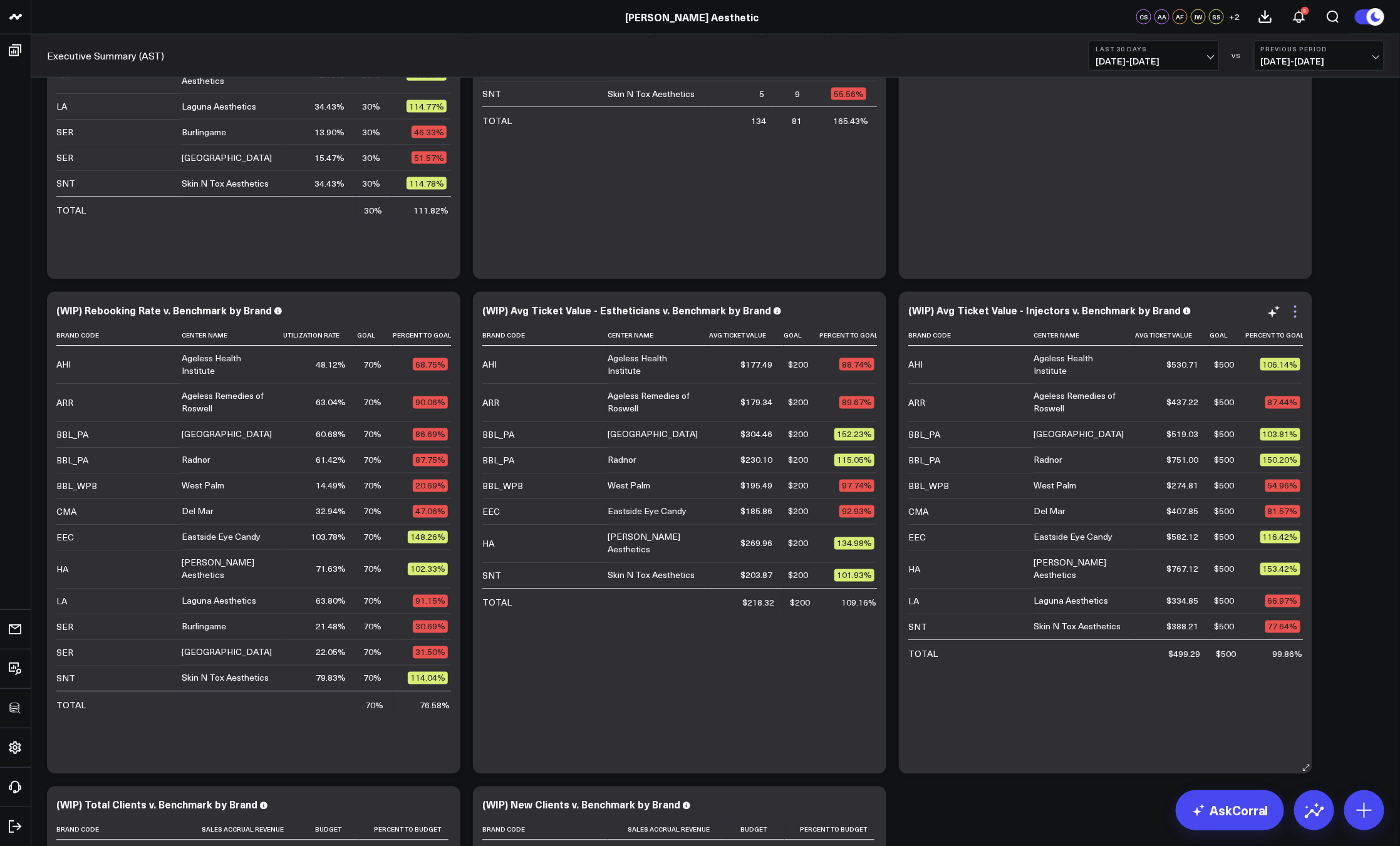
click at [1293, 310] on icon at bounding box center [1295, 311] width 15 height 15
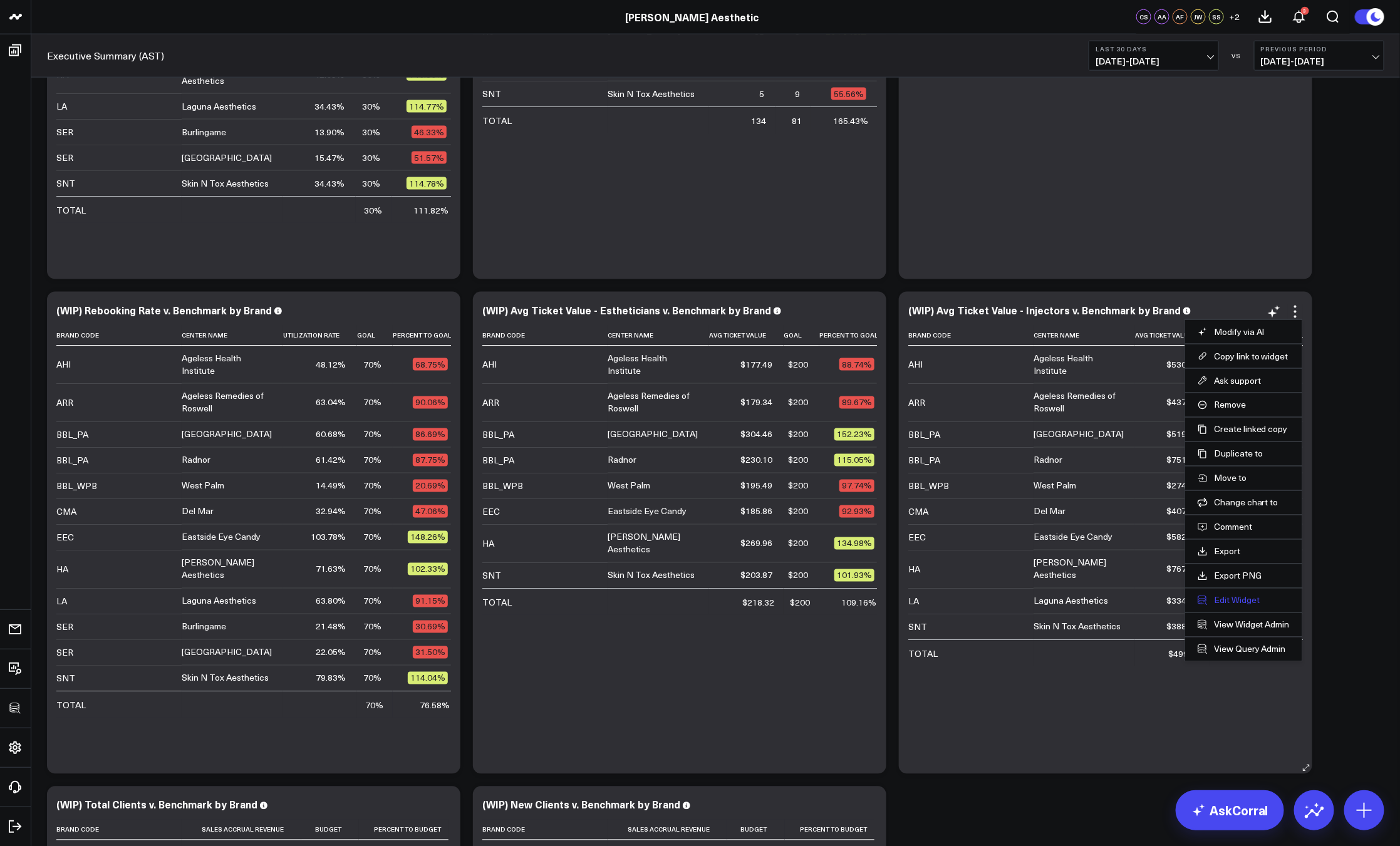
click at [1218, 605] on button "Edit Widget" at bounding box center [1243, 600] width 92 height 11
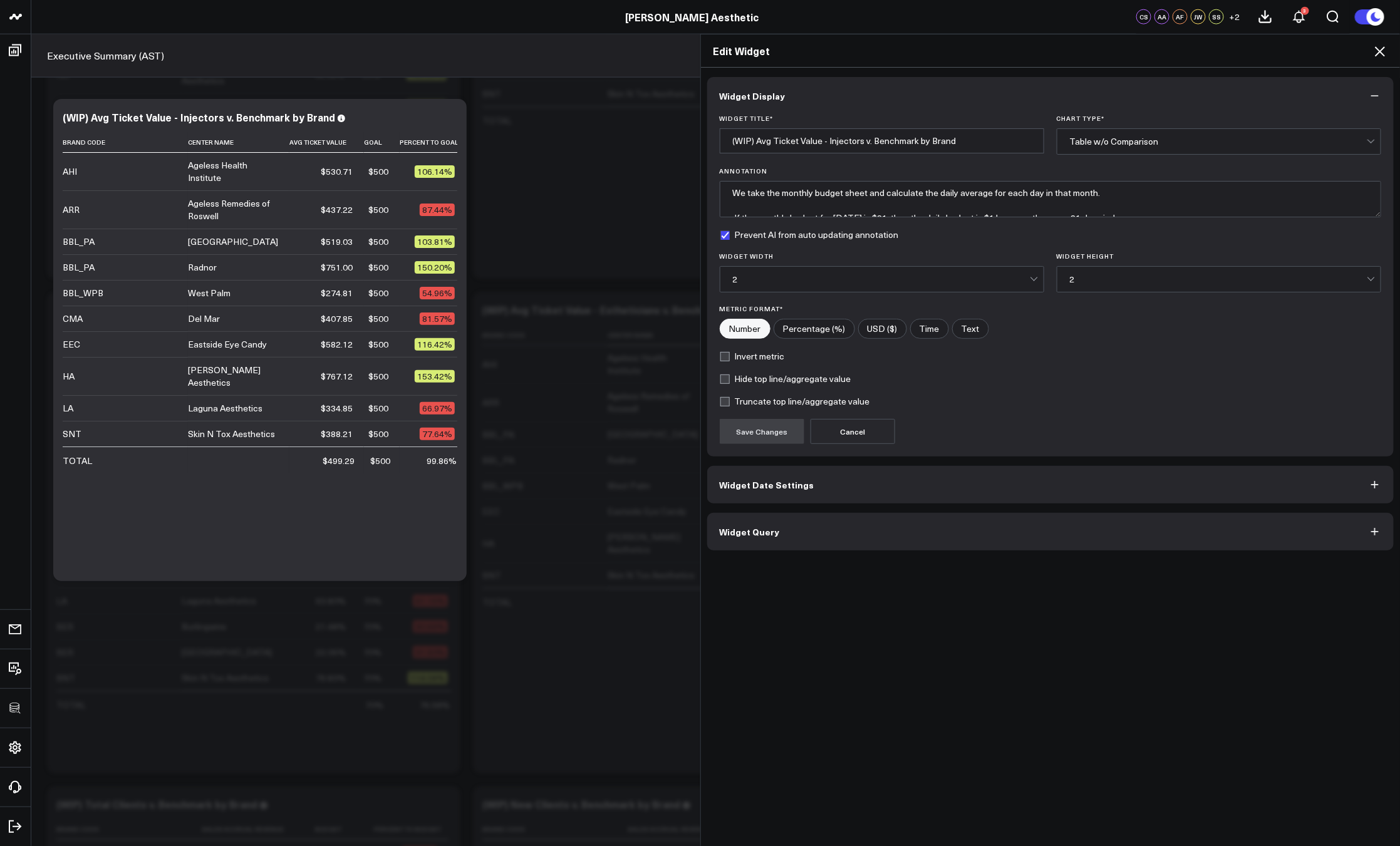
click at [868, 552] on div "Widget Display Widget Title * (WIP) Avg Ticket Value - Injectors v. Benchmark b…" at bounding box center [1050, 457] width 699 height 779
click at [855, 540] on button "Widget Query" at bounding box center [1050, 531] width 687 height 38
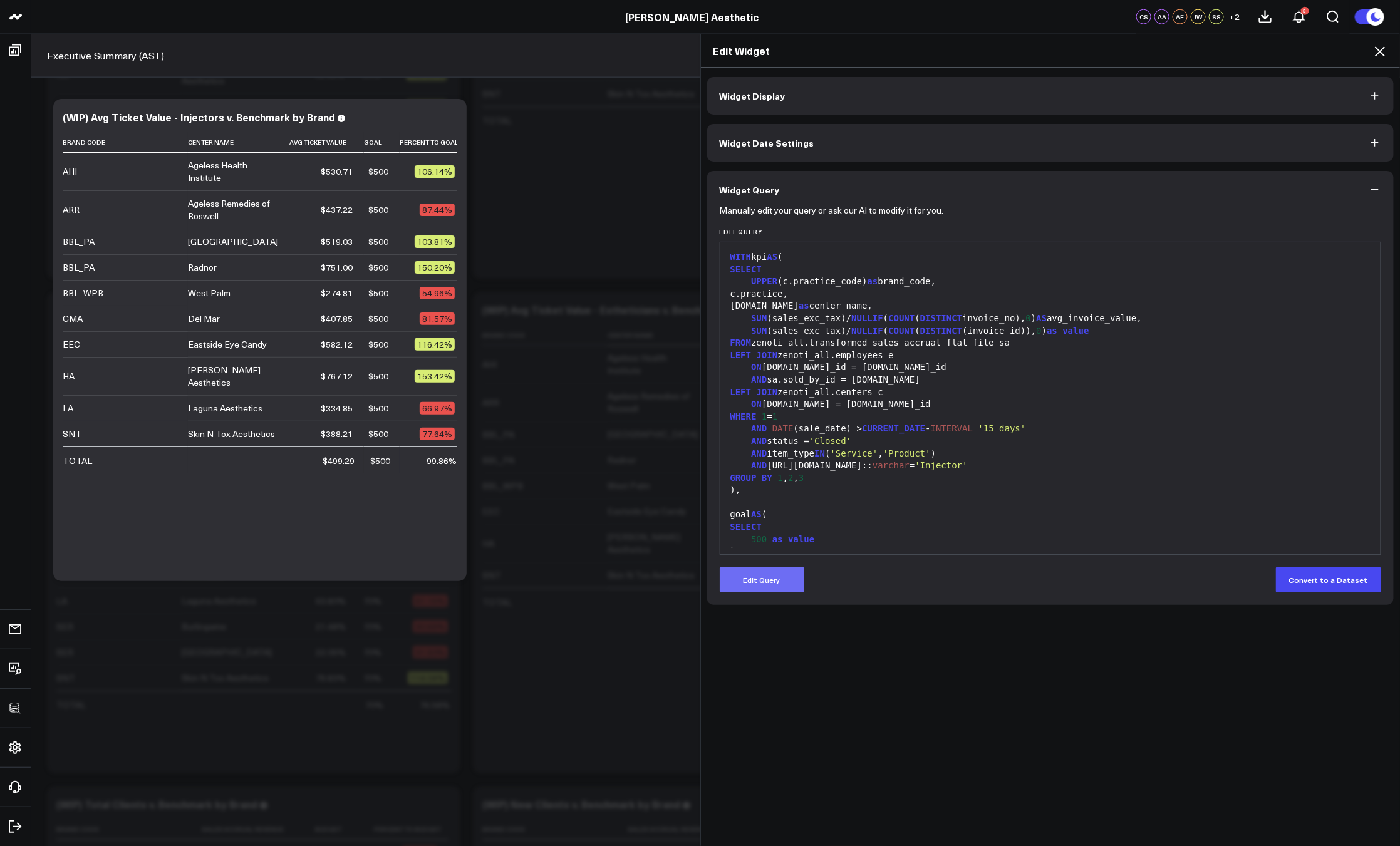
click at [782, 568] on div "Edit Query Convert to a Dataset" at bounding box center [1050, 580] width 662 height 25
click at [779, 588] on button "Edit Query" at bounding box center [762, 580] width 85 height 25
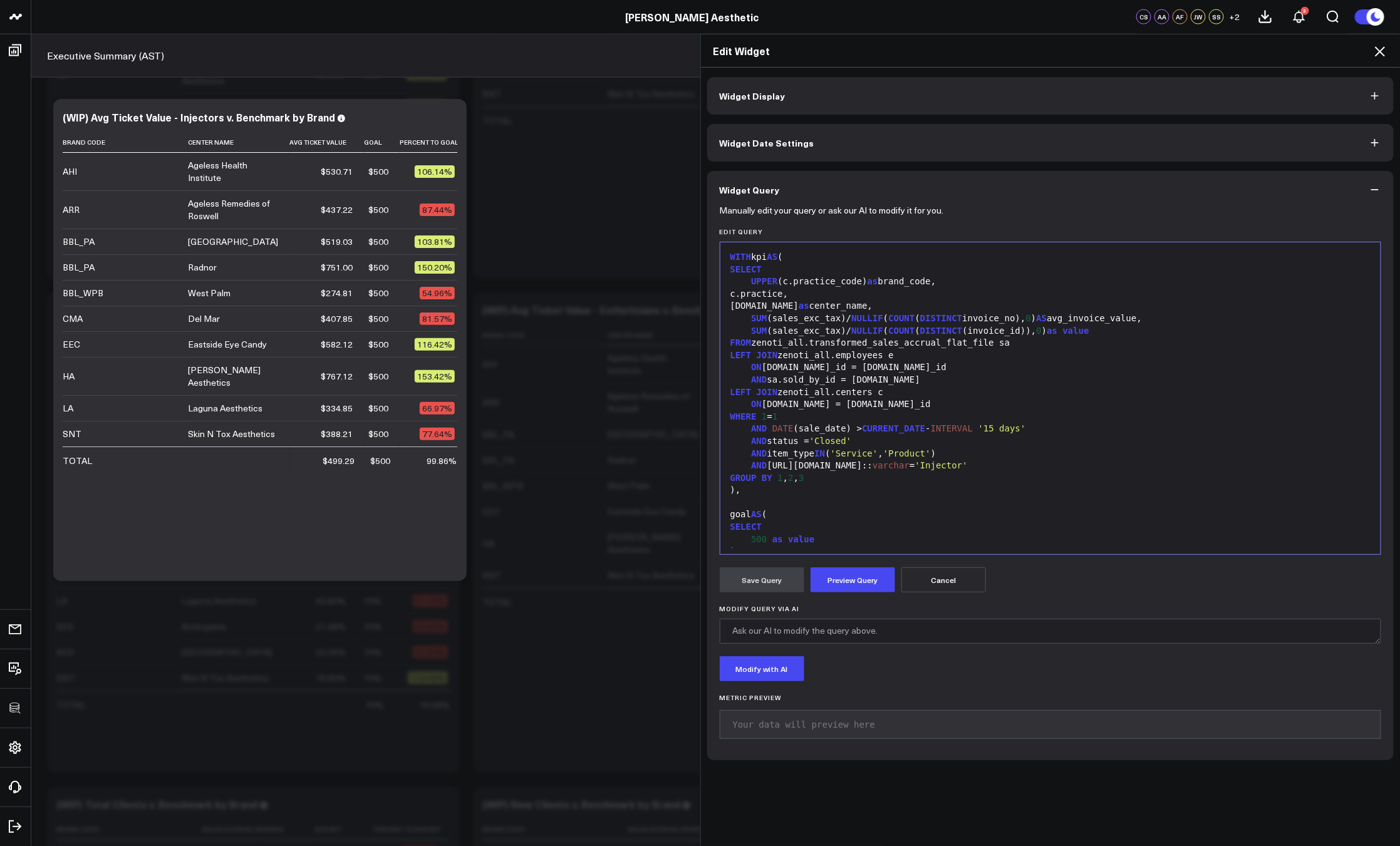
click at [877, 509] on div "goal AS (" at bounding box center [1050, 515] width 648 height 12
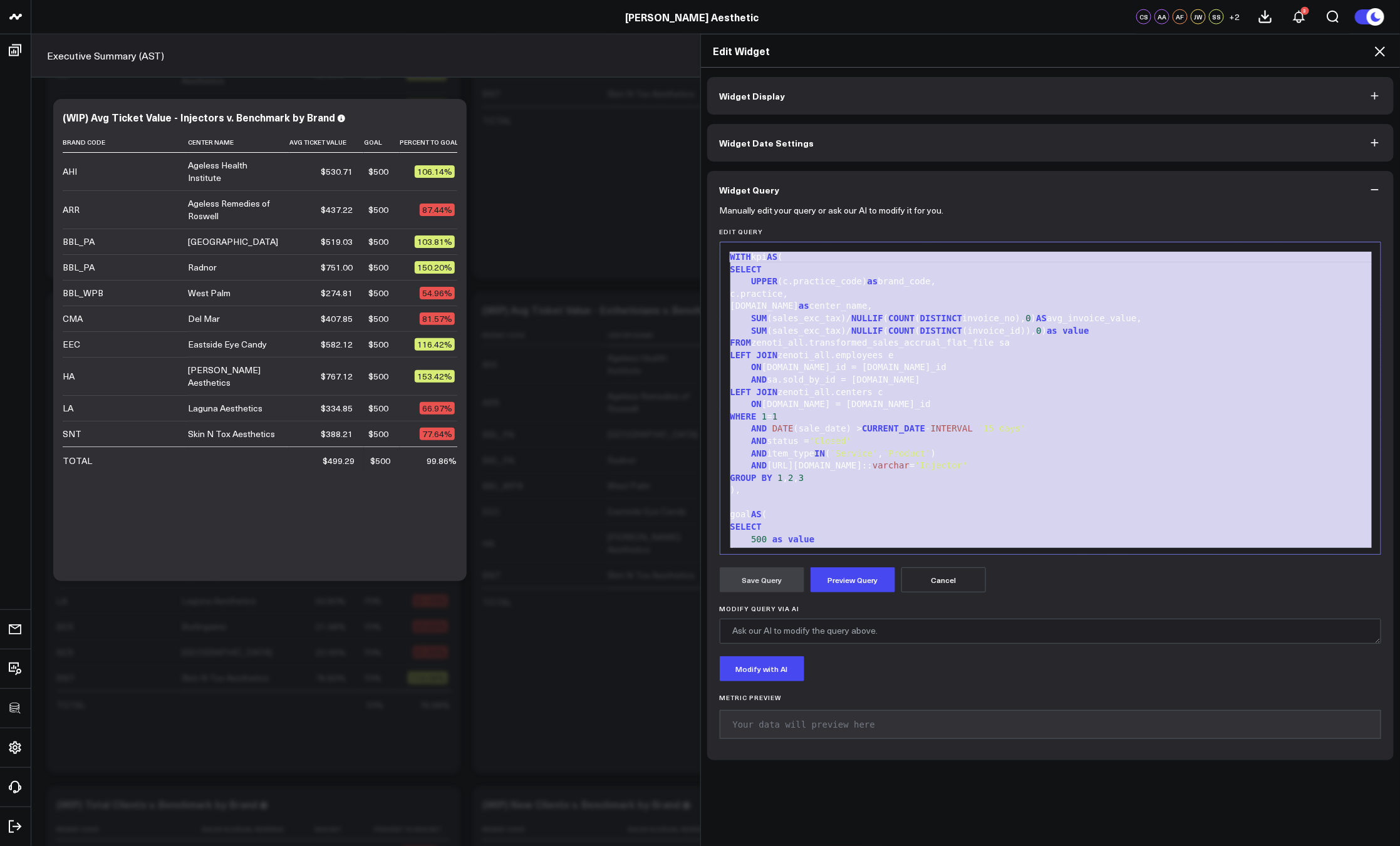
click at [1380, 47] on icon at bounding box center [1379, 51] width 15 height 15
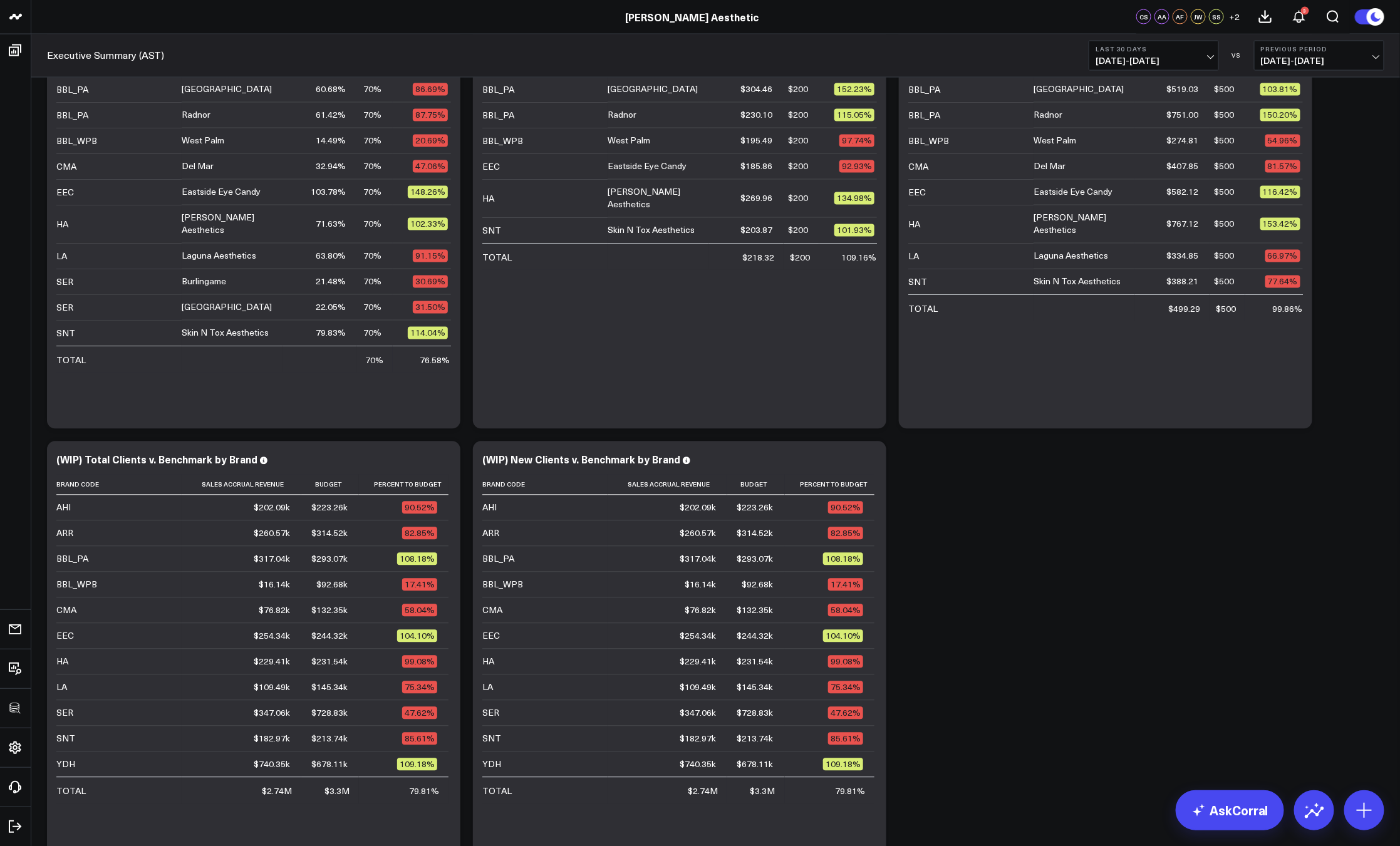
scroll to position [1348, 0]
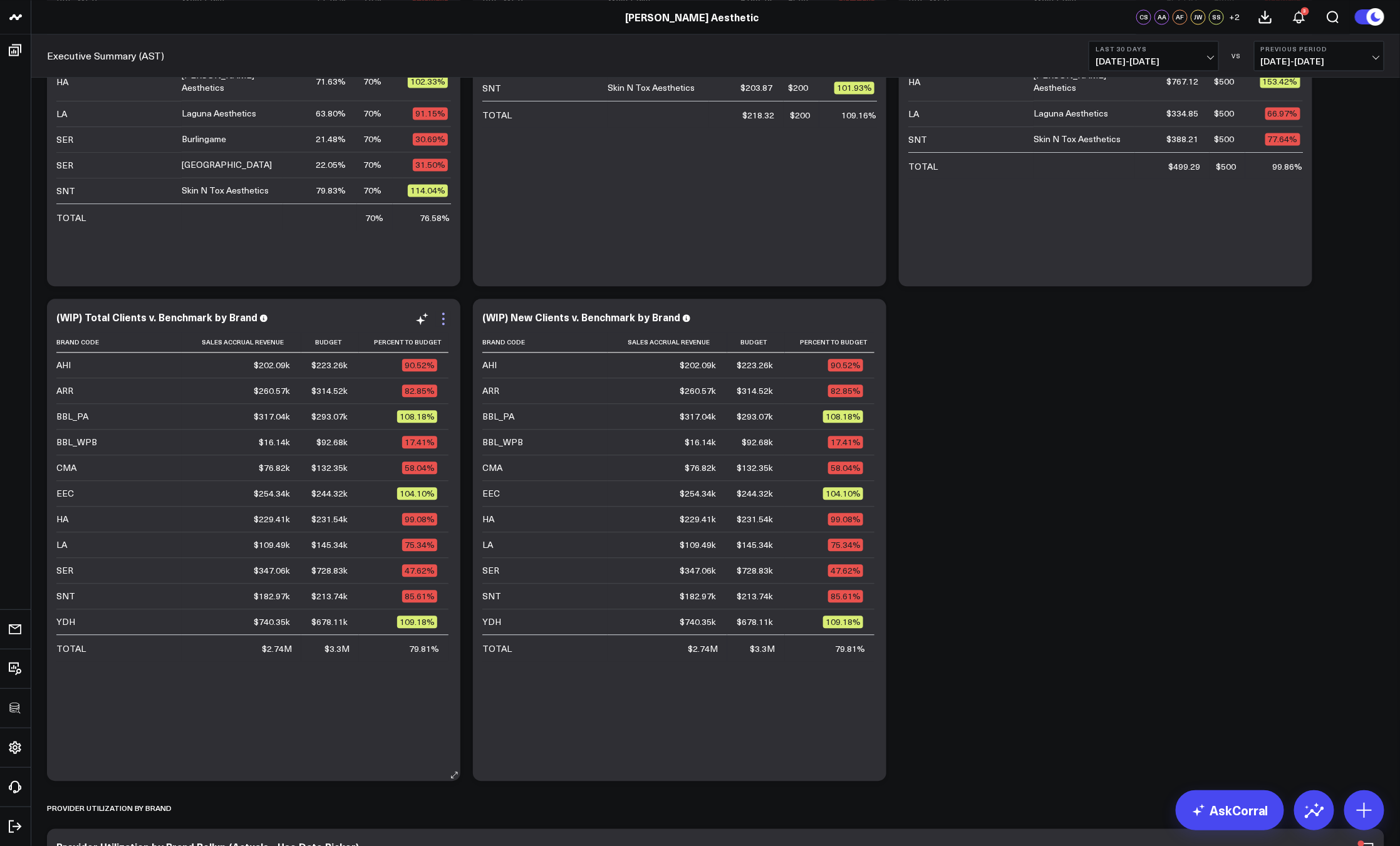
click at [446, 317] on icon at bounding box center [443, 318] width 15 height 15
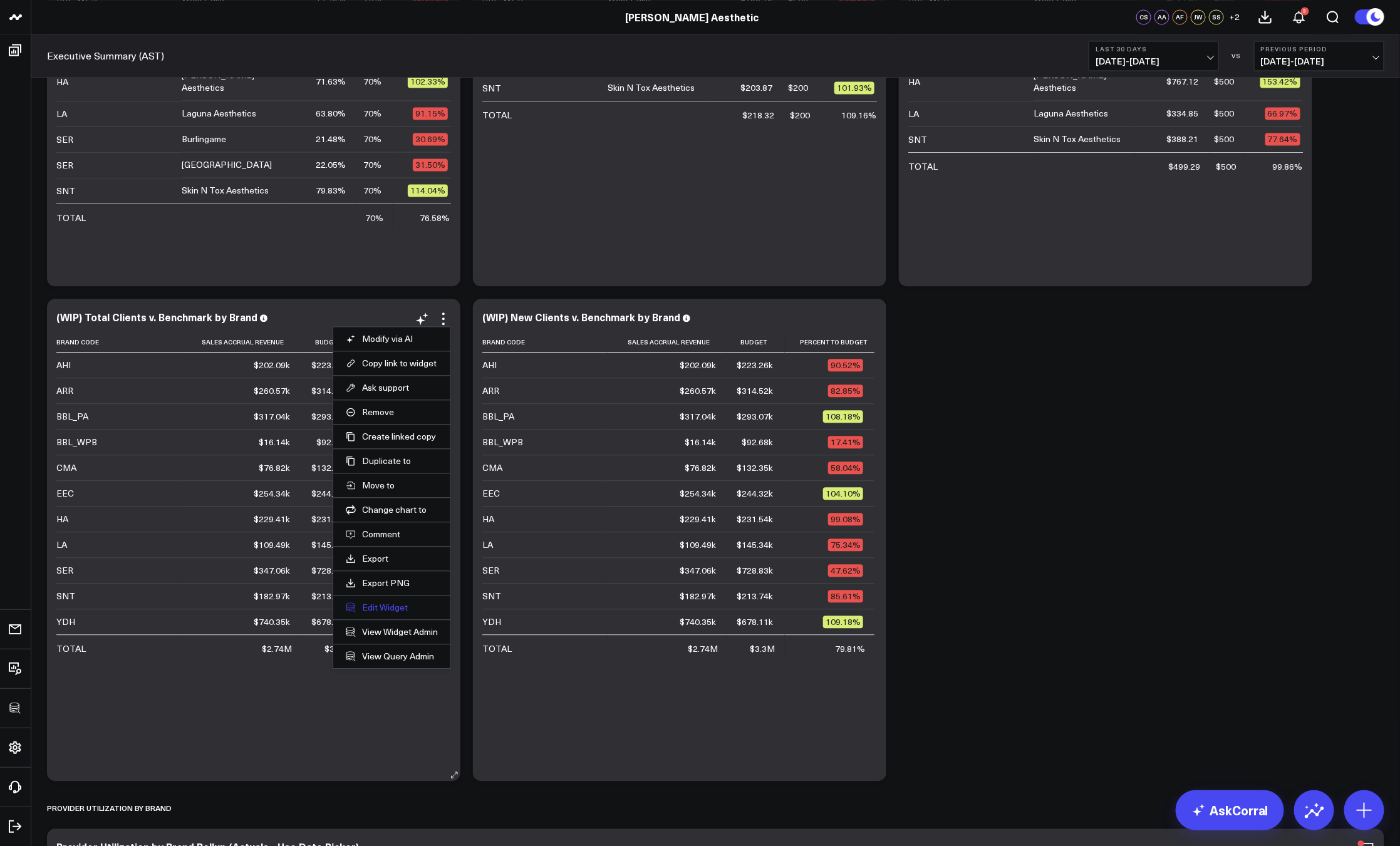
click at [398, 610] on button "Edit Widget" at bounding box center [391, 607] width 92 height 11
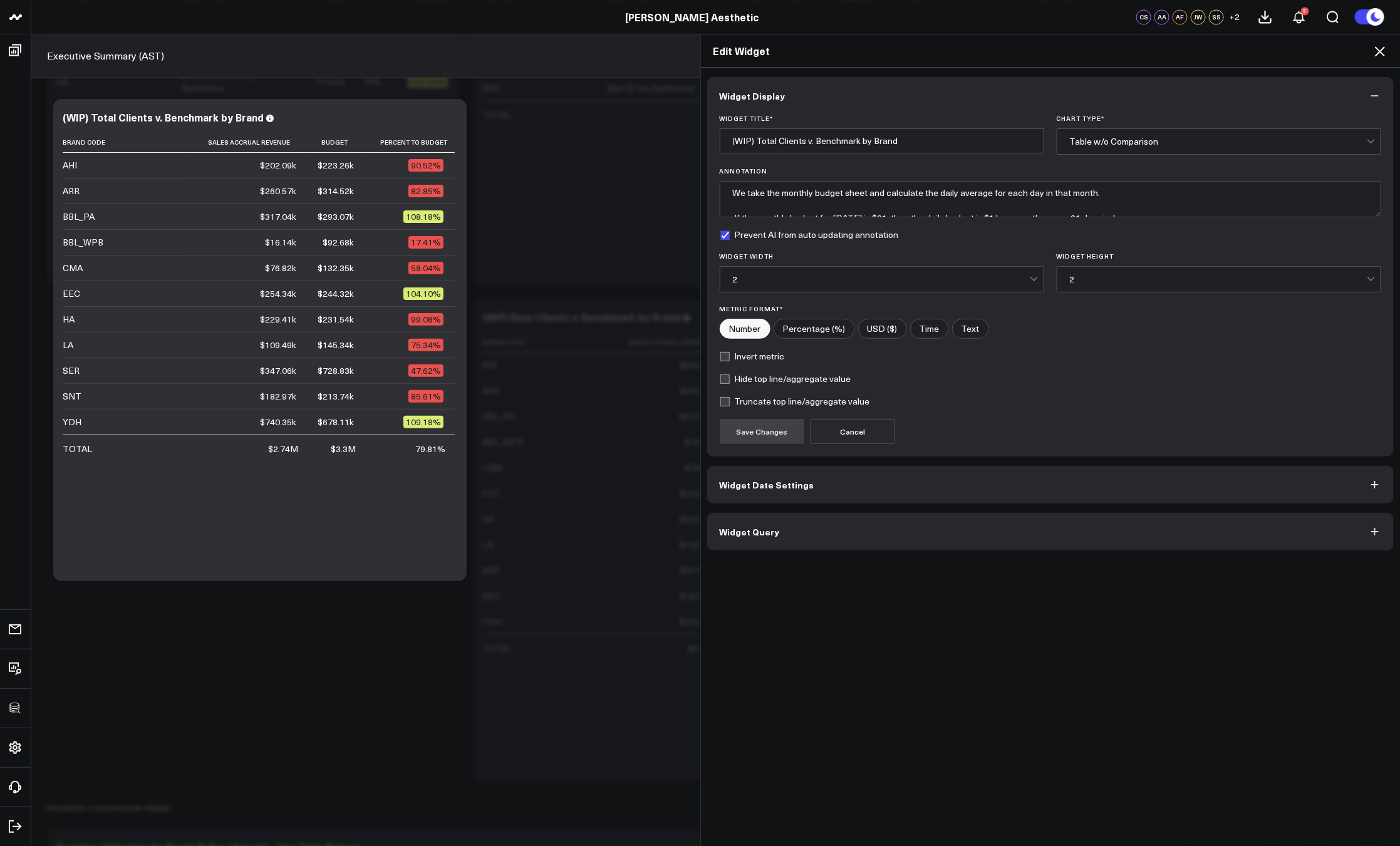
click at [1381, 54] on icon at bounding box center [1379, 51] width 15 height 15
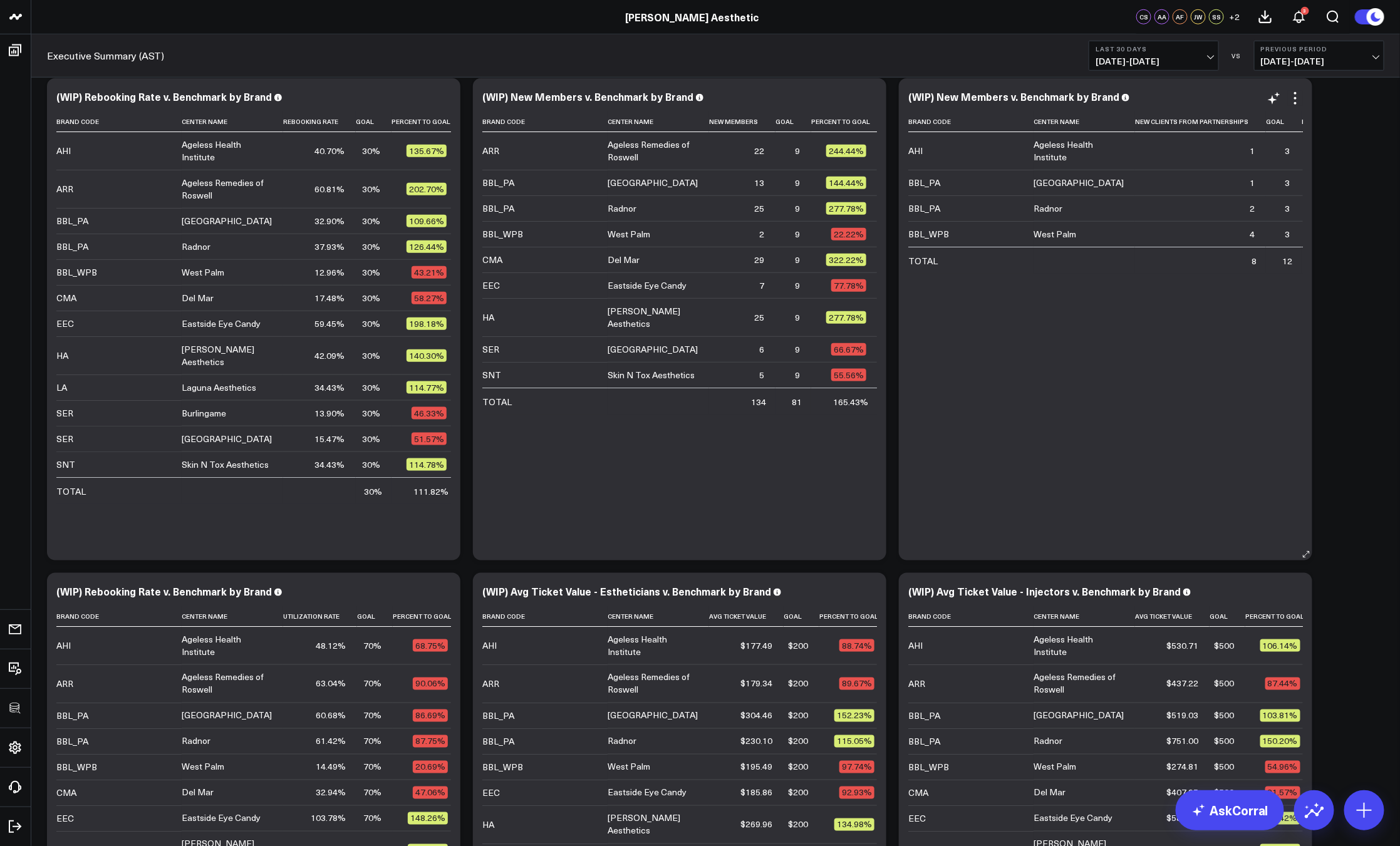
scroll to position [531, 0]
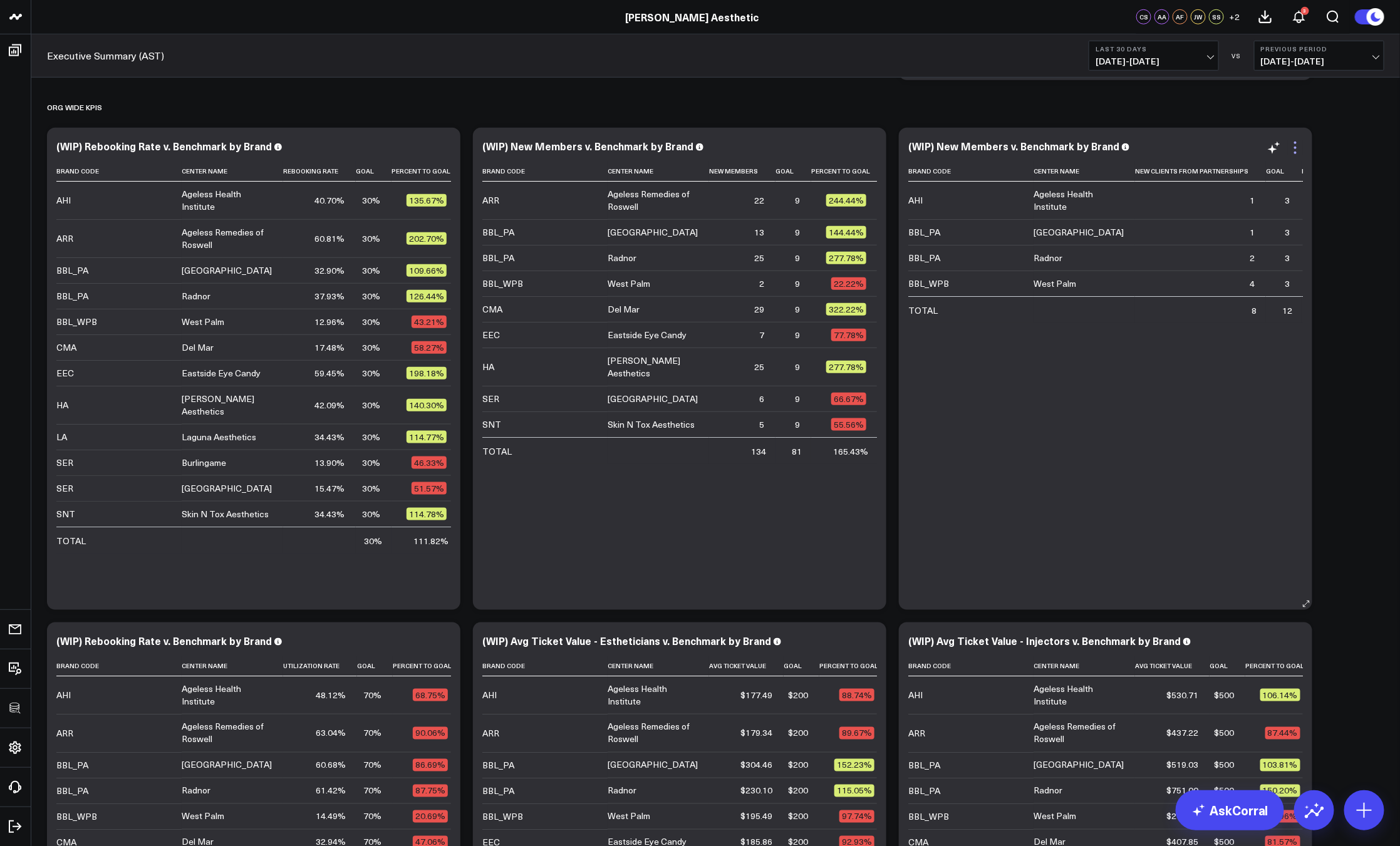
click at [1296, 145] on icon at bounding box center [1295, 147] width 15 height 15
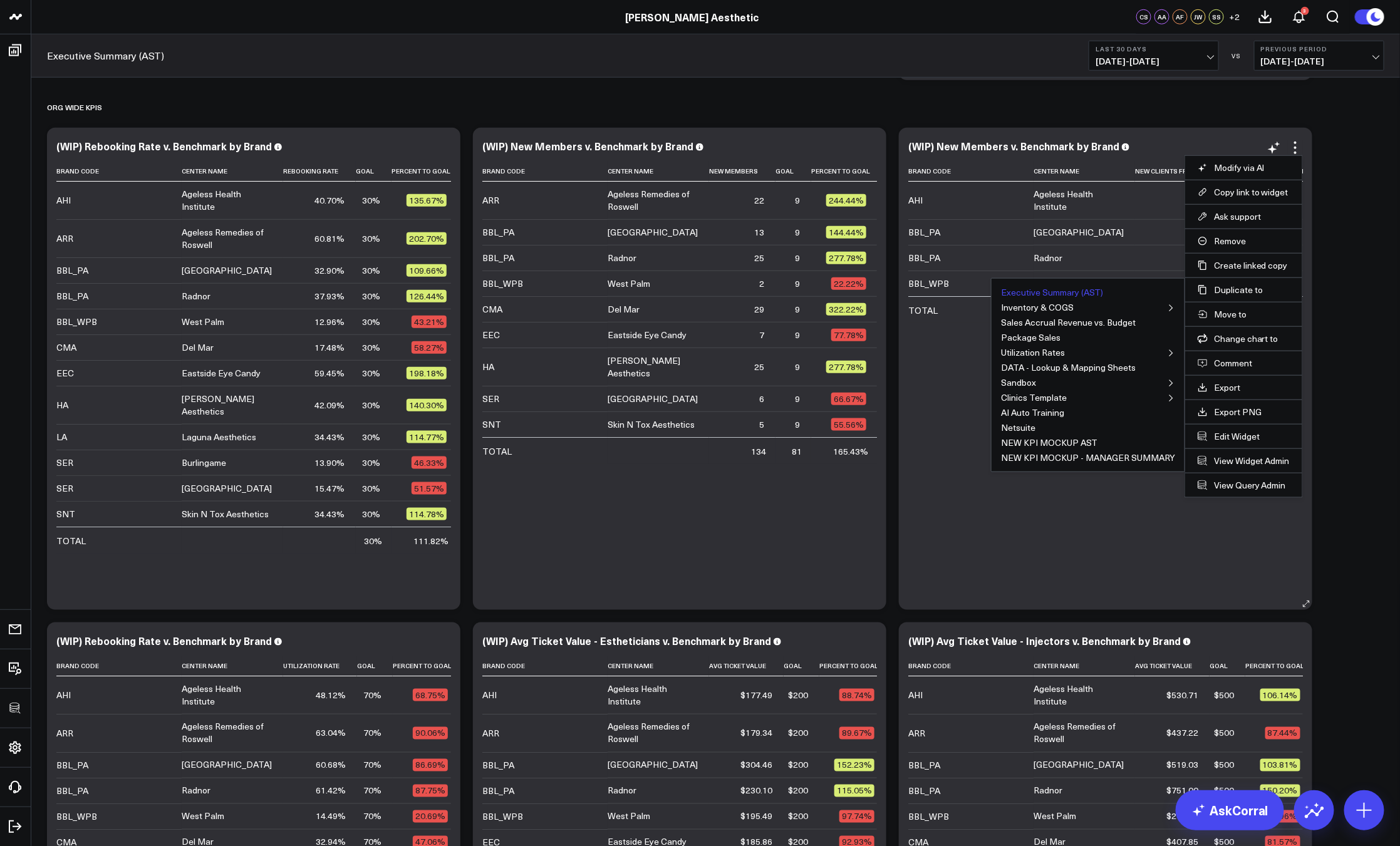
click at [1079, 291] on button "Executive Summary (AST)" at bounding box center [1052, 293] width 102 height 9
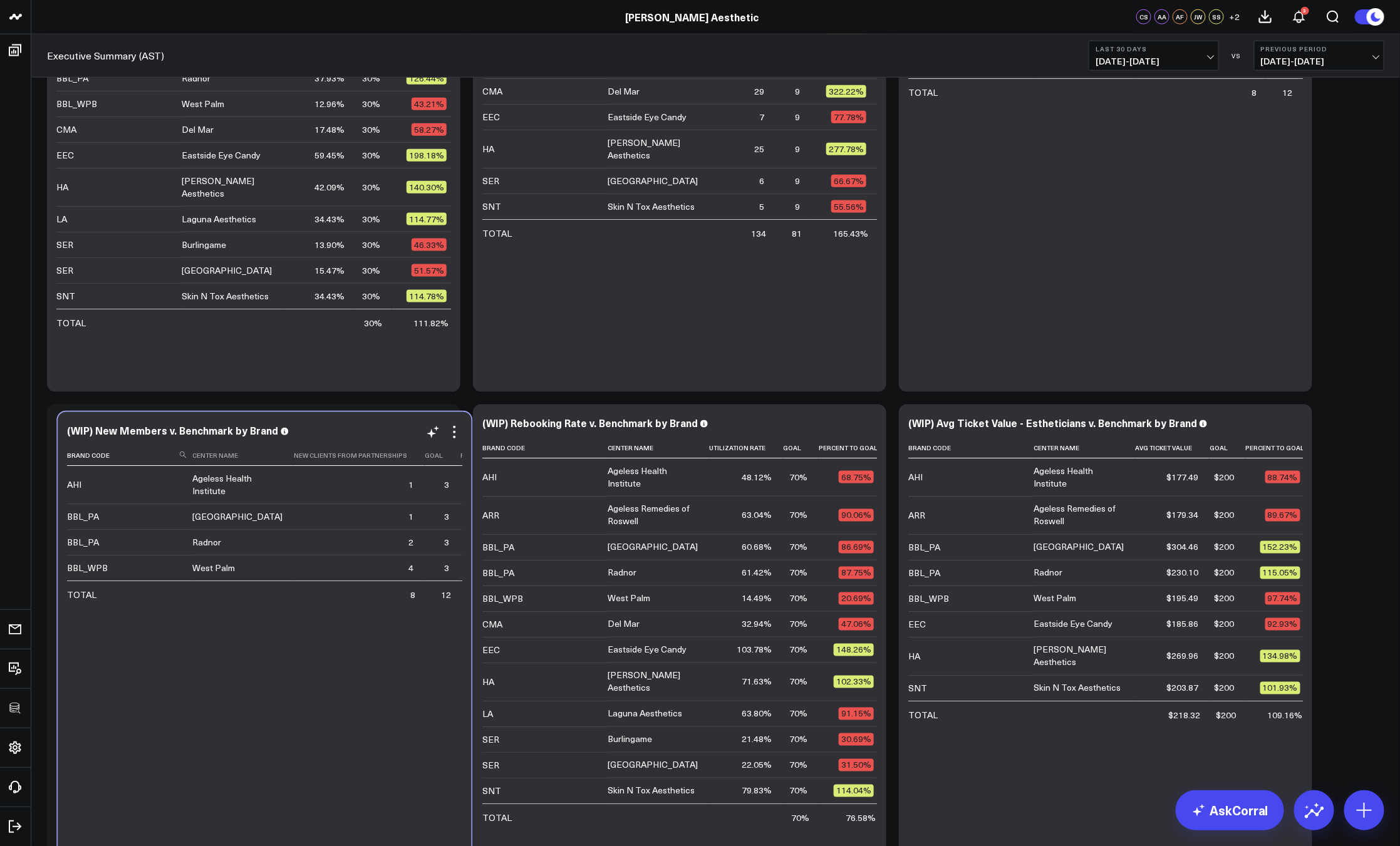
scroll to position [1043, 0]
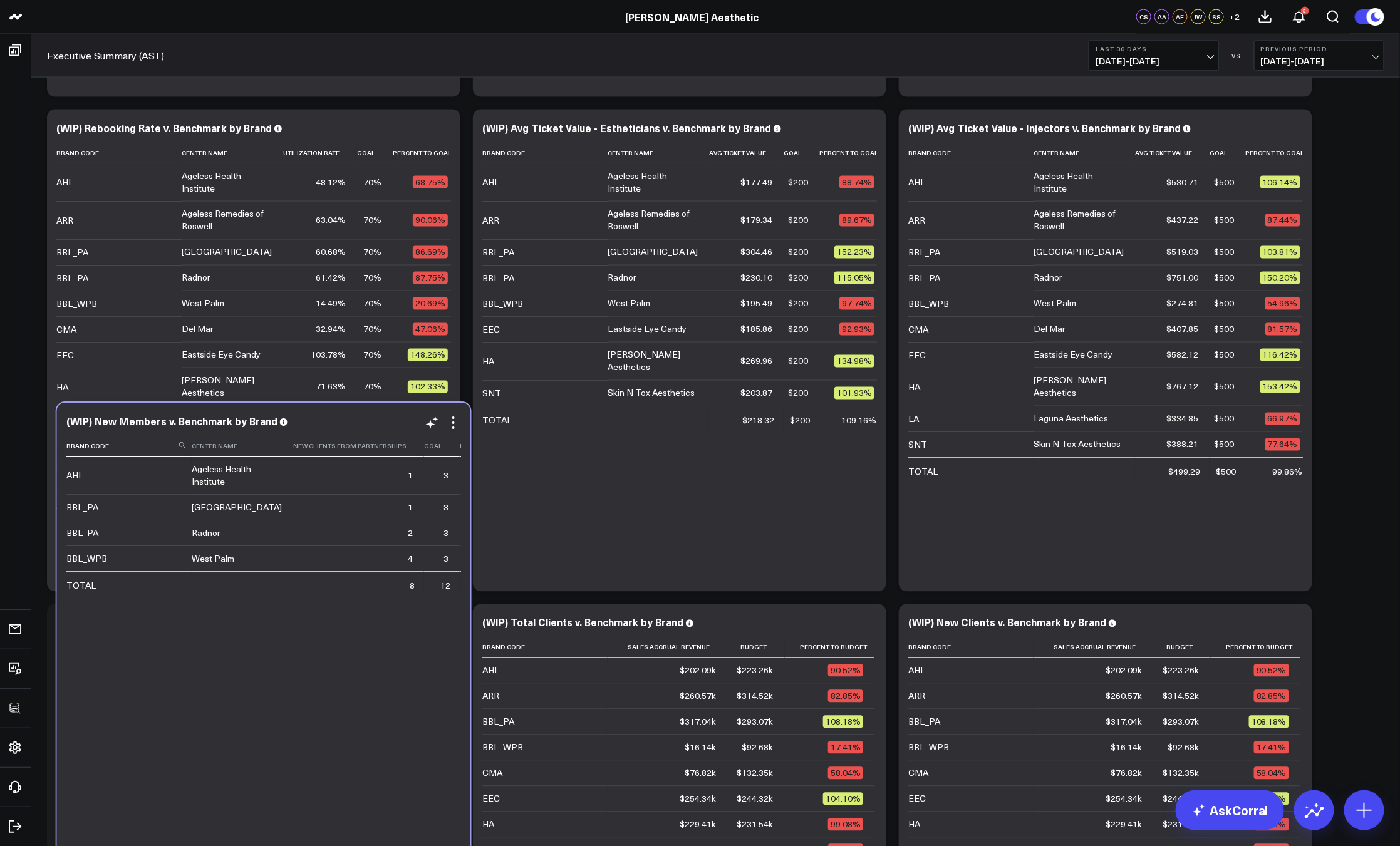
drag, startPoint x: 478, startPoint y: 461, endPoint x: 427, endPoint y: 456, distance: 51.2
click at [459, 456] on th "Percent To Goal" at bounding box center [492, 446] width 66 height 20
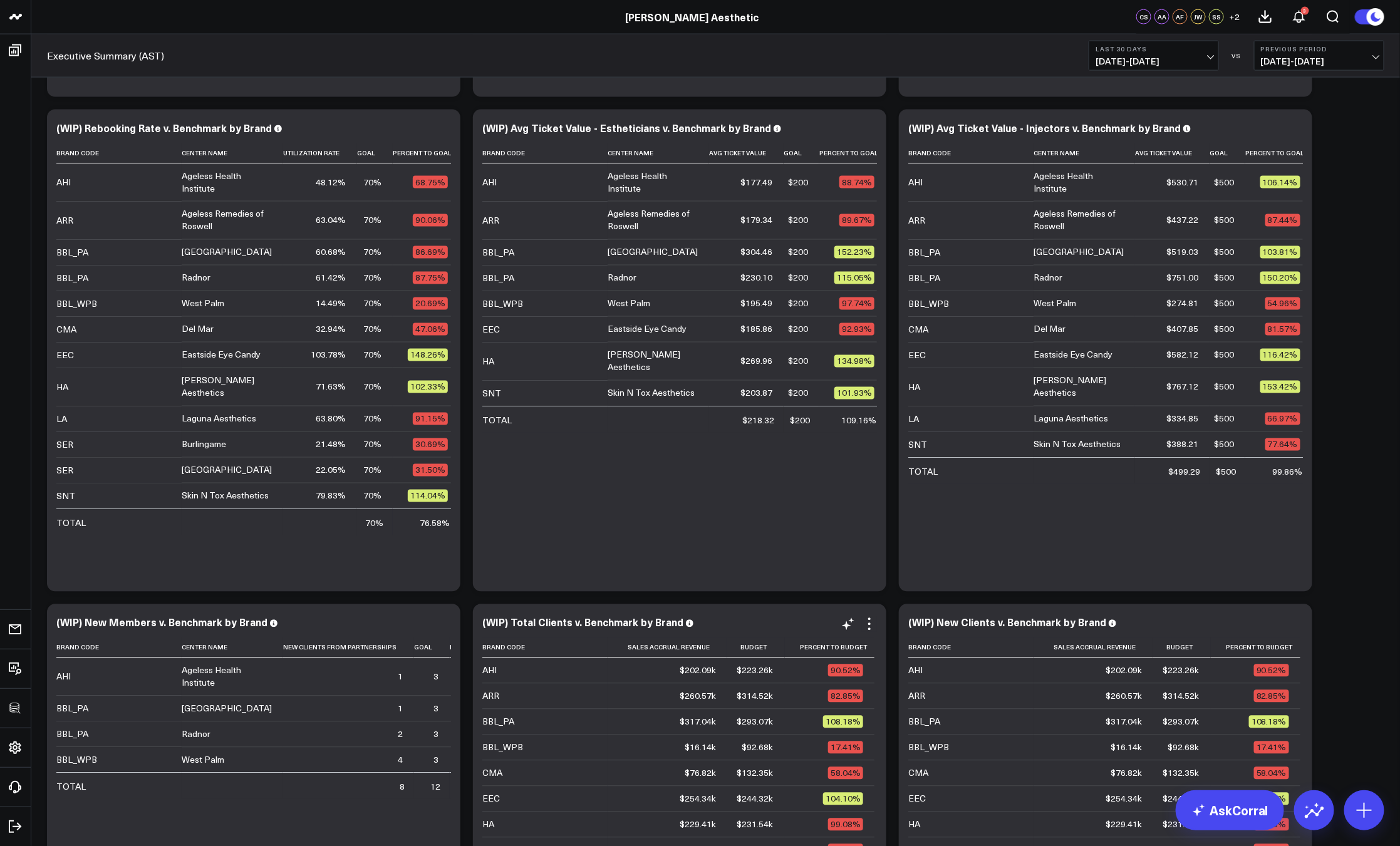
scroll to position [1242, 0]
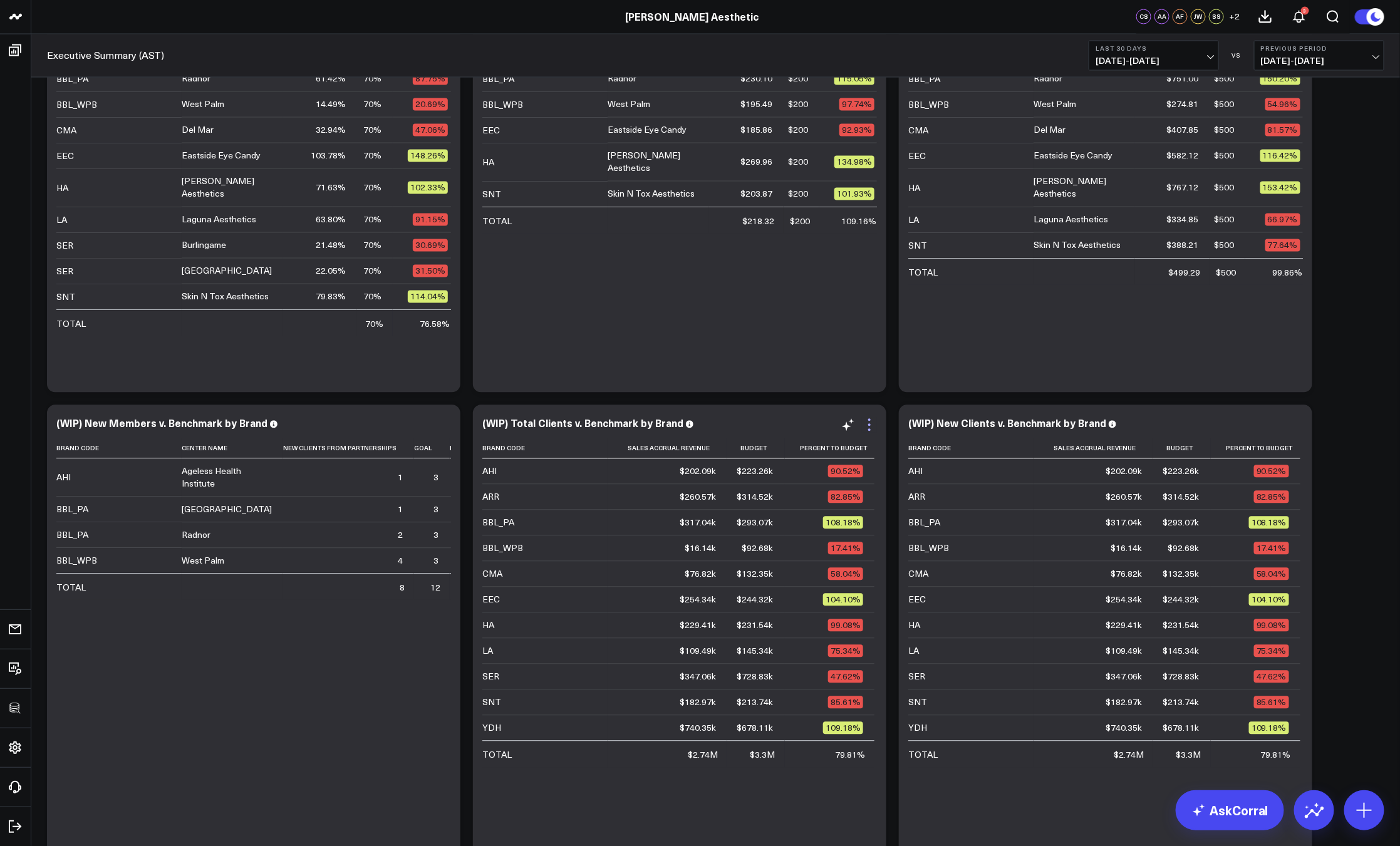
click at [874, 419] on icon at bounding box center [868, 425] width 15 height 15
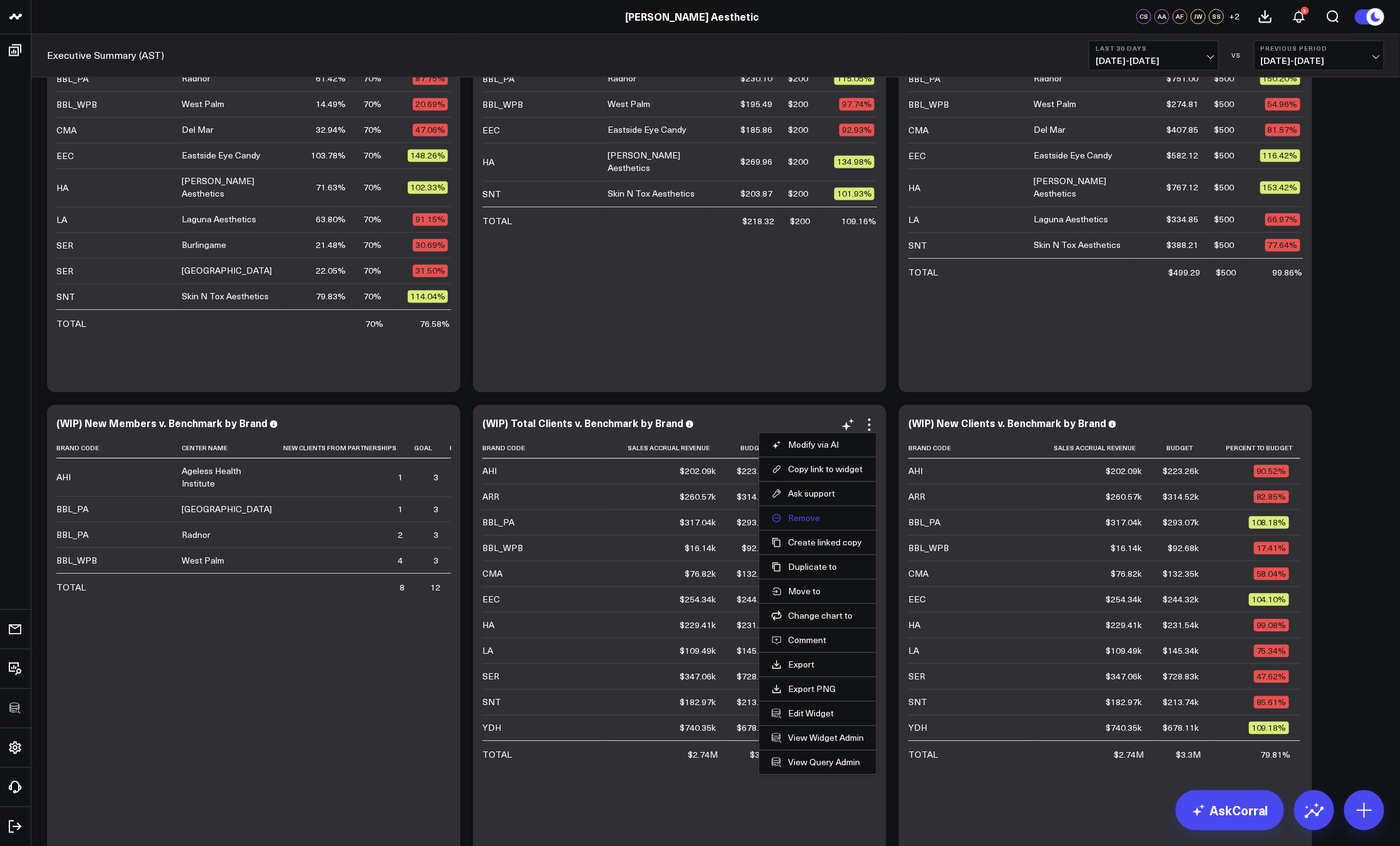
click at [814, 522] on button "Remove" at bounding box center [817, 518] width 92 height 11
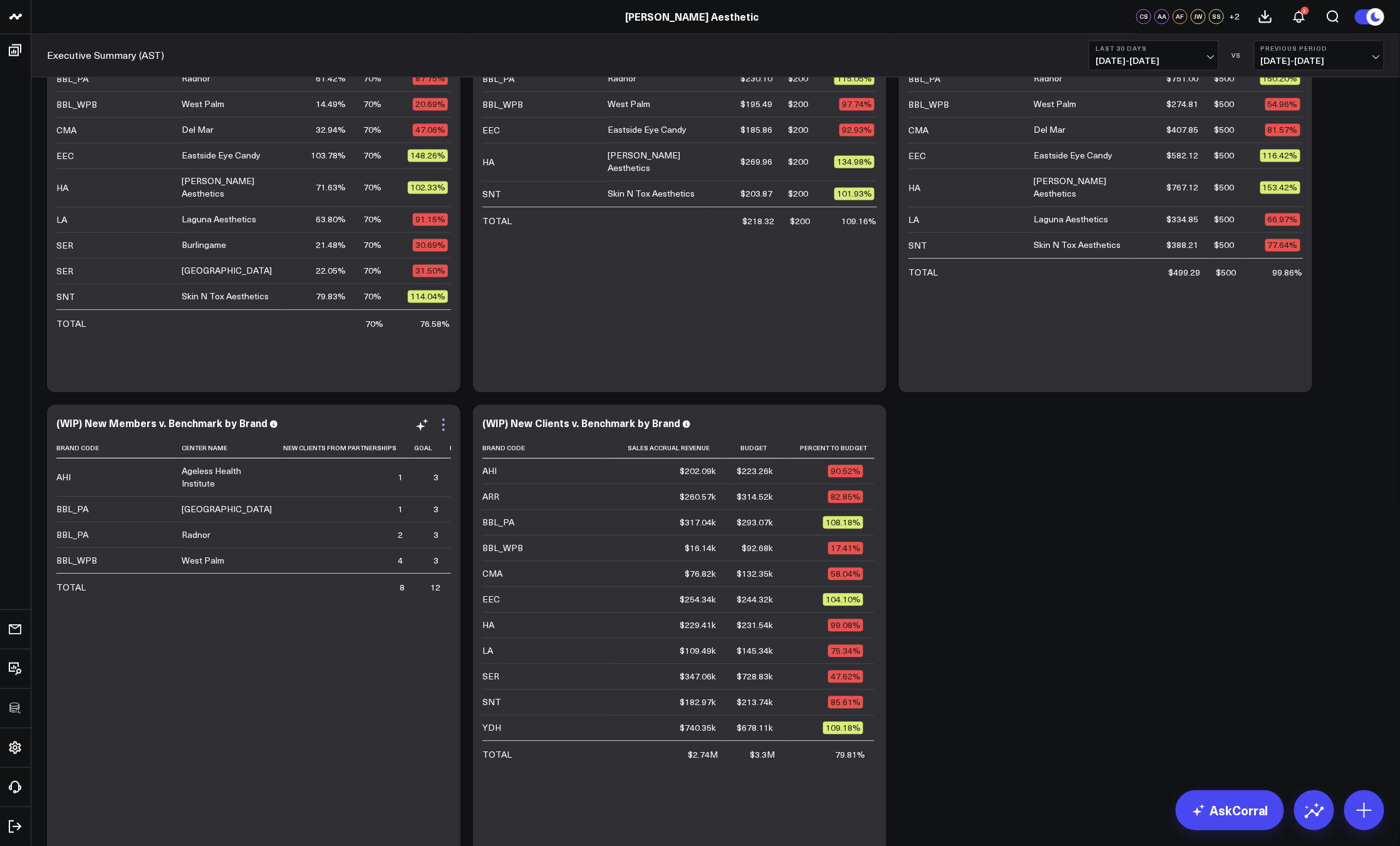
click at [448, 429] on icon at bounding box center [443, 425] width 15 height 15
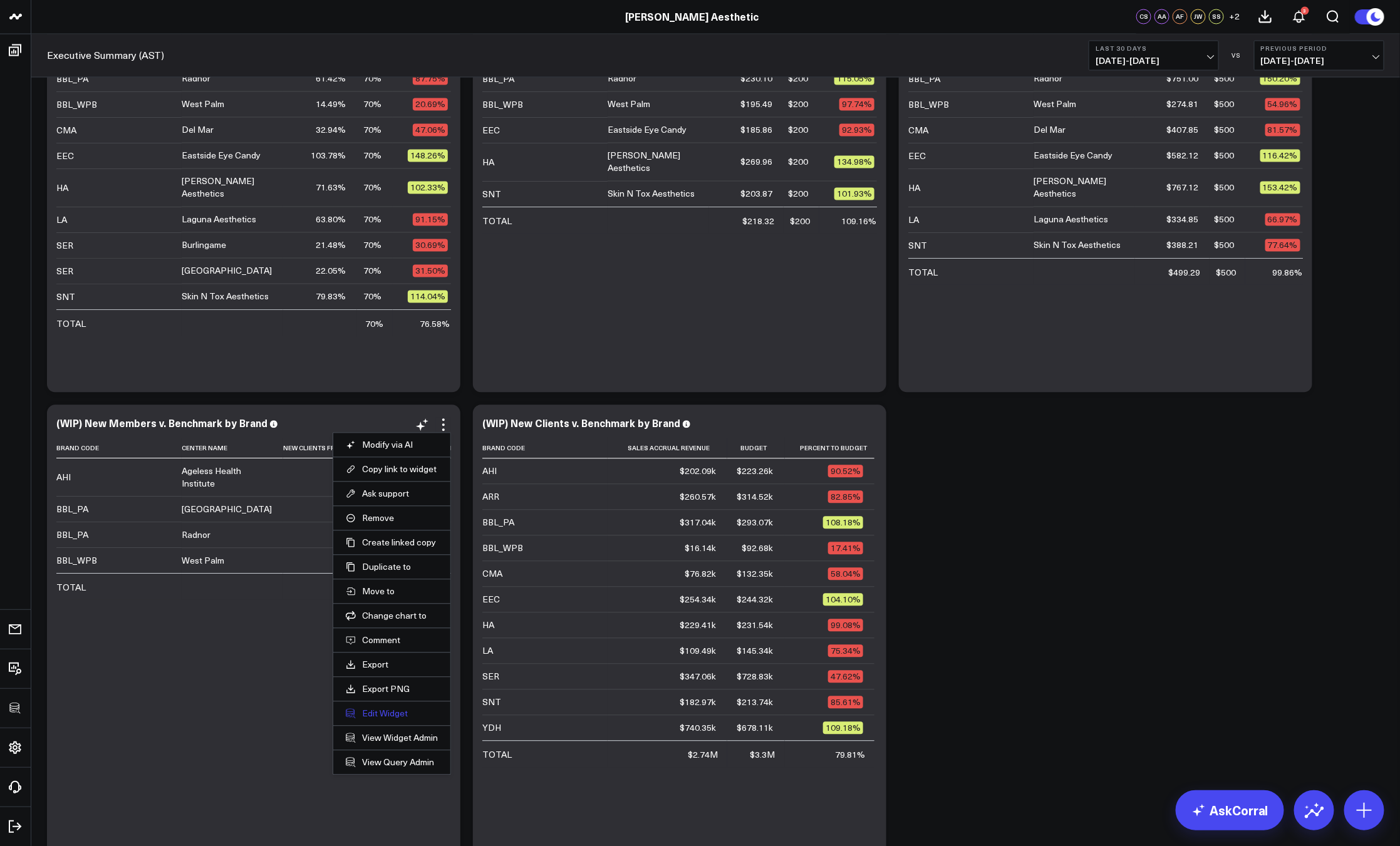
click at [384, 712] on button "Edit Widget" at bounding box center [391, 713] width 92 height 11
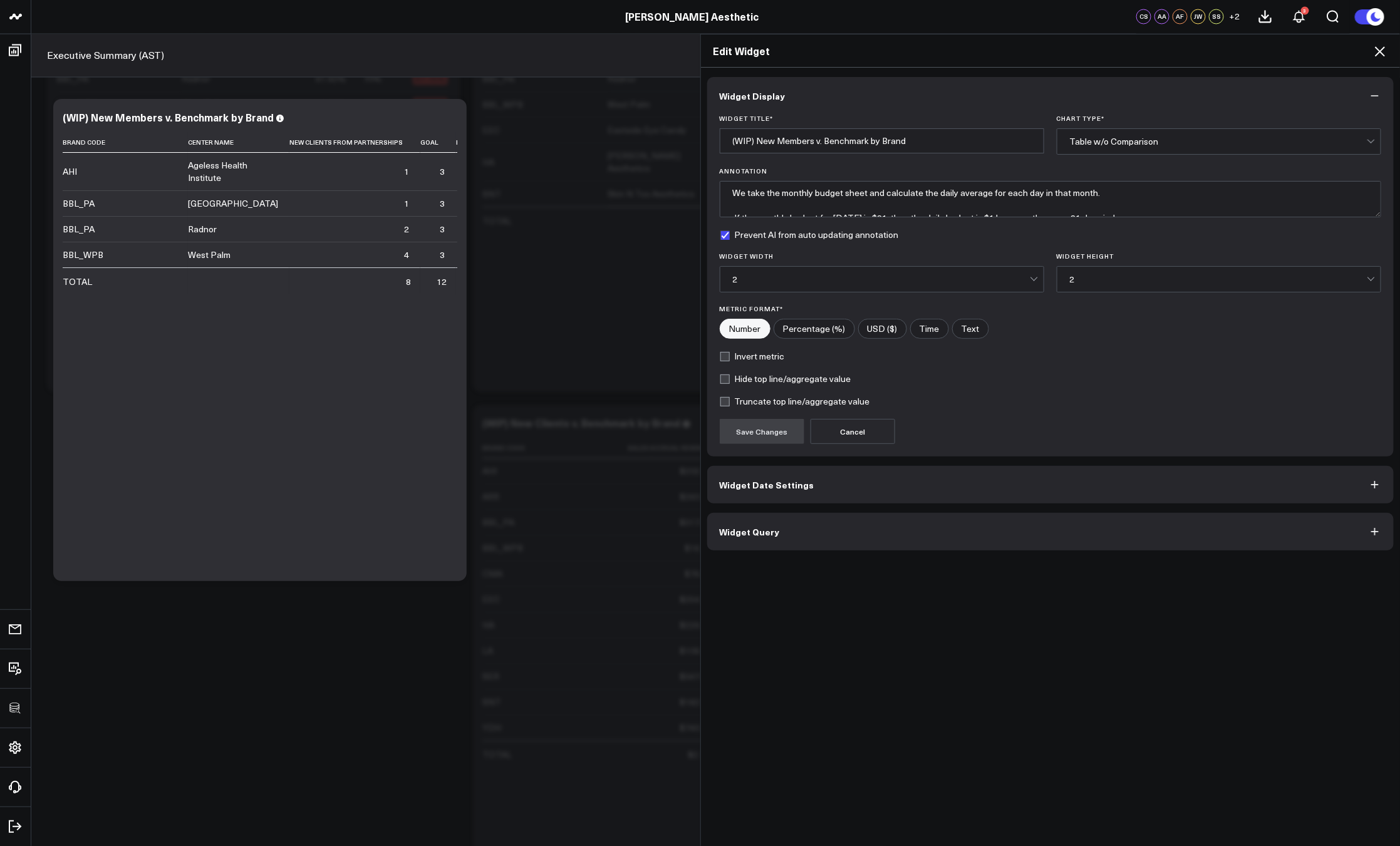
click at [813, 535] on button "Widget Query" at bounding box center [1050, 531] width 687 height 38
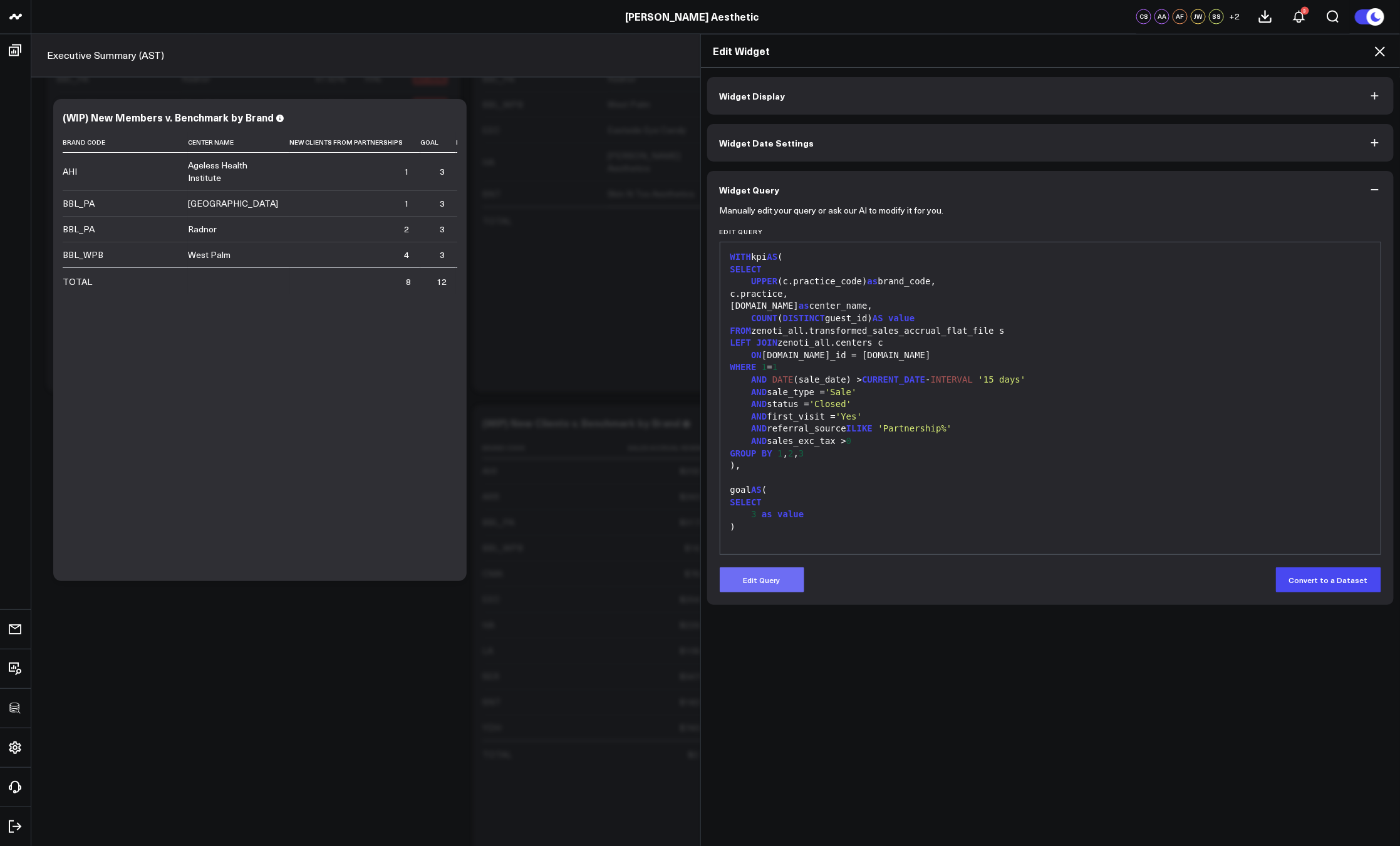
click at [777, 587] on button "Edit Query" at bounding box center [762, 580] width 85 height 25
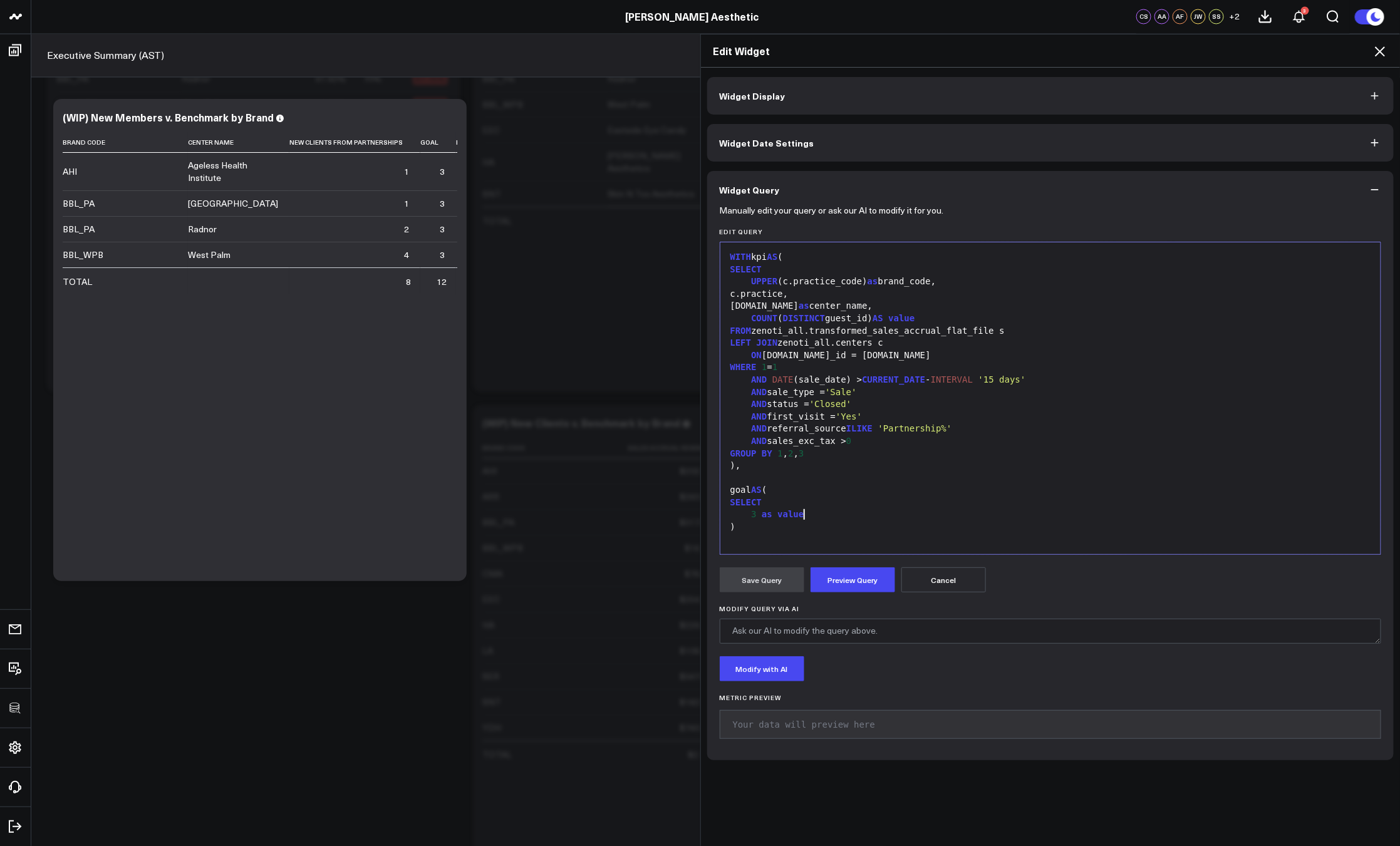
click at [855, 510] on div "3 as value" at bounding box center [1050, 515] width 648 height 12
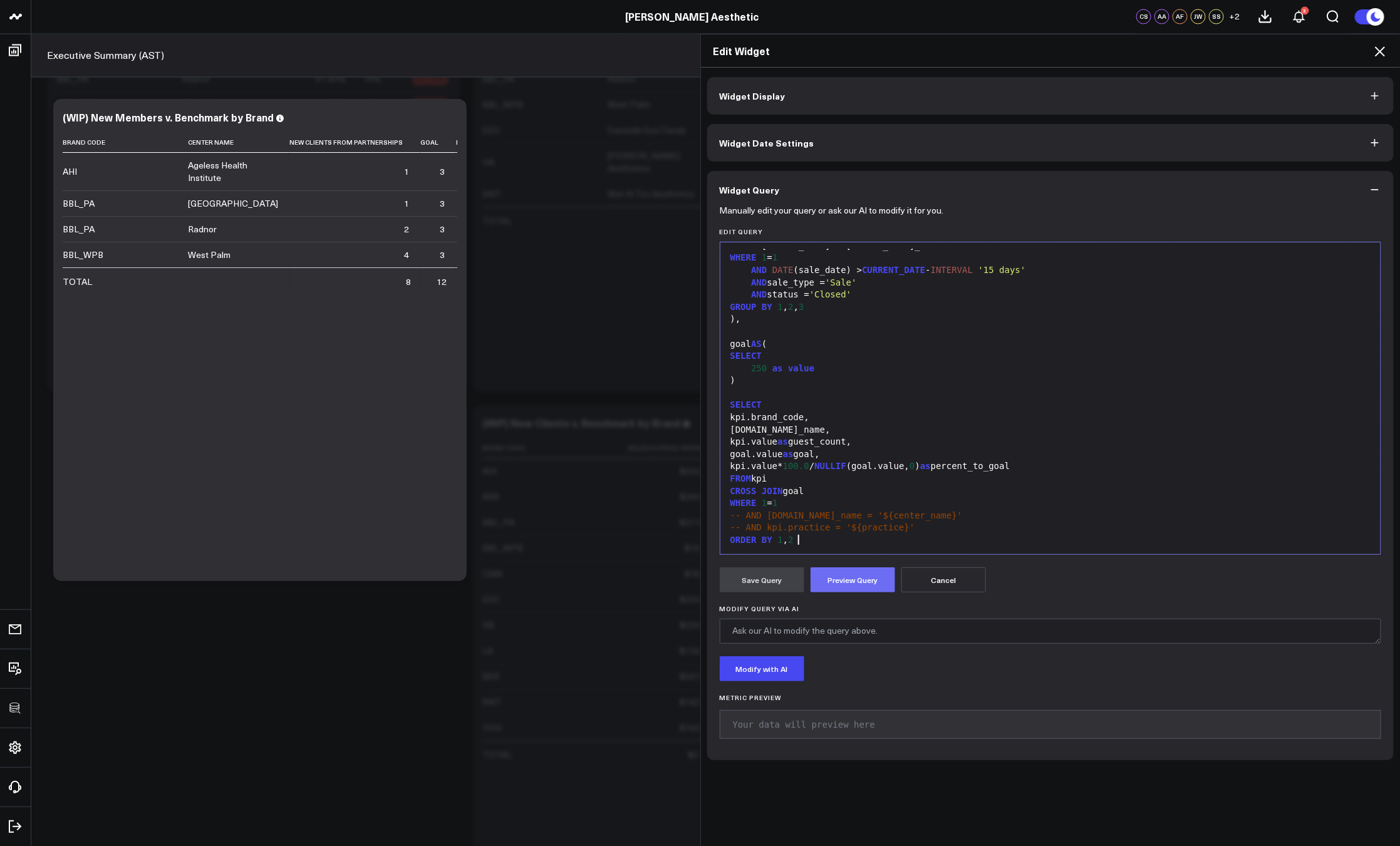
click at [845, 588] on button "Preview Query" at bounding box center [853, 580] width 85 height 25
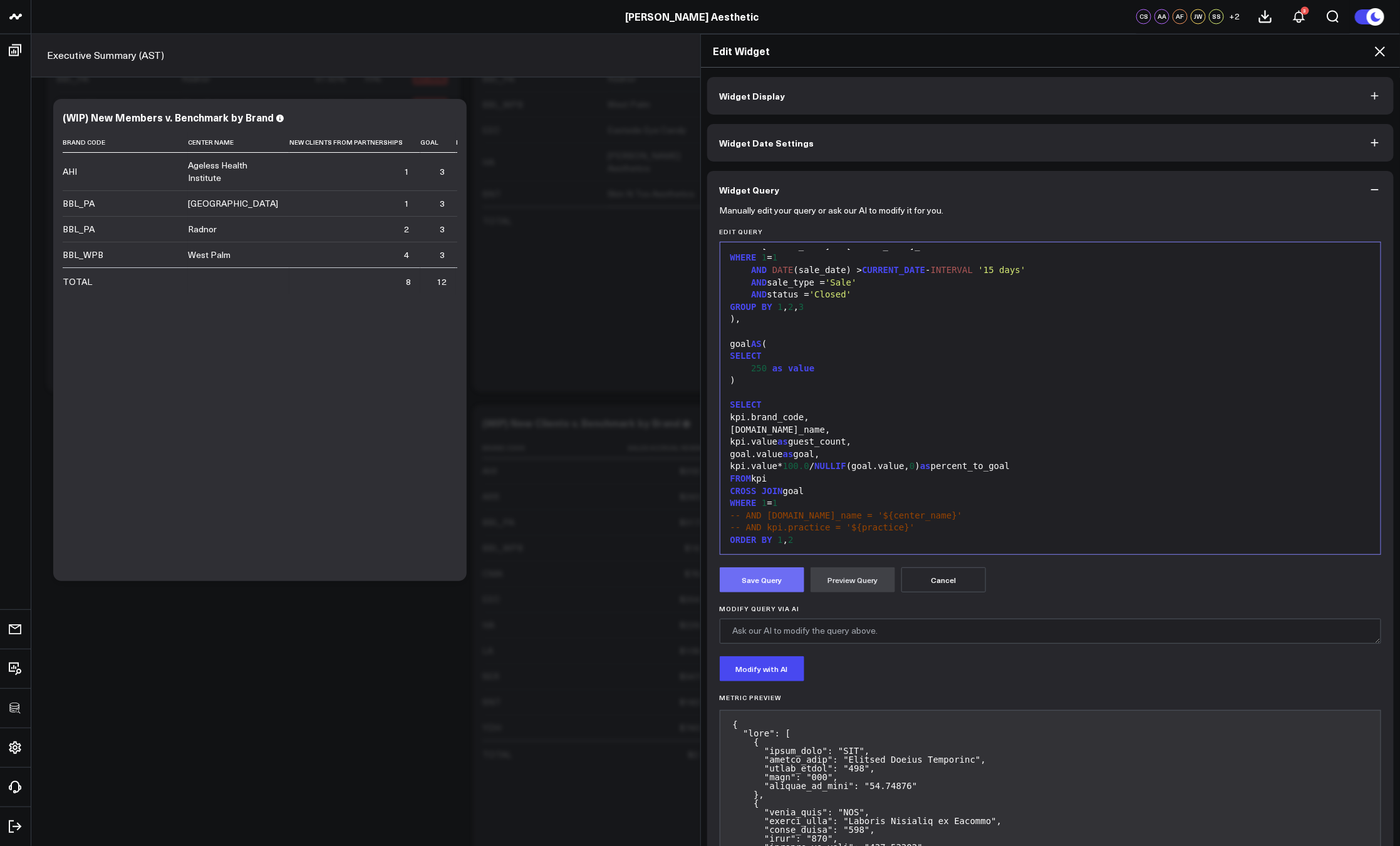
click at [760, 582] on button "Save Query" at bounding box center [762, 580] width 85 height 25
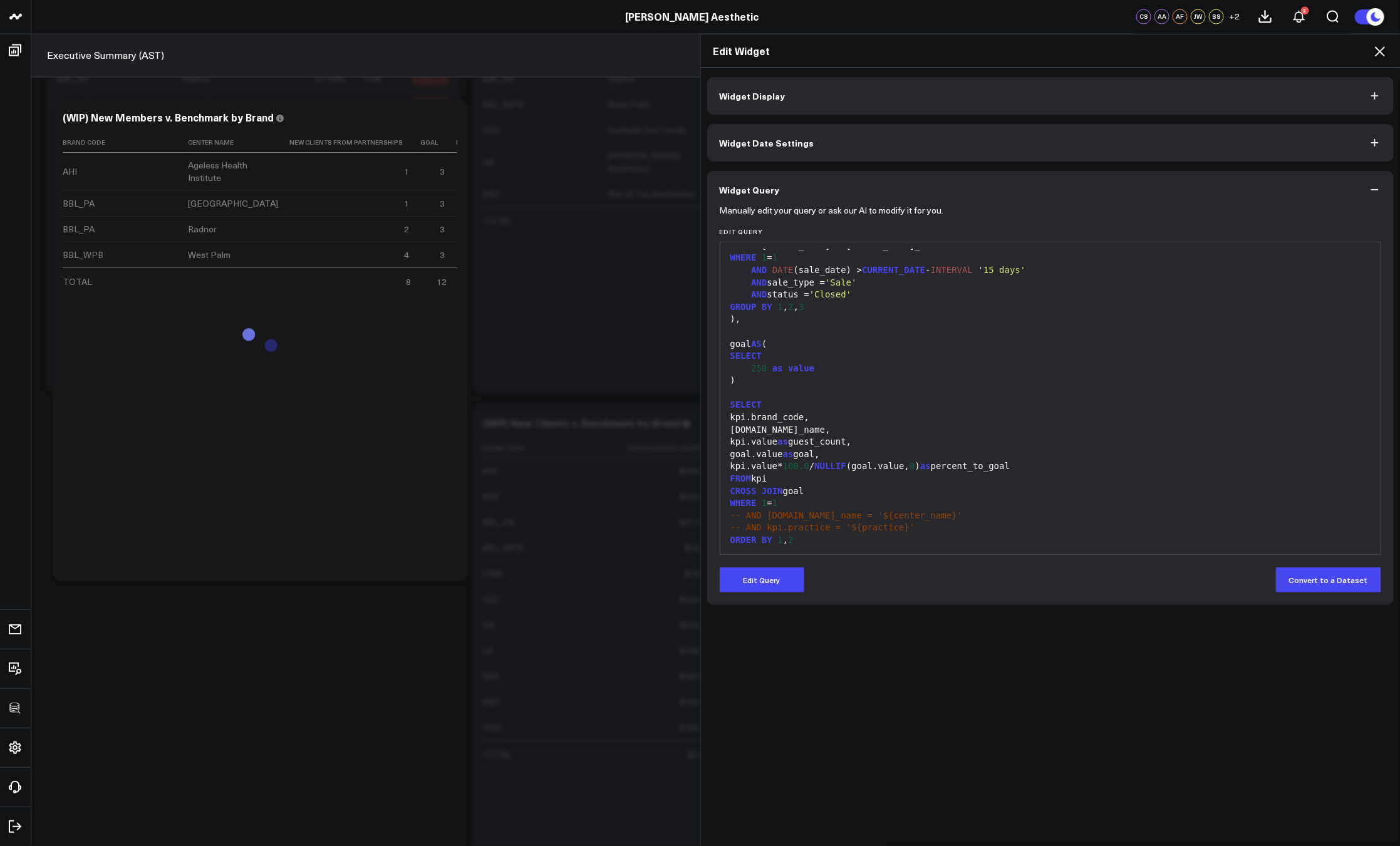
click at [1381, 53] on icon at bounding box center [1379, 51] width 15 height 15
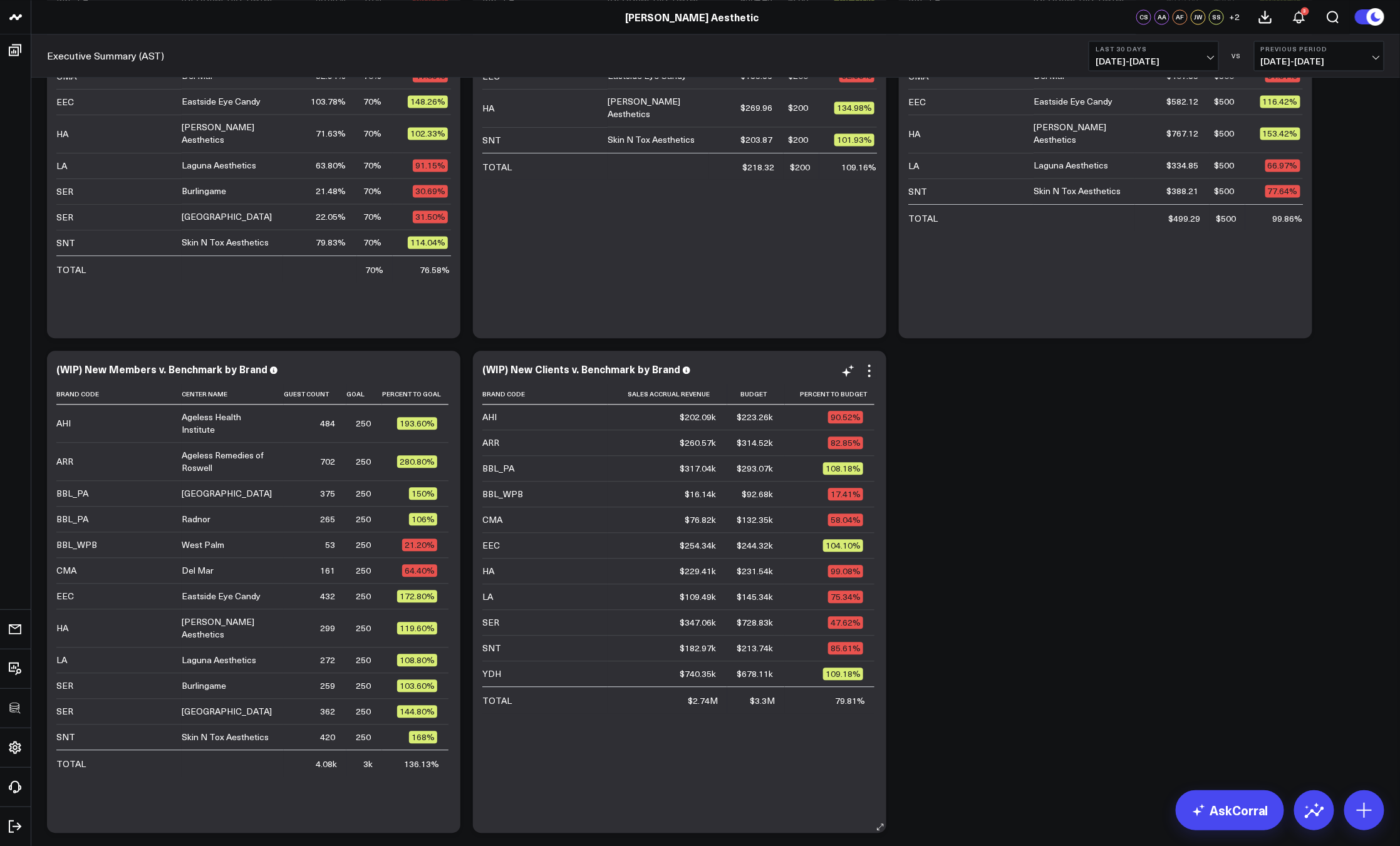
scroll to position [1323, 0]
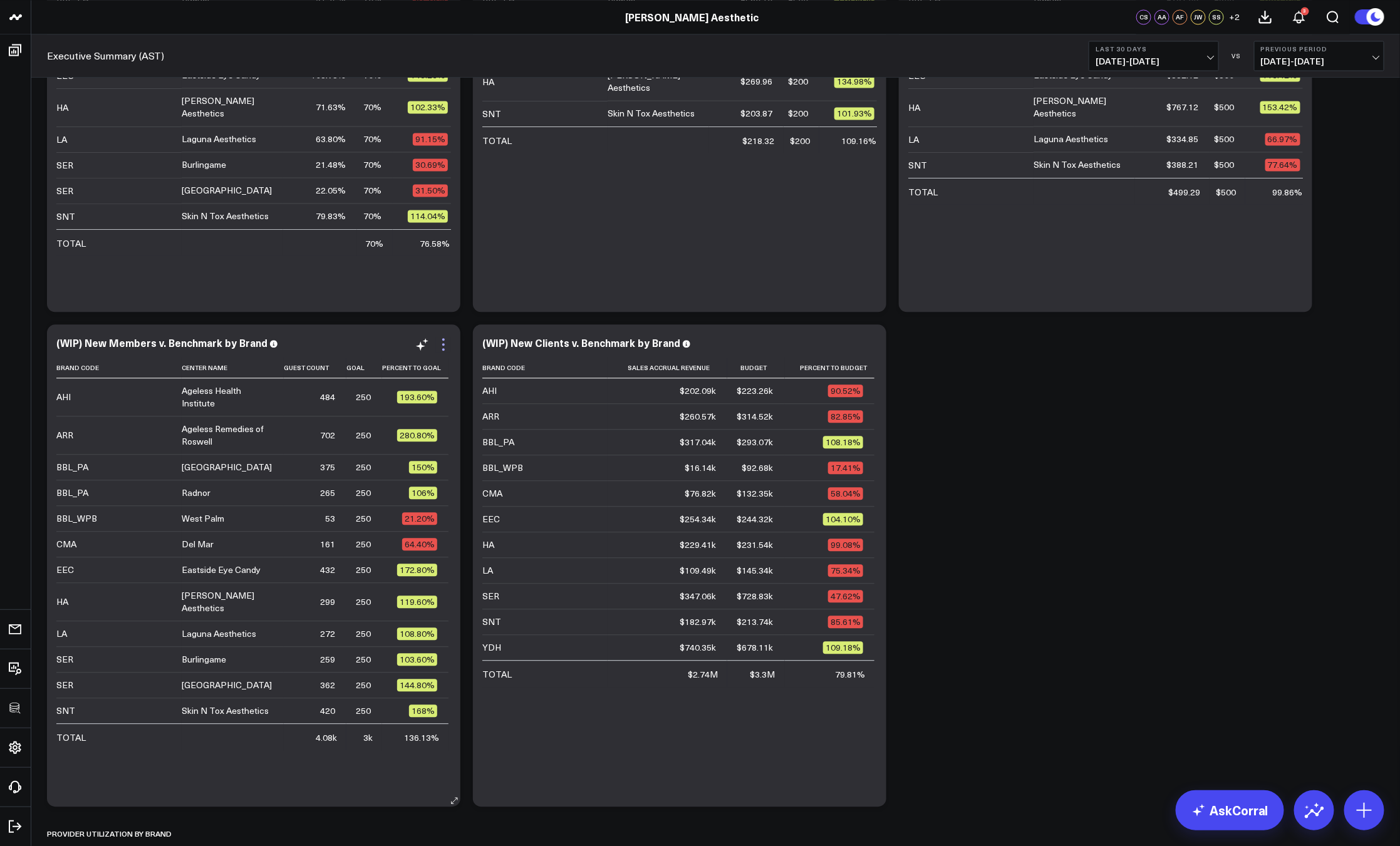
click at [445, 341] on icon at bounding box center [443, 344] width 15 height 15
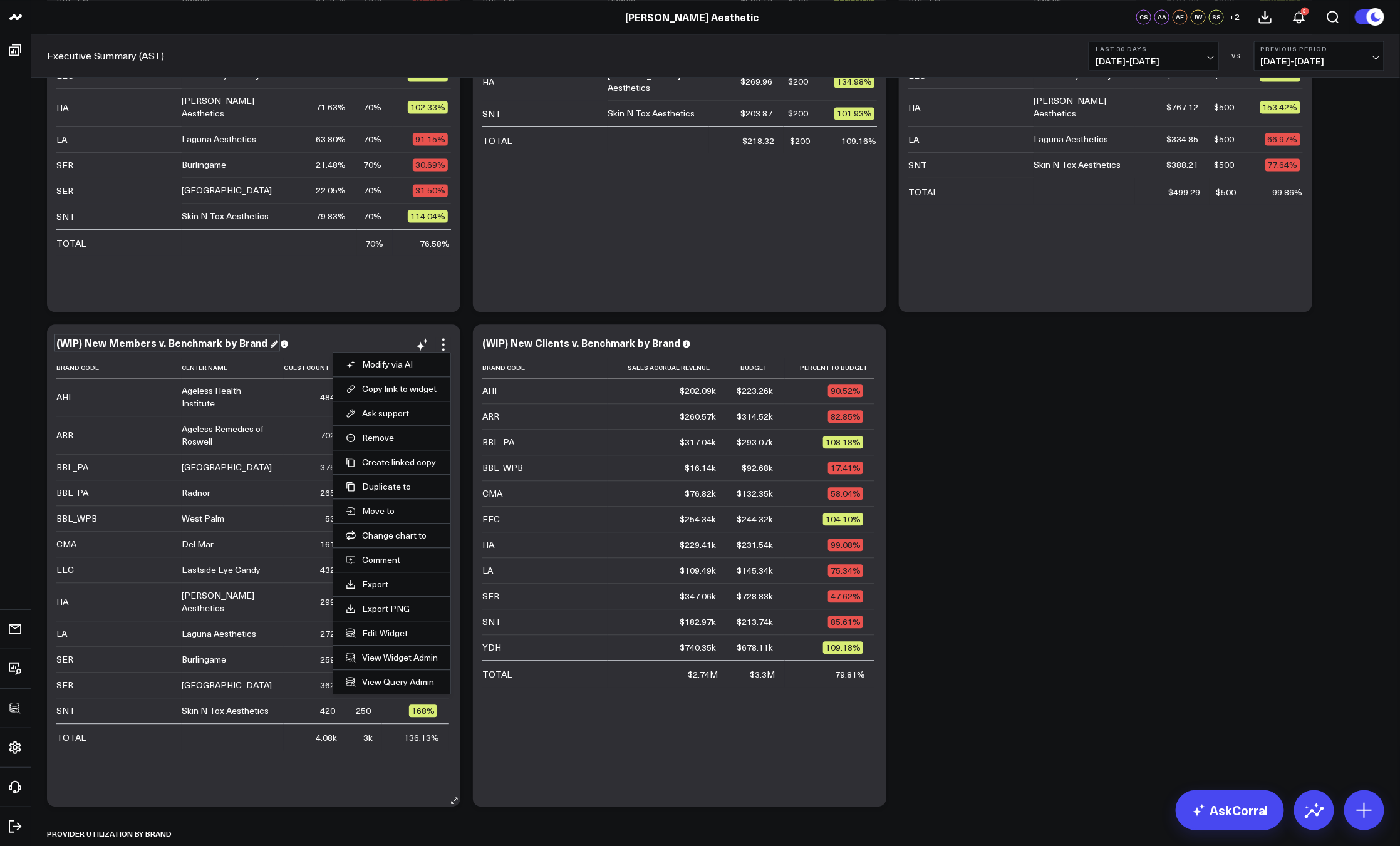
click at [154, 345] on div "(WIP) New Members v. Benchmark by Brand" at bounding box center [167, 343] width 221 height 14
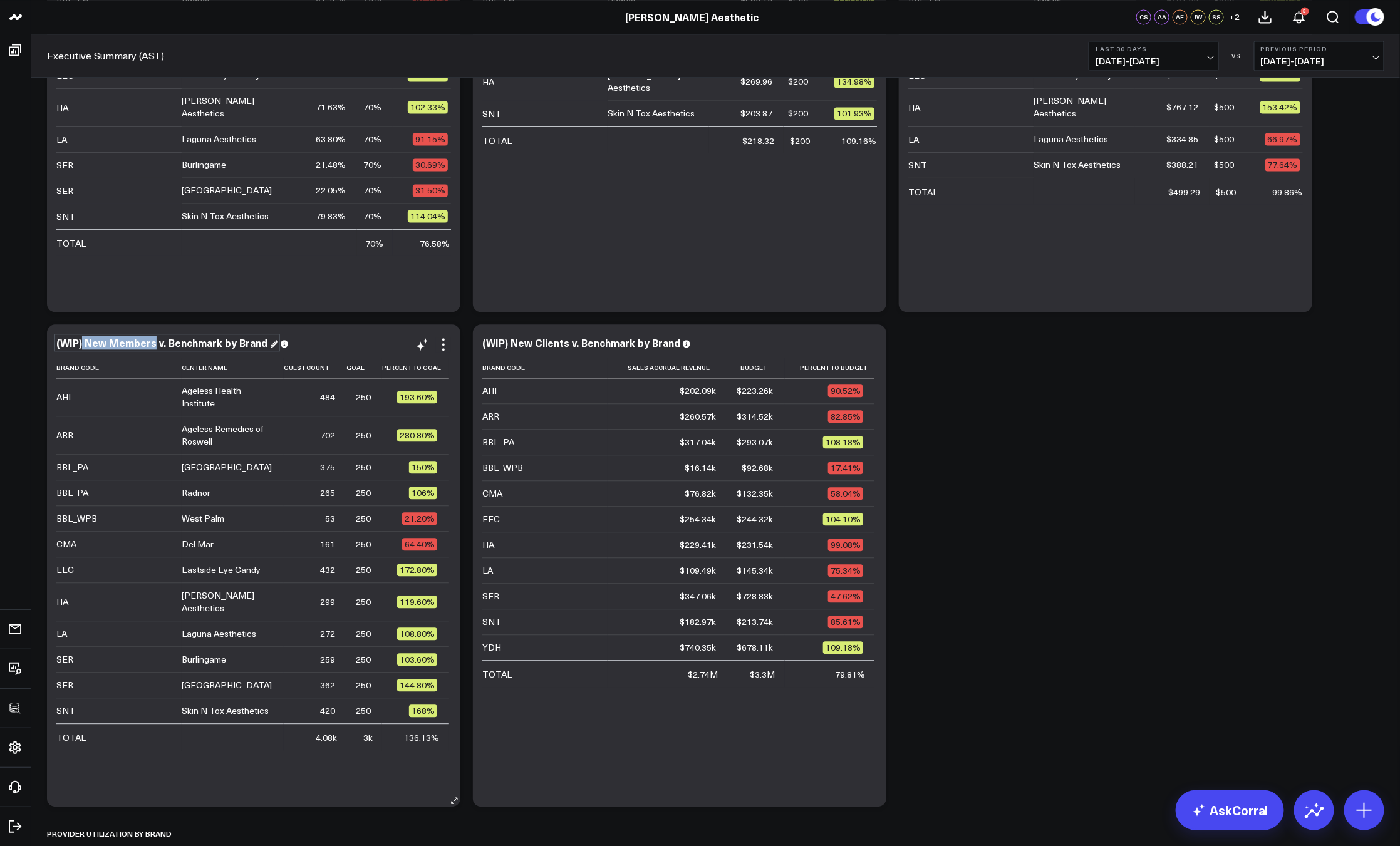
drag, startPoint x: 153, startPoint y: 341, endPoint x: 83, endPoint y: 343, distance: 70.0
click at [83, 343] on div "(WIP) New Members v. Benchmark by Brand" at bounding box center [167, 343] width 221 height 14
drag, startPoint x: 441, startPoint y: 340, endPoint x: 437, endPoint y: 379, distance: 39.2
click at [442, 341] on icon at bounding box center [443, 344] width 15 height 15
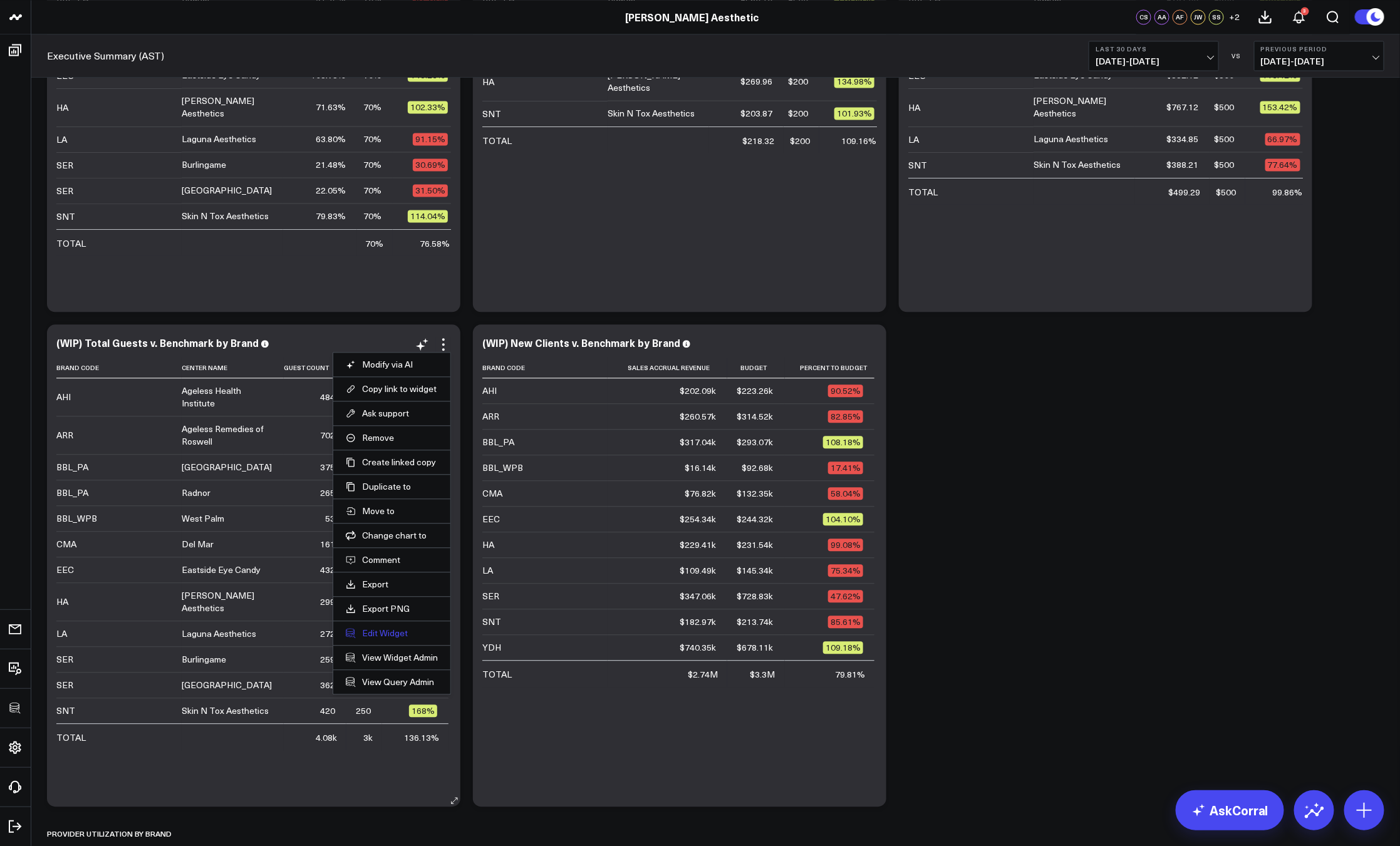
click at [371, 631] on button "Edit Widget" at bounding box center [391, 633] width 92 height 11
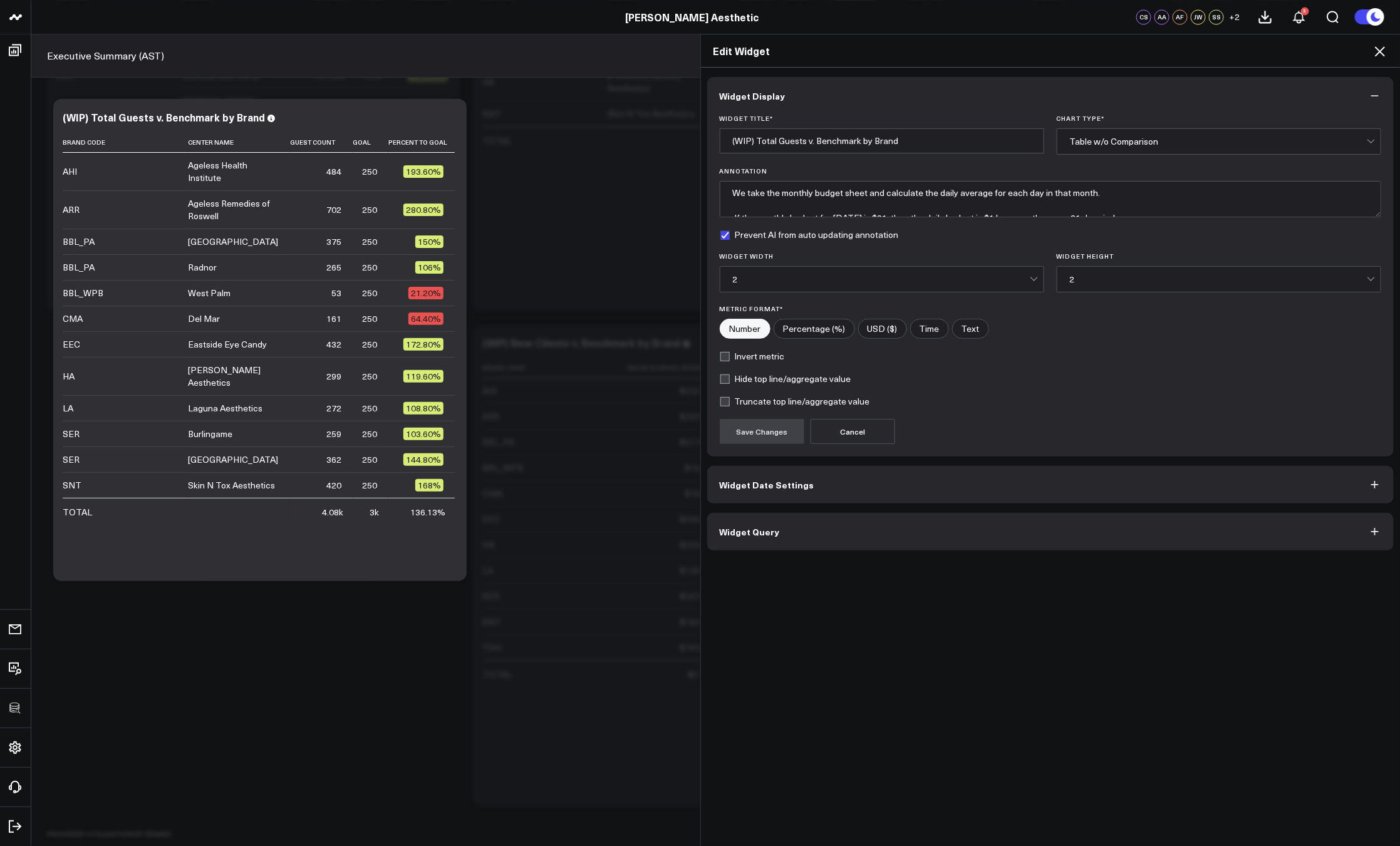
click at [783, 551] on div "Widget Display Widget Title * (WIP) Total Guests v. Benchmark by Brand Chart Ty…" at bounding box center [1050, 457] width 699 height 779
click at [776, 535] on button "Widget Query" at bounding box center [1050, 531] width 687 height 38
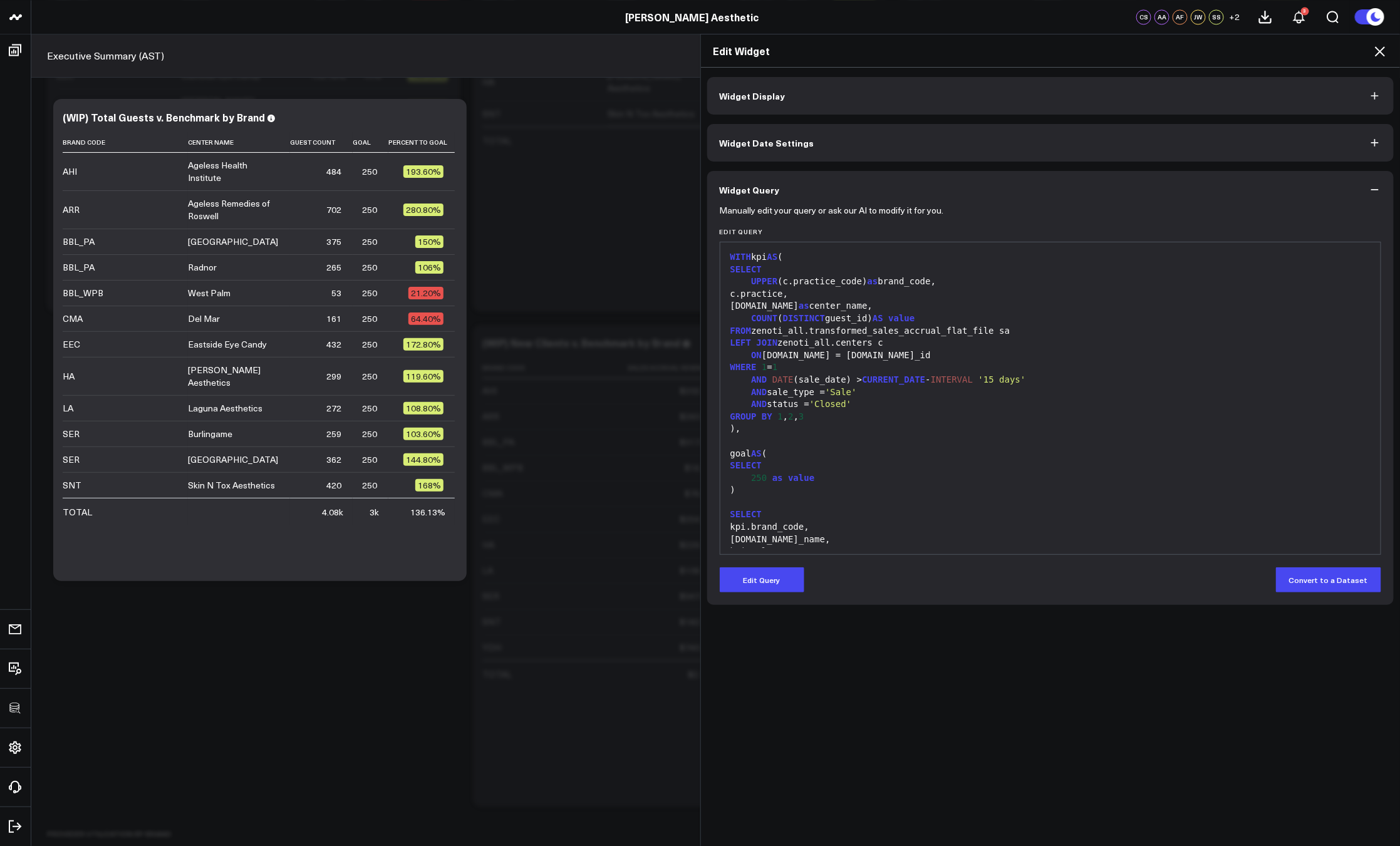
click at [764, 572] on button "Edit Query" at bounding box center [762, 580] width 85 height 25
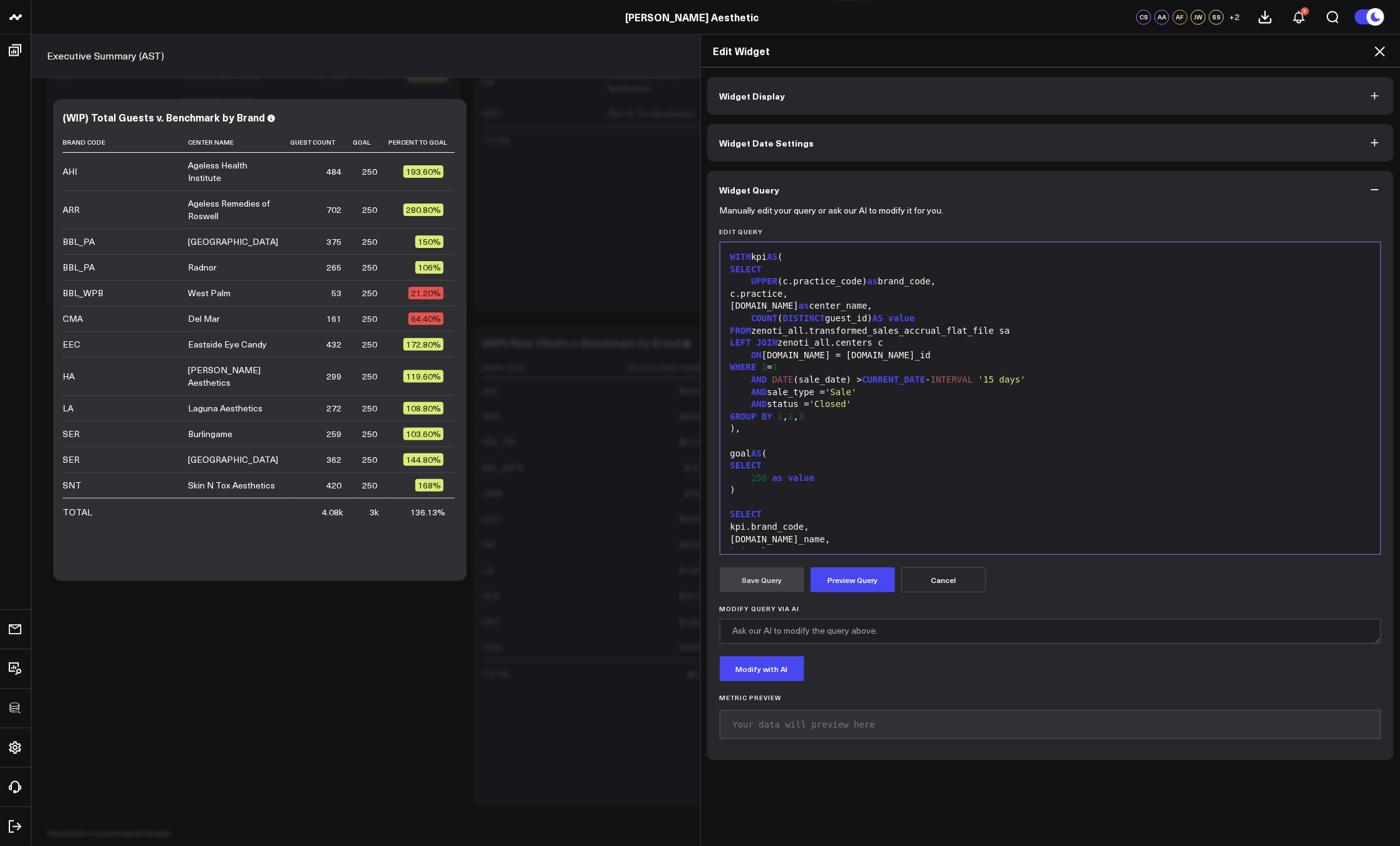
click at [838, 501] on div at bounding box center [1050, 502] width 648 height 12
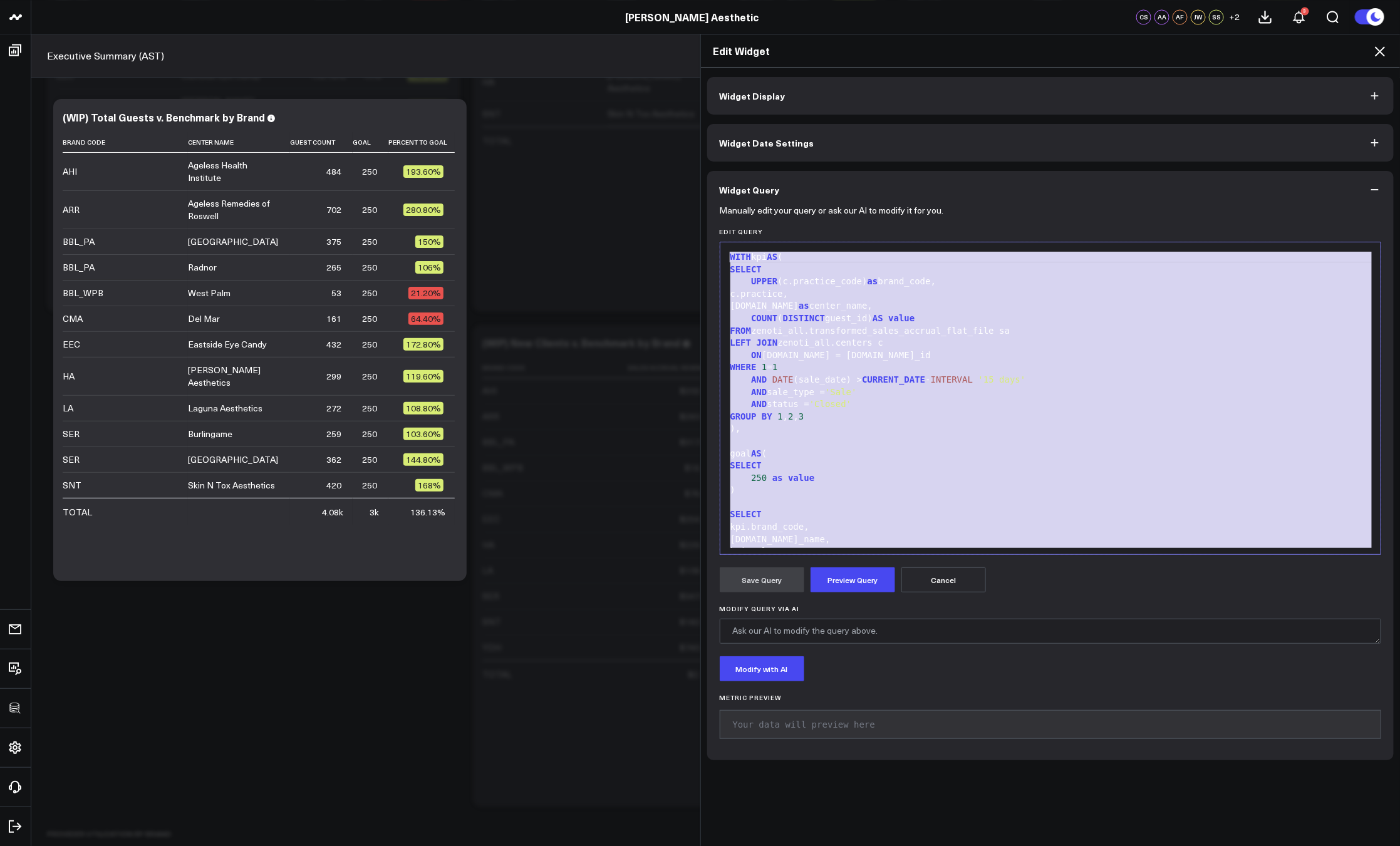
copy div "WITH kpi AS ( SELECT UPPER (c.practice_code) as brand_code, c.practice, c.name …"
click at [1382, 47] on icon at bounding box center [1379, 51] width 15 height 15
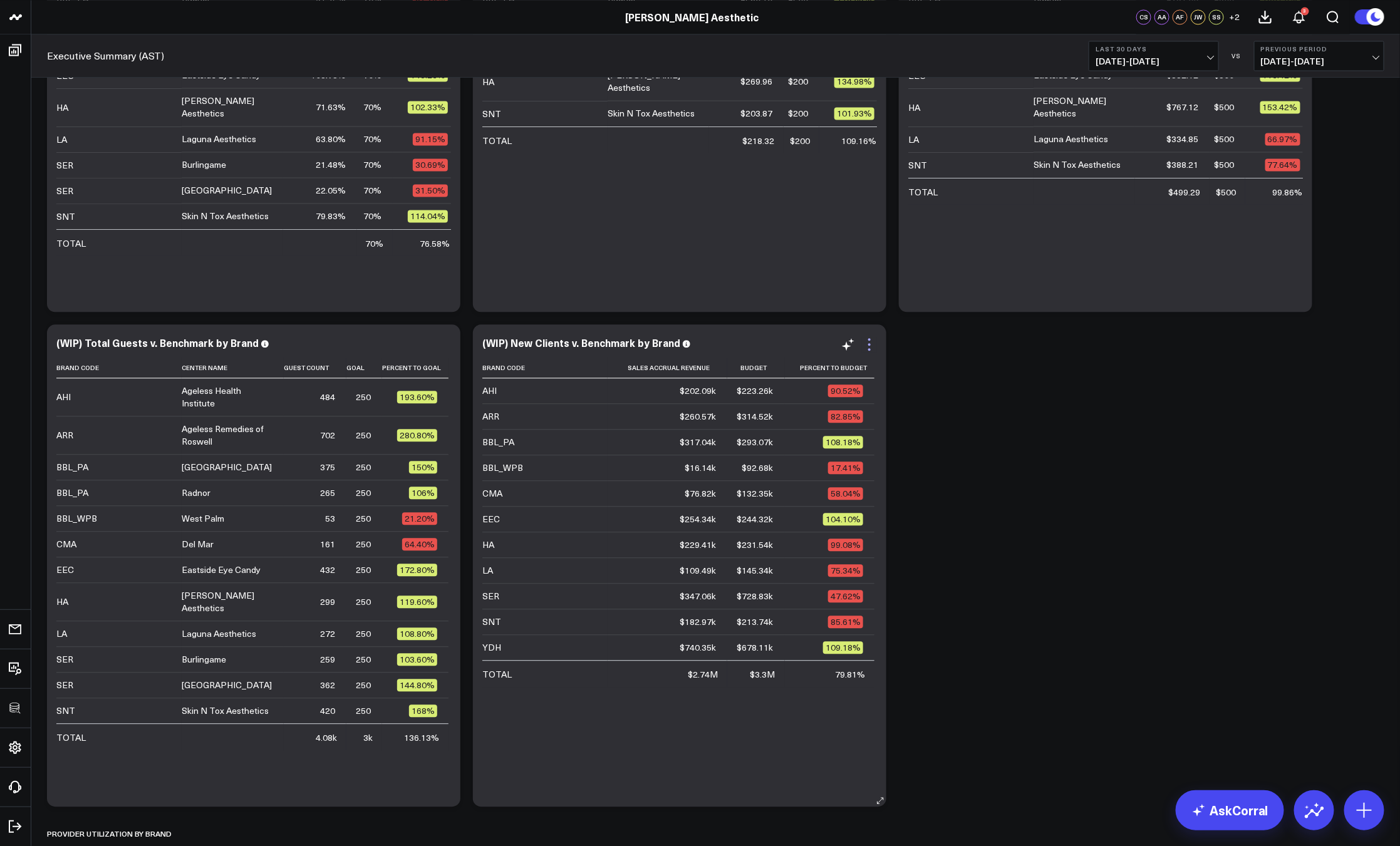
click at [870, 341] on icon at bounding box center [868, 344] width 15 height 15
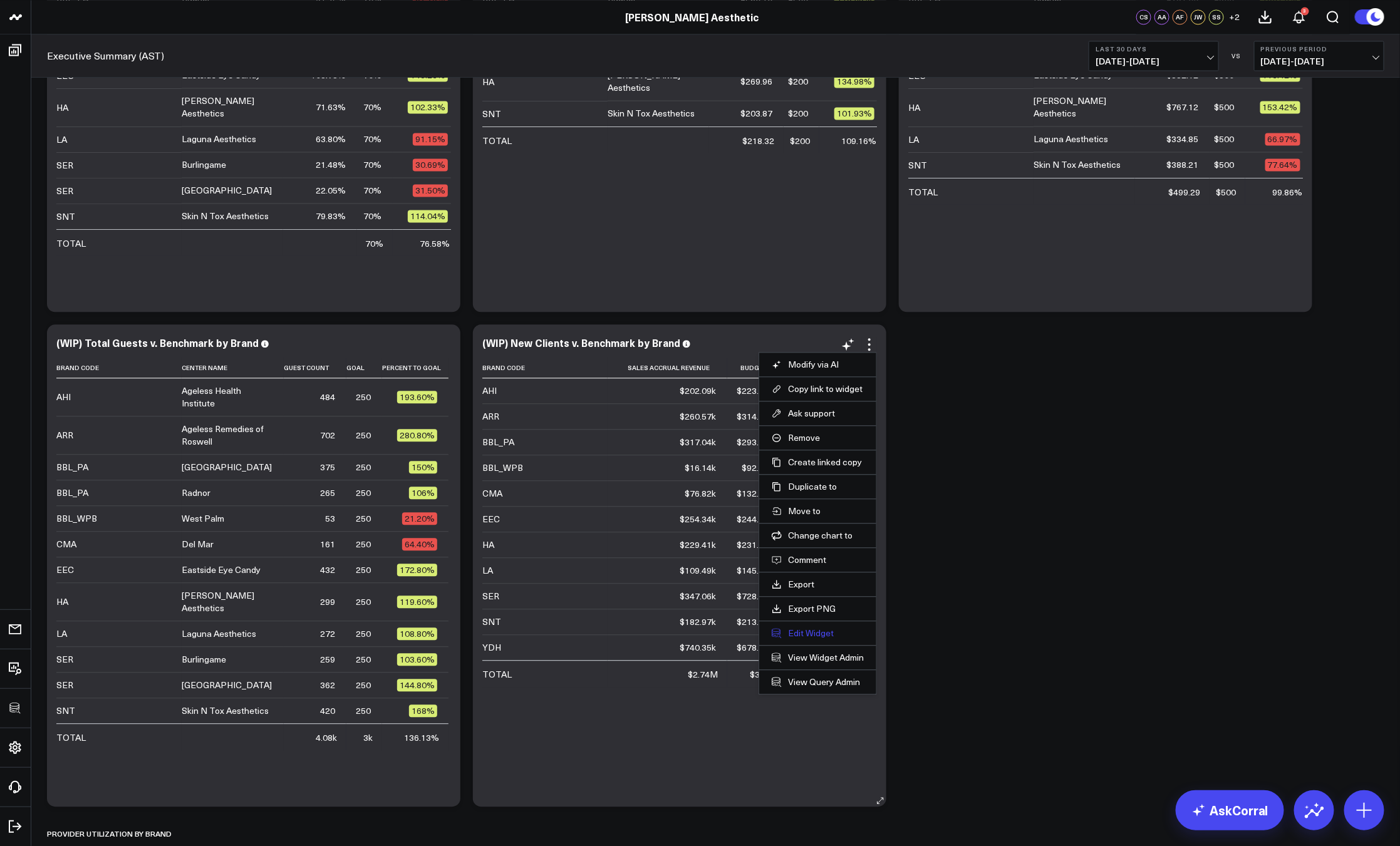
click at [803, 631] on button "Edit Widget" at bounding box center [817, 633] width 92 height 11
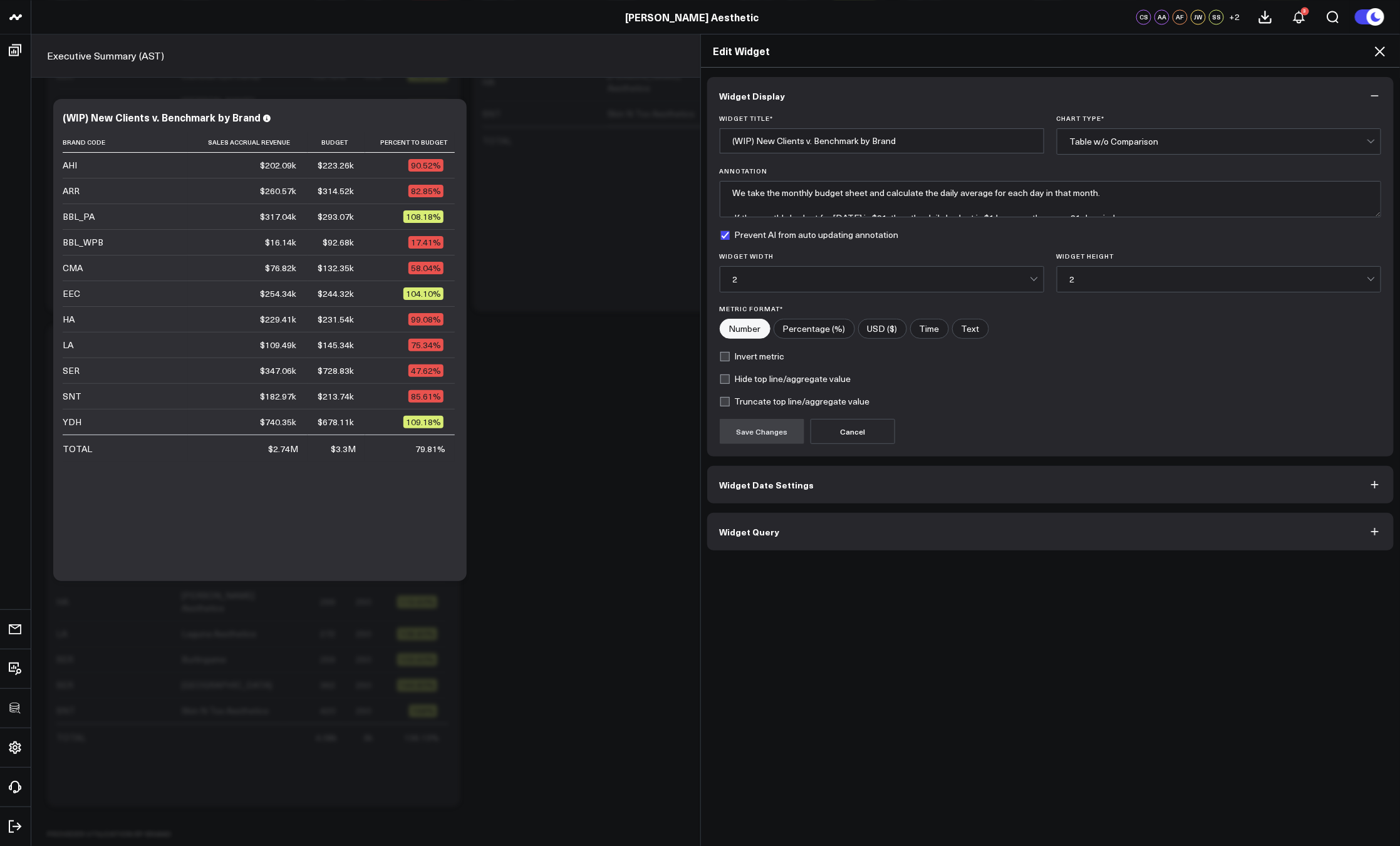
click at [845, 529] on button "Widget Query" at bounding box center [1050, 531] width 687 height 38
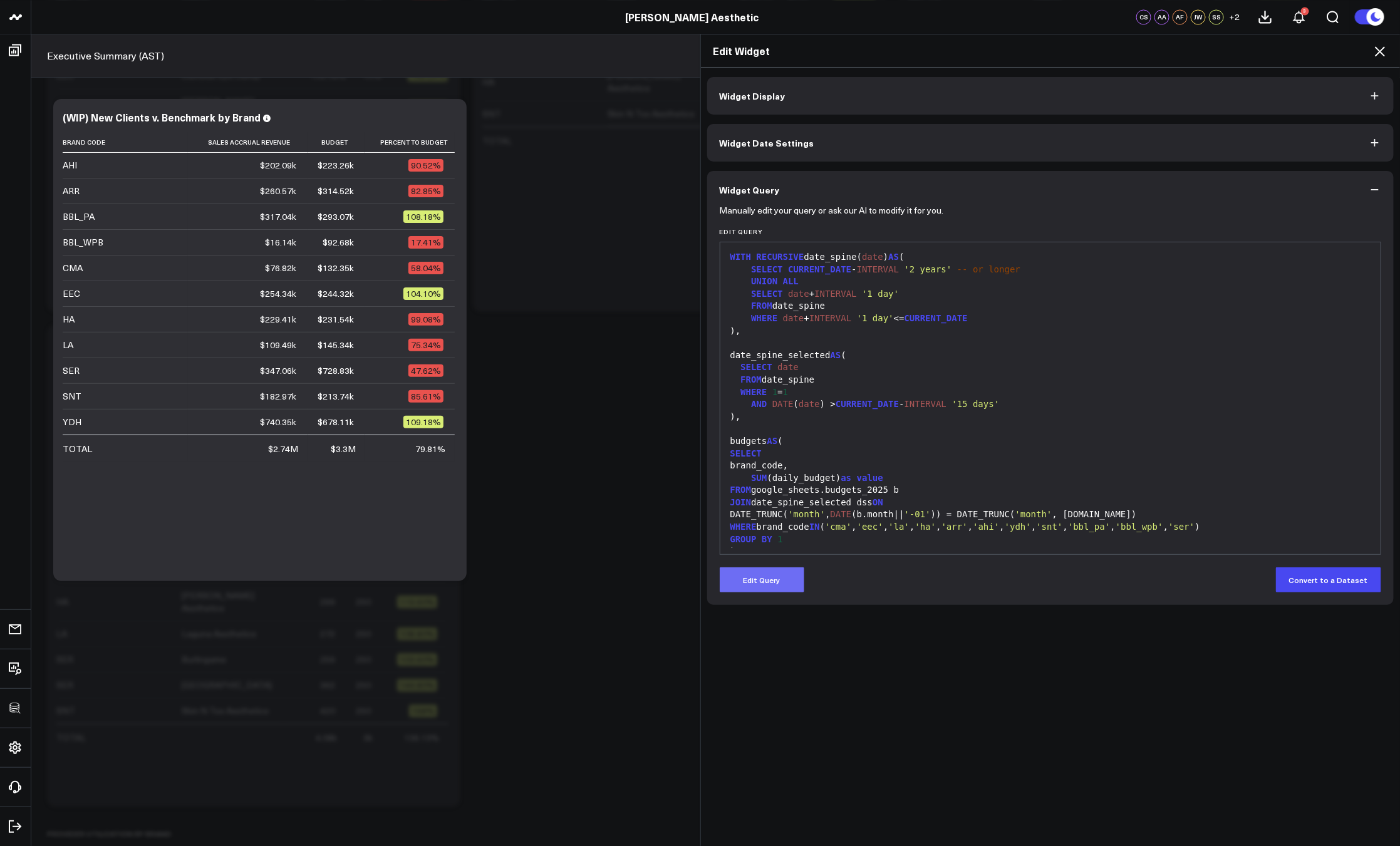
click at [776, 578] on button "Edit Query" at bounding box center [762, 580] width 85 height 25
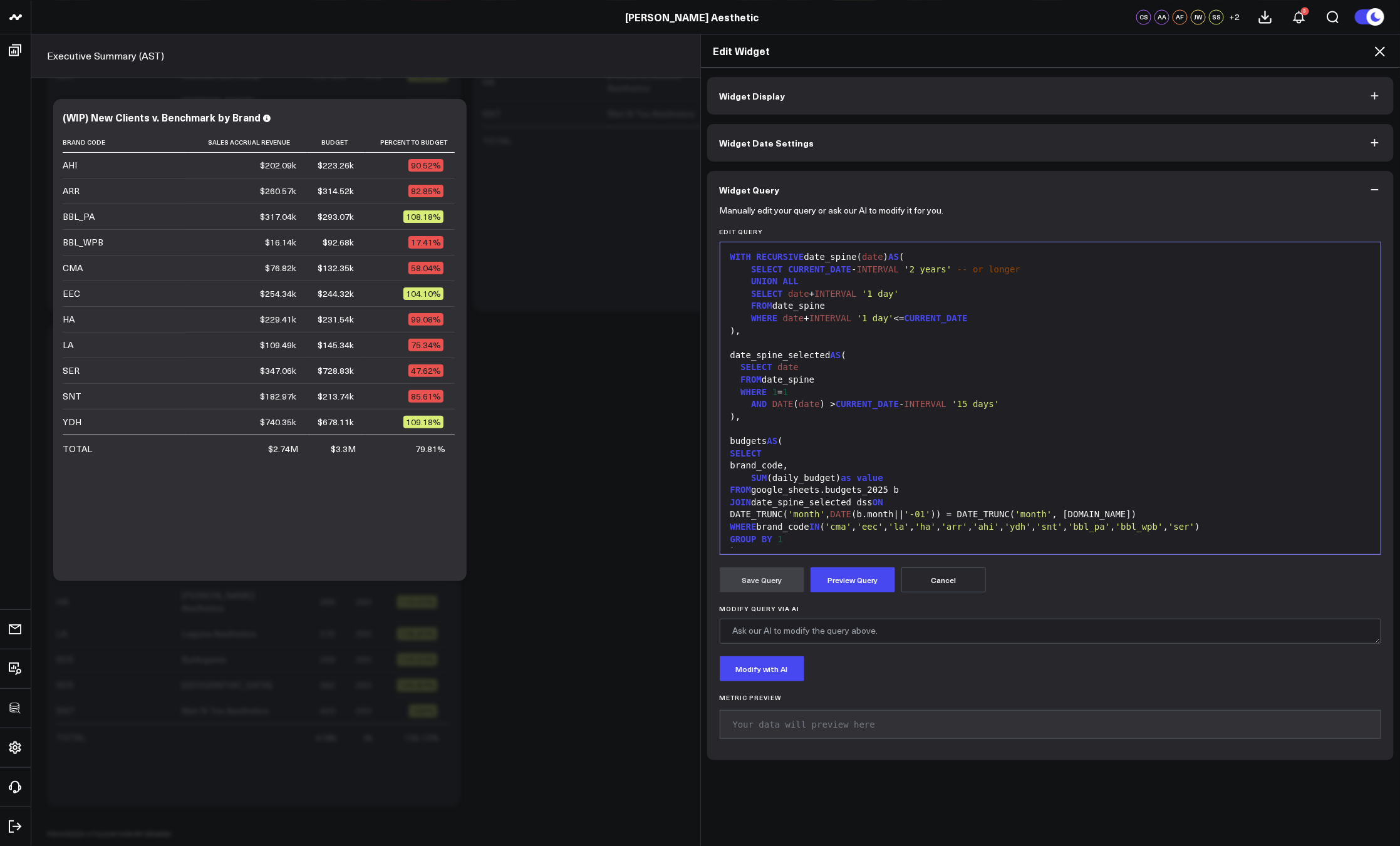
click at [842, 501] on div "JOIN date_spine_selected dss ON" at bounding box center [1050, 502] width 648 height 12
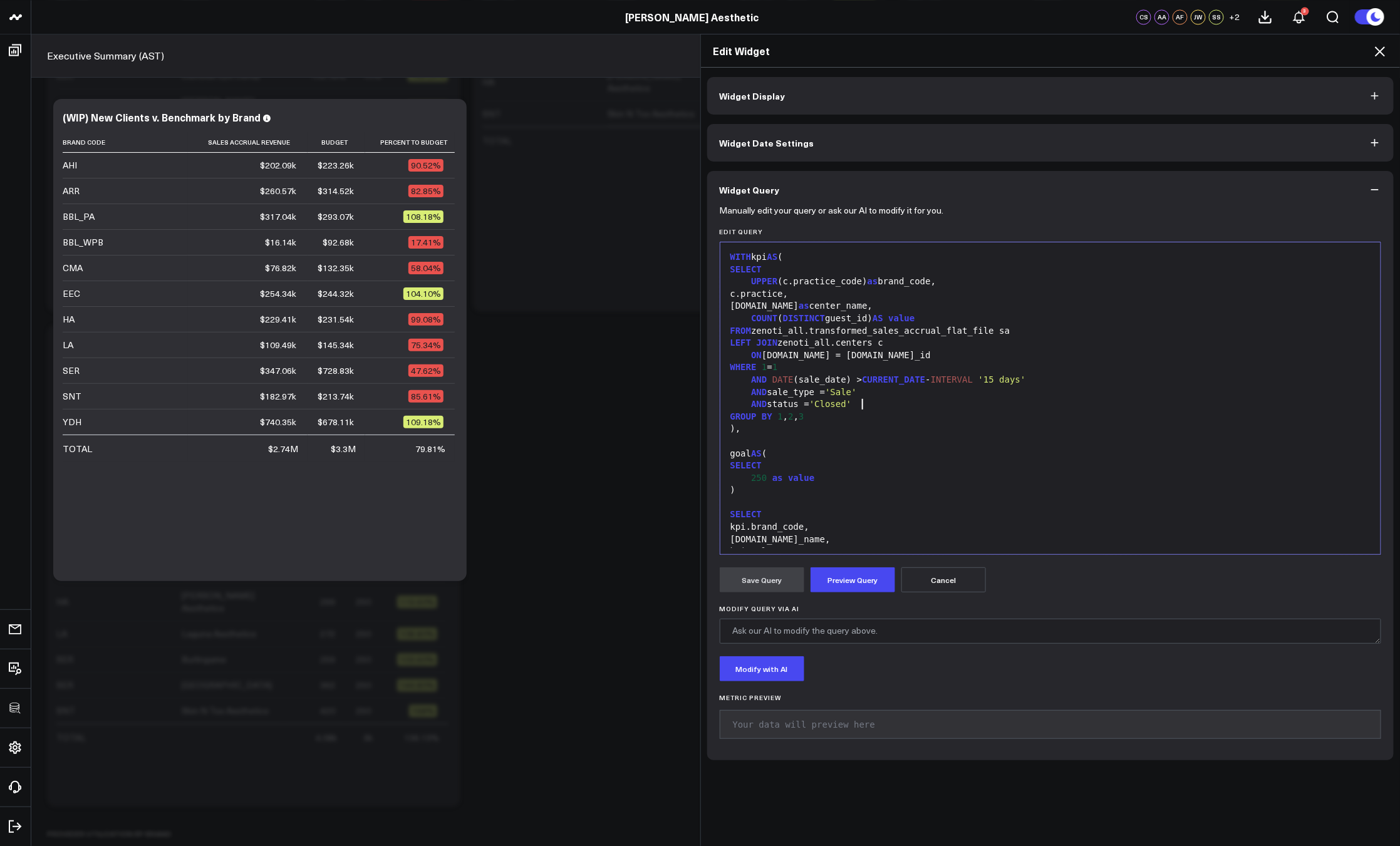
click at [897, 401] on div "AND status = 'Closed'" at bounding box center [1050, 404] width 648 height 12
drag, startPoint x: 762, startPoint y: 492, endPoint x: 749, endPoint y: 491, distance: 13.0
click at [749, 491] on div "250 as value" at bounding box center [1050, 490] width 648 height 12
click at [842, 586] on button "Preview Query" at bounding box center [853, 580] width 85 height 25
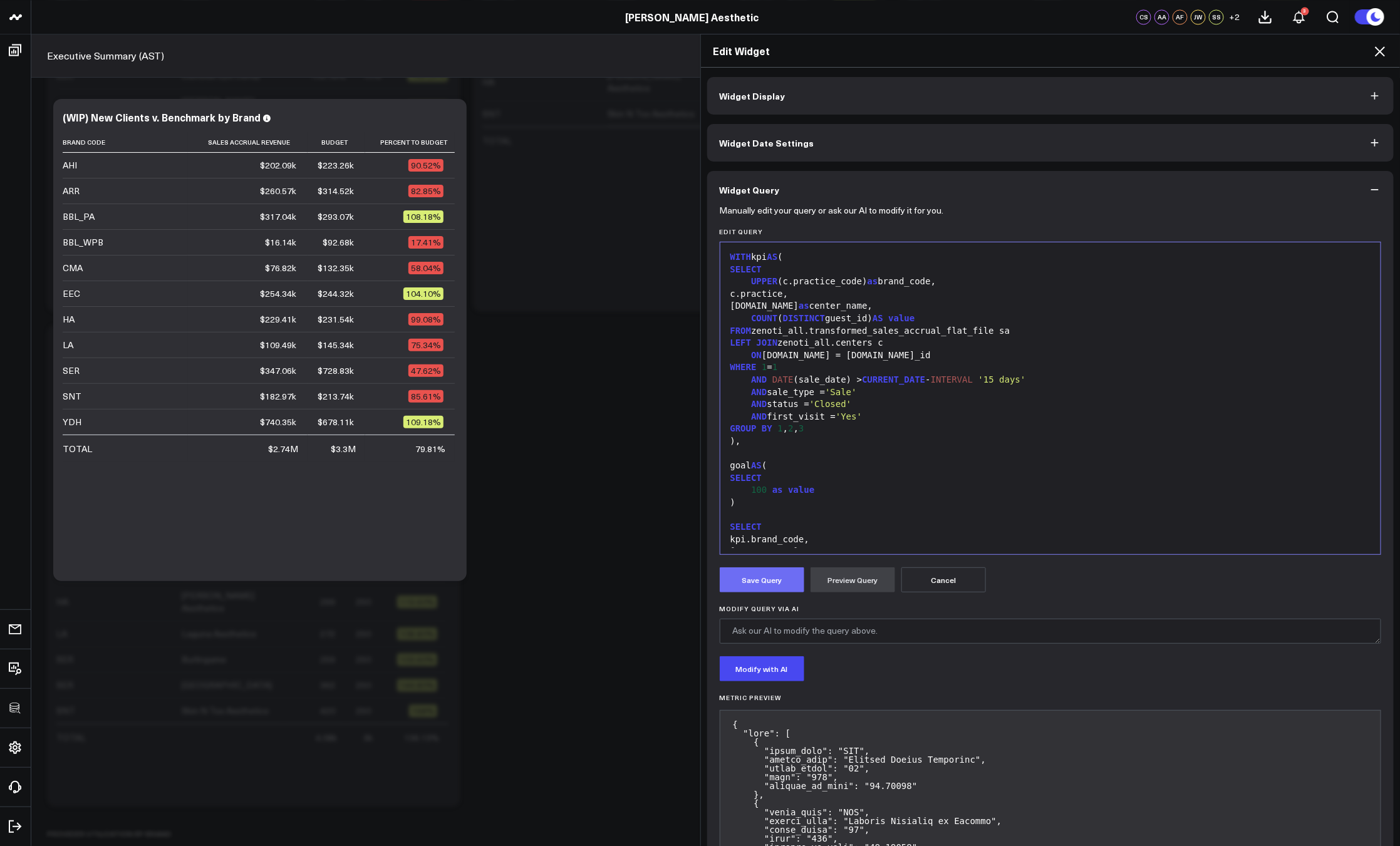
click at [773, 576] on button "Save Query" at bounding box center [762, 580] width 85 height 25
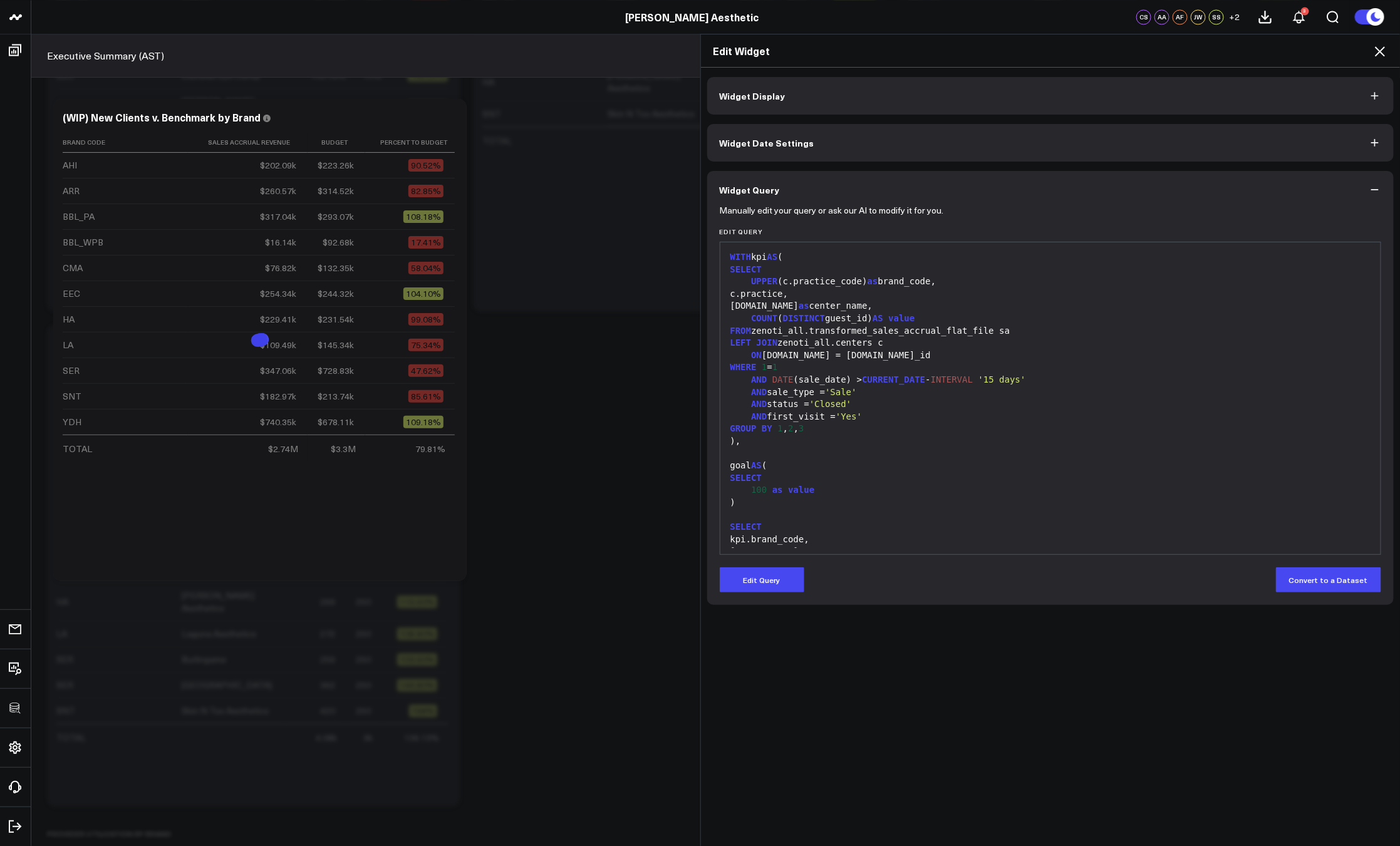
scroll to position [122, 0]
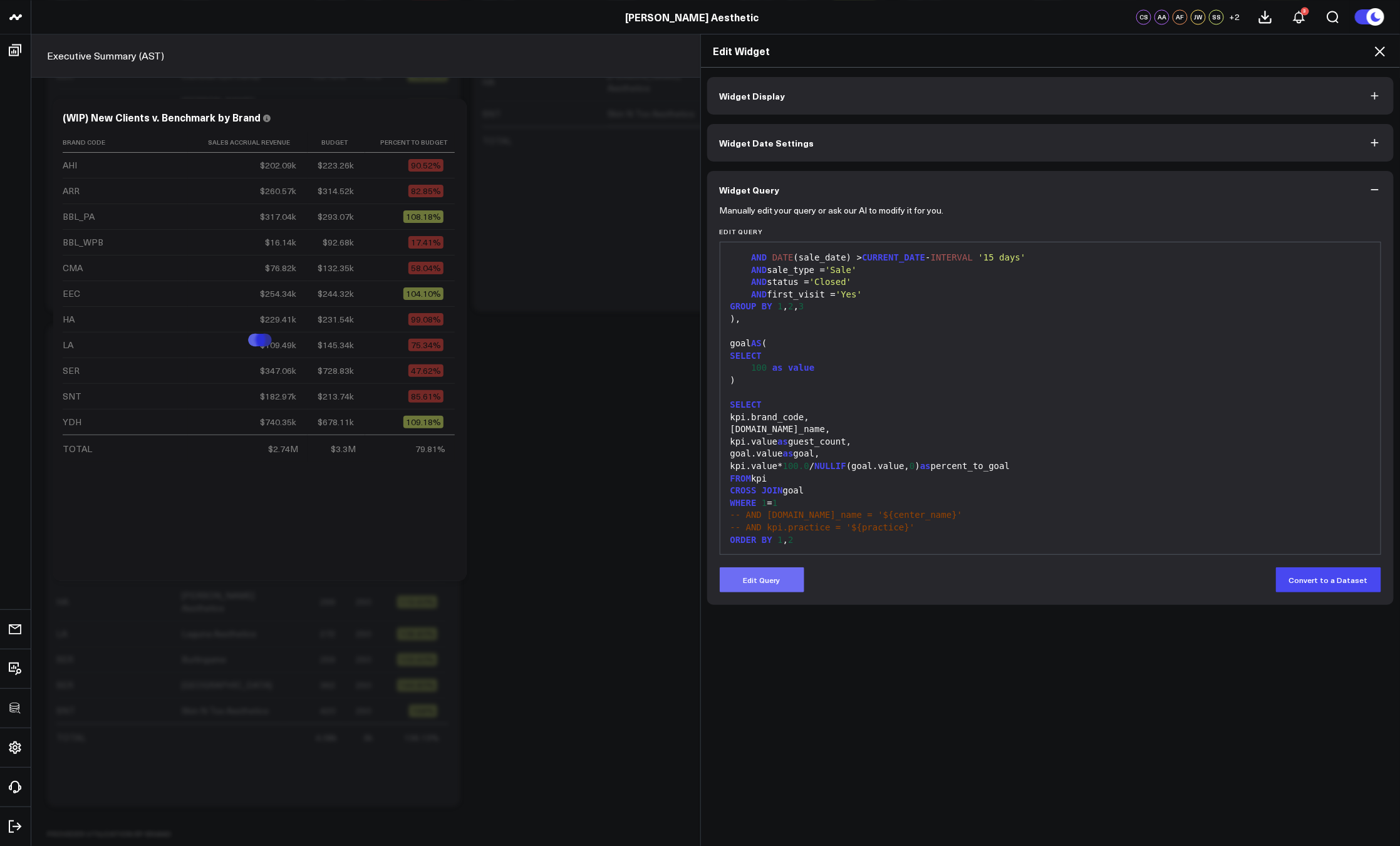
click at [792, 579] on button "Edit Query" at bounding box center [762, 580] width 85 height 25
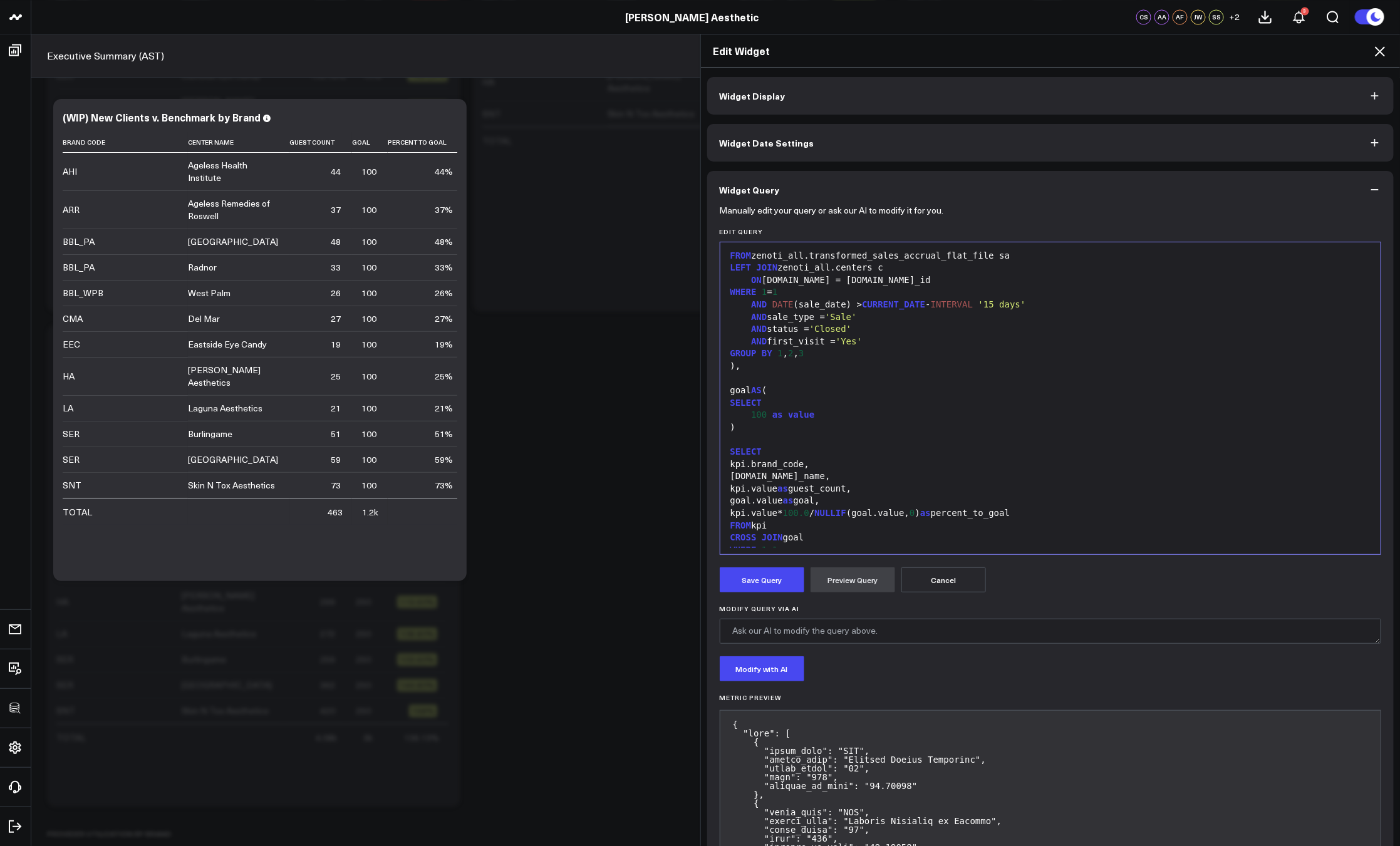
scroll to position [92, 0]
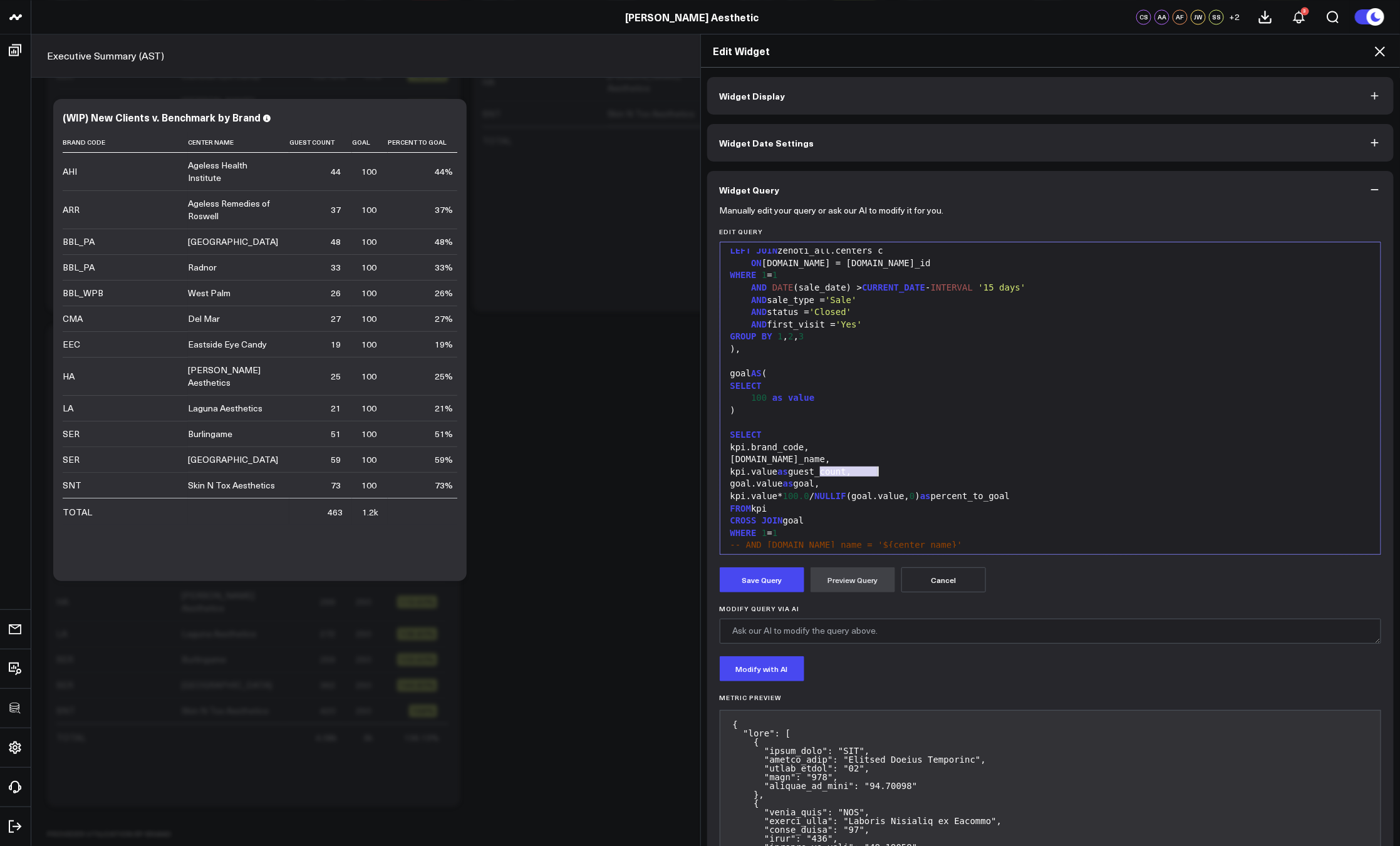
drag, startPoint x: 815, startPoint y: 471, endPoint x: 873, endPoint y: 468, distance: 58.1
click at [873, 468] on div "kpi.value as guest_count," at bounding box center [1050, 472] width 648 height 12
click at [809, 387] on div "SELECT" at bounding box center [1050, 386] width 648 height 12
drag, startPoint x: 761, startPoint y: 397, endPoint x: 748, endPoint y: 397, distance: 13.0
click at [748, 397] on div "100 as value" at bounding box center [1050, 398] width 648 height 12
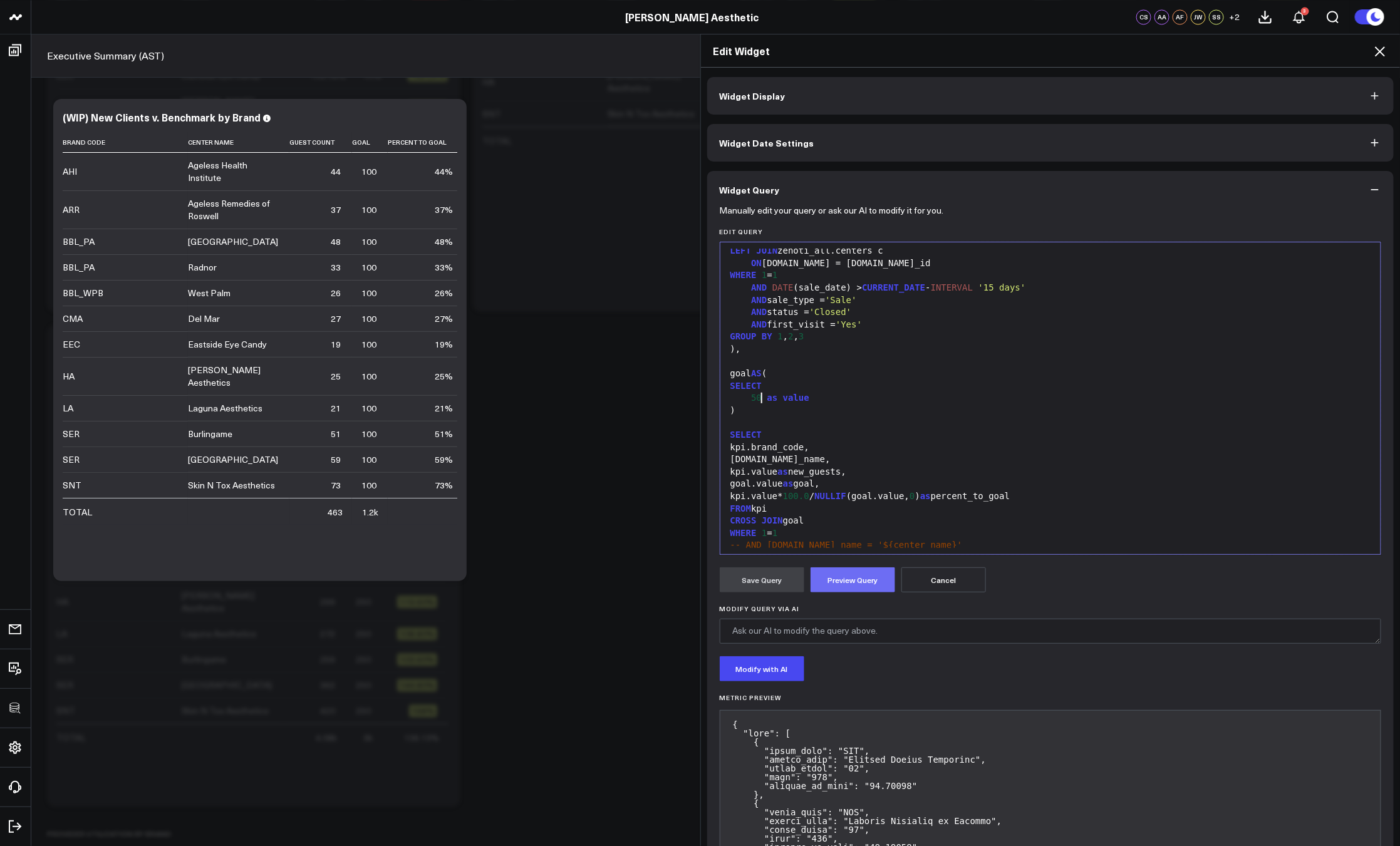
click at [853, 576] on button "Preview Query" at bounding box center [853, 580] width 85 height 25
drag, startPoint x: 767, startPoint y: 569, endPoint x: 775, endPoint y: 569, distance: 8.0
click at [768, 569] on button "Save Query" at bounding box center [762, 580] width 85 height 25
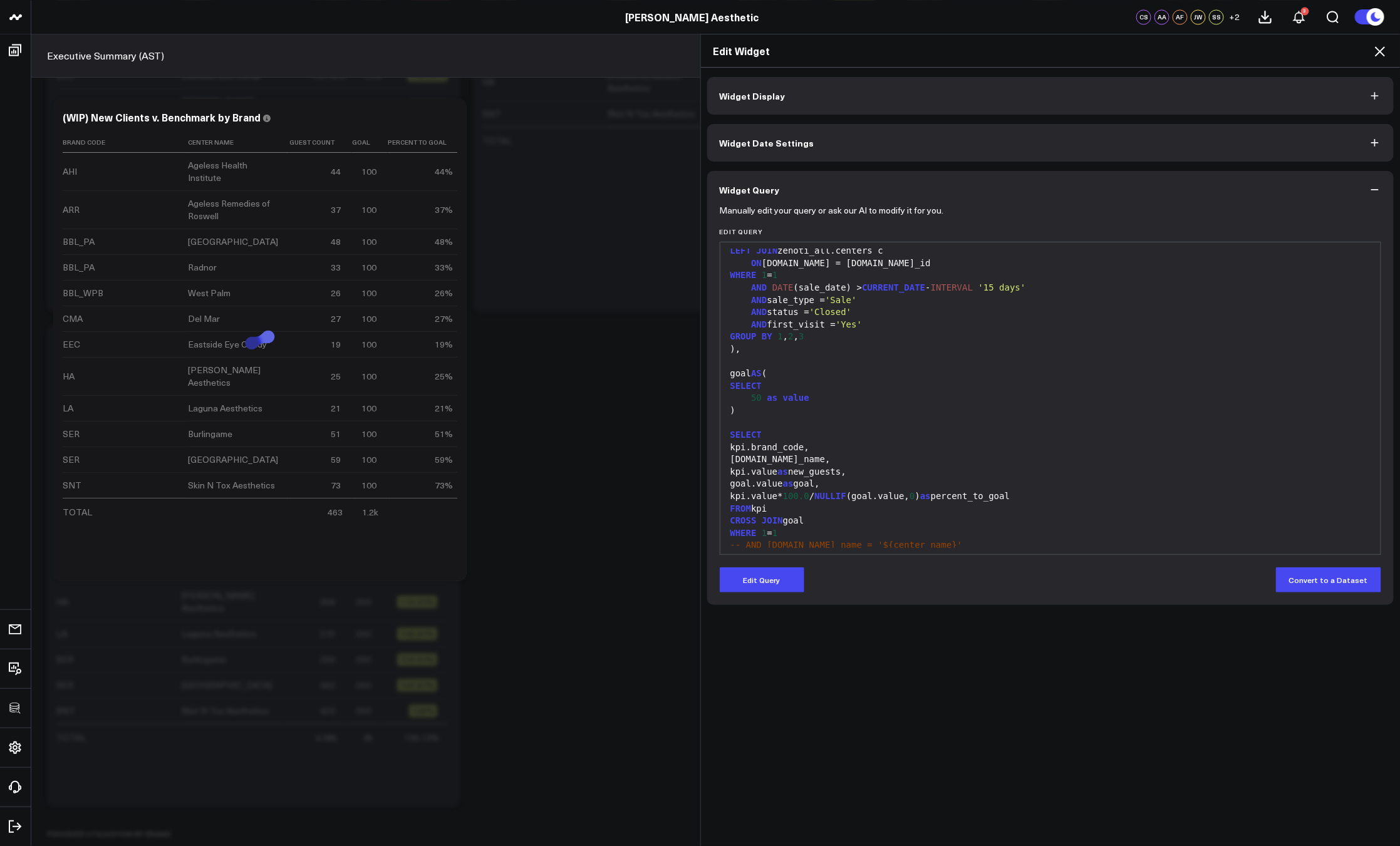
click at [1379, 51] on icon at bounding box center [1379, 51] width 10 height 10
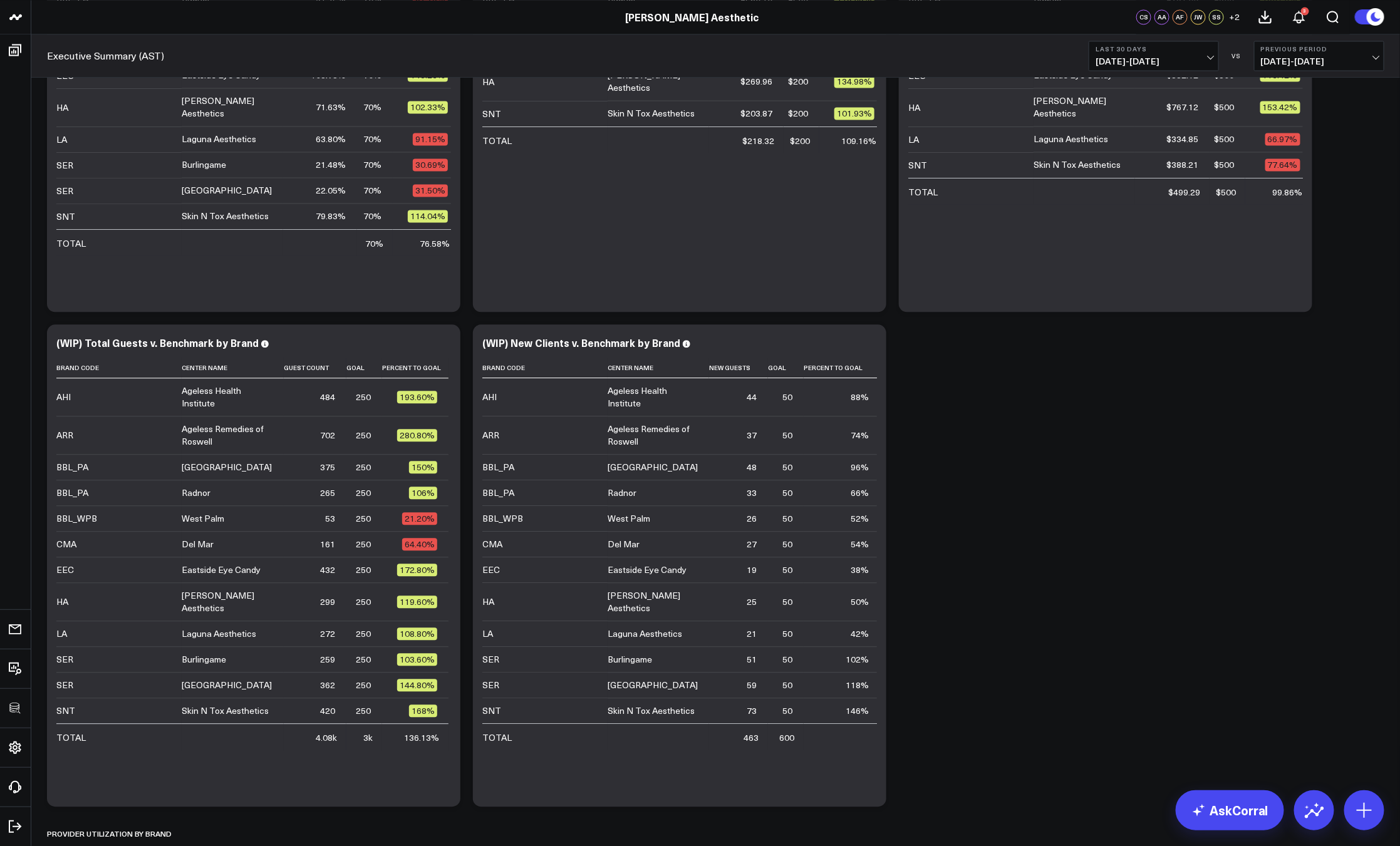
click at [872, 341] on icon at bounding box center [868, 344] width 15 height 15
click at [868, 339] on icon at bounding box center [869, 339] width 3 height 3
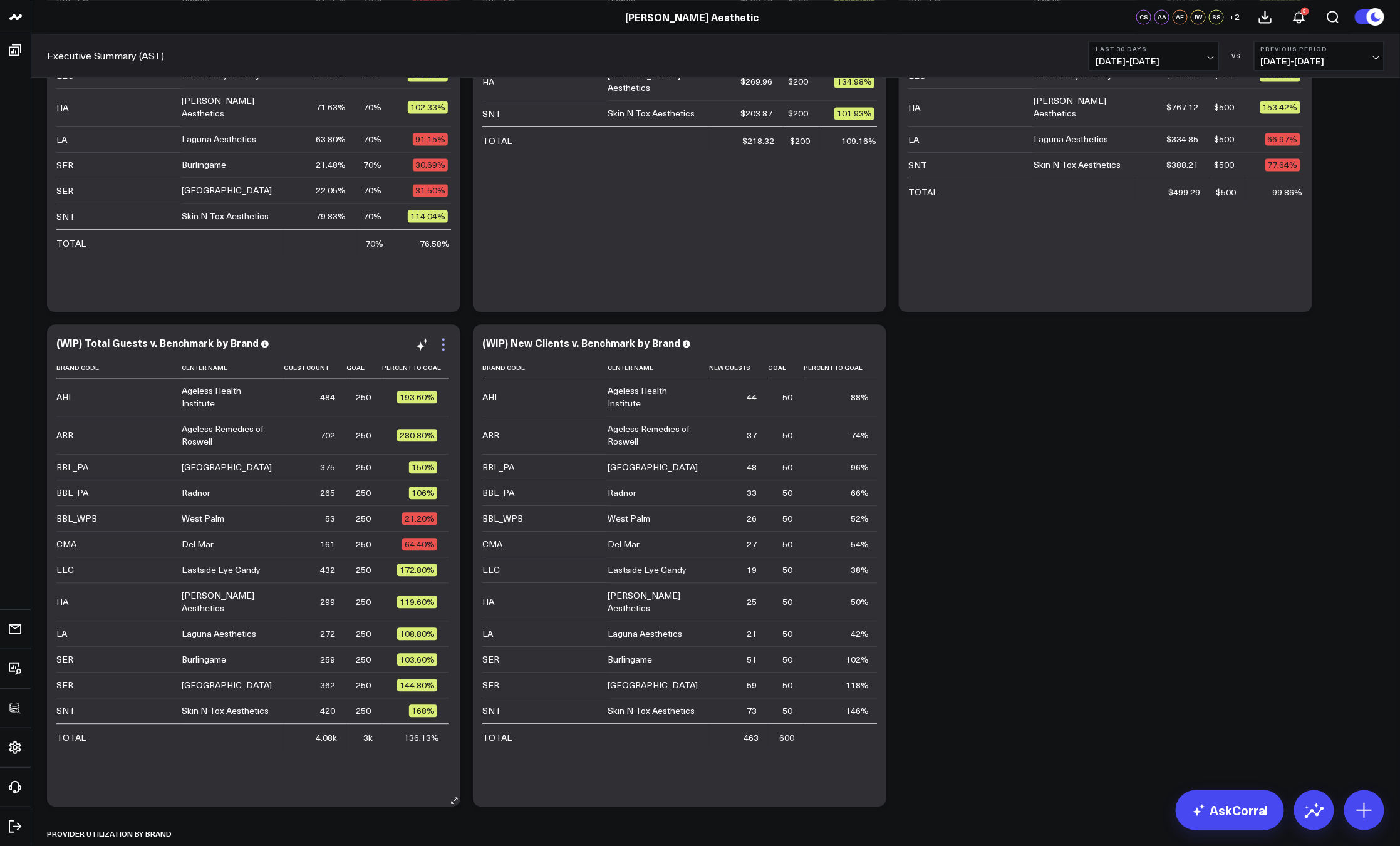
click at [443, 343] on icon at bounding box center [443, 344] width 15 height 15
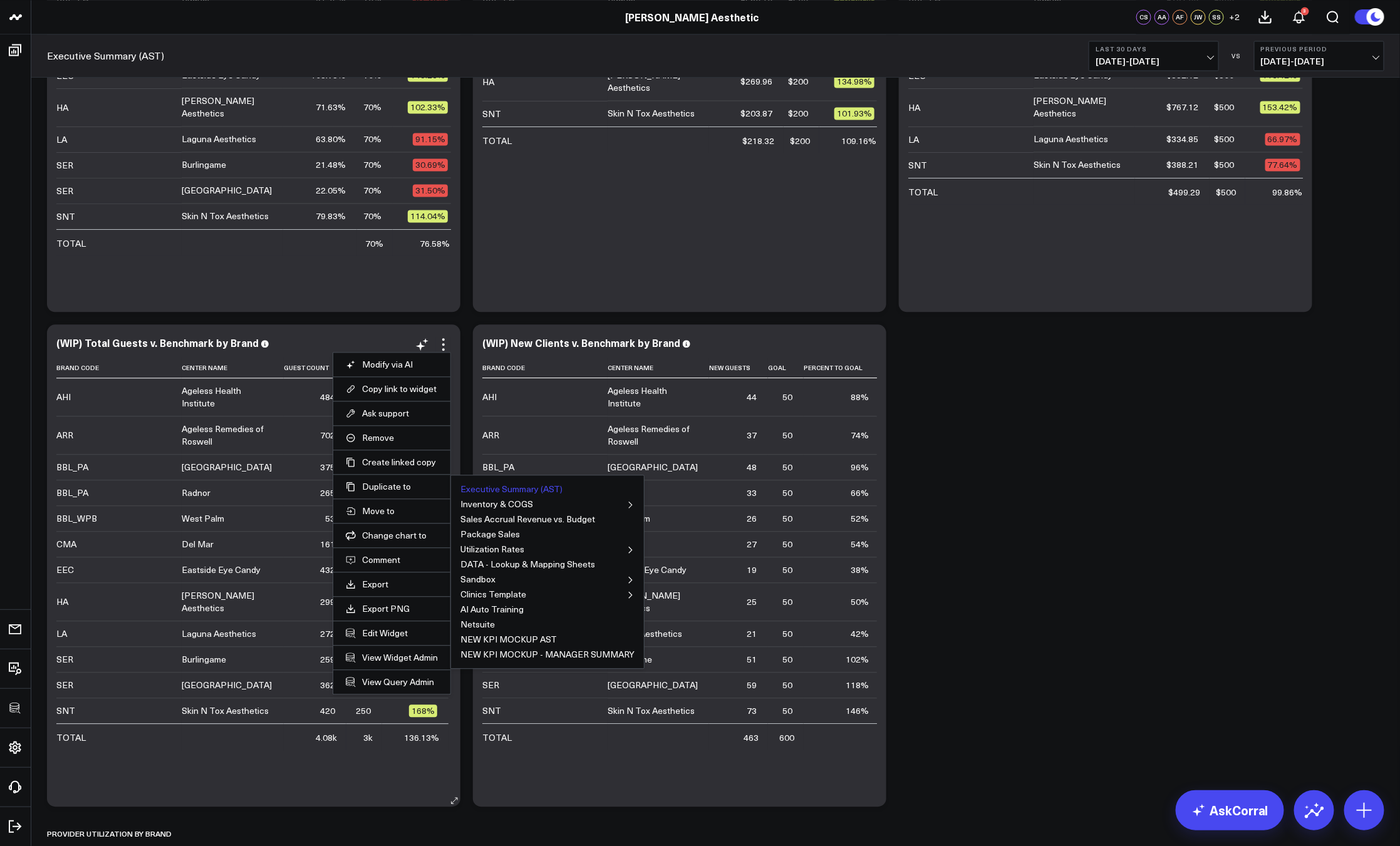
click at [541, 490] on button "Executive Summary (AST)" at bounding box center [511, 489] width 102 height 9
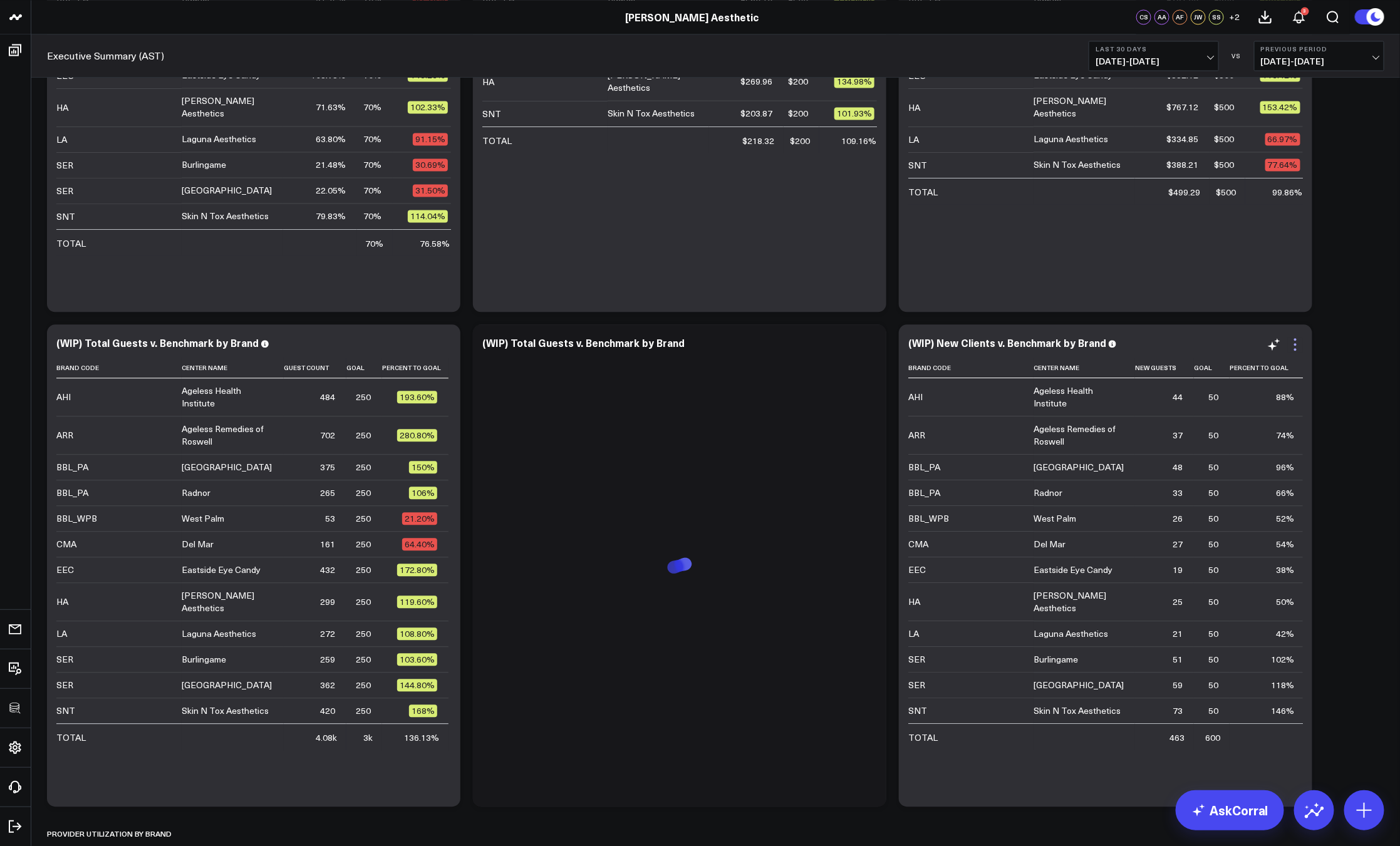
click at [1294, 344] on icon at bounding box center [1295, 344] width 3 height 3
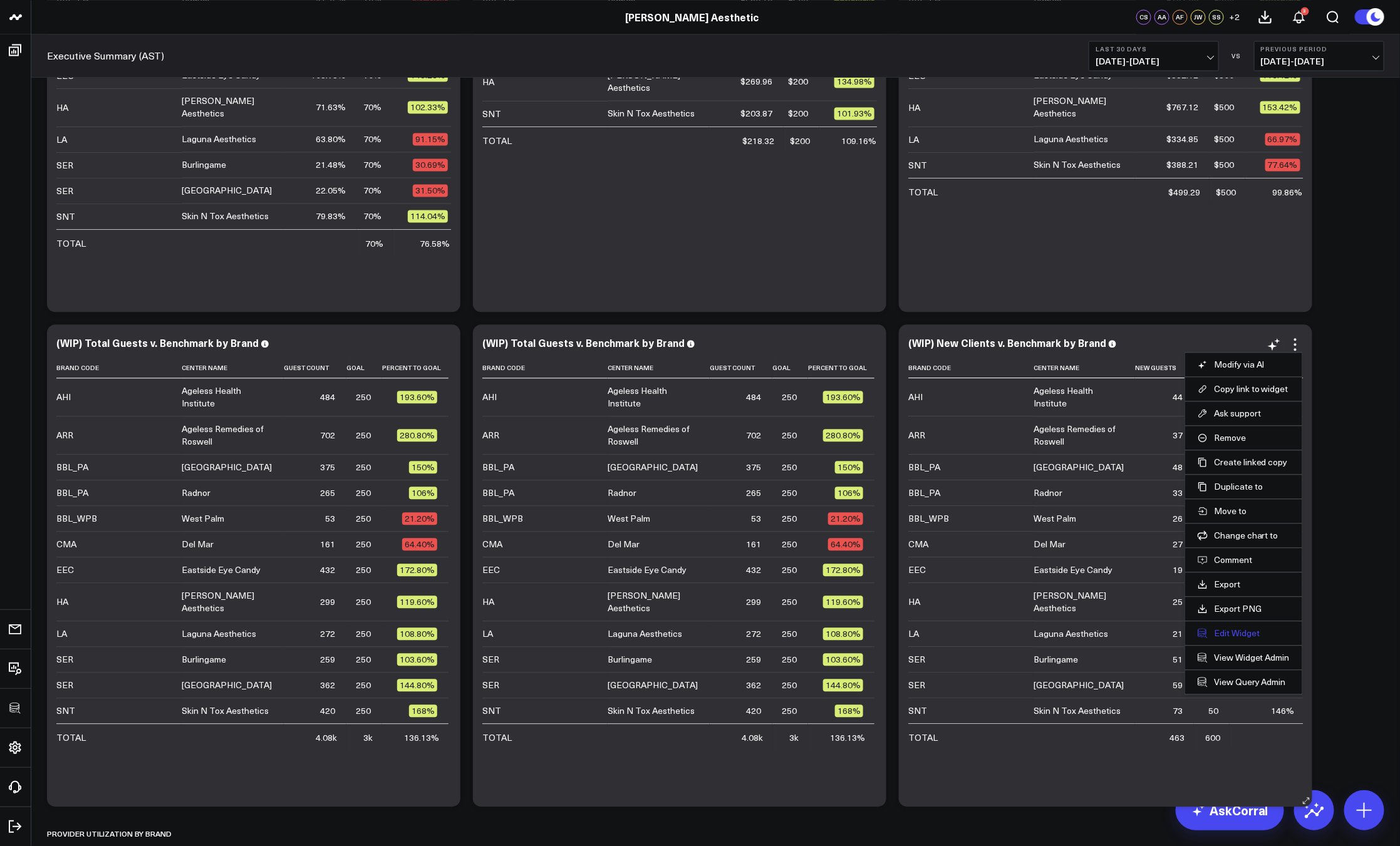
click at [1224, 627] on button "Edit Widget" at bounding box center [1243, 633] width 92 height 11
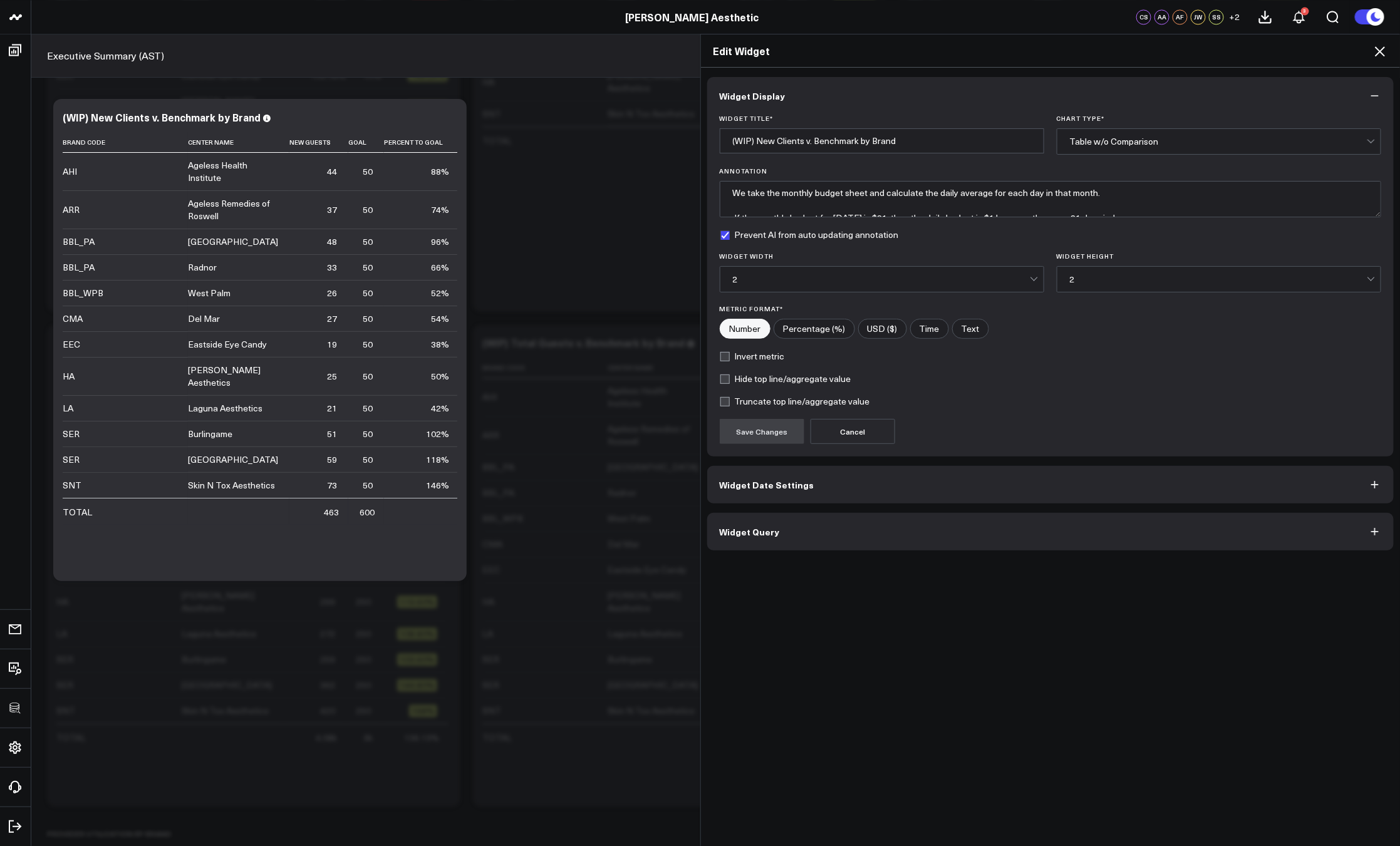
click at [836, 532] on button "Widget Query" at bounding box center [1050, 531] width 687 height 38
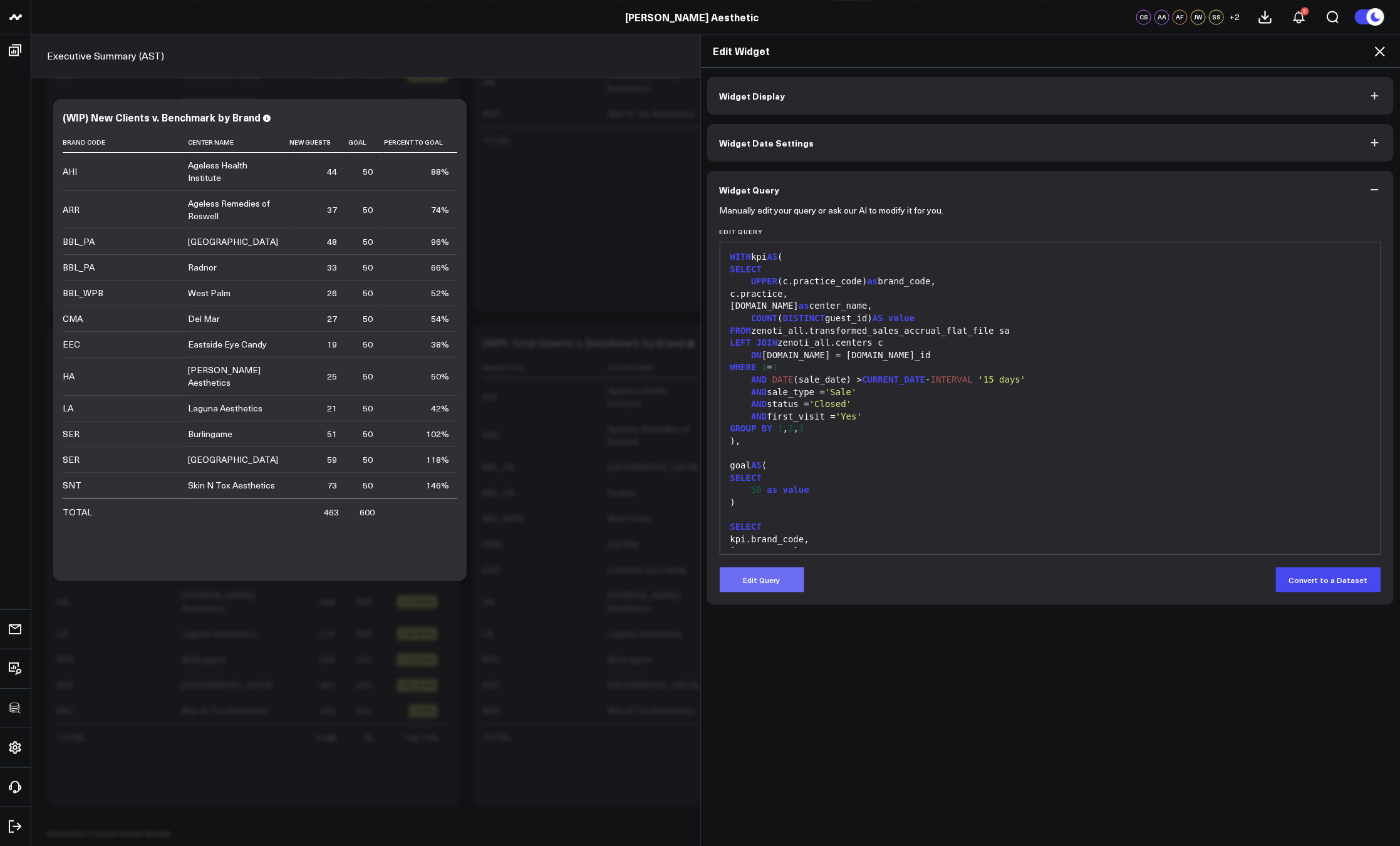
click at [794, 579] on button "Edit Query" at bounding box center [762, 580] width 85 height 25
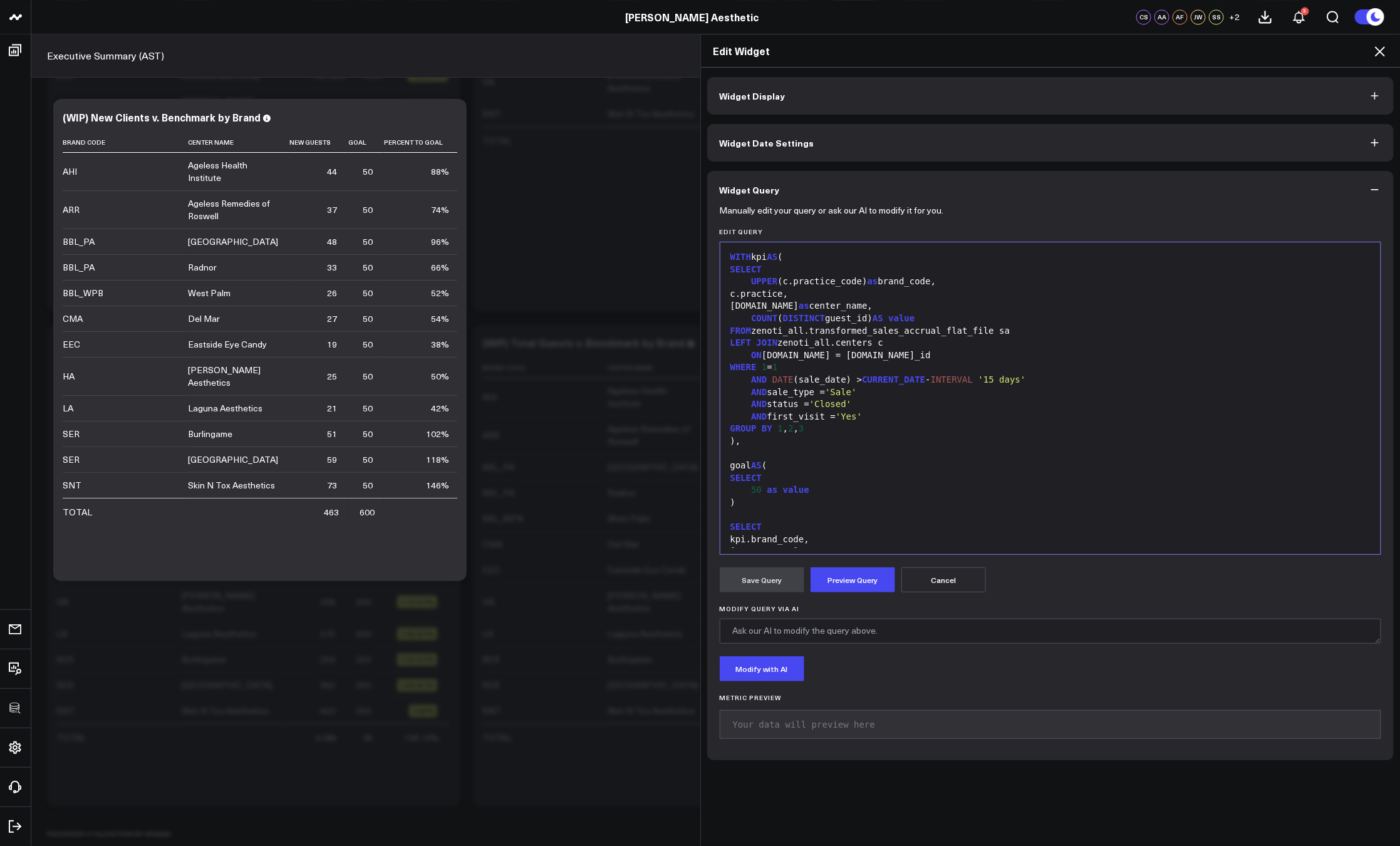
click at [860, 497] on div ")" at bounding box center [1050, 502] width 648 height 12
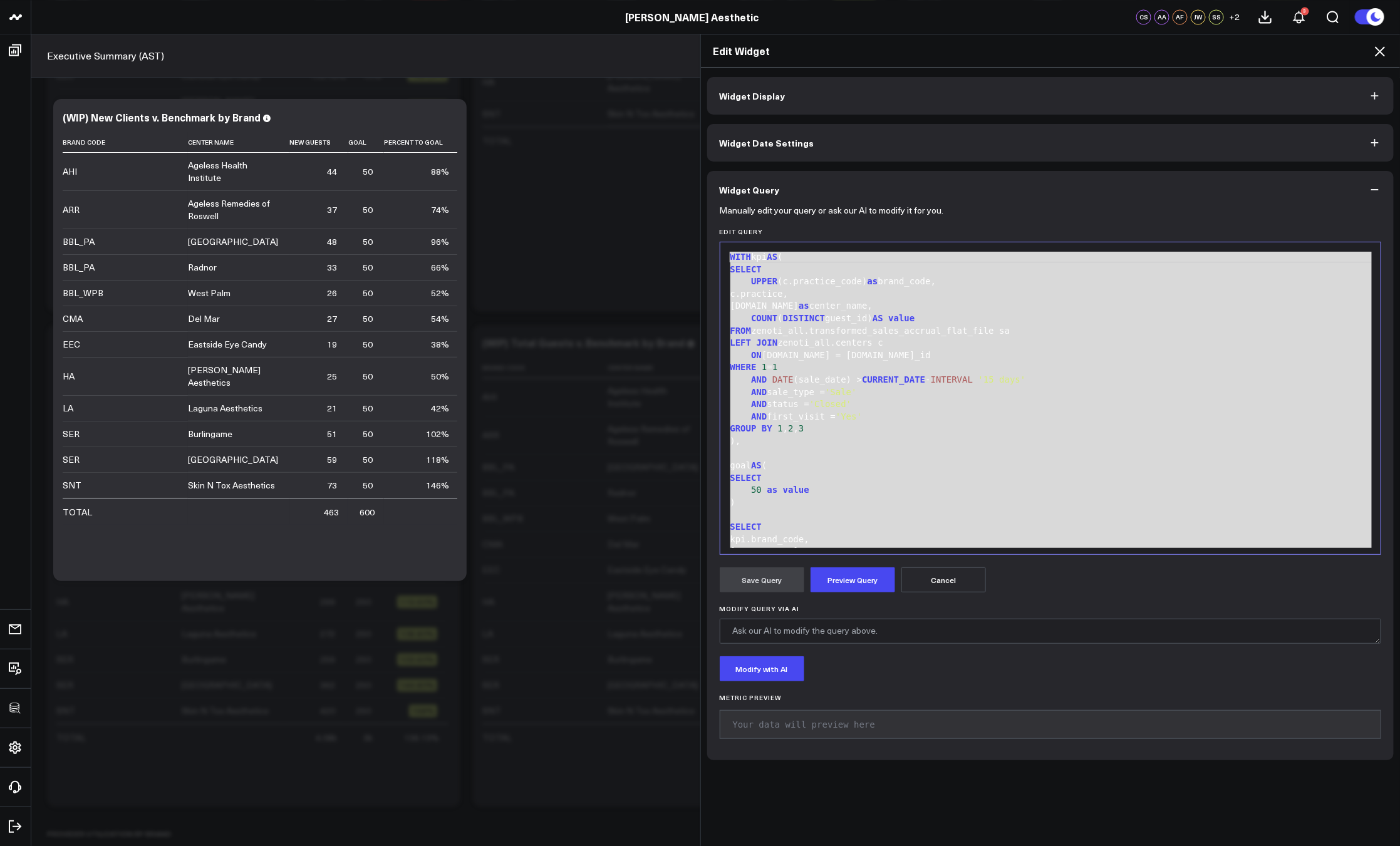
click at [1381, 51] on icon at bounding box center [1379, 51] width 10 height 10
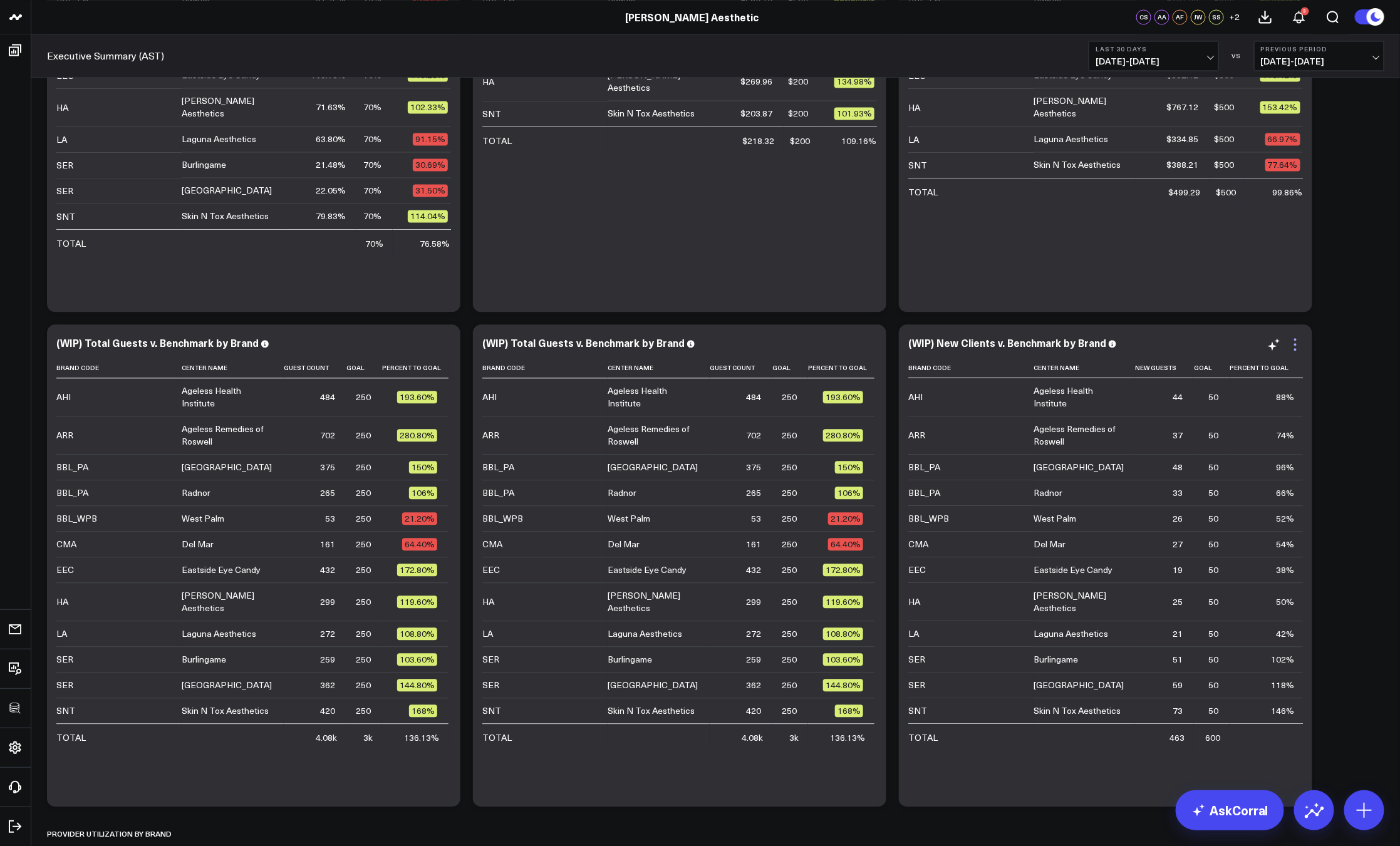
click at [1299, 339] on icon at bounding box center [1295, 344] width 15 height 15
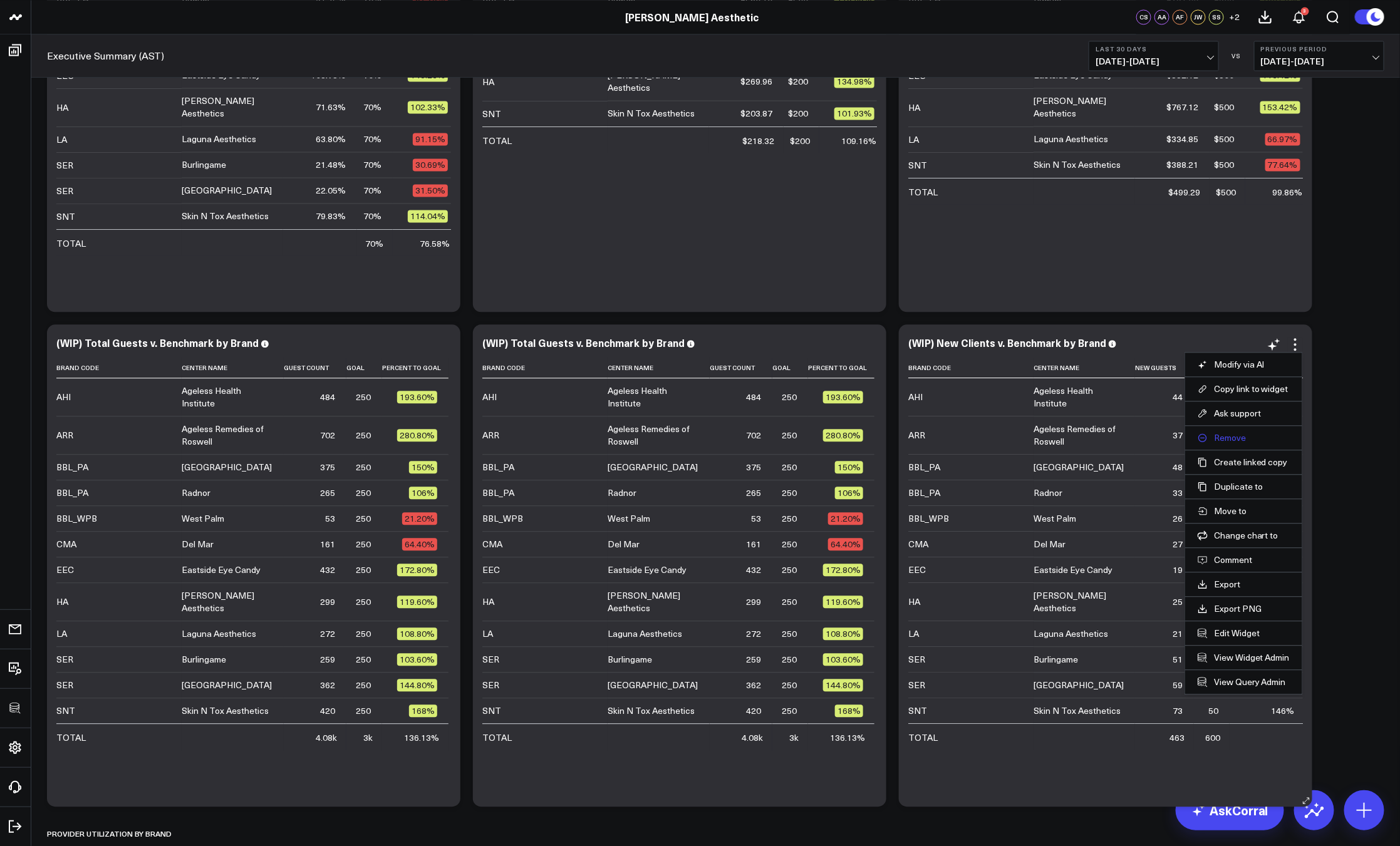
click at [1233, 434] on button "Remove" at bounding box center [1243, 437] width 92 height 11
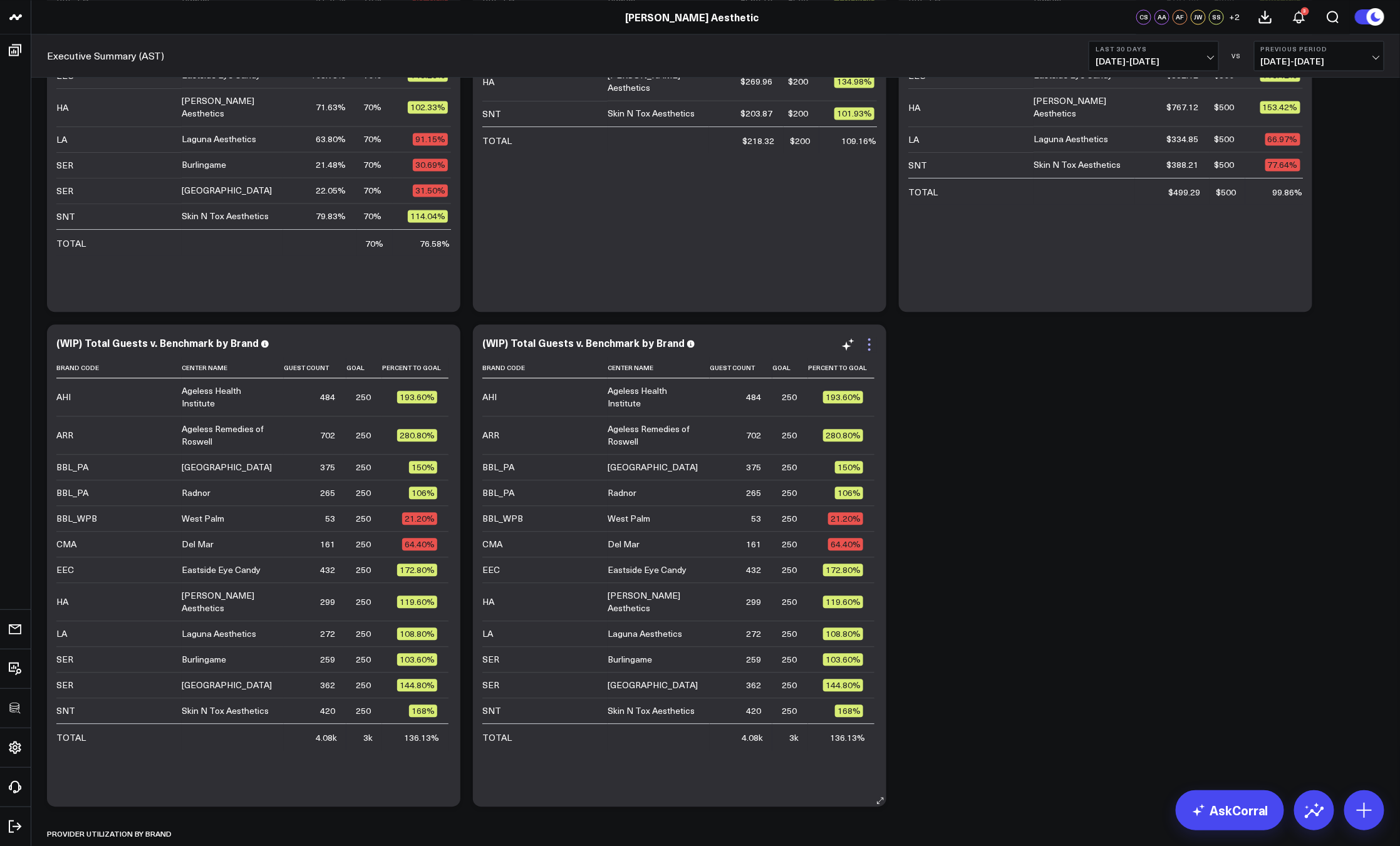
click at [873, 347] on icon at bounding box center [868, 344] width 15 height 15
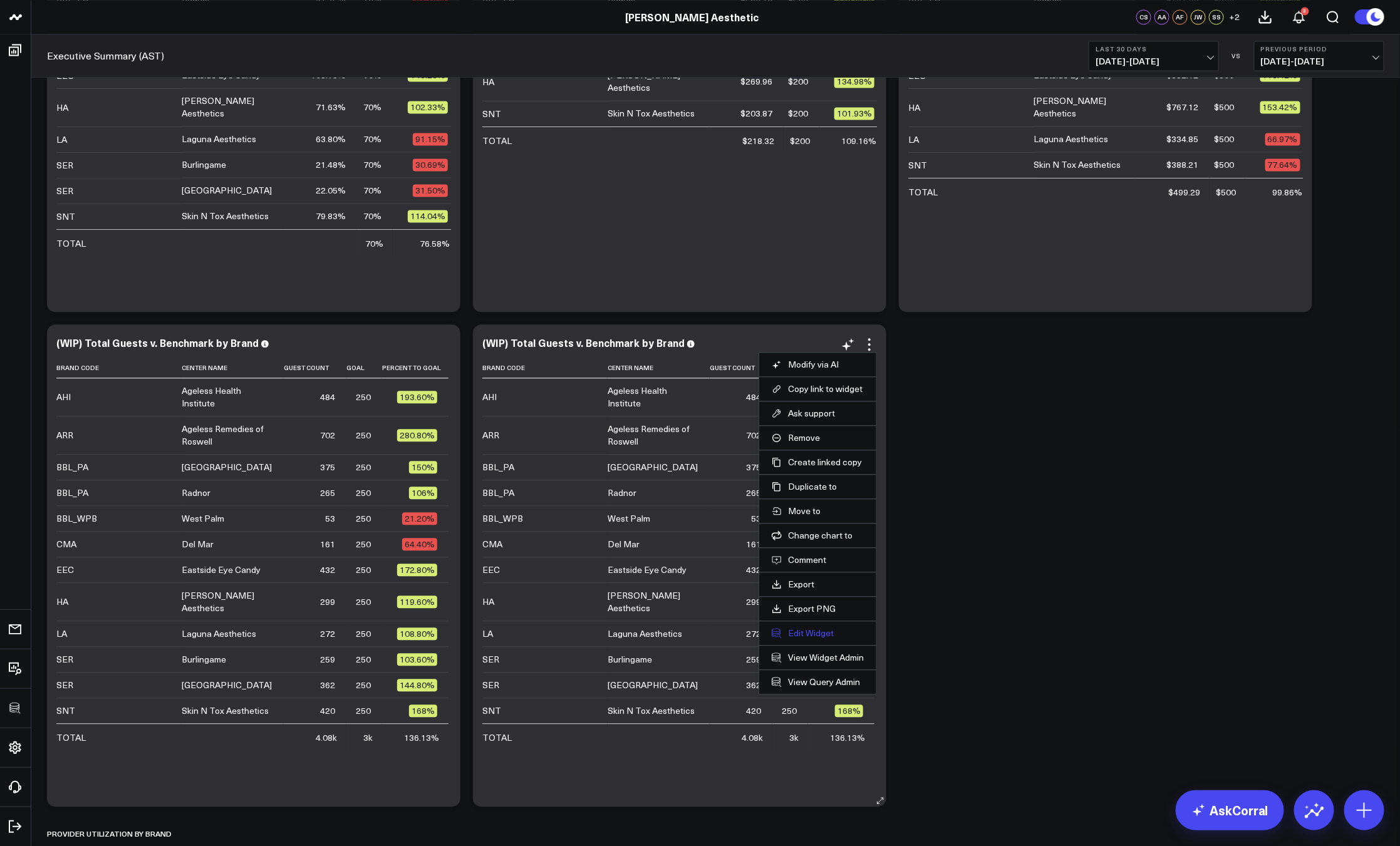
click at [819, 630] on button "Edit Widget" at bounding box center [817, 633] width 92 height 11
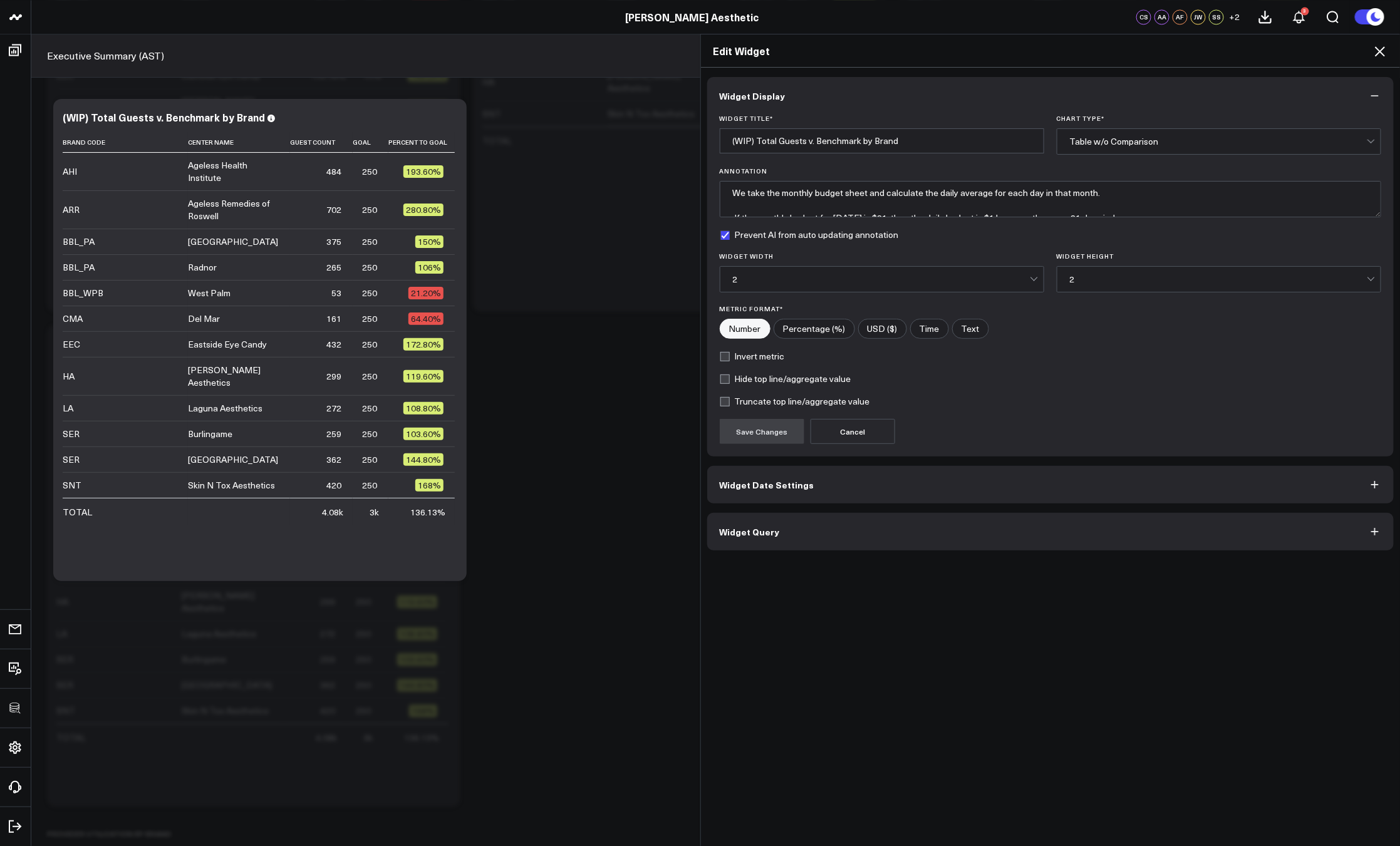
click at [846, 519] on button "Widget Query" at bounding box center [1050, 531] width 687 height 38
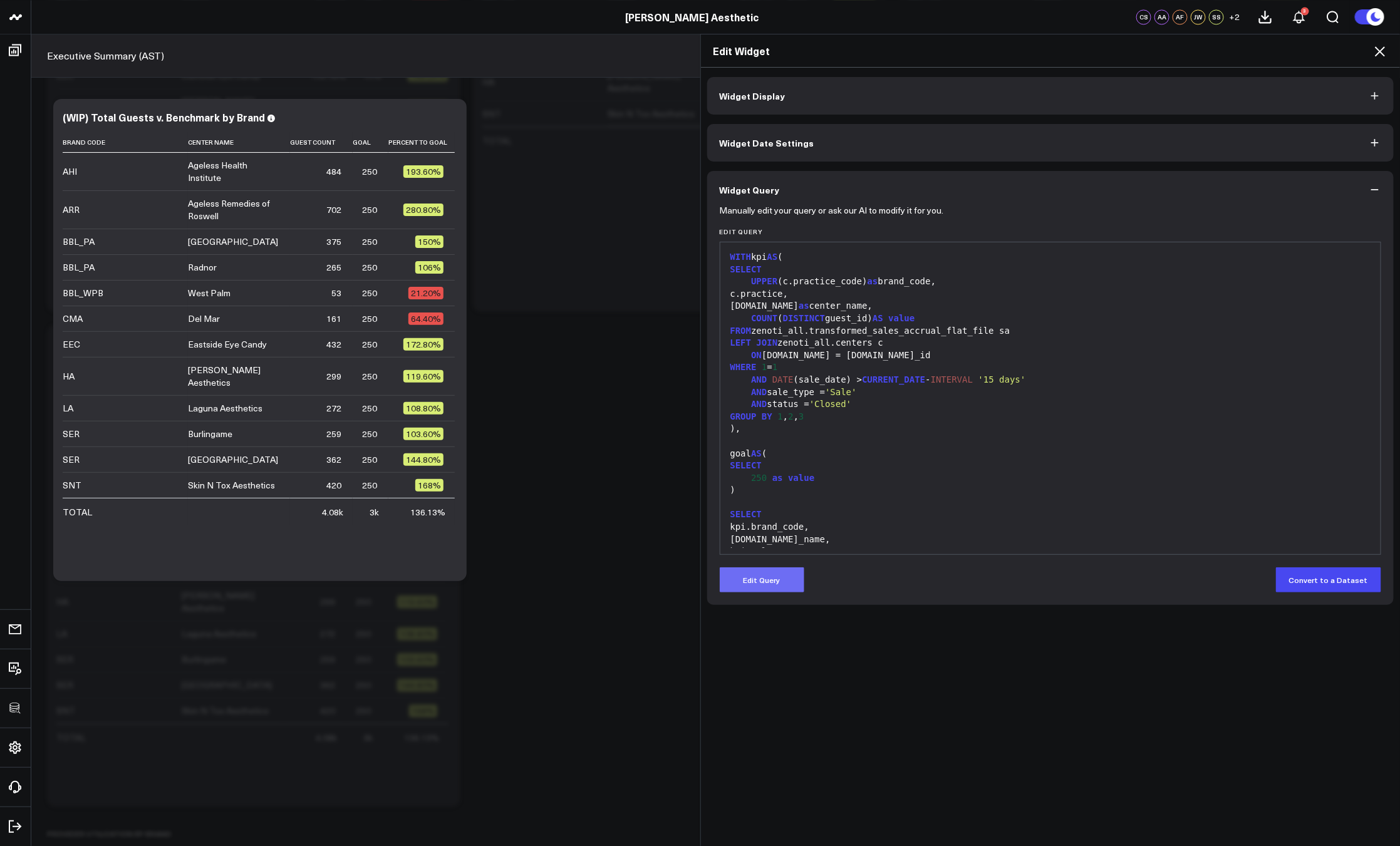
click at [756, 575] on button "Edit Query" at bounding box center [762, 580] width 85 height 25
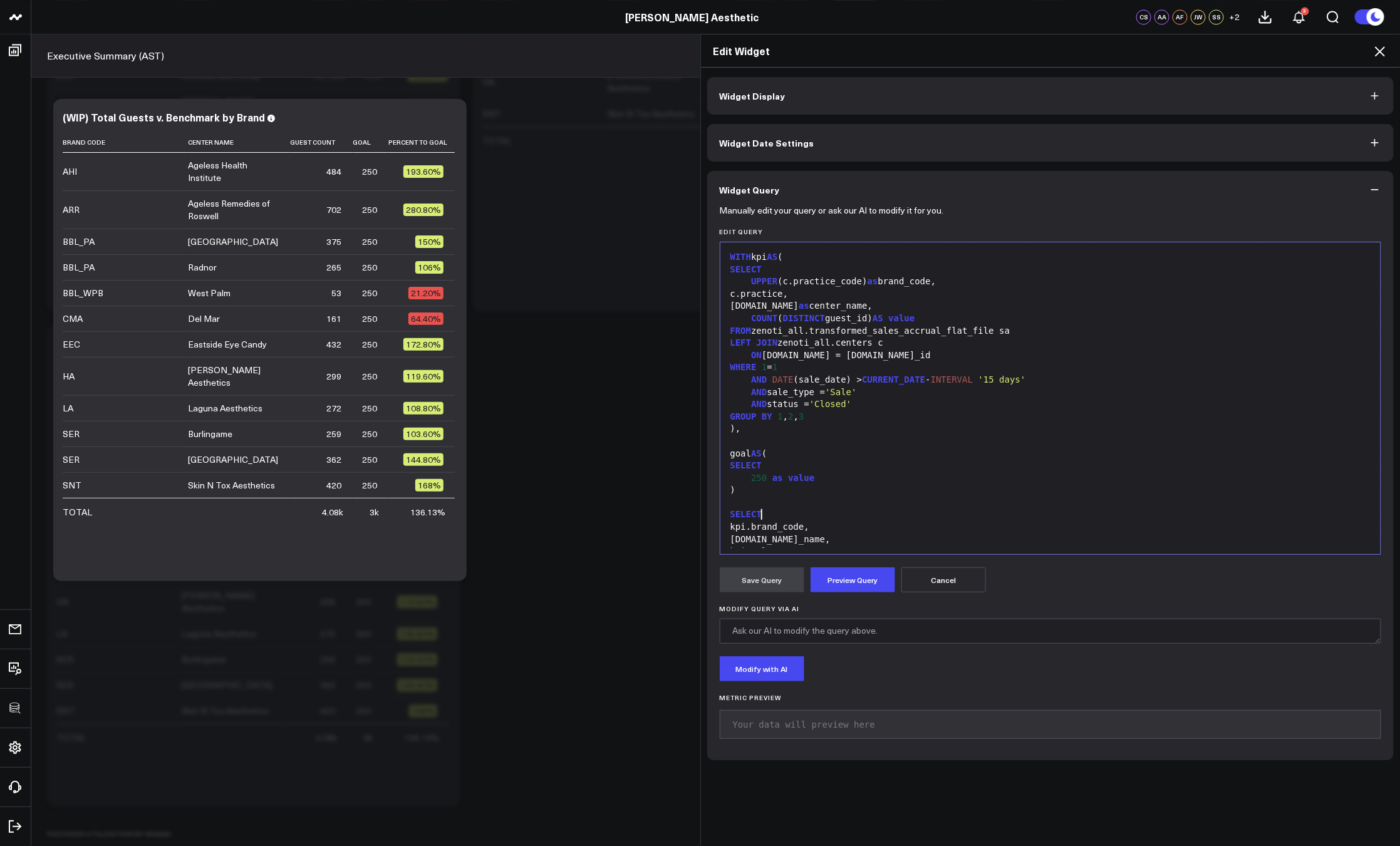
click at [854, 512] on div "SELECT" at bounding box center [1050, 515] width 648 height 12
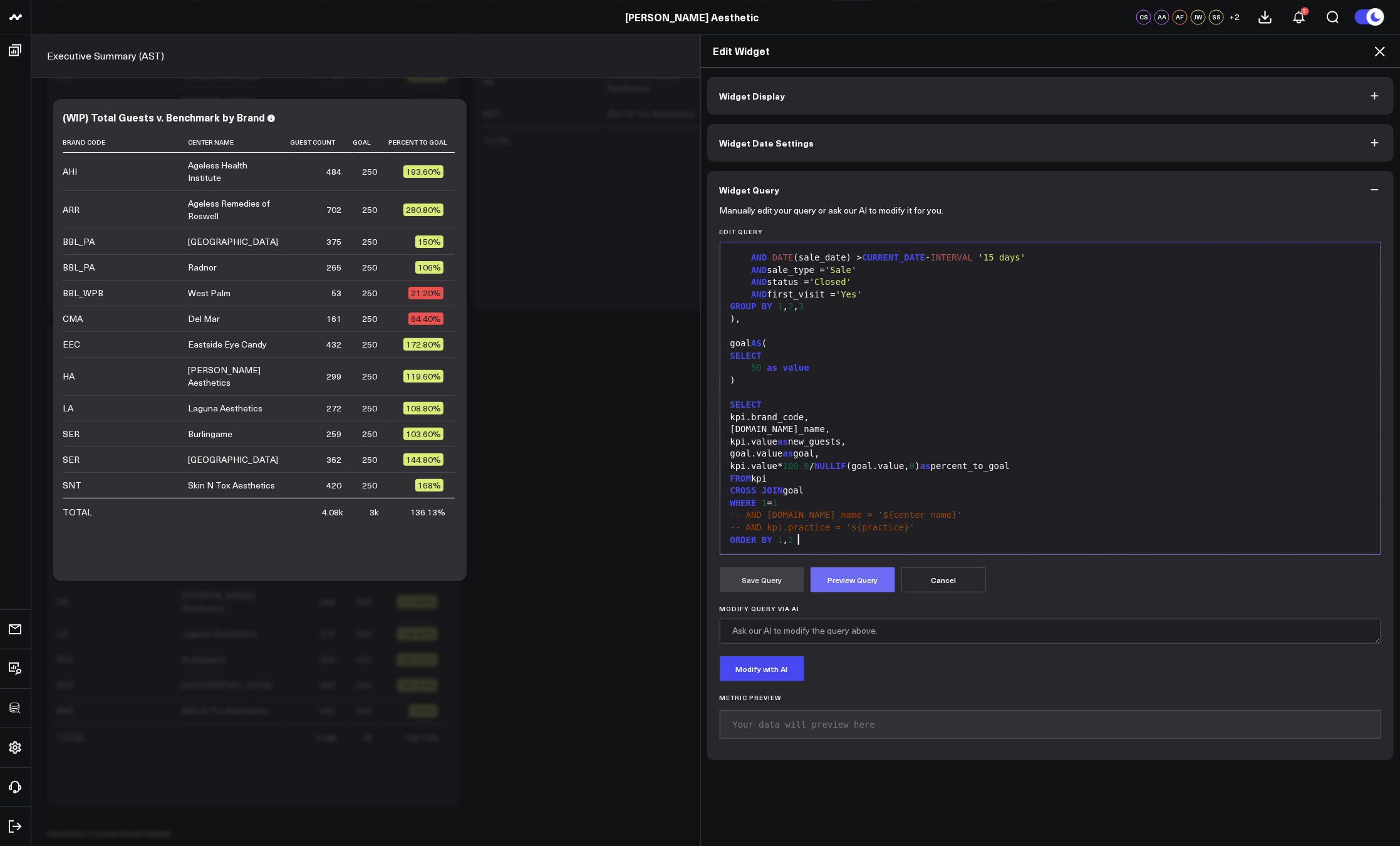
click at [853, 580] on button "Preview Query" at bounding box center [853, 580] width 85 height 25
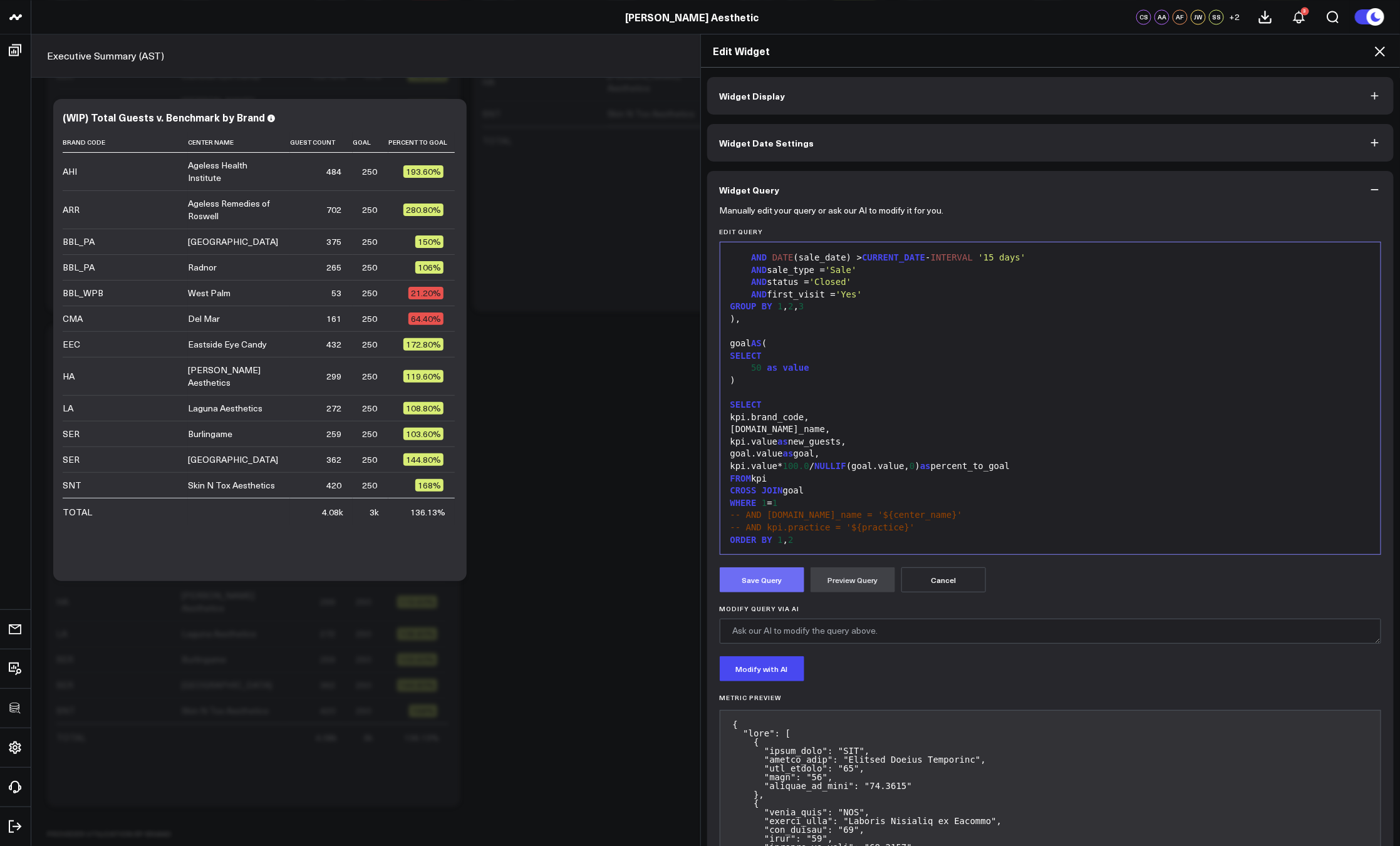
click at [748, 582] on button "Save Query" at bounding box center [762, 580] width 85 height 25
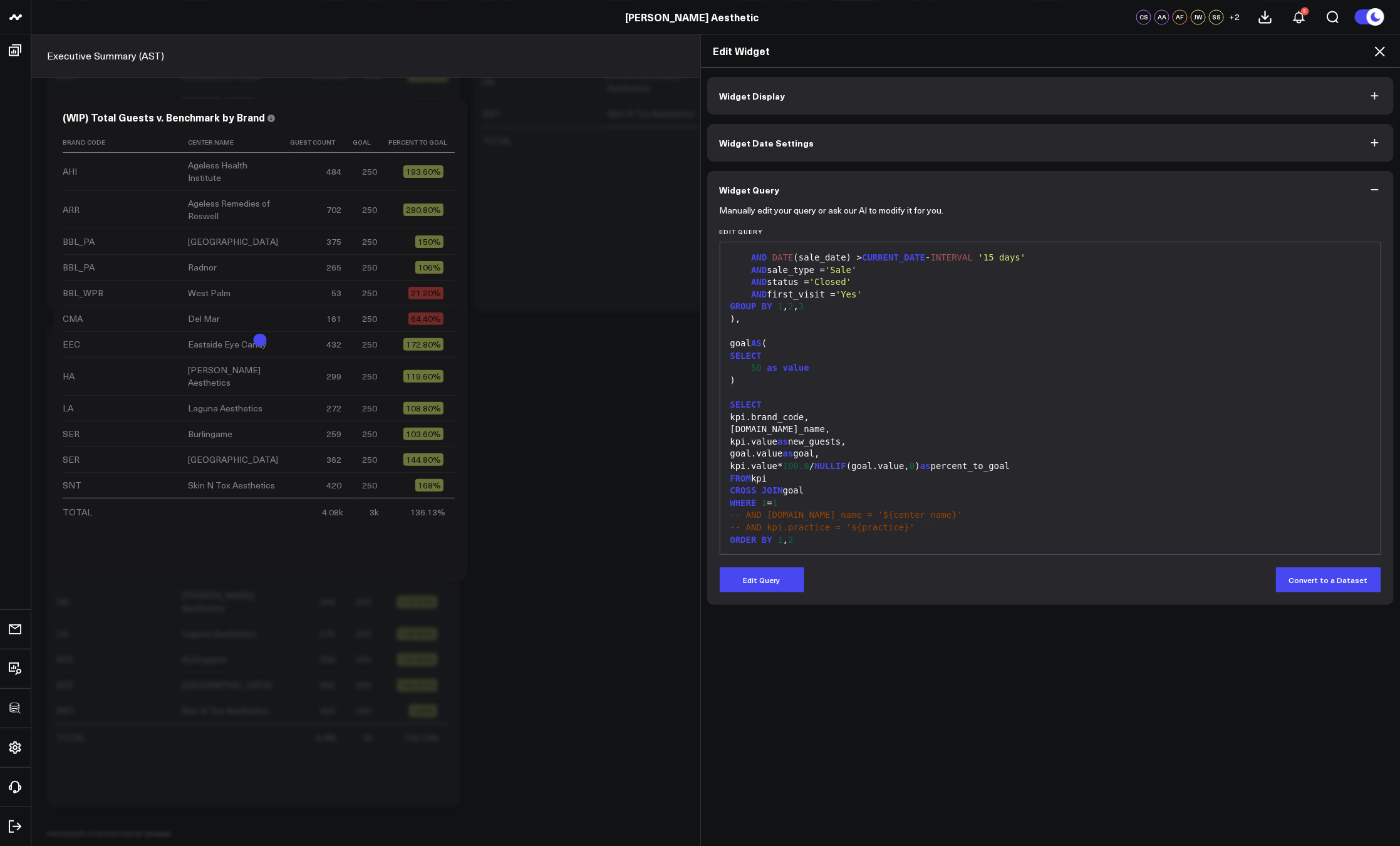
click at [1379, 55] on icon at bounding box center [1379, 51] width 15 height 15
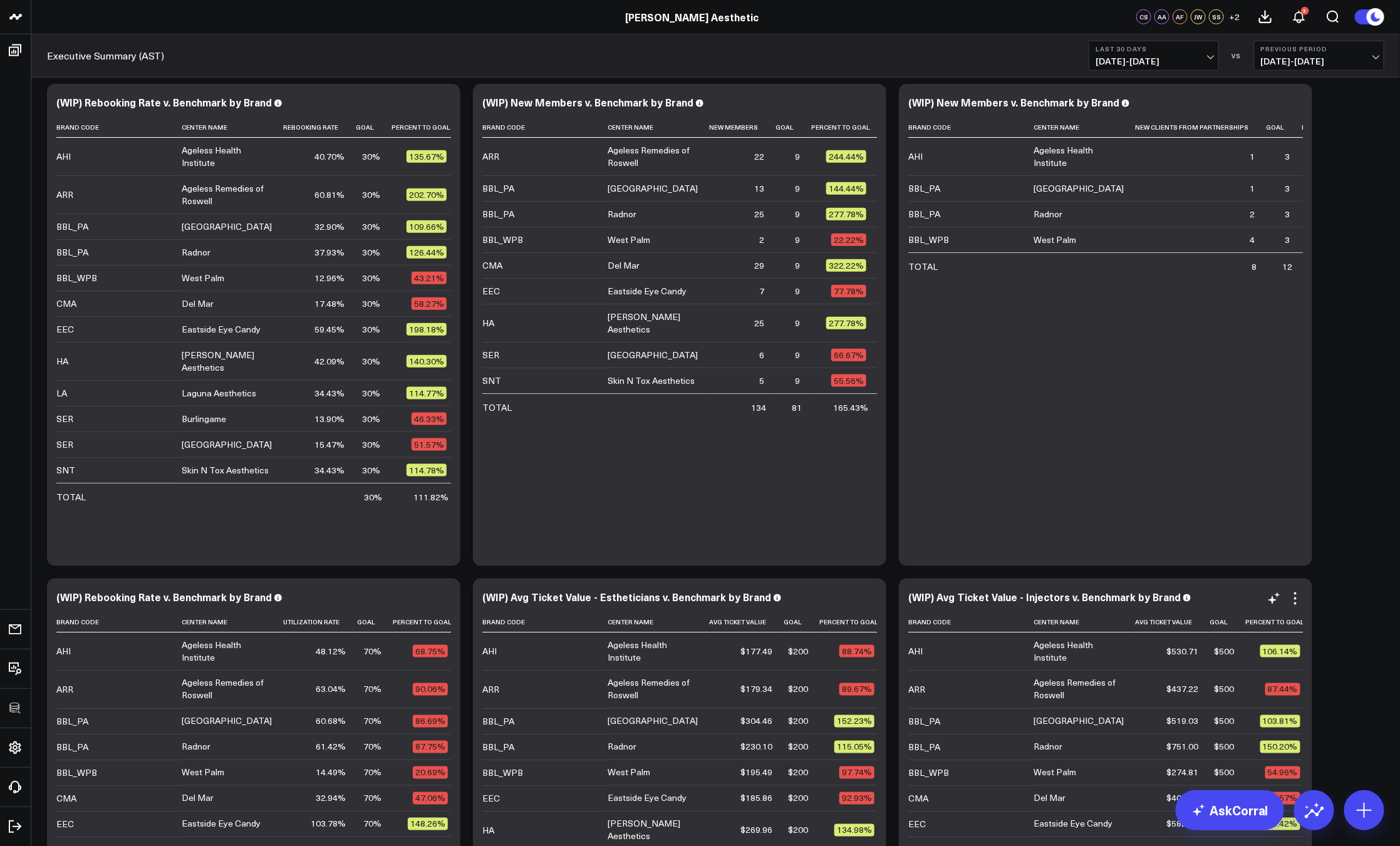
scroll to position [503, 0]
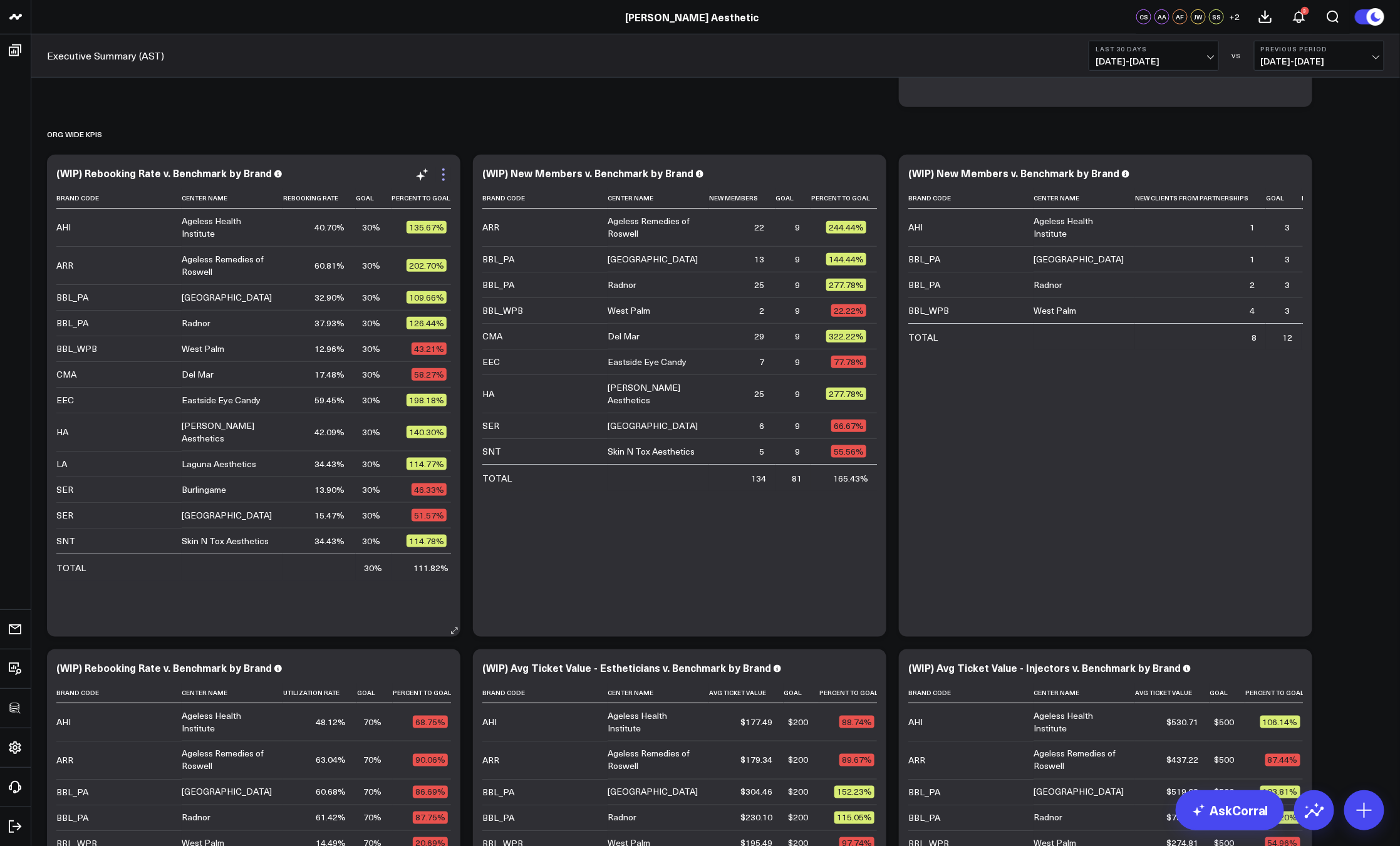
click at [446, 170] on icon at bounding box center [443, 174] width 15 height 15
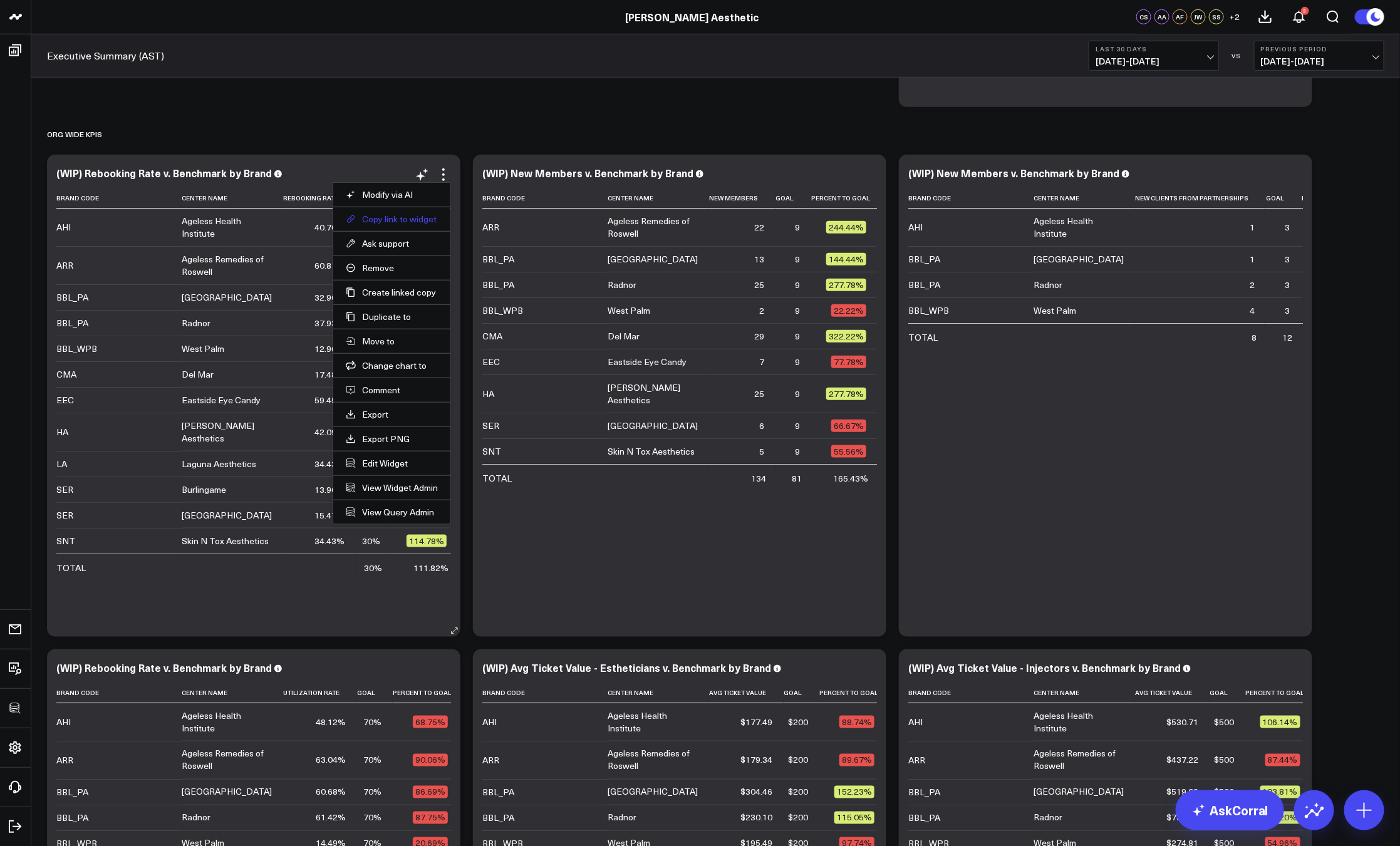
click at [397, 217] on button "Copy link to widget" at bounding box center [391, 219] width 92 height 11
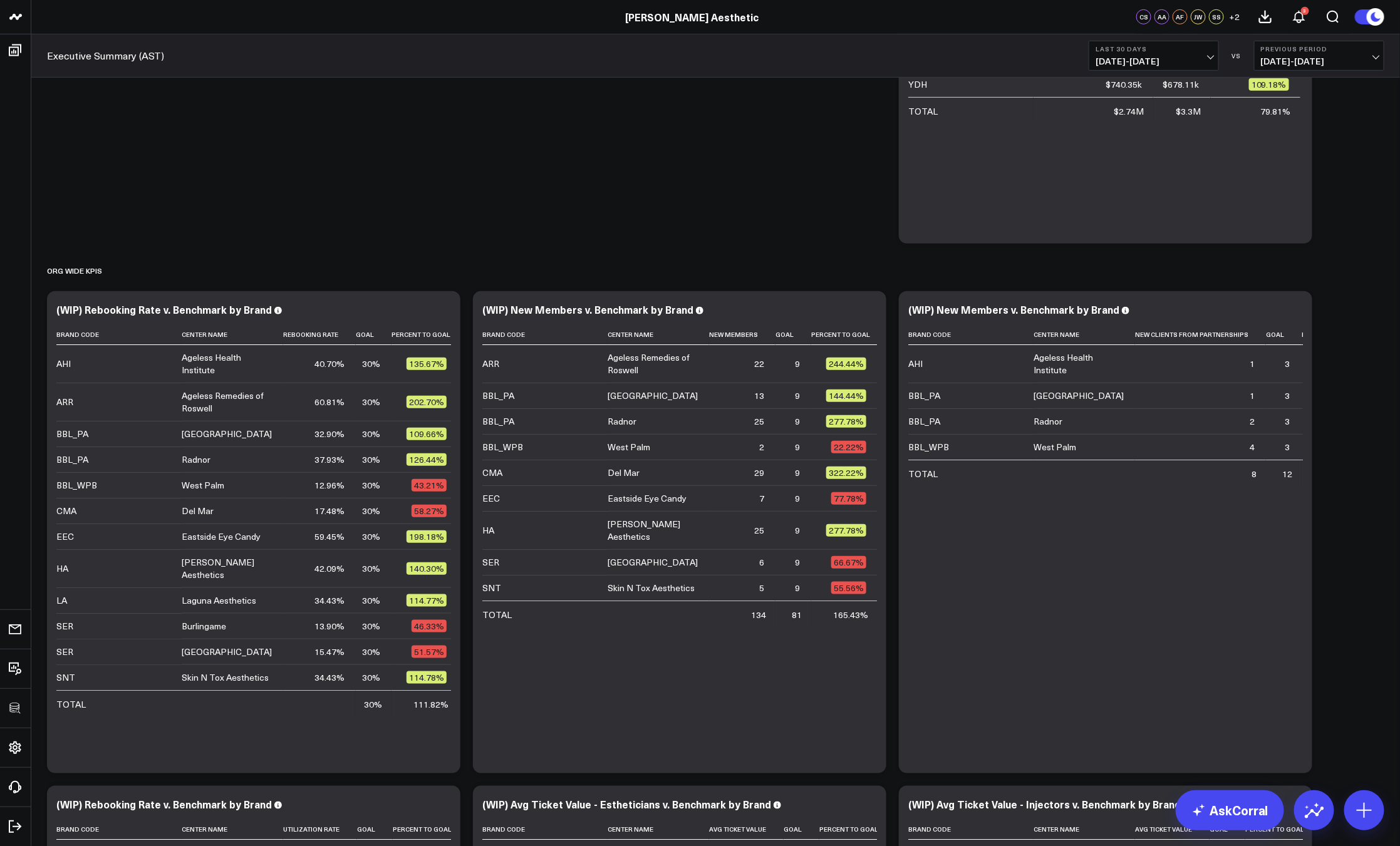
scroll to position [0, 0]
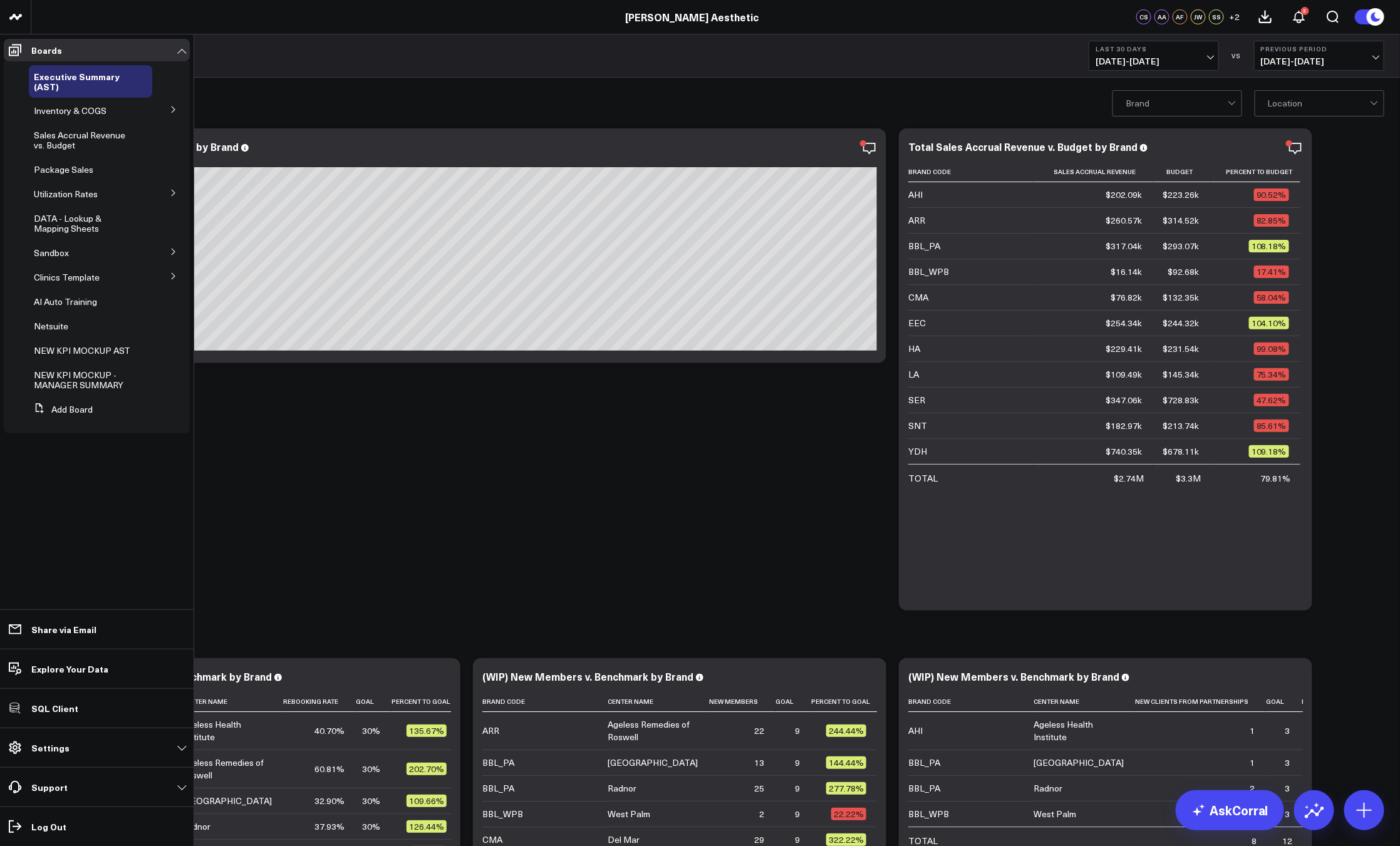
click at [170, 280] on icon at bounding box center [174, 276] width 8 height 8
click at [174, 299] on icon at bounding box center [174, 298] width 4 height 6
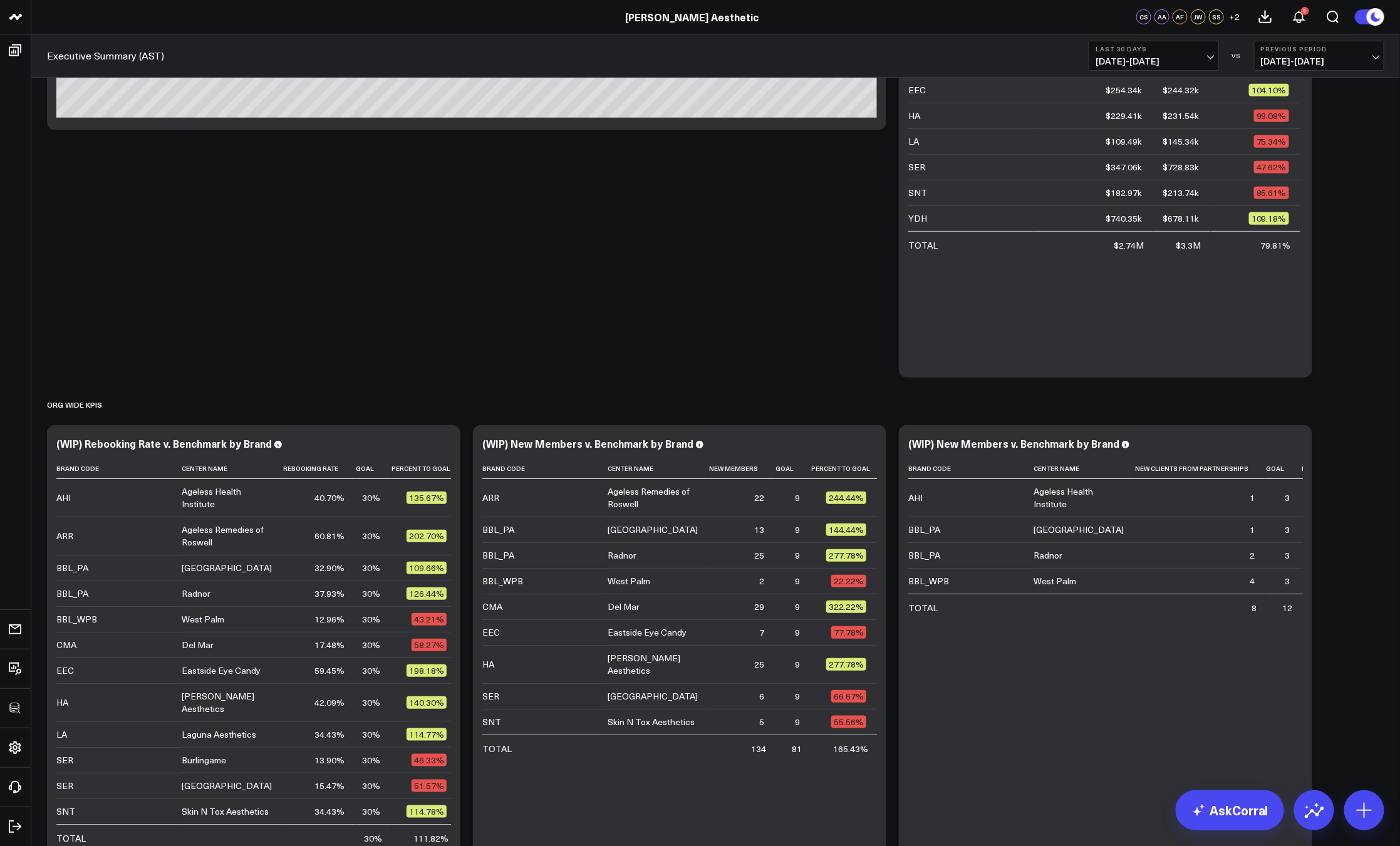
scroll to position [279, 0]
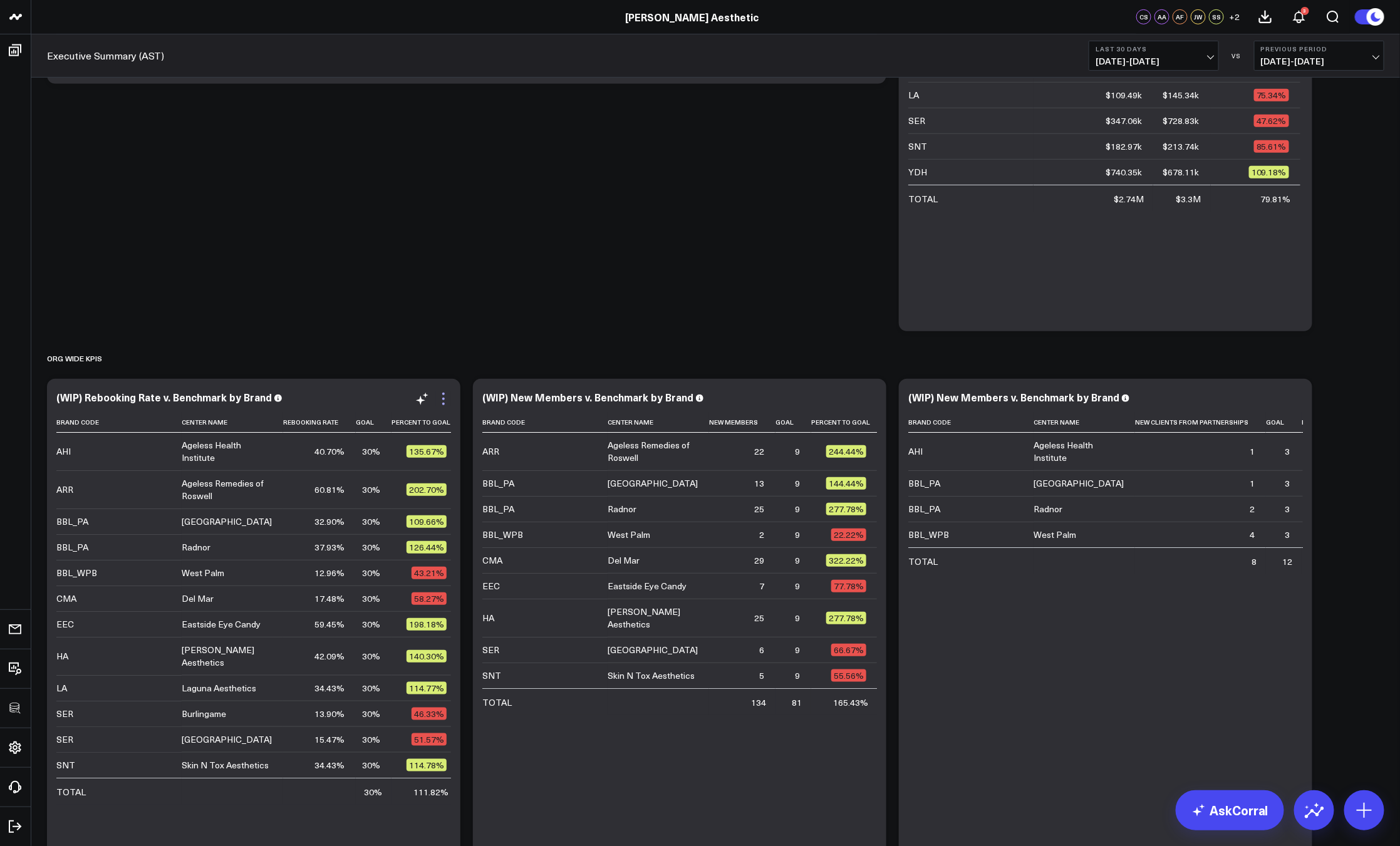
click at [445, 394] on icon at bounding box center [443, 398] width 15 height 15
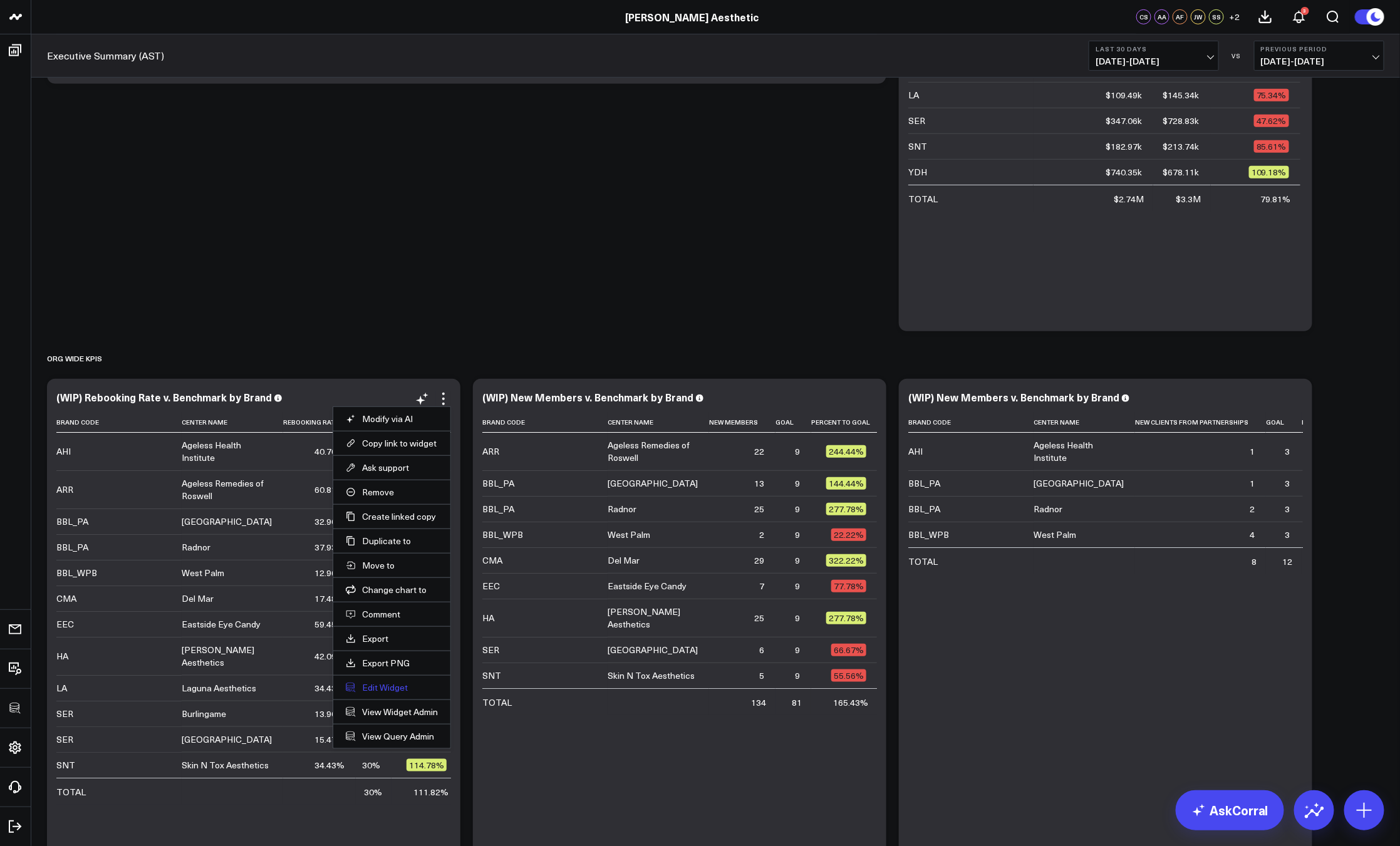
click at [378, 683] on button "Edit Widget" at bounding box center [391, 687] width 92 height 11
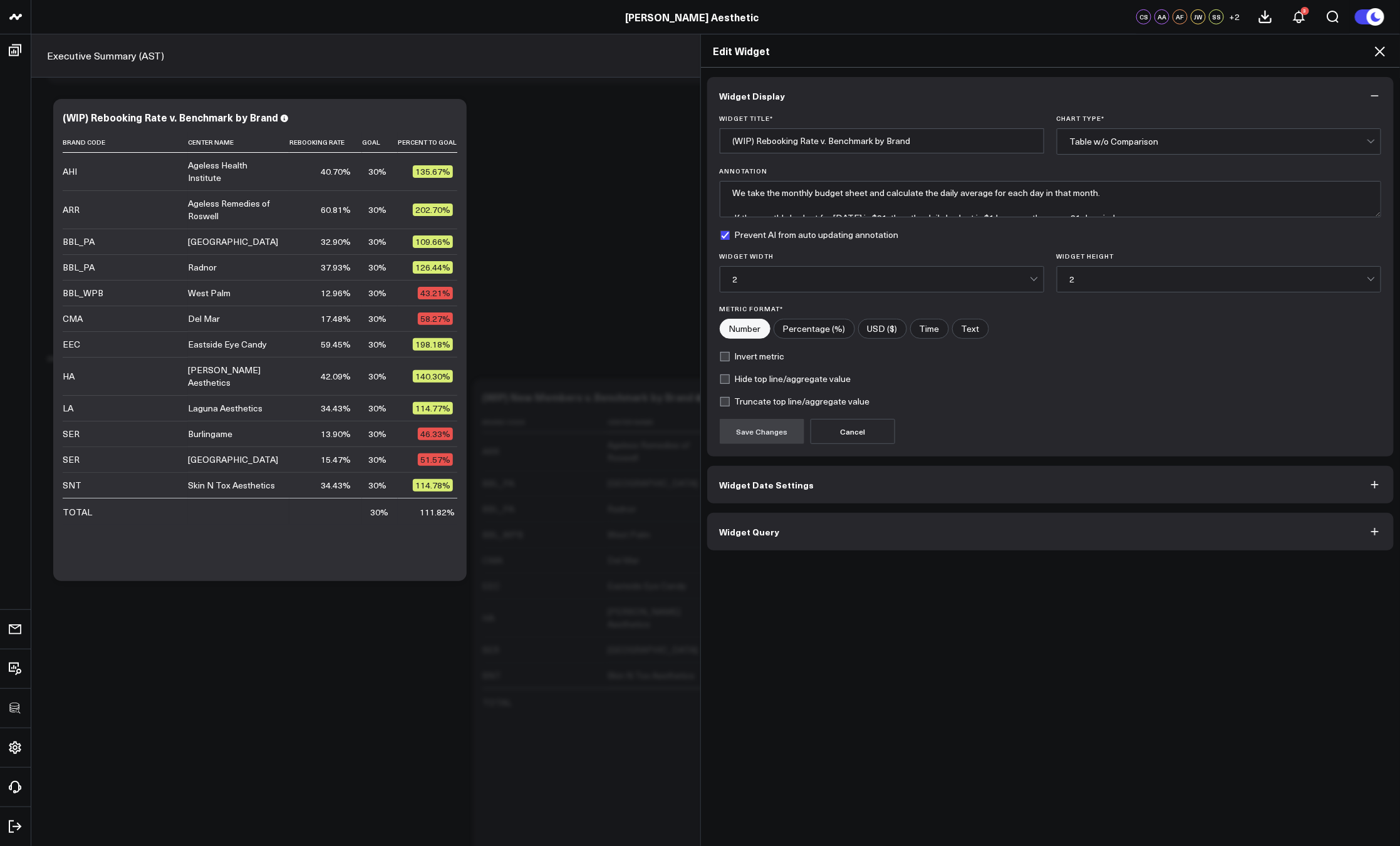
click at [780, 557] on div "Widget Display Widget Title * (WIP) Rebooking Rate v. Benchmark by Brand Chart …" at bounding box center [1050, 457] width 699 height 779
click at [777, 547] on button "Widget Query" at bounding box center [1050, 531] width 687 height 38
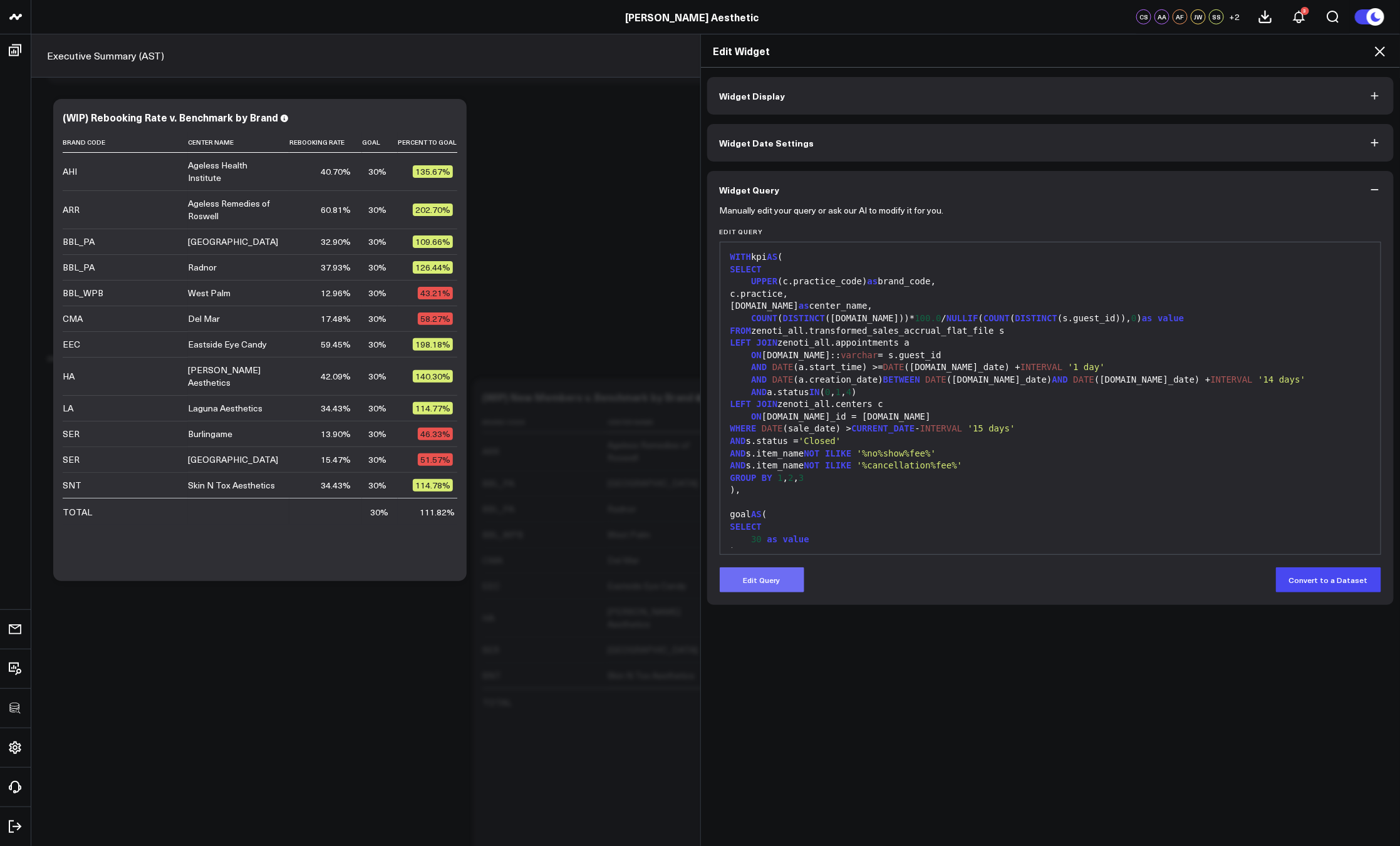
click at [754, 576] on button "Edit Query" at bounding box center [762, 580] width 85 height 25
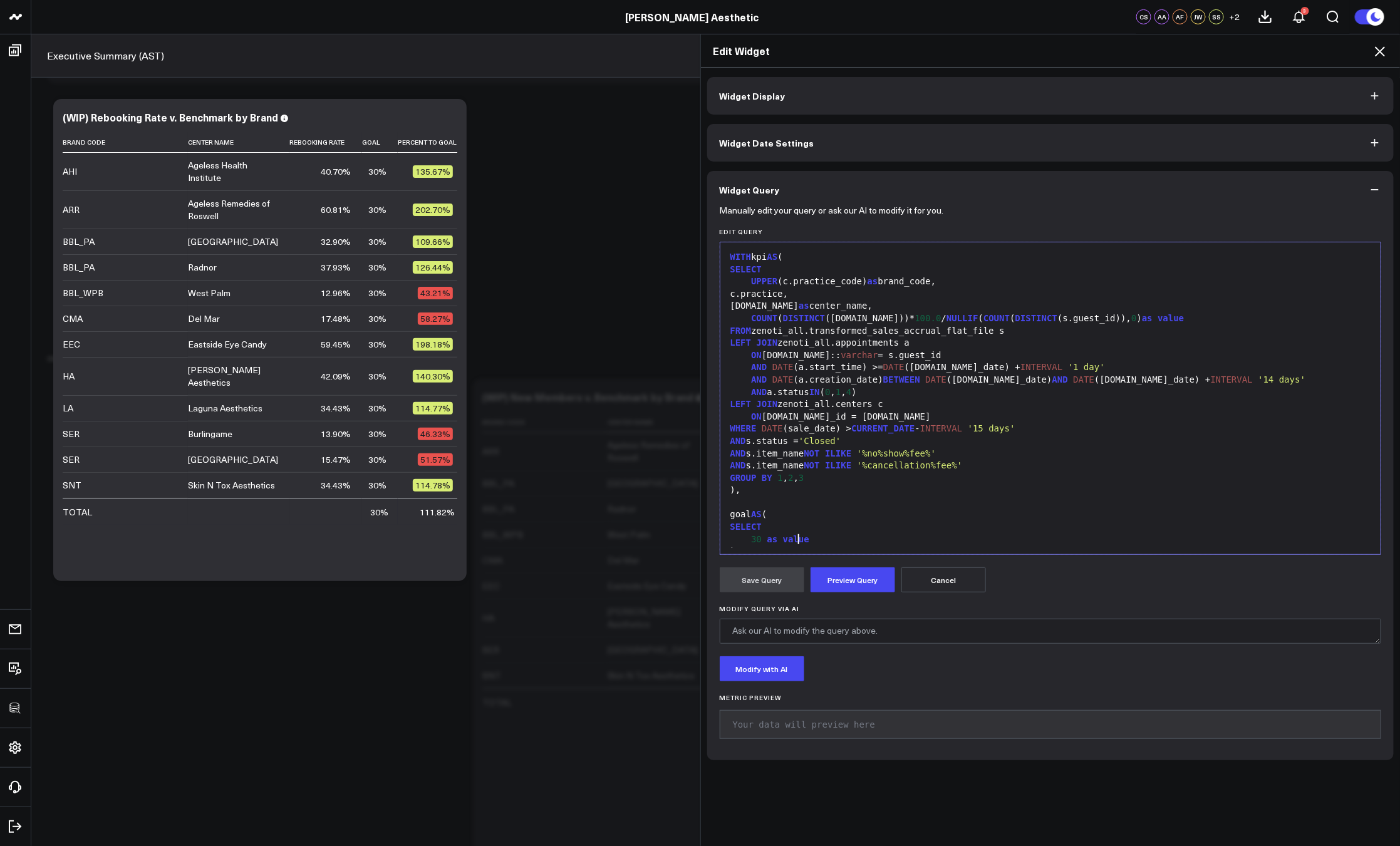
click at [793, 534] on span "value" at bounding box center [796, 538] width 26 height 10
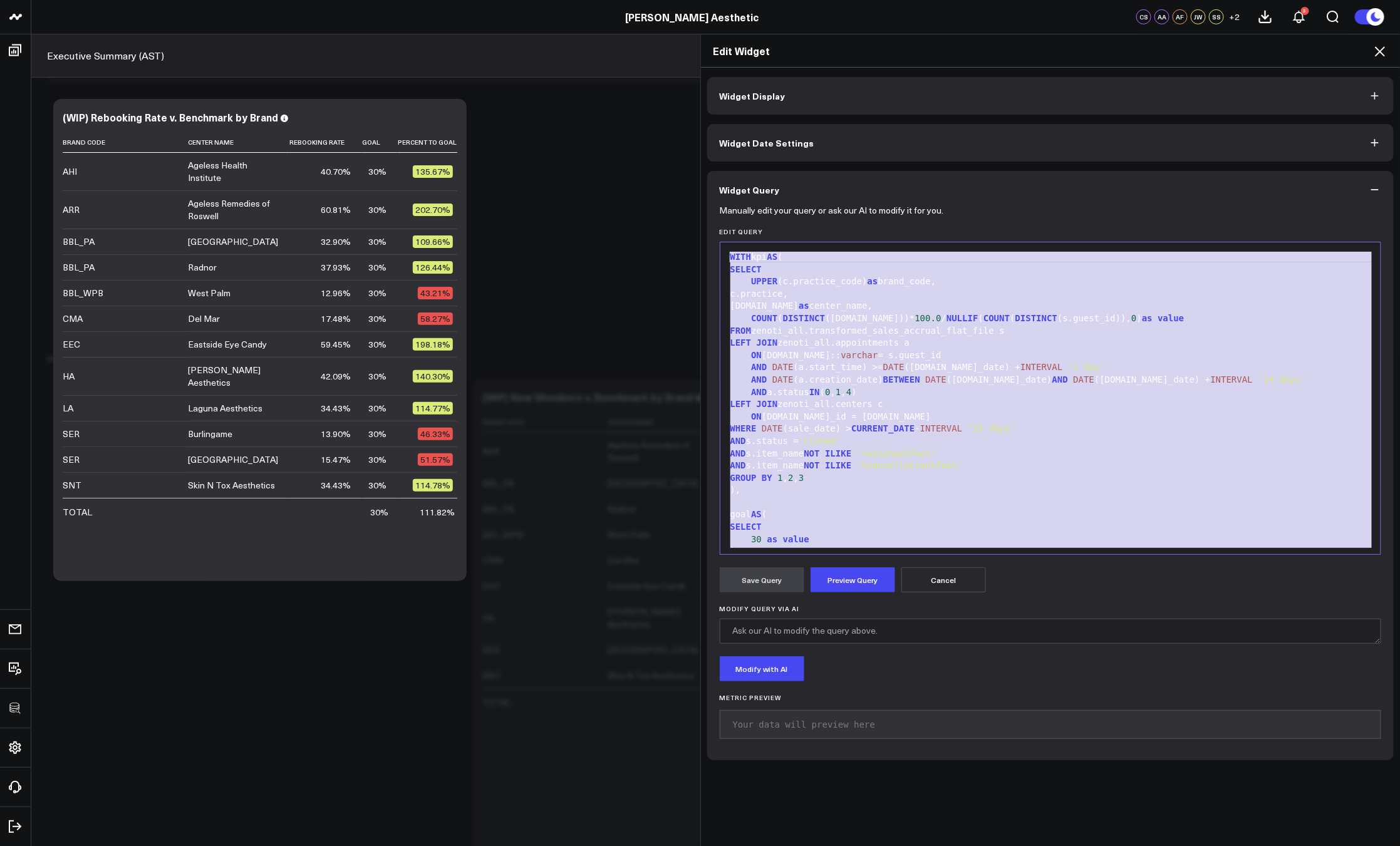
copy div "WITH kpi AS ( SELECT UPPER (c.practice_code) as brand_code, c.practice, c.name …"
click at [1367, 47] on h2 "Edit Widget" at bounding box center [1050, 51] width 674 height 14
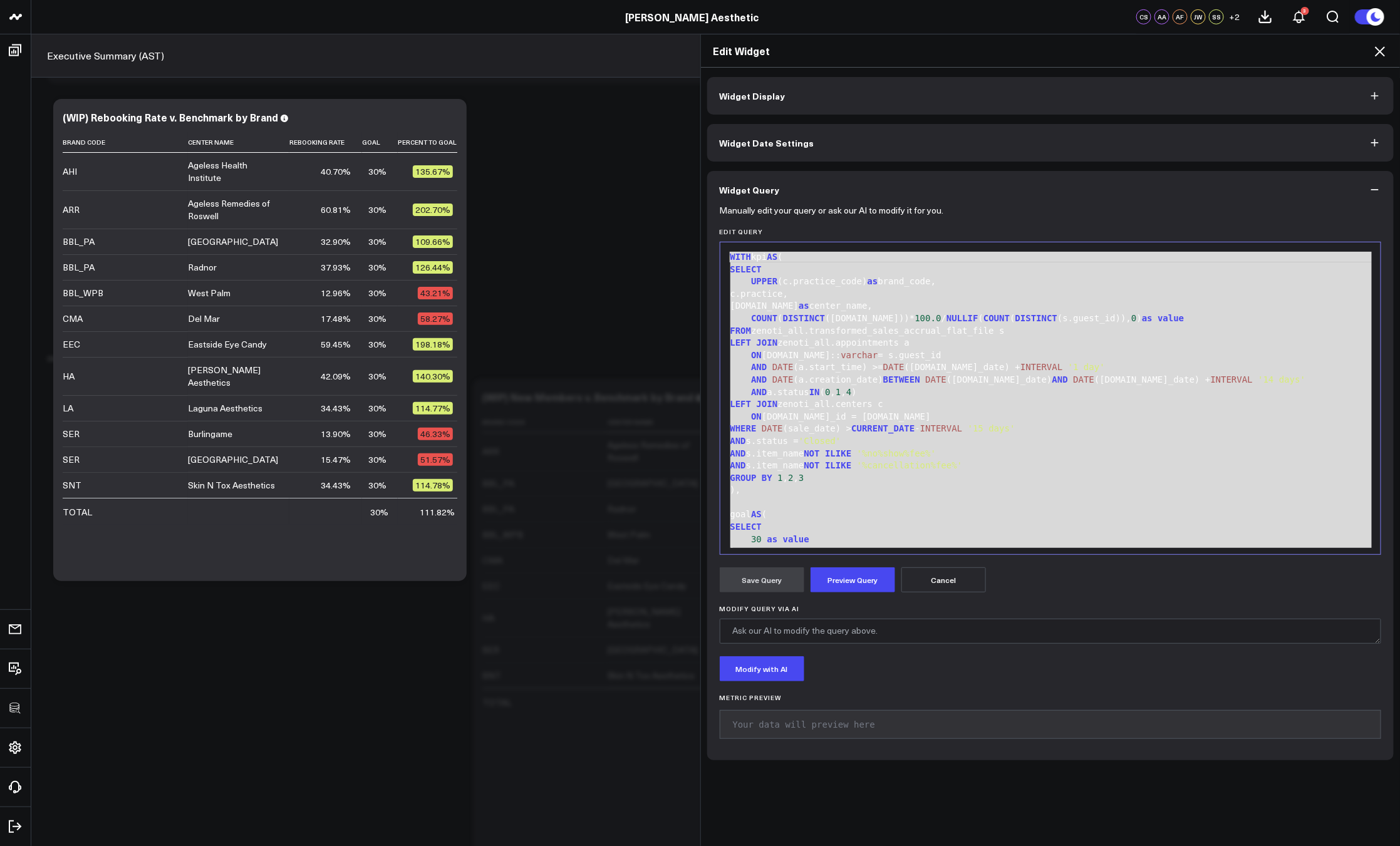
drag, startPoint x: 1374, startPoint y: 48, endPoint x: 1351, endPoint y: 78, distance: 37.8
click at [1374, 48] on icon at bounding box center [1379, 51] width 15 height 15
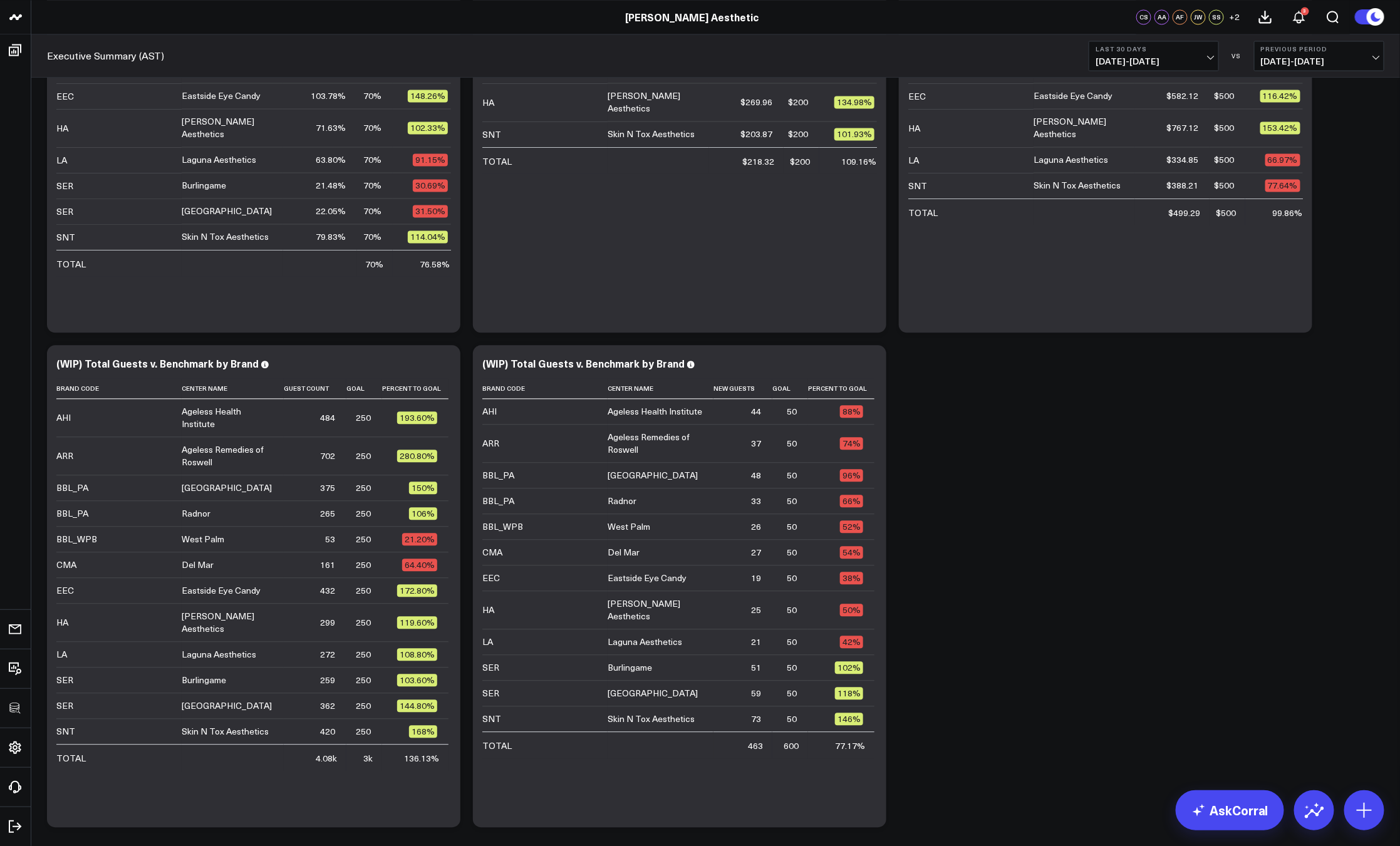
scroll to position [1349, 0]
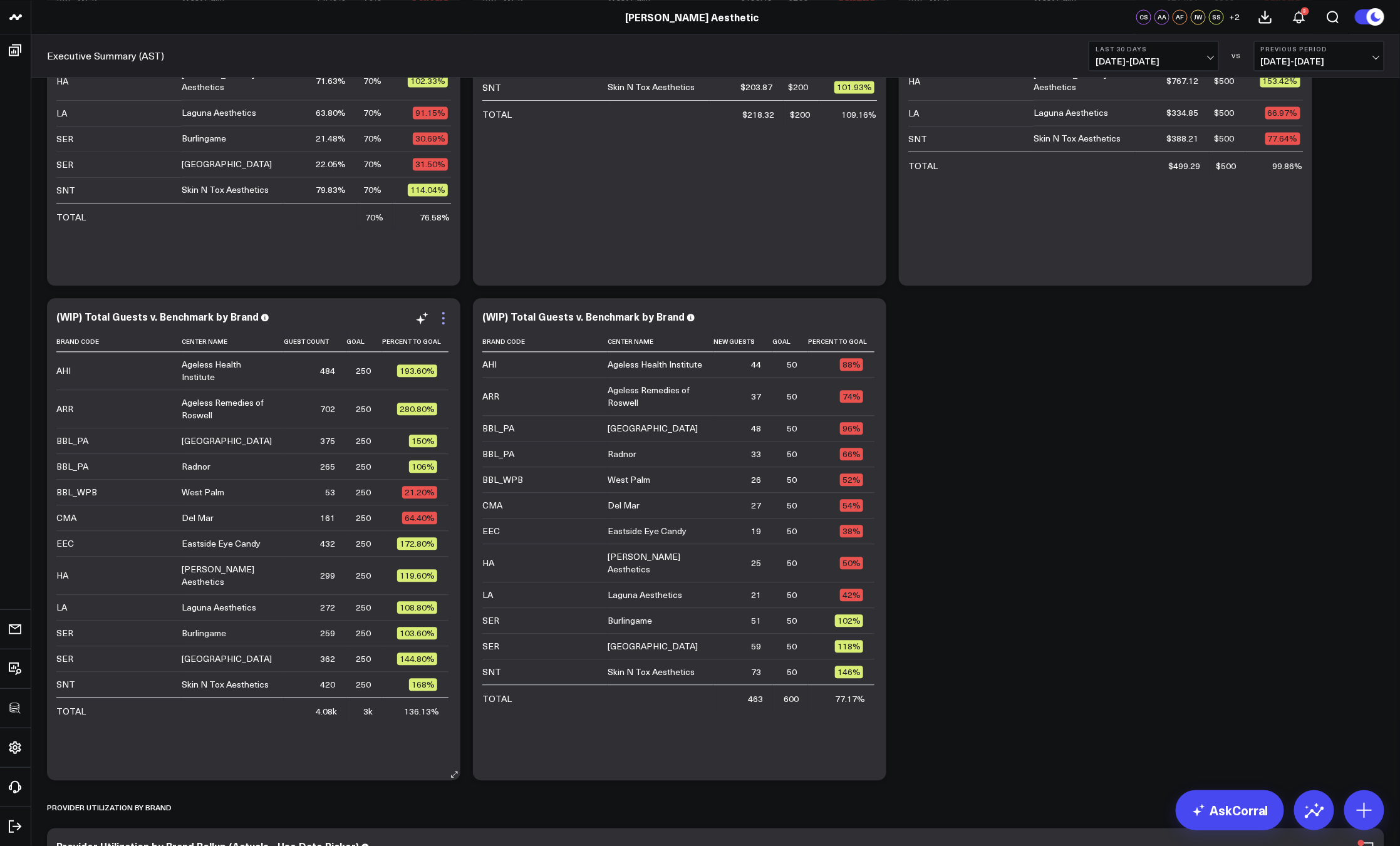
click at [442, 315] on icon at bounding box center [443, 317] width 15 height 15
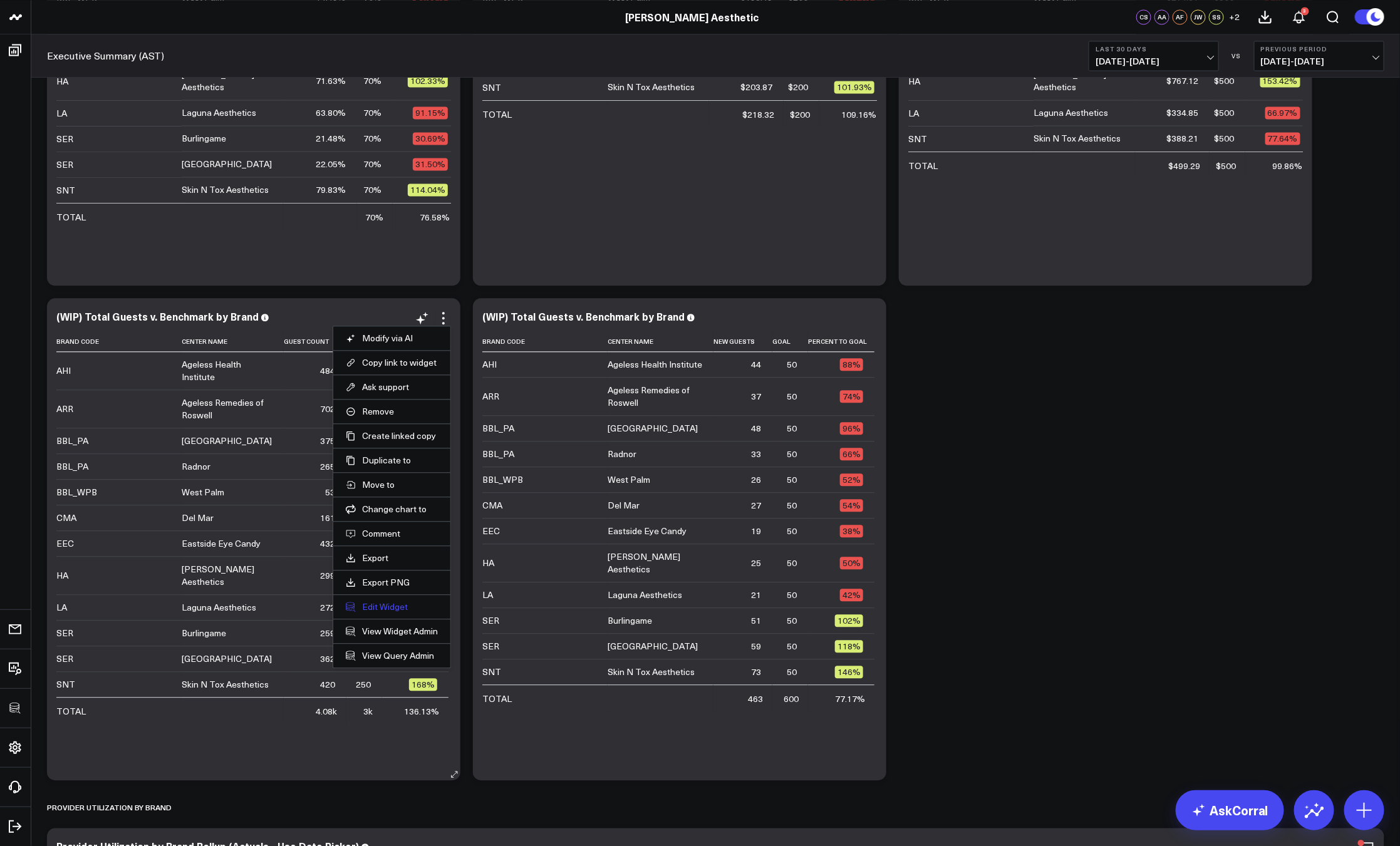
click at [384, 610] on button "Edit Widget" at bounding box center [391, 606] width 92 height 11
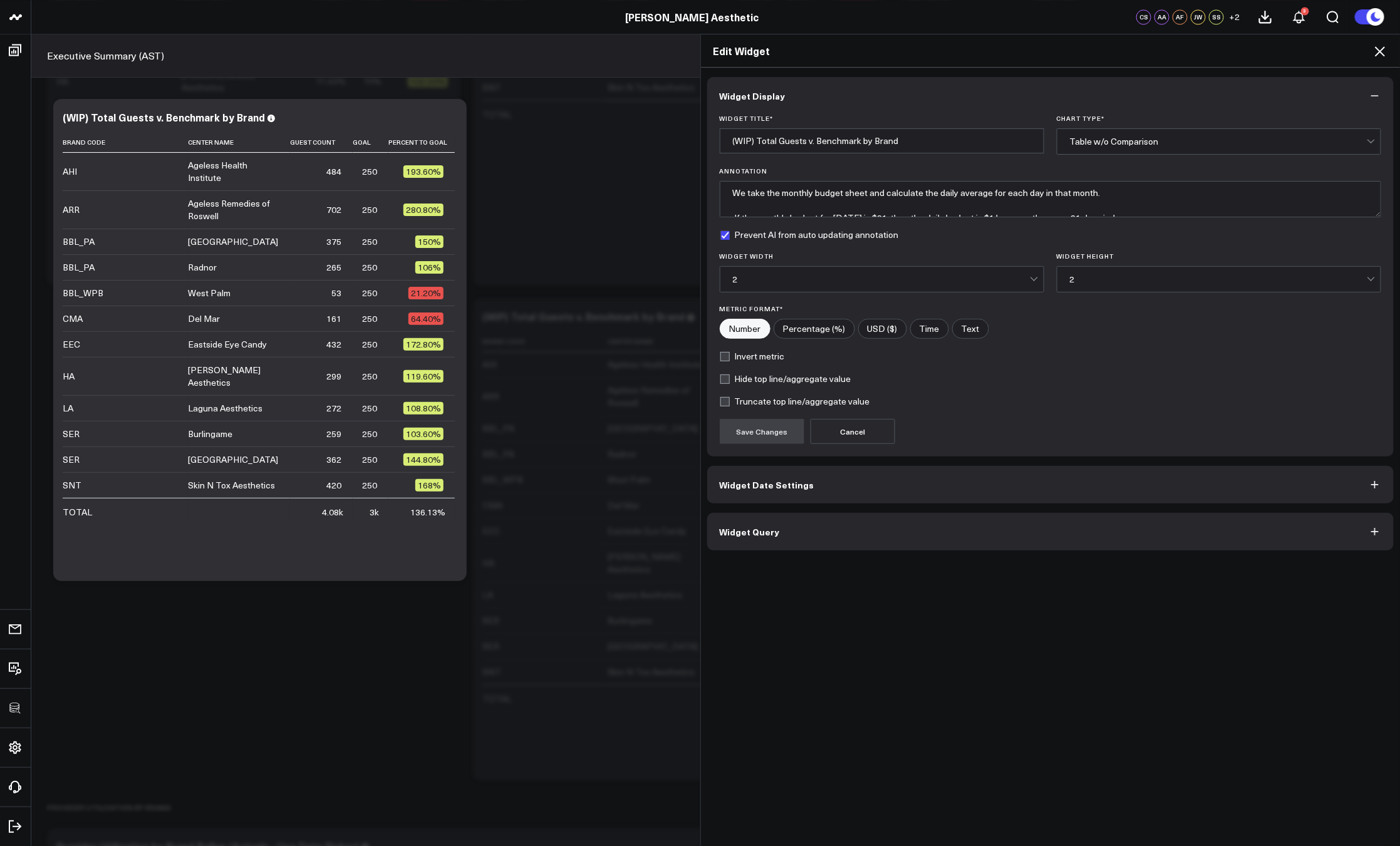
click at [797, 548] on button "Widget Query" at bounding box center [1050, 531] width 687 height 38
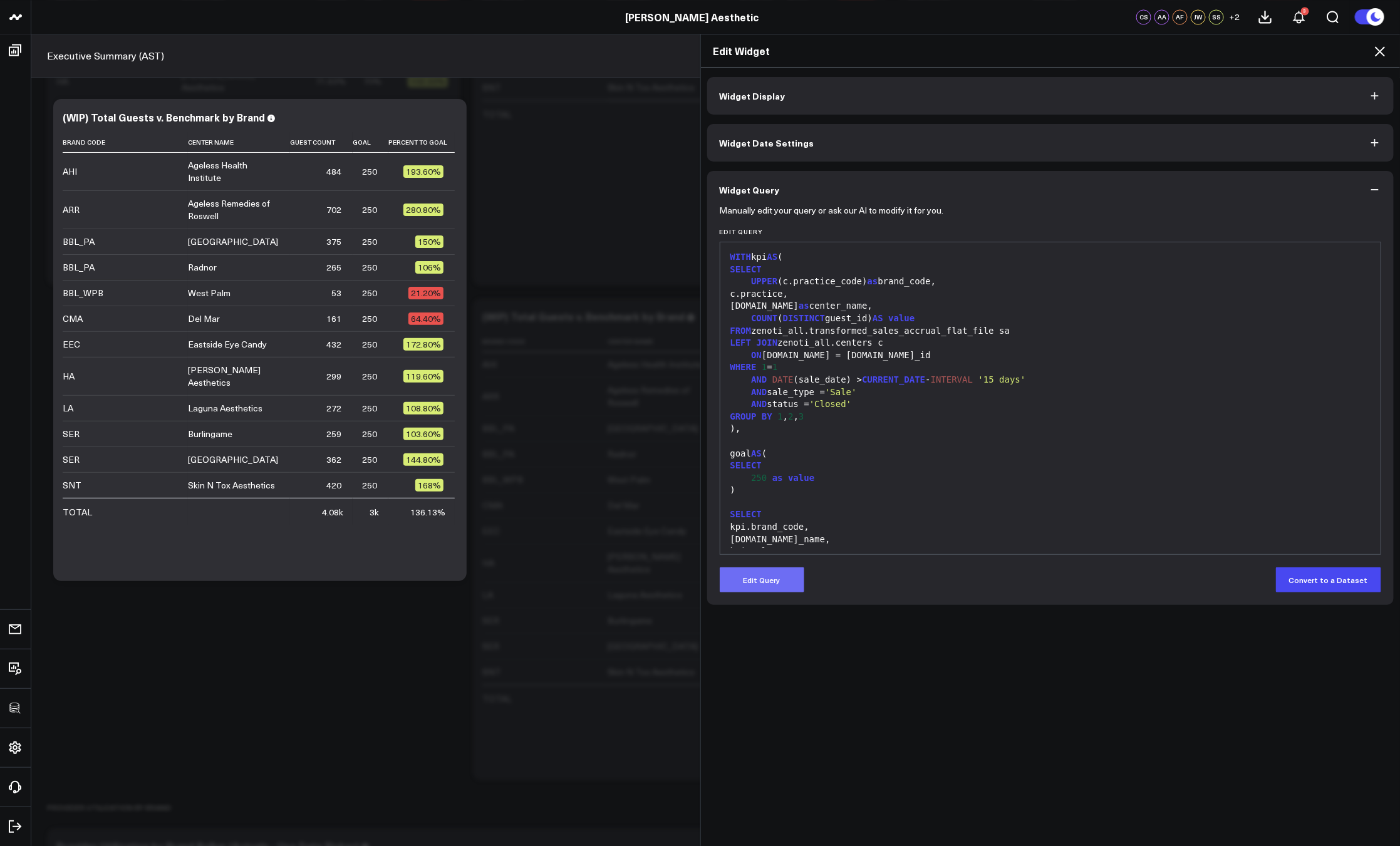
click at [768, 575] on button "Edit Query" at bounding box center [762, 580] width 85 height 25
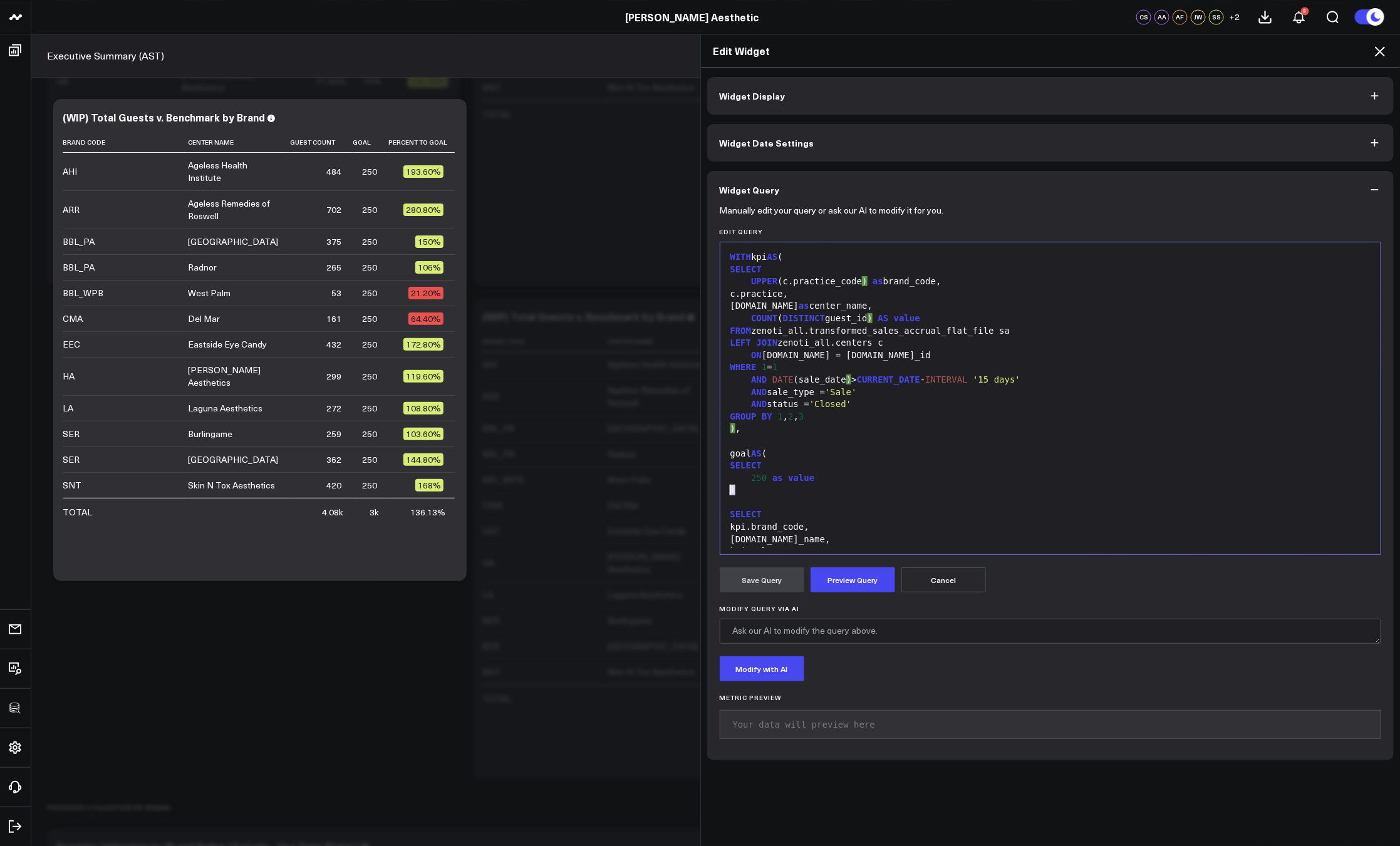
click at [844, 484] on div ")" at bounding box center [1050, 490] width 648 height 12
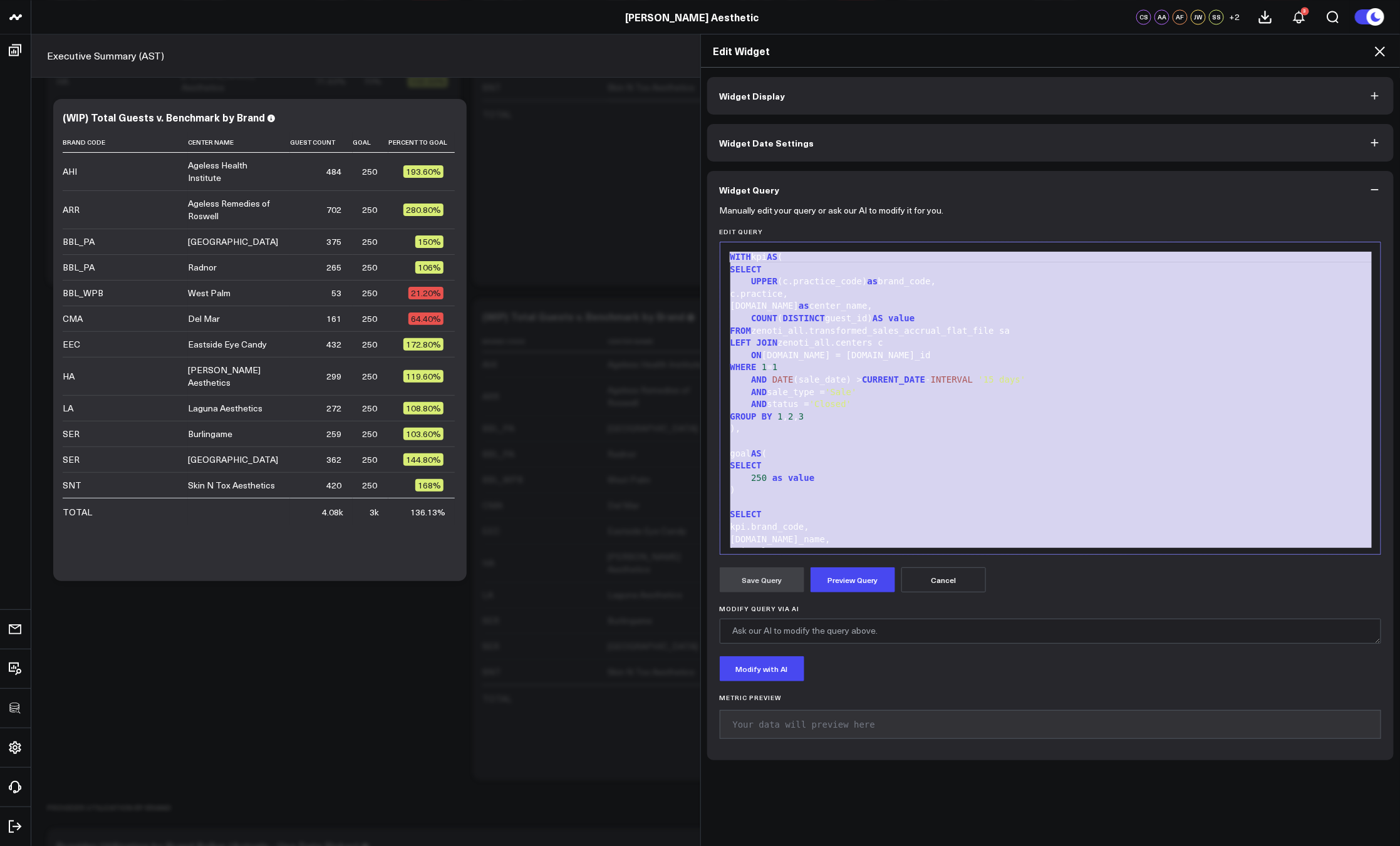
copy div "WITH kpi AS ( SELECT UPPER (c.practice_code ) as brand_code, c.practice, c.name…"
drag, startPoint x: 1366, startPoint y: 48, endPoint x: 1374, endPoint y: 49, distance: 8.1
click at [1367, 48] on h2 "Edit Widget" at bounding box center [1050, 51] width 674 height 14
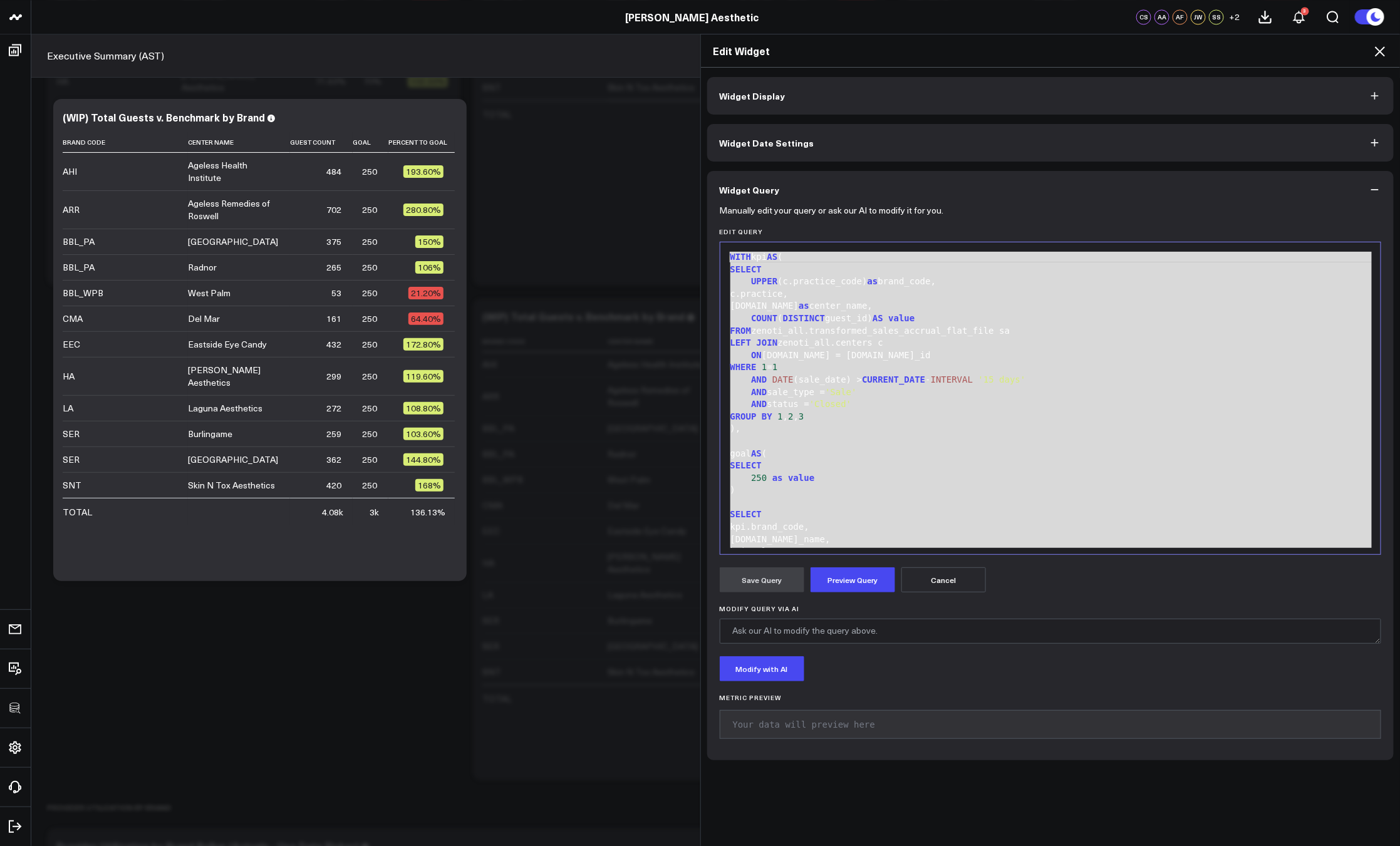
click at [1376, 49] on icon at bounding box center [1379, 51] width 15 height 15
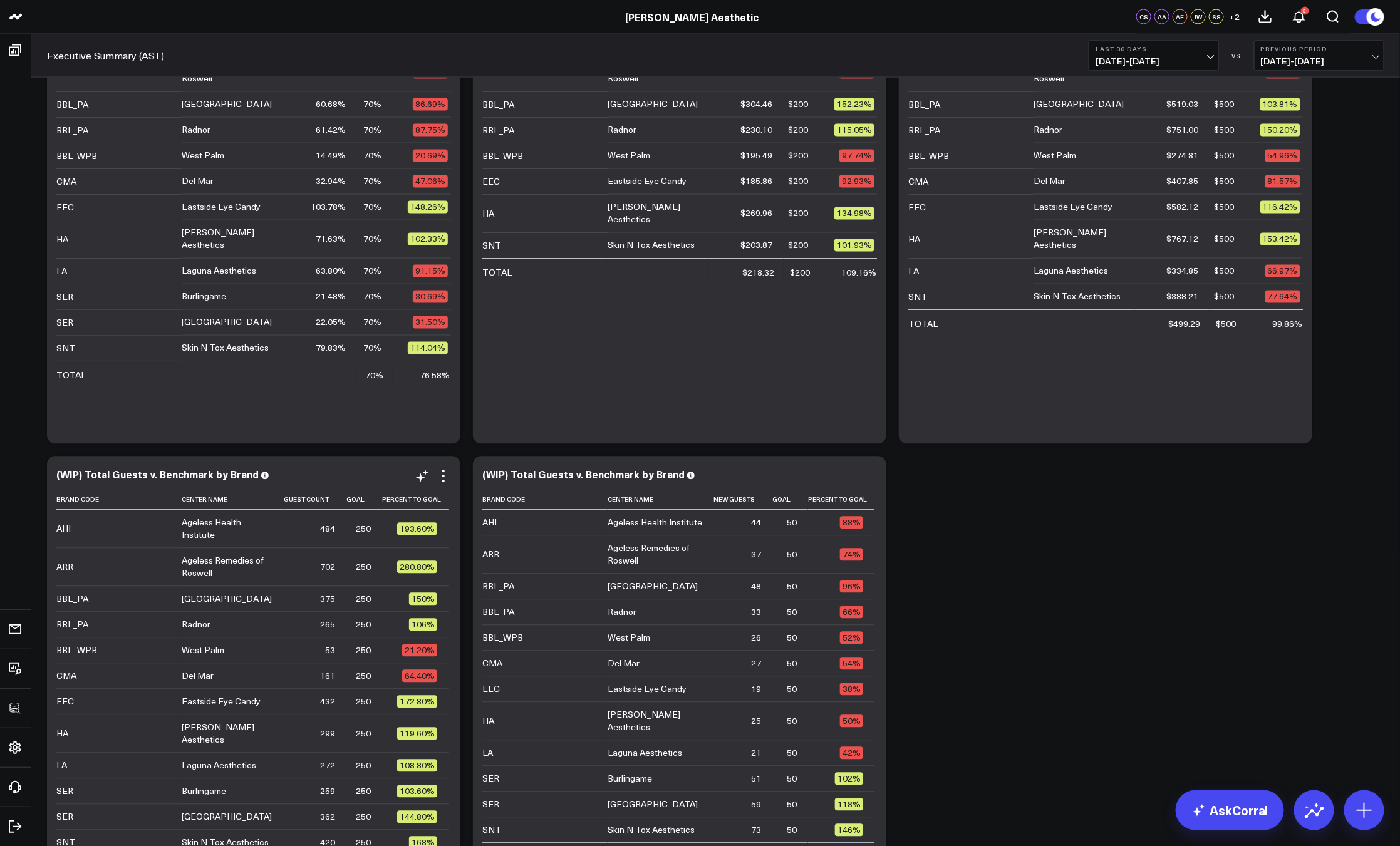
scroll to position [1262, 0]
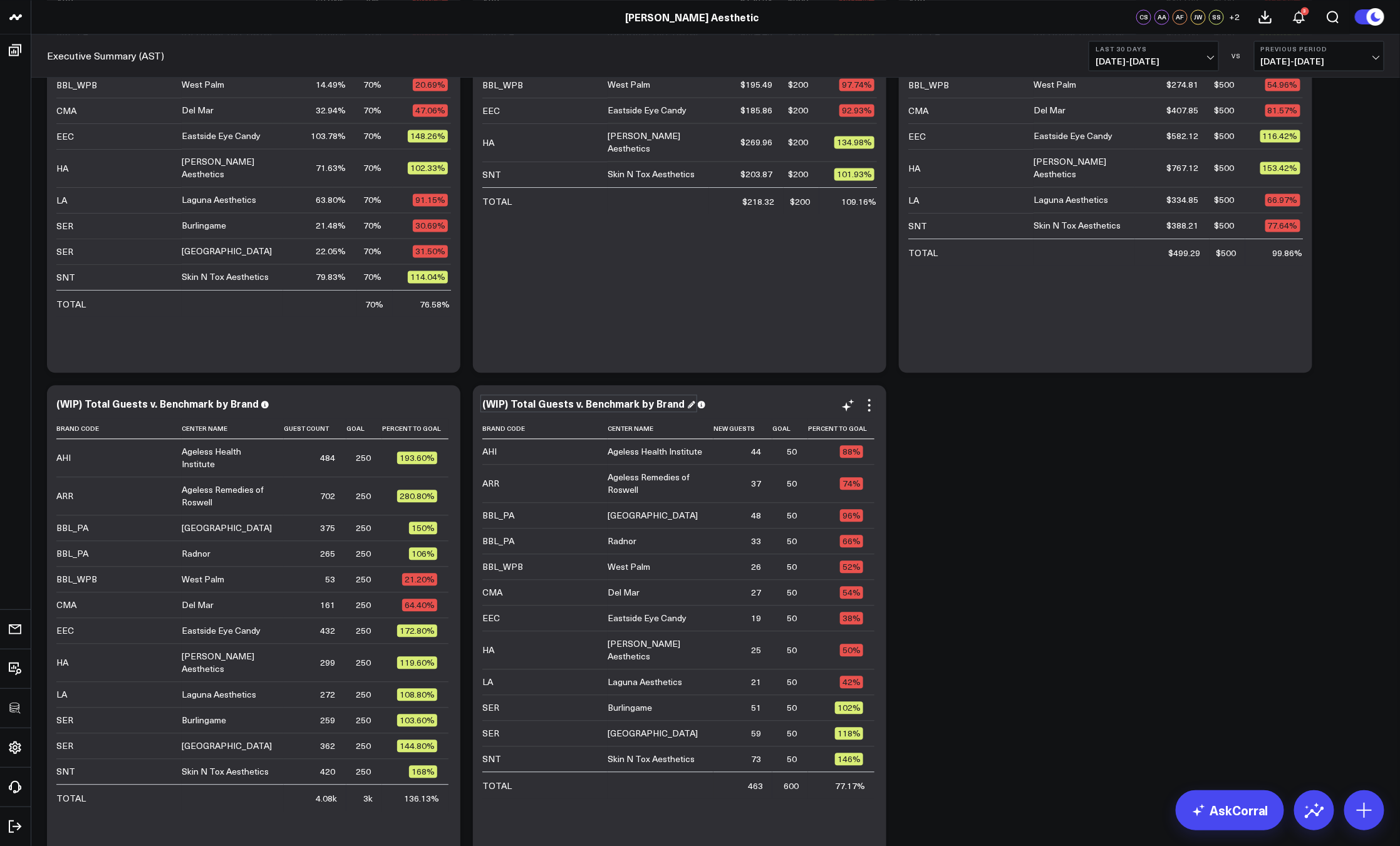
drag, startPoint x: 544, startPoint y: 407, endPoint x: 537, endPoint y: 406, distance: 7.1
click at [544, 407] on div "(WIP) Total Guests v. Benchmark by Brand" at bounding box center [589, 404] width 213 height 14
drag, startPoint x: 534, startPoint y: 404, endPoint x: 513, endPoint y: 407, distance: 21.2
click at [513, 407] on div "(WIP) Total Guests v. Benchmark by Brand" at bounding box center [589, 404] width 213 height 14
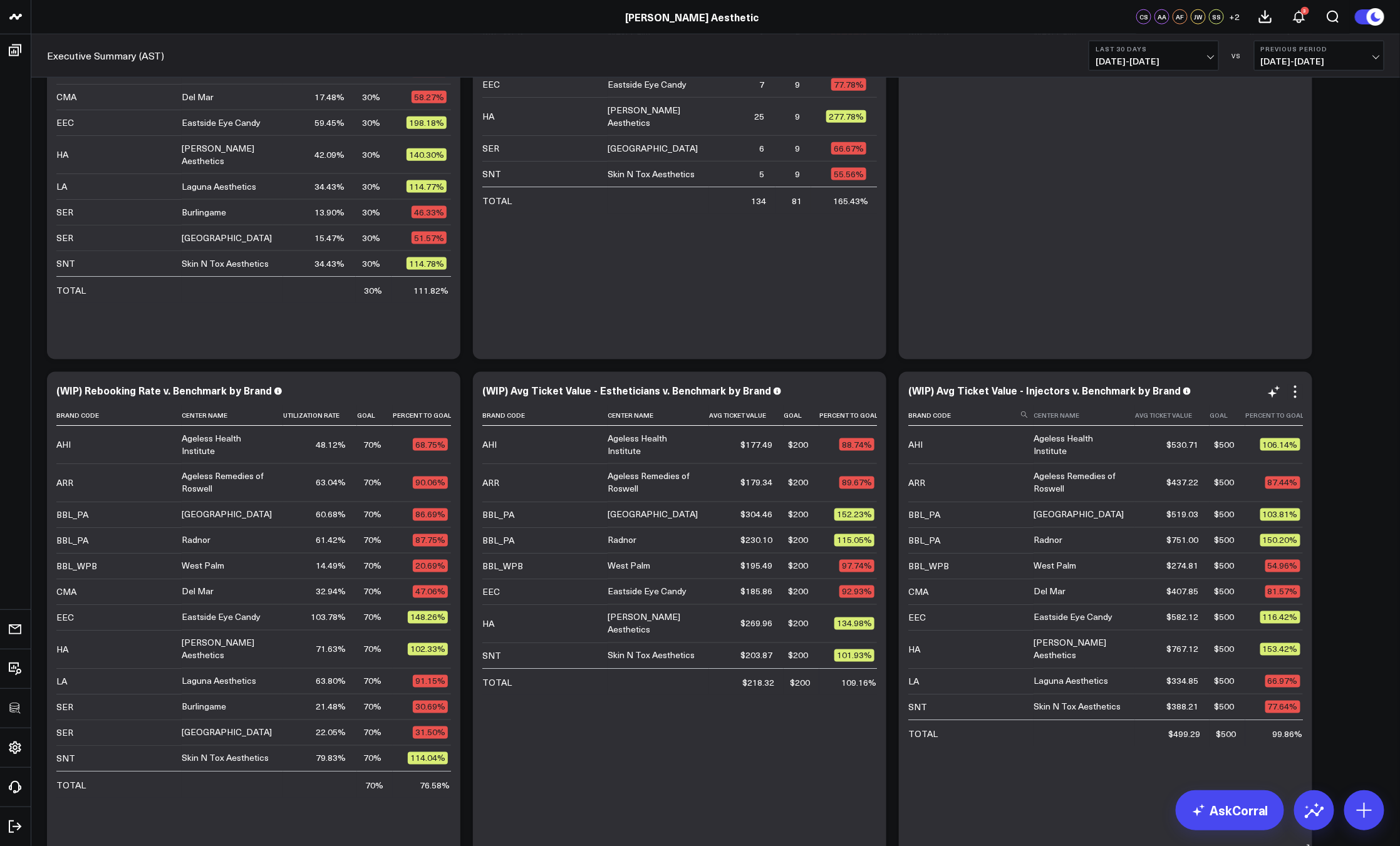
scroll to position [872, 0]
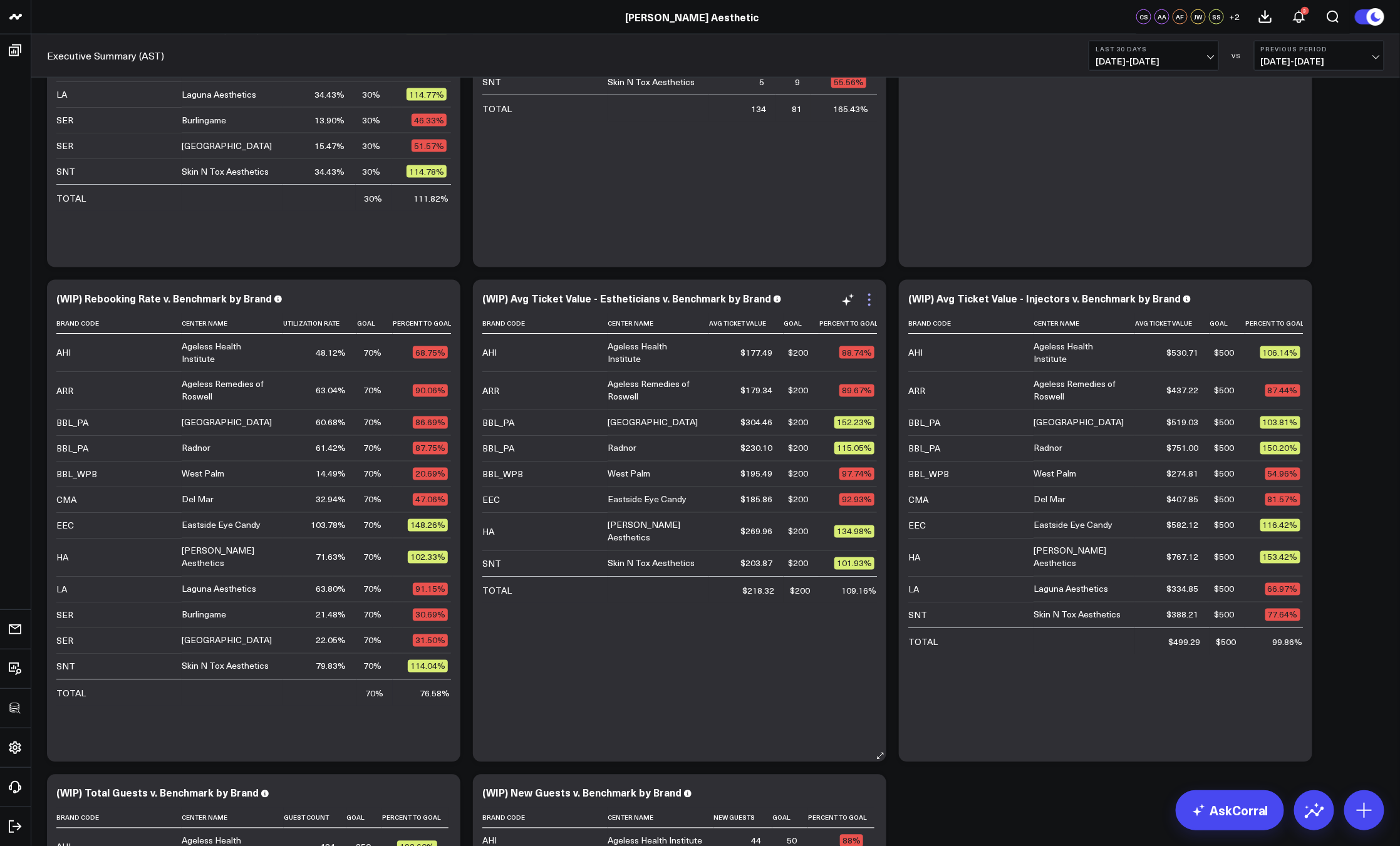
click at [869, 299] on icon at bounding box center [869, 300] width 3 height 3
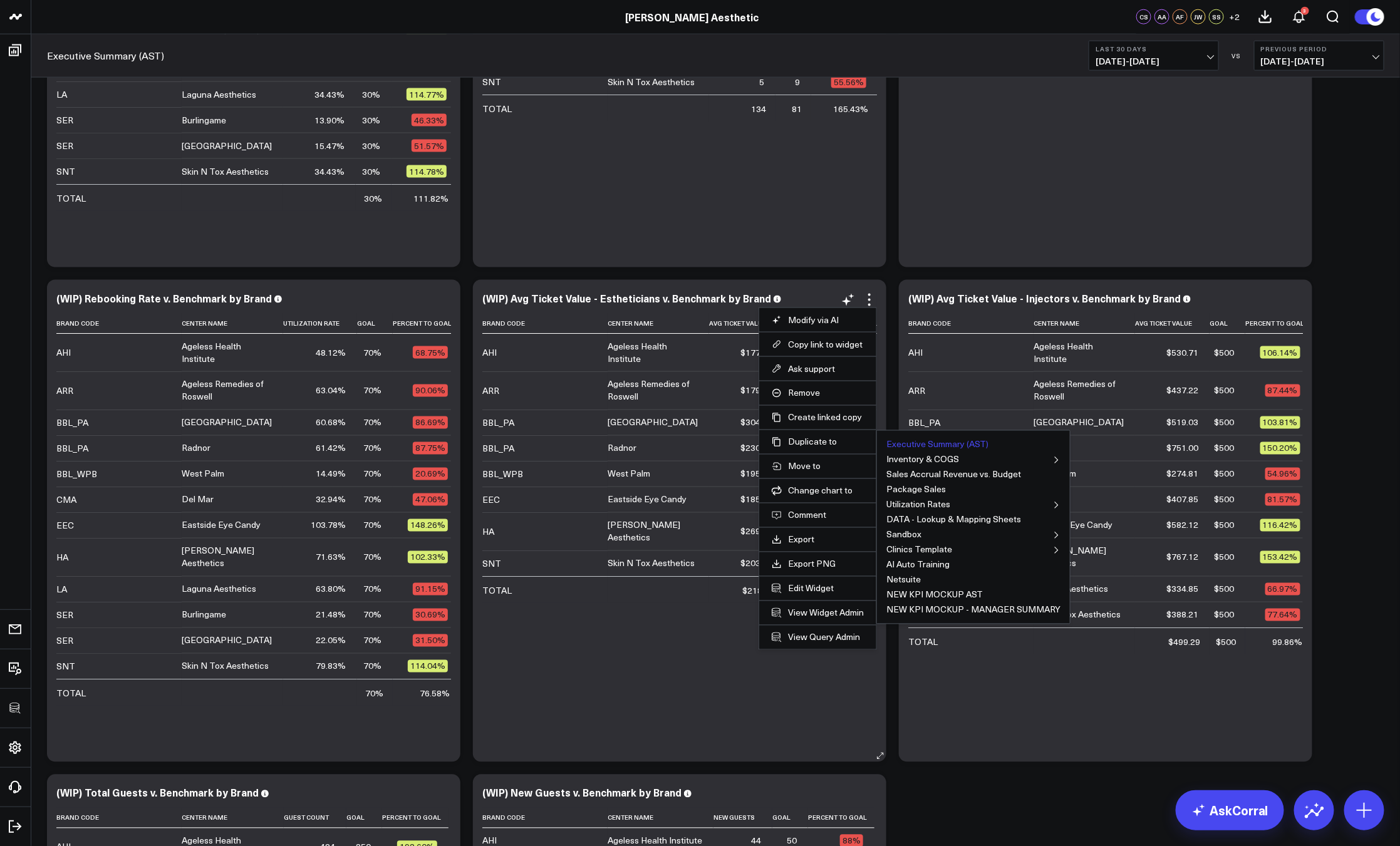
click at [909, 443] on button "Executive Summary (AST)" at bounding box center [937, 444] width 102 height 9
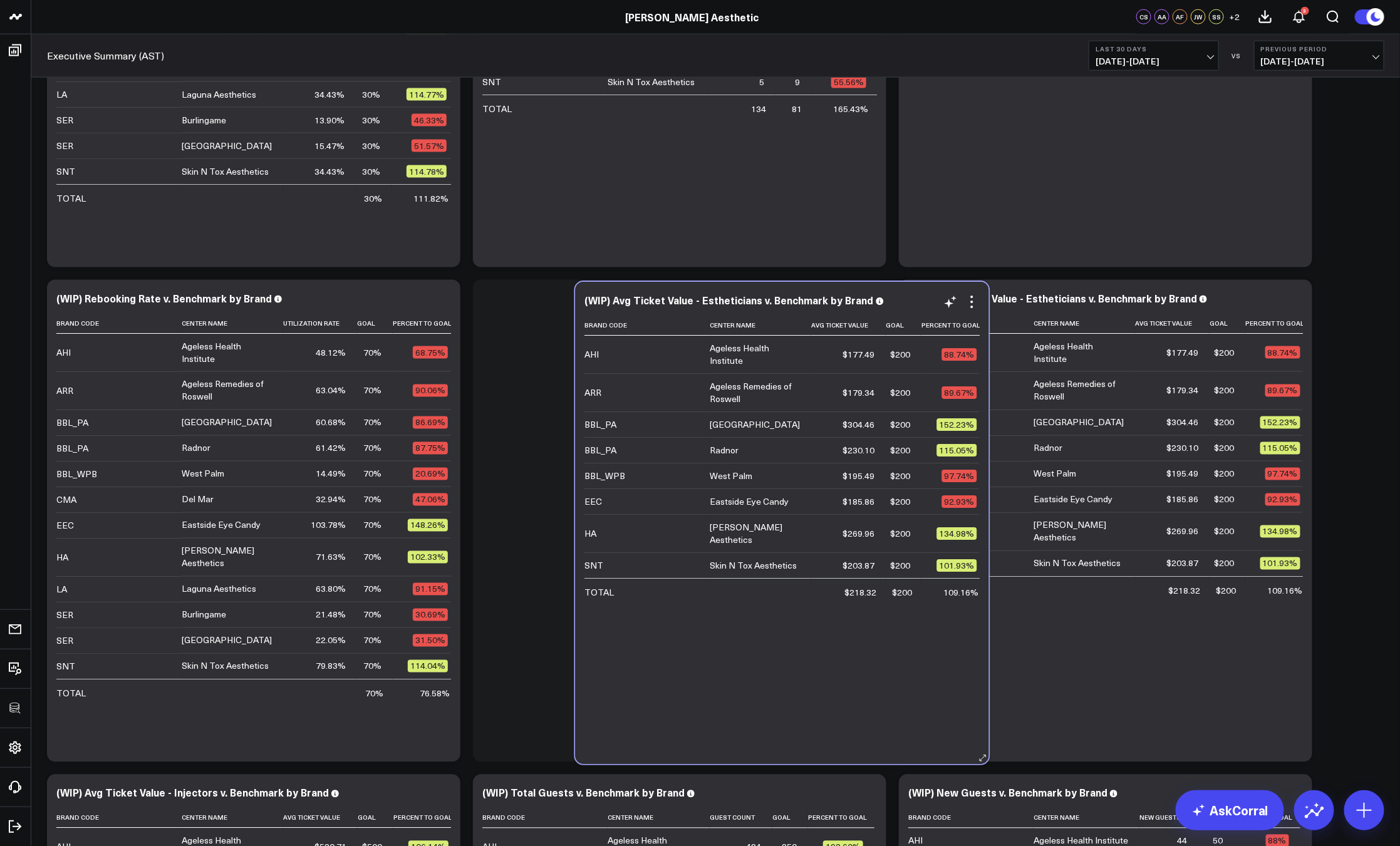
drag, startPoint x: 988, startPoint y: 368, endPoint x: 665, endPoint y: 371, distance: 323.0
click at [665, 371] on div "Brand Code Center Name Avg Ticket Value Goal Percent To Goal AHI Ageless Health…" at bounding box center [782, 532] width 395 height 436
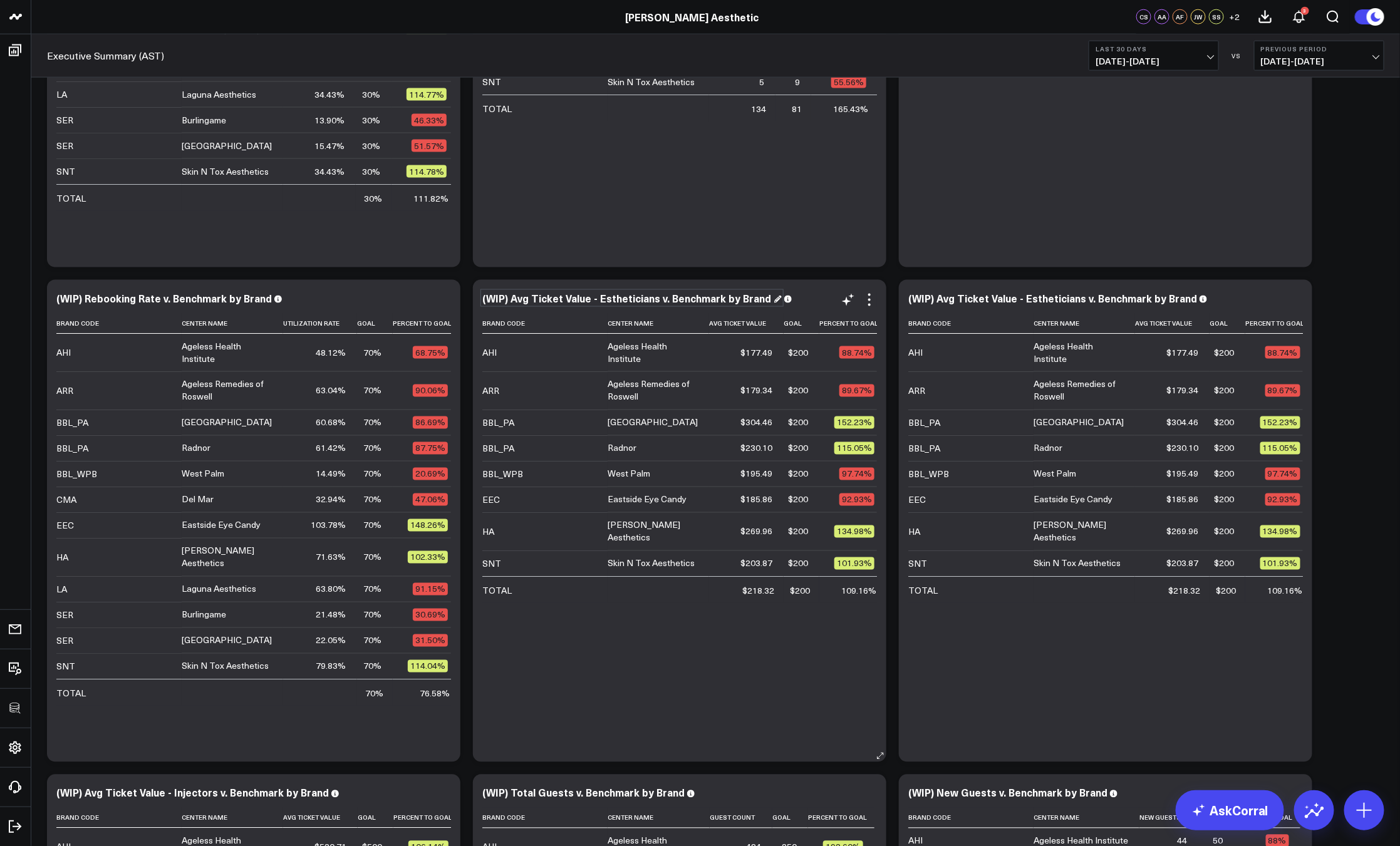
click at [644, 298] on div "(WIP) Avg Ticket Value - Estheticians v. Benchmark by Brand" at bounding box center [632, 298] width 300 height 14
click at [654, 301] on div "(WIP) Avg Ticket Value - Estheticians v. Benchmark by Brand" at bounding box center [632, 298] width 300 height 14
drag, startPoint x: 652, startPoint y: 301, endPoint x: 595, endPoint y: 301, distance: 57.0
click at [595, 301] on div "(WIP) Avg Ticket Value - Estheticians v. Benchmark by Brand" at bounding box center [632, 298] width 300 height 14
click at [860, 301] on div "Modify via AI Copy link to widget Ask support Remove Create linked copy Executi…" at bounding box center [858, 300] width 36 height 15
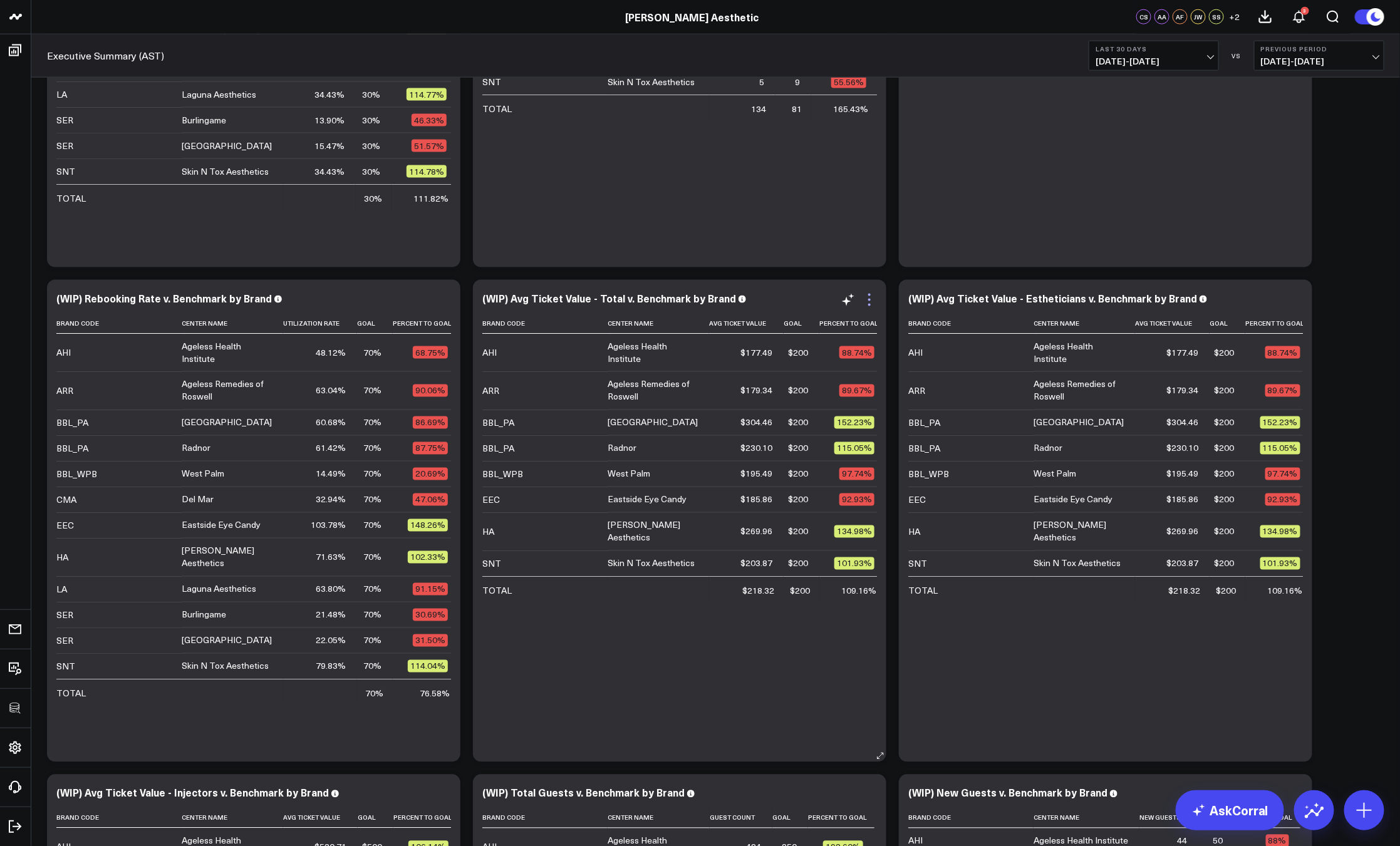
click at [865, 301] on icon at bounding box center [868, 300] width 15 height 15
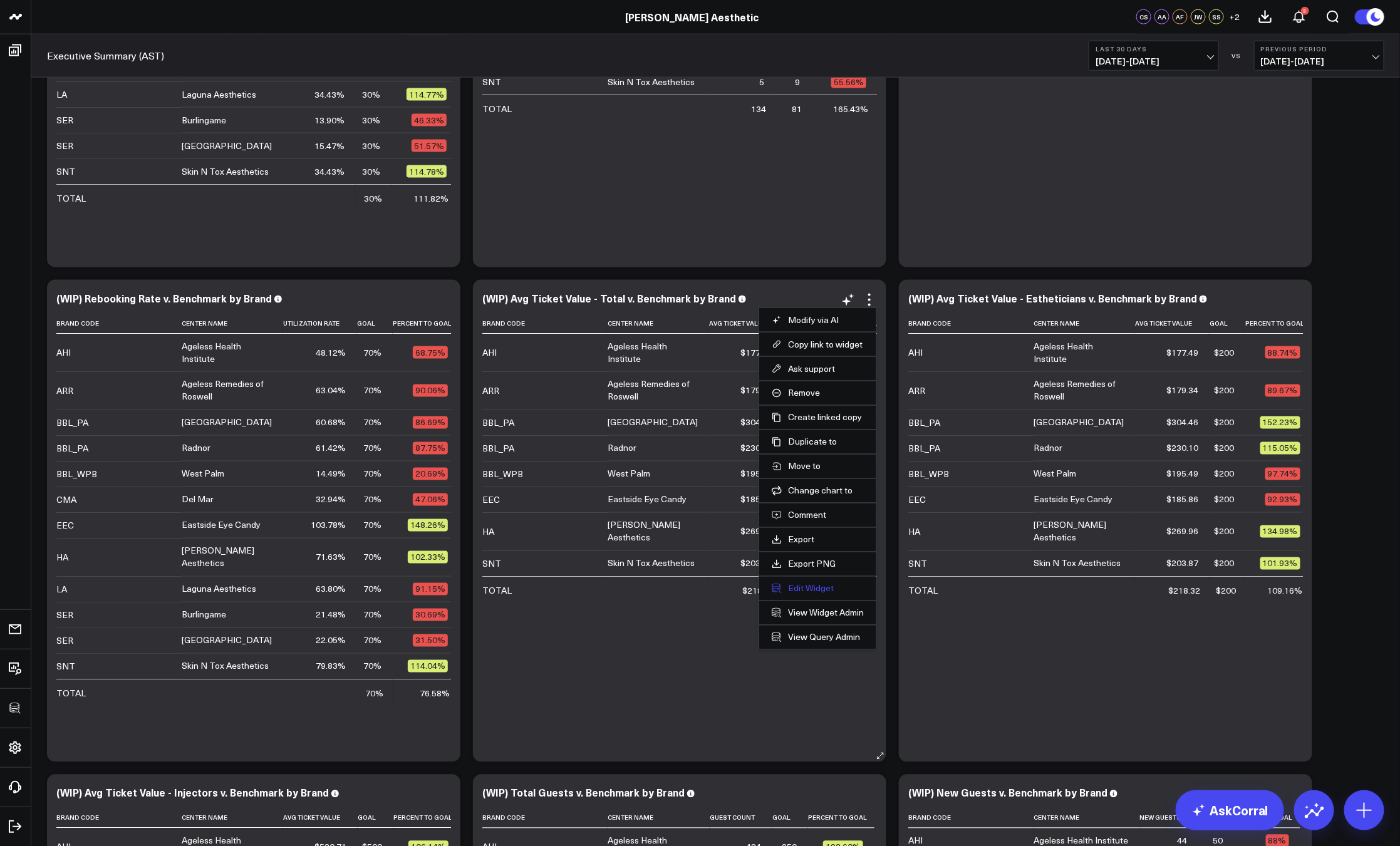
click at [818, 585] on button "Edit Widget" at bounding box center [817, 588] width 92 height 11
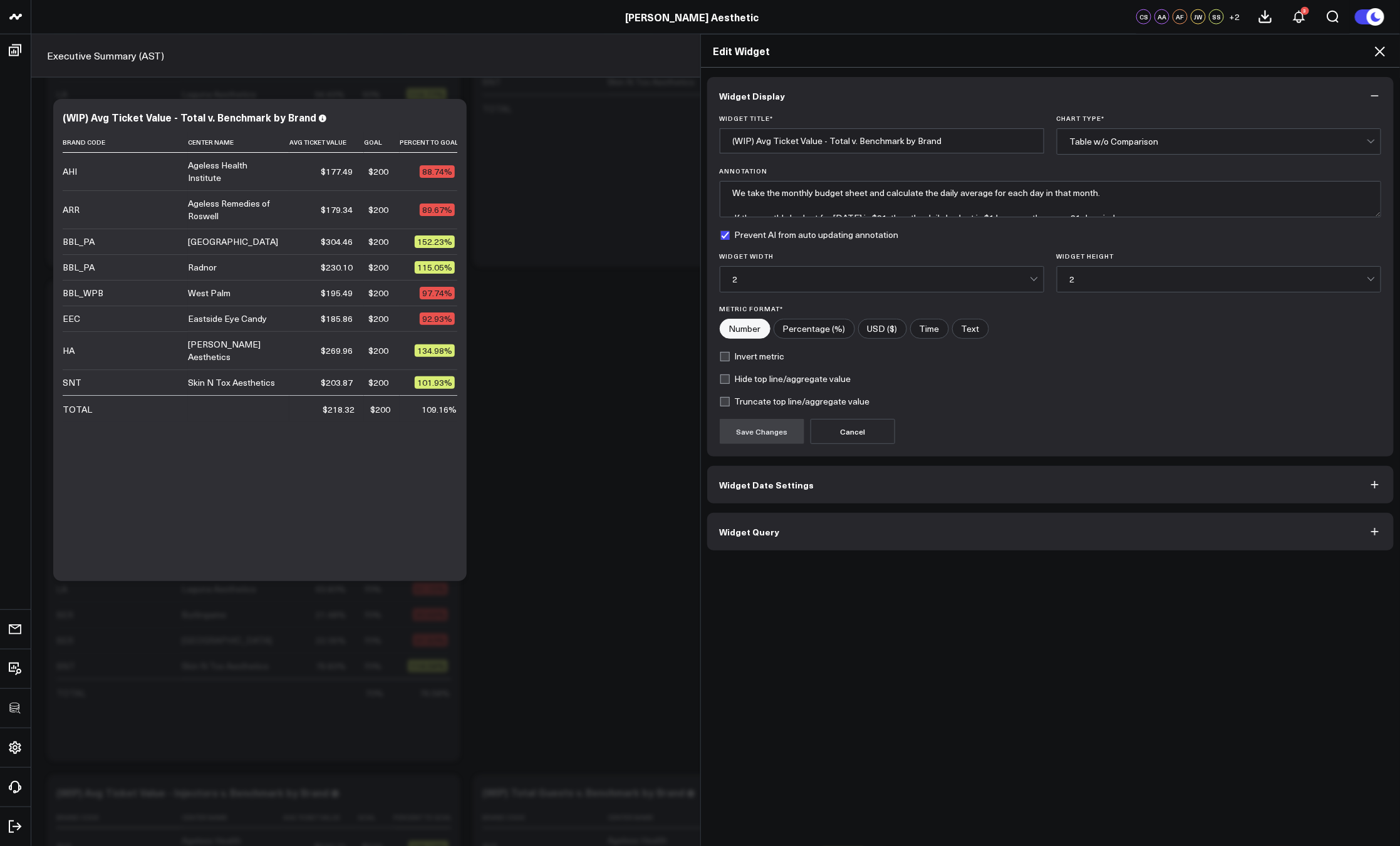
drag, startPoint x: 807, startPoint y: 559, endPoint x: 798, endPoint y: 536, distance: 24.7
click at [807, 559] on div "Widget Display Widget Title * (WIP) Avg Ticket Value - Total v. Benchmark by Br…" at bounding box center [1050, 457] width 699 height 779
click at [798, 536] on button "Widget Query" at bounding box center [1050, 531] width 687 height 38
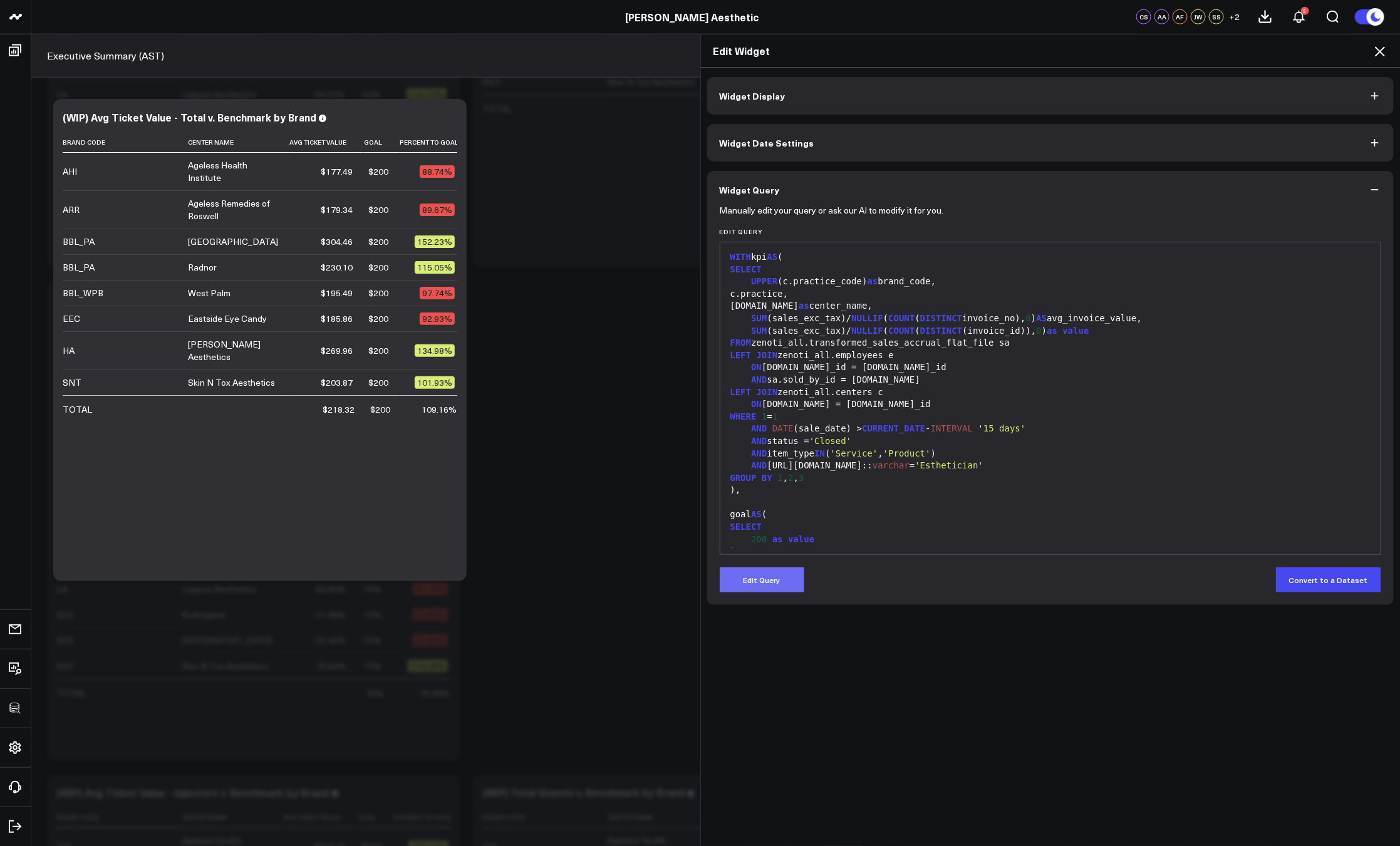
click at [774, 582] on button "Edit Query" at bounding box center [762, 580] width 85 height 25
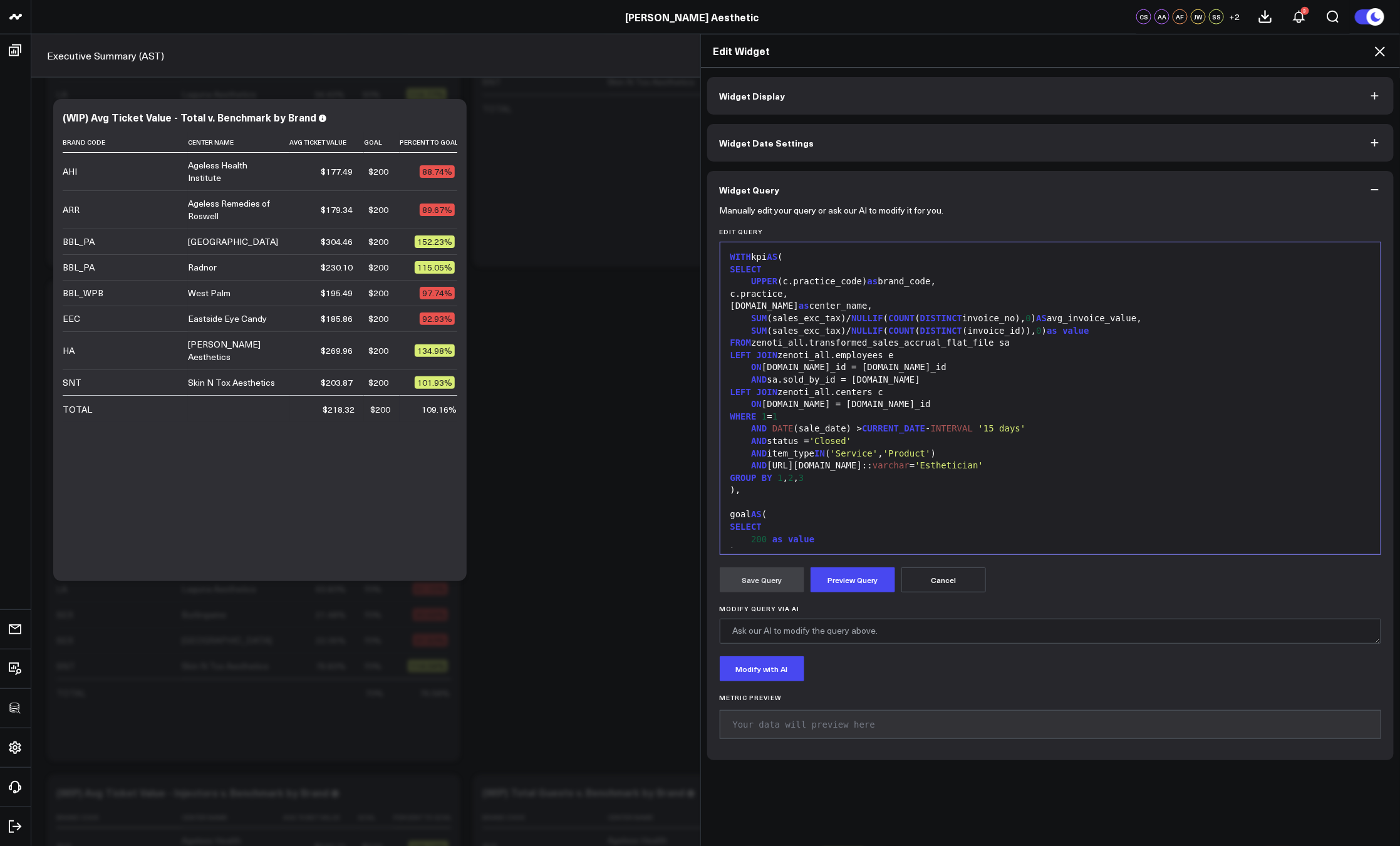
click at [976, 468] on span "'Esthetician'" at bounding box center [949, 464] width 69 height 10
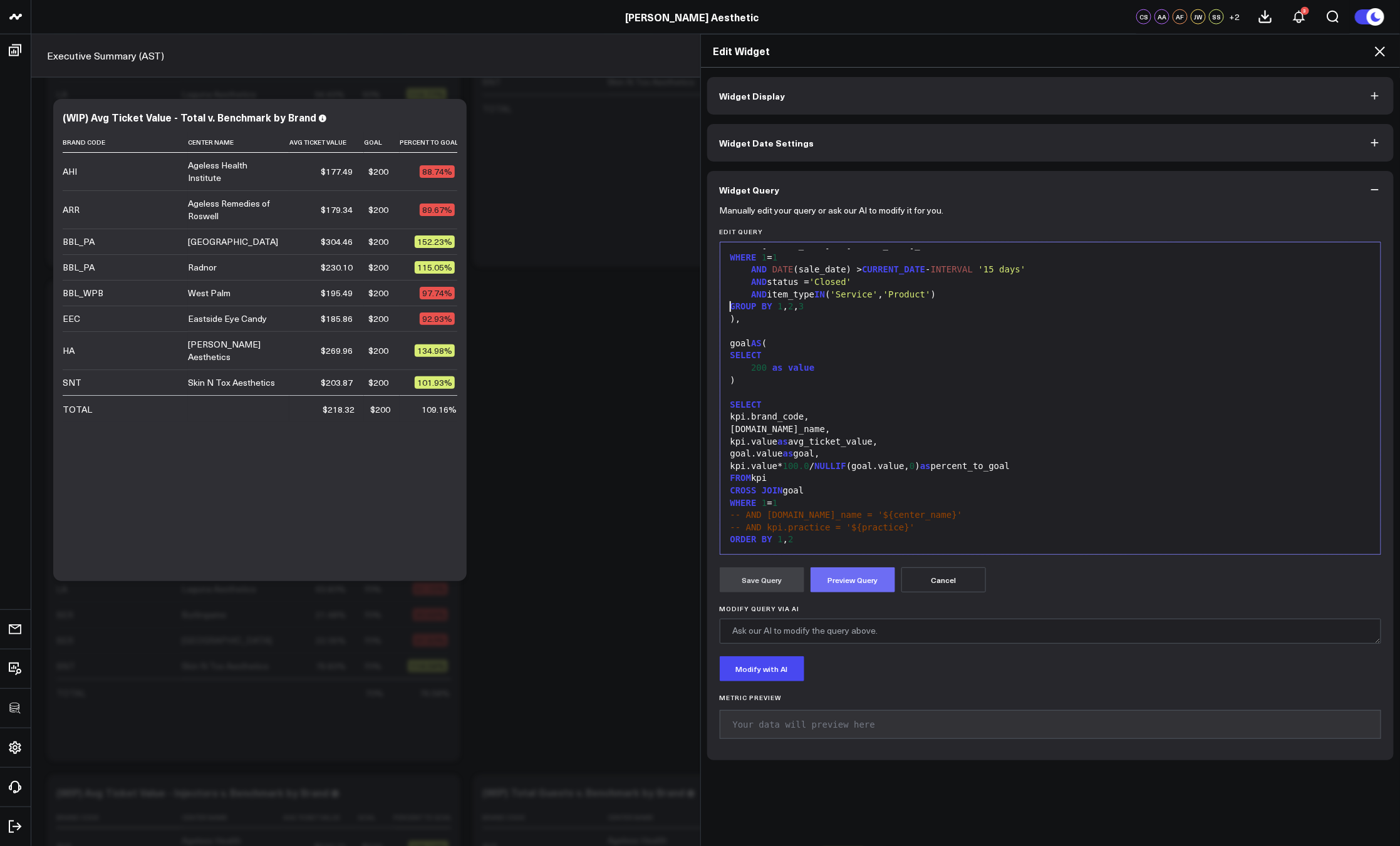
click at [835, 574] on button "Preview Query" at bounding box center [853, 580] width 85 height 25
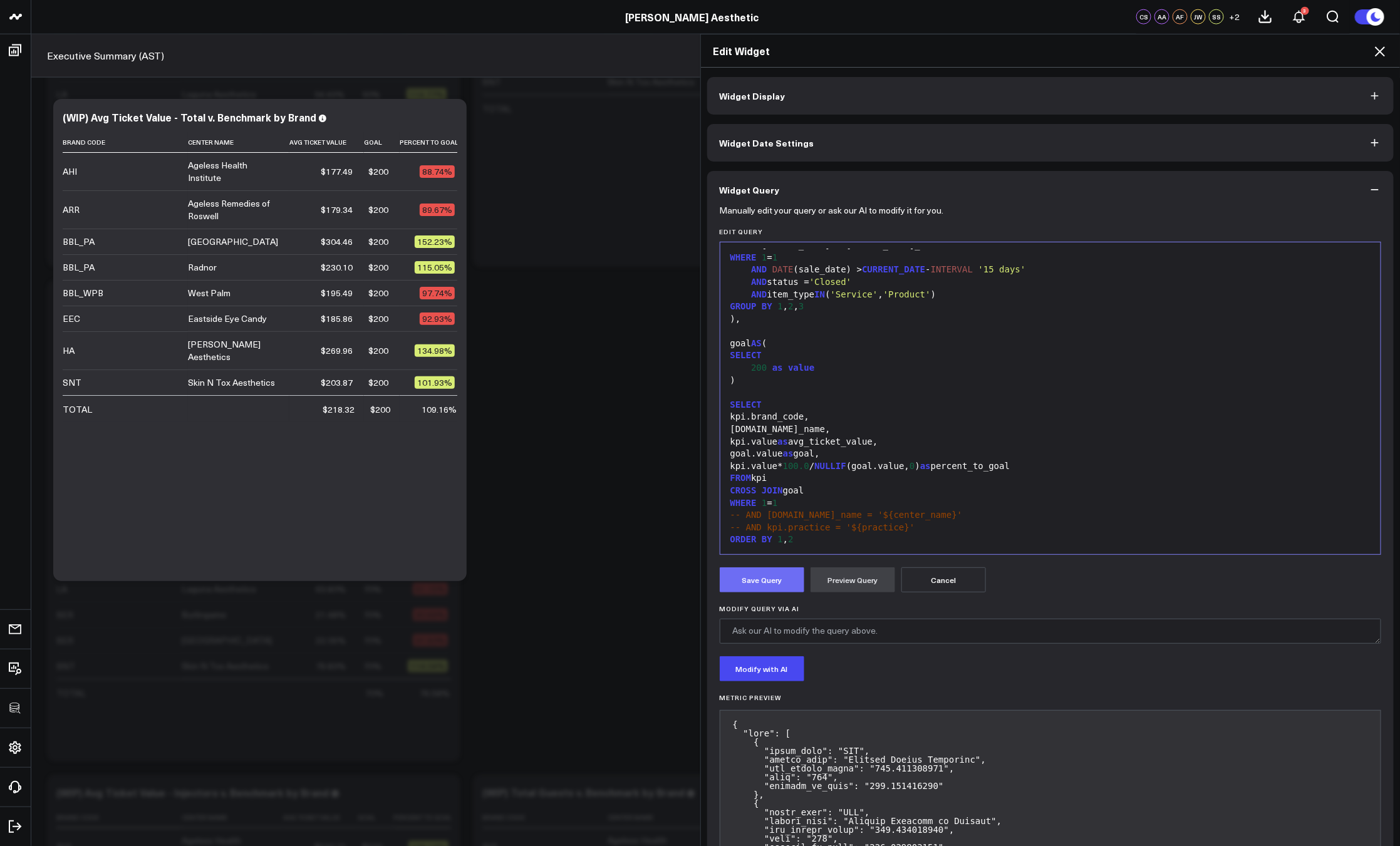
click at [756, 583] on button "Save Query" at bounding box center [762, 580] width 85 height 25
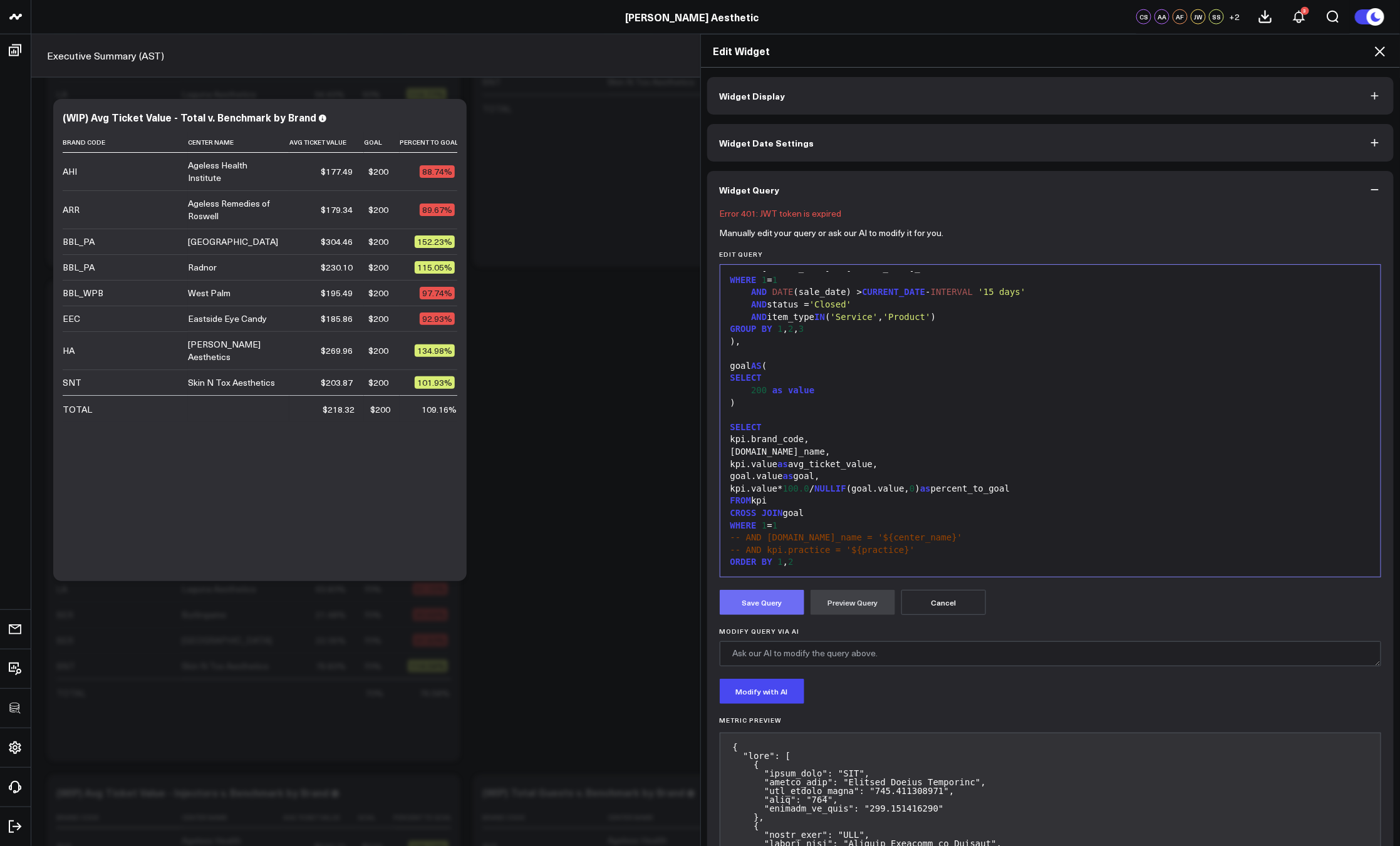
click at [771, 598] on button "Save Query" at bounding box center [762, 602] width 85 height 25
click at [875, 495] on div "FROM kpi" at bounding box center [1050, 501] width 648 height 12
copy div "WITH kpi AS ( SELECT UPPER (c.practice_code) as brand_code, c.practice, c.name …"
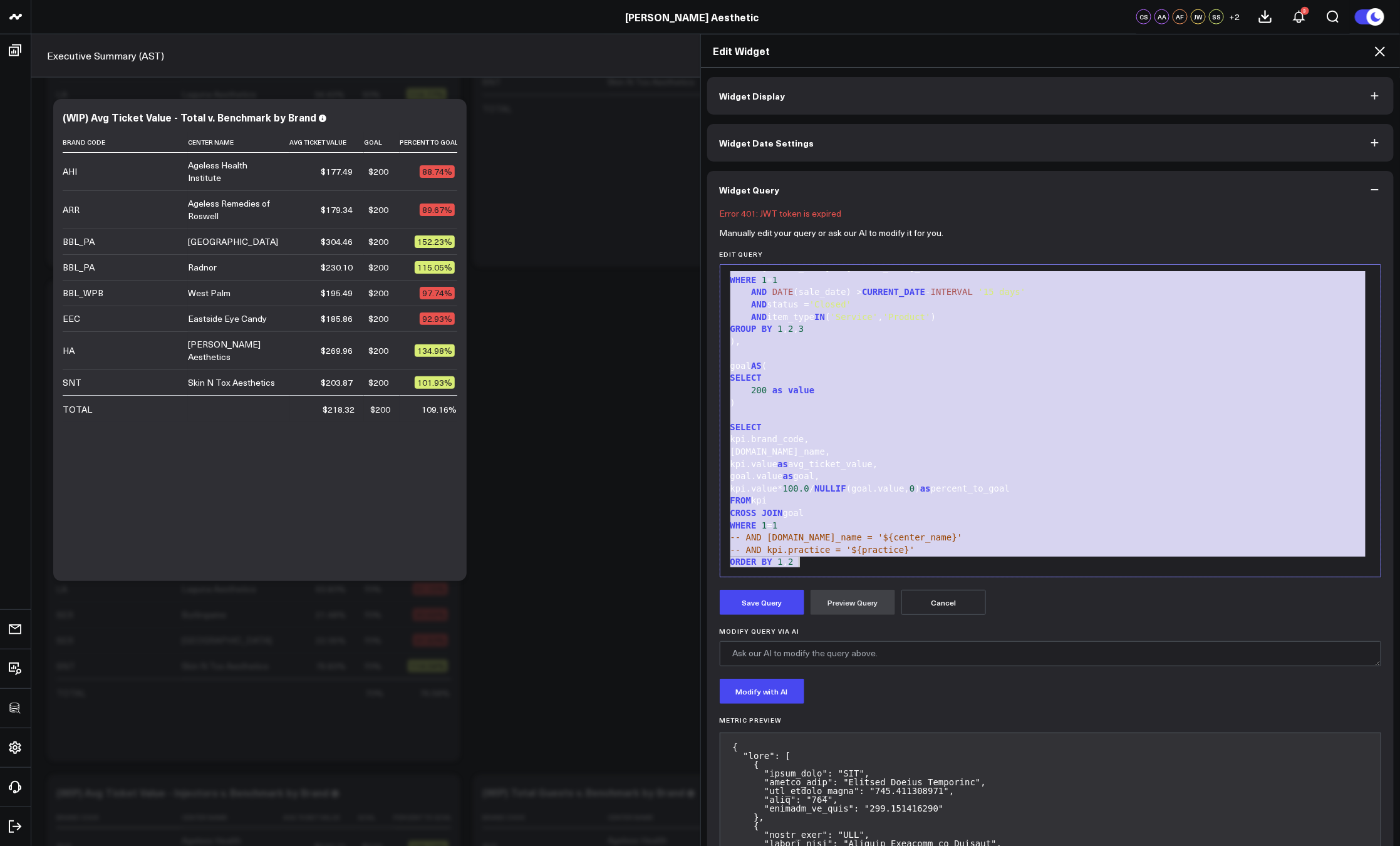
drag, startPoint x: 1378, startPoint y: 50, endPoint x: 1376, endPoint y: 63, distance: 13.2
click at [1379, 50] on icon at bounding box center [1379, 51] width 10 height 10
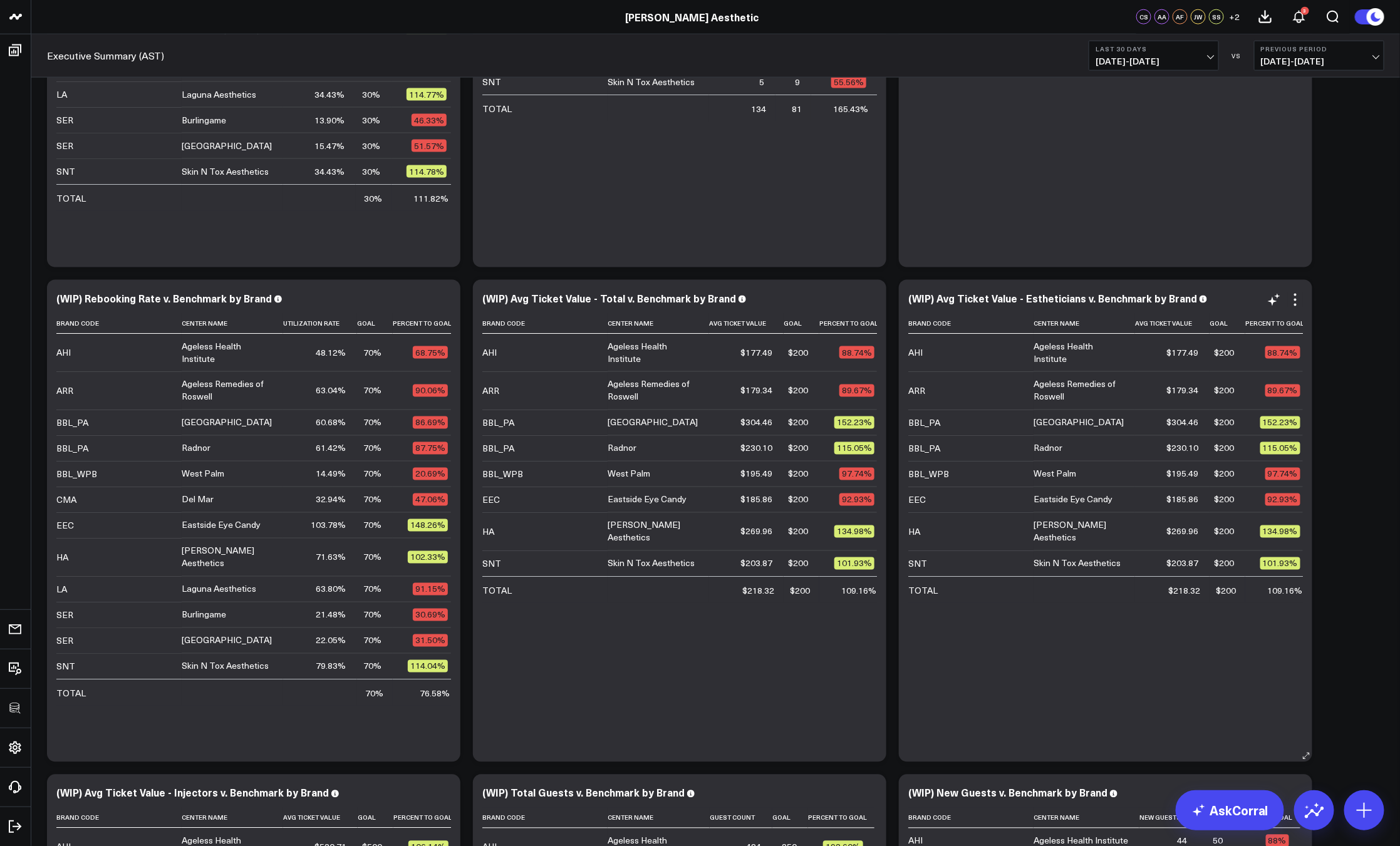
click at [1309, 388] on div "(WIP) Avg Ticket Value - Estheticians v. Benchmark by Brand Brand Code Center N…" at bounding box center [1105, 521] width 413 height 482
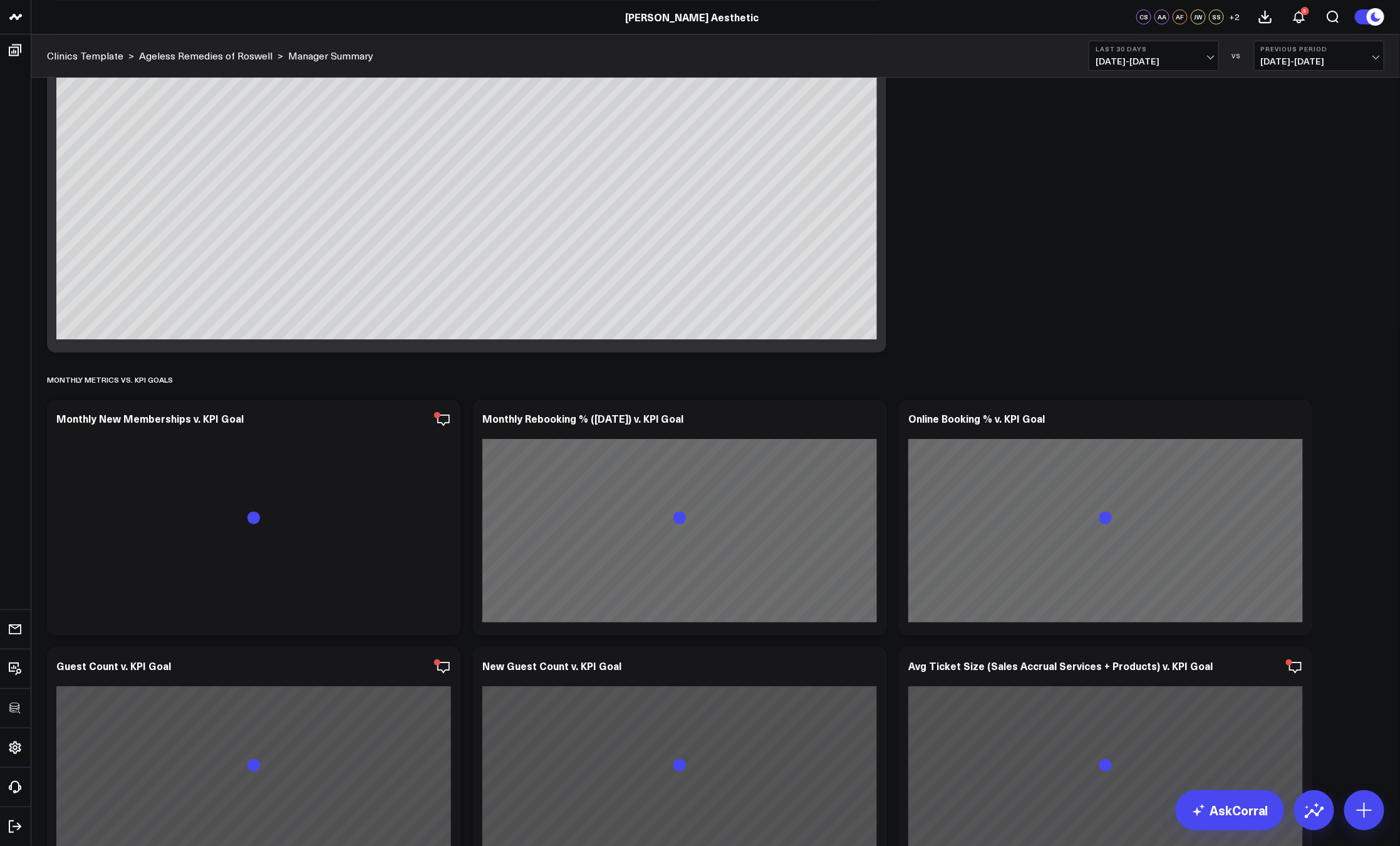
scroll to position [2448, 0]
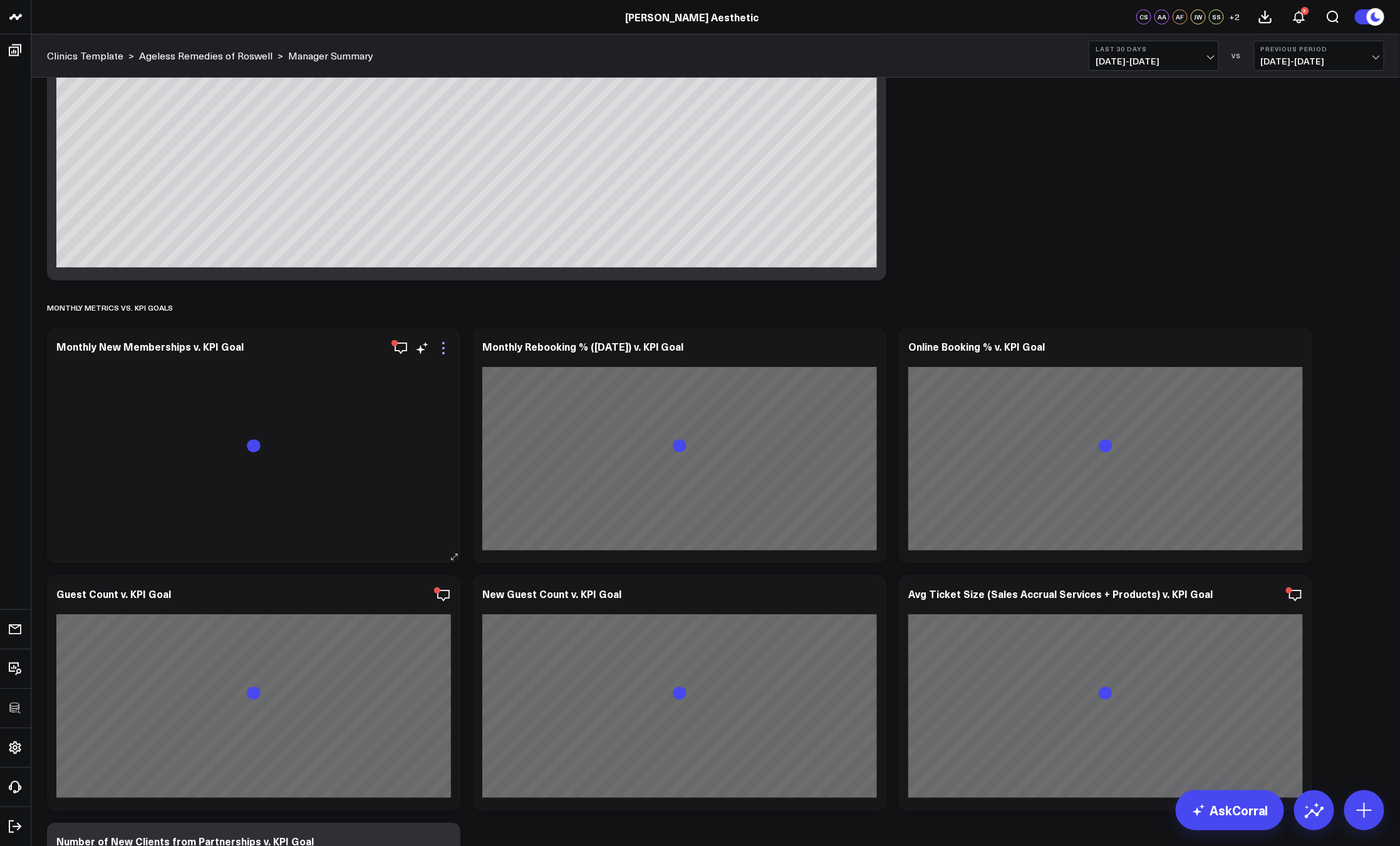
click at [444, 352] on icon at bounding box center [443, 347] width 15 height 15
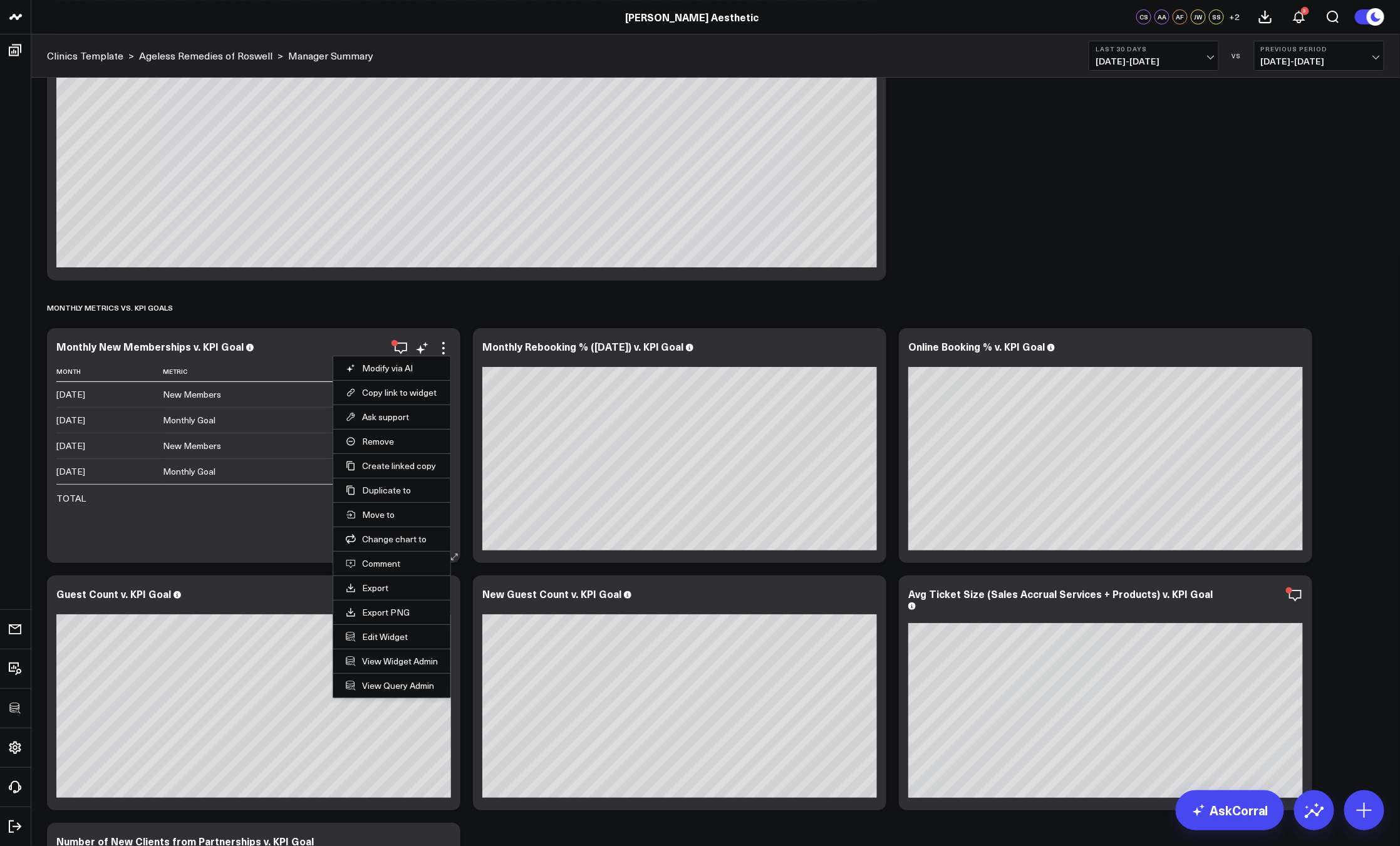
click at [223, 533] on div "Month Metric Value [DATE] New Members 3 [DATE] Monthly Goal 40 [DATE] New Membe…" at bounding box center [254, 456] width 395 height 189
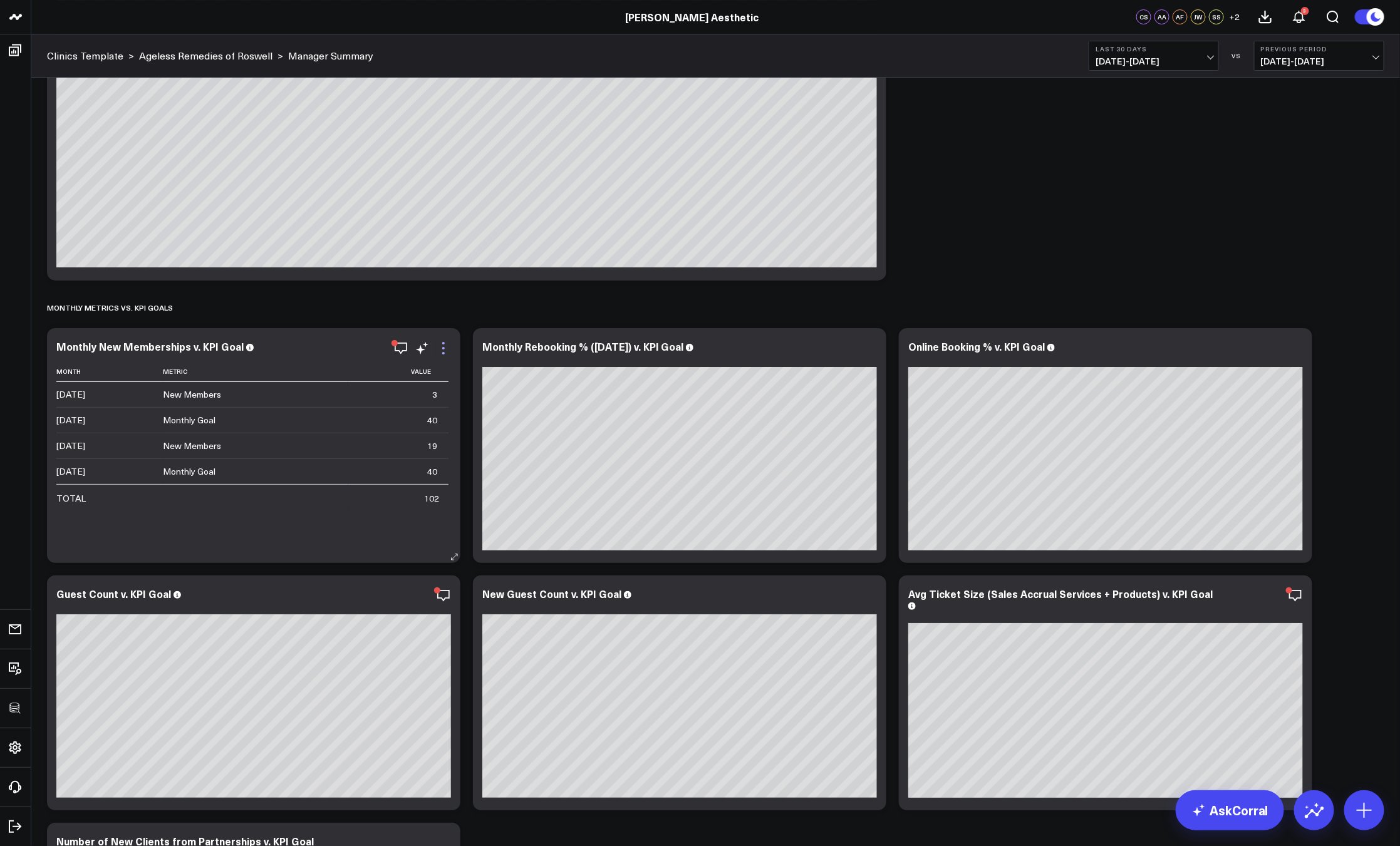
click at [441, 349] on icon at bounding box center [443, 347] width 15 height 15
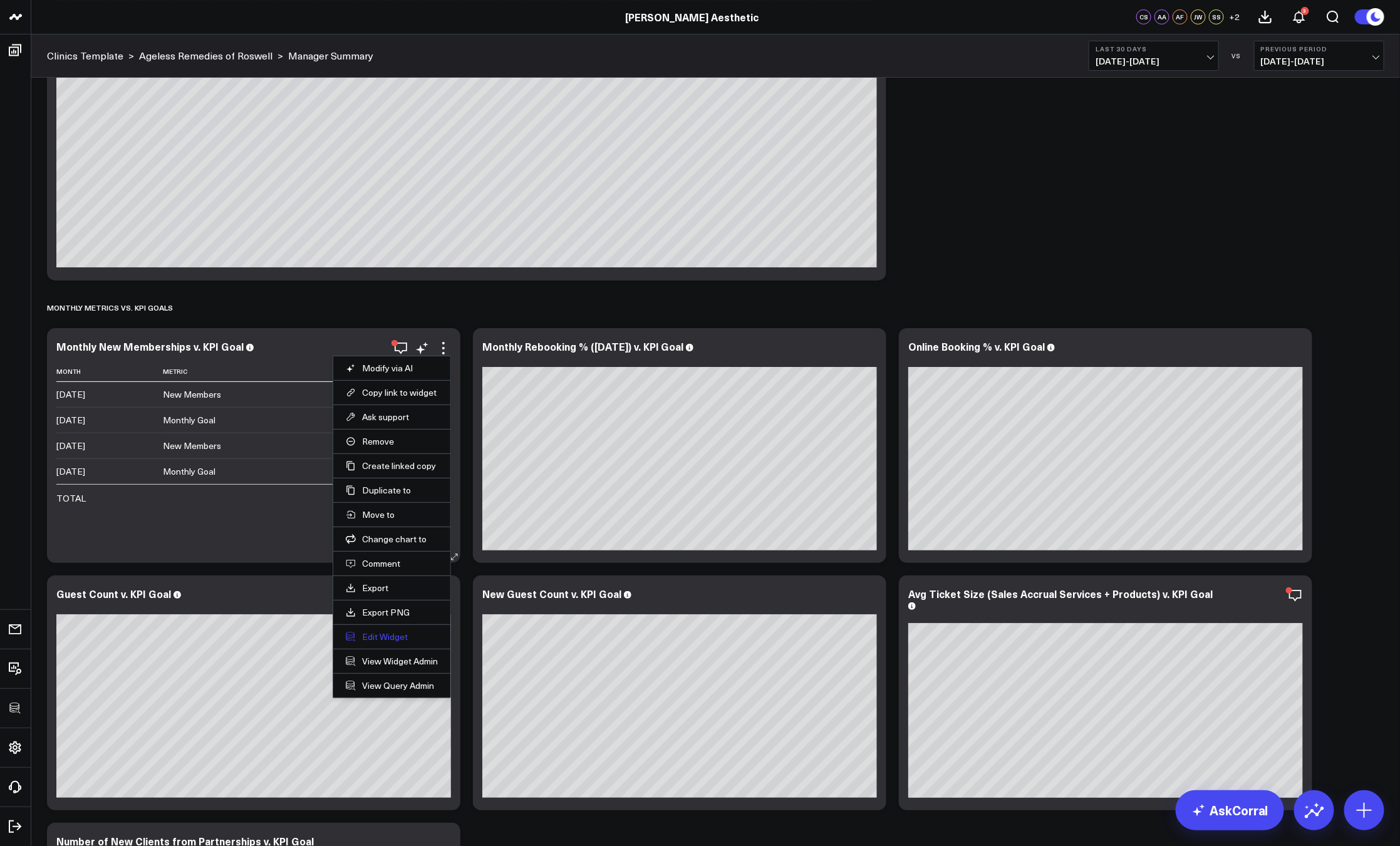
click at [377, 634] on button "Edit Widget" at bounding box center [391, 636] width 92 height 11
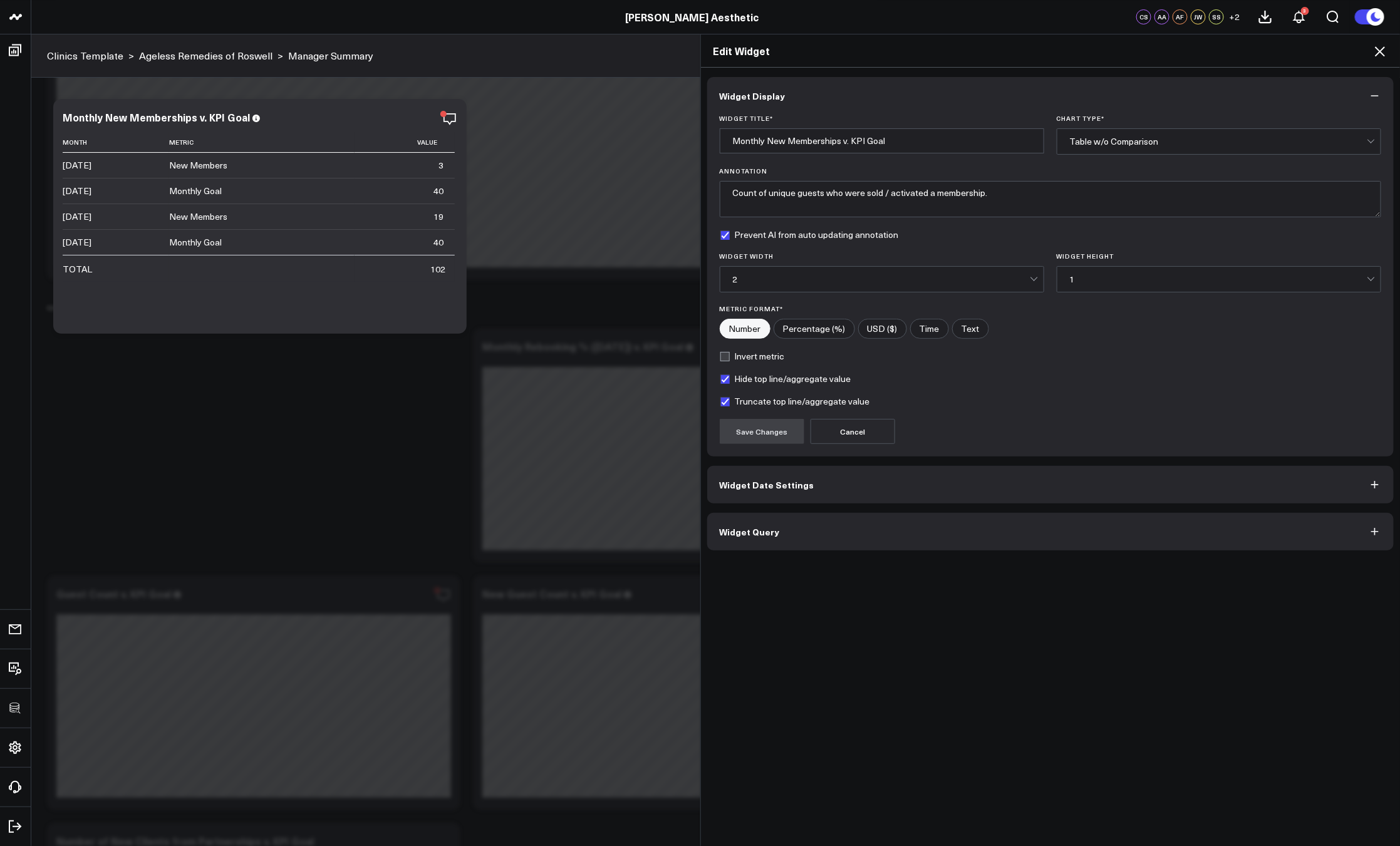
click at [771, 547] on button "Widget Query" at bounding box center [1050, 531] width 687 height 38
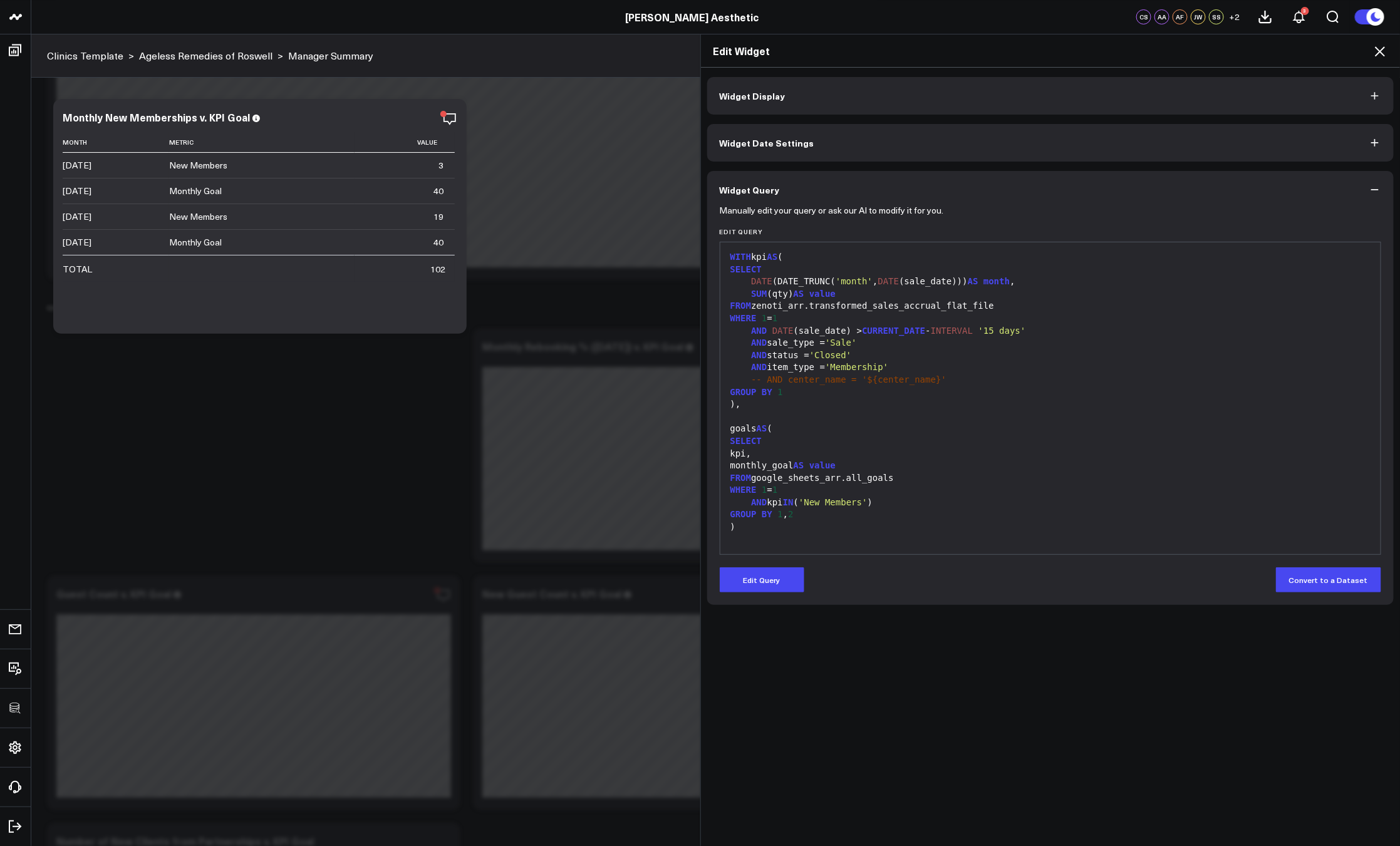
click at [765, 584] on button "Edit Query" at bounding box center [762, 580] width 85 height 25
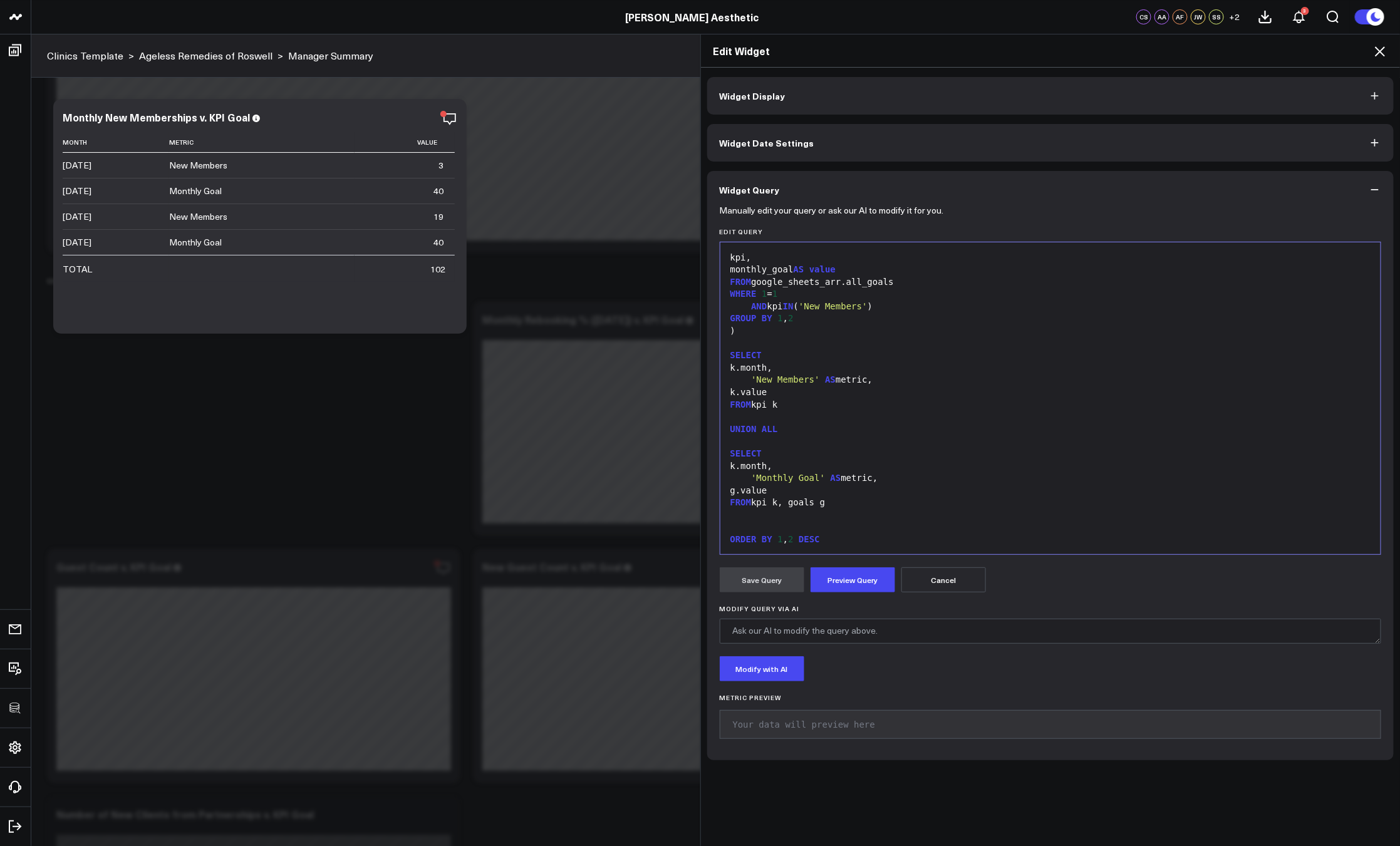
scroll to position [2484, 0]
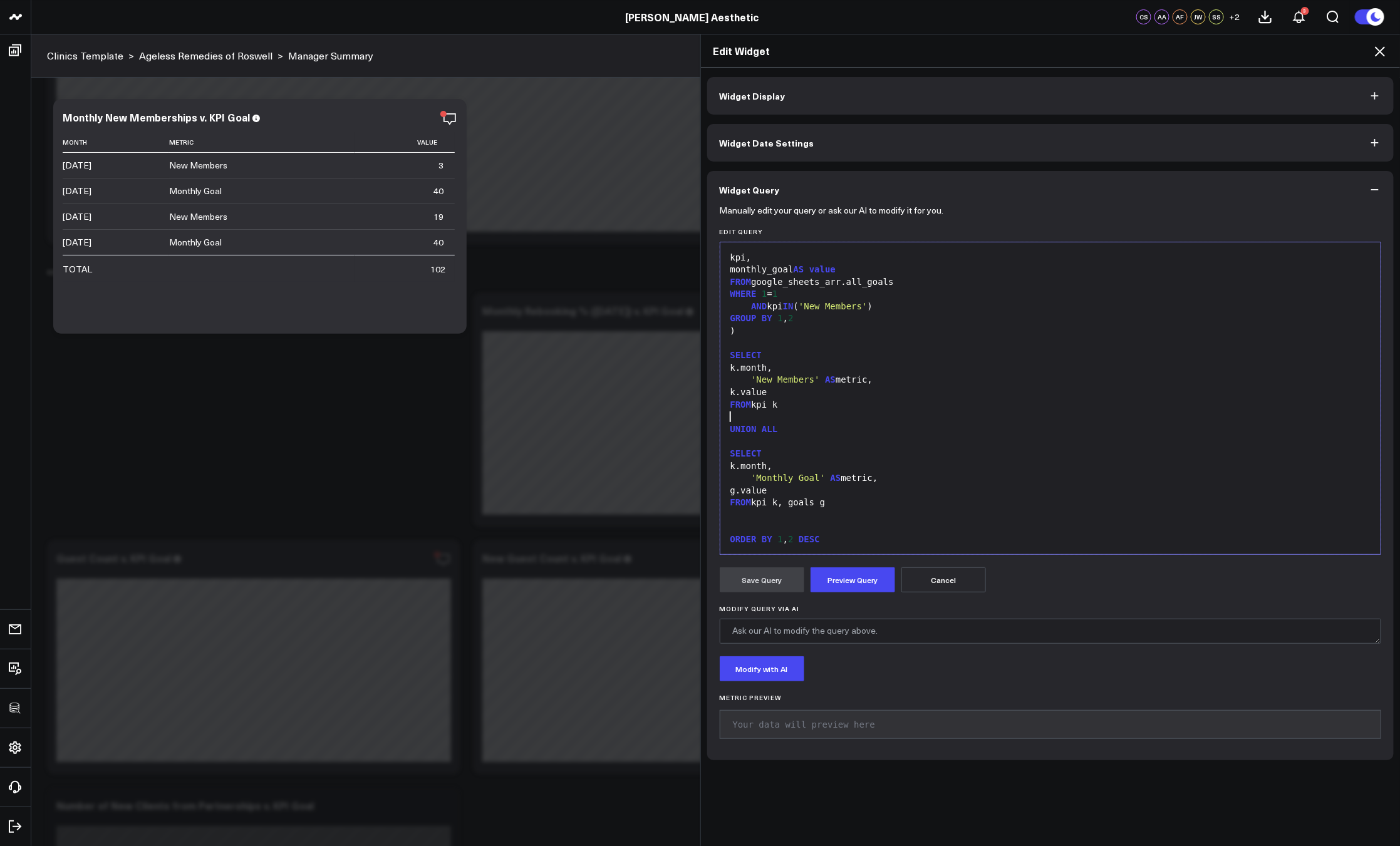
click at [833, 416] on div at bounding box center [1050, 417] width 648 height 12
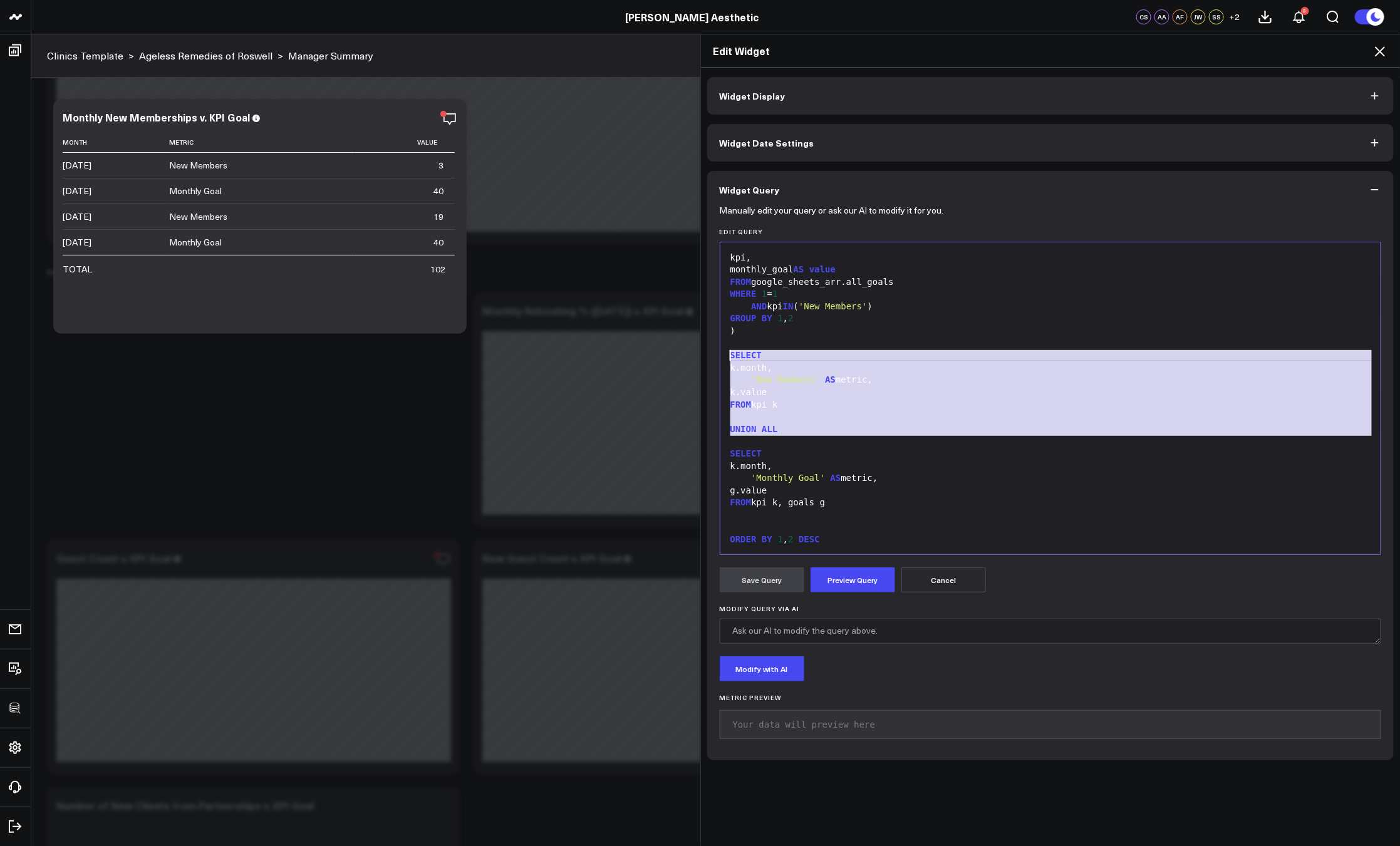
drag, startPoint x: 767, startPoint y: 444, endPoint x: 687, endPoint y: 358, distance: 117.5
click at [687, 358] on div "Edit Widget Widget Display Widget Date Settings Widget Query Manually edit your…" at bounding box center [700, 439] width 1400 height 812
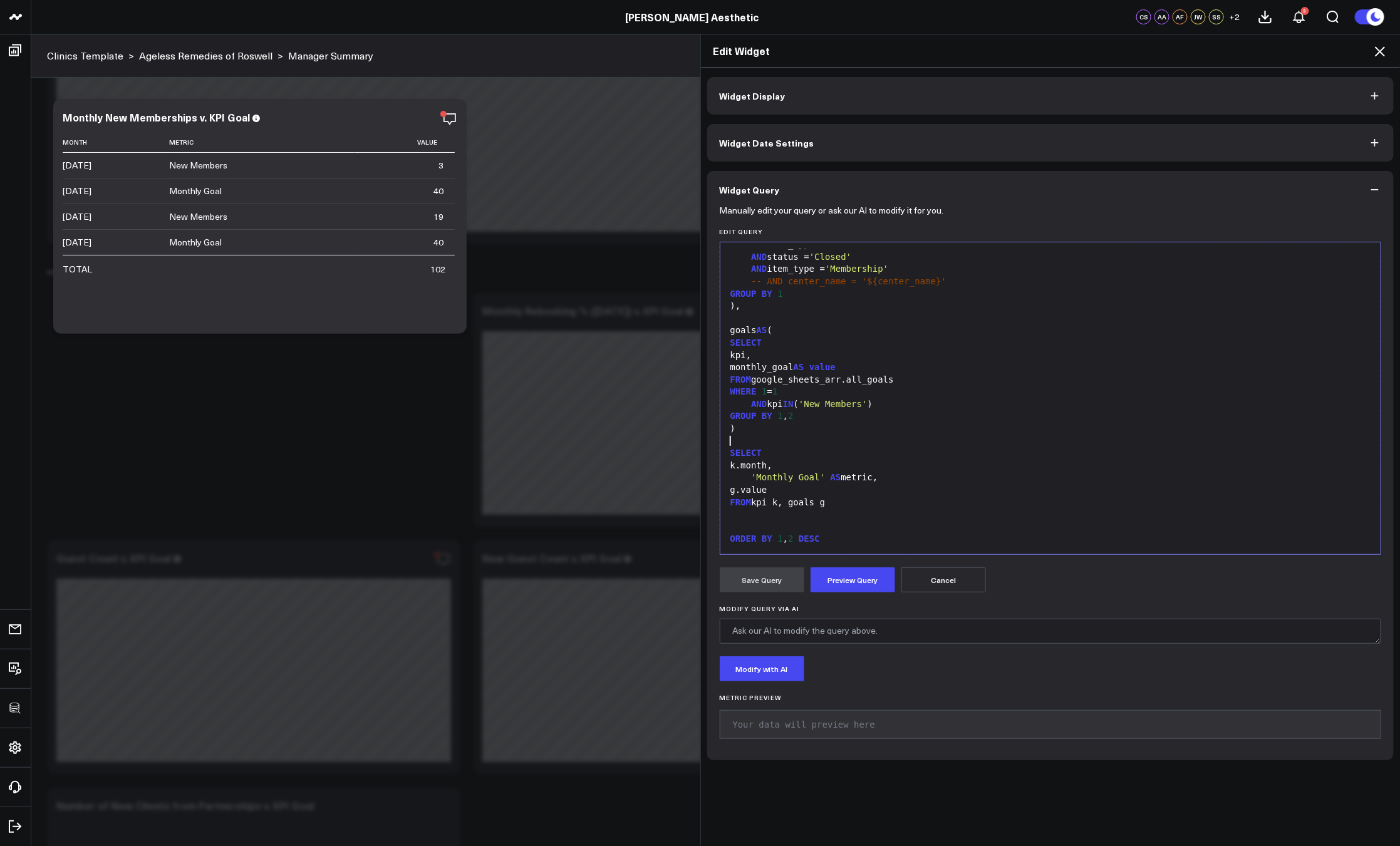
scroll to position [98, 0]
drag, startPoint x: 845, startPoint y: 536, endPoint x: 694, endPoint y: 536, distance: 151.0
click at [694, 536] on div "Edit Widget Widget Display Widget Date Settings Widget Query Manually edit your…" at bounding box center [700, 439] width 1400 height 812
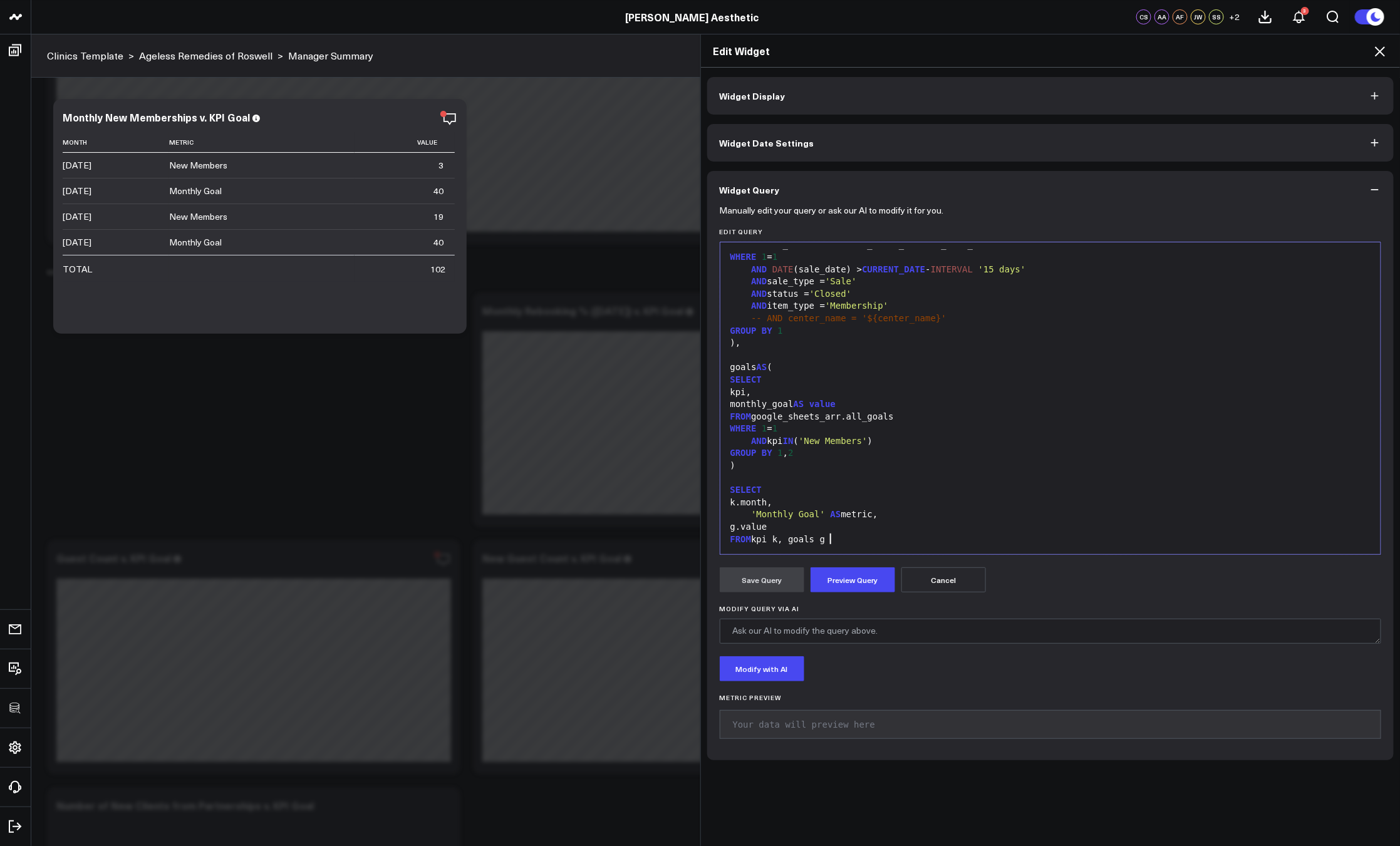
scroll to position [61, 0]
click at [903, 460] on div ")" at bounding box center [1050, 466] width 648 height 12
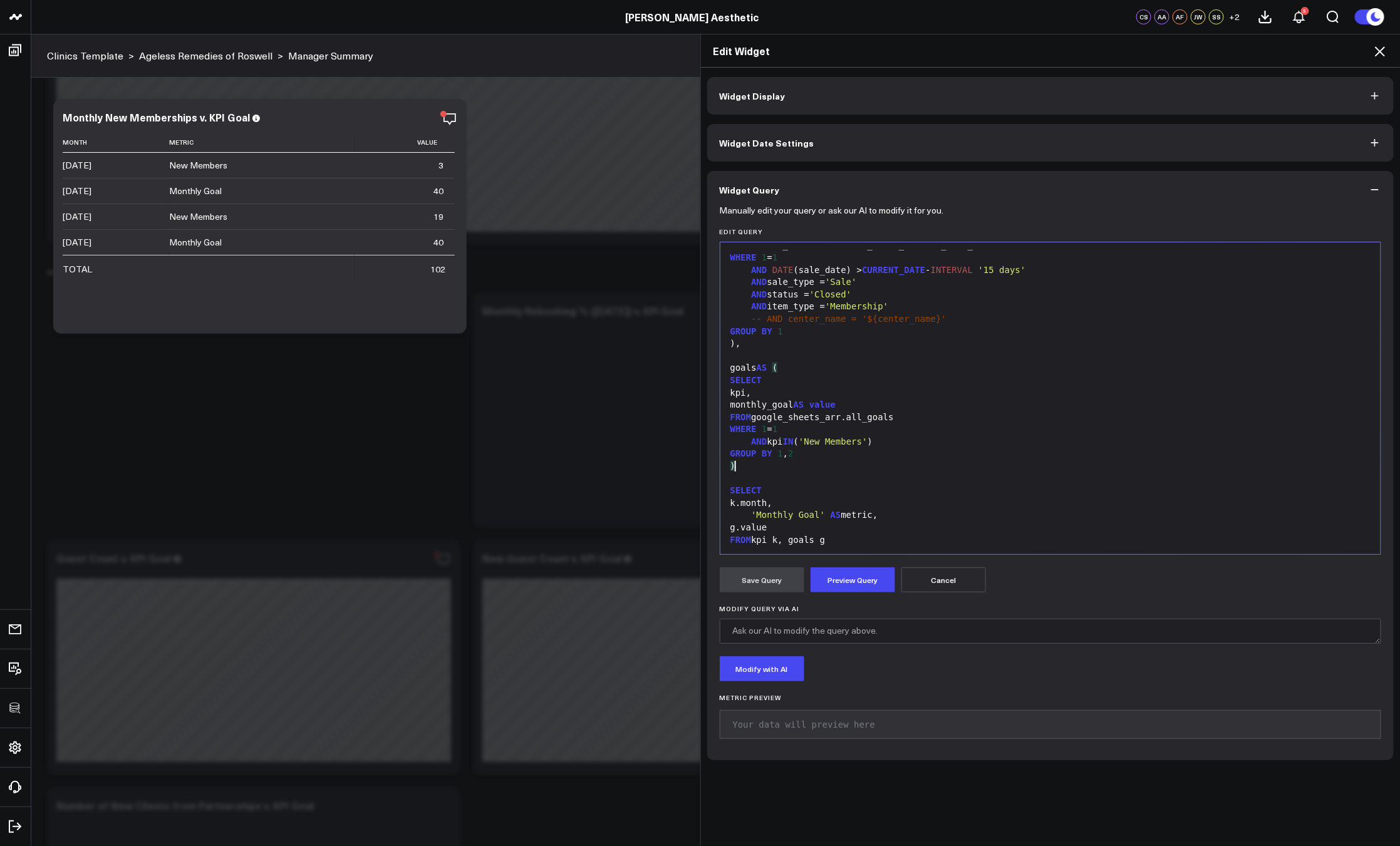
click at [935, 399] on div "monthly_goal AS value" at bounding box center [1050, 405] width 648 height 12
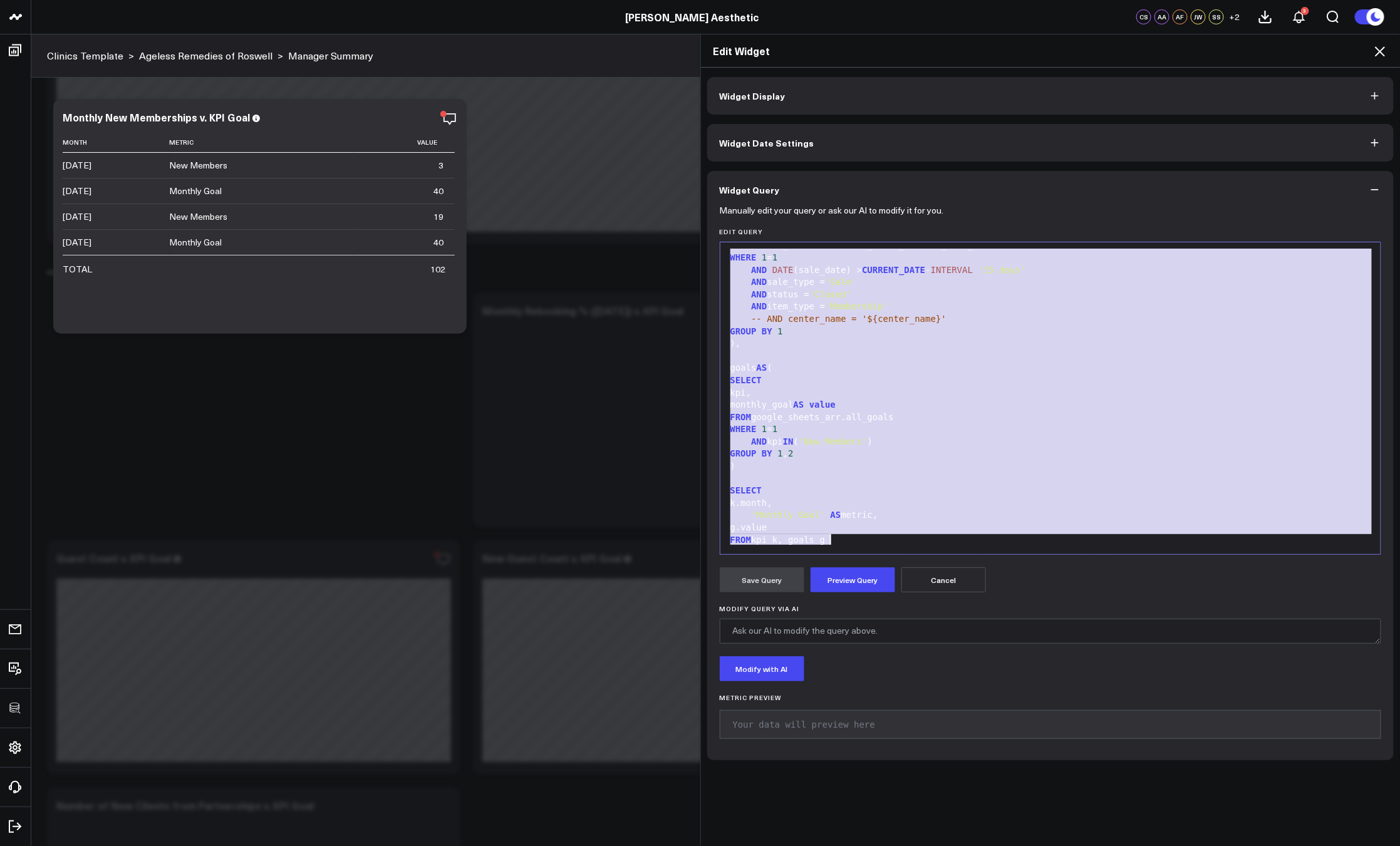
click at [1376, 55] on icon at bounding box center [1379, 51] width 15 height 15
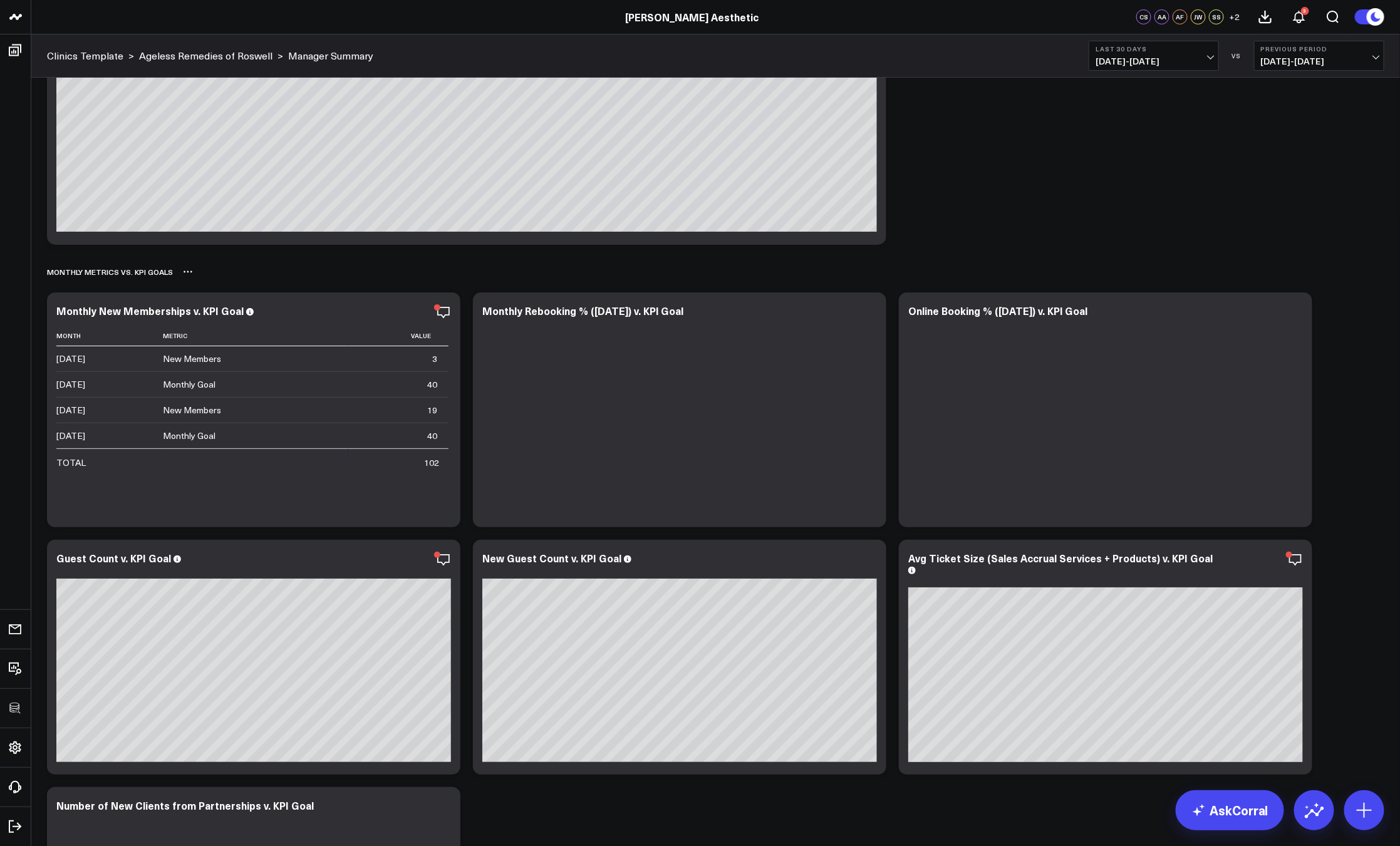
scroll to position [2637, 0]
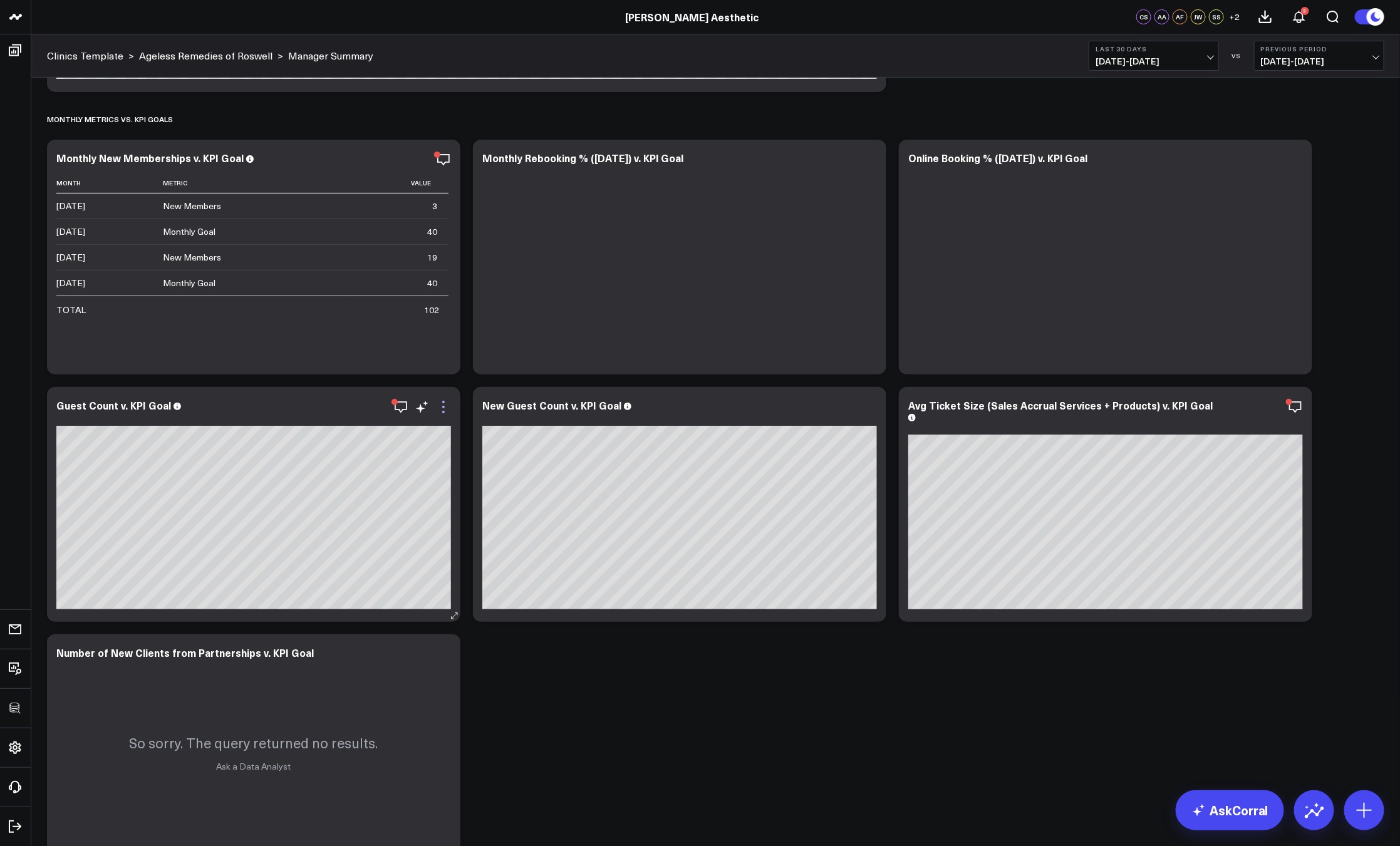
click at [449, 410] on icon at bounding box center [443, 406] width 15 height 15
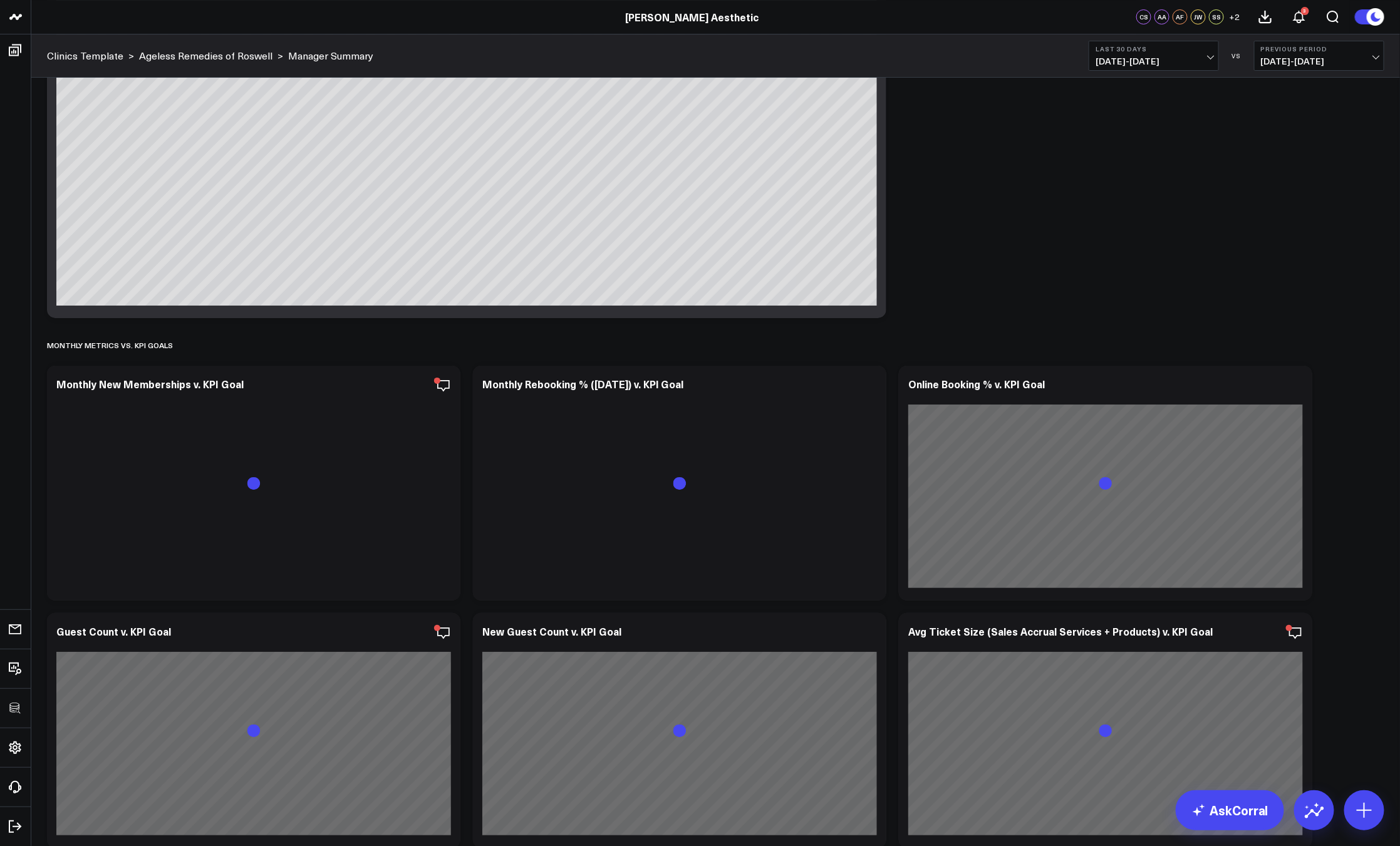
scroll to position [2434, 0]
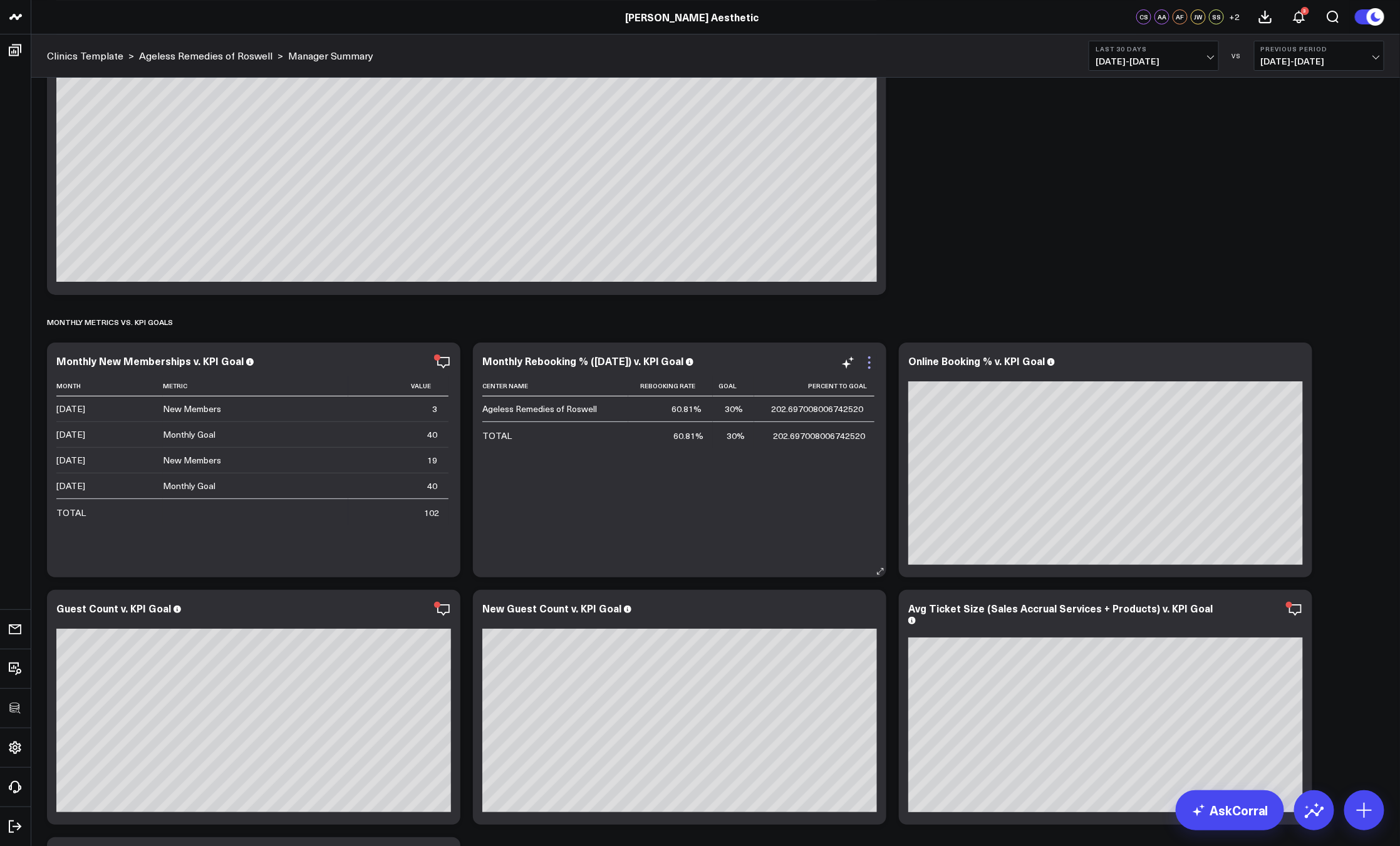
click at [873, 359] on icon at bounding box center [868, 362] width 15 height 15
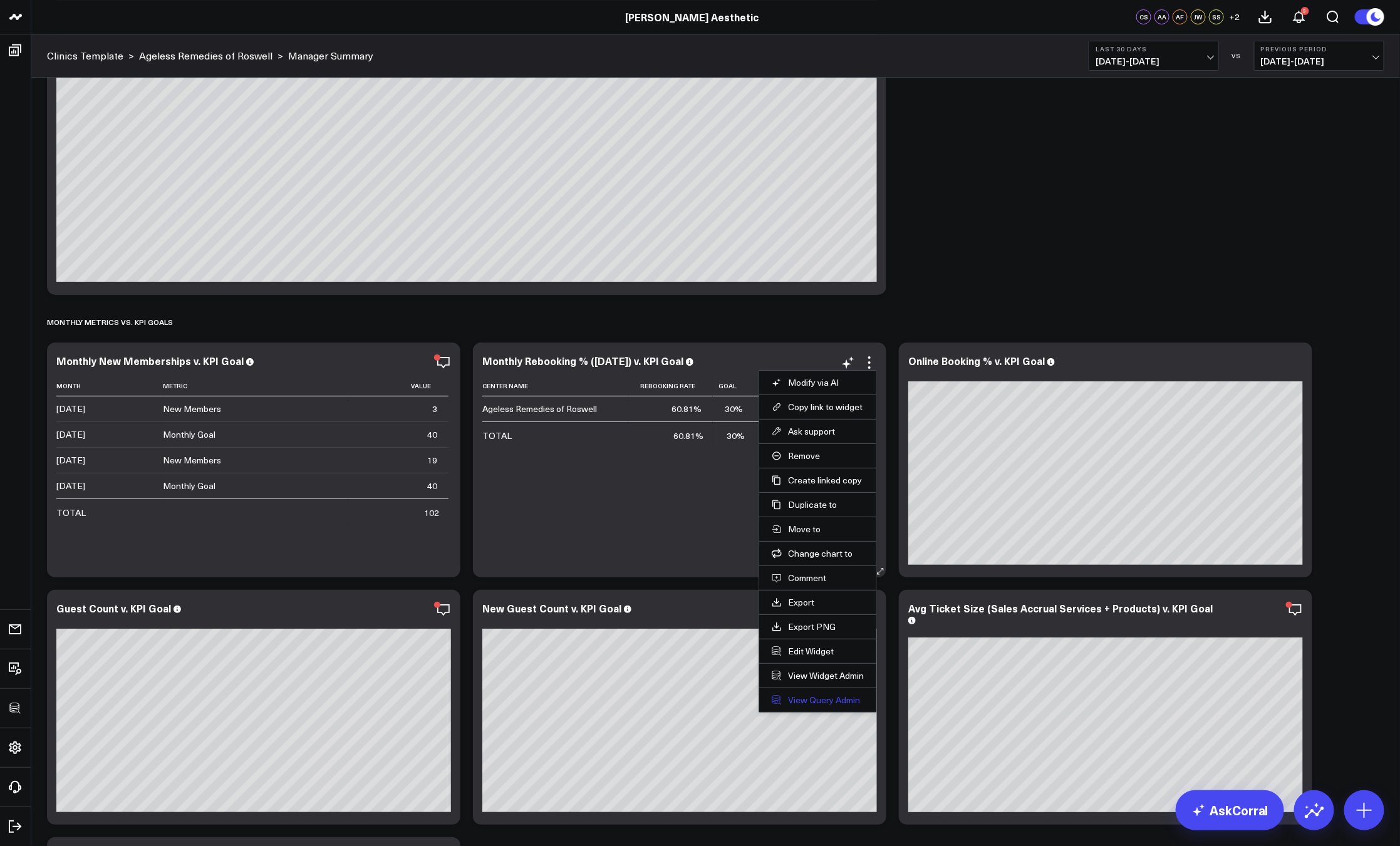
click at [813, 698] on link "View Query Admin" at bounding box center [817, 700] width 92 height 11
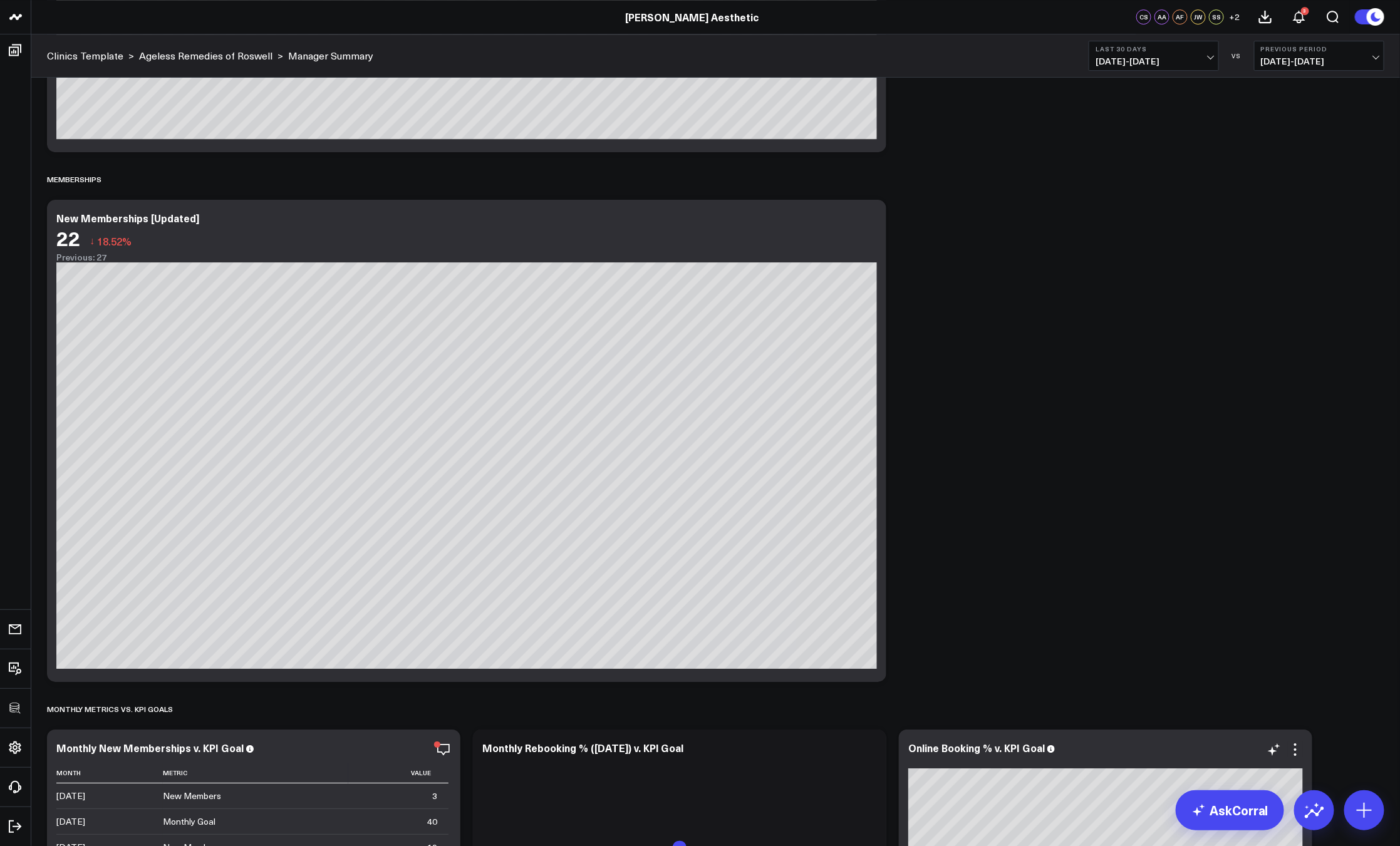
scroll to position [2505, 0]
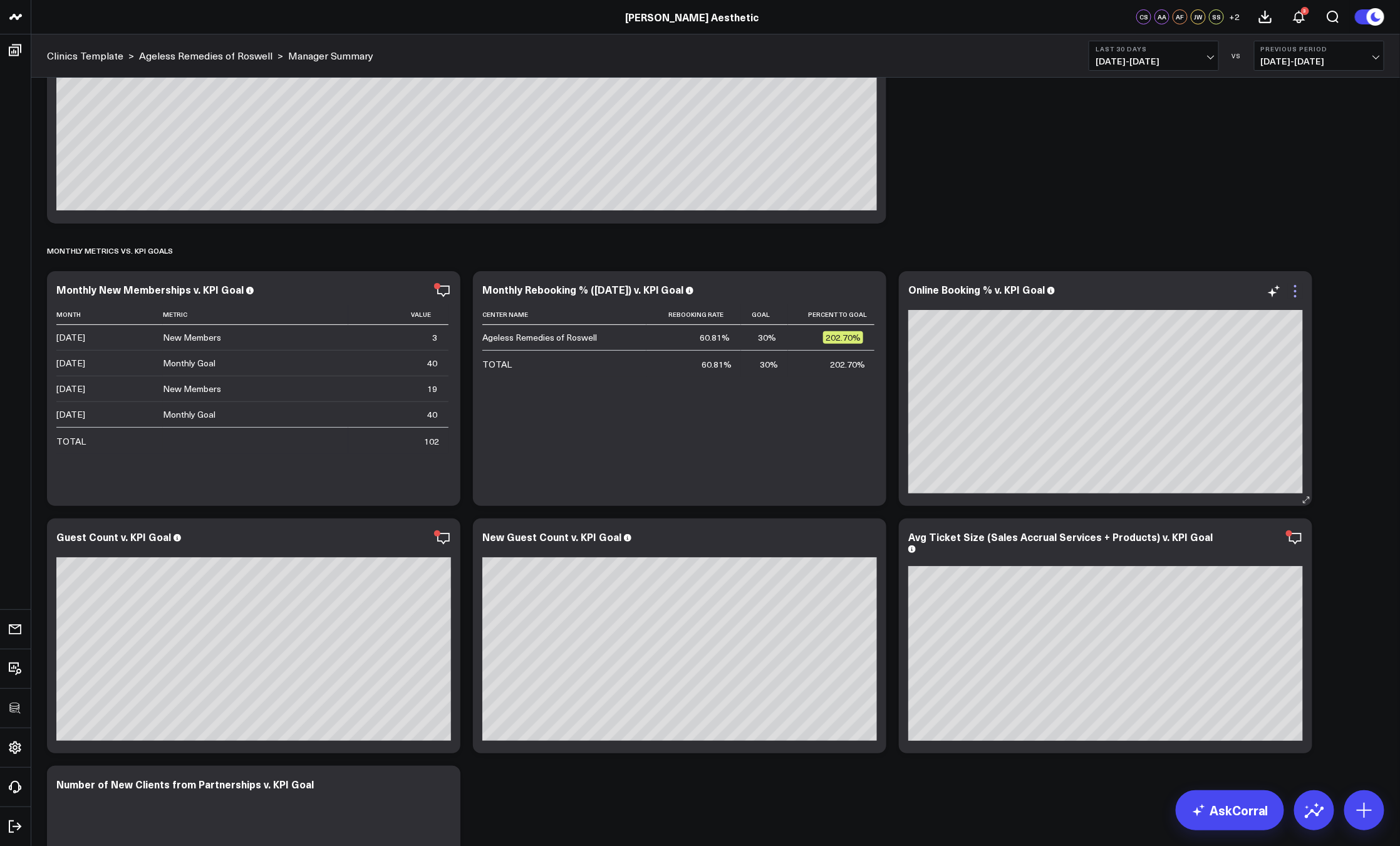
click at [1300, 295] on icon at bounding box center [1295, 291] width 15 height 15
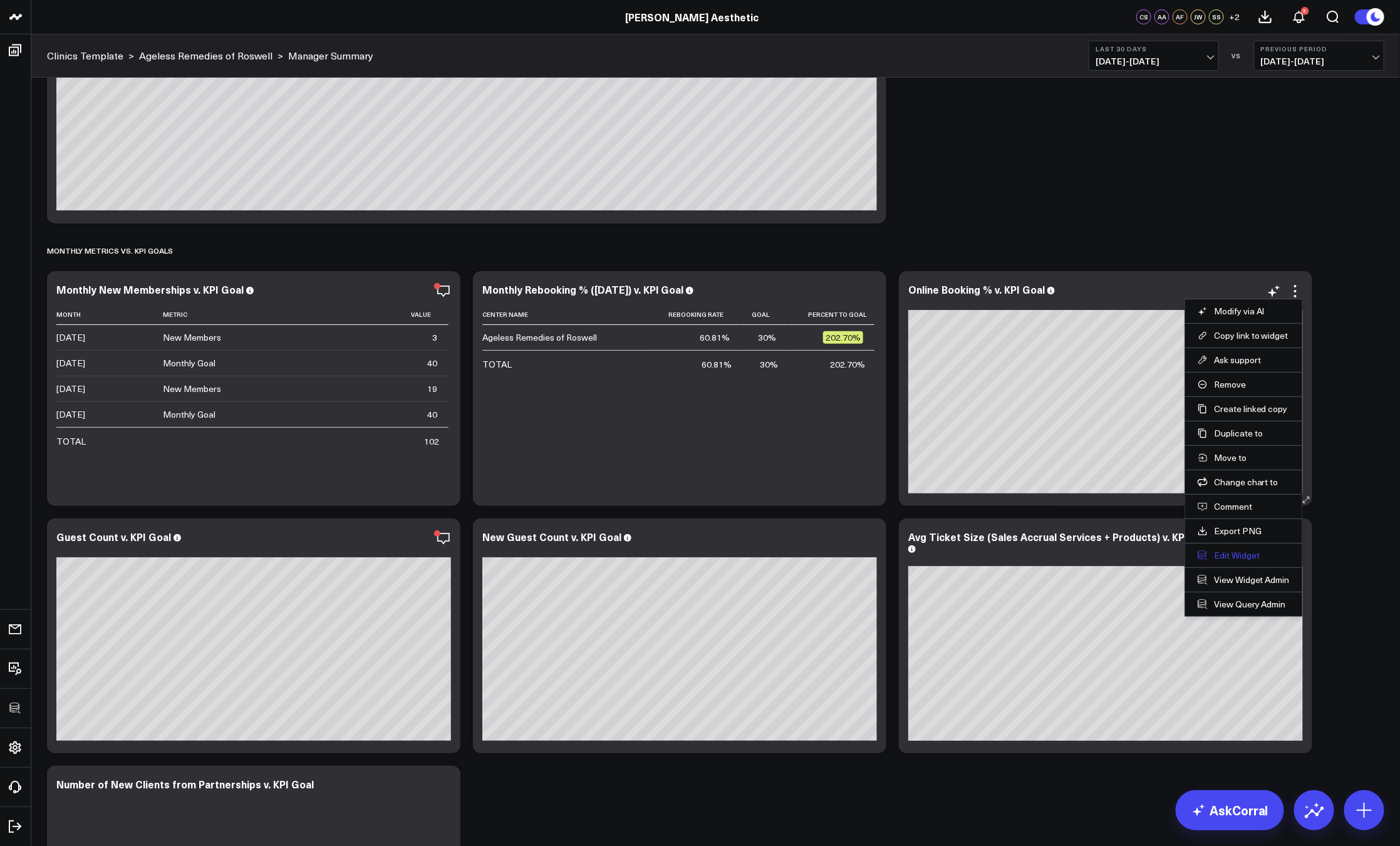
click at [1232, 551] on button "Edit Widget" at bounding box center [1243, 555] width 92 height 11
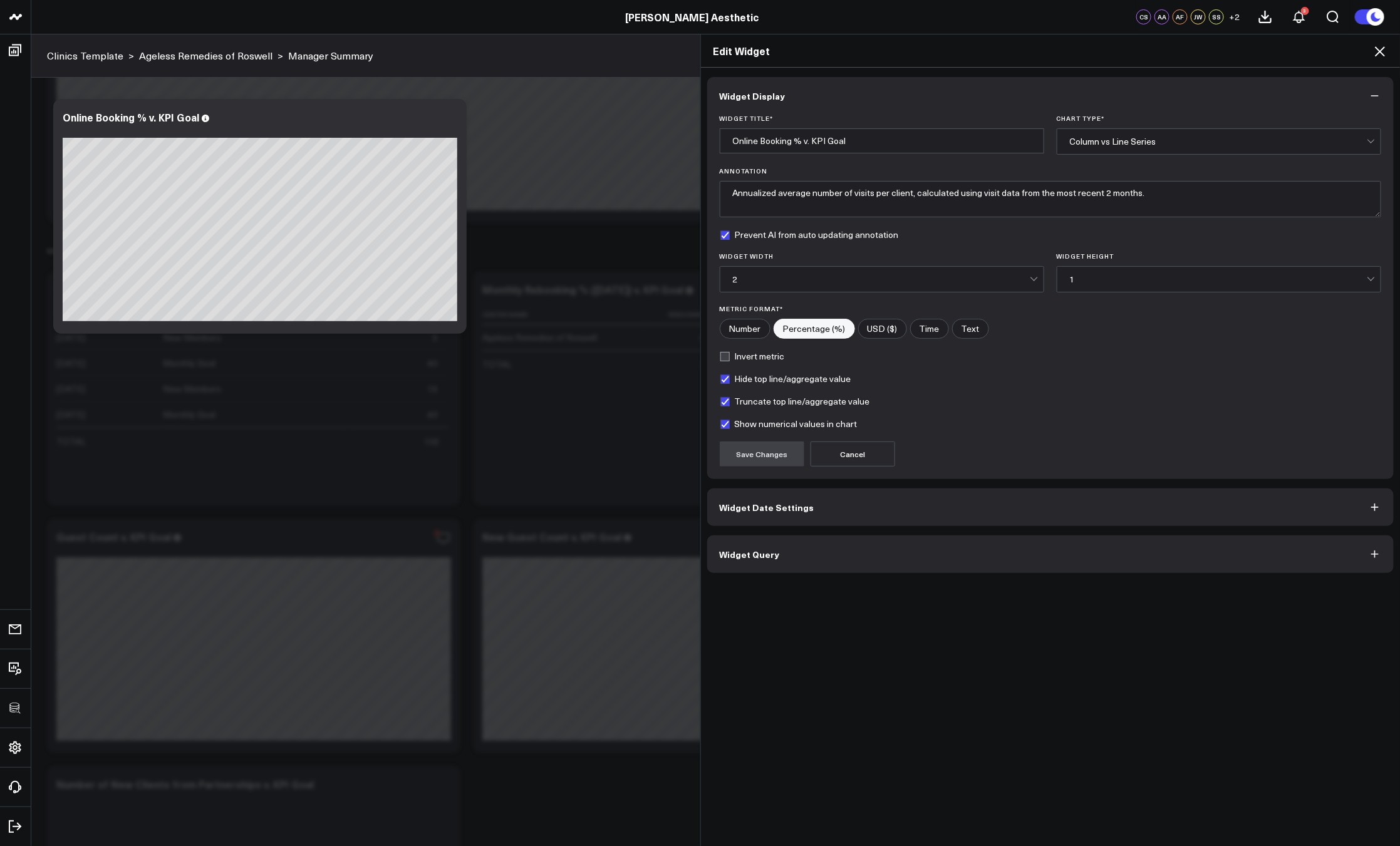
click at [849, 553] on button "Widget Query" at bounding box center [1050, 553] width 687 height 38
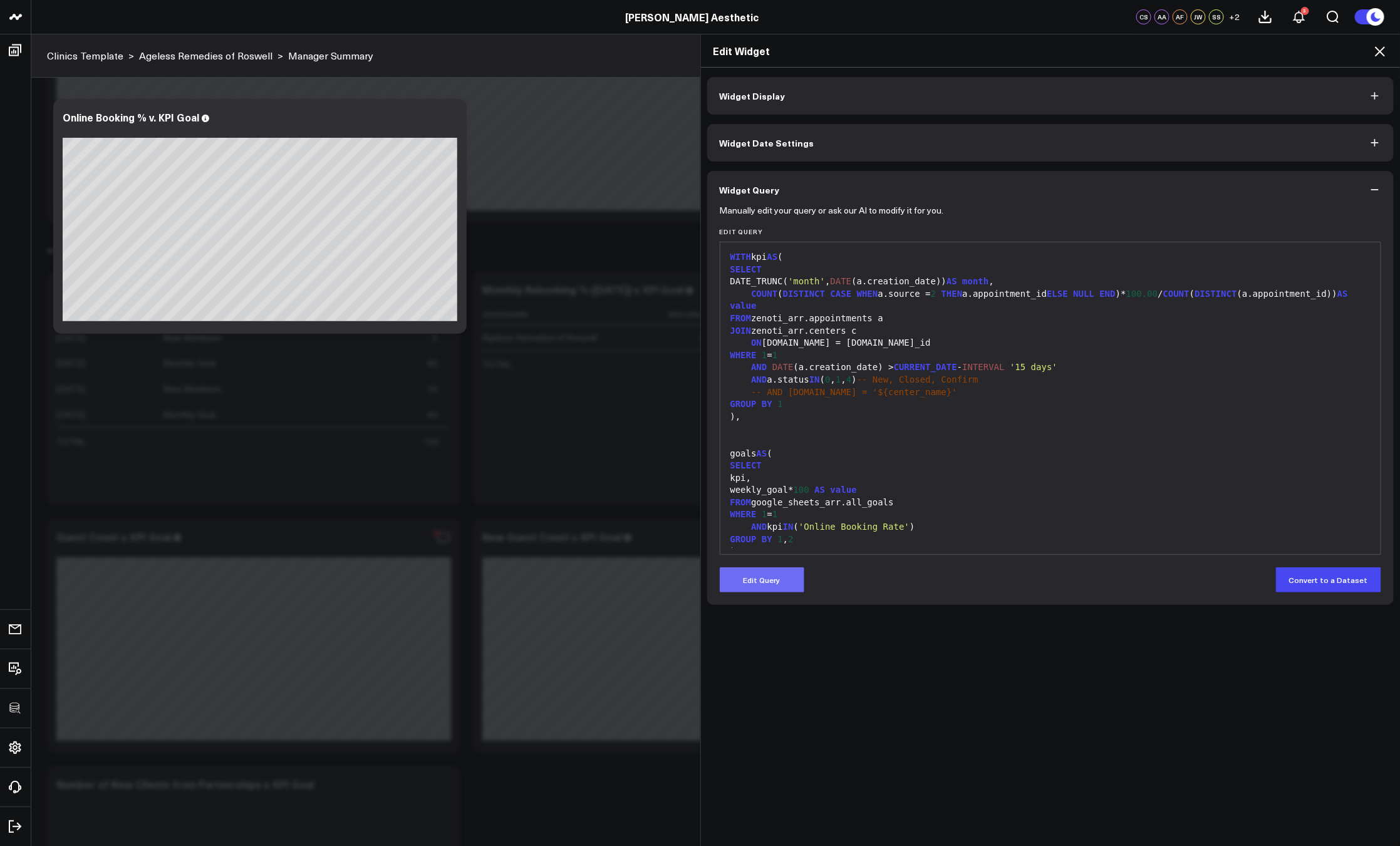
click at [765, 579] on button "Edit Query" at bounding box center [762, 580] width 85 height 25
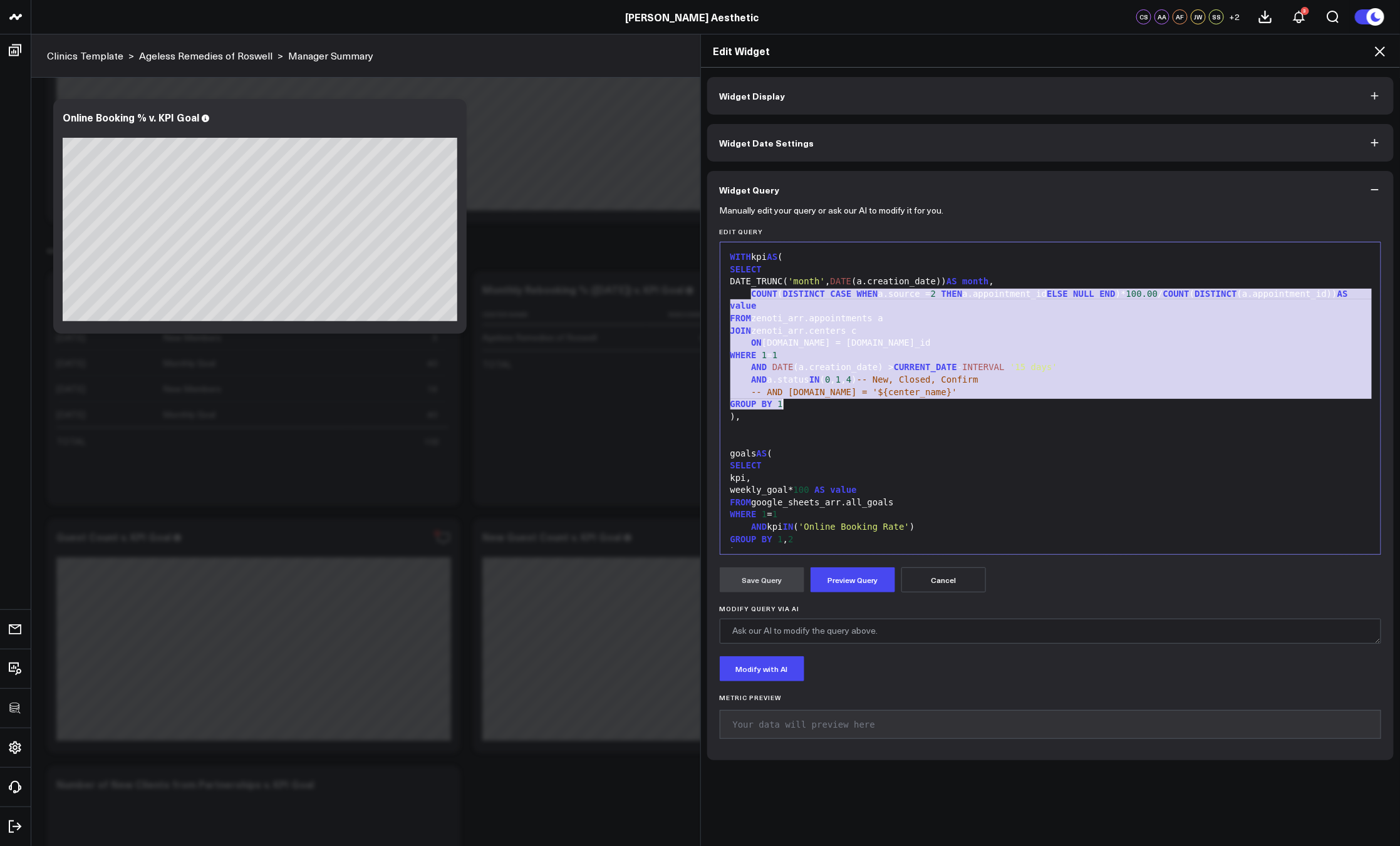
drag, startPoint x: 746, startPoint y: 291, endPoint x: 927, endPoint y: 409, distance: 216.1
click at [927, 409] on div "WITH kpi AS ( SELECT DATE_TRUNC( 'month' , DATE (a.creation_date)) AS month , C…" at bounding box center [1050, 508] width 648 height 520
copy div "COUNT ( DISTINCT CASE WHEN a.source = 2 THEN a.appointment_id ELSE NULL END )* …"
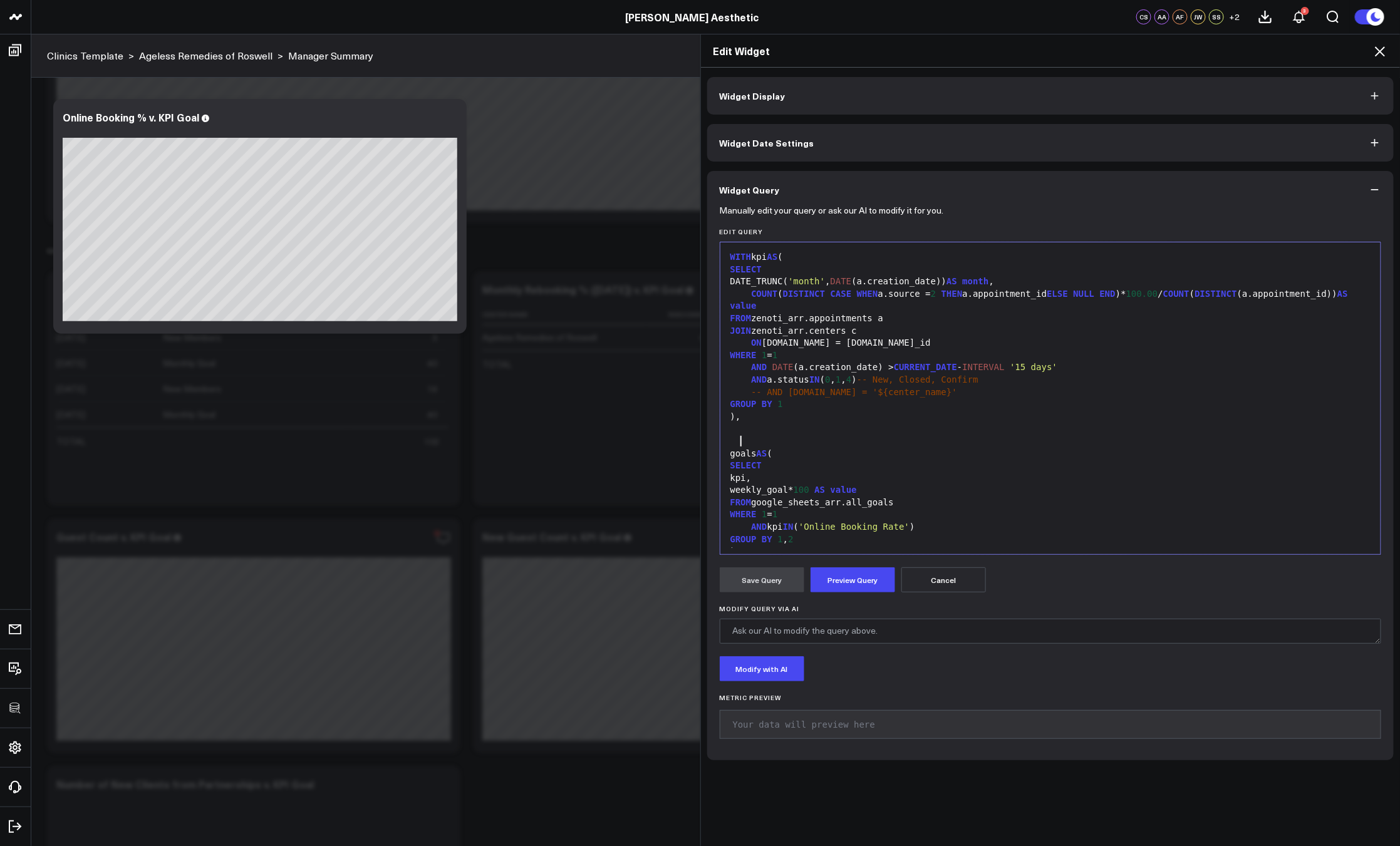
click at [825, 446] on div at bounding box center [1050, 442] width 648 height 12
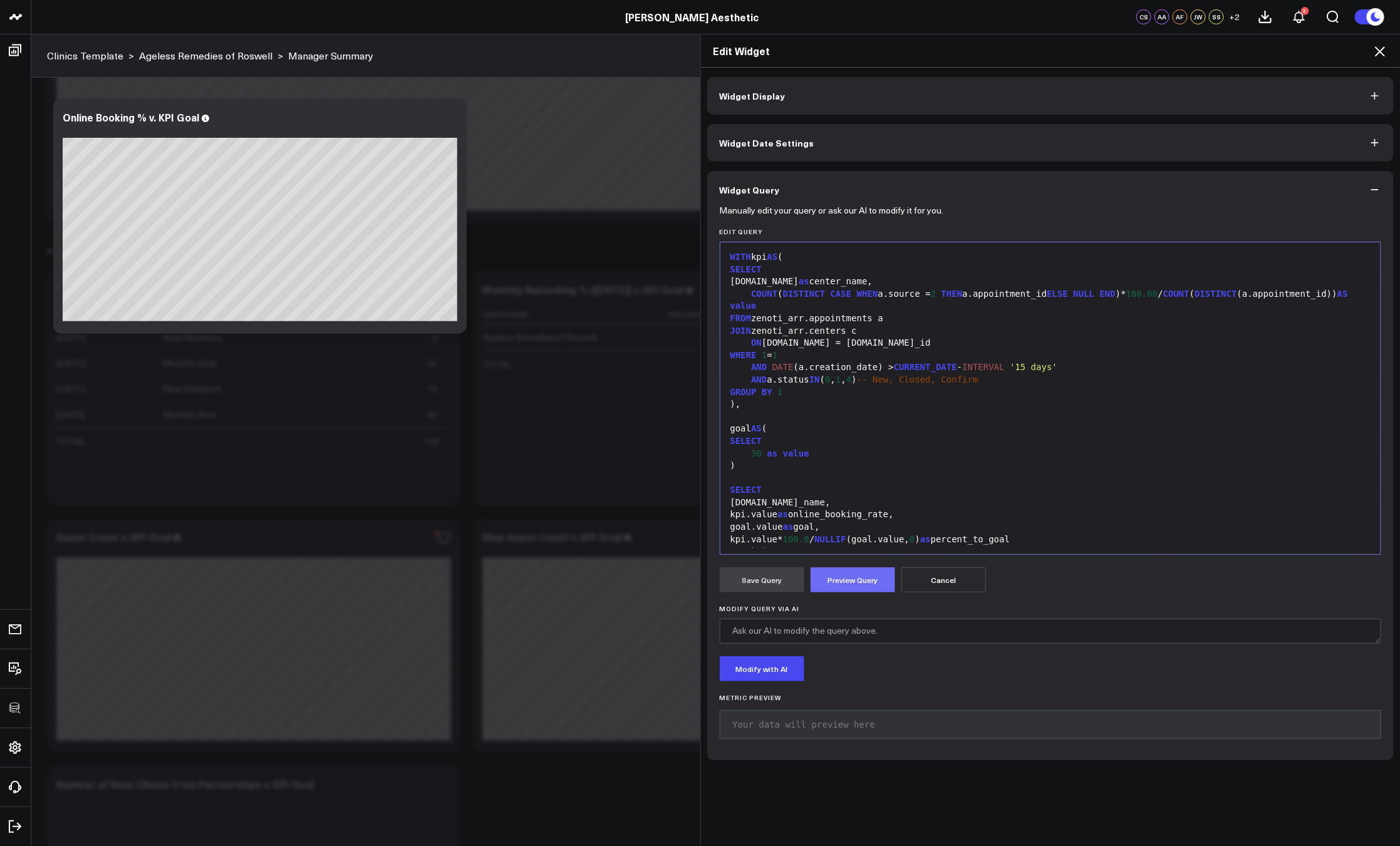
scroll to position [72, 0]
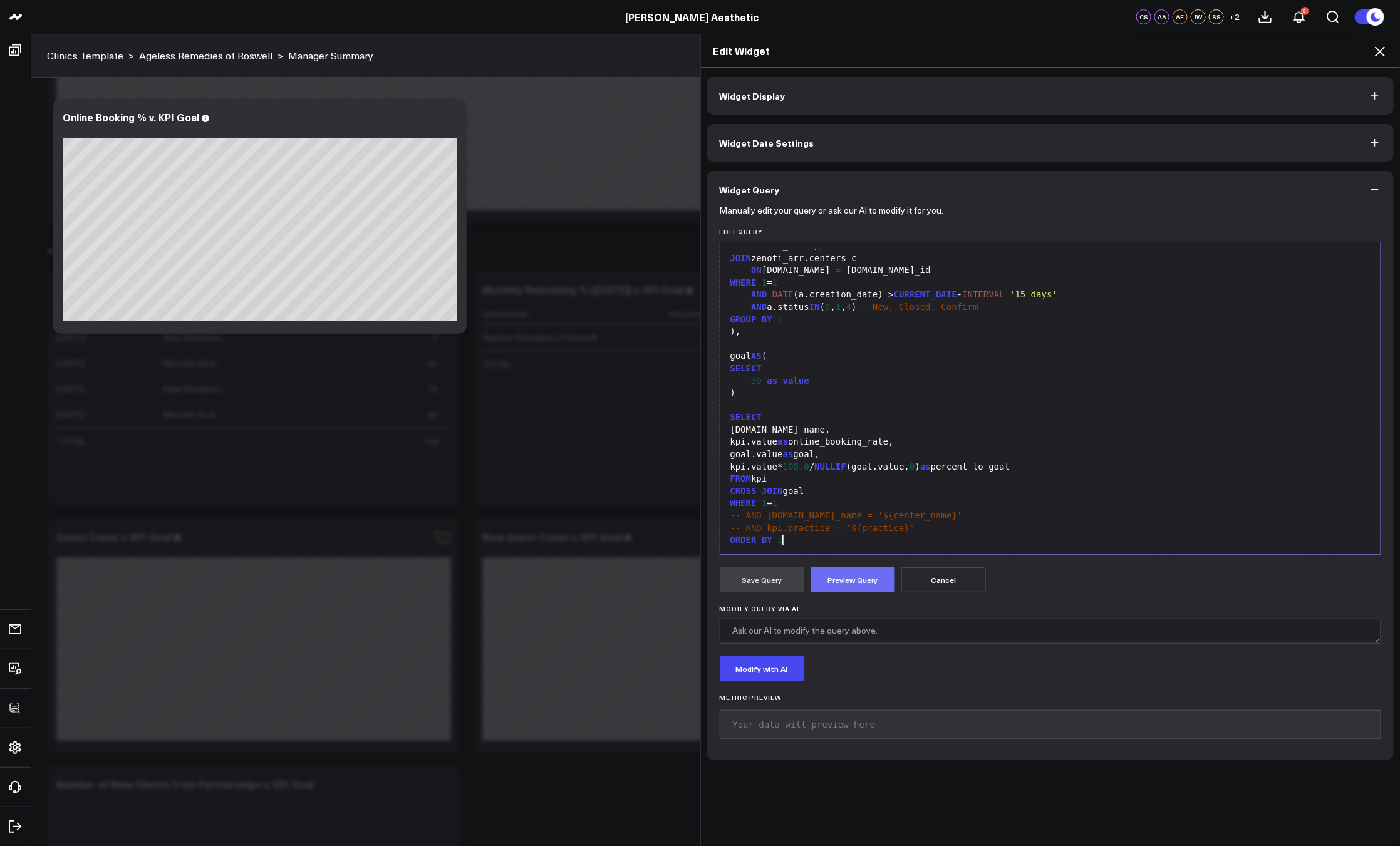
click at [827, 583] on button "Preview Query" at bounding box center [853, 580] width 85 height 25
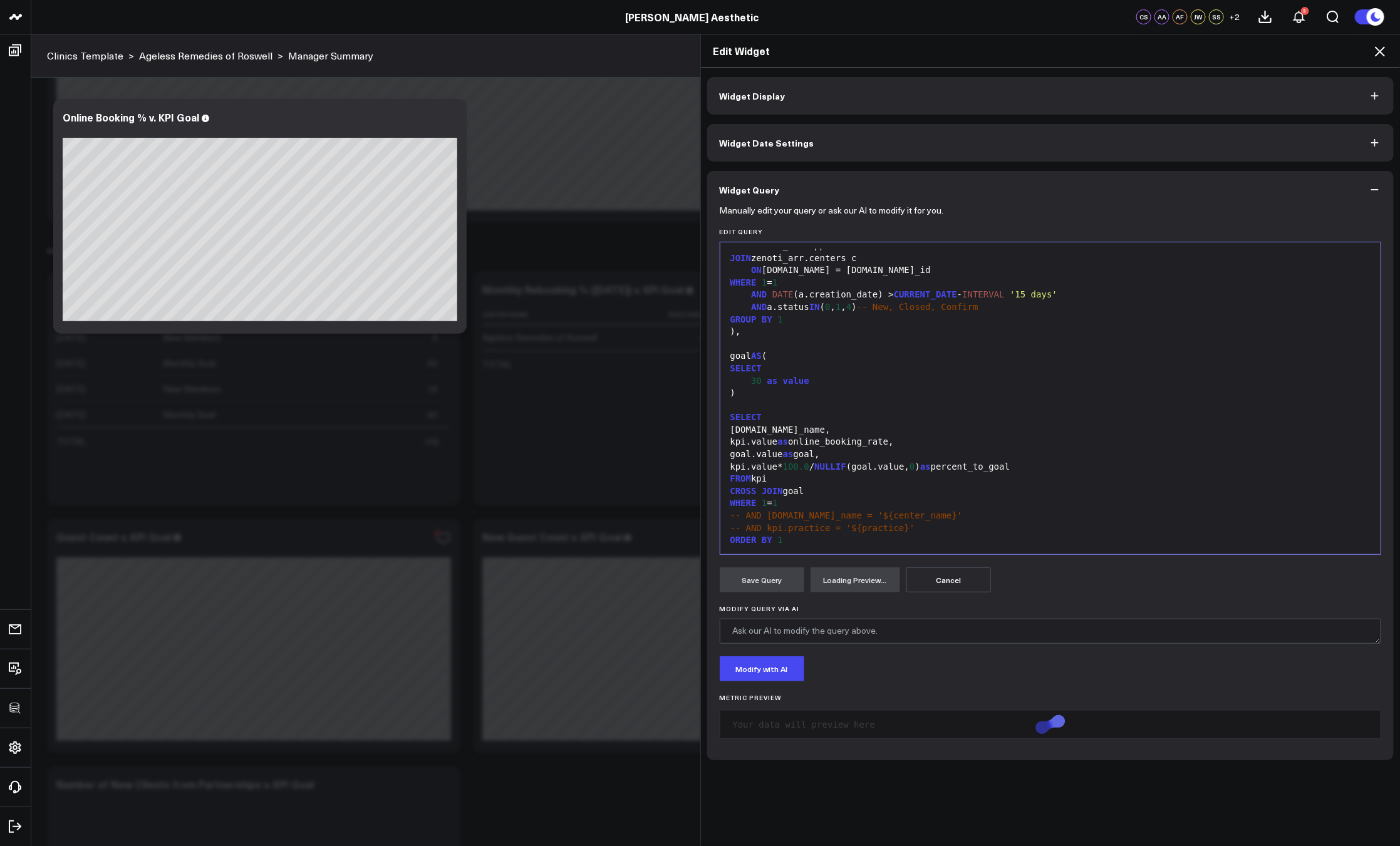
click at [1377, 54] on icon at bounding box center [1379, 51] width 10 height 10
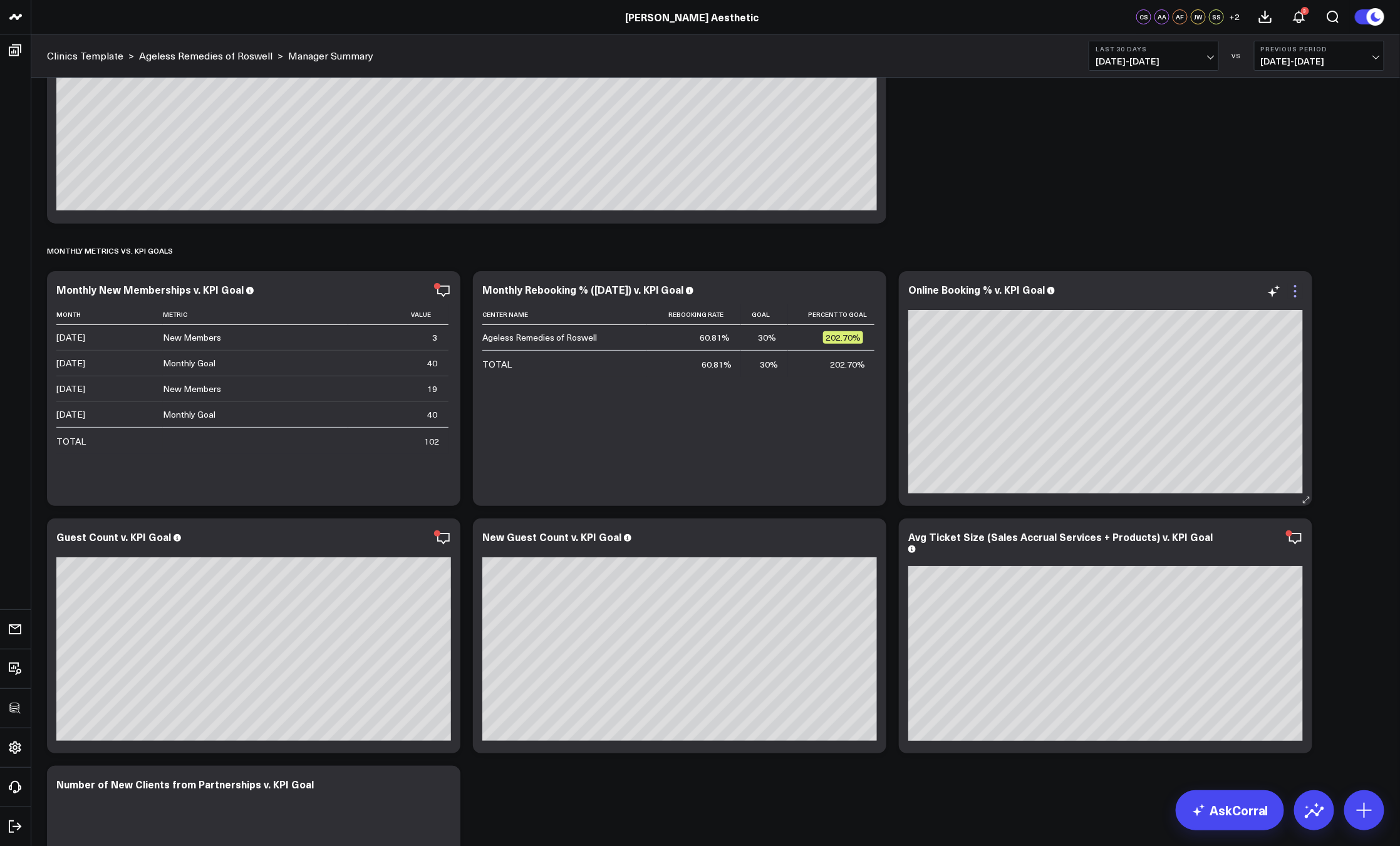
click at [1296, 295] on icon at bounding box center [1295, 291] width 15 height 15
click at [865, 294] on icon at bounding box center [868, 291] width 15 height 15
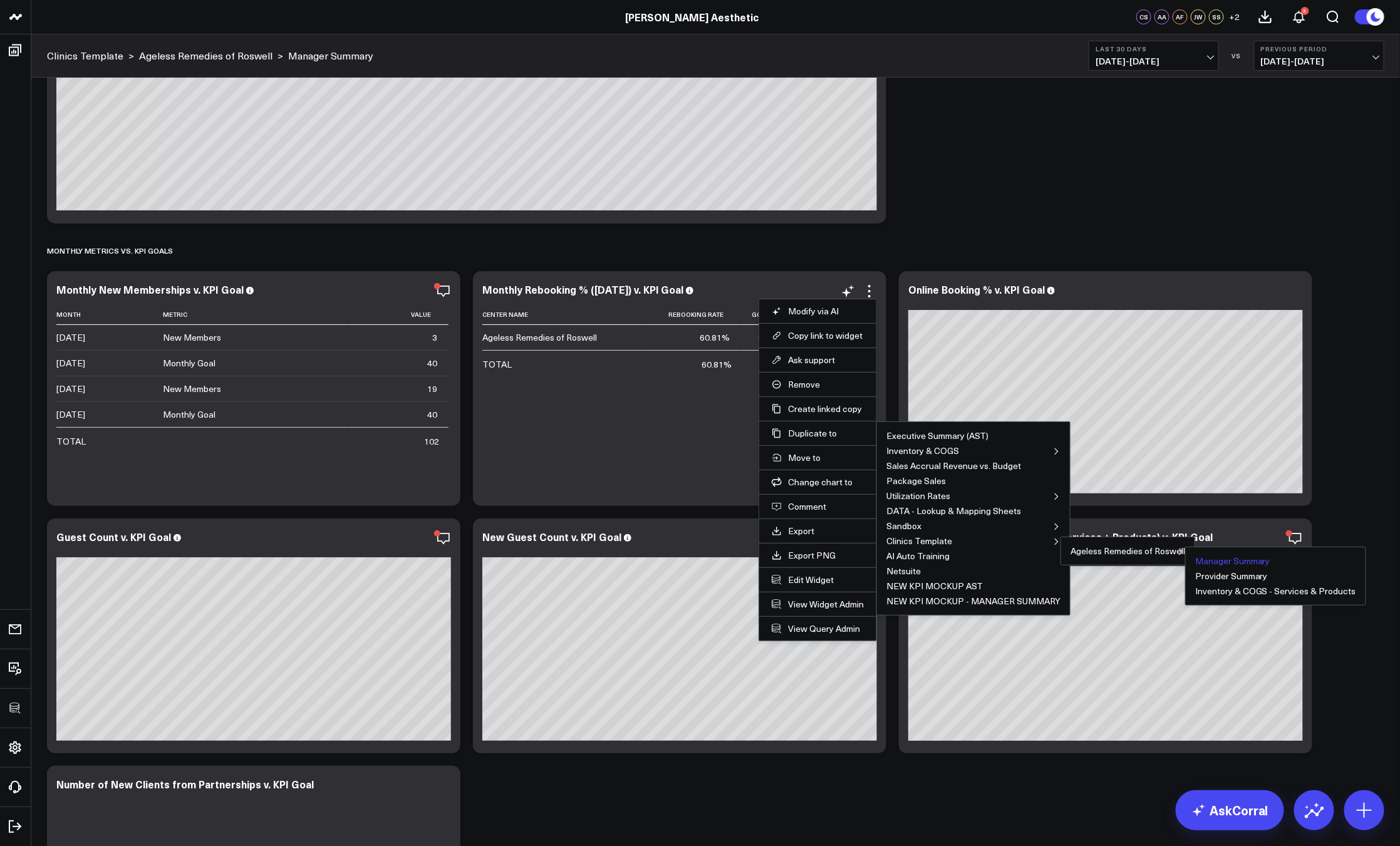
click at [1231, 559] on button "Manager Summary" at bounding box center [1232, 561] width 75 height 9
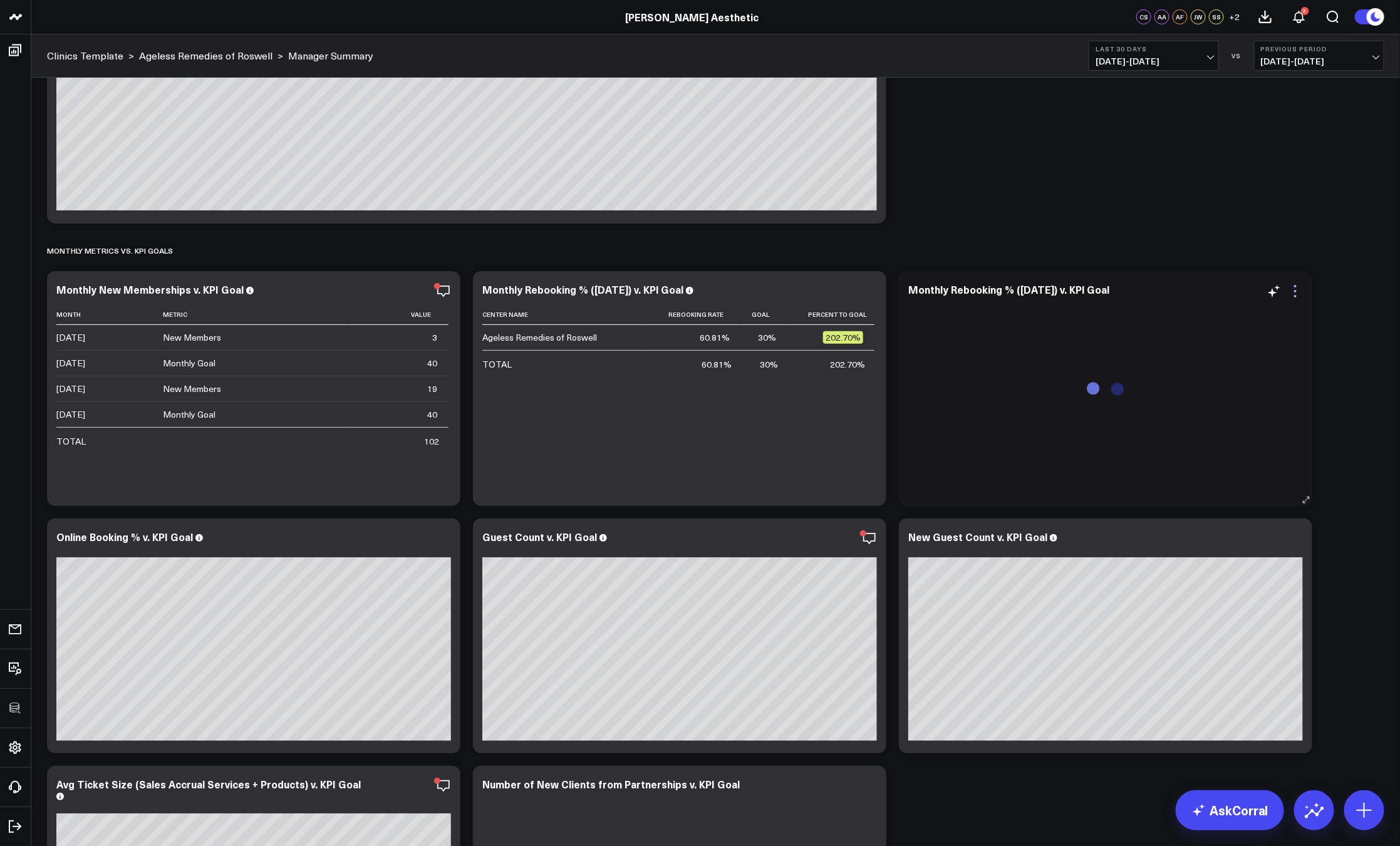
click at [1294, 293] on icon at bounding box center [1295, 291] width 15 height 15
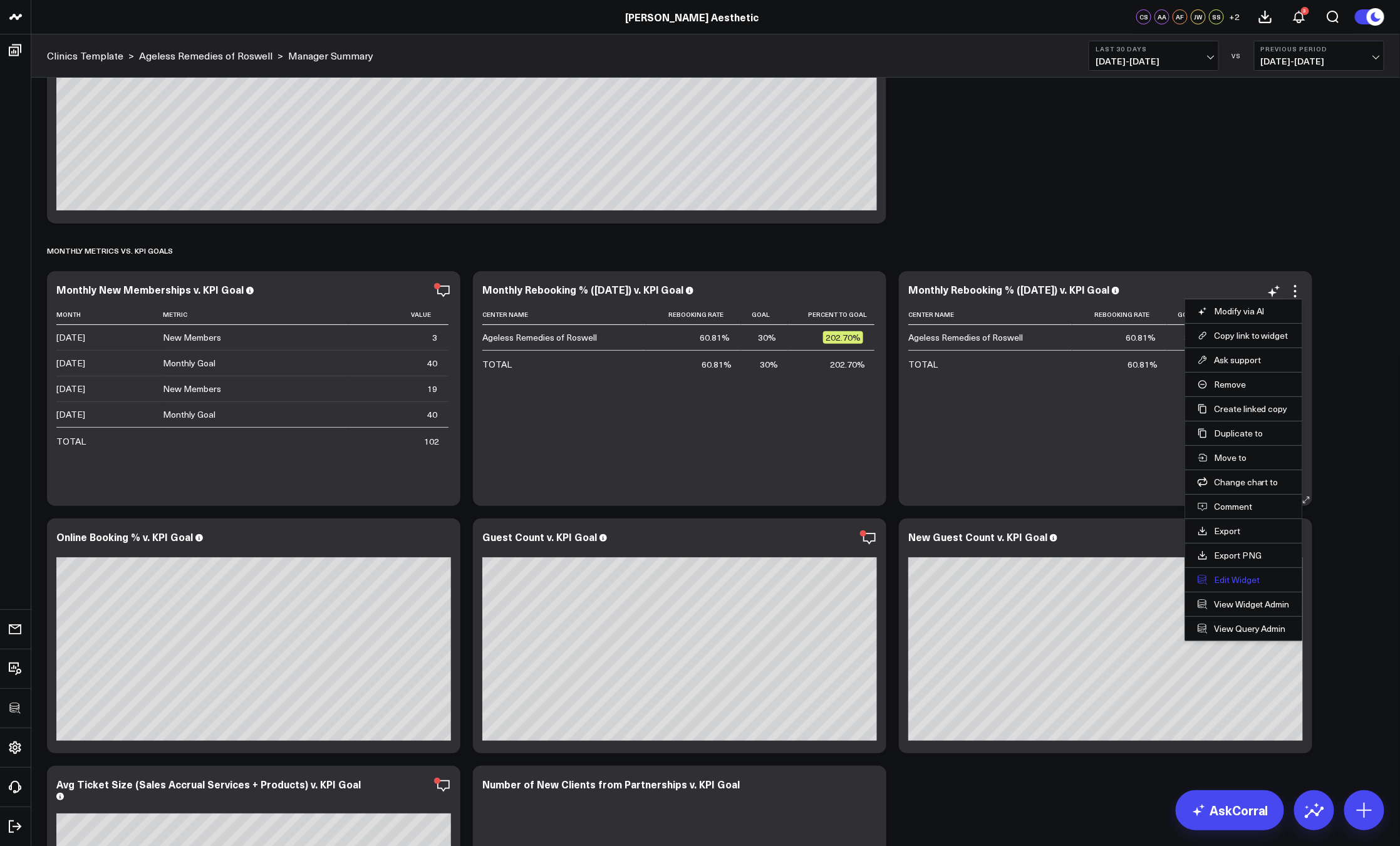
click at [1232, 574] on button "Edit Widget" at bounding box center [1243, 579] width 92 height 11
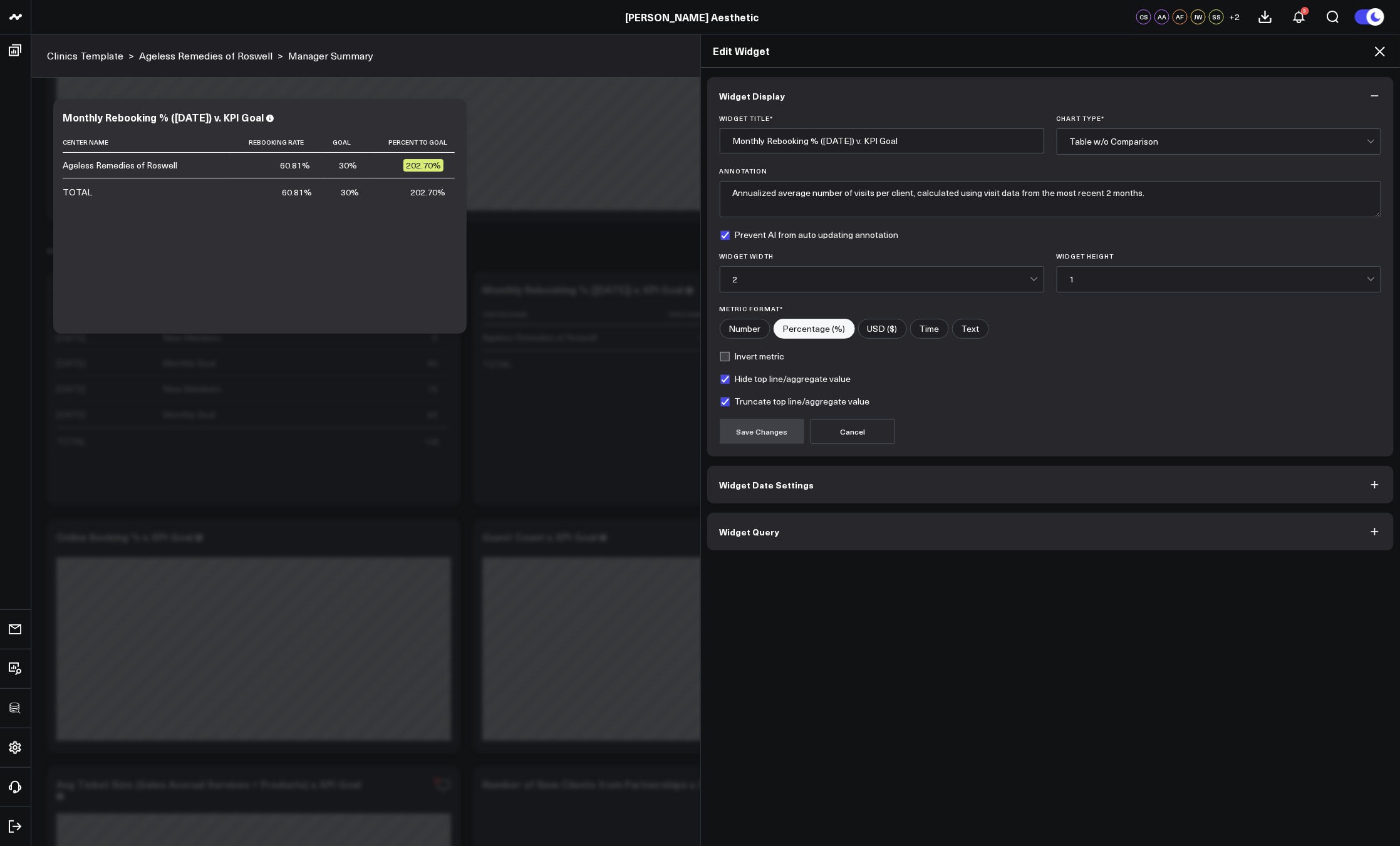
click at [970, 522] on button "Widget Query" at bounding box center [1050, 531] width 687 height 38
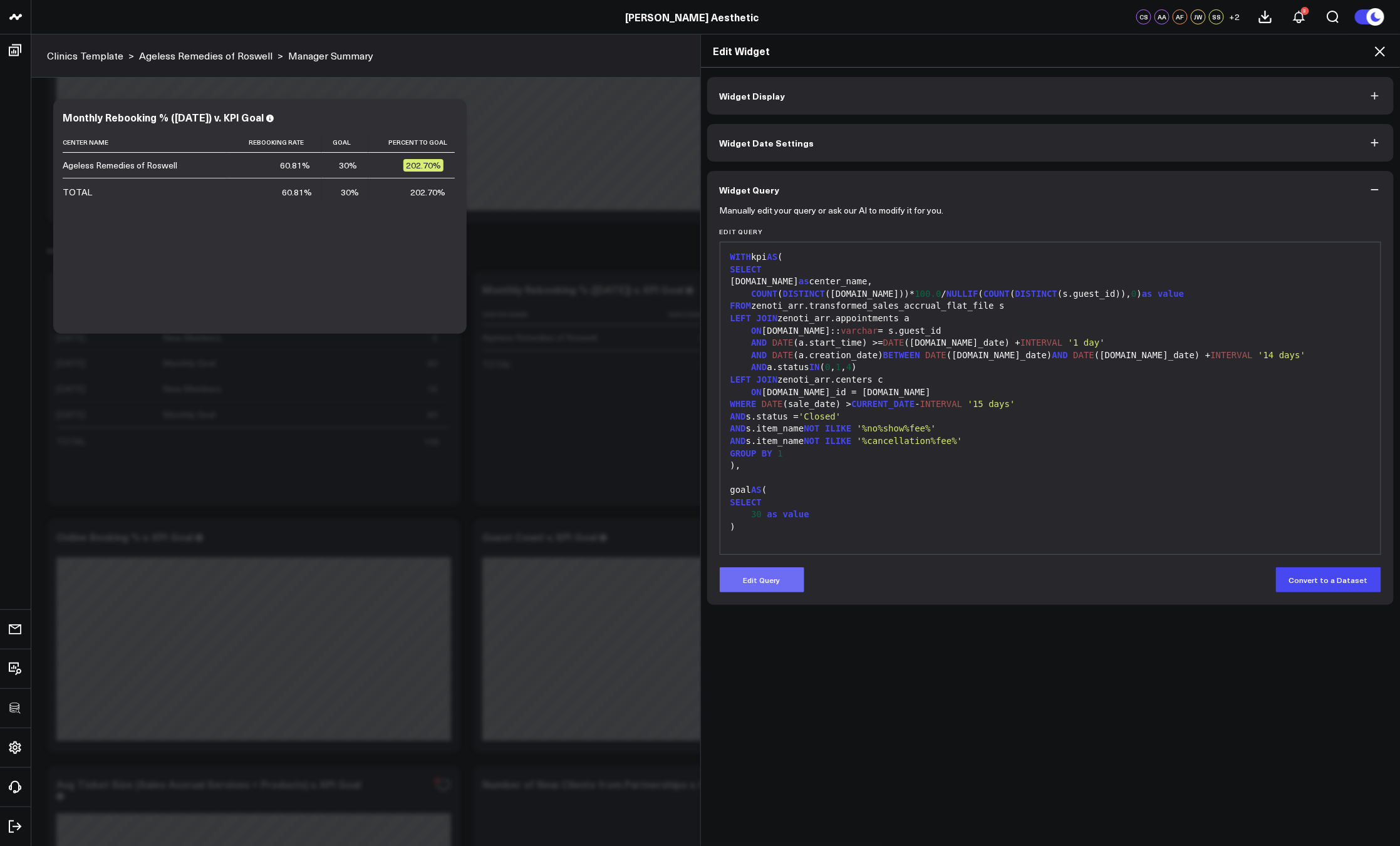
click at [783, 575] on button "Edit Query" at bounding box center [762, 580] width 85 height 25
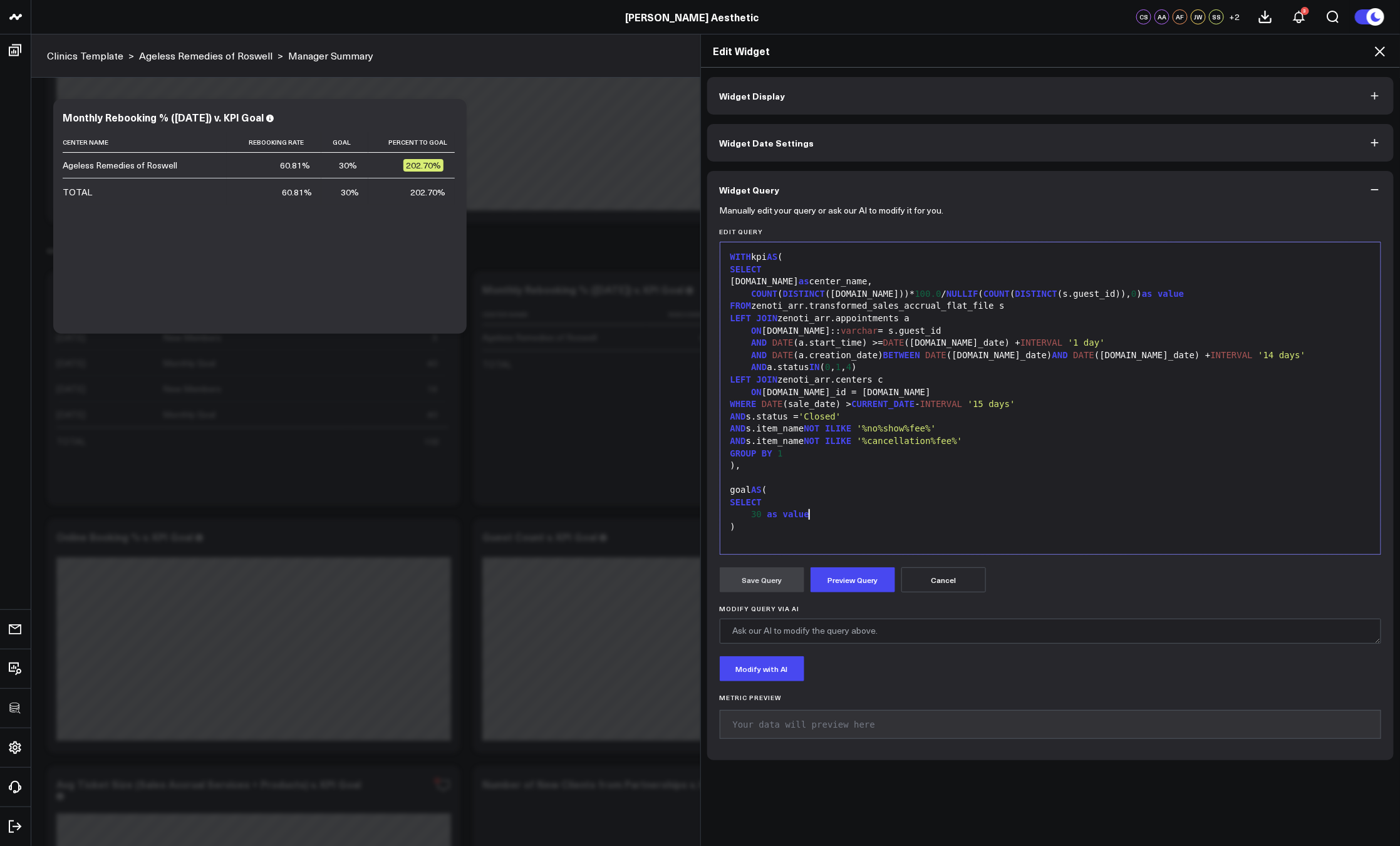
click at [836, 518] on div "30 as value" at bounding box center [1050, 515] width 648 height 12
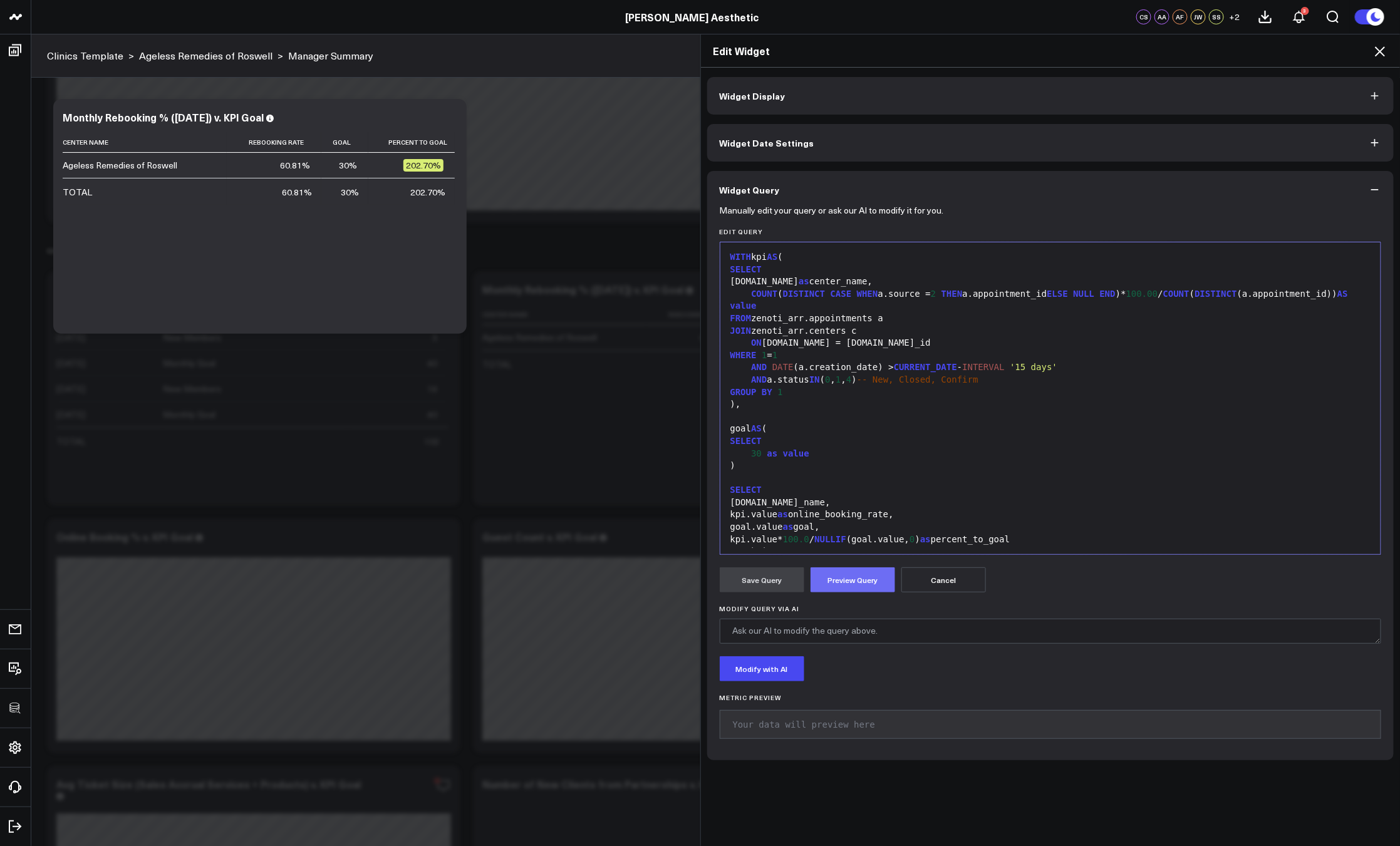
scroll to position [72, 0]
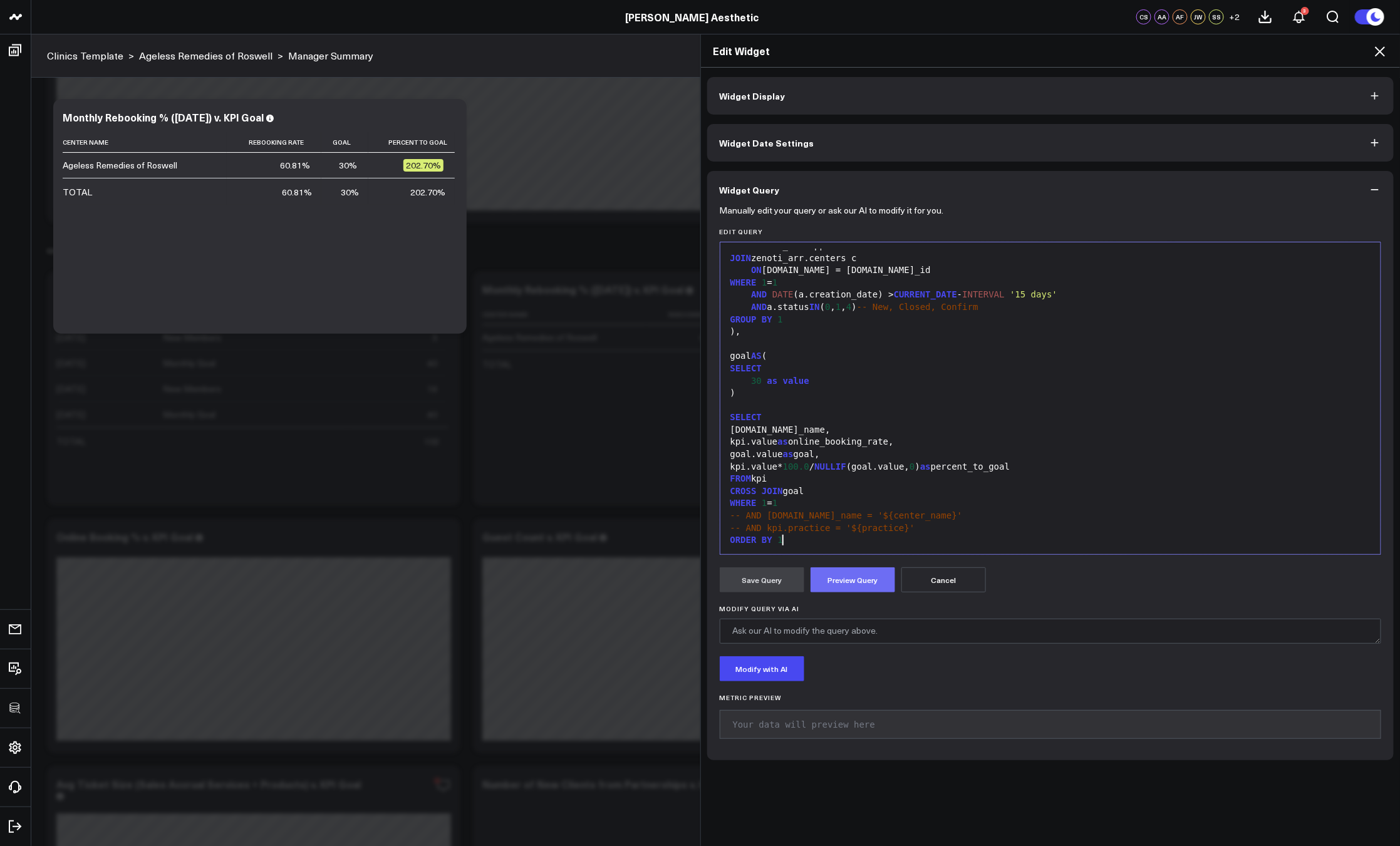
click at [831, 576] on button "Preview Query" at bounding box center [853, 580] width 85 height 25
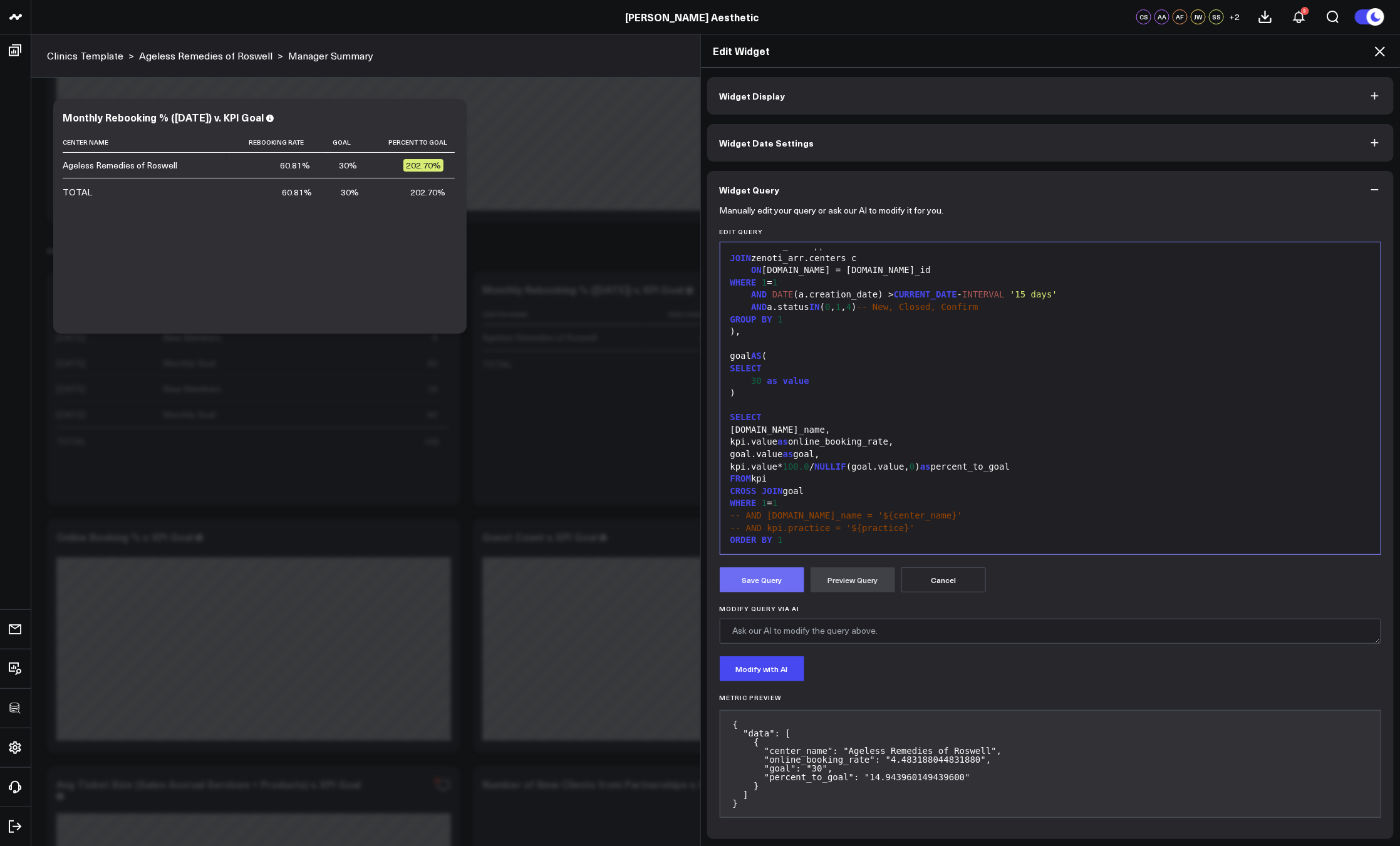
click at [771, 581] on button "Save Query" at bounding box center [762, 580] width 85 height 25
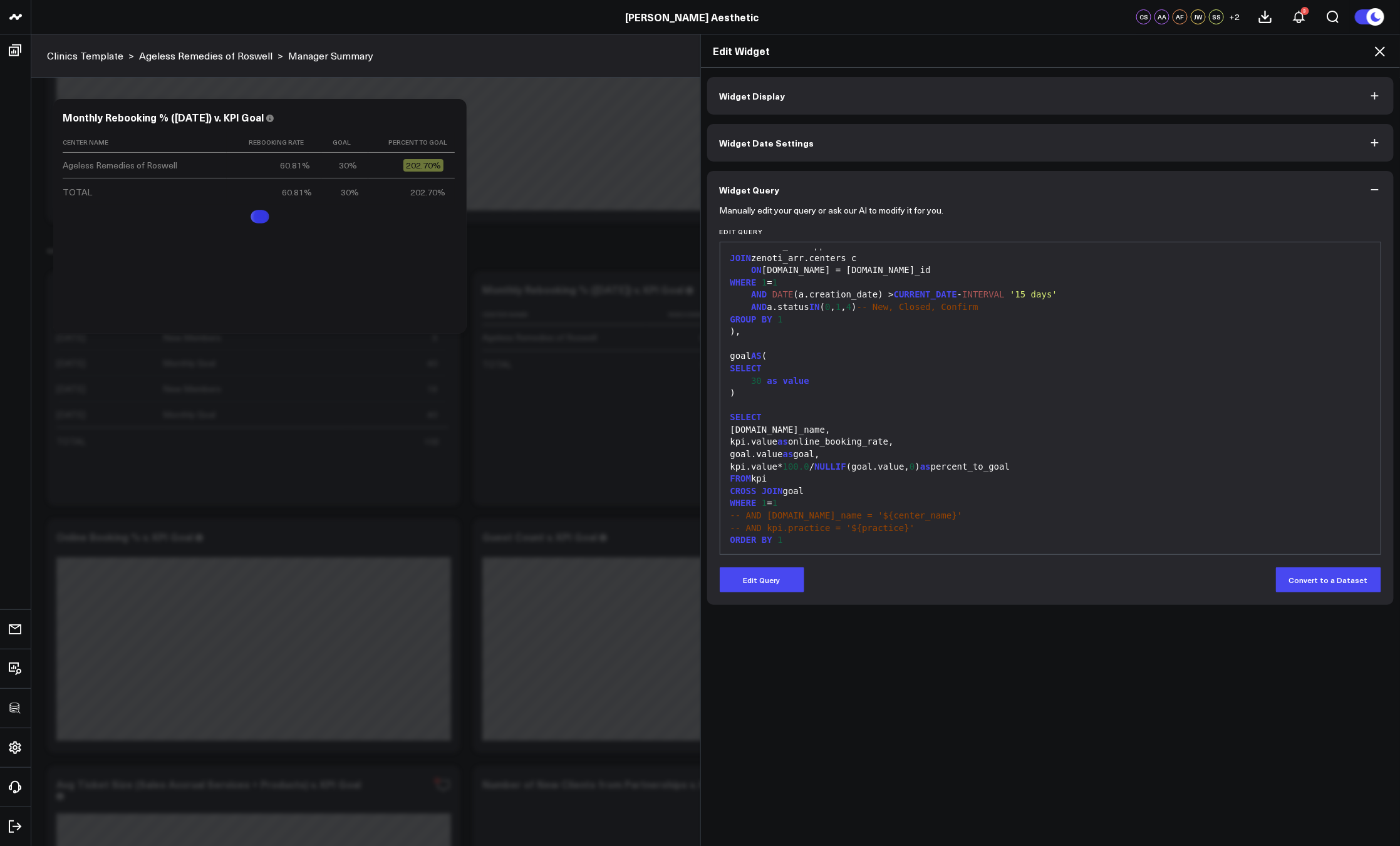
click at [1375, 51] on icon at bounding box center [1379, 51] width 15 height 15
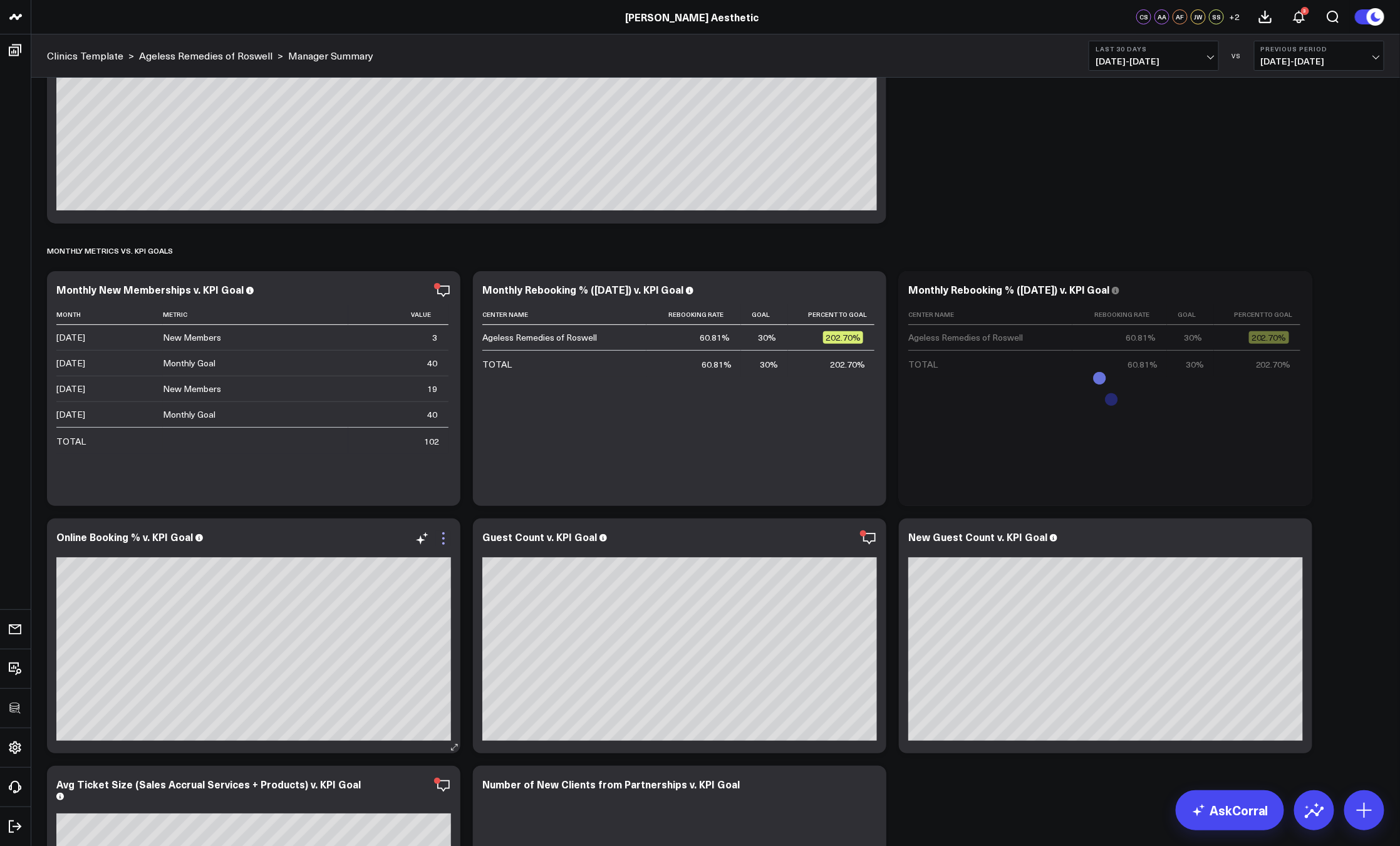
click at [448, 541] on icon at bounding box center [443, 538] width 15 height 15
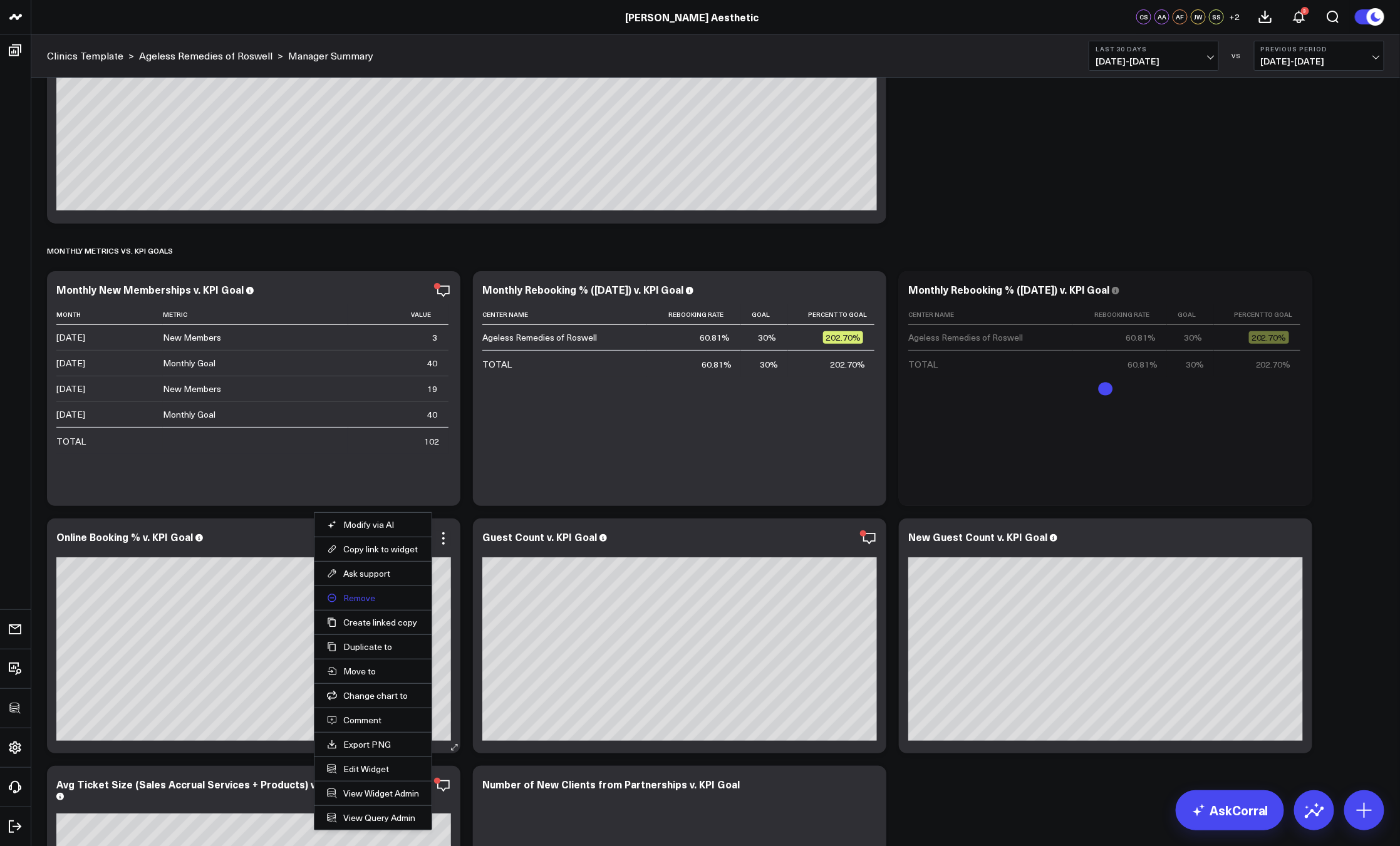
click at [358, 602] on button "Remove" at bounding box center [373, 597] width 92 height 11
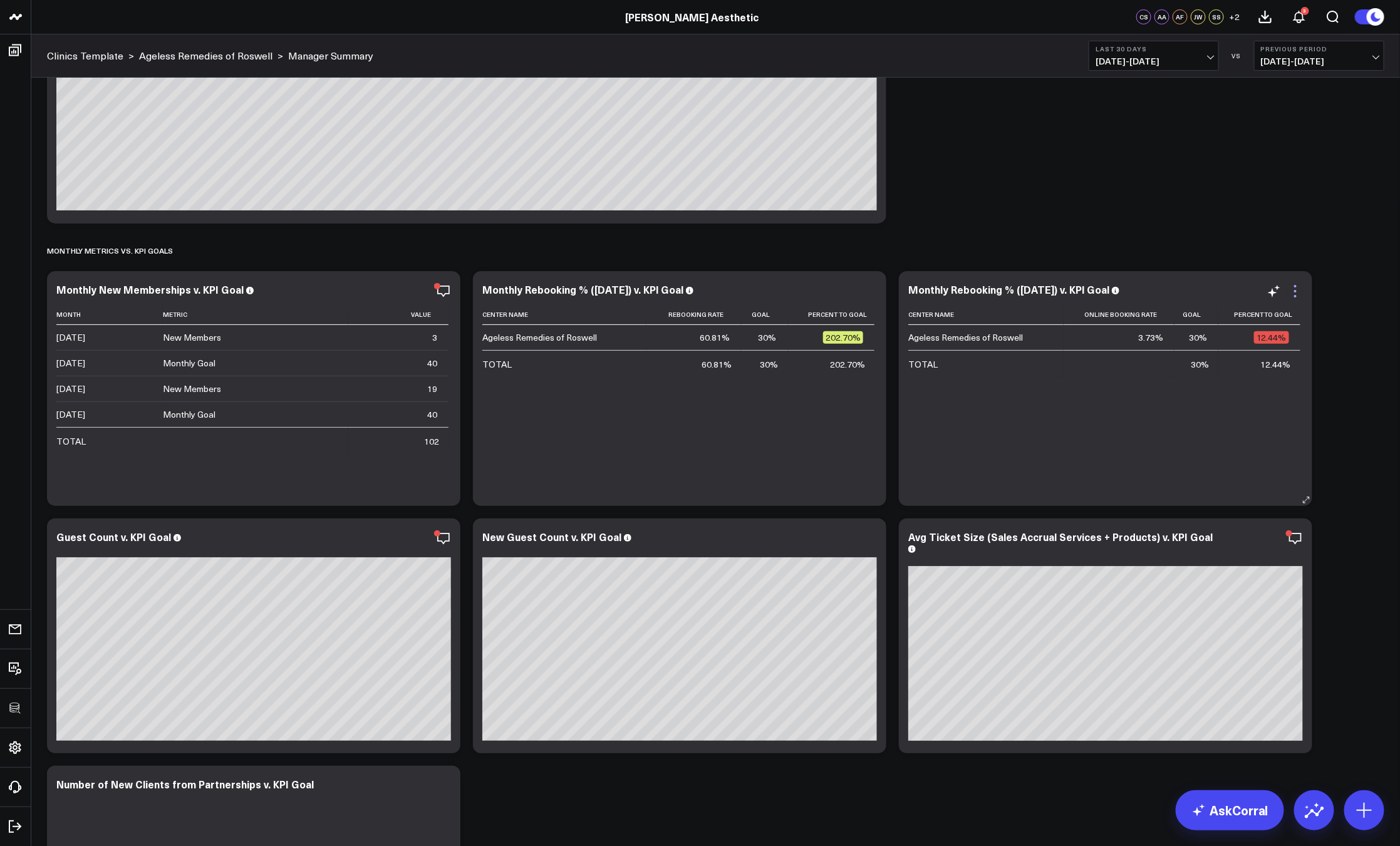
click at [1299, 286] on icon at bounding box center [1295, 291] width 15 height 15
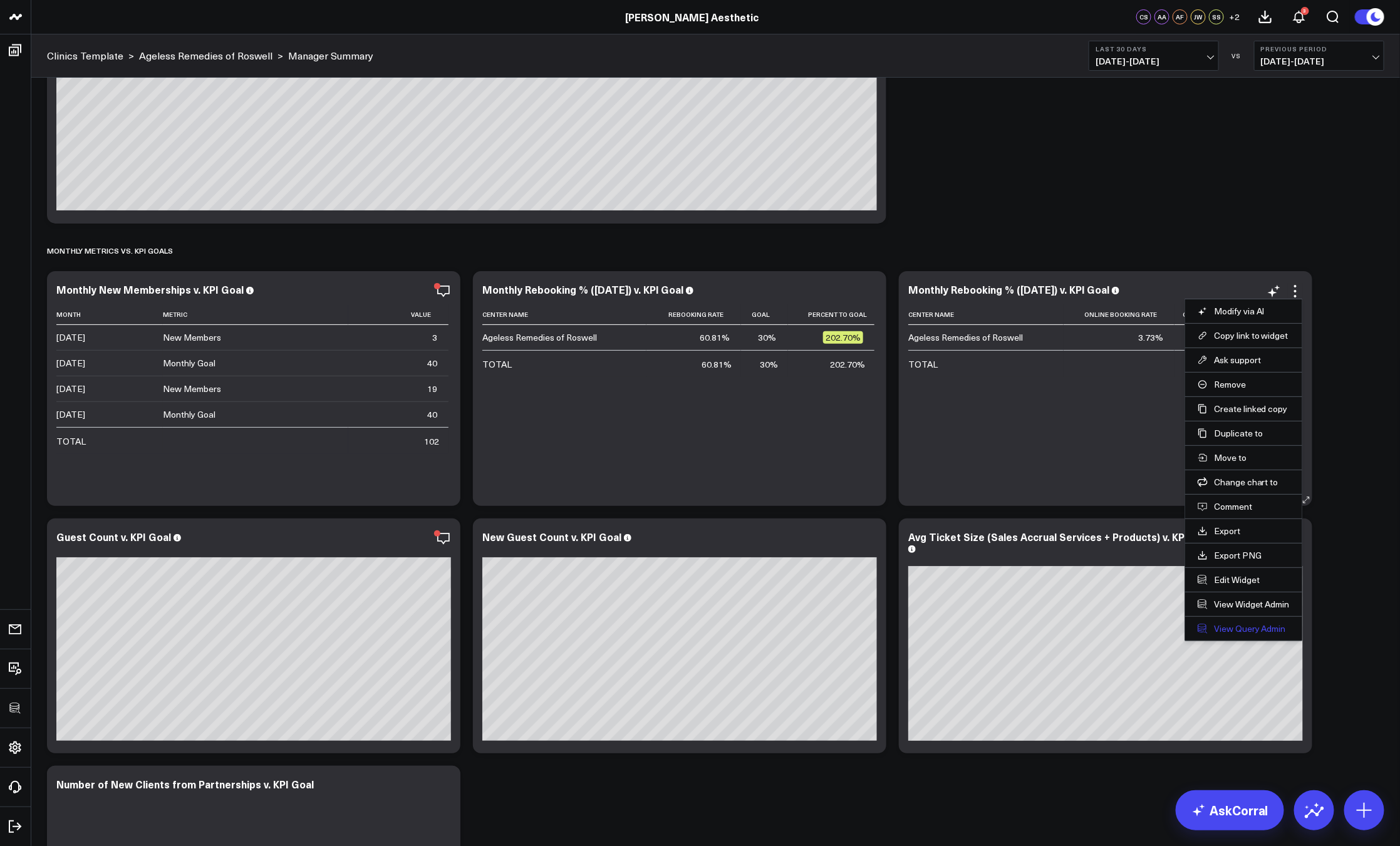
click at [1248, 623] on link "View Query Admin" at bounding box center [1243, 628] width 92 height 11
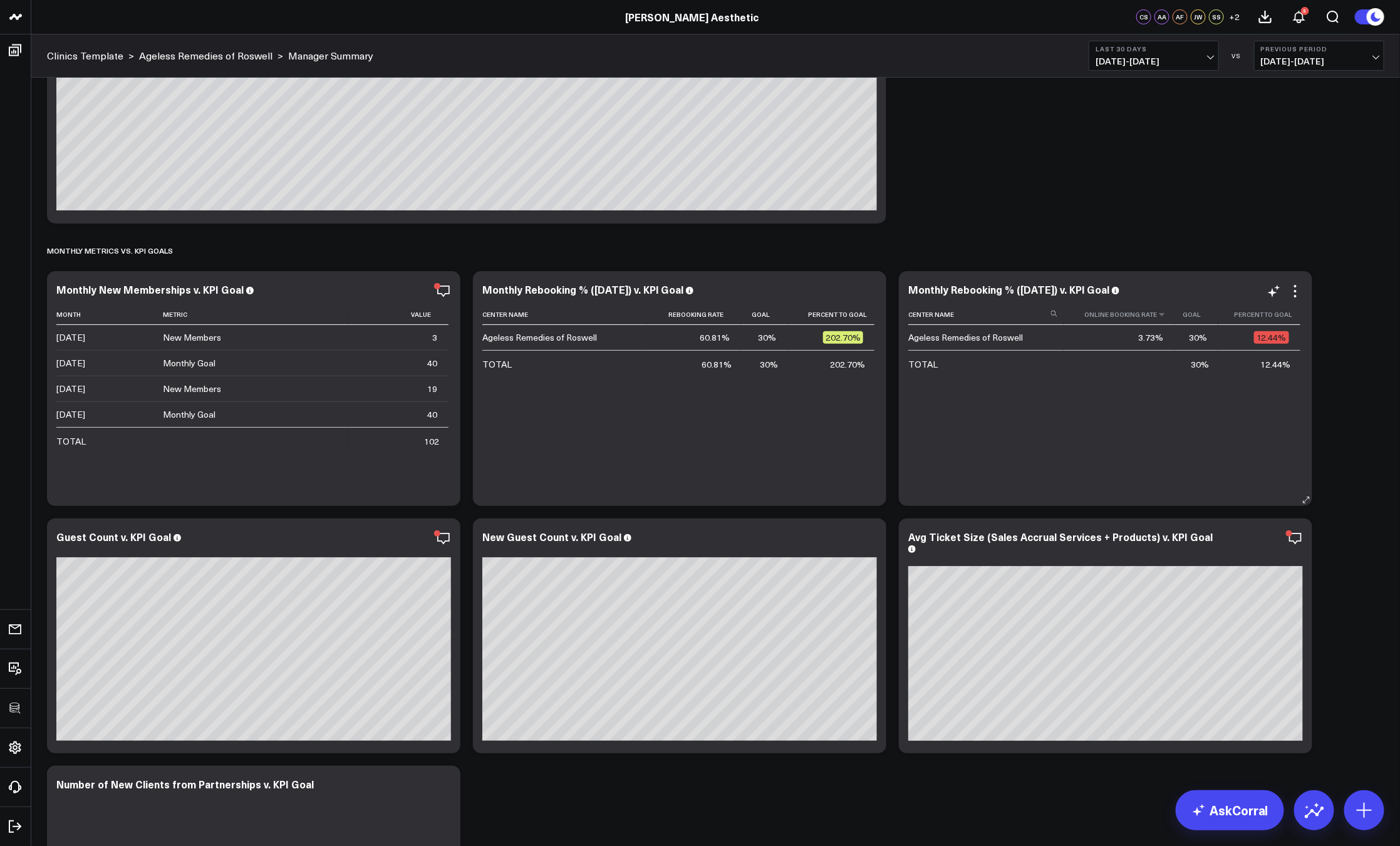
click at [1147, 318] on th "Online Booking Rate" at bounding box center [1119, 314] width 111 height 20
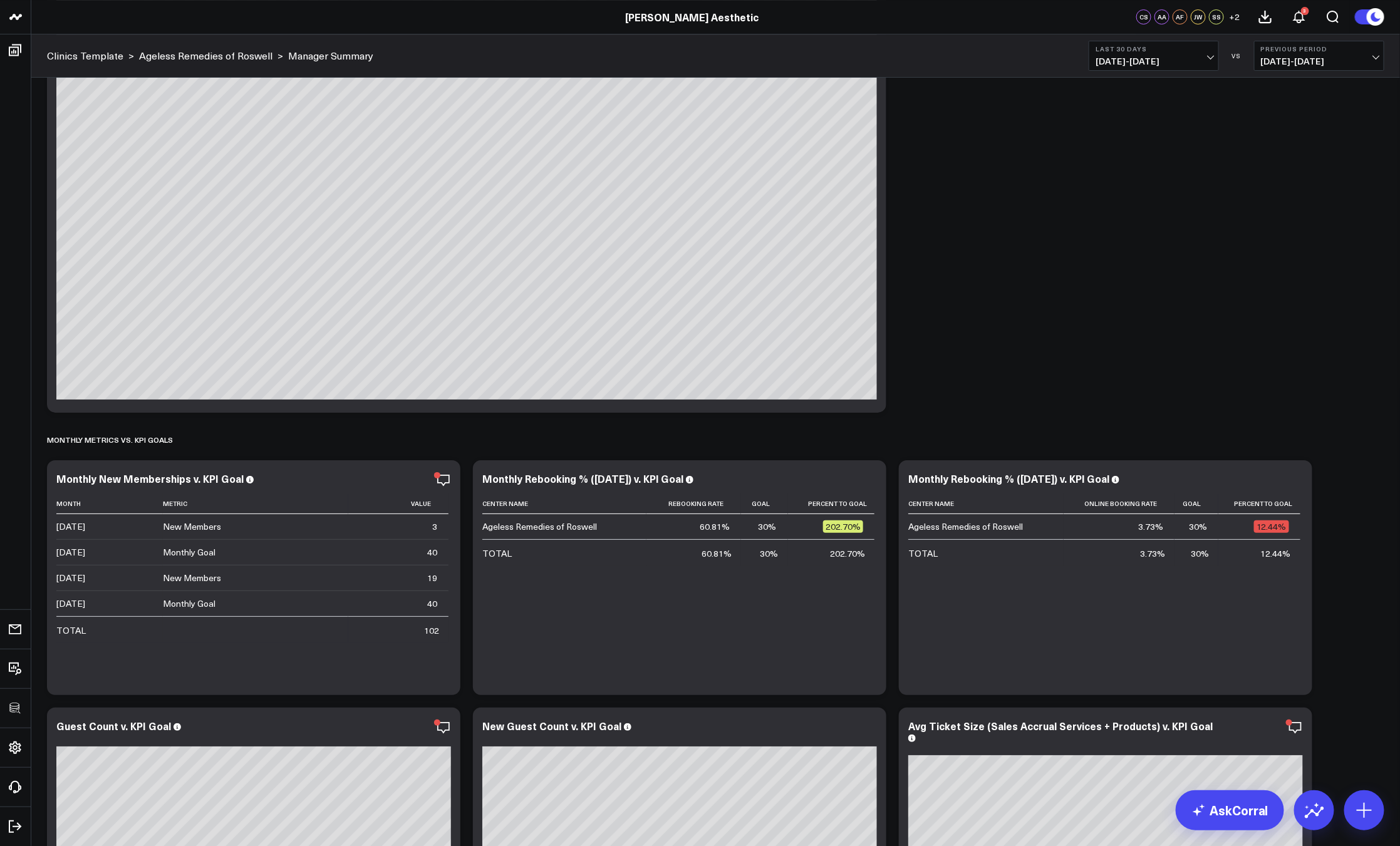
scroll to position [2523, 0]
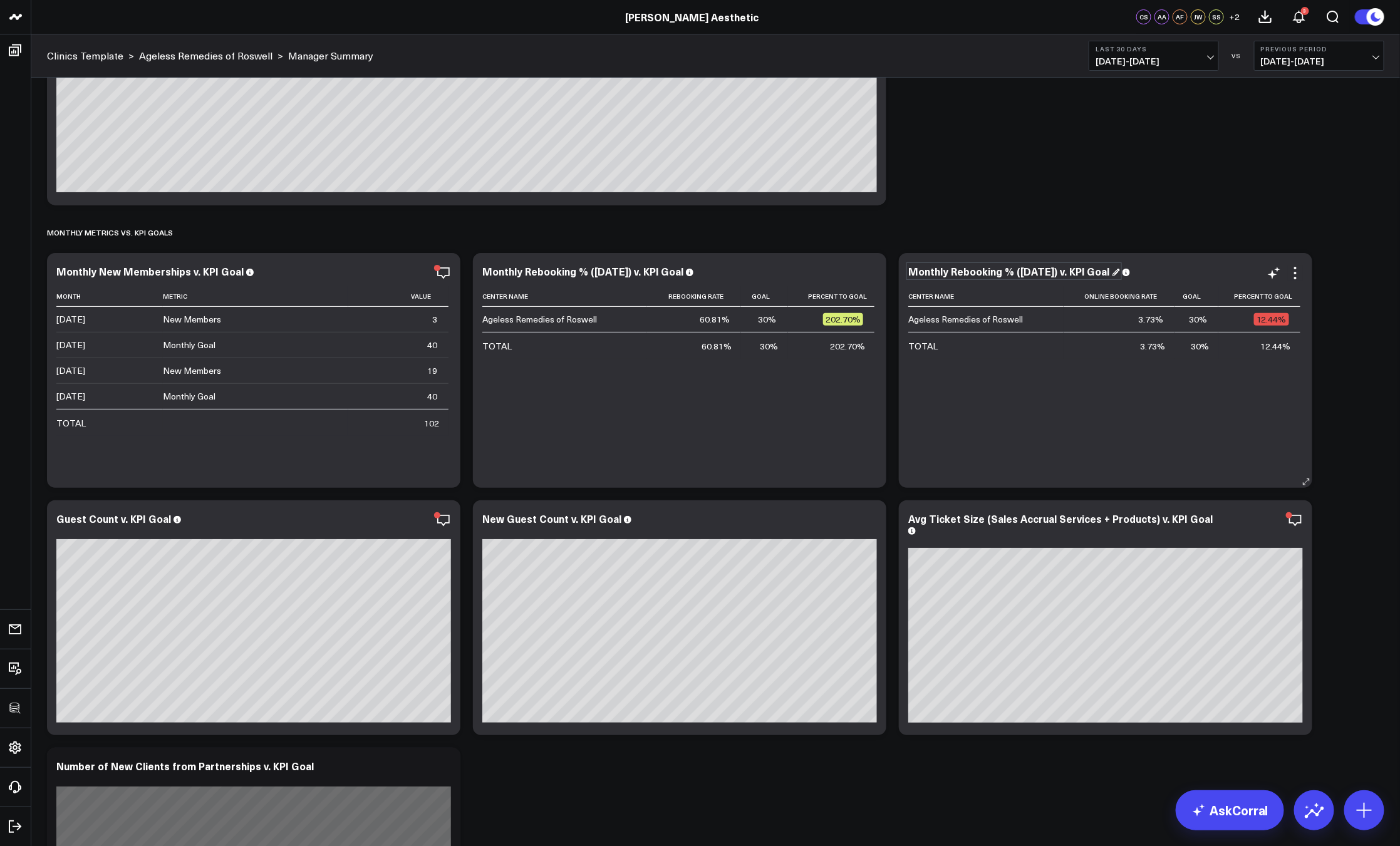
click at [975, 272] on div "Monthly Rebooking % ([DATE]) v. KPl Goal" at bounding box center [1014, 271] width 212 height 14
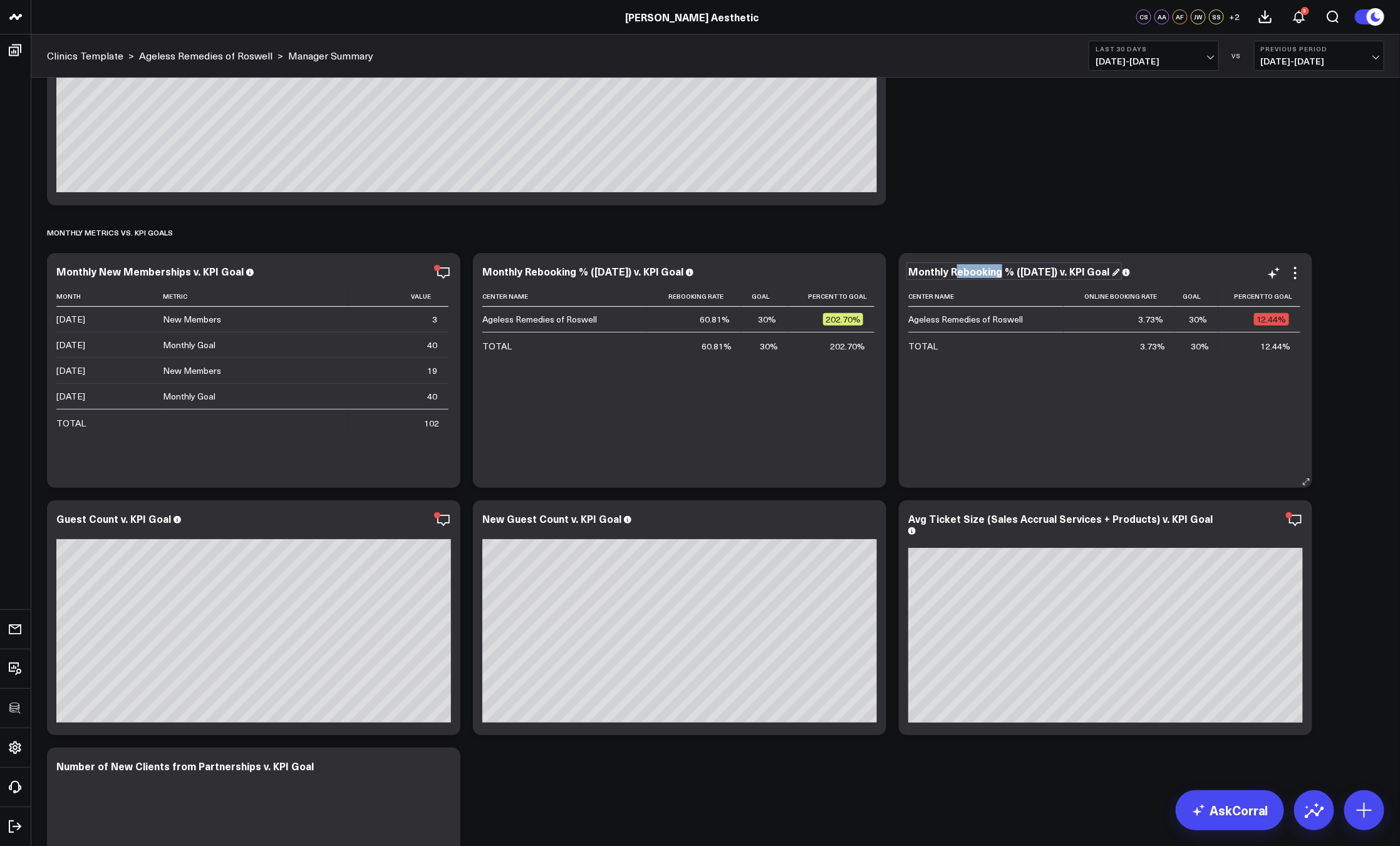
drag, startPoint x: 999, startPoint y: 273, endPoint x: 954, endPoint y: 271, distance: 45.0
click at [954, 271] on div "Monthly Rebooking % ([DATE]) v. KPl Goal" at bounding box center [1014, 271] width 212 height 14
click at [1023, 280] on div "Monthly Rebooking % ([DATE]) v. KPl Goal Center Name Online Booking Rate Goal P…" at bounding box center [1106, 370] width 395 height 210
click at [994, 273] on div "Monthly Rebooking % ([DATE]) v. KPl Goal" at bounding box center [1014, 271] width 212 height 14
drag, startPoint x: 1000, startPoint y: 271, endPoint x: 900, endPoint y: 262, distance: 100.4
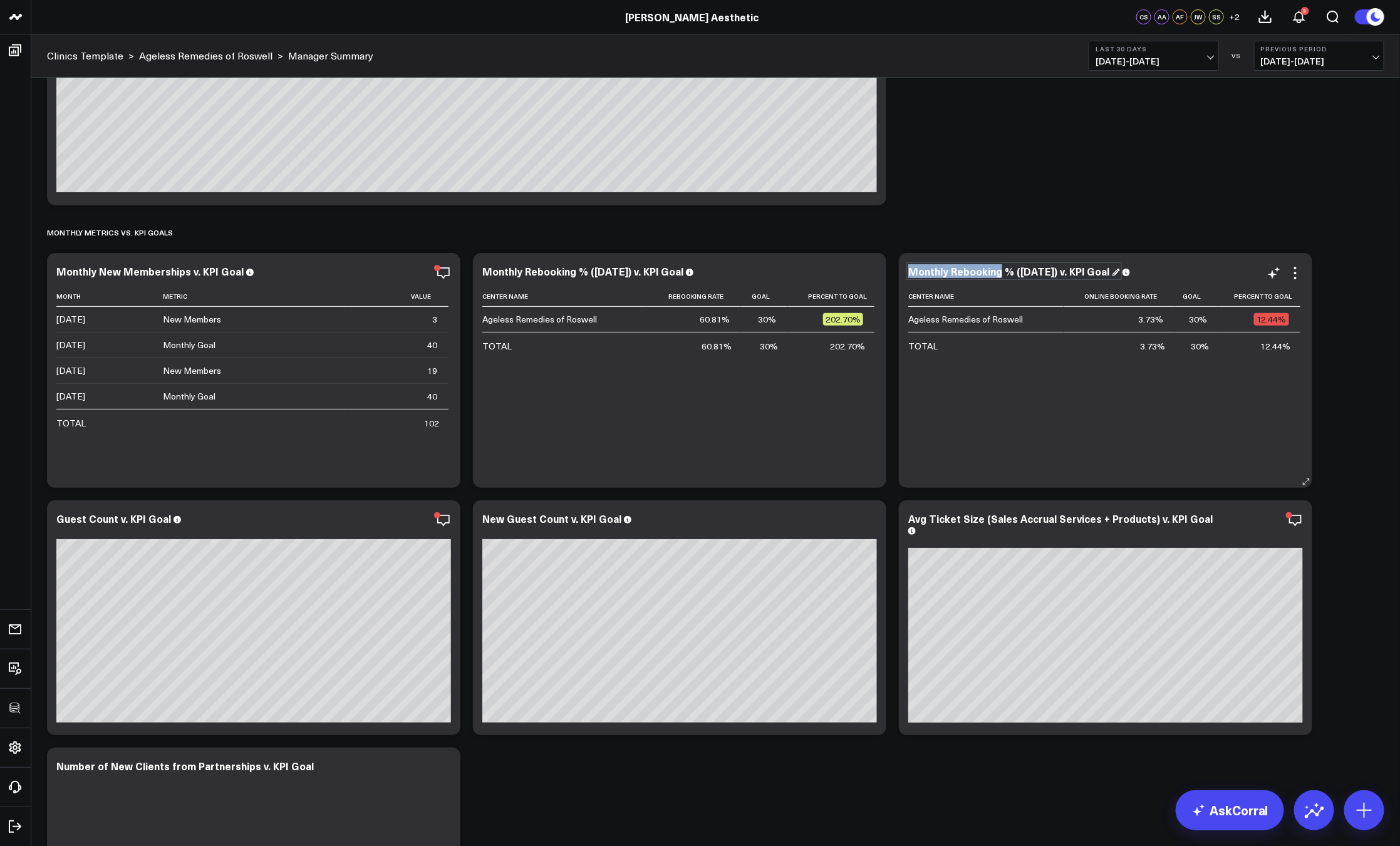
click at [900, 262] on div "Monthly Rebooking % ([DATE]) v. KPl Goal Center Name Online Booking Rate Goal P…" at bounding box center [1105, 370] width 413 height 234
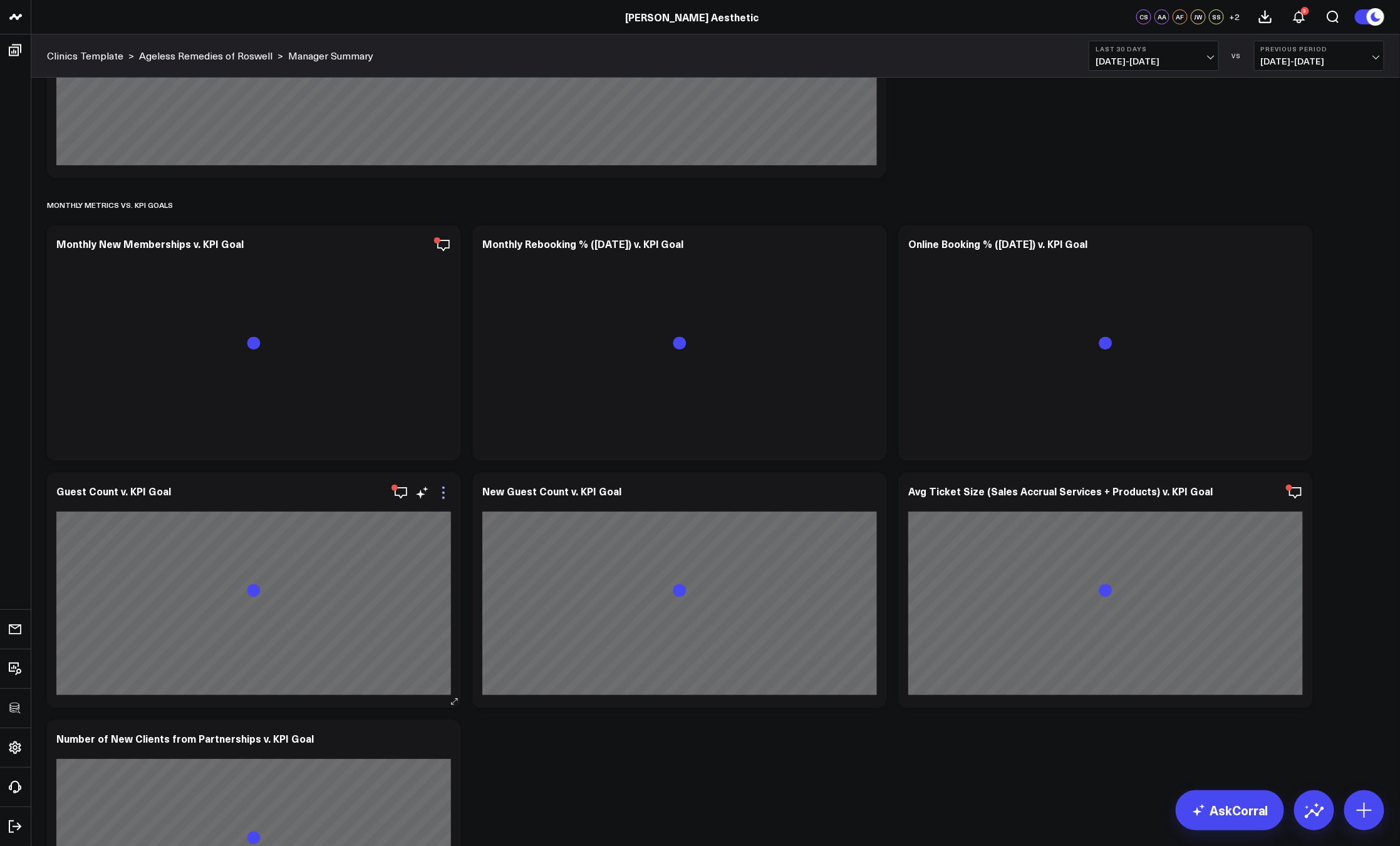
scroll to position [2575, 0]
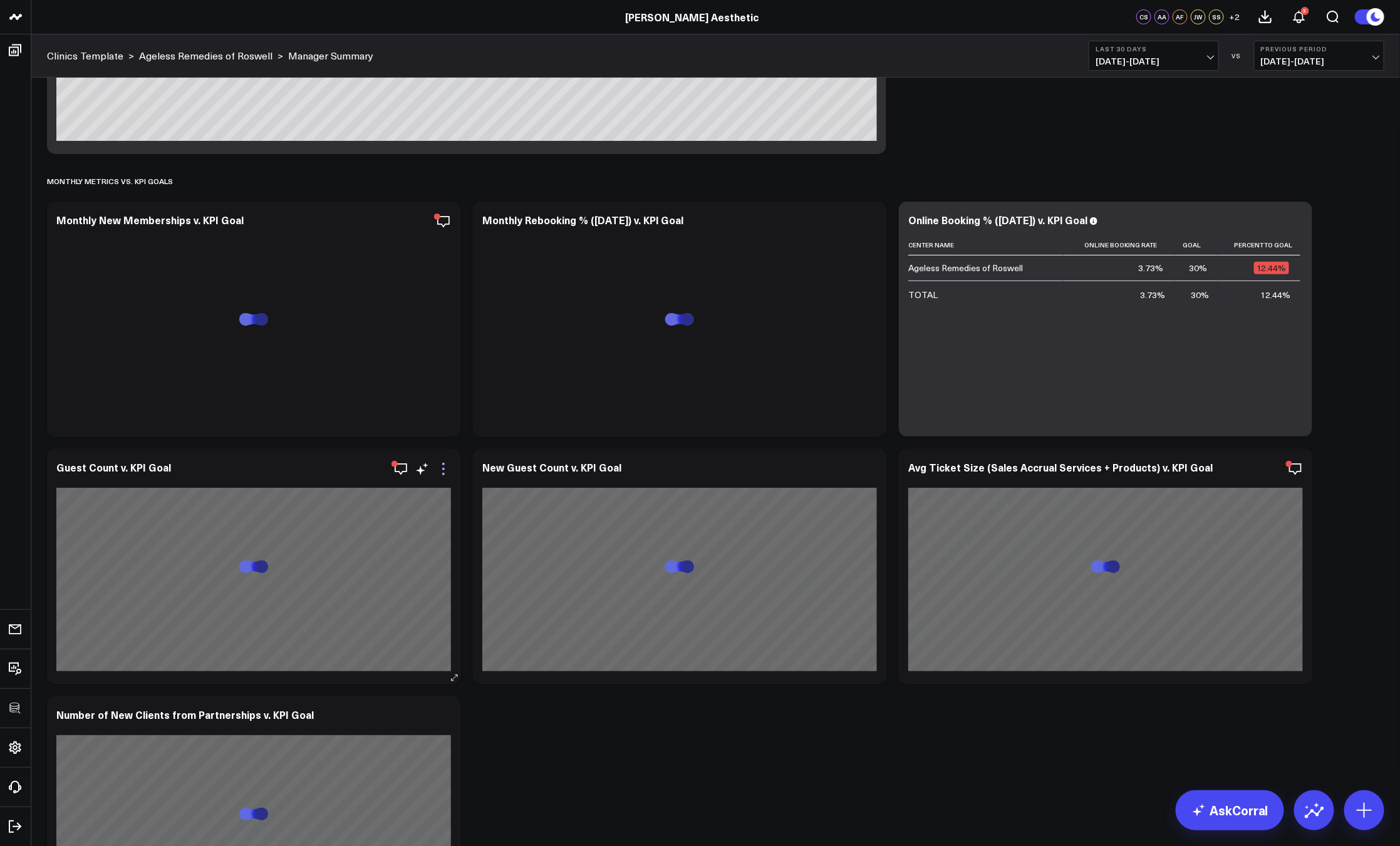
click at [443, 471] on icon at bounding box center [443, 469] width 15 height 15
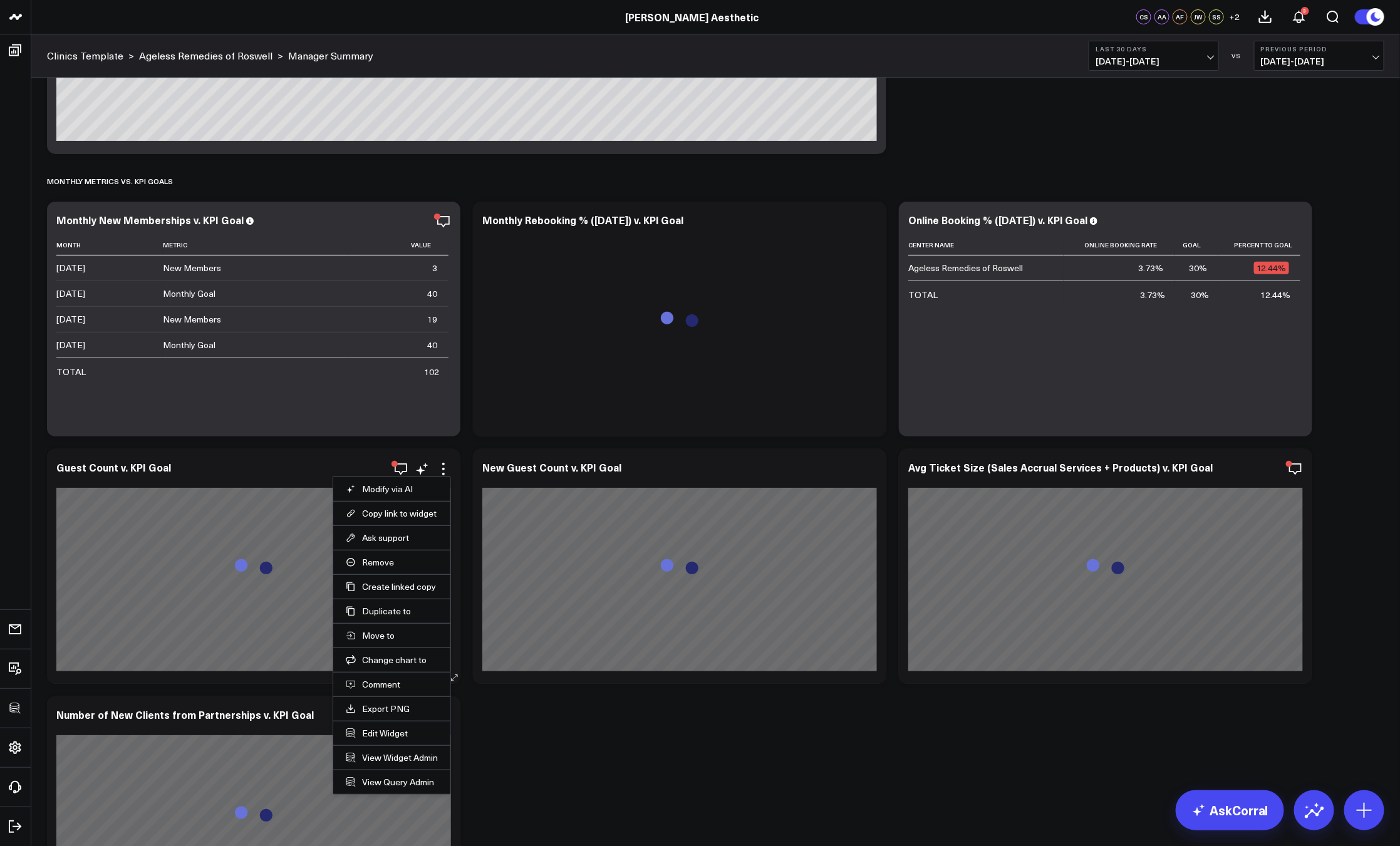
click at [382, 723] on li "Edit Widget" at bounding box center [391, 733] width 117 height 25
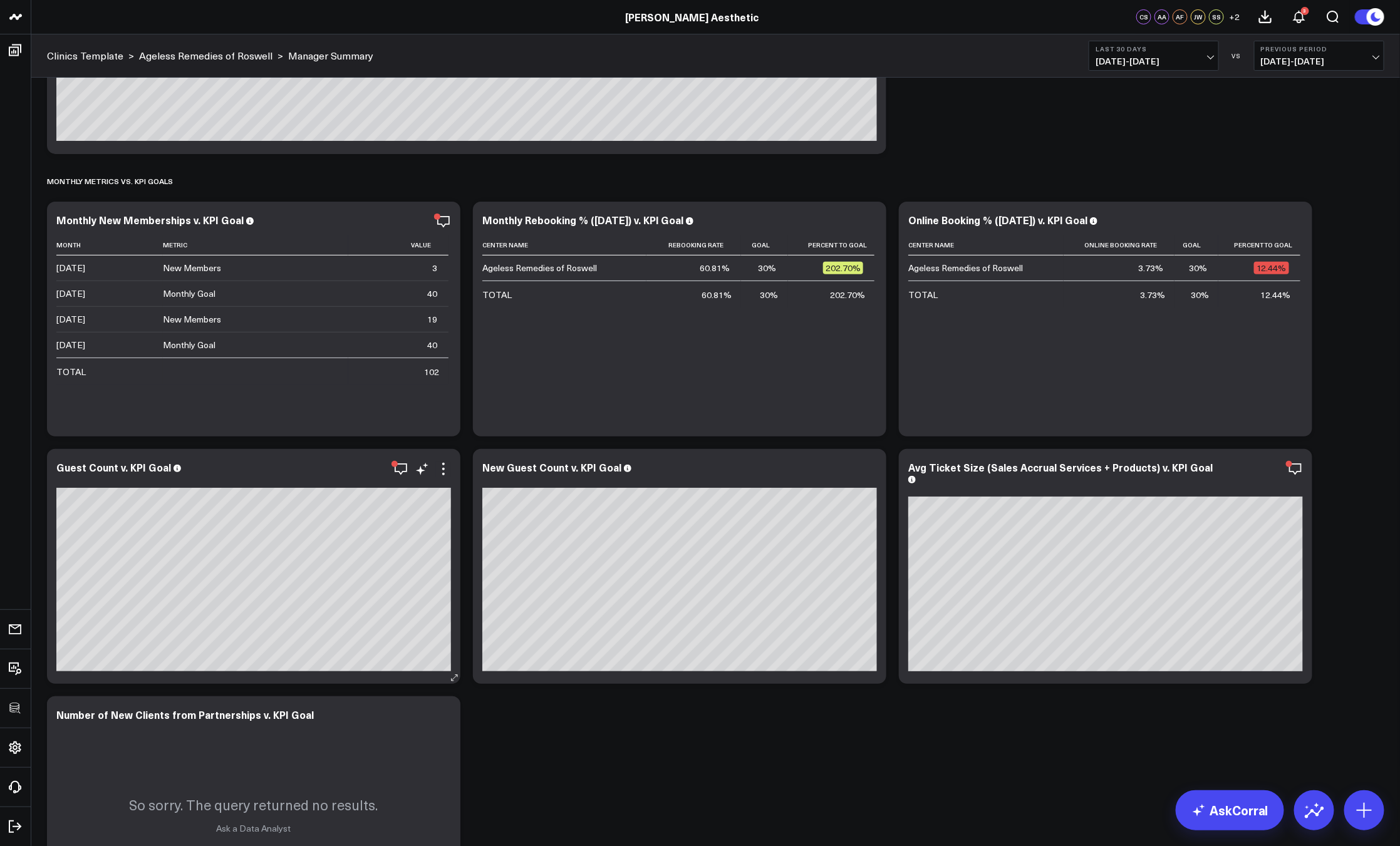
click at [451, 459] on div "Guest Count v. KPI Goal [fontSize:14px lineHeight:16px], [/] [fontSize:14px lin…" at bounding box center [253, 566] width 413 height 234
click at [447, 464] on icon at bounding box center [443, 469] width 15 height 15
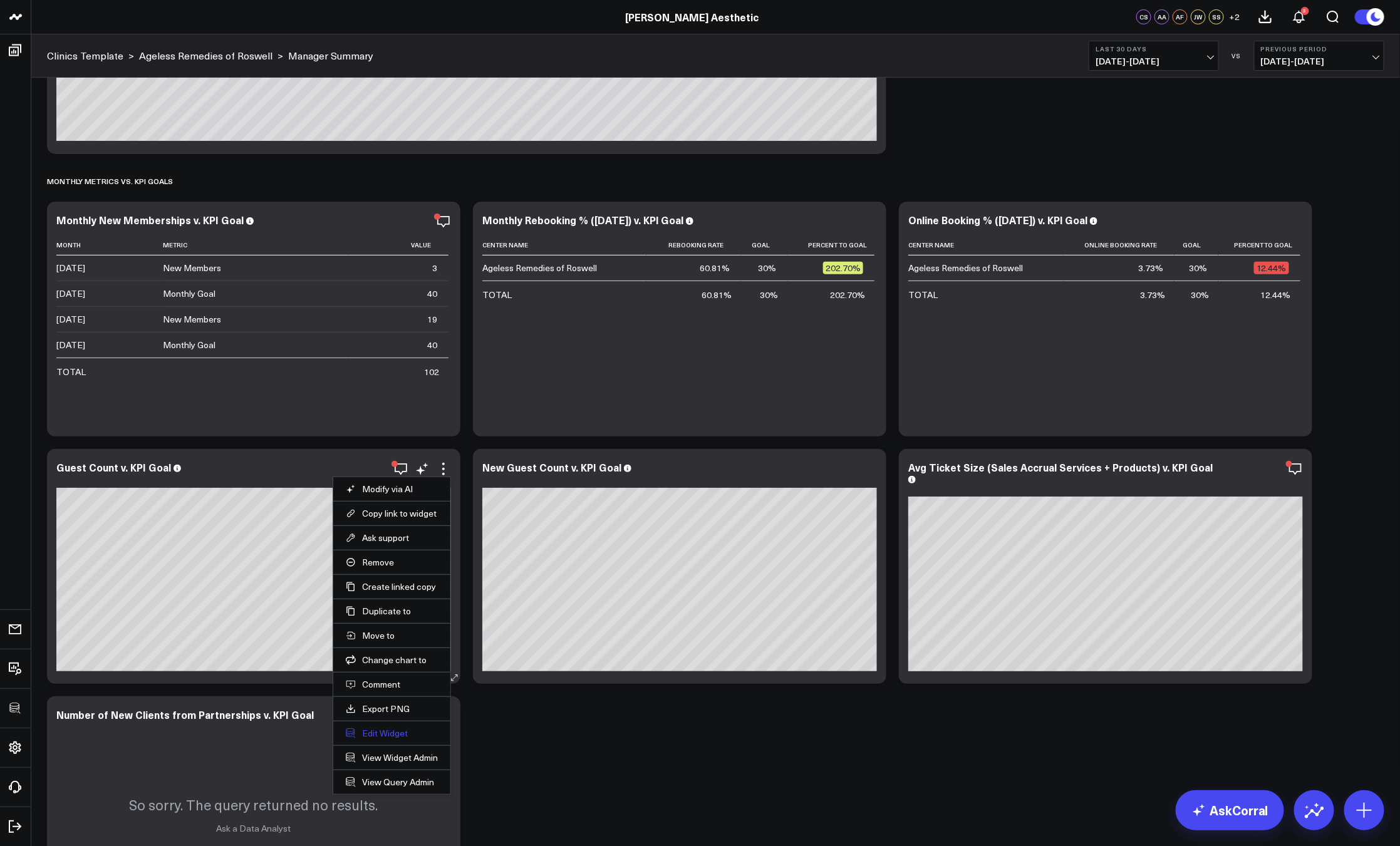
click at [399, 738] on button "Edit Widget" at bounding box center [391, 732] width 92 height 11
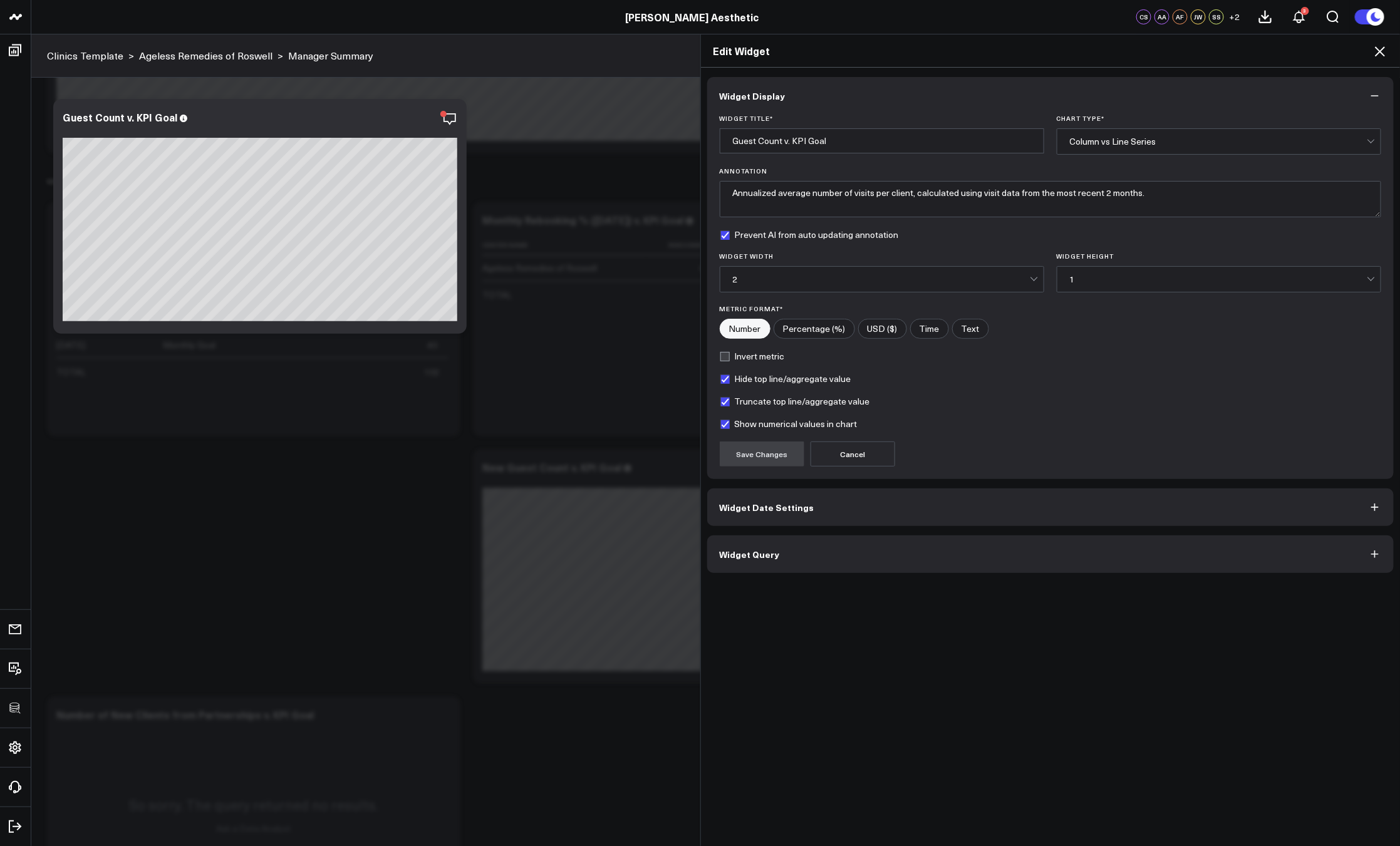
click at [803, 543] on button "Widget Query" at bounding box center [1050, 553] width 687 height 38
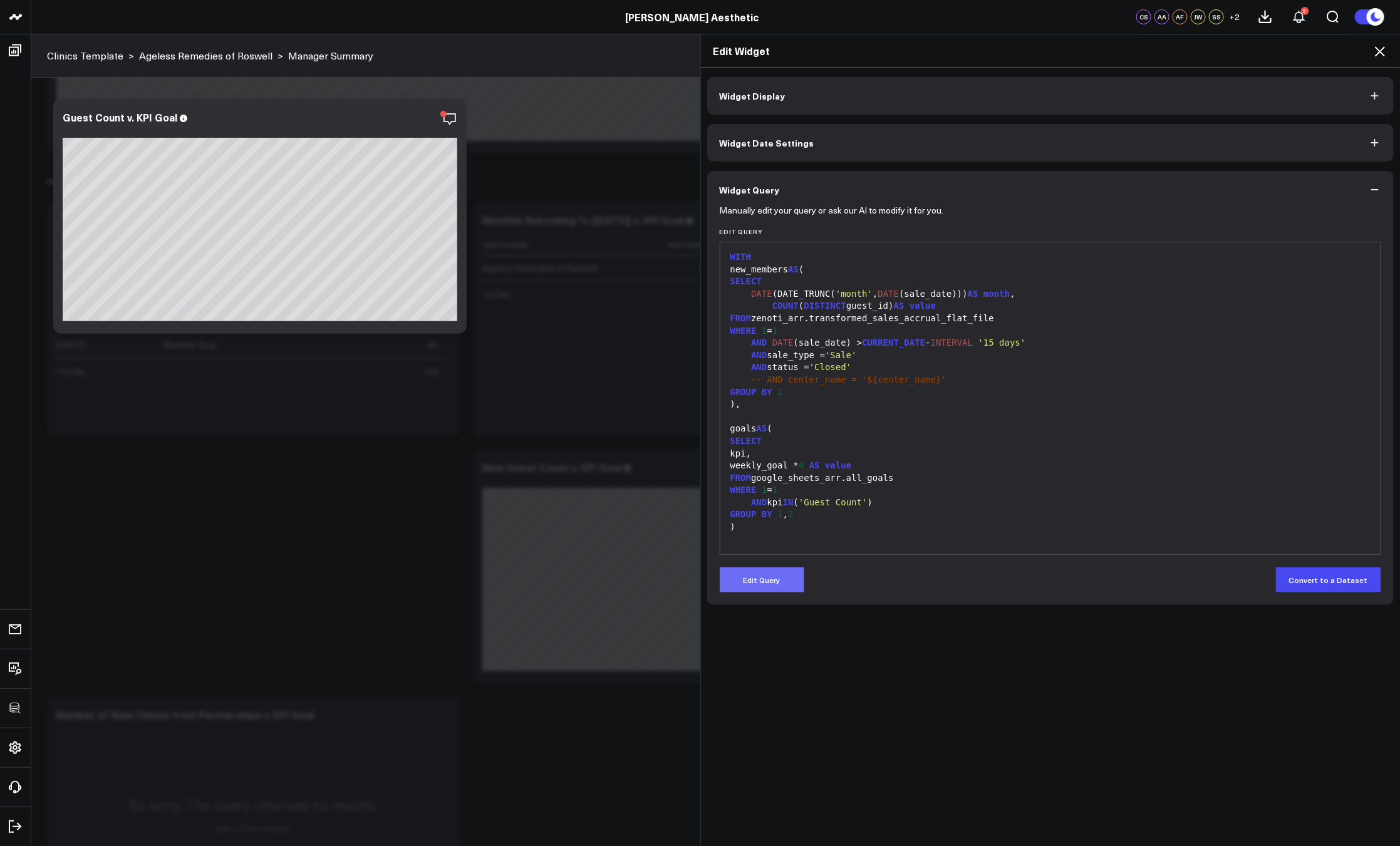
click at [783, 584] on button "Edit Query" at bounding box center [762, 580] width 85 height 25
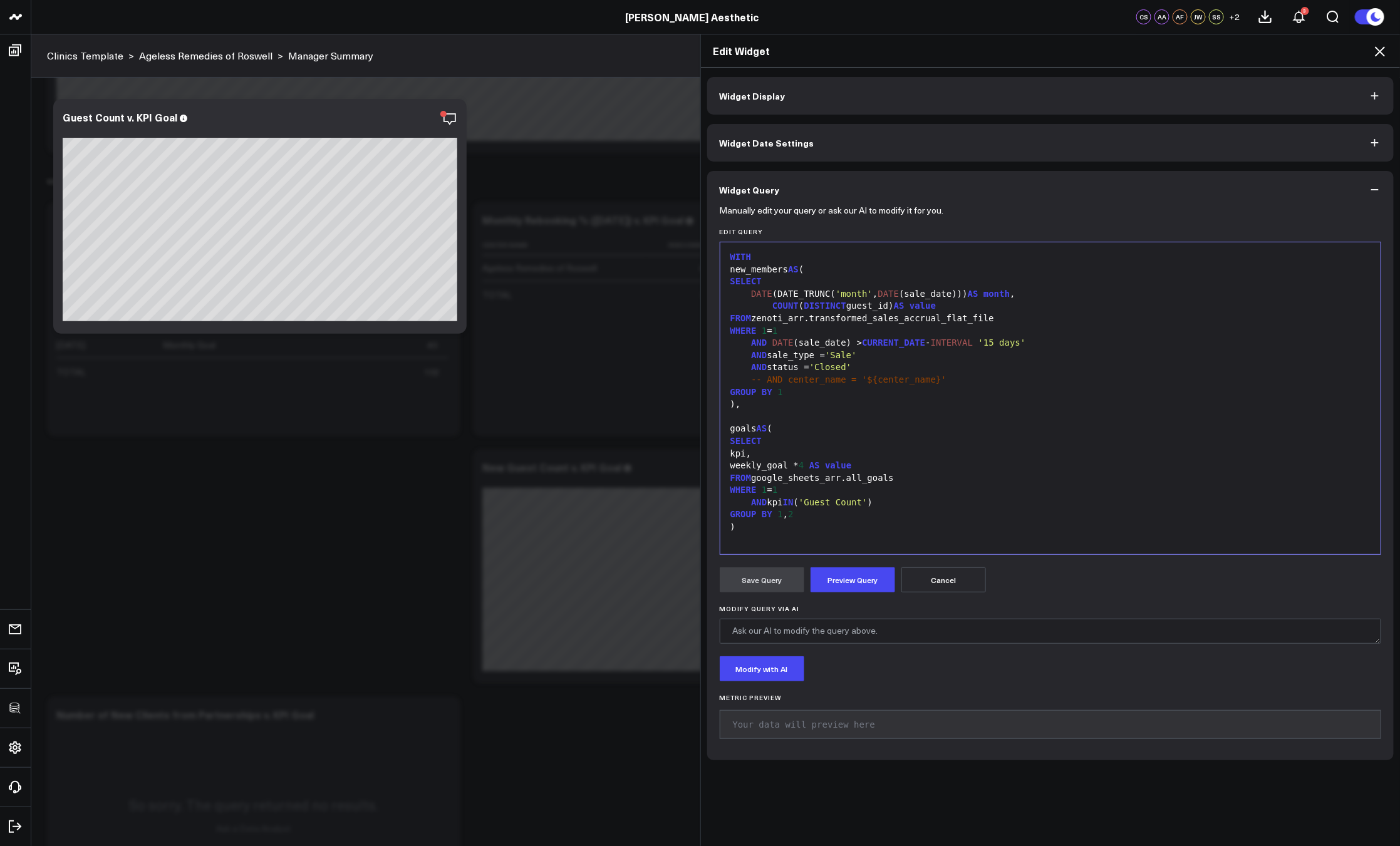
click at [821, 501] on span "'Guest Count'" at bounding box center [833, 501] width 69 height 10
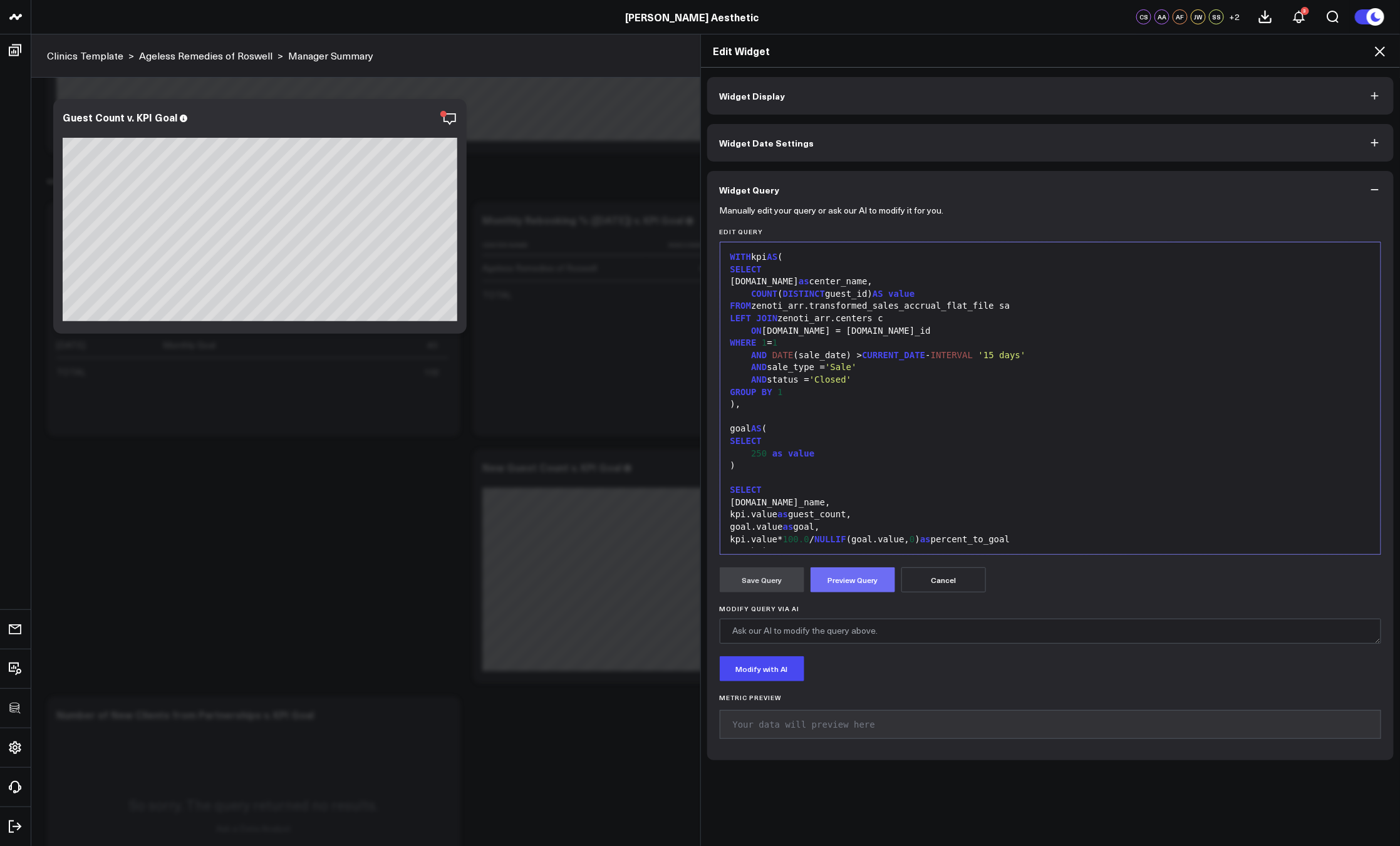
scroll to position [72, 0]
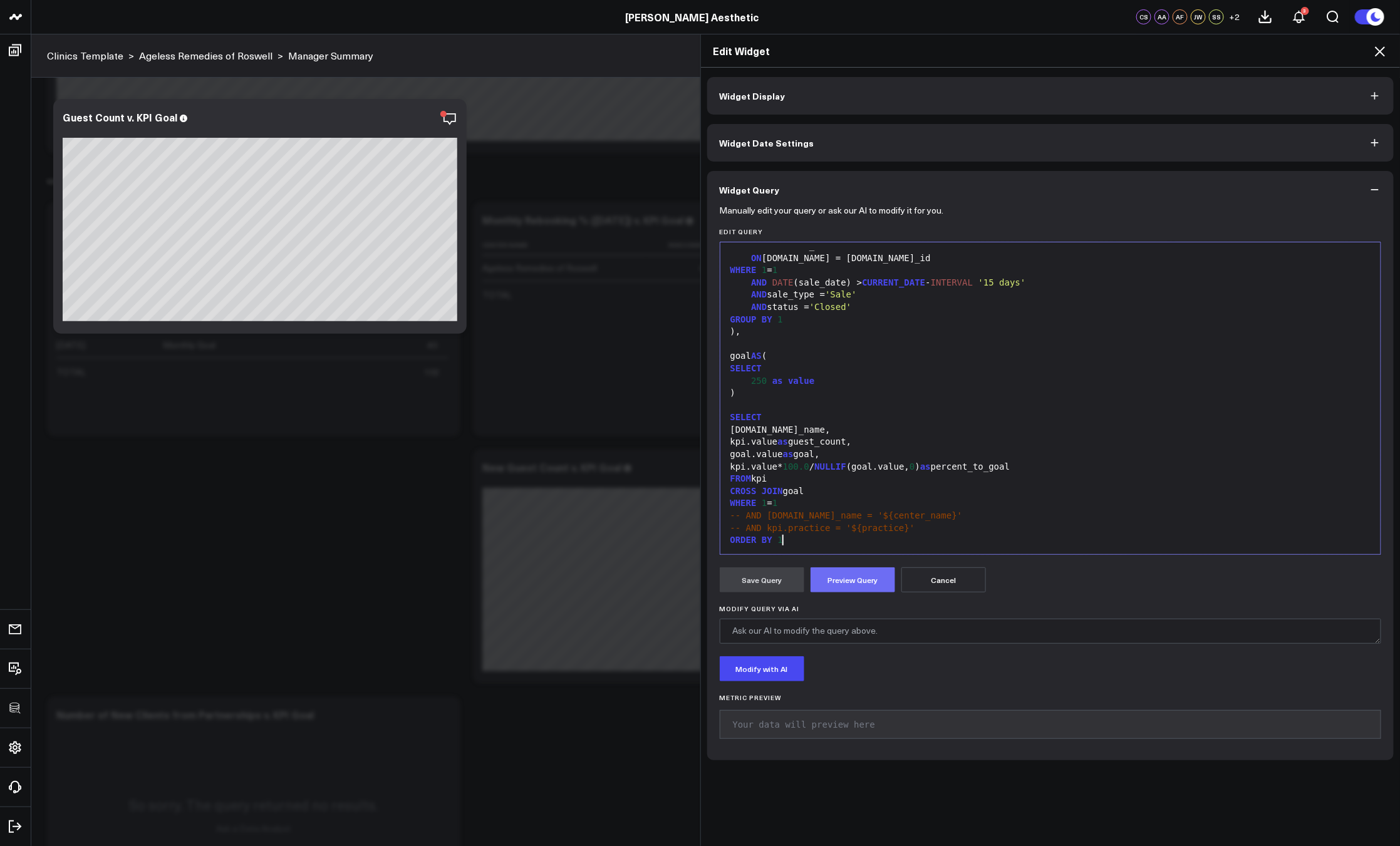
click at [835, 583] on button "Preview Query" at bounding box center [853, 580] width 85 height 25
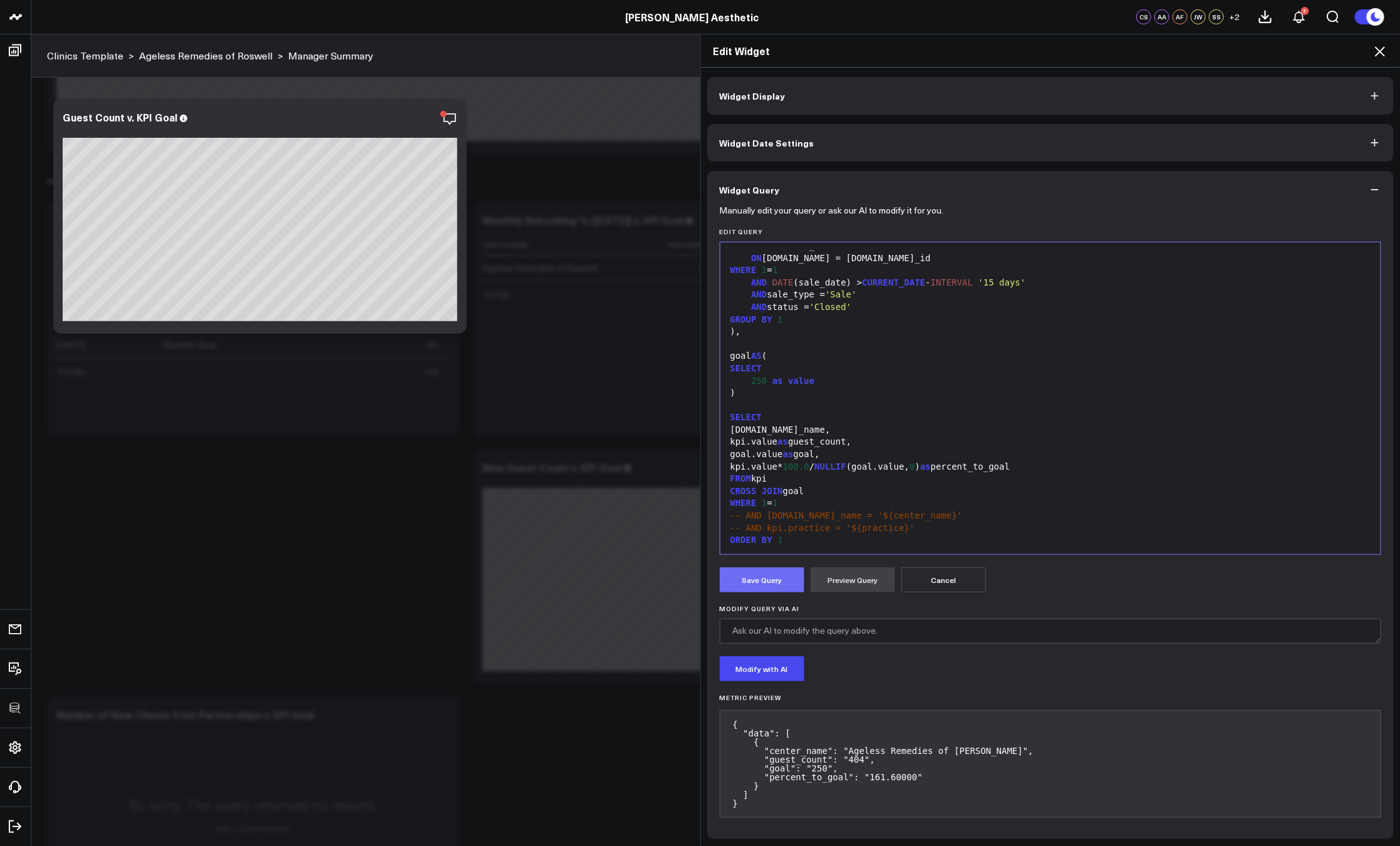
click at [763, 581] on button "Save Query" at bounding box center [762, 580] width 85 height 25
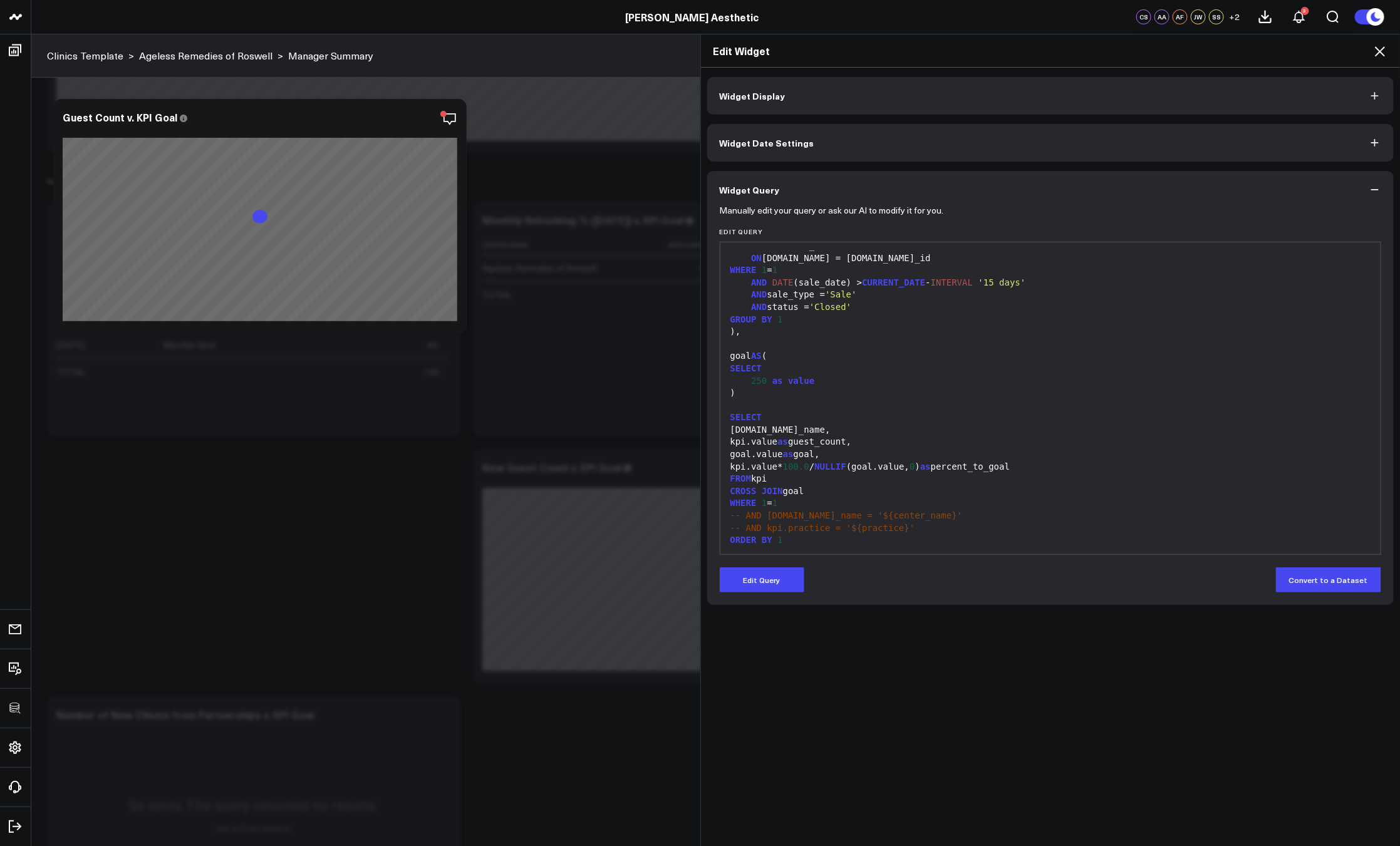
click at [972, 109] on button "Widget Display" at bounding box center [1050, 95] width 687 height 38
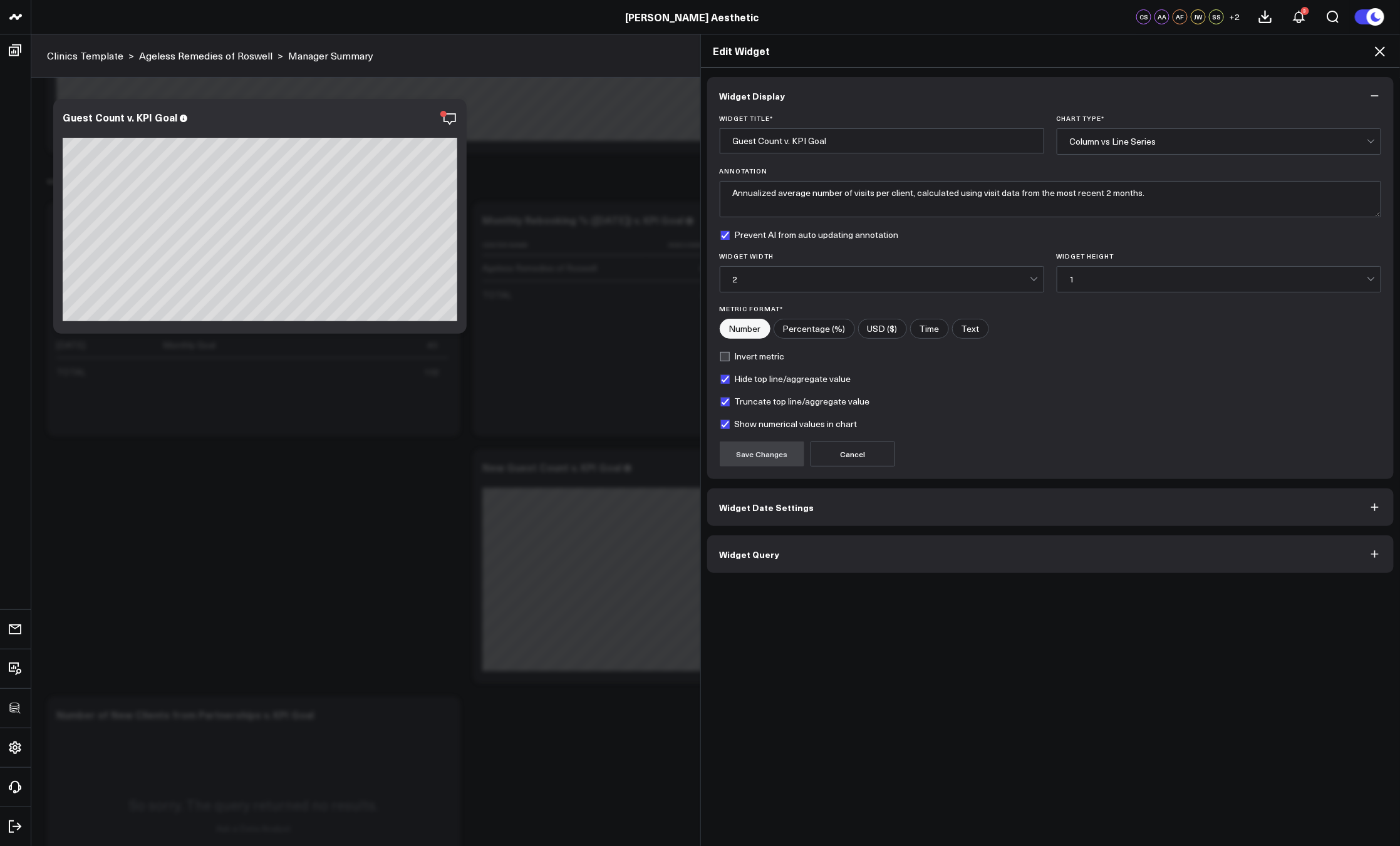
click at [1188, 135] on div "Column vs Line Series" at bounding box center [1218, 141] width 297 height 25
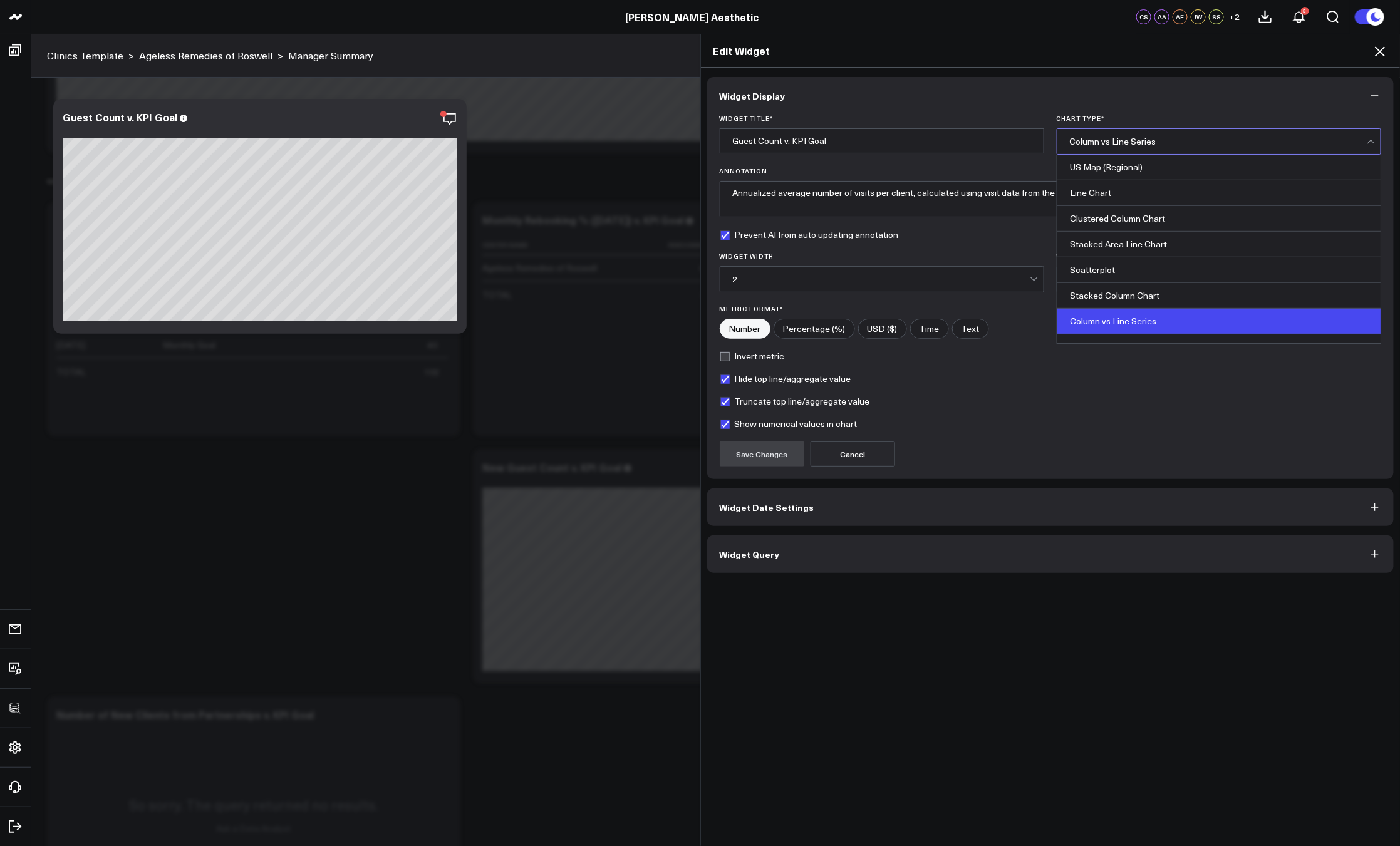
scroll to position [506, 0]
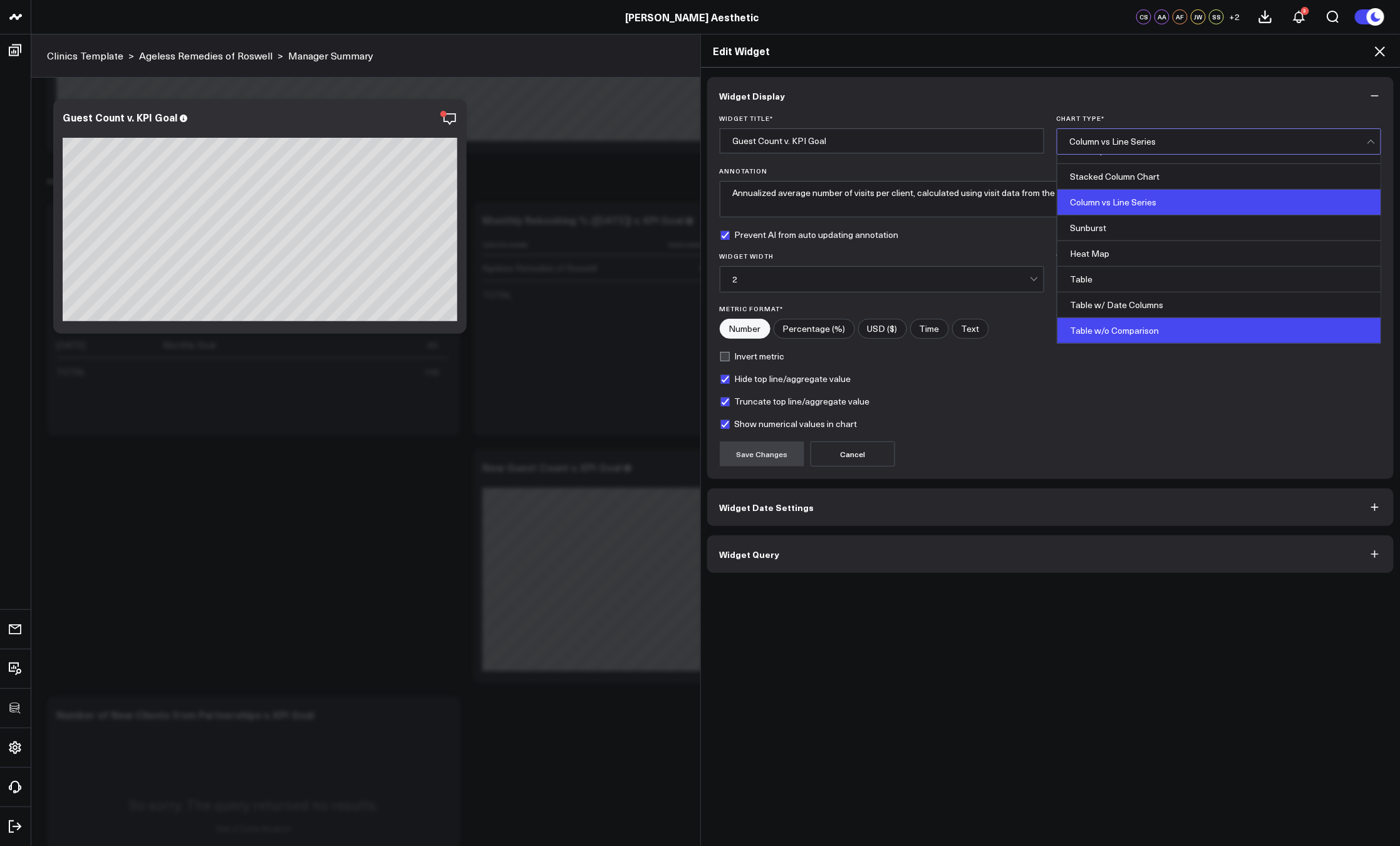
click at [1140, 321] on div "Table w/o Comparison" at bounding box center [1218, 330] width 324 height 25
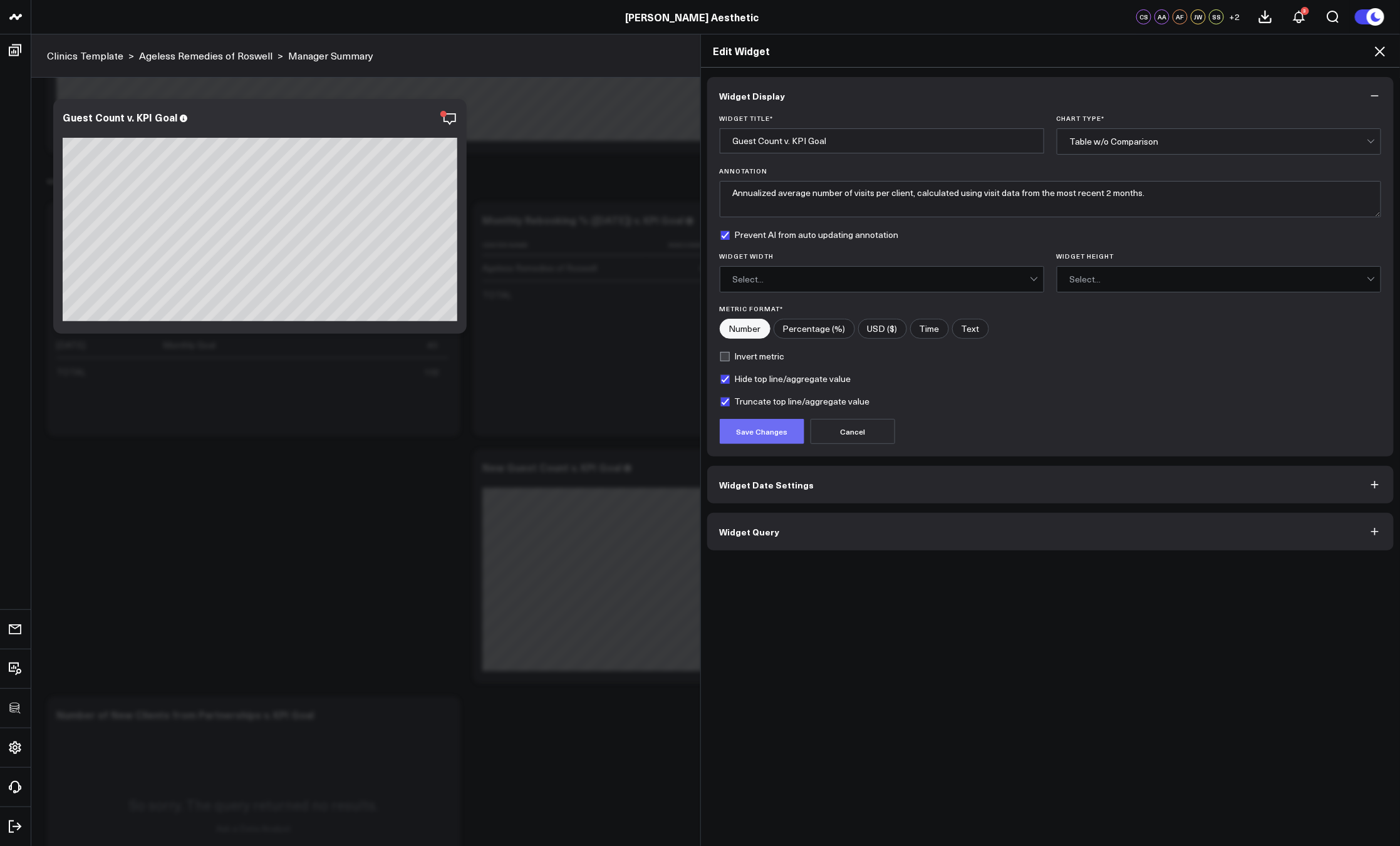
click at [740, 433] on button "Save Changes" at bounding box center [762, 431] width 85 height 25
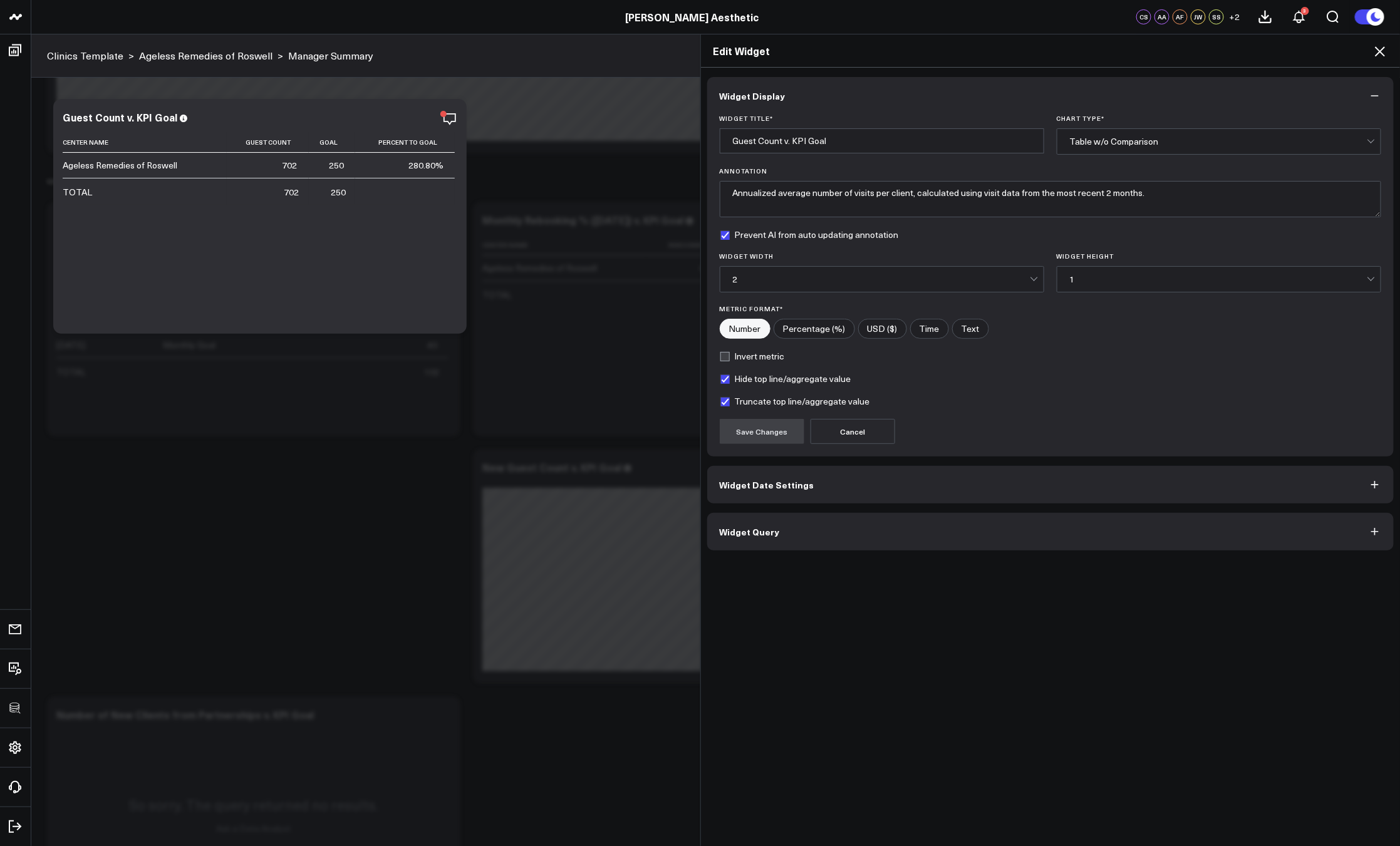
click at [1376, 54] on icon at bounding box center [1379, 51] width 15 height 15
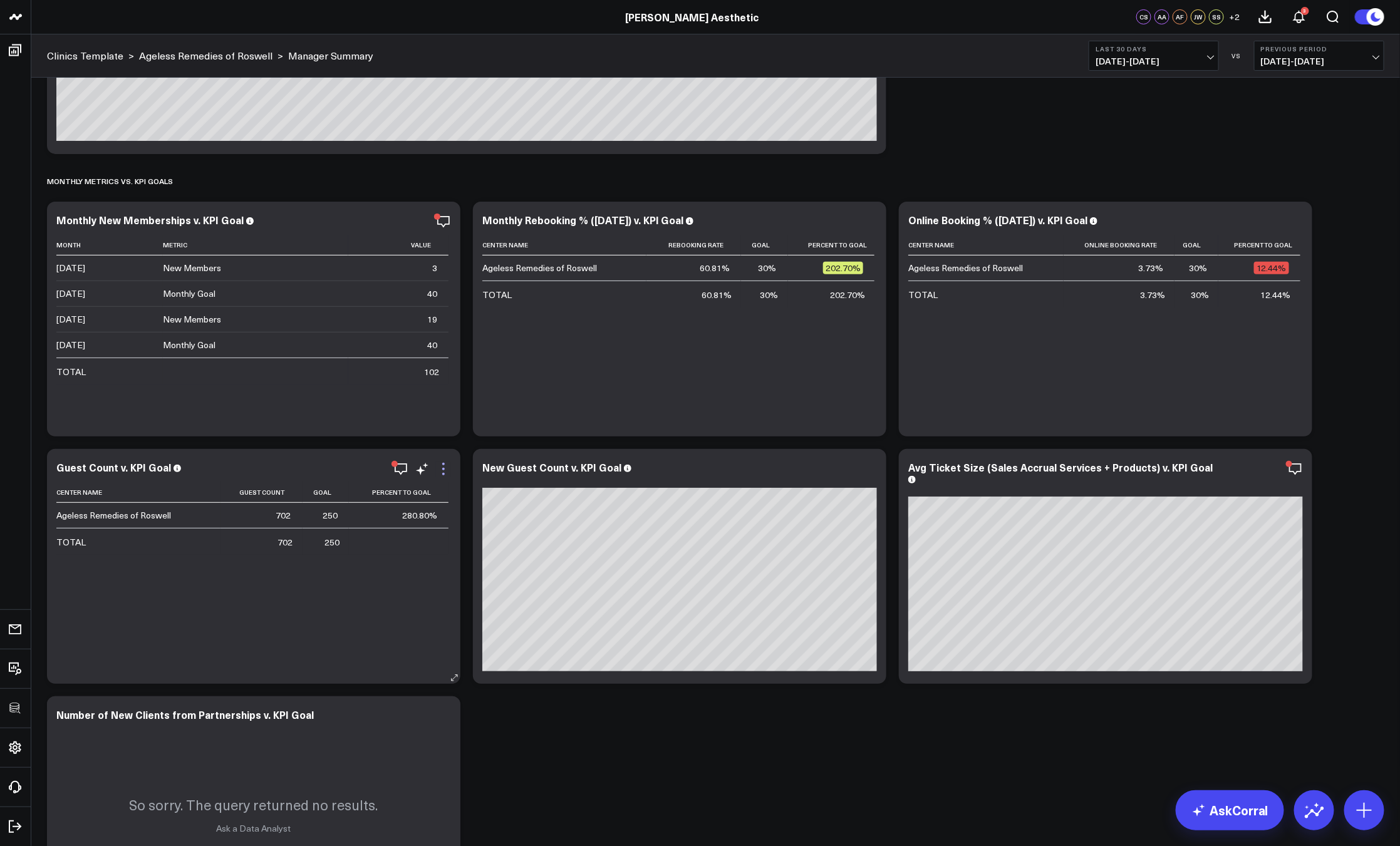
click at [442, 464] on icon at bounding box center [443, 469] width 15 height 15
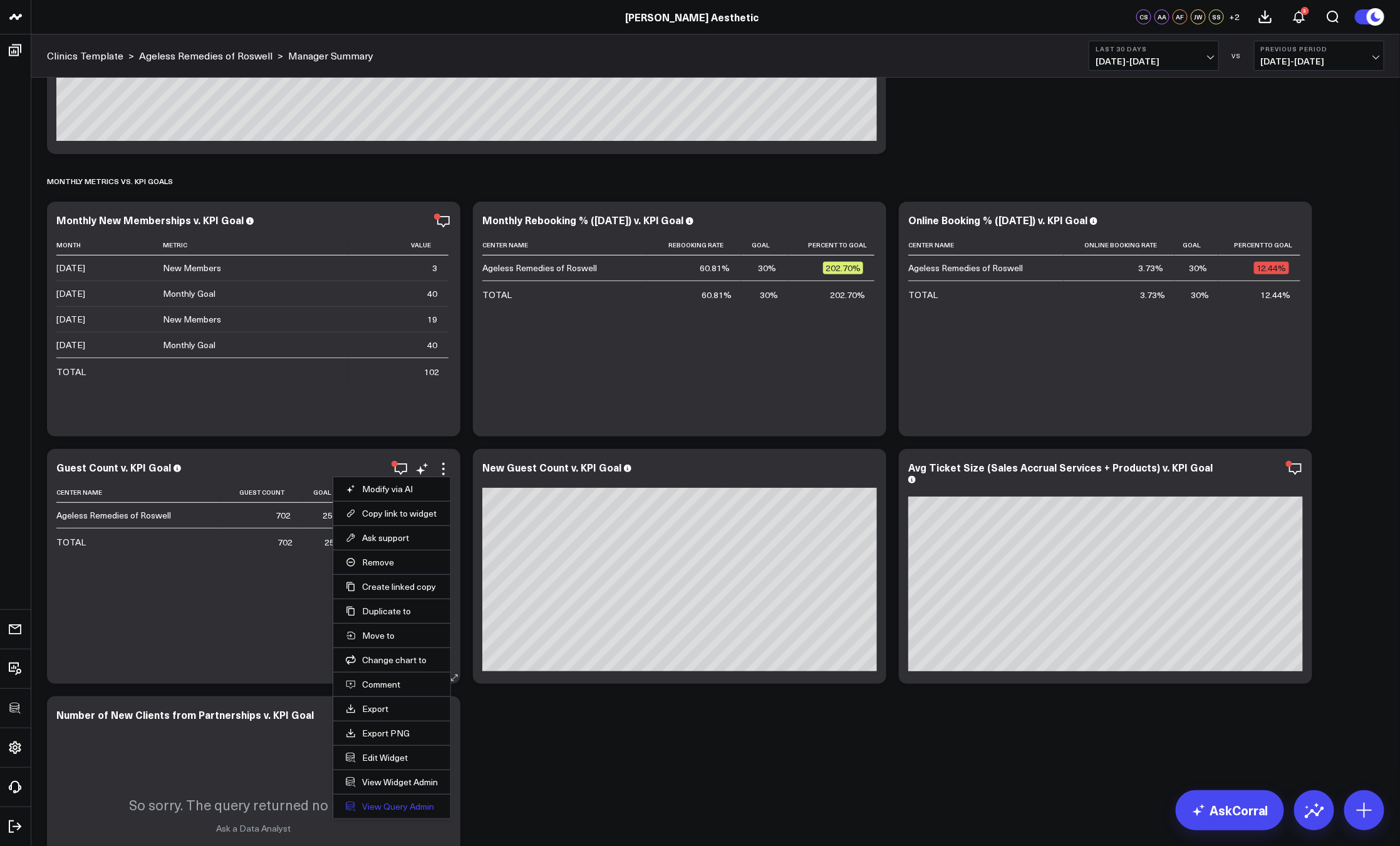
click at [386, 803] on link "View Query Admin" at bounding box center [391, 806] width 92 height 11
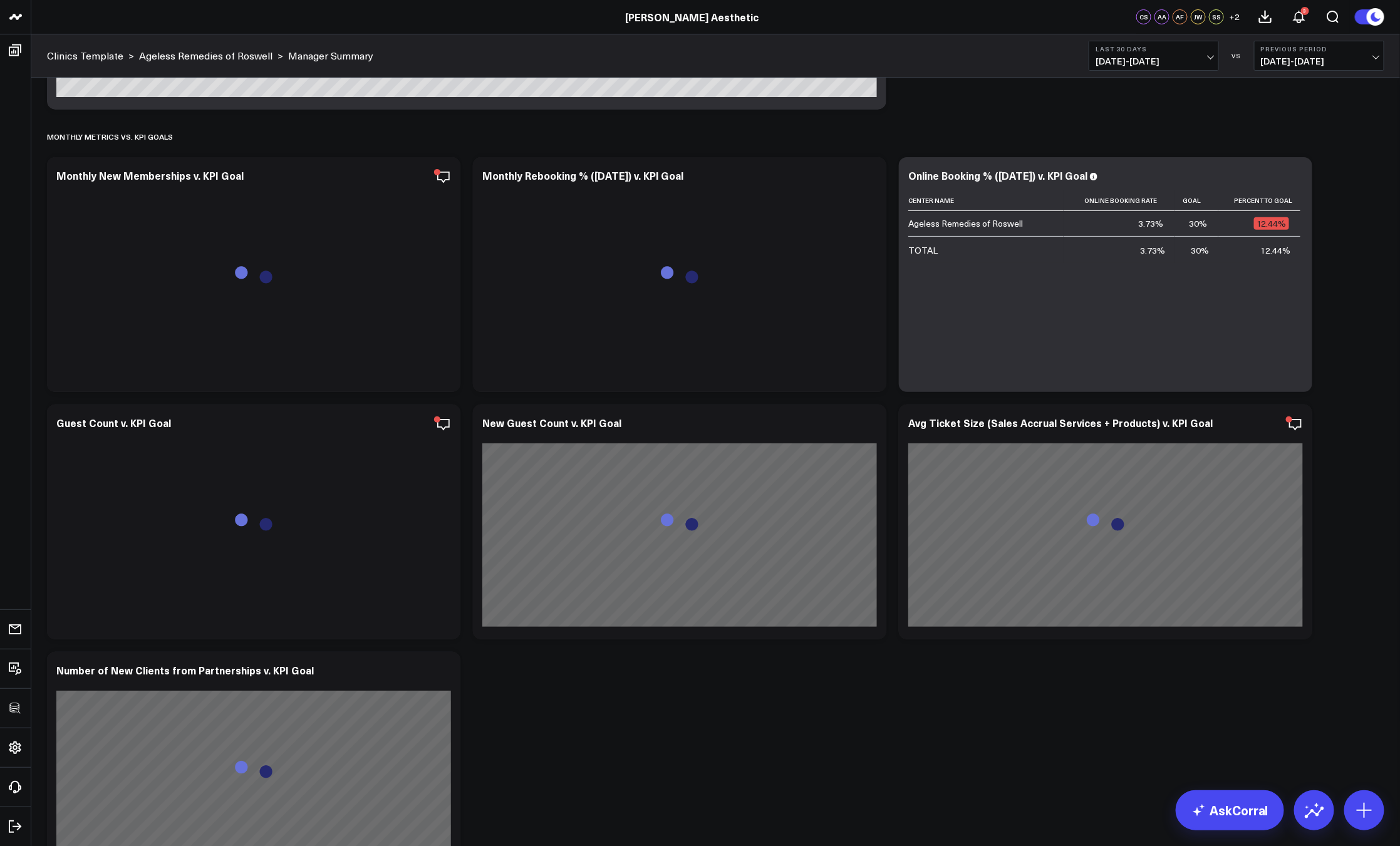
scroll to position [2643, 0]
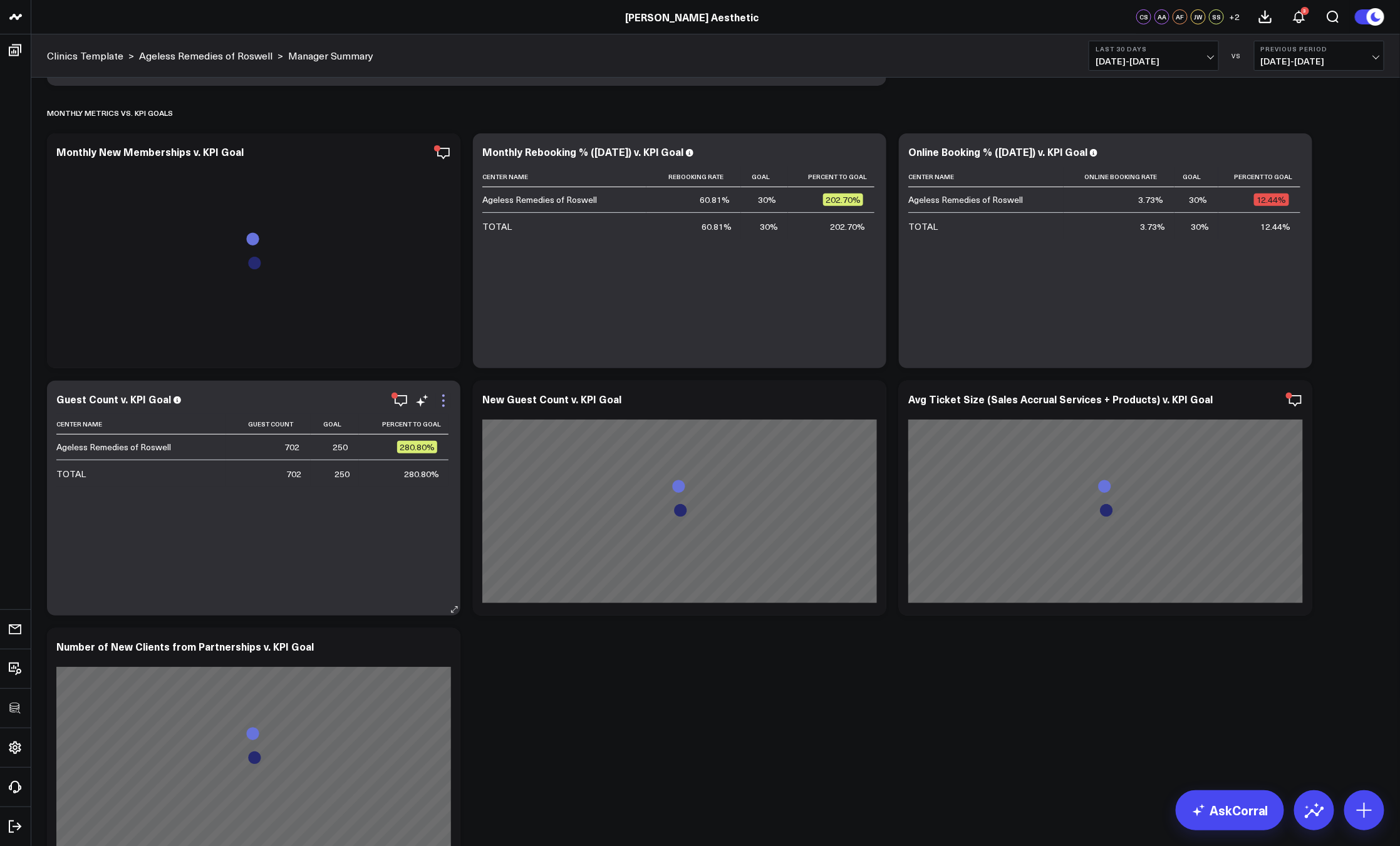
click at [440, 401] on icon at bounding box center [443, 400] width 15 height 15
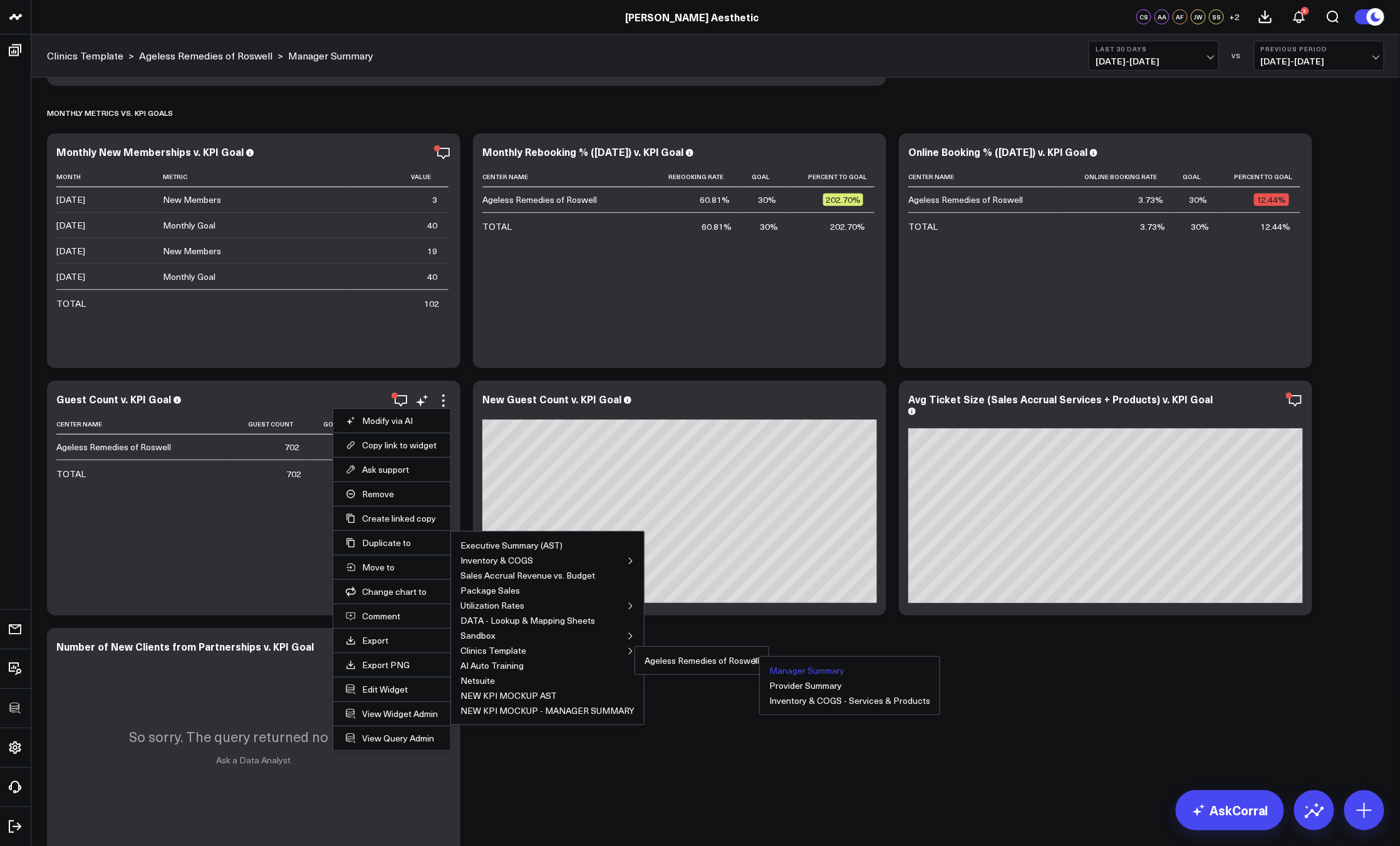
click at [819, 674] on button "Manager Summary" at bounding box center [806, 671] width 75 height 9
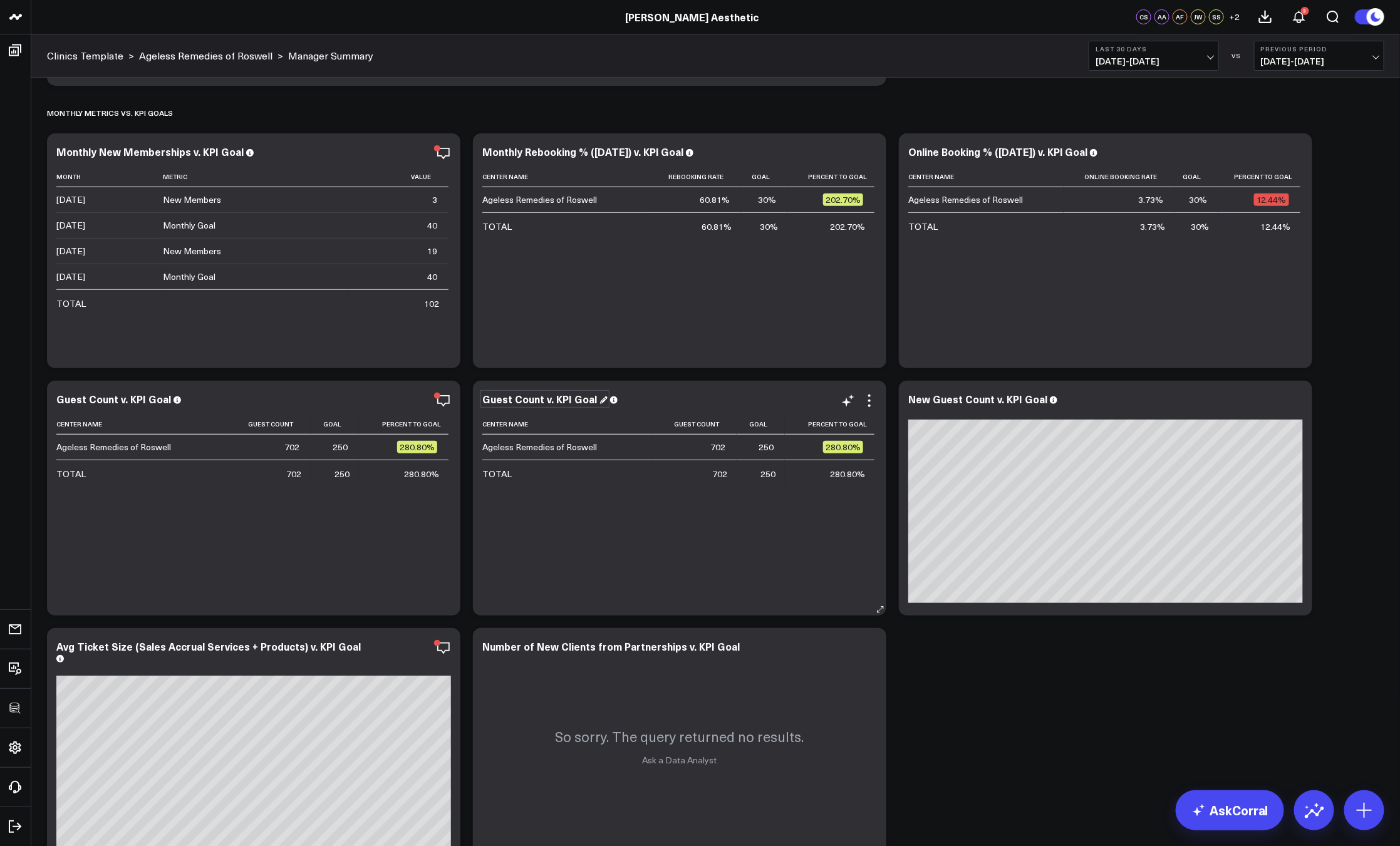
click at [495, 403] on div "Guest Count v. KPI Goal" at bounding box center [545, 399] width 125 height 14
click at [486, 399] on div "Guest Count v. KPI Goal" at bounding box center [545, 399] width 125 height 14
click at [711, 443] on td "702" at bounding box center [694, 447] width 85 height 25
click at [869, 401] on icon at bounding box center [869, 400] width 3 height 3
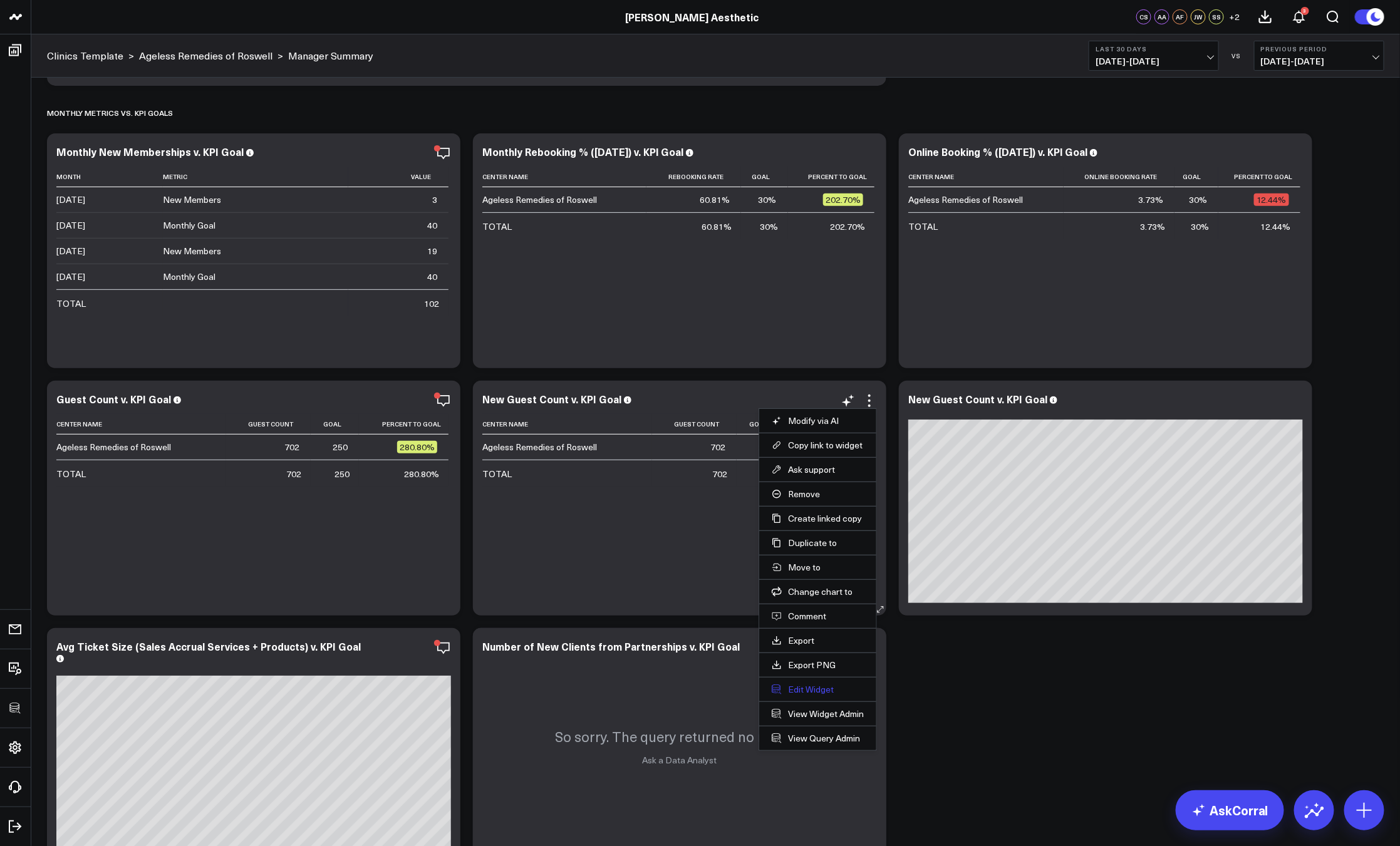
click at [796, 688] on button "Edit Widget" at bounding box center [817, 689] width 92 height 11
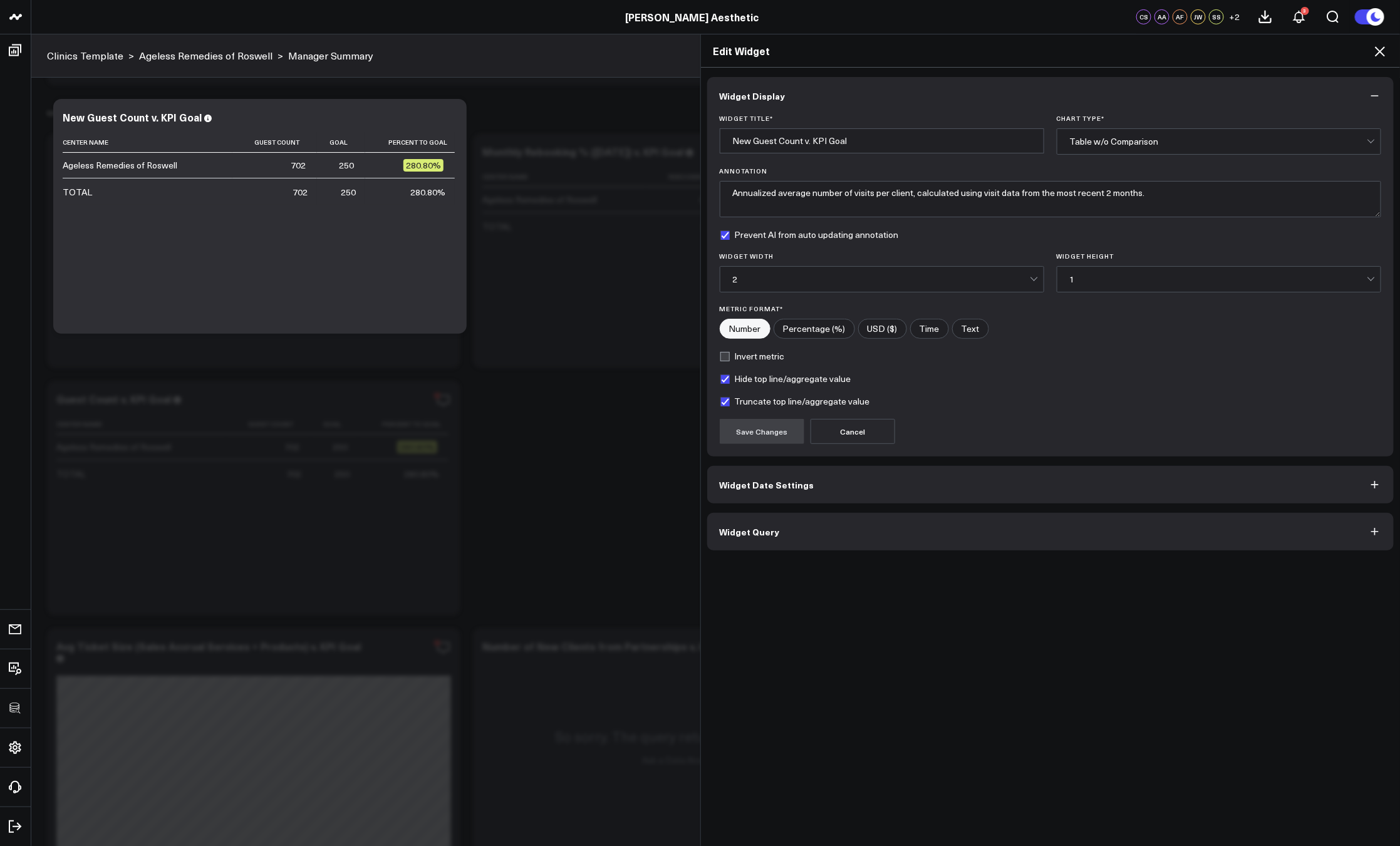
drag, startPoint x: 756, startPoint y: 538, endPoint x: 755, endPoint y: 546, distance: 8.1
click at [756, 538] on button "Widget Query" at bounding box center [1050, 531] width 687 height 38
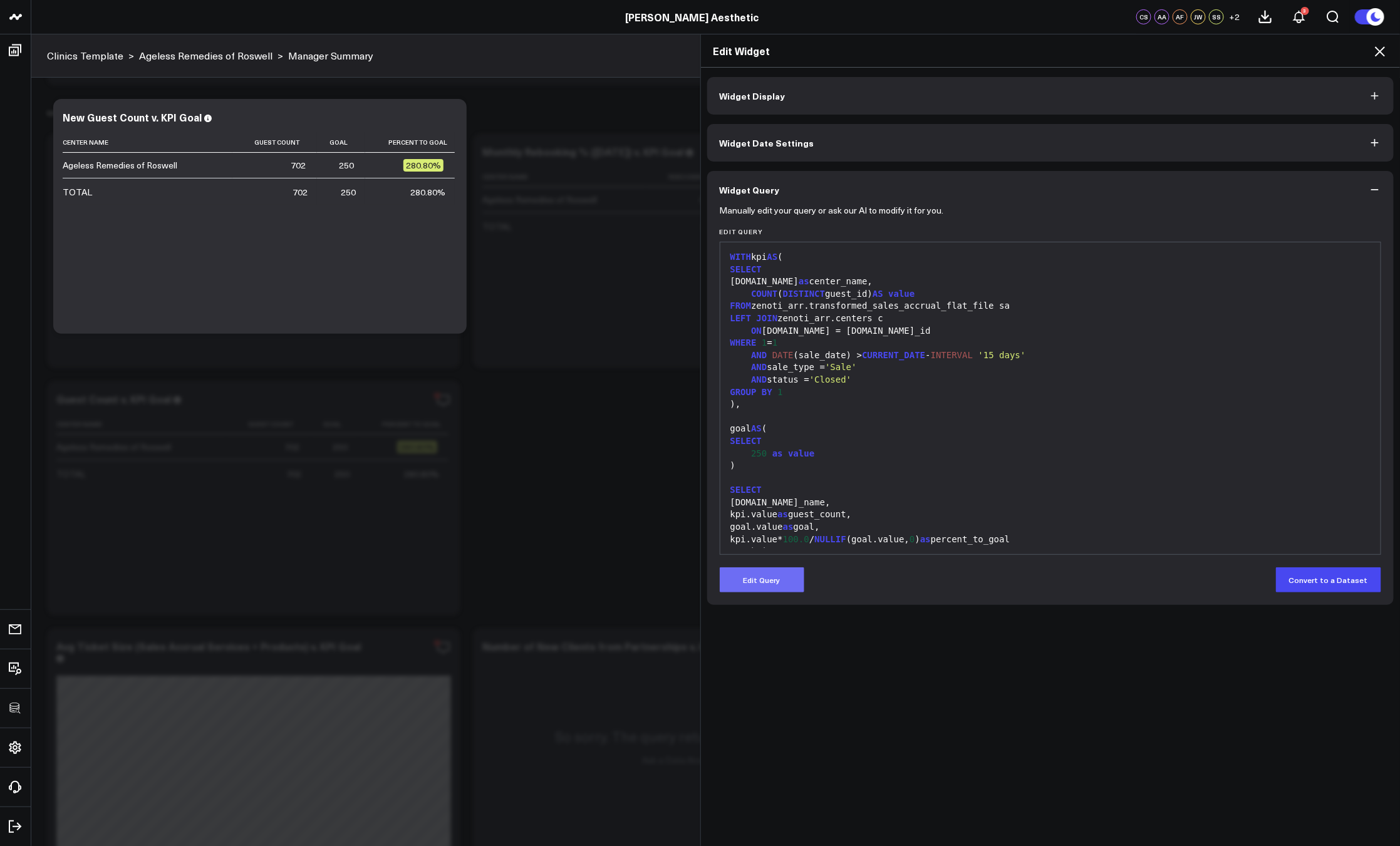
click at [756, 575] on button "Edit Query" at bounding box center [762, 580] width 85 height 25
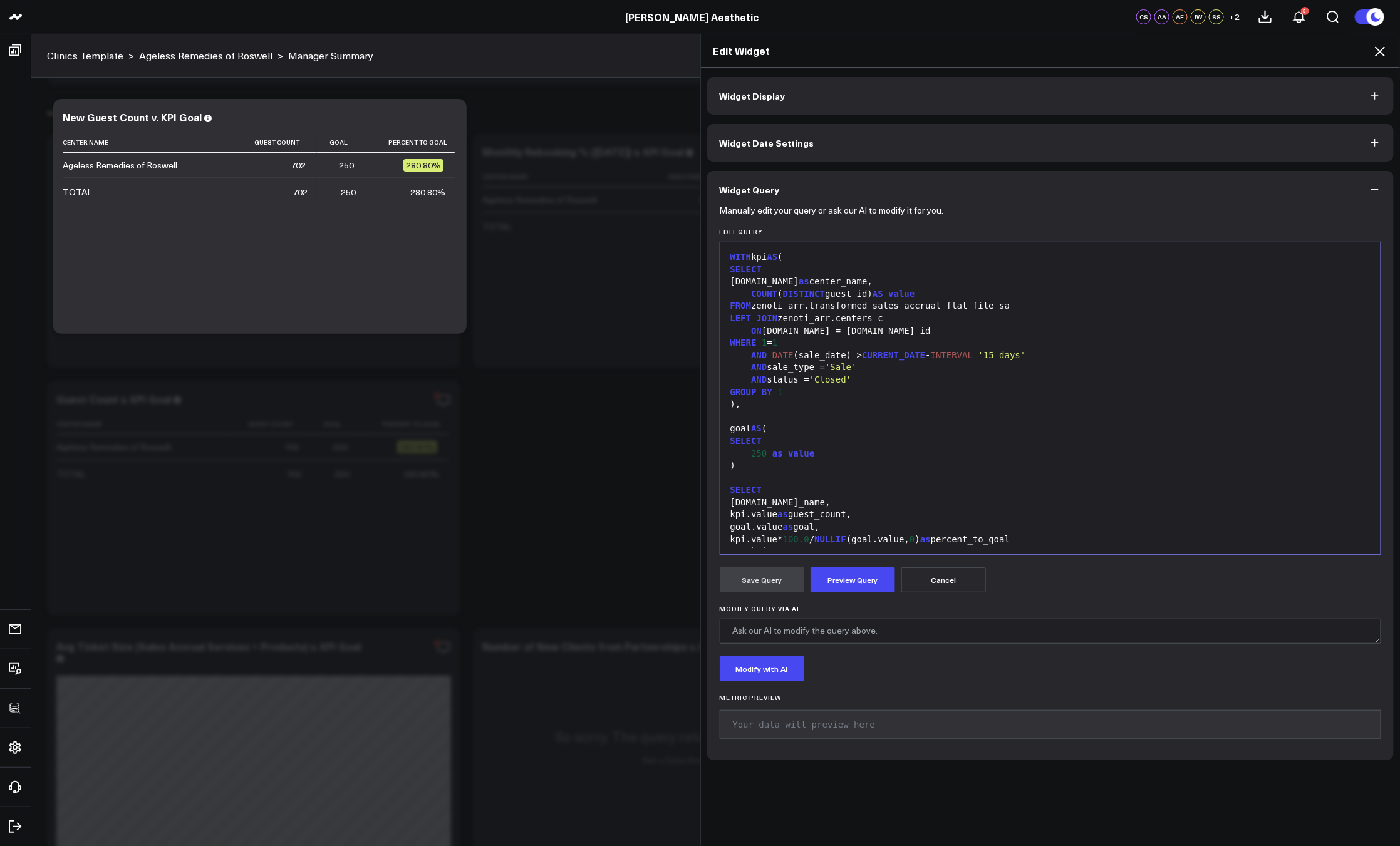
click at [865, 380] on div "AND status = 'Closed'" at bounding box center [1050, 380] width 648 height 12
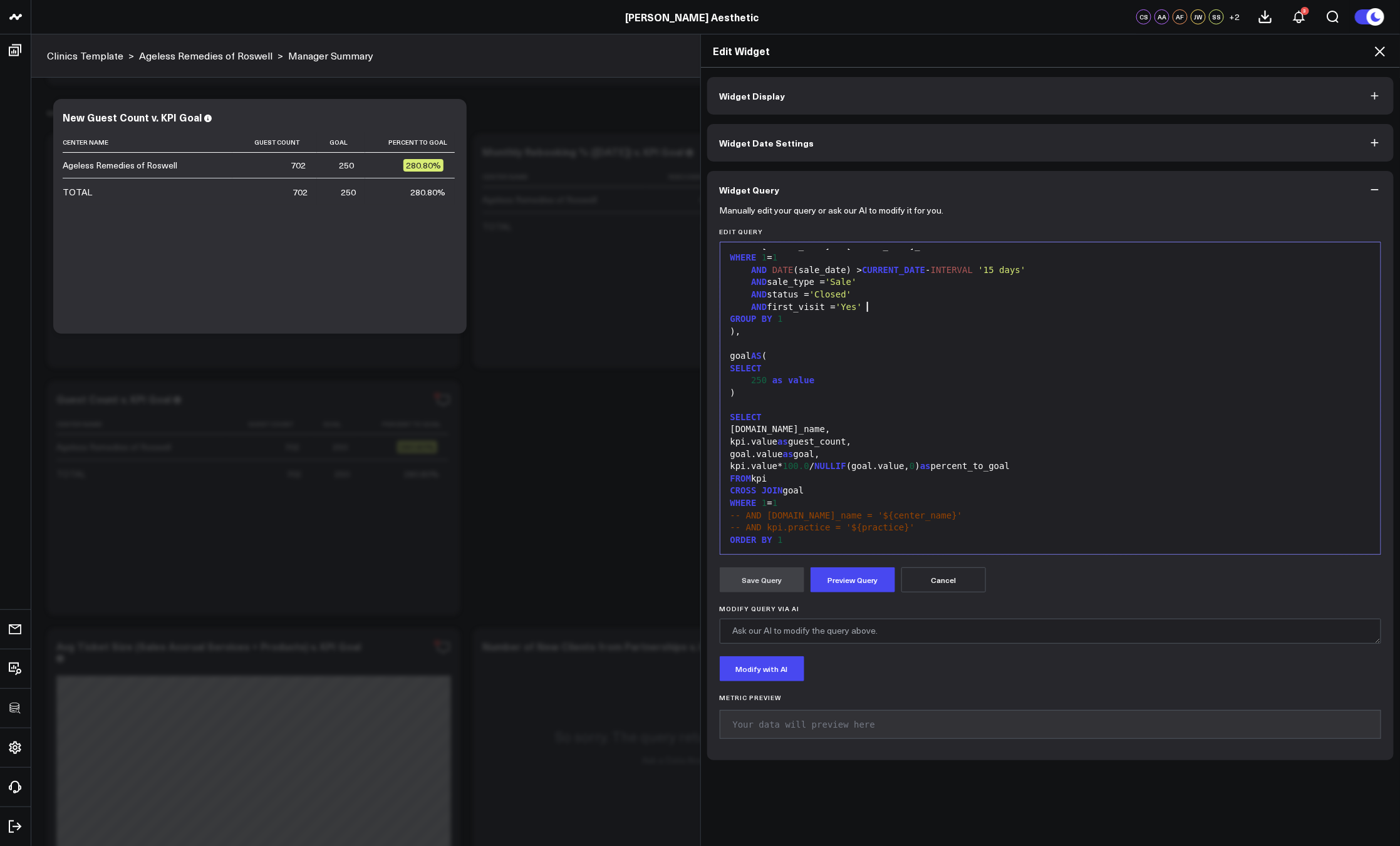
click at [754, 380] on span "250" at bounding box center [759, 380] width 16 height 10
click at [835, 583] on button "Preview Query" at bounding box center [853, 580] width 85 height 25
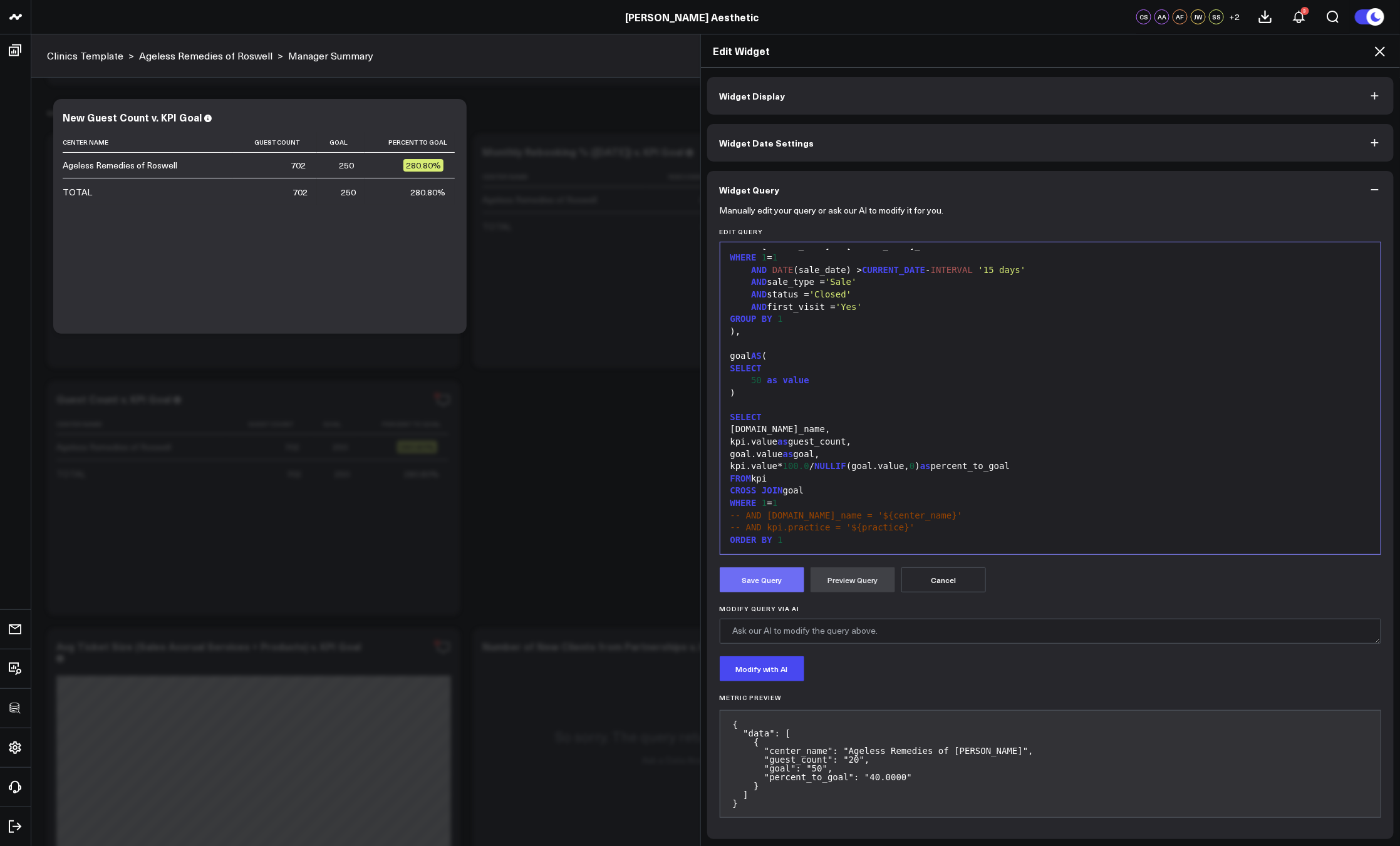
click at [771, 580] on button "Save Query" at bounding box center [762, 580] width 85 height 25
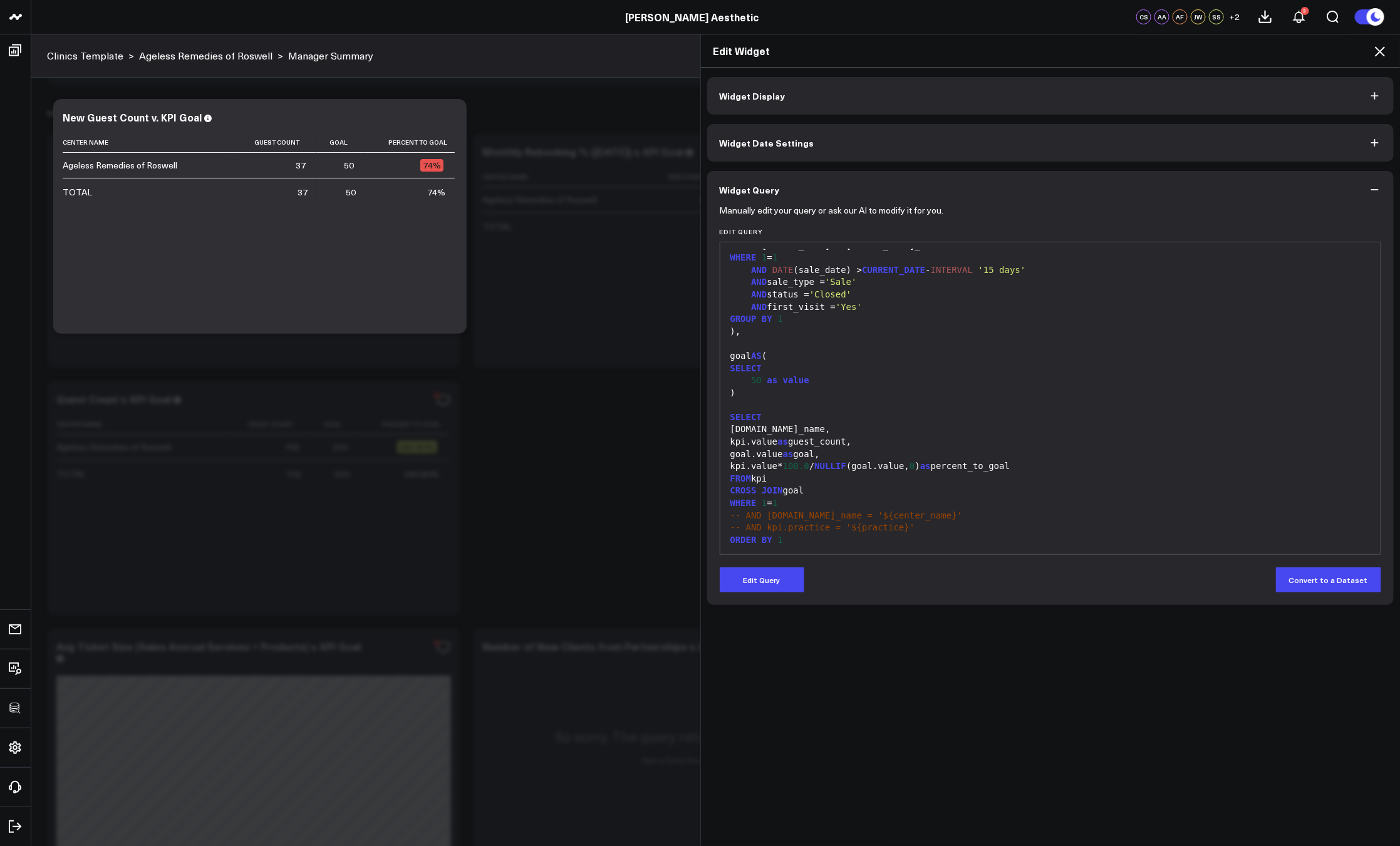
click at [1380, 53] on icon at bounding box center [1379, 51] width 10 height 10
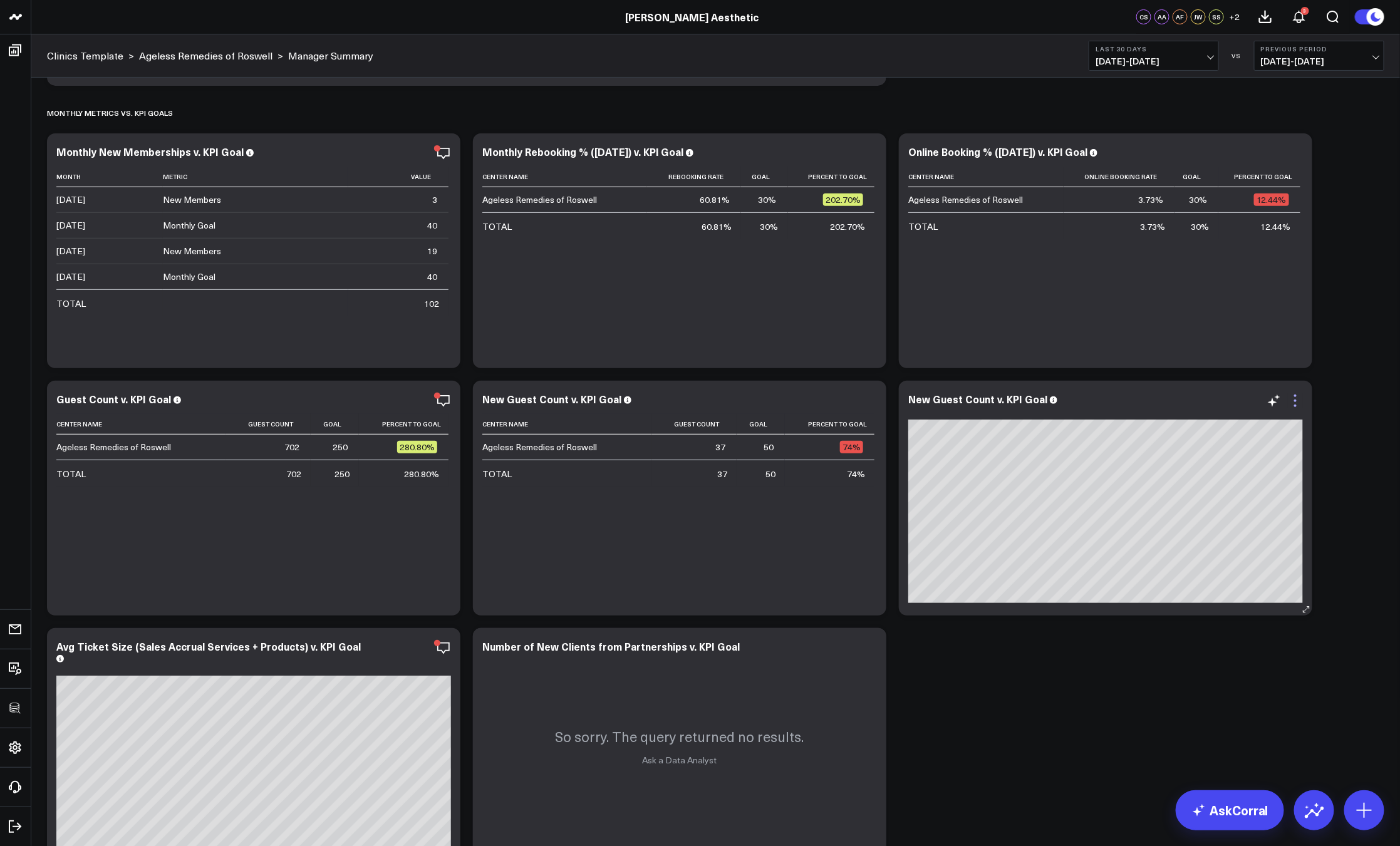
click at [1299, 399] on icon at bounding box center [1295, 400] width 15 height 15
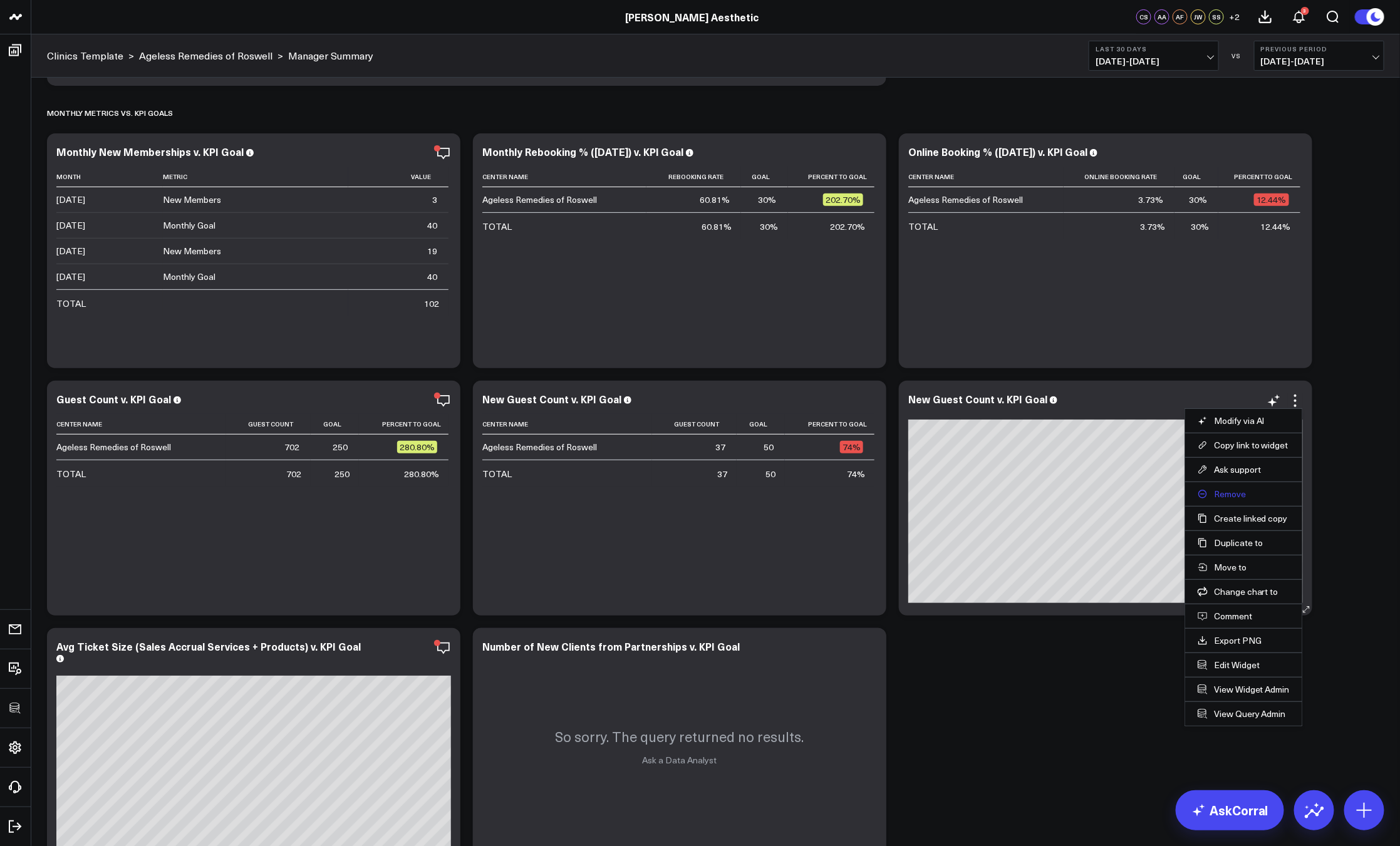
click at [1229, 494] on button "Remove" at bounding box center [1243, 494] width 92 height 11
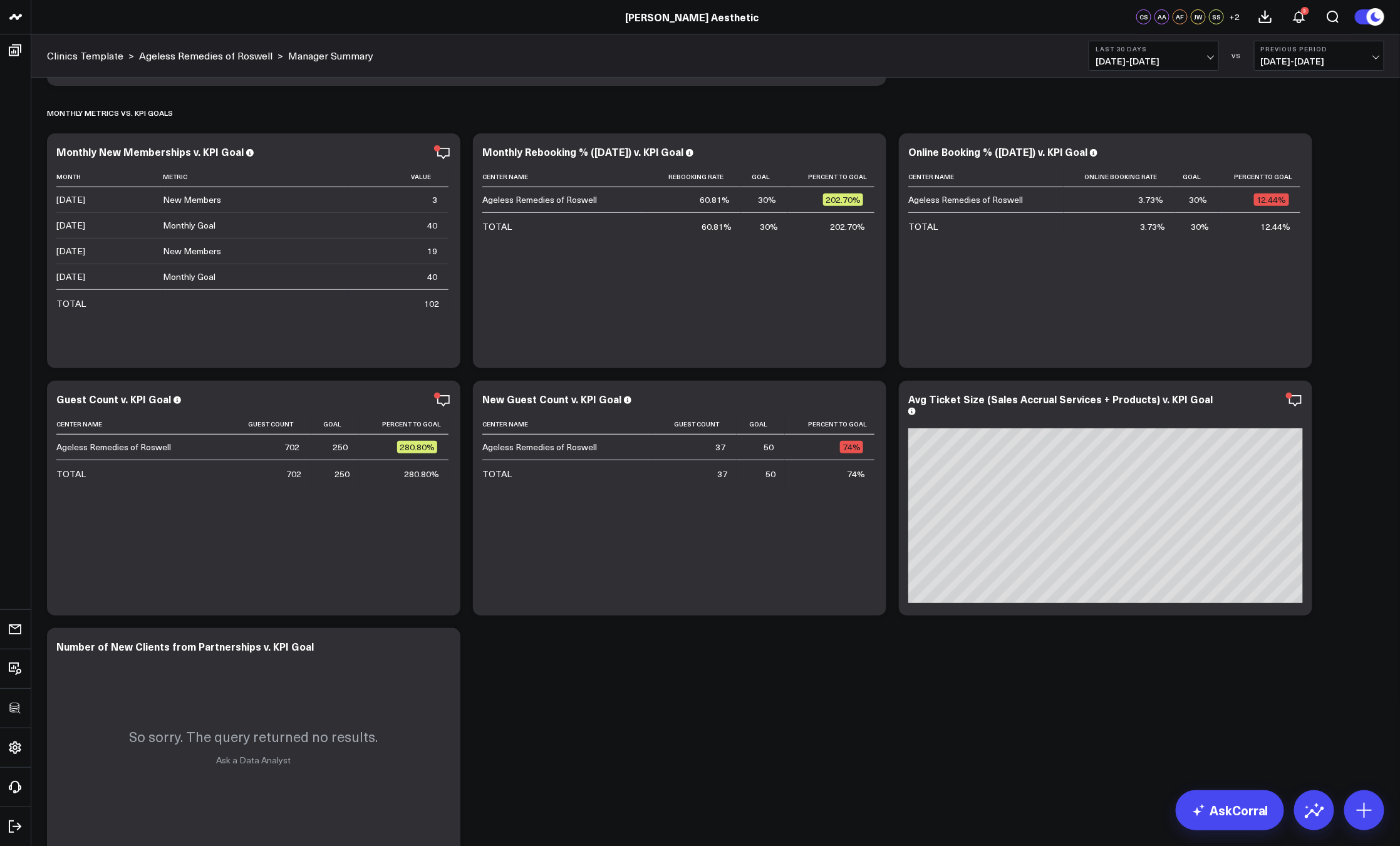
click at [1255, 400] on icon "button" at bounding box center [1252, 400] width 15 height 15
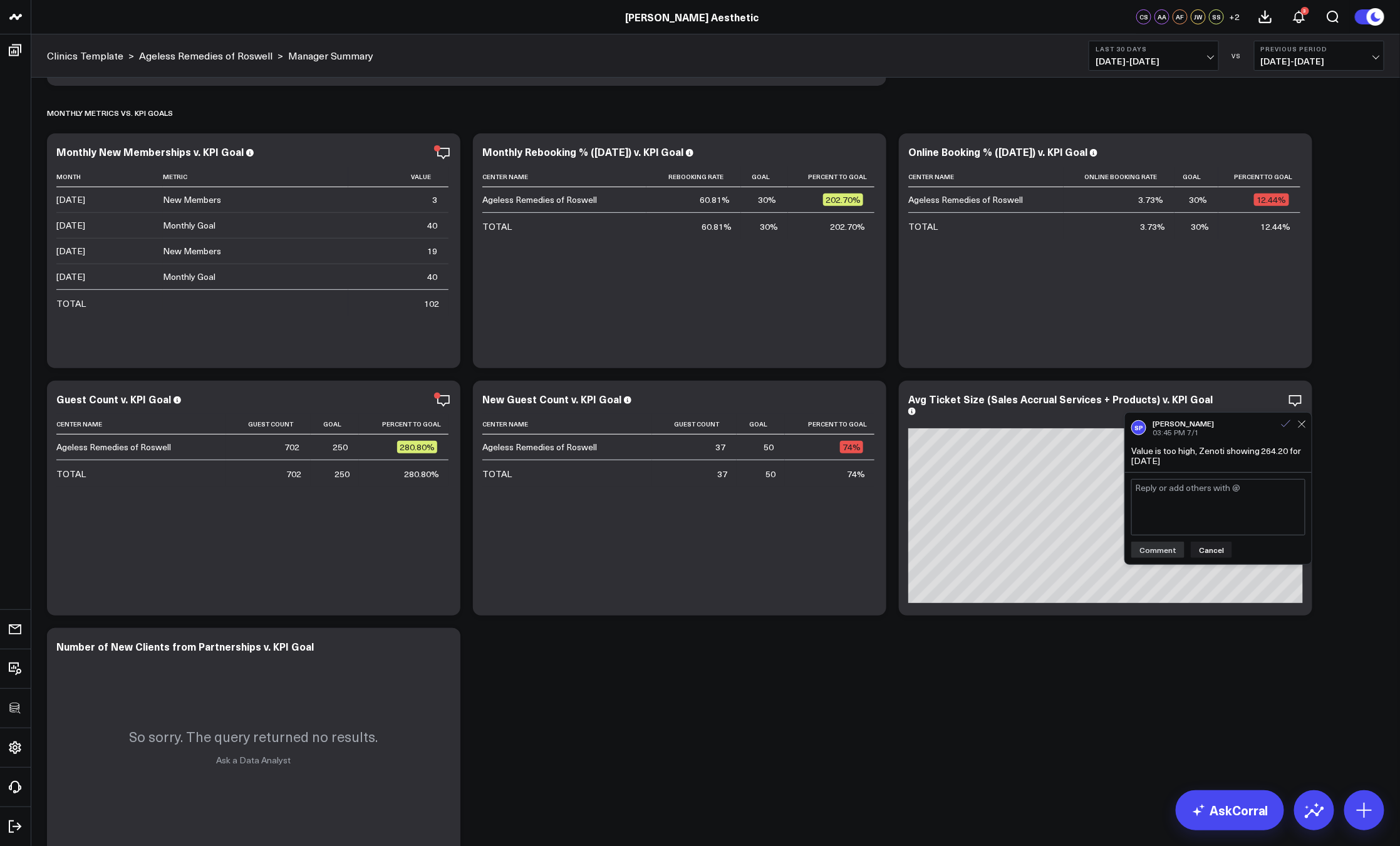
click at [1282, 427] on icon at bounding box center [1285, 424] width 11 height 11
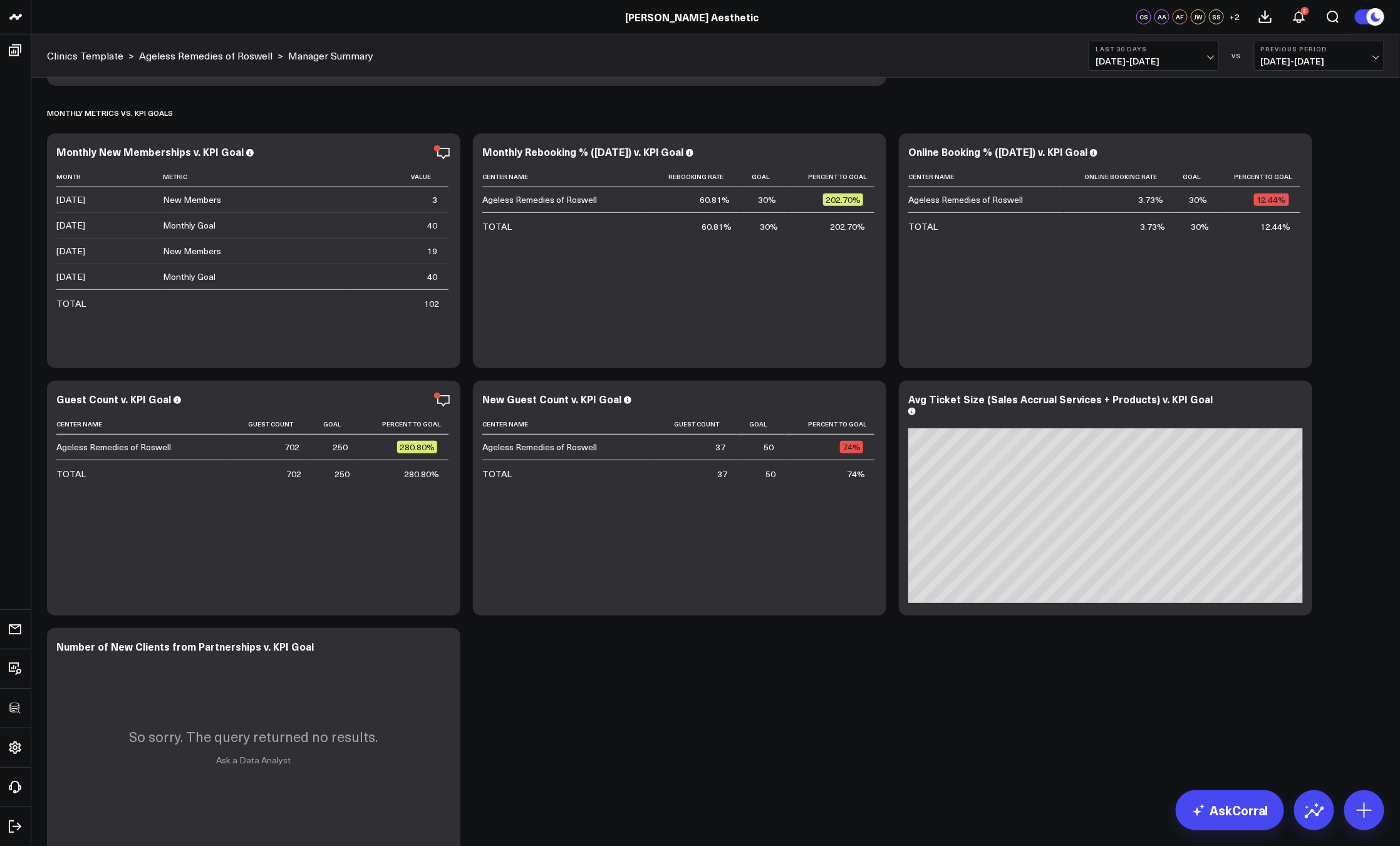
click at [1026, 396] on div "Avg Ticket Size (Sales Accrual Services + Products) v. KPI Goal" at bounding box center [1060, 404] width 304 height 25
drag, startPoint x: 985, startPoint y: 399, endPoint x: 1139, endPoint y: 405, distance: 154.1
click at [1141, 405] on div "Avg Ticket Size (Sales Accrual Services + Products) v. KPI Goal" at bounding box center [1106, 412] width 395 height 38
click at [1141, 405] on div "Avg Ticket Size (Sales Accrual Services + Products) v. KPI Goal" at bounding box center [1060, 404] width 304 height 25
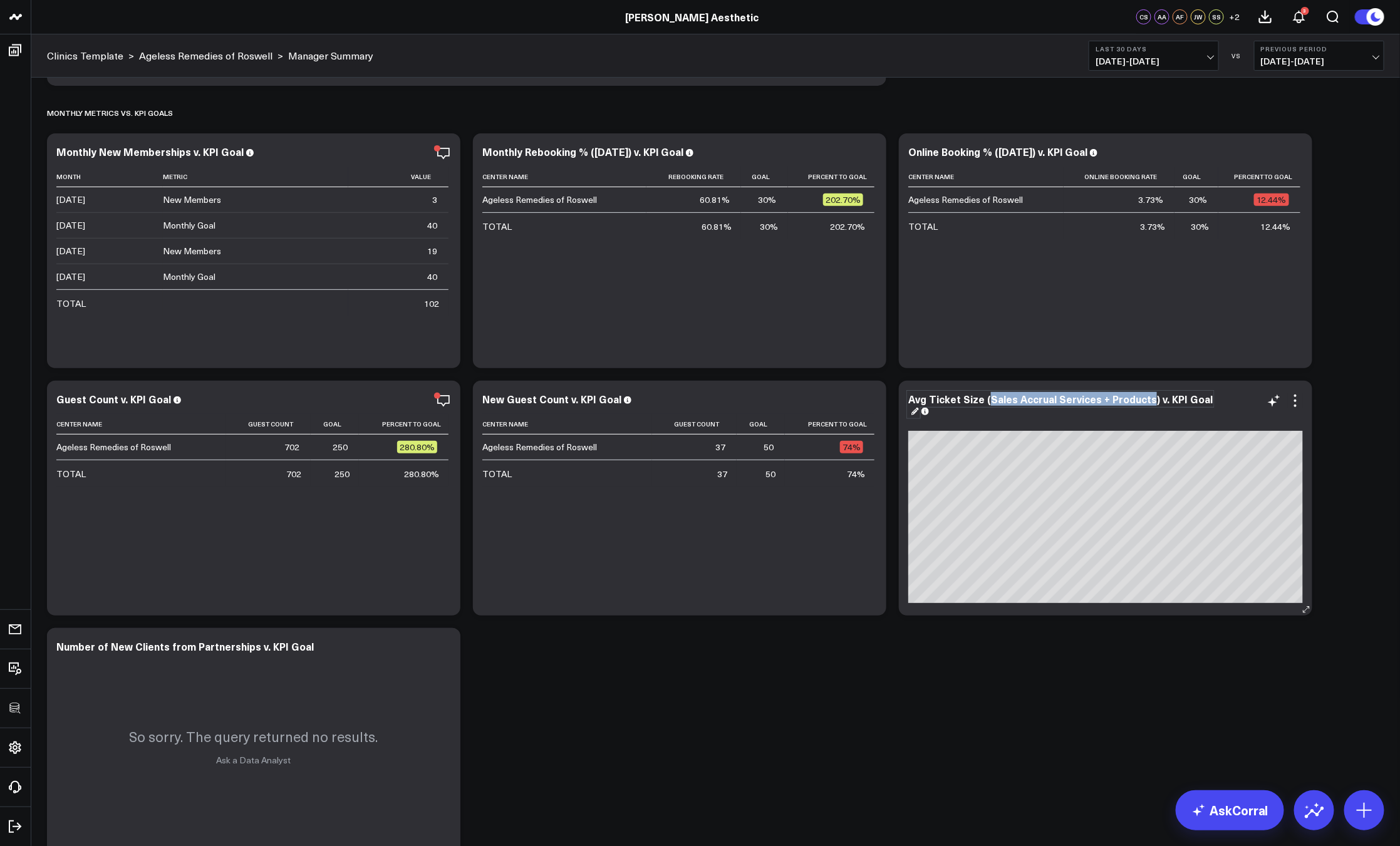
drag, startPoint x: 1145, startPoint y: 402, endPoint x: 986, endPoint y: 401, distance: 159.0
click at [986, 401] on div "Avg Ticket Size (Sales Accrual Services + Products) v. KPI Goal" at bounding box center [1060, 404] width 304 height 25
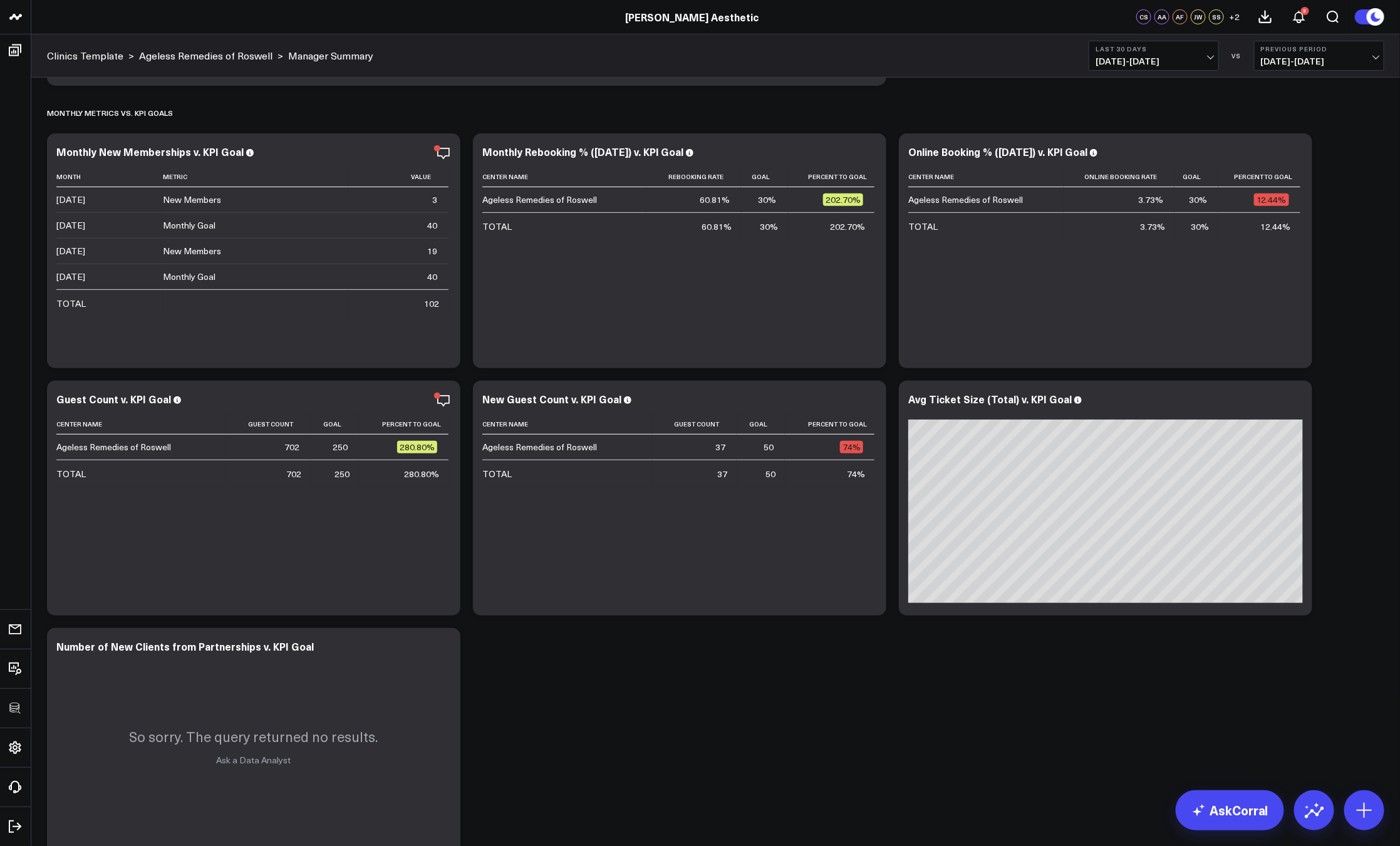
click at [1295, 403] on icon at bounding box center [1295, 400] width 15 height 15
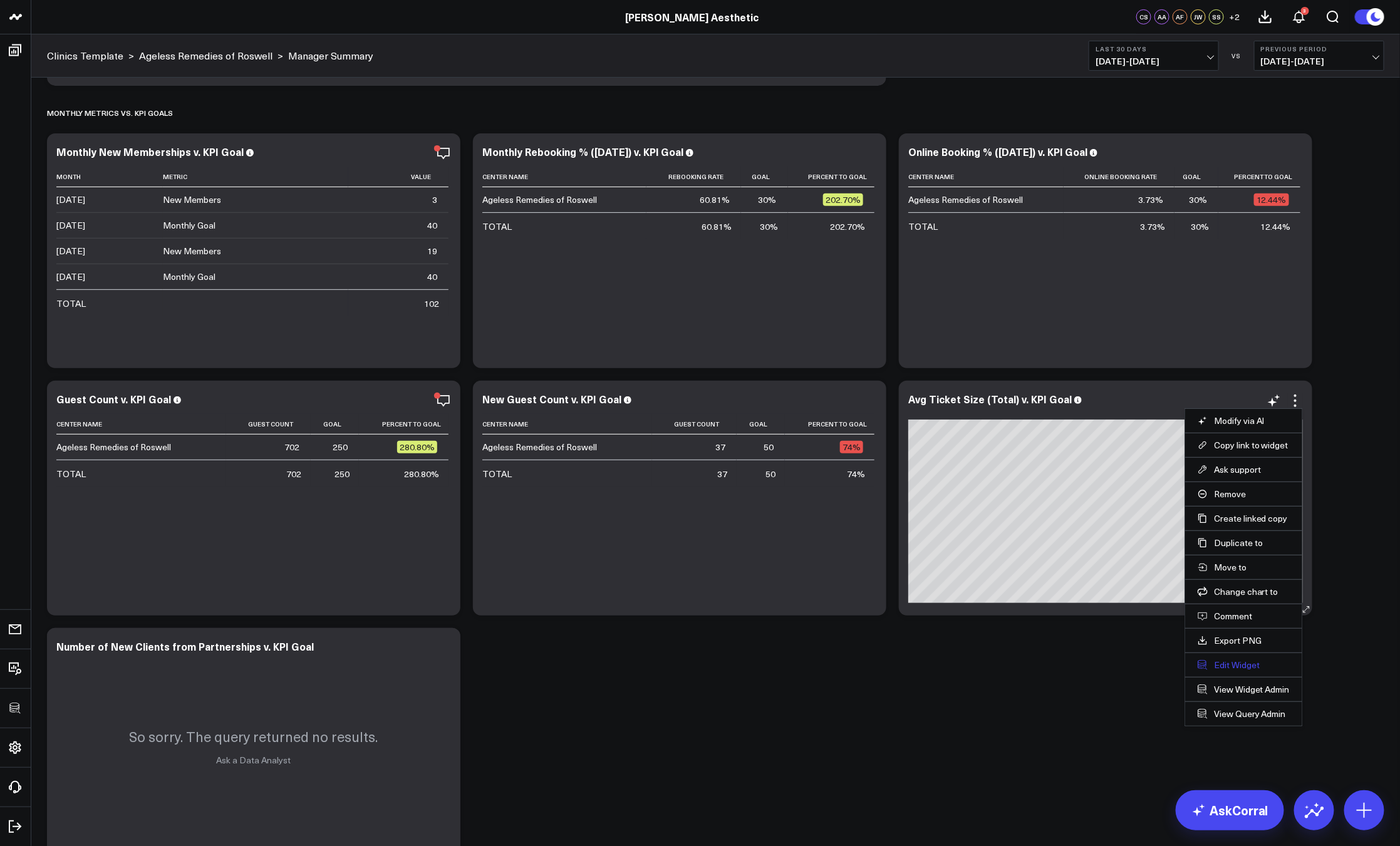
click at [1218, 669] on button "Edit Widget" at bounding box center [1243, 664] width 92 height 11
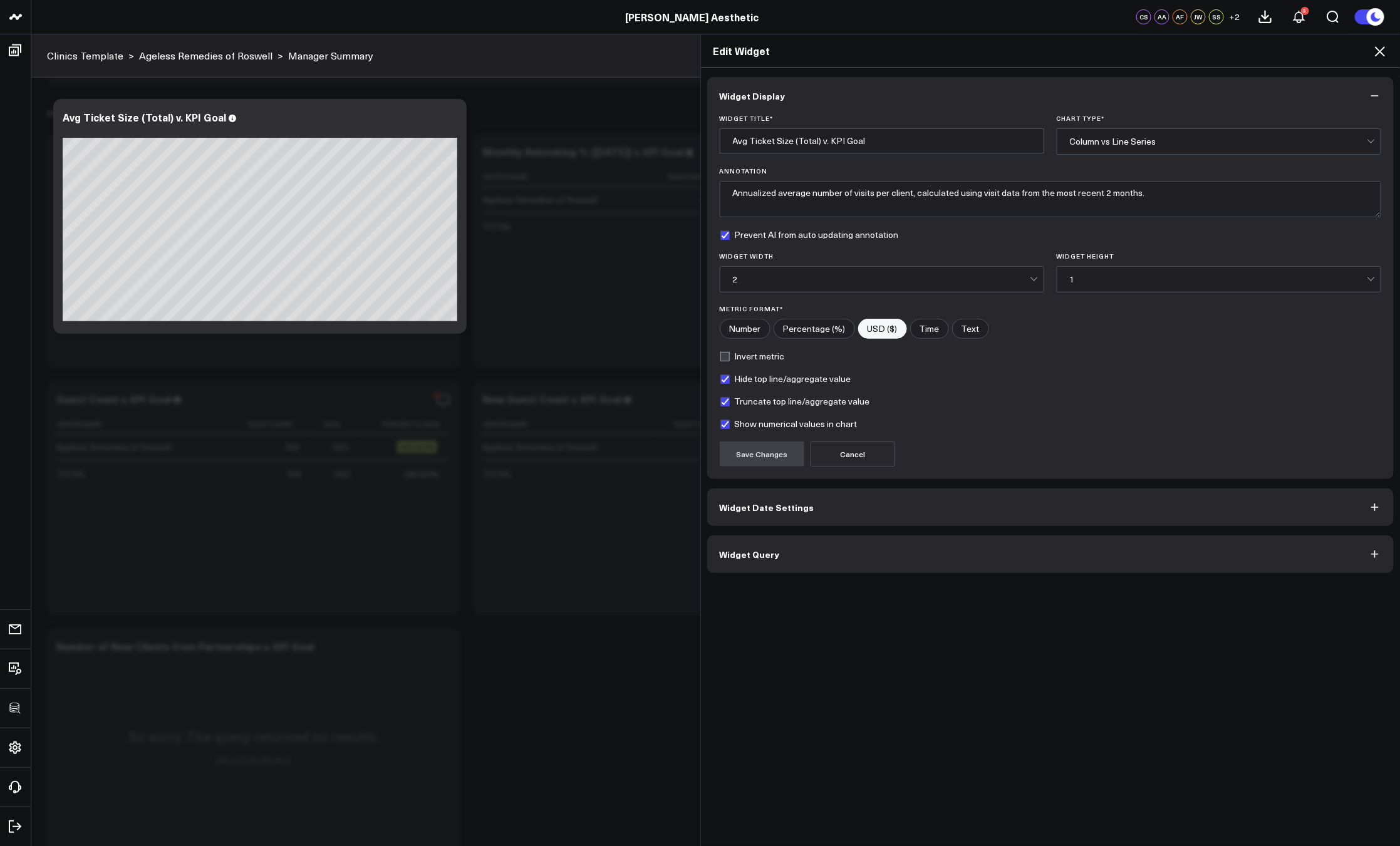
click at [831, 547] on button "Widget Query" at bounding box center [1050, 553] width 687 height 38
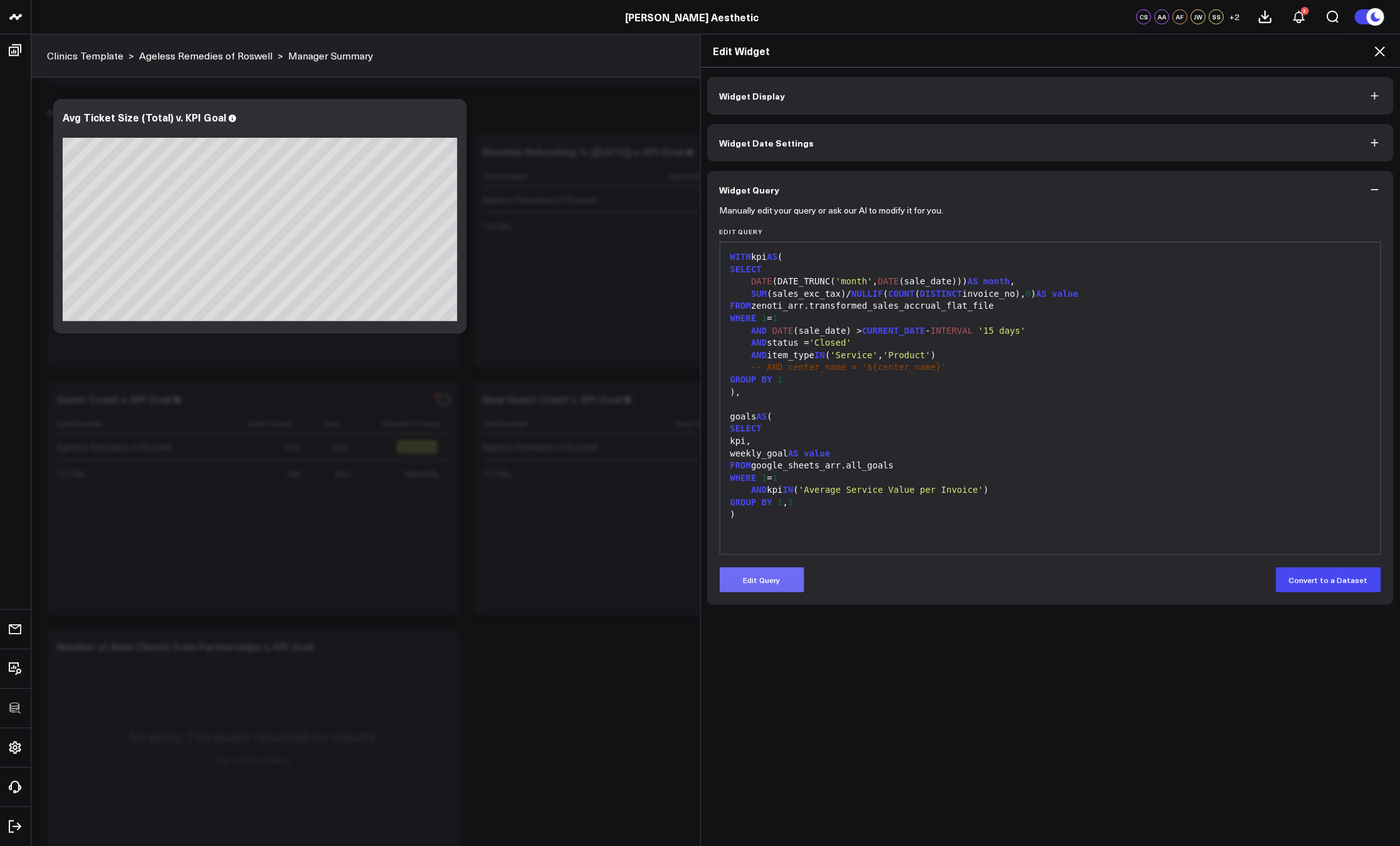
click at [779, 590] on button "Edit Query" at bounding box center [762, 580] width 85 height 25
click at [822, 504] on div "WITH kpi AS ( SELECT DATE (DATE_TRUNC( 'month' , DATE (sale_date))) AS month , …" at bounding box center [1050, 490] width 648 height 483
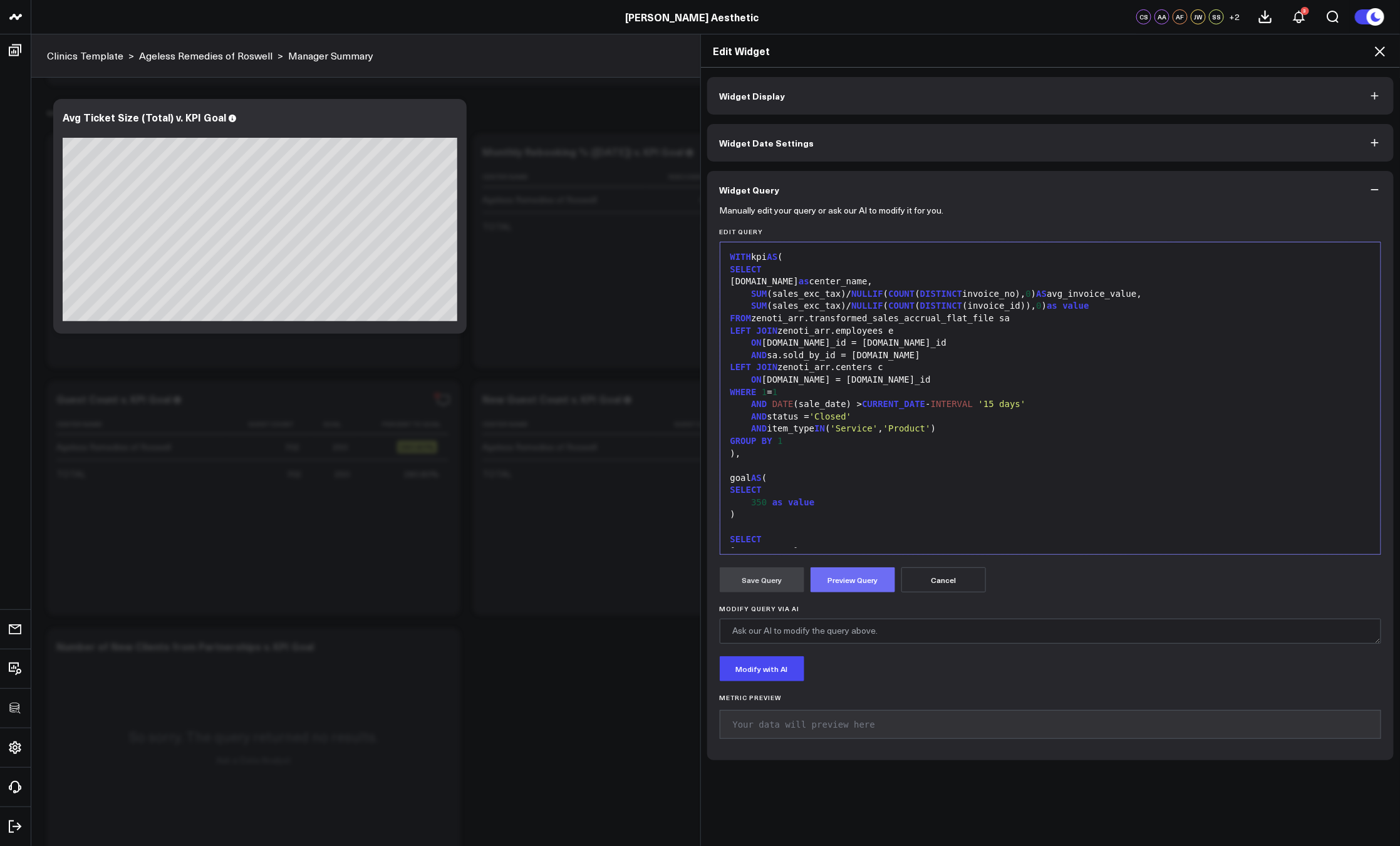
scroll to position [122, 0]
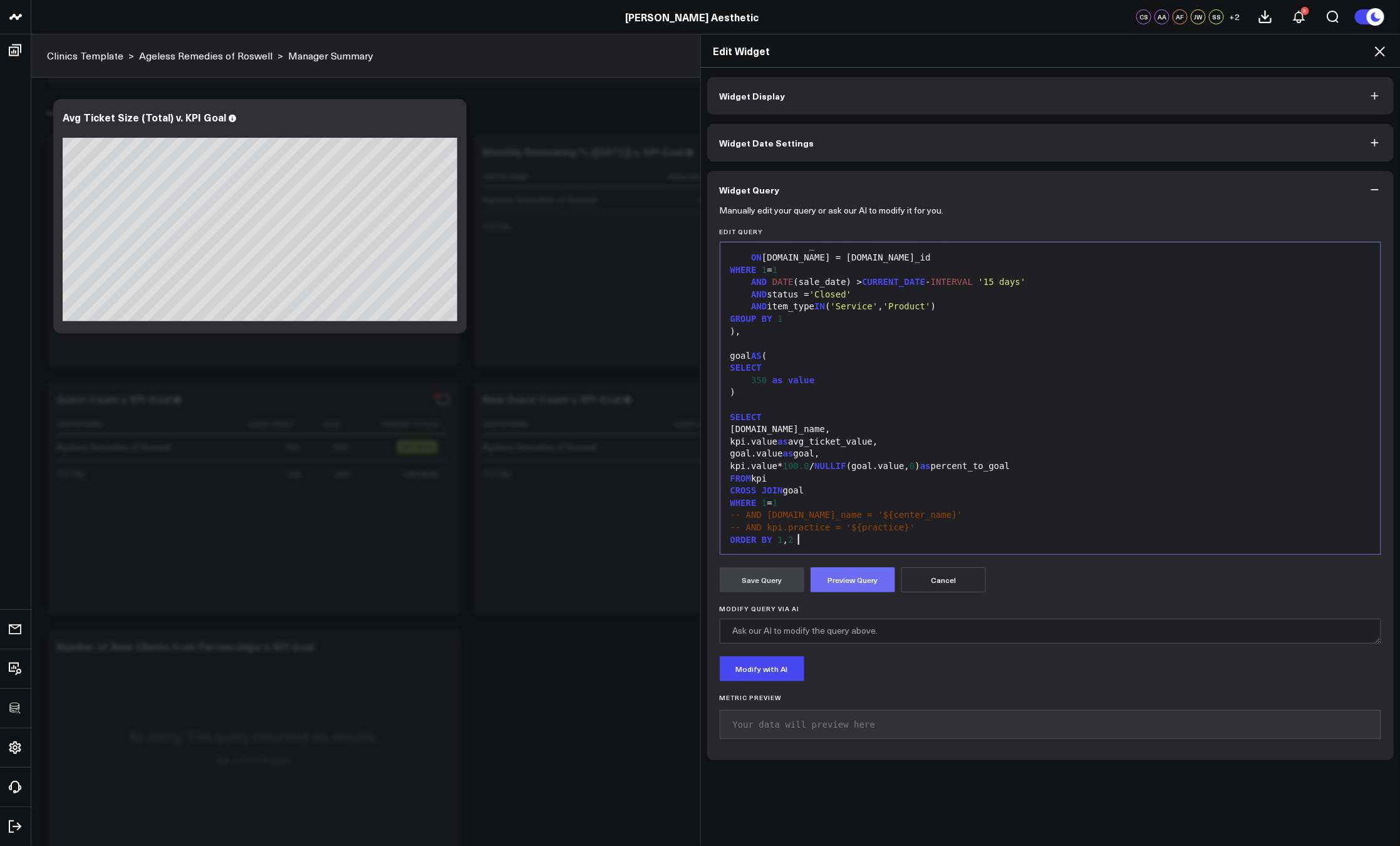
click at [827, 582] on button "Preview Query" at bounding box center [853, 580] width 85 height 25
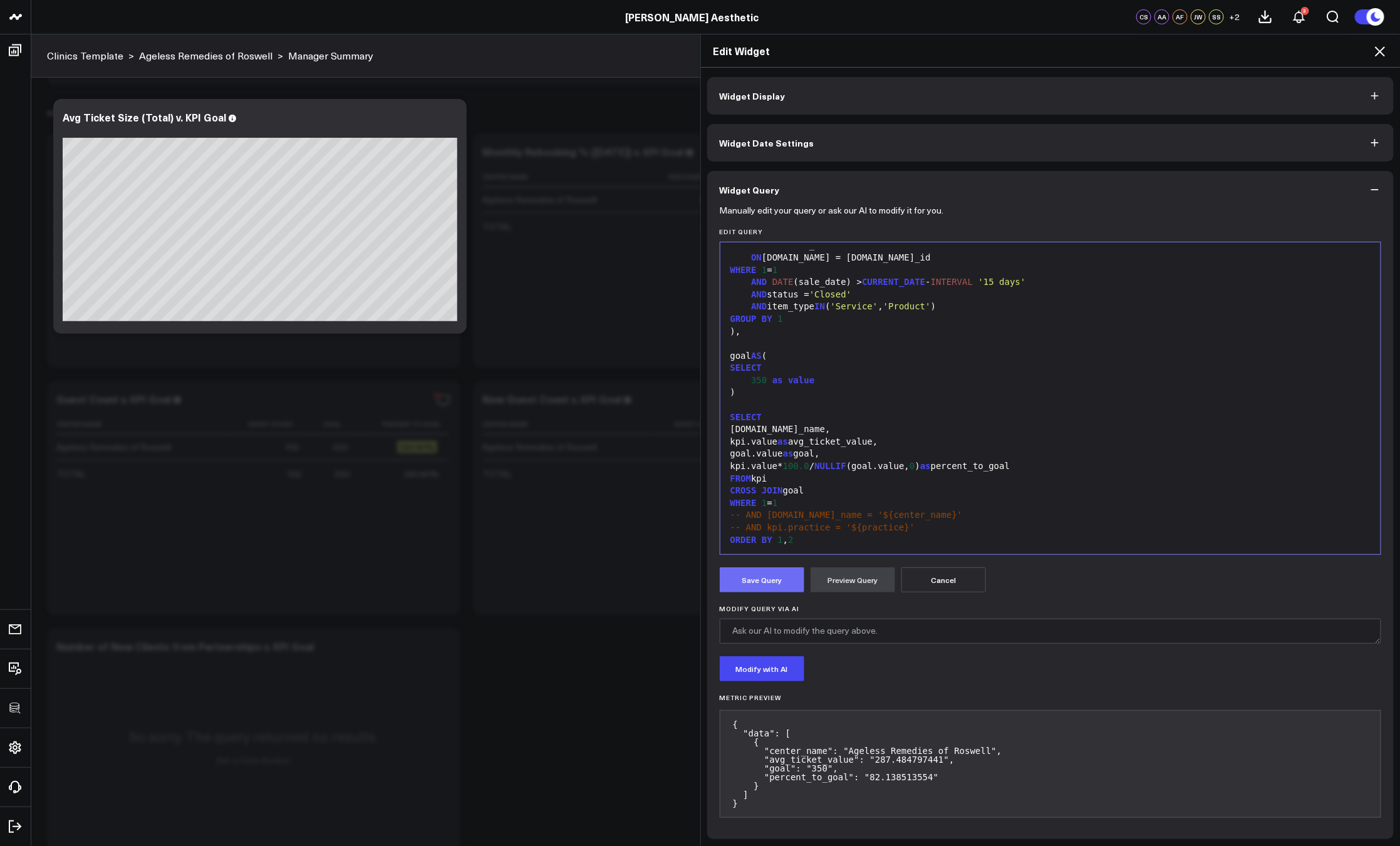
click at [764, 585] on button "Save Query" at bounding box center [762, 580] width 85 height 25
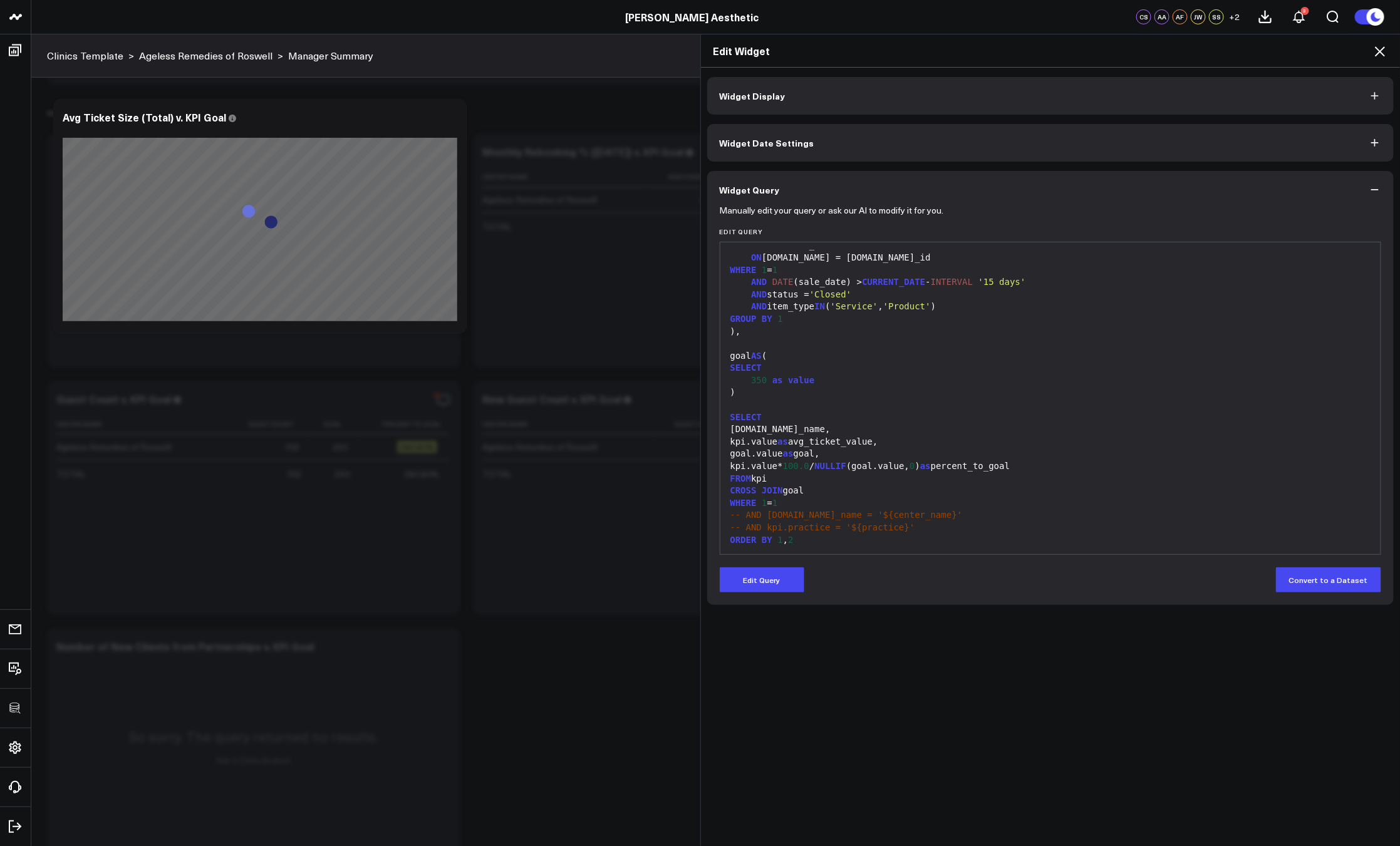
click at [1149, 96] on button "Widget Display" at bounding box center [1050, 95] width 687 height 38
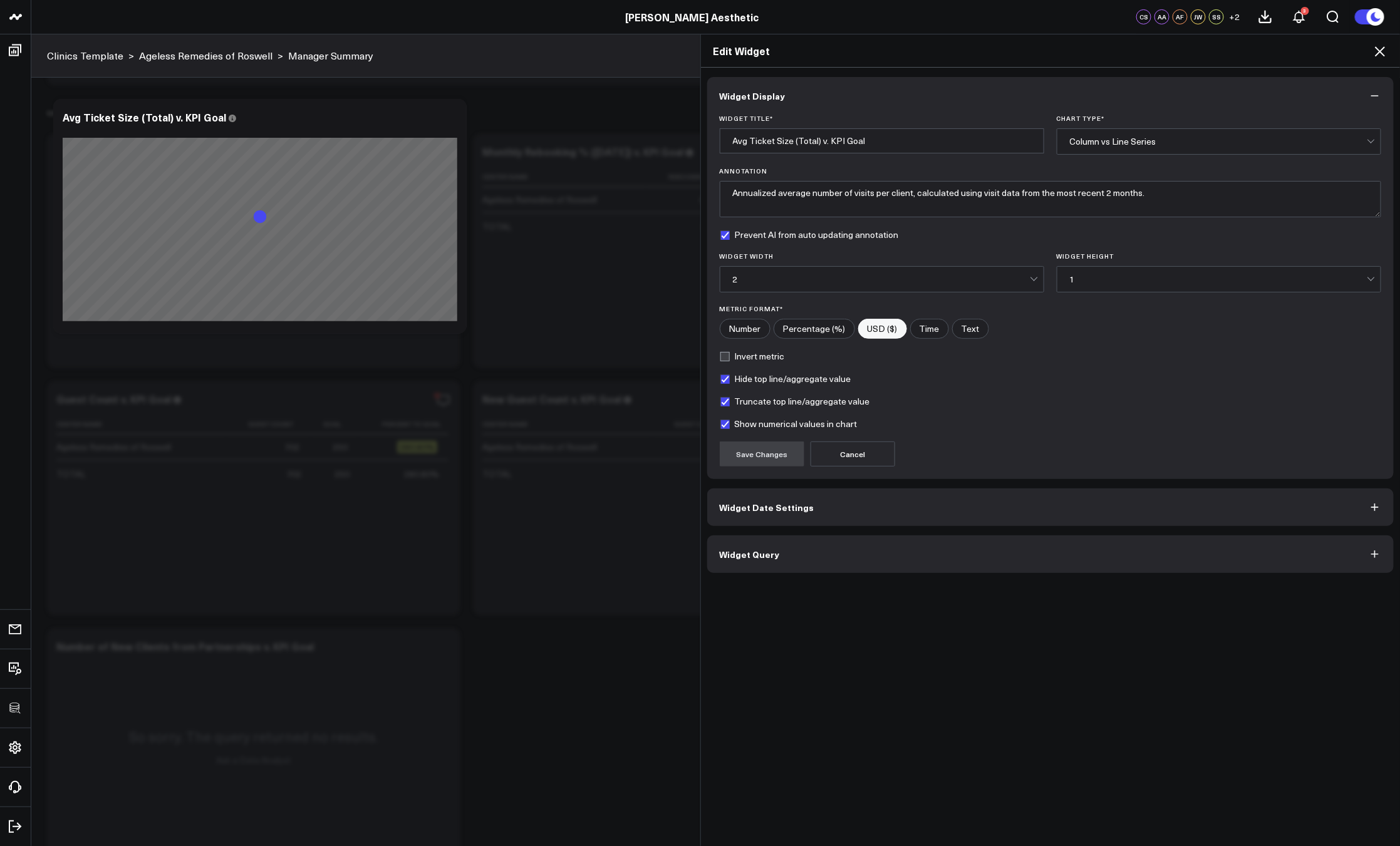
click at [1273, 144] on div "Column vs Line Series" at bounding box center [1218, 141] width 297 height 10
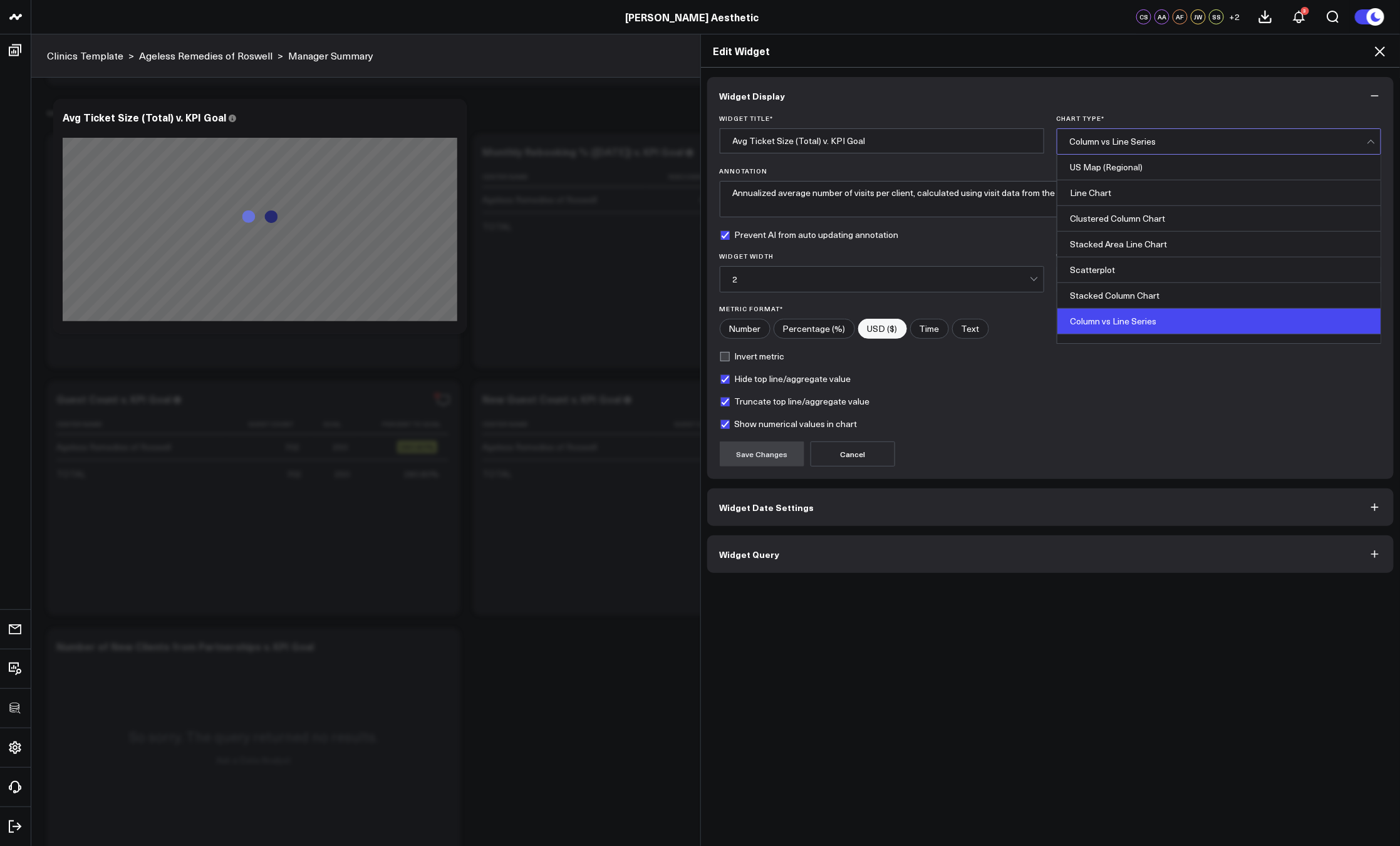
scroll to position [506, 0]
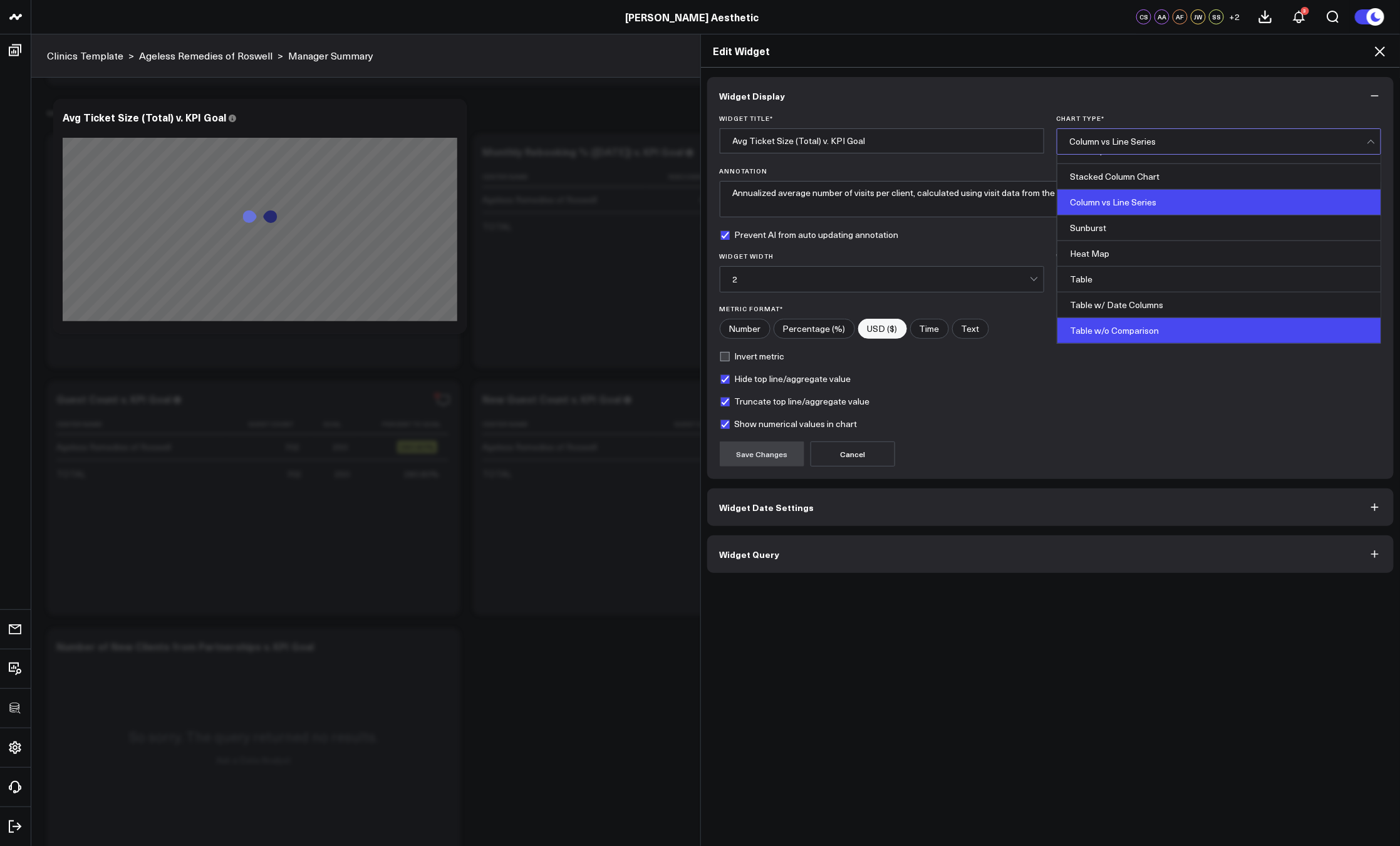
click at [1151, 328] on div "Table w/o Comparison" at bounding box center [1218, 330] width 324 height 25
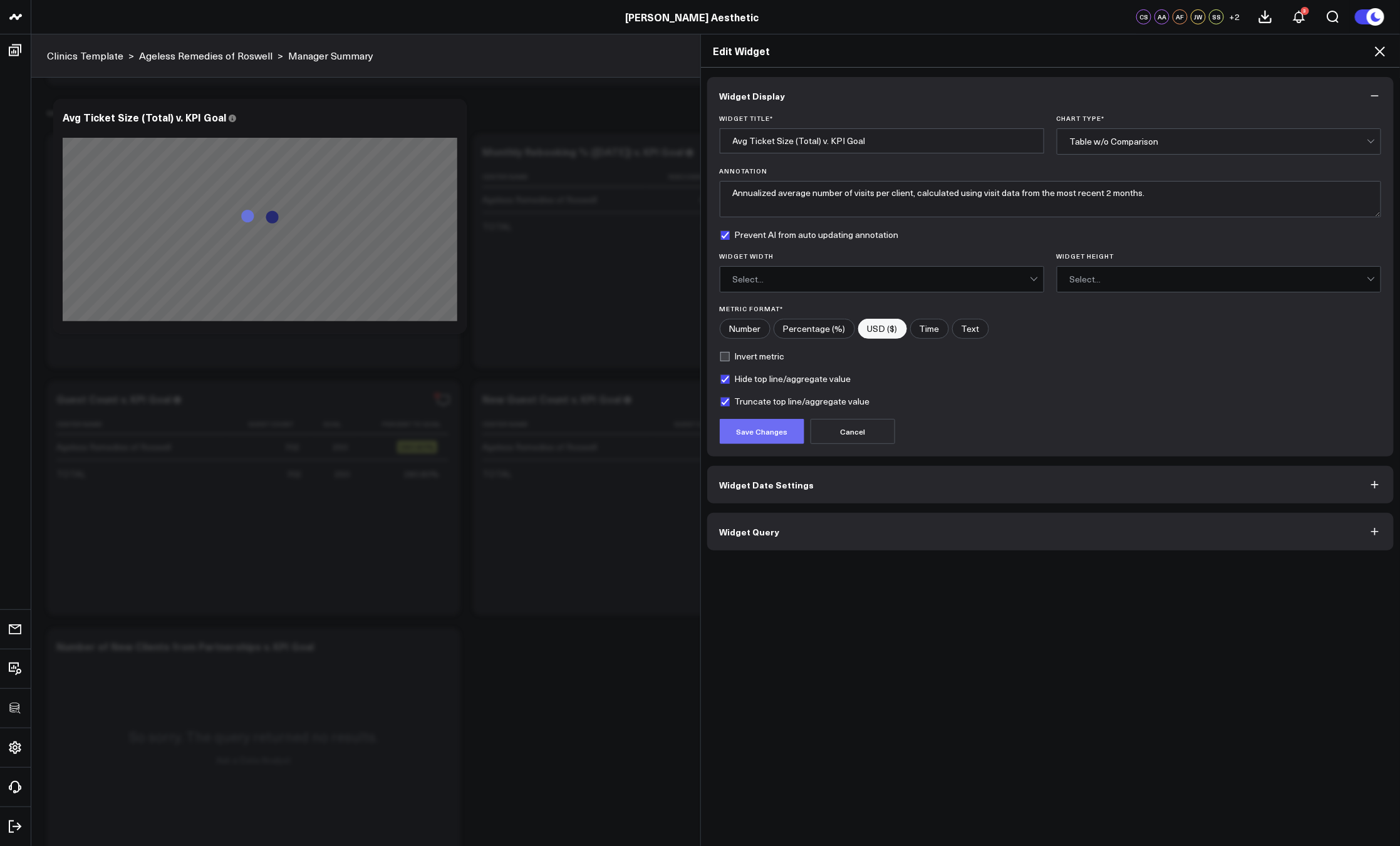
click at [778, 427] on button "Save Changes" at bounding box center [762, 431] width 85 height 25
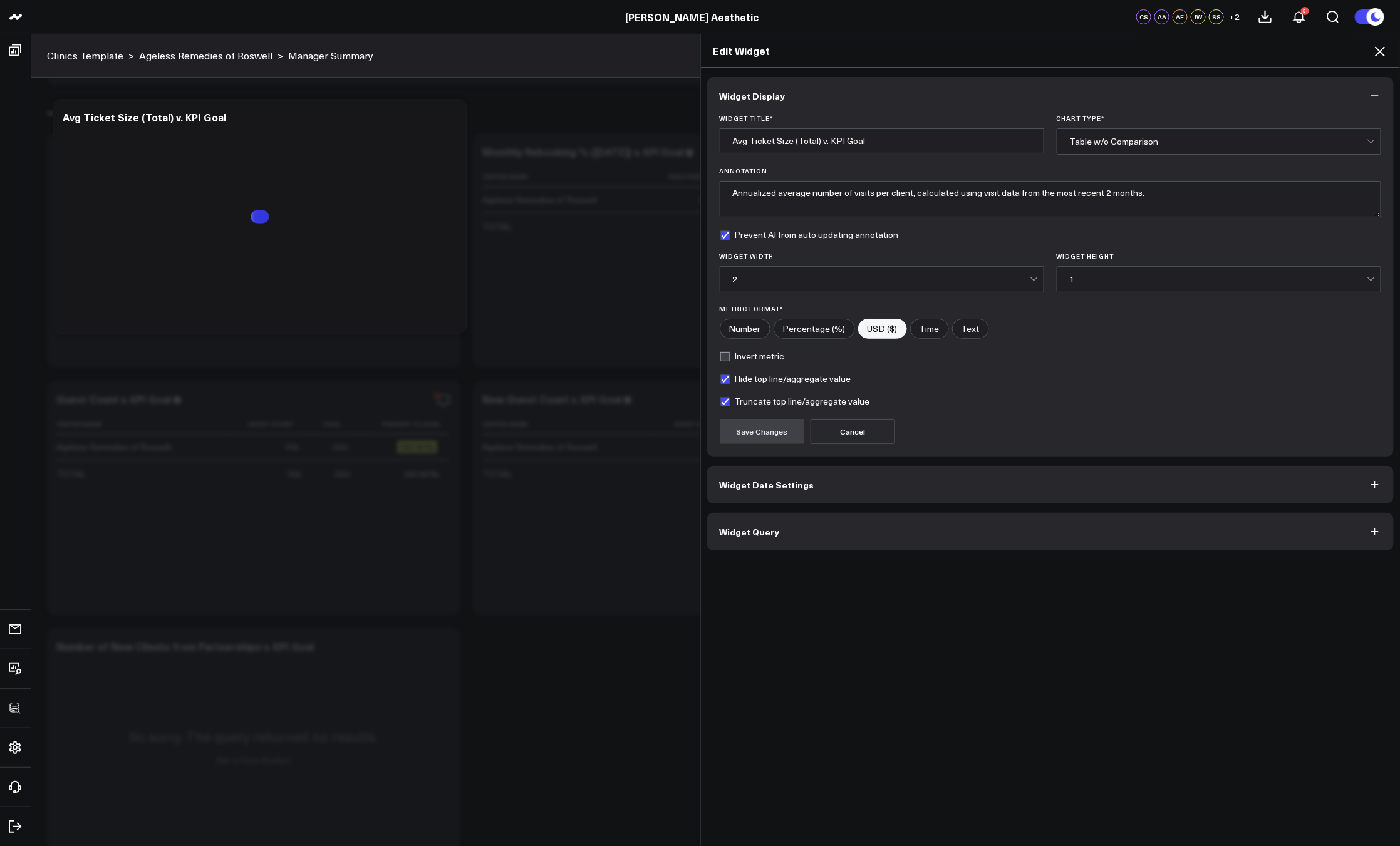
click at [1382, 51] on icon at bounding box center [1379, 51] width 15 height 15
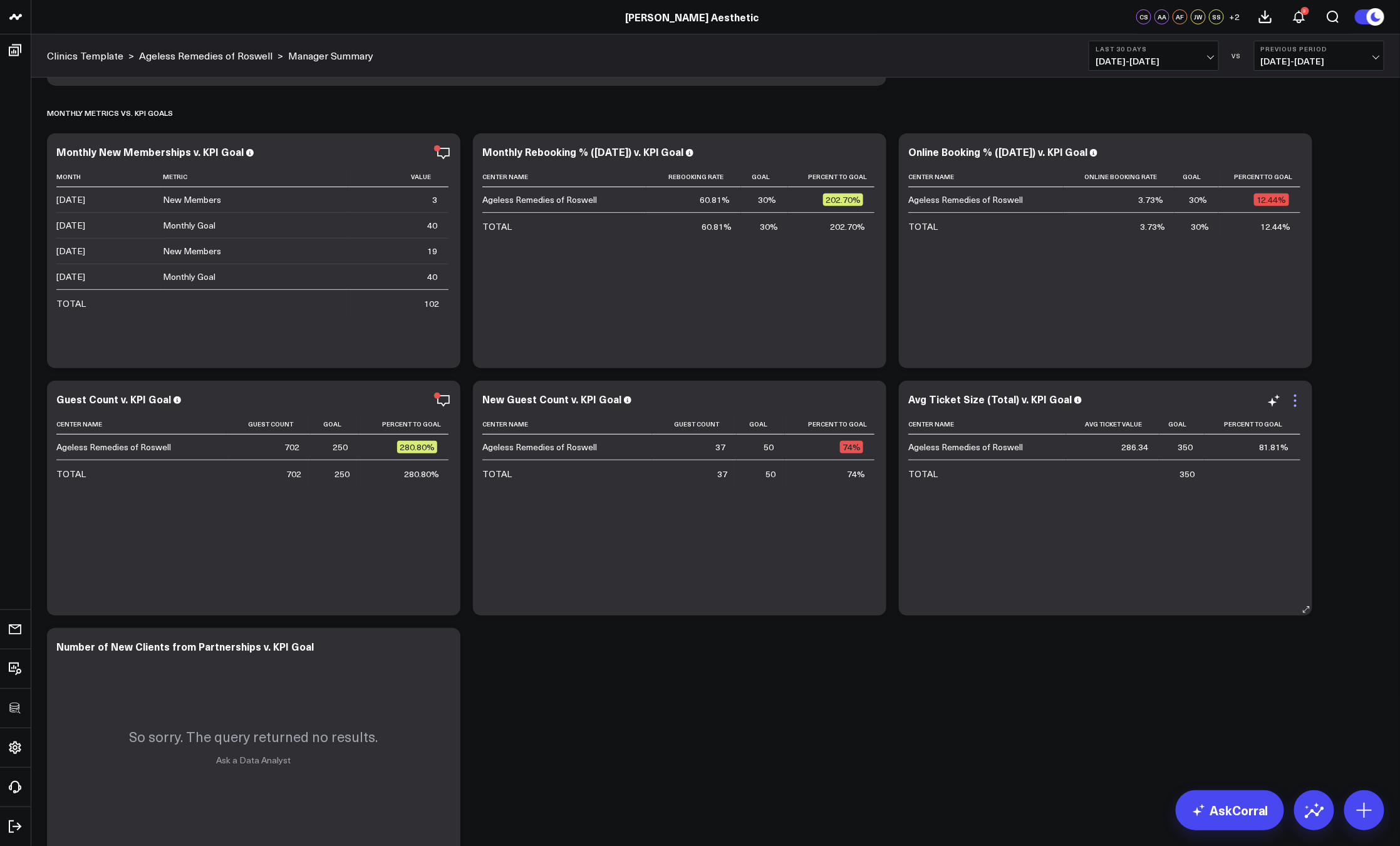
click at [1300, 397] on icon at bounding box center [1295, 400] width 15 height 15
click at [0, 0] on link "View Query Admin" at bounding box center [0, 0] width 0 height 0
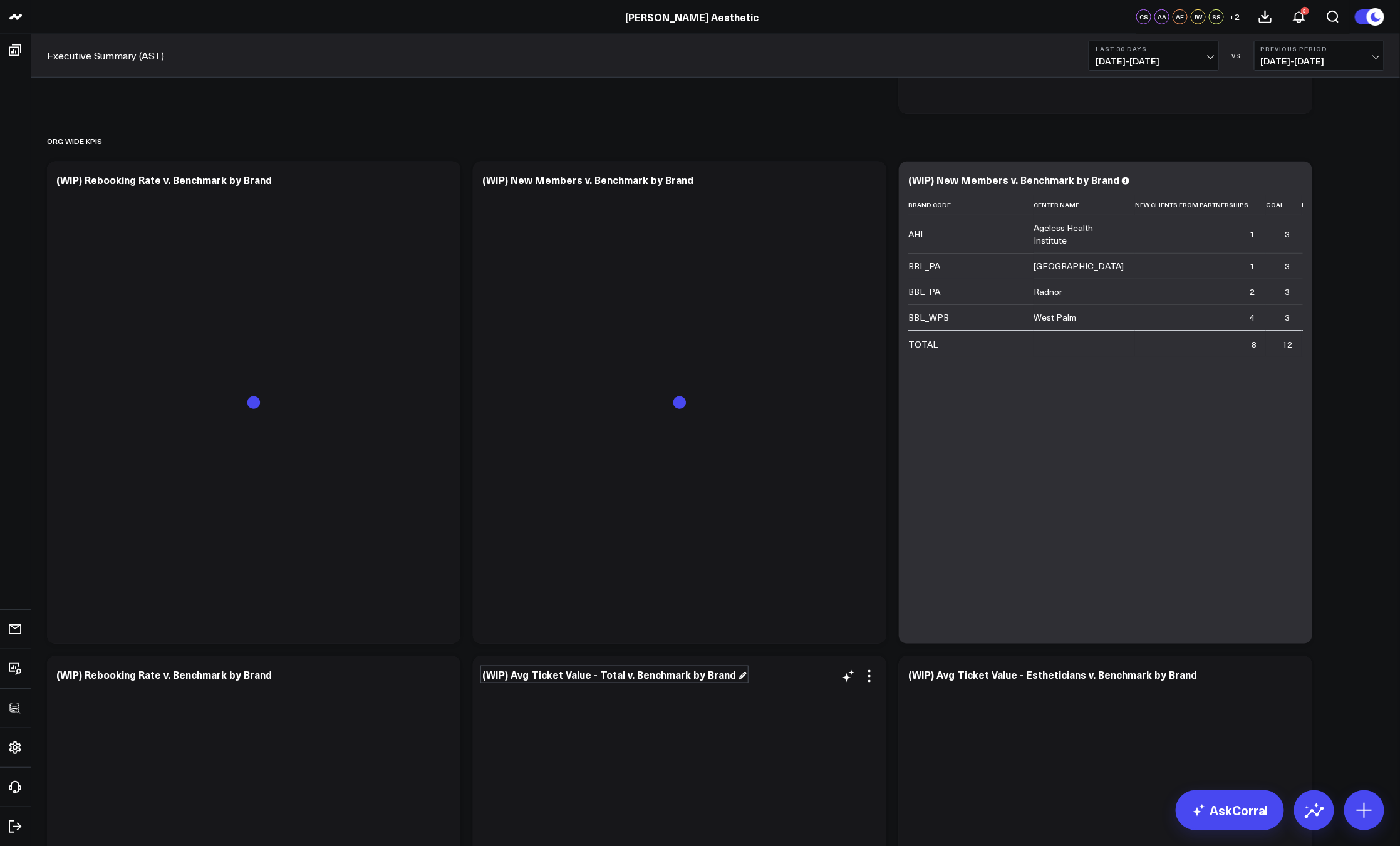
scroll to position [774, 0]
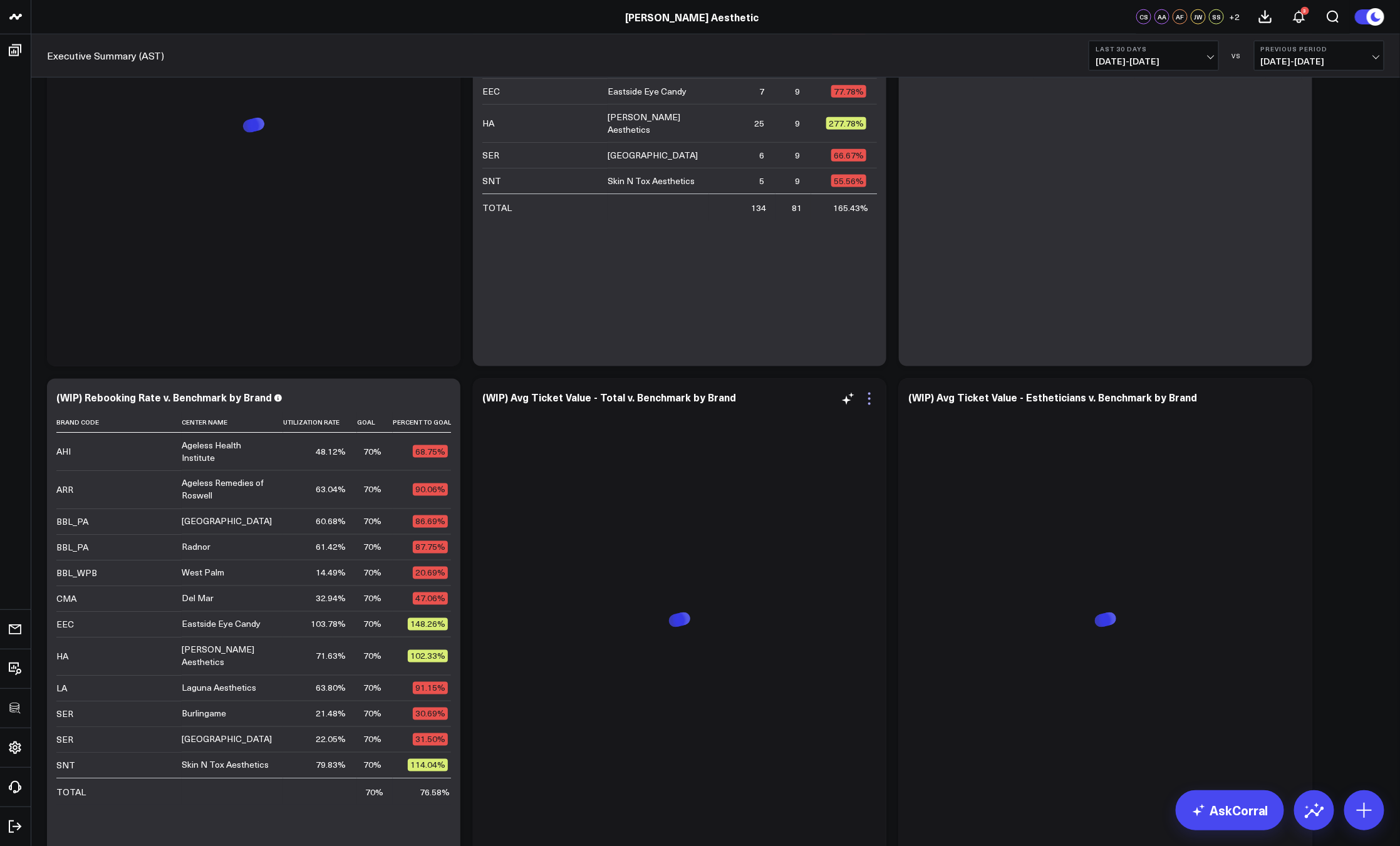
click at [868, 397] on icon at bounding box center [868, 398] width 15 height 15
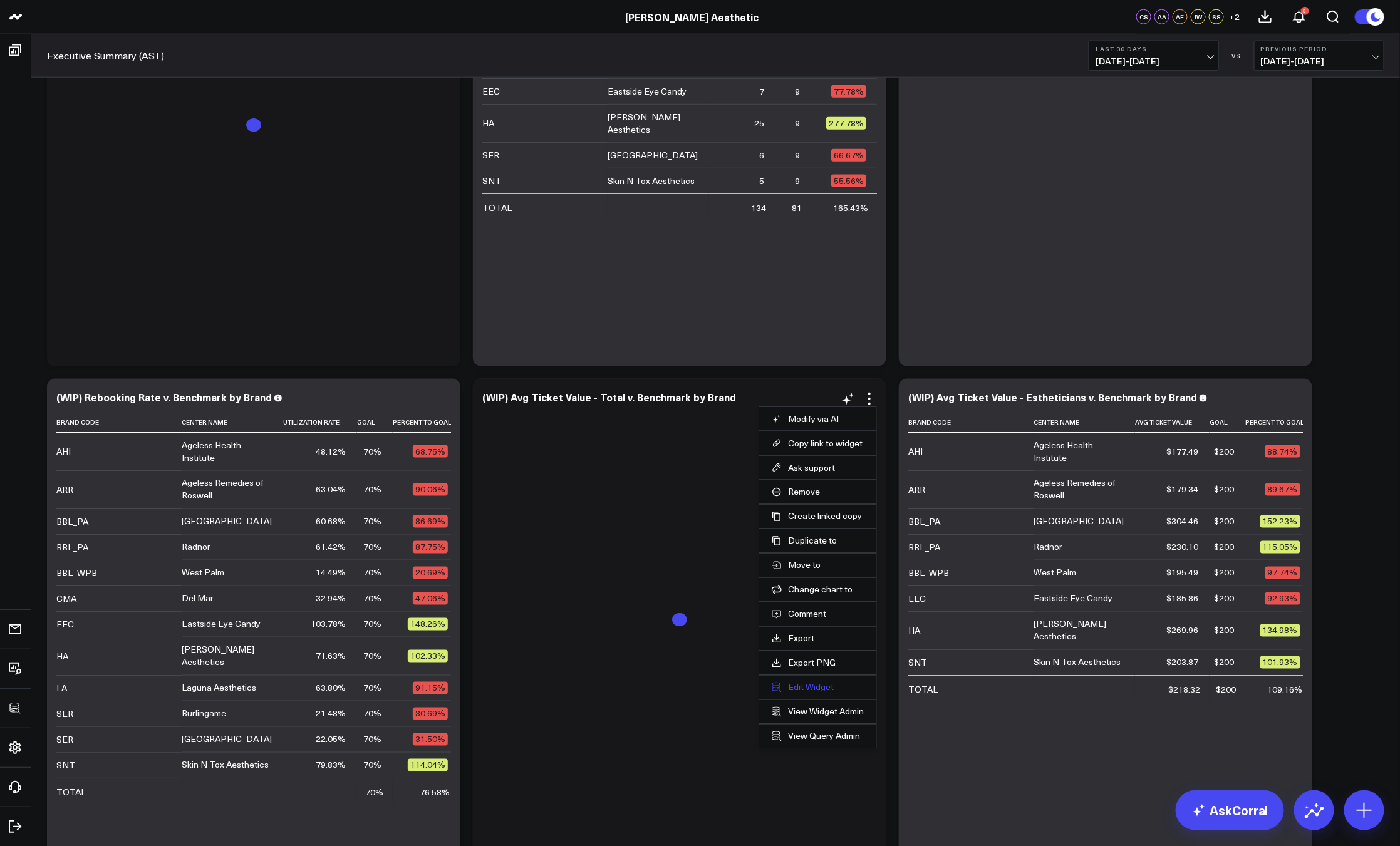
click at [800, 691] on button "Edit Widget" at bounding box center [817, 687] width 92 height 11
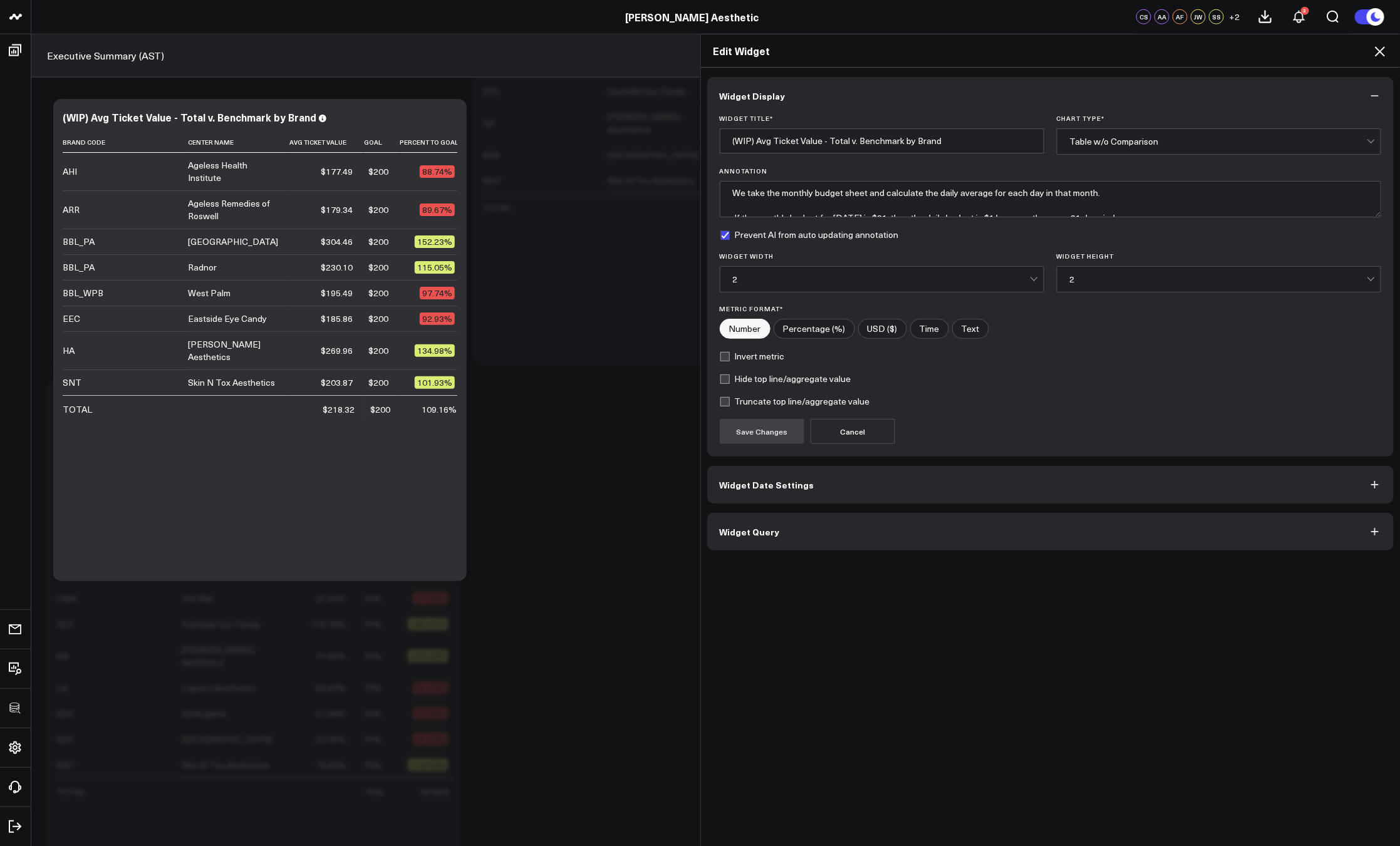
click at [860, 529] on button "Widget Query" at bounding box center [1050, 531] width 687 height 38
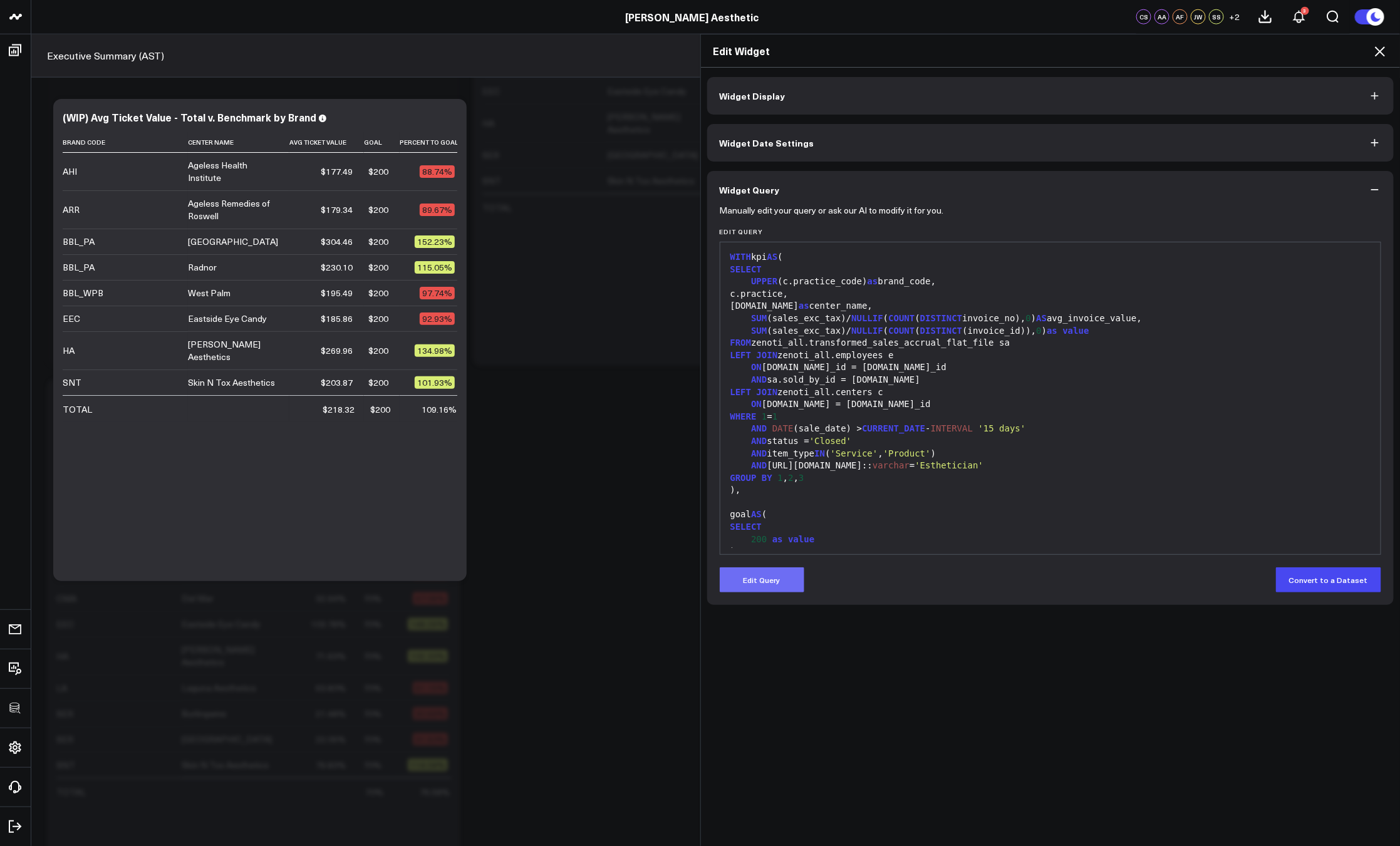
click at [788, 576] on button "Edit Query" at bounding box center [762, 580] width 85 height 25
click at [839, 516] on div "goal AS (" at bounding box center [1050, 515] width 648 height 12
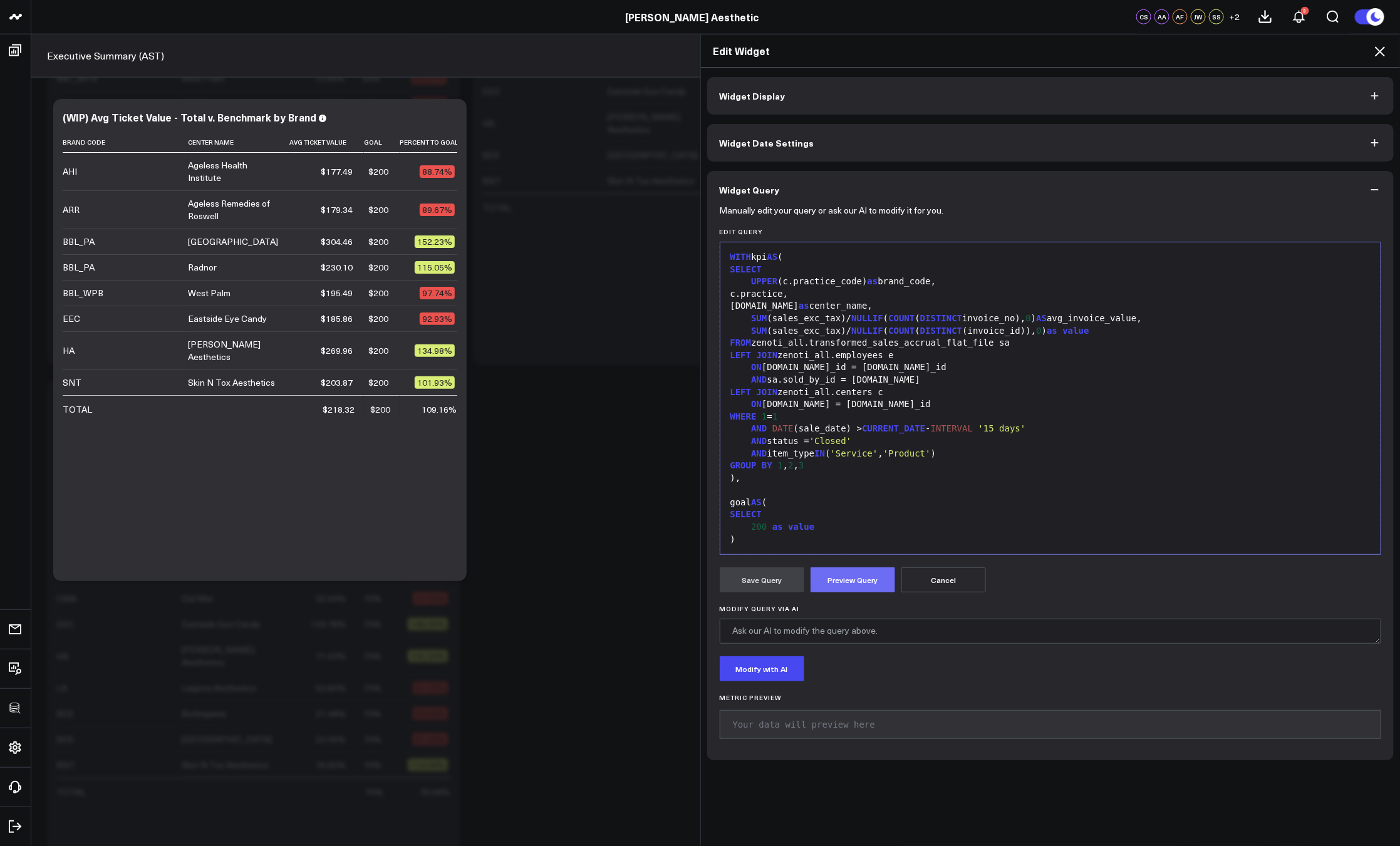
scroll to position [159, 0]
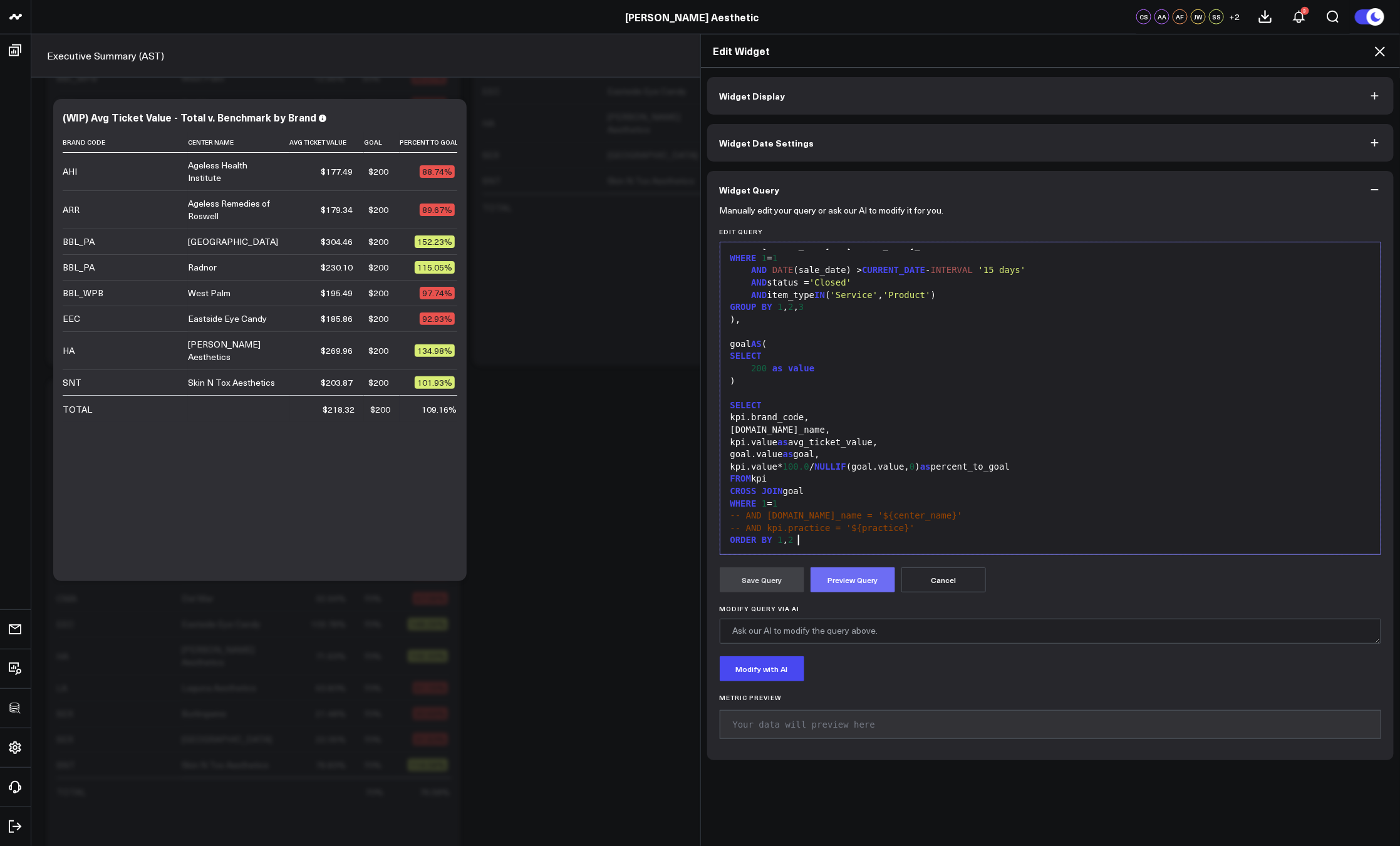
click at [829, 575] on button "Preview Query" at bounding box center [853, 580] width 85 height 25
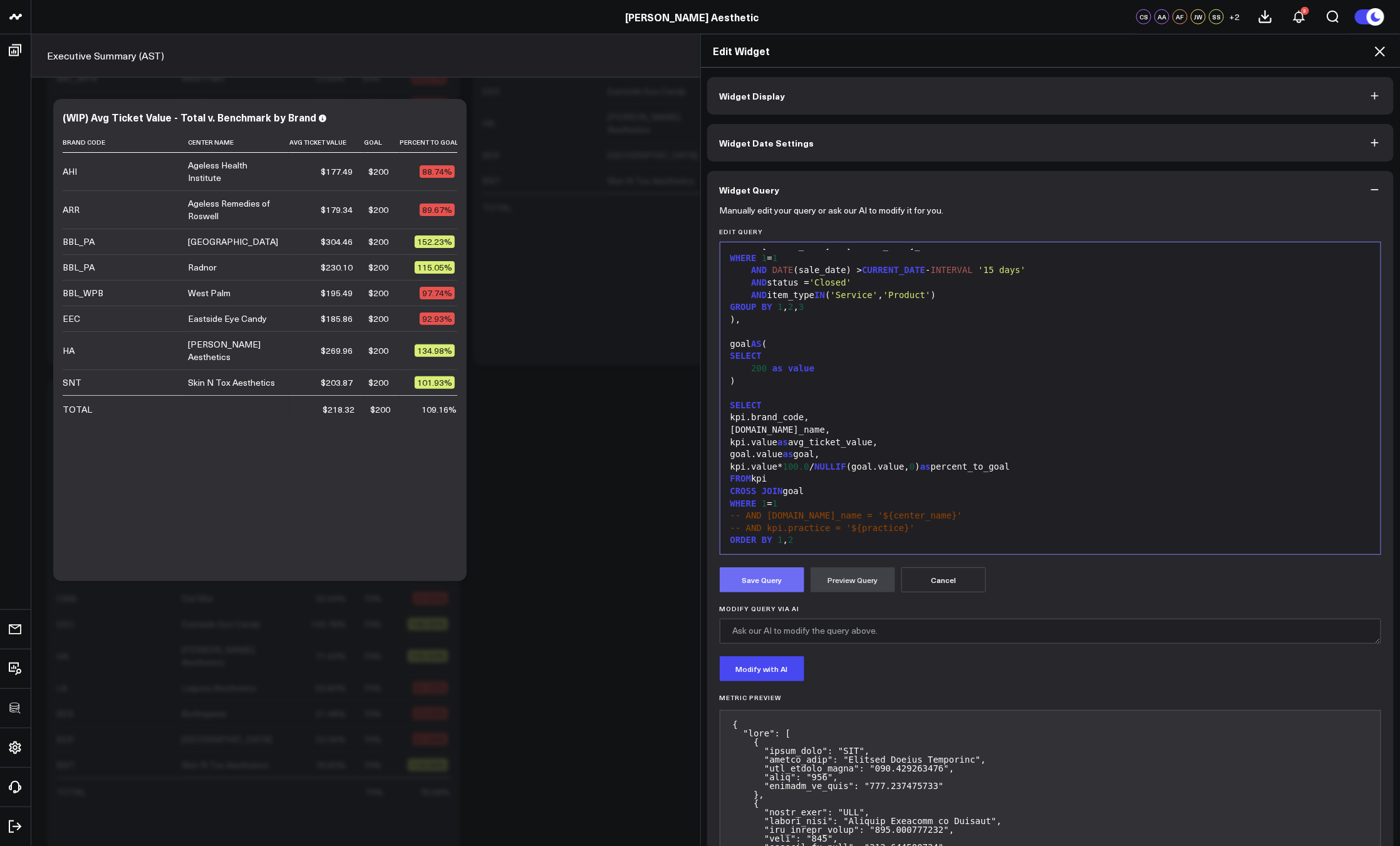
click at [778, 578] on button "Save Query" at bounding box center [762, 580] width 85 height 25
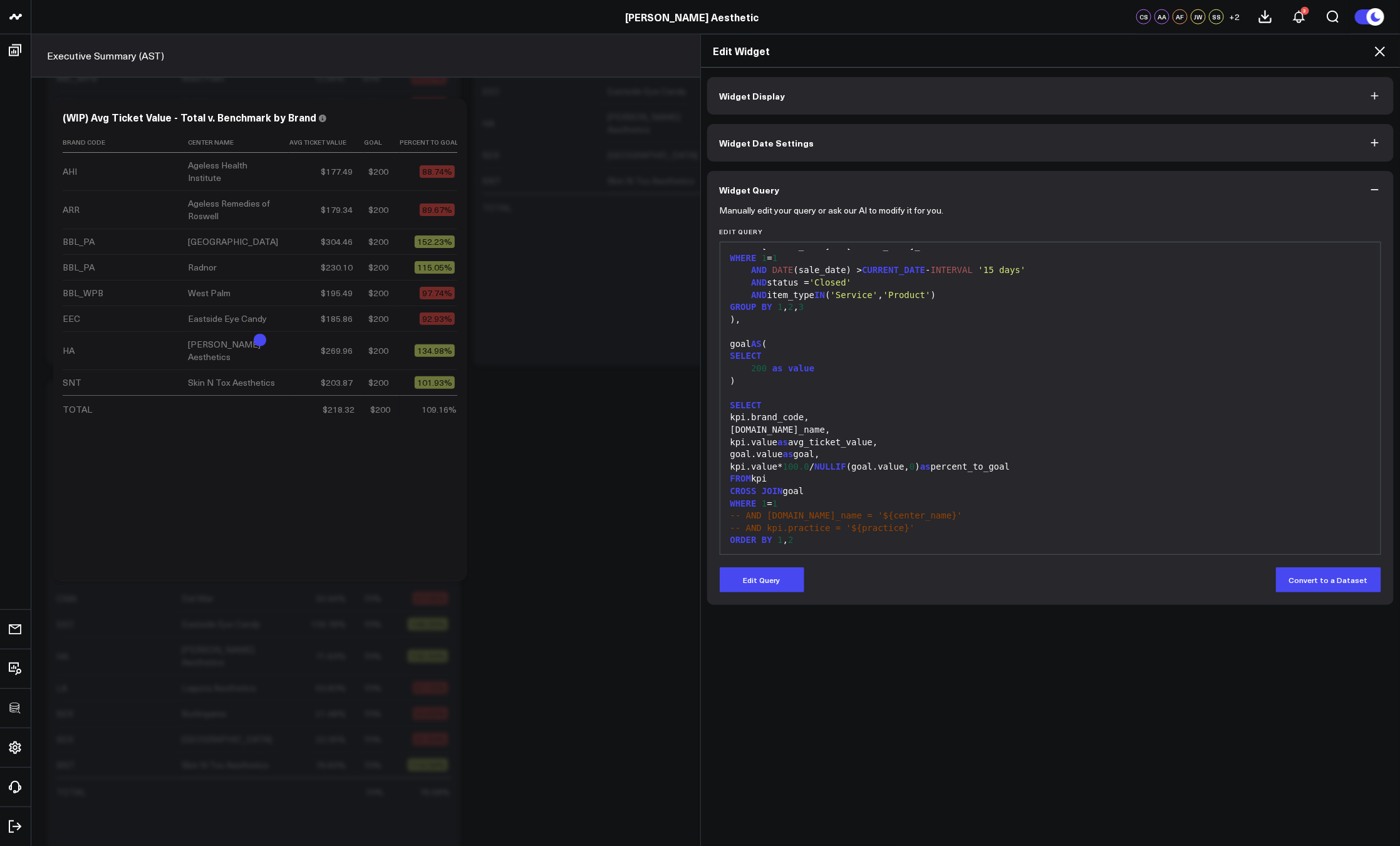
click at [1379, 52] on icon at bounding box center [1379, 51] width 10 height 10
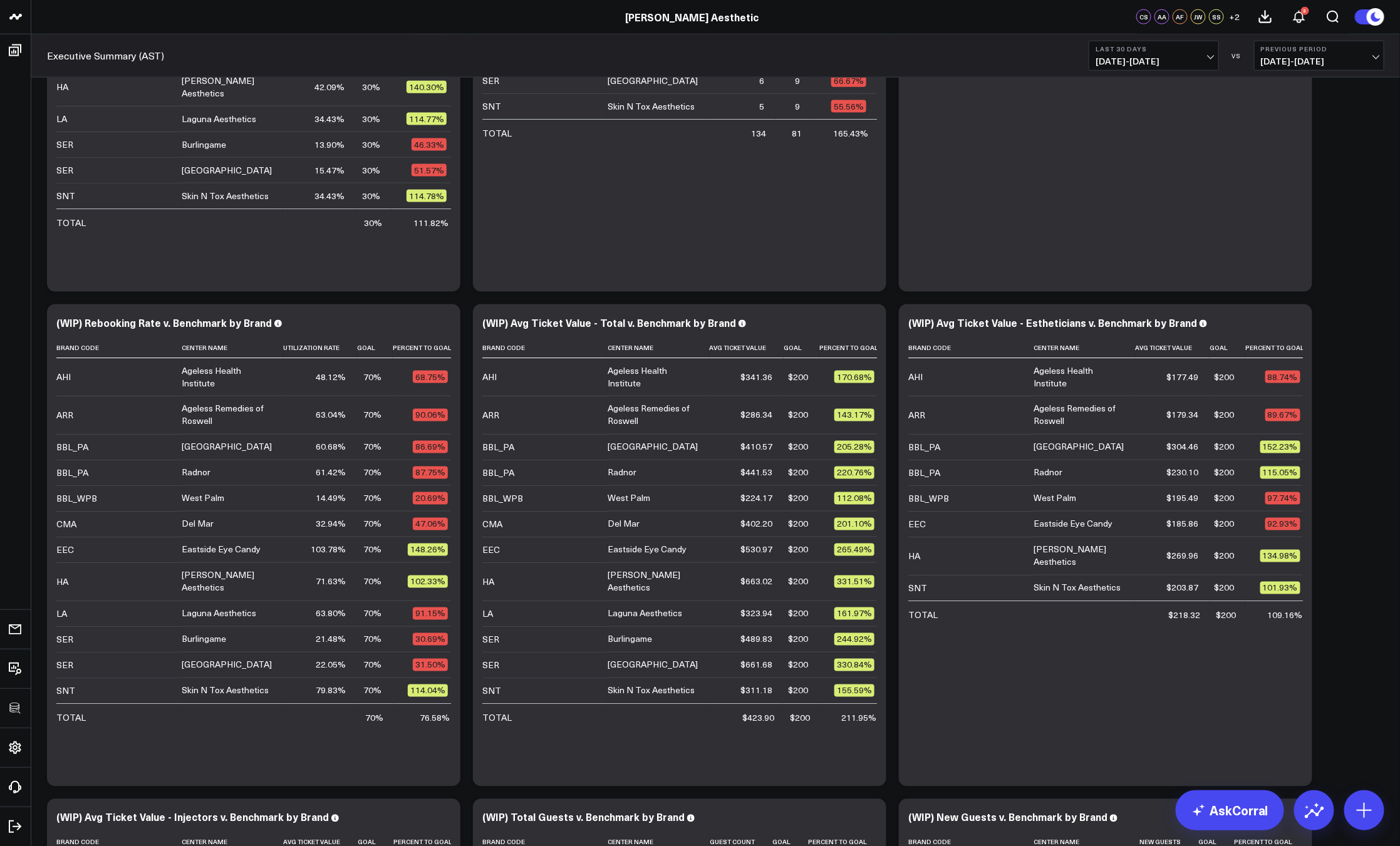
scroll to position [1084, 0]
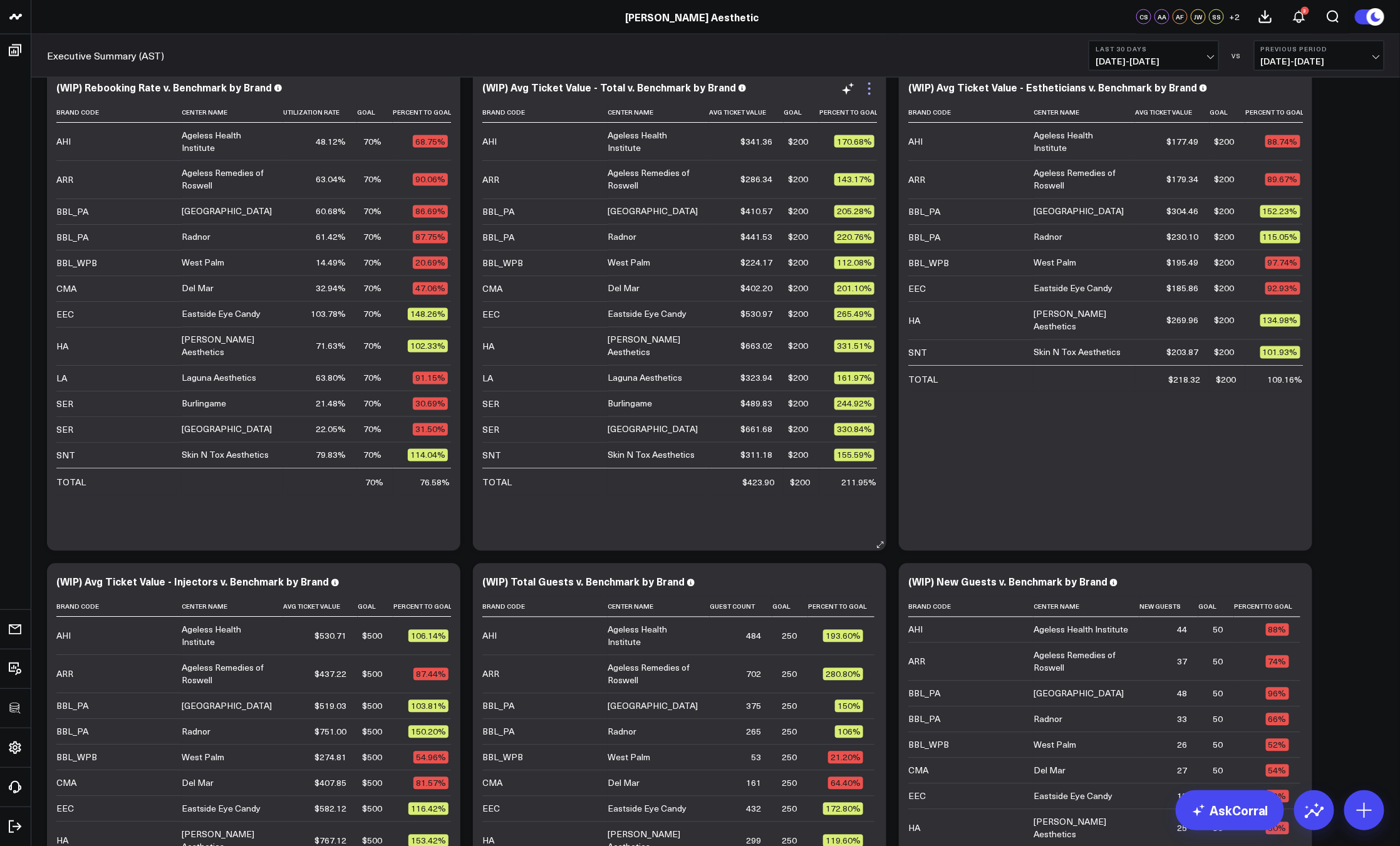
click at [873, 92] on icon at bounding box center [868, 88] width 15 height 15
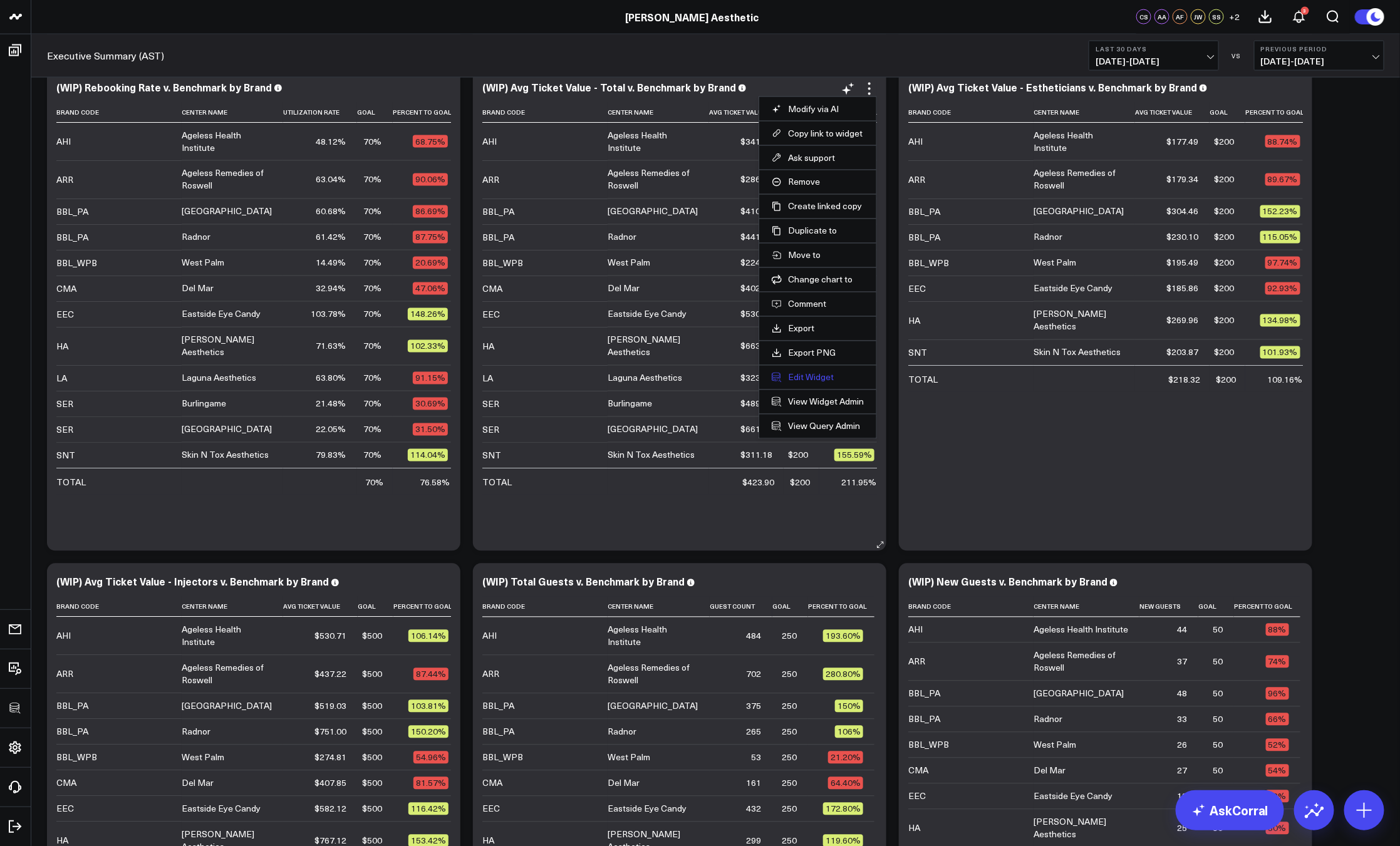
click at [808, 382] on button "Edit Widget" at bounding box center [817, 377] width 92 height 11
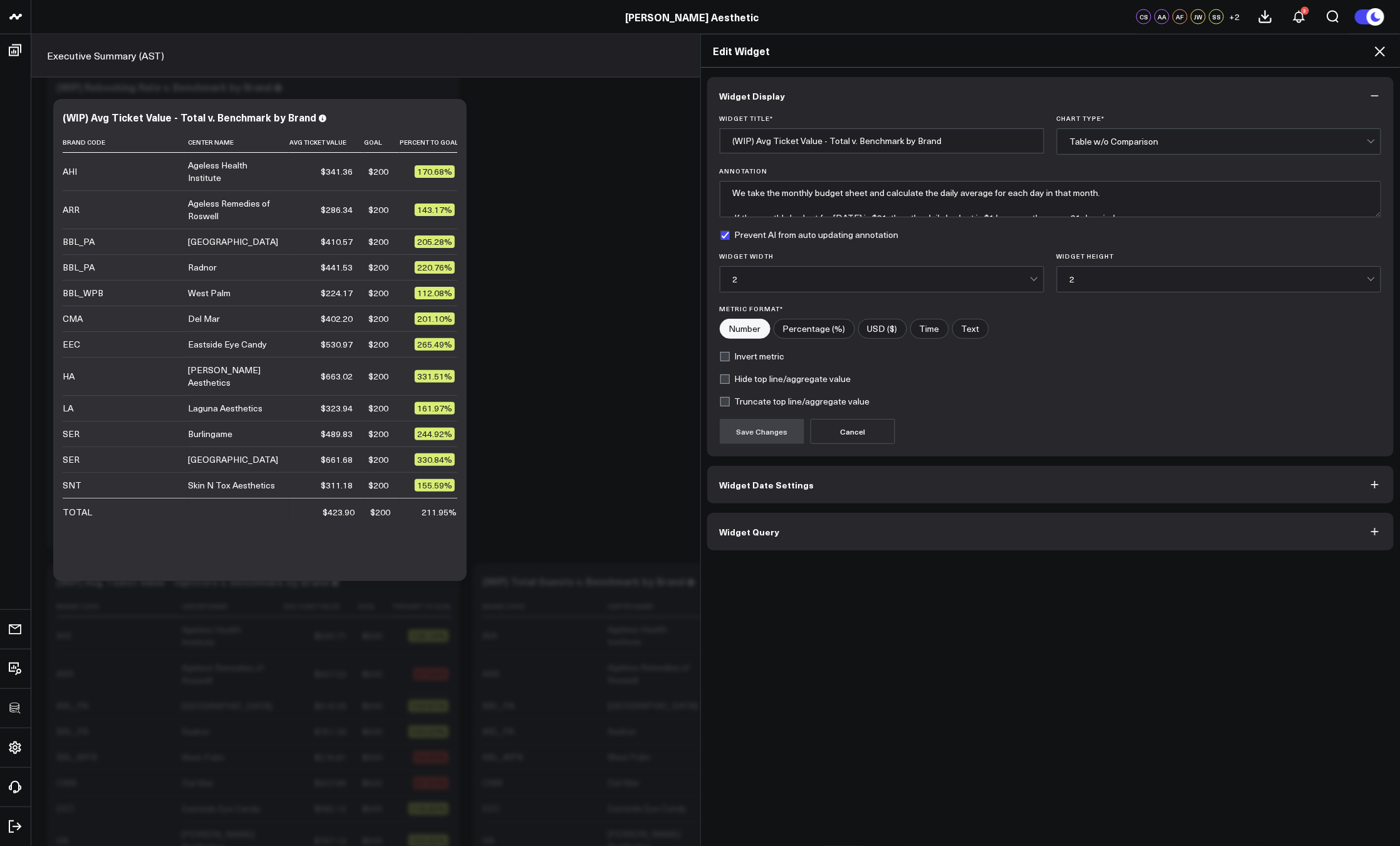
click at [839, 541] on button "Widget Query" at bounding box center [1050, 531] width 687 height 38
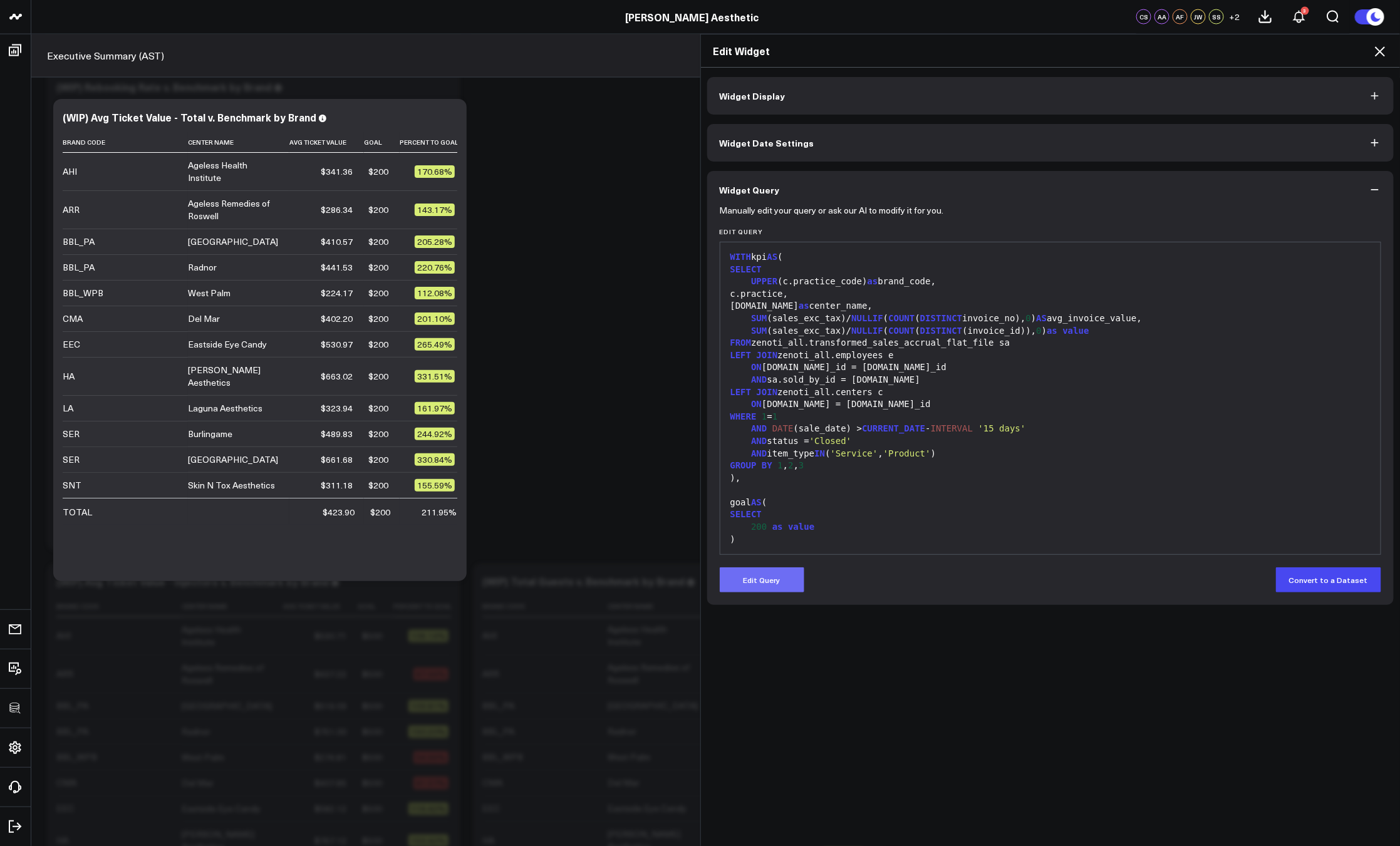
click at [766, 578] on button "Edit Query" at bounding box center [762, 580] width 85 height 25
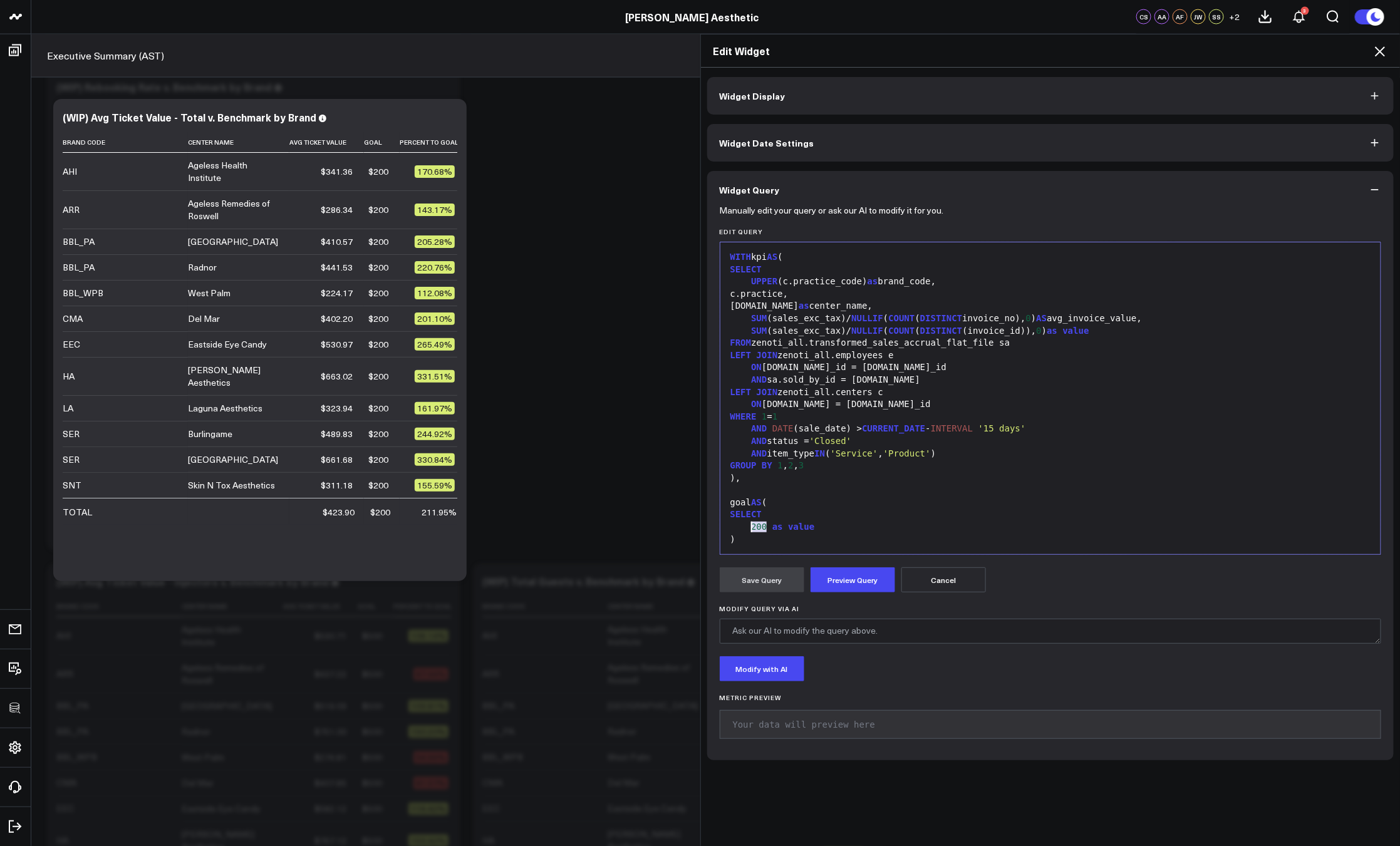
drag, startPoint x: 761, startPoint y: 524, endPoint x: 750, endPoint y: 523, distance: 11.0
click at [743, 524] on div "200 as value" at bounding box center [1050, 527] width 648 height 12
click at [855, 575] on button "Preview Query" at bounding box center [853, 580] width 85 height 25
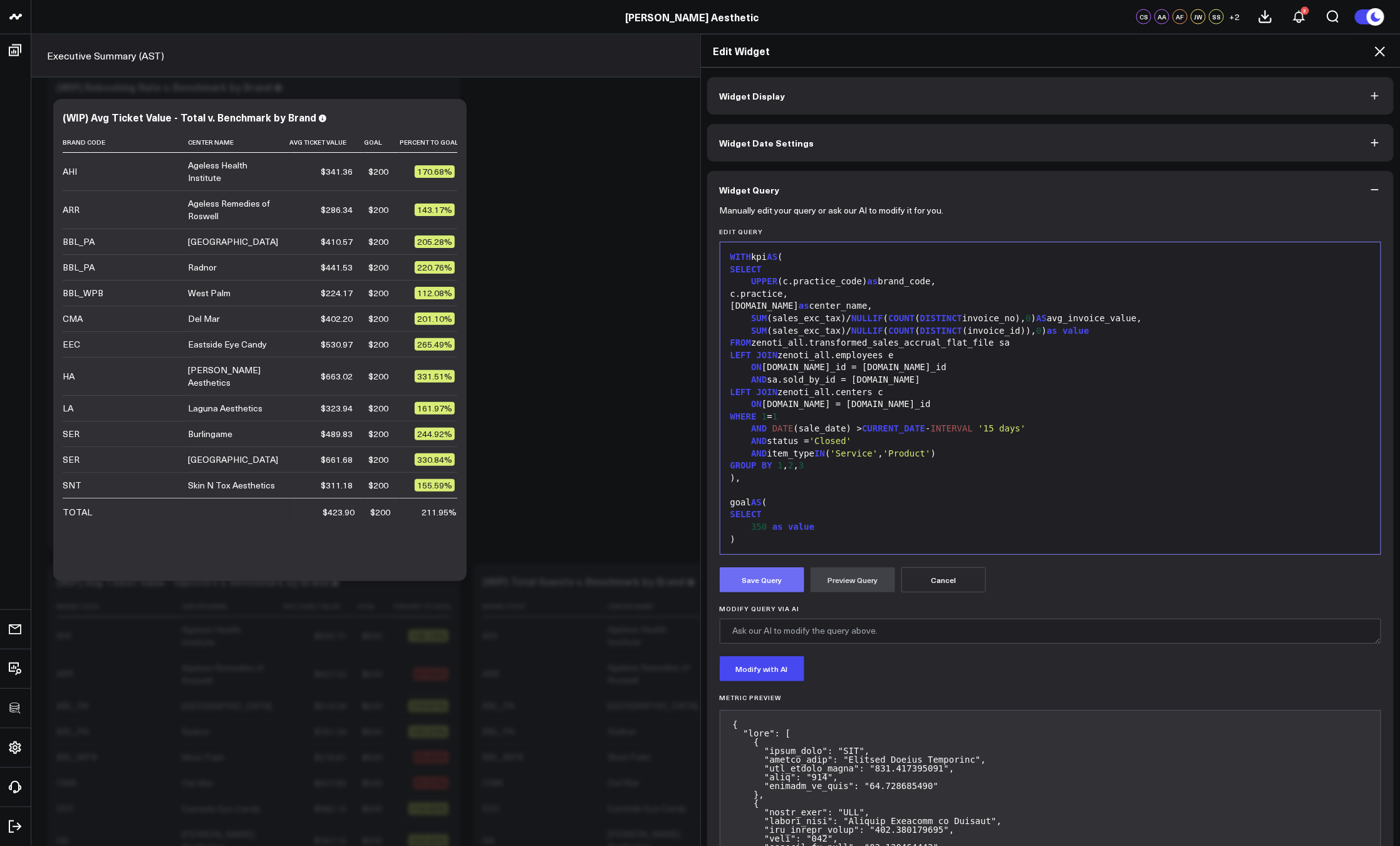
click at [752, 583] on button "Save Query" at bounding box center [762, 580] width 85 height 25
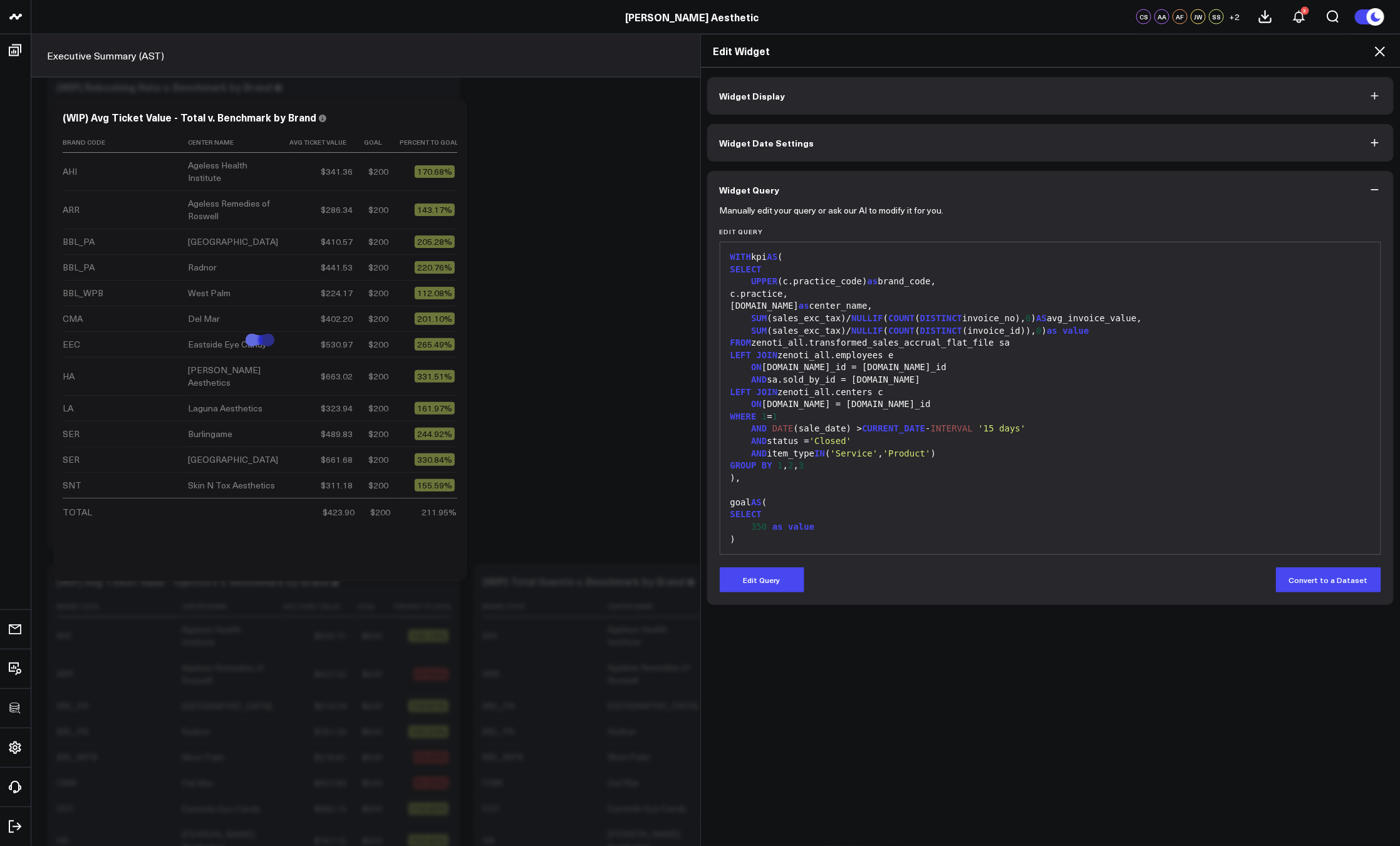
click at [1379, 53] on icon at bounding box center [1379, 51] width 10 height 10
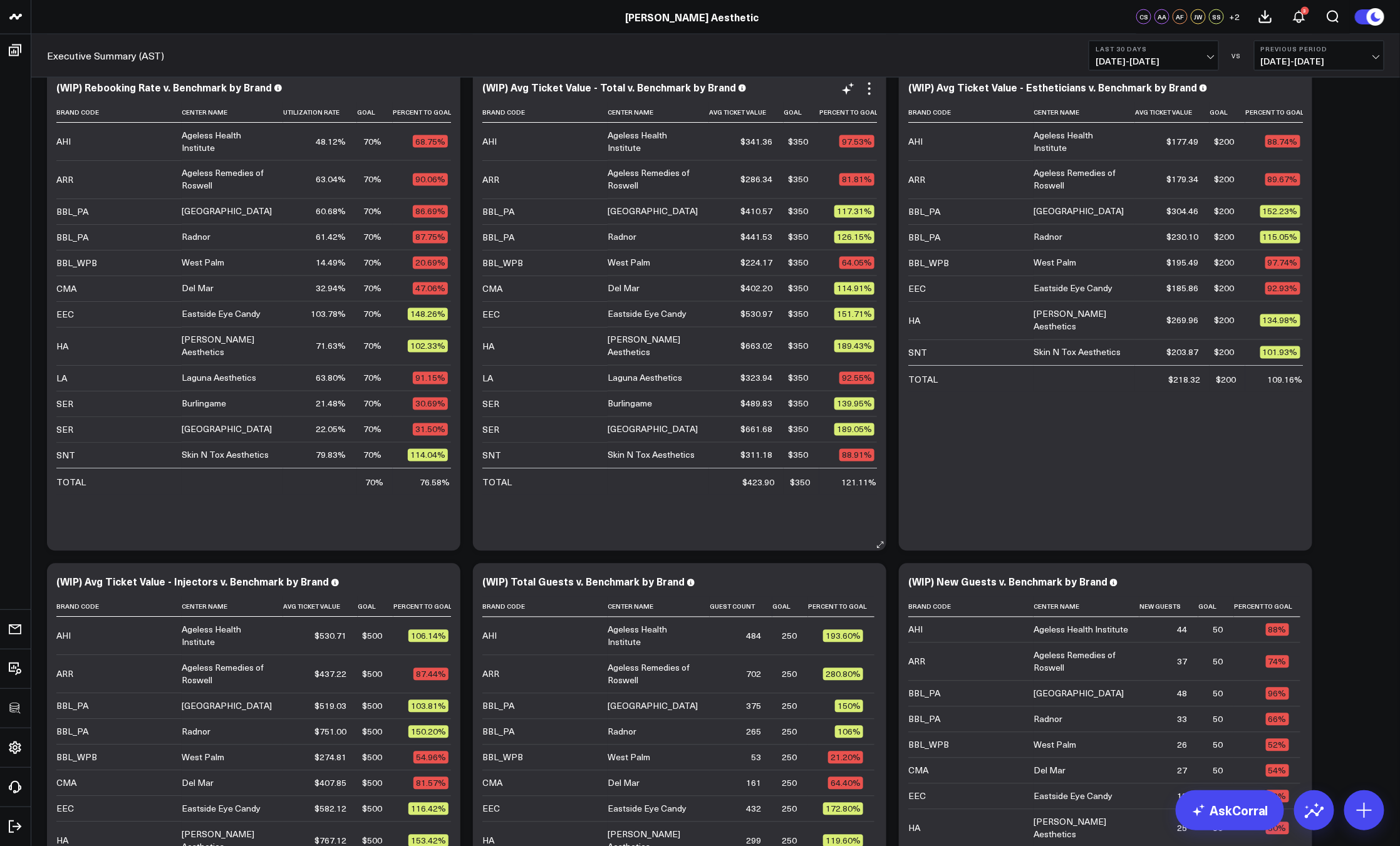
scroll to position [1066, 0]
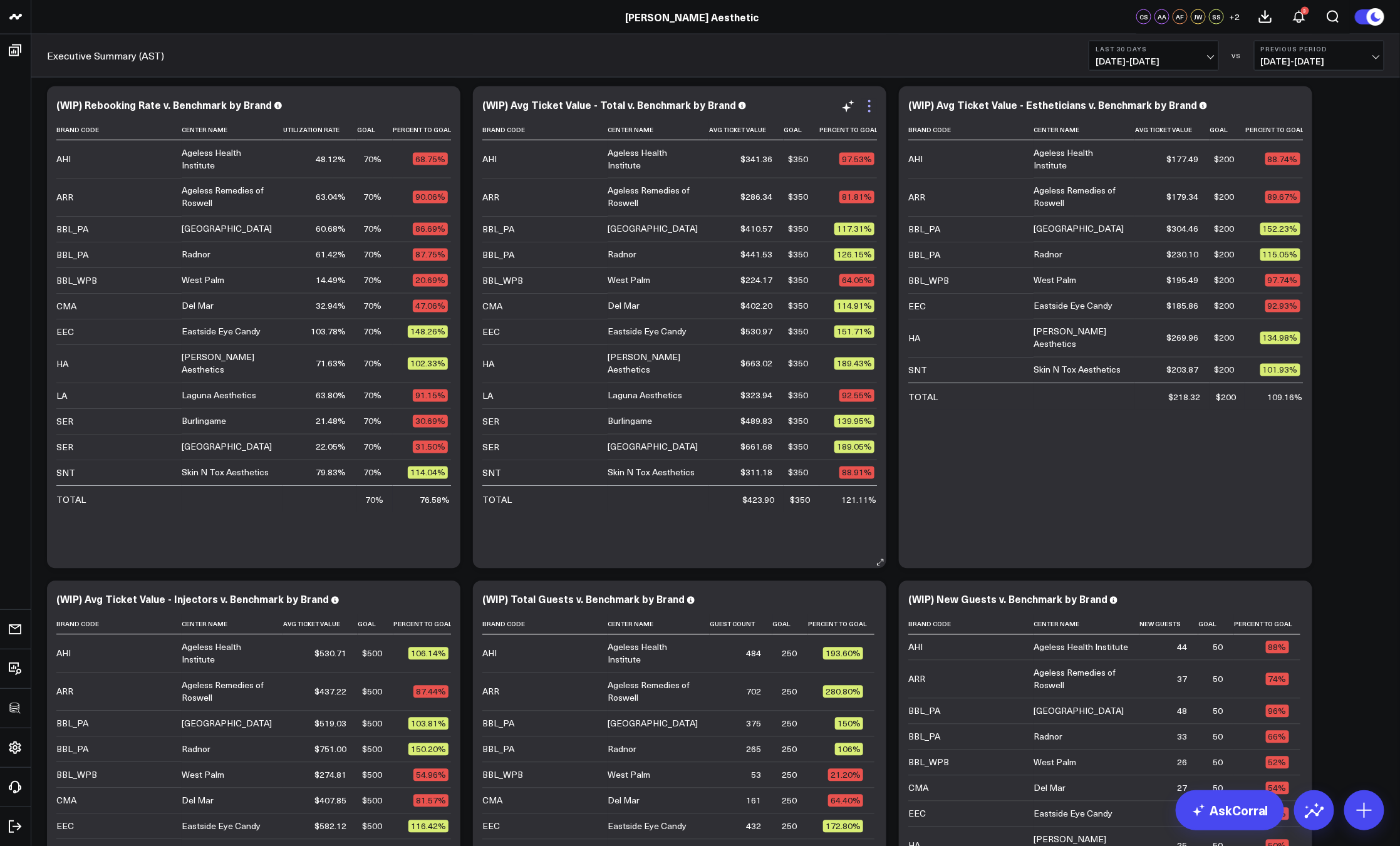
click at [875, 109] on icon at bounding box center [868, 106] width 15 height 15
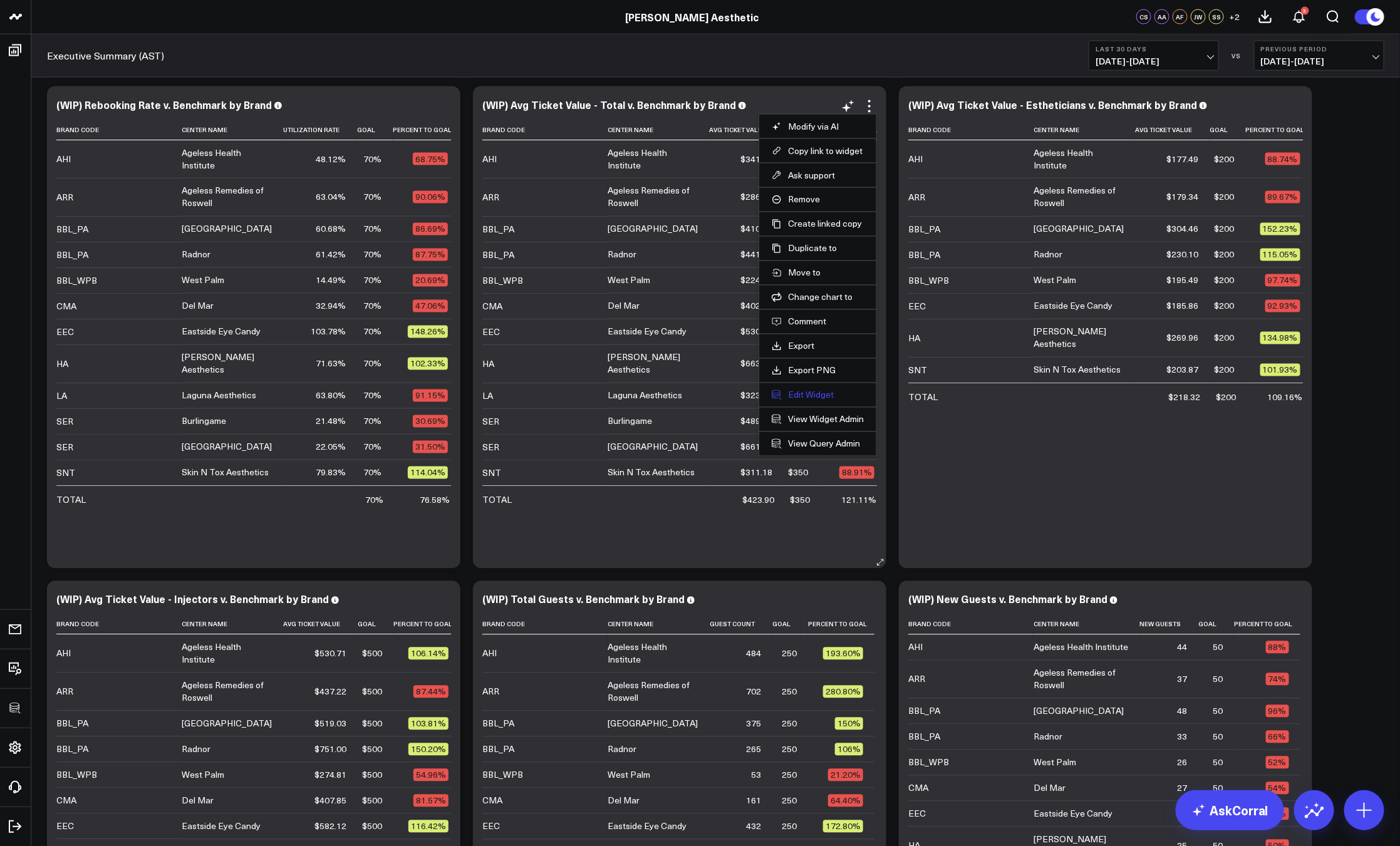
click at [801, 396] on button "Edit Widget" at bounding box center [817, 395] width 92 height 11
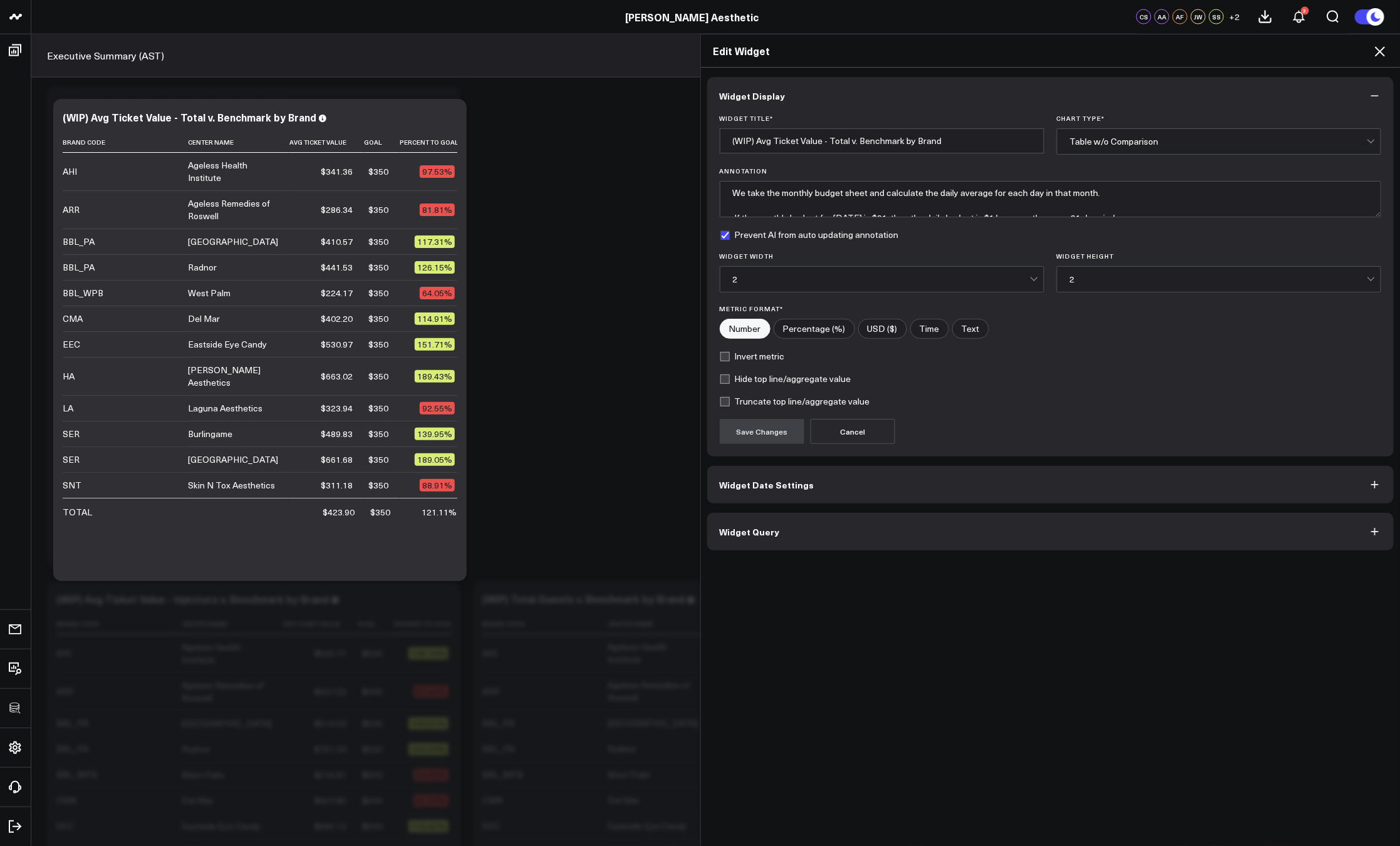
click at [865, 529] on button "Widget Query" at bounding box center [1050, 531] width 687 height 38
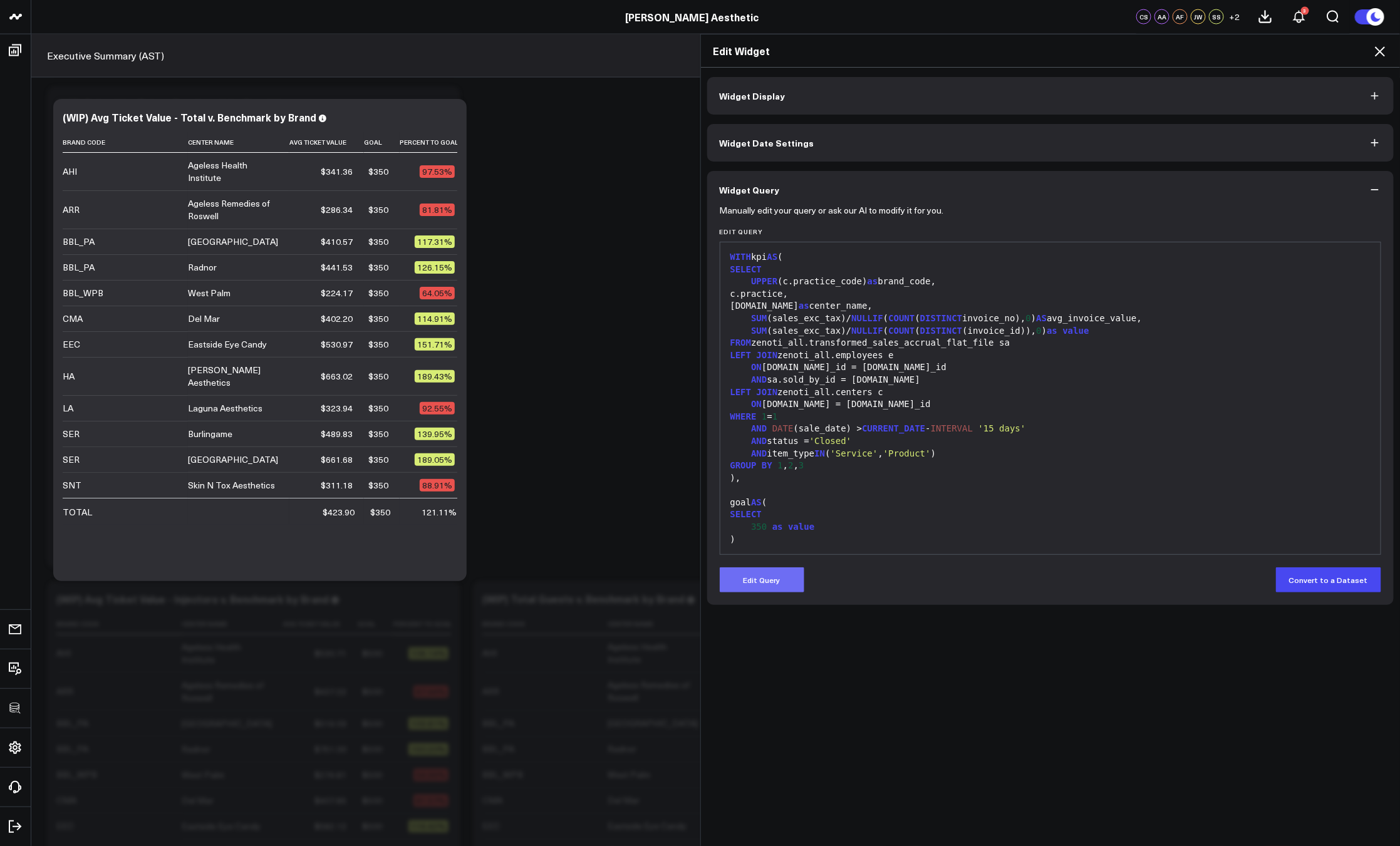
click at [771, 571] on button "Edit Query" at bounding box center [762, 580] width 85 height 25
click at [781, 521] on div "350 as value" at bounding box center [1050, 527] width 648 height 12
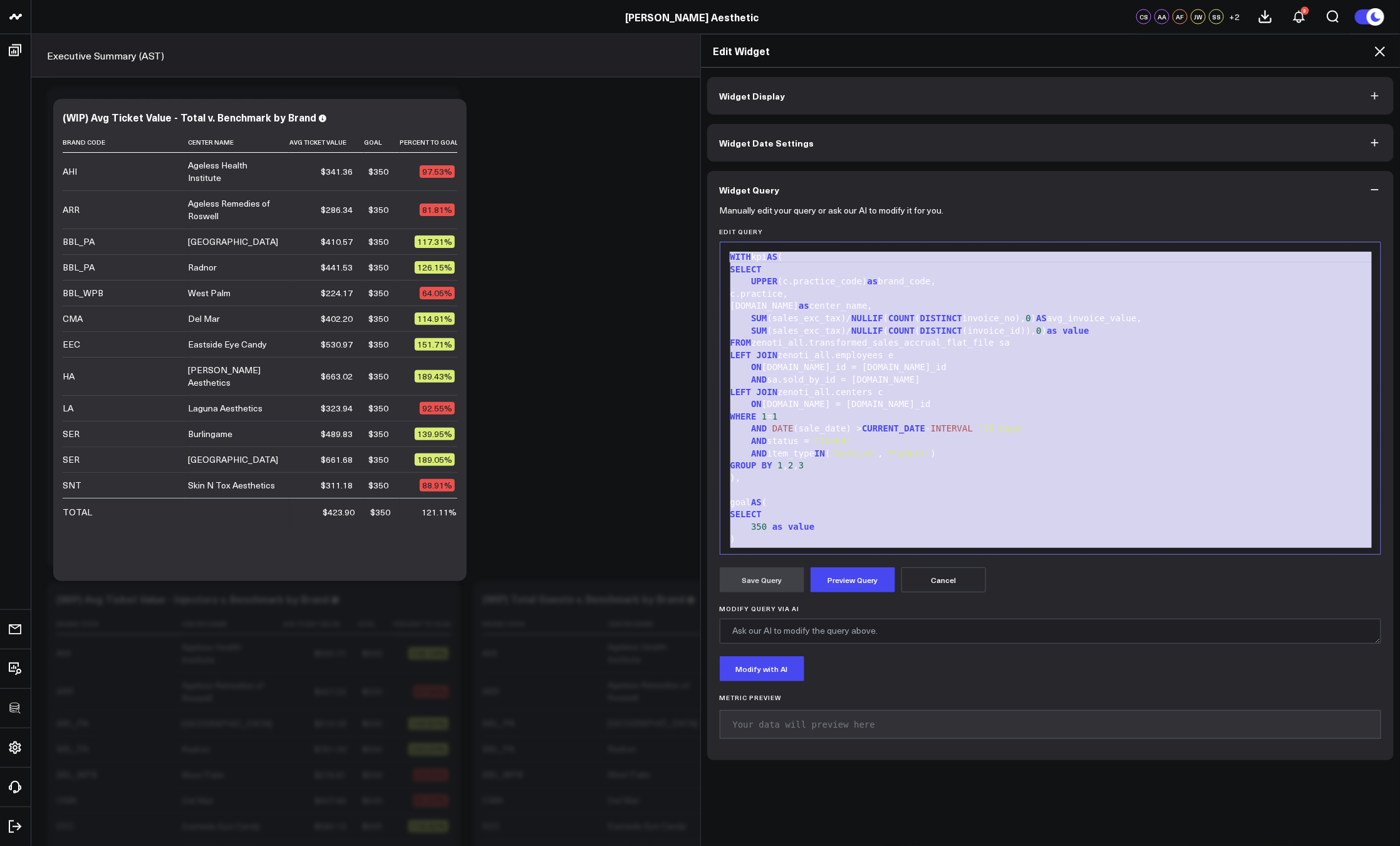
copy div "WITH kpi AS ( SELECT UPPER (c.practice_code) as brand_code, c.practice, c.name …"
click at [853, 427] on div "AND DATE (sale_date) > CURRENT_DATE - INTERVAL '15 days'" at bounding box center [1050, 428] width 648 height 12
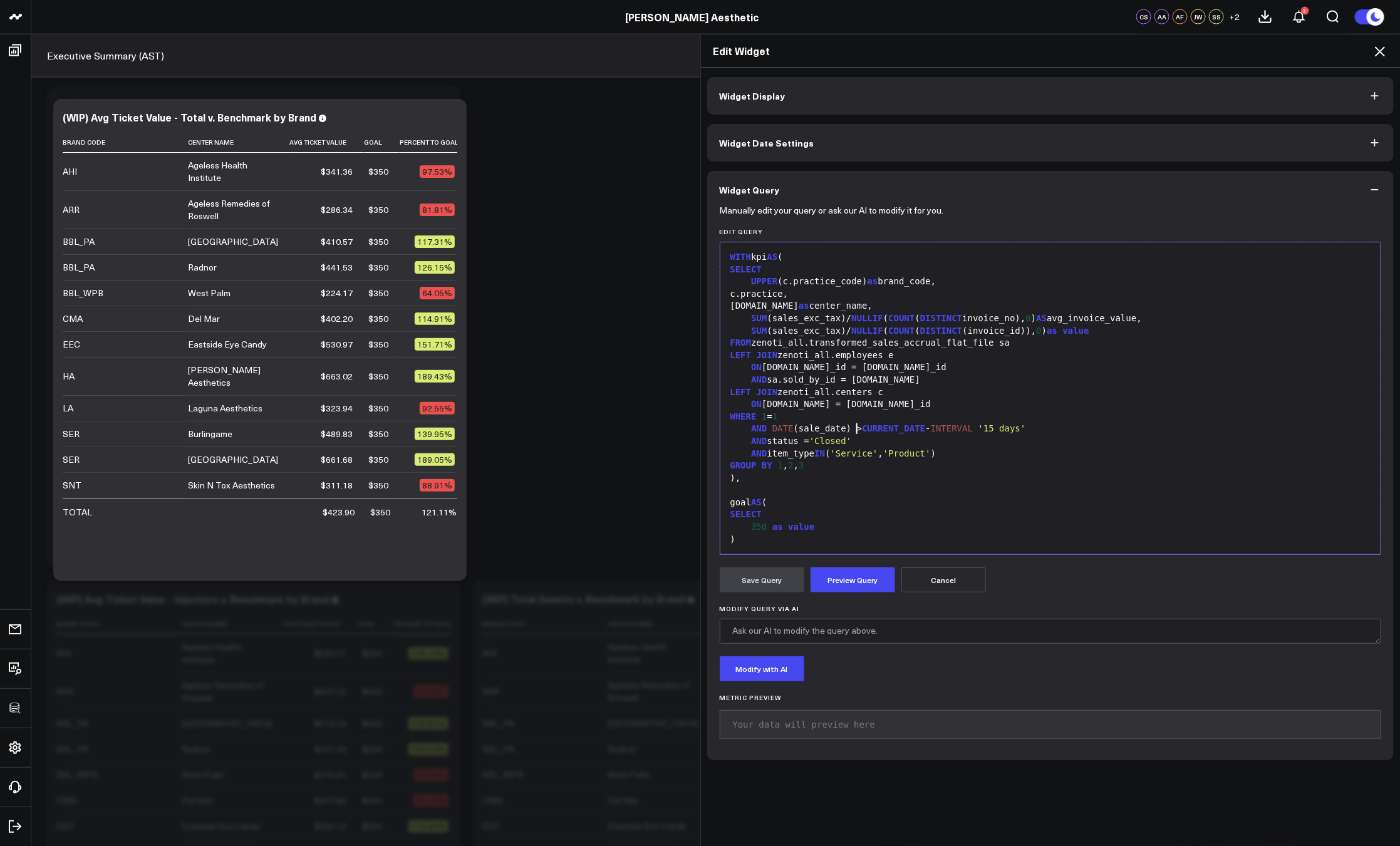
click at [1385, 51] on icon at bounding box center [1379, 51] width 15 height 15
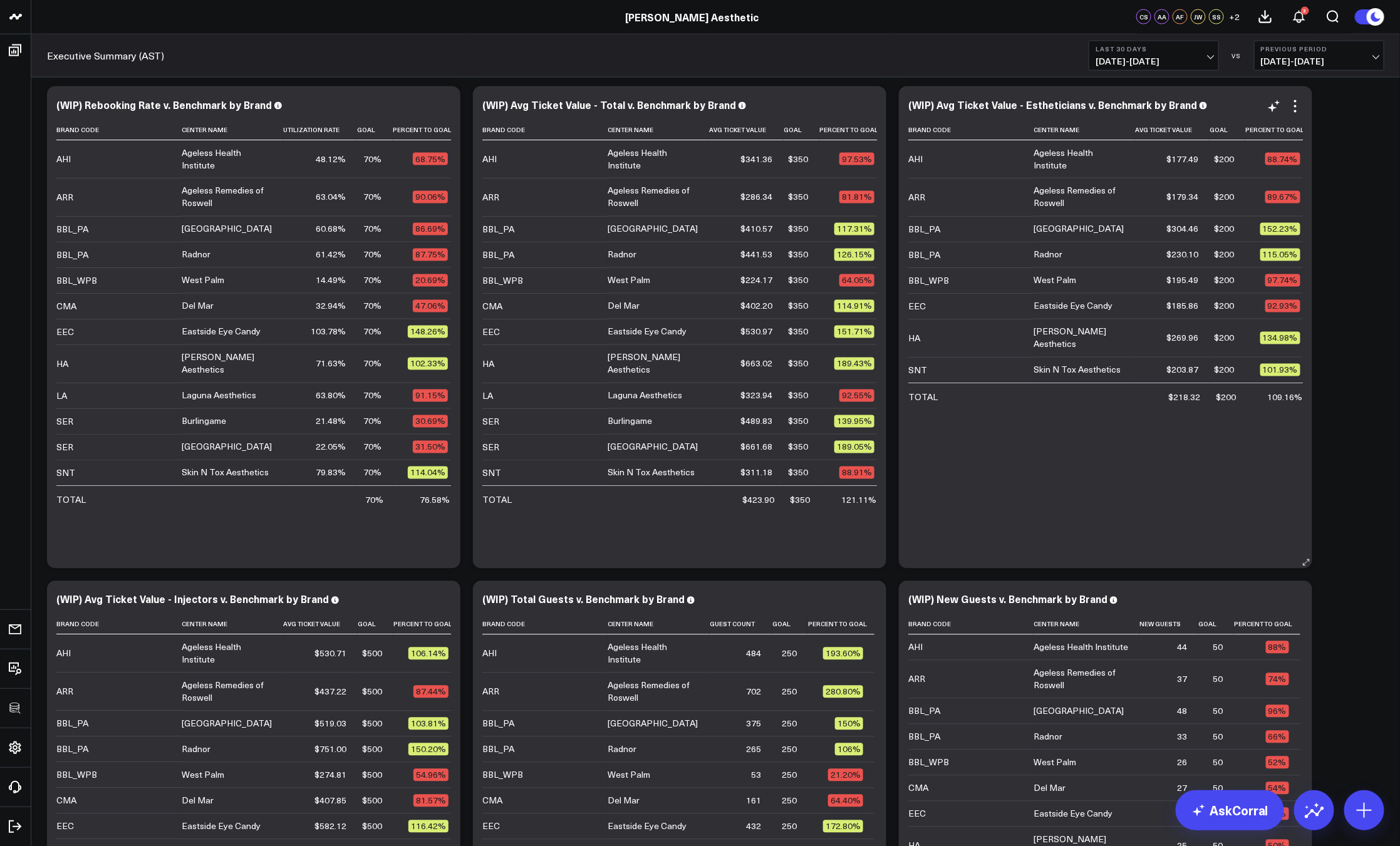
click at [1292, 115] on div "(WIP) Avg Ticket Value - Estheticians v. Benchmark by Brand Brand Code Center N…" at bounding box center [1106, 327] width 395 height 457
click at [1292, 111] on icon at bounding box center [1295, 106] width 15 height 15
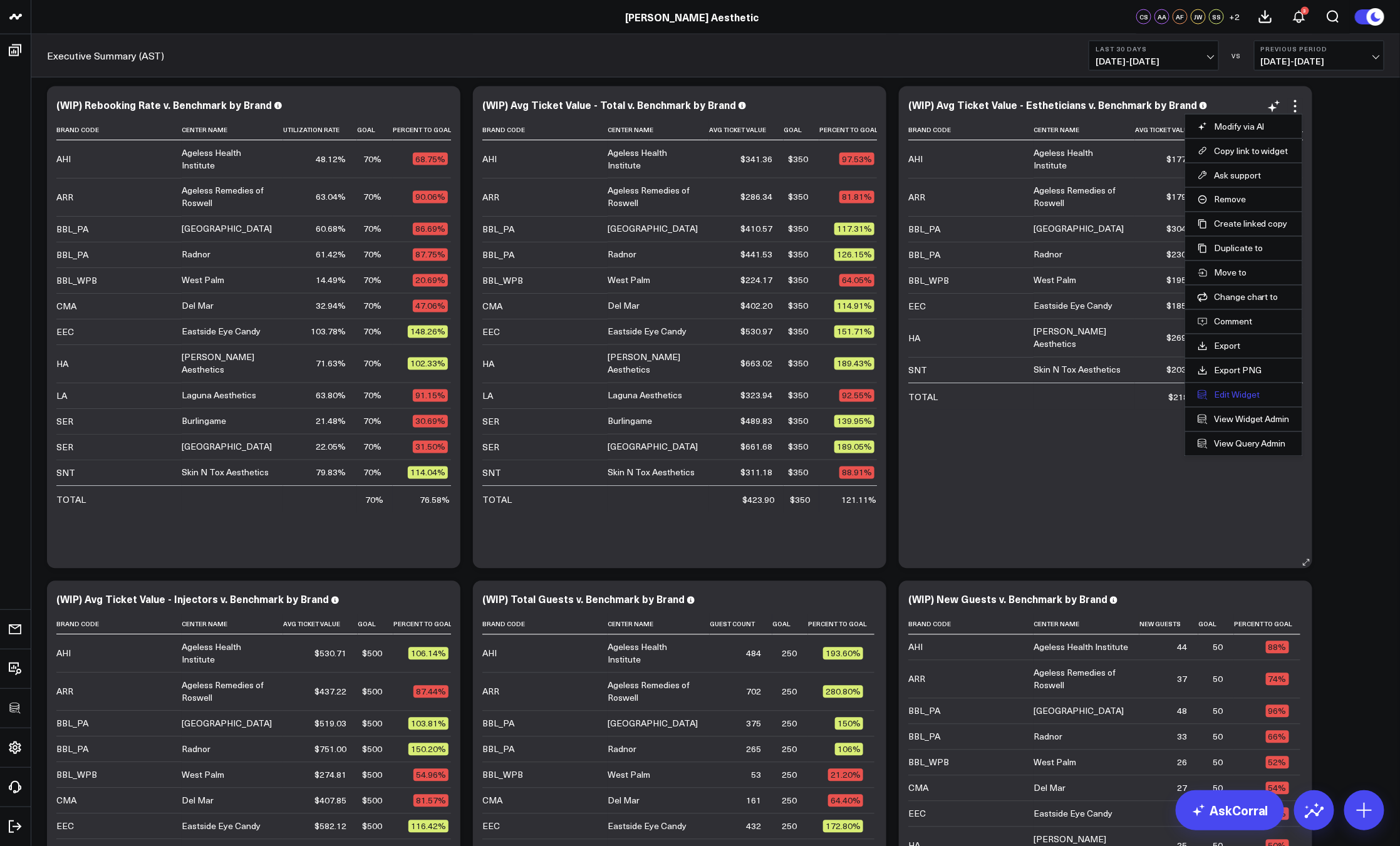
click at [1248, 397] on button "Edit Widget" at bounding box center [1243, 395] width 92 height 11
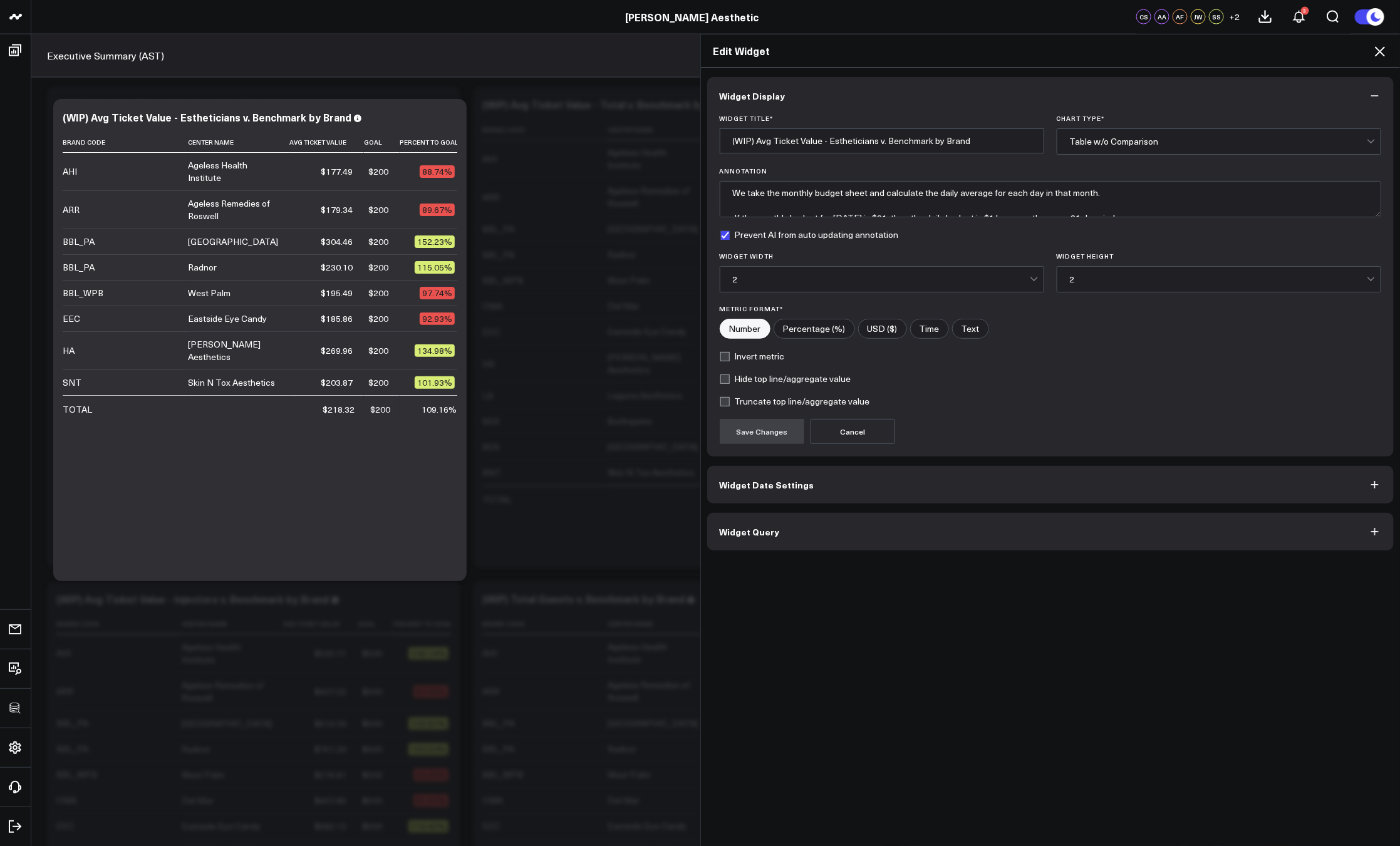
click at [890, 545] on button "Widget Query" at bounding box center [1050, 531] width 687 height 38
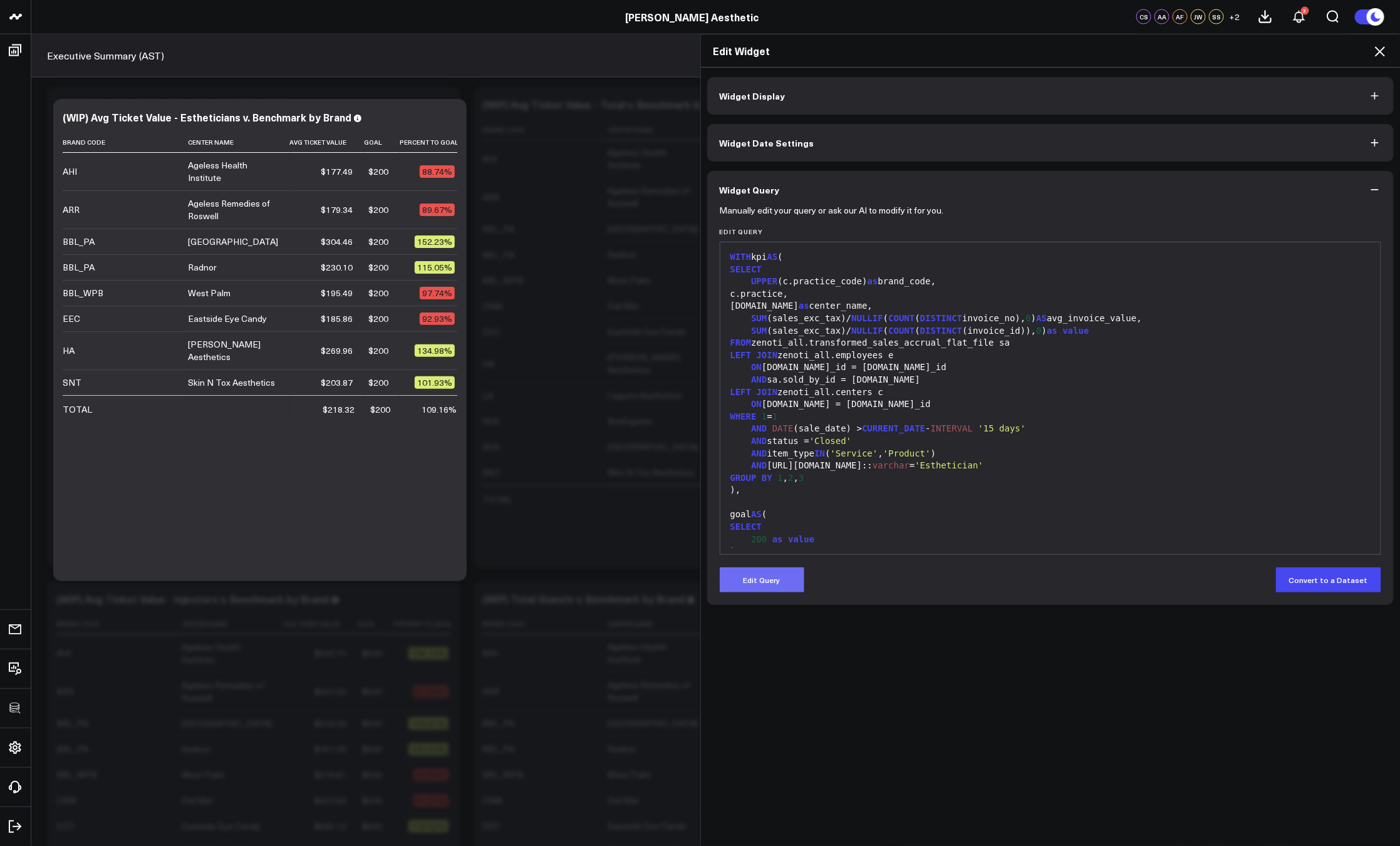
click at [789, 584] on button "Edit Query" at bounding box center [762, 580] width 85 height 25
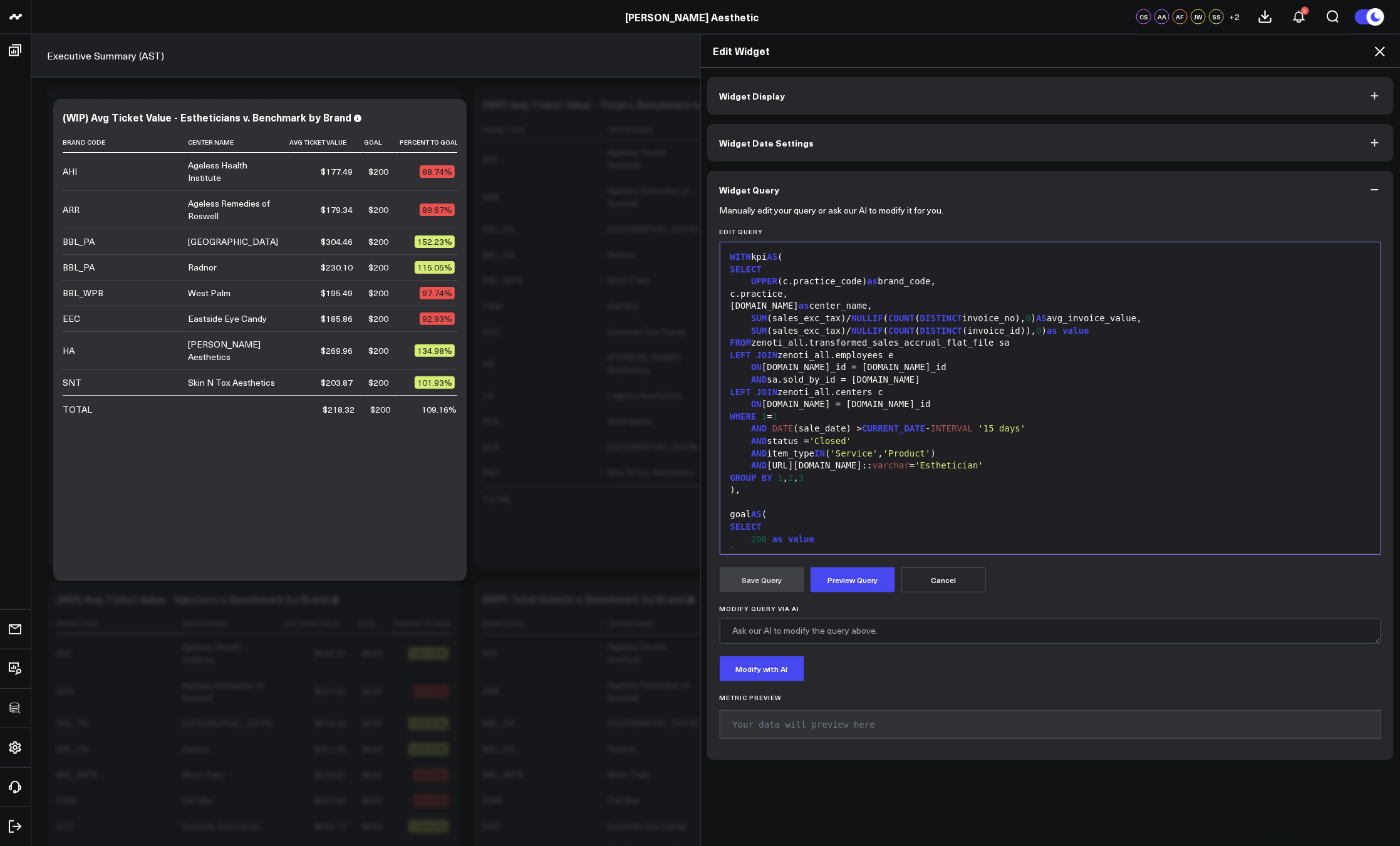
click at [826, 467] on div "AND e.job_info.name:: varchar = 'Esthetician'" at bounding box center [1050, 465] width 648 height 12
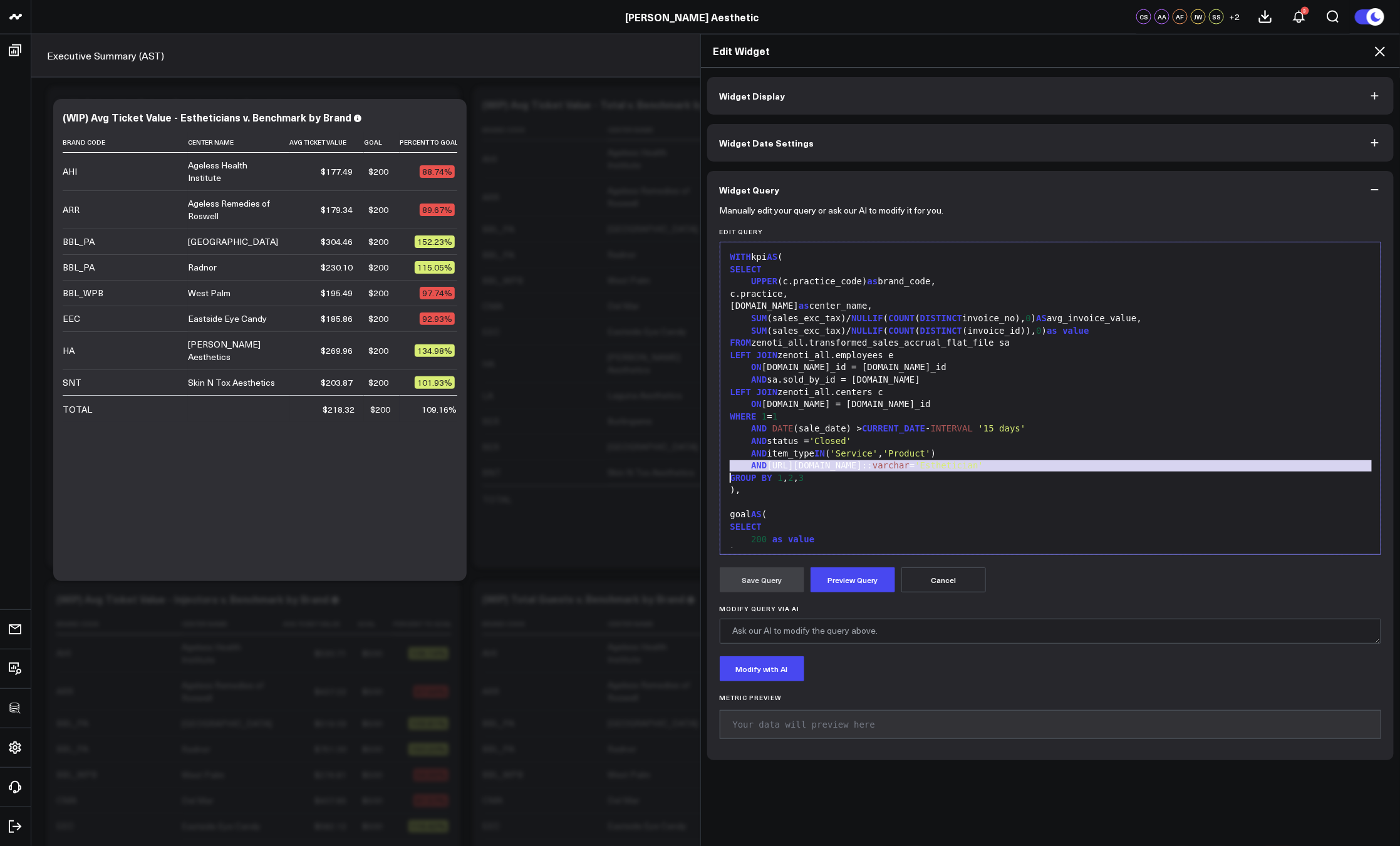
copy div "AND e.job_info.name:: varchar = 'Esthetician'"
click at [1376, 47] on icon at bounding box center [1379, 51] width 10 height 10
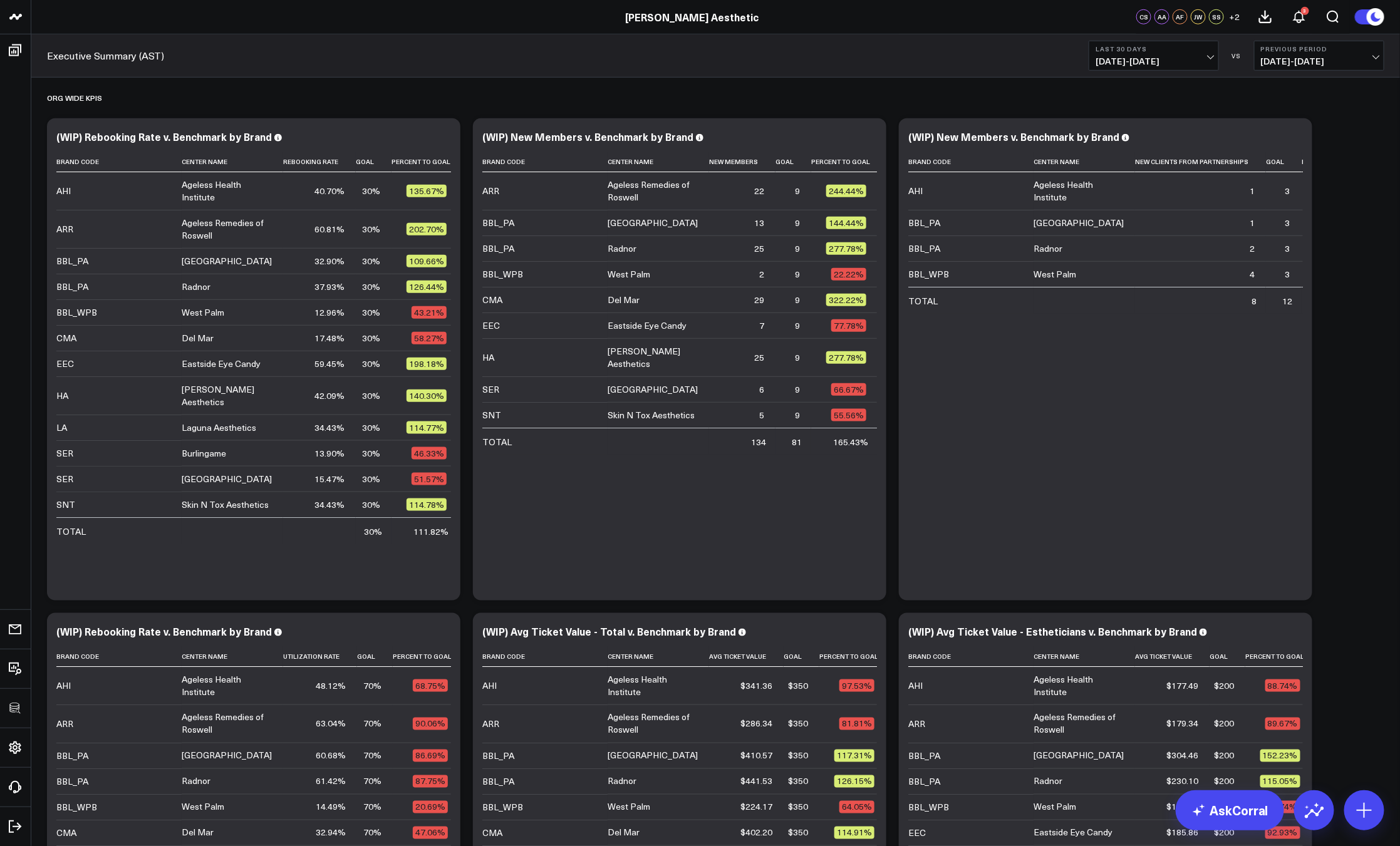
scroll to position [424, 0]
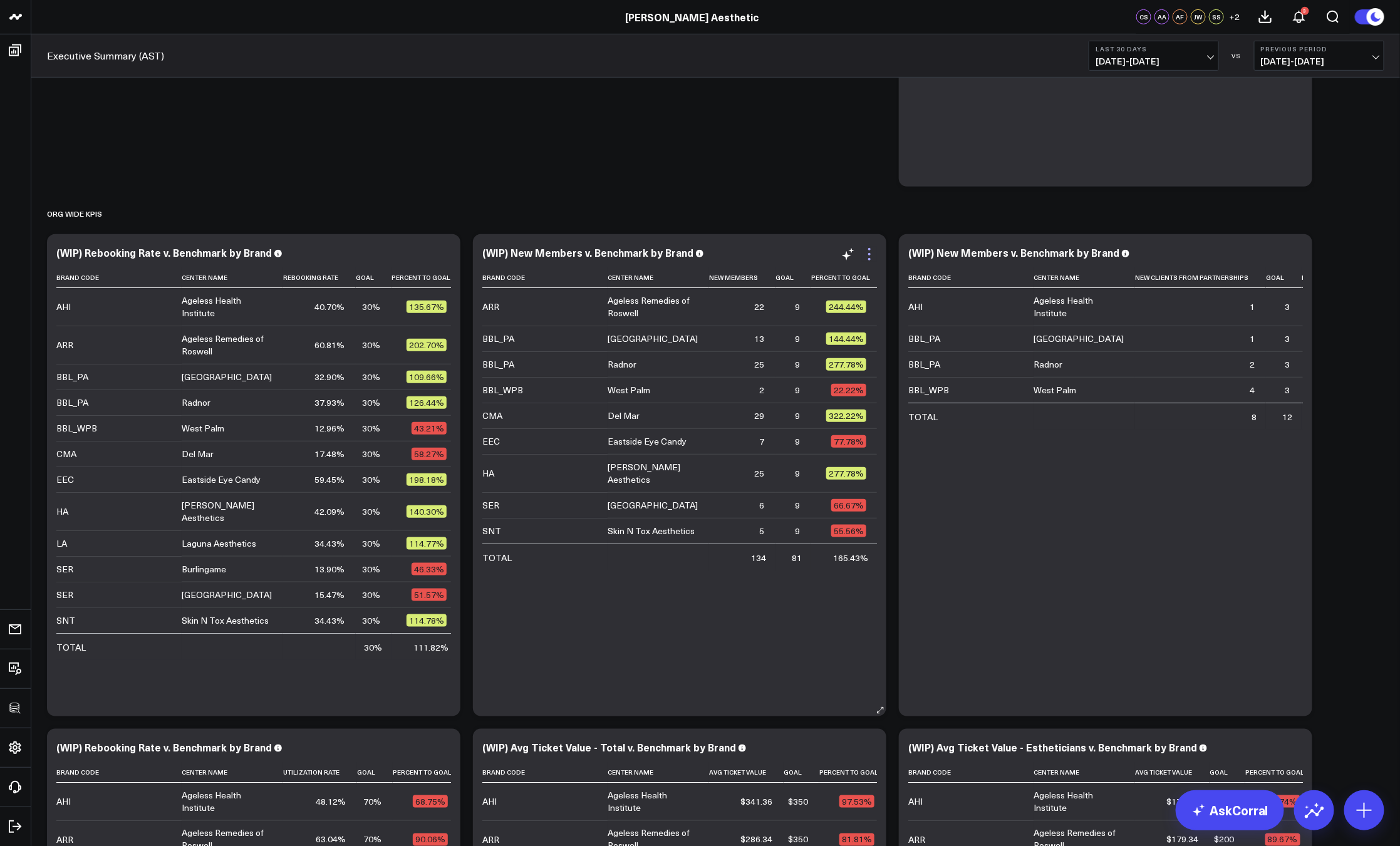
click at [873, 248] on icon at bounding box center [868, 254] width 15 height 15
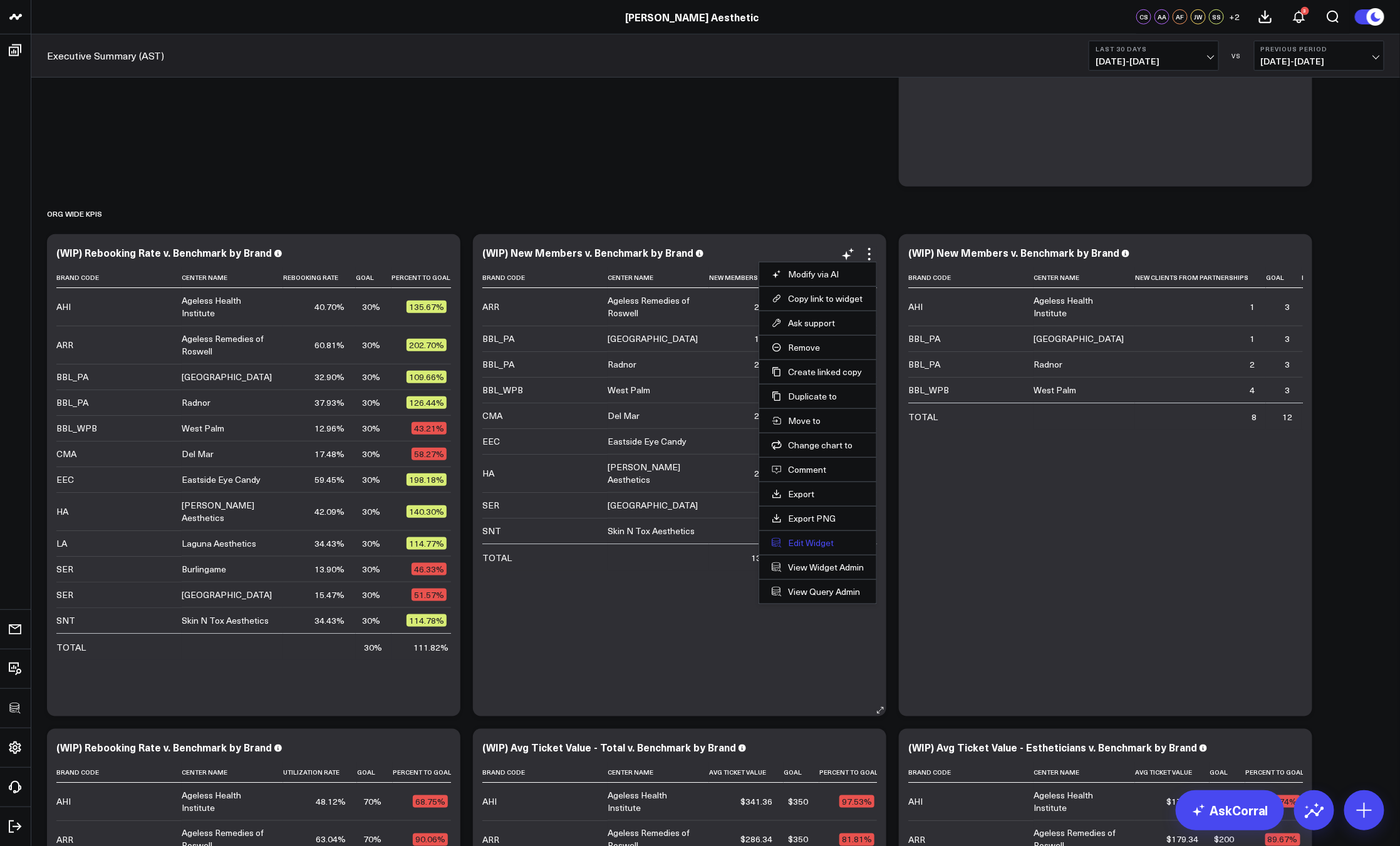
click at [823, 540] on button "Edit Widget" at bounding box center [817, 542] width 92 height 11
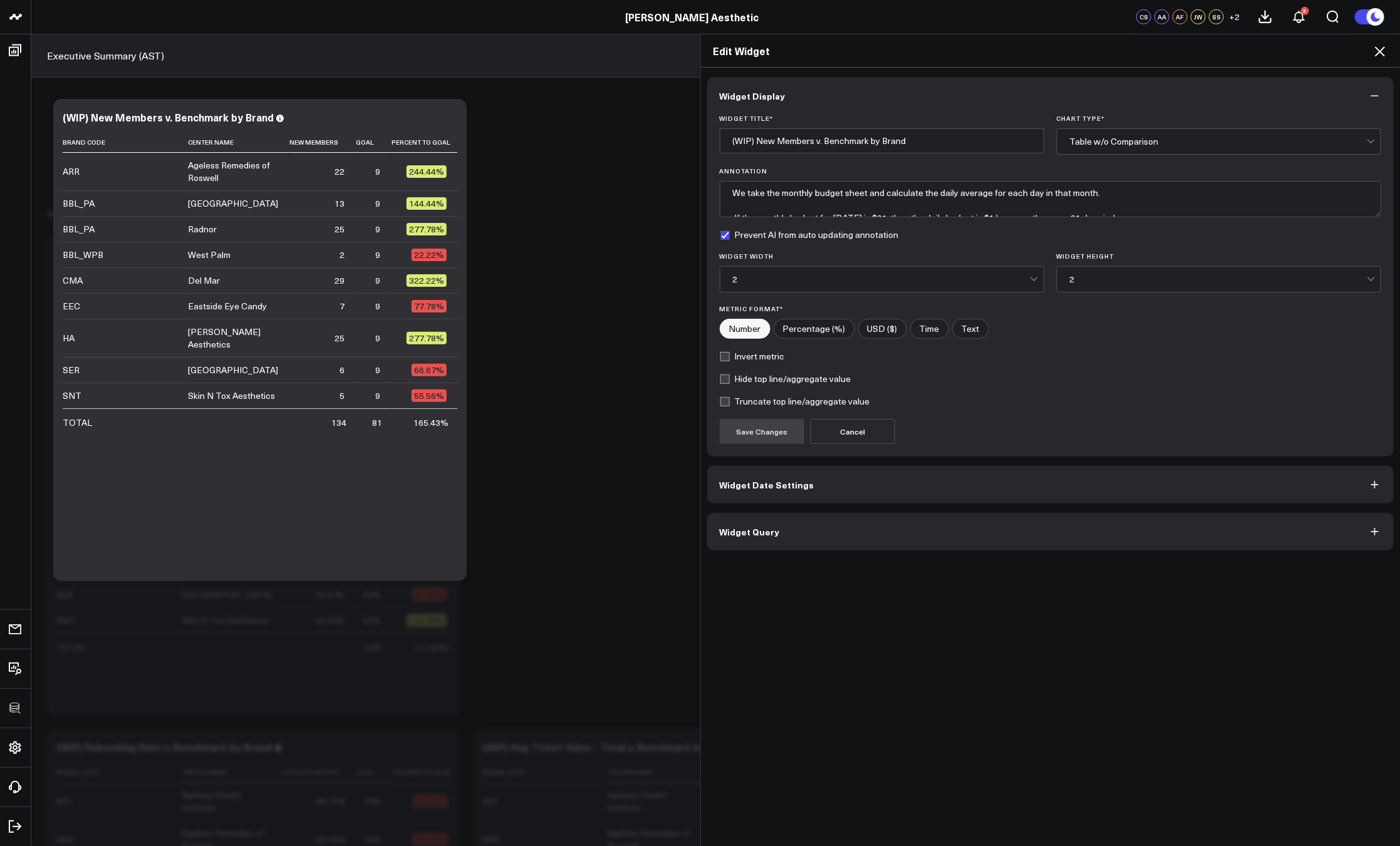
click at [806, 523] on button "Widget Query" at bounding box center [1050, 531] width 687 height 38
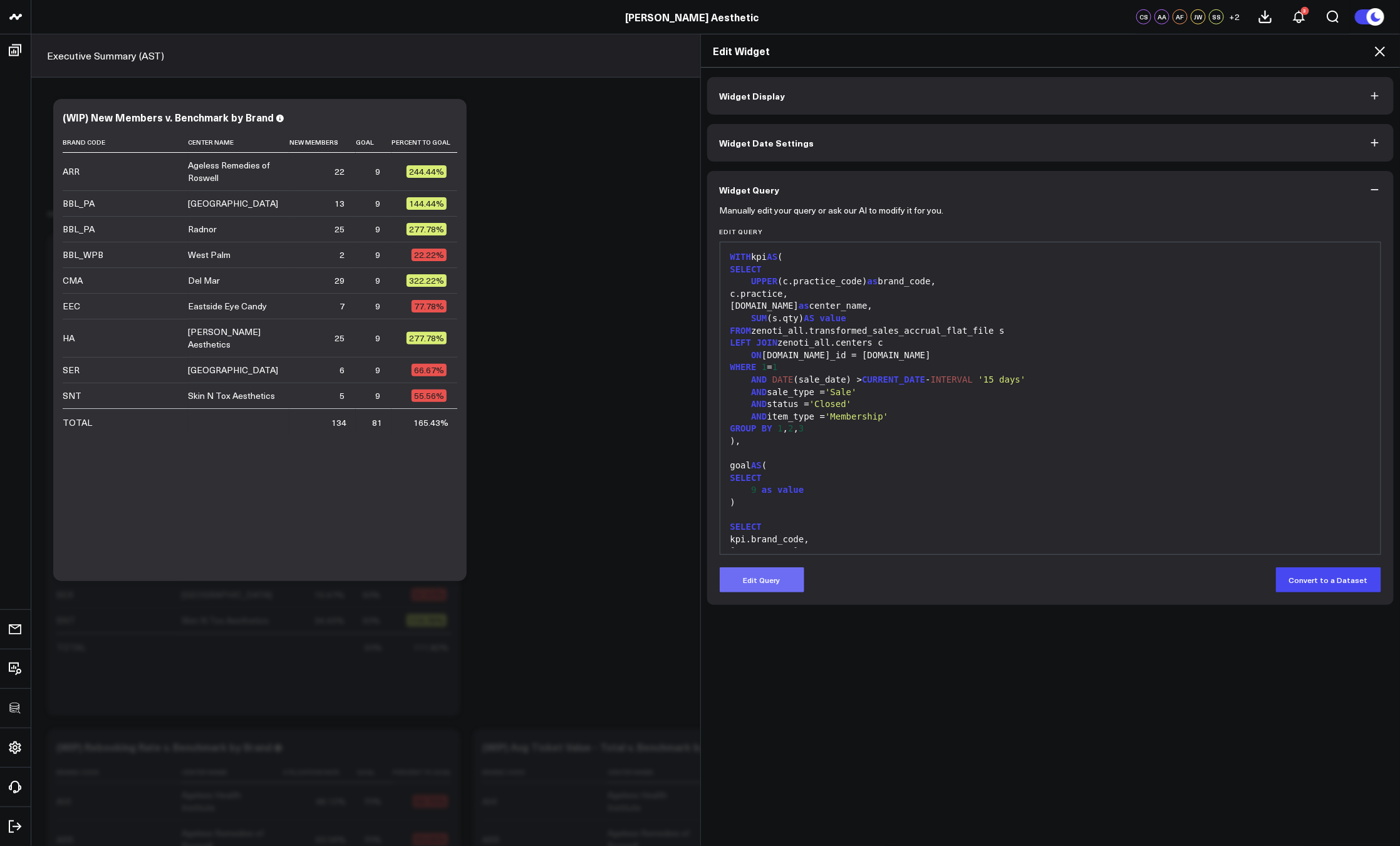
click at [775, 569] on button "Edit Query" at bounding box center [762, 580] width 85 height 25
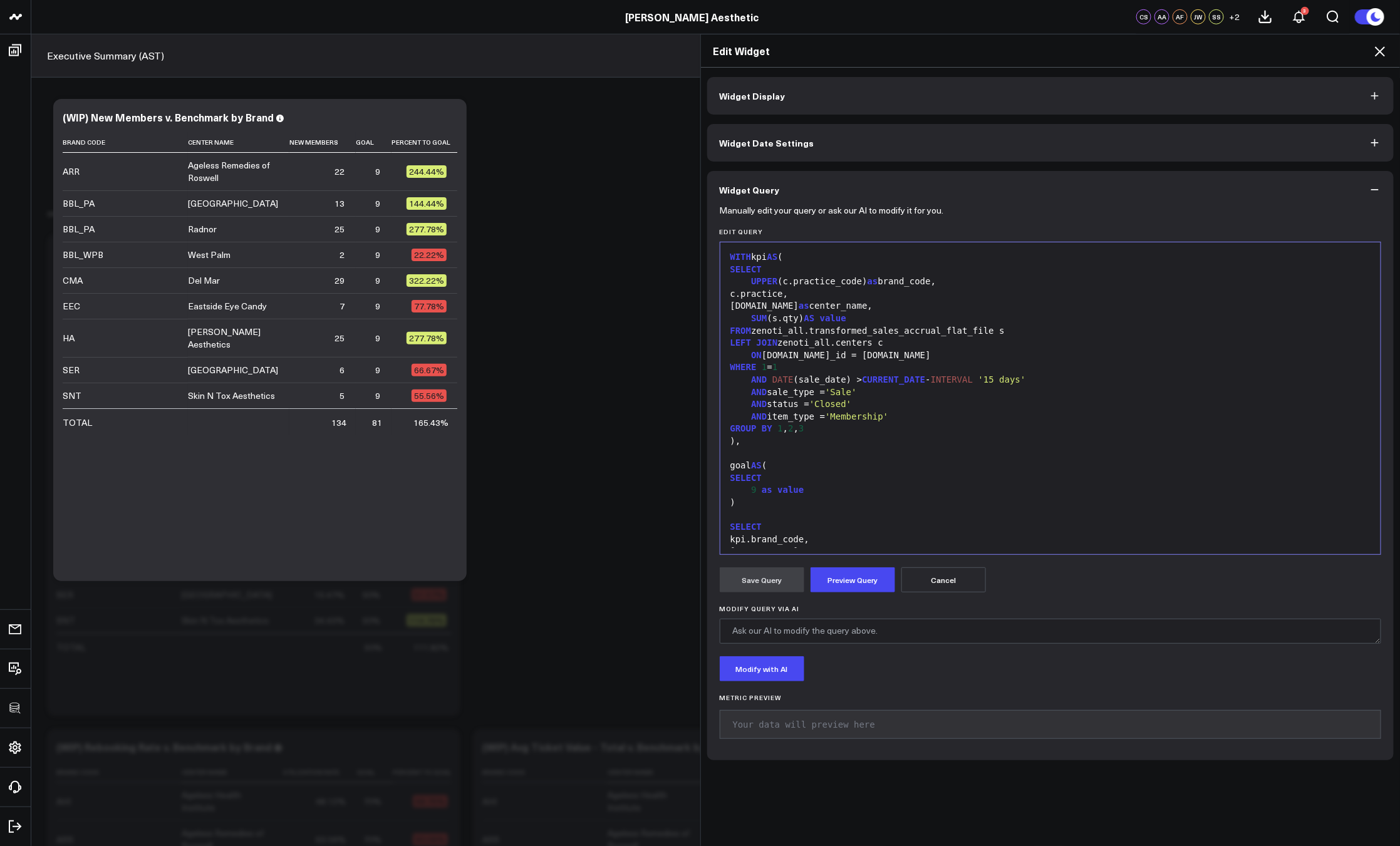
click at [849, 517] on div at bounding box center [1050, 515] width 648 height 12
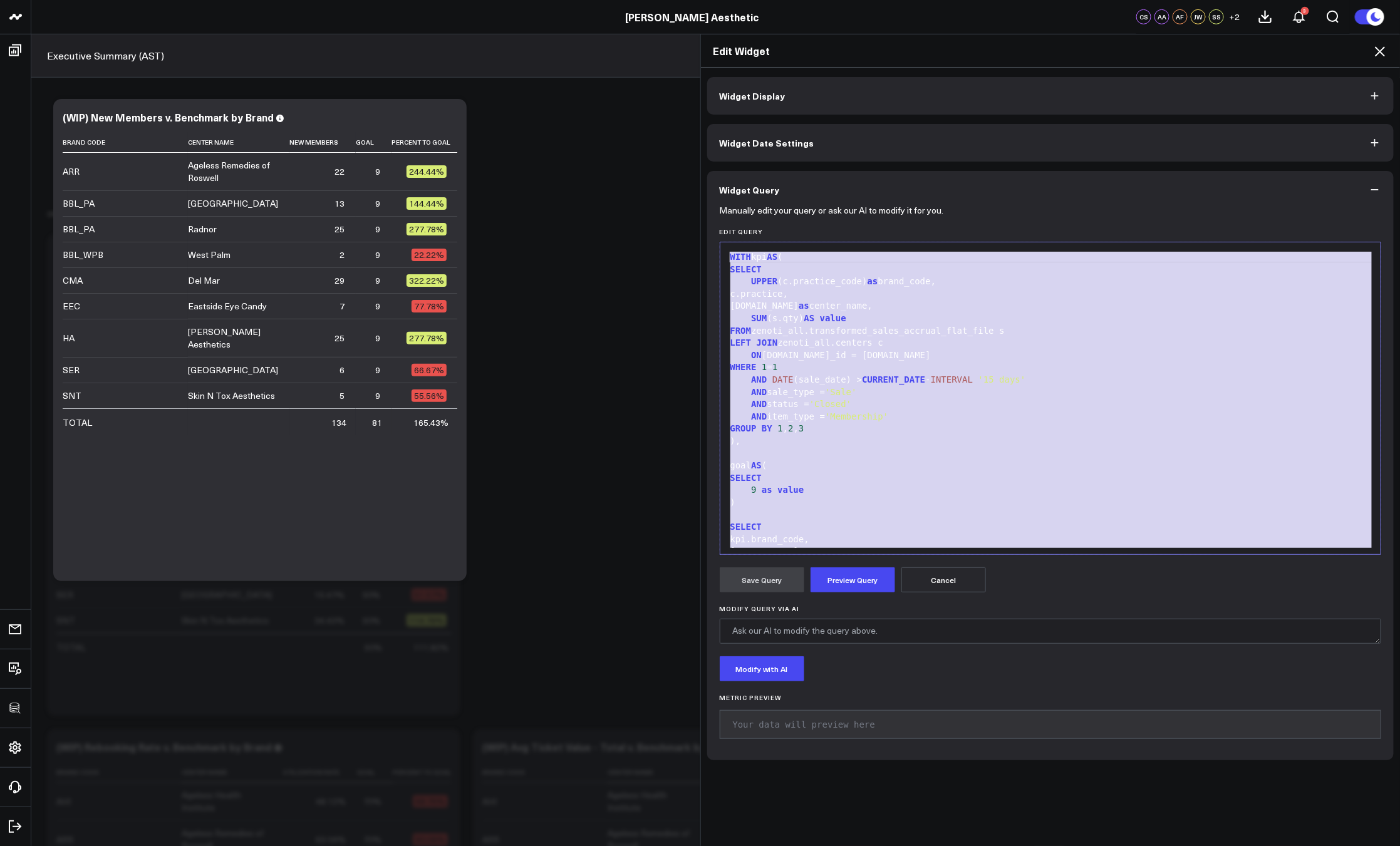
copy div "WITH kpi AS ( SELECT UPPER (c.practice_code) as brand_code, c.practice, c.name …"
click at [1376, 49] on icon at bounding box center [1379, 51] width 15 height 15
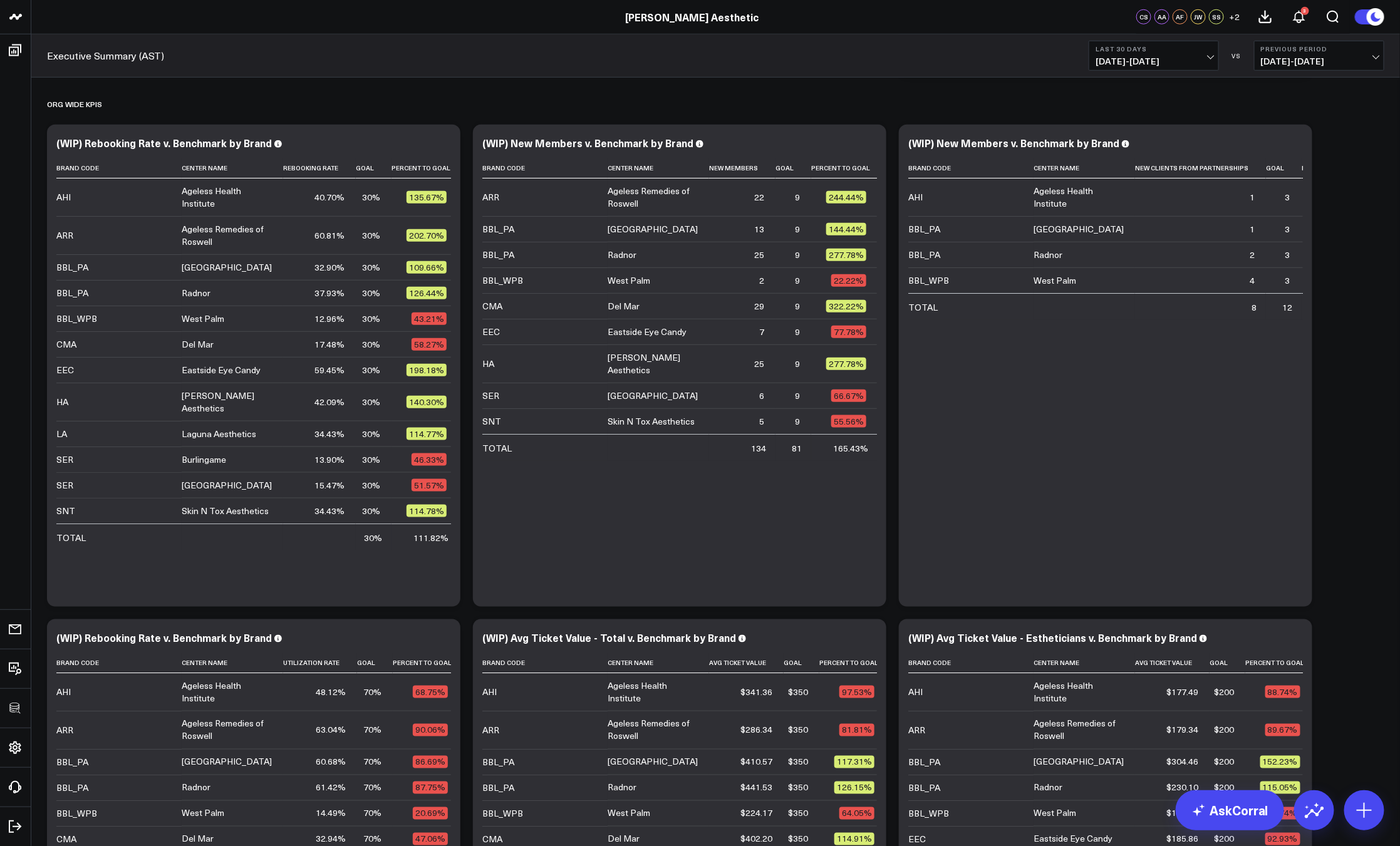
scroll to position [524, 0]
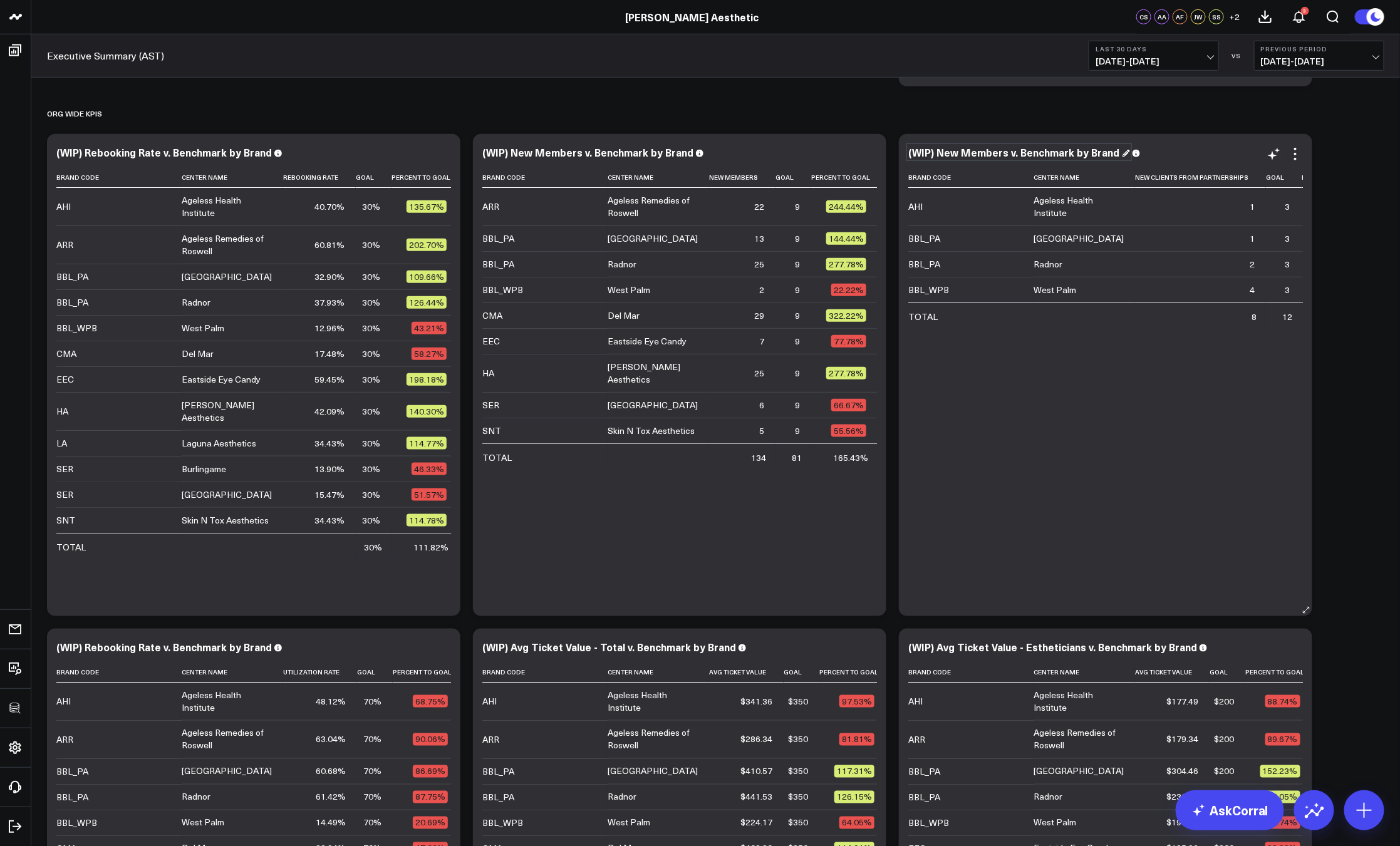
click at [995, 153] on div "(WIP) New Members v. Benchmark by Brand" at bounding box center [1018, 152] width 221 height 14
drag, startPoint x: 1009, startPoint y: 152, endPoint x: 959, endPoint y: 154, distance: 50.0
click at [959, 154] on div "(WIP) New Members v. Benchmark by Brand" at bounding box center [1018, 152] width 221 height 14
click at [1061, 415] on div "Brand Code Center Name New Clients From Partnerships Goal Percent To Goal AHI A…" at bounding box center [1106, 385] width 395 height 436
click at [1296, 150] on icon at bounding box center [1295, 153] width 15 height 15
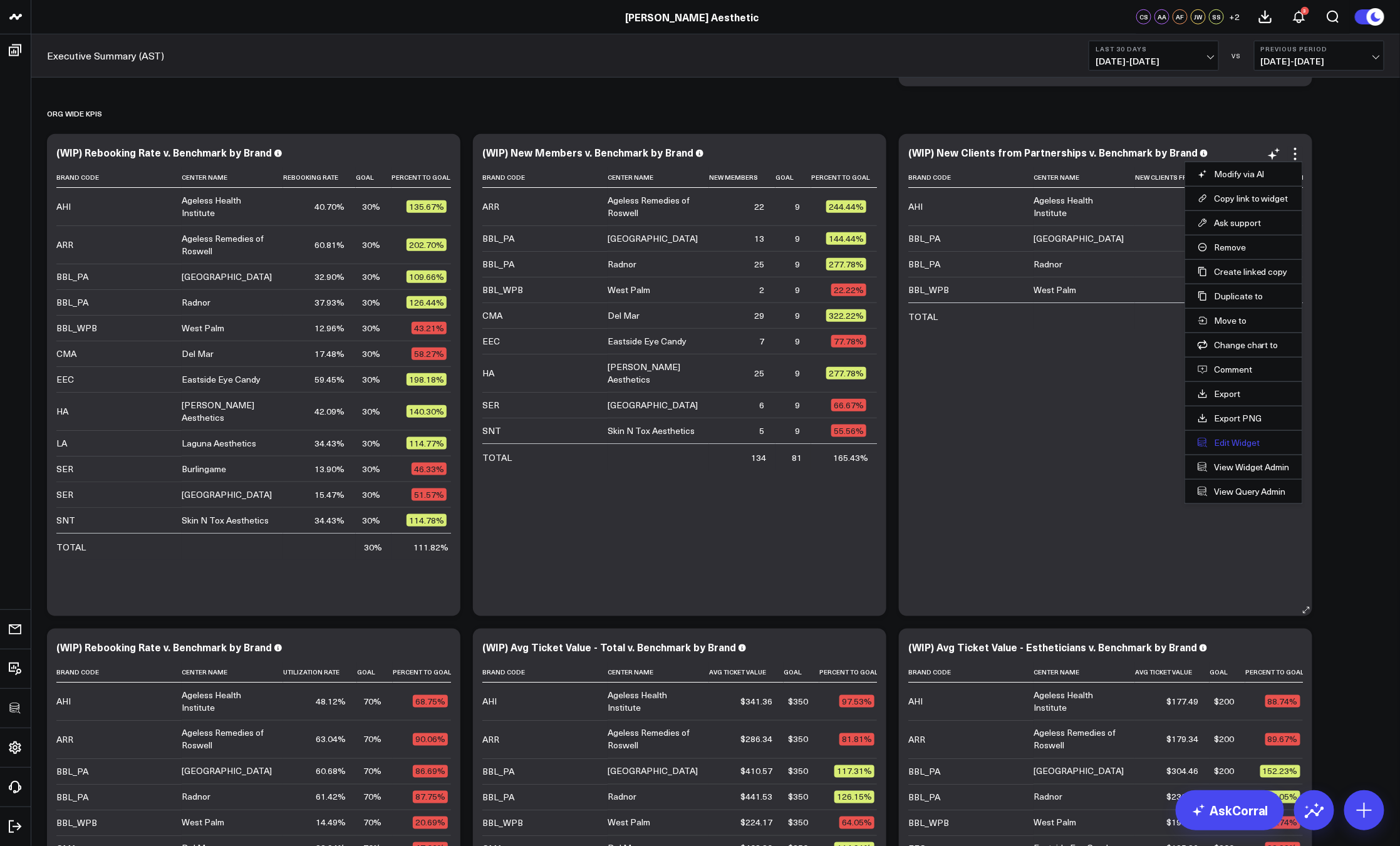
click at [1224, 438] on button "Edit Widget" at bounding box center [1243, 442] width 92 height 11
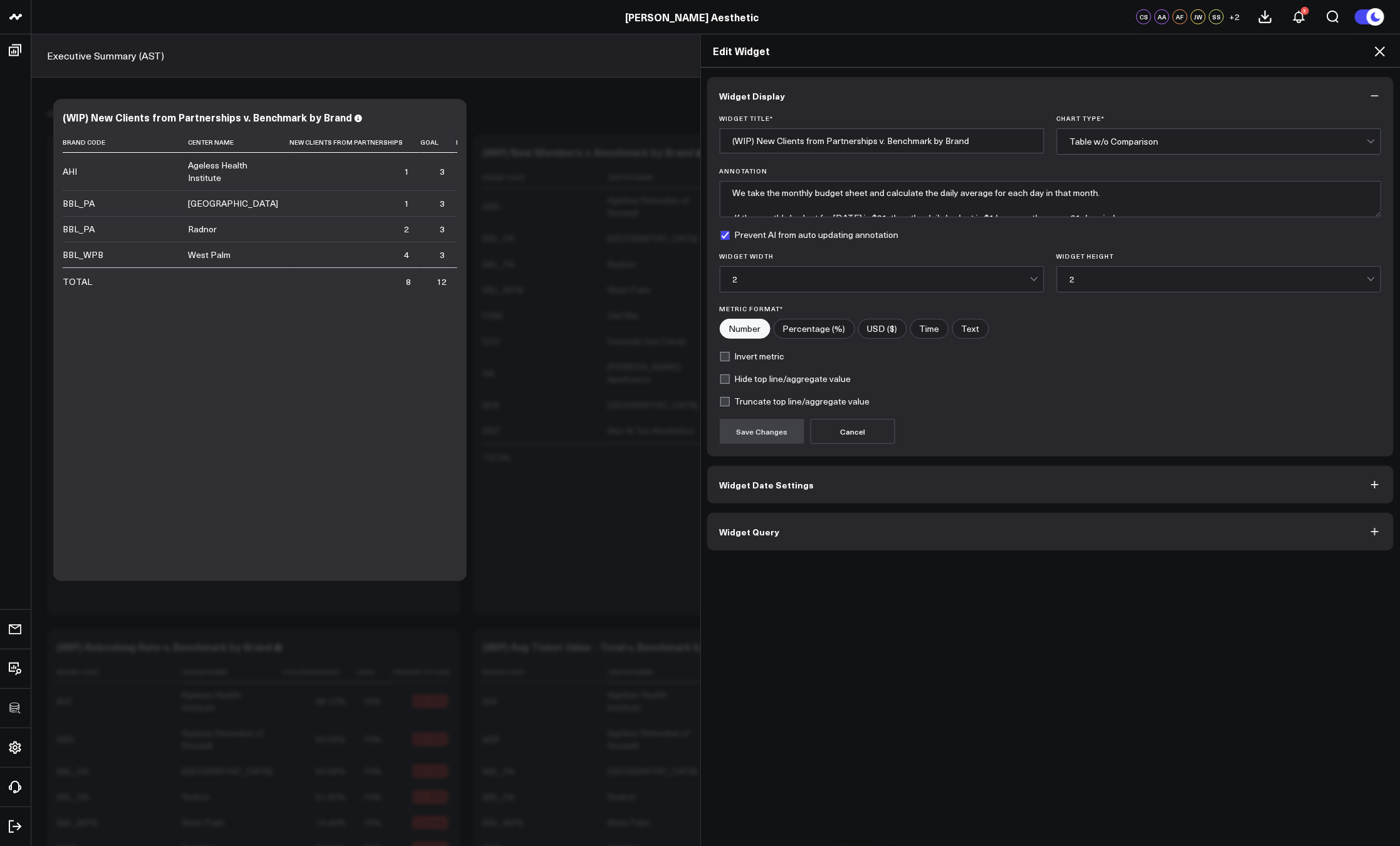
click at [811, 526] on button "Widget Query" at bounding box center [1050, 531] width 687 height 38
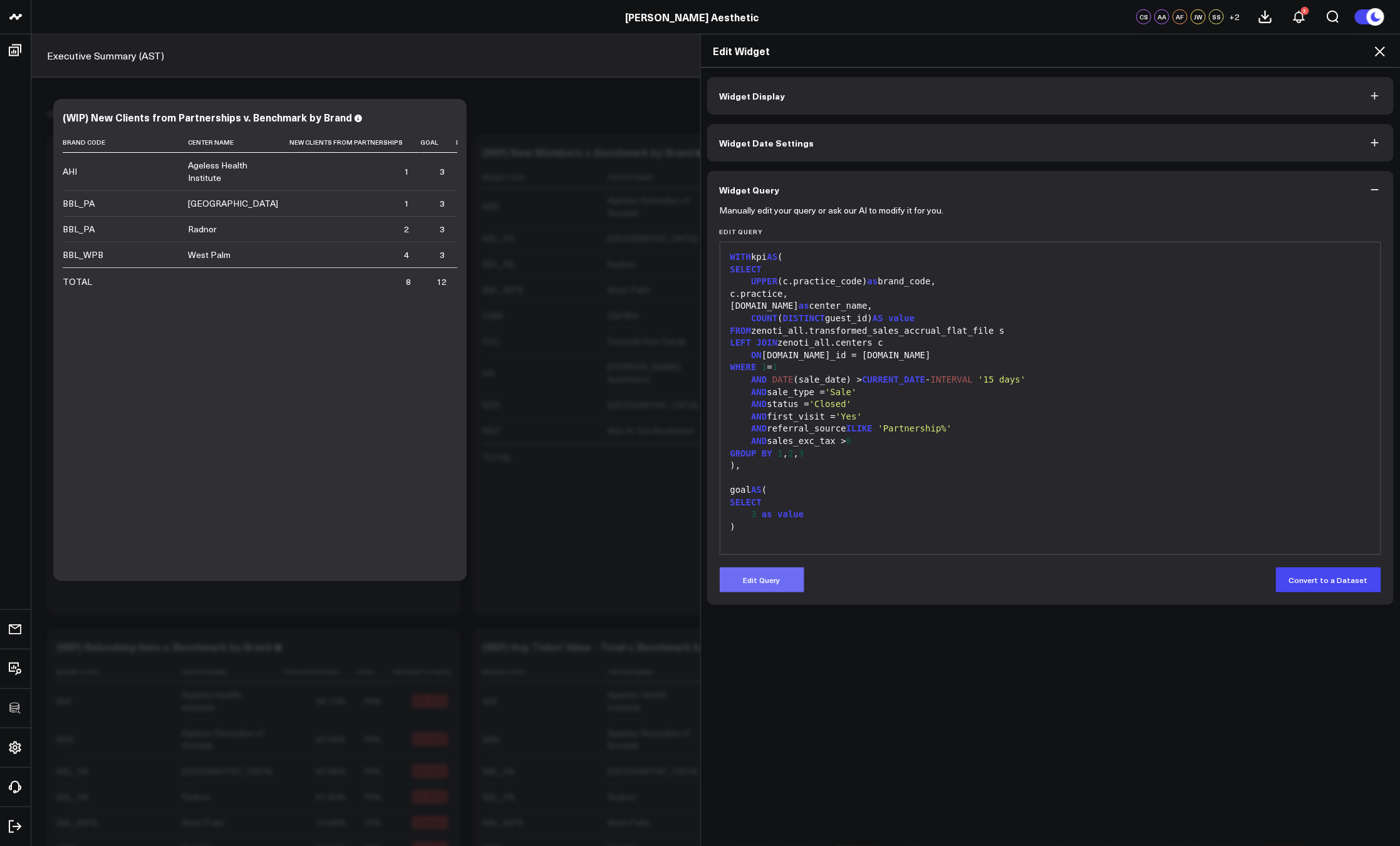
click at [771, 578] on button "Edit Query" at bounding box center [762, 580] width 85 height 25
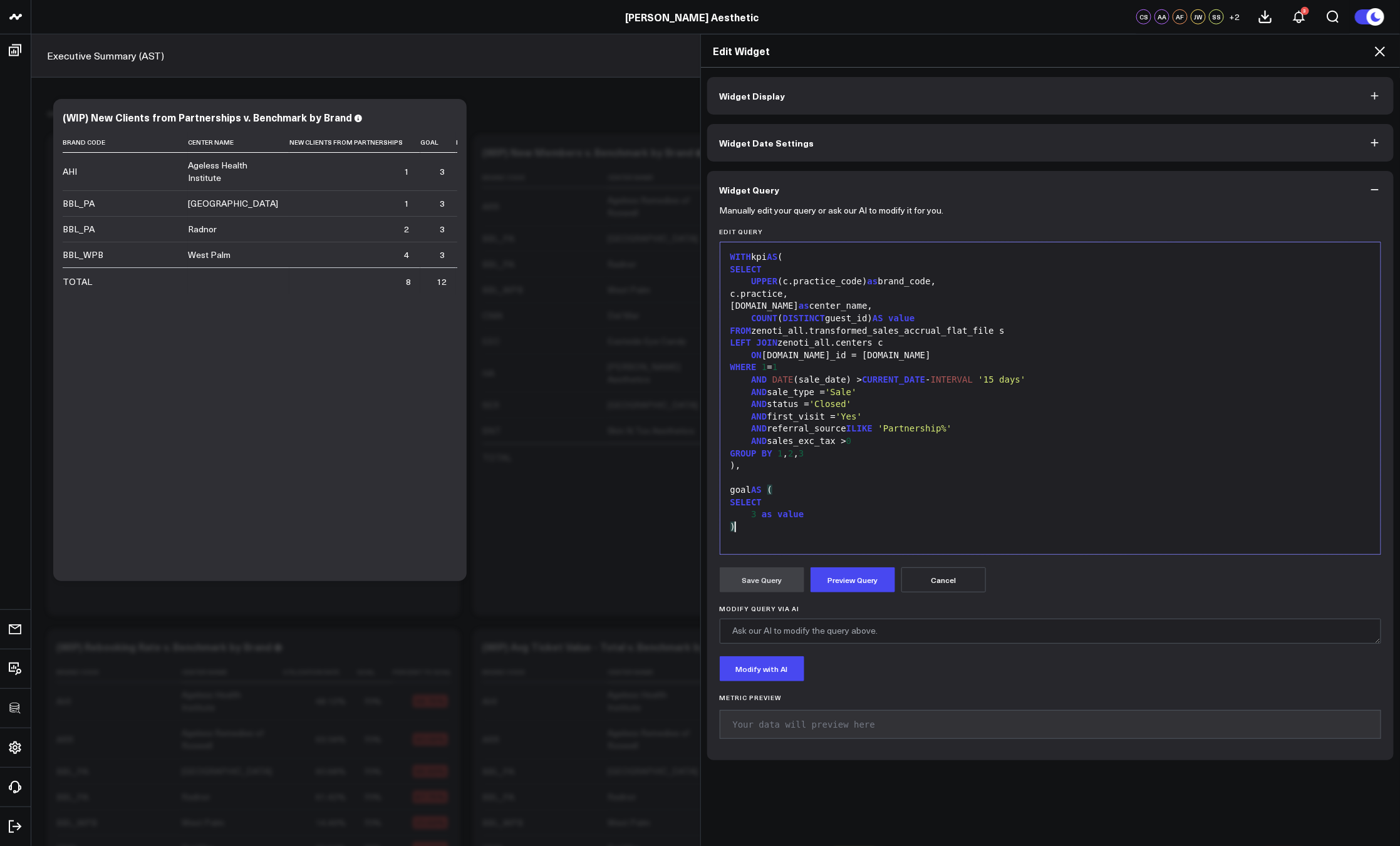
click at [806, 522] on div ")" at bounding box center [1050, 527] width 648 height 12
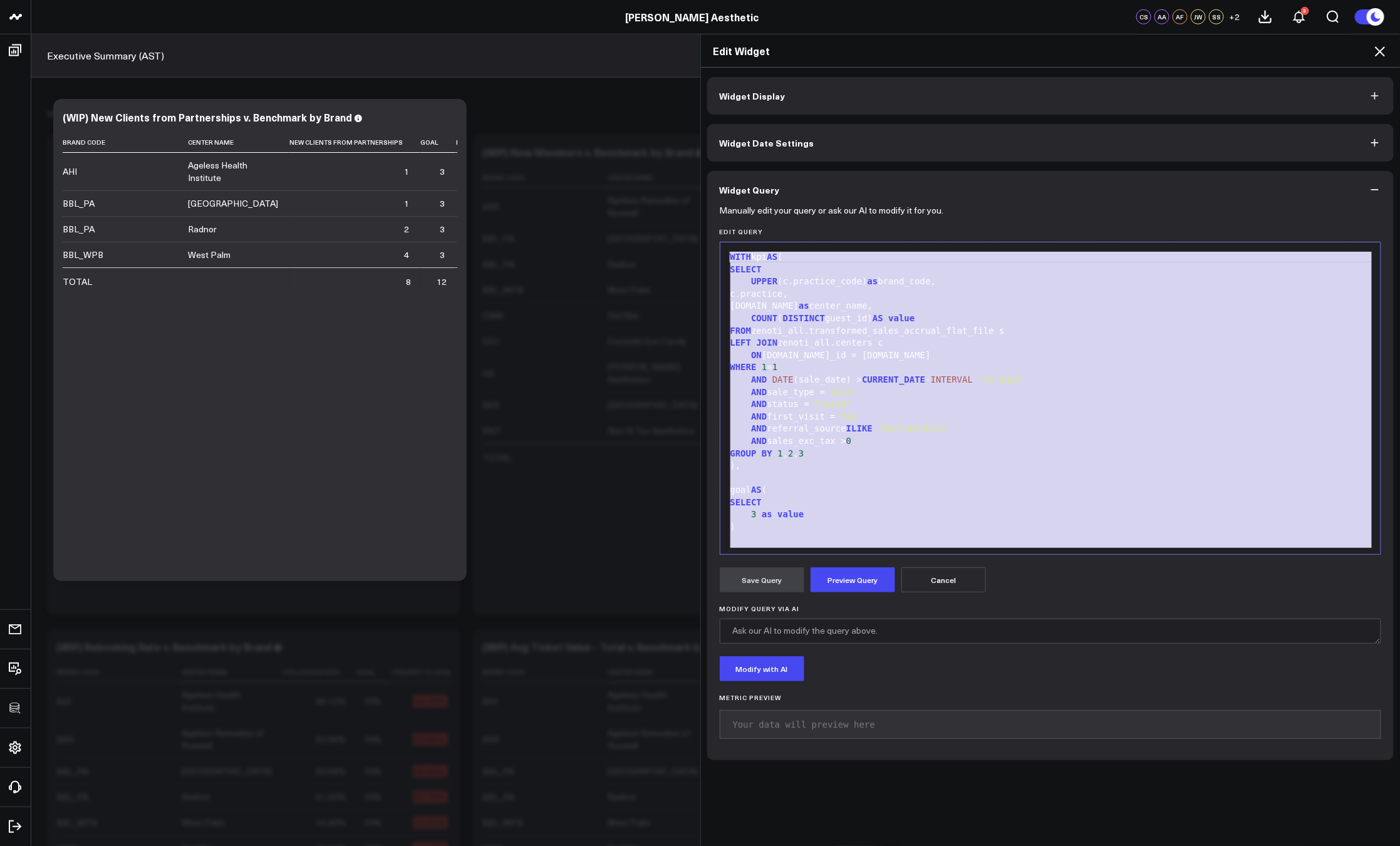
copy div "WITH kpi AS ( SELECT UPPER (c.practice_code) as brand_code, c.practice, c.name …"
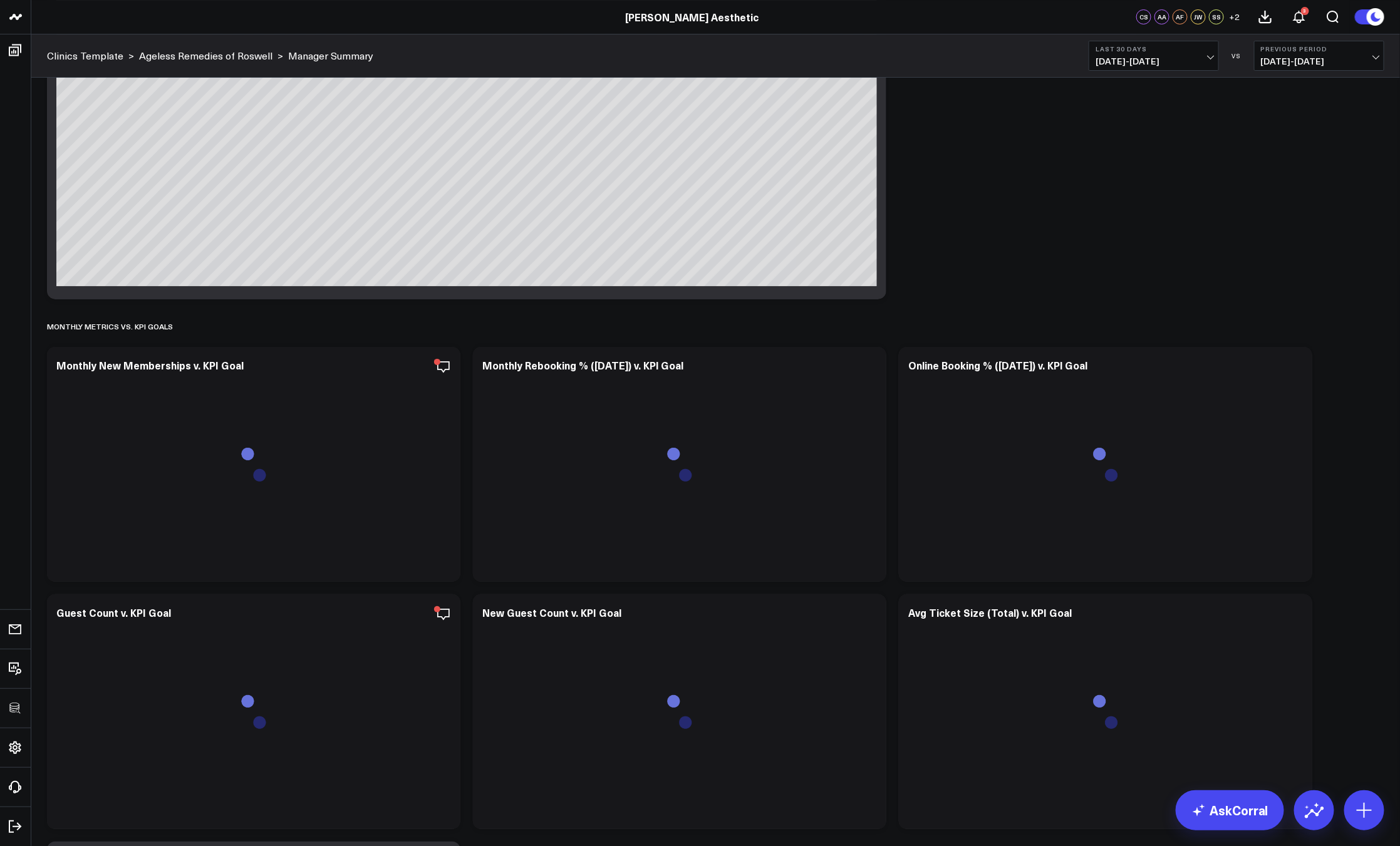
scroll to position [2716, 0]
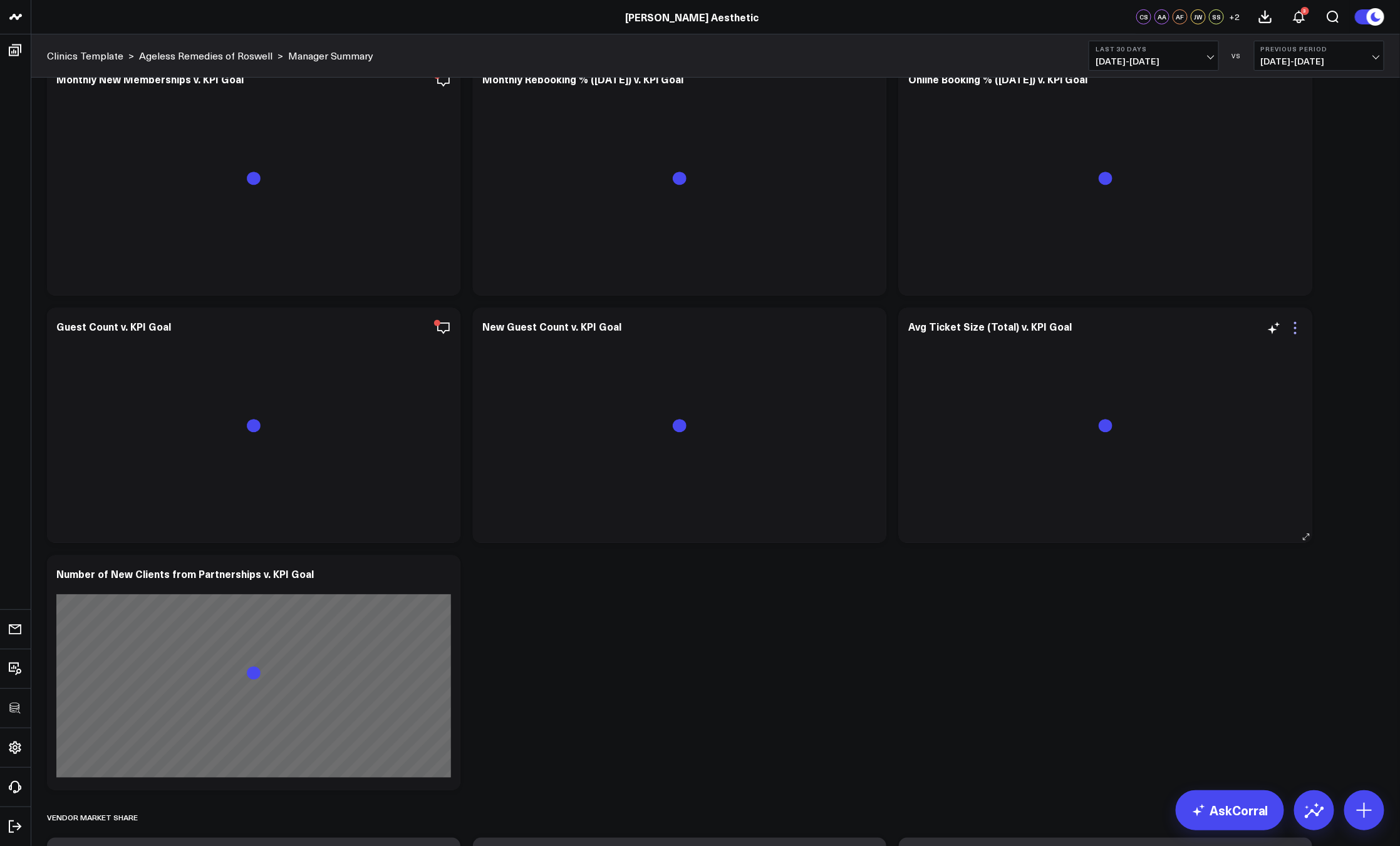
click at [1299, 326] on icon at bounding box center [1295, 328] width 15 height 15
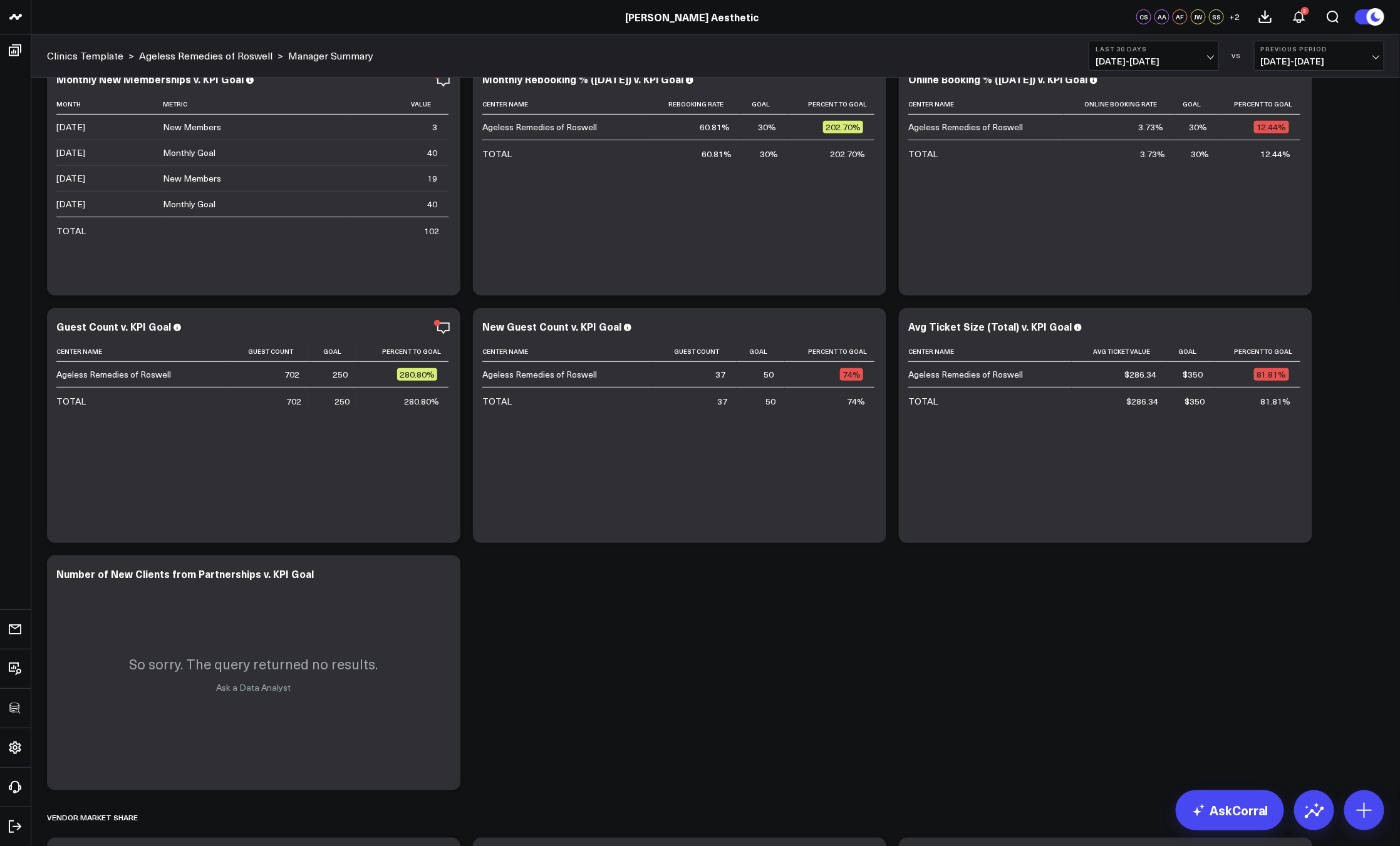
click at [0, 0] on button "Manager Summary" at bounding box center [0, 0] width 0 height 0
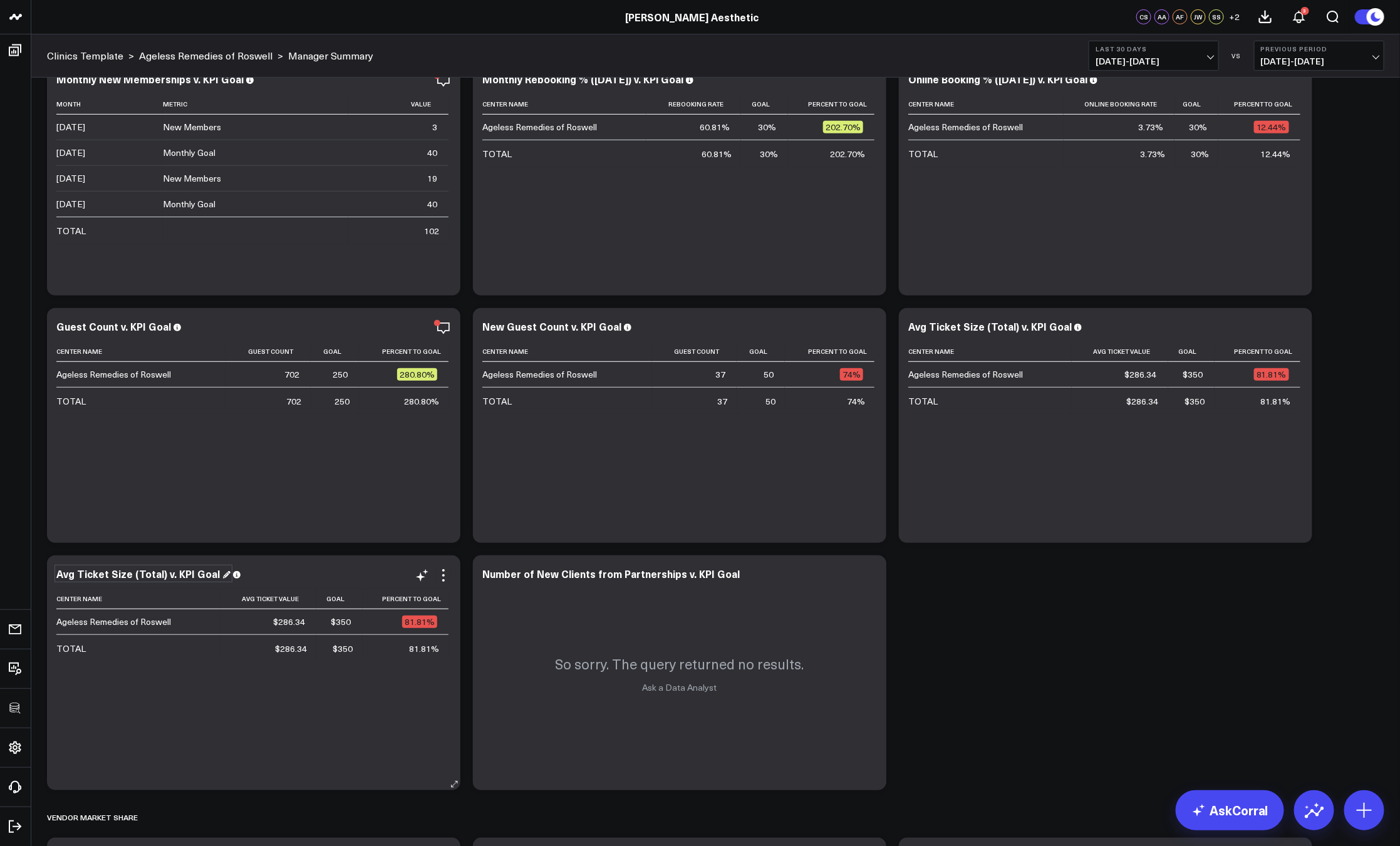
click at [118, 569] on div "Avg Ticket Size (Total) v. KPI Goal" at bounding box center [143, 574] width 174 height 14
drag, startPoint x: 155, startPoint y: 574, endPoint x: 131, endPoint y: 572, distance: 24.1
click at [131, 572] on div "Avg Ticket Size (Total) v. KPI Goal" at bounding box center [143, 574] width 174 height 14
click at [451, 574] on div "Avg Ticket Size (Injectors) v. KPI Goal Center Name Avg Ticket Value Goal Perce…" at bounding box center [253, 672] width 413 height 234
click at [445, 573] on icon at bounding box center [443, 575] width 15 height 15
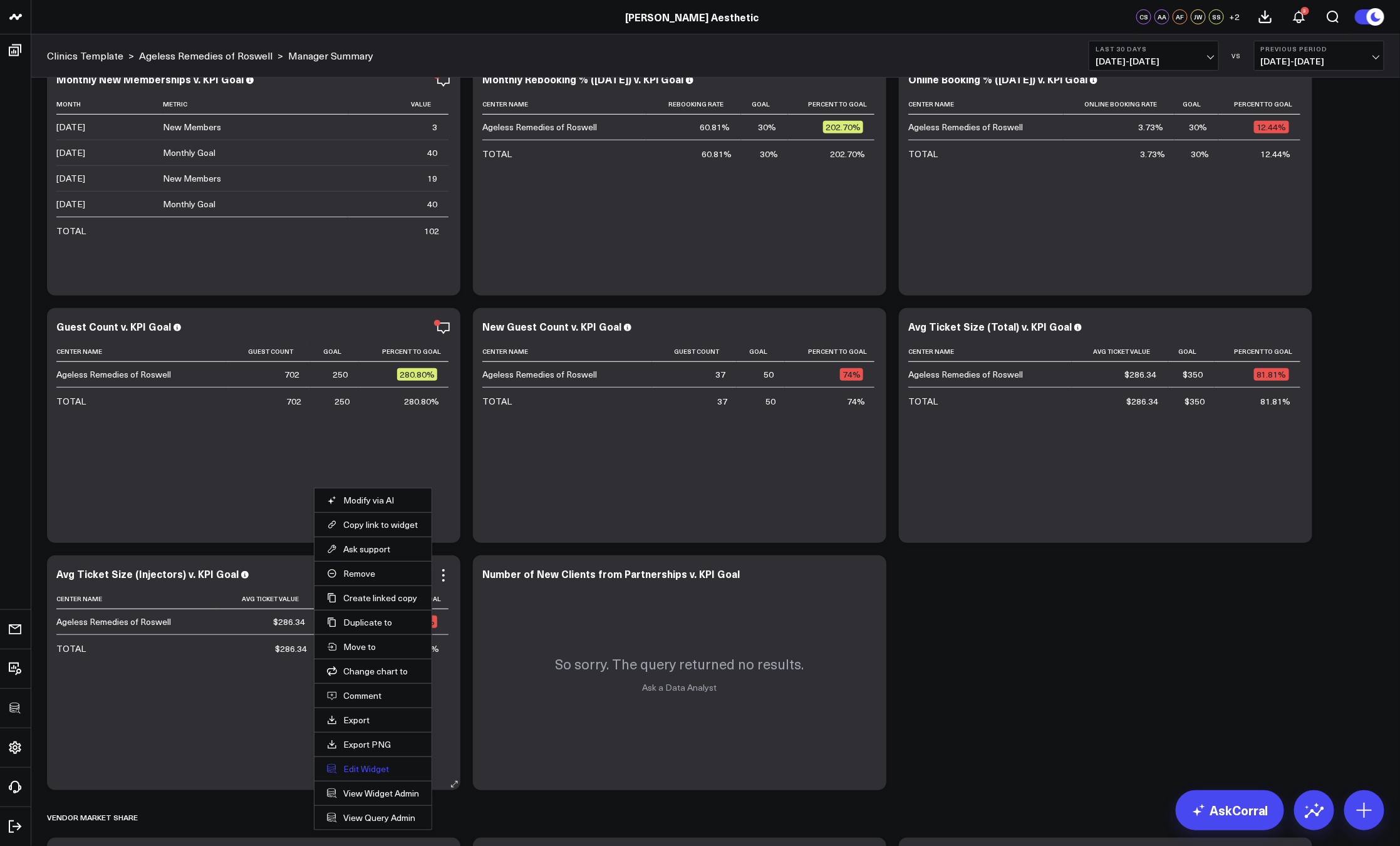
click at [365, 770] on button "Edit Widget" at bounding box center [373, 768] width 92 height 11
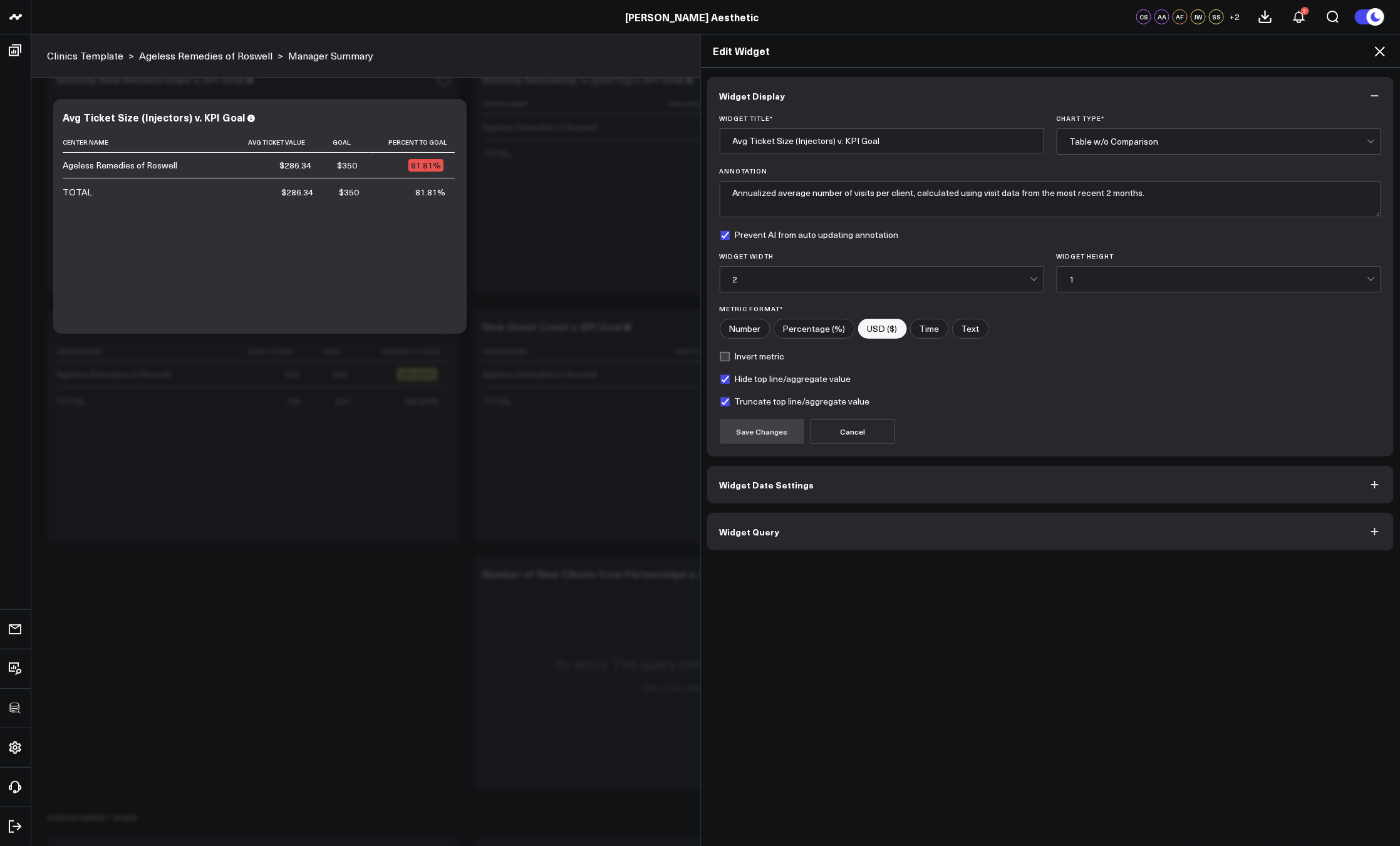
click at [741, 524] on button "Widget Query" at bounding box center [1050, 531] width 687 height 38
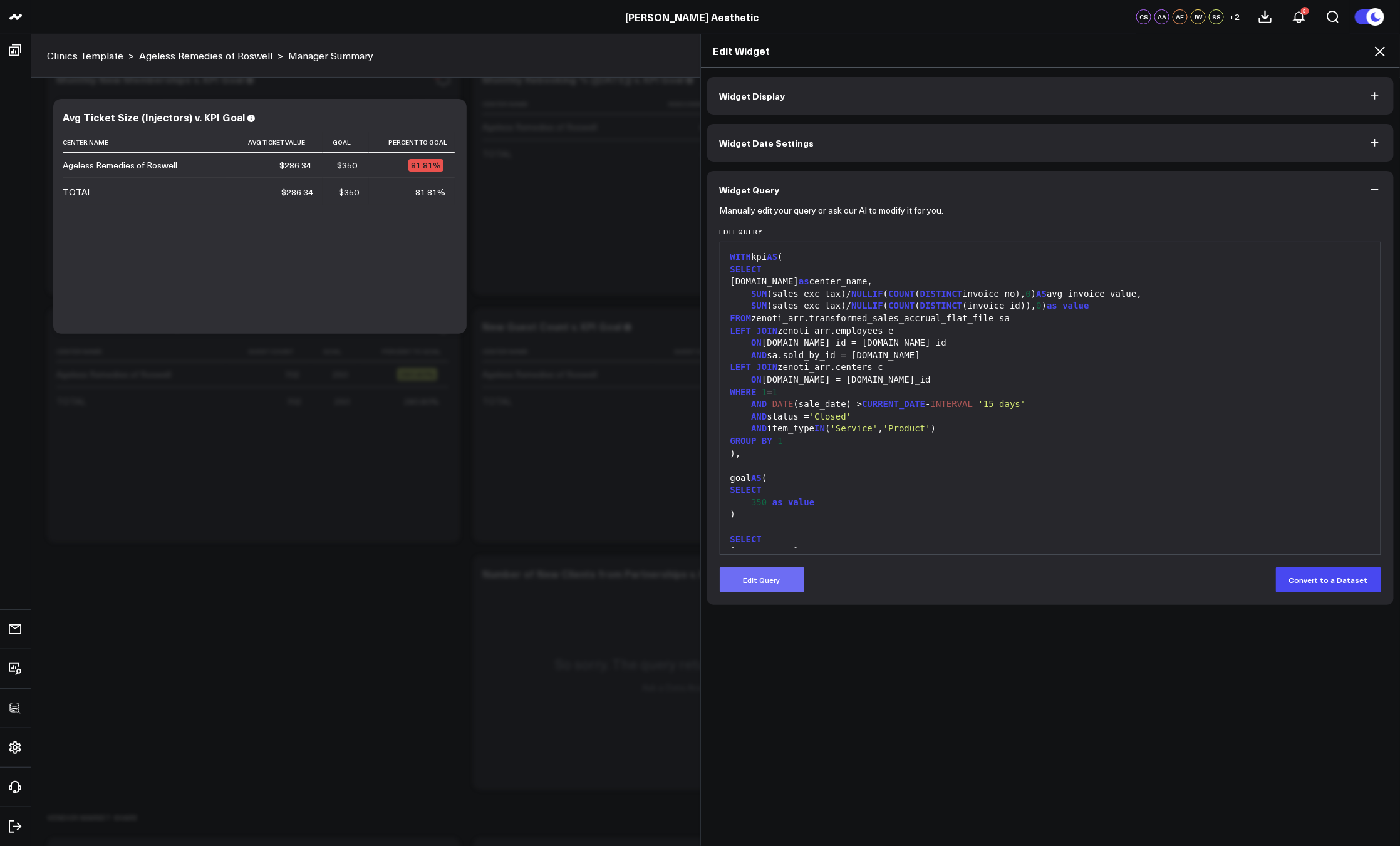
click at [782, 572] on button "Edit Query" at bounding box center [762, 580] width 85 height 25
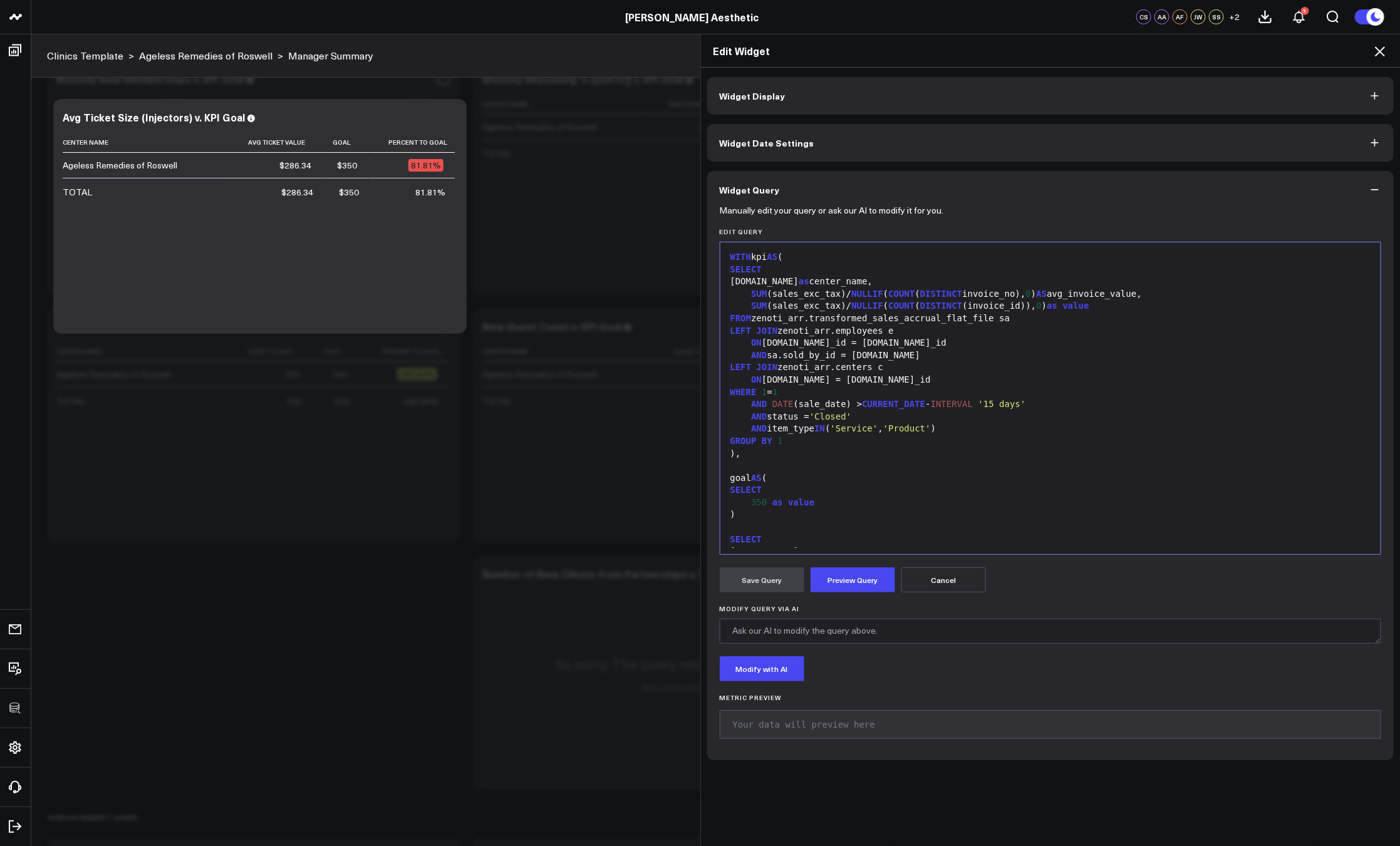
click at [922, 424] on span "'Product'" at bounding box center [907, 427] width 48 height 10
click at [1005, 434] on div "AND item_type IN ( 'Service' , 'Product' )" at bounding box center [1050, 428] width 648 height 12
click at [855, 582] on button "Preview Query" at bounding box center [853, 580] width 85 height 25
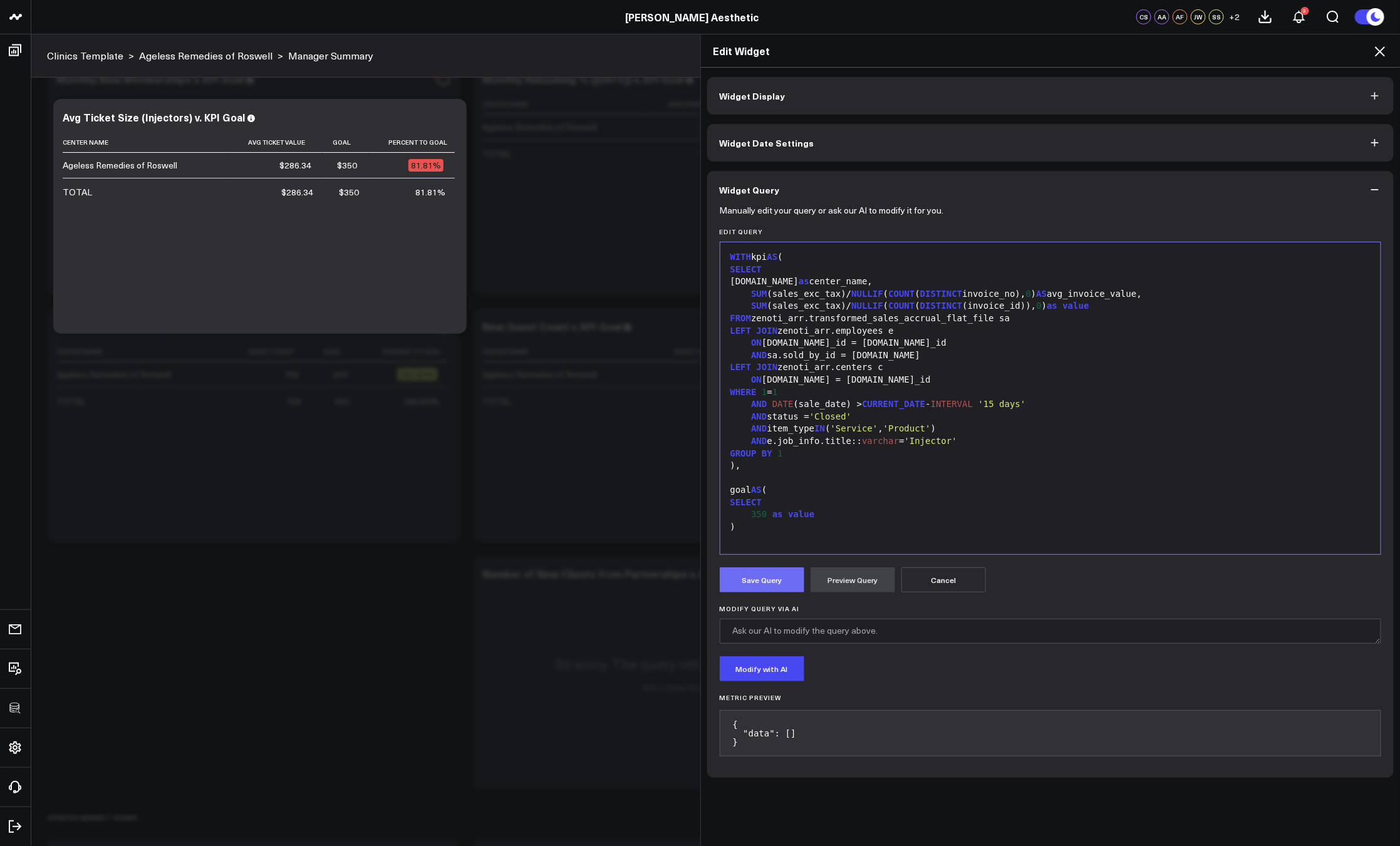
click at [771, 577] on button "Save Query" at bounding box center [762, 580] width 85 height 25
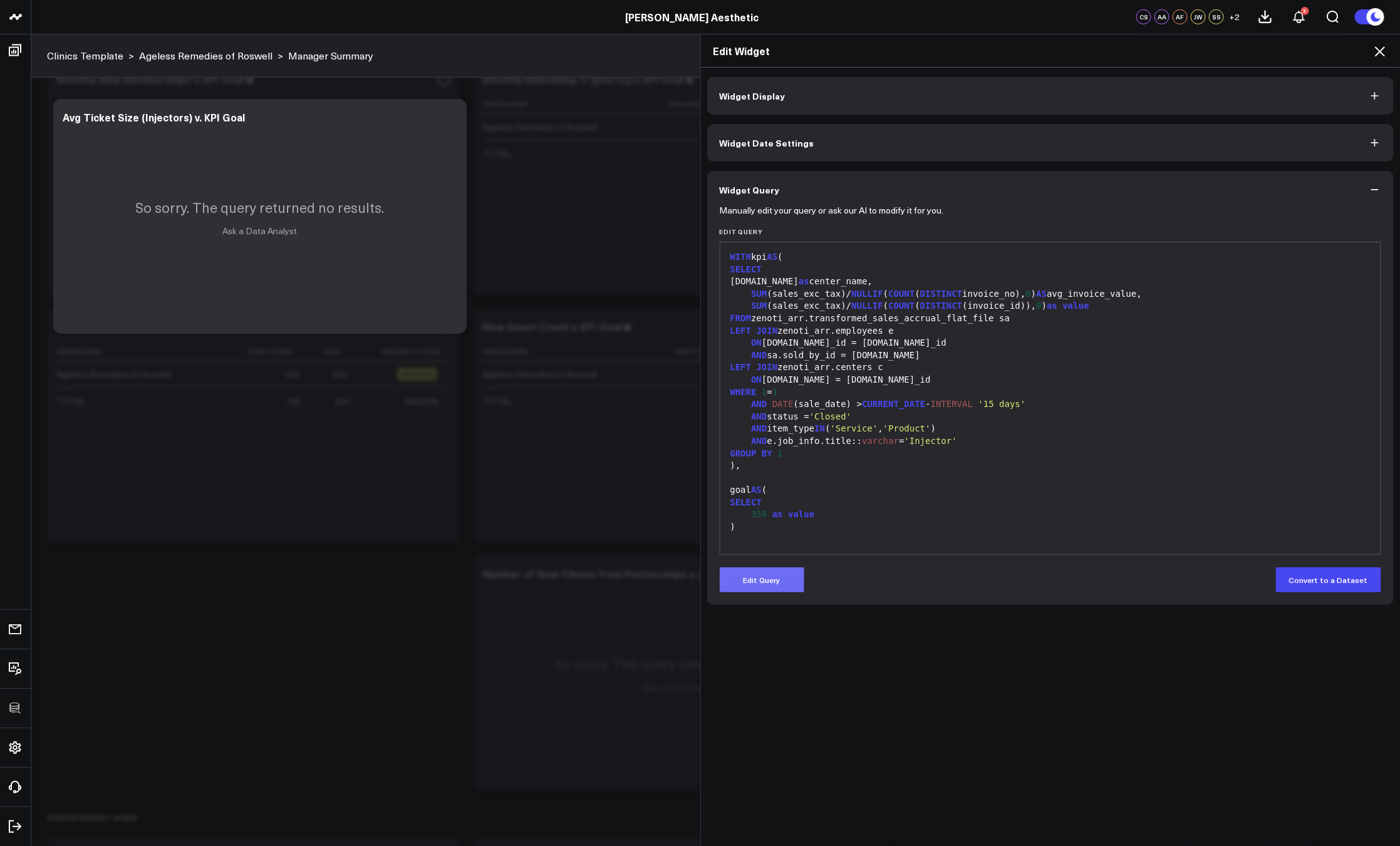
click at [770, 572] on button "Edit Query" at bounding box center [762, 580] width 85 height 25
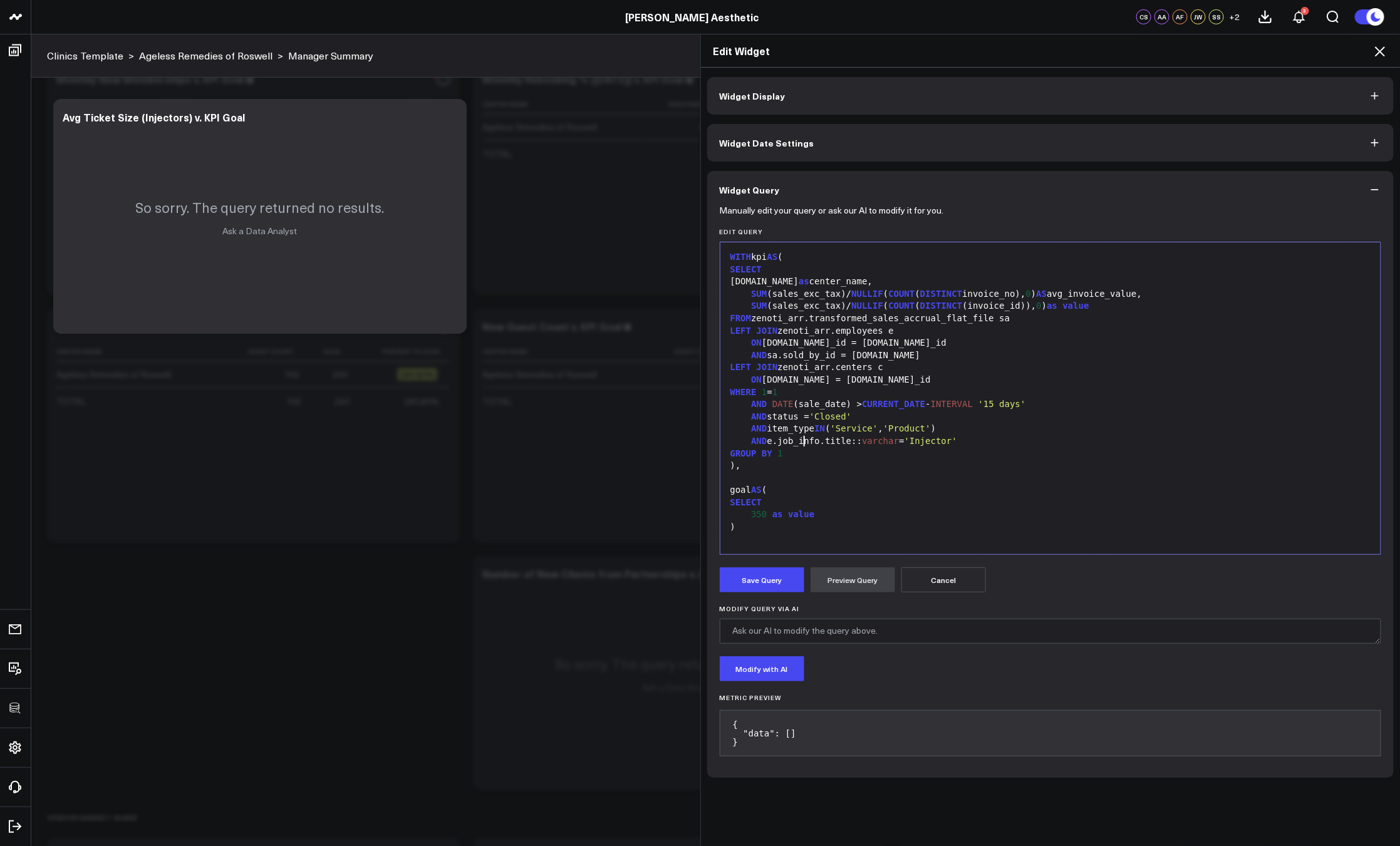
click at [799, 446] on div "AND e.job_info.title:: varchar = 'Injector'" at bounding box center [1050, 442] width 648 height 12
click at [798, 446] on div "AND e.job_info.title:: varchar = 'Injector'" at bounding box center [1050, 442] width 648 height 12
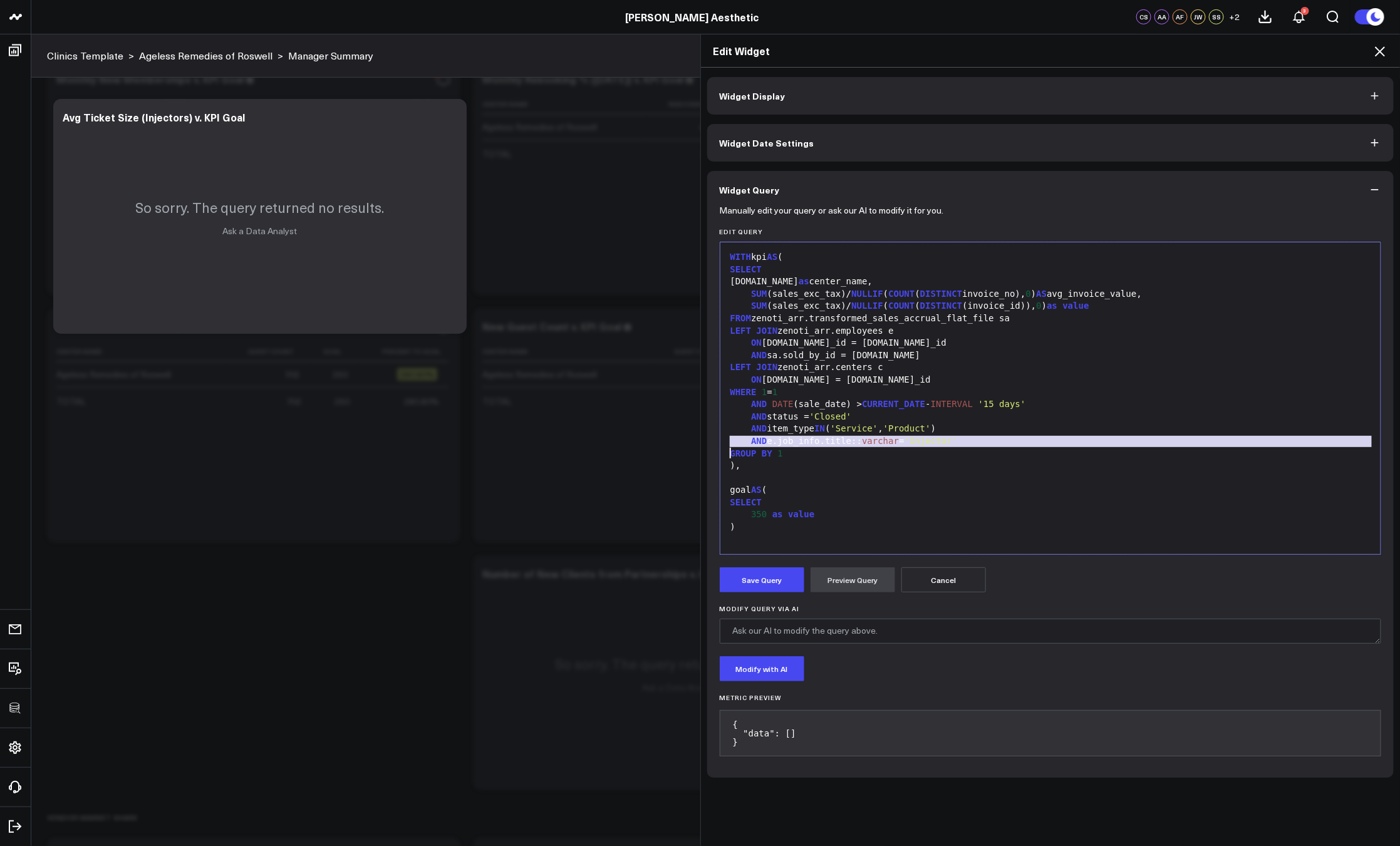
click at [798, 446] on div "AND e.job_info.title:: varchar = 'Injector'" at bounding box center [1050, 442] width 648 height 12
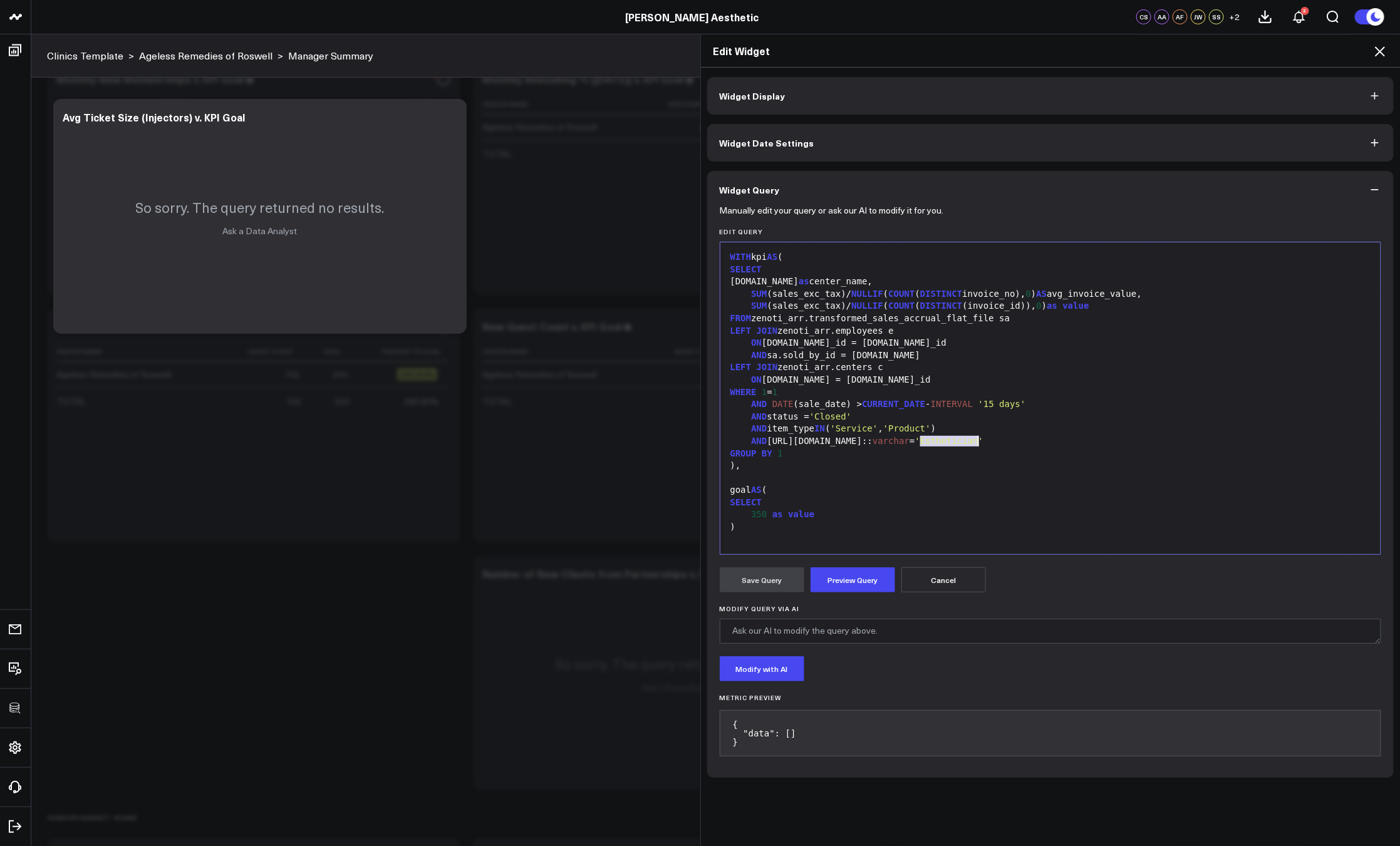
drag, startPoint x: 916, startPoint y: 442, endPoint x: 972, endPoint y: 438, distance: 56.1
click at [972, 438] on span "'Esthetician'" at bounding box center [949, 440] width 69 height 10
click at [844, 595] on form "Manually edit your query or ask our AI to modify it for you. Edit Query 99 1 2 …" at bounding box center [1050, 487] width 662 height 557
click at [839, 589] on button "Preview Query" at bounding box center [853, 580] width 85 height 25
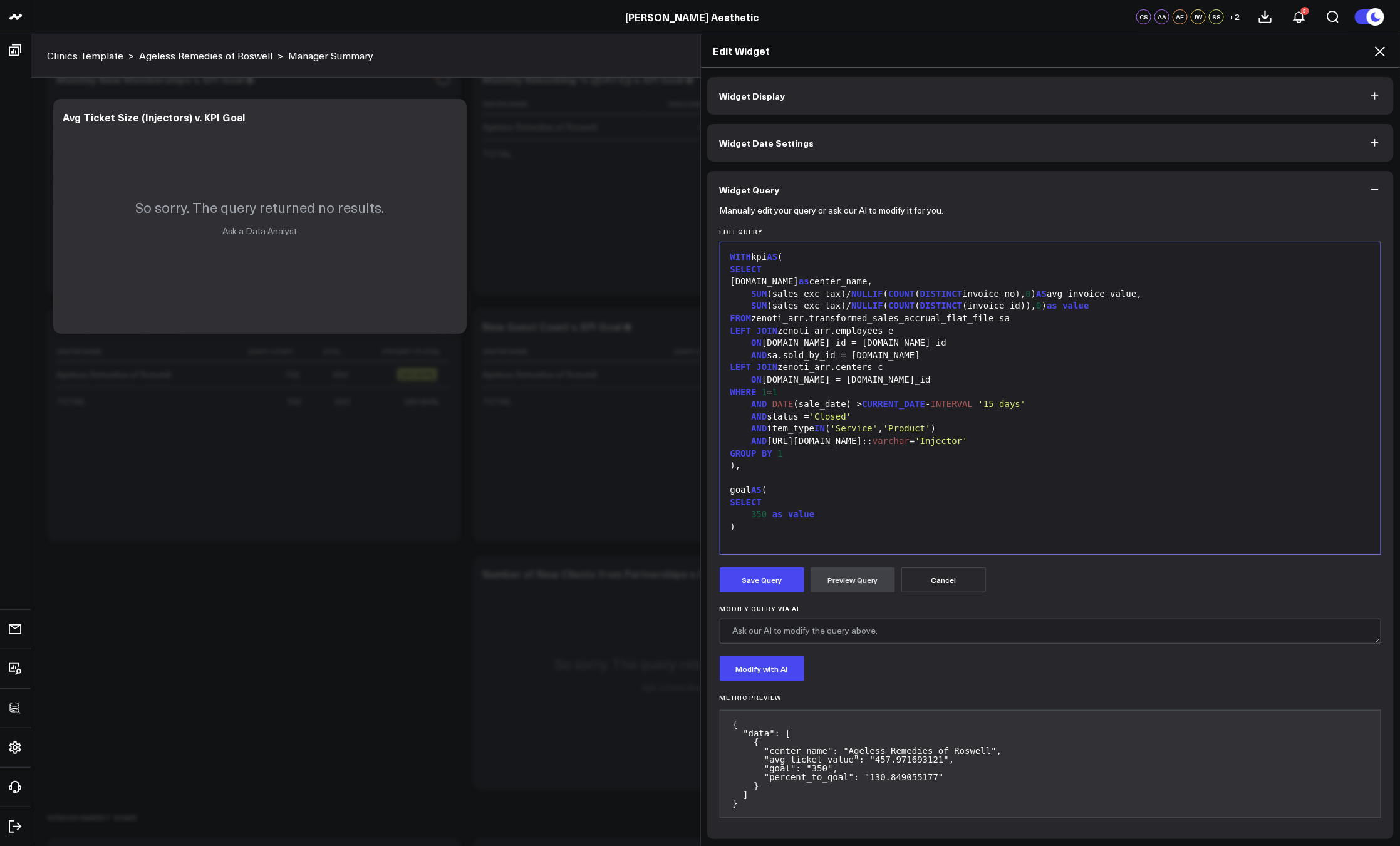
click at [772, 593] on form "Manually edit your query or ask our AI to modify it for you. Edit Query 99 1 2 …" at bounding box center [1050, 517] width 662 height 618
click at [770, 588] on button "Save Query" at bounding box center [762, 580] width 85 height 25
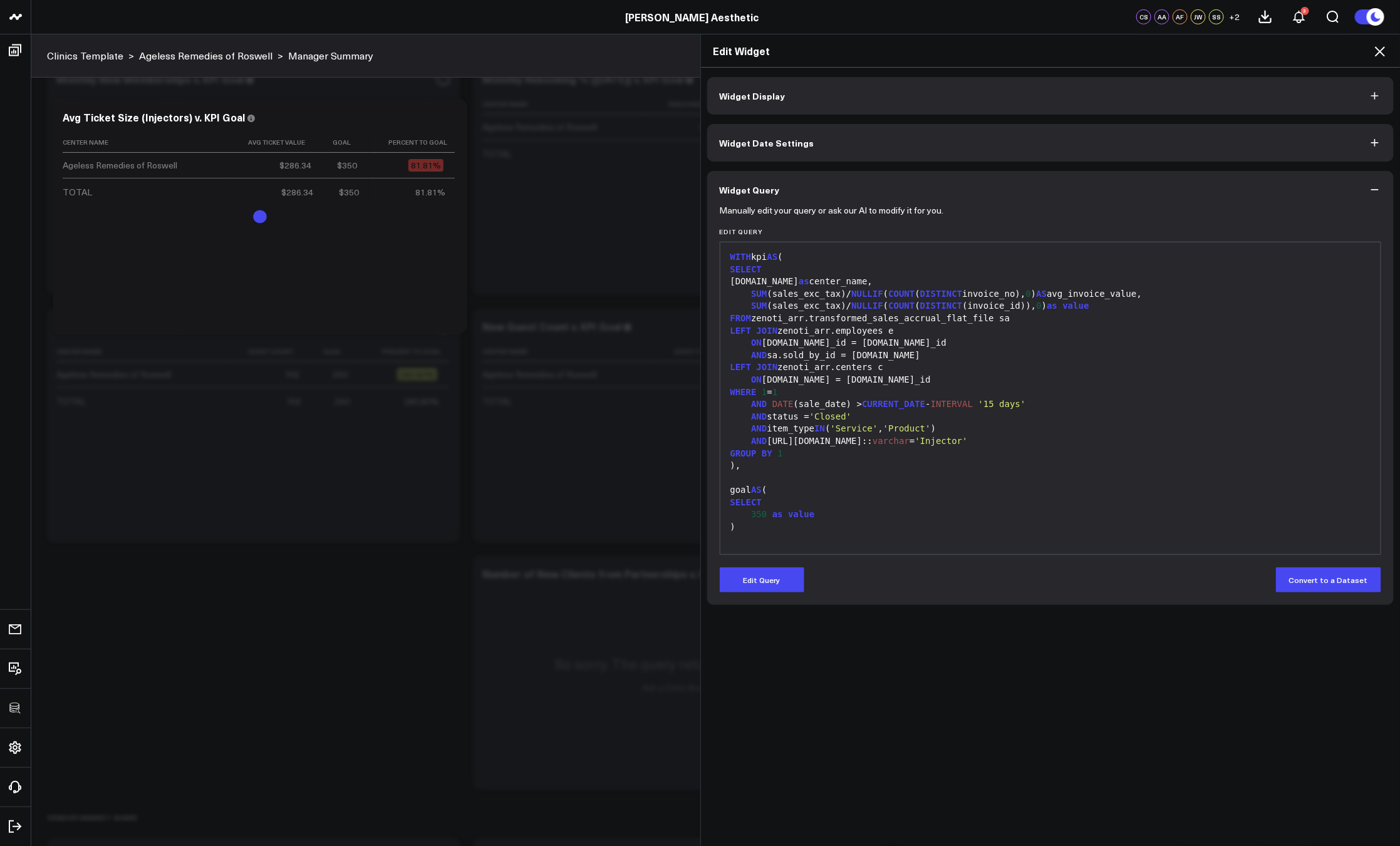
click at [1380, 51] on icon at bounding box center [1379, 51] width 10 height 10
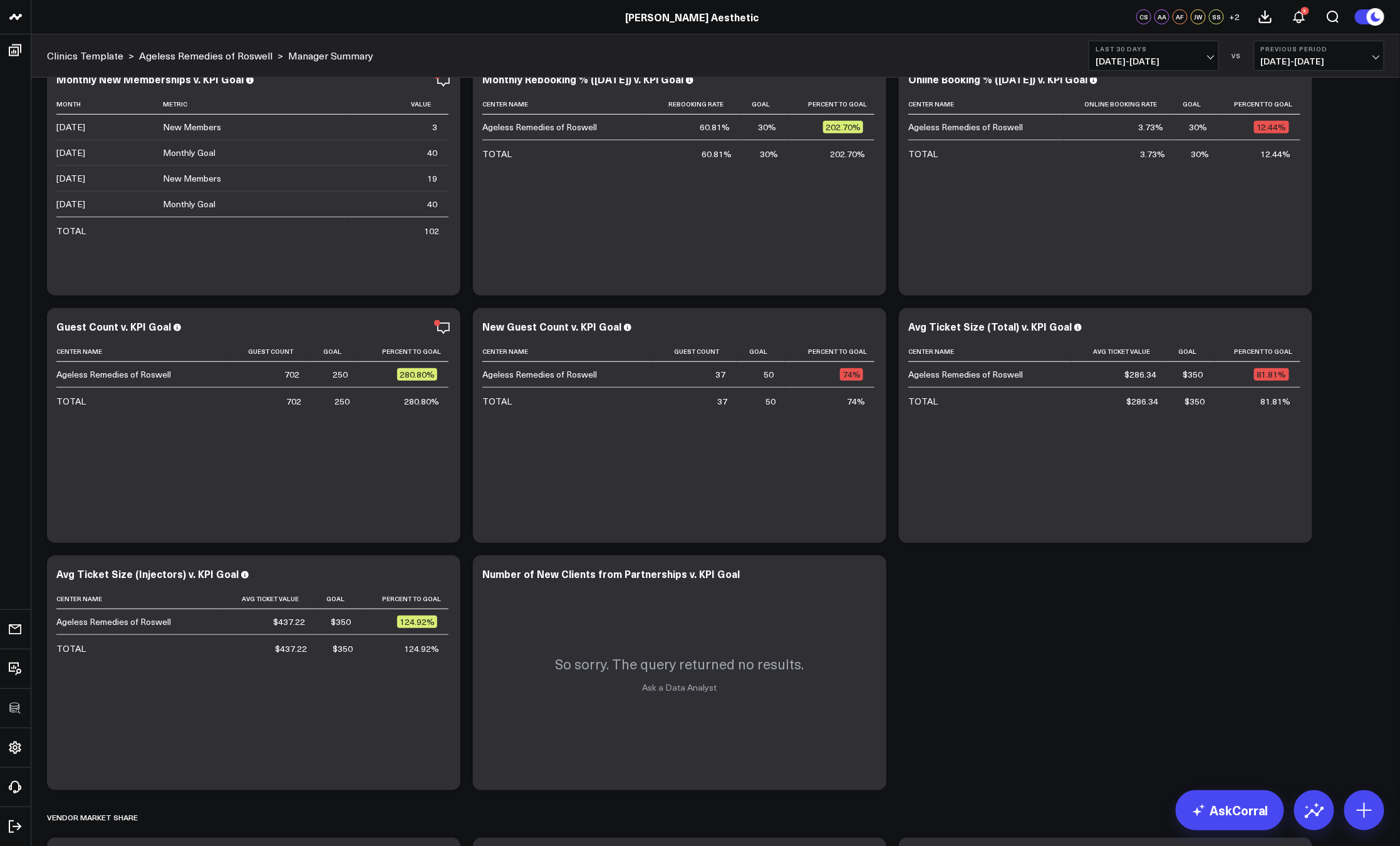
click at [443, 574] on icon at bounding box center [443, 575] width 3 height 3
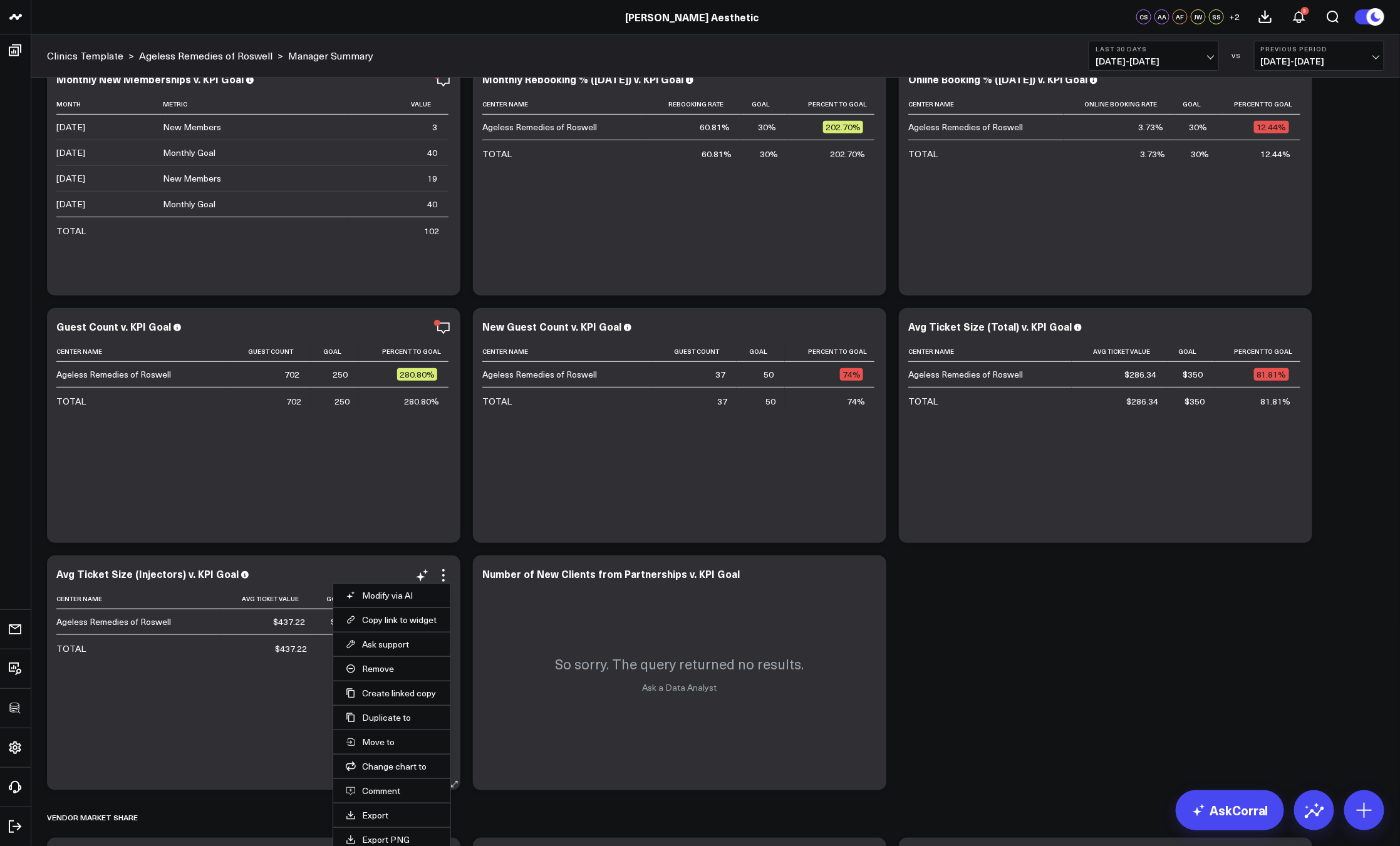
scroll to position [2832, 0]
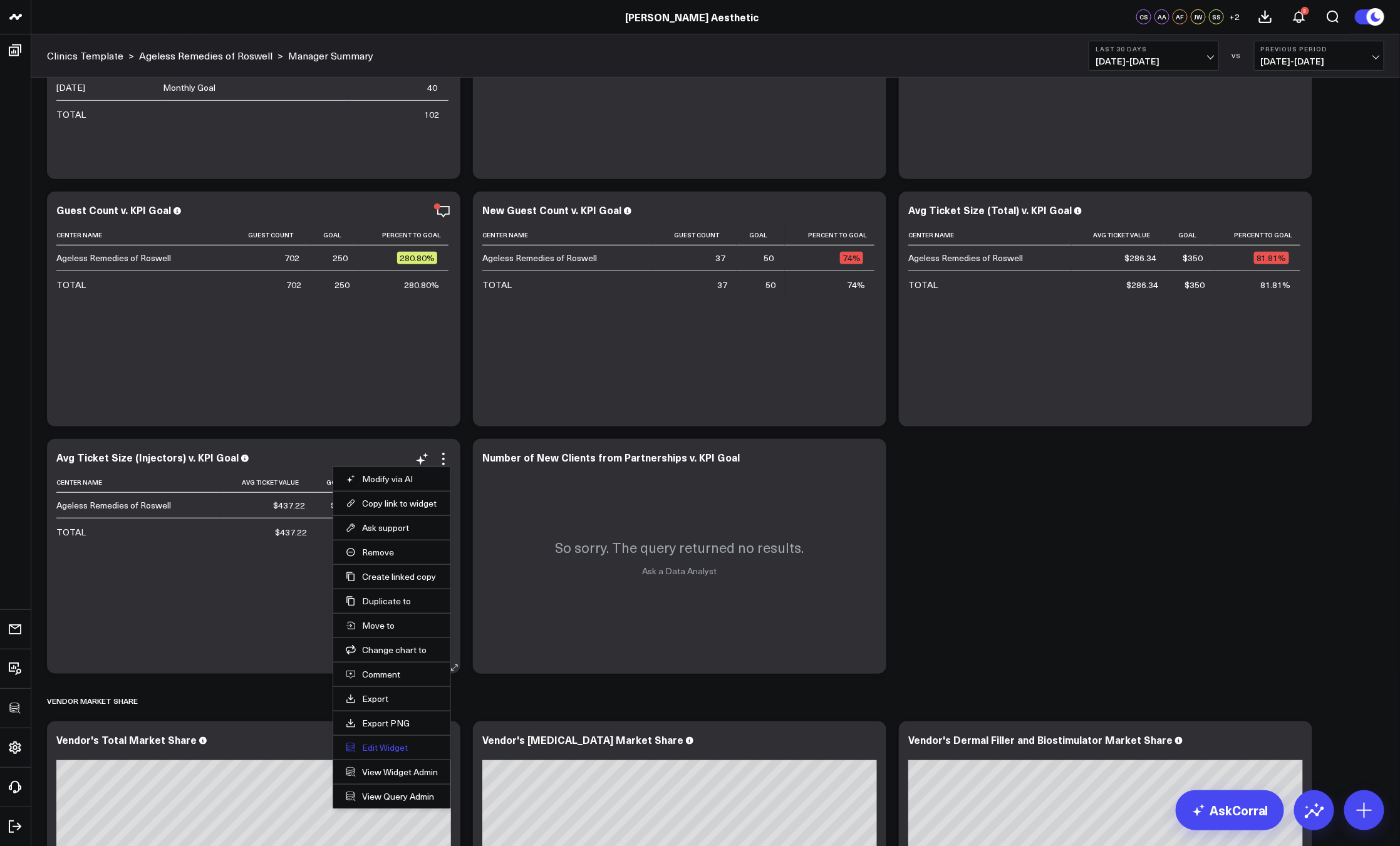
click at [376, 749] on button "Edit Widget" at bounding box center [391, 747] width 92 height 11
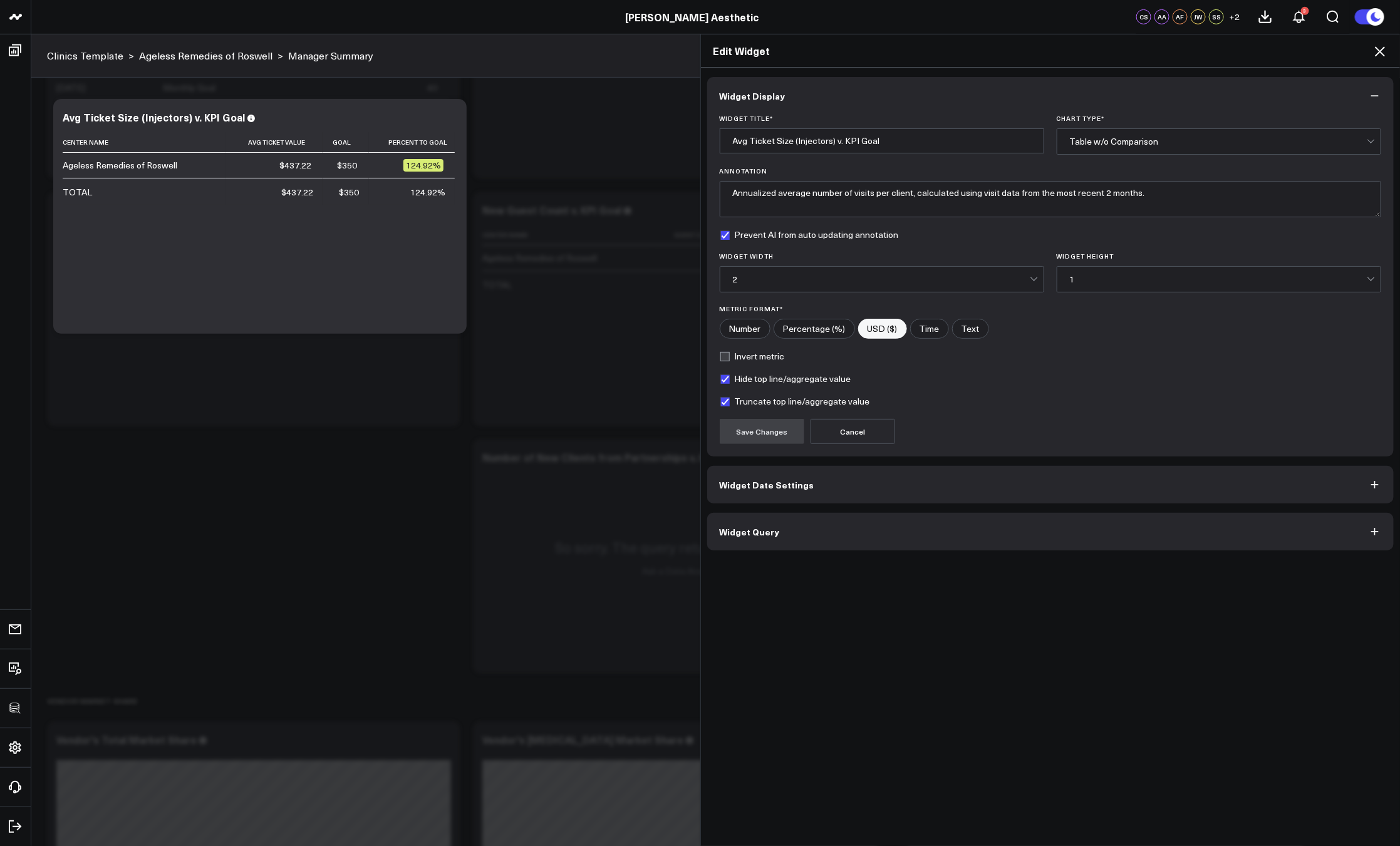
click at [846, 526] on button "Widget Query" at bounding box center [1050, 531] width 687 height 38
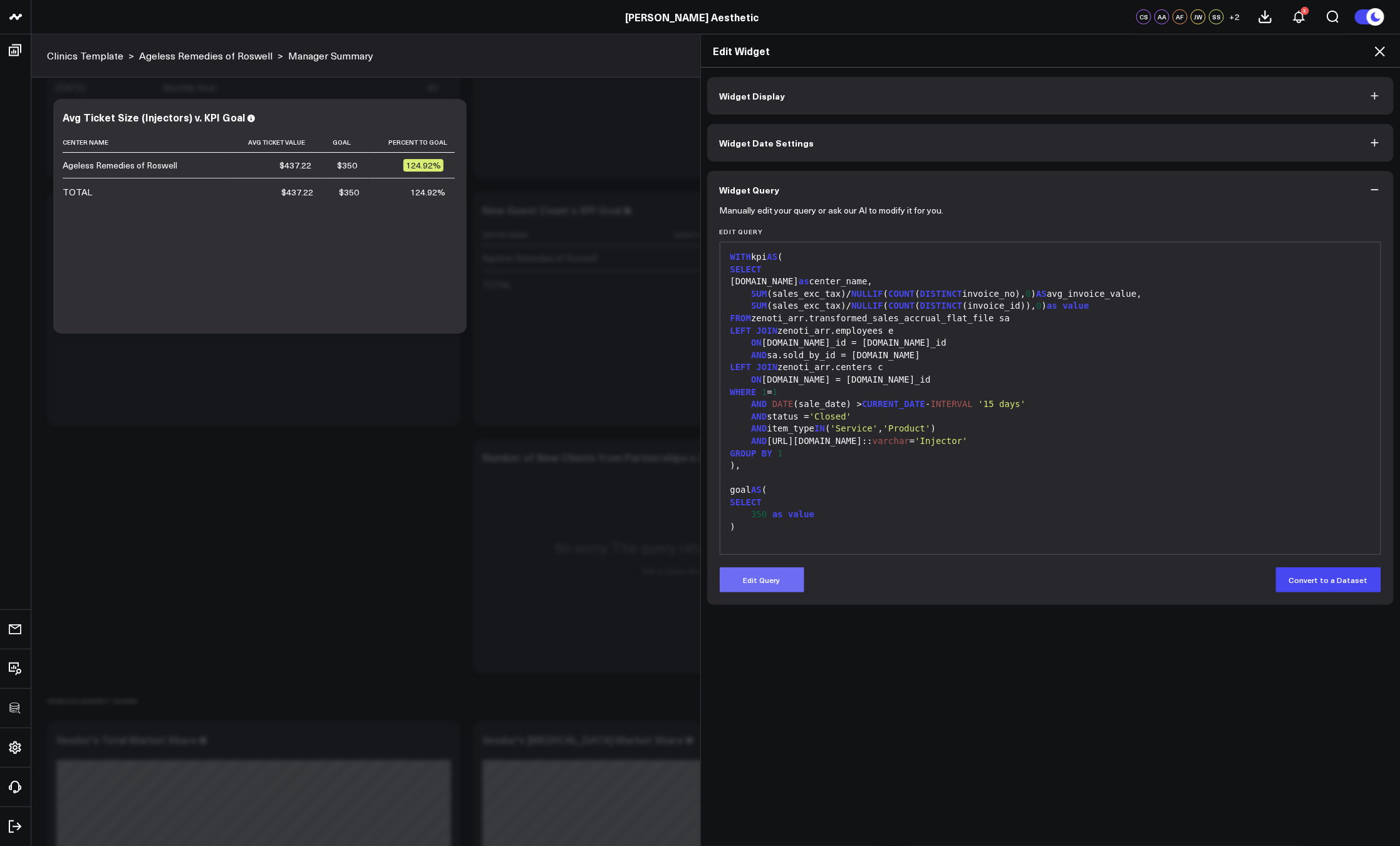
click at [778, 575] on button "Edit Query" at bounding box center [762, 580] width 85 height 25
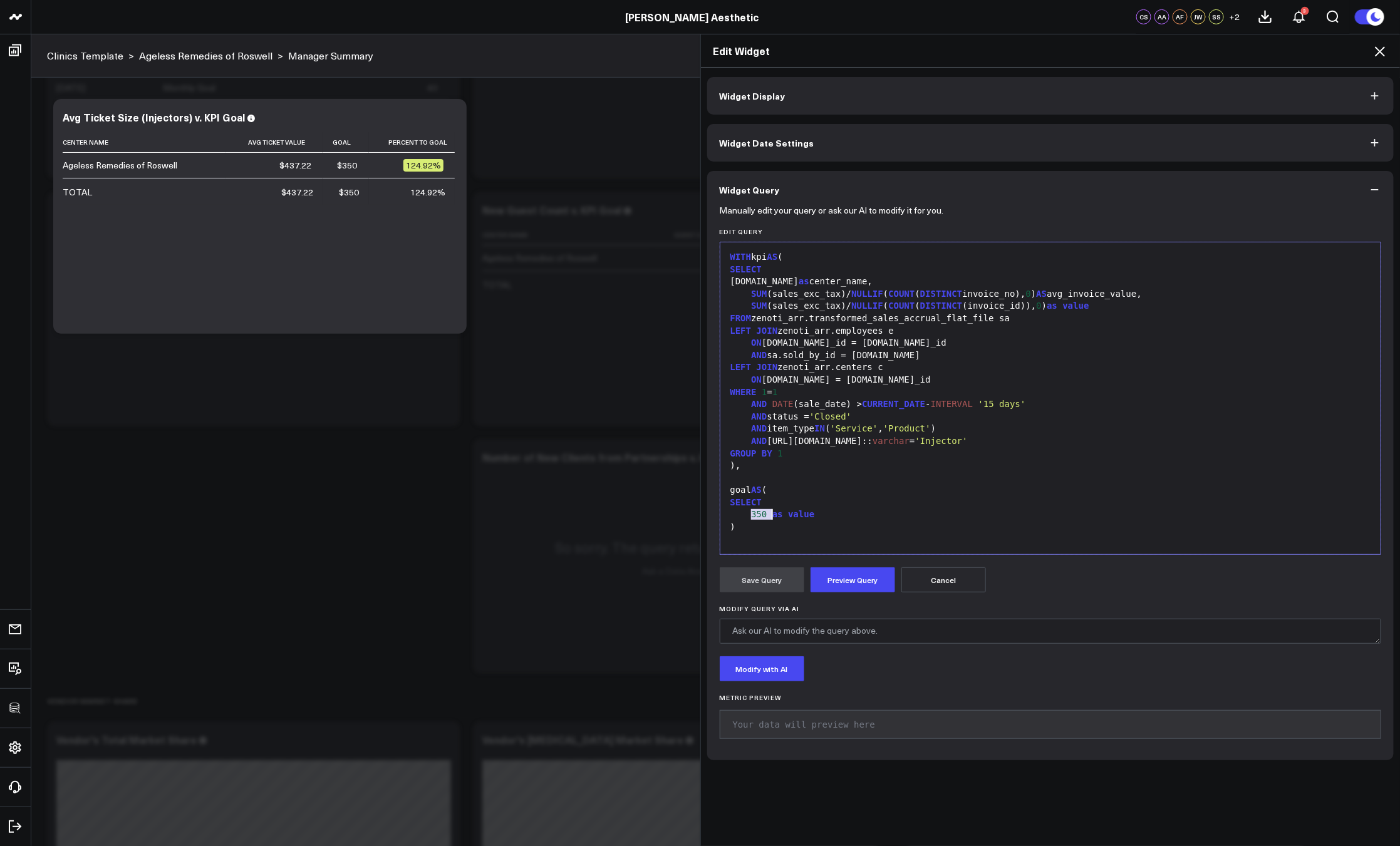
drag, startPoint x: 747, startPoint y: 513, endPoint x: 764, endPoint y: 512, distance: 17.0
click at [764, 512] on div "350 as value" at bounding box center [1050, 515] width 648 height 12
click at [765, 513] on div "350 as value" at bounding box center [1050, 515] width 648 height 12
drag, startPoint x: 763, startPoint y: 514, endPoint x: 747, endPoint y: 516, distance: 16.1
click at [747, 516] on div "350 as value" at bounding box center [1050, 515] width 648 height 12
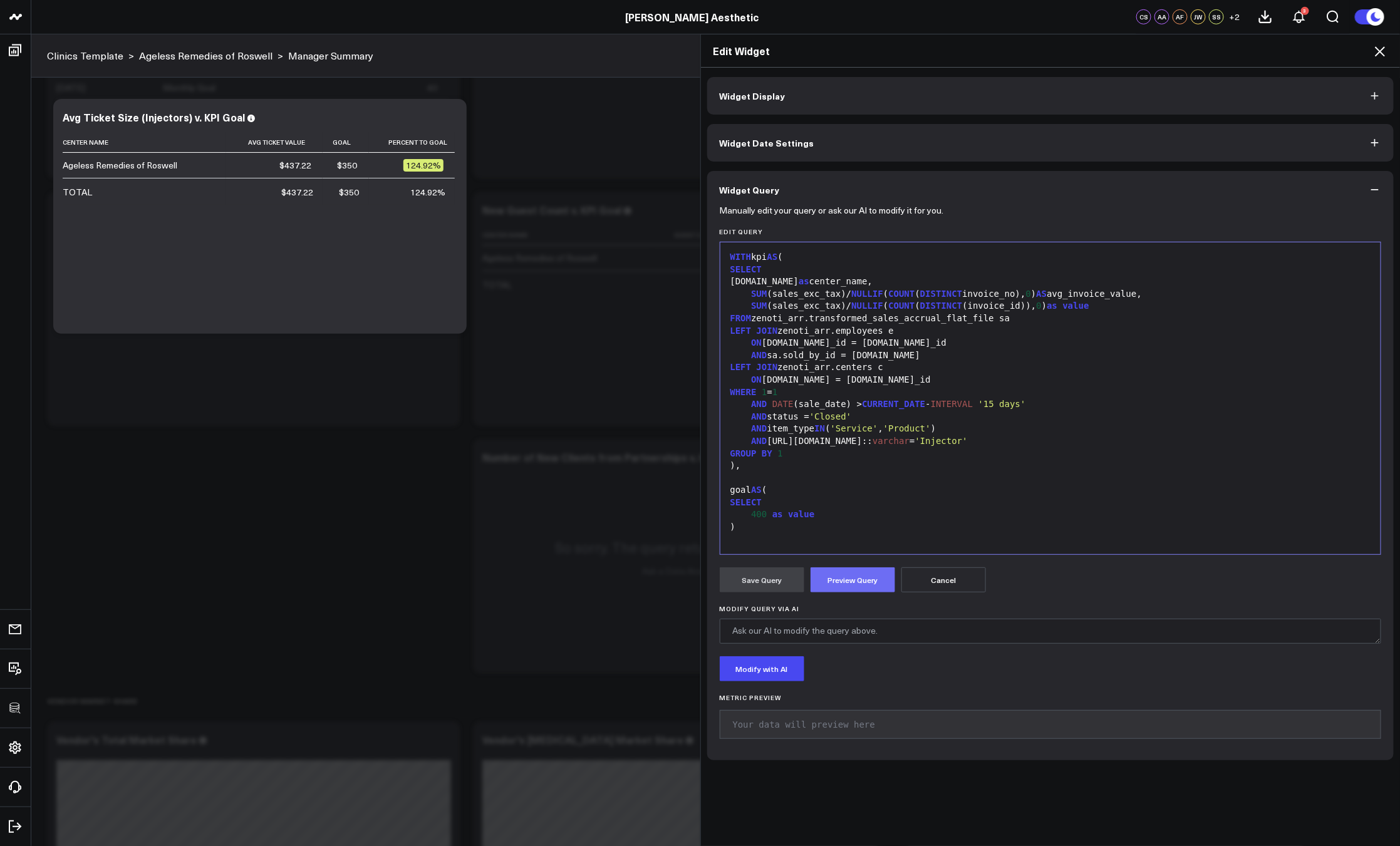
click at [831, 574] on button "Preview Query" at bounding box center [853, 580] width 85 height 25
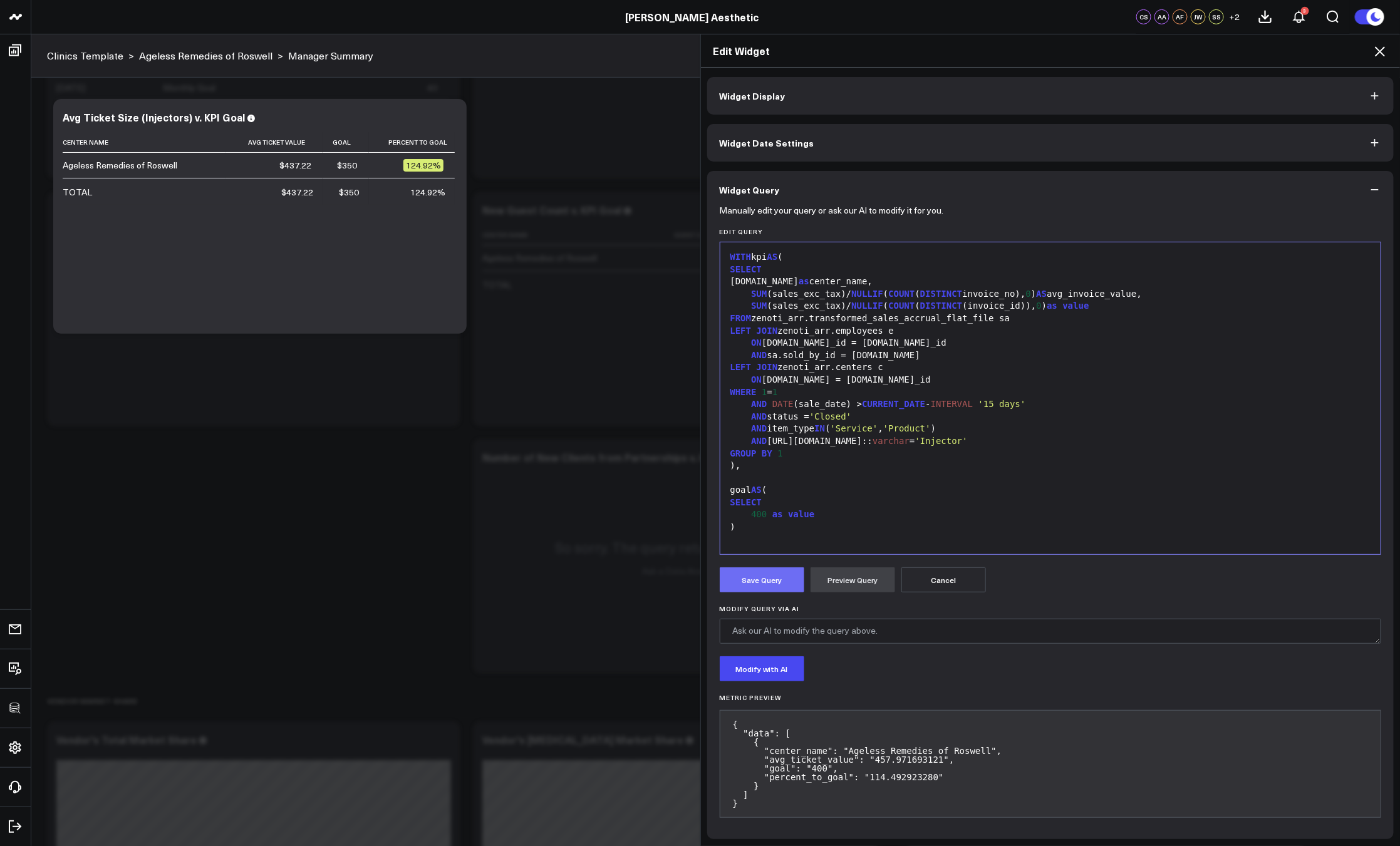
click at [751, 579] on button "Save Query" at bounding box center [762, 580] width 85 height 25
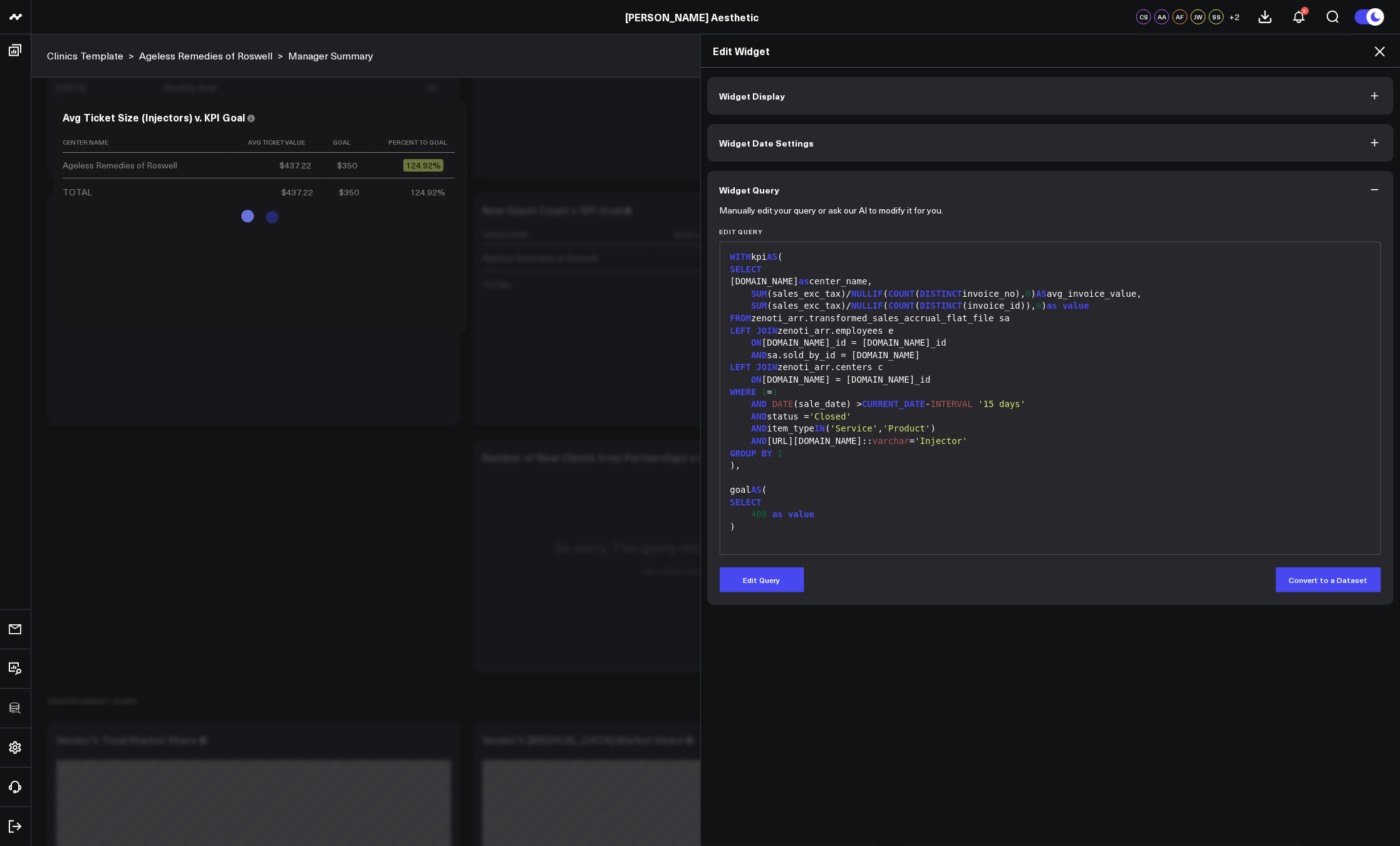
click at [1379, 51] on icon at bounding box center [1379, 51] width 15 height 15
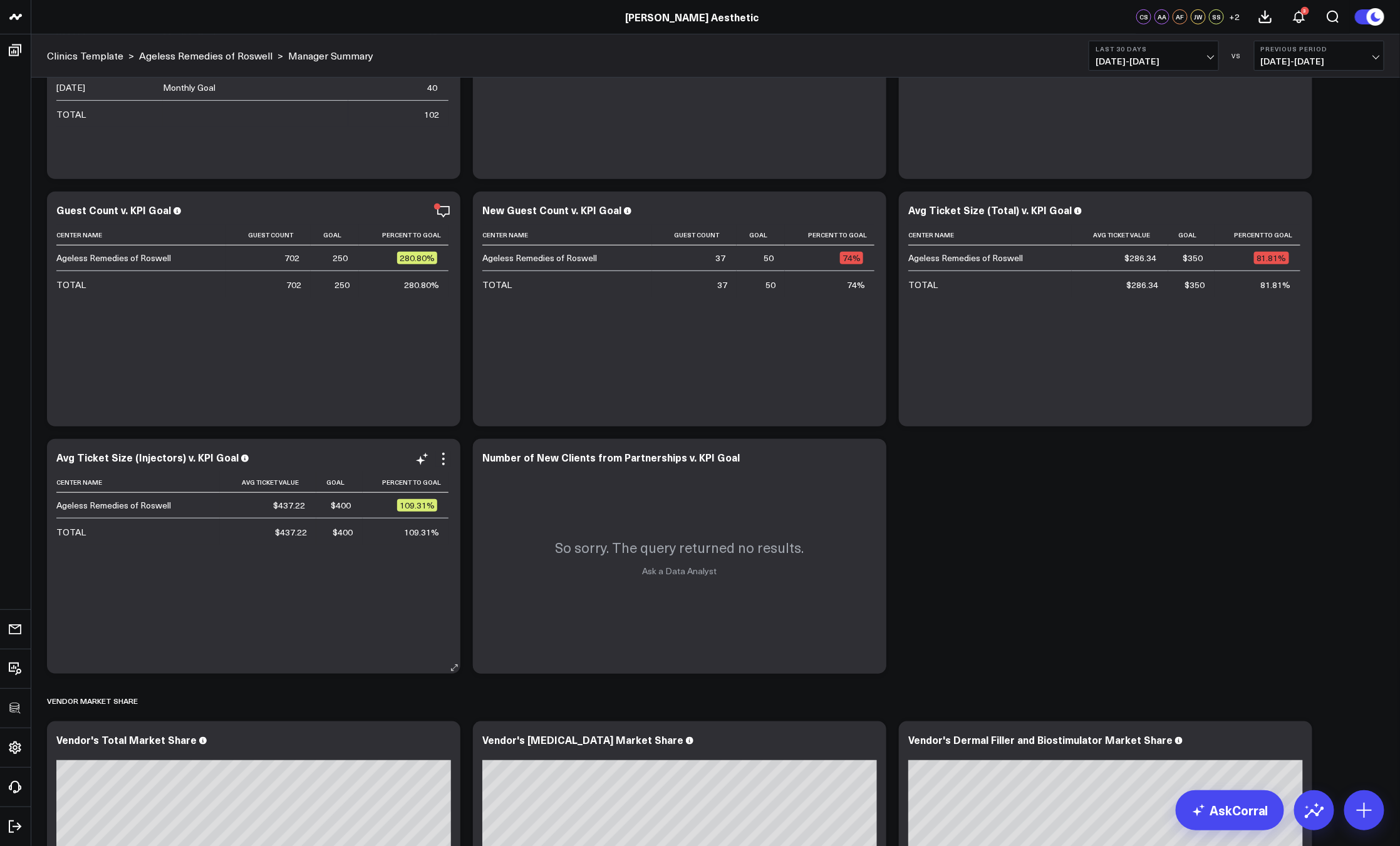
click at [442, 464] on icon at bounding box center [443, 458] width 15 height 15
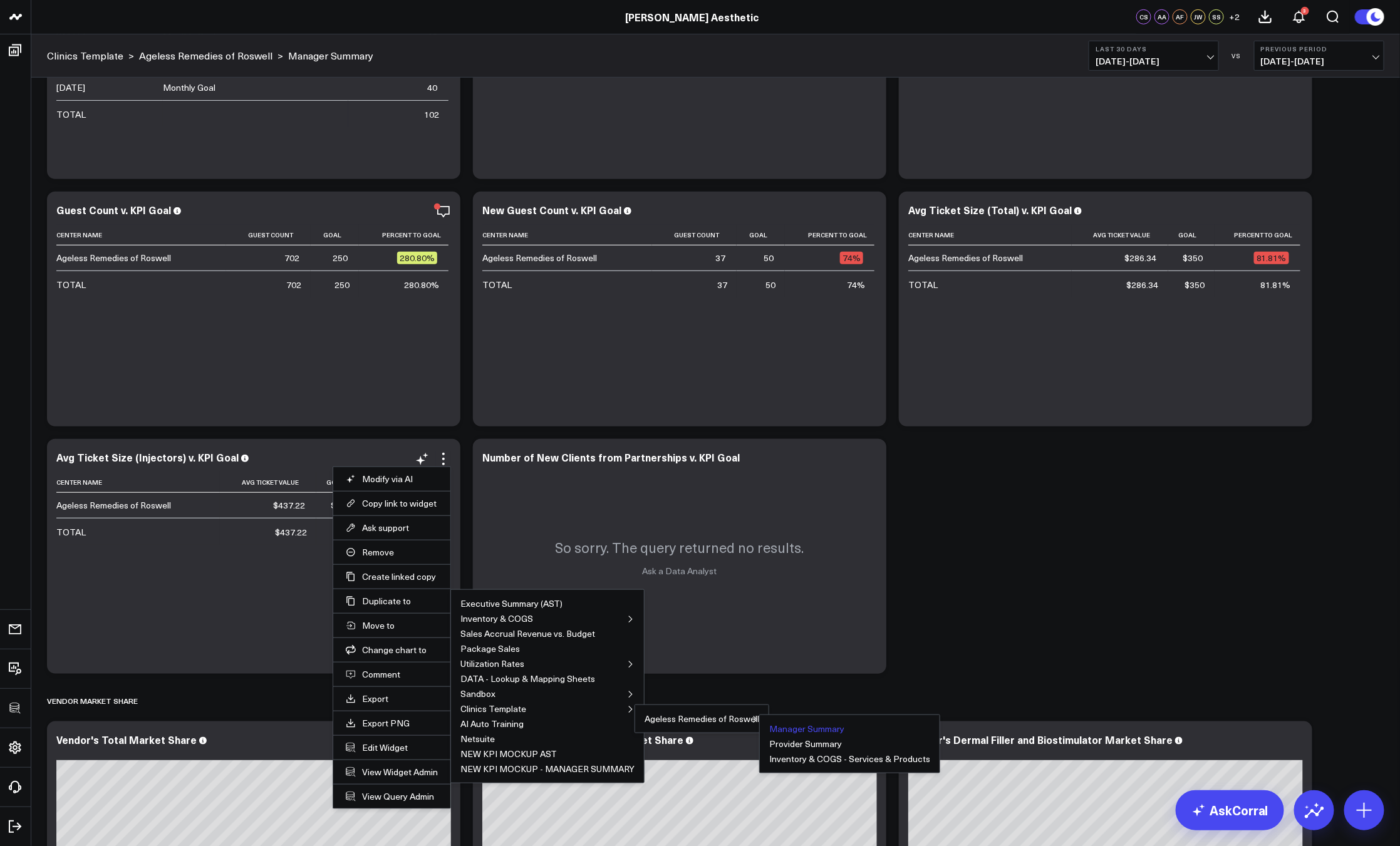
click at [778, 724] on button "Manager Summary" at bounding box center [806, 729] width 75 height 9
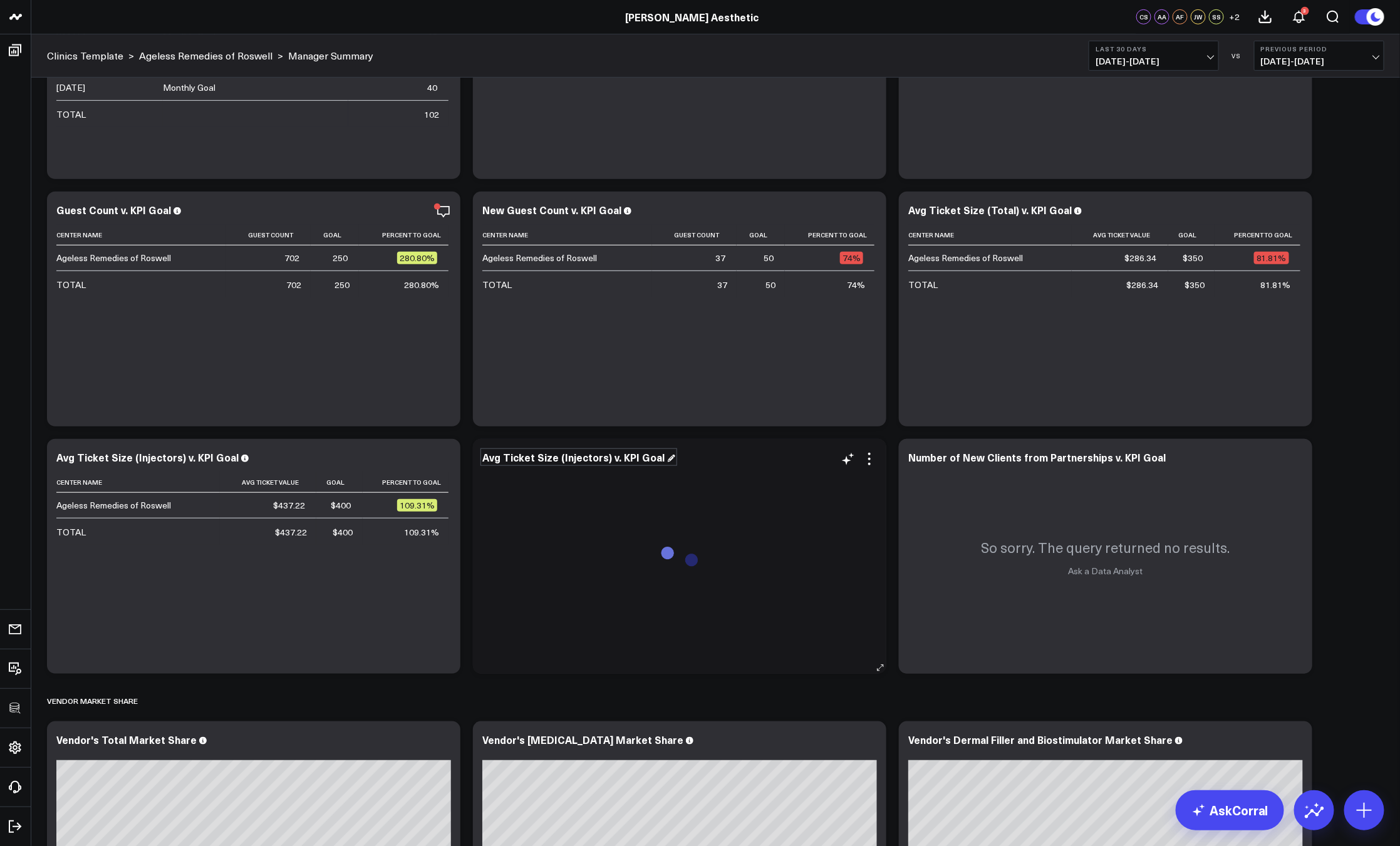
click at [573, 460] on div "Avg Ticket Size (Injectors) v. KPI Goal" at bounding box center [578, 457] width 193 height 14
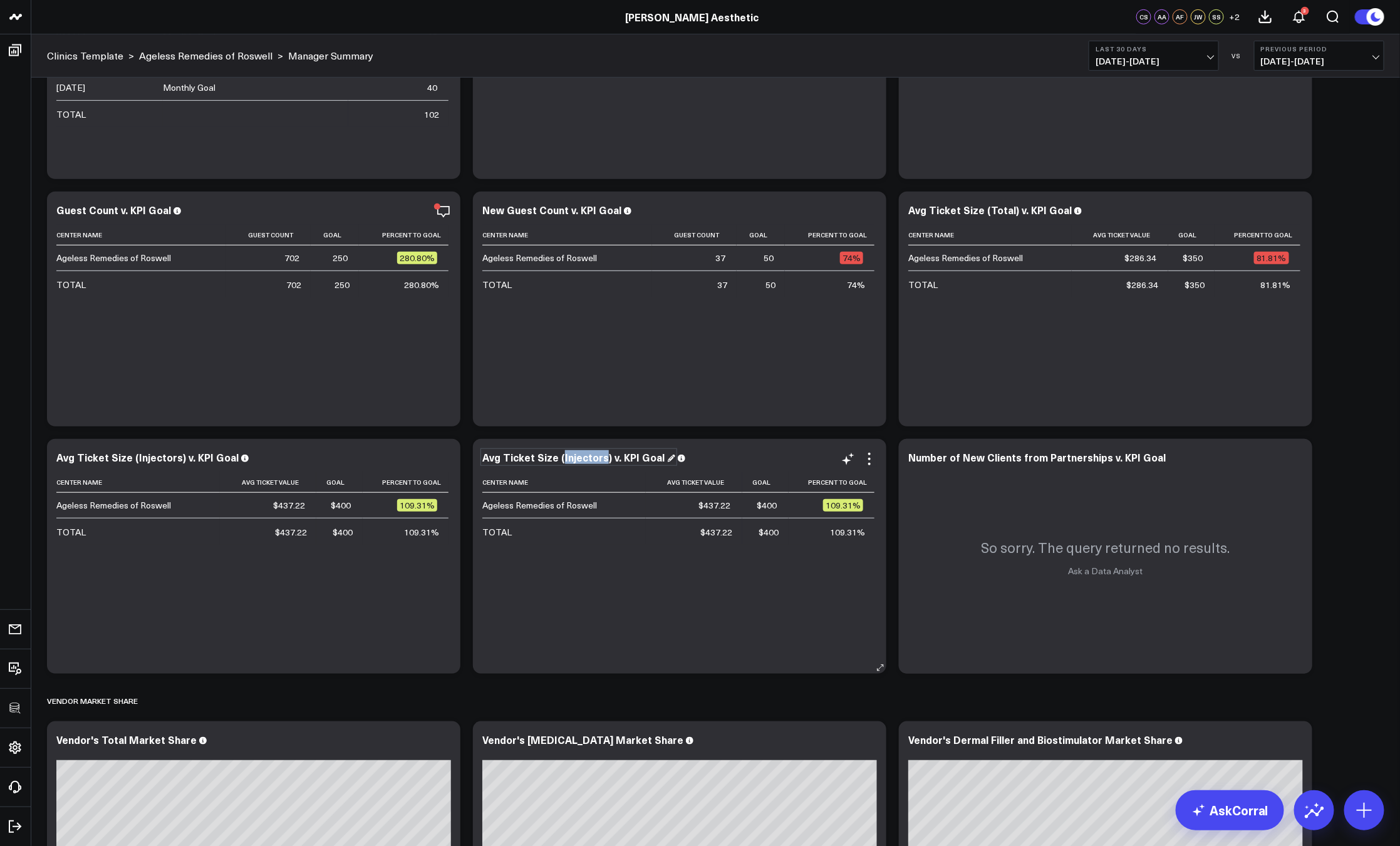
drag, startPoint x: 599, startPoint y: 456, endPoint x: 559, endPoint y: 458, distance: 40.0
click at [559, 458] on div "Avg Ticket Size (Injectors) v. KPI Goal" at bounding box center [578, 457] width 193 height 14
click at [868, 461] on icon at bounding box center [868, 458] width 15 height 15
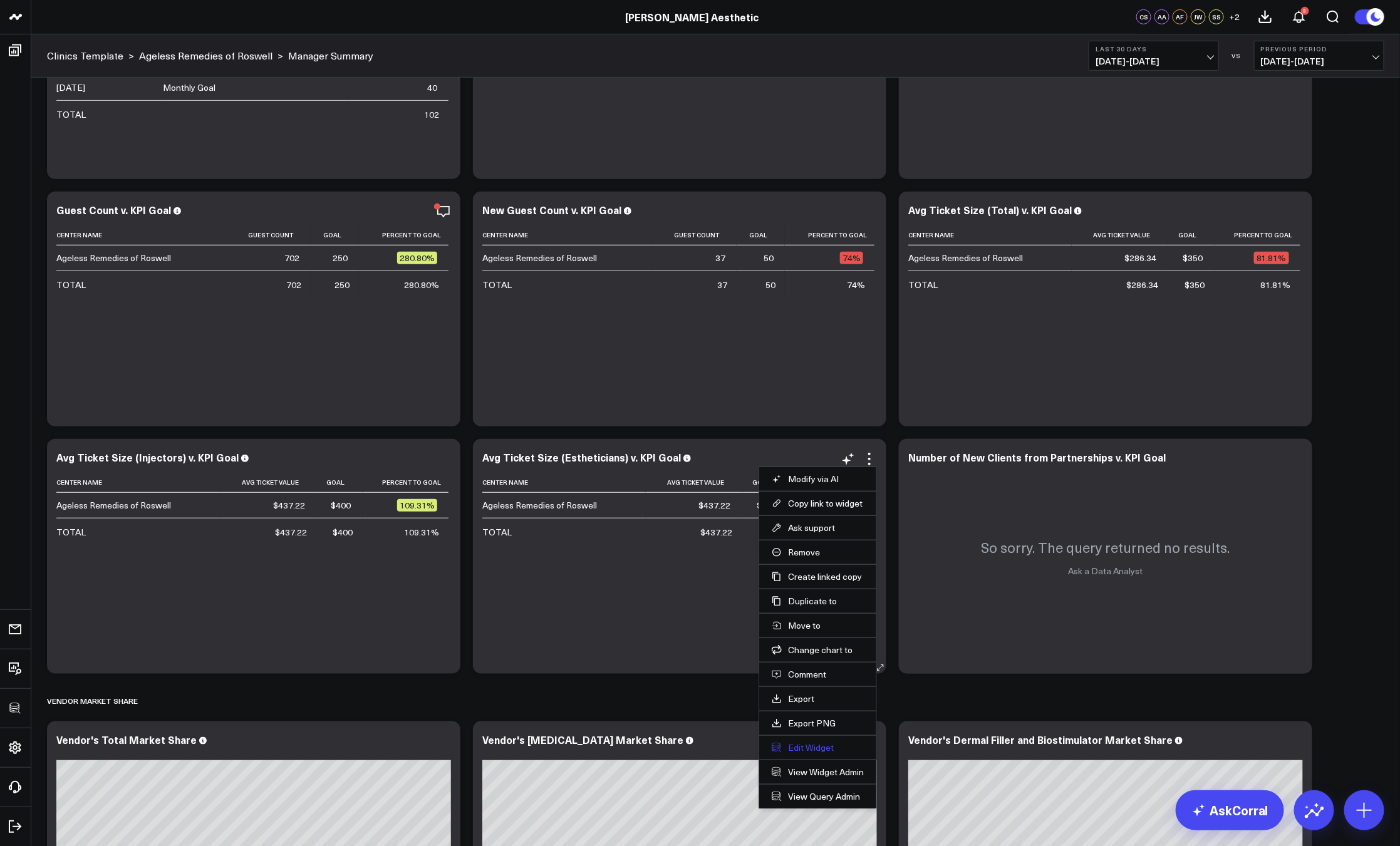
click at [814, 745] on button "Edit Widget" at bounding box center [817, 747] width 92 height 11
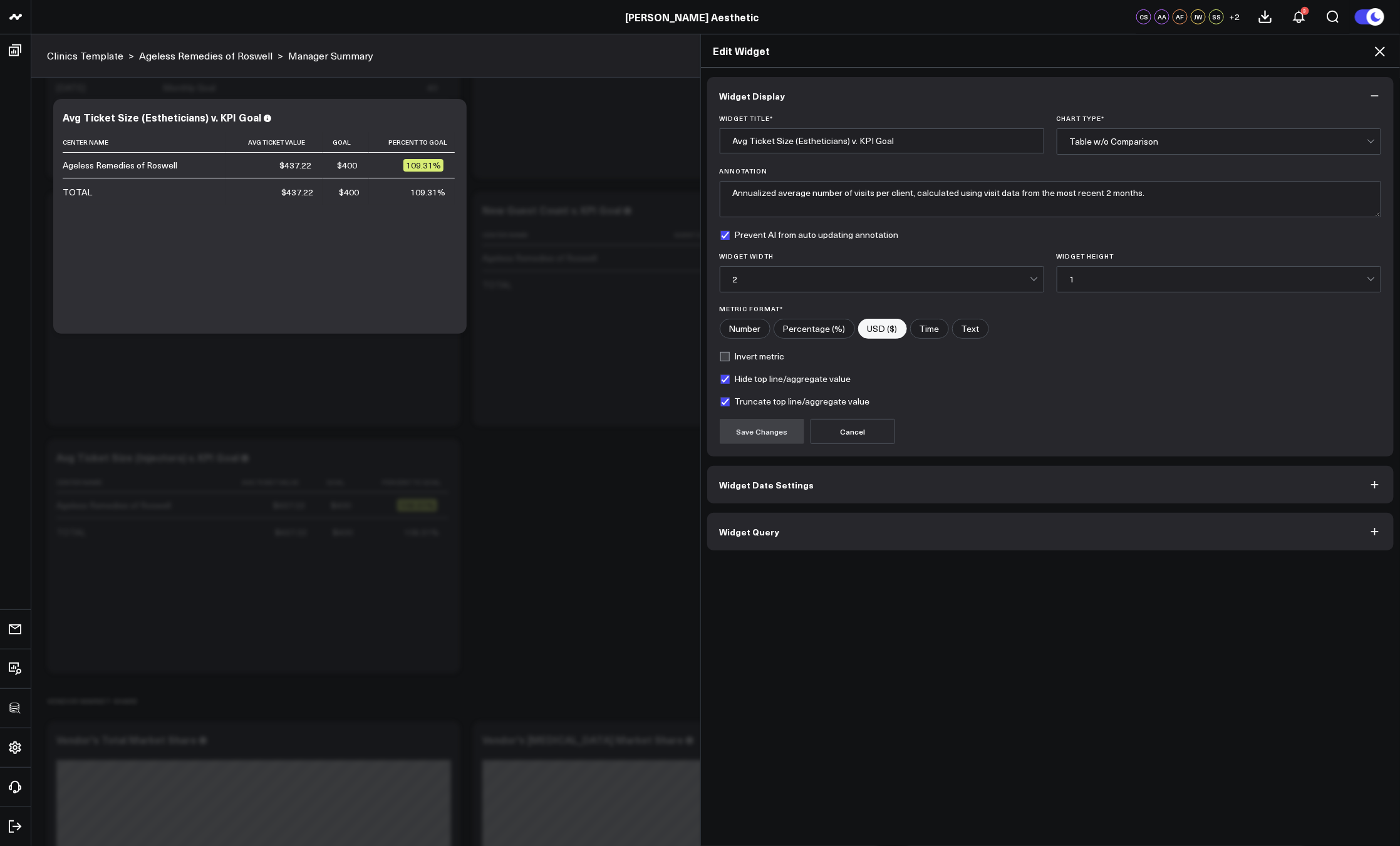
click at [812, 533] on button "Widget Query" at bounding box center [1050, 531] width 687 height 38
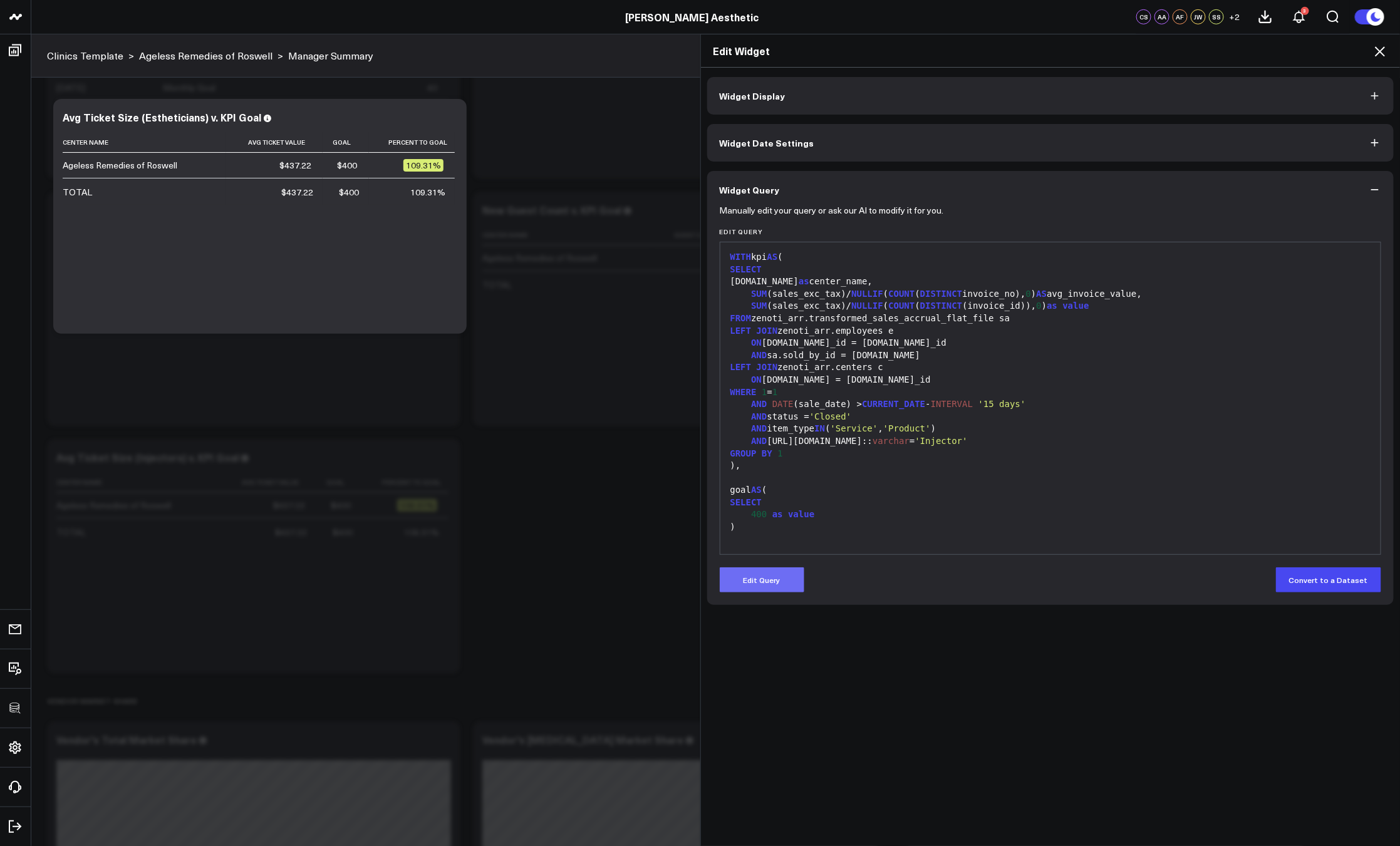
click at [770, 583] on button "Edit Query" at bounding box center [762, 580] width 85 height 25
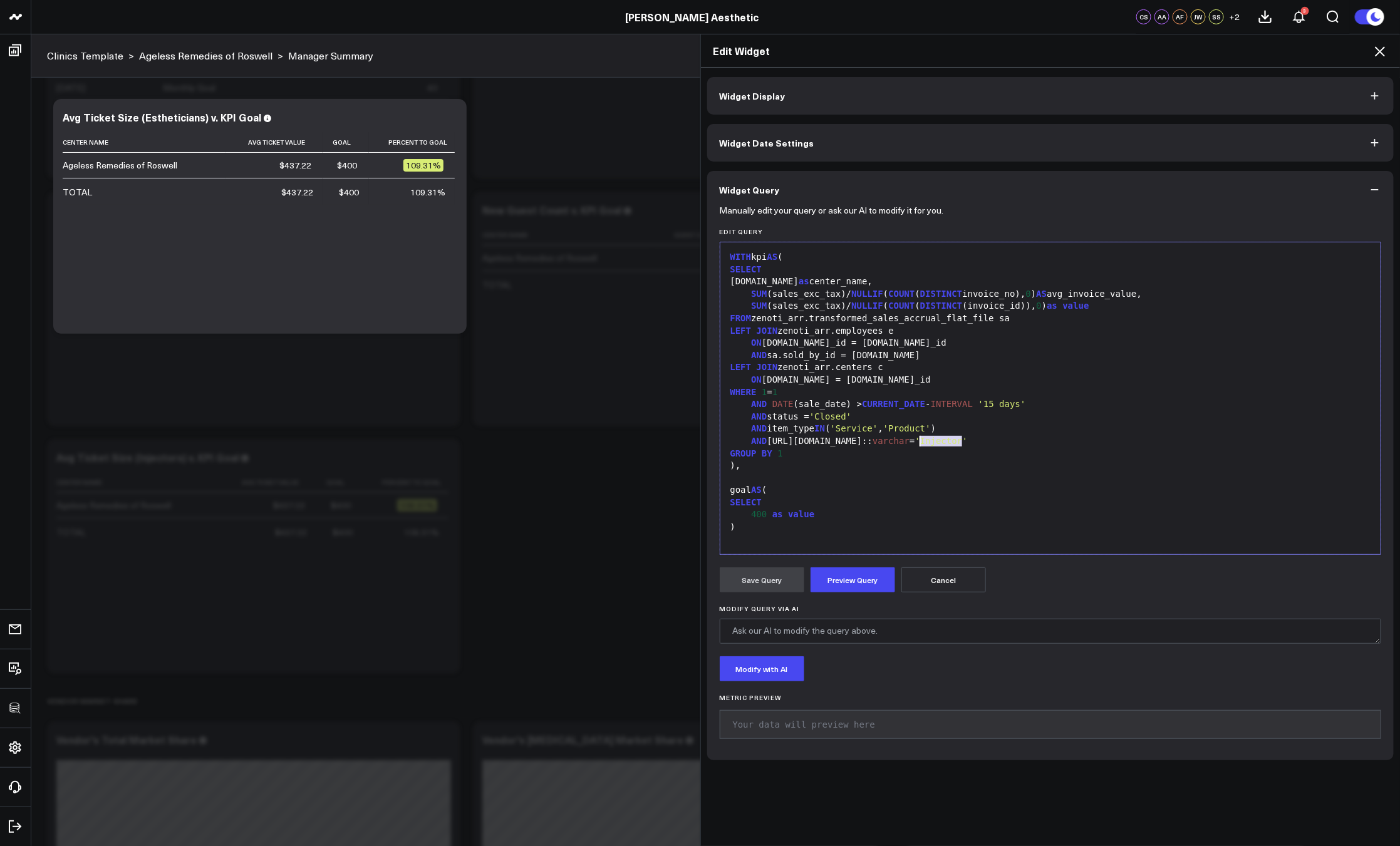
drag, startPoint x: 957, startPoint y: 442, endPoint x: 916, endPoint y: 447, distance: 41.3
click at [916, 447] on div "AND e.job_info.name:: varchar = 'Injector'" at bounding box center [1050, 442] width 648 height 12
drag, startPoint x: 749, startPoint y: 516, endPoint x: 760, endPoint y: 516, distance: 11.0
click at [760, 516] on span "400" at bounding box center [759, 514] width 16 height 10
click at [833, 572] on button "Preview Query" at bounding box center [853, 580] width 85 height 25
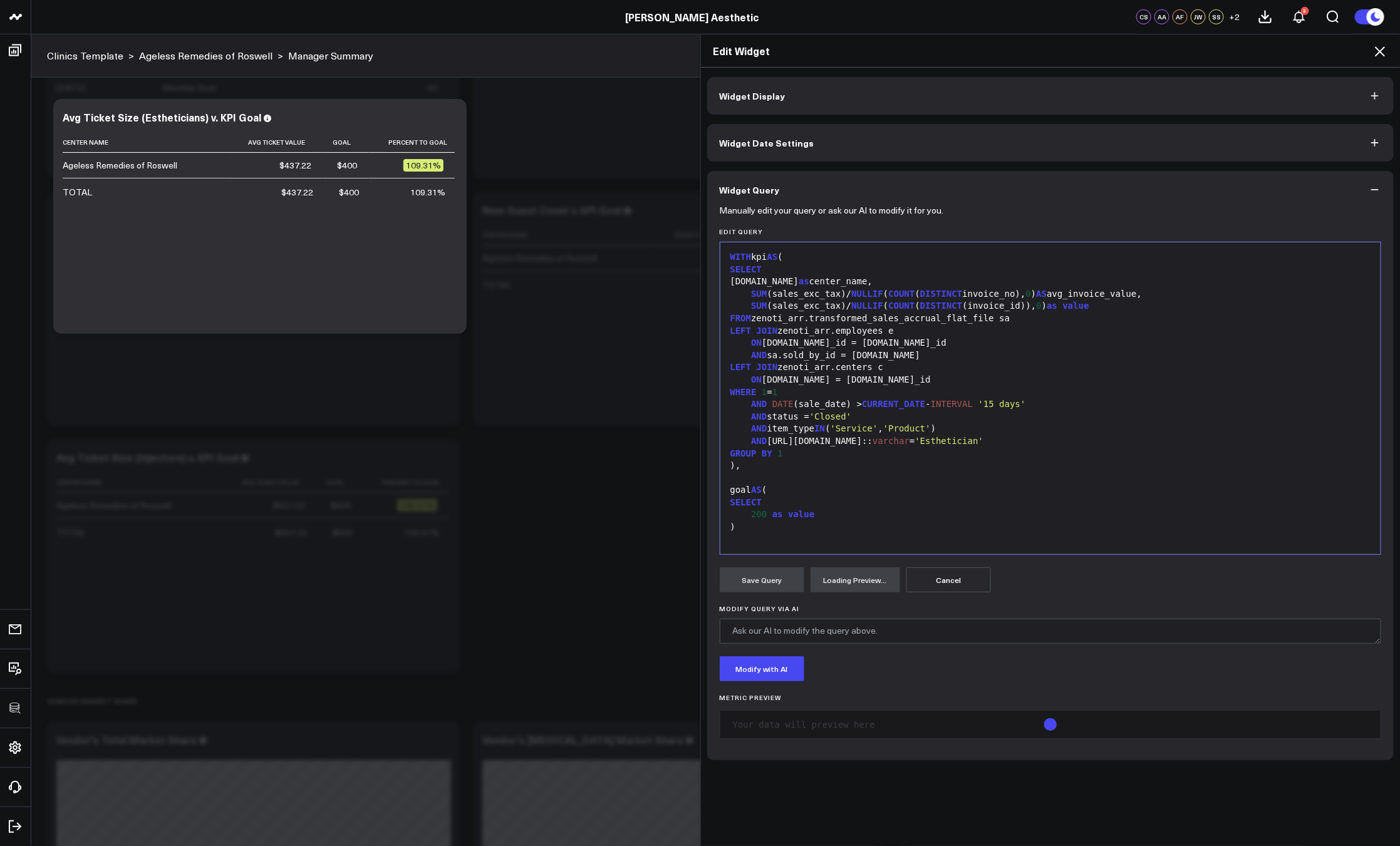
scroll to position [135, 0]
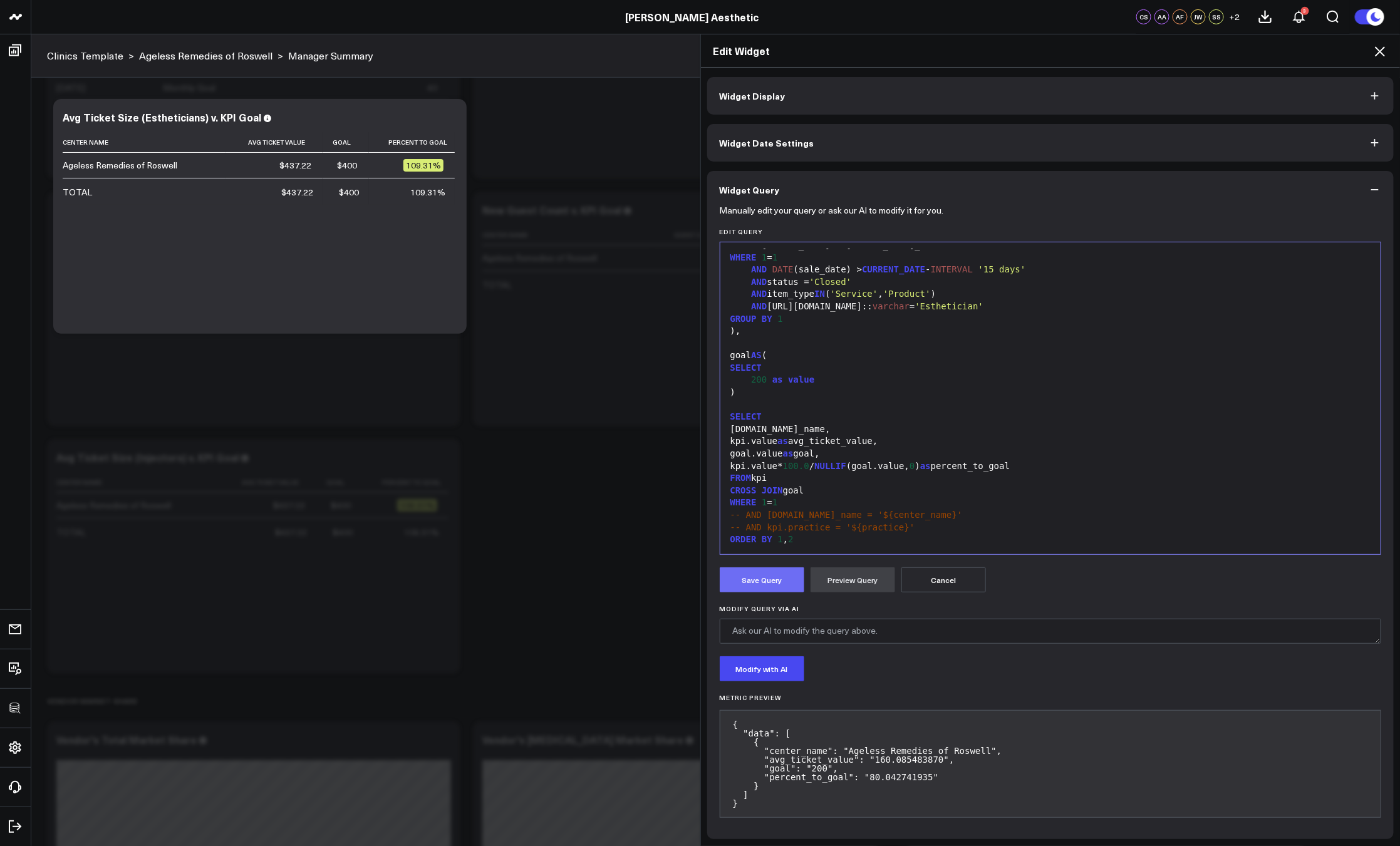
click at [772, 569] on button "Save Query" at bounding box center [762, 580] width 85 height 25
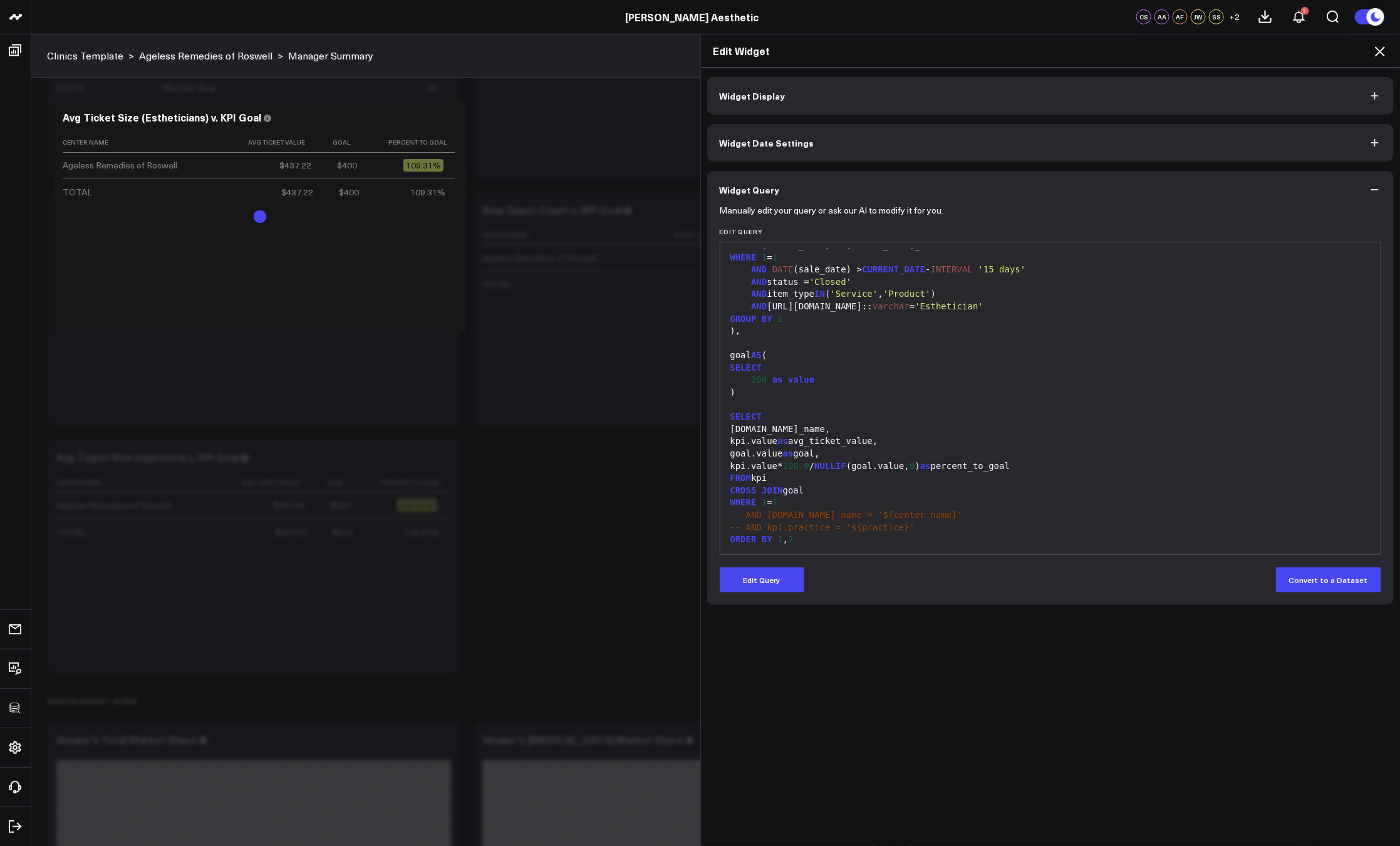
click at [1378, 51] on icon at bounding box center [1379, 51] width 15 height 15
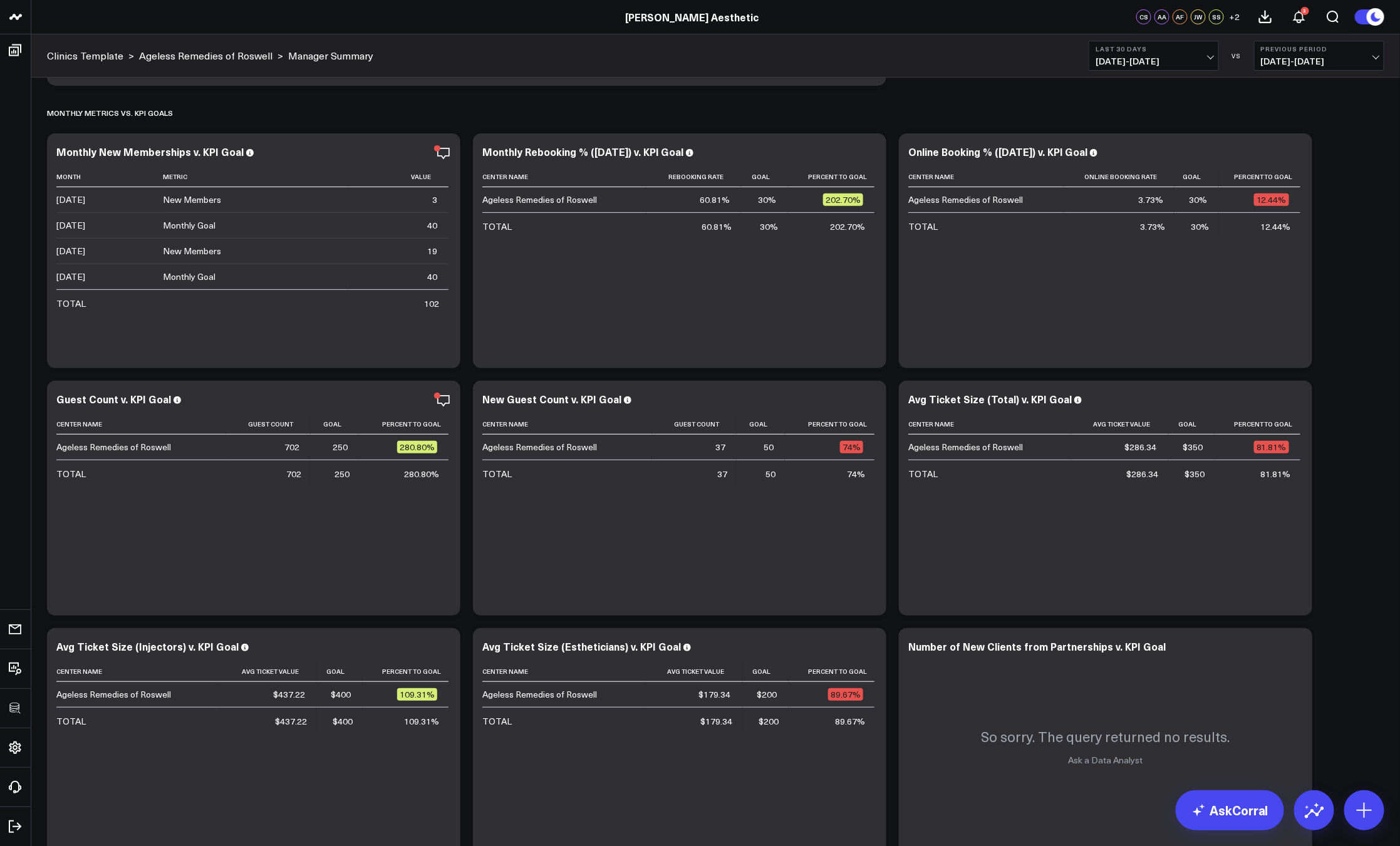
scroll to position [2651, 0]
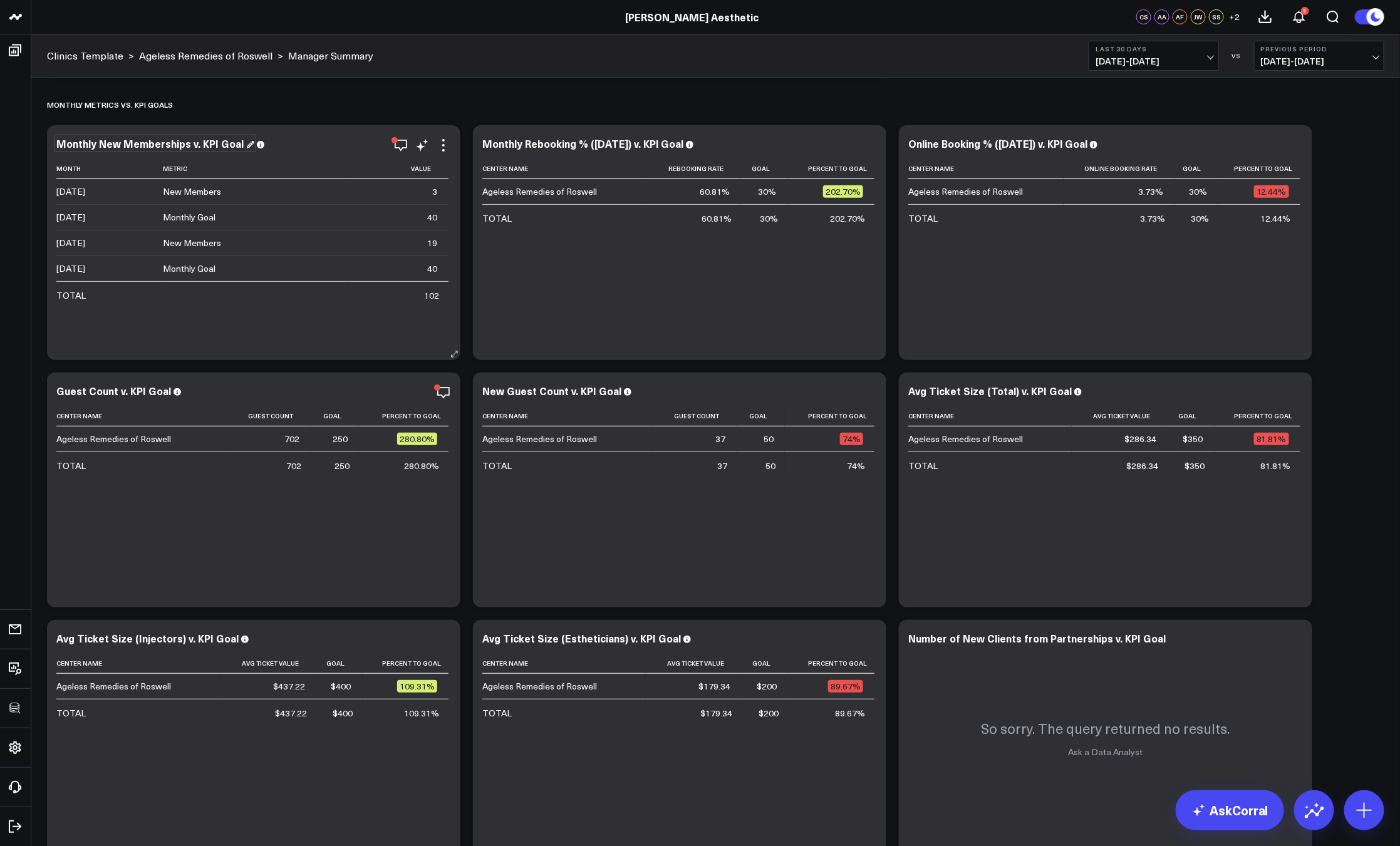
click at [114, 139] on div "Monthly New Memberships v. KPI Goal" at bounding box center [155, 144] width 197 height 14
drag, startPoint x: 99, startPoint y: 142, endPoint x: 59, endPoint y: 142, distance: 40.0
click at [60, 142] on div "Monthly New Memberships v. KPI Goal" at bounding box center [155, 144] width 197 height 14
click at [498, 215] on div "TOTAL" at bounding box center [496, 219] width 29 height 12
click at [444, 136] on div "New Memberships v. KPI Goal Month Metric Value 2025-07-01 New Members 3 2025-07…" at bounding box center [253, 242] width 413 height 234
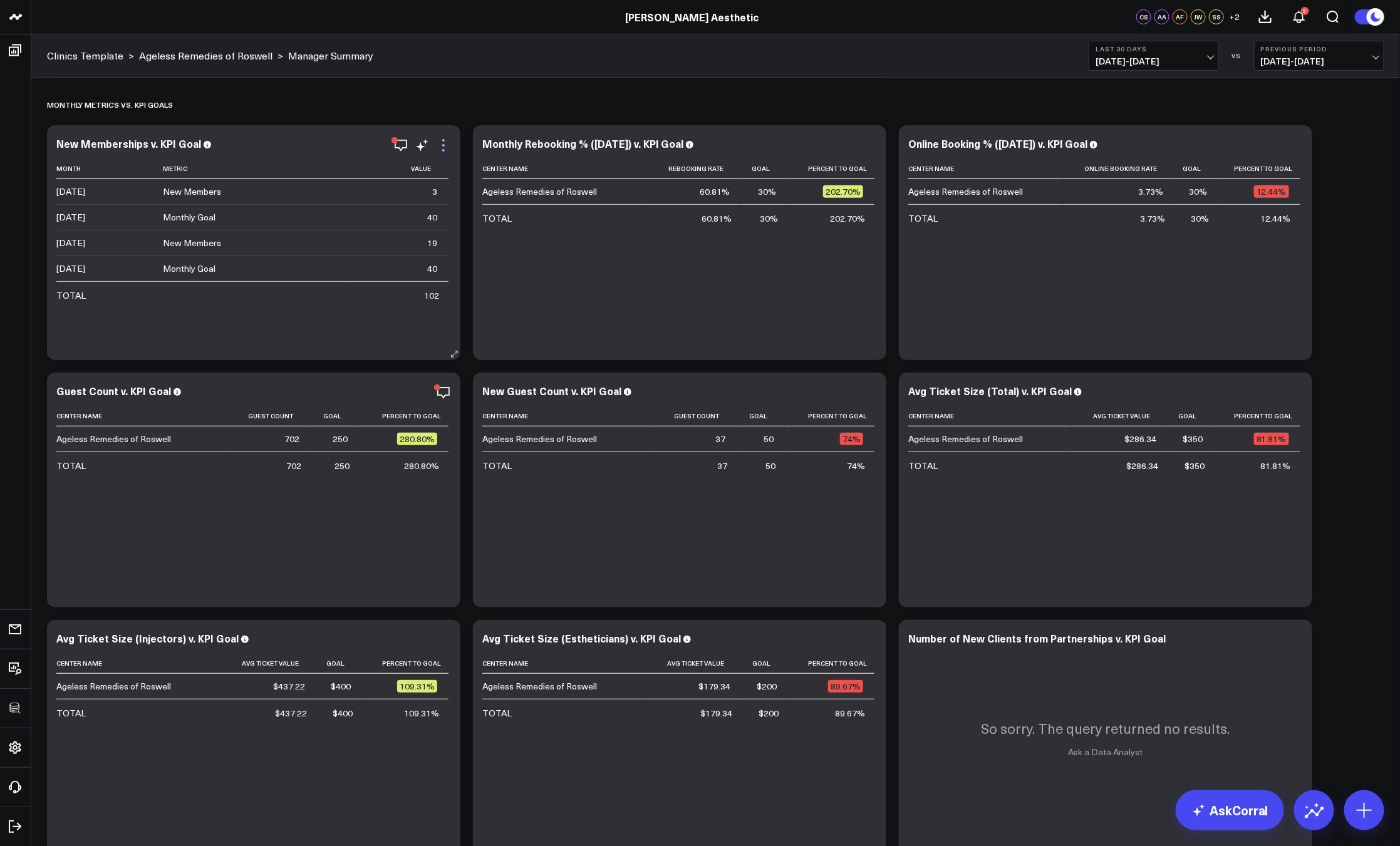
click at [443, 141] on icon at bounding box center [443, 145] width 15 height 15
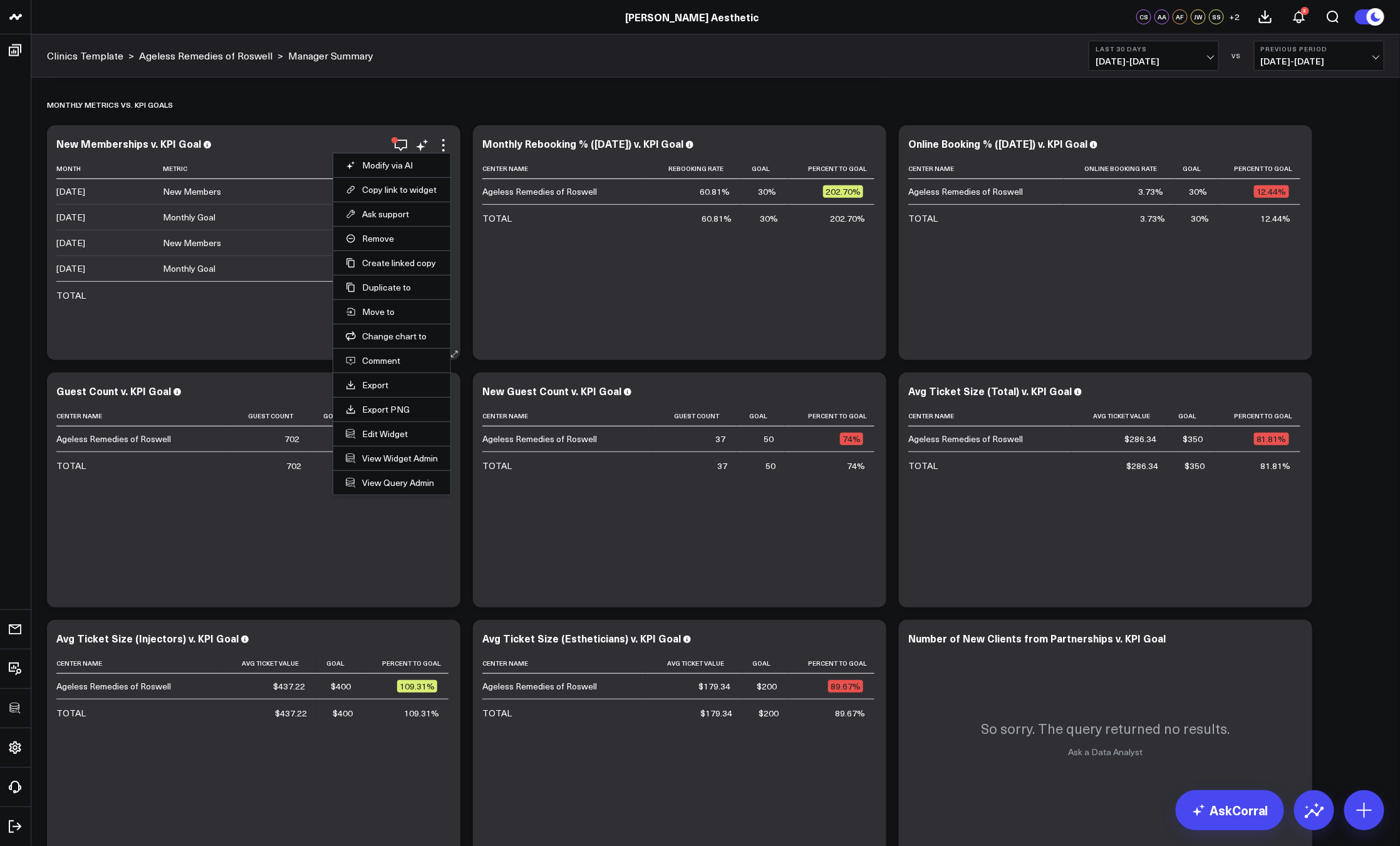
click at [392, 427] on li "Edit Widget" at bounding box center [391, 434] width 117 height 25
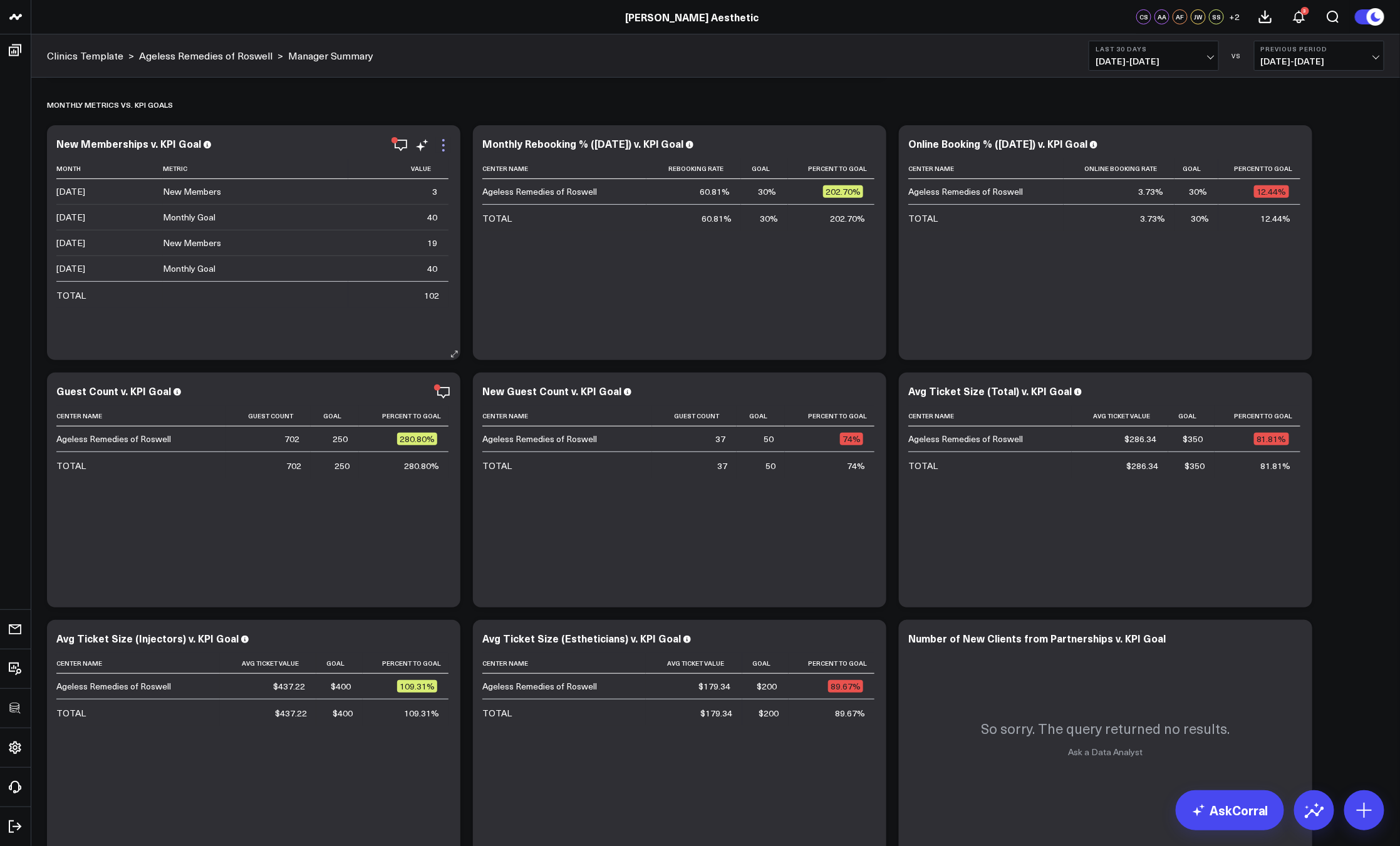
click at [446, 149] on icon at bounding box center [443, 145] width 15 height 15
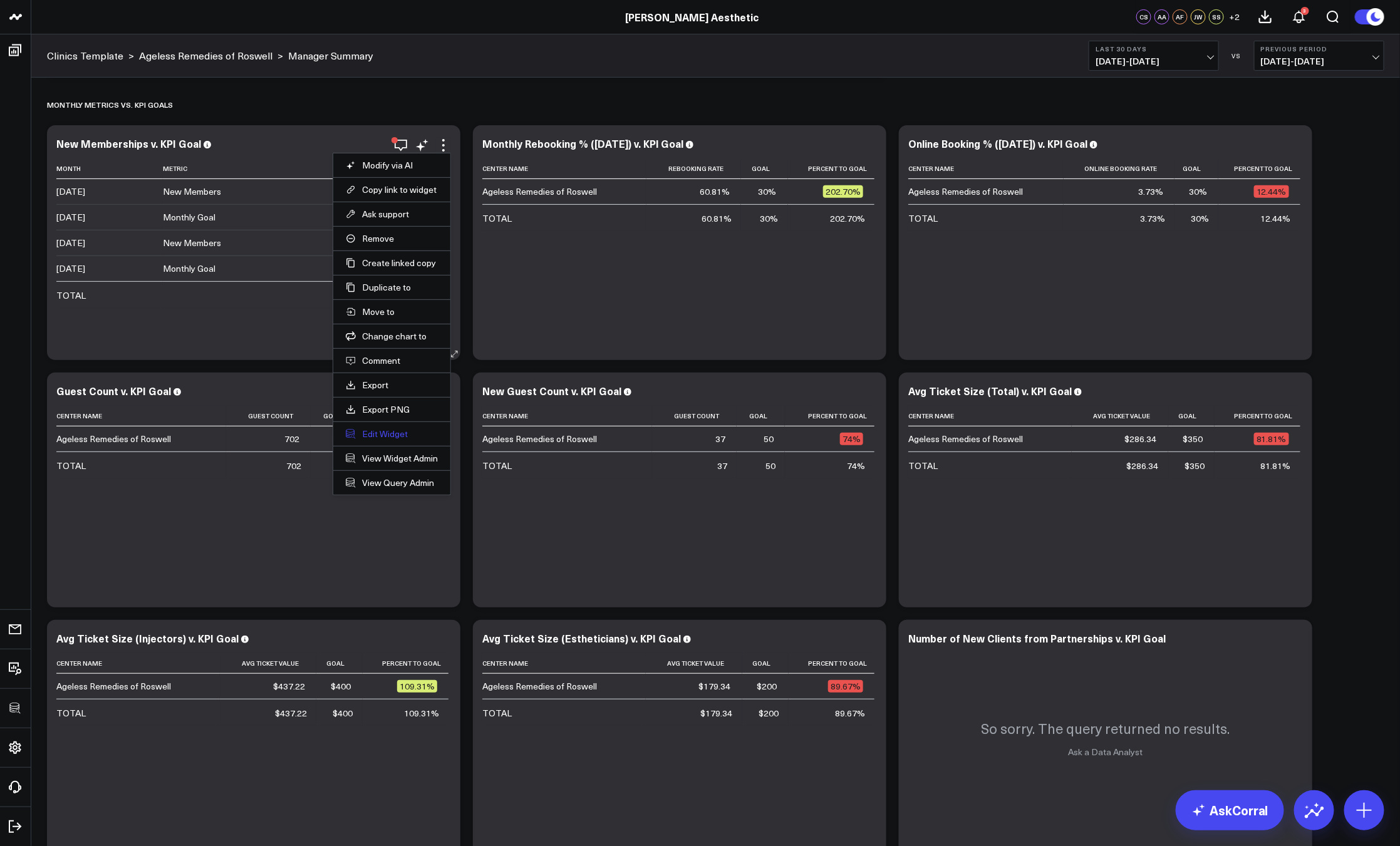
click at [390, 434] on button "Edit Widget" at bounding box center [391, 434] width 92 height 11
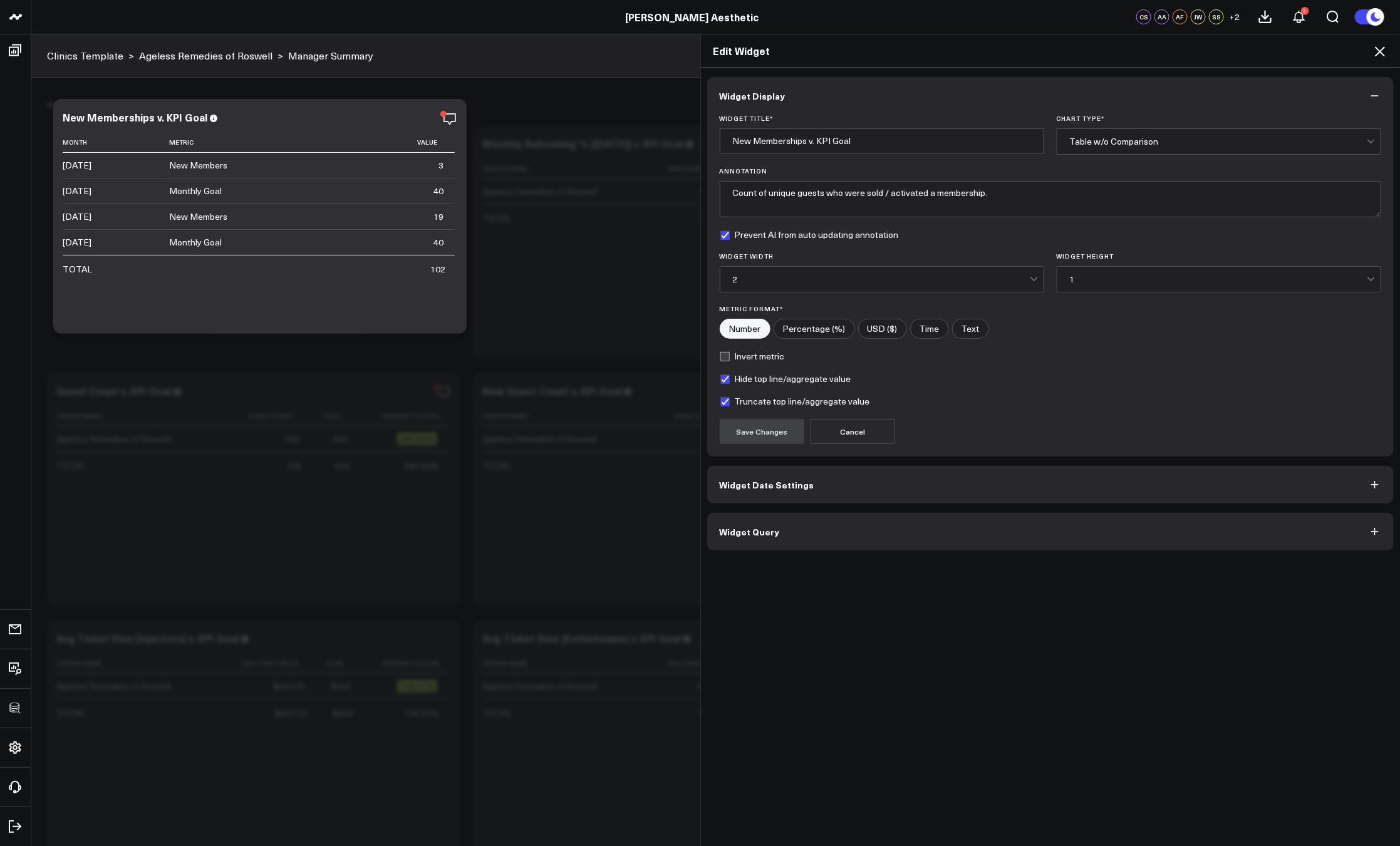
click at [822, 537] on button "Widget Query" at bounding box center [1050, 531] width 687 height 38
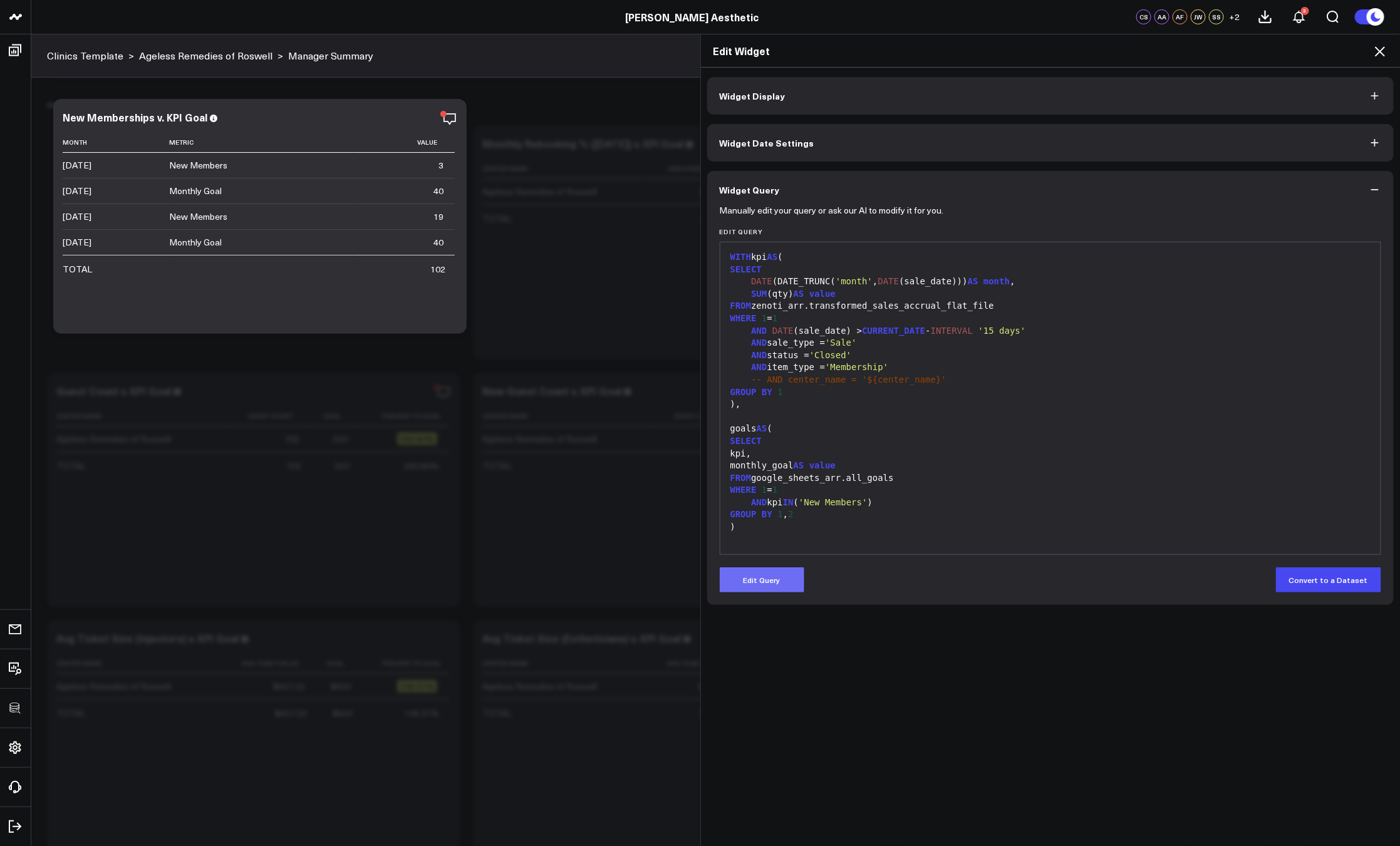
click at [779, 579] on button "Edit Query" at bounding box center [762, 580] width 85 height 25
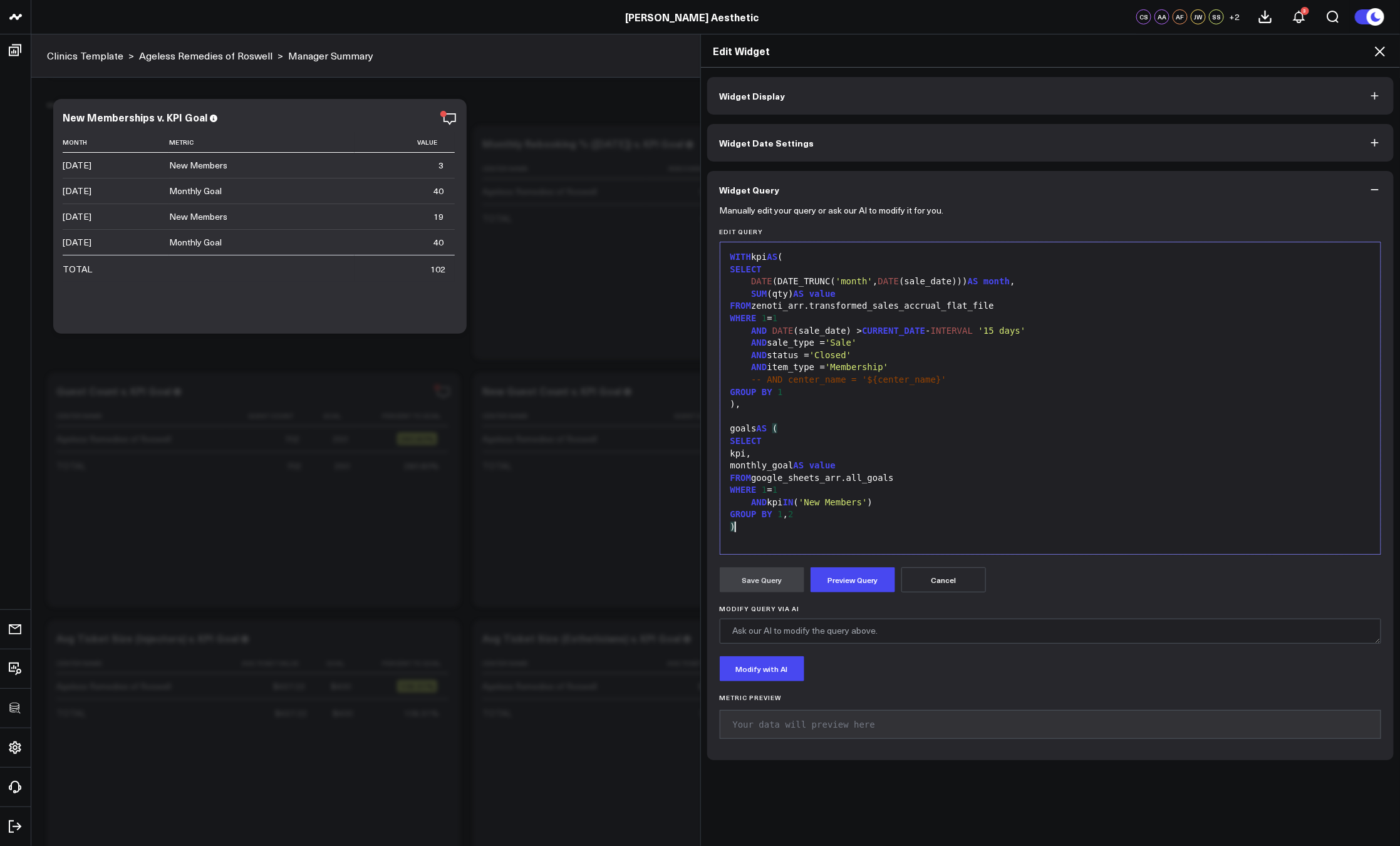
click at [808, 529] on div ")" at bounding box center [1050, 527] width 648 height 12
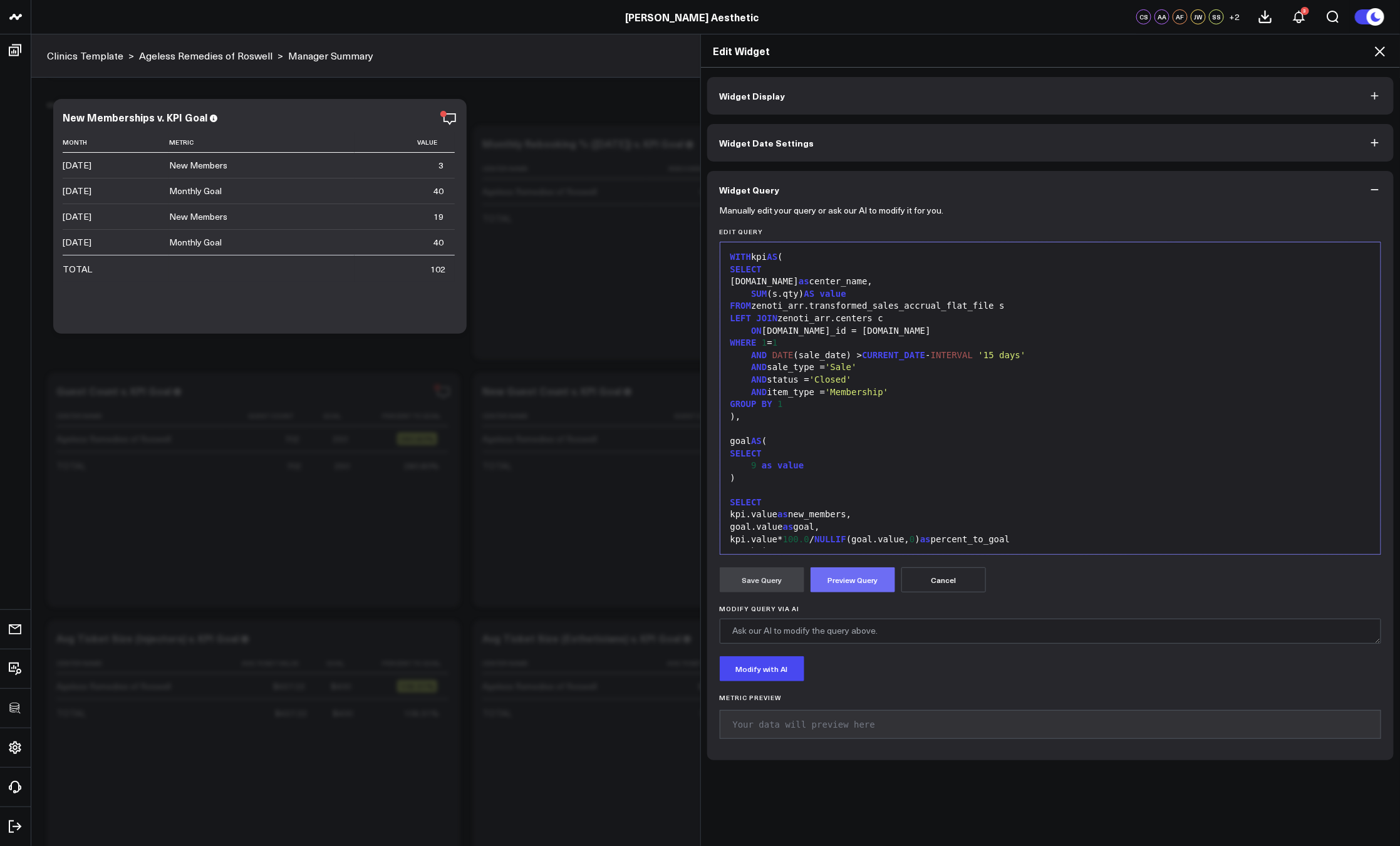
scroll to position [72, 0]
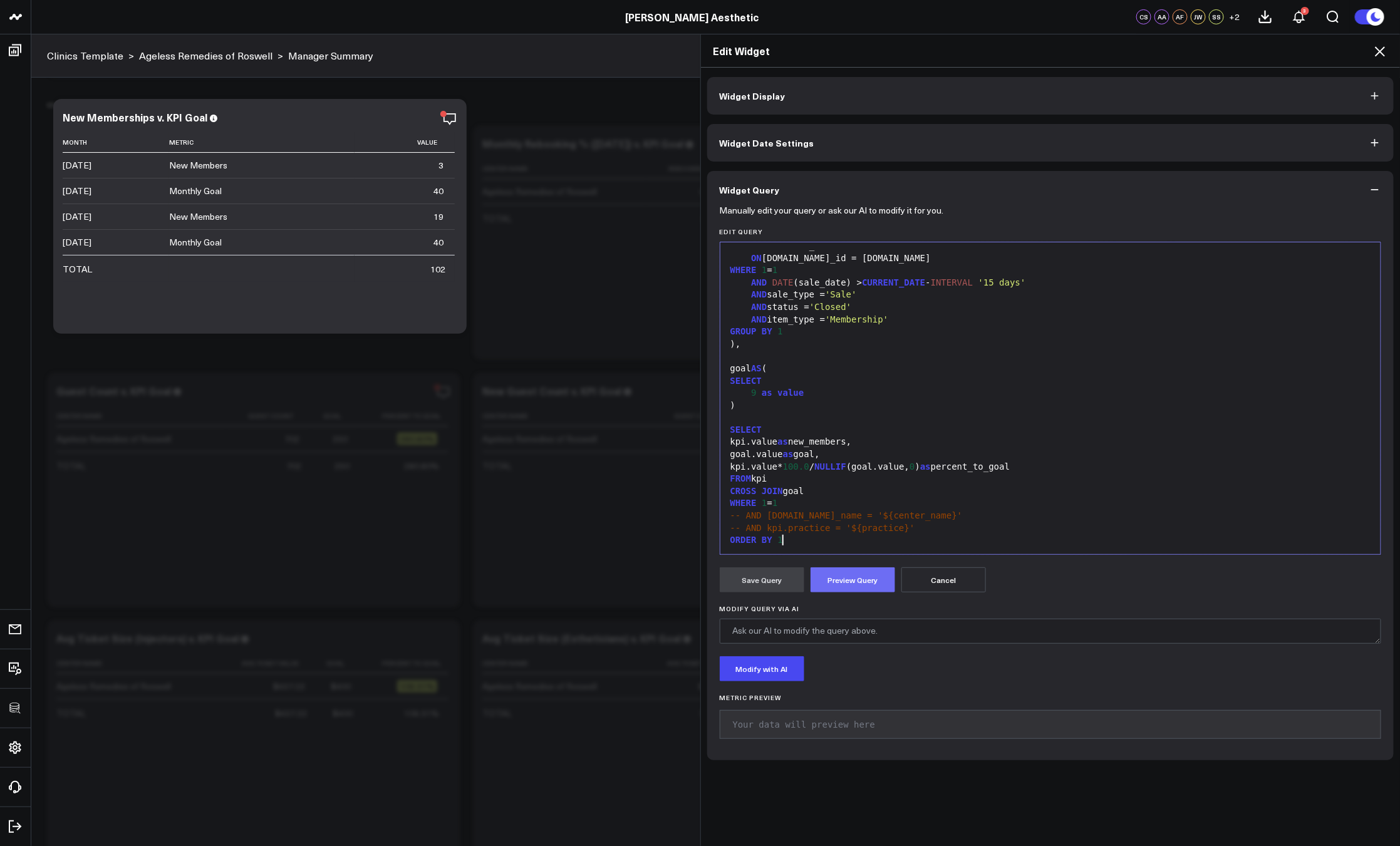
click at [828, 584] on button "Preview Query" at bounding box center [853, 580] width 85 height 25
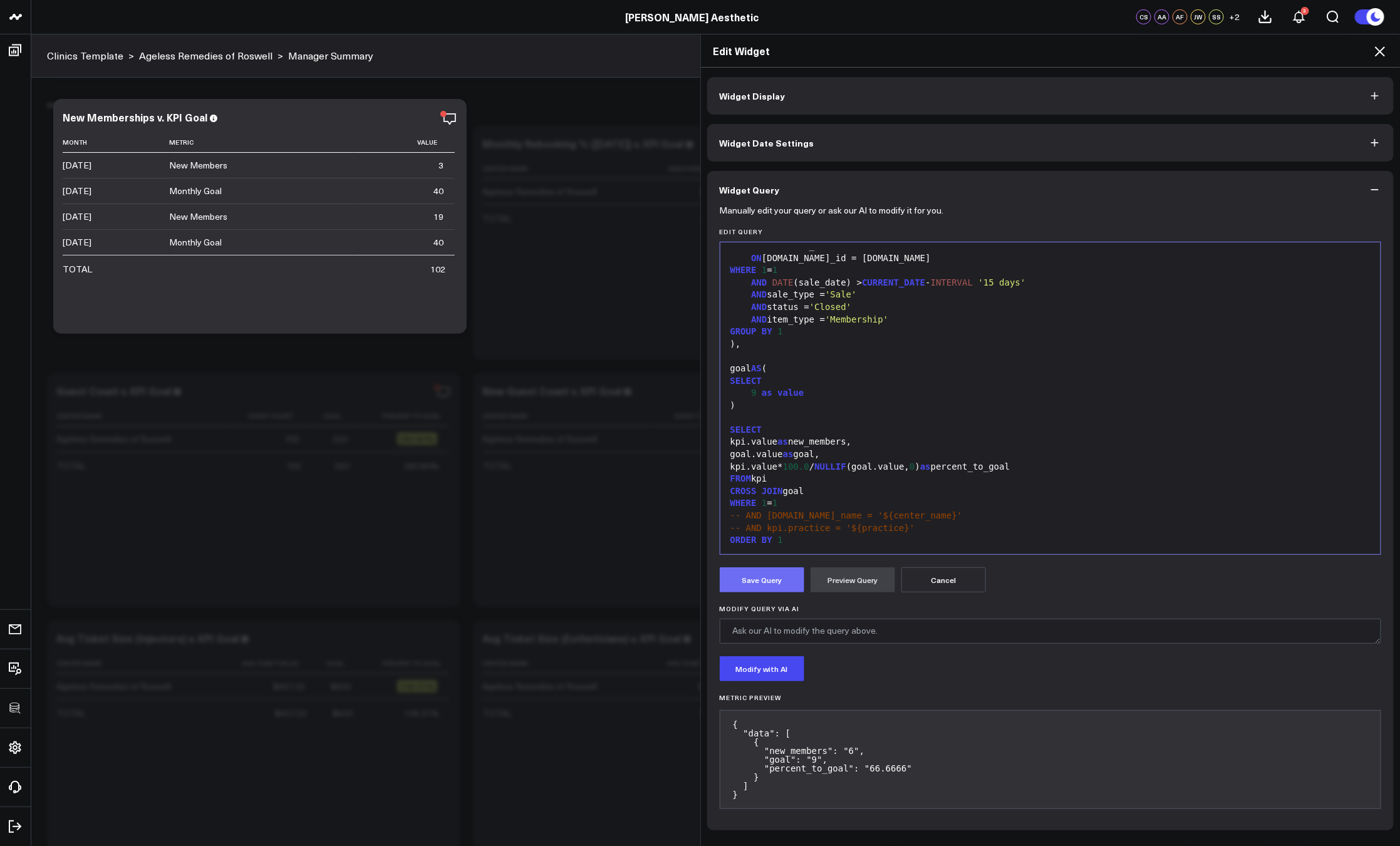
drag, startPoint x: 769, startPoint y: 581, endPoint x: 775, endPoint y: 575, distance: 8.5
click at [769, 581] on button "Save Query" at bounding box center [762, 580] width 85 height 25
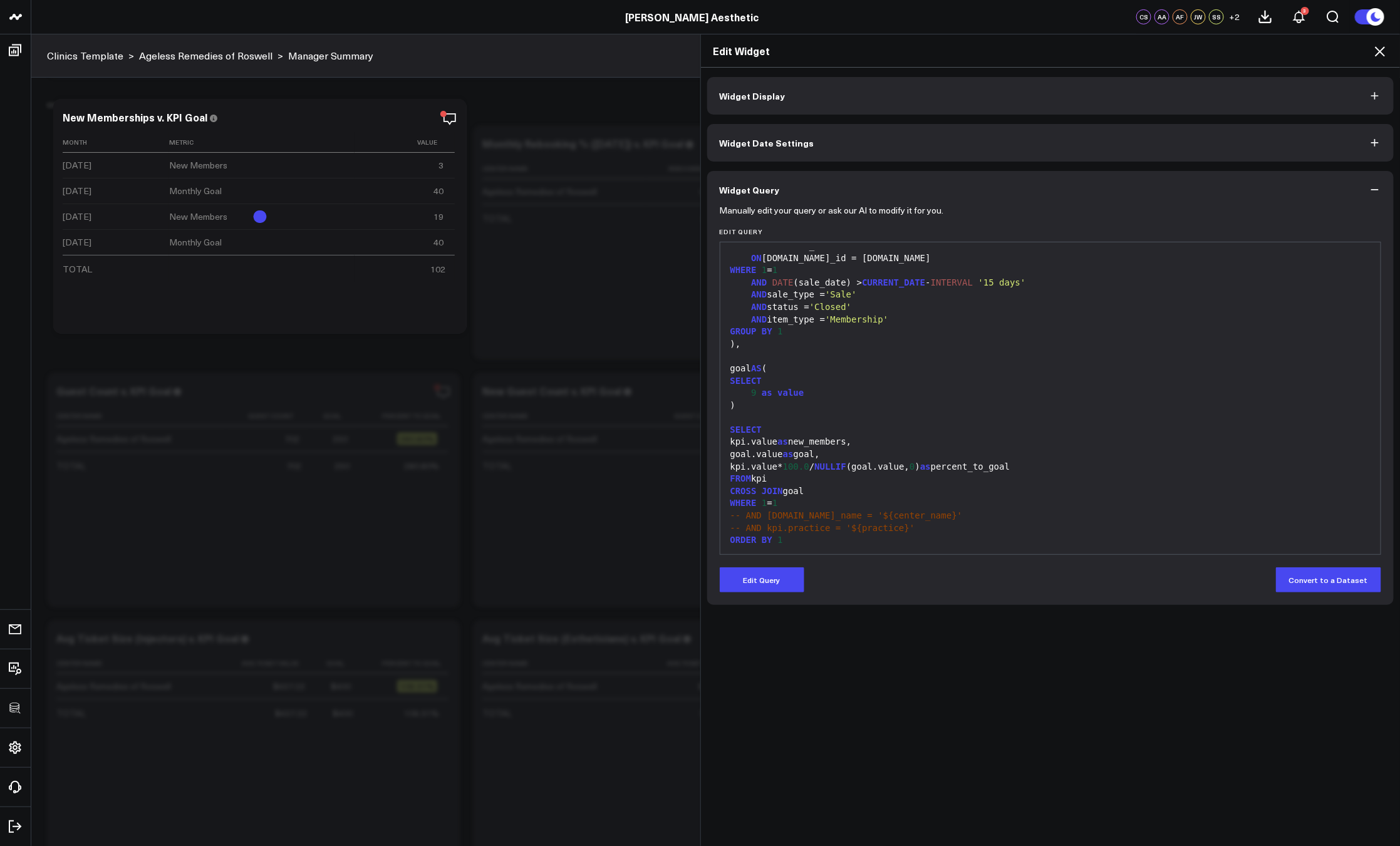
drag, startPoint x: 1378, startPoint y: 53, endPoint x: 1352, endPoint y: 62, distance: 27.5
click at [1378, 53] on icon at bounding box center [1379, 51] width 10 height 10
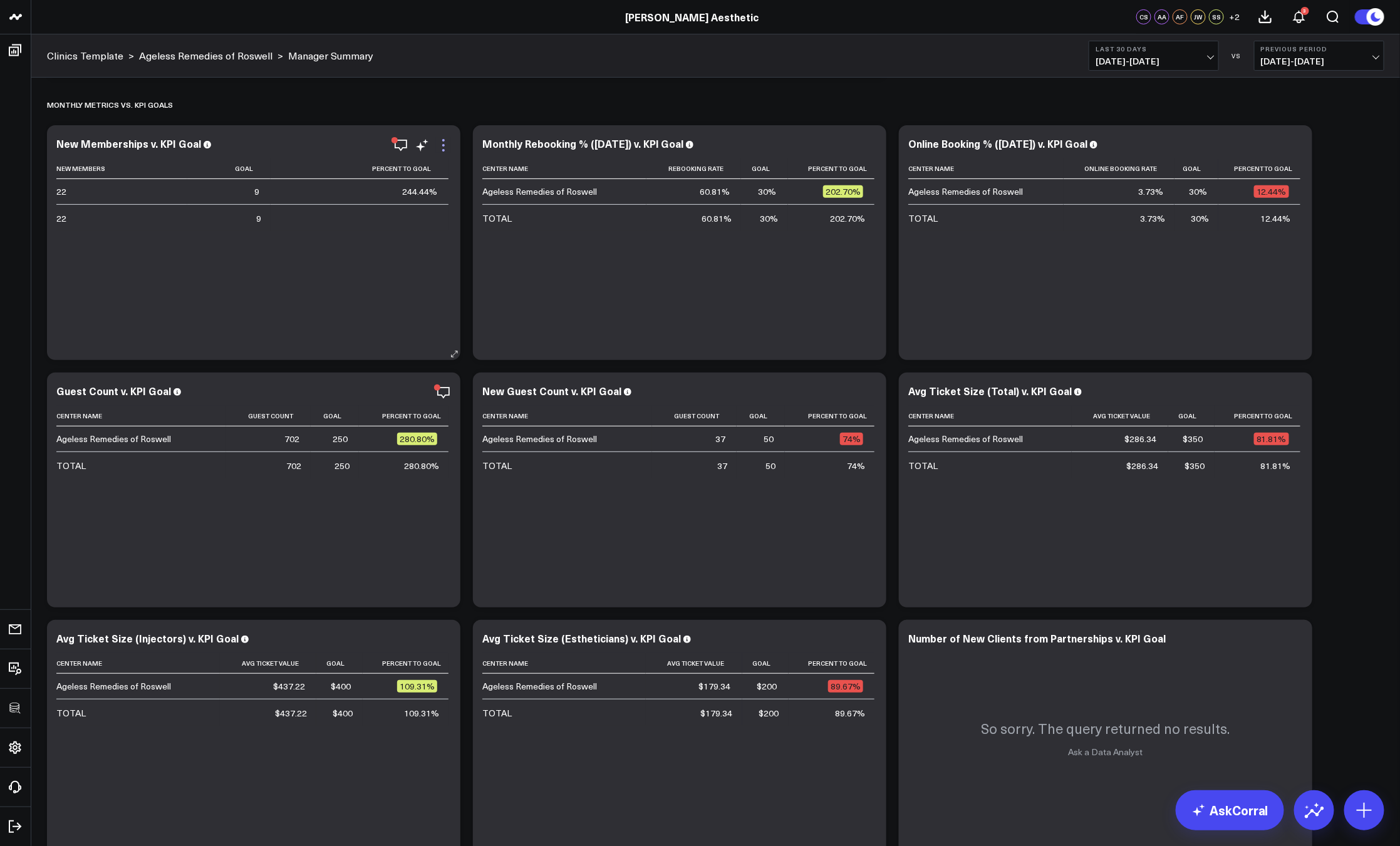
click at [446, 146] on icon at bounding box center [443, 145] width 15 height 15
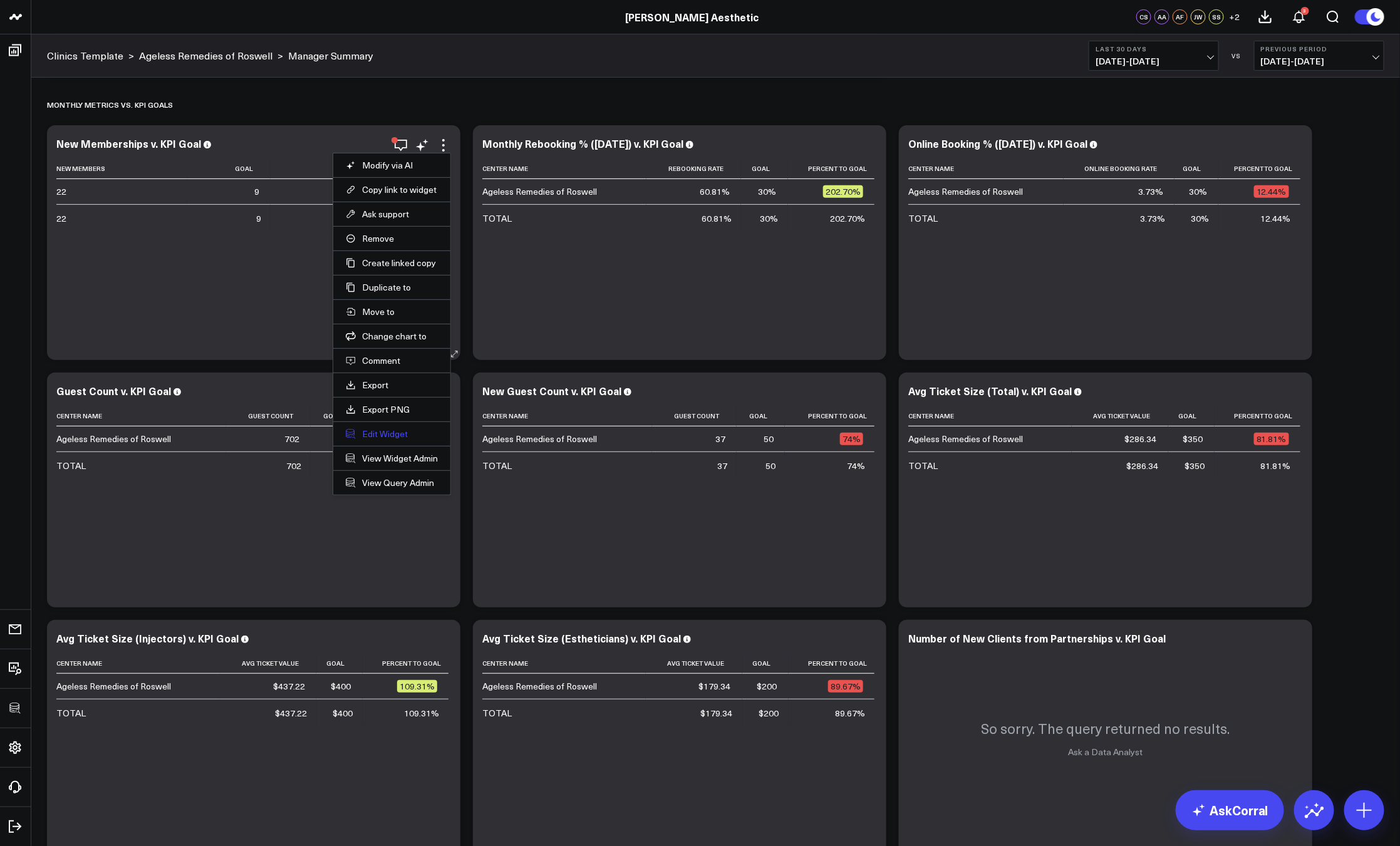
click at [379, 434] on button "Edit Widget" at bounding box center [391, 434] width 92 height 11
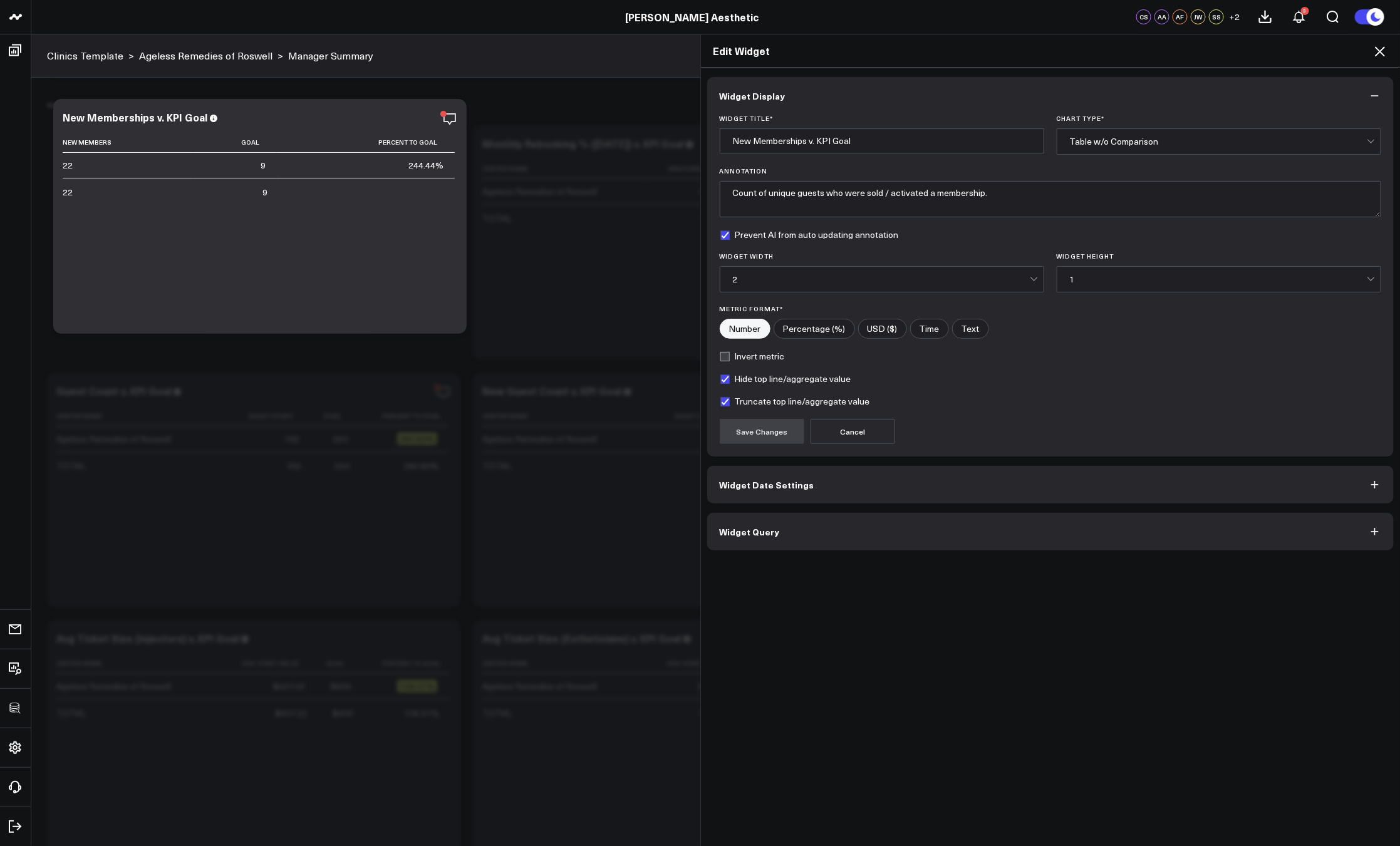
click at [874, 539] on button "Widget Query" at bounding box center [1050, 531] width 687 height 38
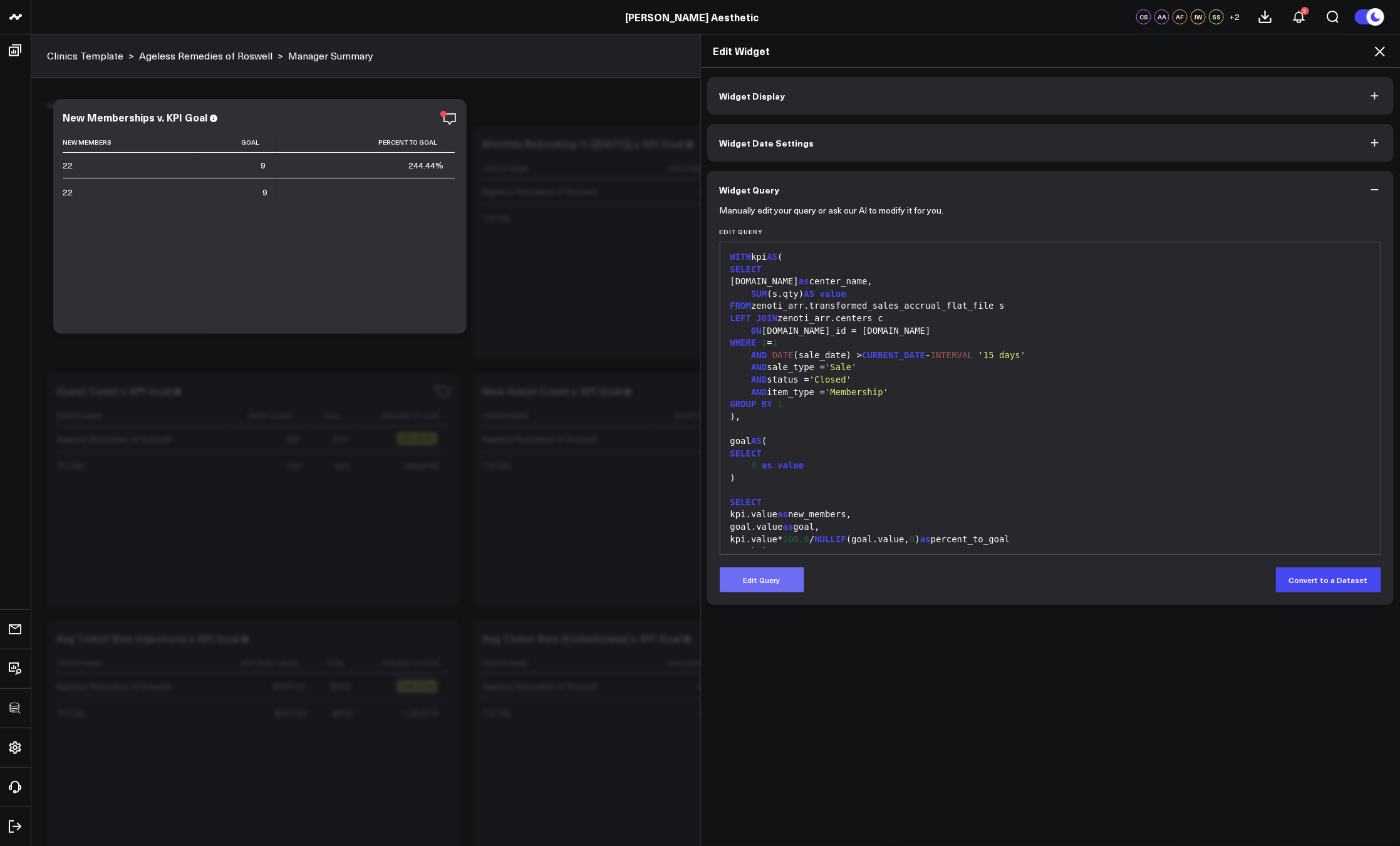
click at [781, 576] on button "Edit Query" at bounding box center [762, 580] width 85 height 25
click at [840, 500] on div "SELECT" at bounding box center [1050, 502] width 648 height 12
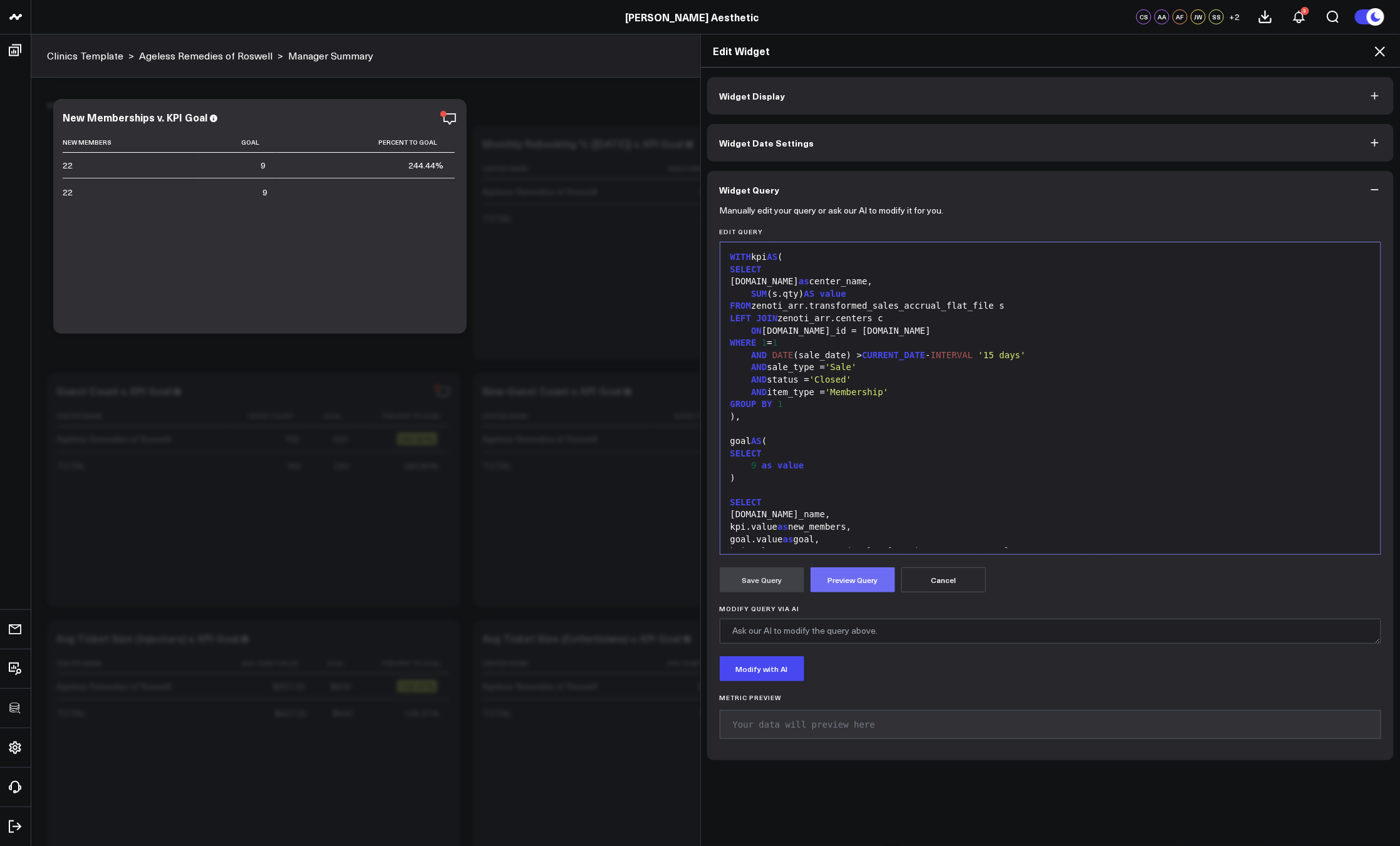
scroll to position [85, 0]
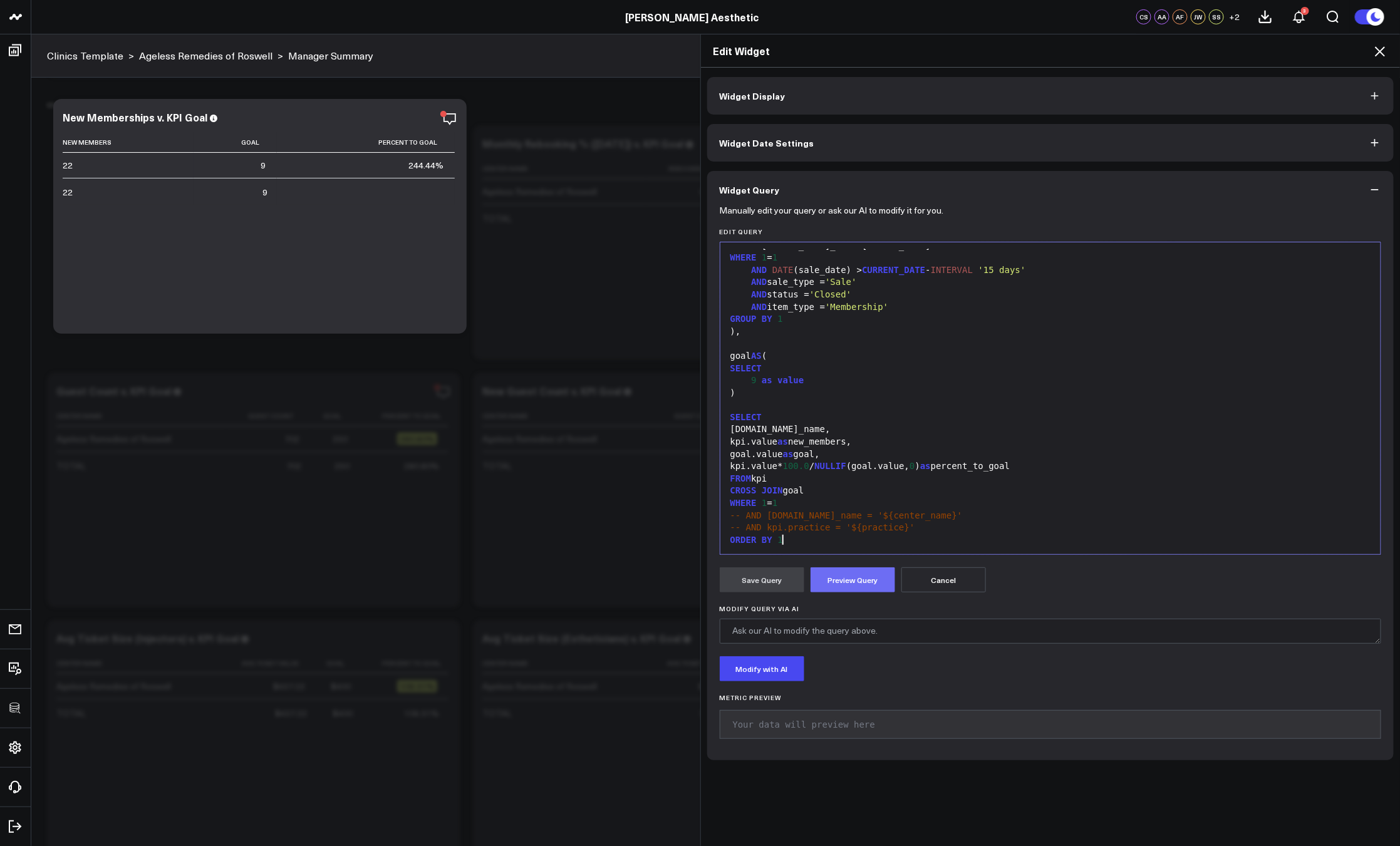
click at [846, 577] on button "Preview Query" at bounding box center [853, 580] width 85 height 25
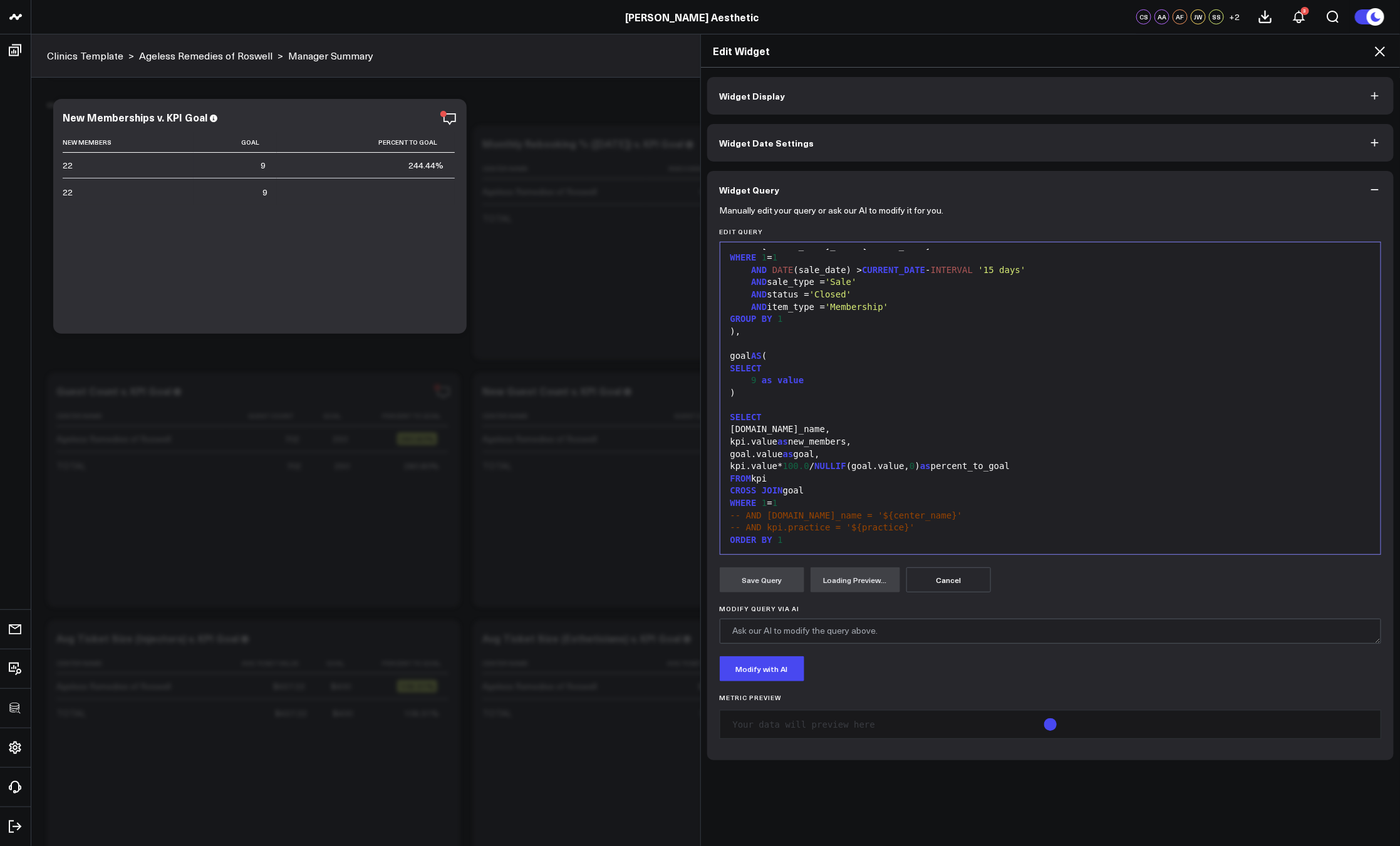
scroll to position [0, 0]
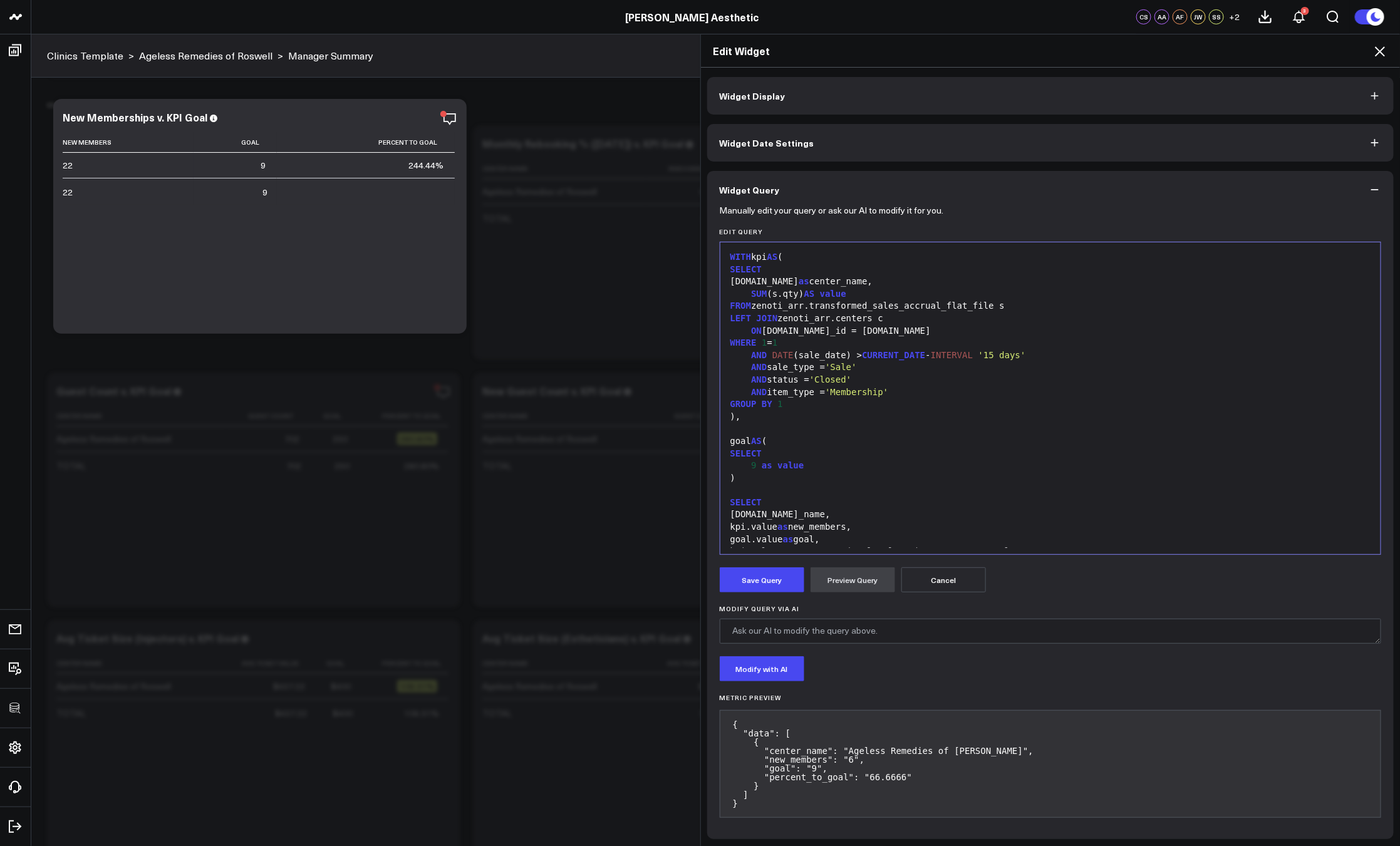
click at [768, 576] on button "Save Query" at bounding box center [762, 580] width 85 height 25
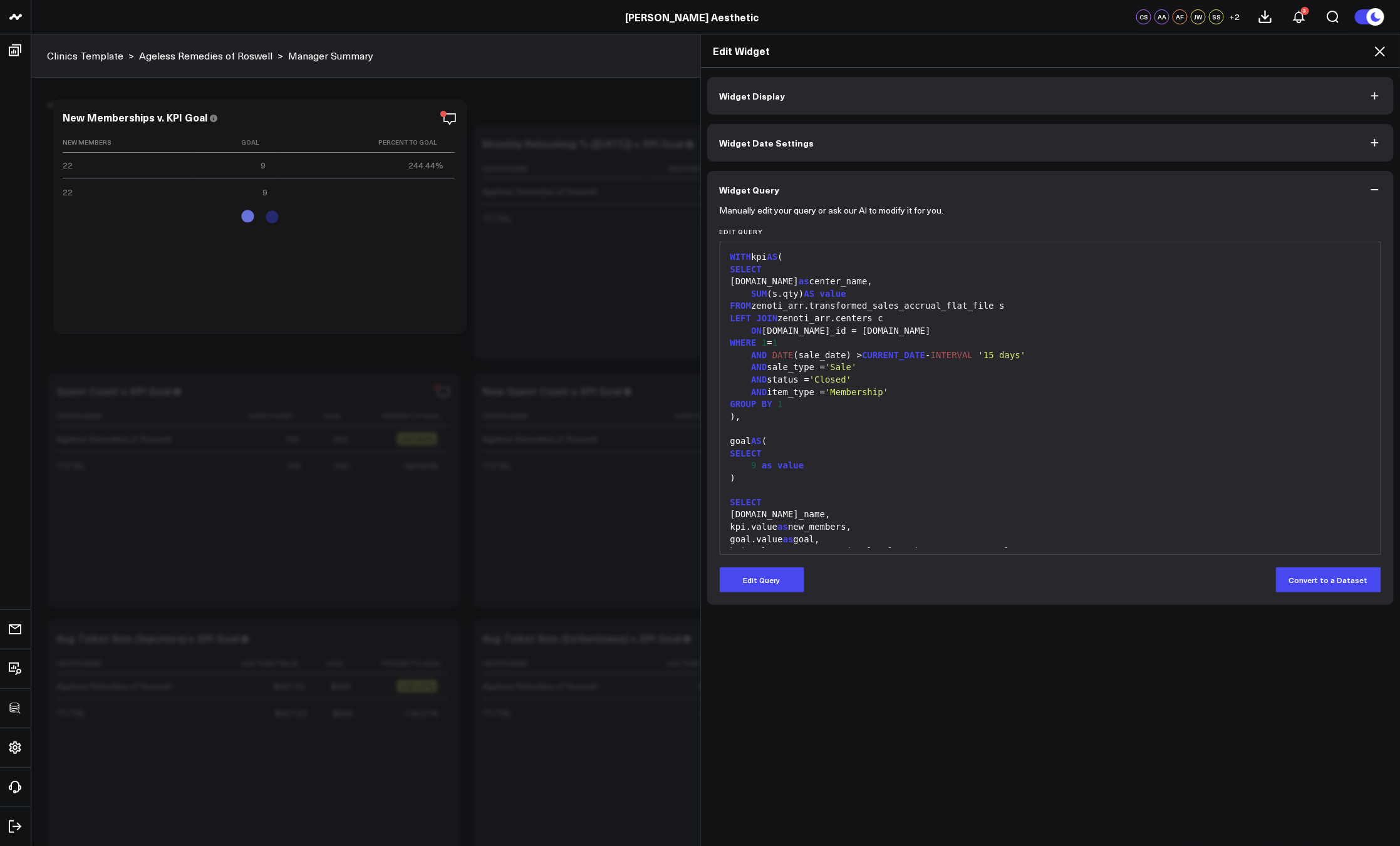
click at [1383, 49] on icon at bounding box center [1379, 51] width 15 height 15
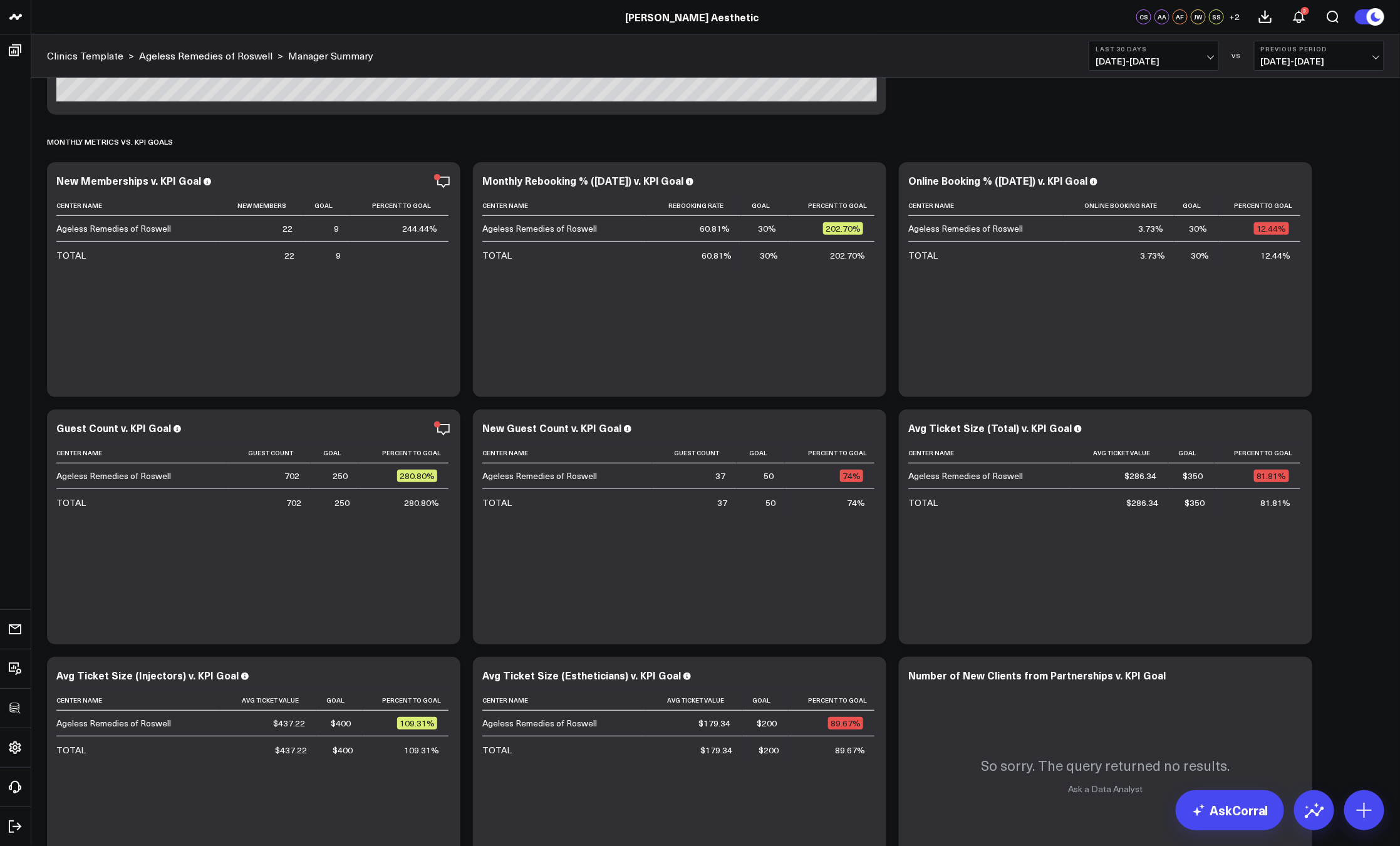
scroll to position [2581, 0]
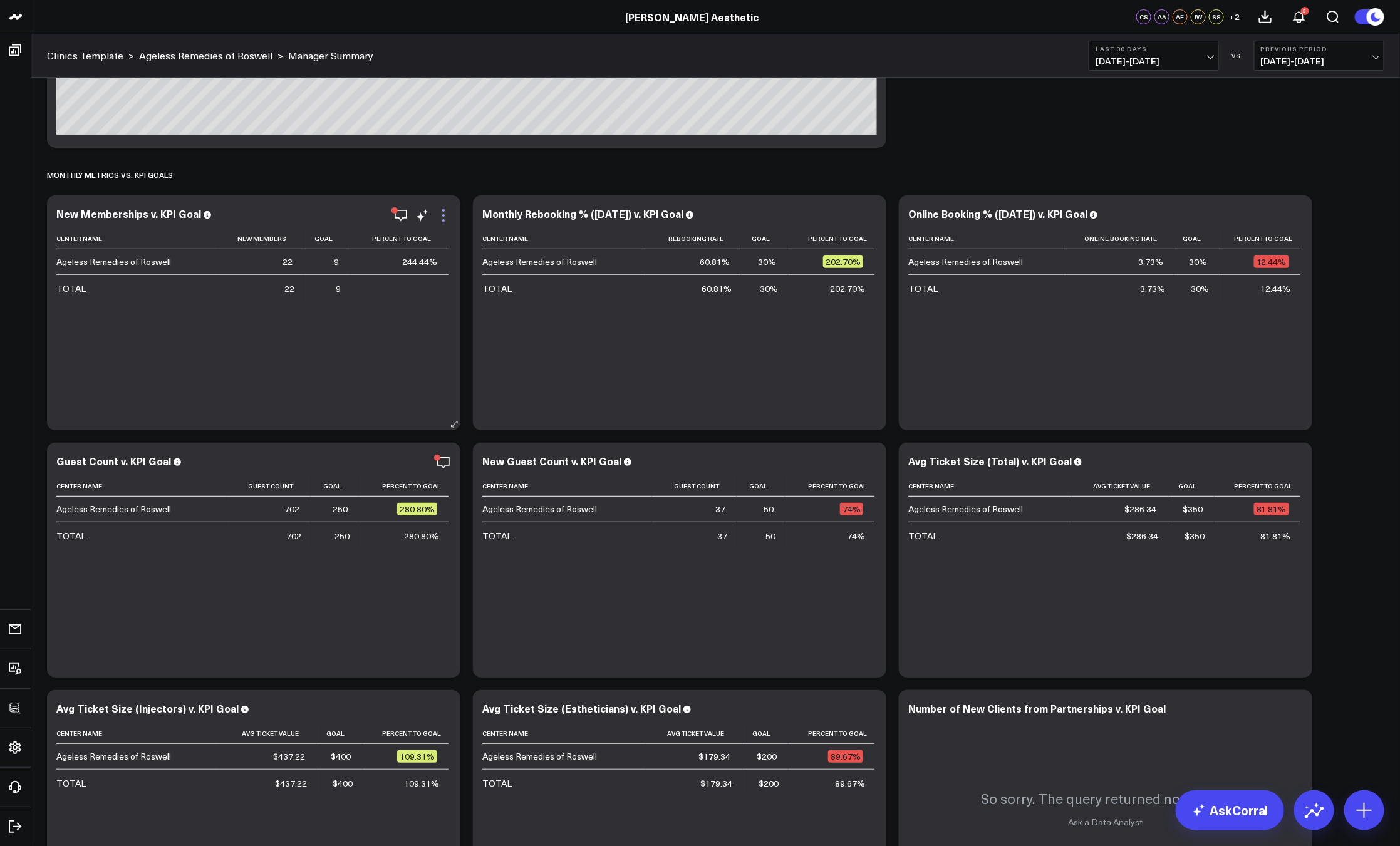
click at [445, 219] on icon at bounding box center [443, 215] width 15 height 15
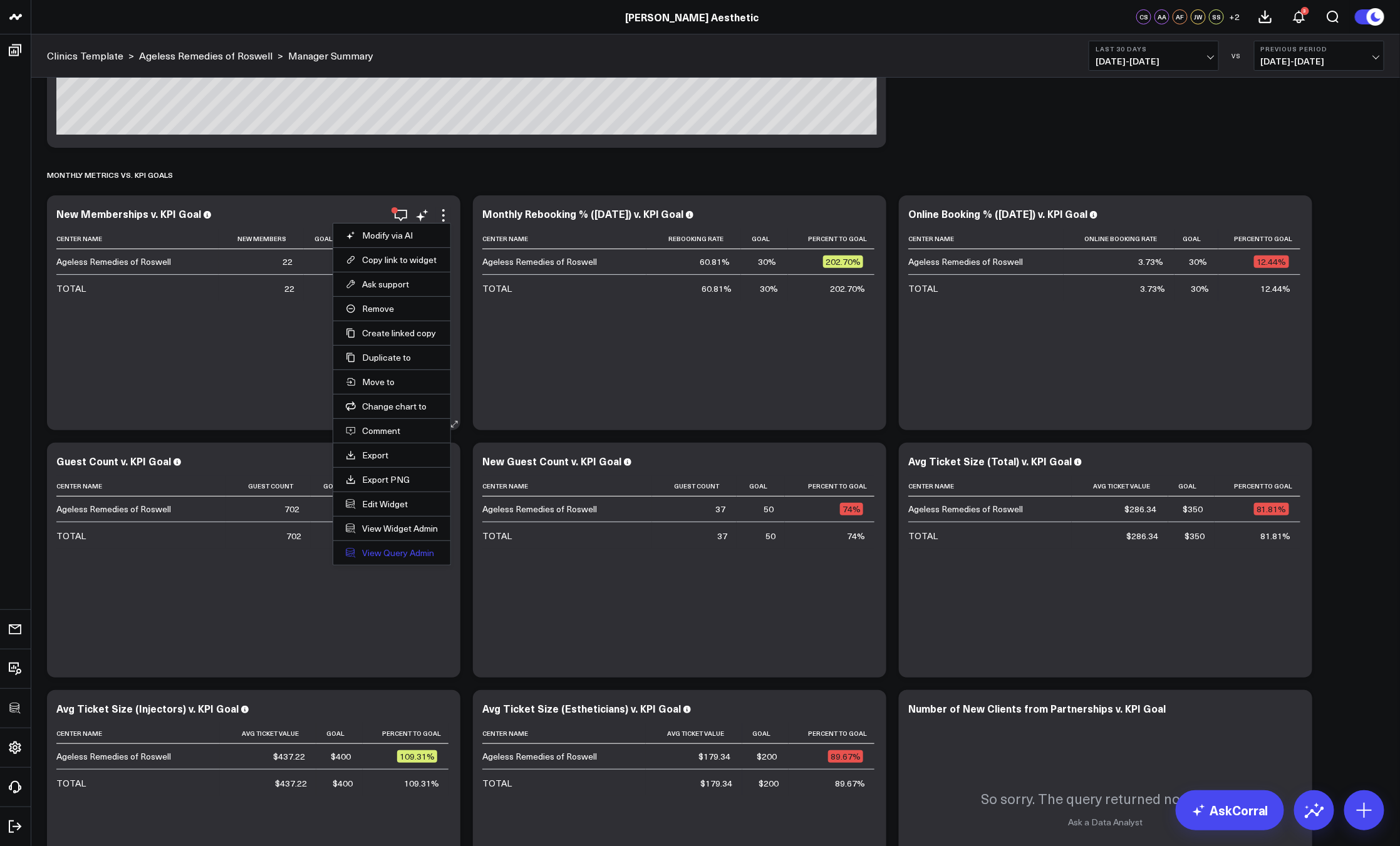
click at [399, 552] on link "View Query Admin" at bounding box center [391, 553] width 92 height 11
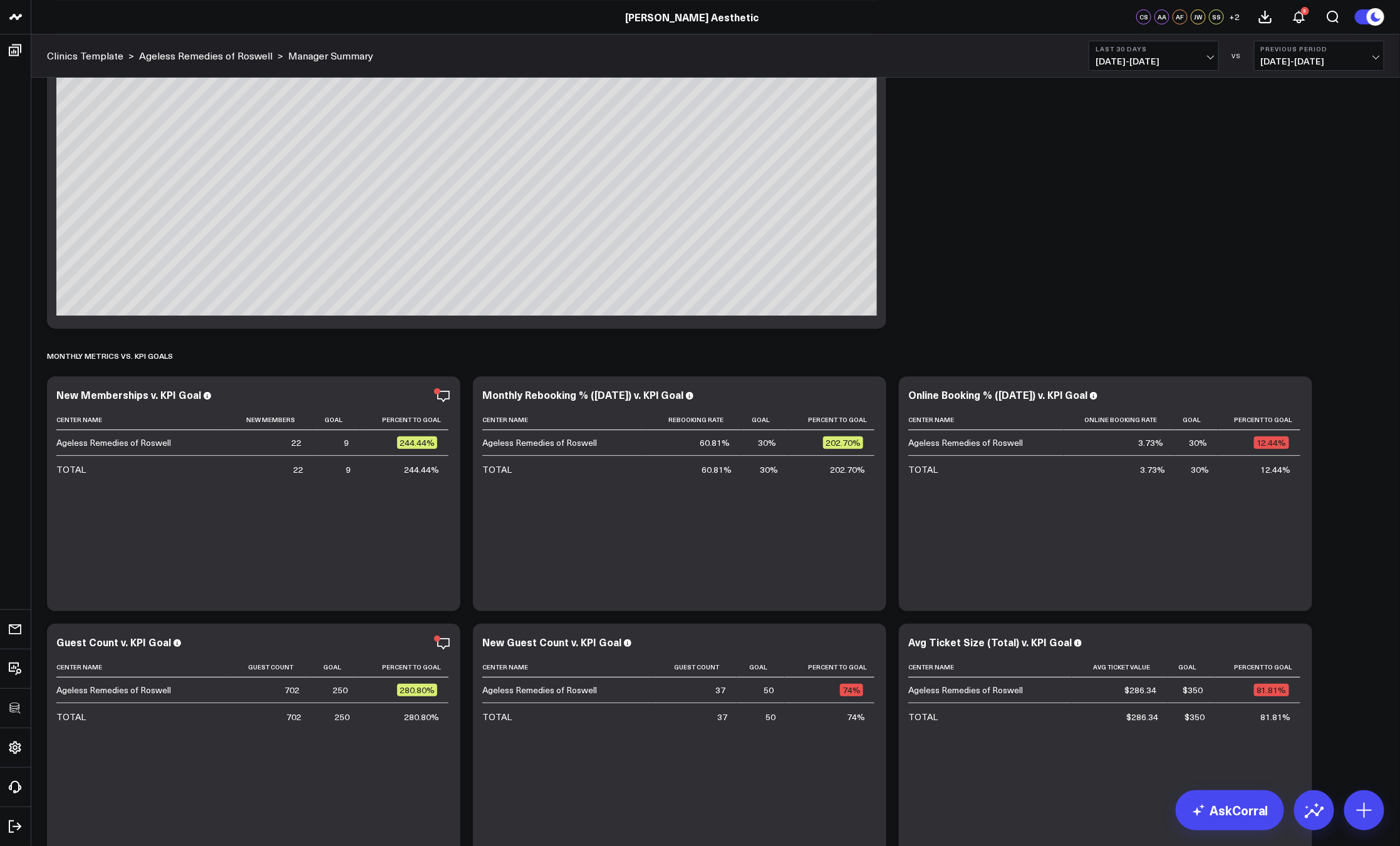
scroll to position [2787, 0]
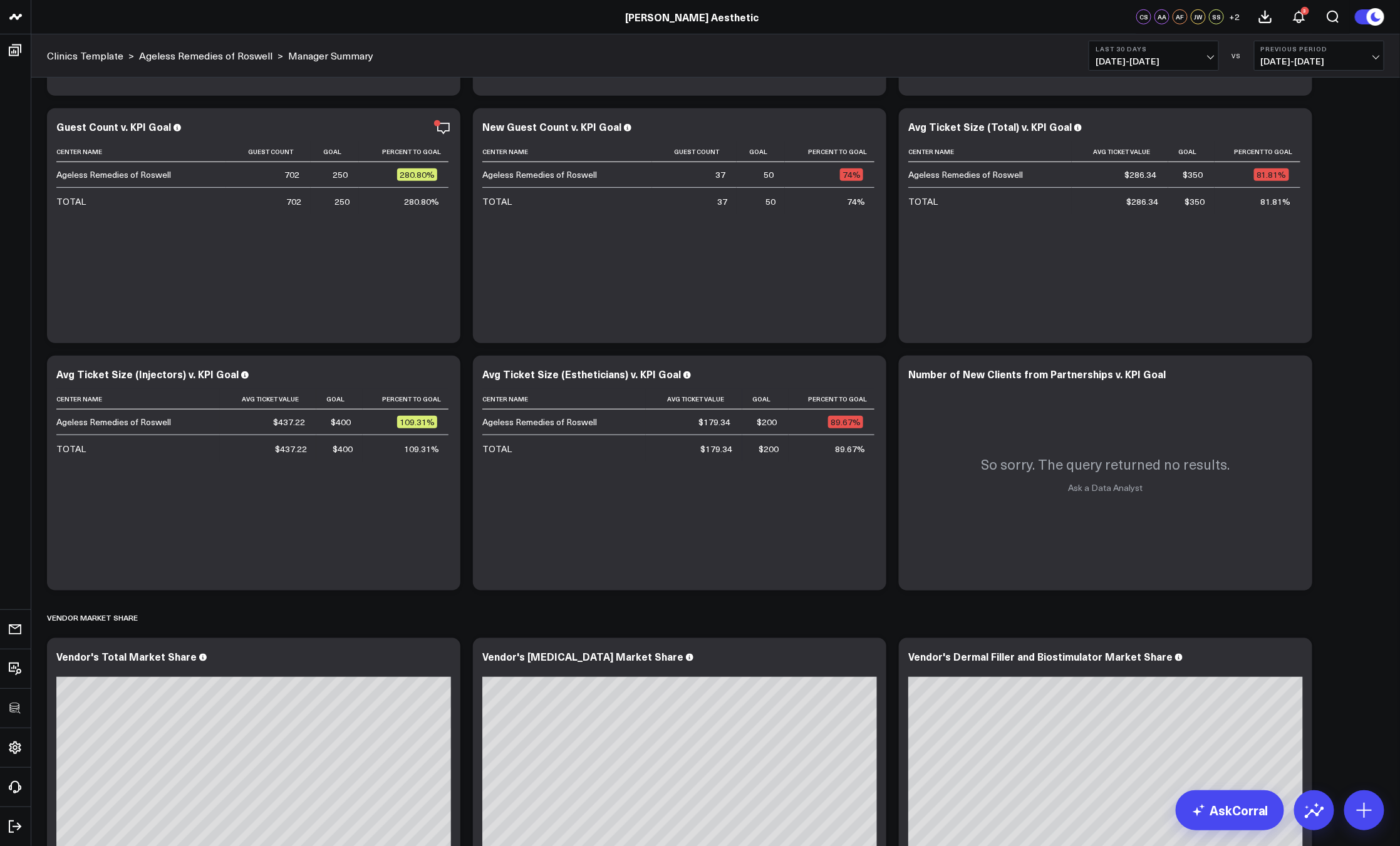
scroll to position [2987, 0]
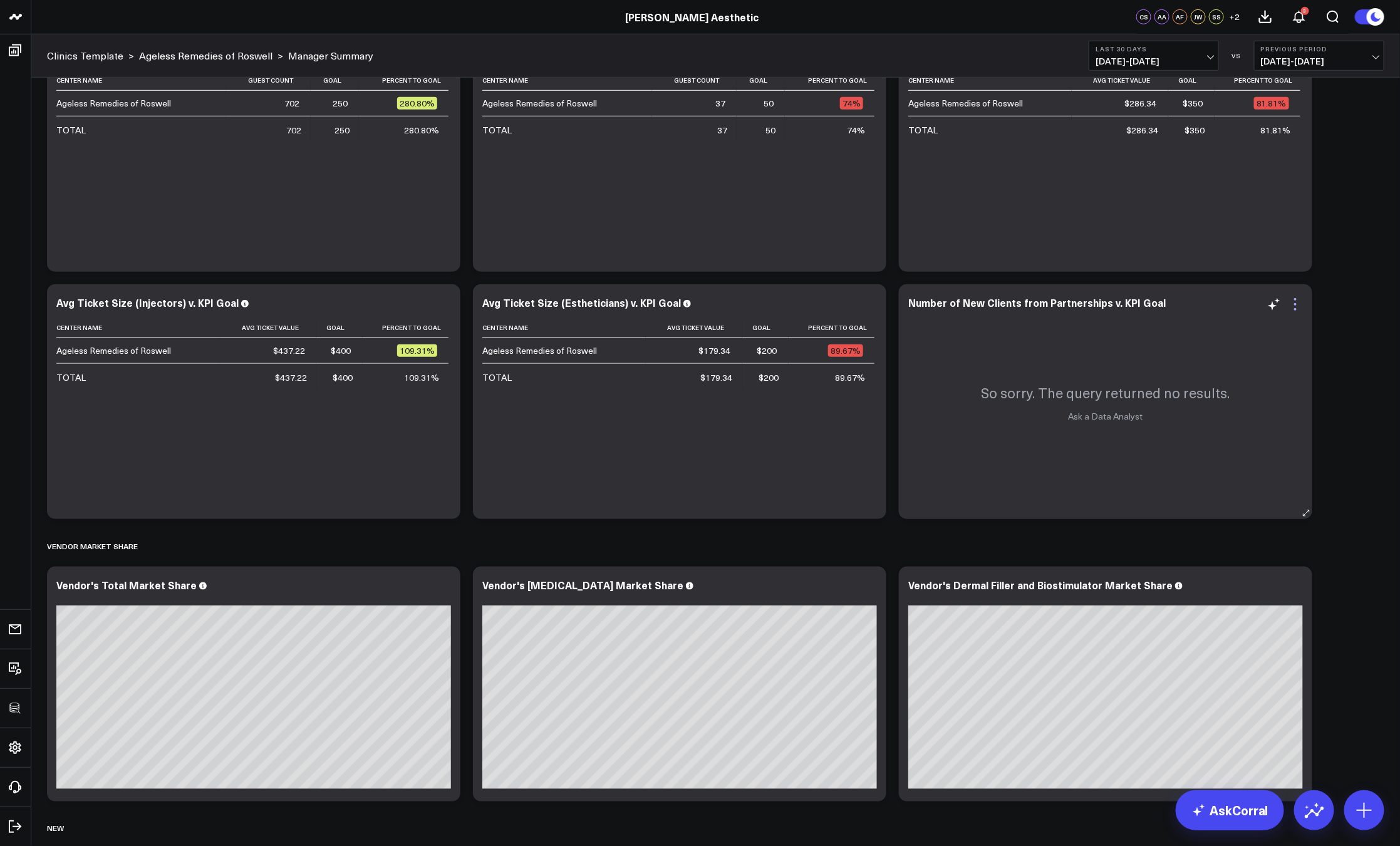
click at [1292, 305] on icon at bounding box center [1295, 304] width 15 height 15
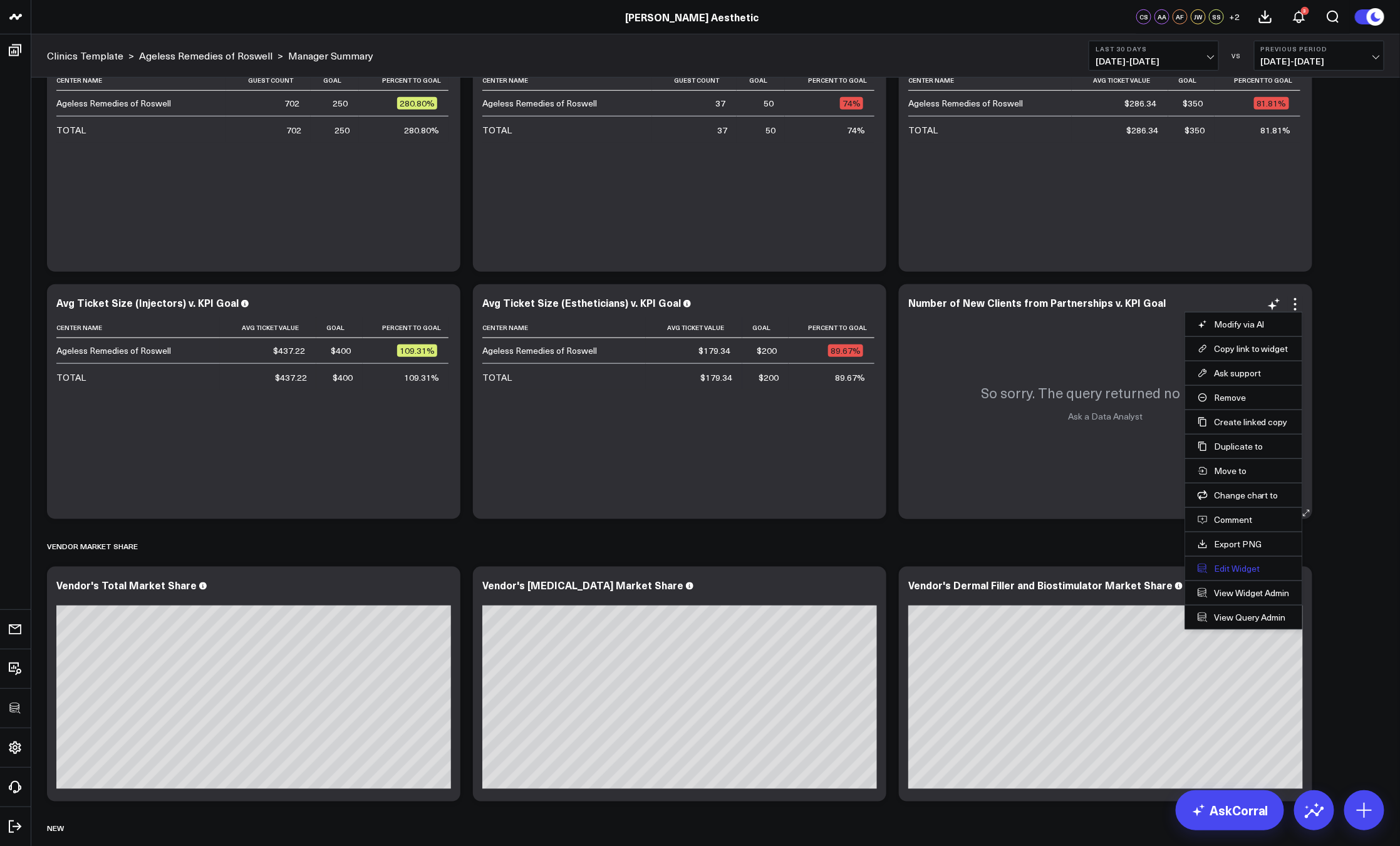
click at [1248, 563] on button "Edit Widget" at bounding box center [1243, 568] width 92 height 11
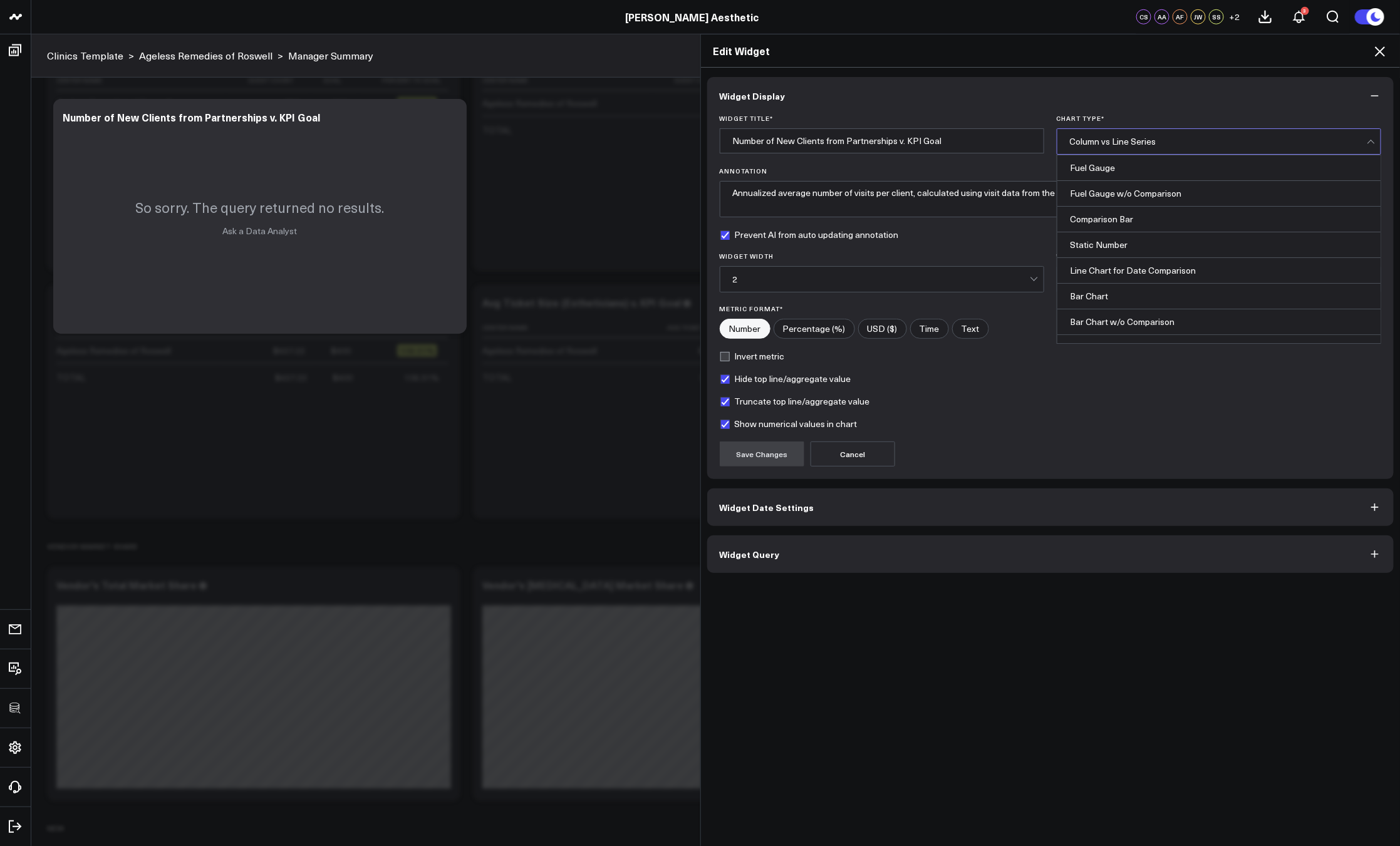
click at [1147, 137] on div "Column vs Line Series" at bounding box center [1218, 141] width 297 height 10
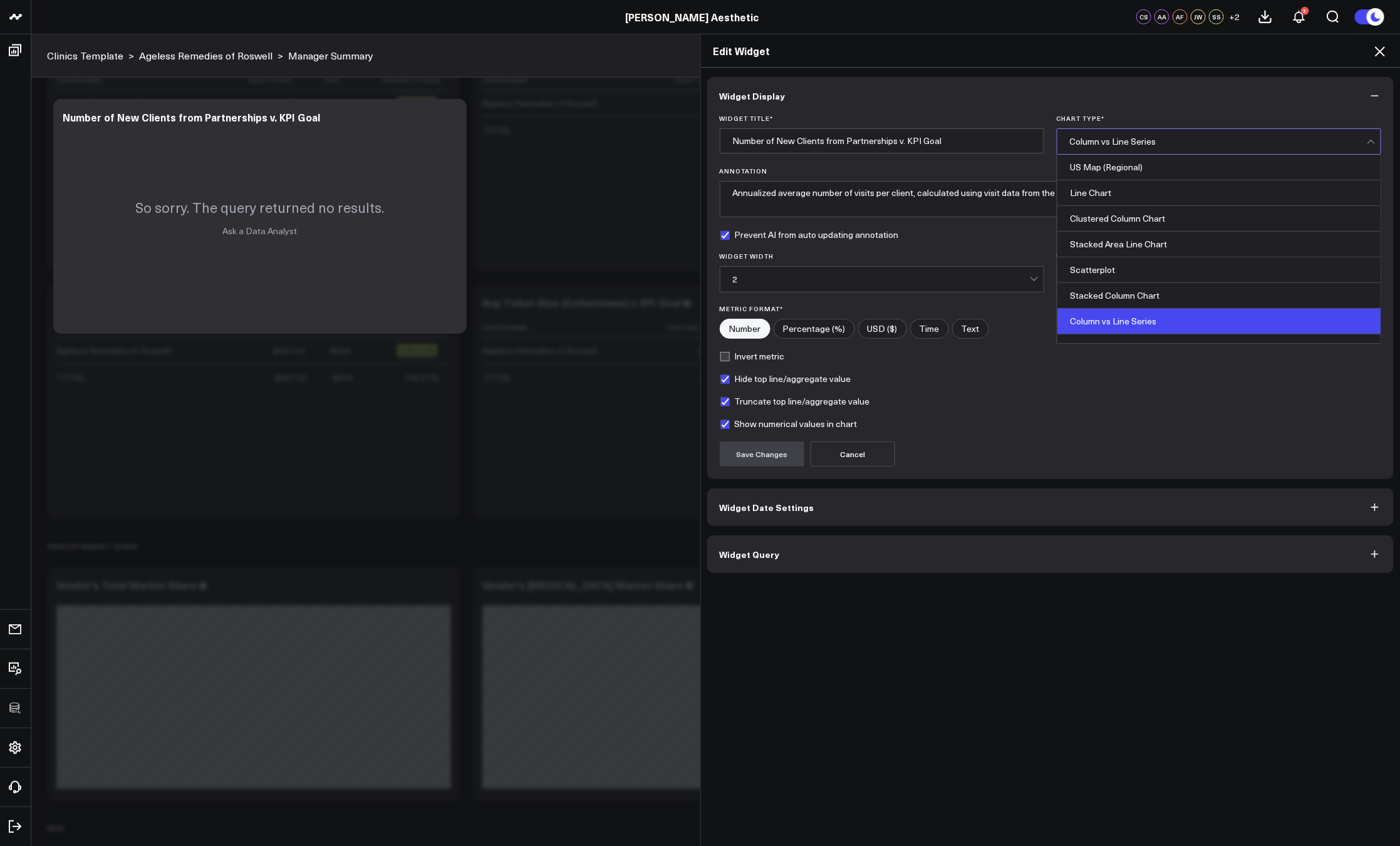
scroll to position [506, 0]
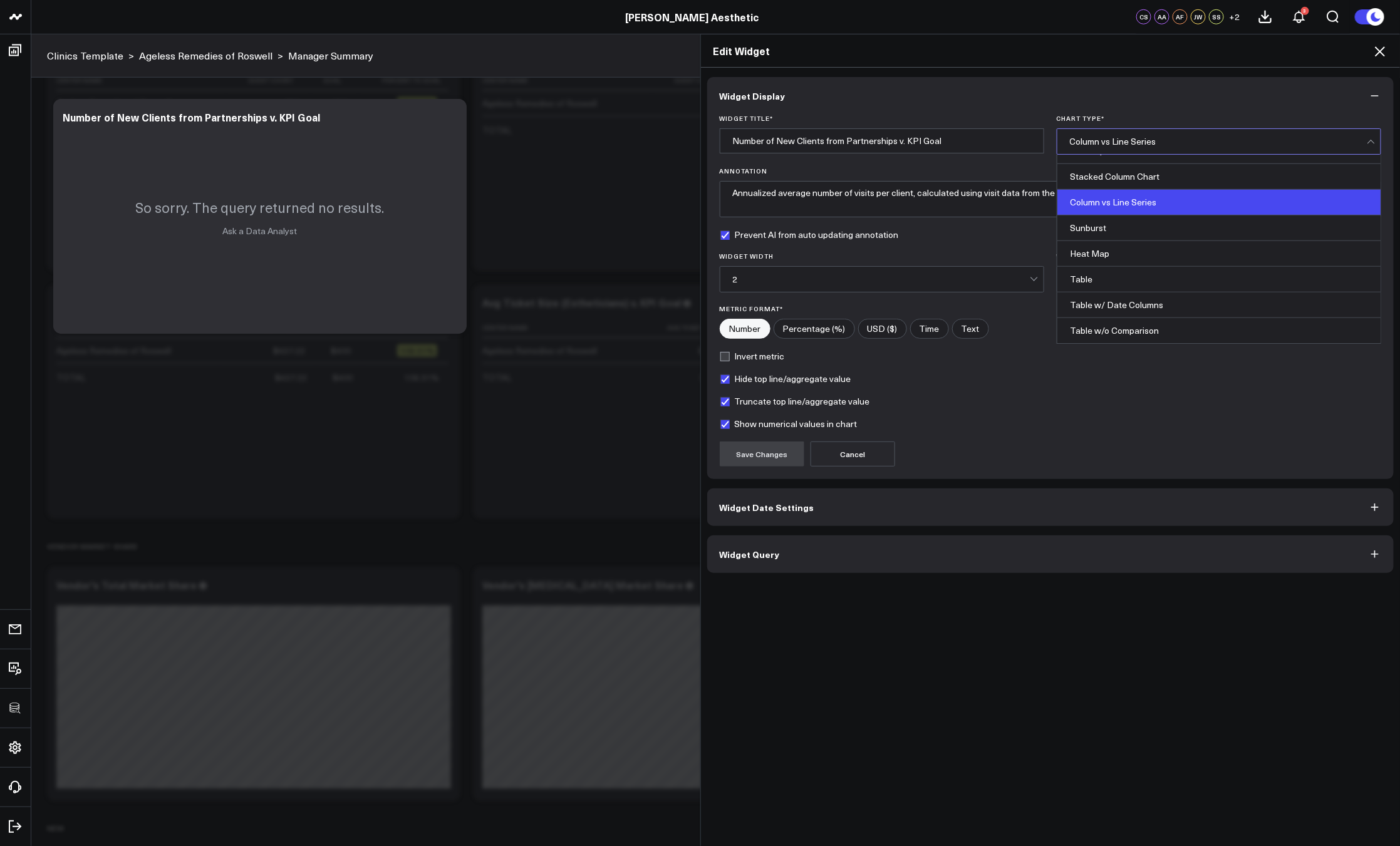
click at [1126, 333] on div "Table w/o Comparison" at bounding box center [1218, 330] width 324 height 25
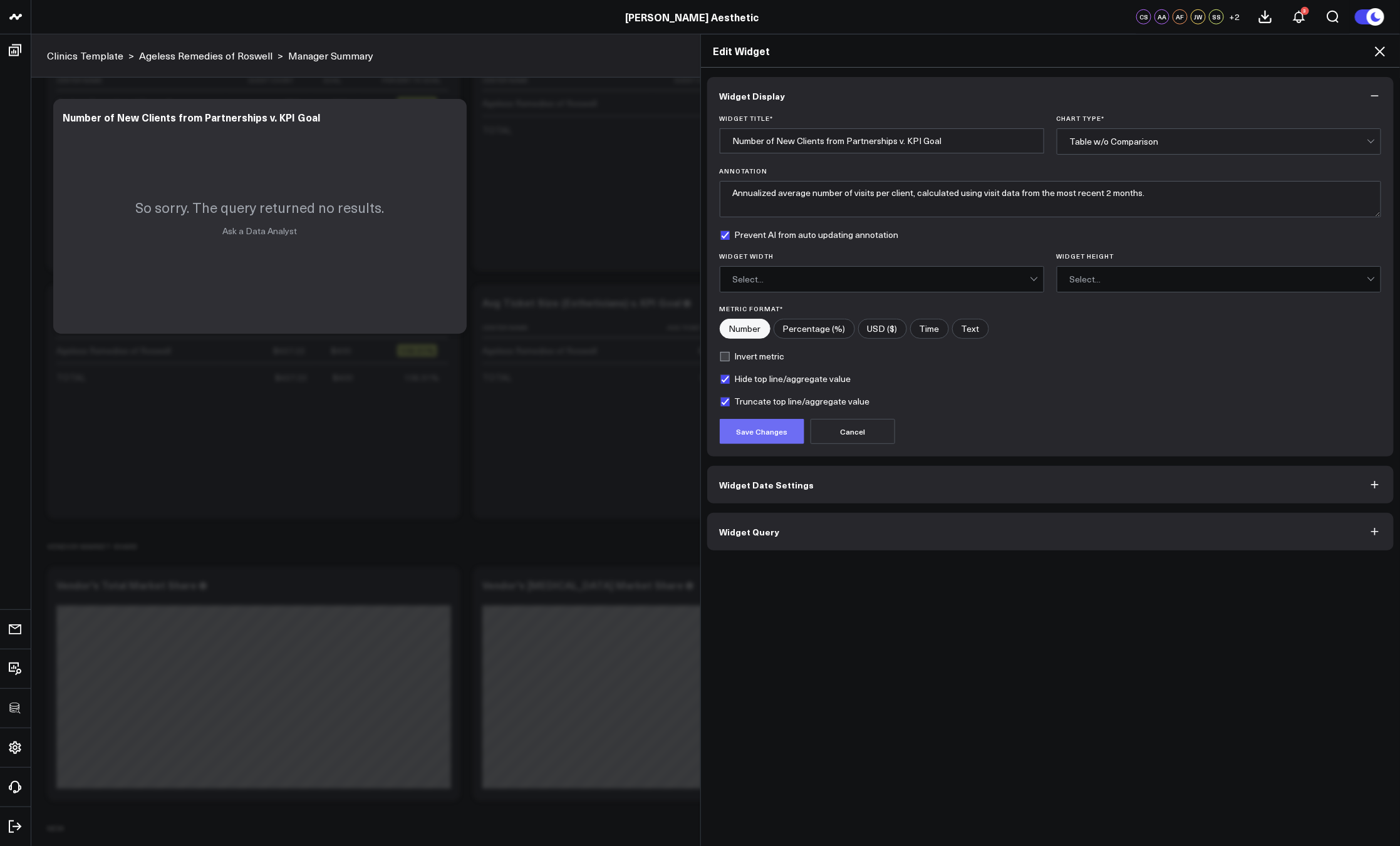
click at [761, 434] on button "Save Changes" at bounding box center [762, 431] width 85 height 25
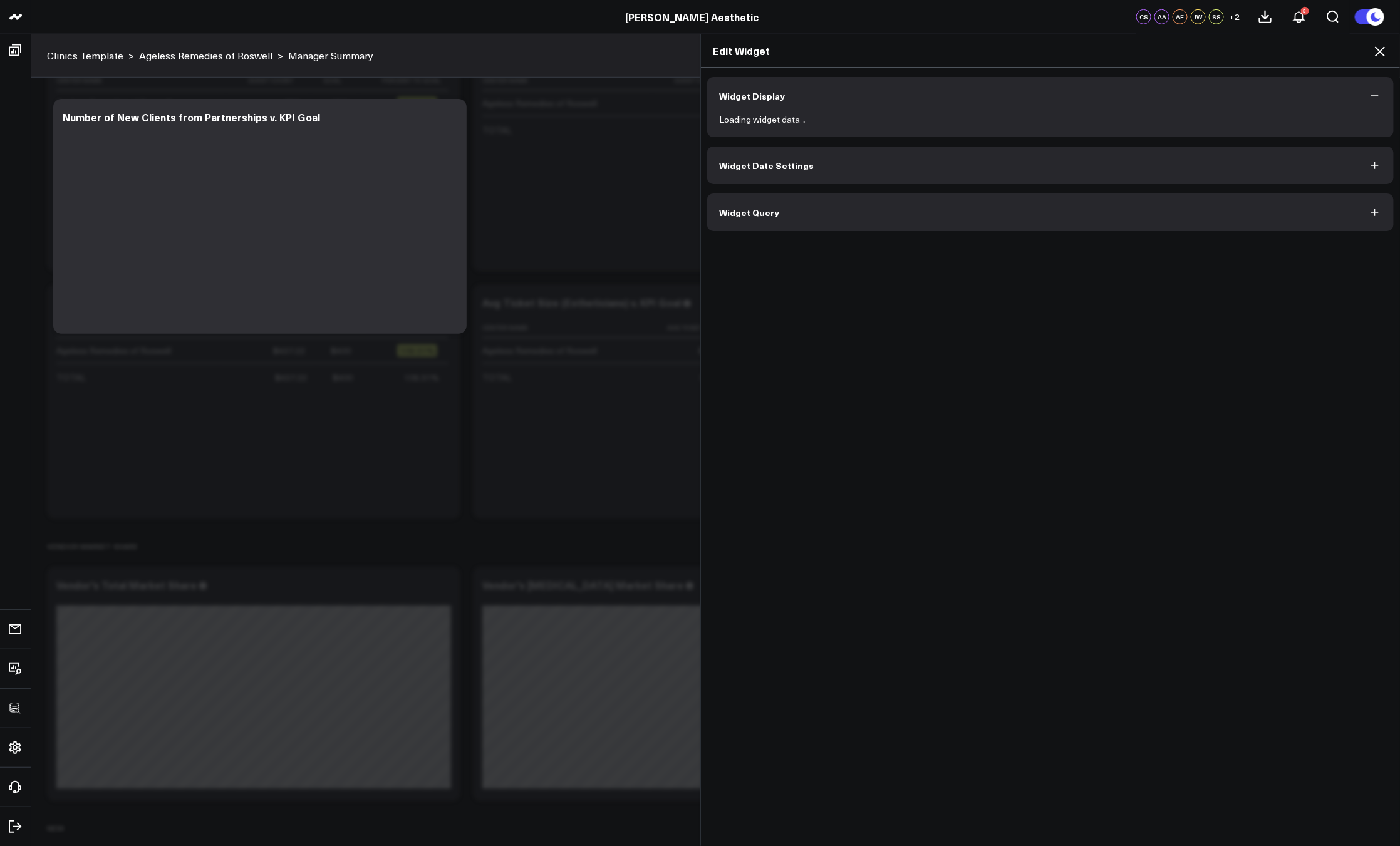
click at [840, 545] on div "Widget Display Loading widget data Widget Date Settings Widget Query" at bounding box center [1050, 457] width 699 height 779
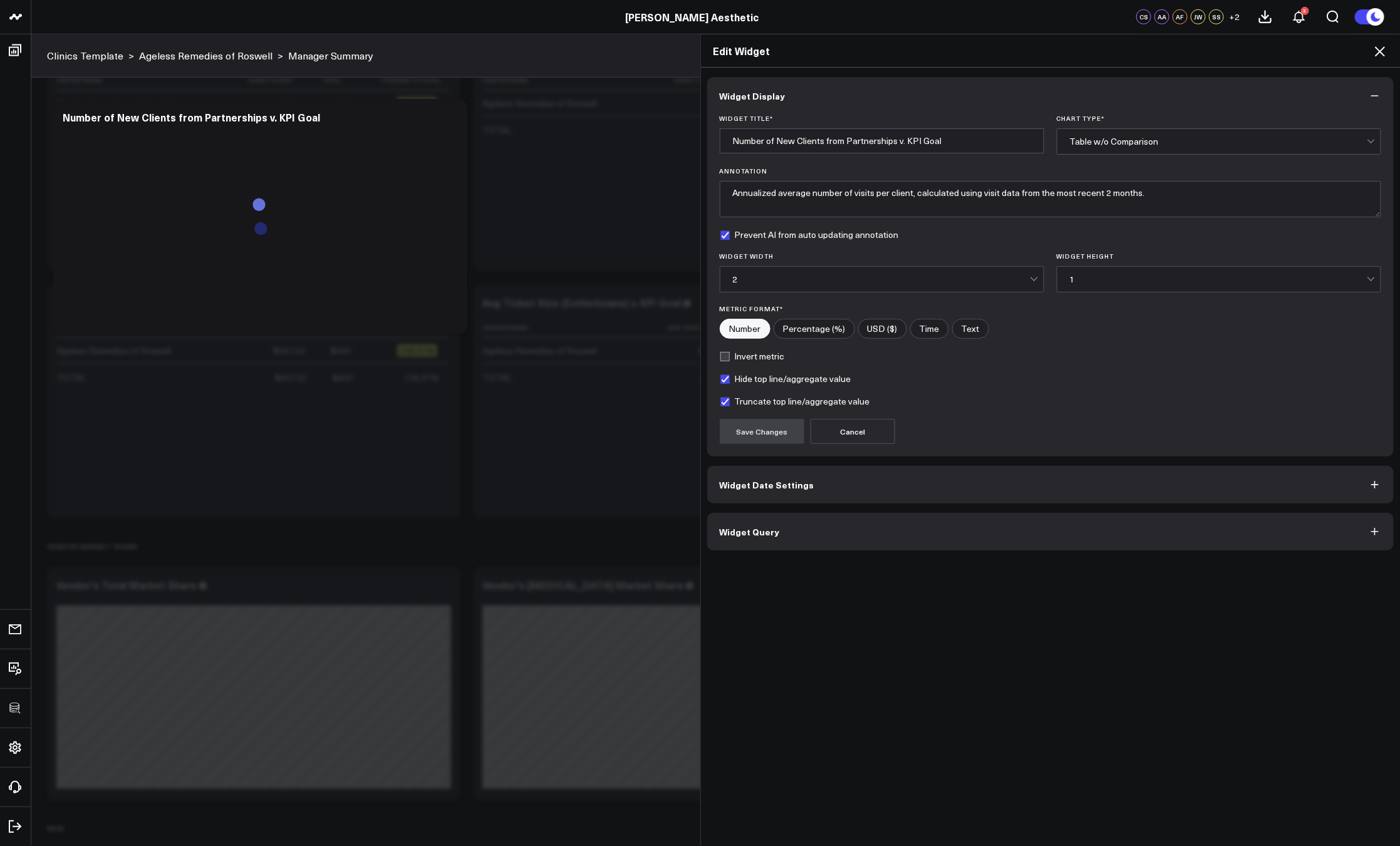
click at [825, 532] on button "Widget Query" at bounding box center [1050, 531] width 687 height 38
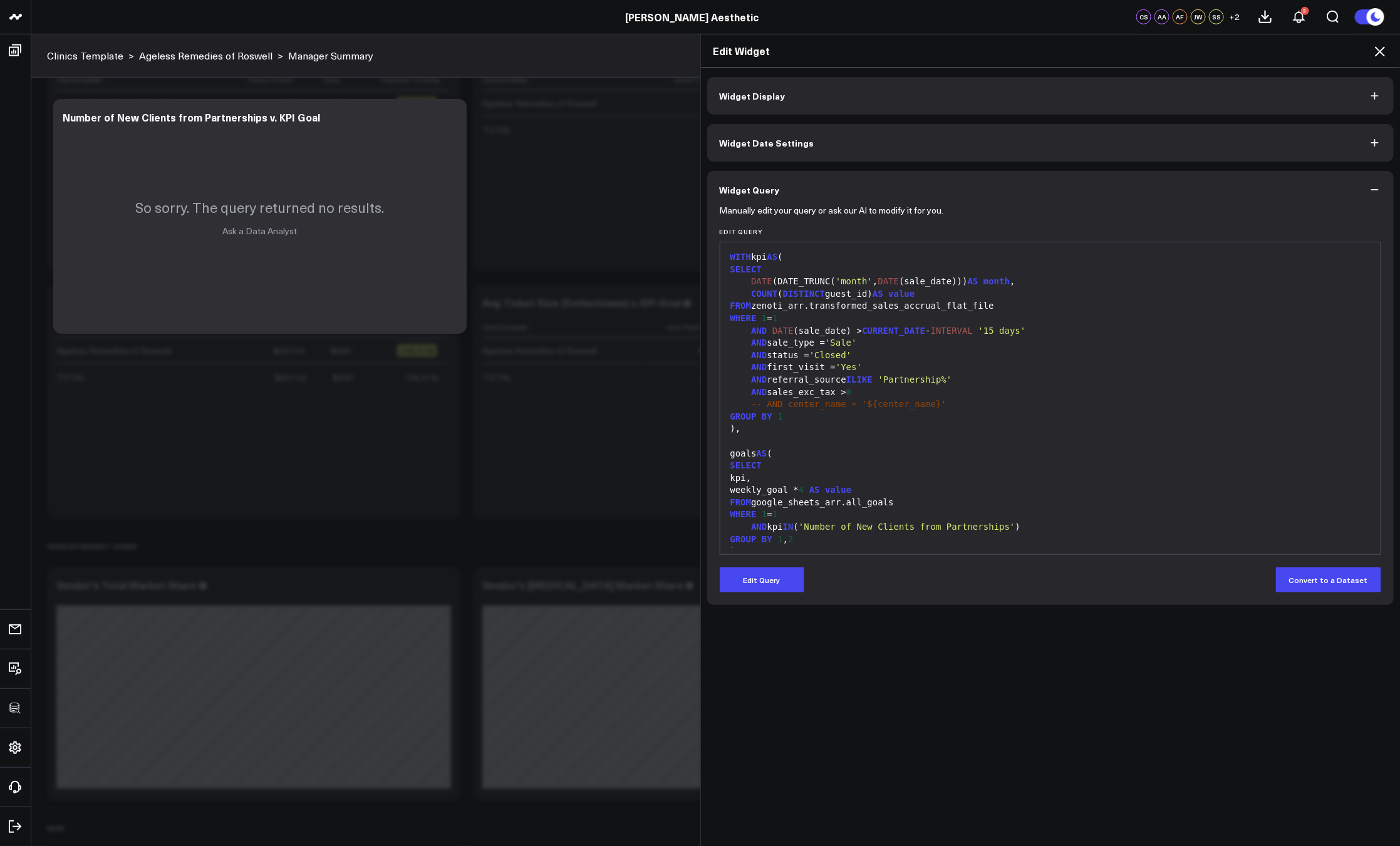
drag, startPoint x: 775, startPoint y: 578, endPoint x: 834, endPoint y: 525, distance: 79.3
click at [775, 578] on button "Edit Query" at bounding box center [762, 580] width 85 height 25
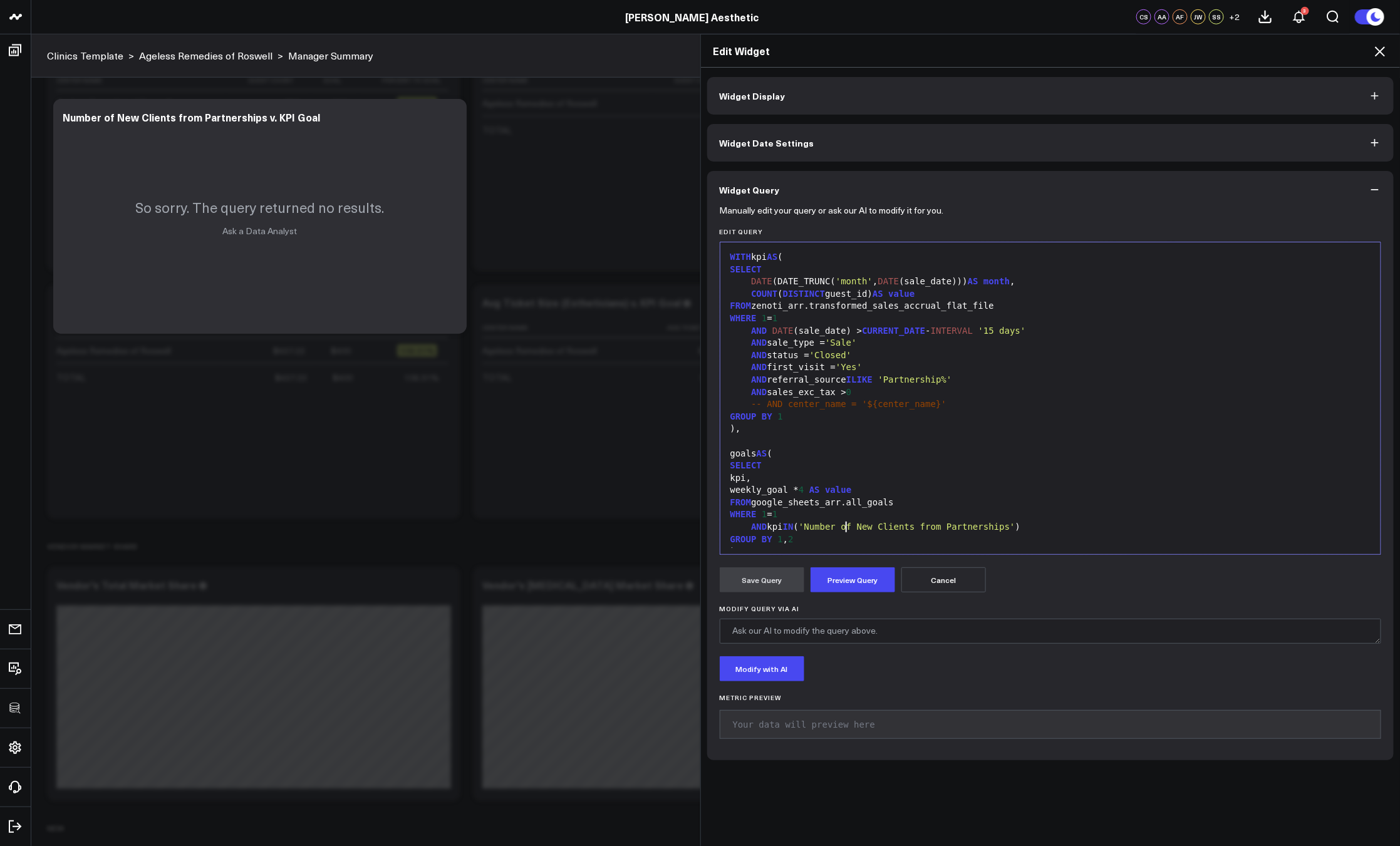
click at [840, 523] on span "'Number of New Clients from Partnerships'" at bounding box center [907, 526] width 217 height 10
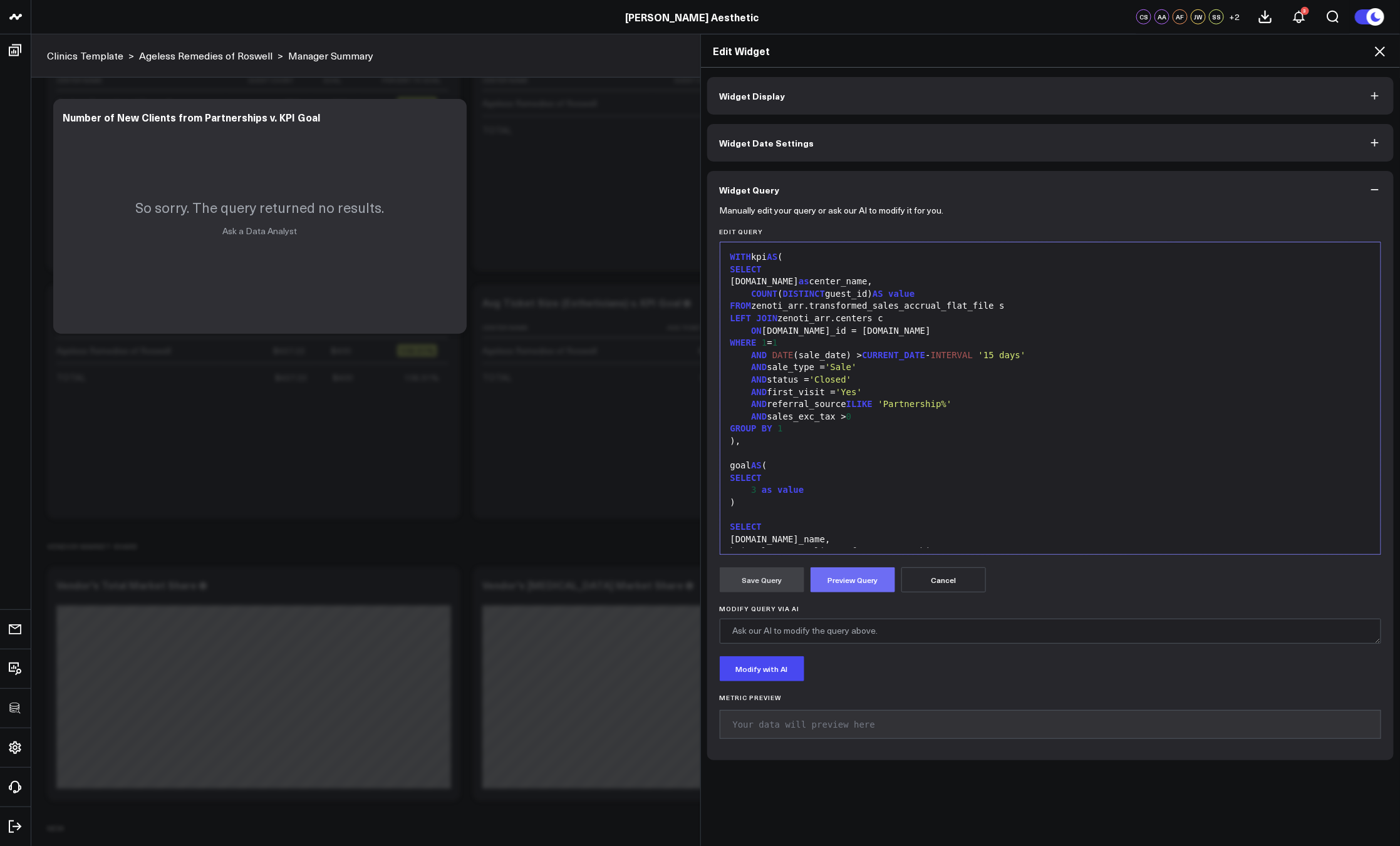
scroll to position [109, 0]
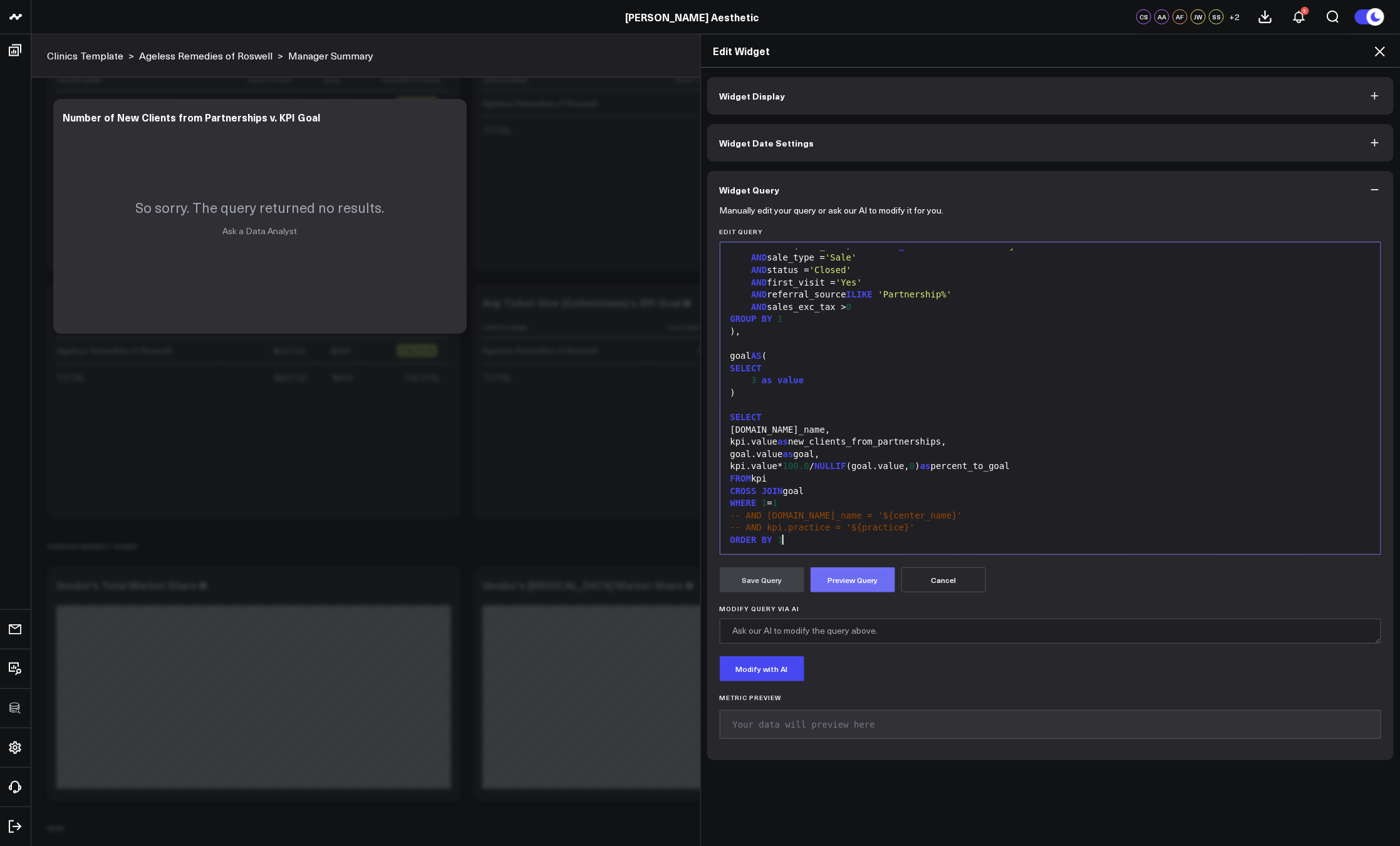
click at [845, 589] on button "Preview Query" at bounding box center [853, 580] width 85 height 25
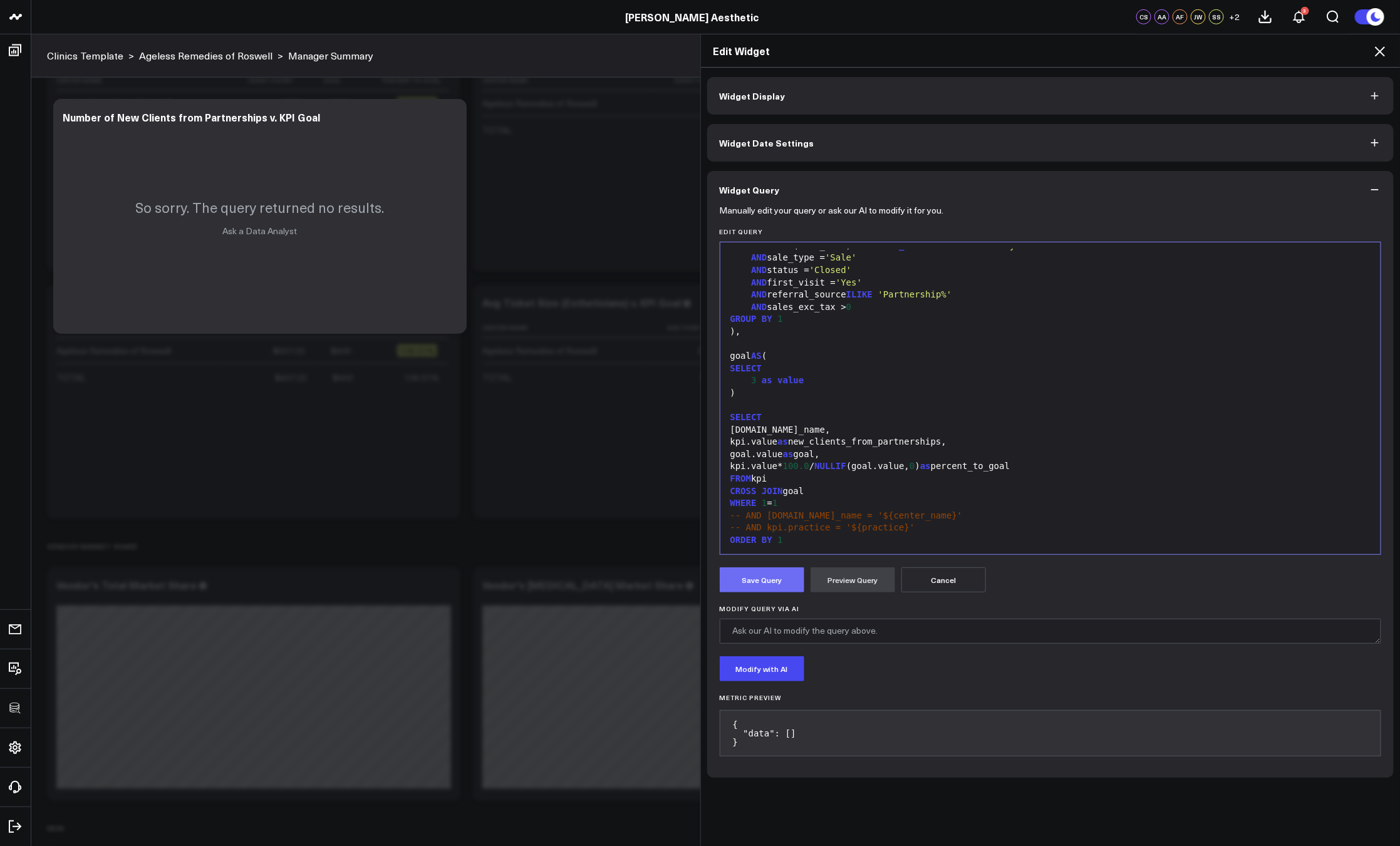
click at [771, 588] on button "Save Query" at bounding box center [762, 580] width 85 height 25
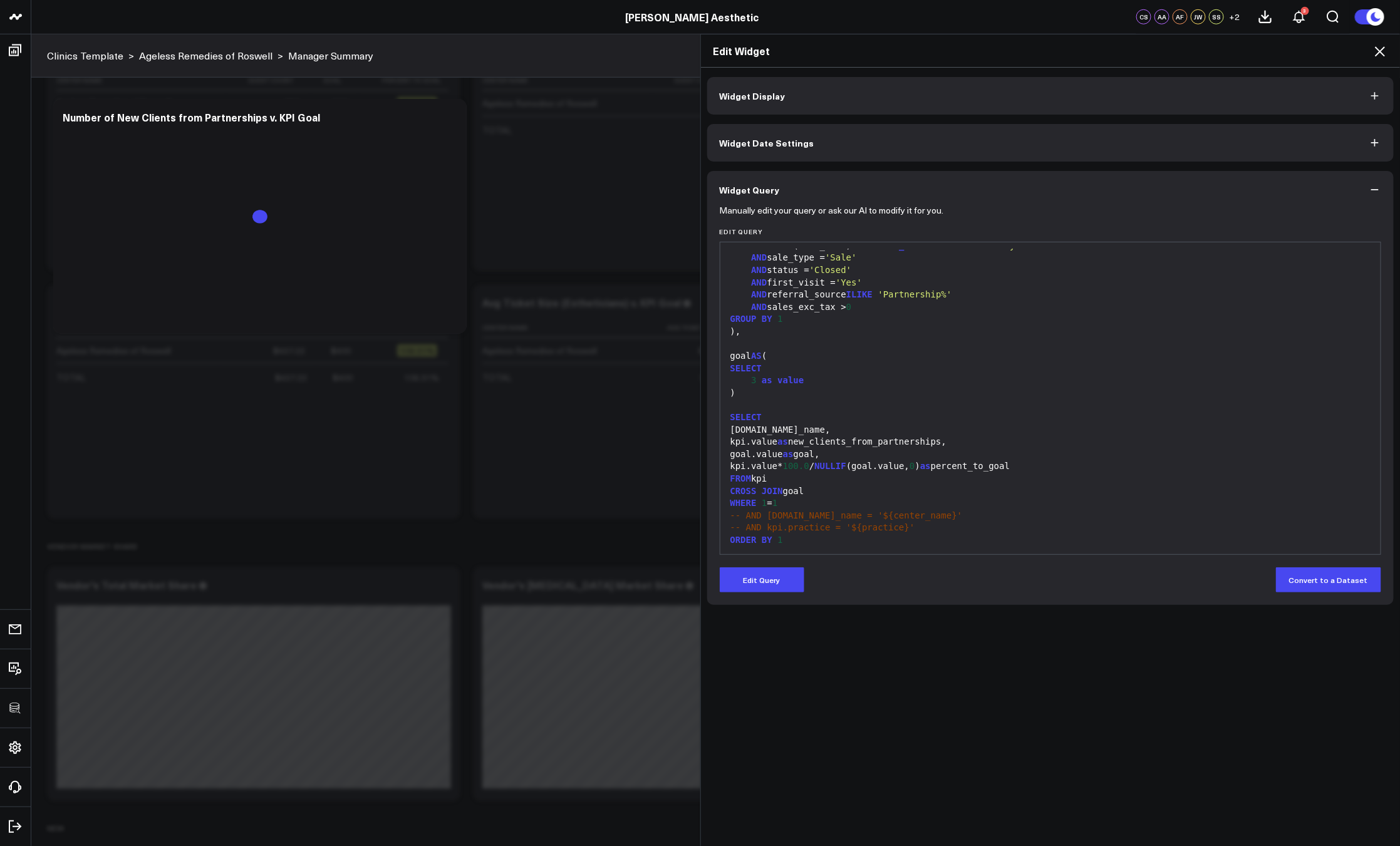
click at [1376, 55] on icon at bounding box center [1379, 51] width 10 height 10
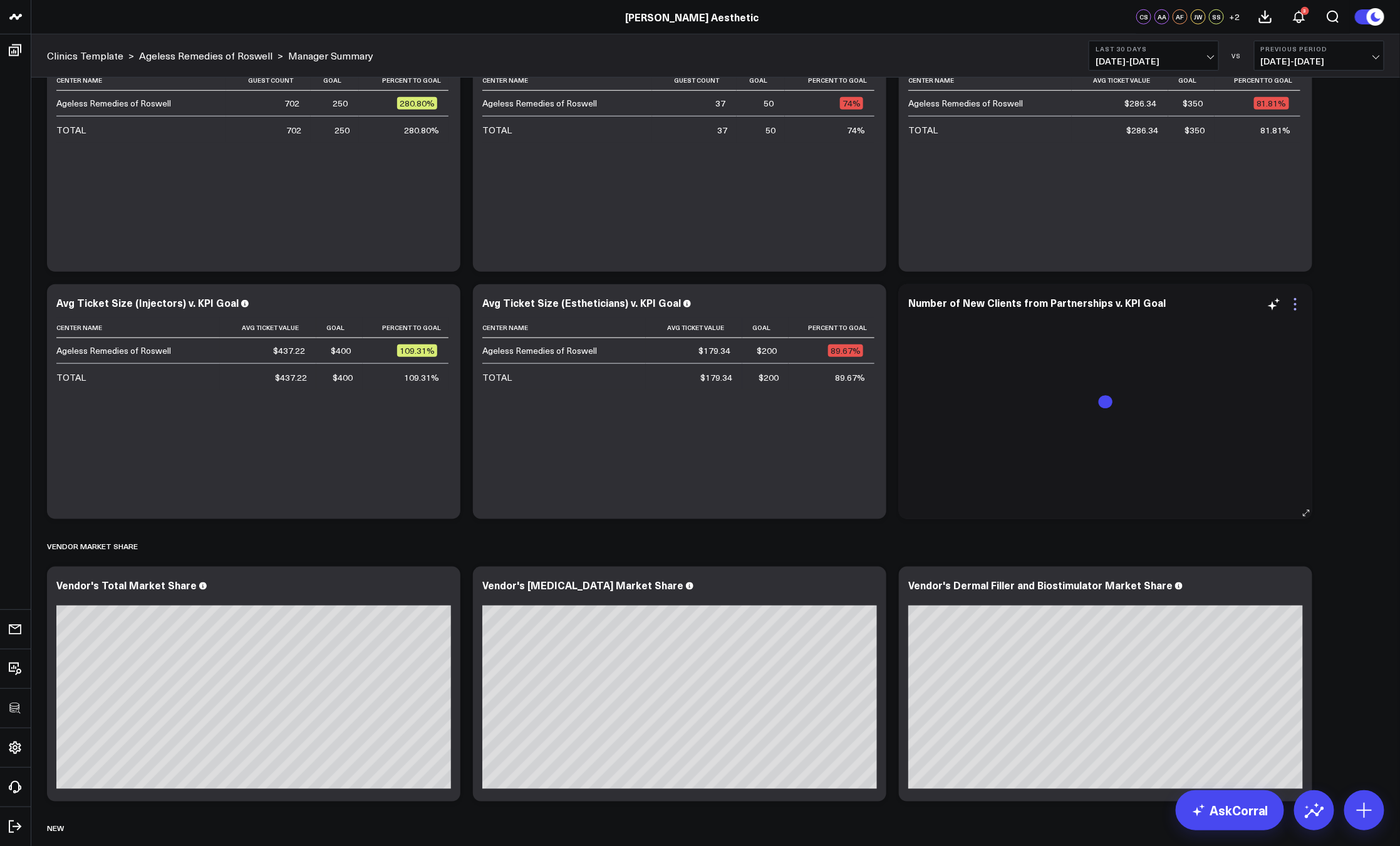
click at [1293, 310] on icon at bounding box center [1295, 304] width 15 height 15
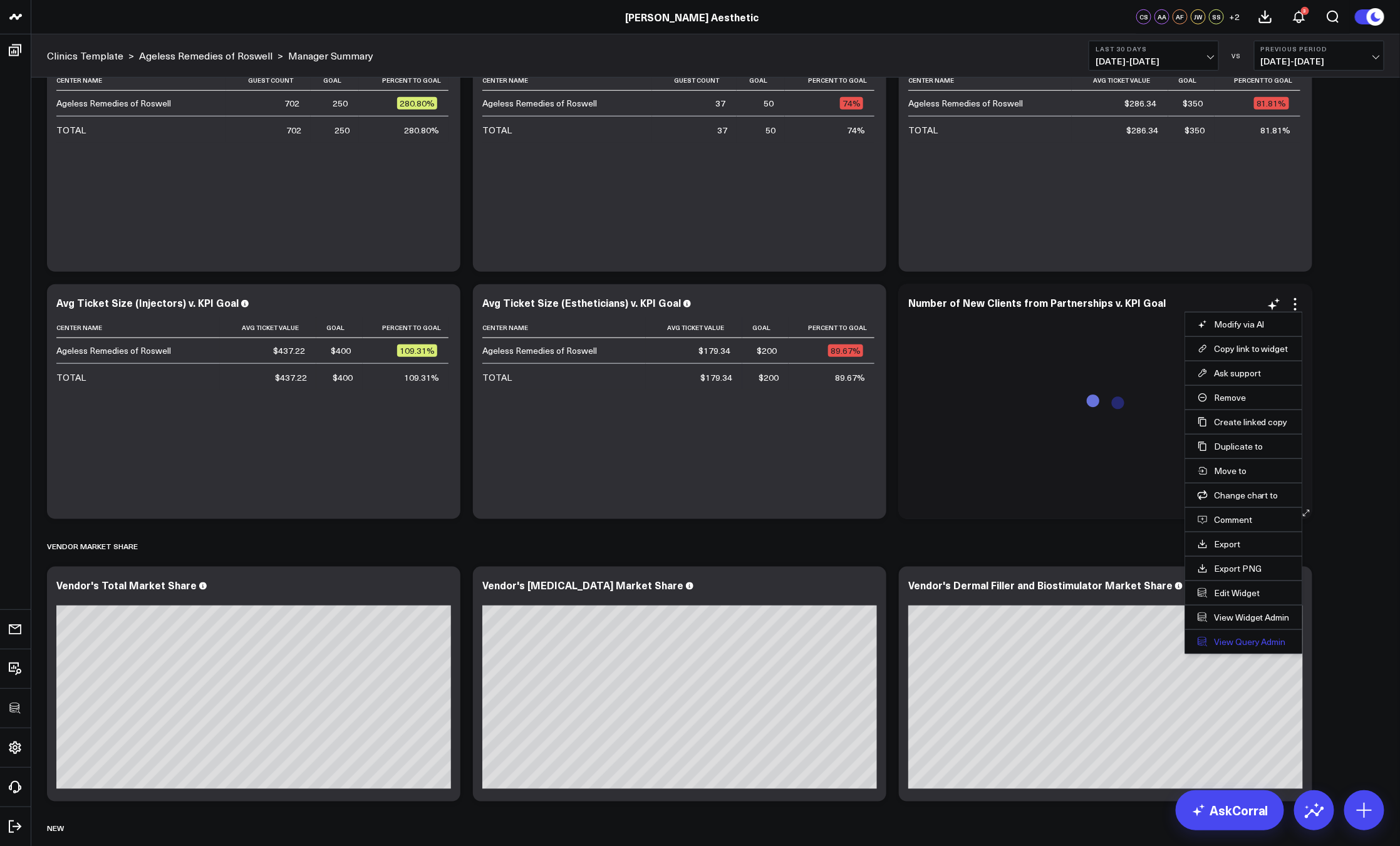
click at [1258, 641] on link "View Query Admin" at bounding box center [1243, 642] width 92 height 11
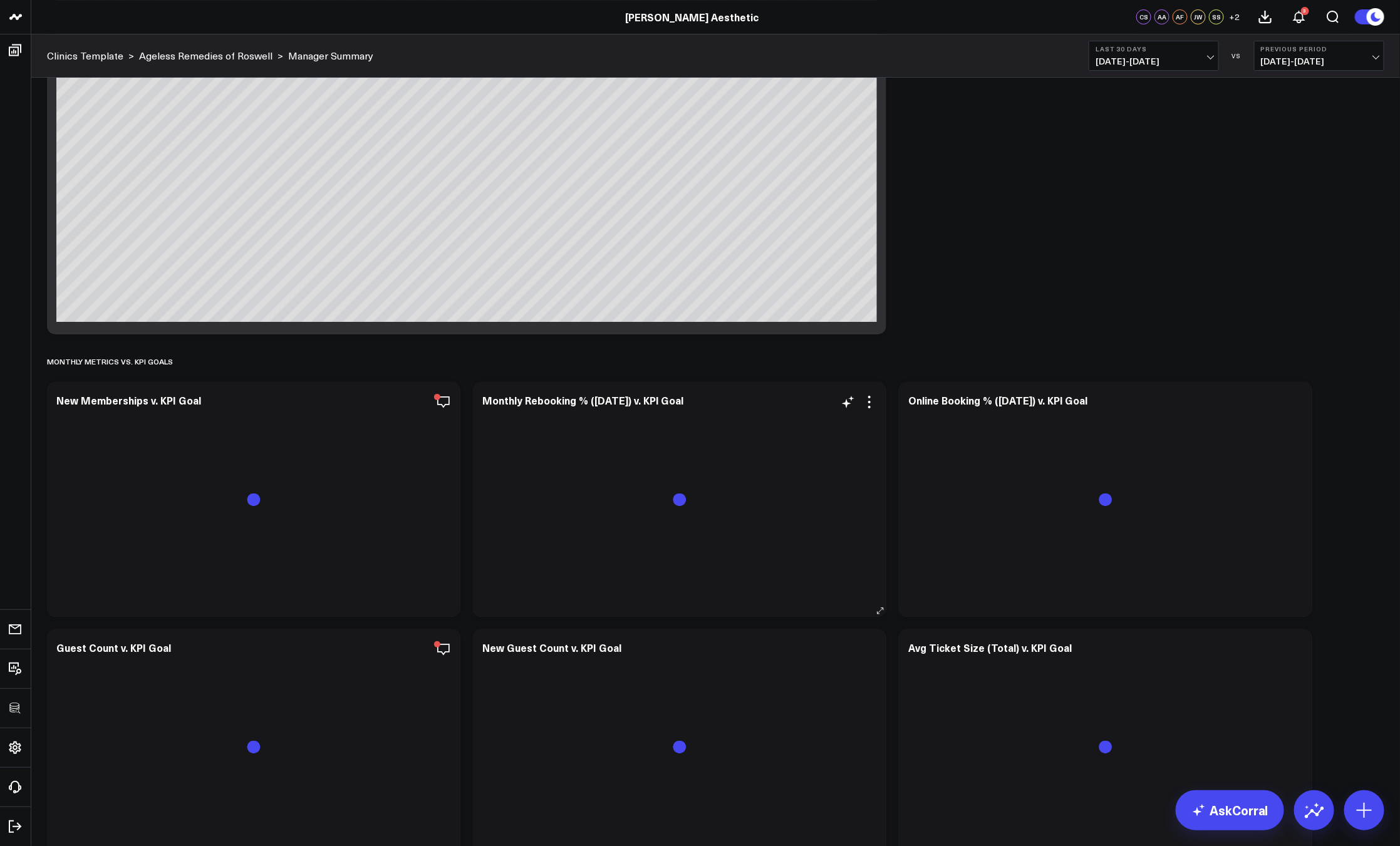
scroll to position [2418, 0]
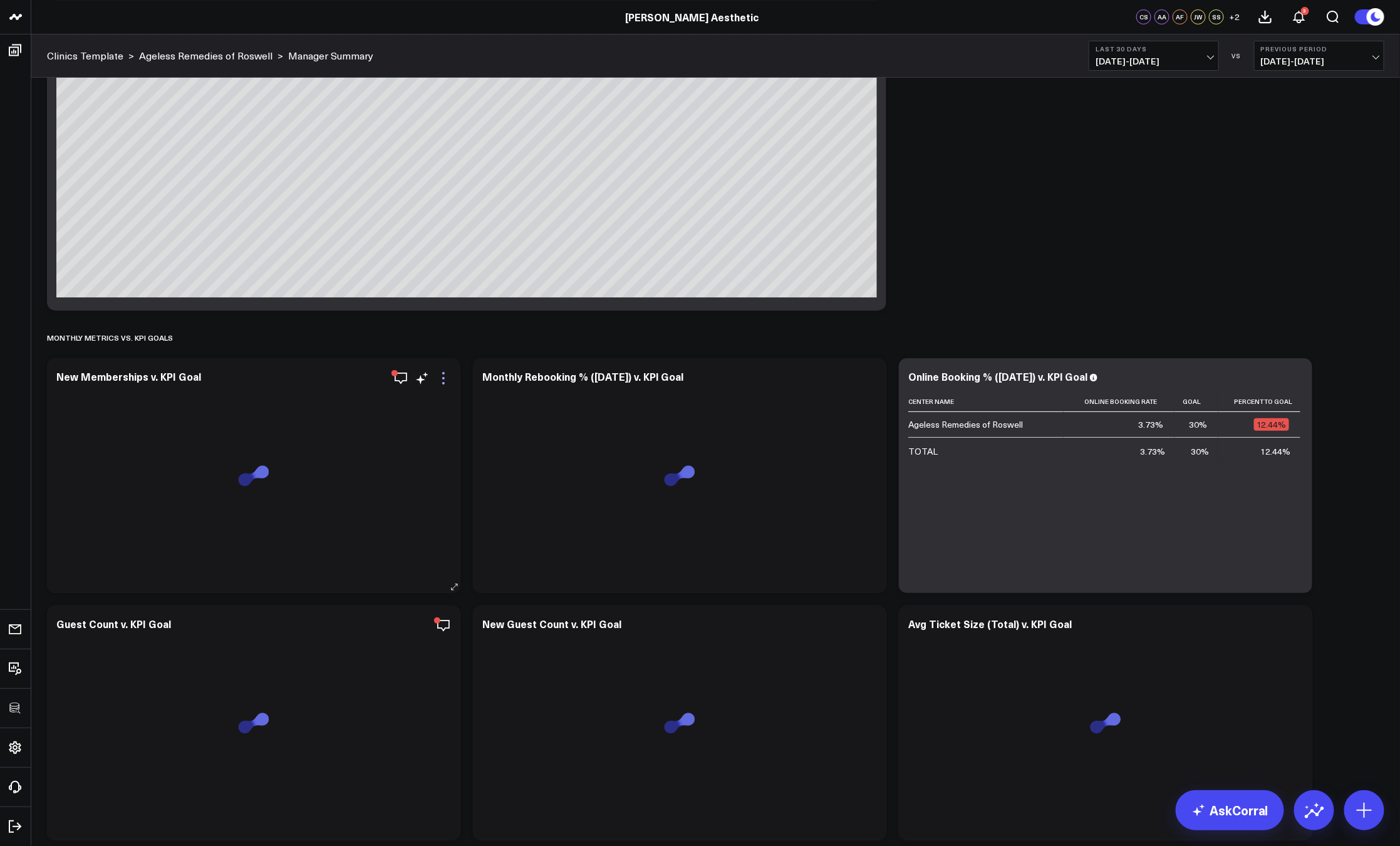
click at [441, 376] on icon at bounding box center [443, 378] width 15 height 15
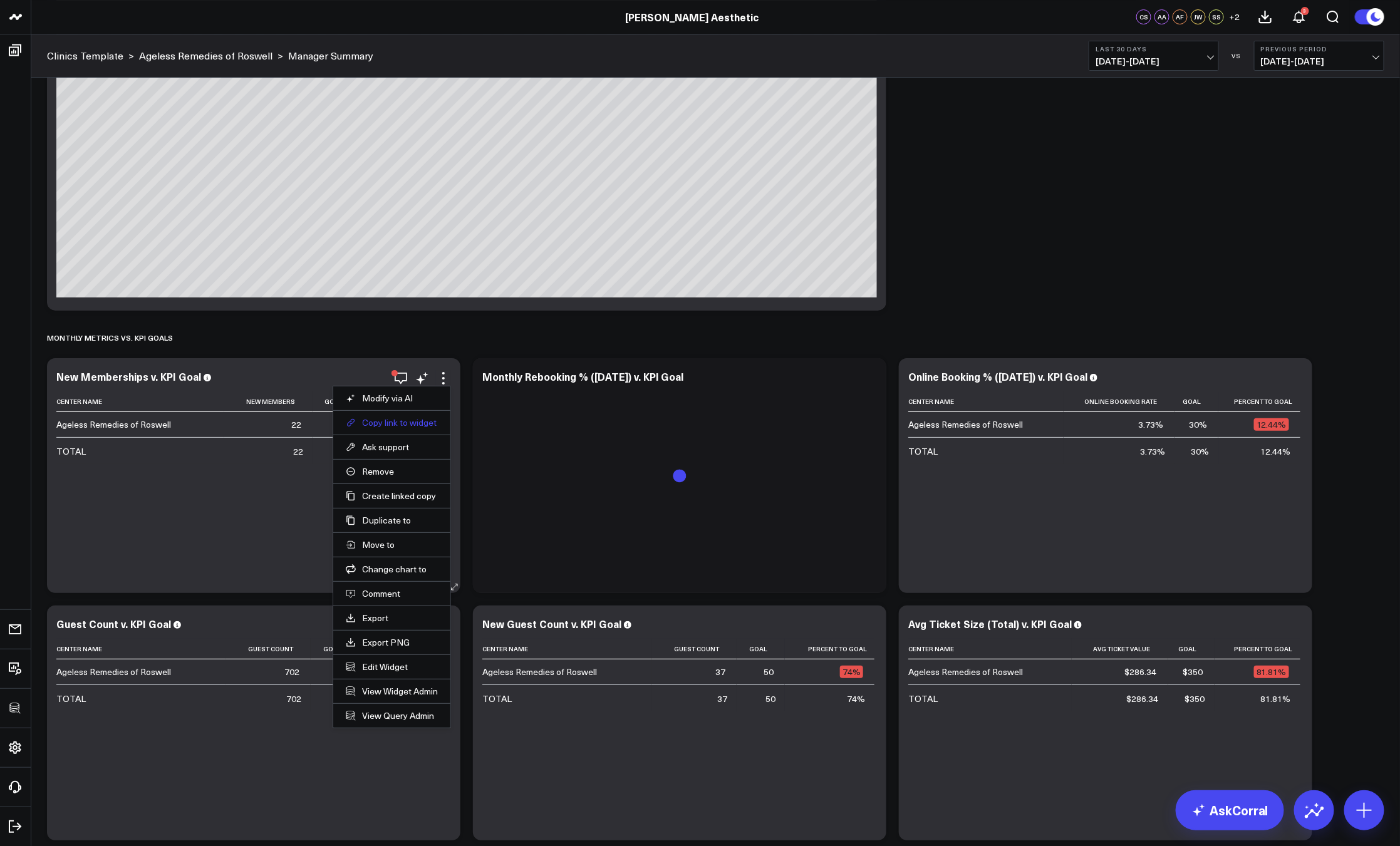
click at [381, 427] on button "Copy link to widget" at bounding box center [391, 422] width 92 height 11
